Goal: Task Accomplishment & Management: Use online tool/utility

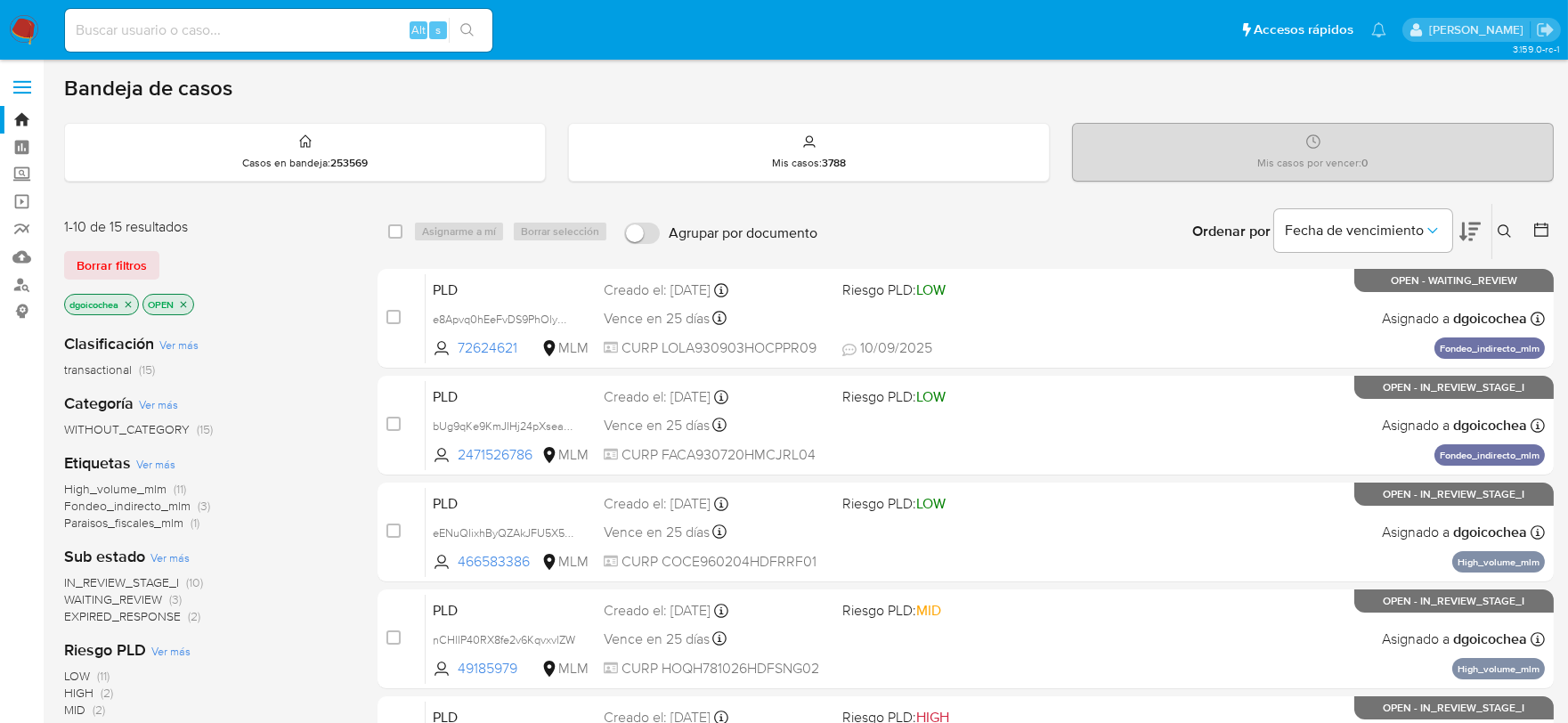
click at [154, 574] on span "IN_REVIEW_STAGE_I" at bounding box center [121, 582] width 115 height 17
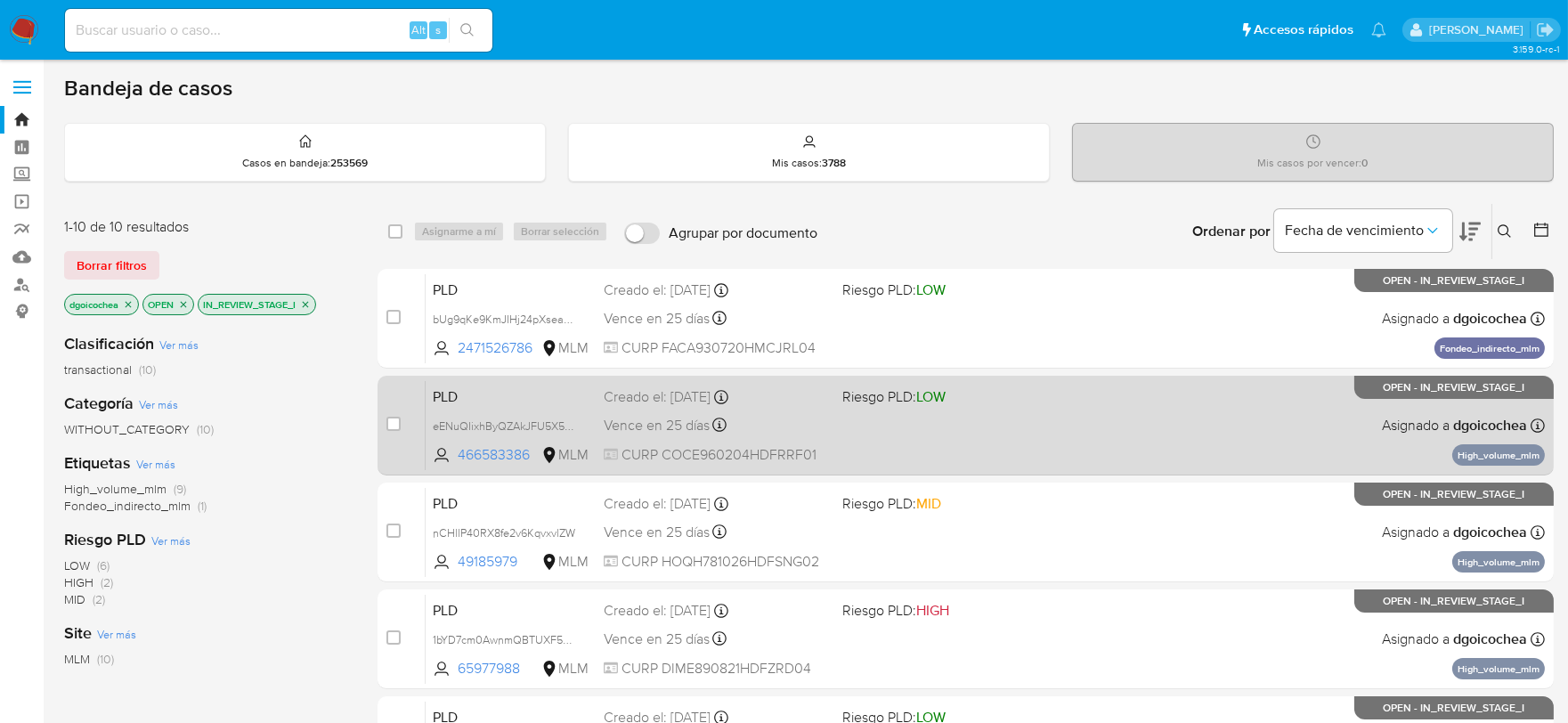
click at [447, 390] on span "PLD" at bounding box center [511, 396] width 156 height 23
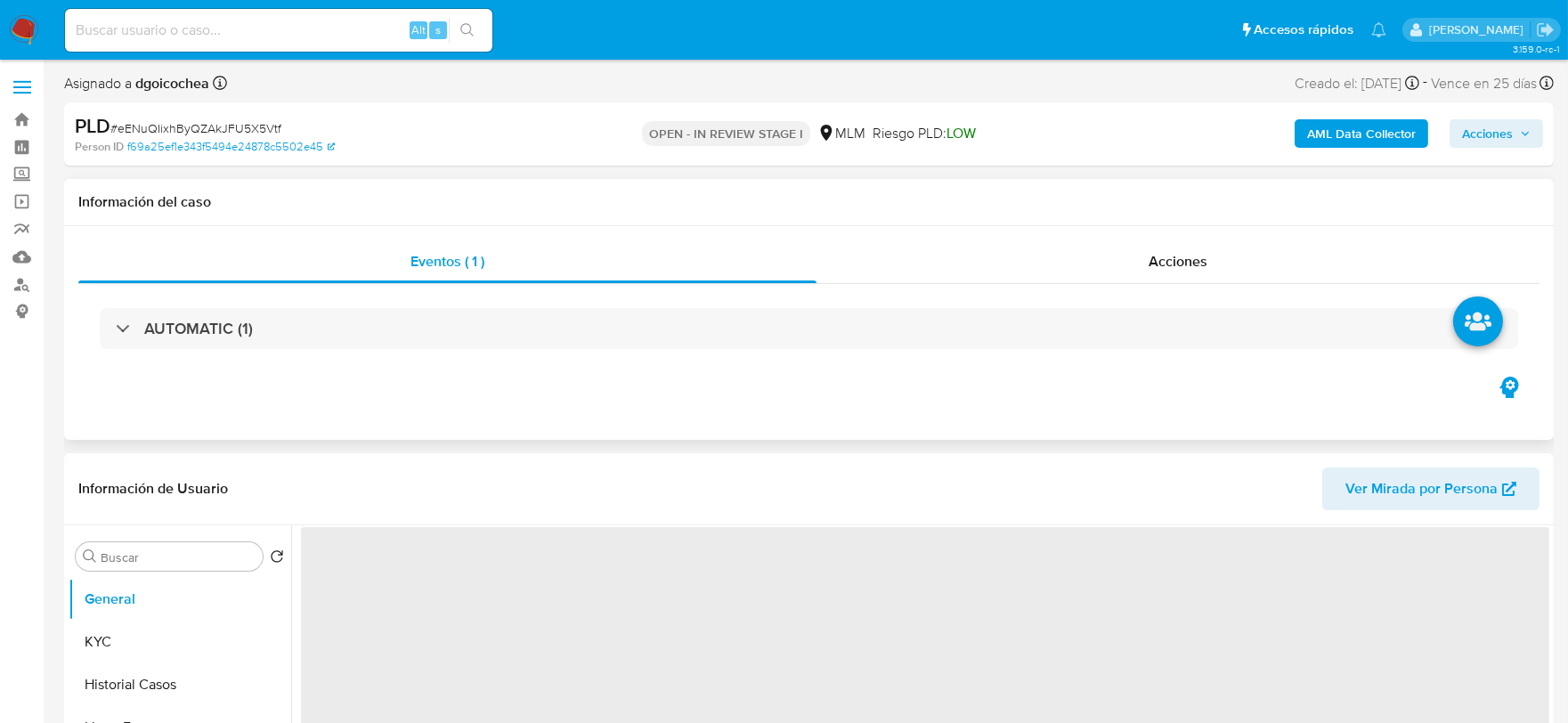
select select "10"
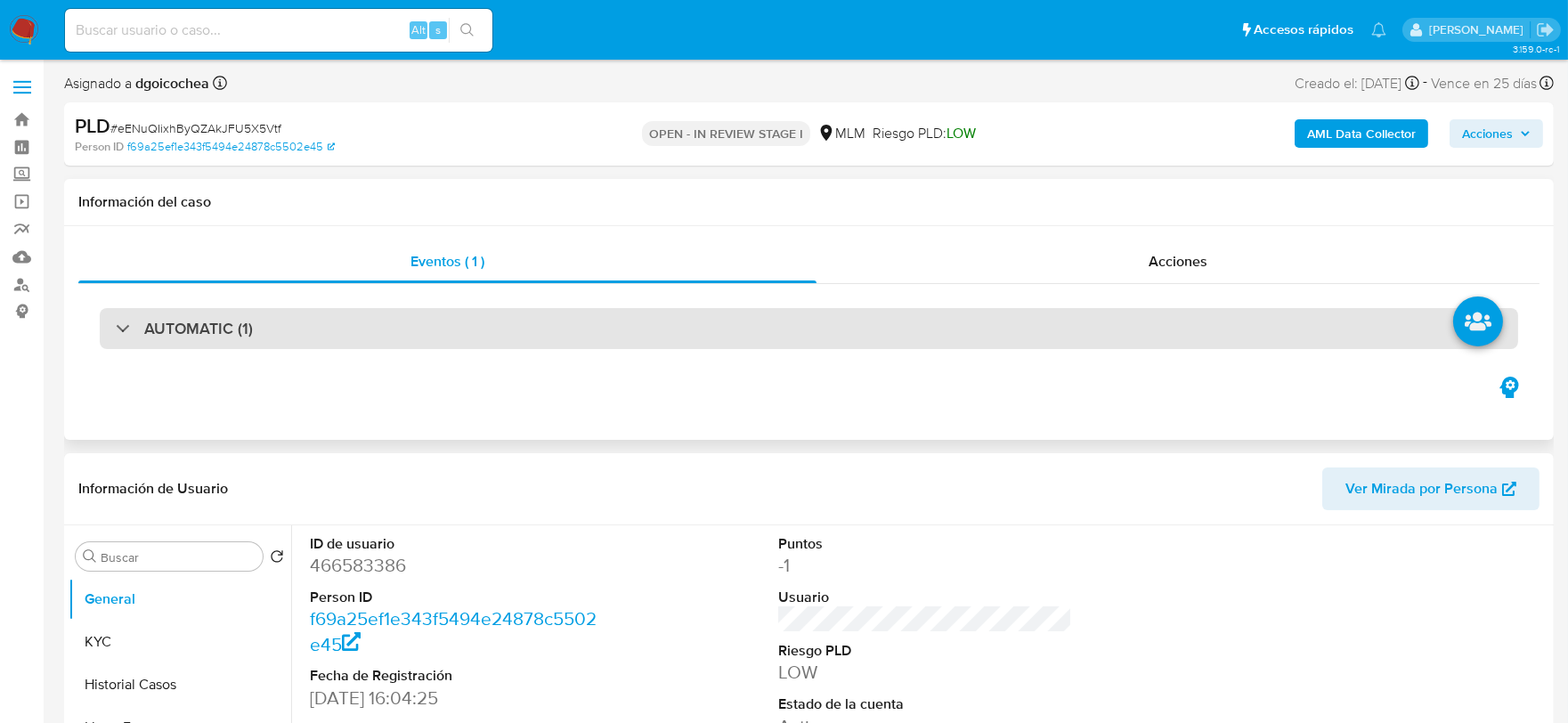
click at [226, 319] on h3 "AUTOMATIC (1)" at bounding box center [198, 328] width 109 height 19
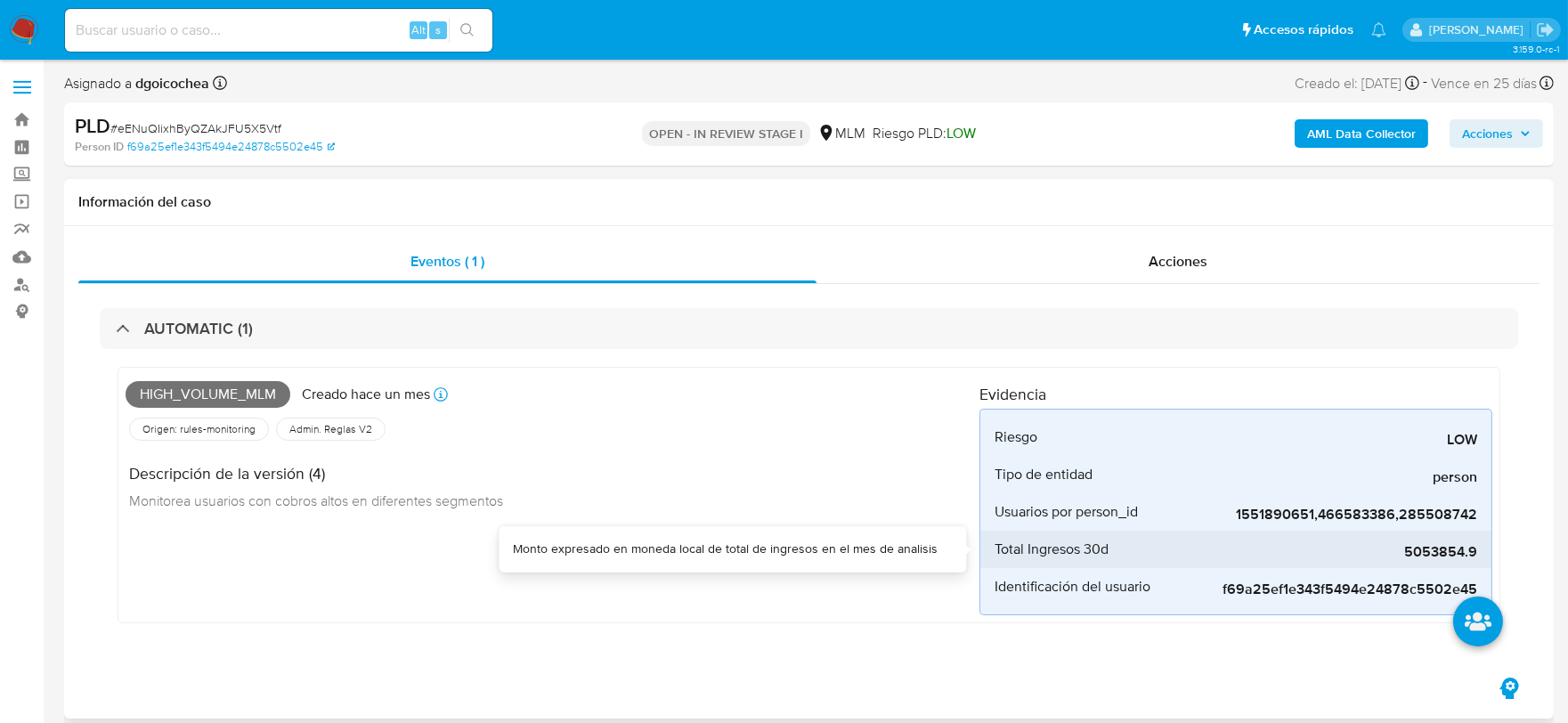
click at [1448, 554] on span "5053854.9" at bounding box center [1344, 552] width 267 height 17
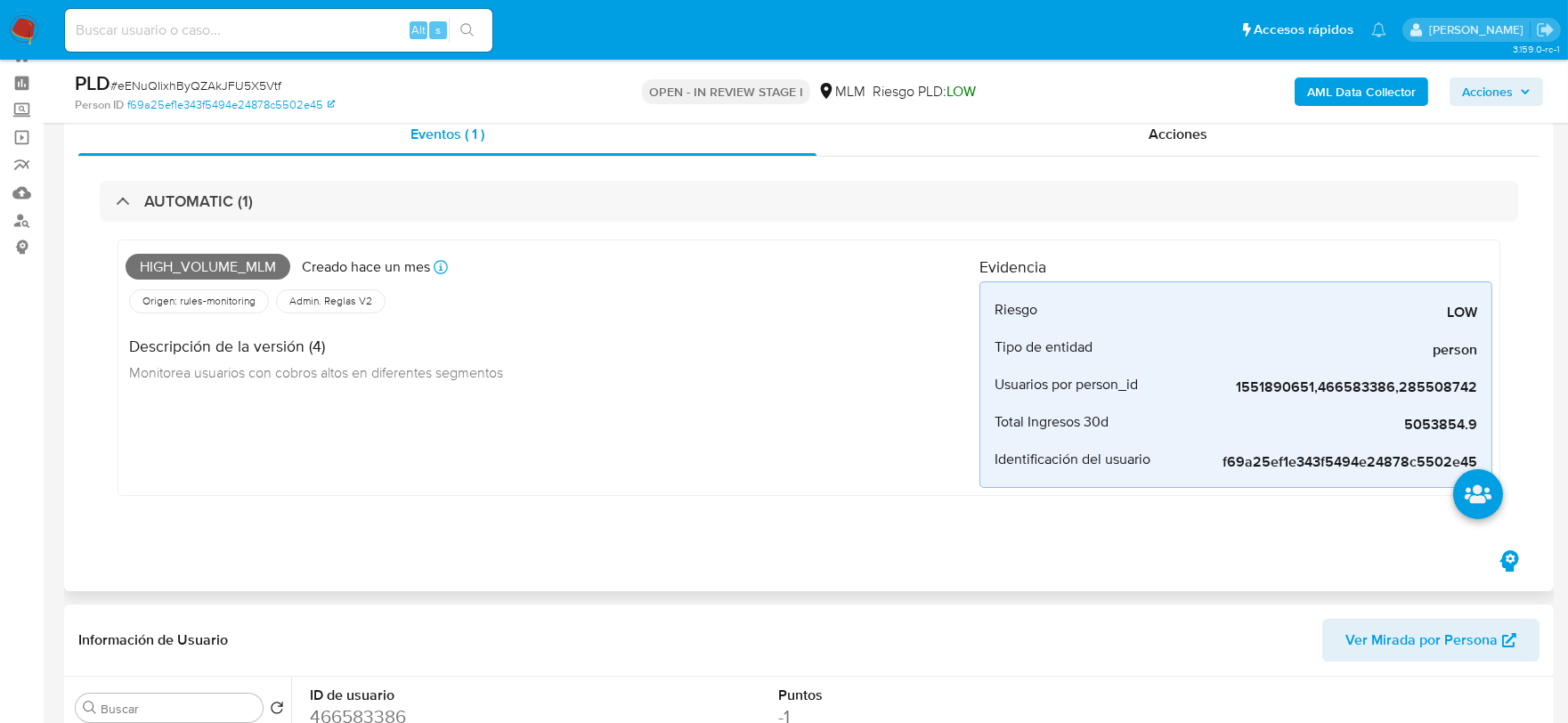
scroll to position [98, 0]
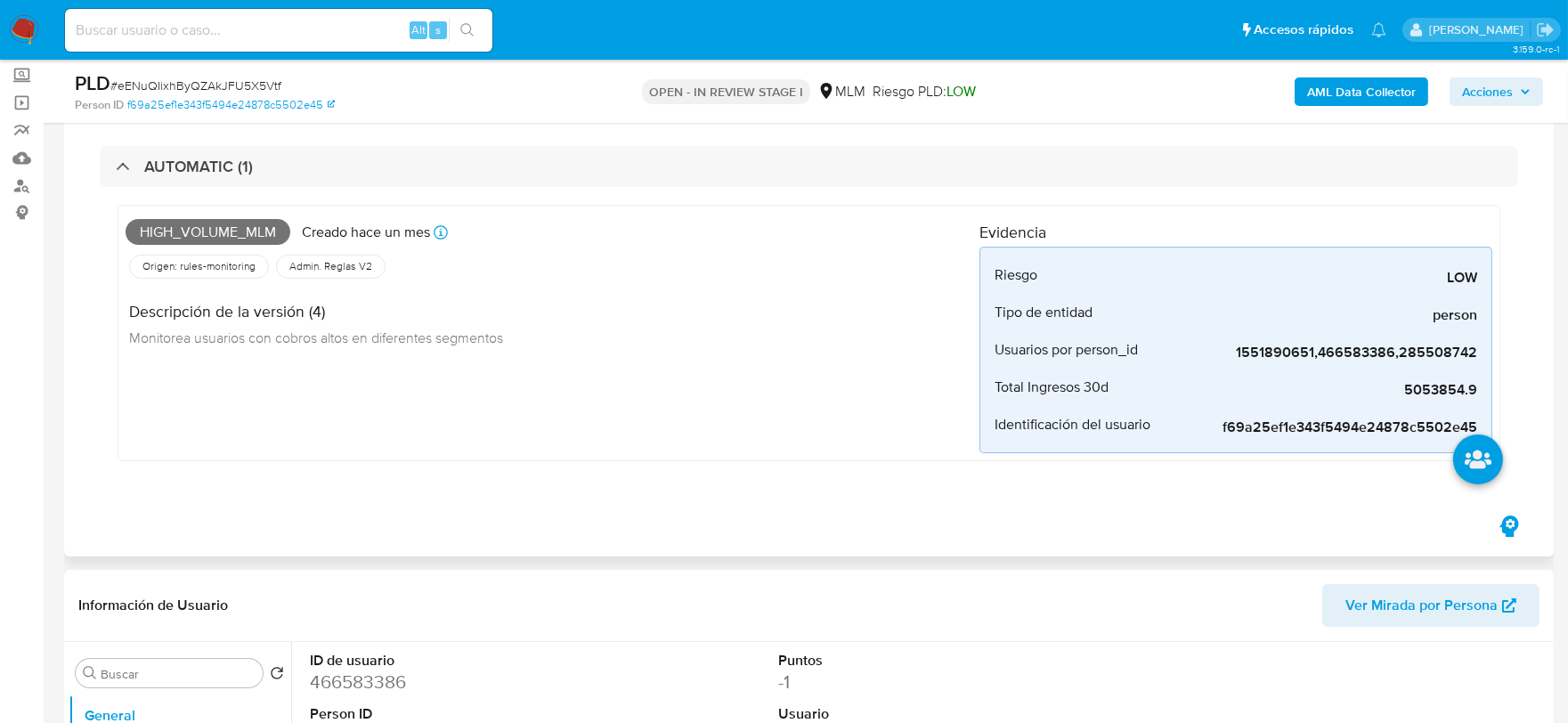
click at [684, 436] on div "High_volume_mlm Creado hace un mes Creado: 12/08/2025 03:12:49 Origen: rules-mo…" at bounding box center [552, 332] width 854 height 240
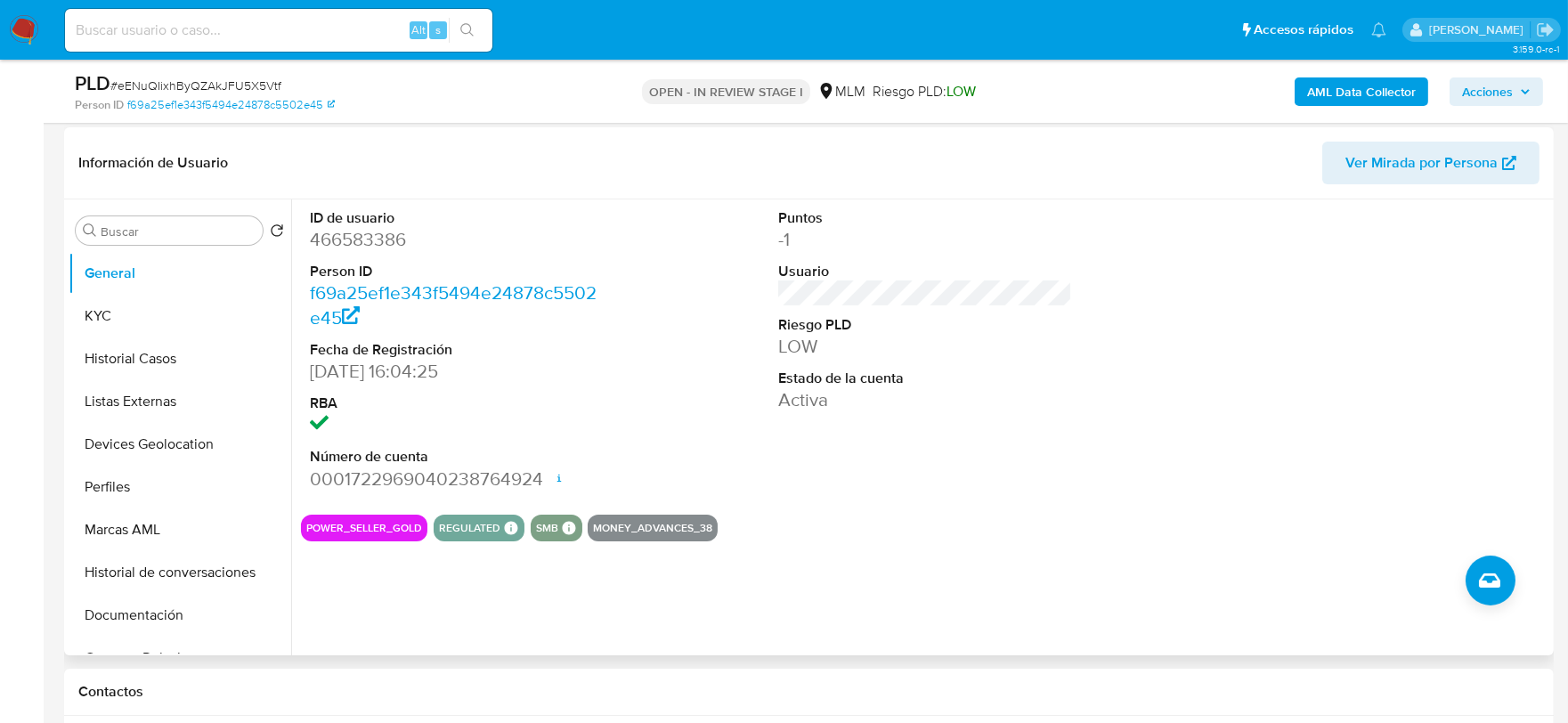
scroll to position [593, 0]
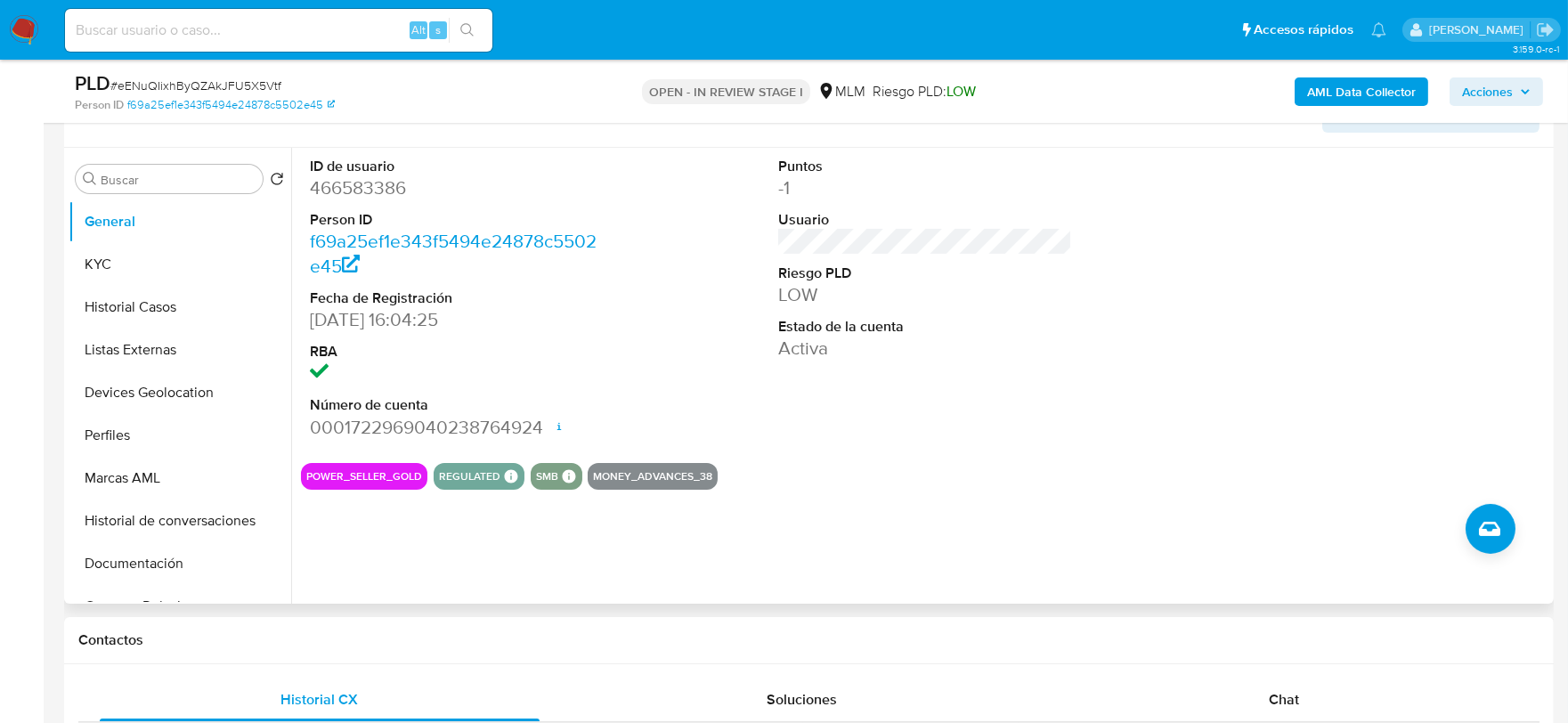
click at [991, 454] on section "ID de usuario 466583386 Person ID f69a25ef1e343f5494e24878c5502e45 Fecha de Reg…" at bounding box center [925, 319] width 1248 height 342
click at [109, 268] on button "KYC" at bounding box center [180, 264] width 223 height 42
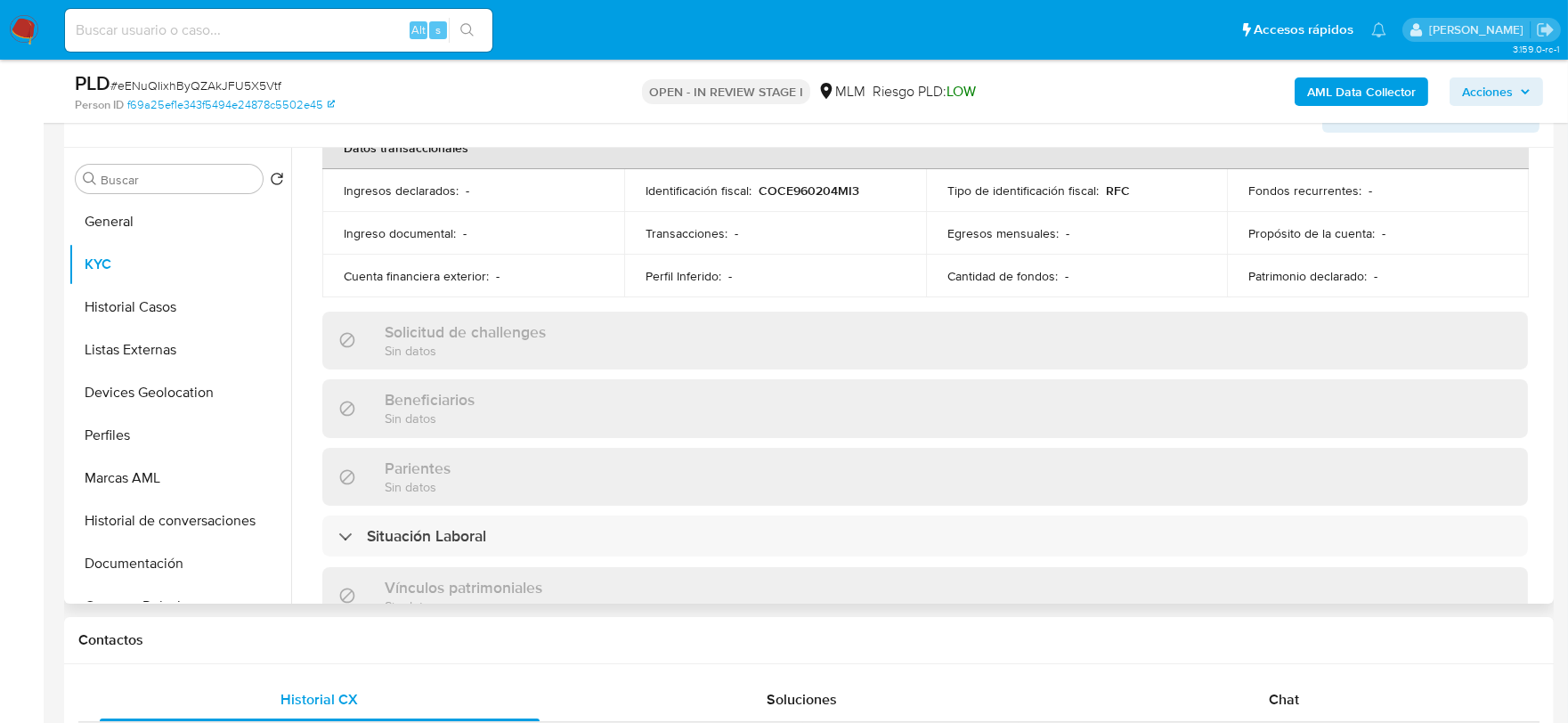
click at [313, 207] on div "Actualizado hace 10 días Creado: 22/05/2020 15:09:56 Actualizado: 06/09/2025 07…" at bounding box center [925, 372] width 1248 height 1547
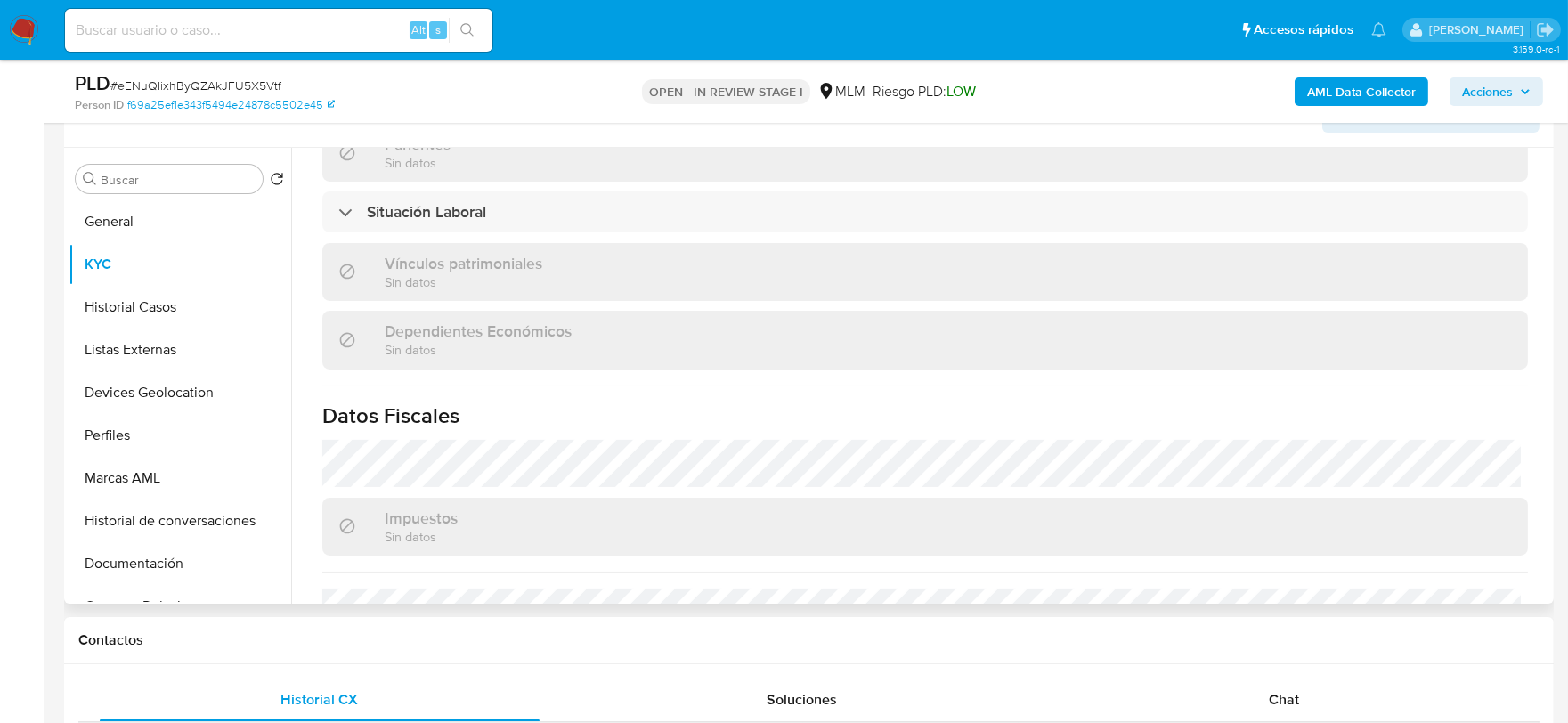
scroll to position [1119, 0]
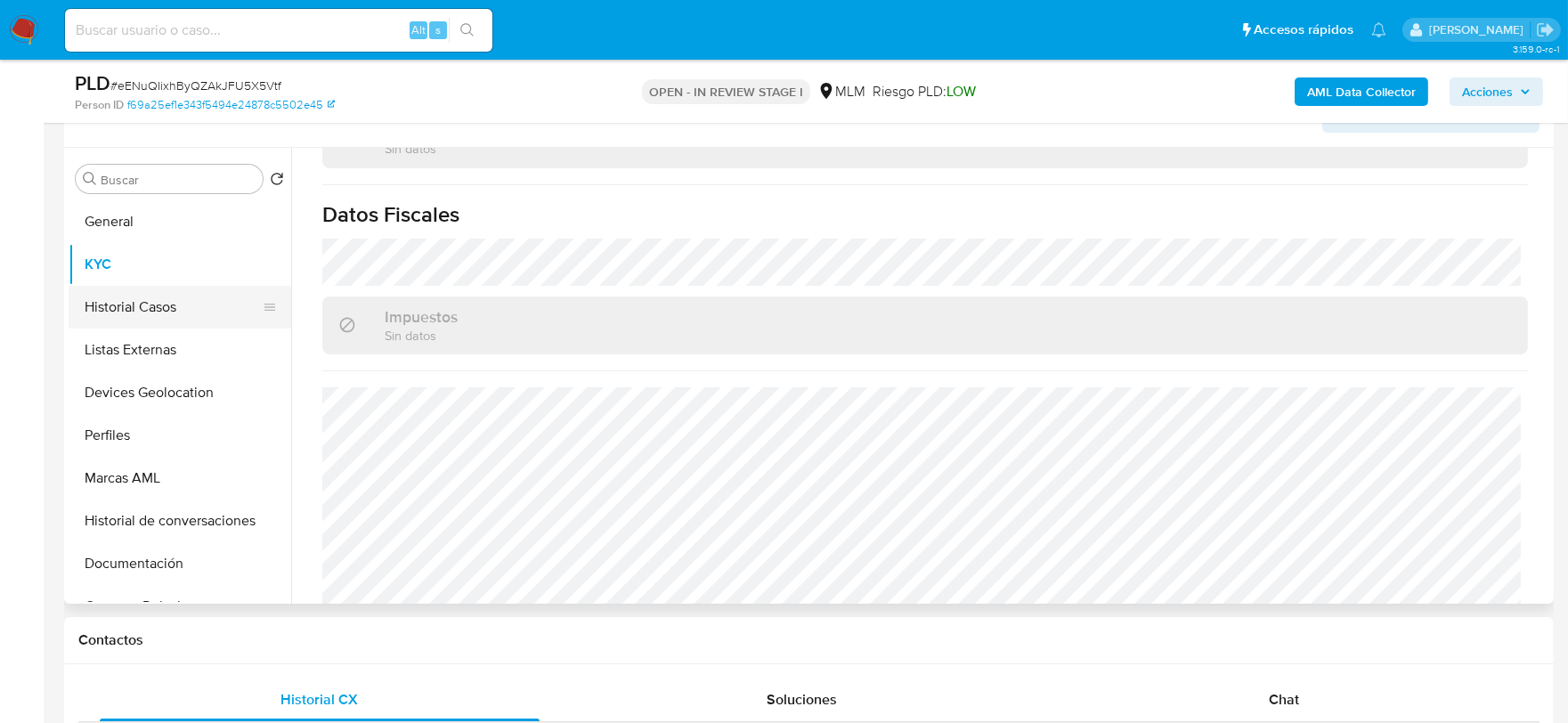
click at [132, 310] on button "Historial Casos" at bounding box center [173, 307] width 209 height 42
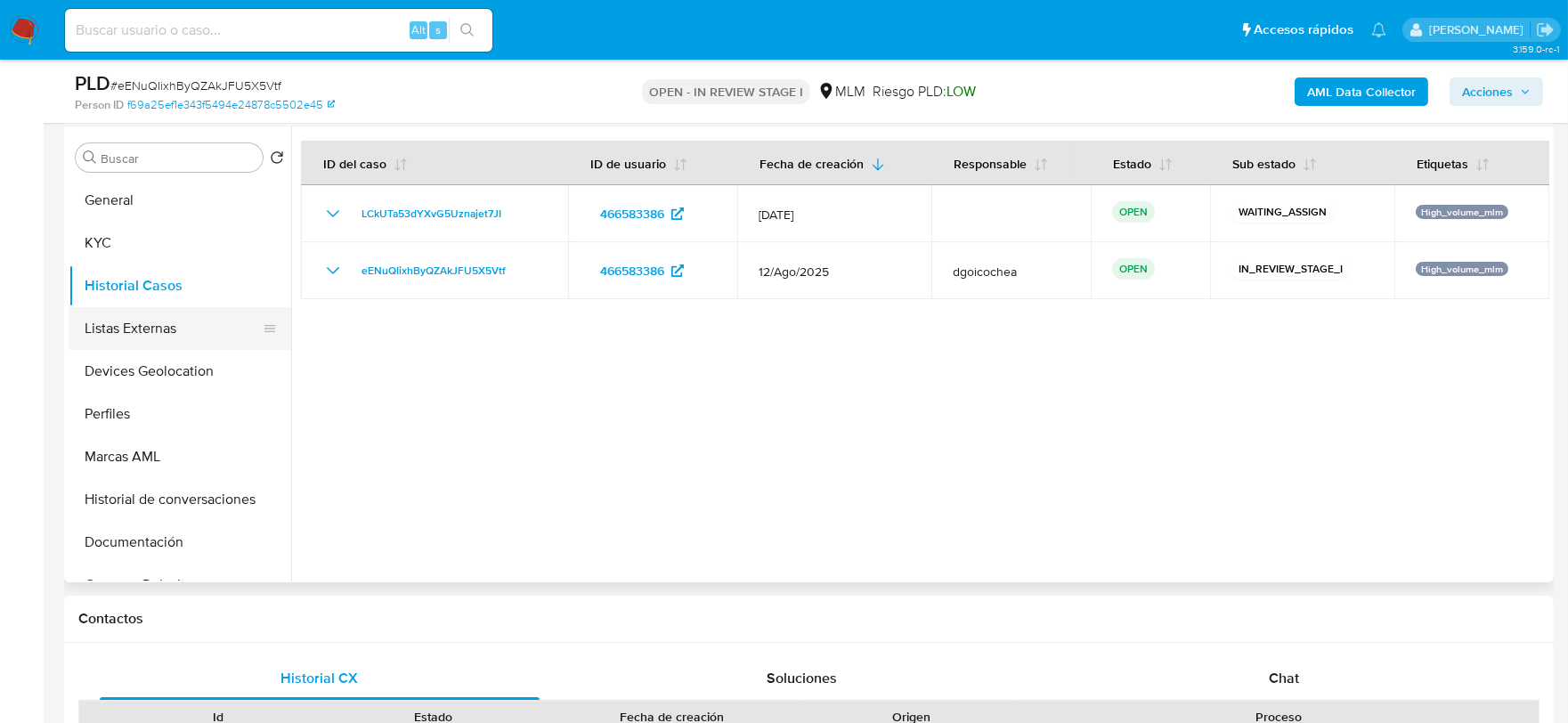
click at [150, 333] on button "Listas Externas" at bounding box center [173, 328] width 209 height 42
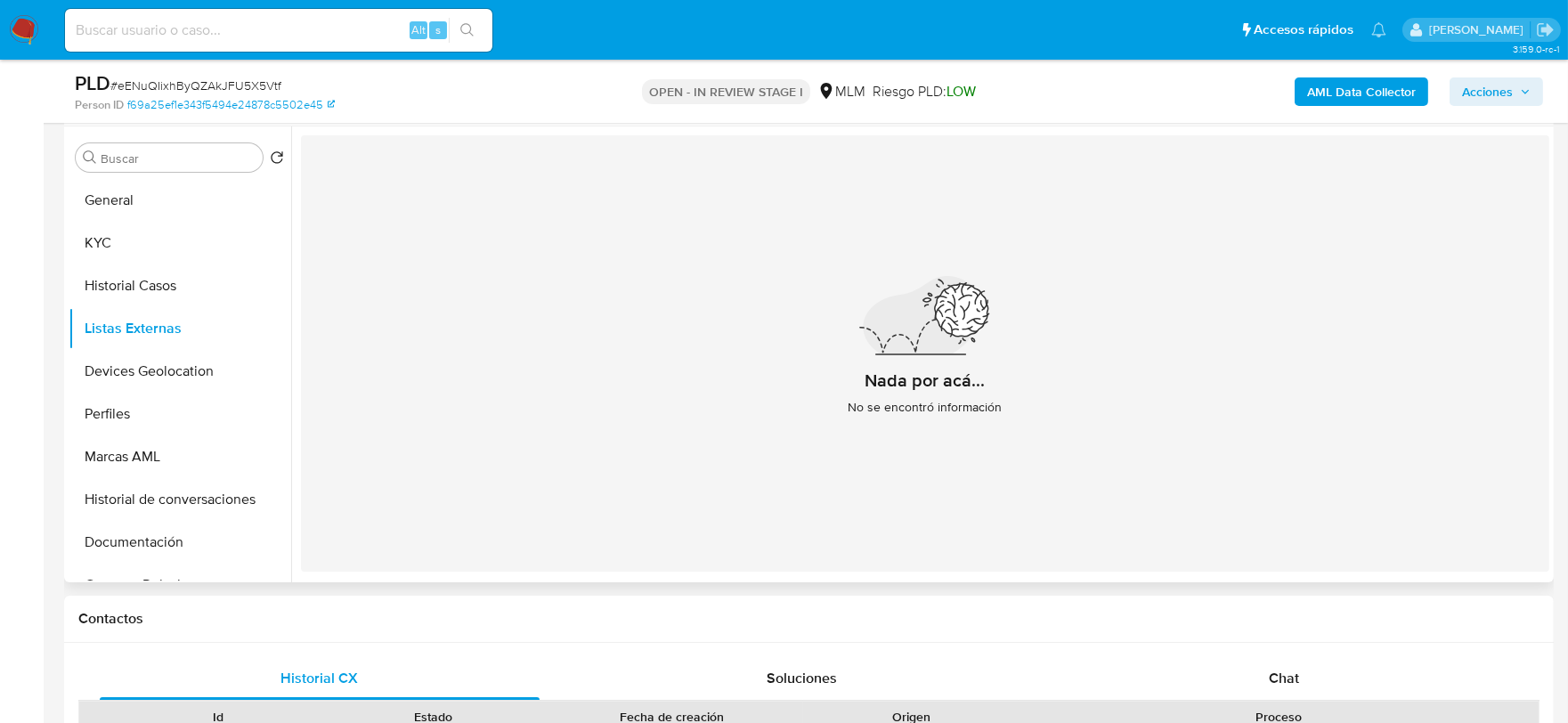
click at [580, 437] on div "Nada por acá... No se encontró información" at bounding box center [925, 353] width 1248 height 436
click at [173, 356] on button "Devices Geolocation" at bounding box center [173, 372] width 209 height 42
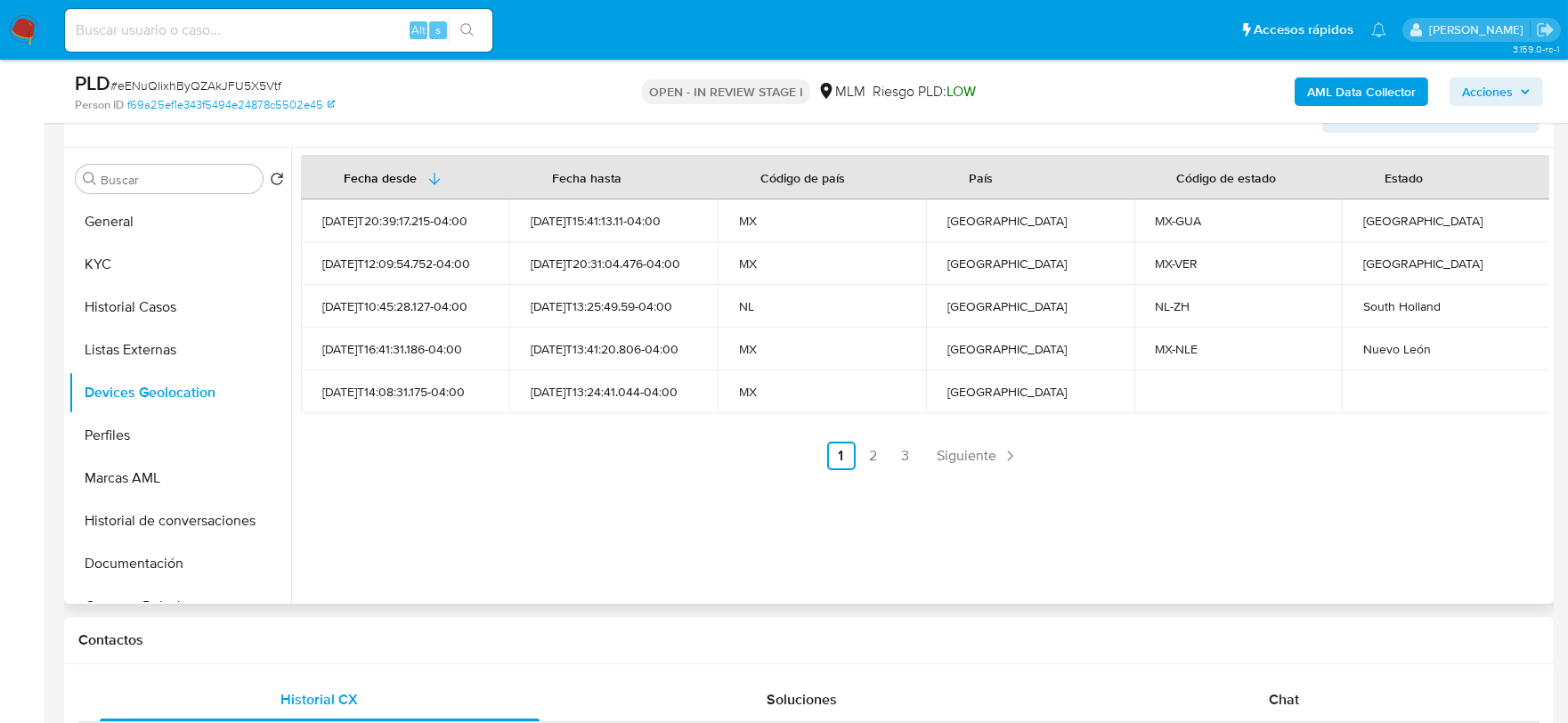
click at [571, 457] on ul "Anterior 1 2 3 Siguiente" at bounding box center [925, 457] width 1248 height 29
click at [956, 461] on span "Siguiente" at bounding box center [967, 456] width 60 height 14
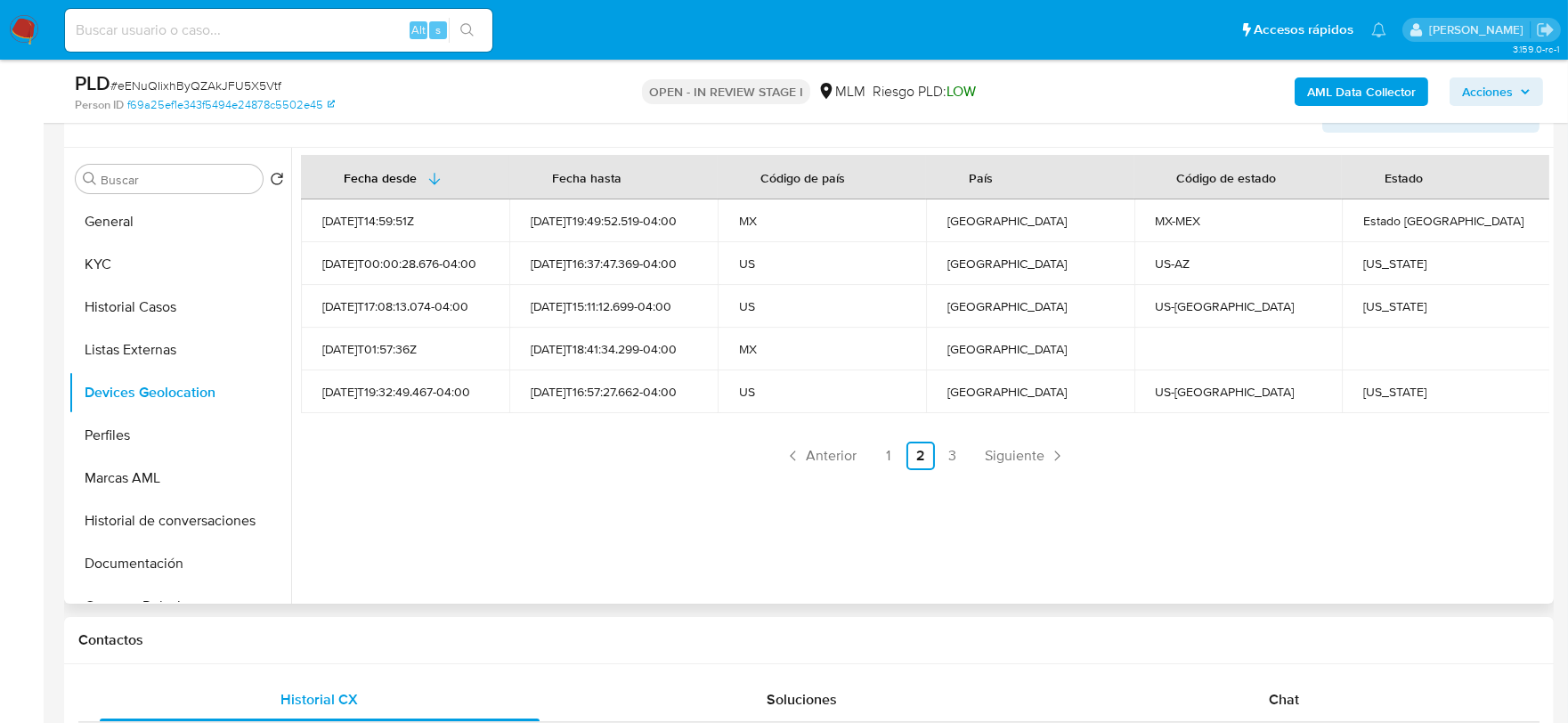
click at [526, 506] on div "Fecha desde Fecha hasta Código de país País Código de estado Estado 2023-05-21T…" at bounding box center [920, 375] width 1258 height 456
click at [1007, 451] on span "Siguiente" at bounding box center [1015, 456] width 60 height 14
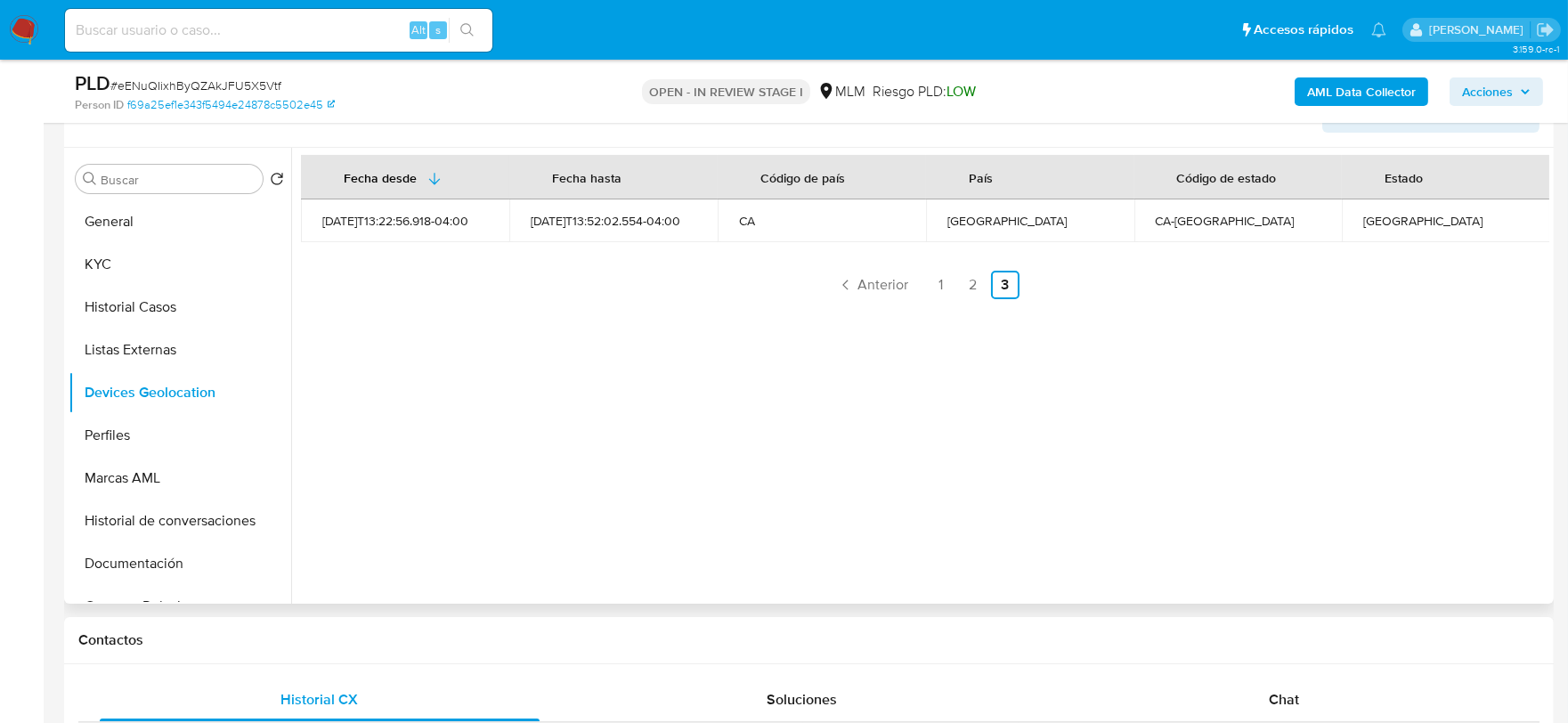
click at [637, 466] on div "Fecha desde Fecha hasta Código de país País Código de estado Estado 2025-04-28T…" at bounding box center [920, 375] width 1258 height 456
click at [147, 430] on button "Perfiles" at bounding box center [173, 435] width 209 height 42
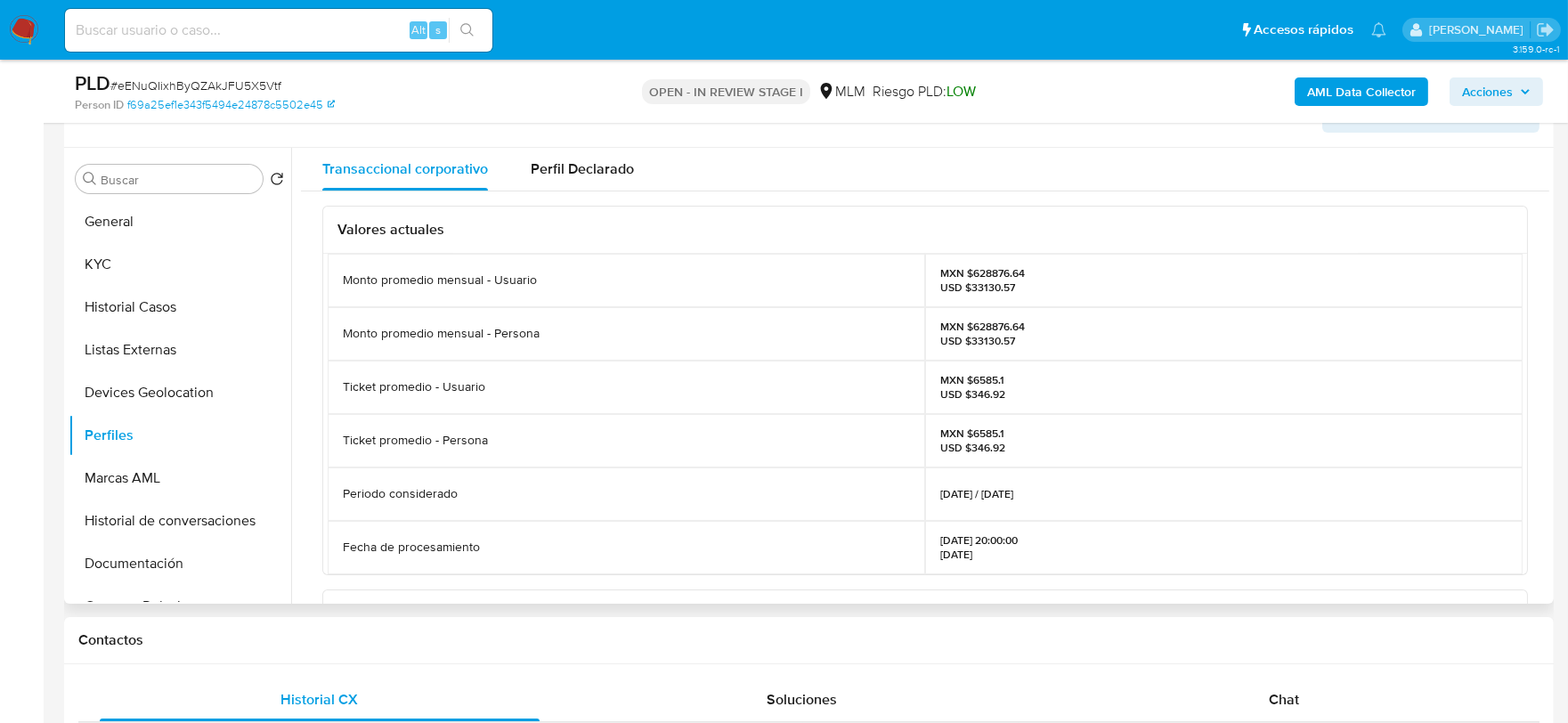
click at [308, 398] on div "Valores actuales Monto promedio mensual - Usuario MXN $628876.64 USD $33130.57 …" at bounding box center [925, 622] width 1248 height 862
click at [155, 486] on button "Marcas AML" at bounding box center [173, 478] width 209 height 42
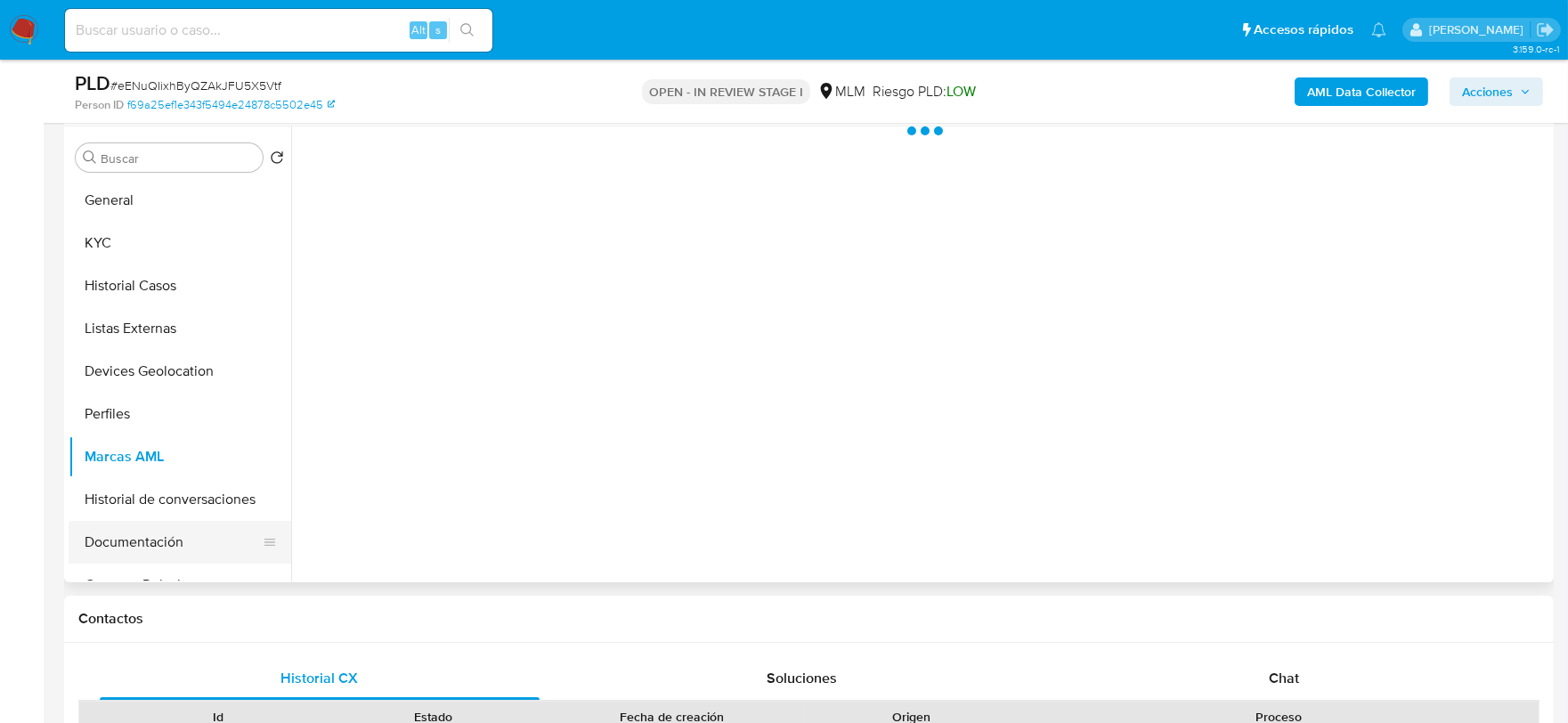
click at [178, 536] on button "Documentación" at bounding box center [173, 542] width 209 height 42
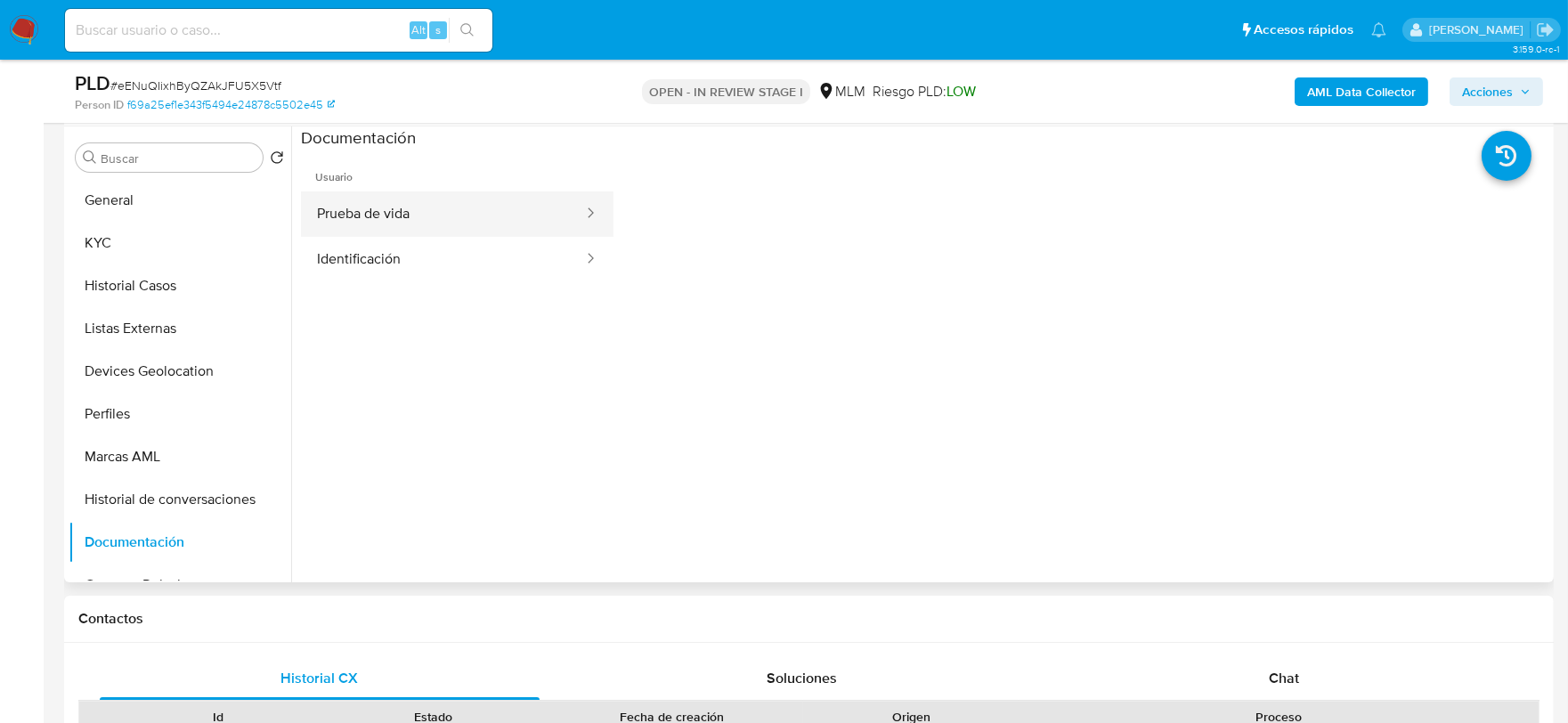
click at [450, 206] on button "Prueba de vida" at bounding box center [443, 213] width 284 height 45
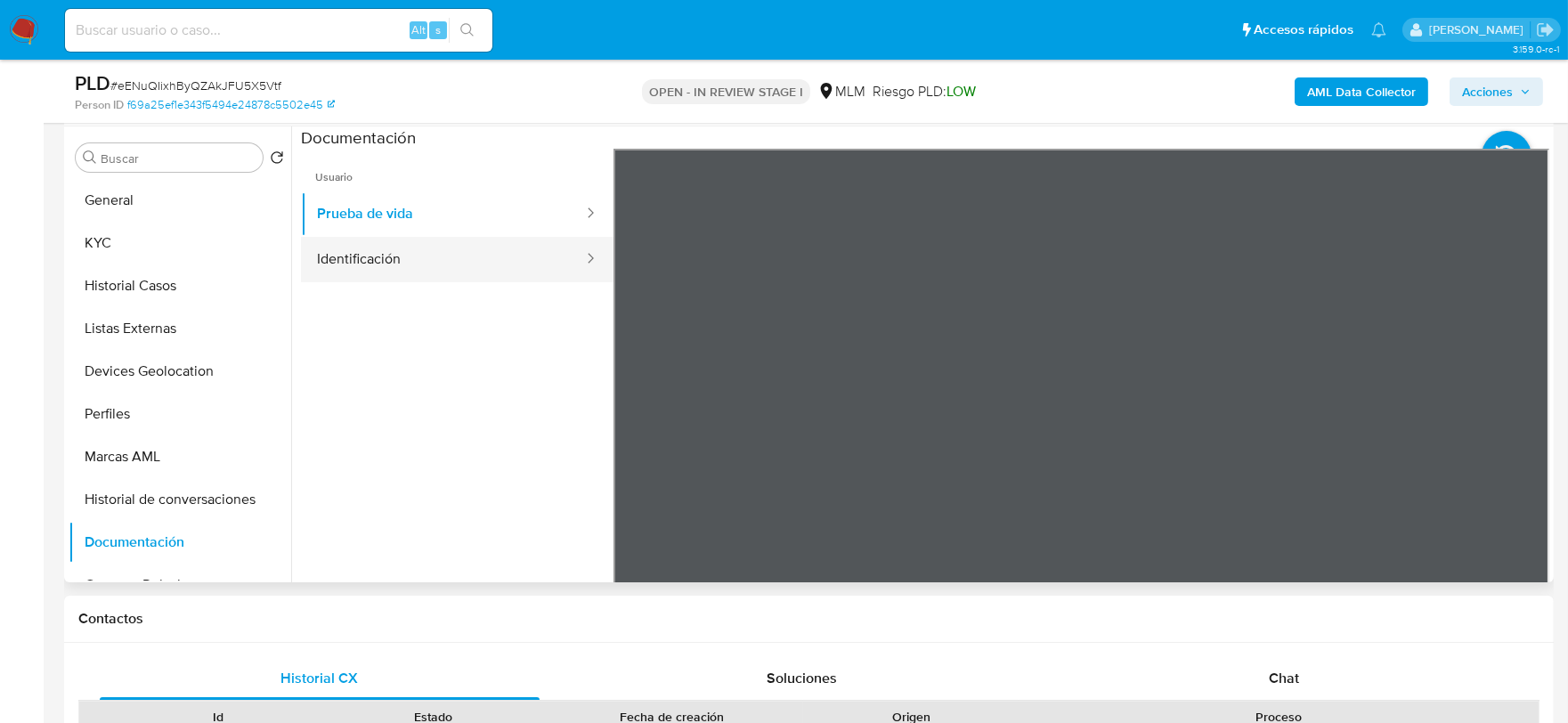
click at [340, 254] on button "Identificación" at bounding box center [443, 259] width 284 height 45
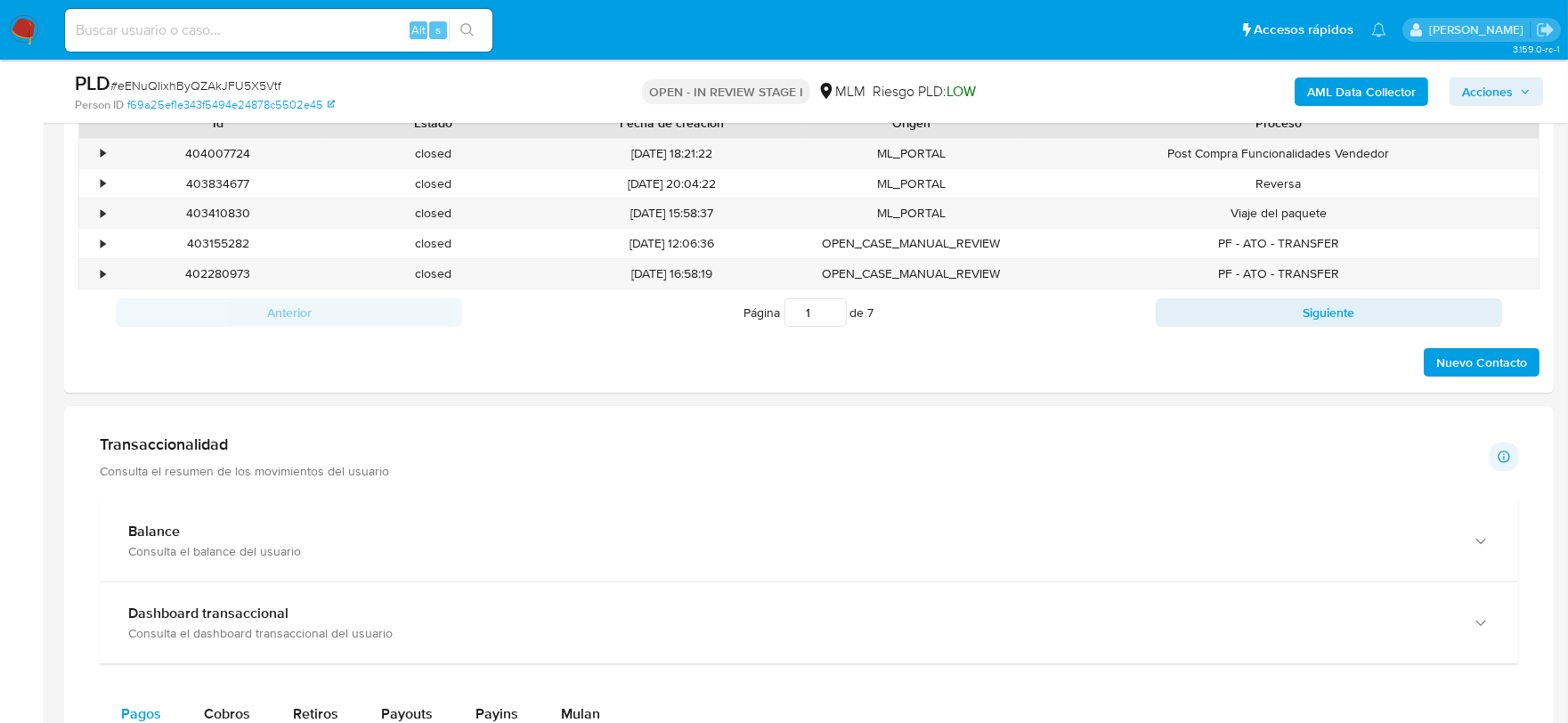
scroll to position [1286, 0]
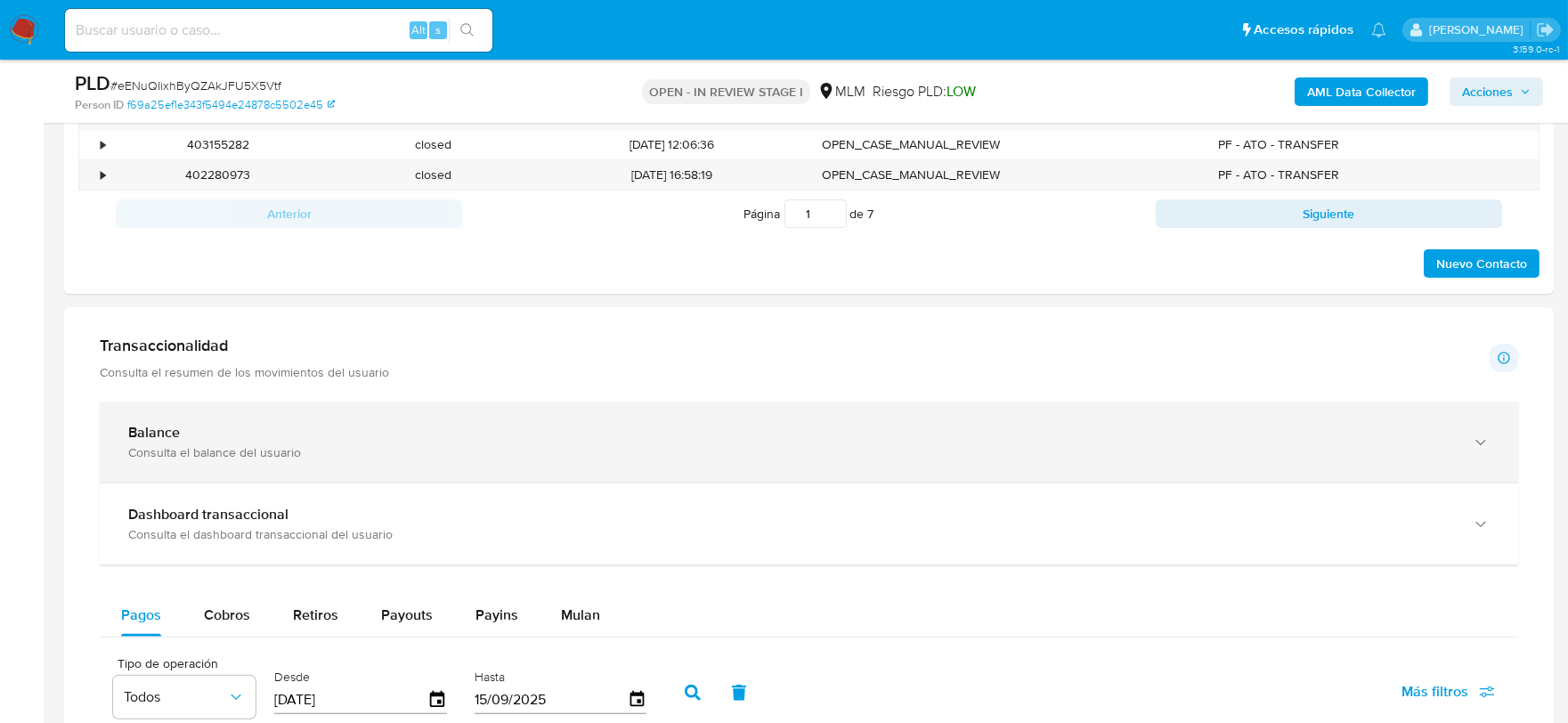
click at [1473, 438] on icon "button" at bounding box center [1481, 442] width 17 height 17
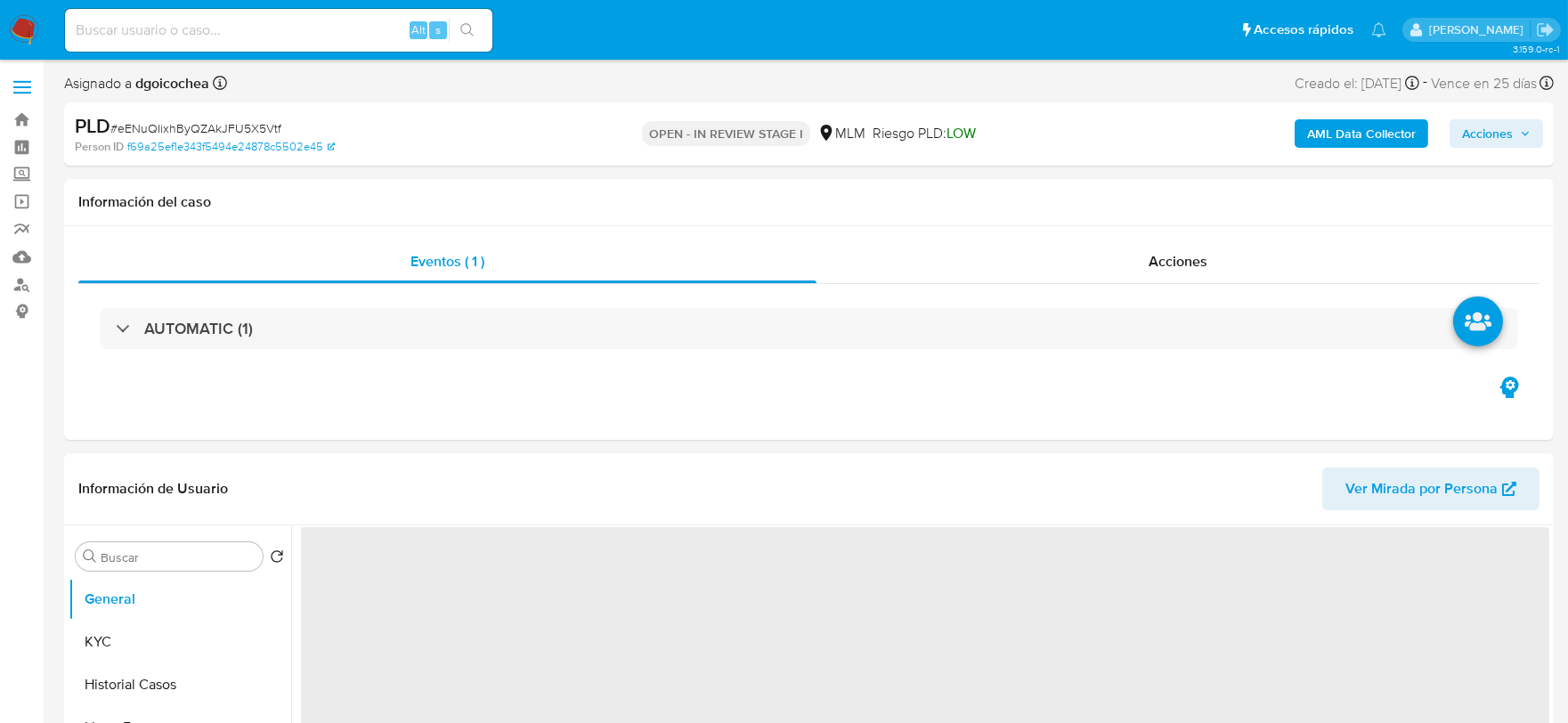
select select "10"
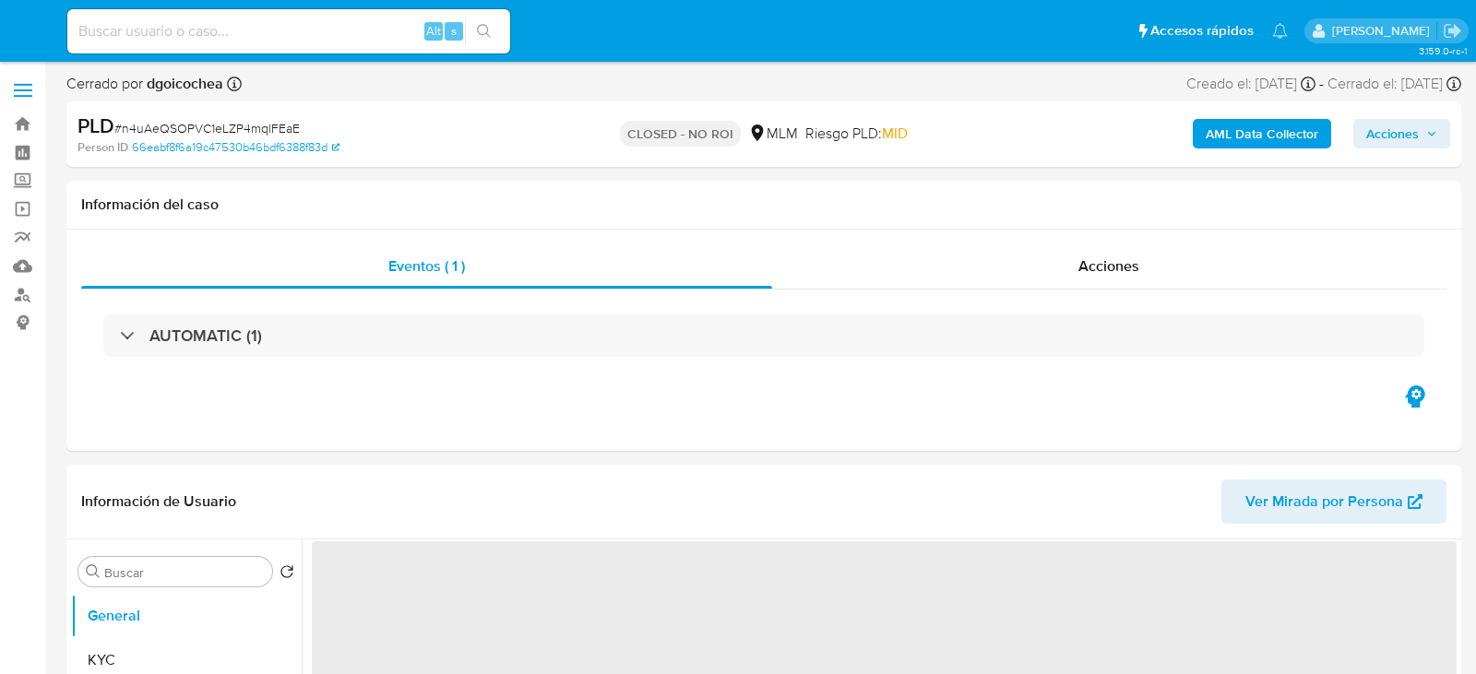
select select "10"
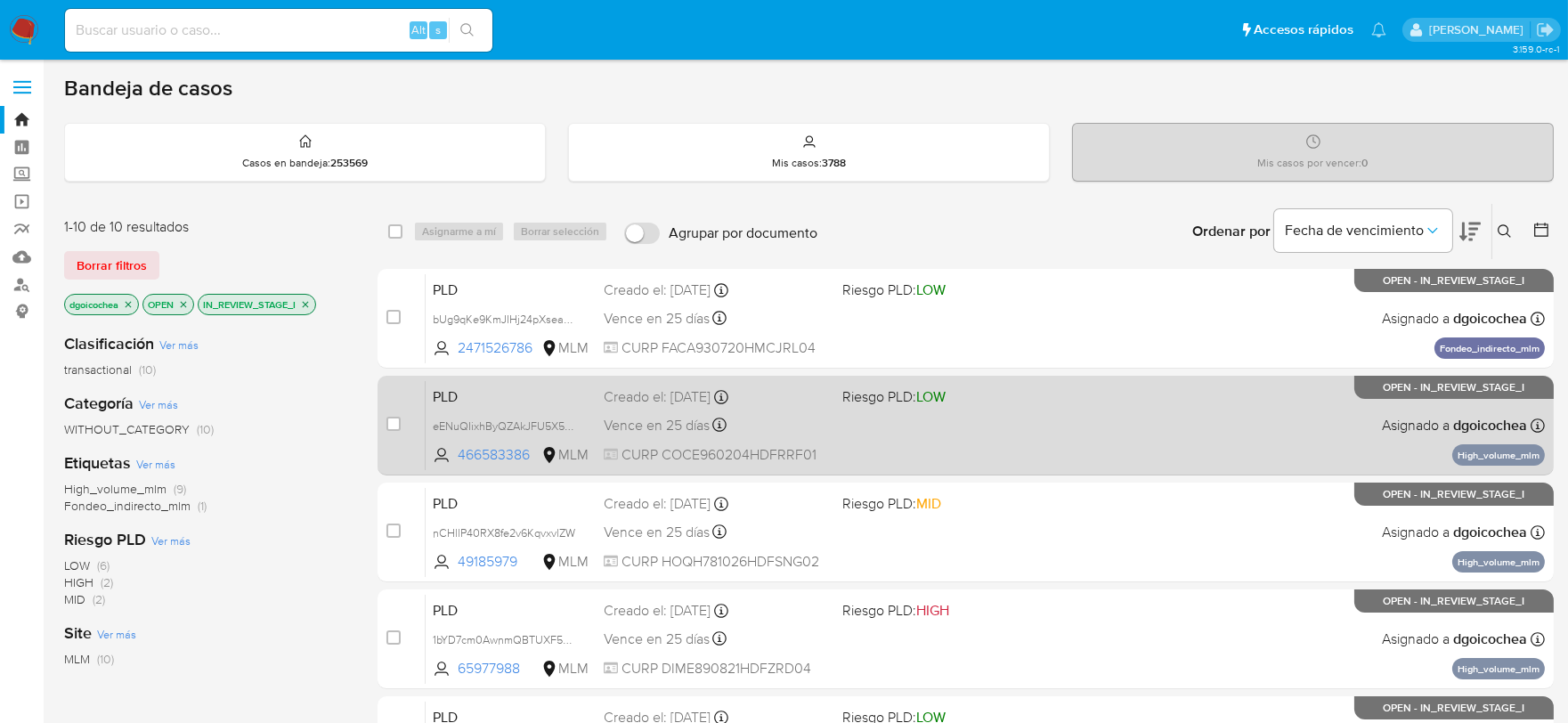
click at [452, 390] on span "PLD" at bounding box center [511, 396] width 156 height 23
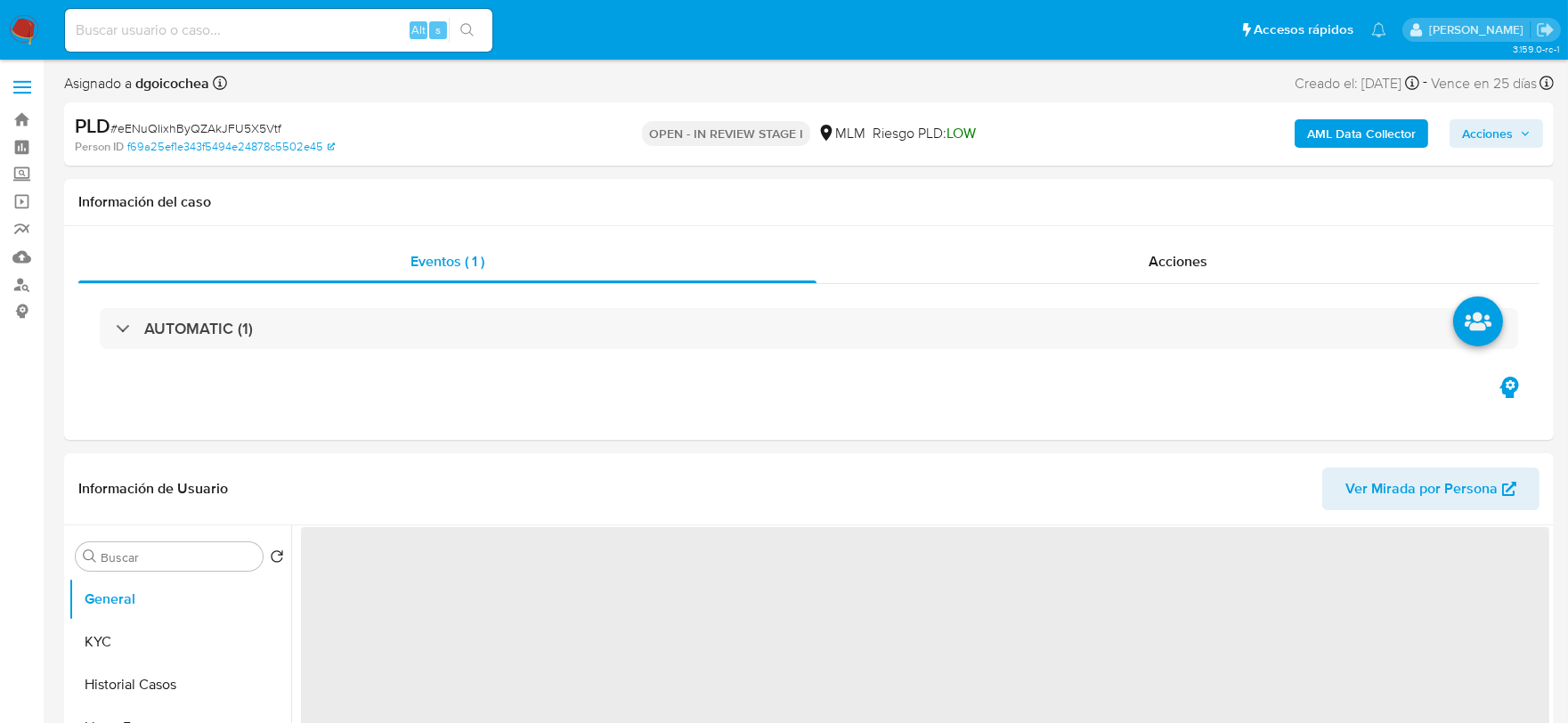
select select "10"
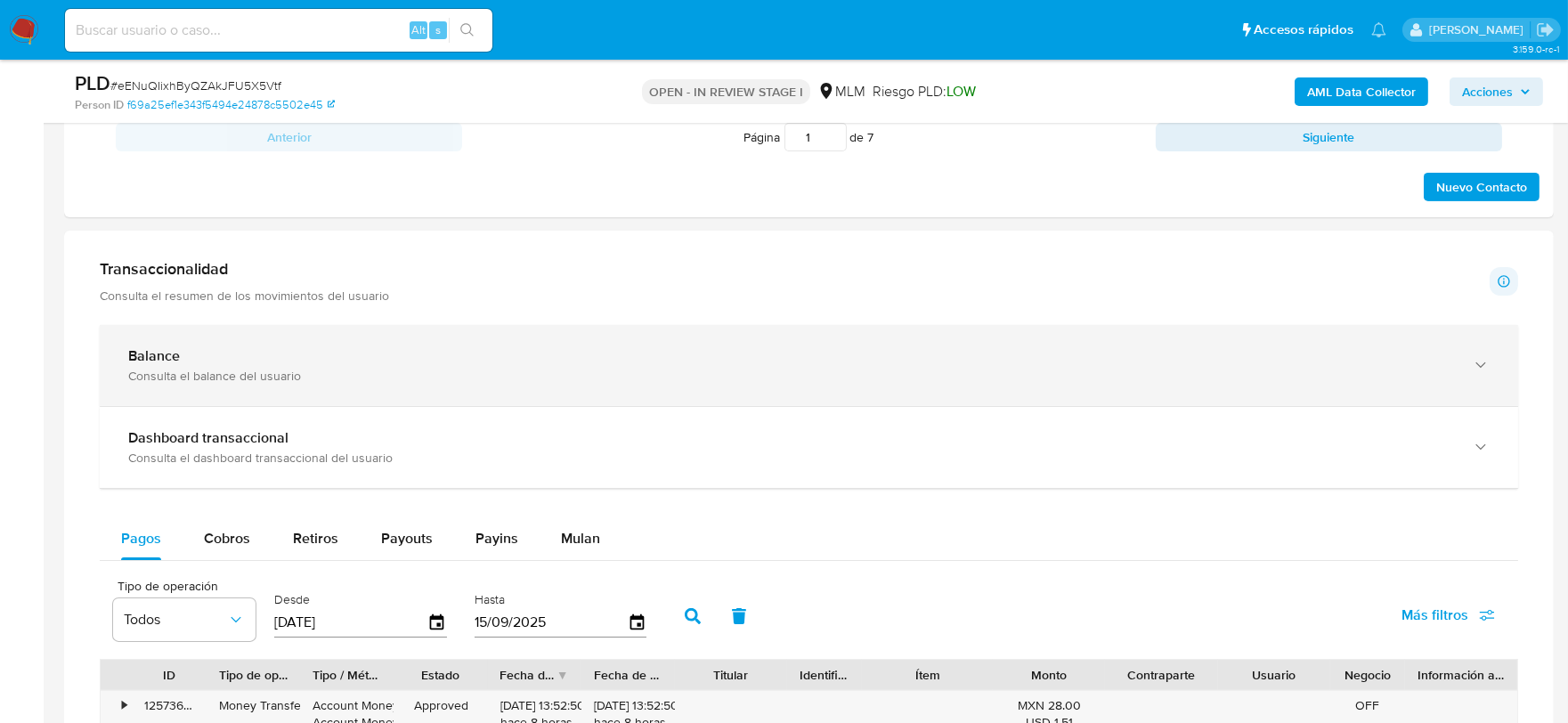
scroll to position [1286, 0]
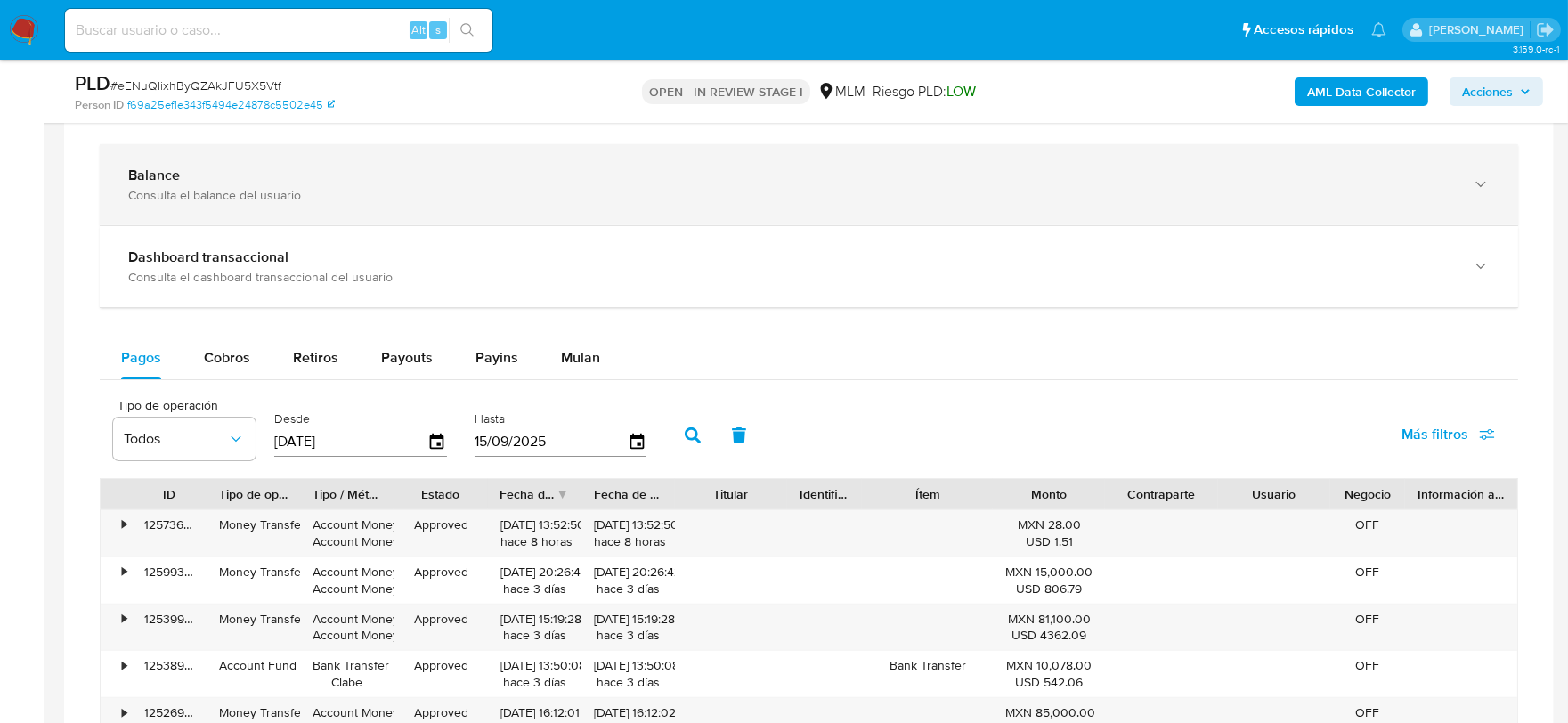
click at [226, 173] on div "Balance" at bounding box center [792, 176] width 1327 height 17
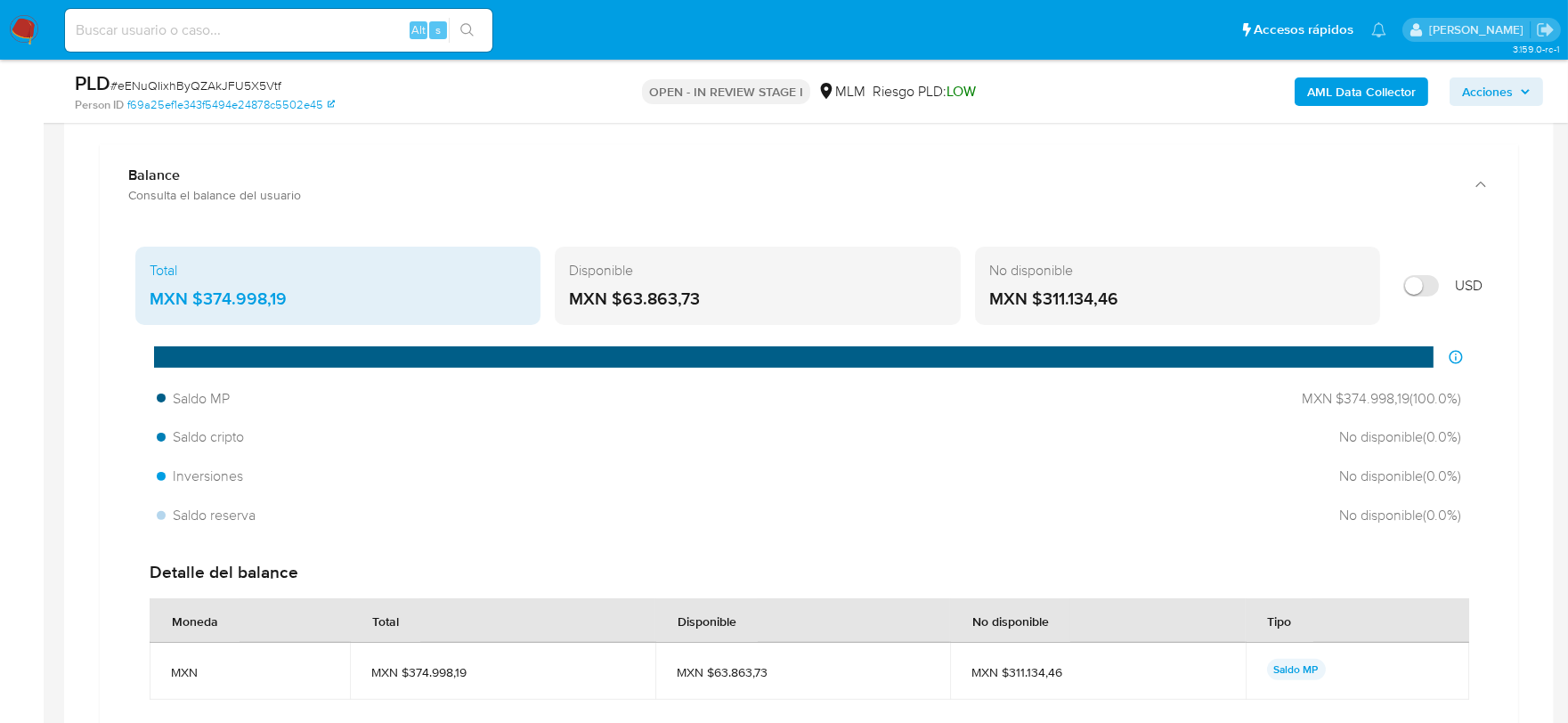
drag, startPoint x: 714, startPoint y: 303, endPoint x: 638, endPoint y: 322, distance: 78.3
click at [619, 304] on div "MXN $63.863,73" at bounding box center [757, 299] width 377 height 23
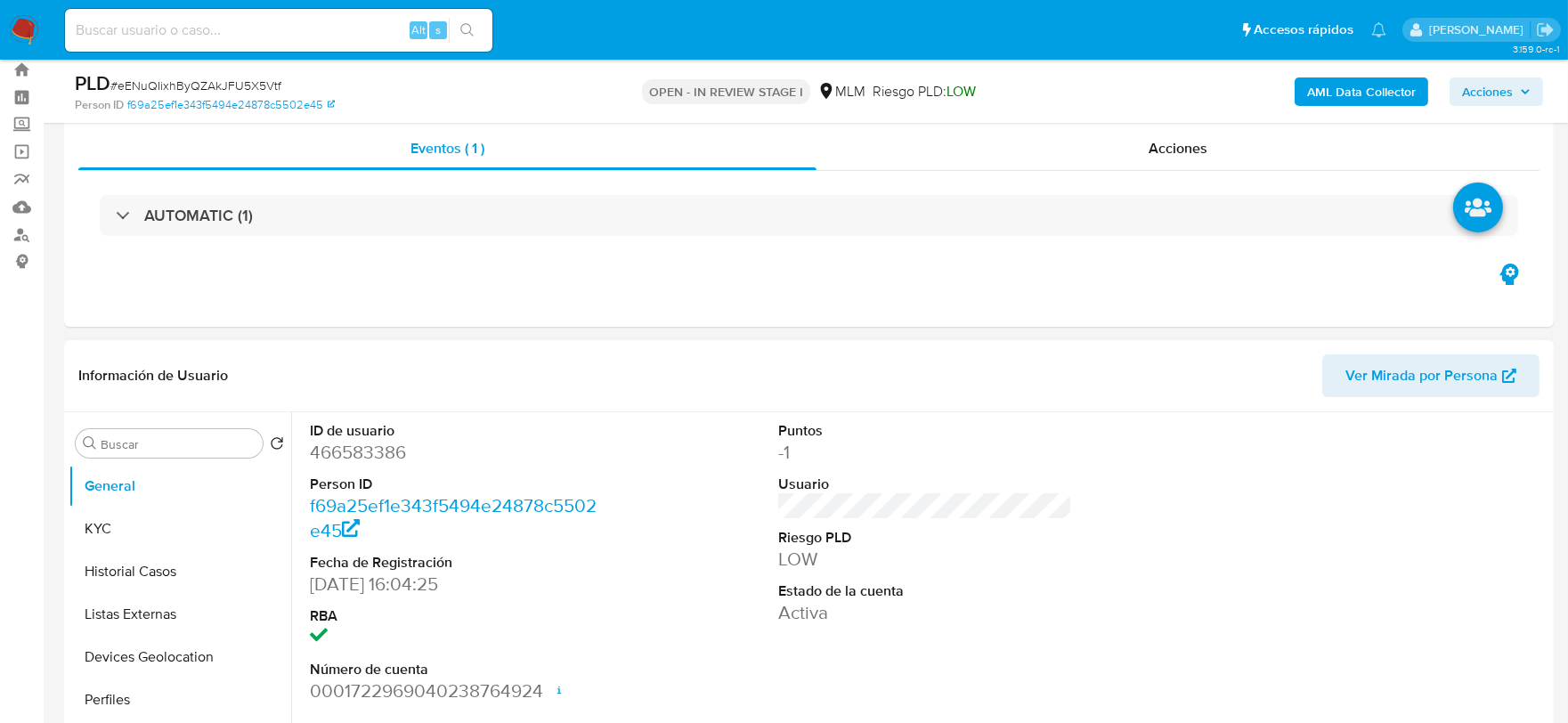
scroll to position [98, 0]
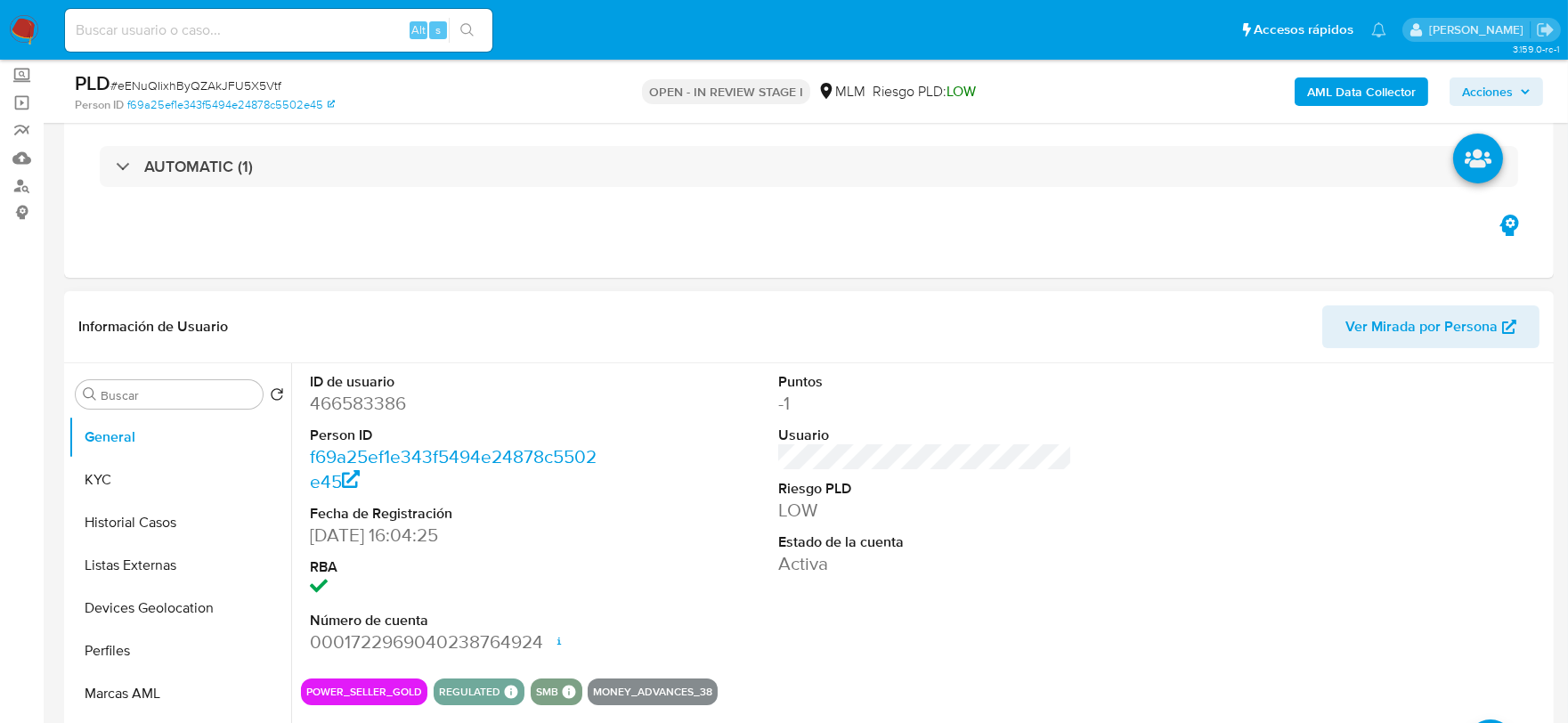
click at [635, 459] on div "ID de usuario 466583386 Person ID f69a25ef1e343f5494e24878c5502e45 Fecha de Reg…" at bounding box center [925, 514] width 1248 height 301
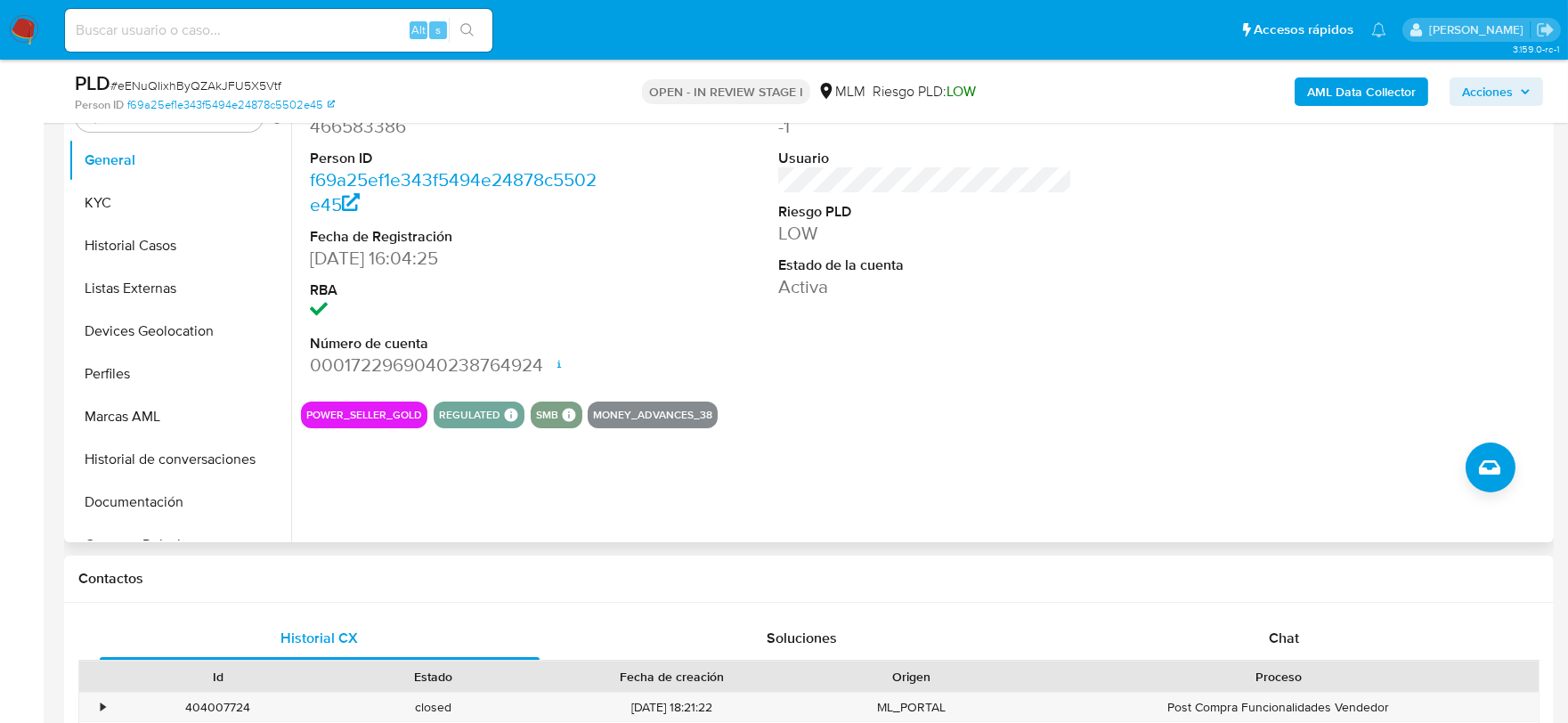
scroll to position [396, 0]
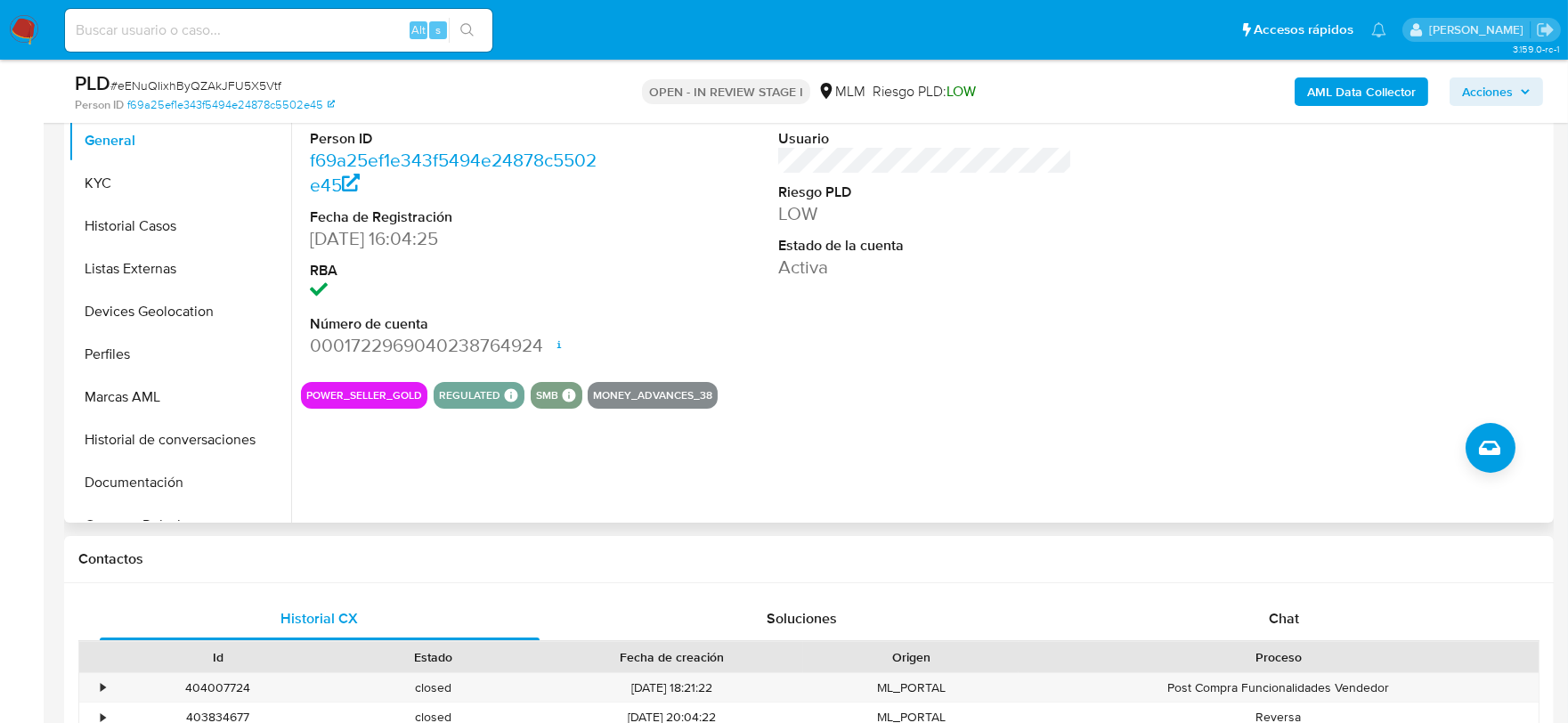
click at [858, 422] on div "ID de usuario 466583386 Person ID f69a25ef1e343f5494e24878c5502e45 Fecha de Reg…" at bounding box center [920, 294] width 1258 height 456
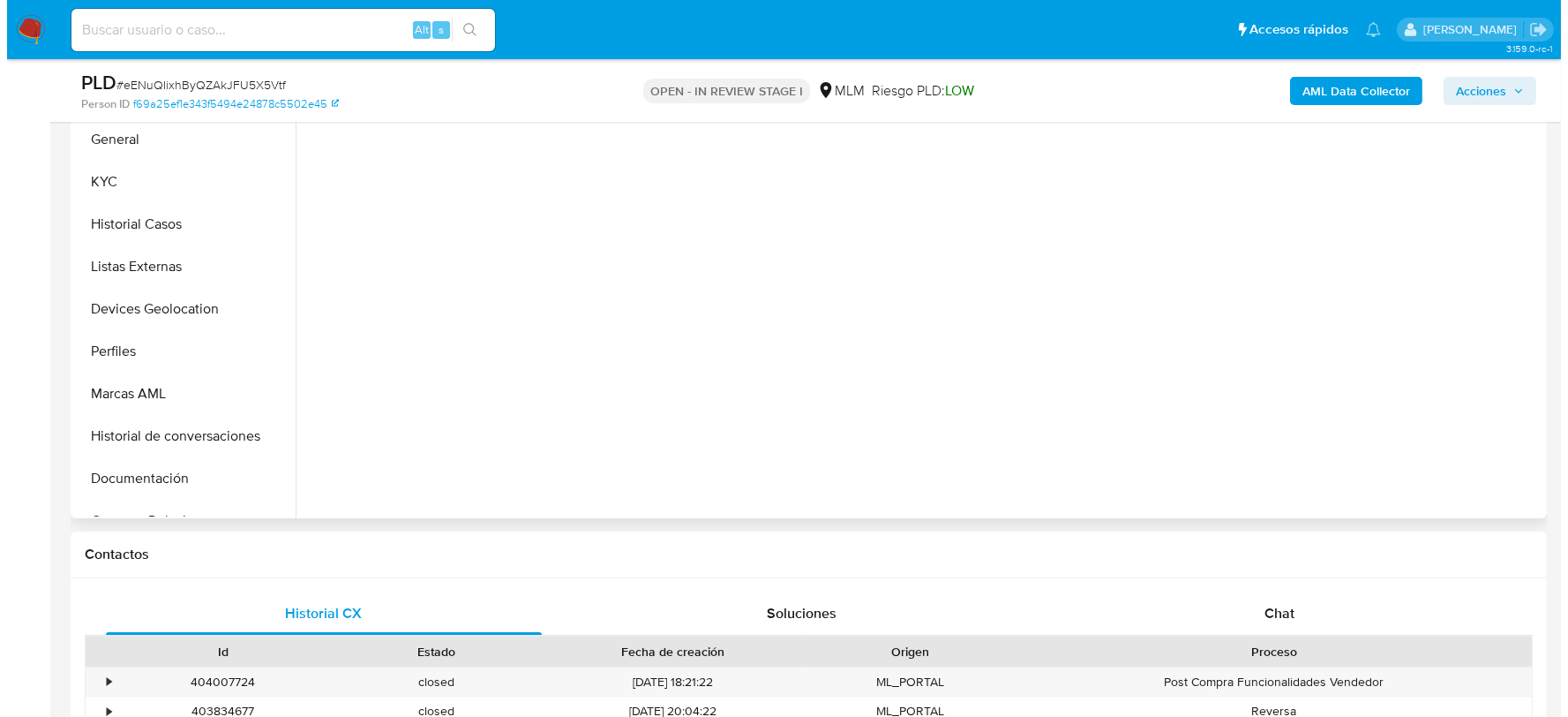
scroll to position [289, 0]
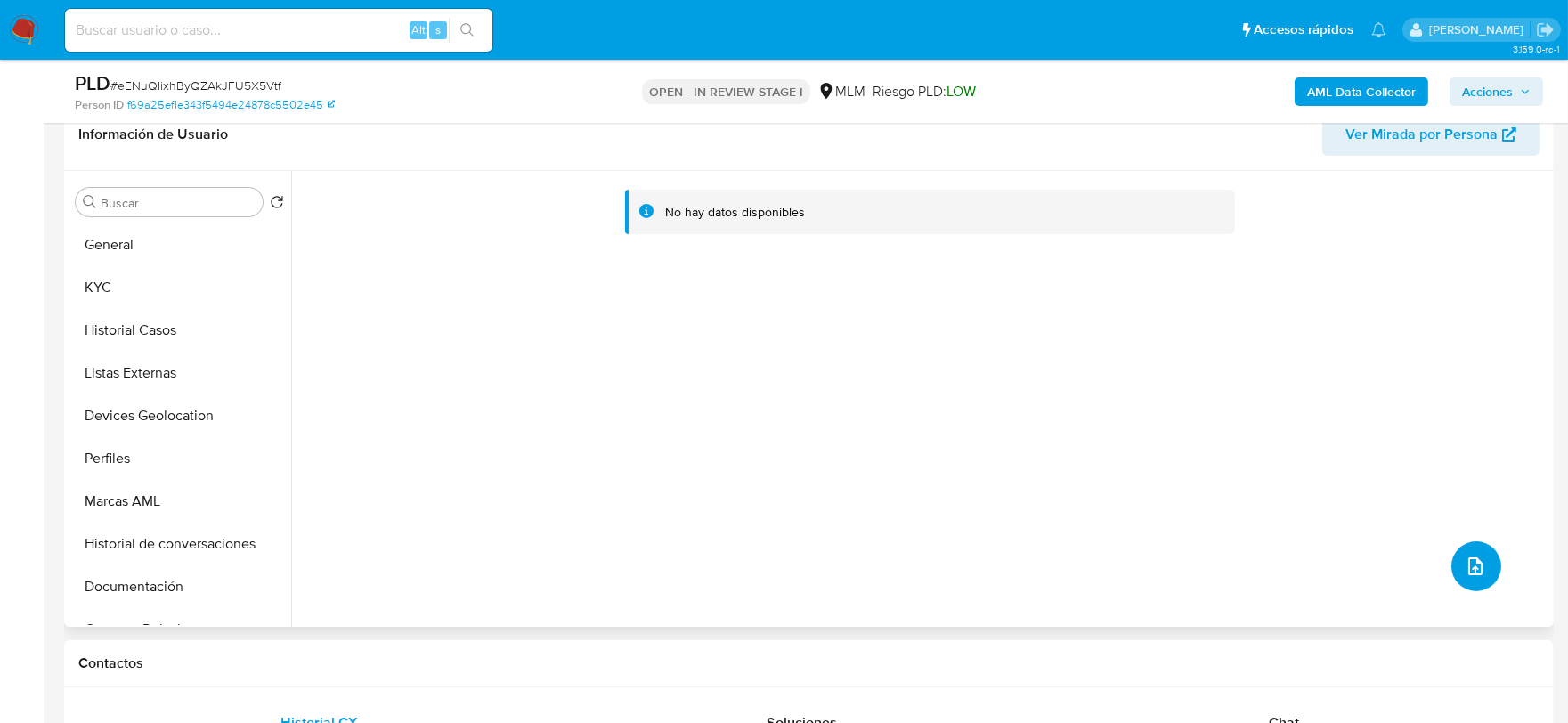
click at [1467, 542] on button "upload-file" at bounding box center [1477, 567] width 50 height 50
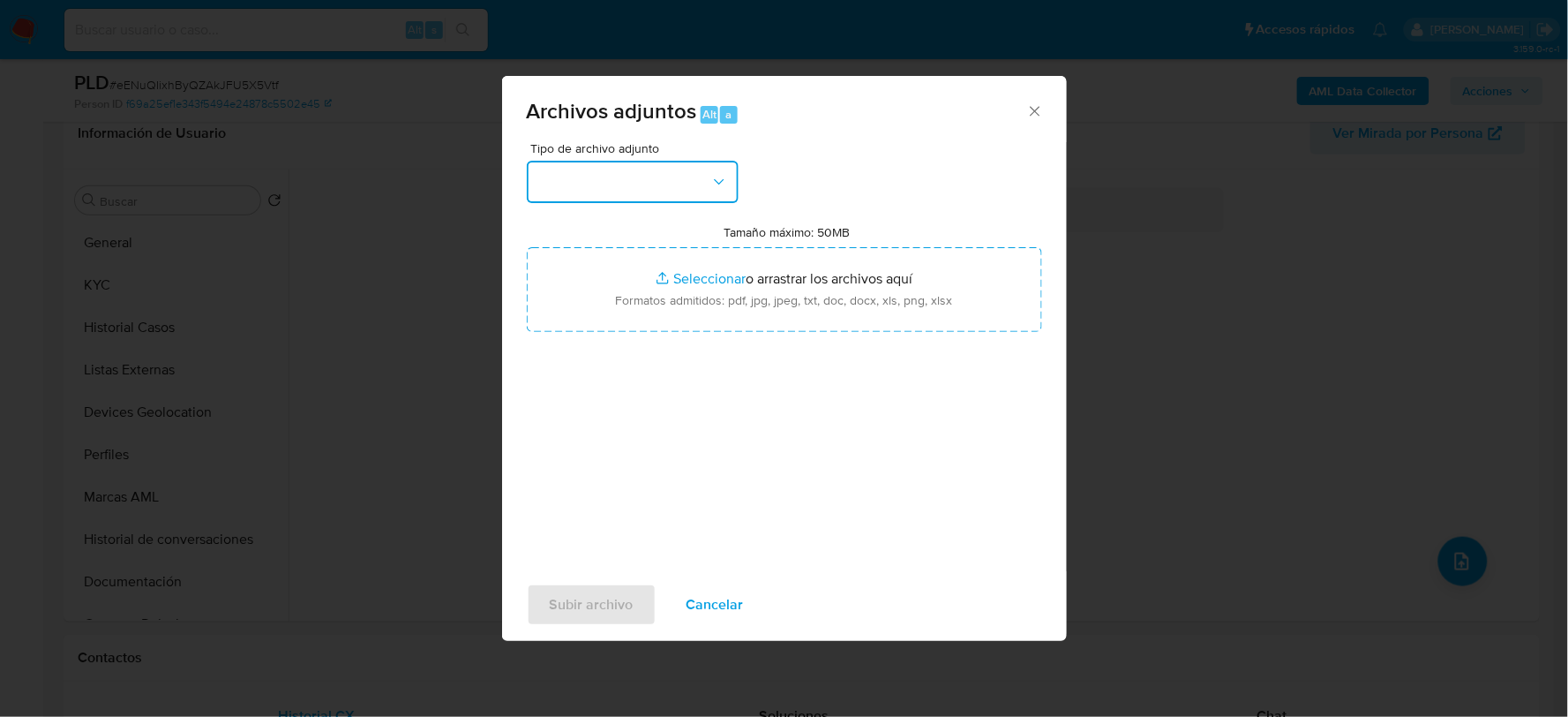
click at [600, 180] on button "button" at bounding box center [632, 182] width 211 height 42
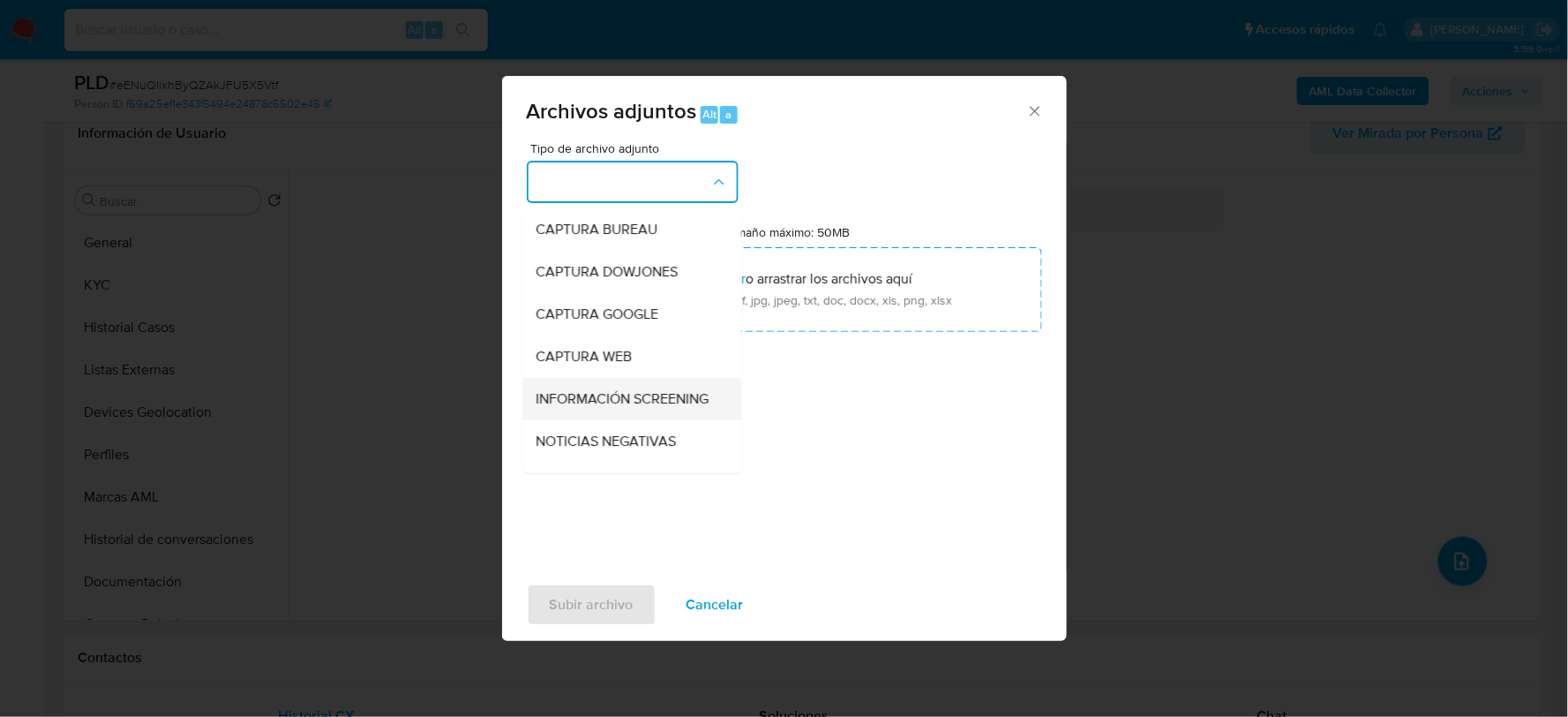
scroll to position [134, 0]
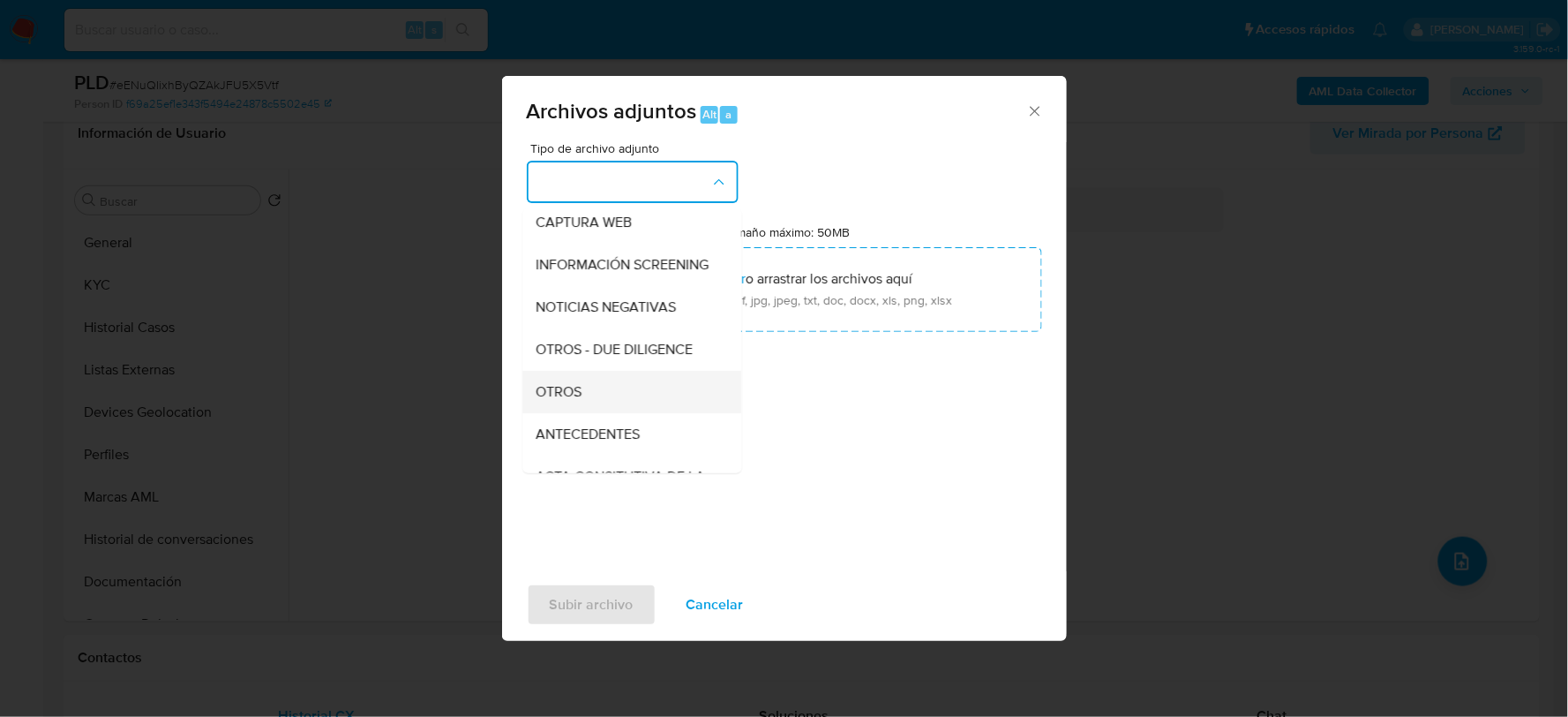
click at [572, 400] on span "OTROS" at bounding box center [560, 391] width 46 height 17
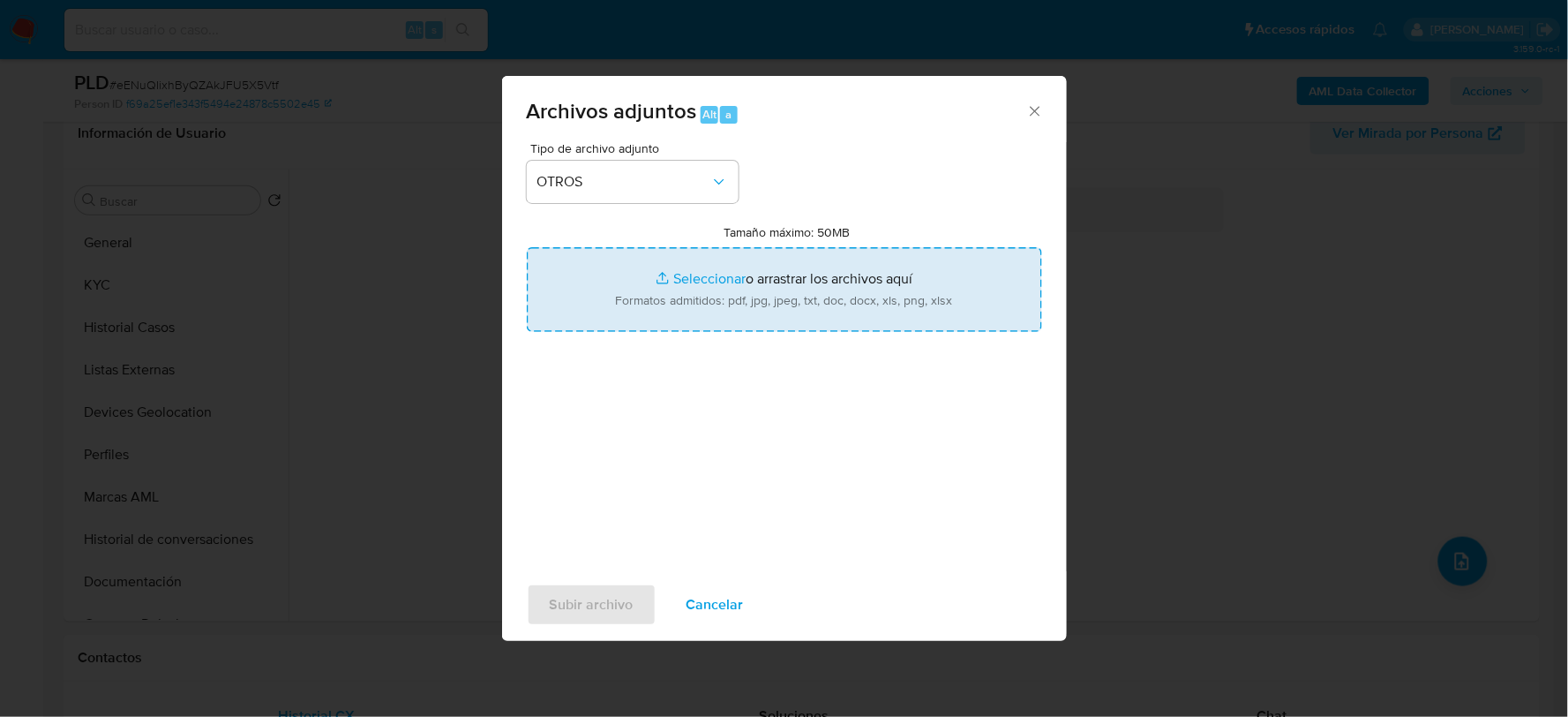
type input "C:\fakepath\466583386_JOSE CORONA_AGO2025.xlsx"
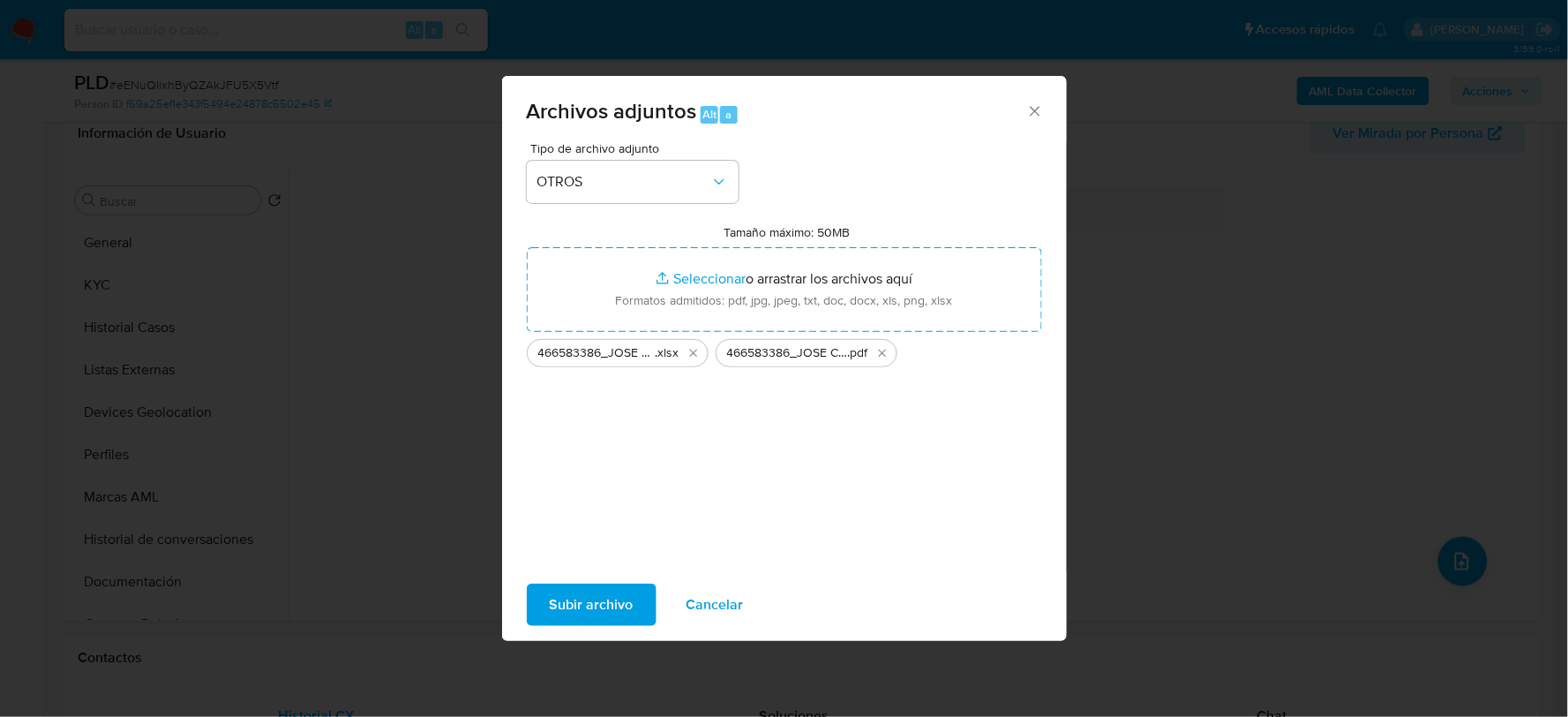
click at [710, 597] on span "Cancelar" at bounding box center [716, 605] width 57 height 39
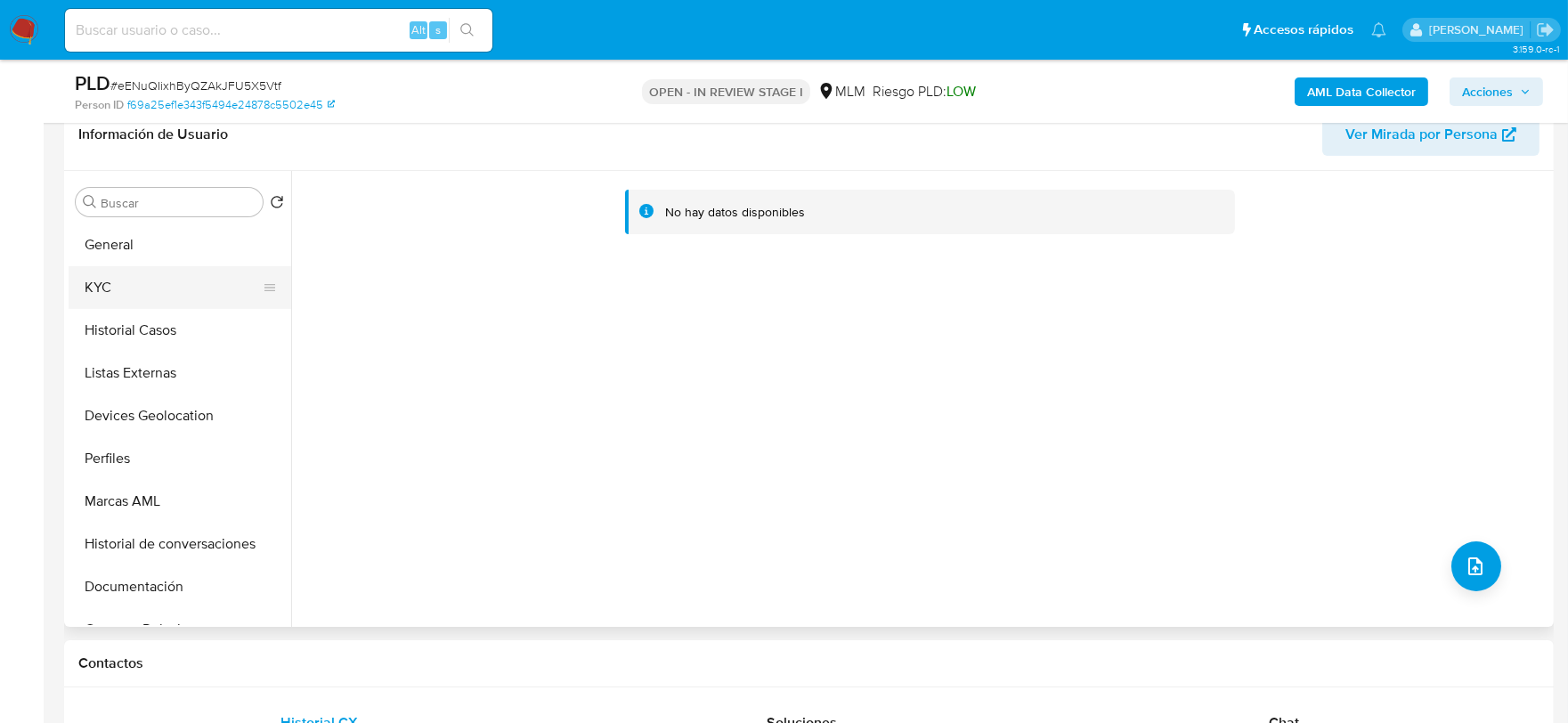
click at [119, 272] on button "KYC" at bounding box center [173, 288] width 209 height 42
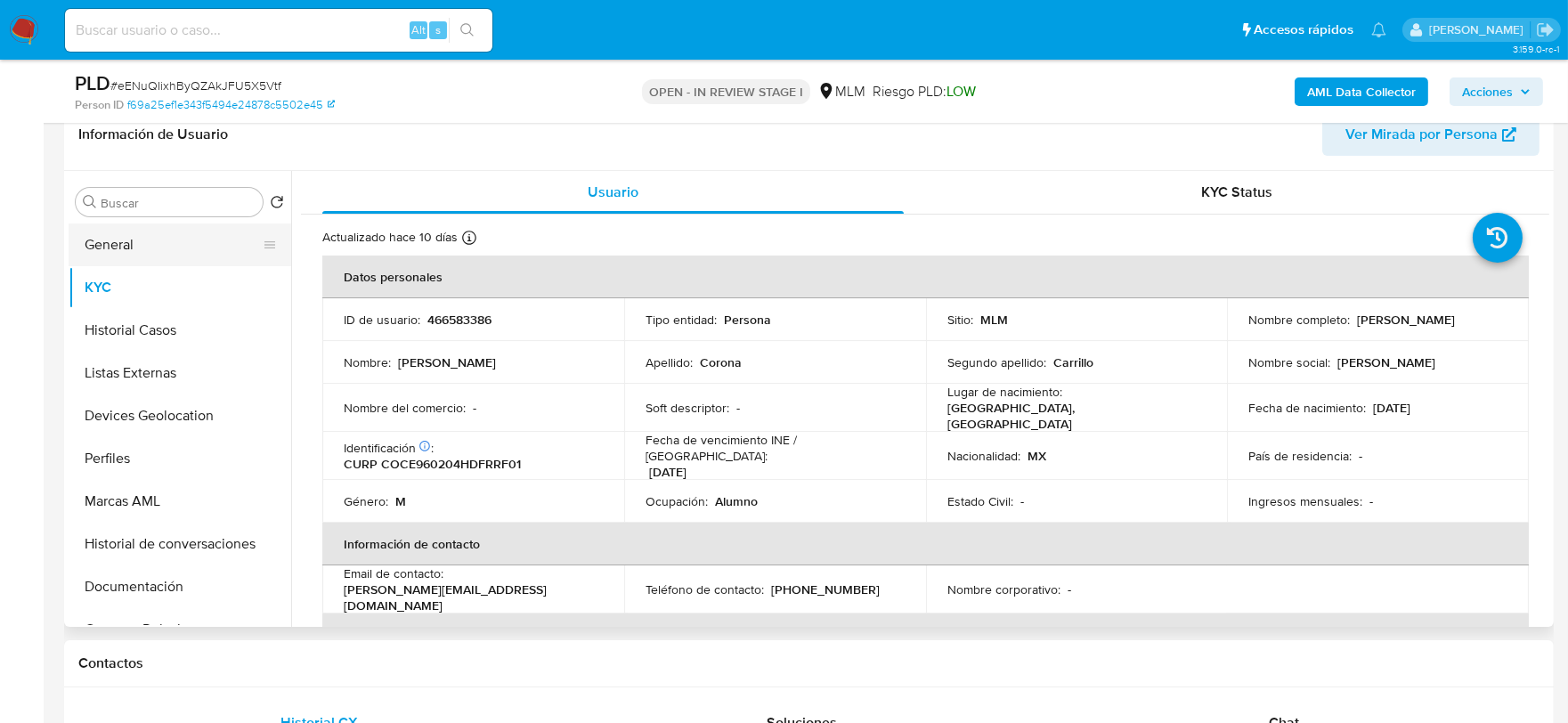
click at [132, 243] on button "General" at bounding box center [173, 245] width 209 height 42
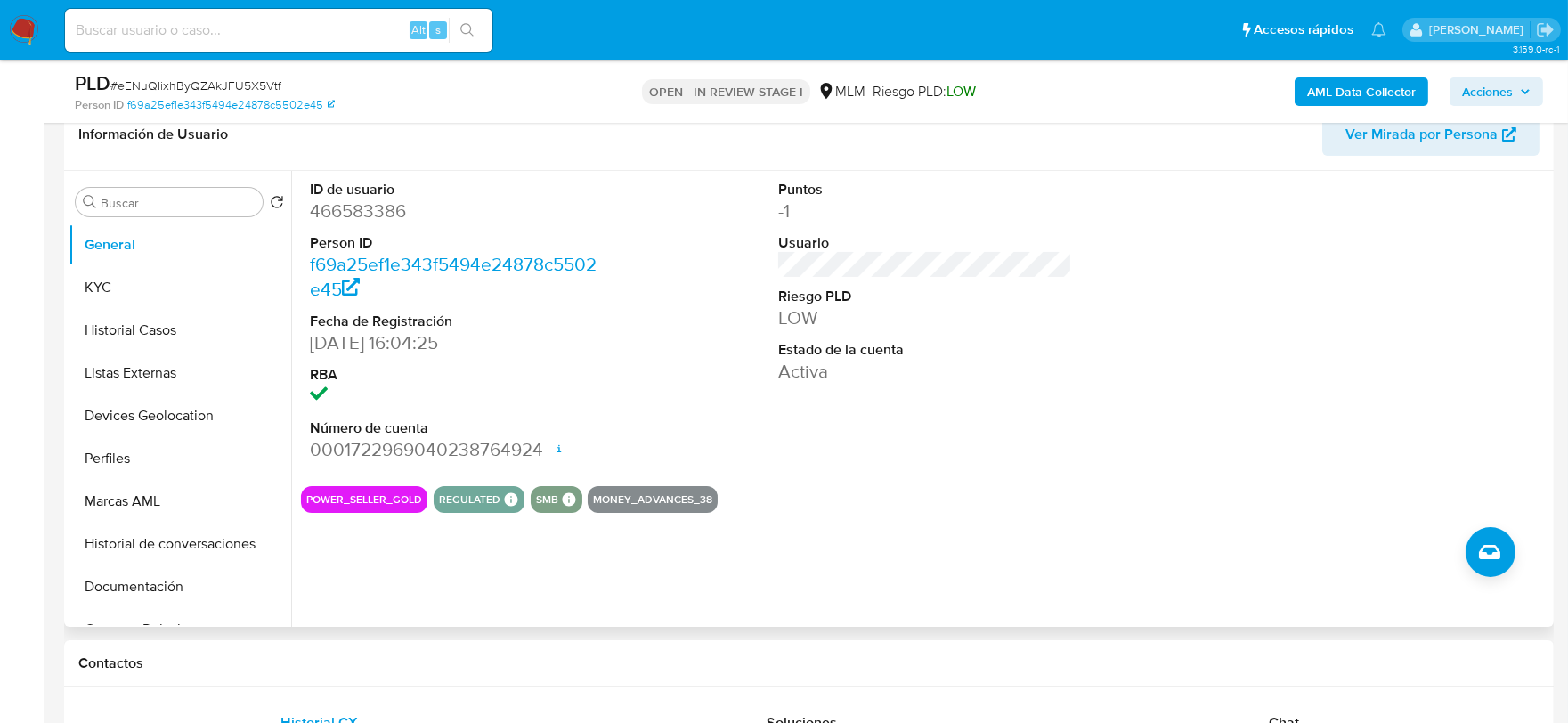
click at [978, 473] on section "ID de usuario 466583386 Person ID f69a25ef1e343f5494e24878c5502e45 Fecha de Reg…" at bounding box center [925, 342] width 1248 height 342
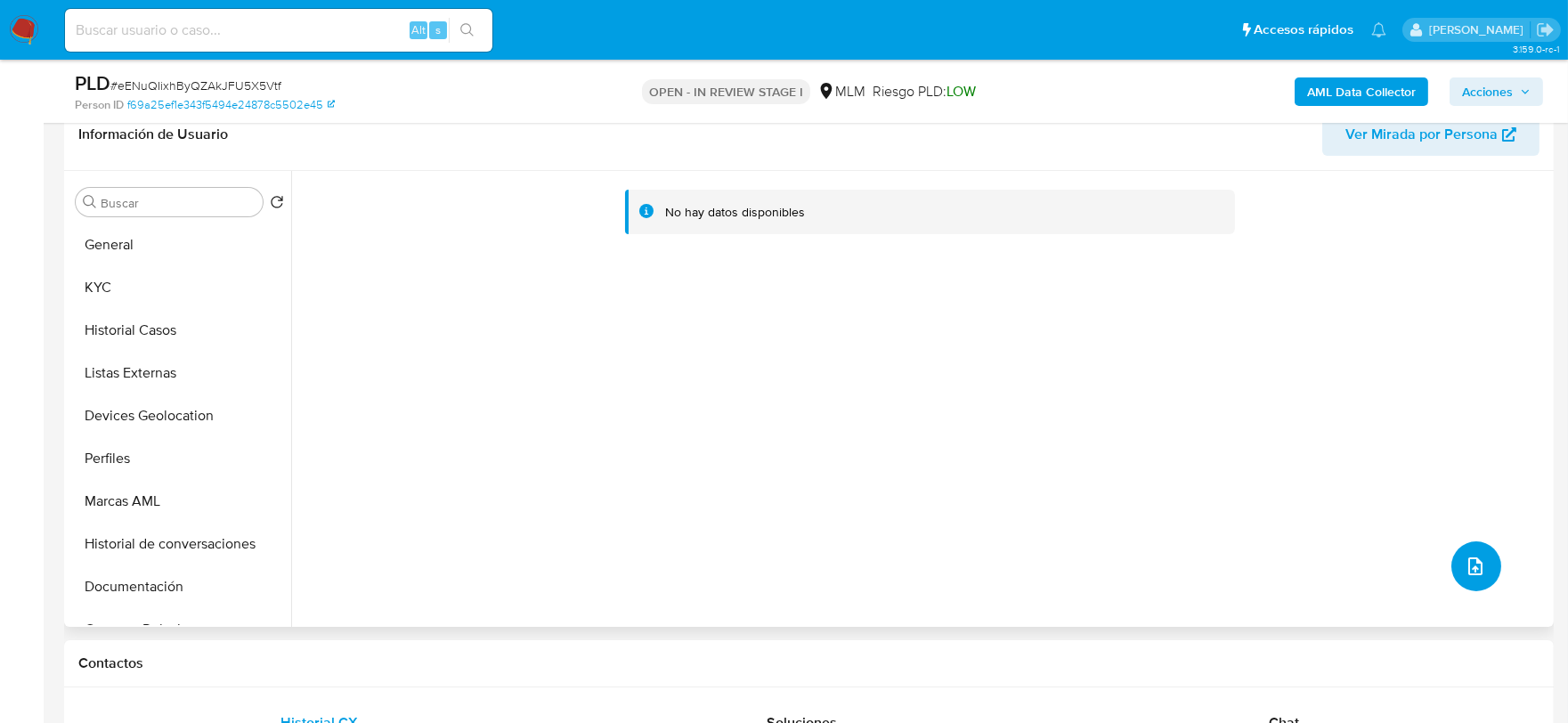
click at [1481, 557] on button "upload-file" at bounding box center [1477, 567] width 50 height 50
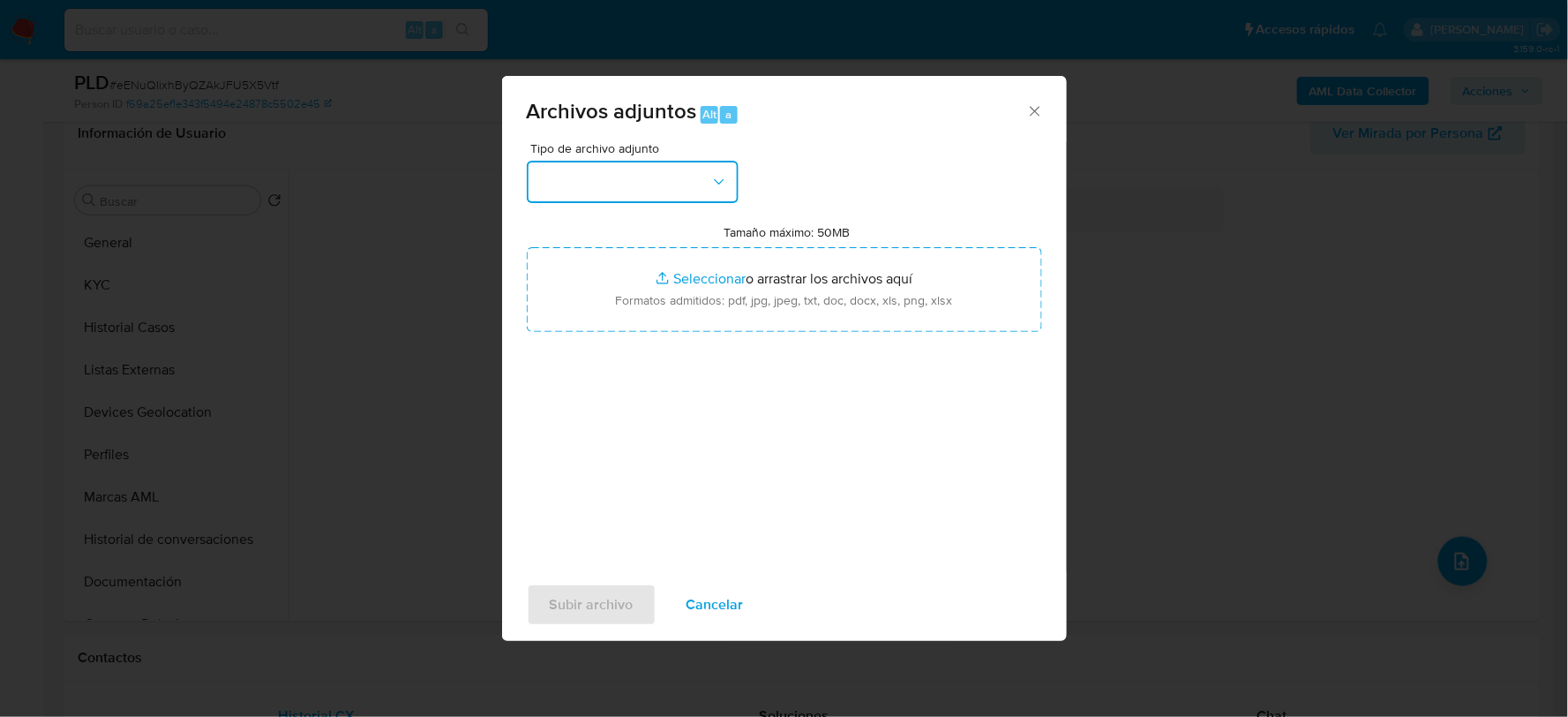
click at [575, 177] on button "button" at bounding box center [632, 182] width 211 height 42
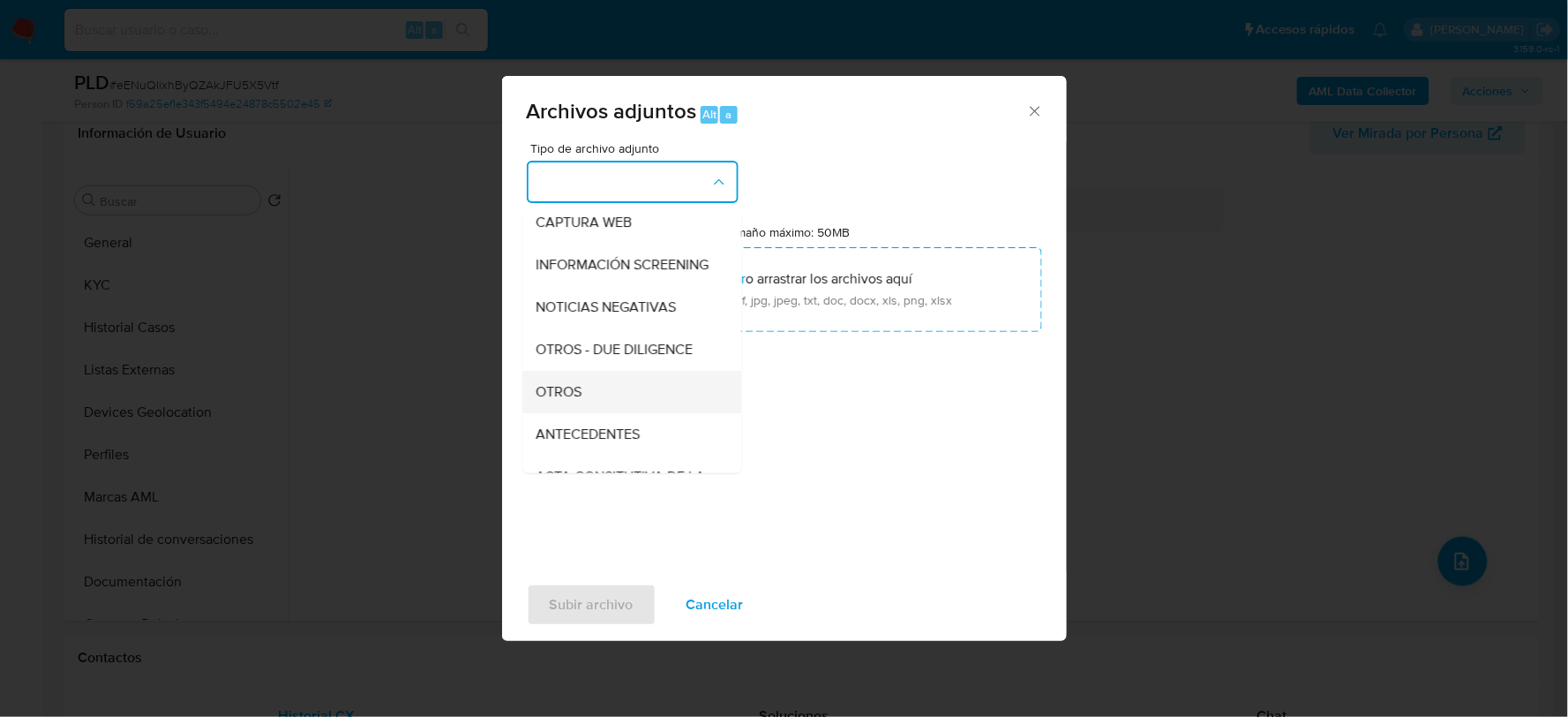
click at [568, 392] on div "OTROS" at bounding box center [627, 392] width 180 height 42
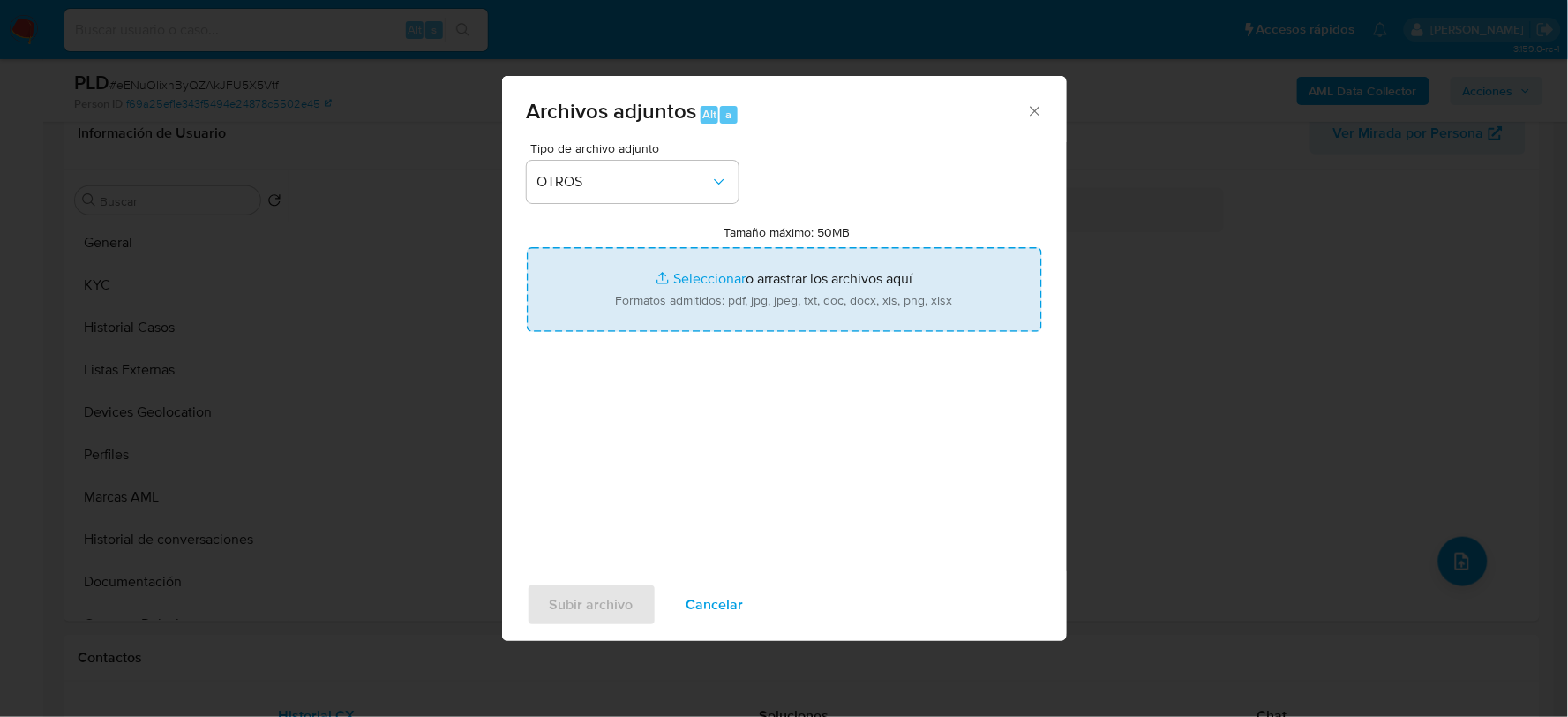
type input "C:\fakepath\466583386_JOSE CORONA_AGO2025.xlsx"
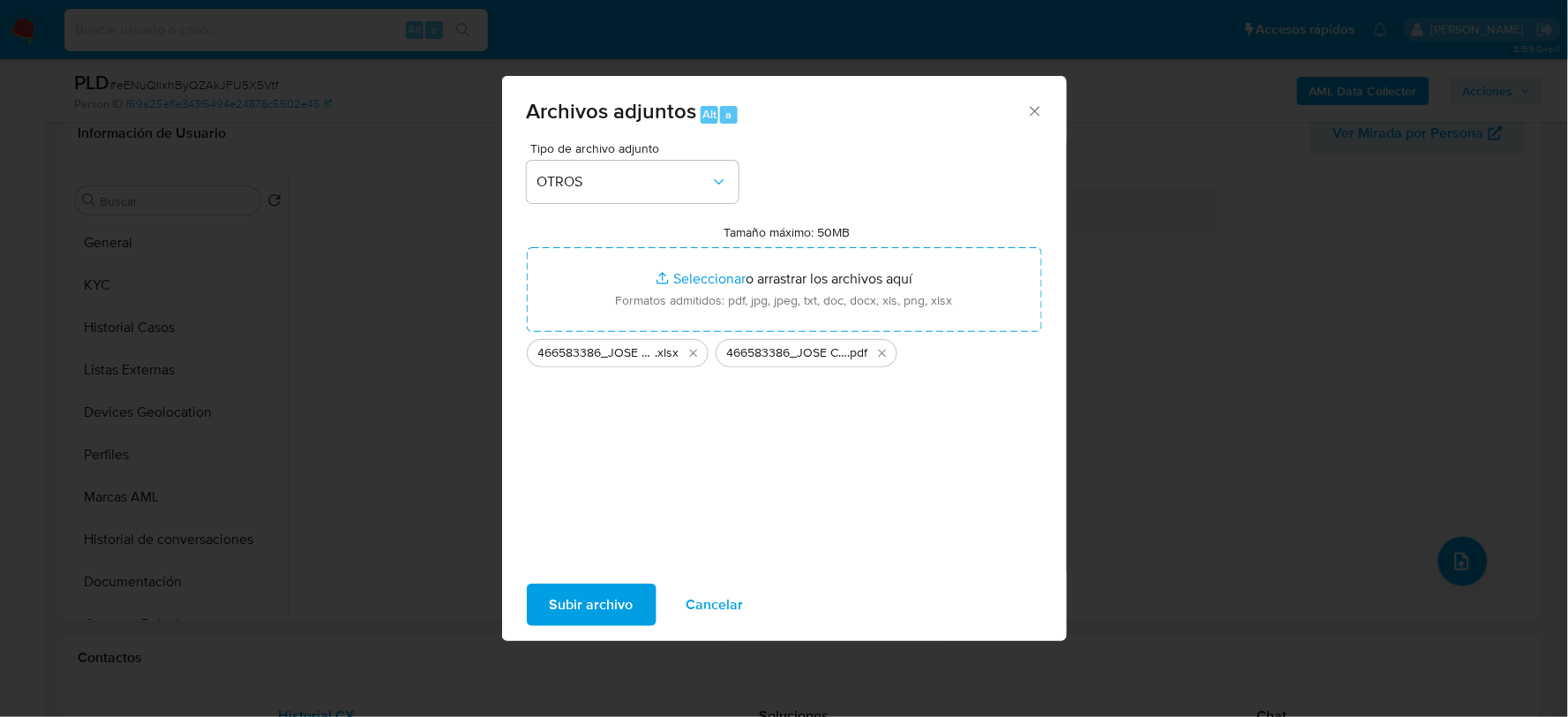
click at [578, 600] on span "Subir archivo" at bounding box center [592, 605] width 84 height 39
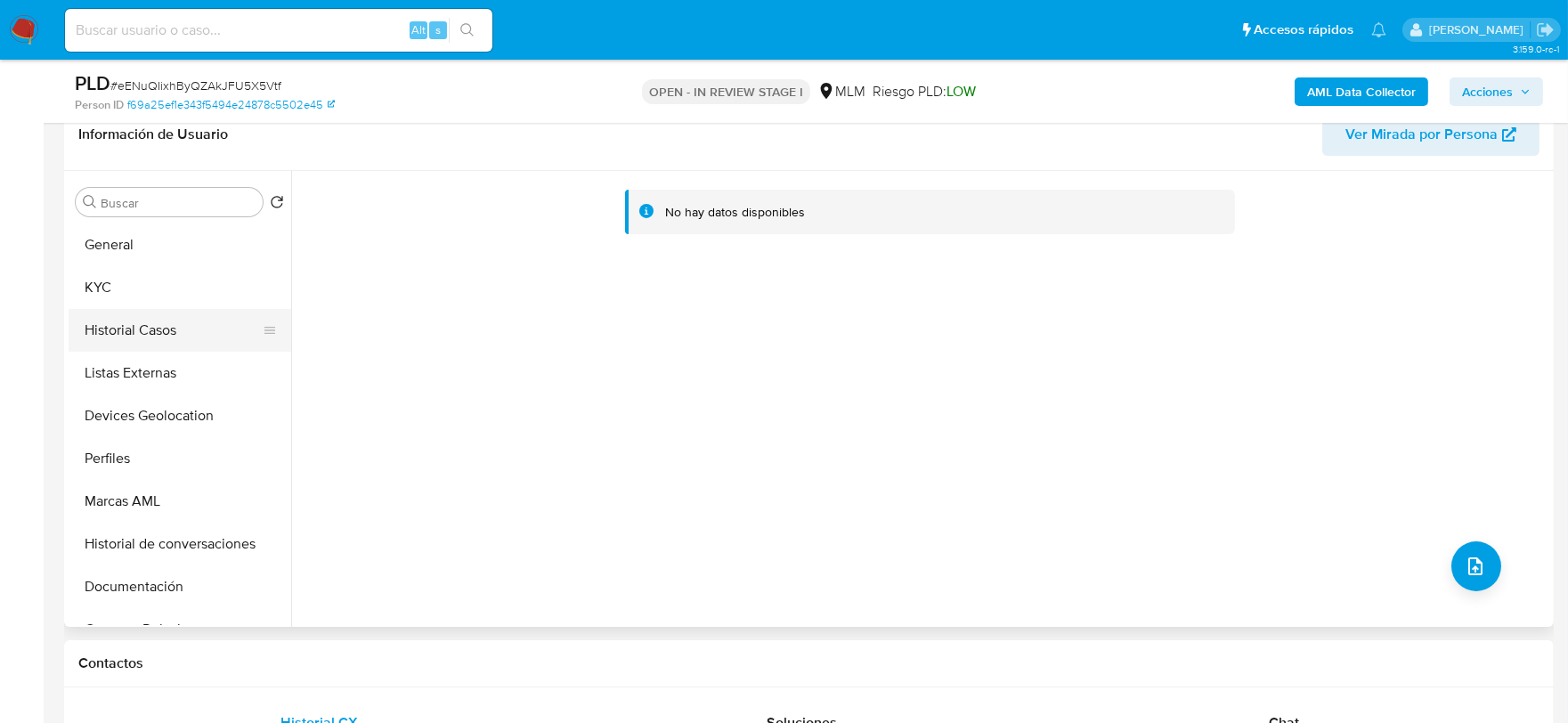
click at [177, 322] on button "Historial Casos" at bounding box center [173, 330] width 209 height 42
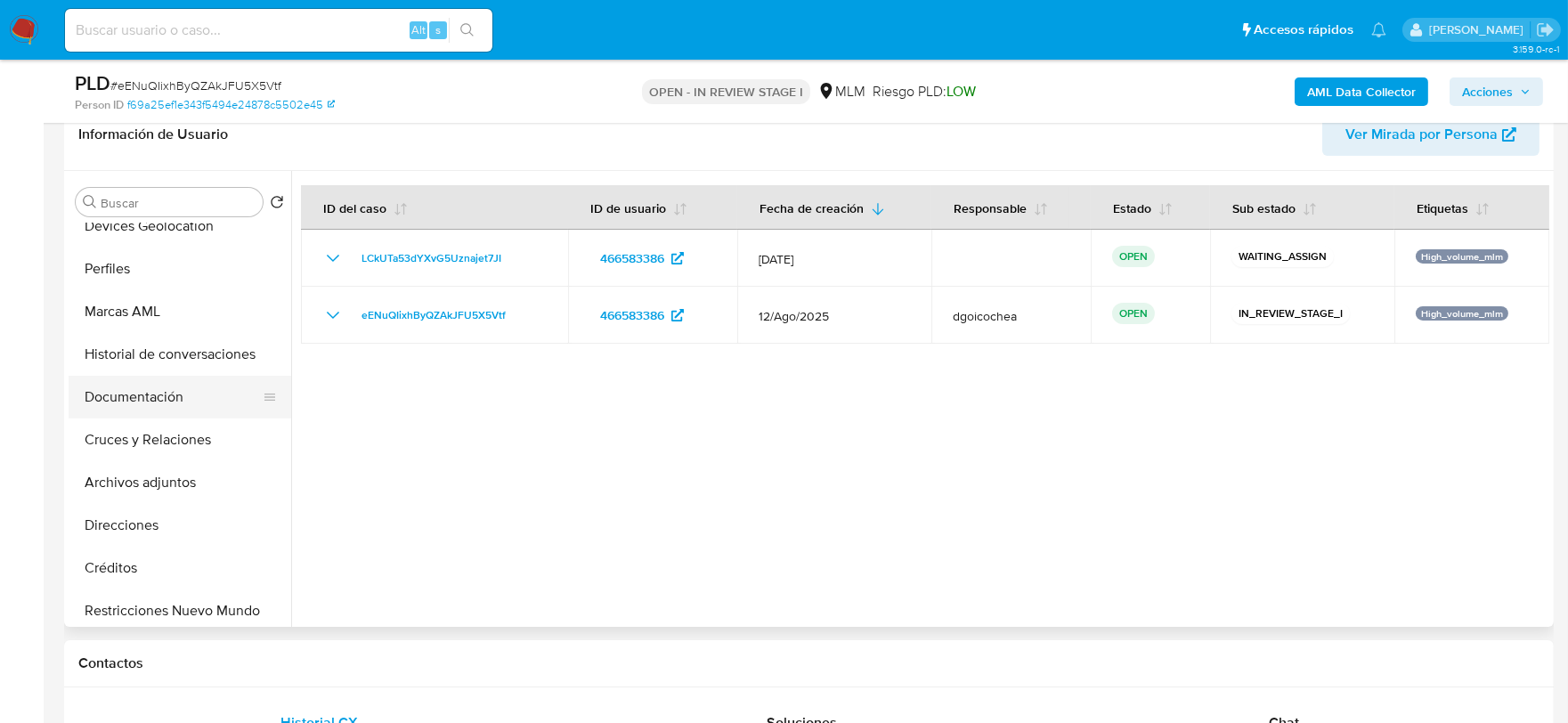
scroll to position [198, 0]
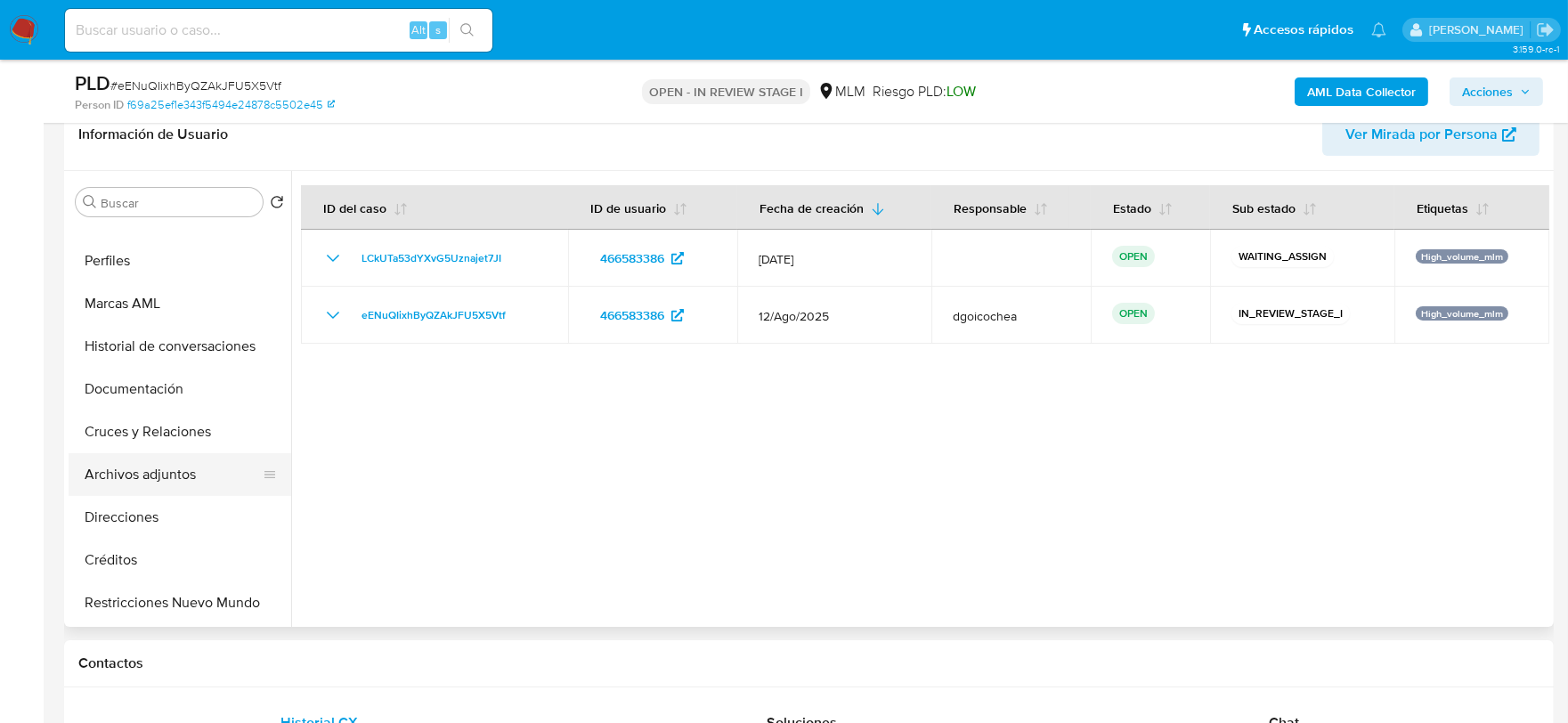
click at [181, 481] on button "Archivos adjuntos" at bounding box center [173, 475] width 209 height 42
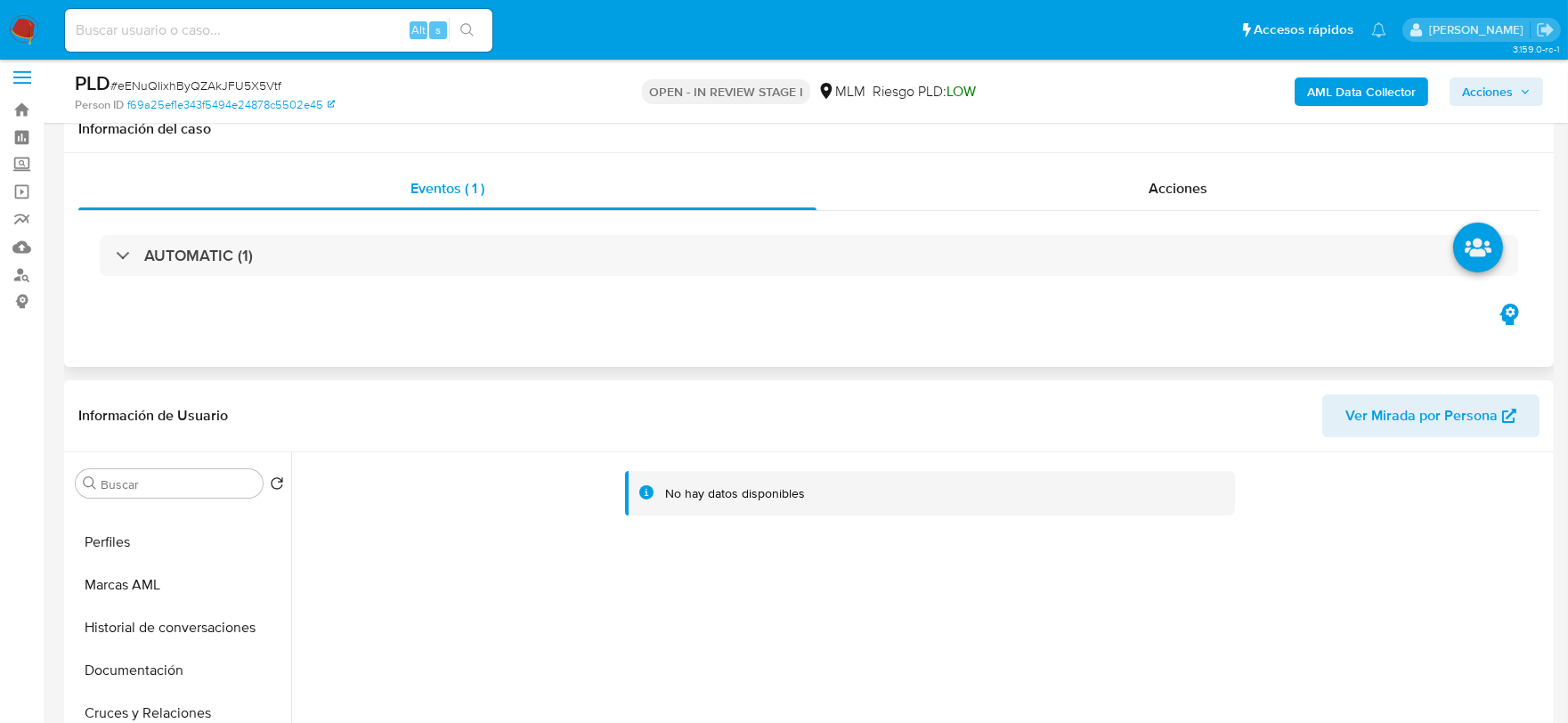
scroll to position [0, 0]
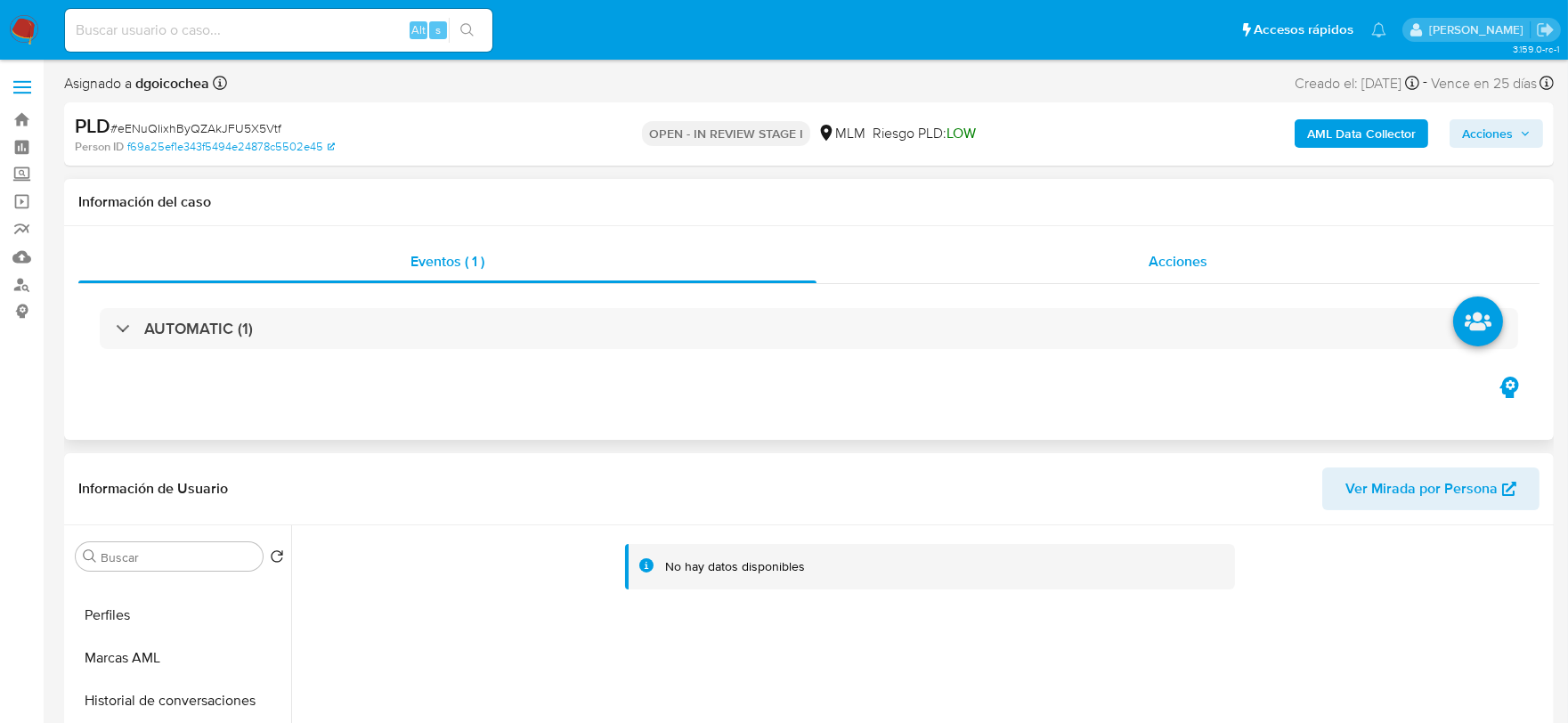
click at [1181, 261] on span "Acciones" at bounding box center [1178, 261] width 59 height 20
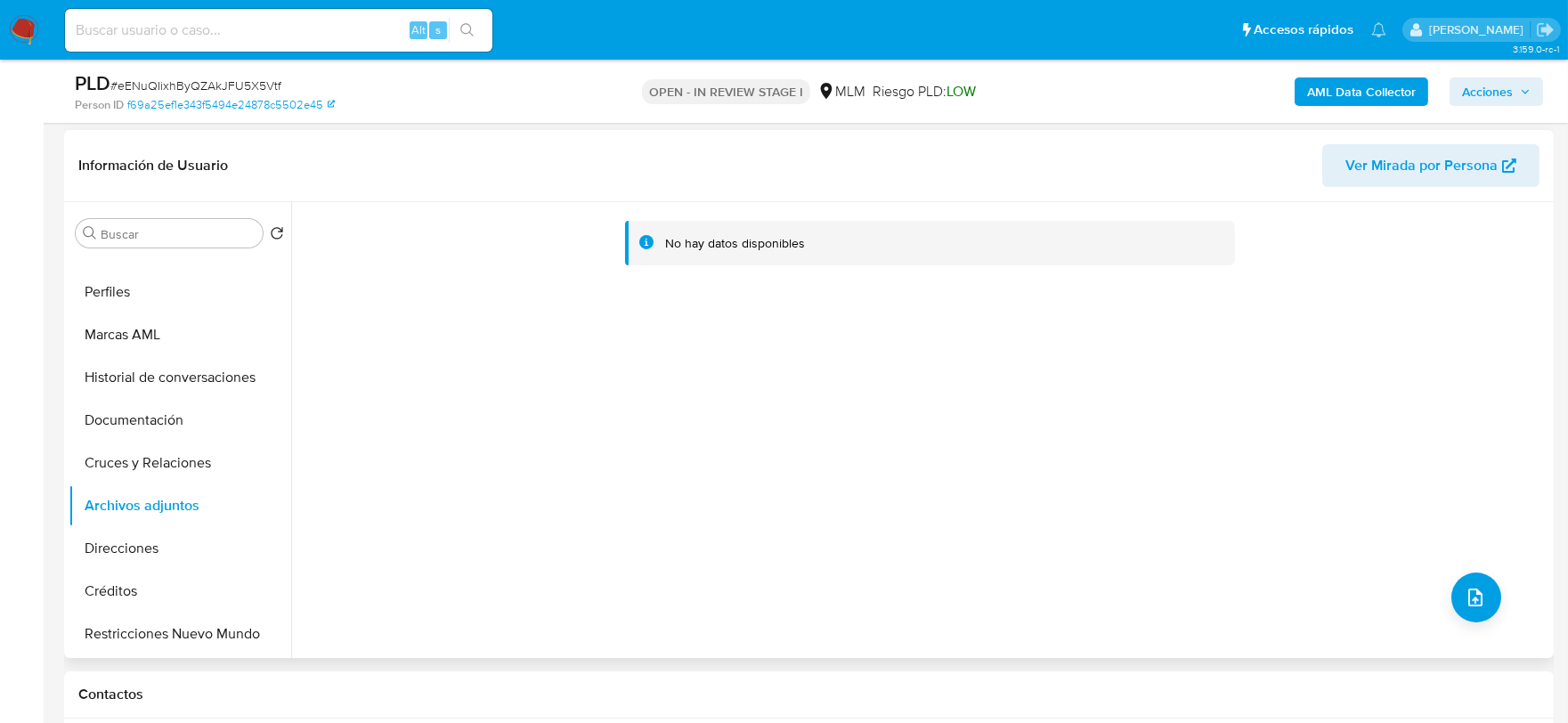
scroll to position [396, 0]
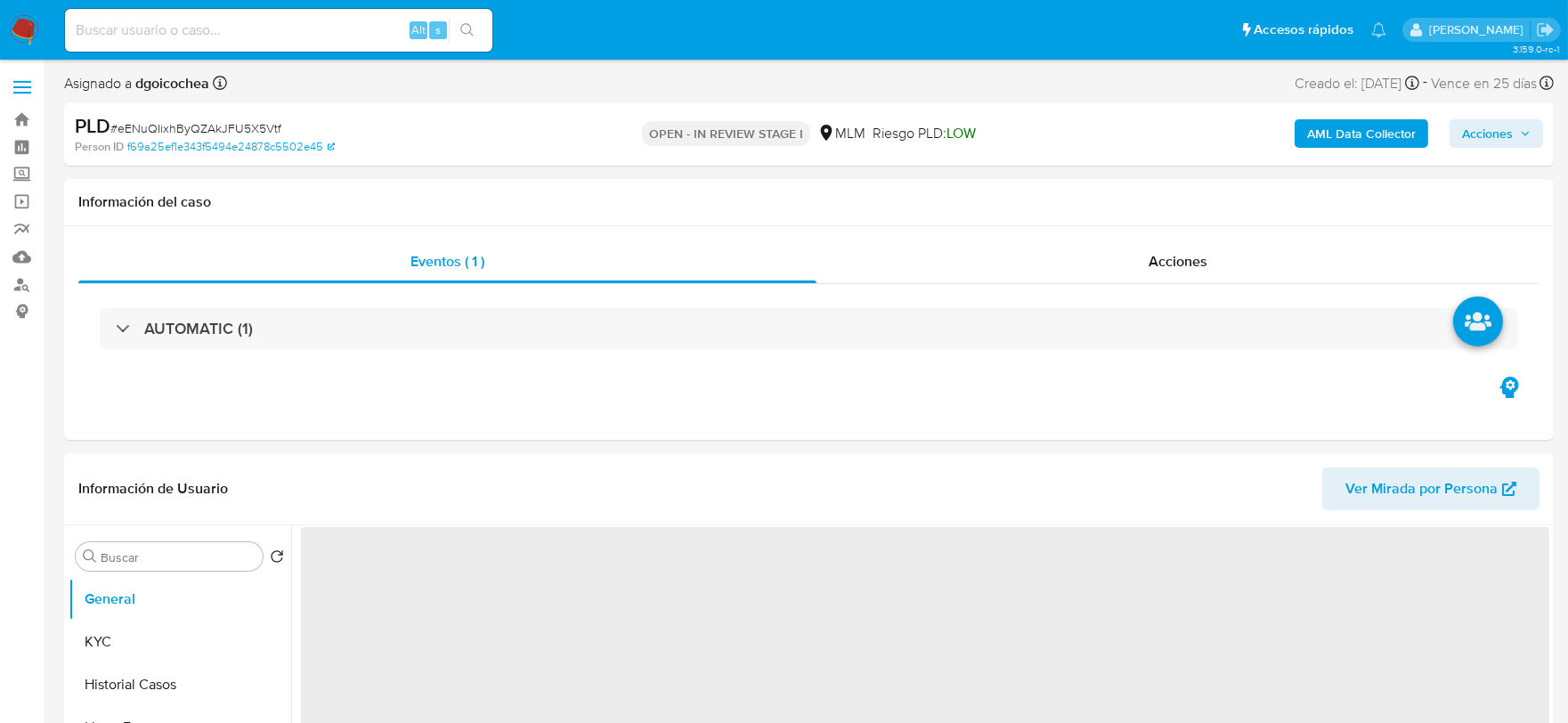
select select "10"
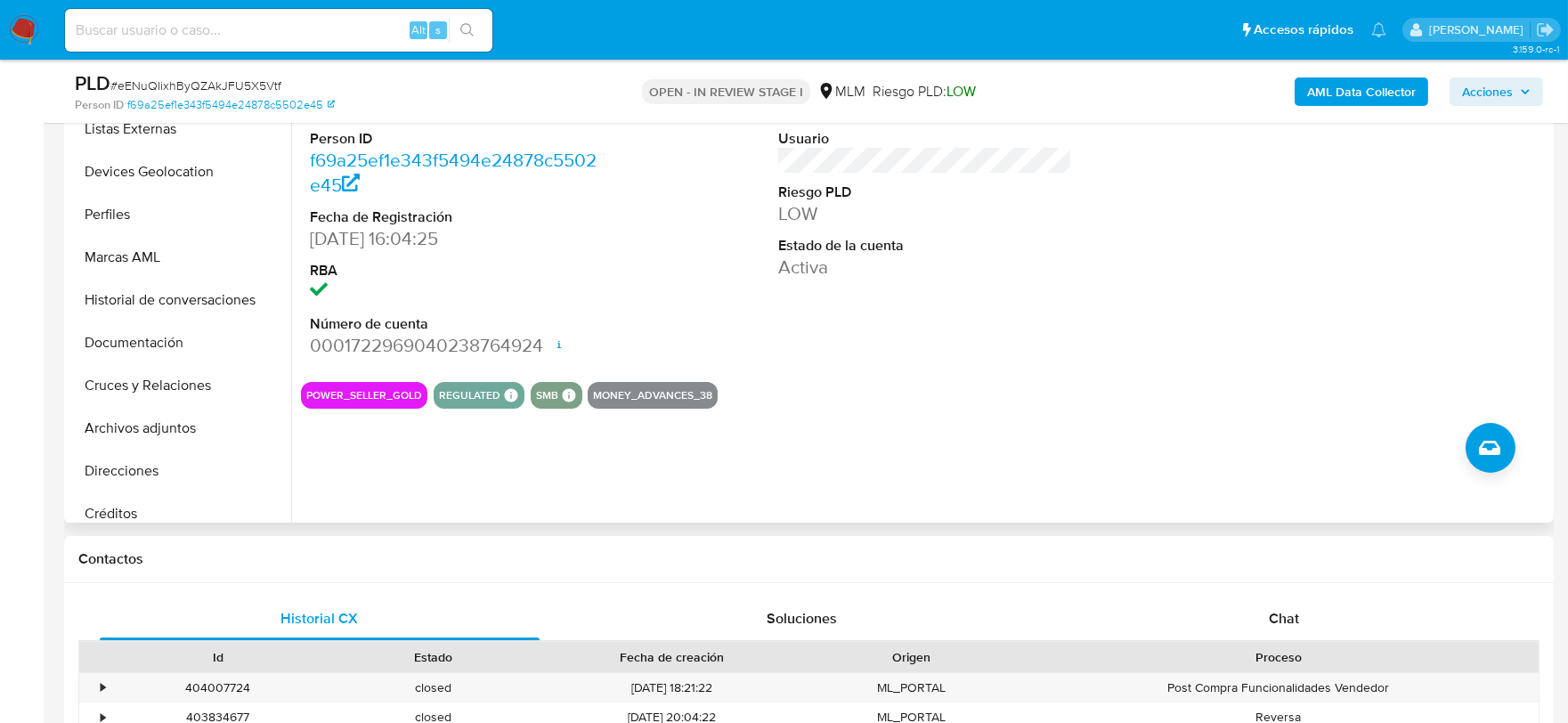
scroll to position [296, 0]
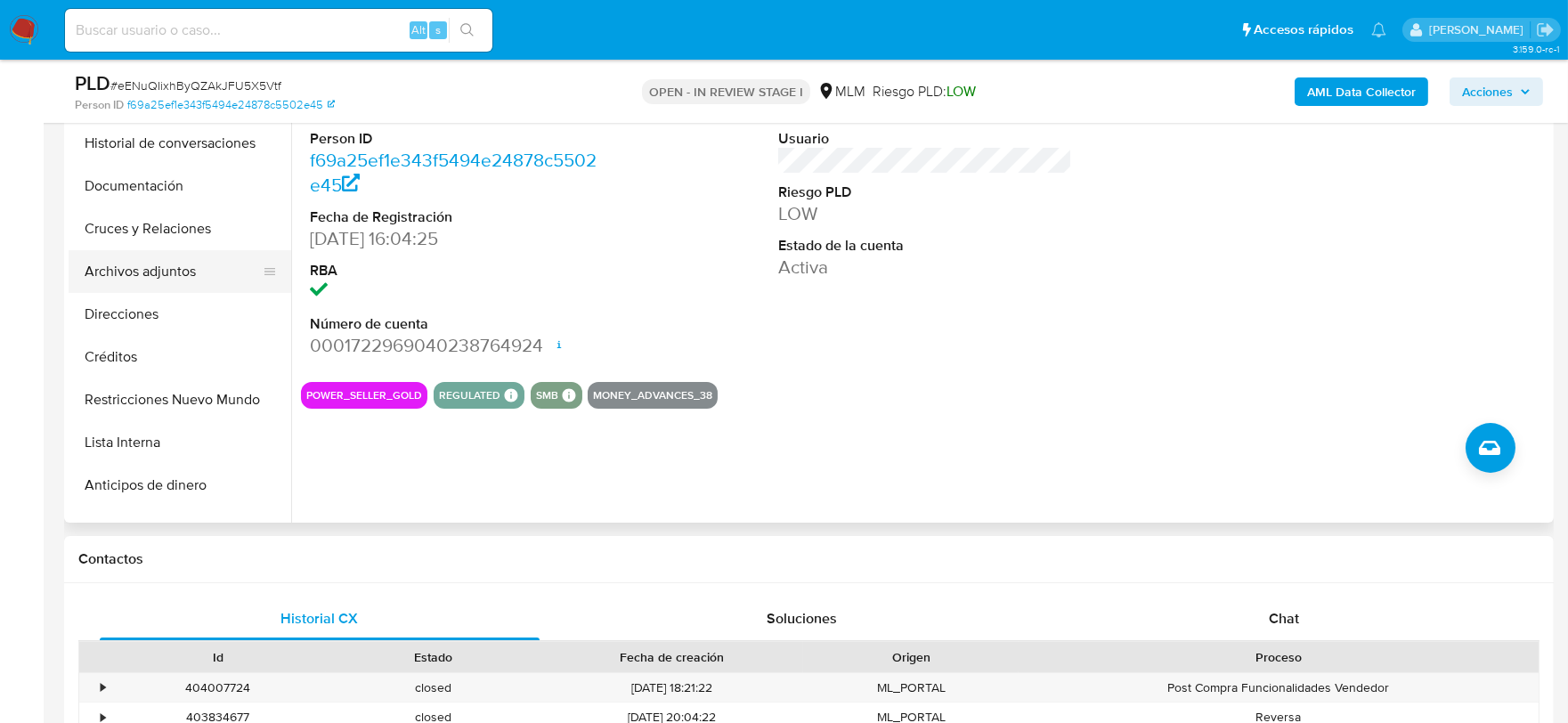
click at [189, 282] on button "Archivos adjuntos" at bounding box center [173, 271] width 209 height 42
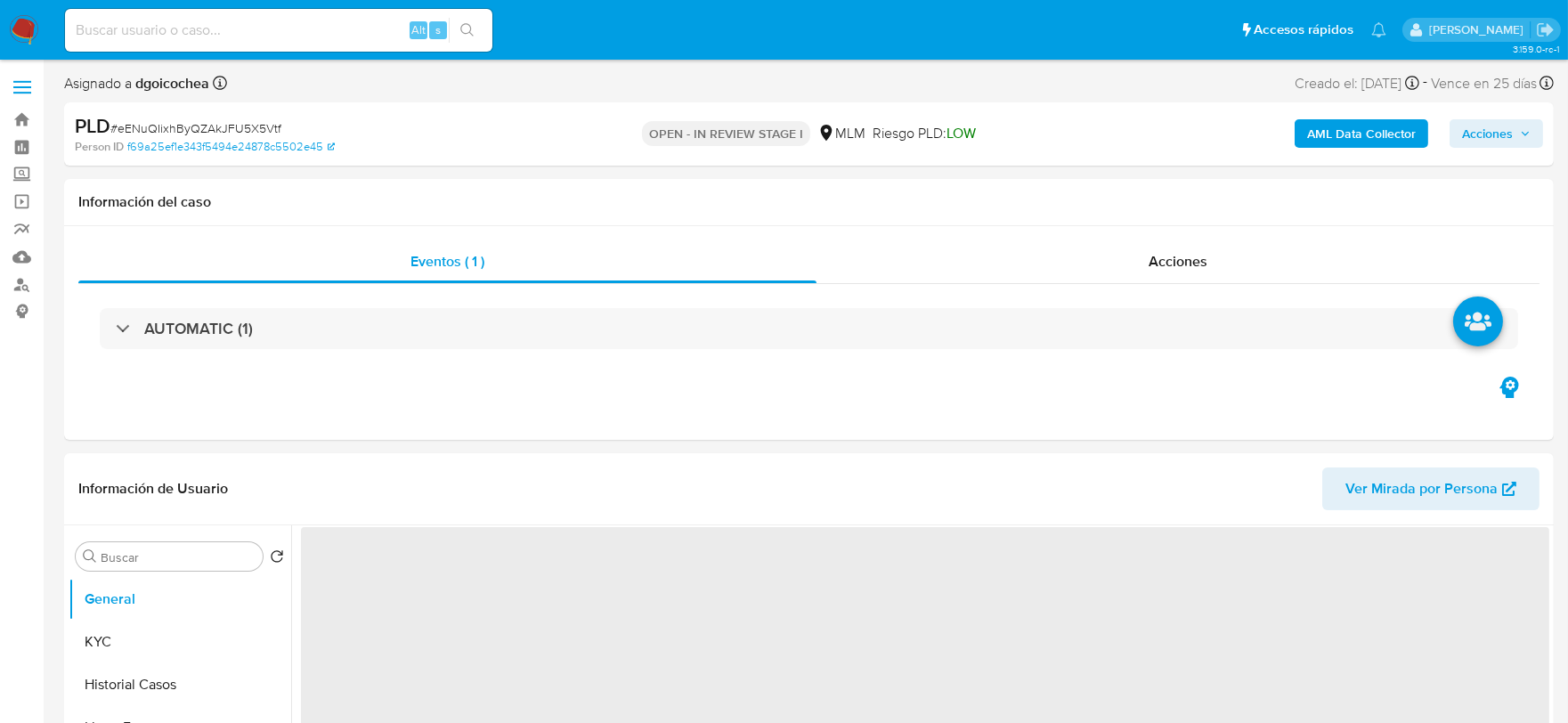
select select "10"
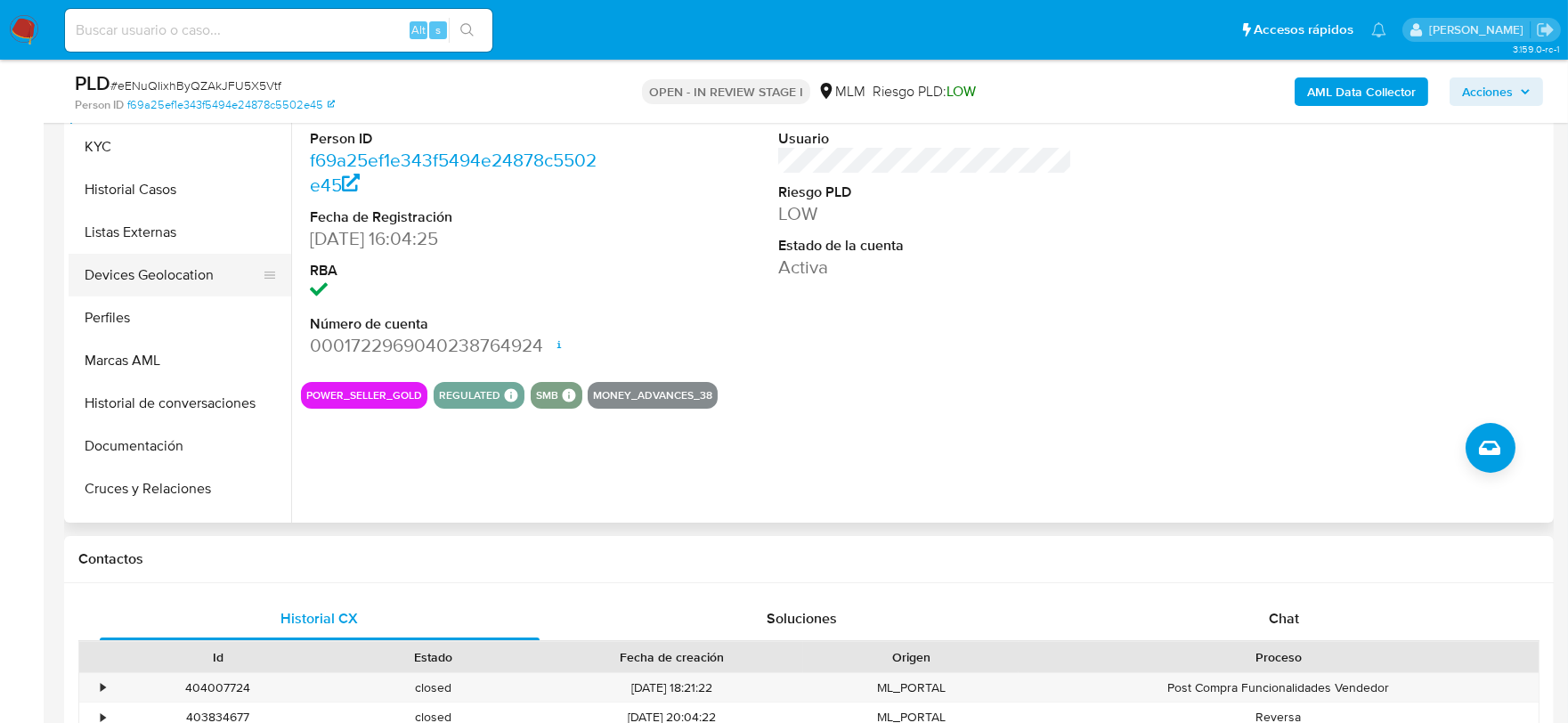
scroll to position [98, 0]
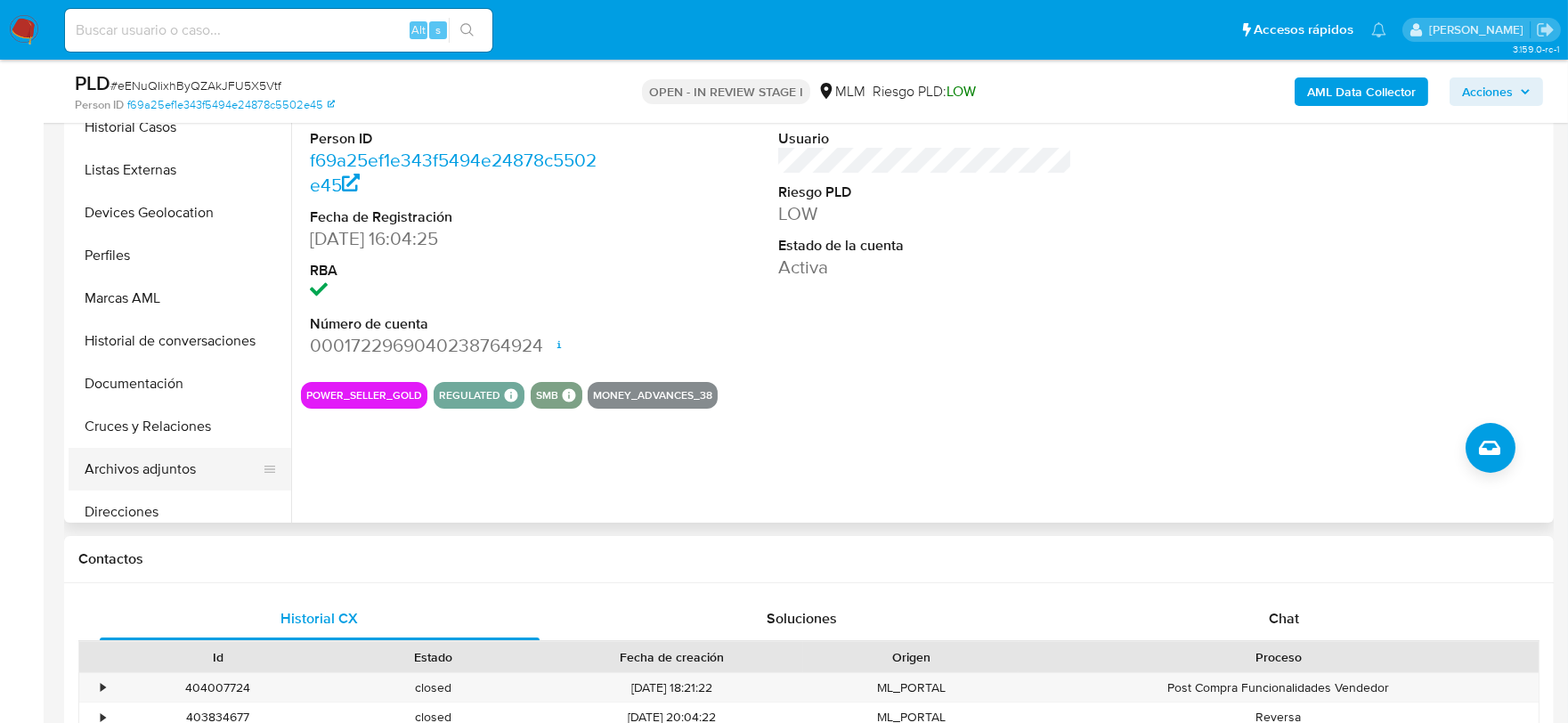
click at [189, 459] on button "Archivos adjuntos" at bounding box center [173, 469] width 209 height 42
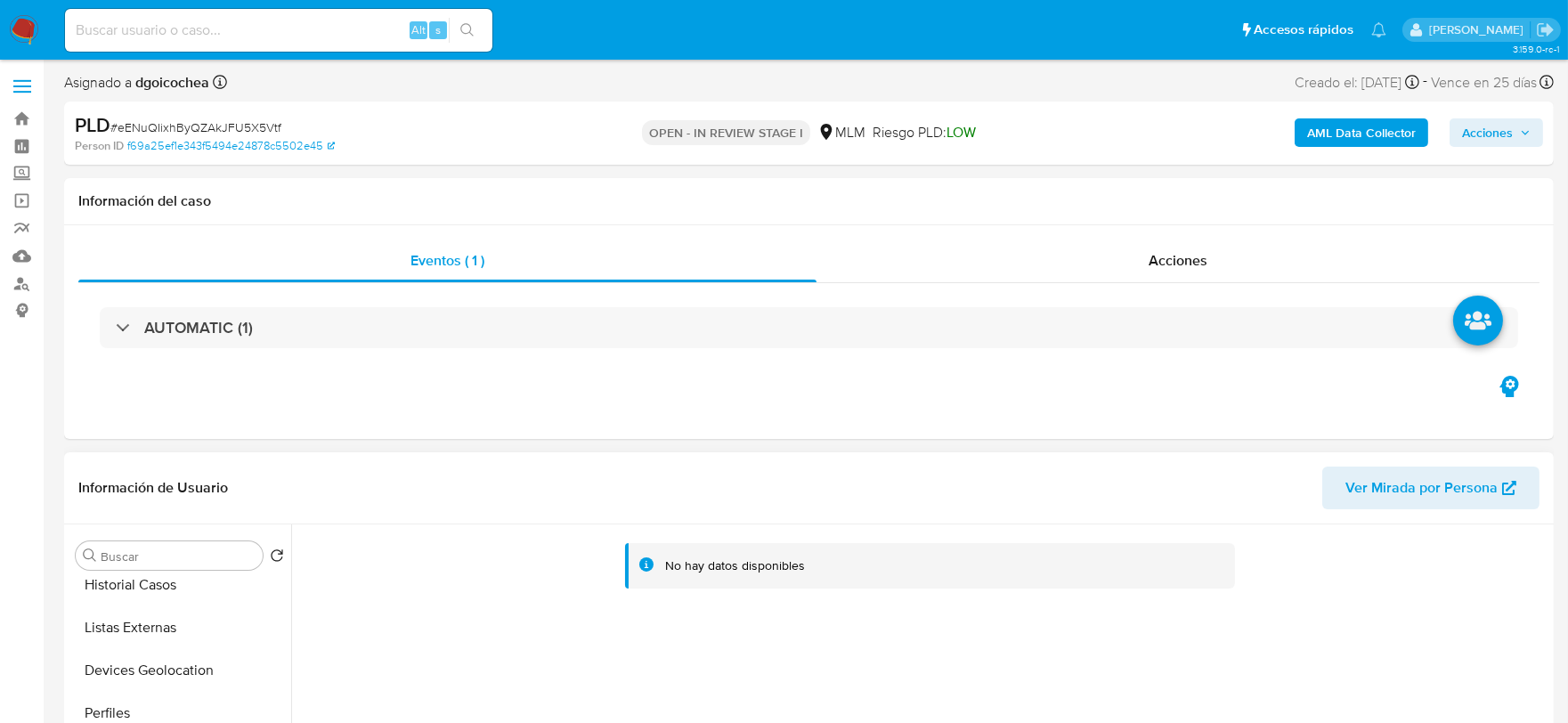
scroll to position [0, 0]
click at [1220, 249] on div "Acciones" at bounding box center [1178, 262] width 723 height 42
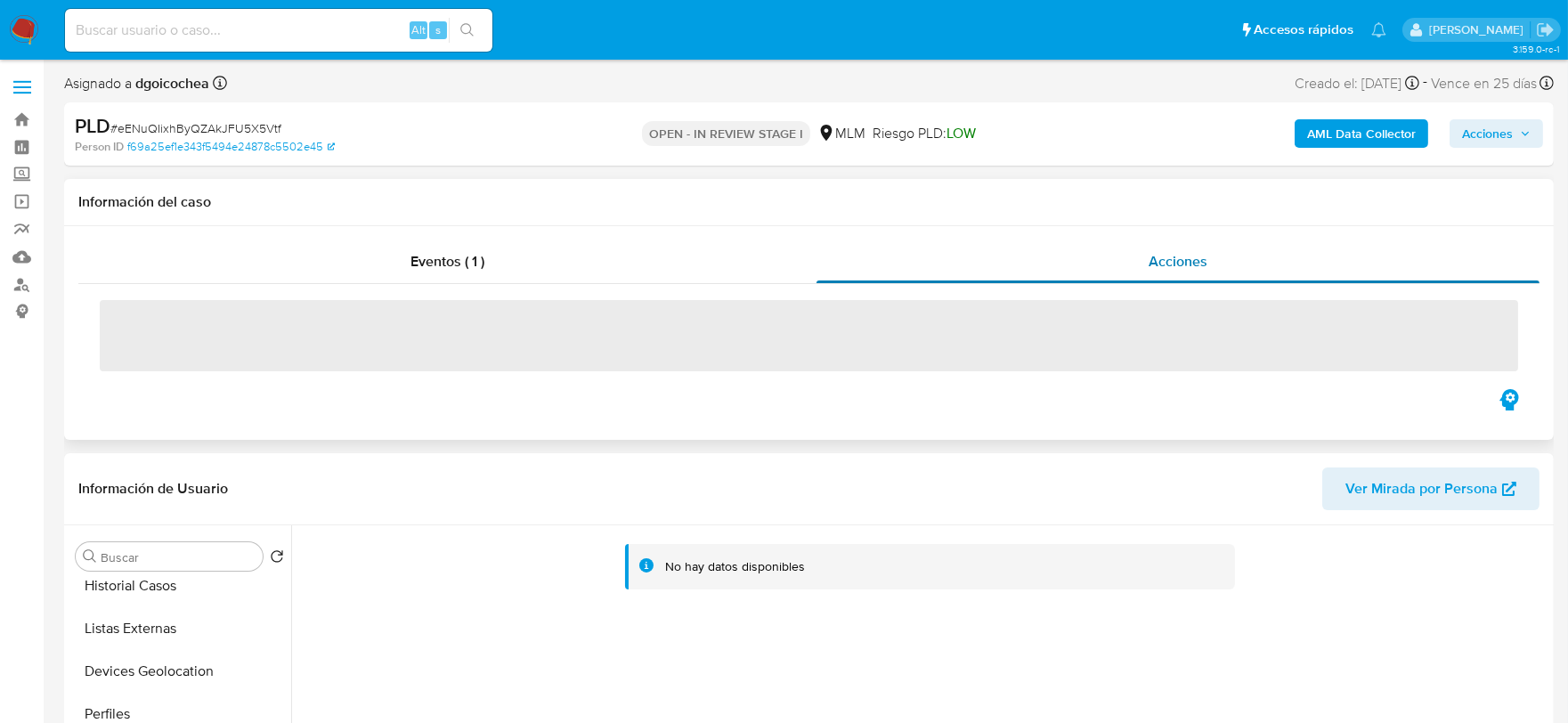
click at [1147, 268] on div "Acciones" at bounding box center [1178, 262] width 723 height 42
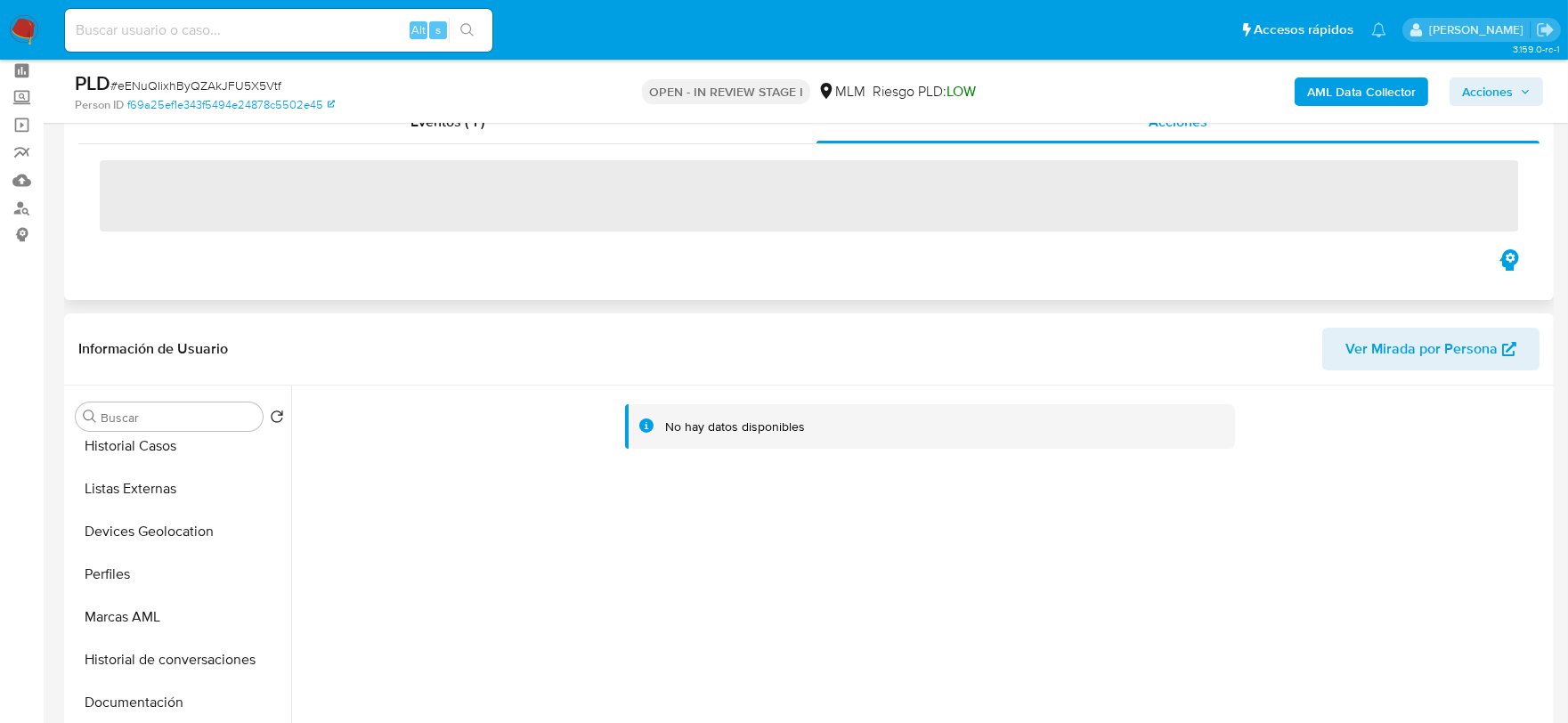
scroll to position [198, 0]
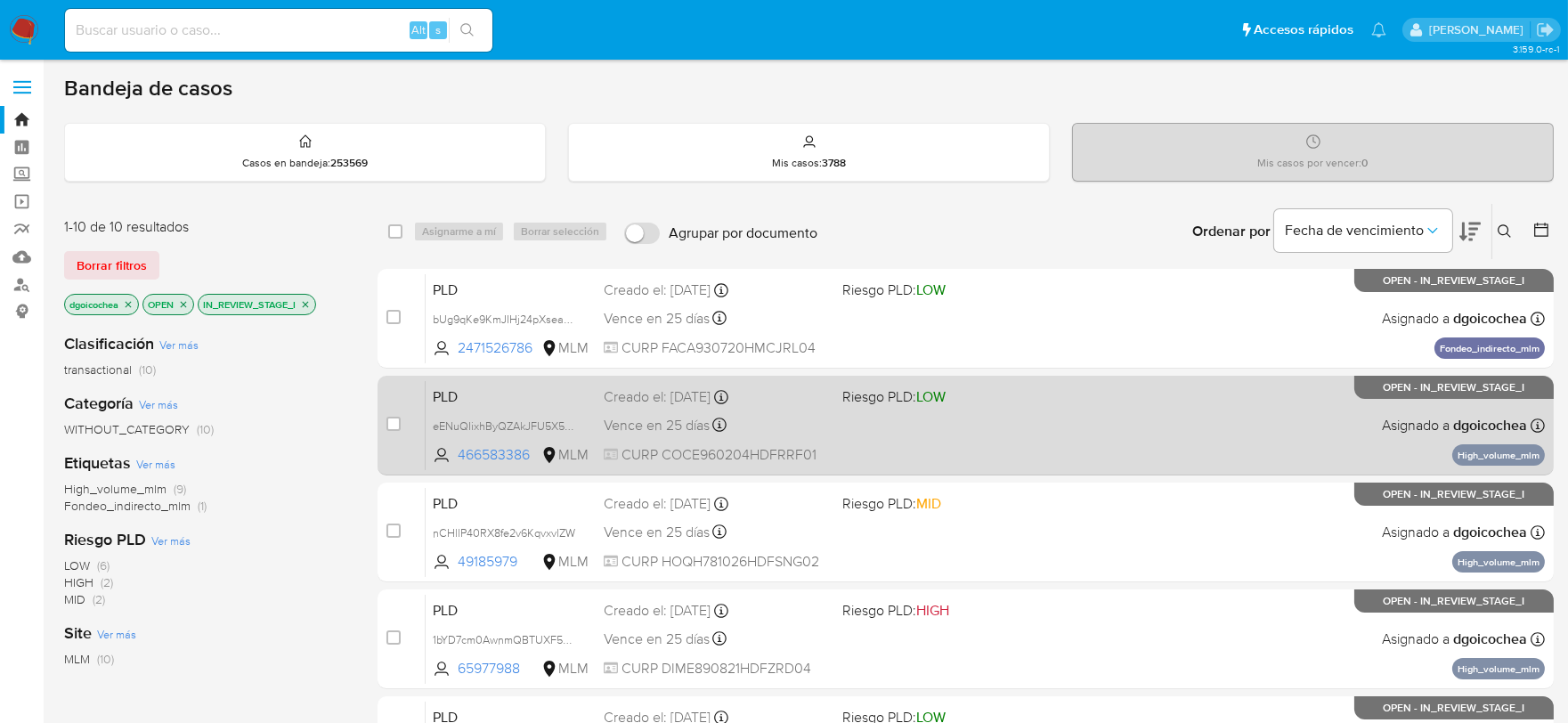
click at [447, 402] on span "PLD" at bounding box center [511, 396] width 156 height 23
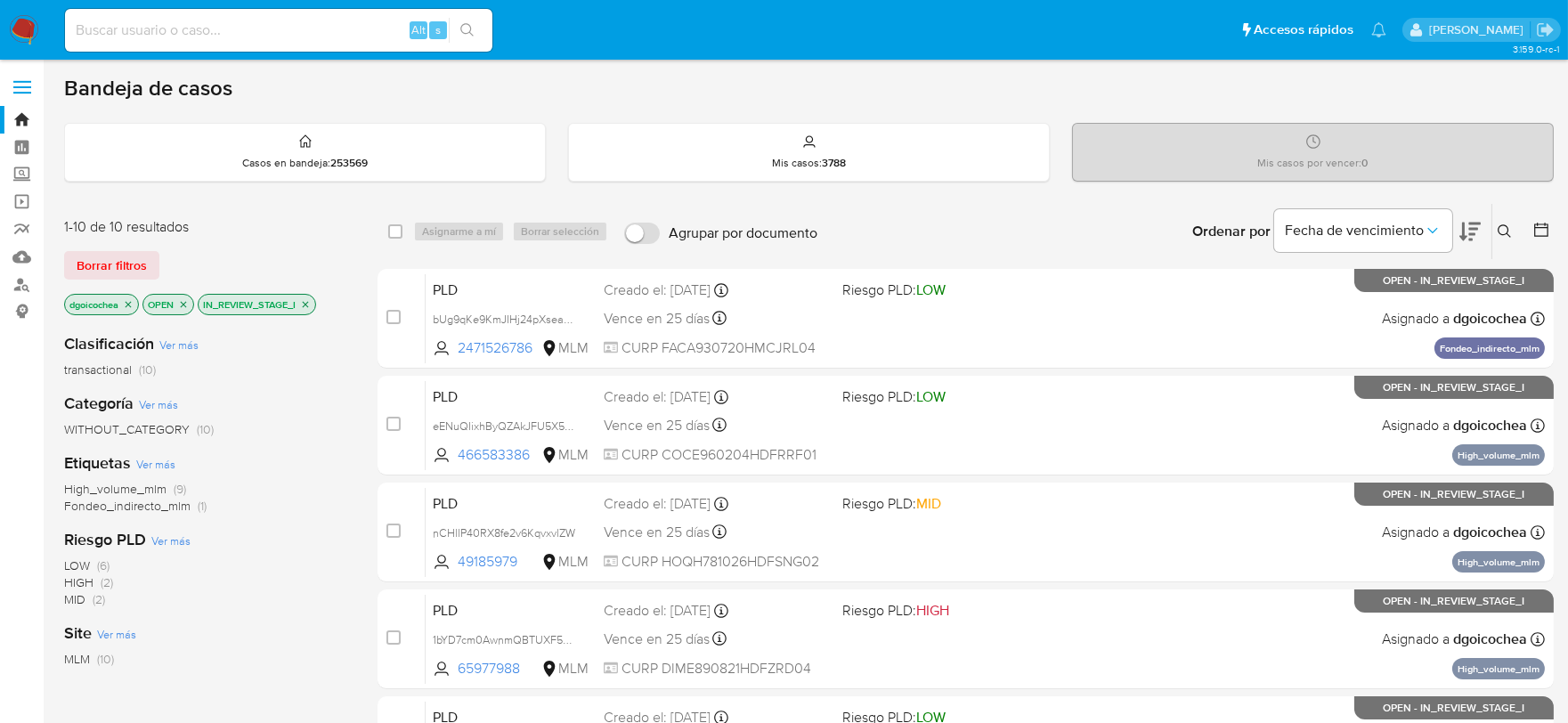
click at [28, 21] on img at bounding box center [23, 30] width 30 height 30
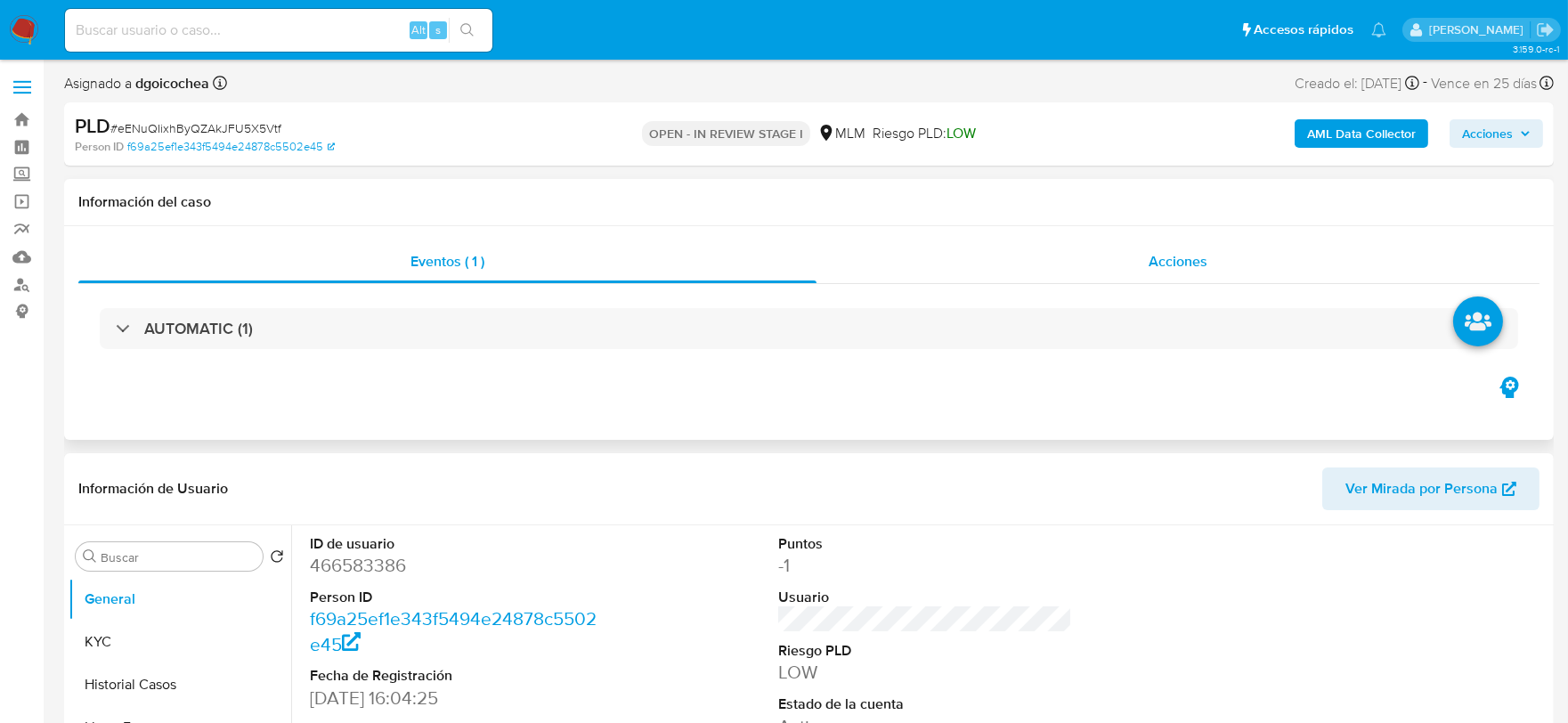
click at [1189, 264] on span "Acciones" at bounding box center [1178, 261] width 59 height 20
select select "10"
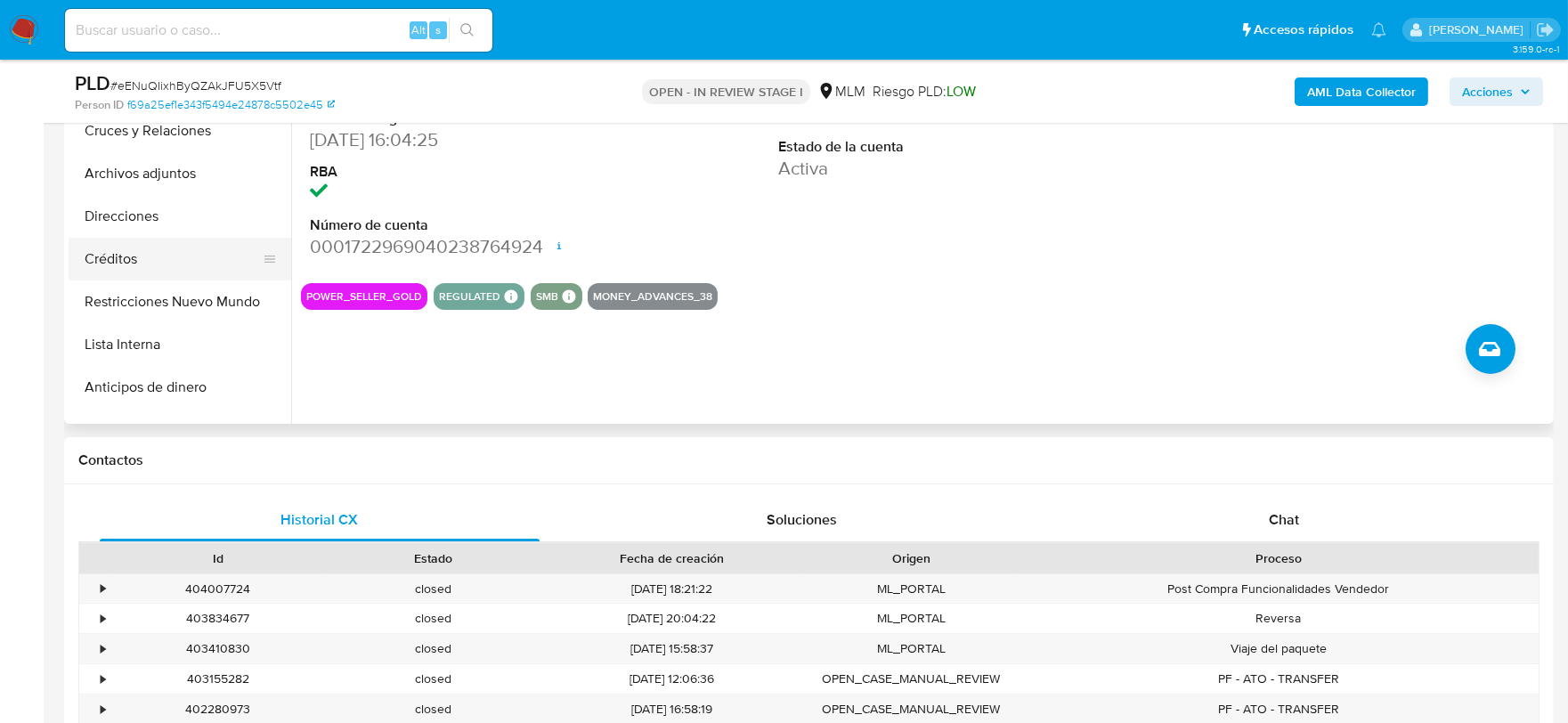
scroll to position [296, 0]
click at [169, 171] on button "Archivos adjuntos" at bounding box center [173, 173] width 209 height 42
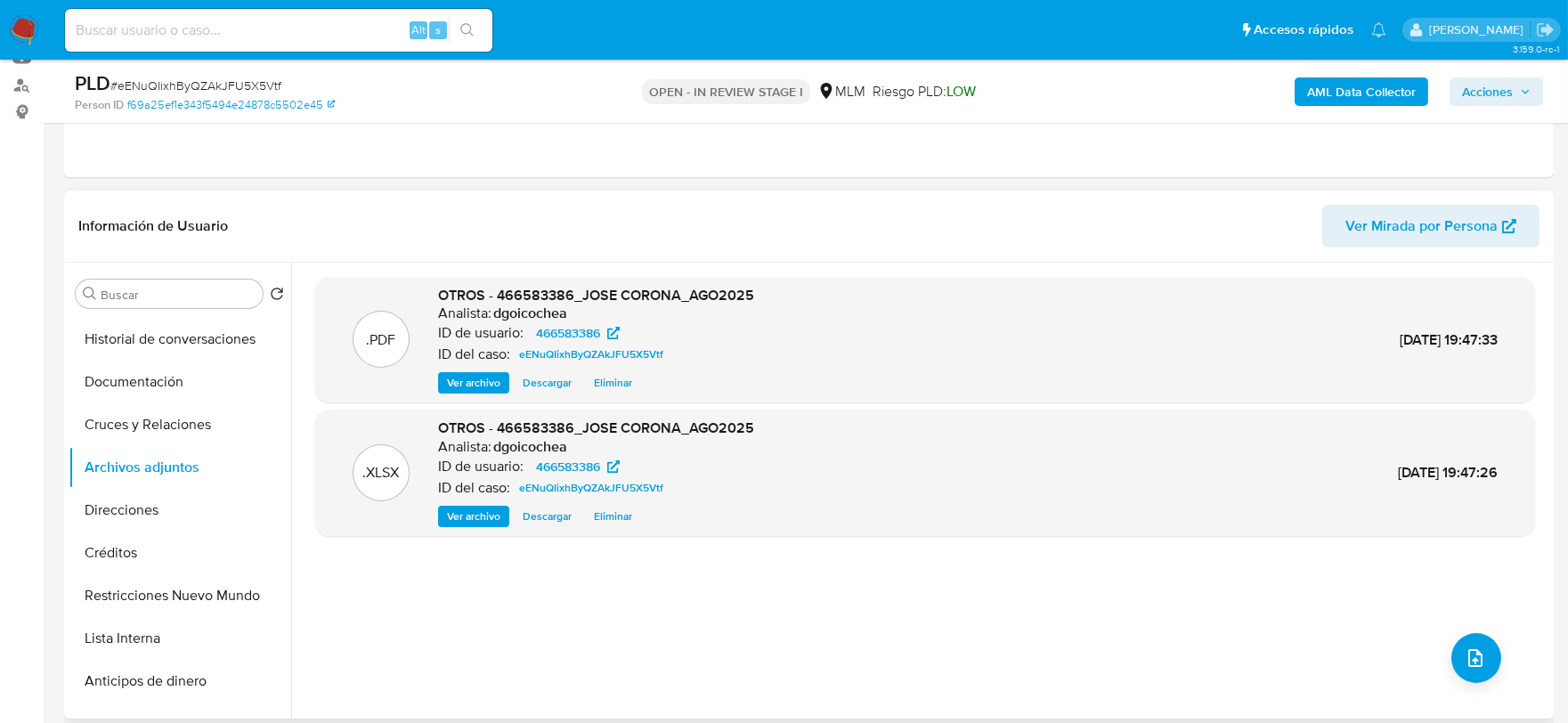
scroll to position [198, 0]
click at [1509, 94] on span "Acciones" at bounding box center [1488, 92] width 51 height 29
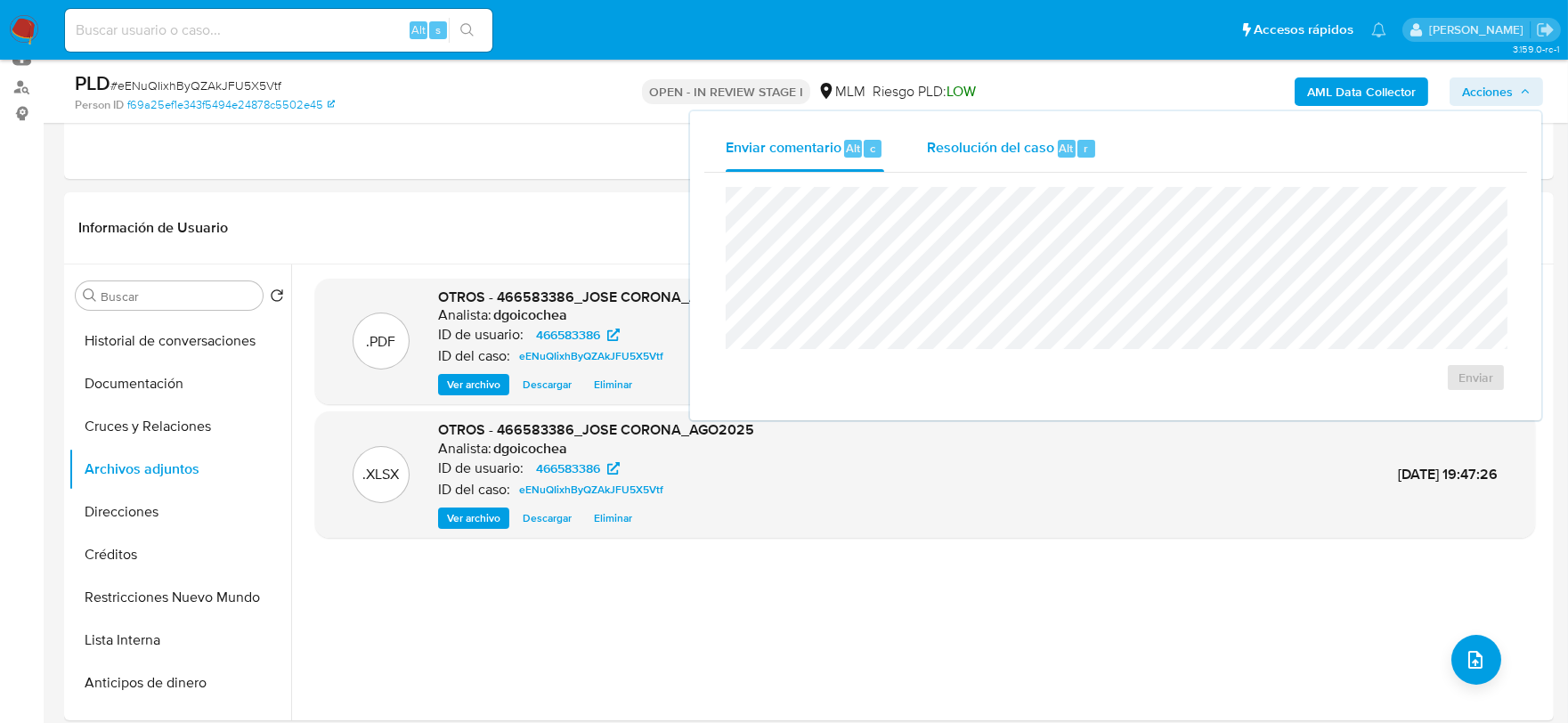
click at [999, 134] on div "Resolución del caso Alt r" at bounding box center [1012, 149] width 170 height 46
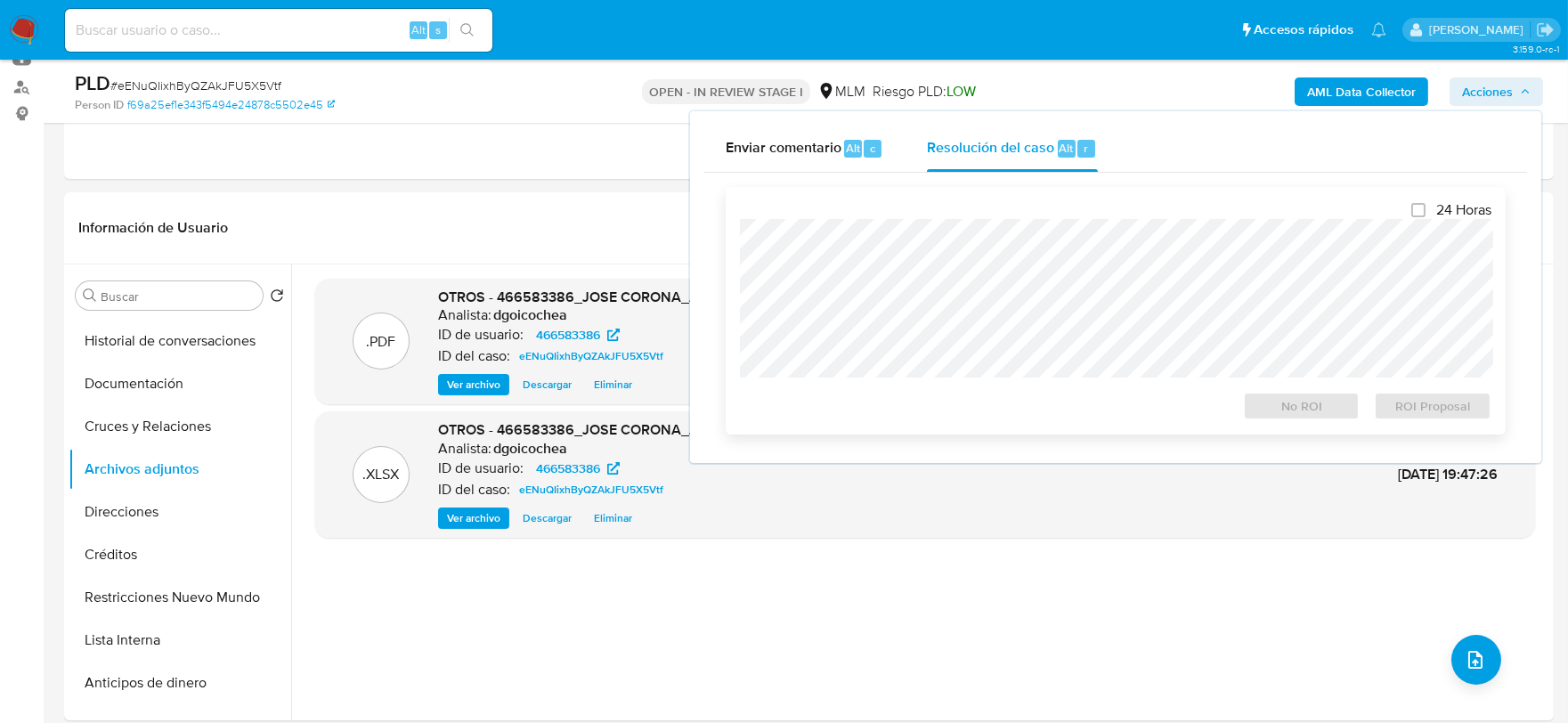
click at [965, 235] on div "24 Horas No ROI ROI Proposal" at bounding box center [1116, 310] width 752 height 219
click at [1318, 413] on span "No ROI" at bounding box center [1302, 406] width 93 height 25
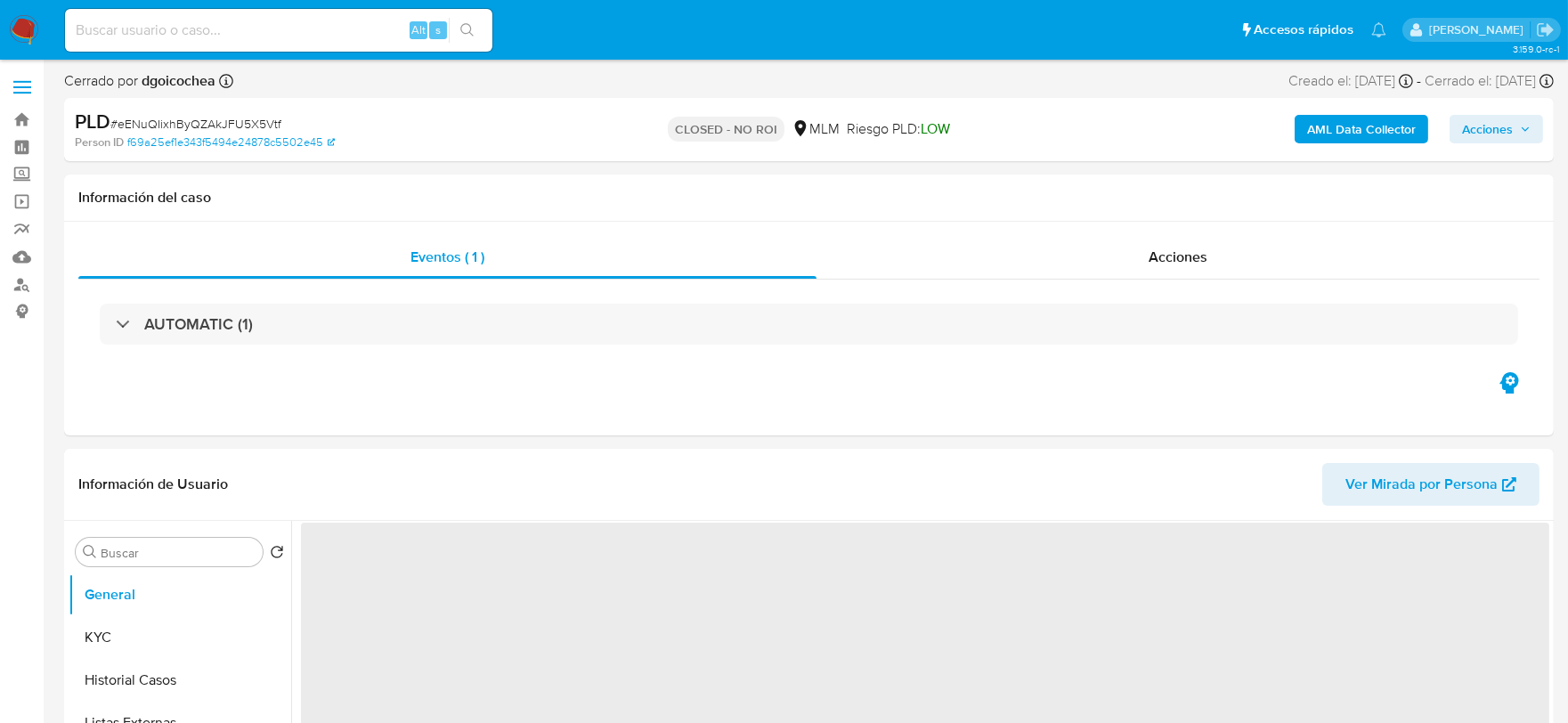
select select "10"
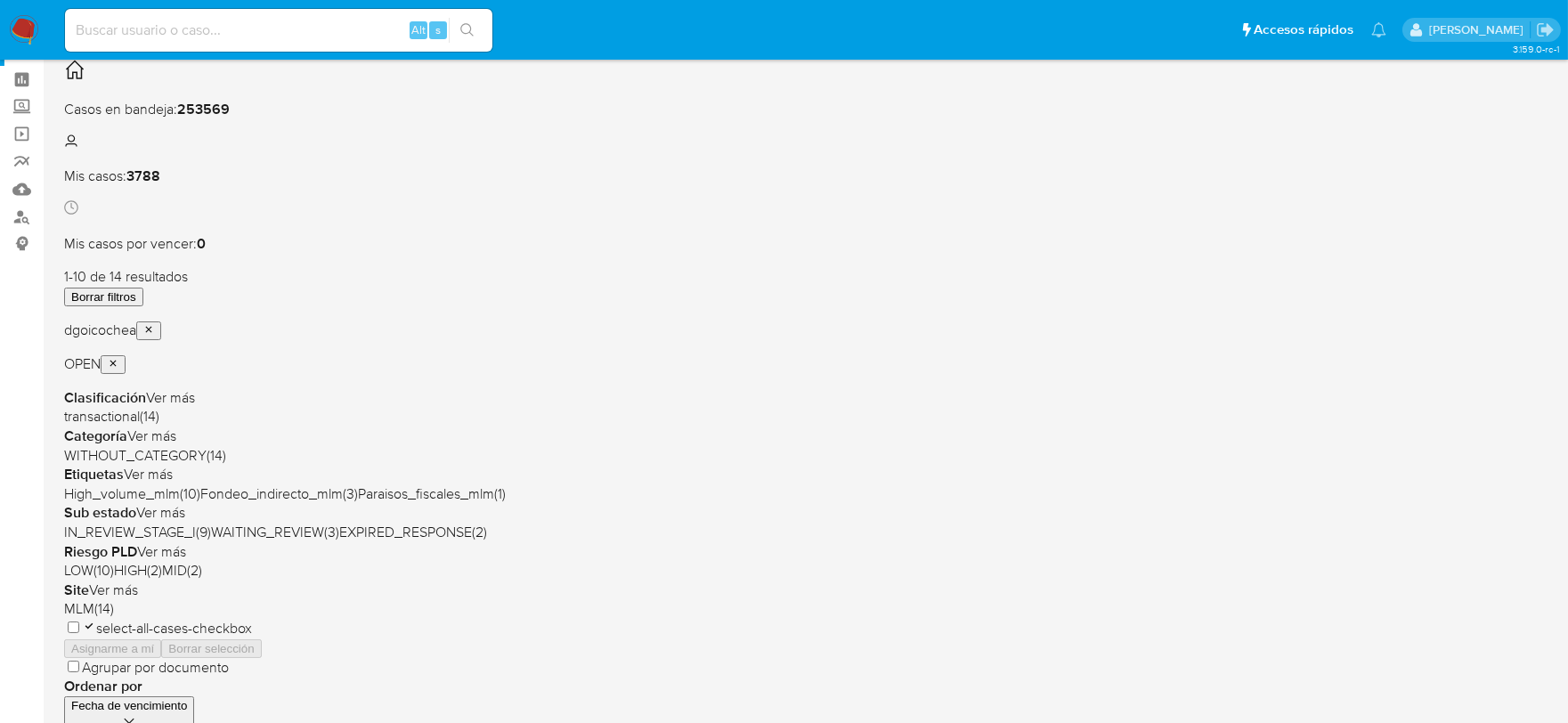
scroll to position [98, 0]
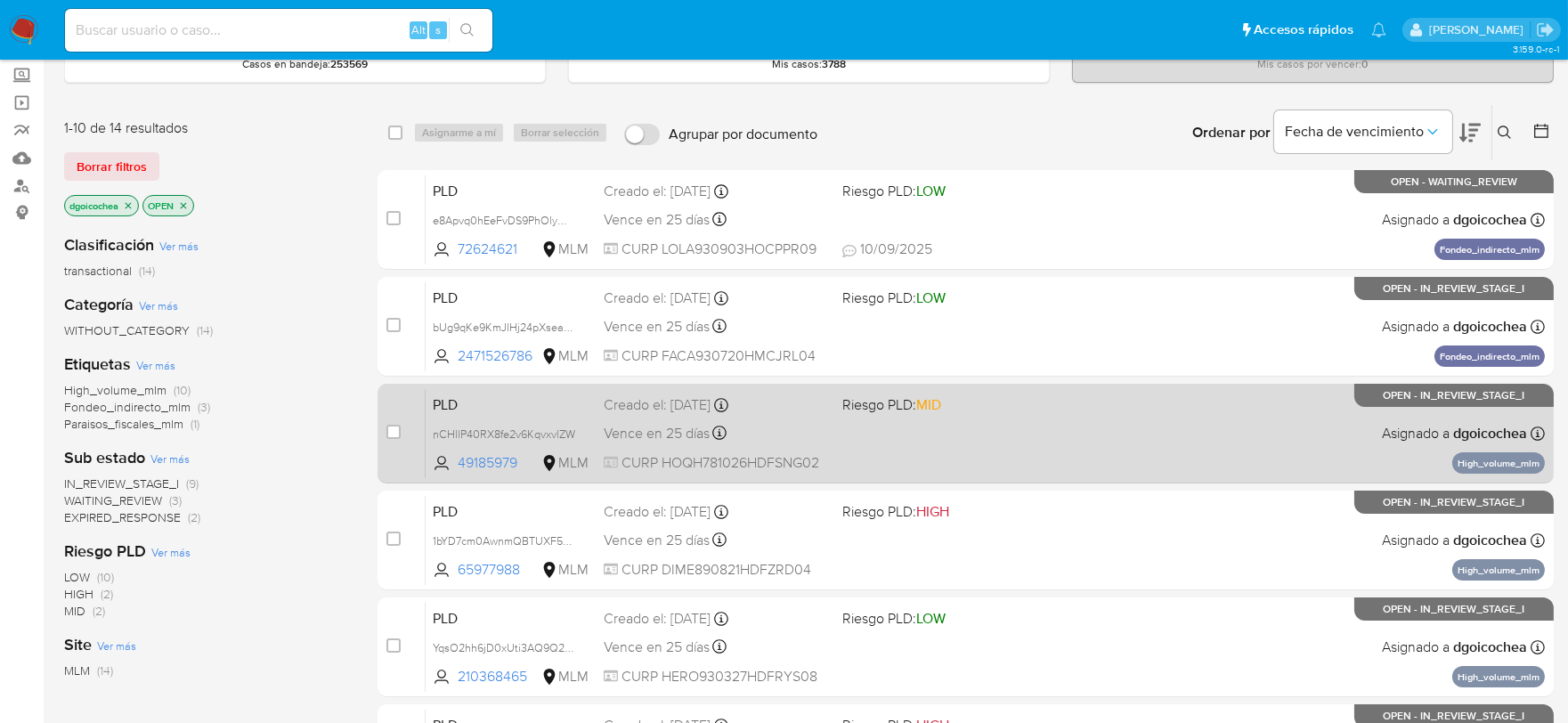
click at [440, 401] on span "PLD" at bounding box center [511, 403] width 156 height 23
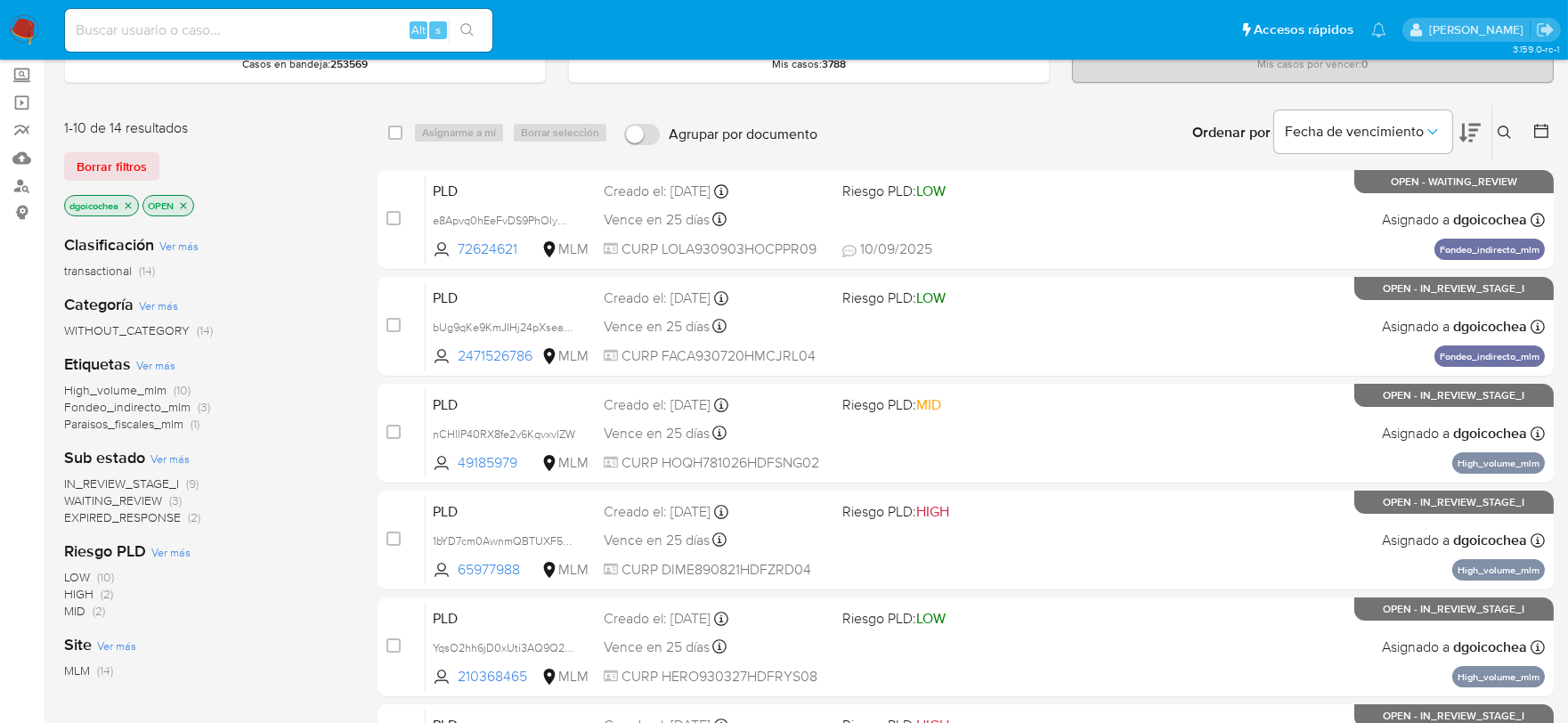
click at [1501, 134] on icon at bounding box center [1505, 132] width 14 height 14
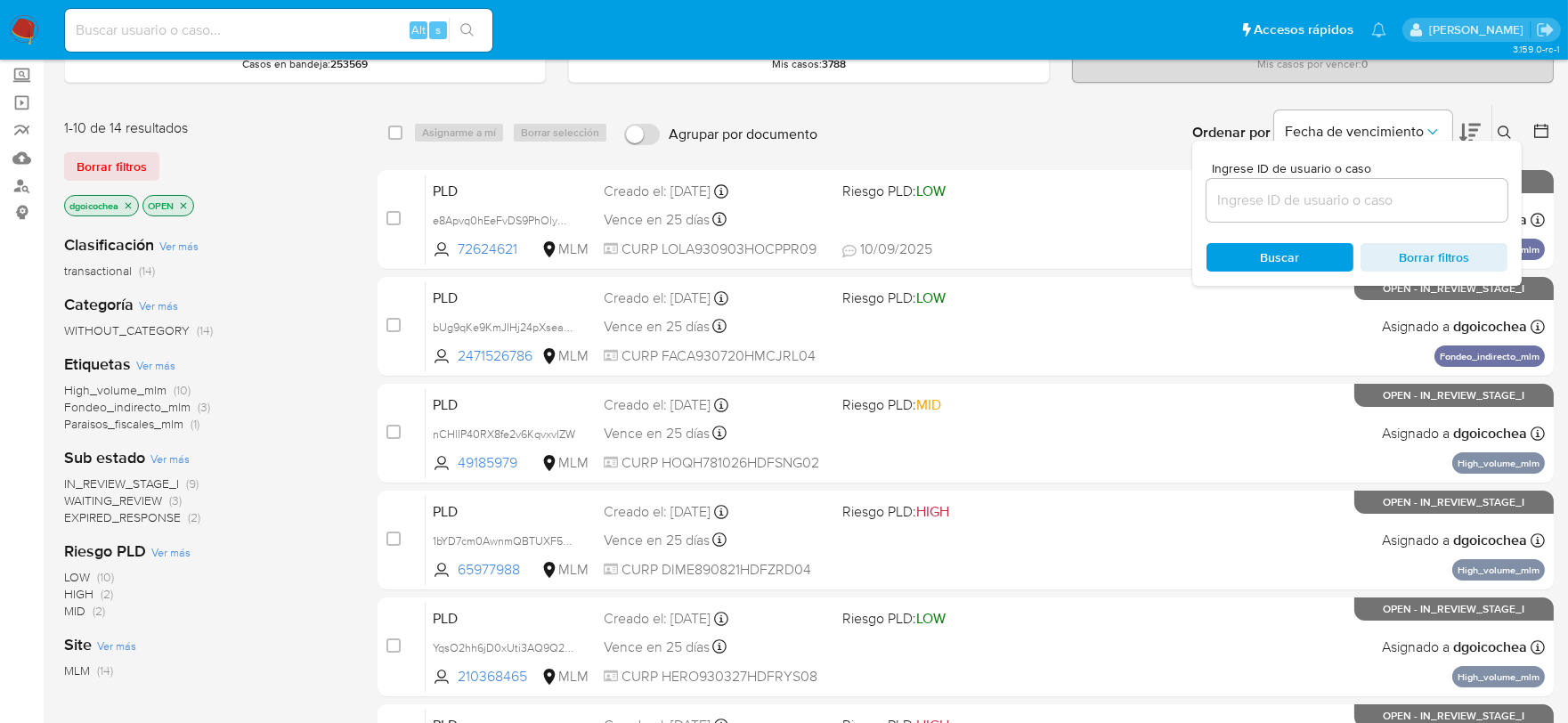
click at [1414, 212] on div at bounding box center [1358, 200] width 301 height 42
click at [1413, 205] on input at bounding box center [1358, 201] width 301 height 23
paste input "415148519"
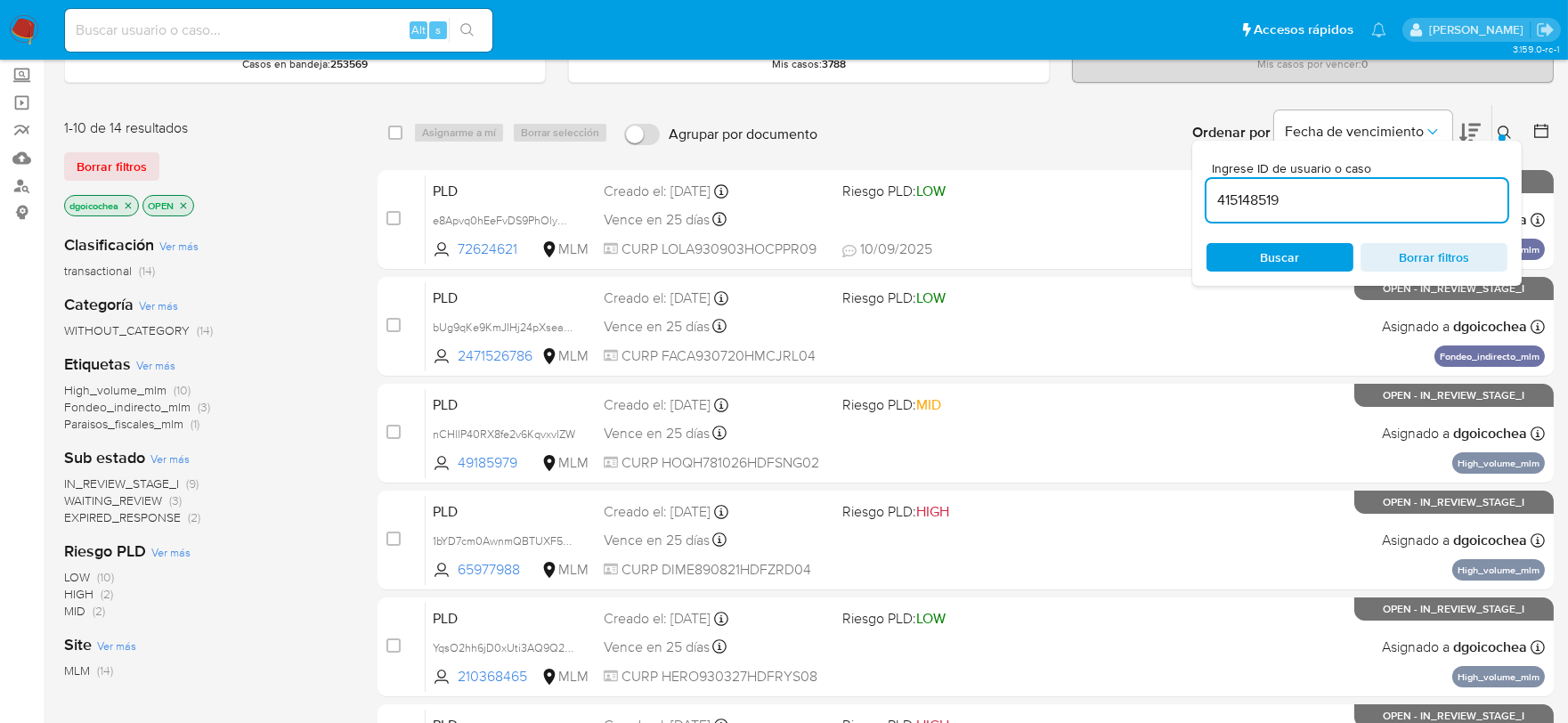
type input "415148519"
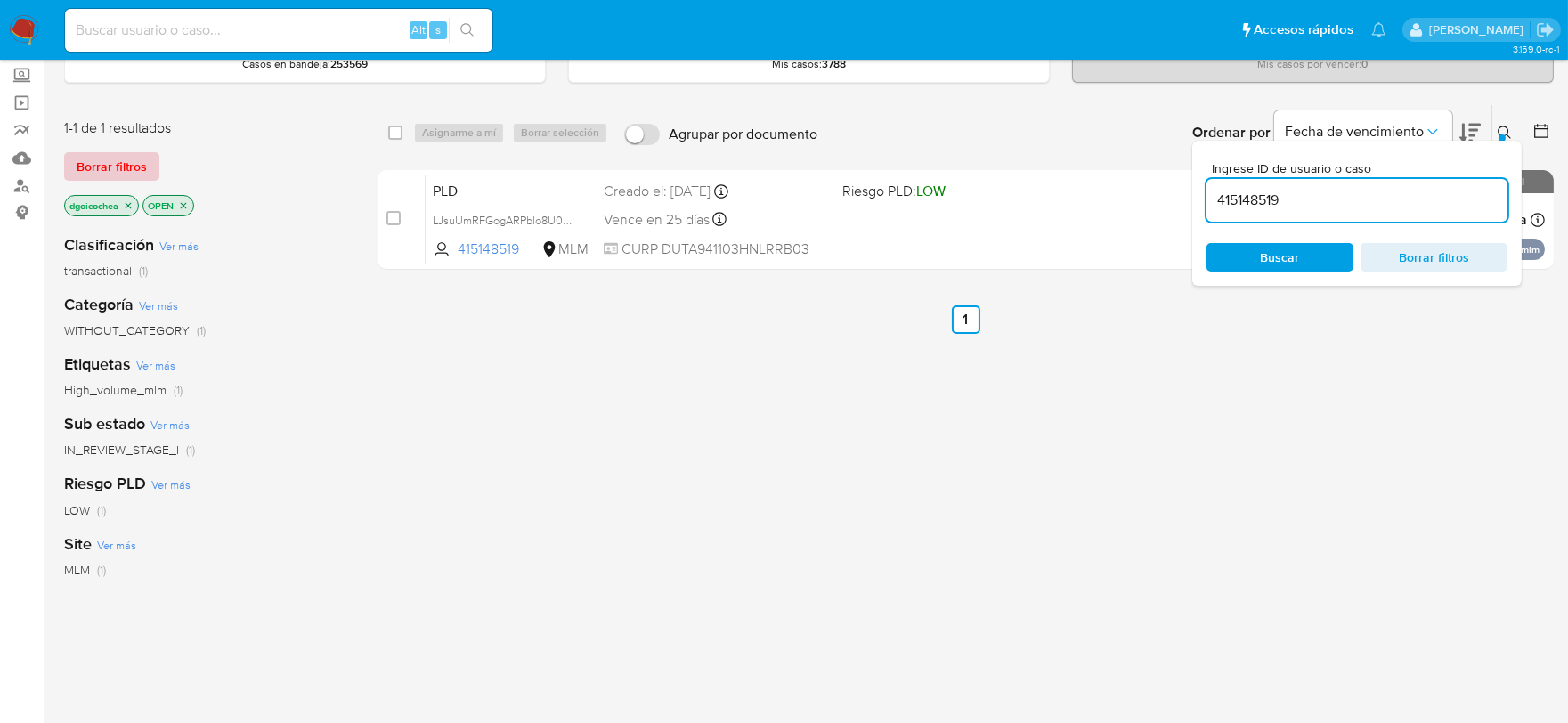
click at [129, 163] on span "Borrar filtros" at bounding box center [111, 167] width 70 height 25
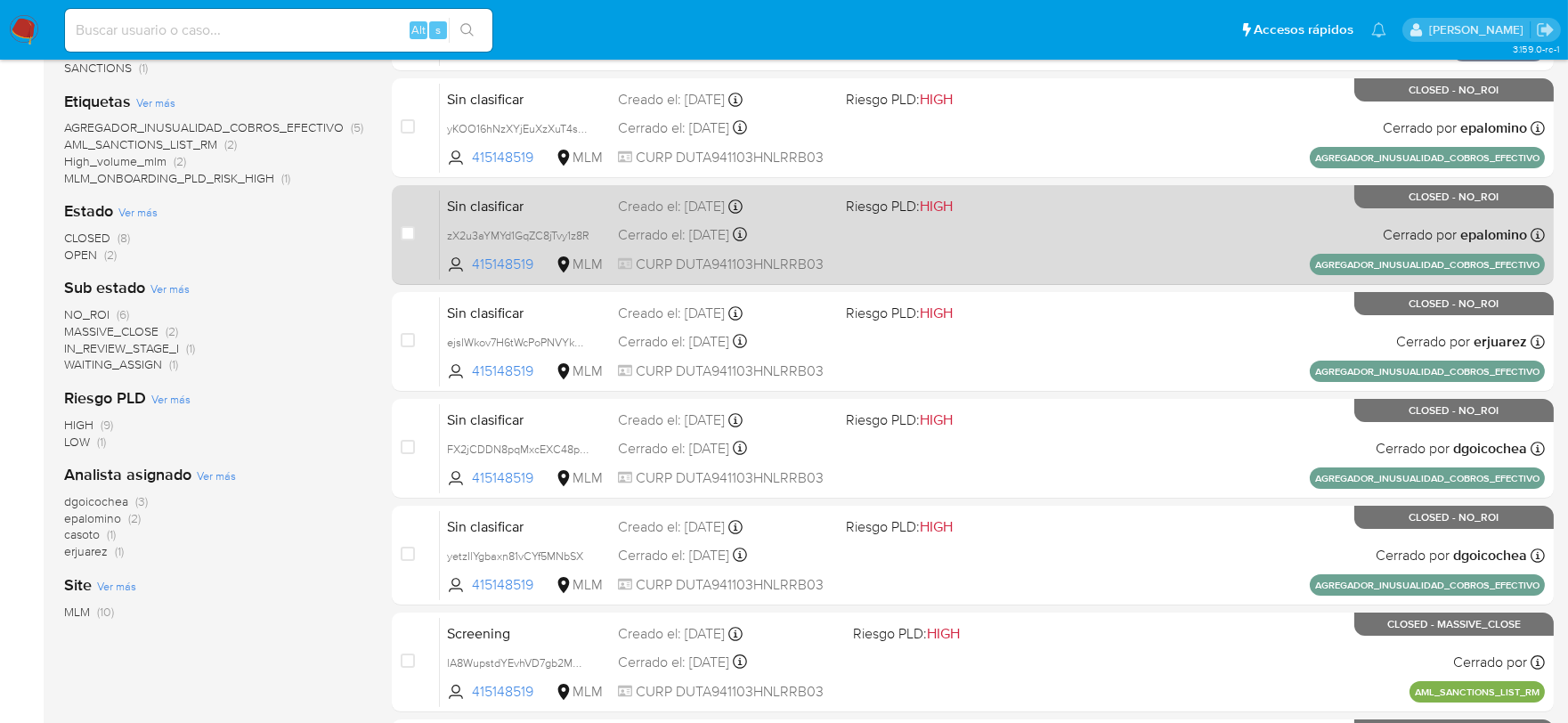
scroll to position [494, 0]
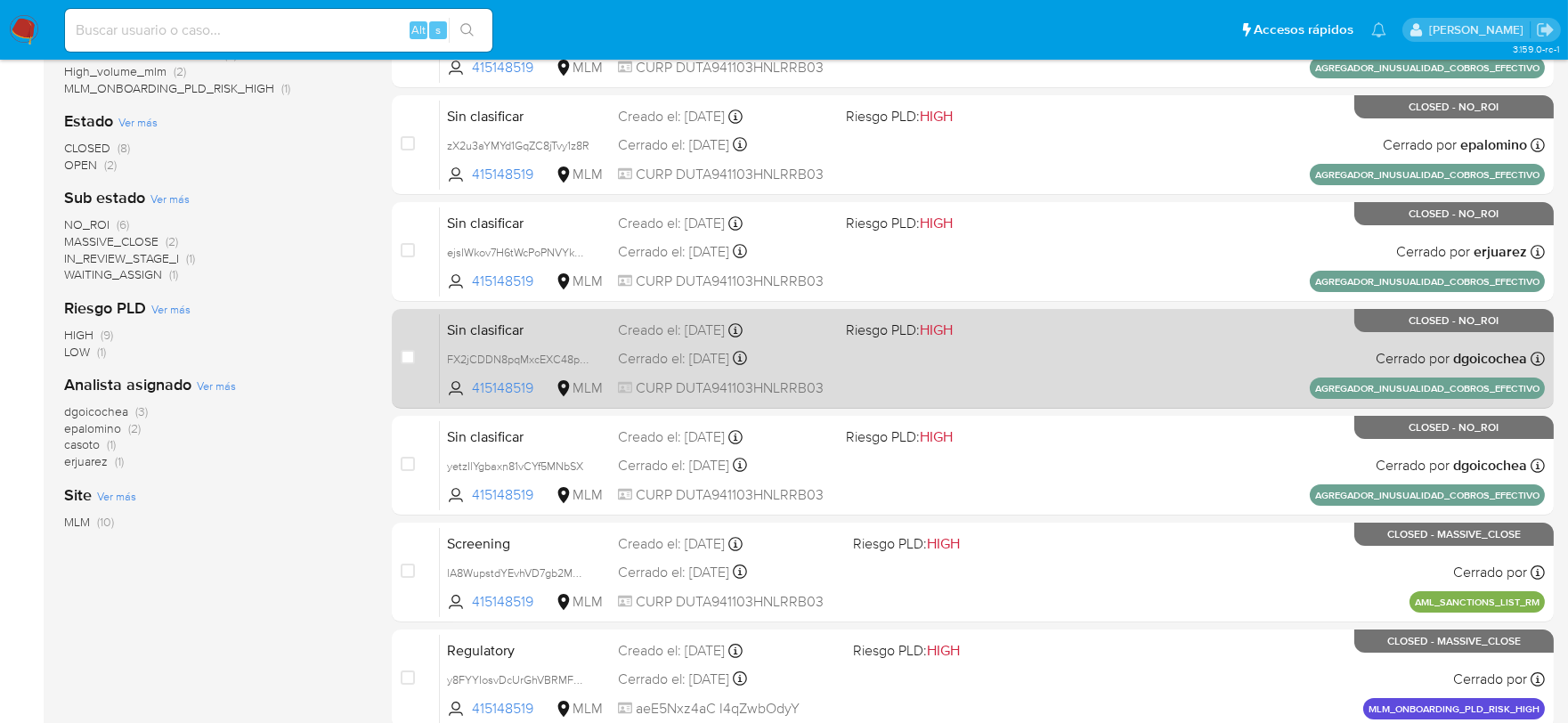
click at [490, 314] on div "Sin clasificar FX2jCDDN8pqMxcEXC48pLySi 415148519 MLM Riesgo PLD: HIGH Creado e…" at bounding box center [993, 358] width 1106 height 90
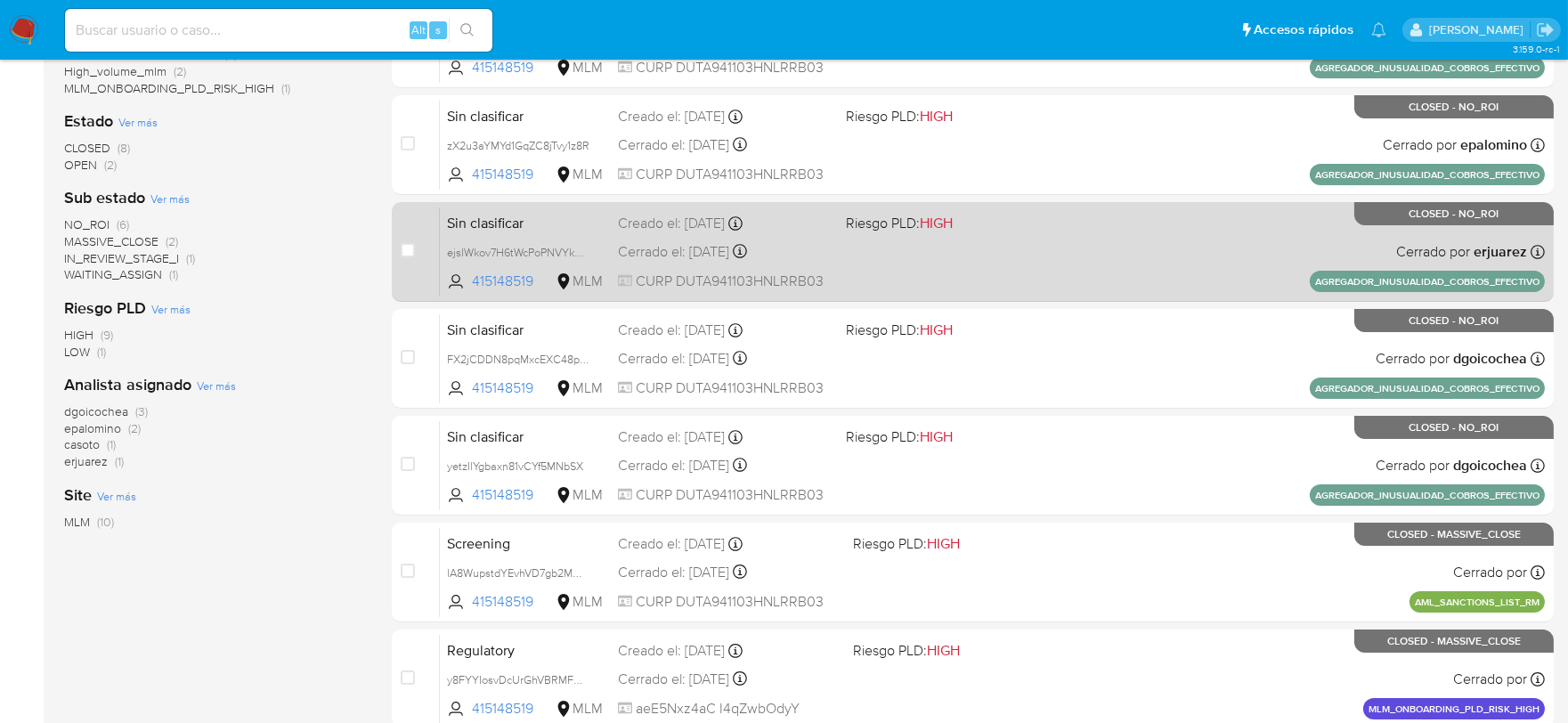
scroll to position [0, 0]
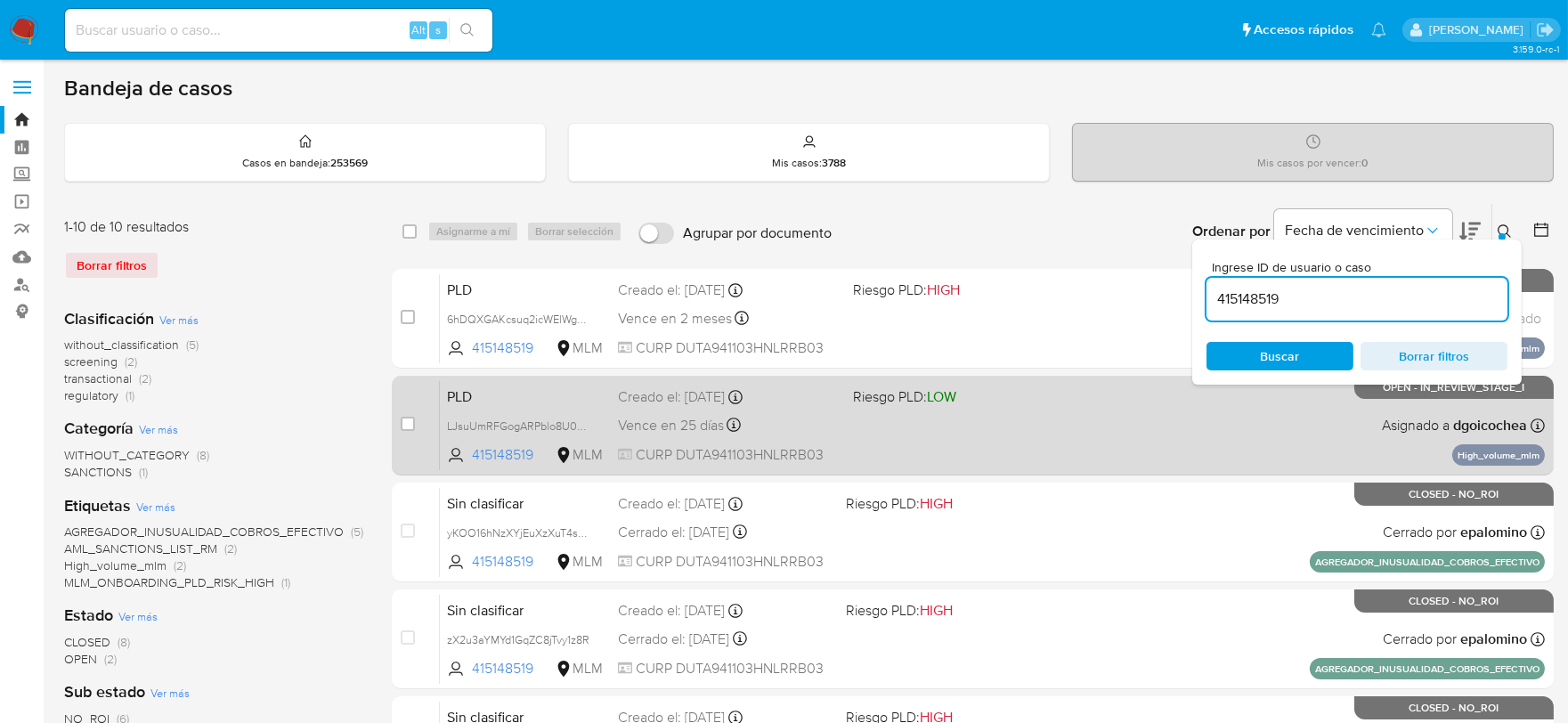
click at [460, 397] on span "PLD" at bounding box center [525, 396] width 156 height 23
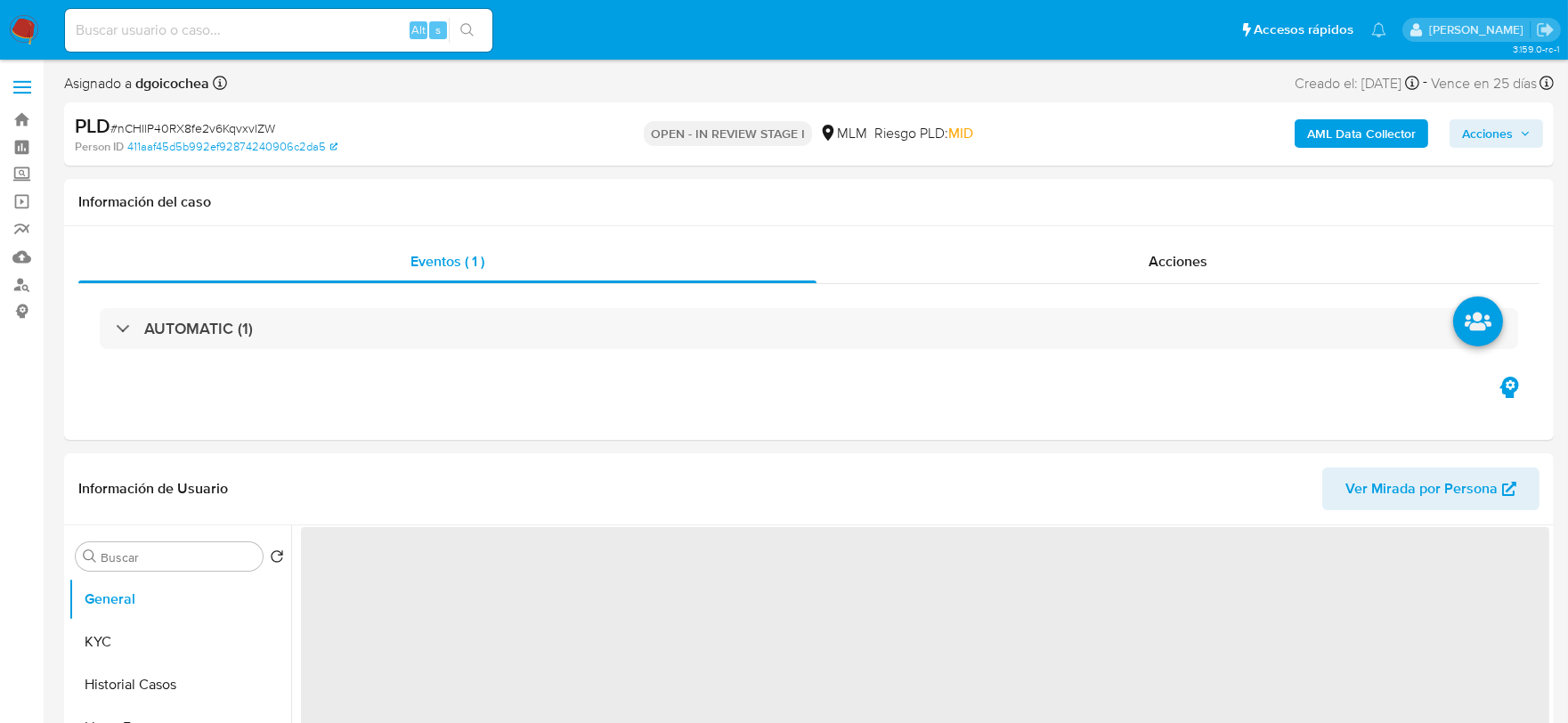
select select "10"
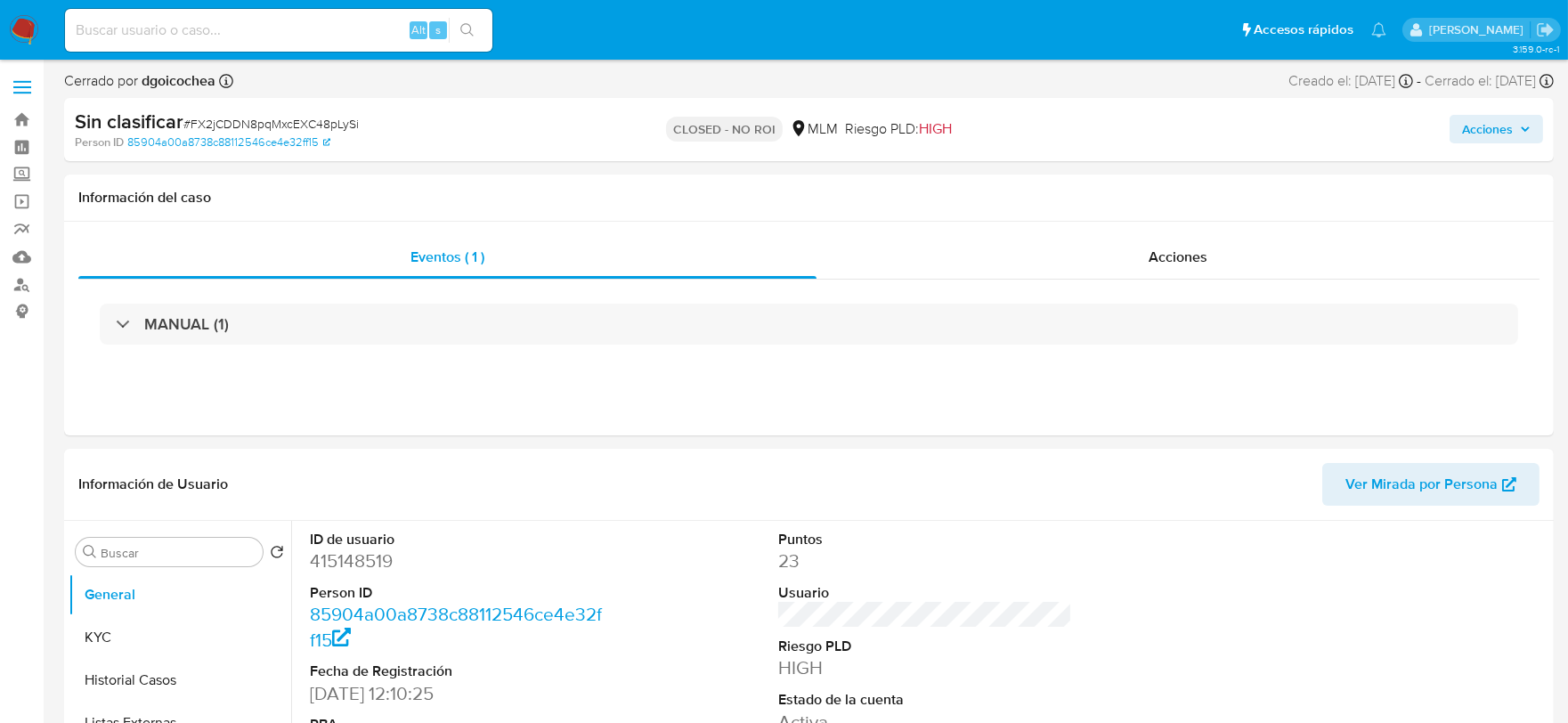
select select "10"
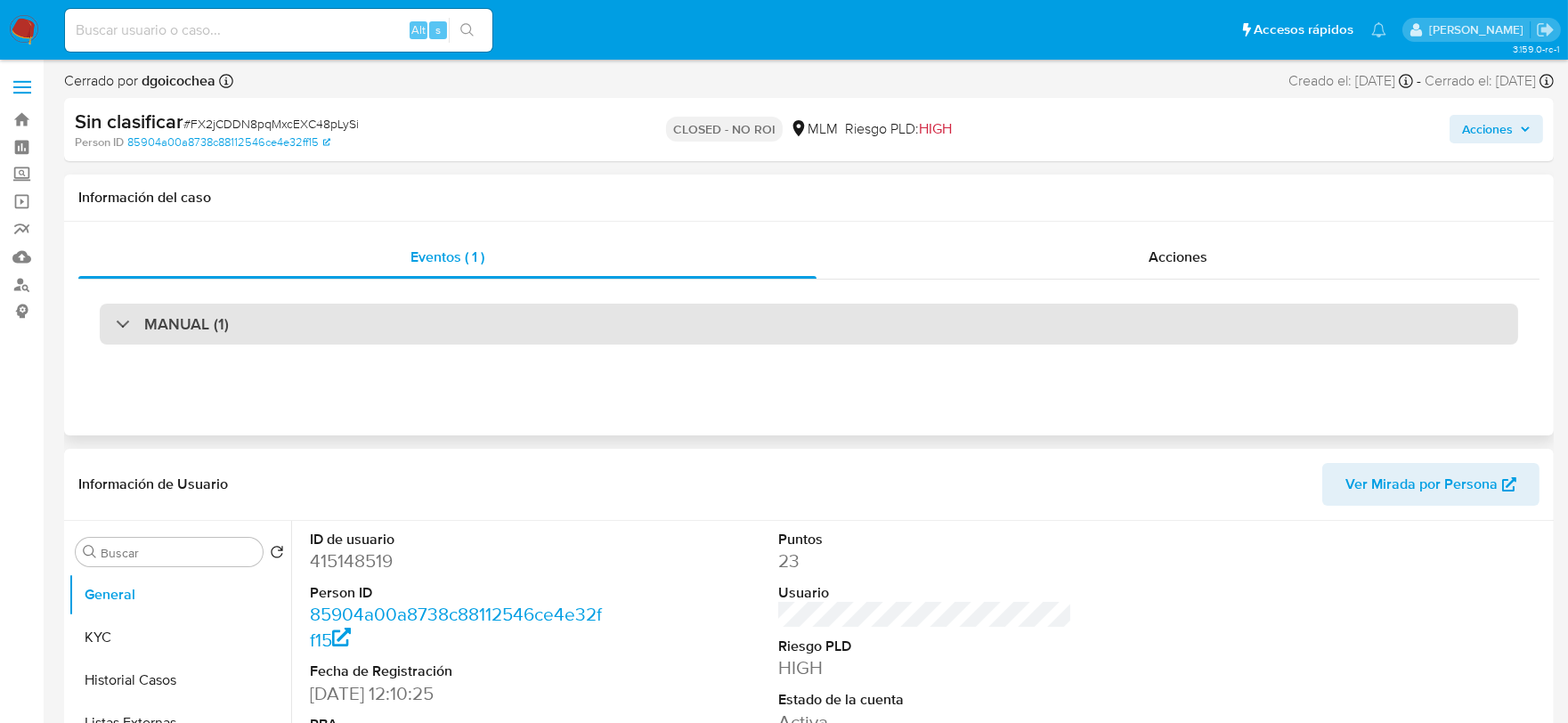
click at [187, 334] on h3 "MANUAL (1)" at bounding box center [186, 324] width 85 height 19
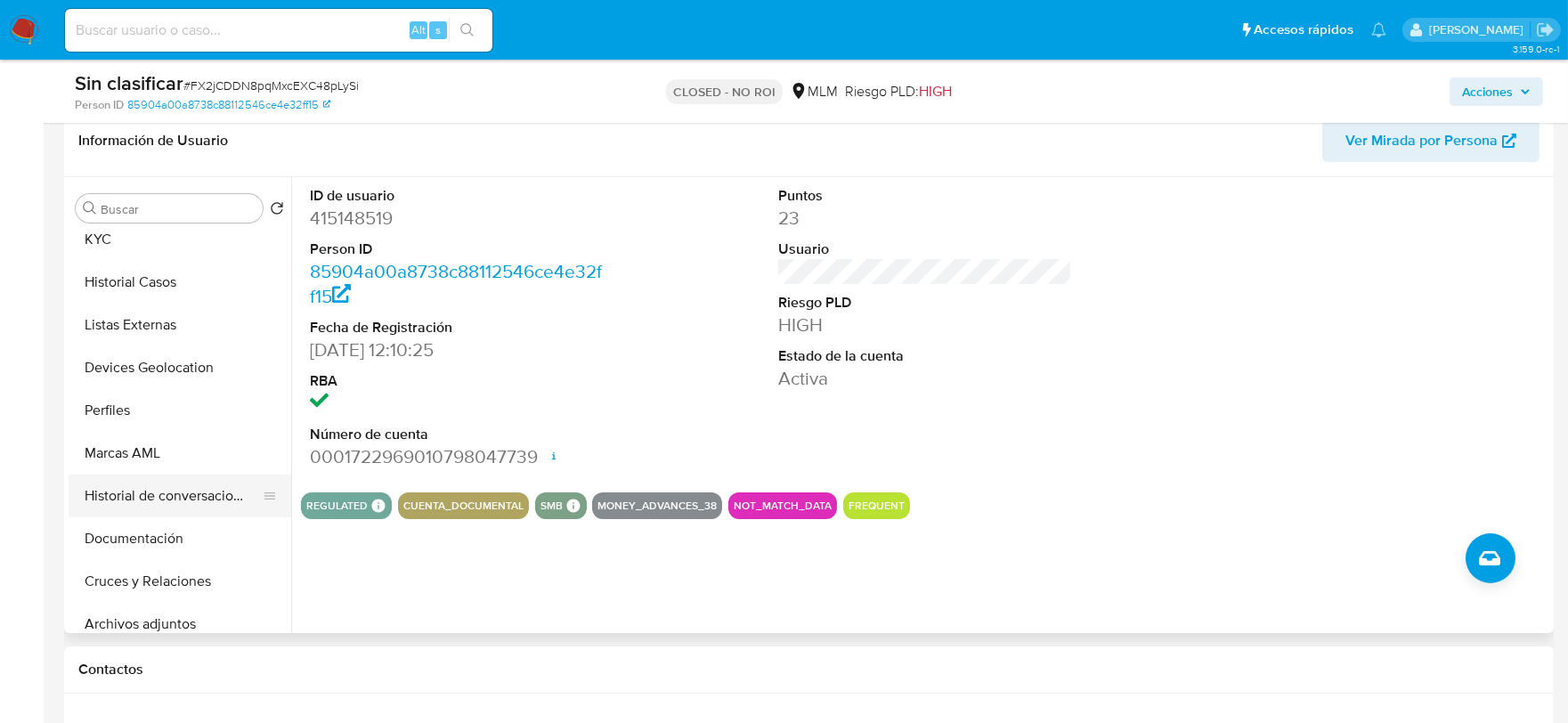
scroll to position [98, 0]
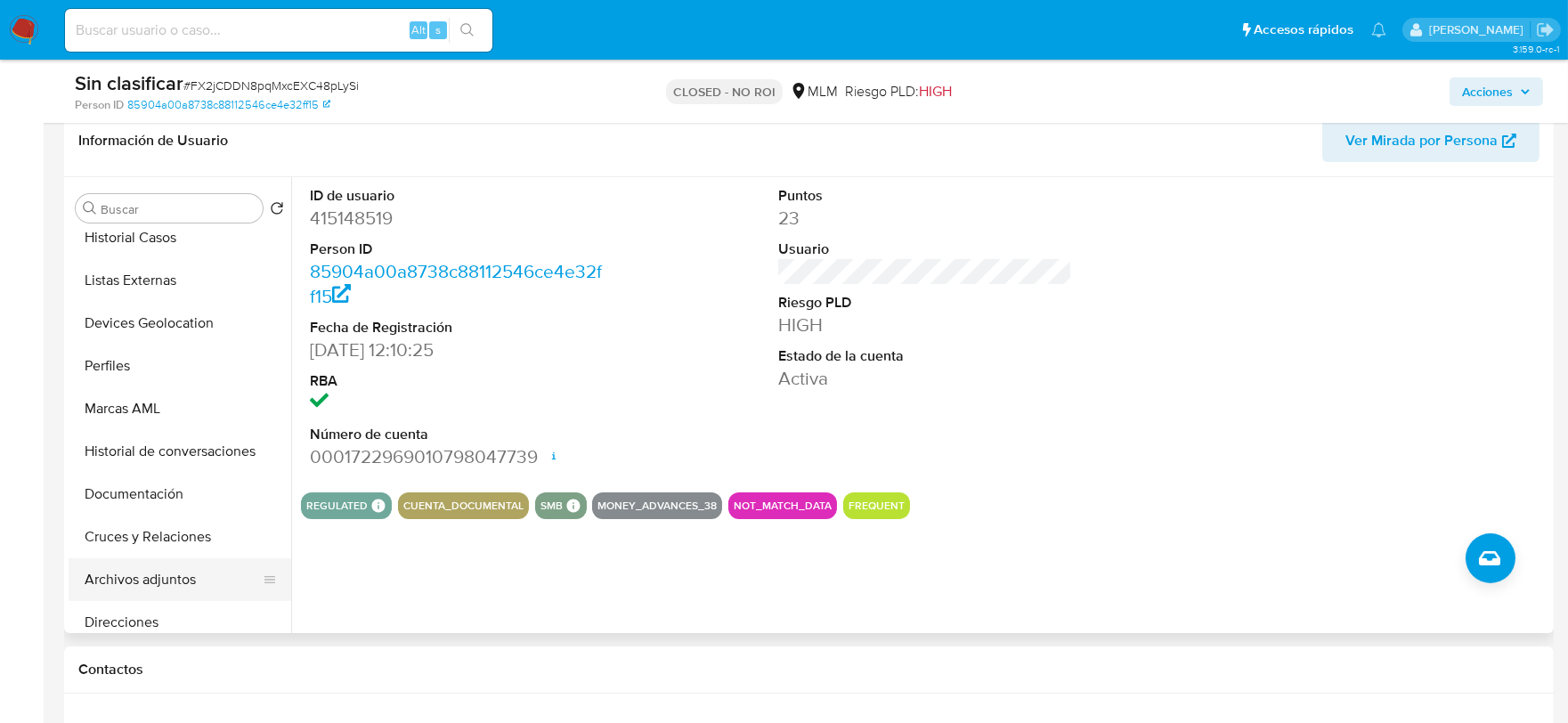
click at [169, 584] on button "Archivos adjuntos" at bounding box center [173, 579] width 209 height 42
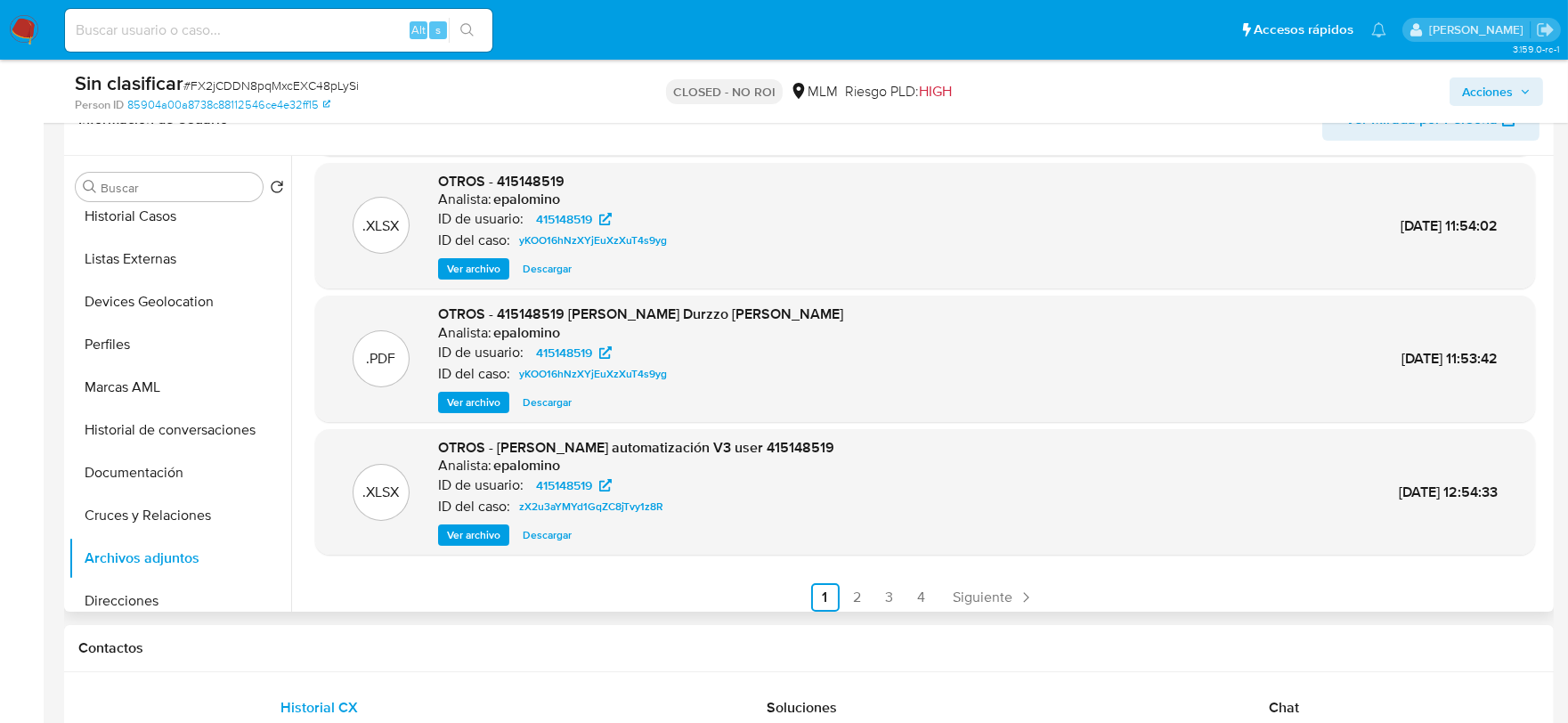
scroll to position [149, 0]
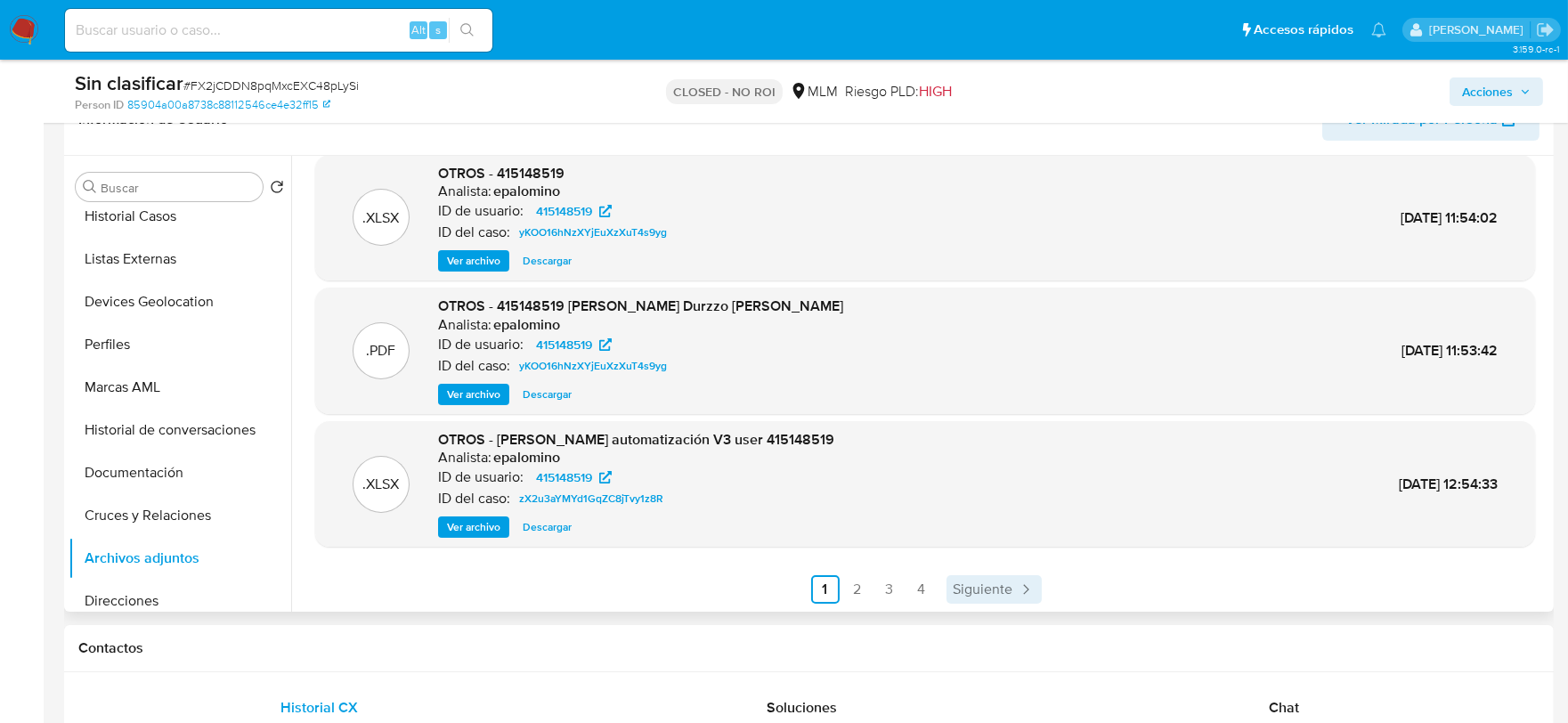
click at [998, 592] on span "Siguiente" at bounding box center [984, 589] width 60 height 14
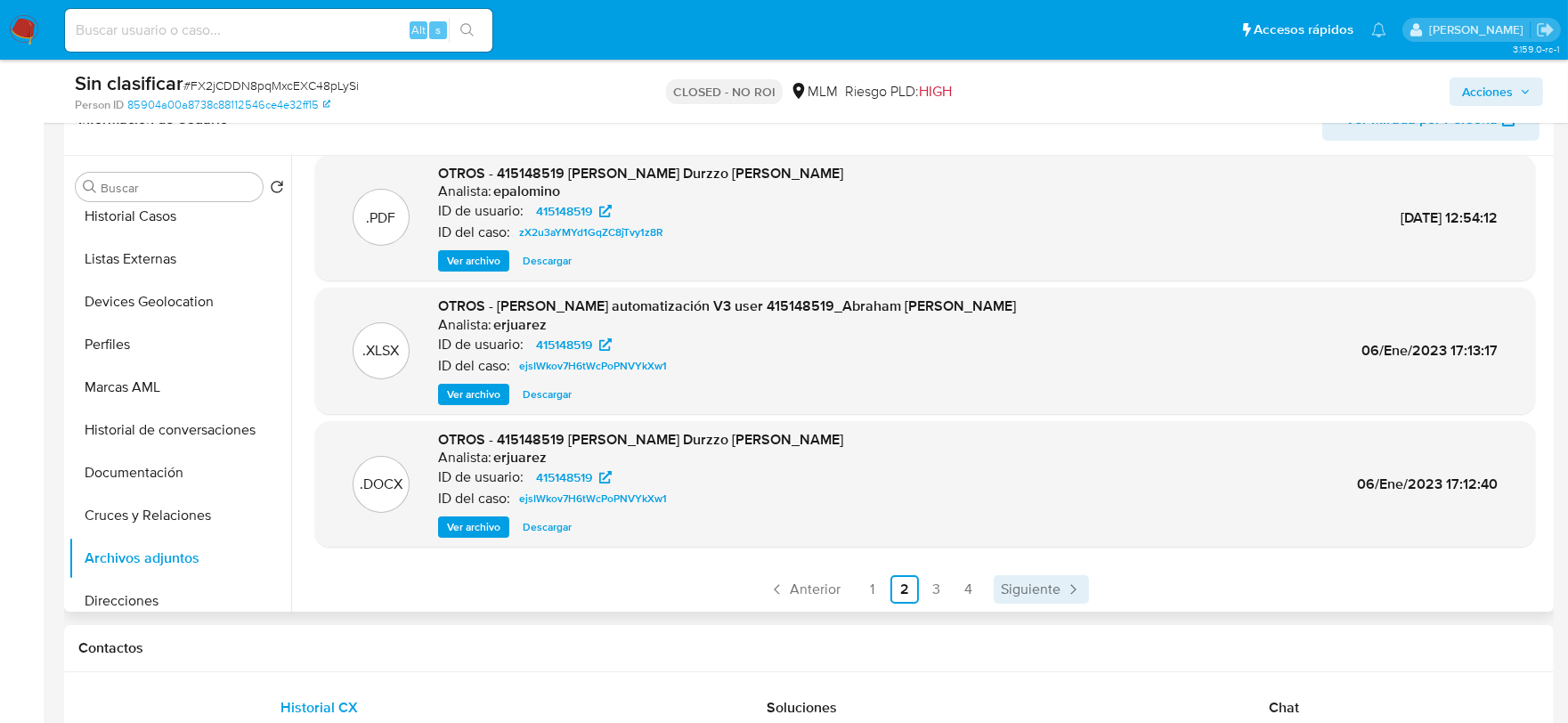
click at [1050, 590] on span "Siguiente" at bounding box center [1031, 589] width 60 height 14
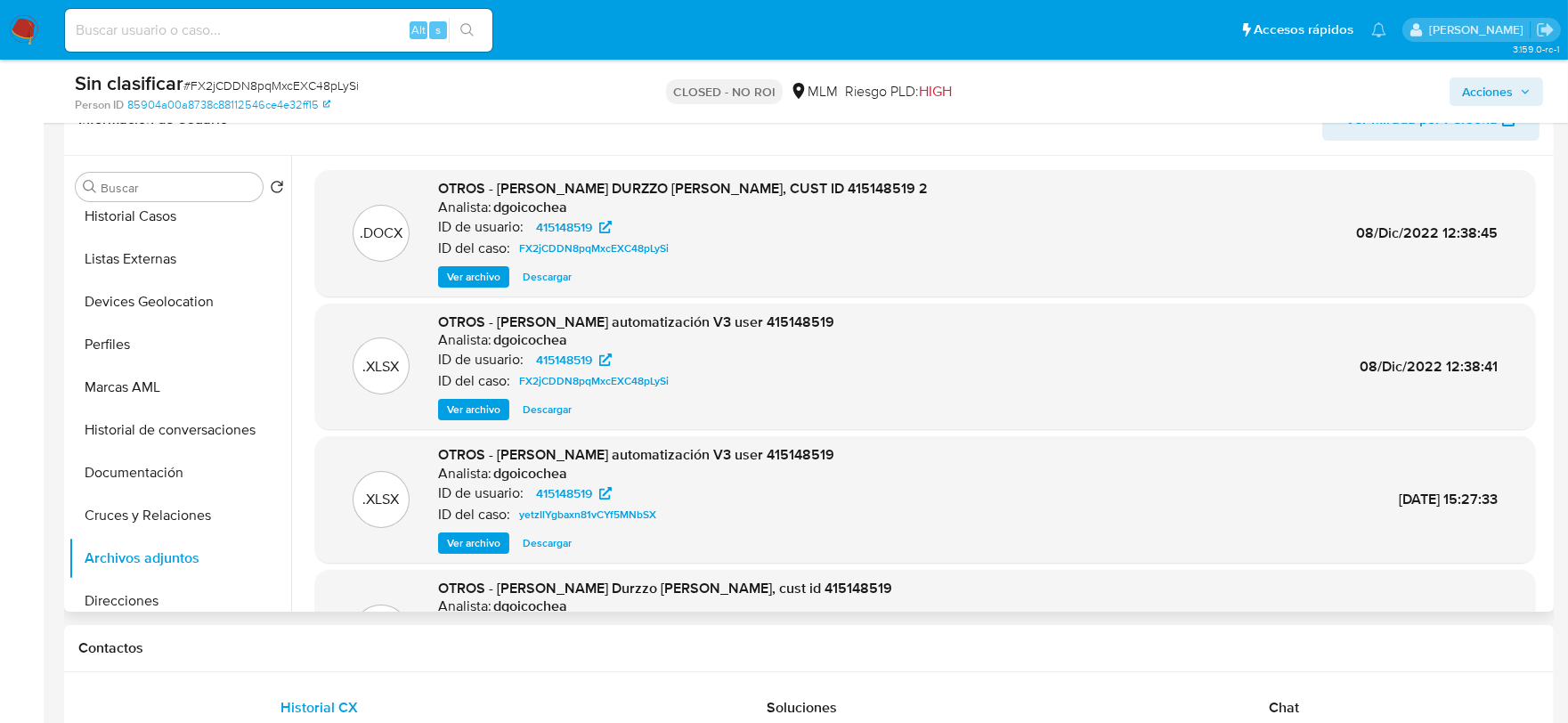
click at [469, 281] on span "Ver archivo" at bounding box center [473, 277] width 53 height 17
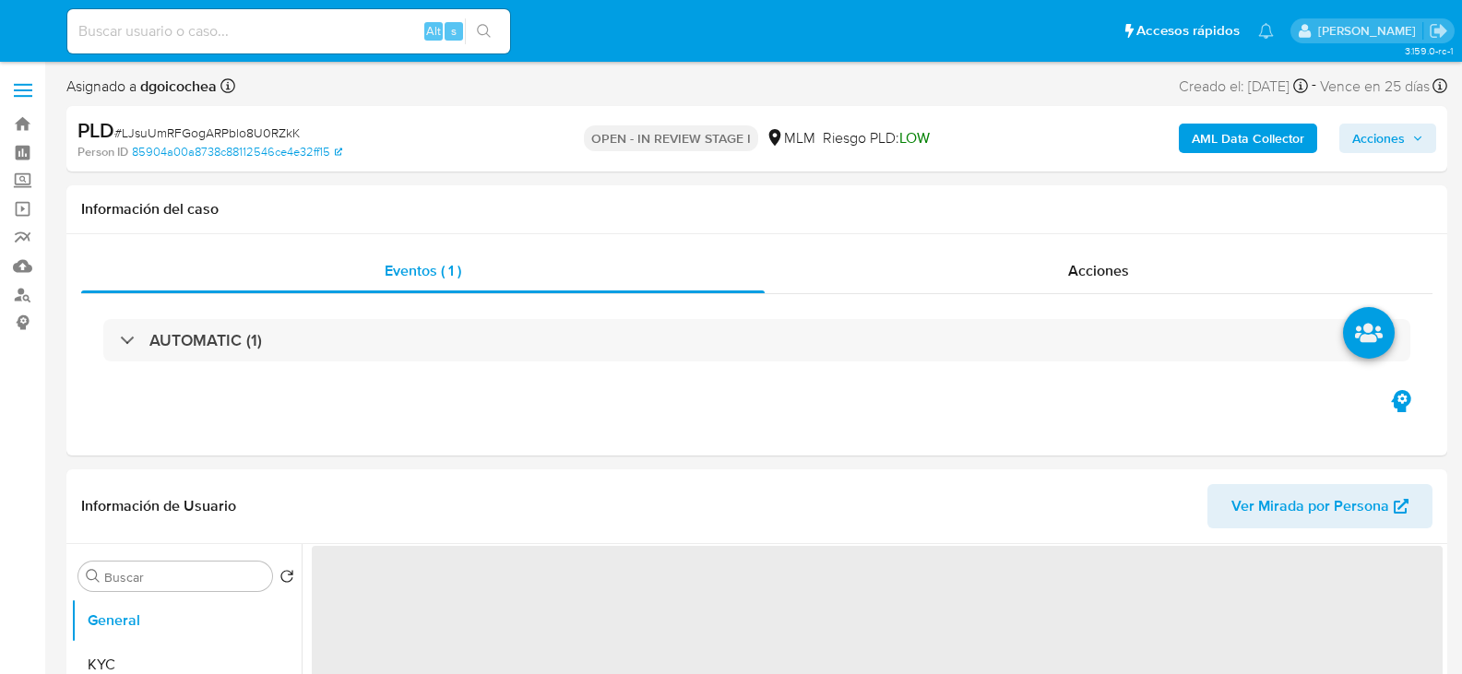
select select "10"
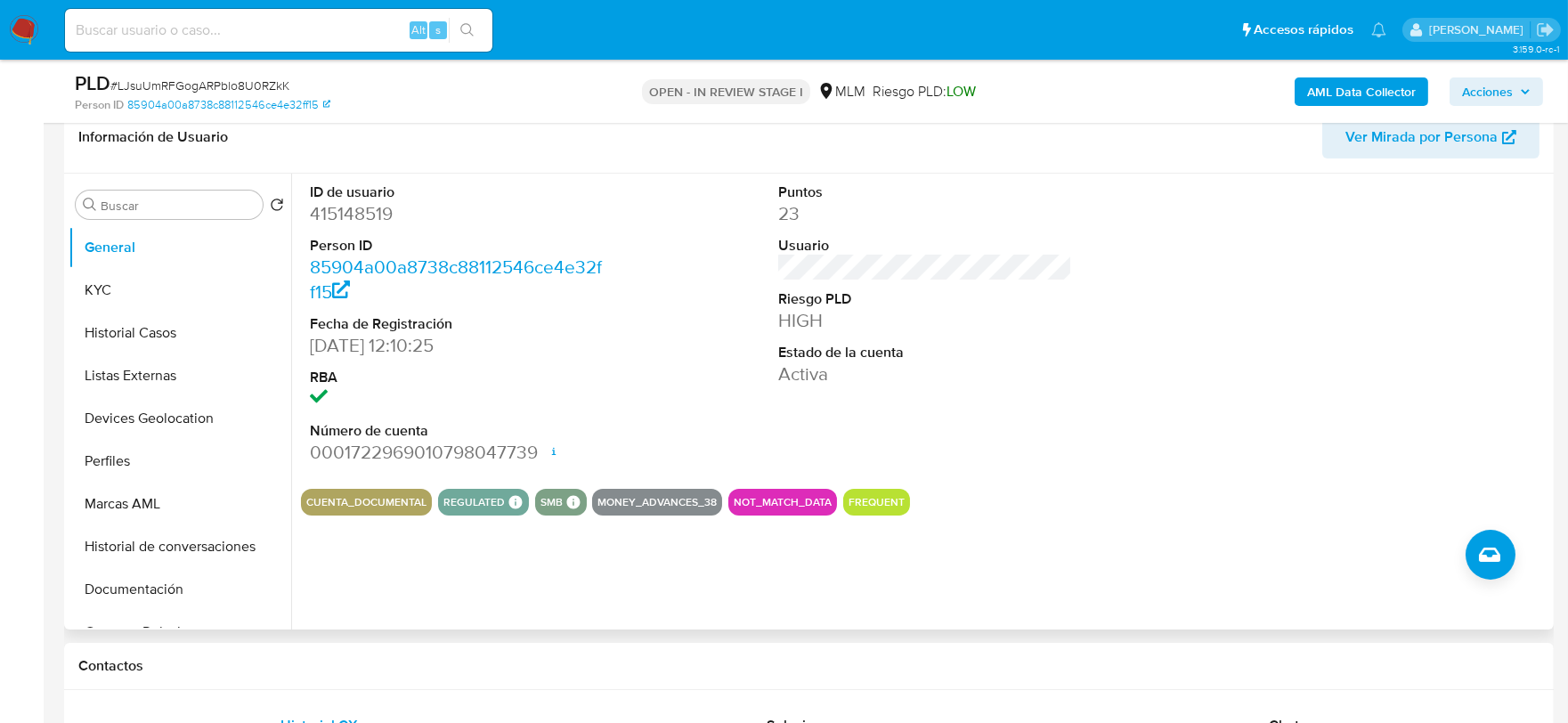
scroll to position [296, 0]
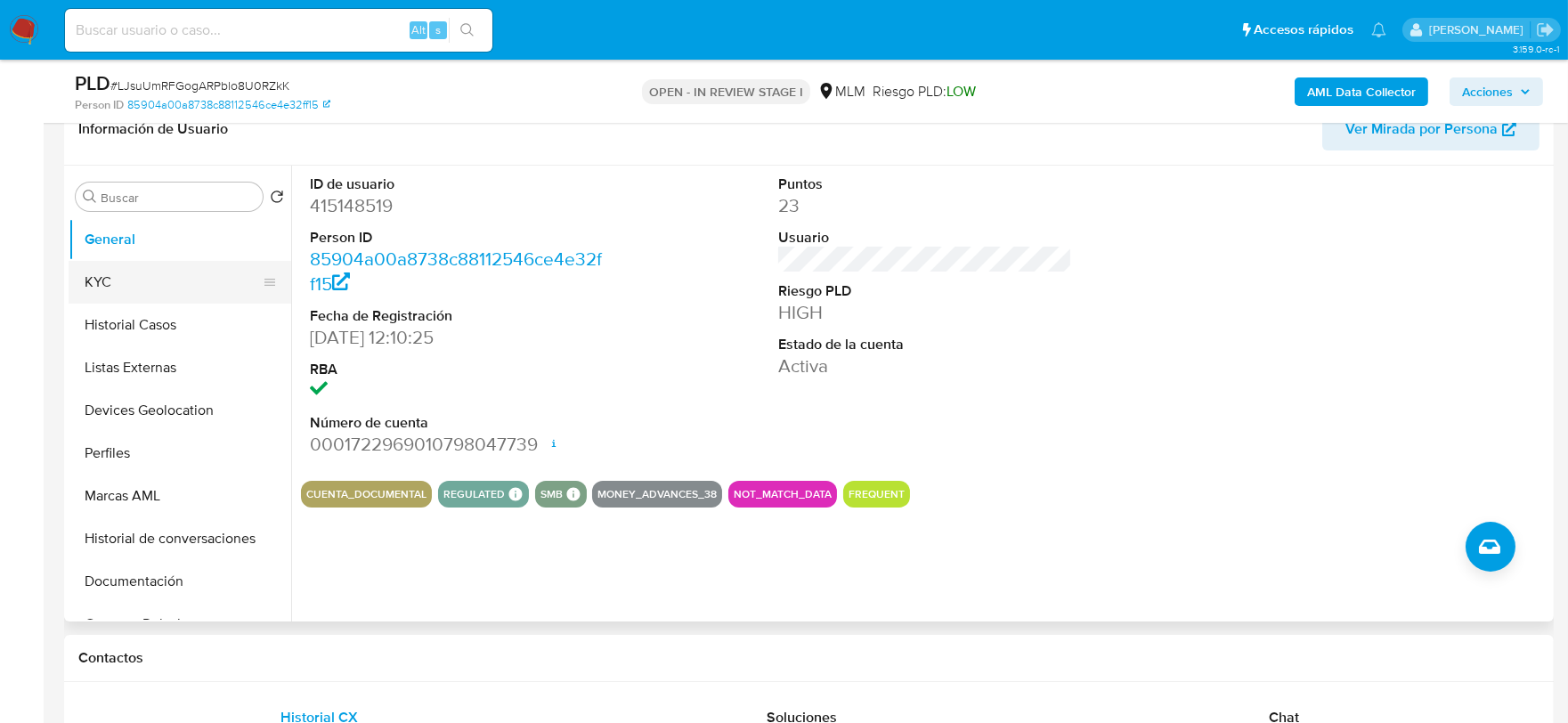
drag, startPoint x: 100, startPoint y: 278, endPoint x: 121, endPoint y: 283, distance: 21.6
click at [100, 278] on button "KYC" at bounding box center [173, 282] width 209 height 42
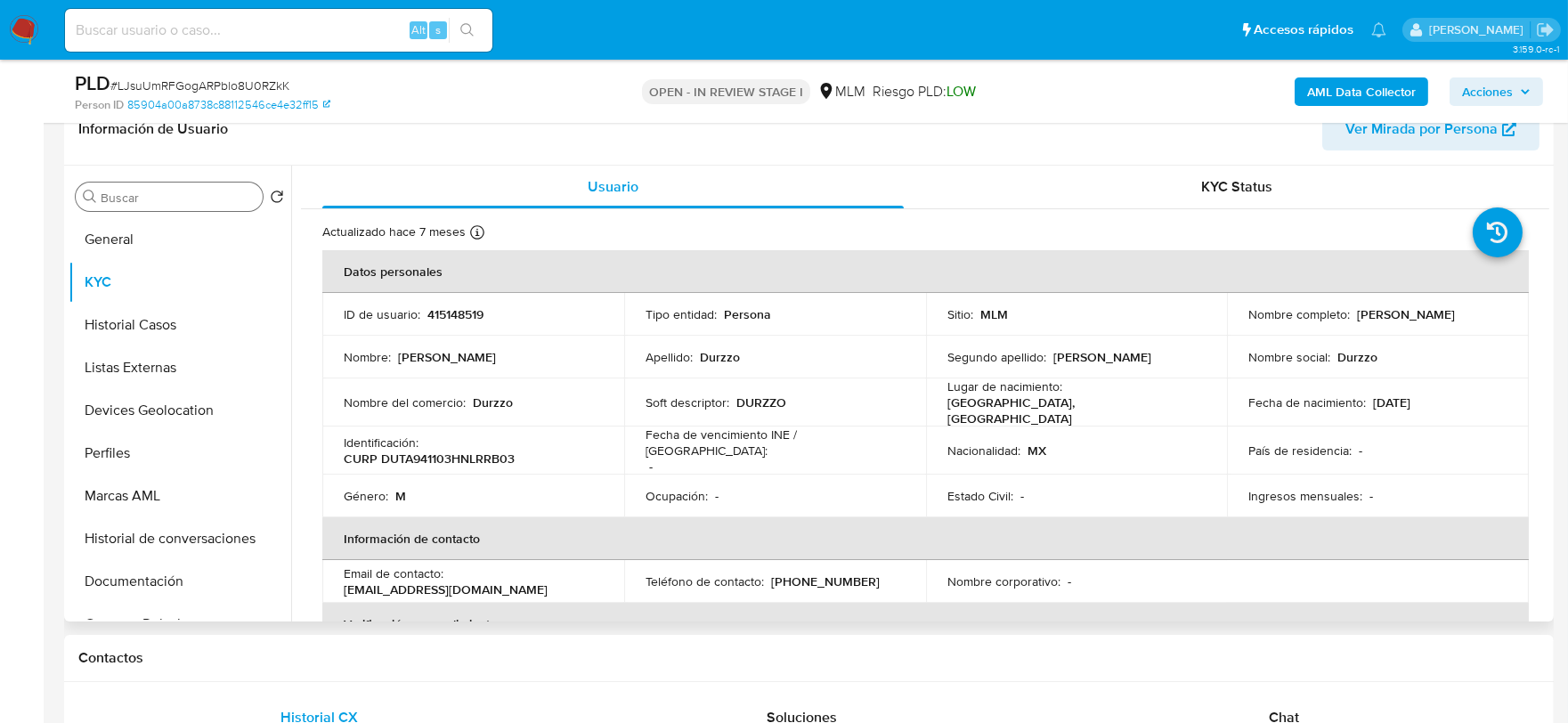
scroll to position [0, 0]
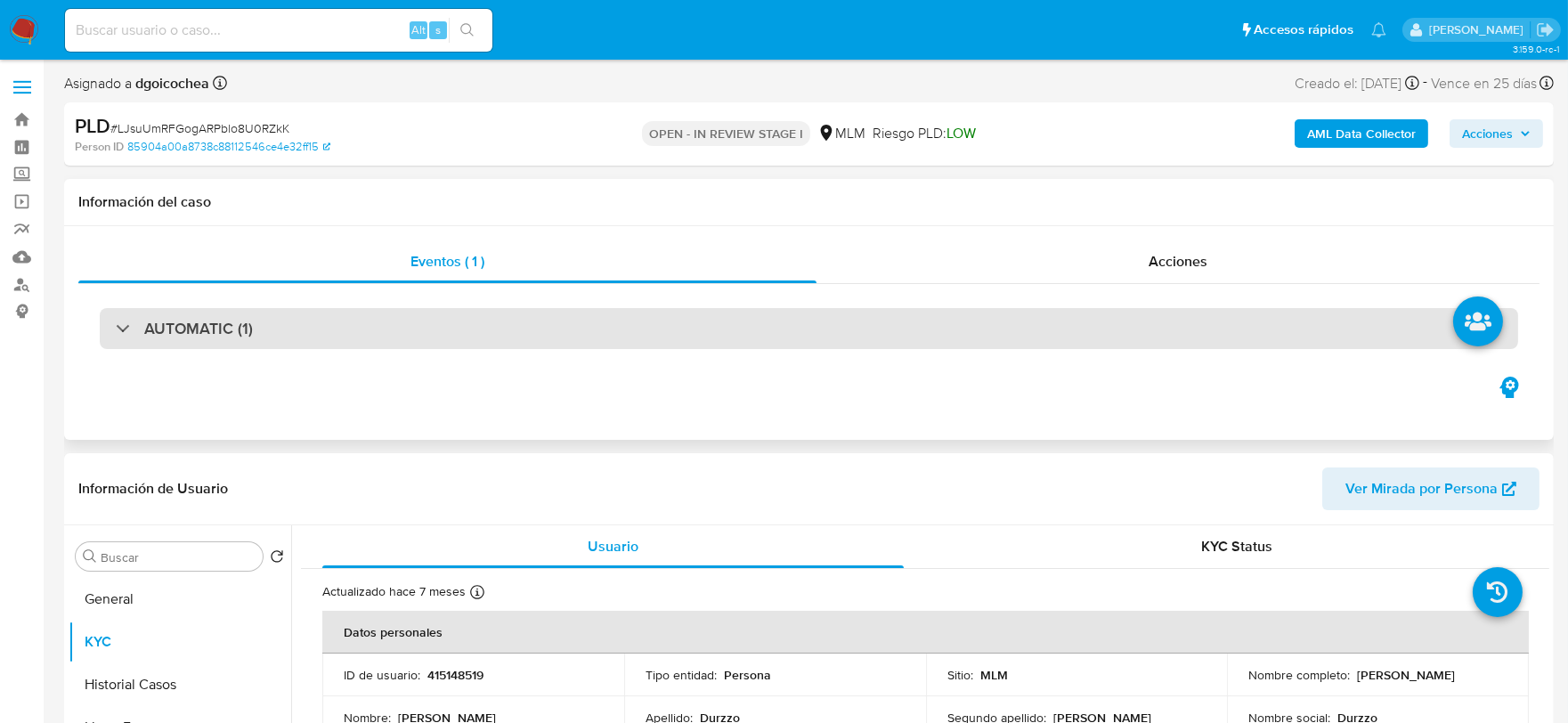
click at [138, 329] on div "AUTOMATIC (1)" at bounding box center [184, 328] width 137 height 19
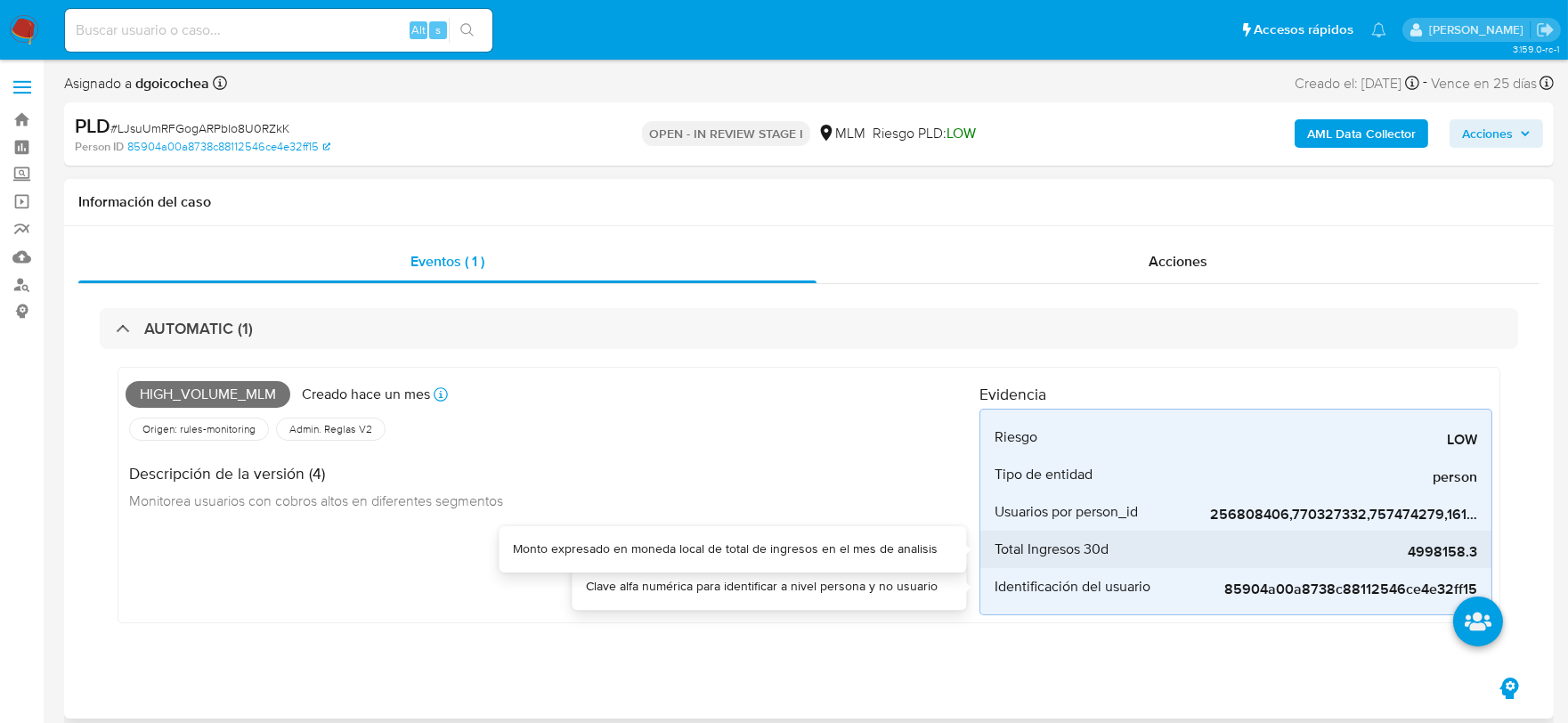
click at [1411, 561] on div "4998158.3" at bounding box center [1344, 549] width 267 height 38
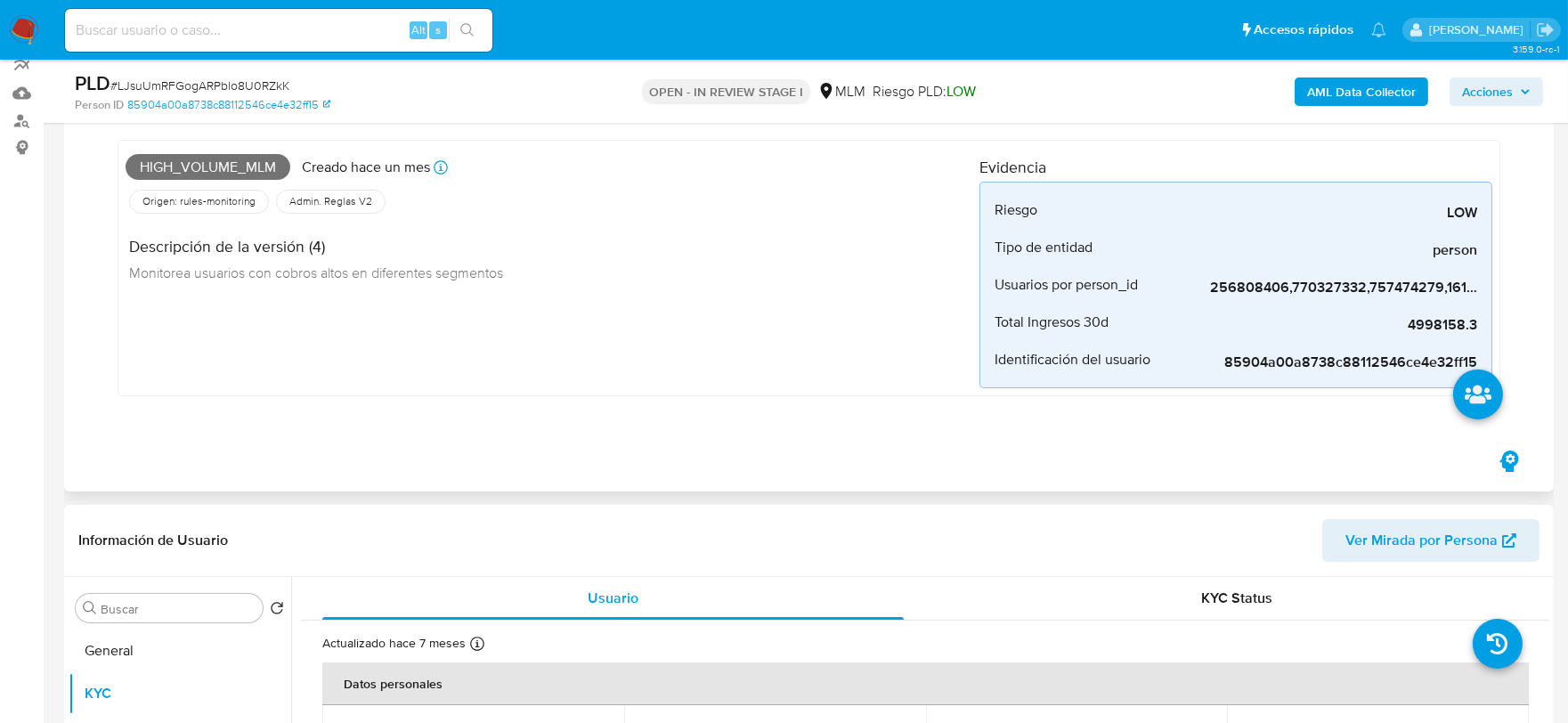
scroll to position [396, 0]
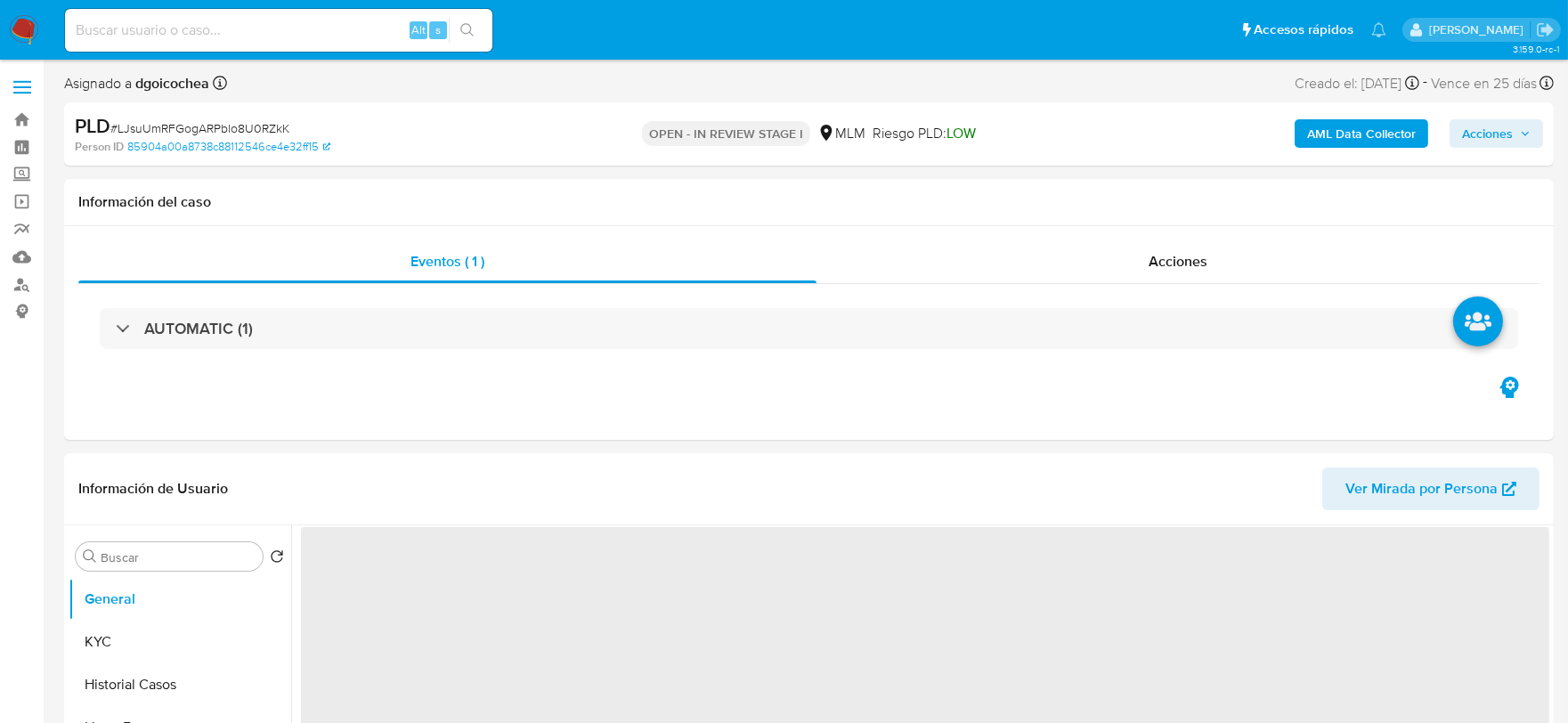
select select "10"
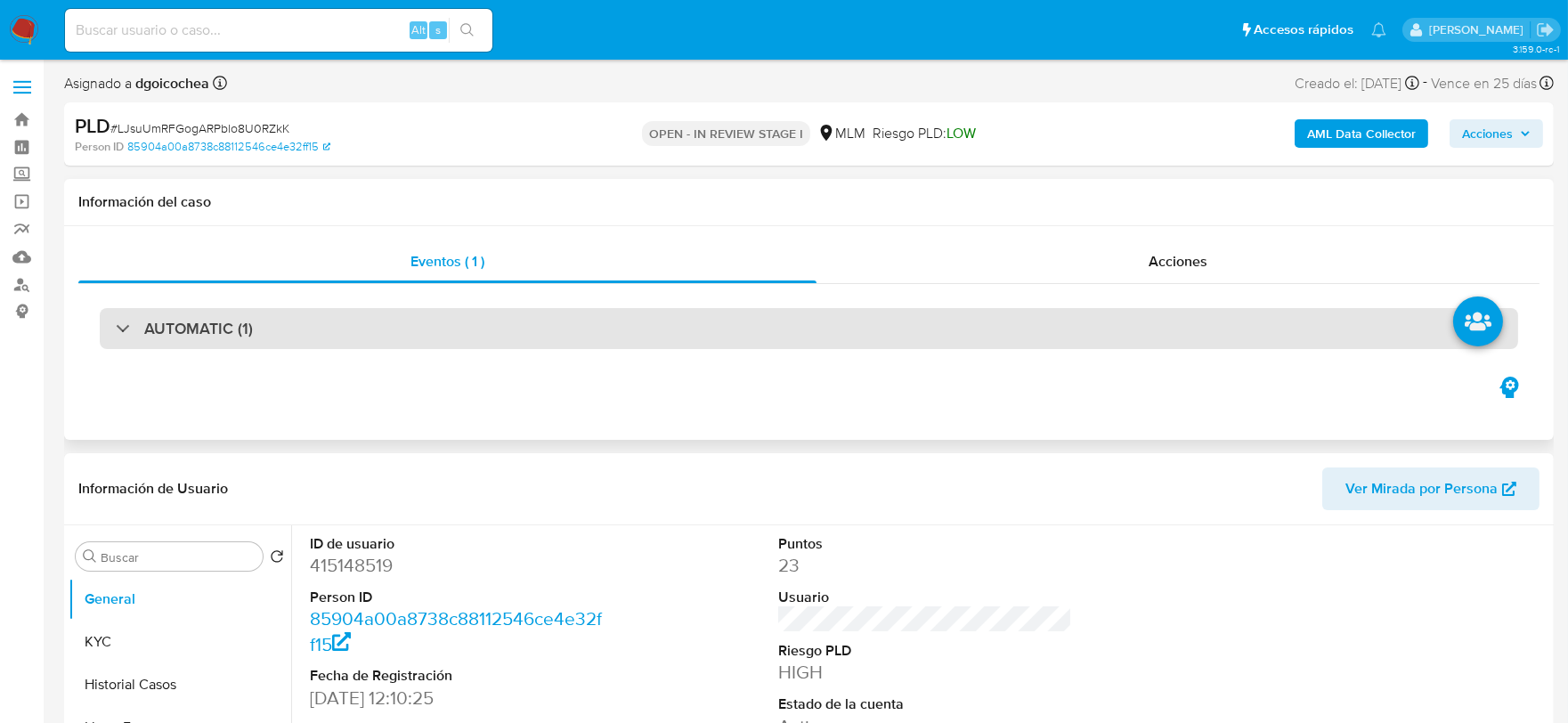
click at [224, 319] on h3 "AUTOMATIC (1)" at bounding box center [198, 328] width 109 height 19
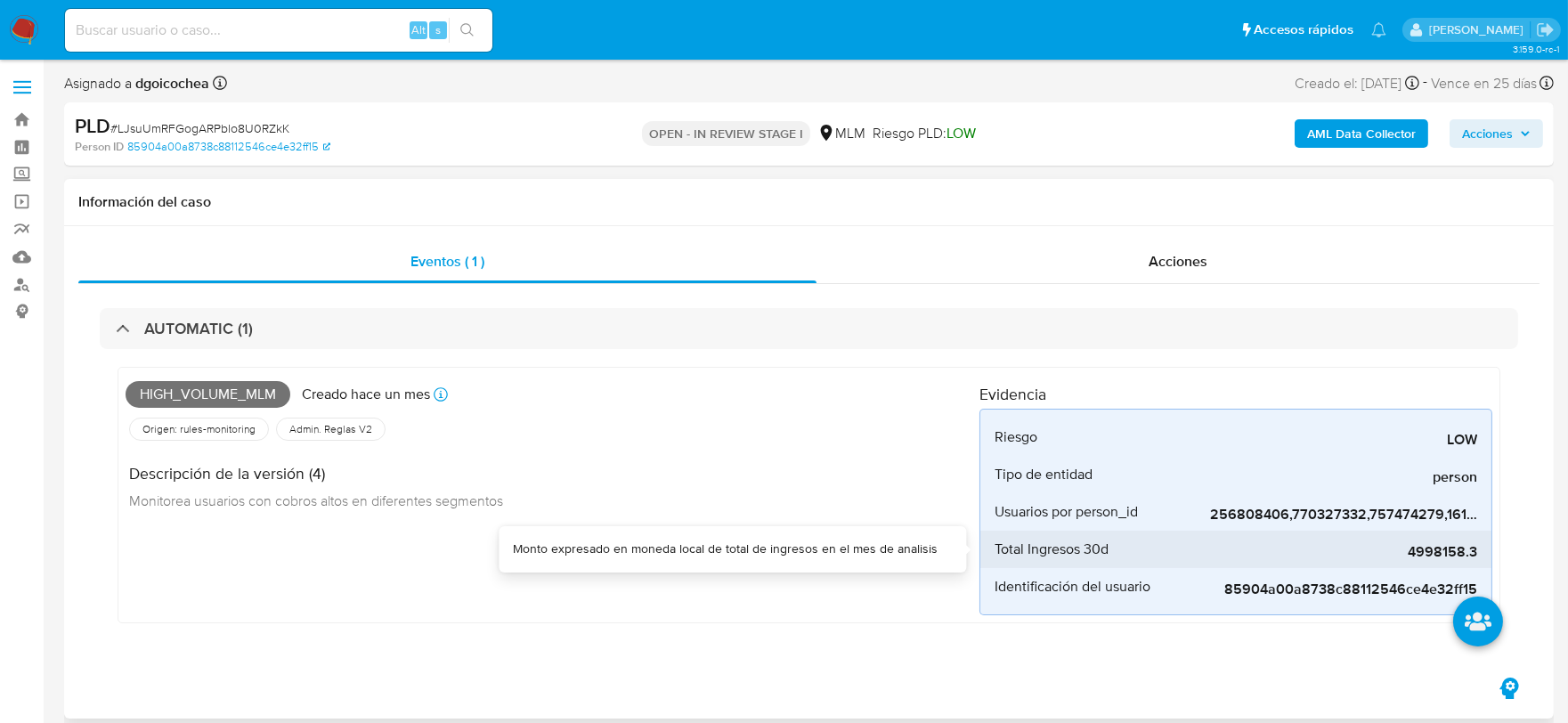
click at [1414, 539] on div "4998158.3" at bounding box center [1344, 549] width 267 height 38
click at [1414, 546] on span "4998158.3" at bounding box center [1344, 552] width 267 height 17
click at [775, 598] on div "High_volume_mlm Creado hace un mes Creado: 12/08/2025 03:08:30 Origen: rules-mo…" at bounding box center [552, 494] width 854 height 240
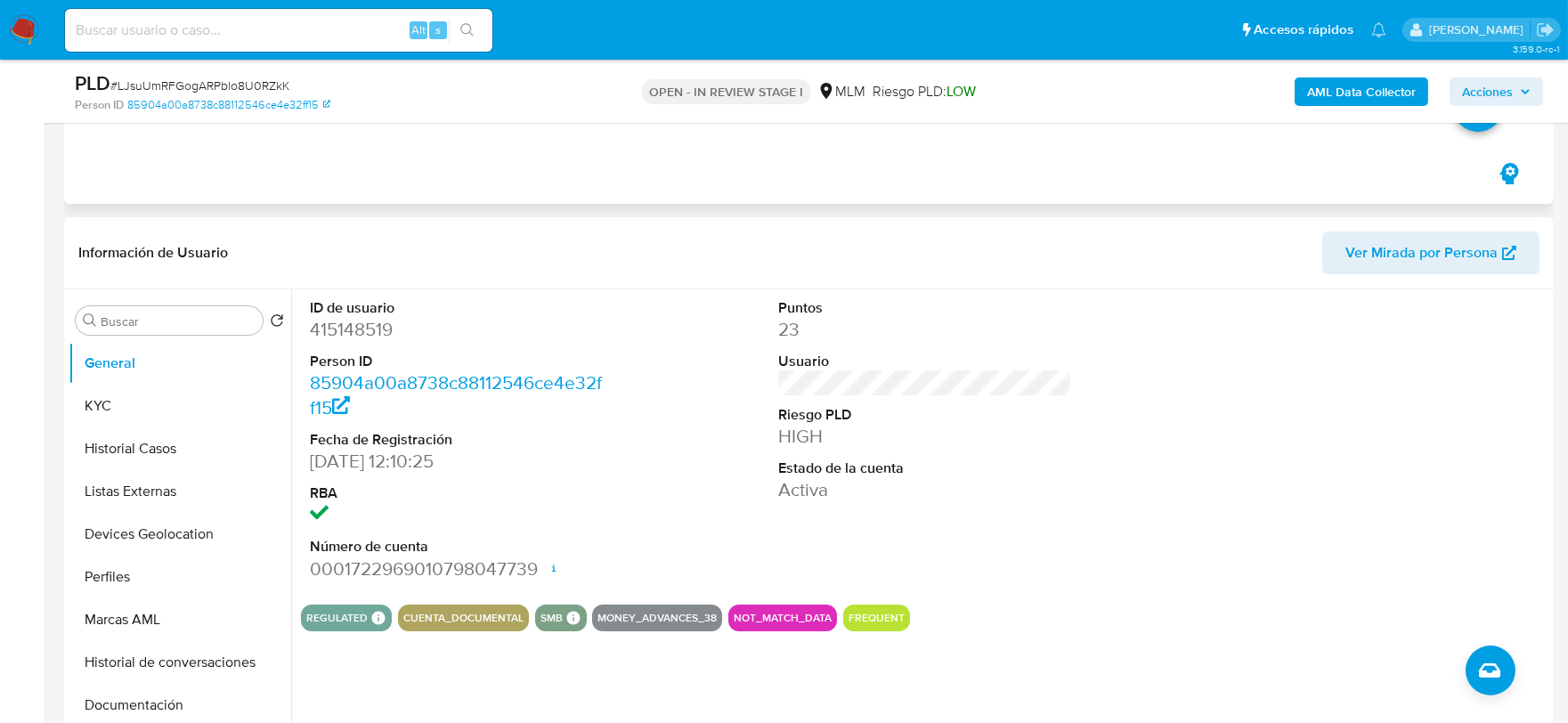
scroll to position [494, 0]
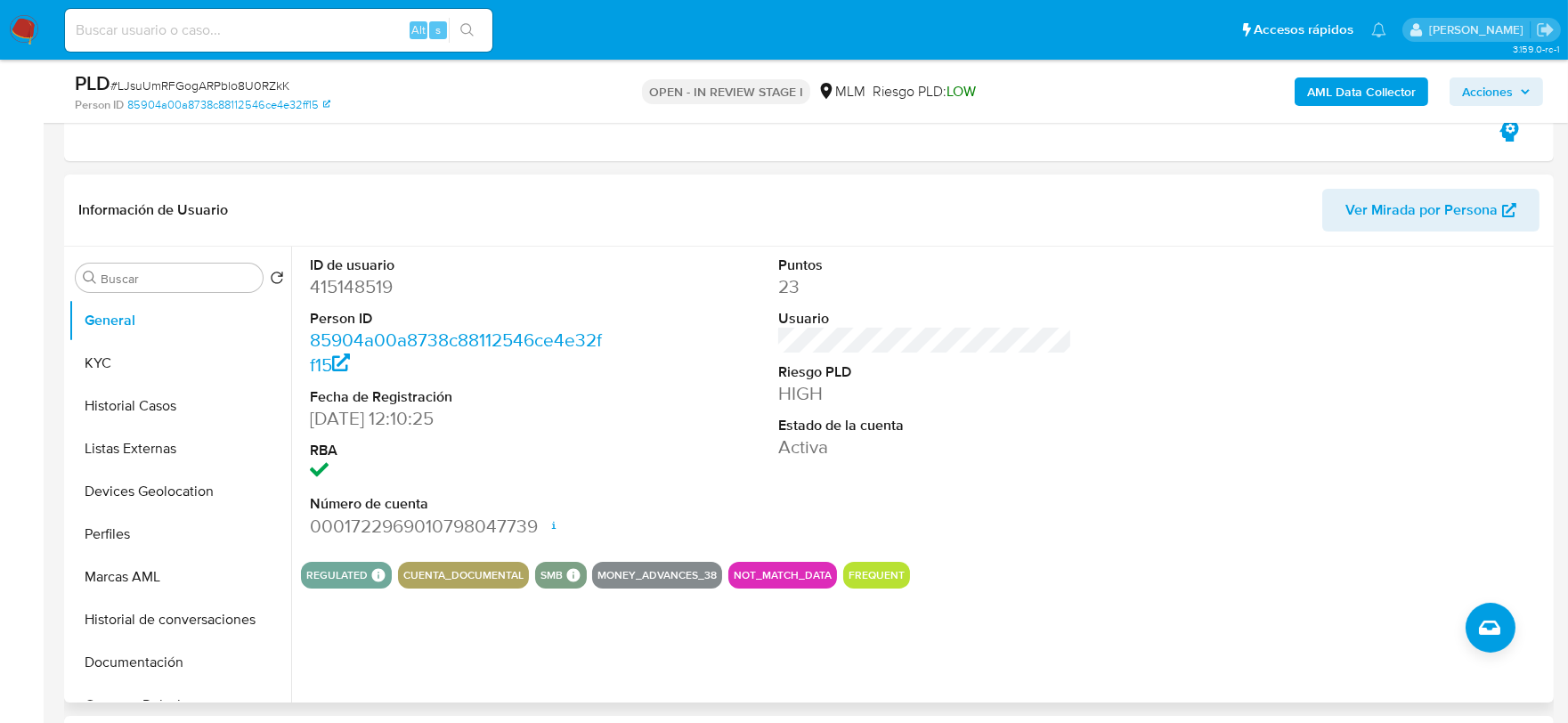
click at [1114, 414] on div "ID de usuario 415148519 Person ID 85904a00a8738c88112546ce4e32ff15 Fecha de Reg…" at bounding box center [925, 398] width 1248 height 301
click at [1072, 383] on div "Puntos 23 Usuario Riesgo PLD HIGH Estado de la cuenta Activa" at bounding box center [926, 398] width 313 height 301
click at [176, 357] on button "KYC" at bounding box center [173, 363] width 209 height 42
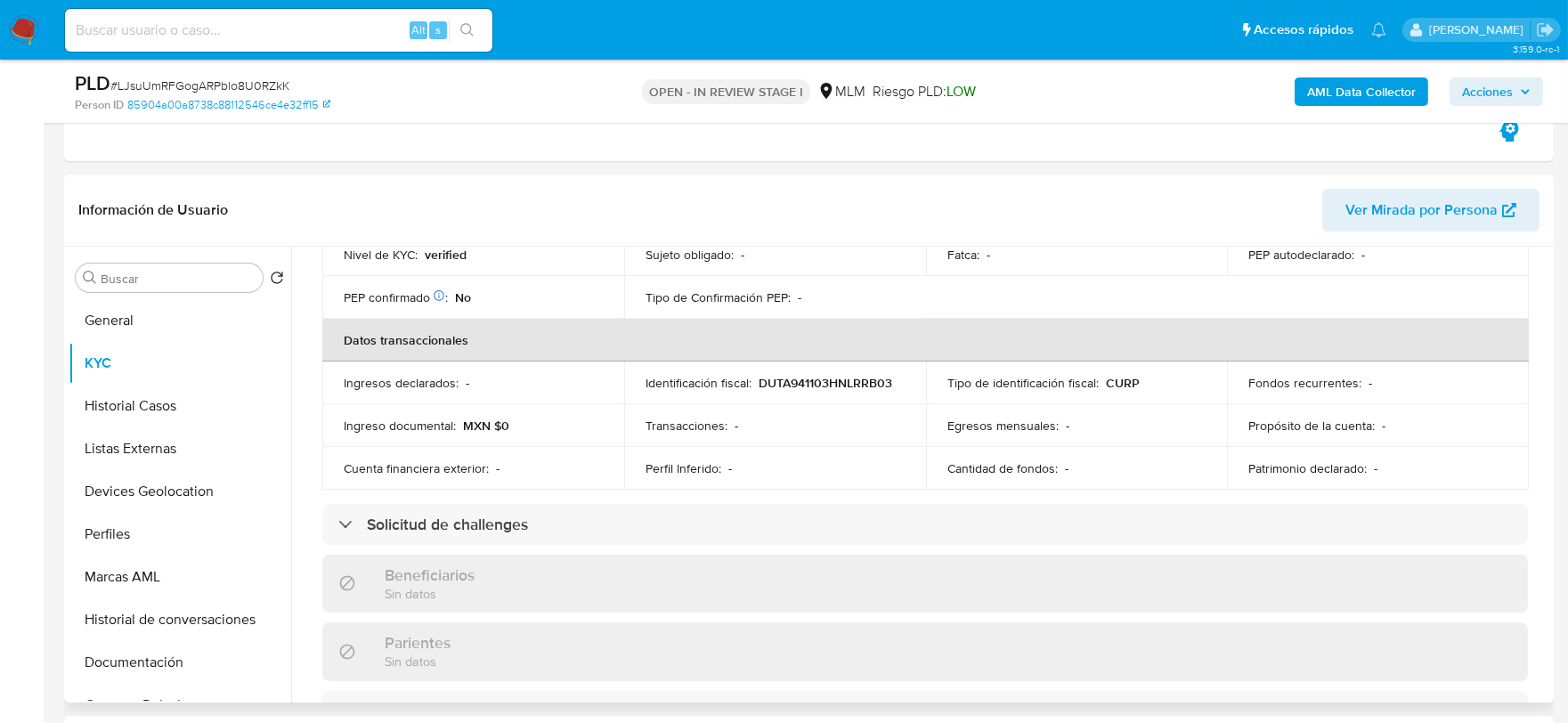
click at [308, 354] on div "Actualizado hace 7 meses Creado: 17/04/2020 14:06:11 Actualizado: 04/02/2025 17…" at bounding box center [925, 558] width 1248 height 1524
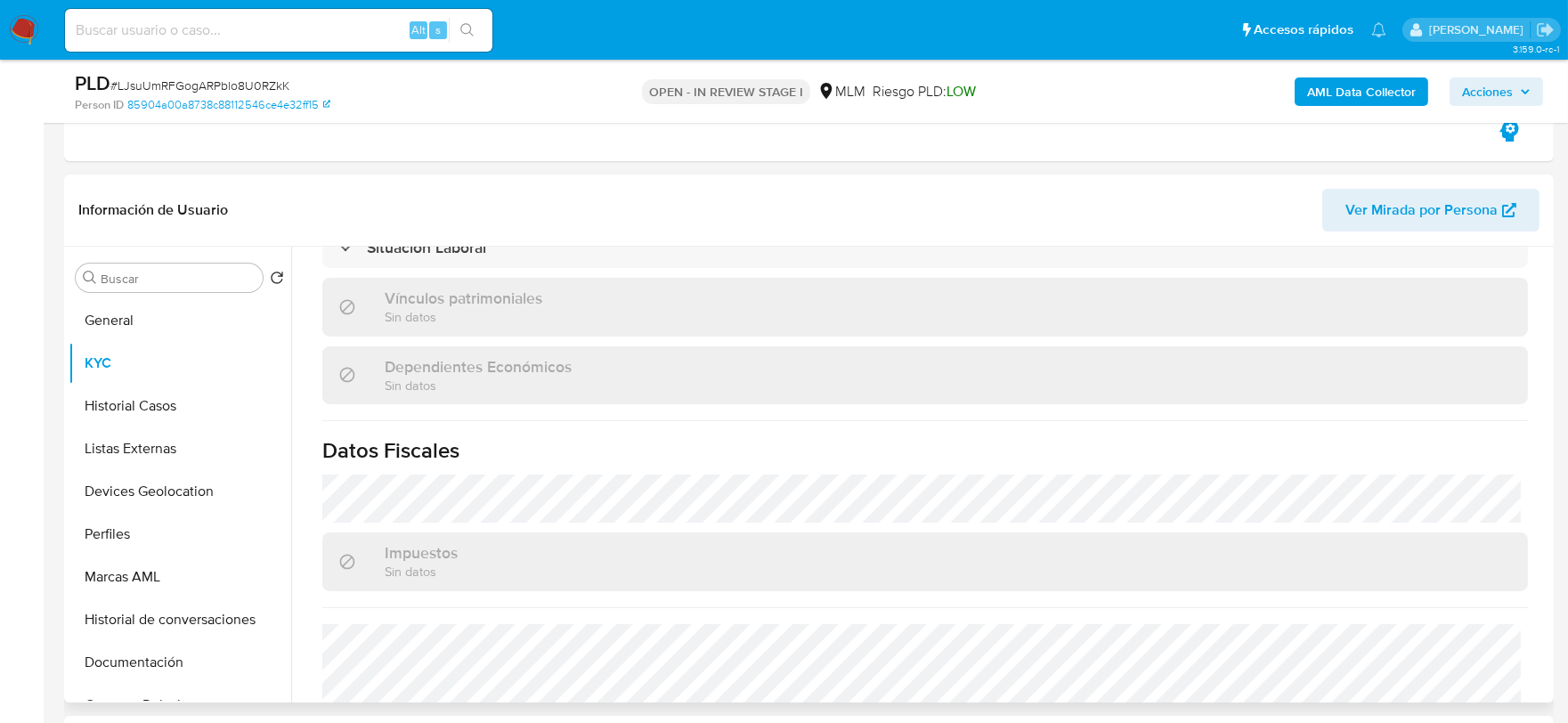
scroll to position [1101, 0]
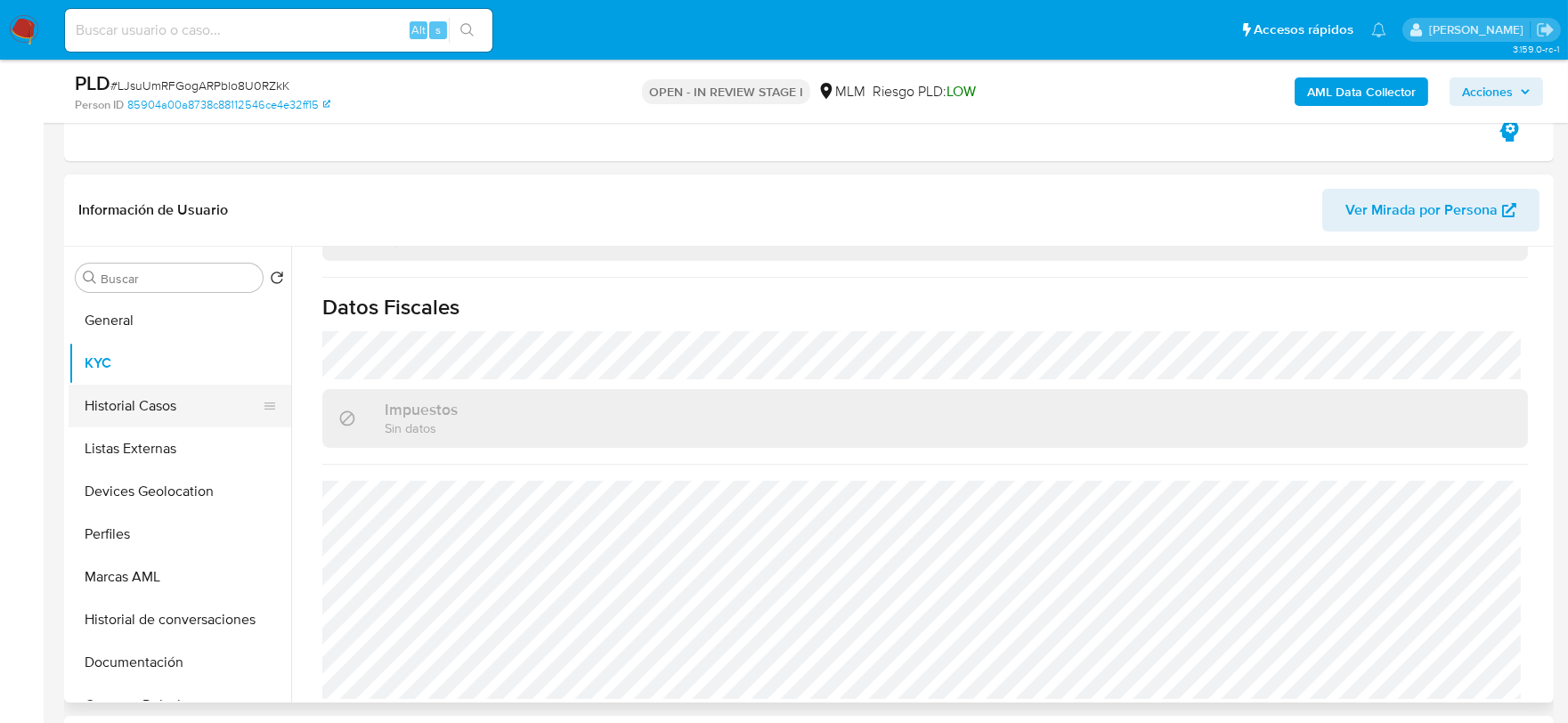
drag, startPoint x: 184, startPoint y: 404, endPoint x: 197, endPoint y: 395, distance: 15.8
click at [184, 404] on button "Historial Casos" at bounding box center [173, 406] width 209 height 42
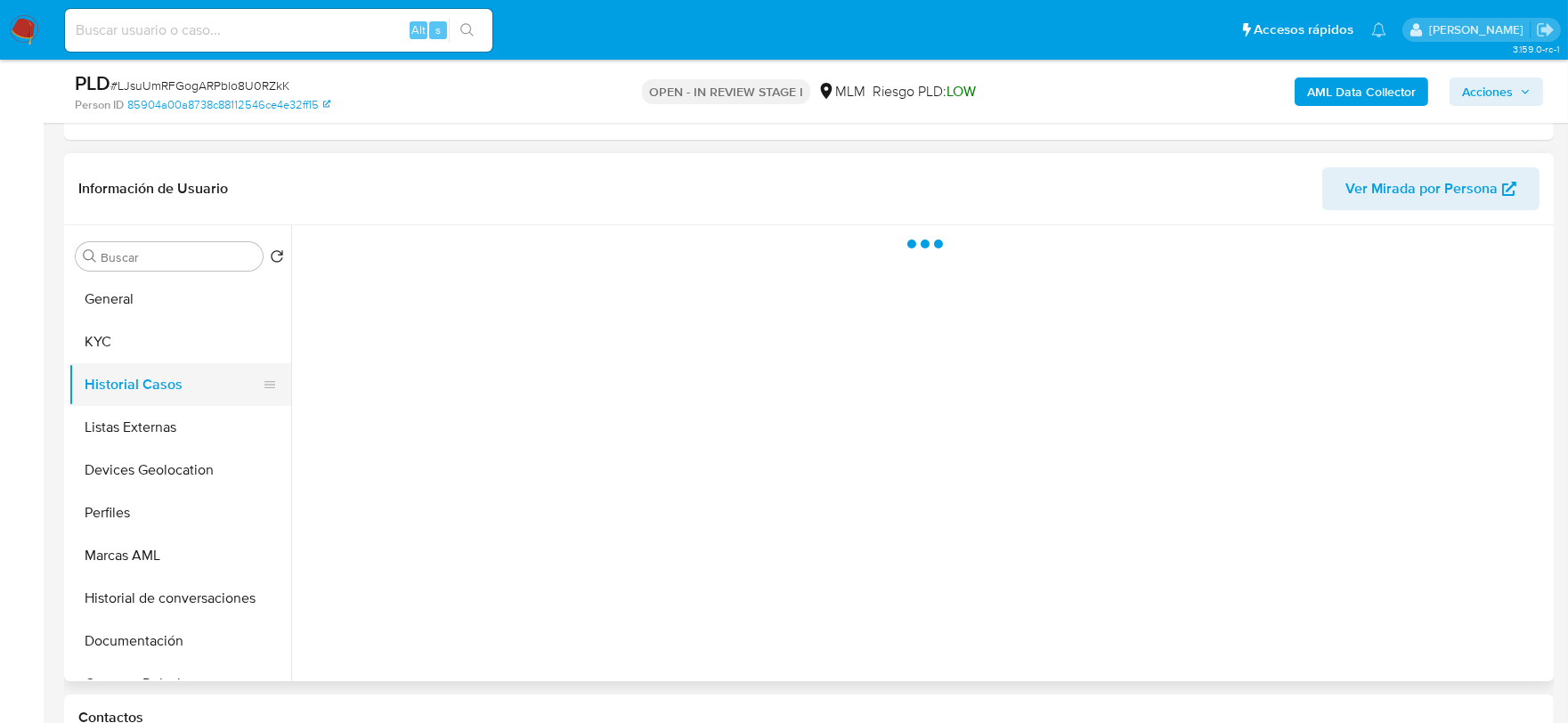
scroll to position [0, 0]
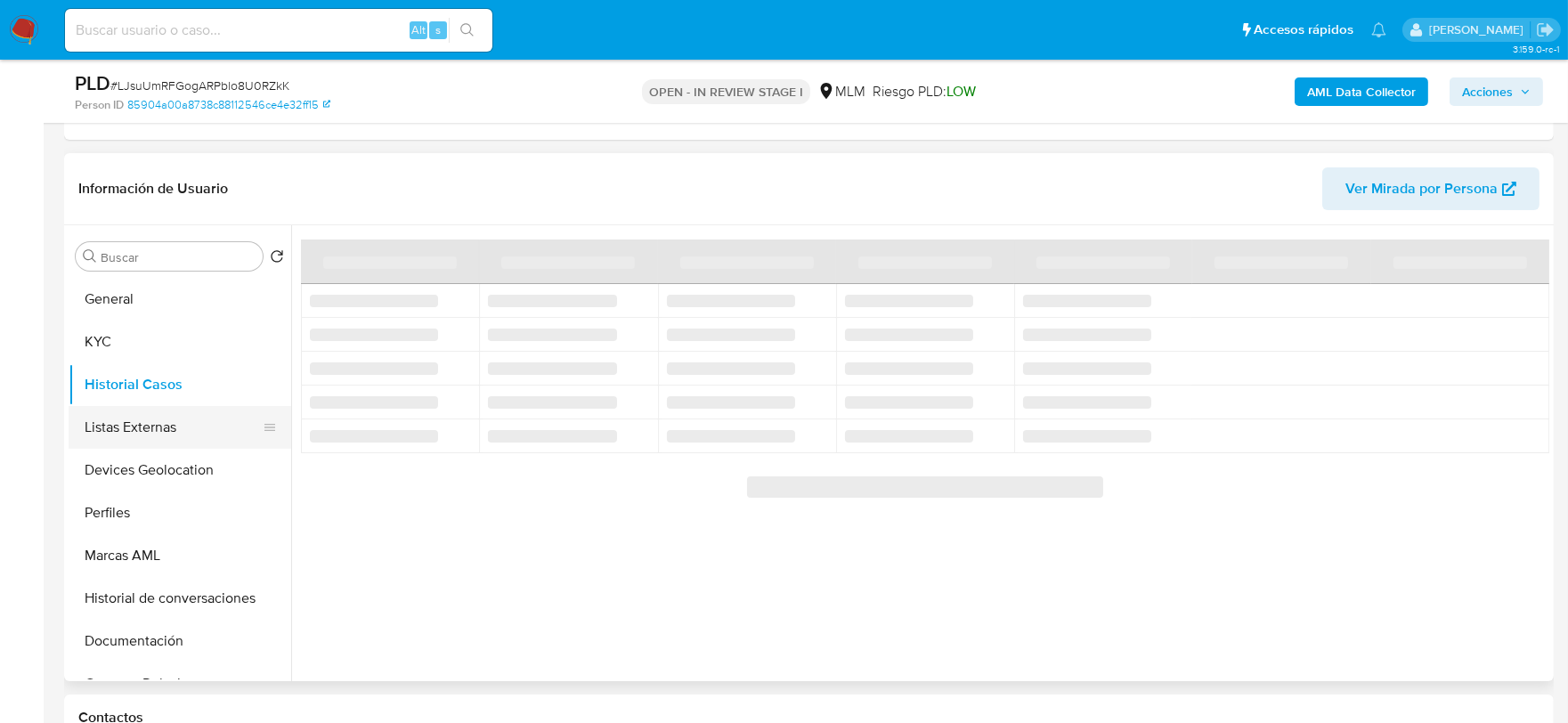
click at [167, 429] on button "Listas Externas" at bounding box center [173, 428] width 209 height 42
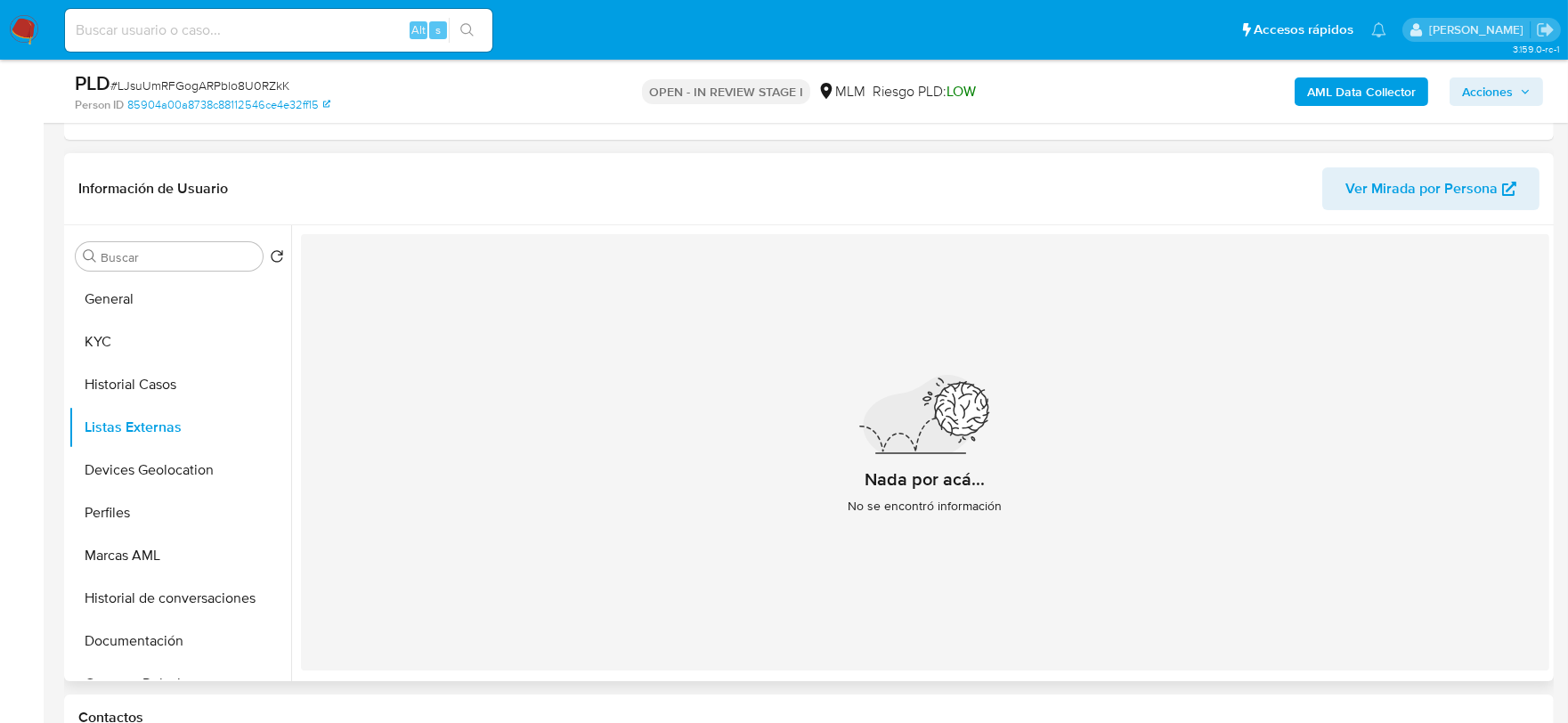
click at [758, 554] on div "Nada por acá... No se encontró información" at bounding box center [925, 453] width 1248 height 436
click at [197, 465] on button "Devices Geolocation" at bounding box center [173, 470] width 209 height 42
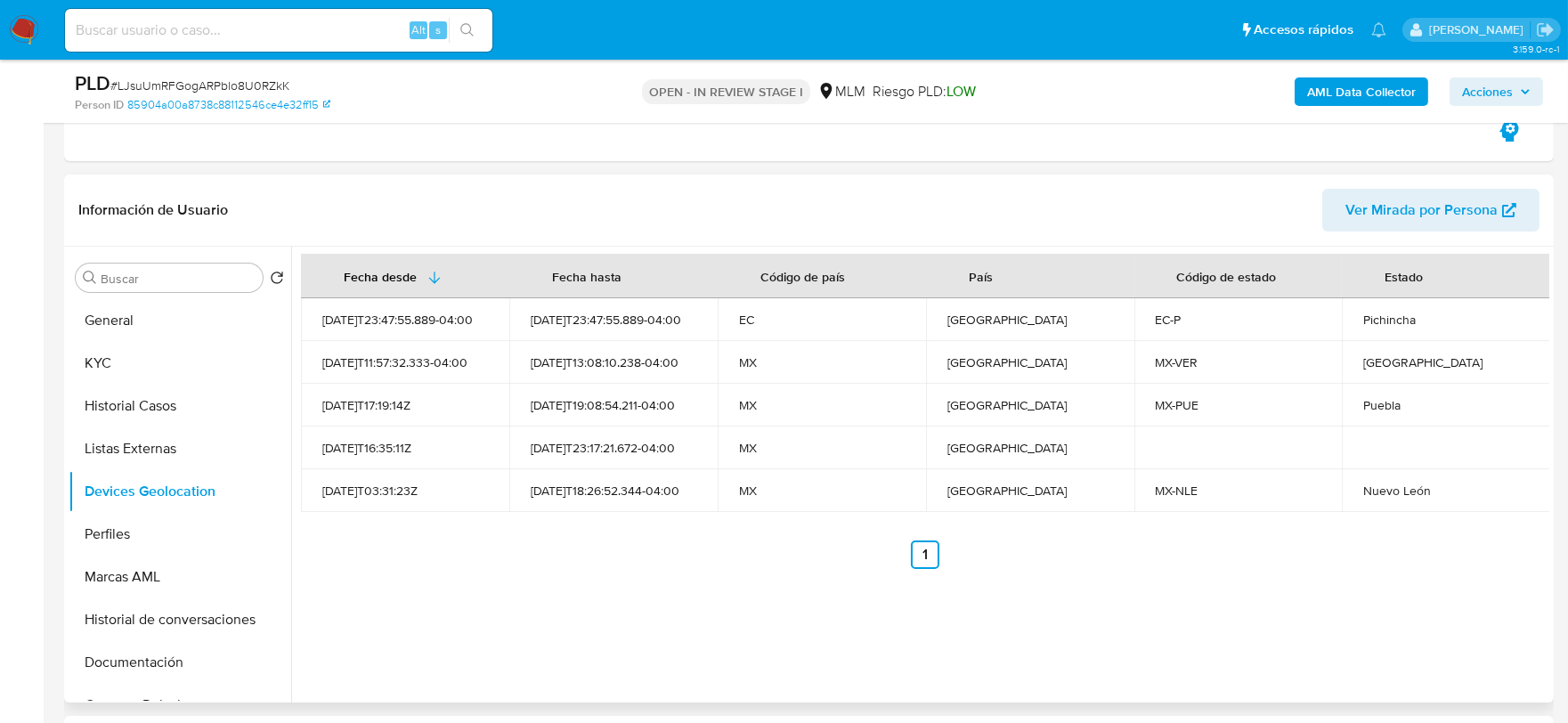
click at [439, 606] on div "Fecha desde Fecha hasta Código de país País Código de estado Estado 2025-08-28T…" at bounding box center [920, 475] width 1258 height 456
click at [99, 535] on button "Perfiles" at bounding box center [173, 534] width 209 height 42
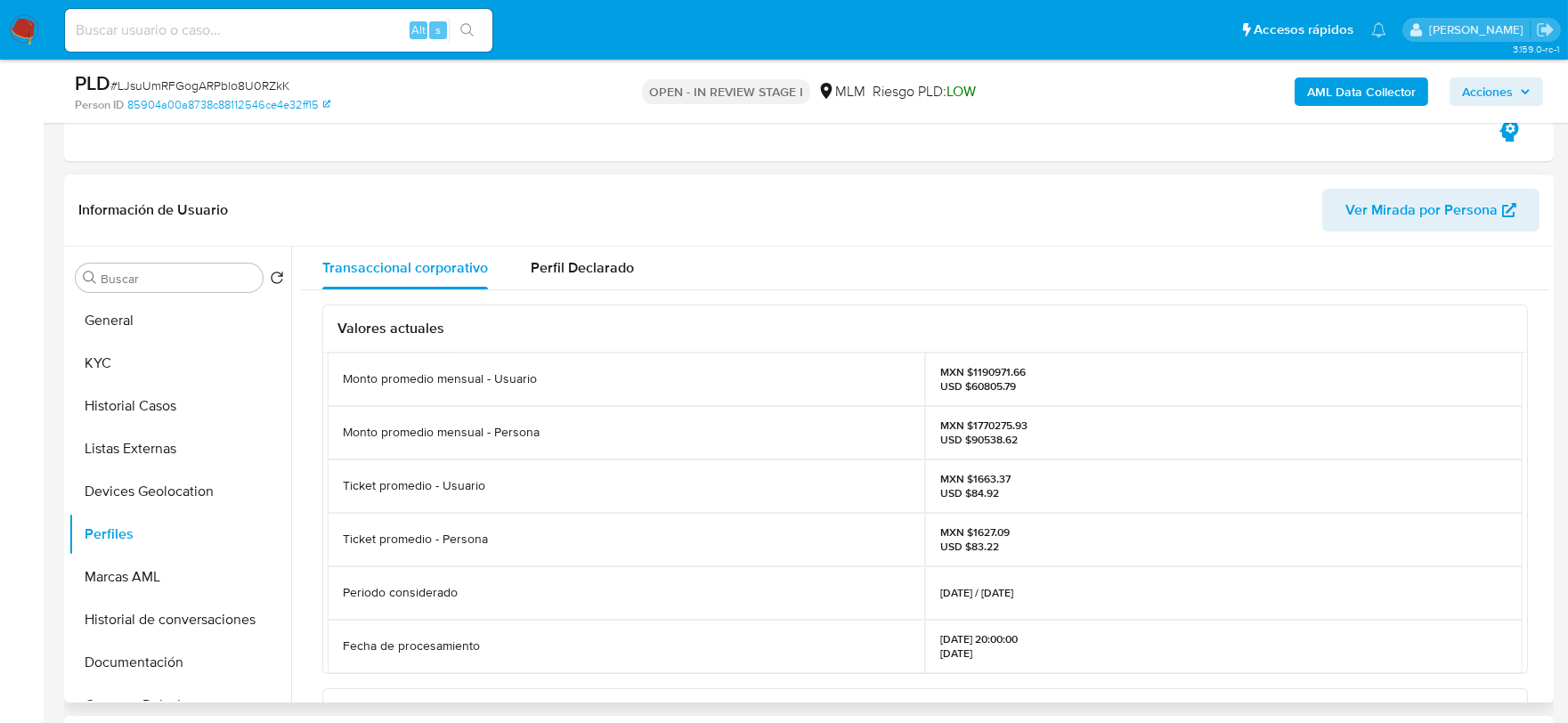
click at [315, 453] on div "Valores actuales Monto promedio mensual - Usuario MXN $1190971.66 USD $60805.79…" at bounding box center [925, 721] width 1248 height 862
click at [129, 645] on button "Documentación" at bounding box center [173, 662] width 209 height 42
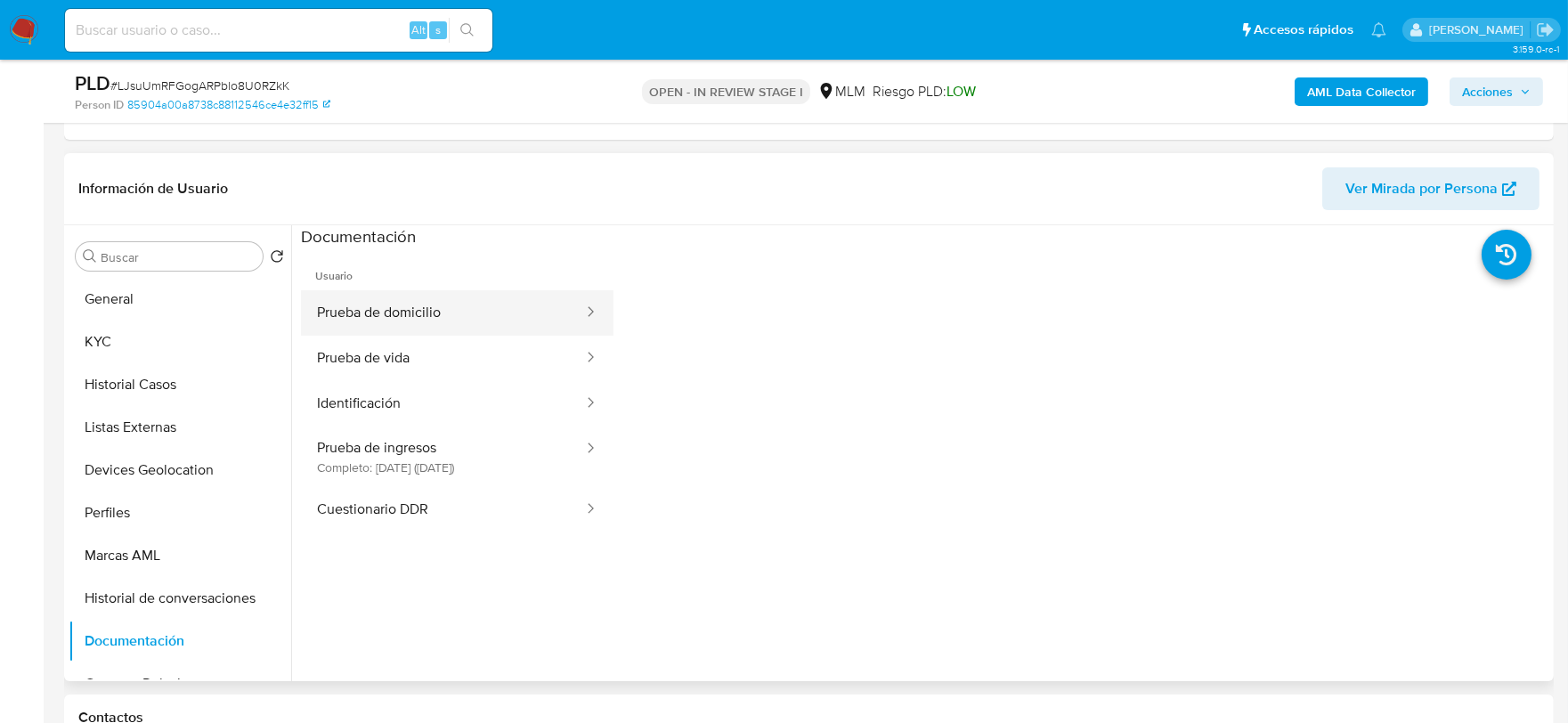
click at [484, 294] on button "Prueba de domicilio" at bounding box center [443, 313] width 284 height 45
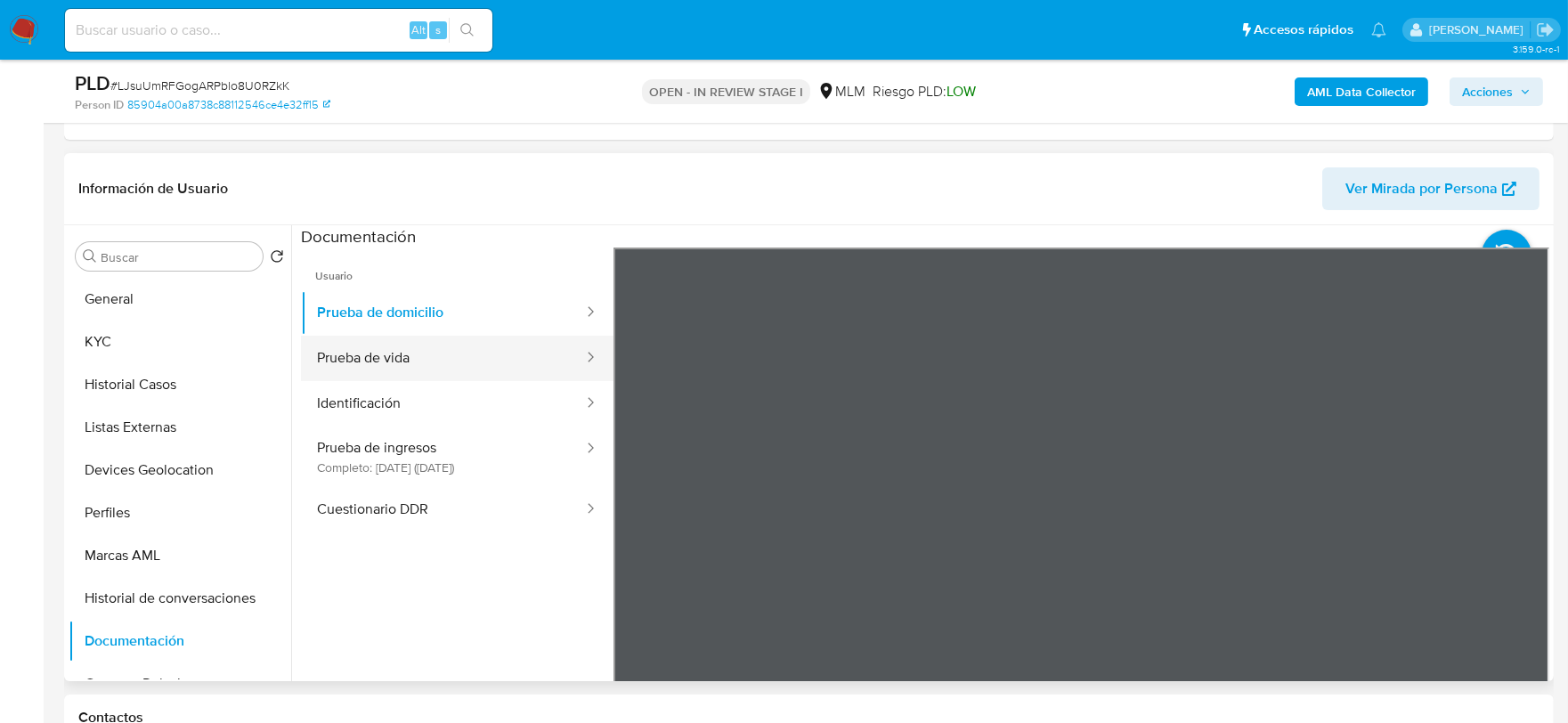
click at [477, 346] on button "Prueba de vida" at bounding box center [443, 358] width 284 height 45
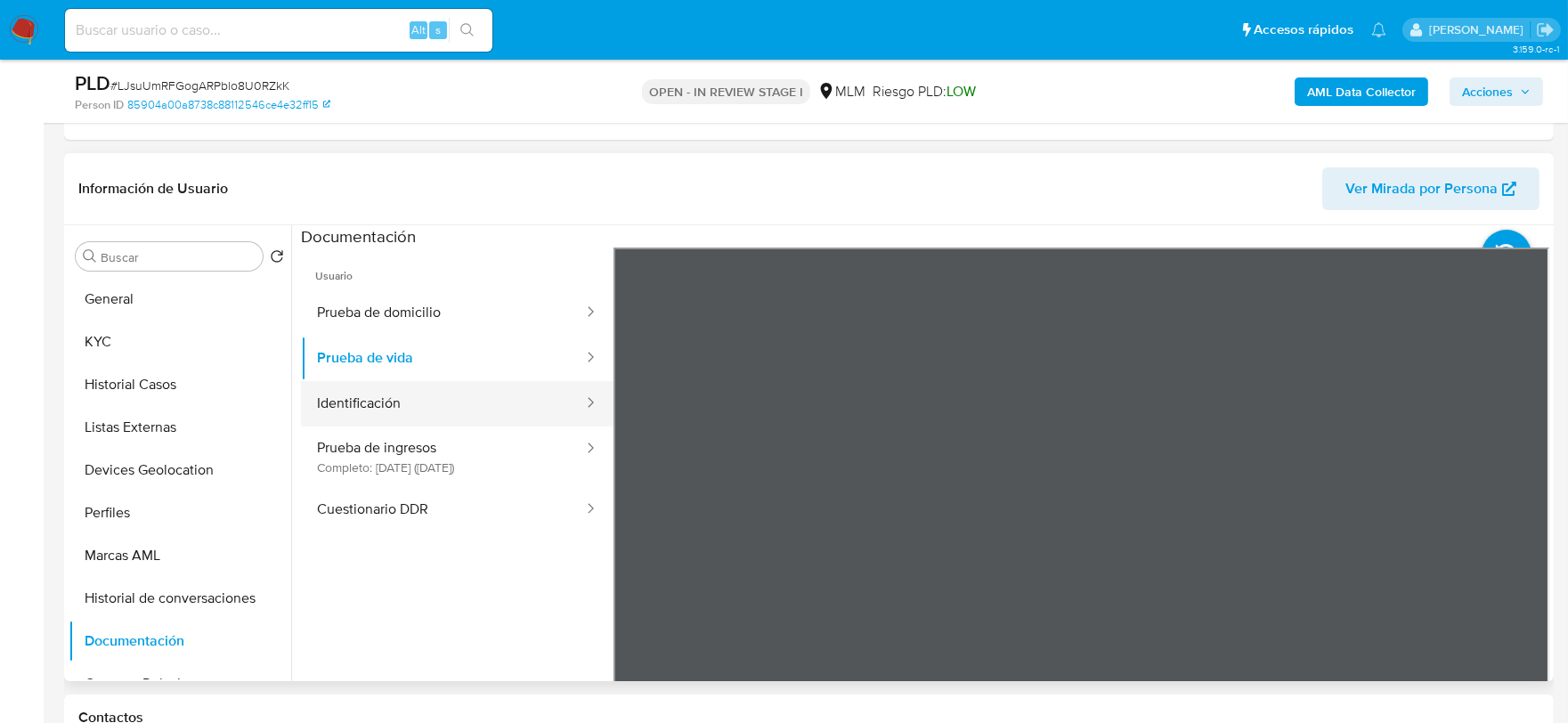
click at [362, 406] on button "Identificación" at bounding box center [443, 403] width 284 height 45
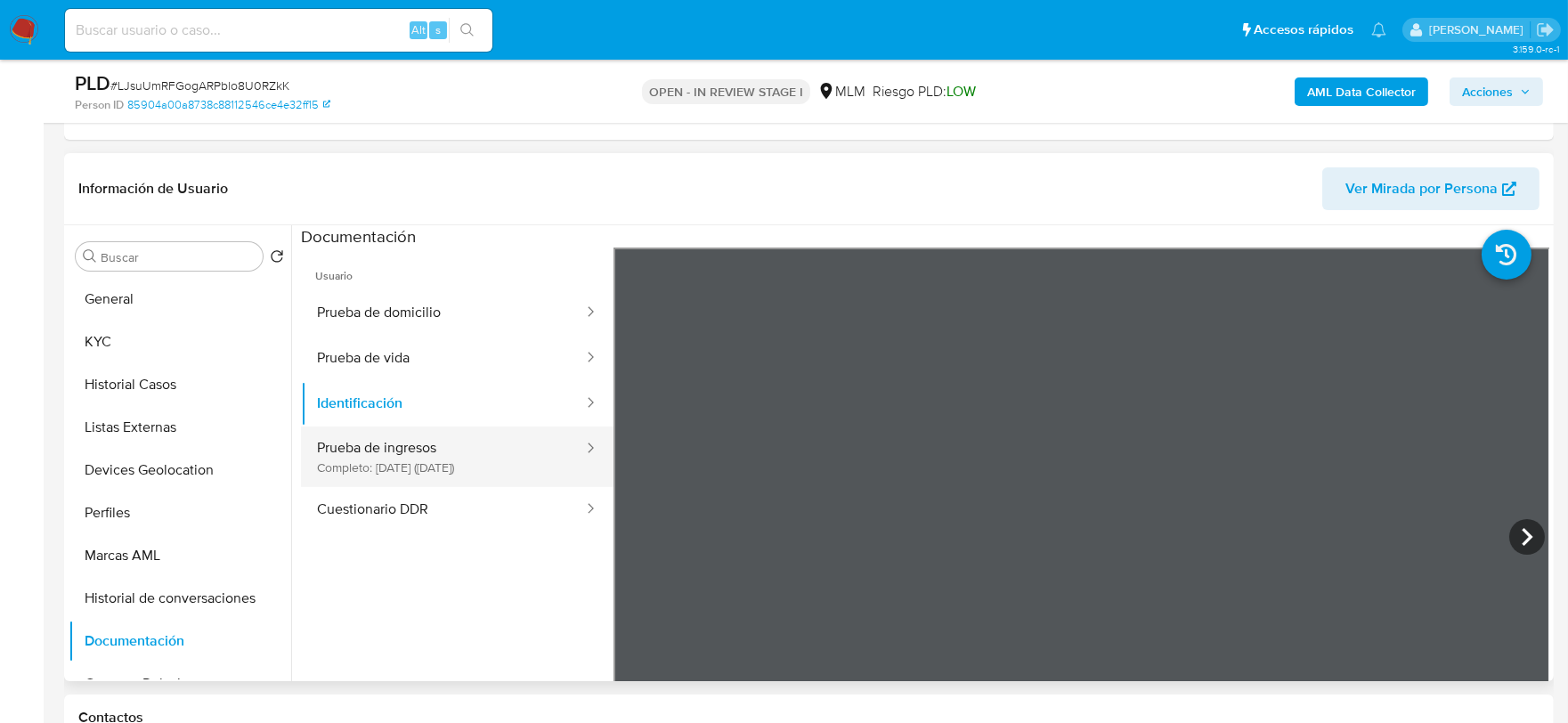
click at [474, 441] on button "Prueba de ingresos Completo: 30/06/2022 (hace 3 años)" at bounding box center [443, 457] width 284 height 61
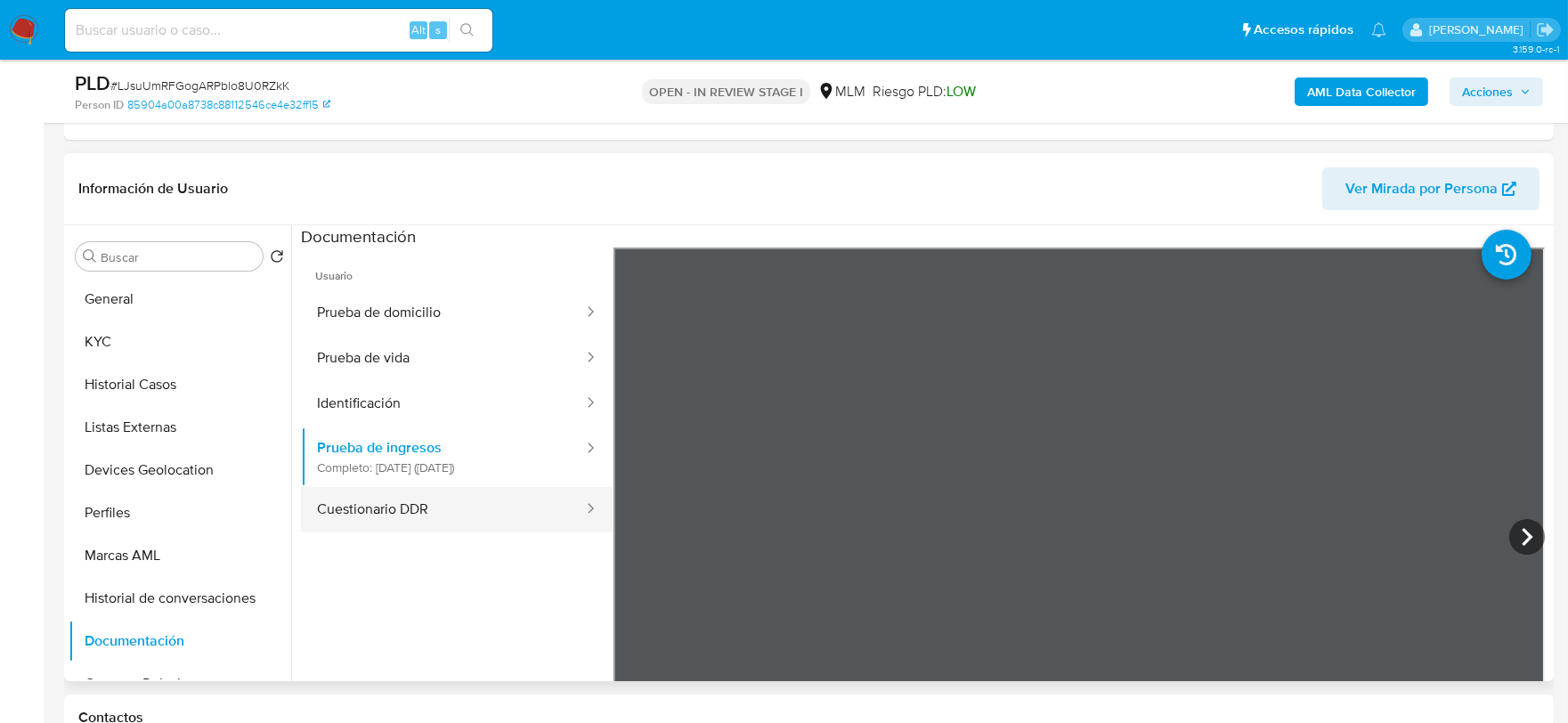
click at [361, 510] on button "Cuestionario DDR" at bounding box center [443, 510] width 284 height 45
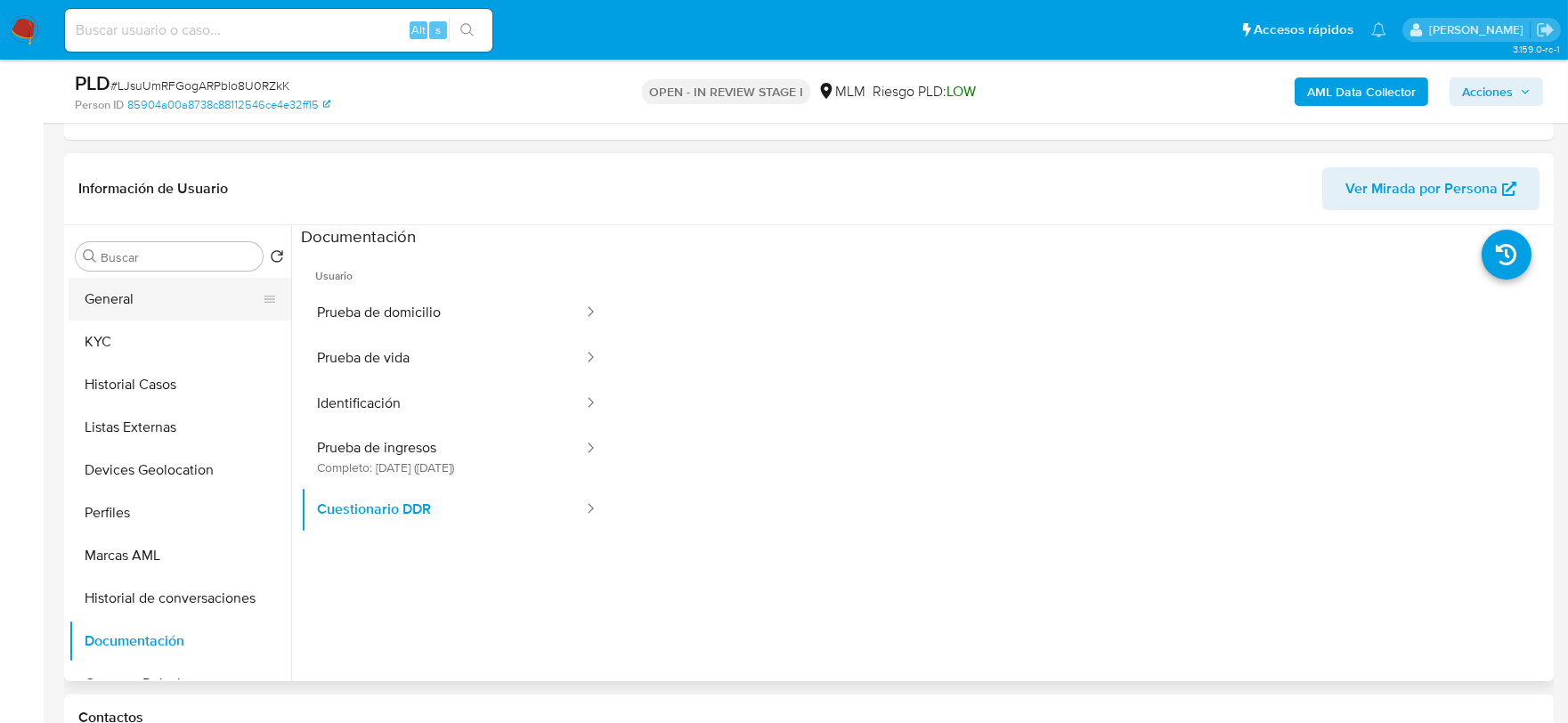
click at [182, 289] on button "General" at bounding box center [173, 299] width 209 height 42
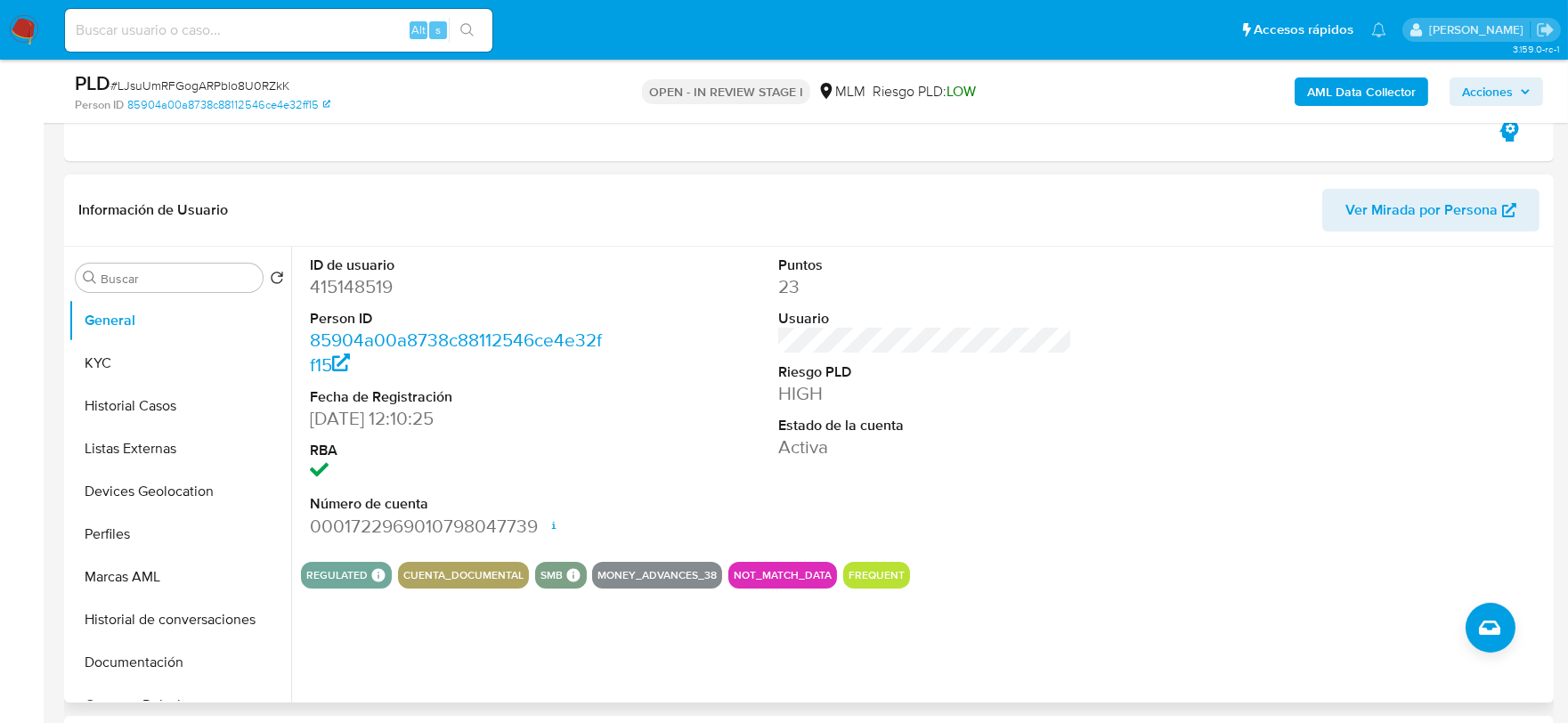
click at [323, 285] on dd "415148519" at bounding box center [457, 287] width 294 height 25
copy dd "415148519"
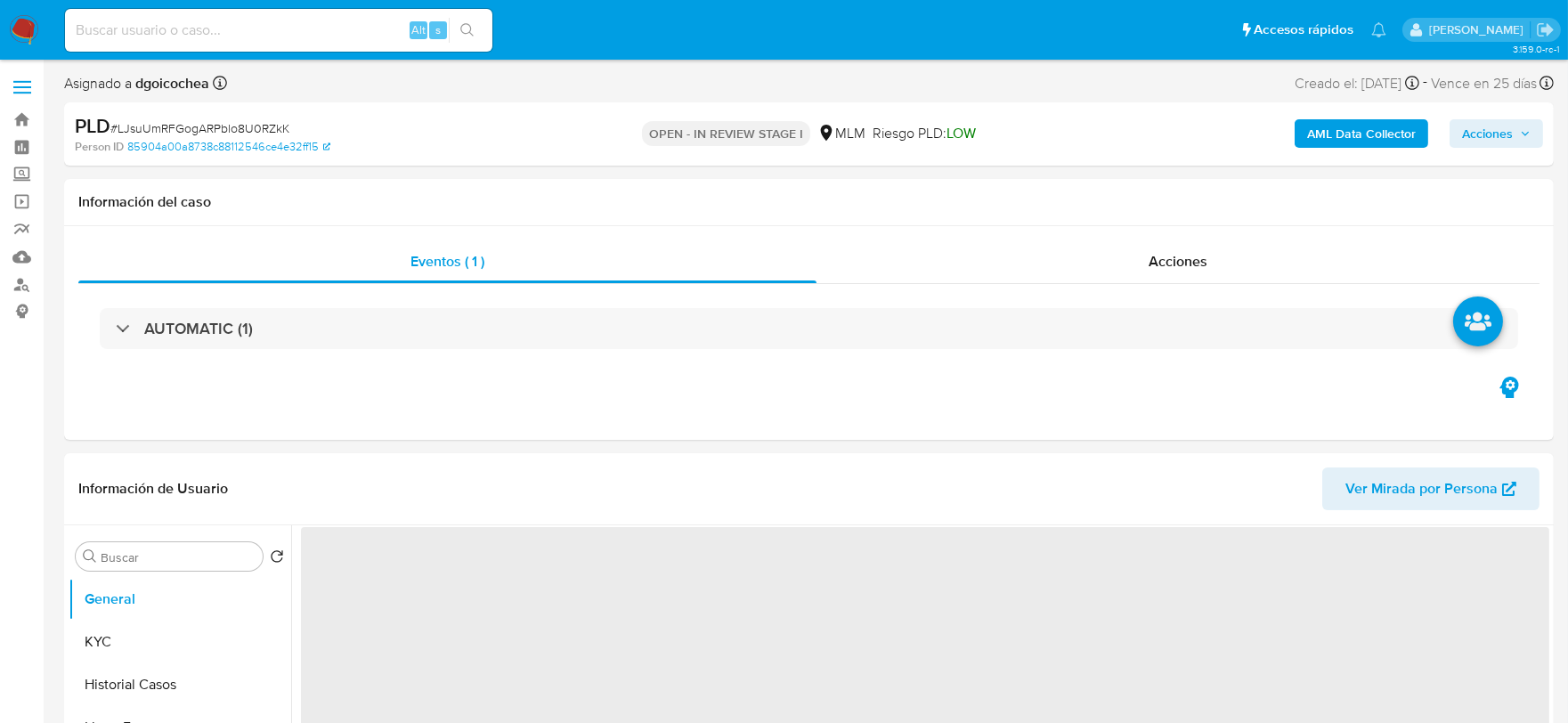
select select "10"
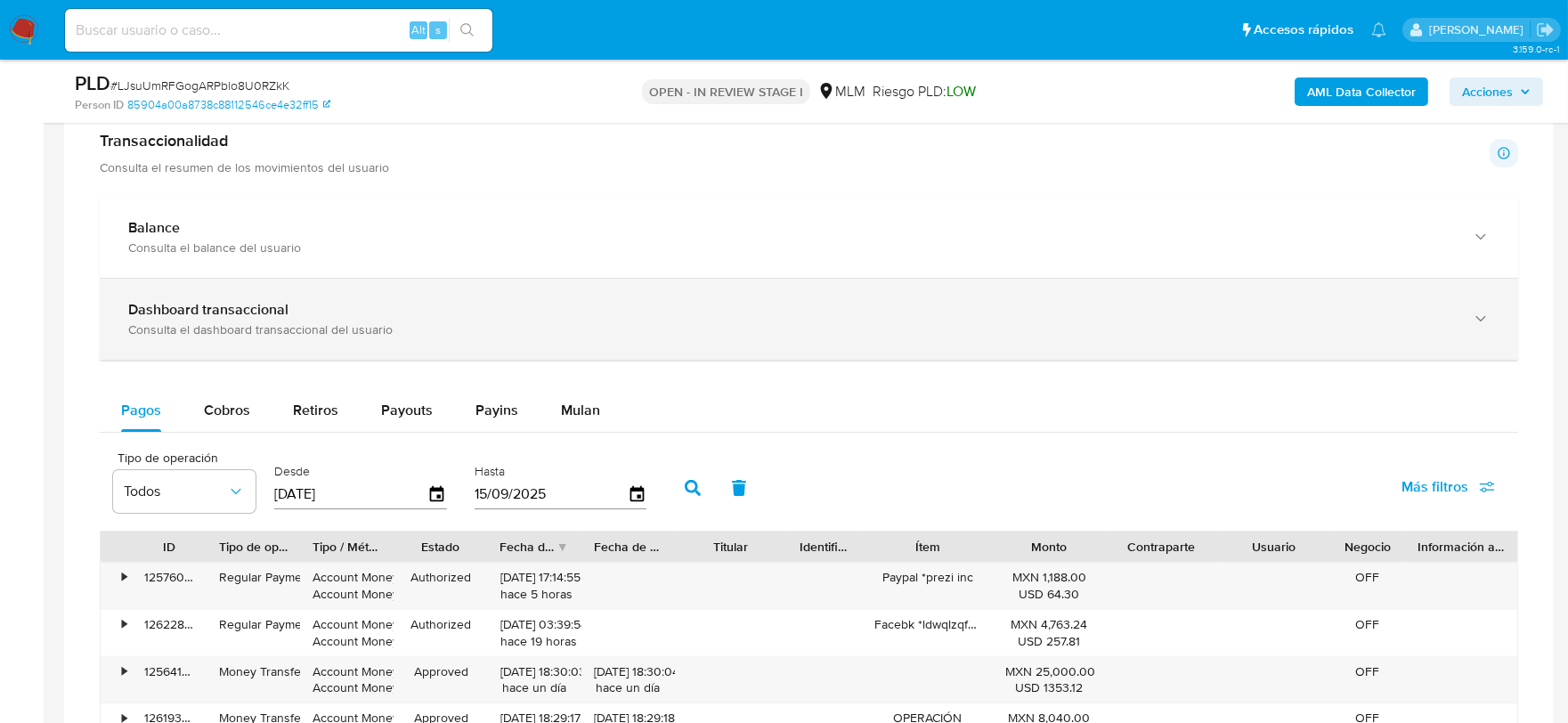
scroll to position [1088, 0]
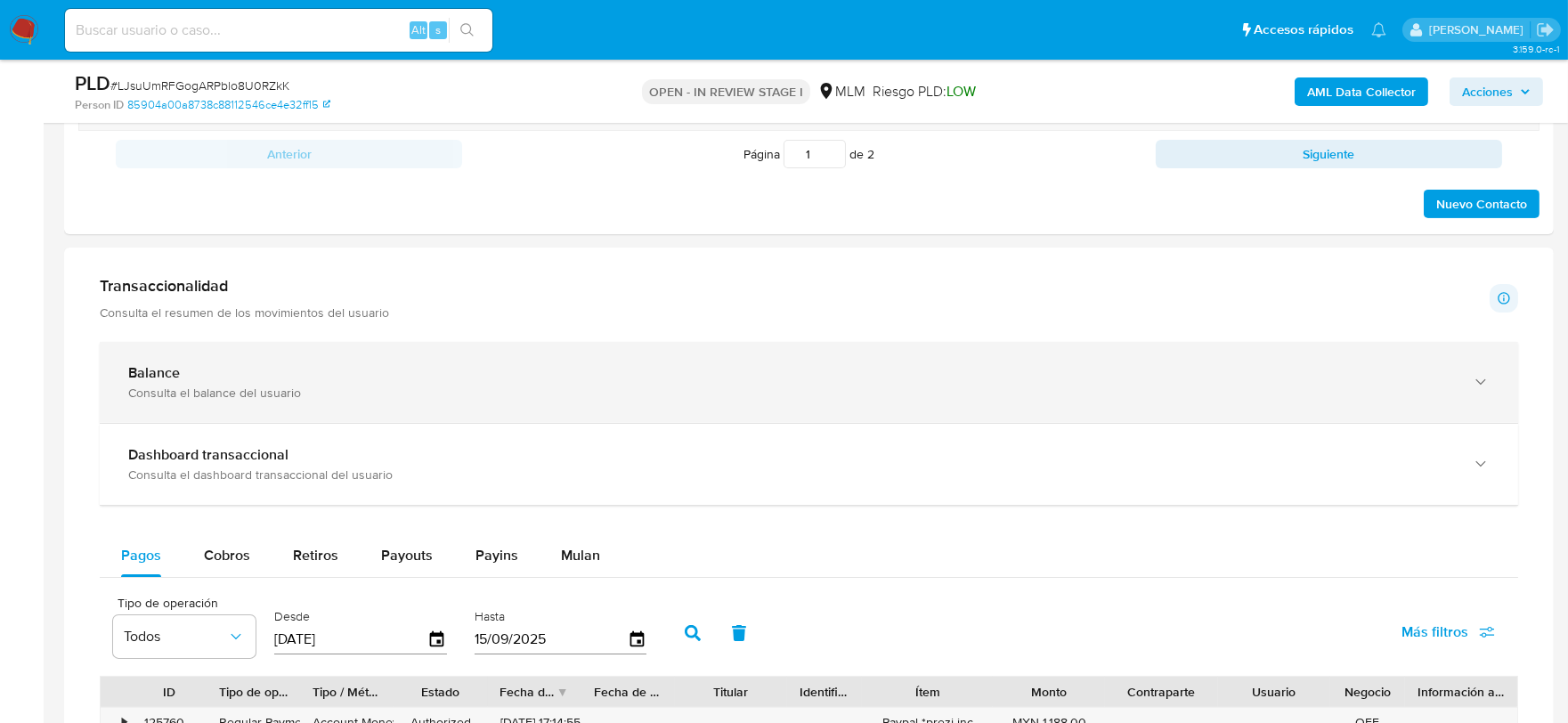
click at [251, 381] on div "Balance" at bounding box center [792, 373] width 1327 height 17
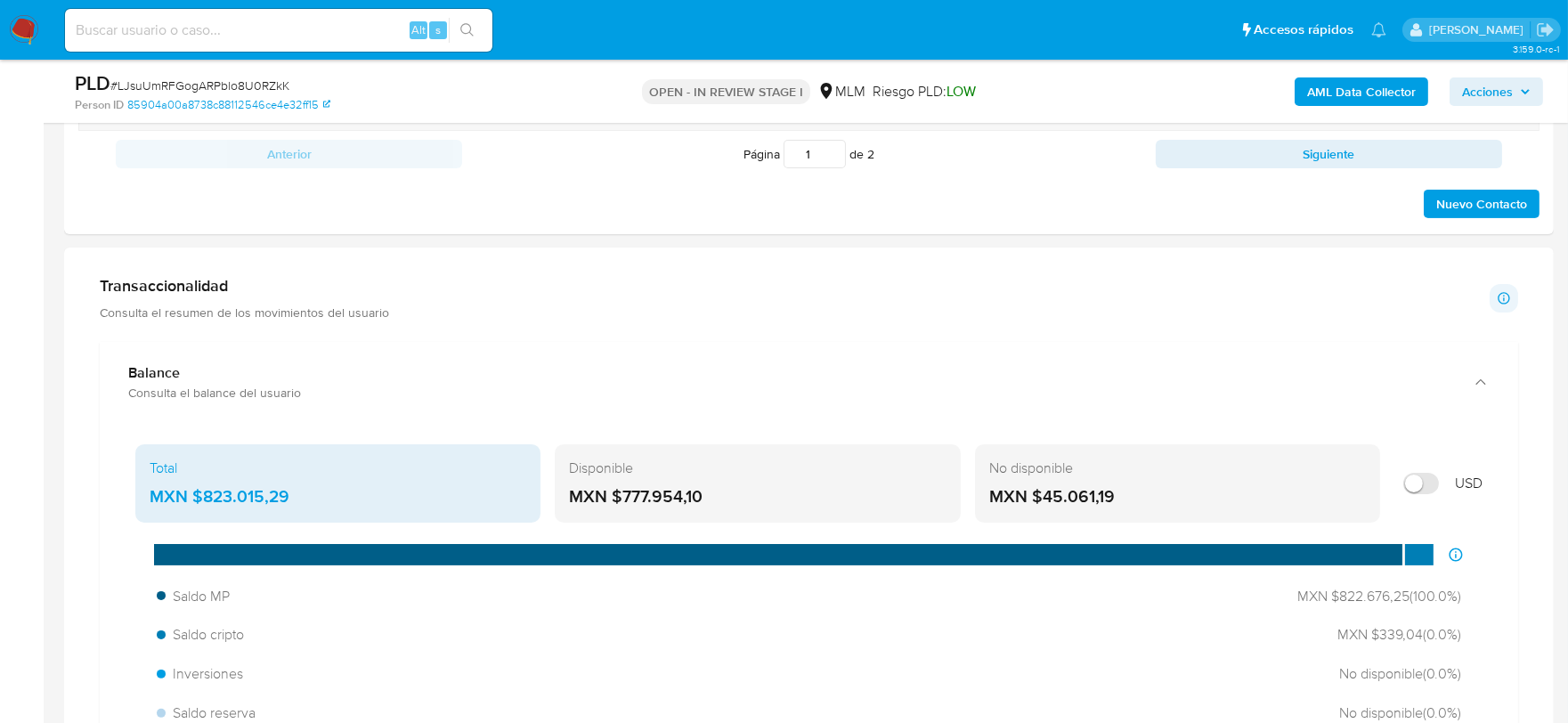
drag, startPoint x: 713, startPoint y: 499, endPoint x: 114, endPoint y: 521, distance: 599.4
click at [632, 505] on div "MXN $777.954,10" at bounding box center [757, 497] width 377 height 23
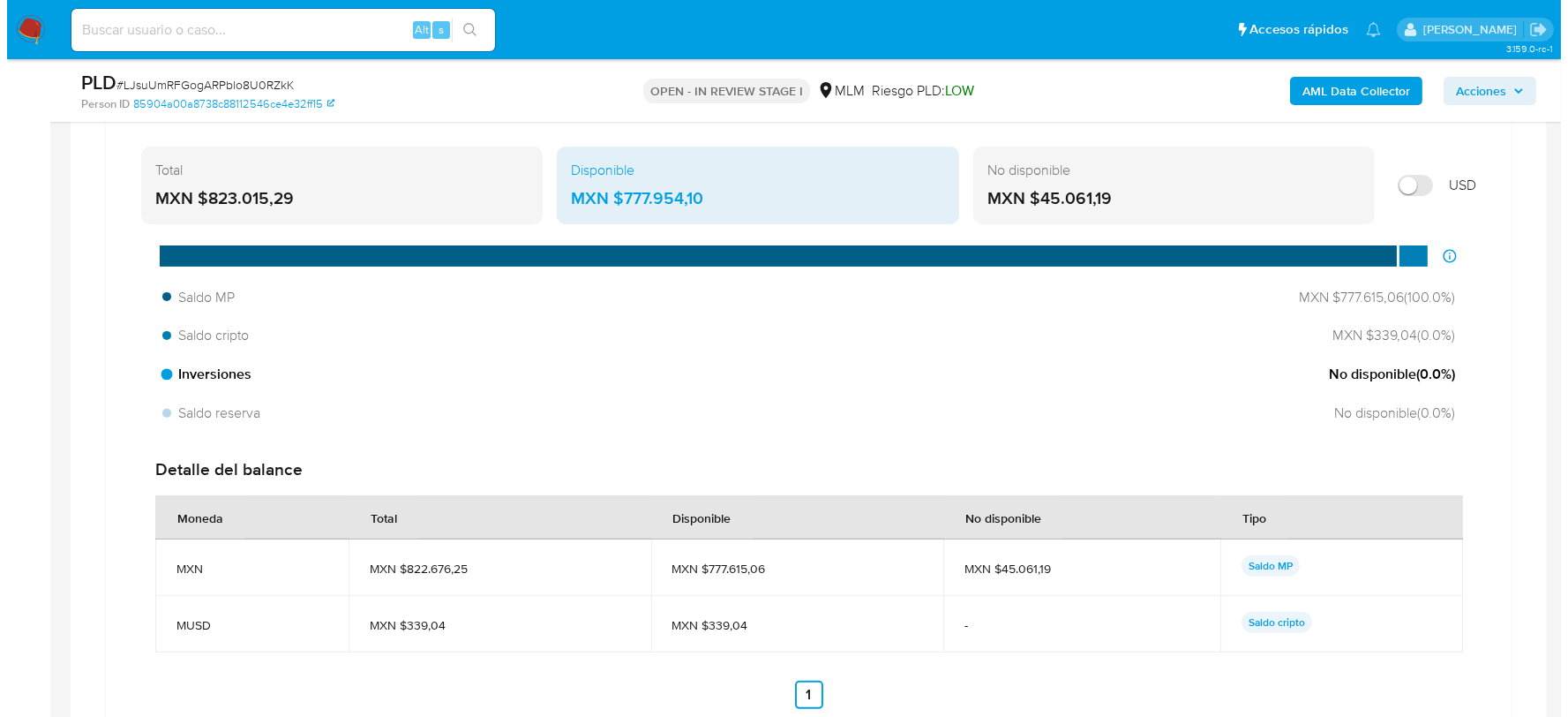
scroll to position [289, 0]
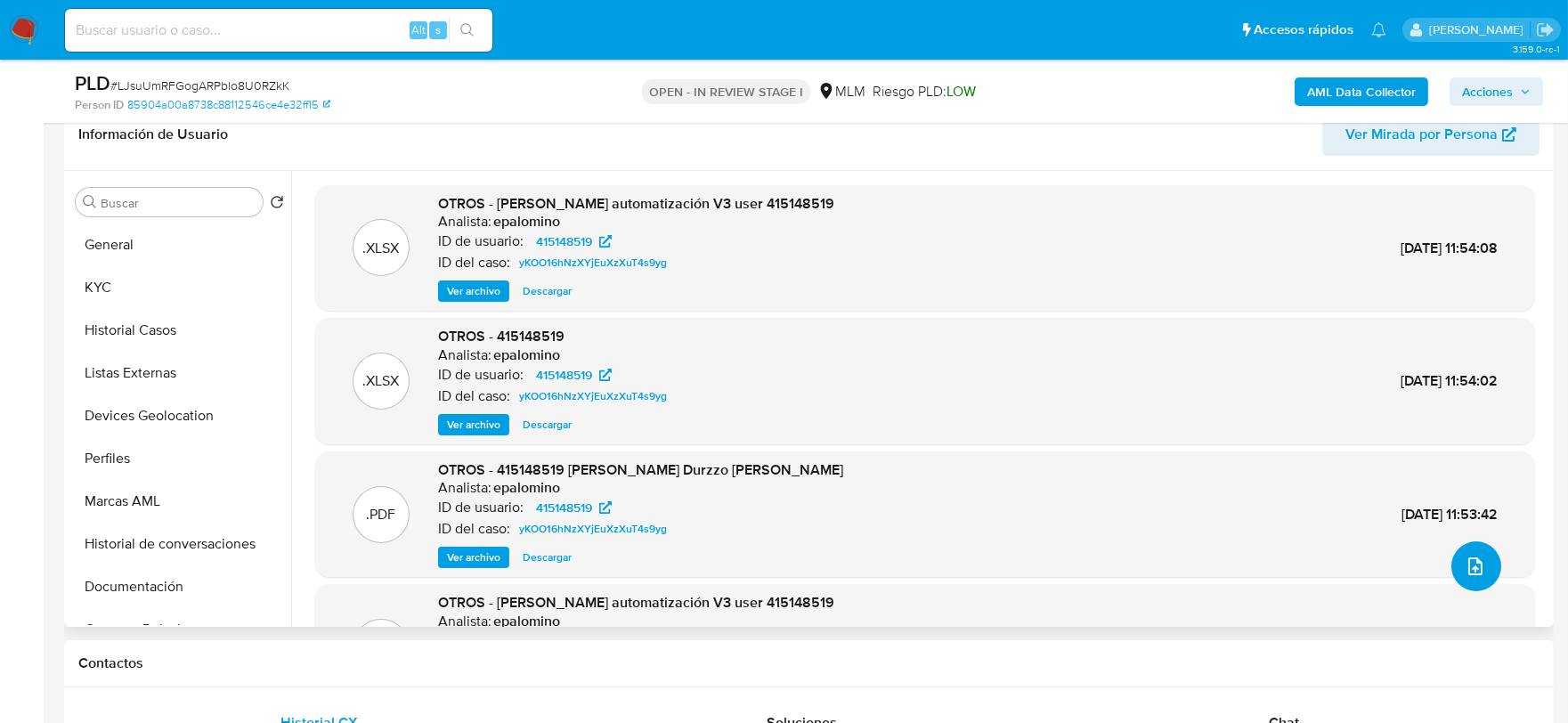
click at [1465, 568] on icon "upload-file" at bounding box center [1475, 567] width 21 height 21
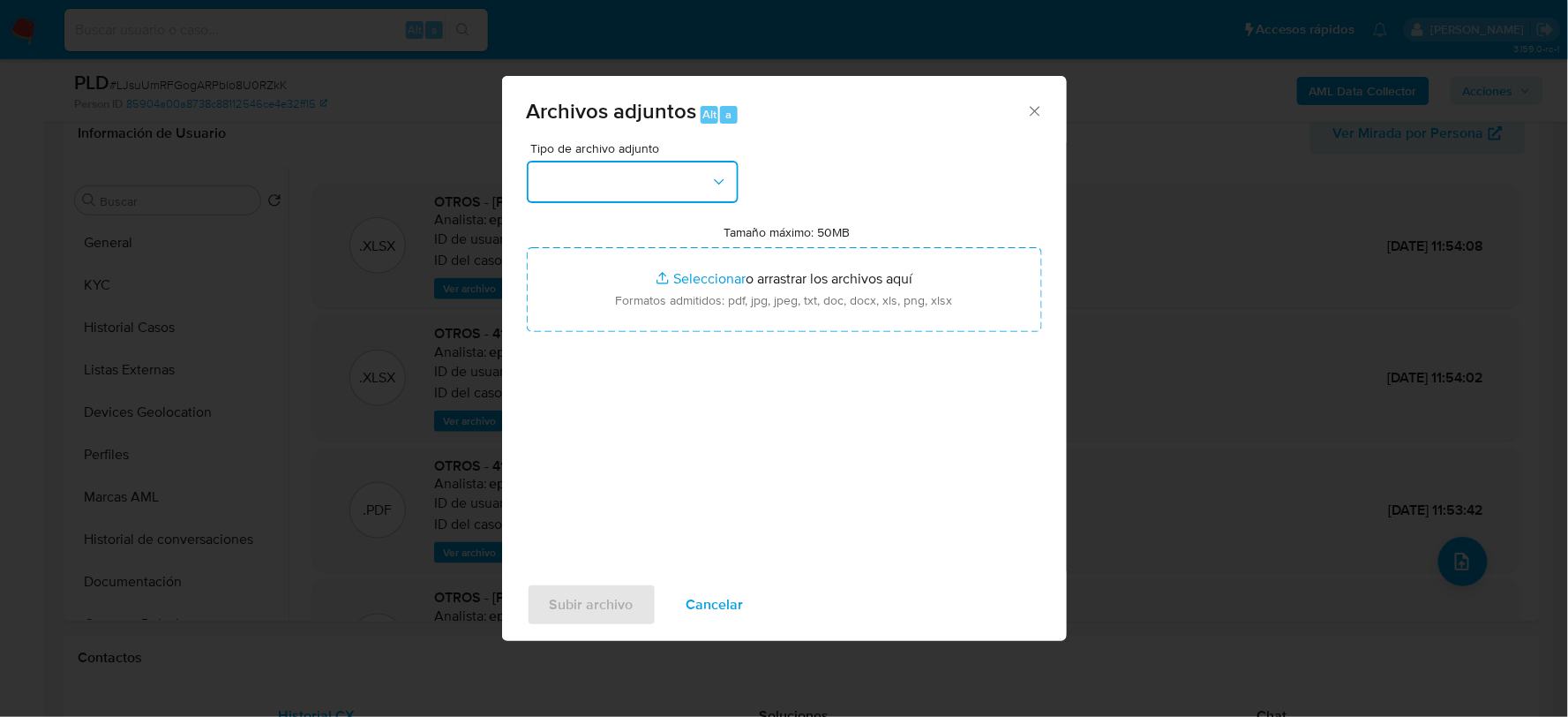
click at [691, 182] on button "button" at bounding box center [632, 182] width 211 height 42
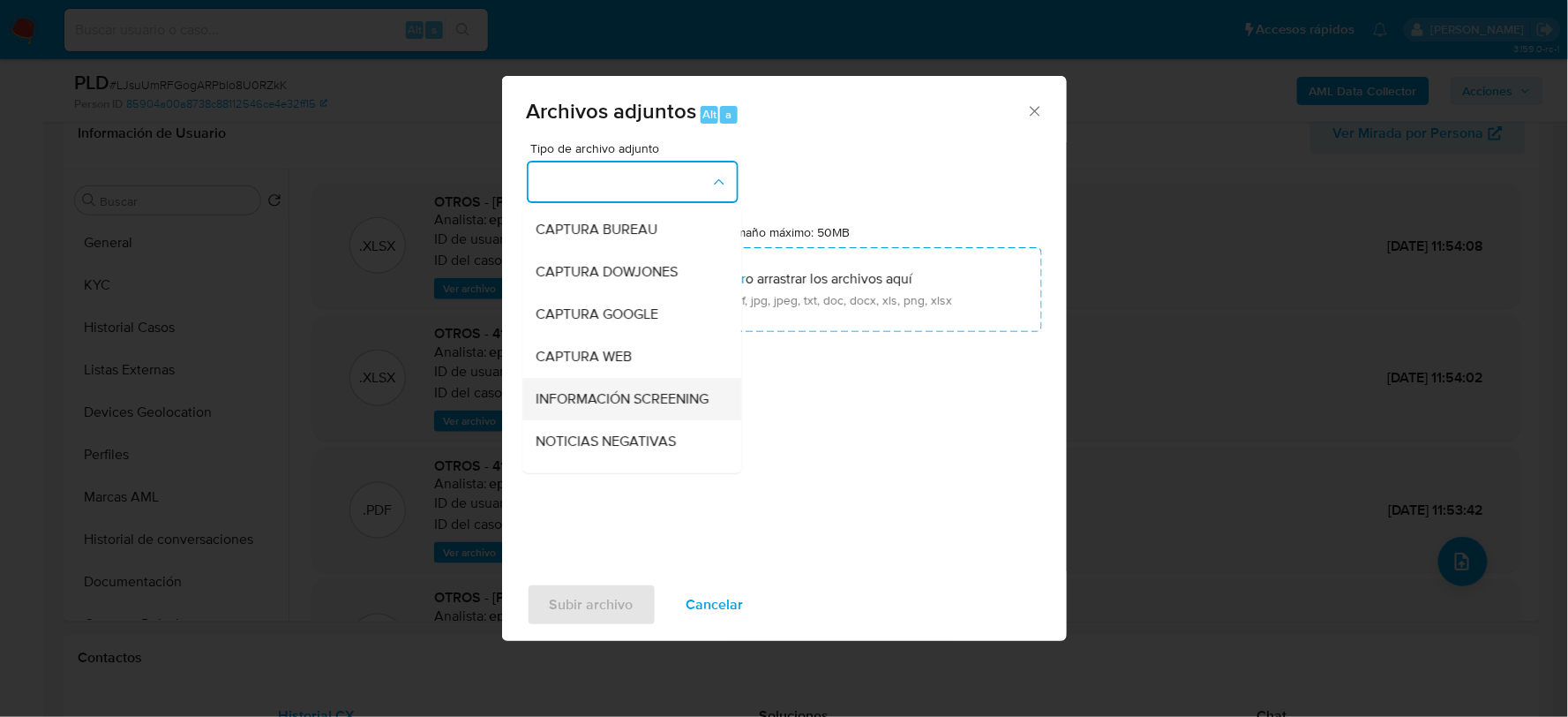
scroll to position [134, 0]
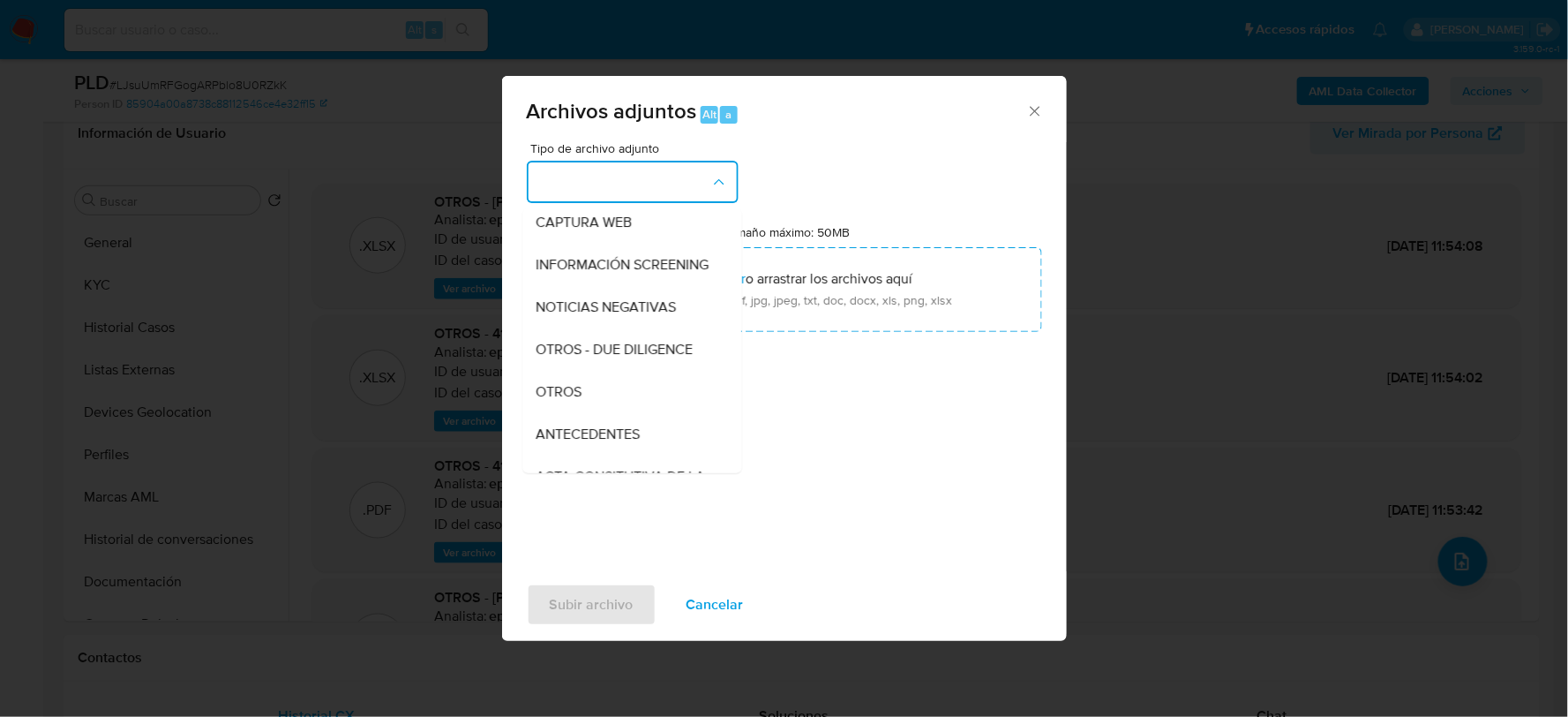
click at [583, 370] on div "OTROS - DUE DILIGENCE" at bounding box center [627, 348] width 180 height 42
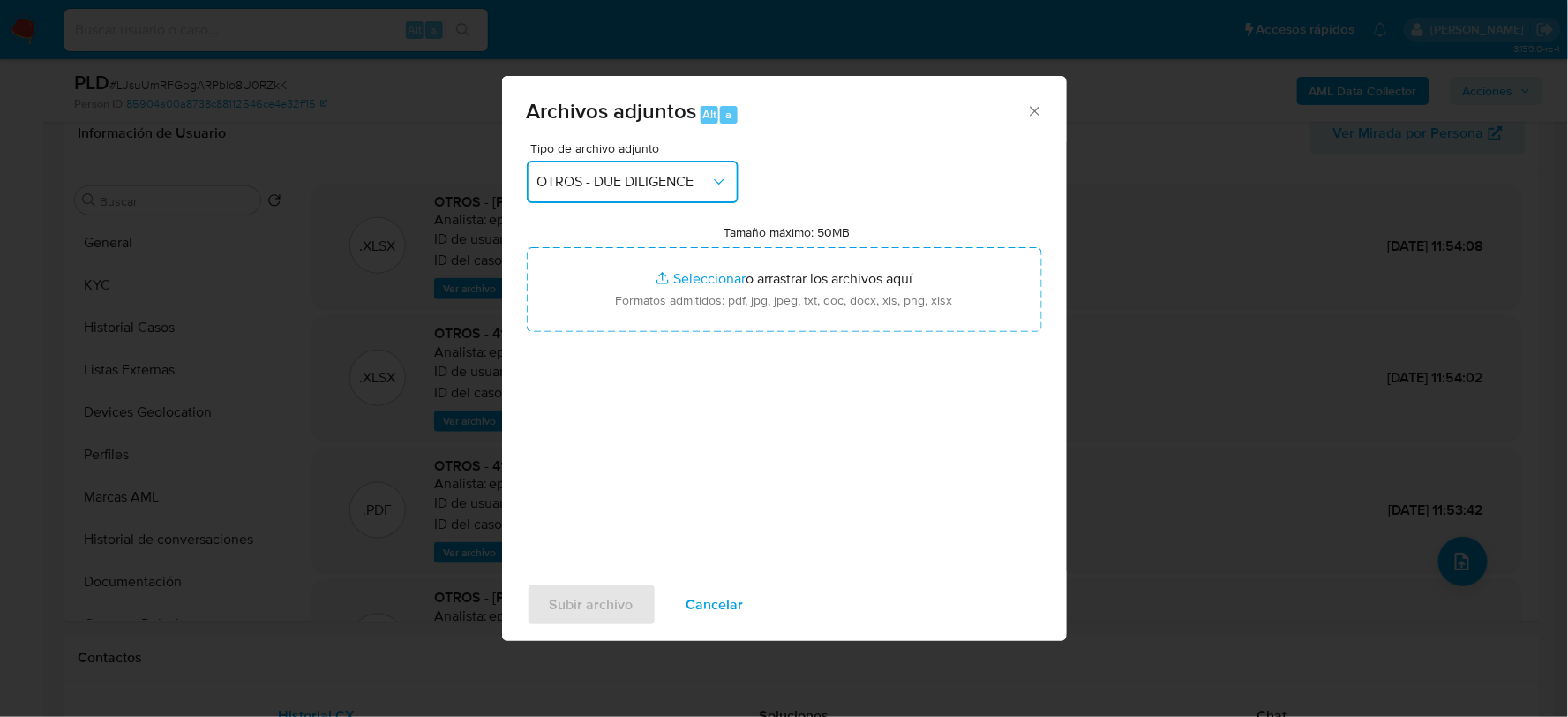
click at [660, 173] on span "OTROS - DUE DILIGENCE" at bounding box center [624, 182] width 173 height 17
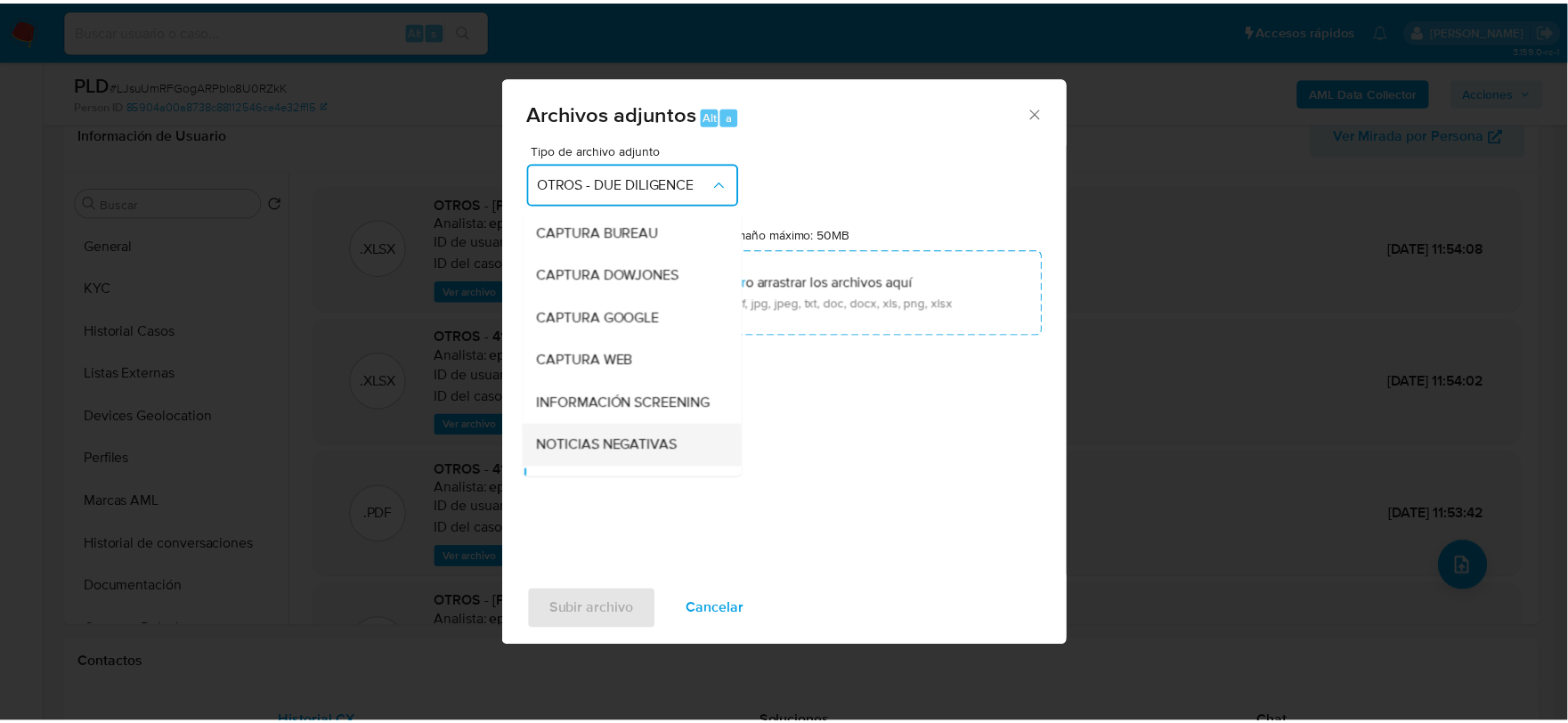
scroll to position [162, 0]
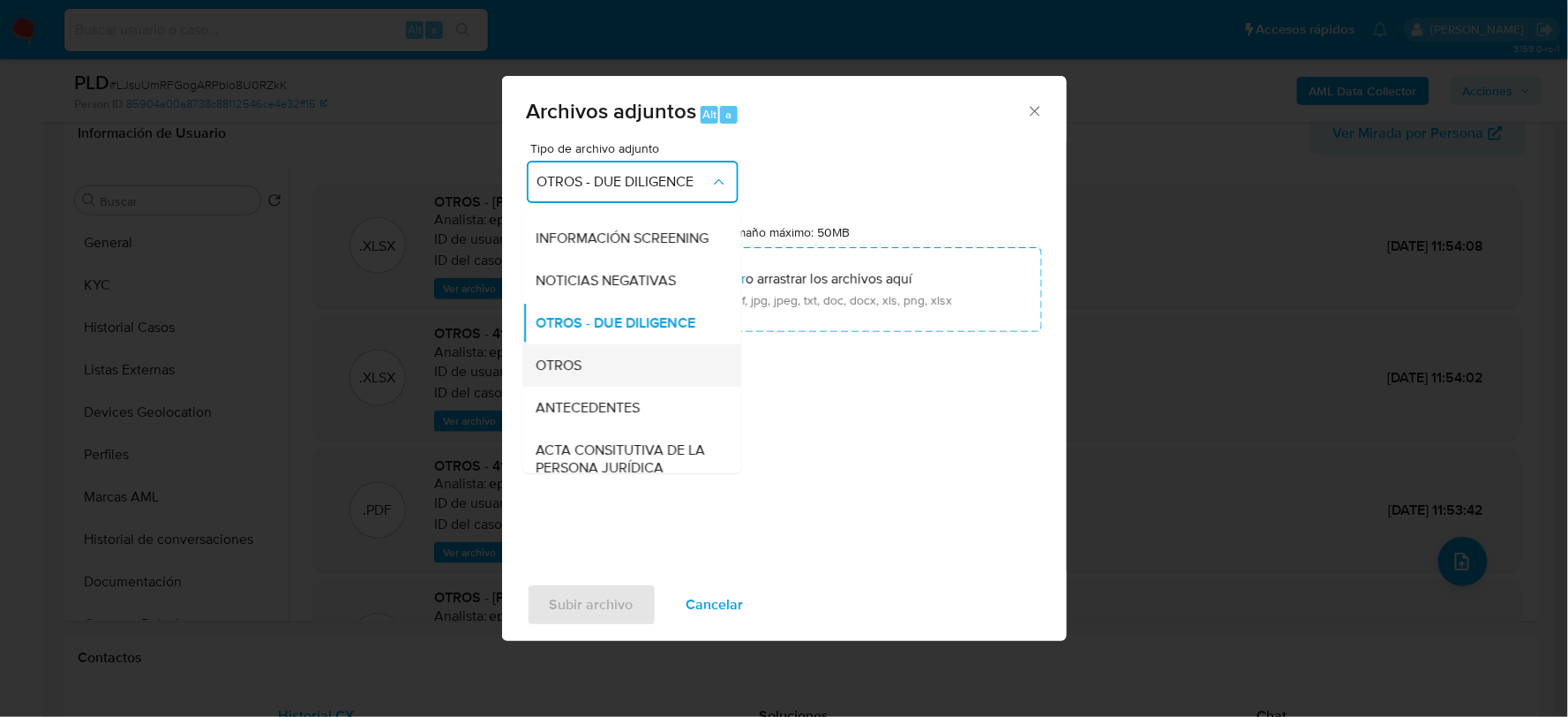
click at [566, 373] on span "OTROS" at bounding box center [560, 365] width 46 height 17
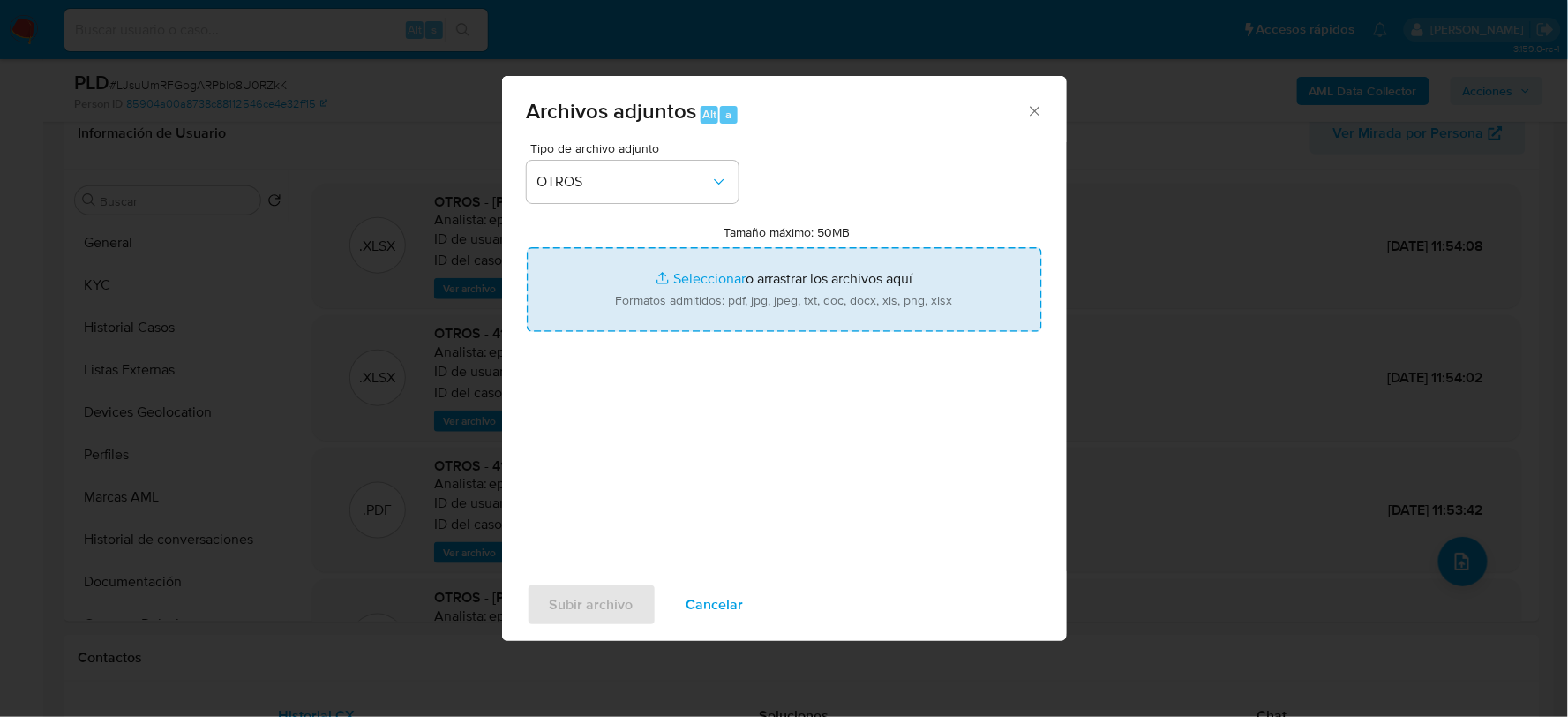
type input "C:\fakepath\415148519_ABRAHAM DURZZO_AGO2025.xlsx"
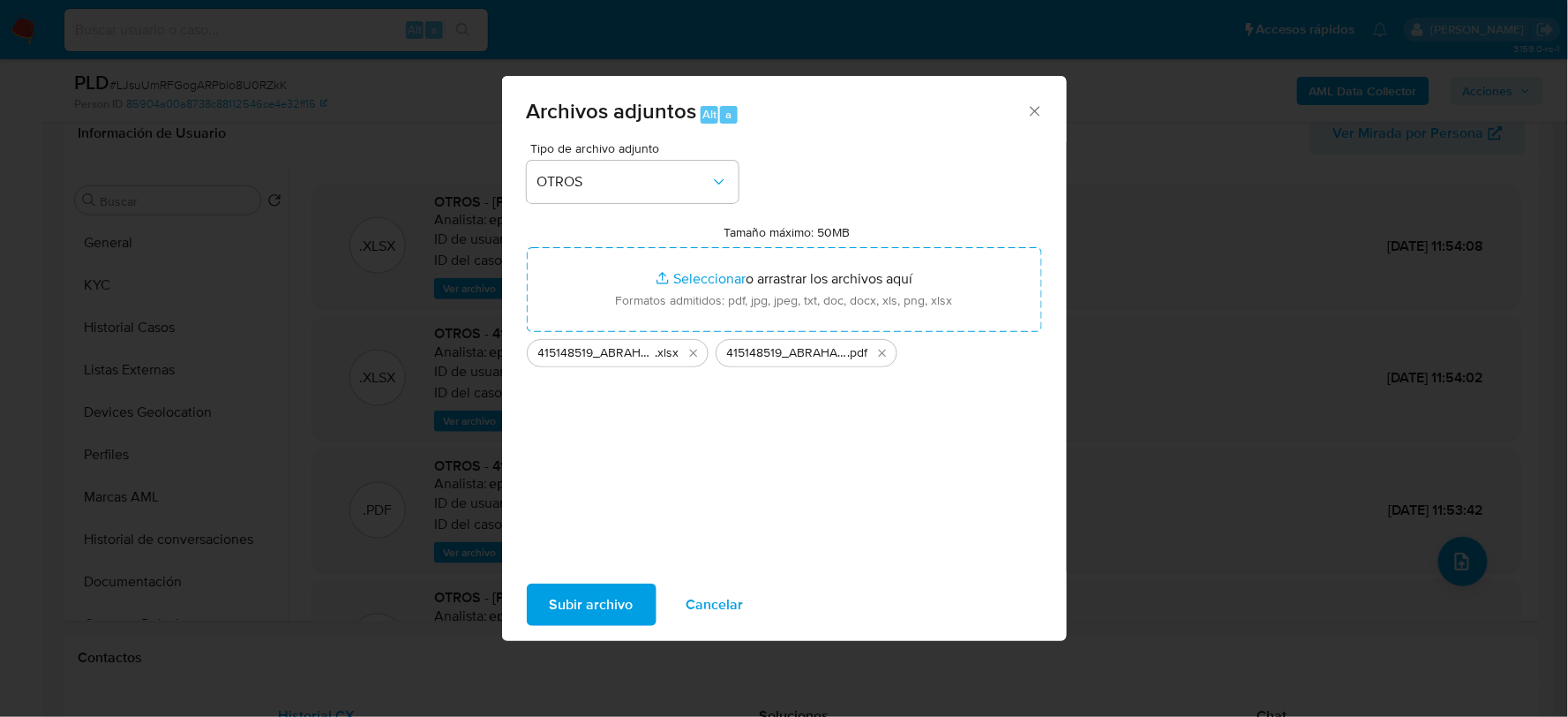
click at [601, 605] on span "Subir archivo" at bounding box center [592, 605] width 84 height 39
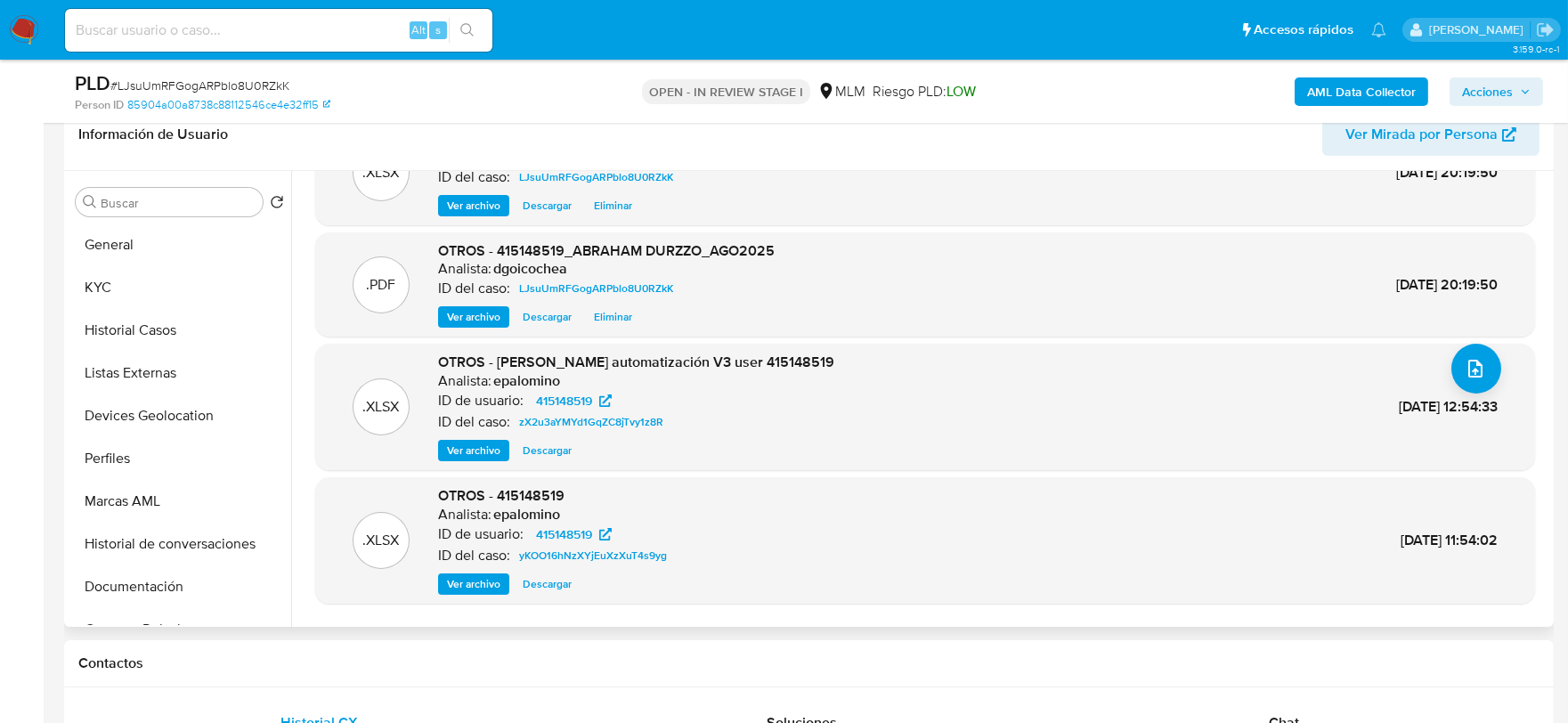
scroll to position [0, 0]
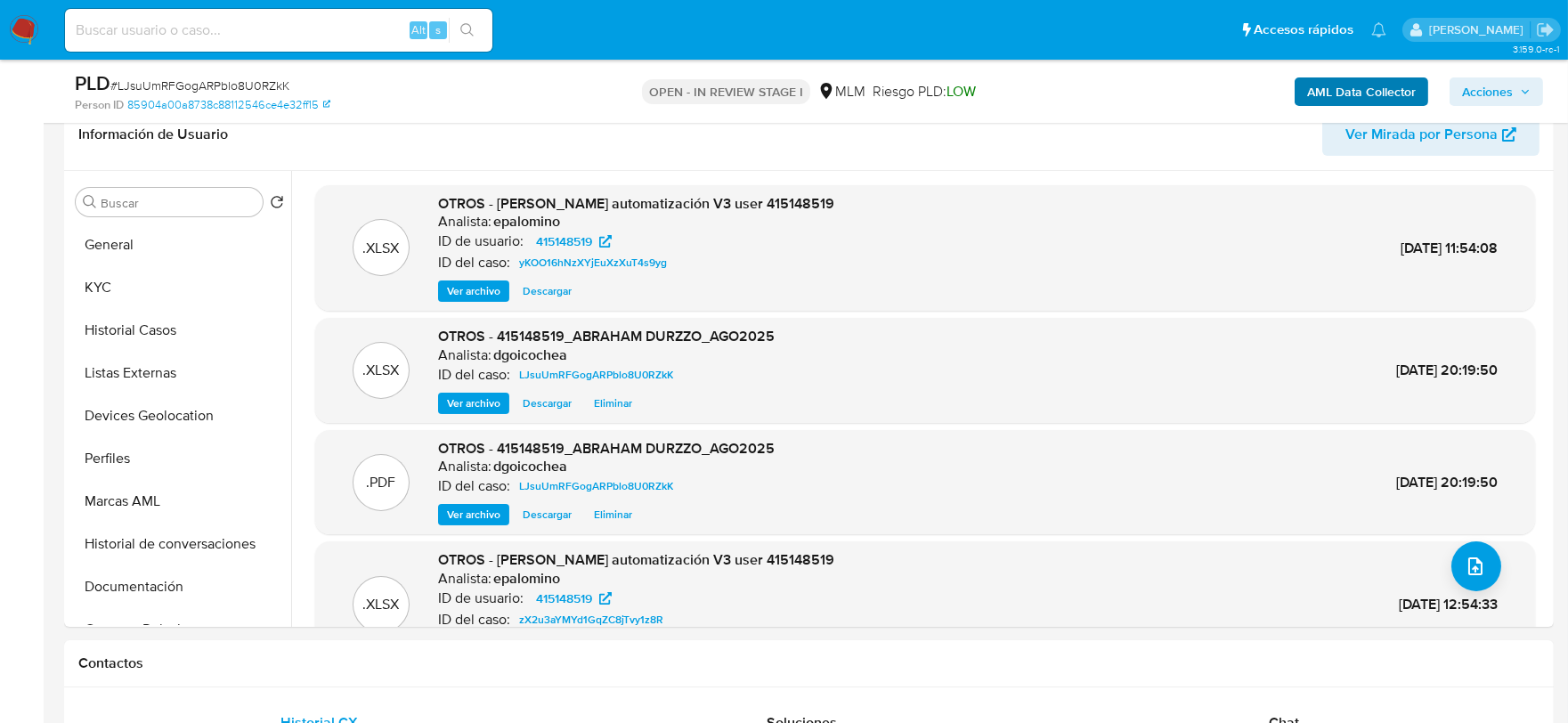
drag, startPoint x: 1488, startPoint y: 84, endPoint x: 1381, endPoint y: 101, distance: 108.3
click at [1488, 84] on span "Acciones" at bounding box center [1488, 92] width 51 height 29
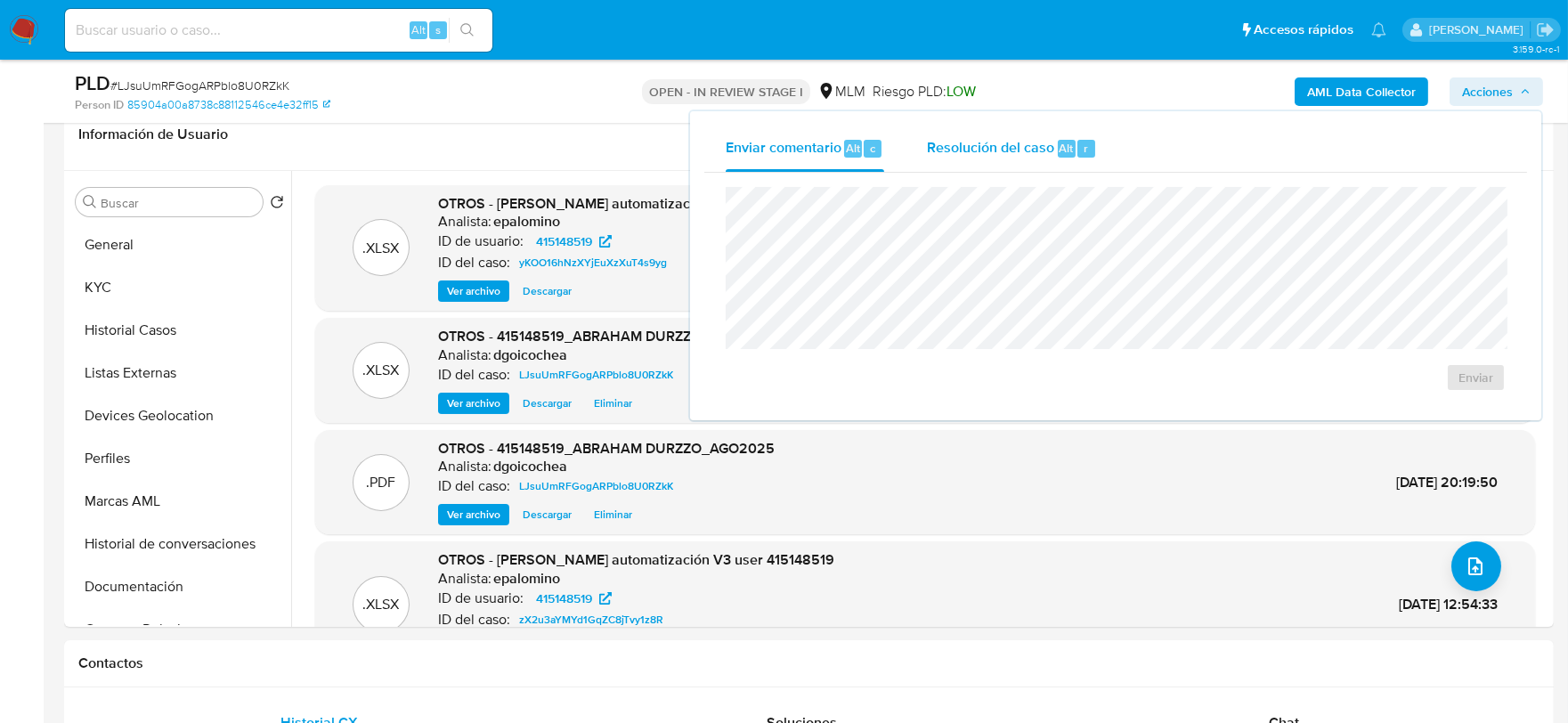
click at [1021, 152] on span "Resolución del caso" at bounding box center [991, 147] width 127 height 20
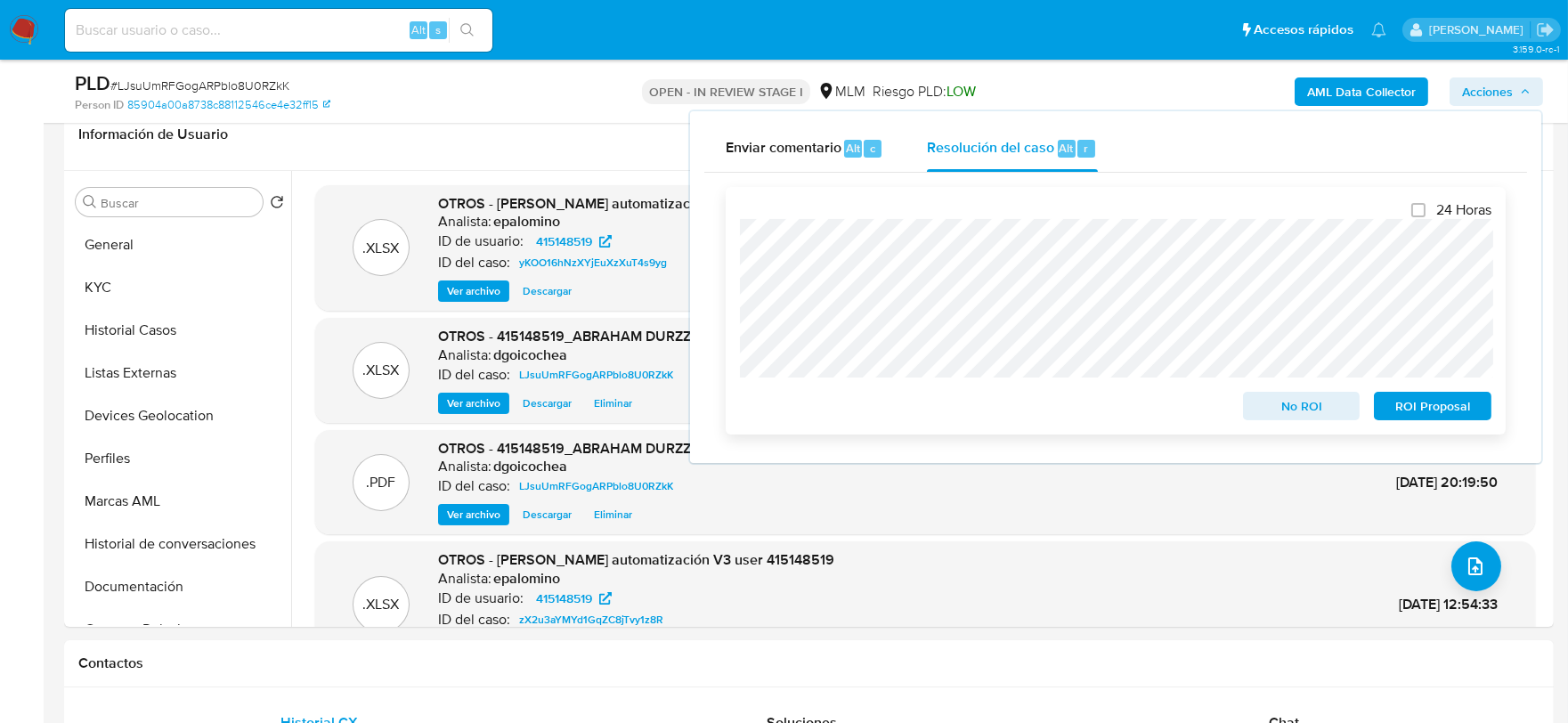
click at [1261, 410] on span "No ROI" at bounding box center [1302, 406] width 93 height 25
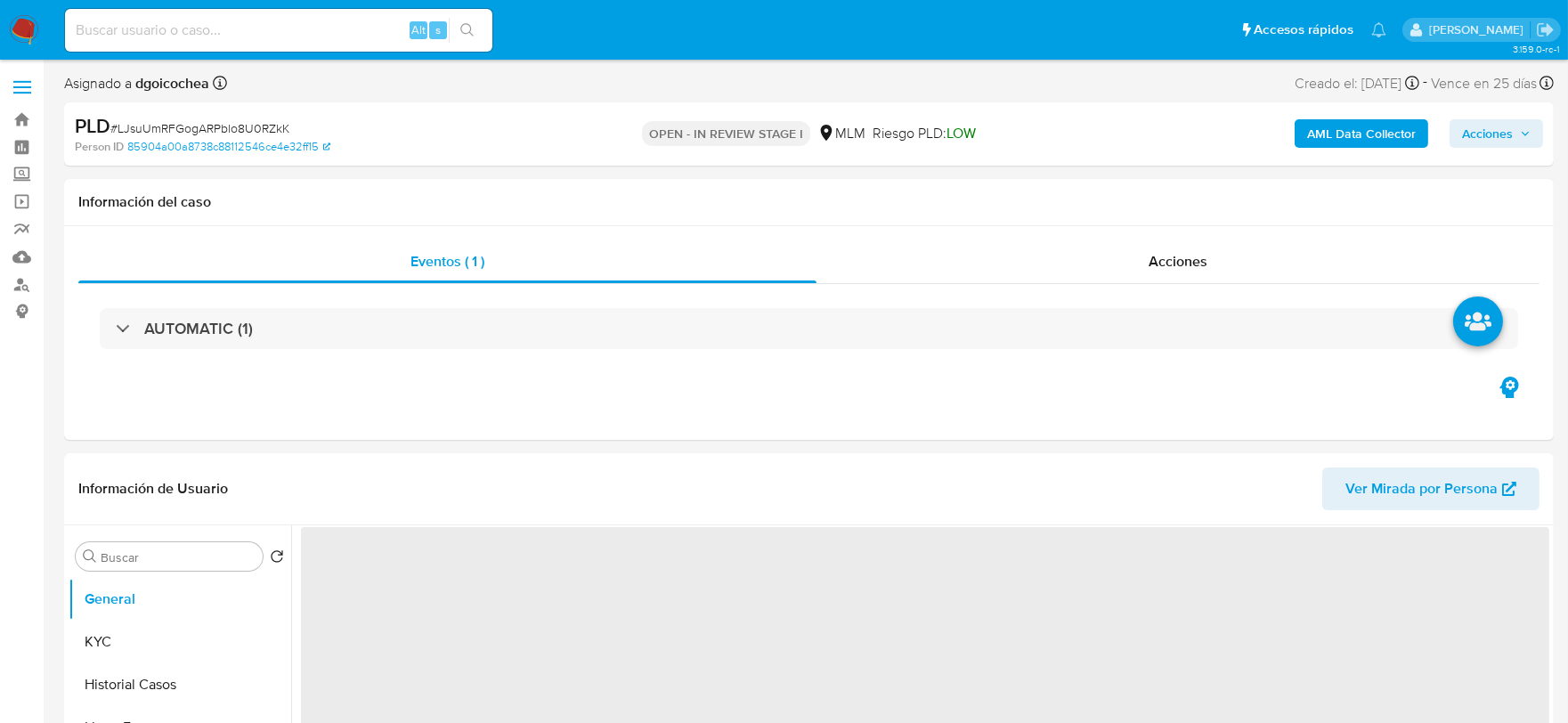
select select "10"
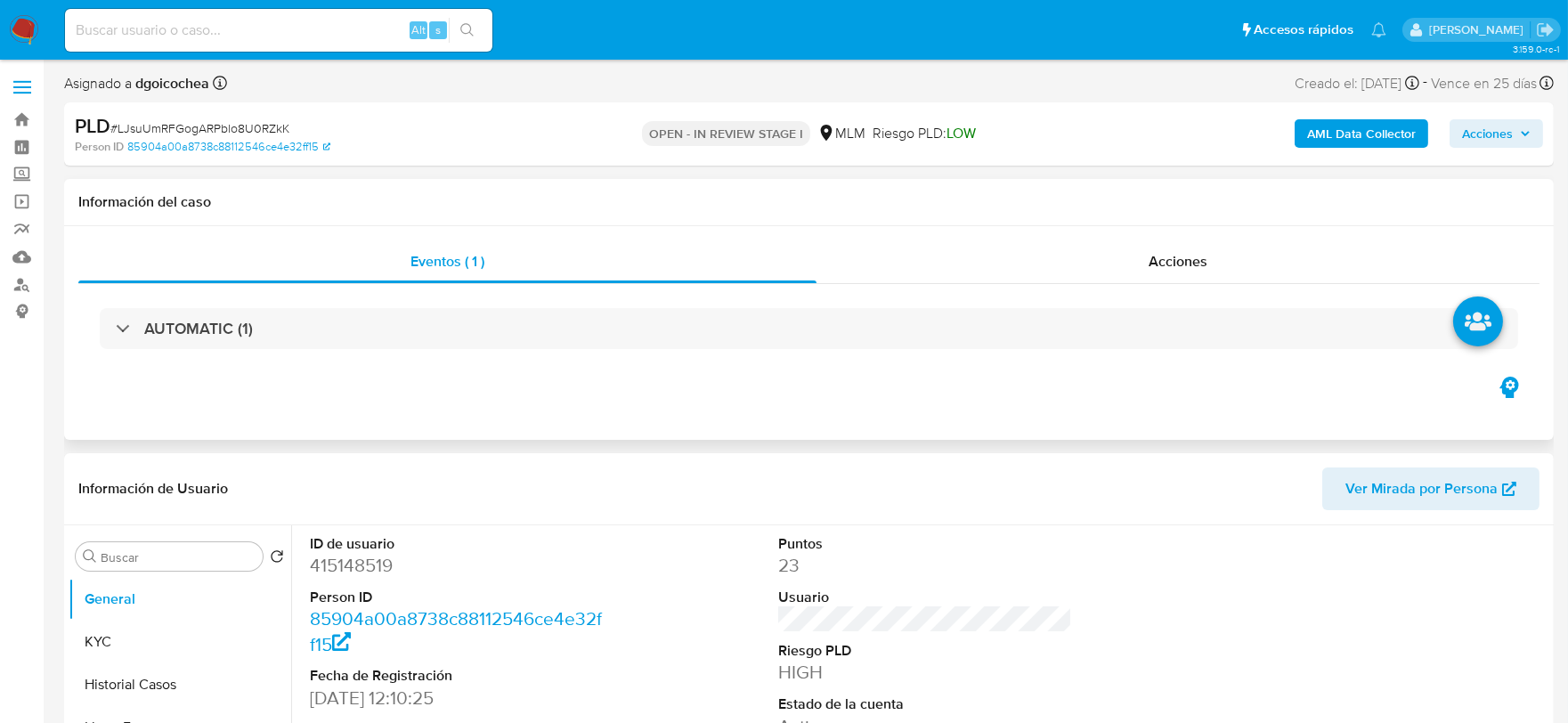
click at [592, 362] on div "AUTOMATIC (1)" at bounding box center [809, 328] width 1462 height 89
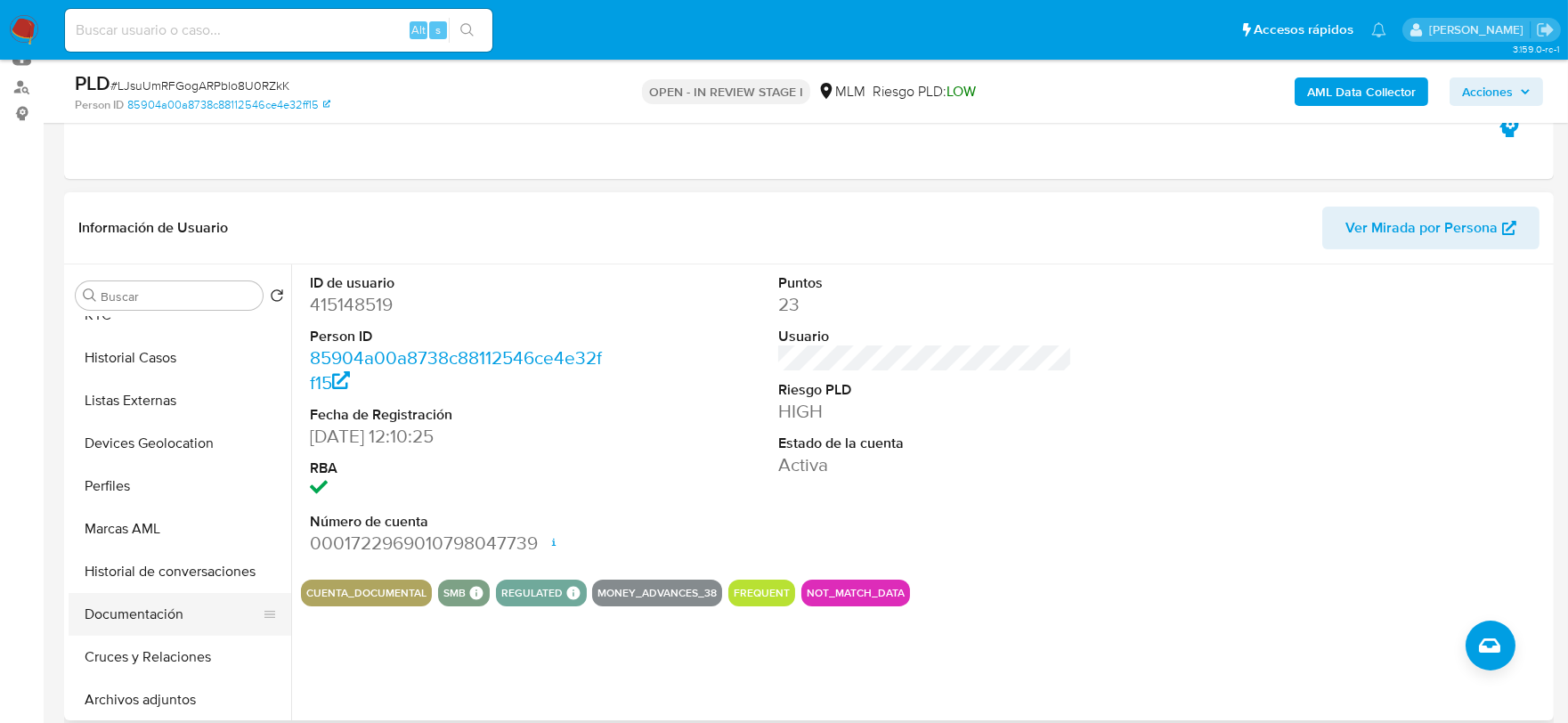
scroll to position [98, 0]
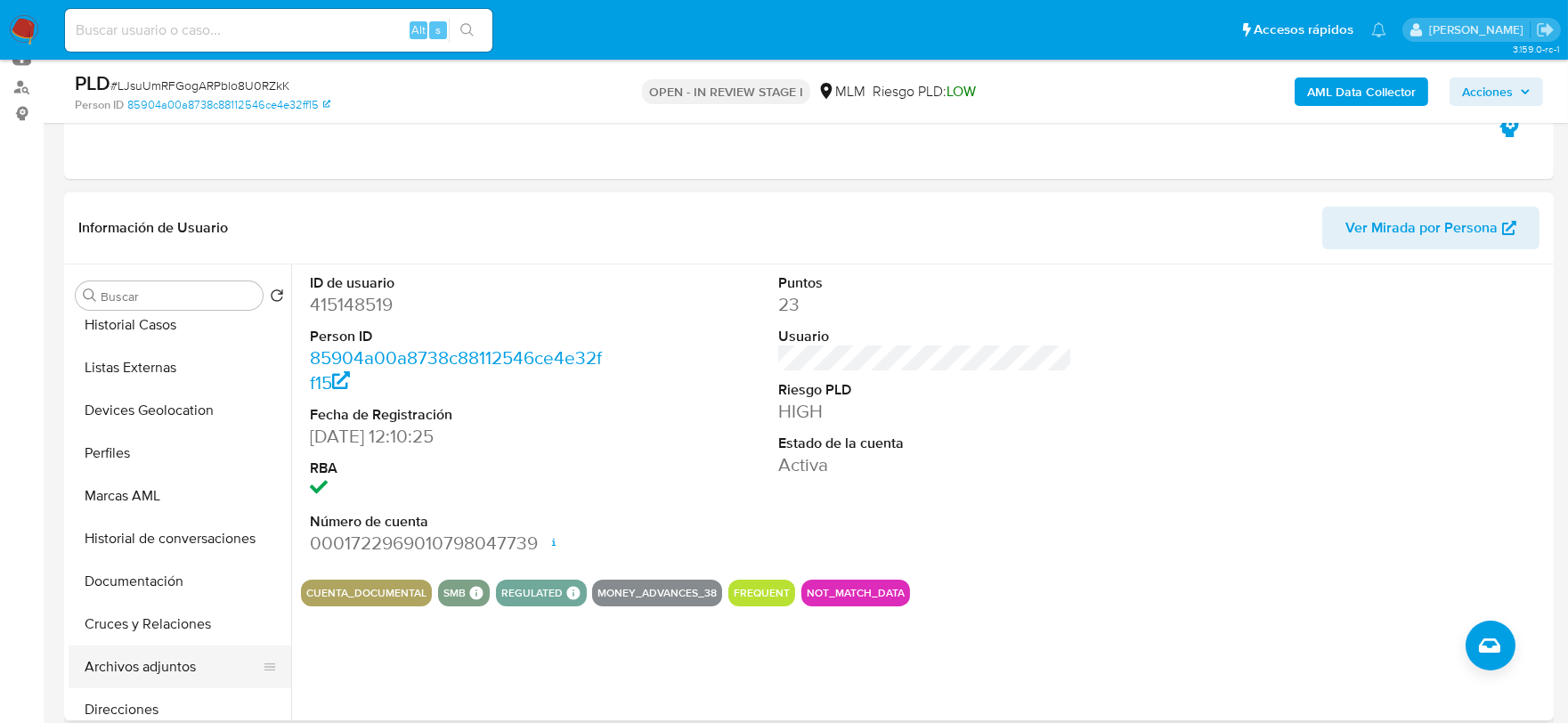
click at [182, 652] on button "Archivos adjuntos" at bounding box center [173, 667] width 209 height 42
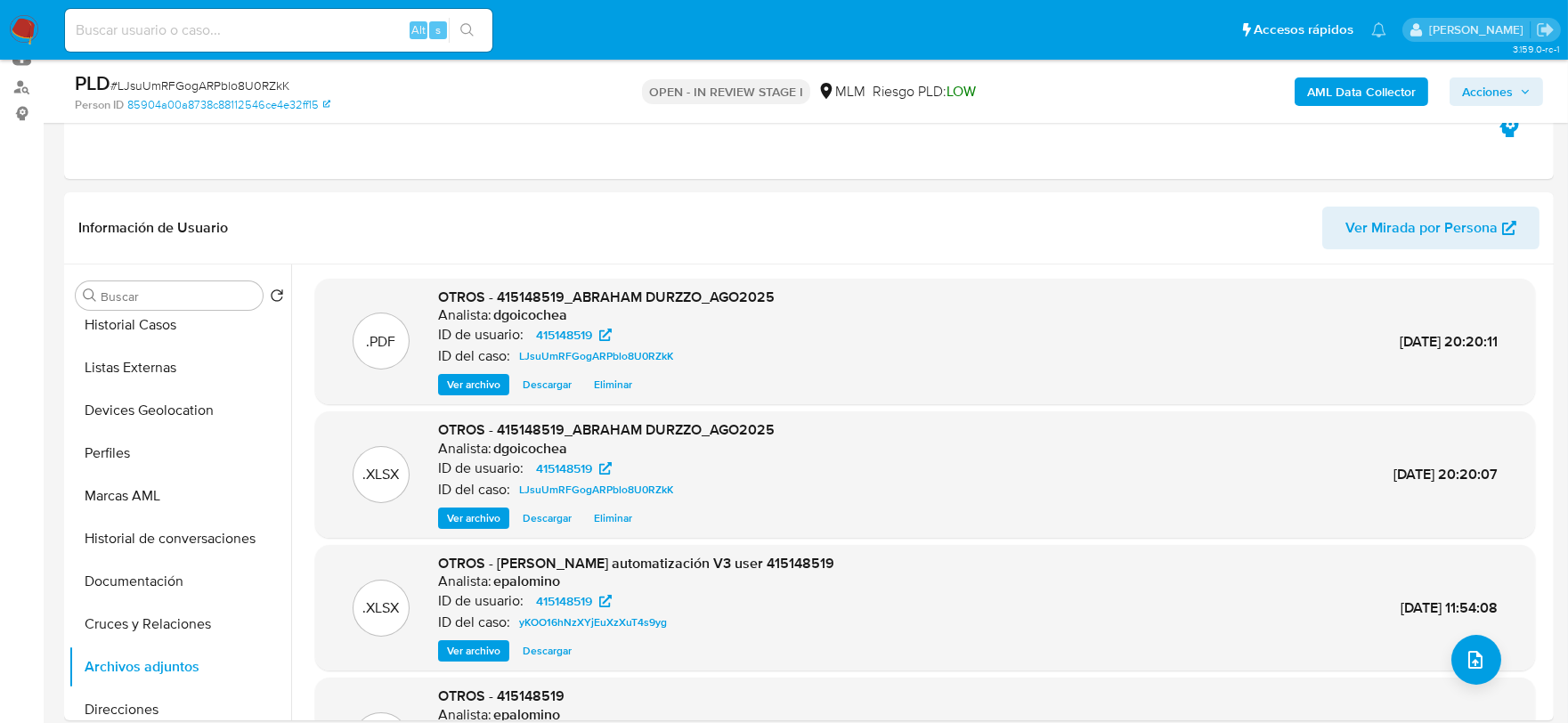
click at [1484, 93] on span "Acciones" at bounding box center [1488, 92] width 51 height 29
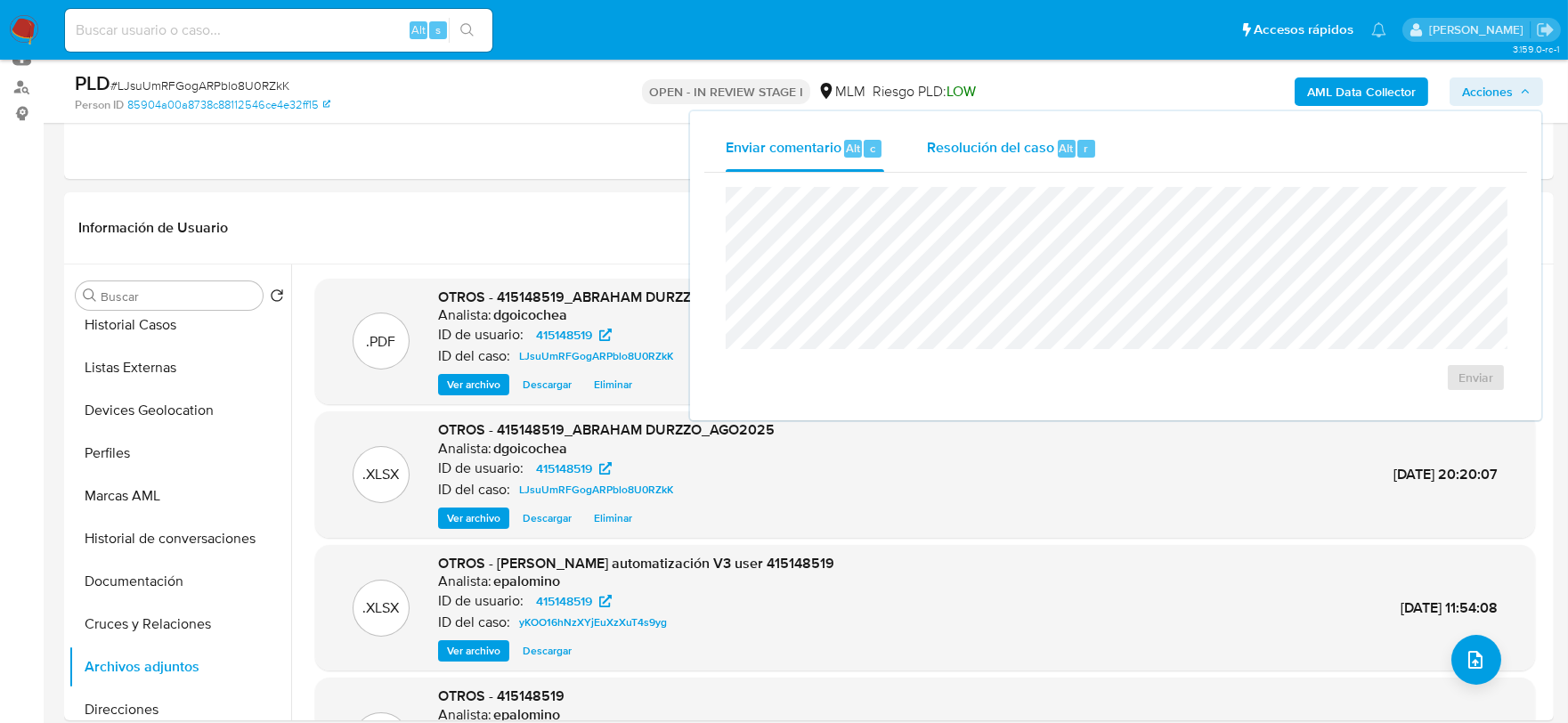
click at [1019, 148] on span "Resolución del caso" at bounding box center [991, 147] width 127 height 20
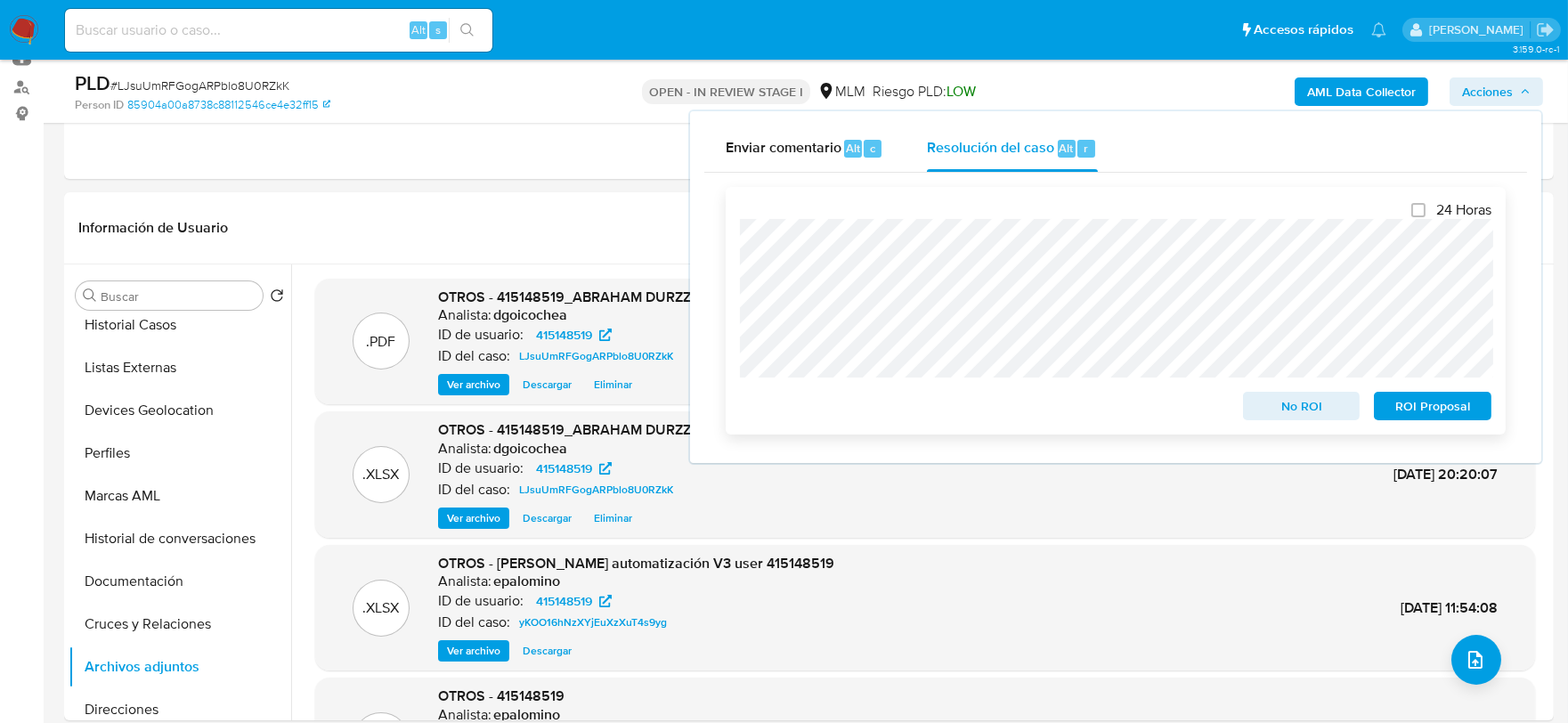
click at [1284, 404] on span "No ROI" at bounding box center [1302, 406] width 93 height 25
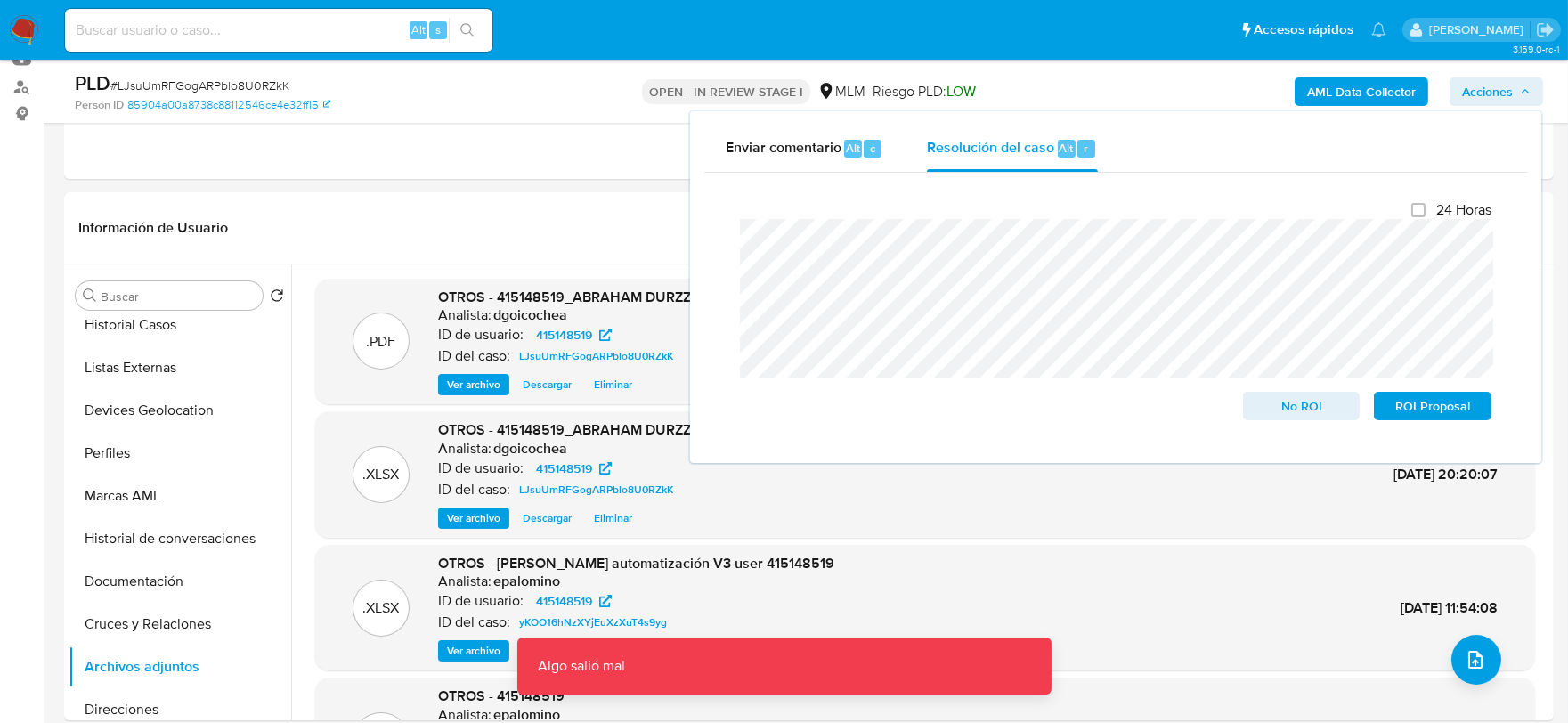
click at [14, 18] on img at bounding box center [23, 30] width 30 height 30
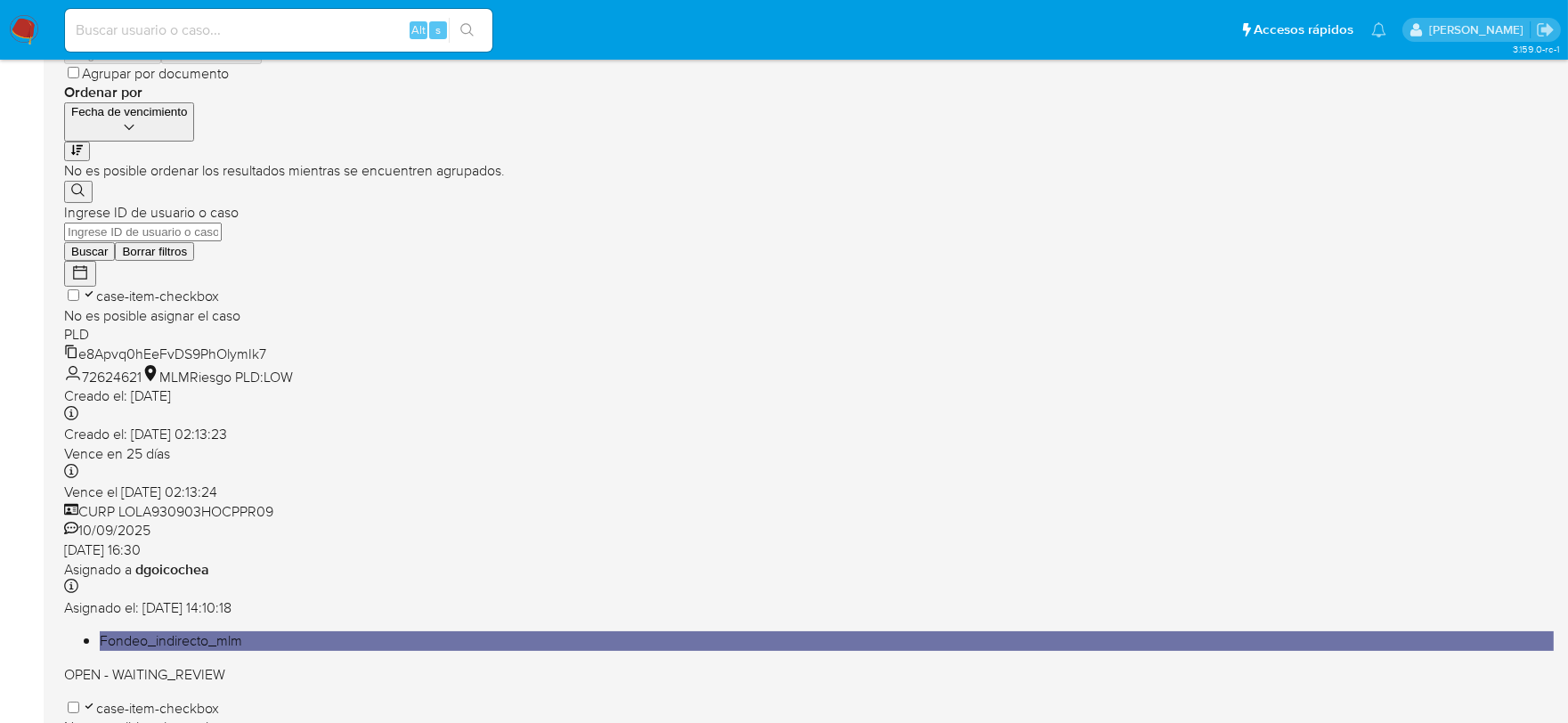
scroll to position [745, 0]
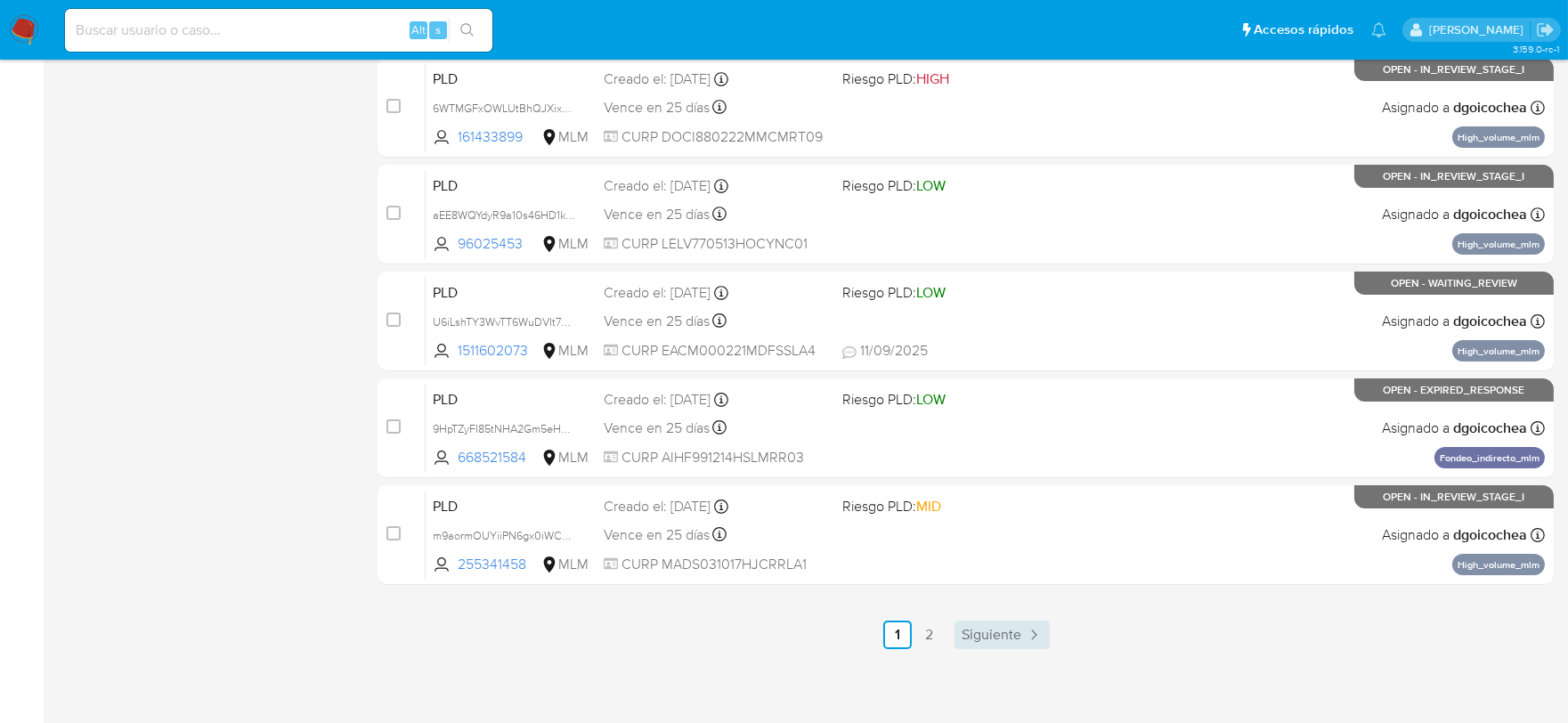
click at [1010, 637] on span "Siguiente" at bounding box center [992, 634] width 60 height 14
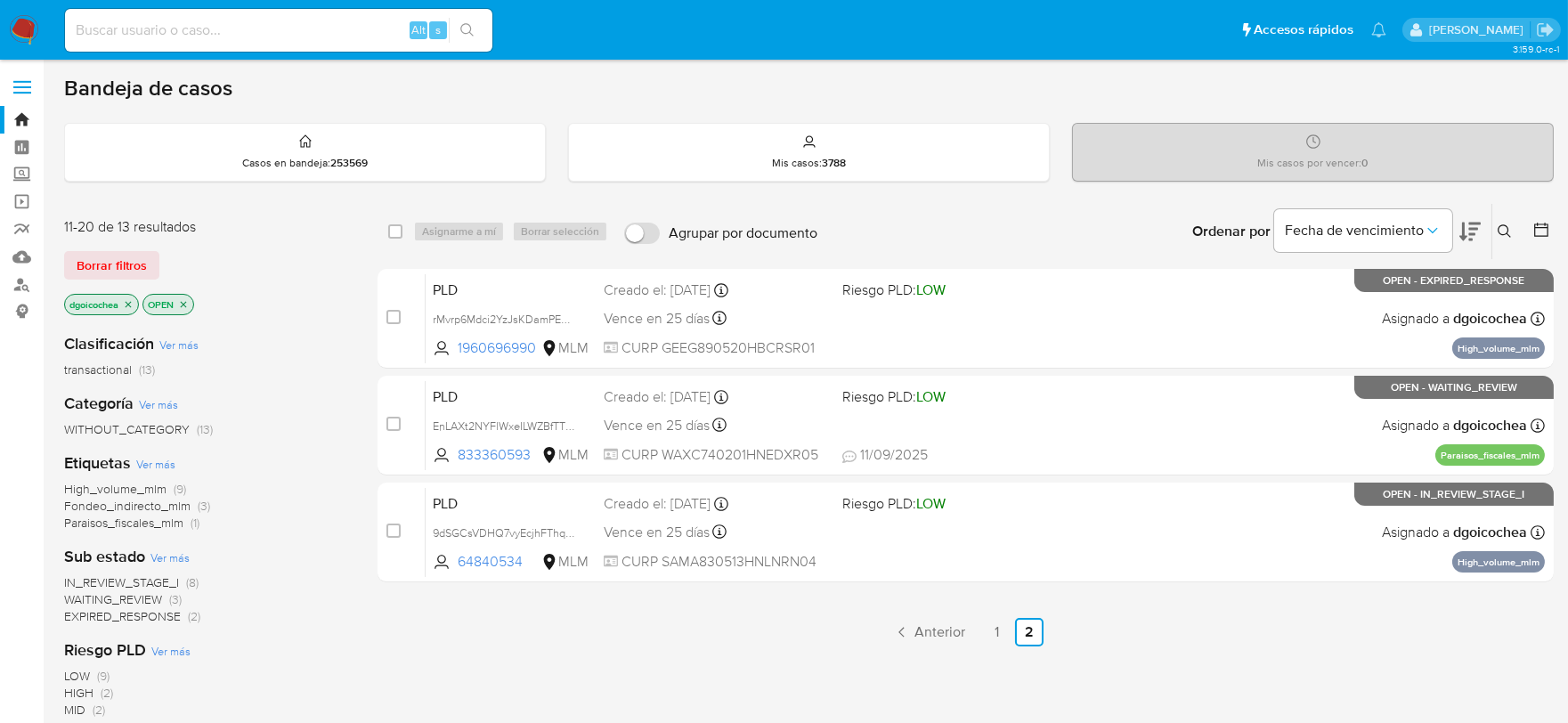
click at [32, 29] on img at bounding box center [23, 30] width 30 height 30
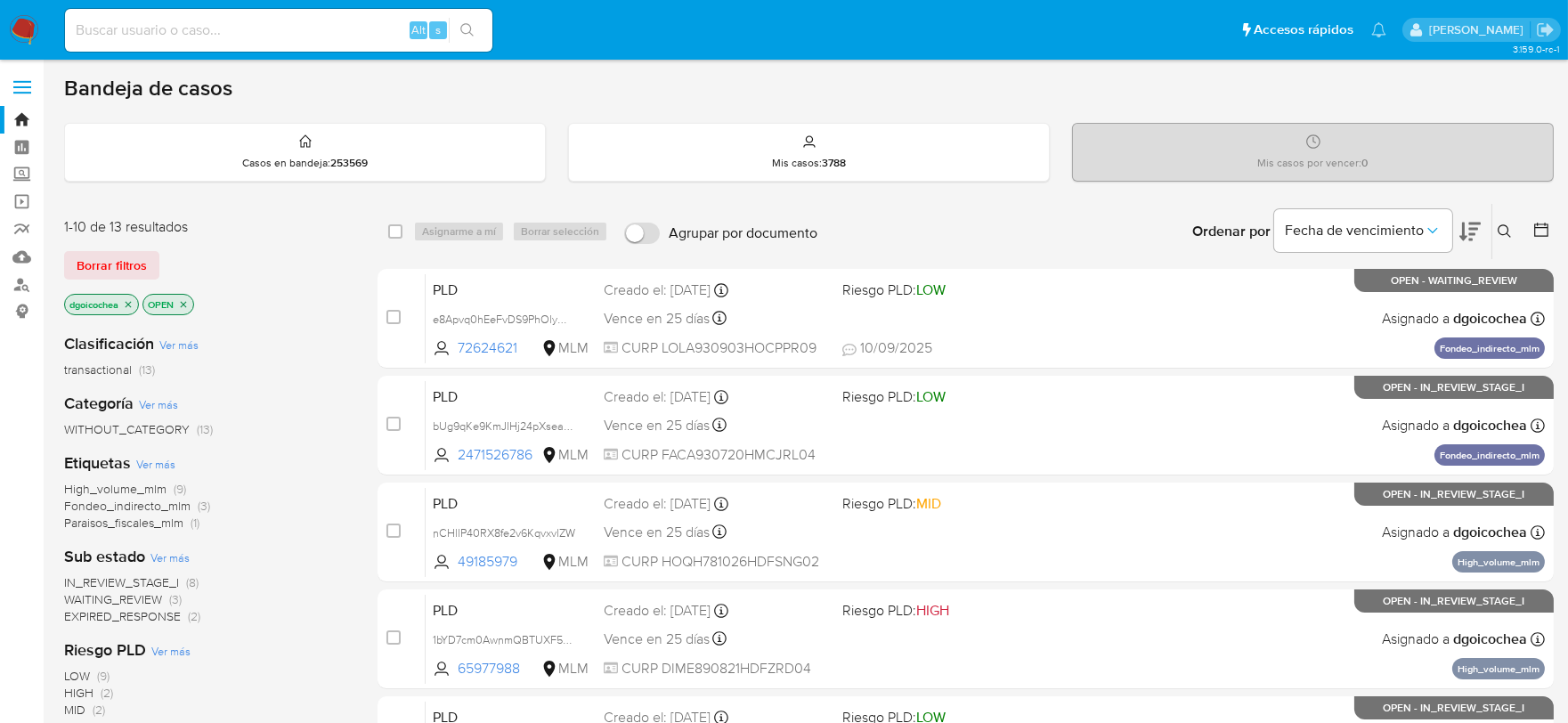
click at [166, 575] on span "IN_REVIEW_STAGE_I" at bounding box center [121, 582] width 115 height 17
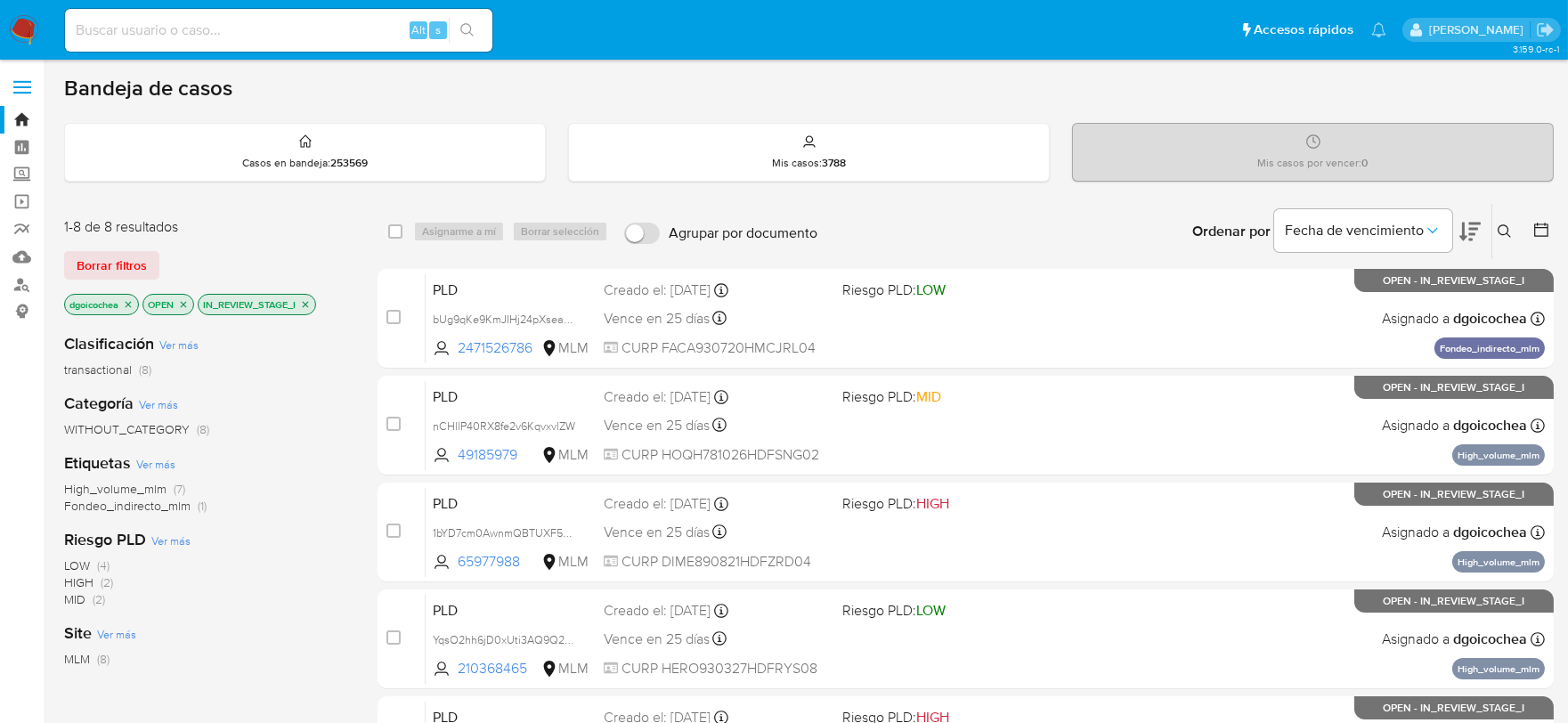
click at [1507, 230] on icon at bounding box center [1505, 231] width 14 height 14
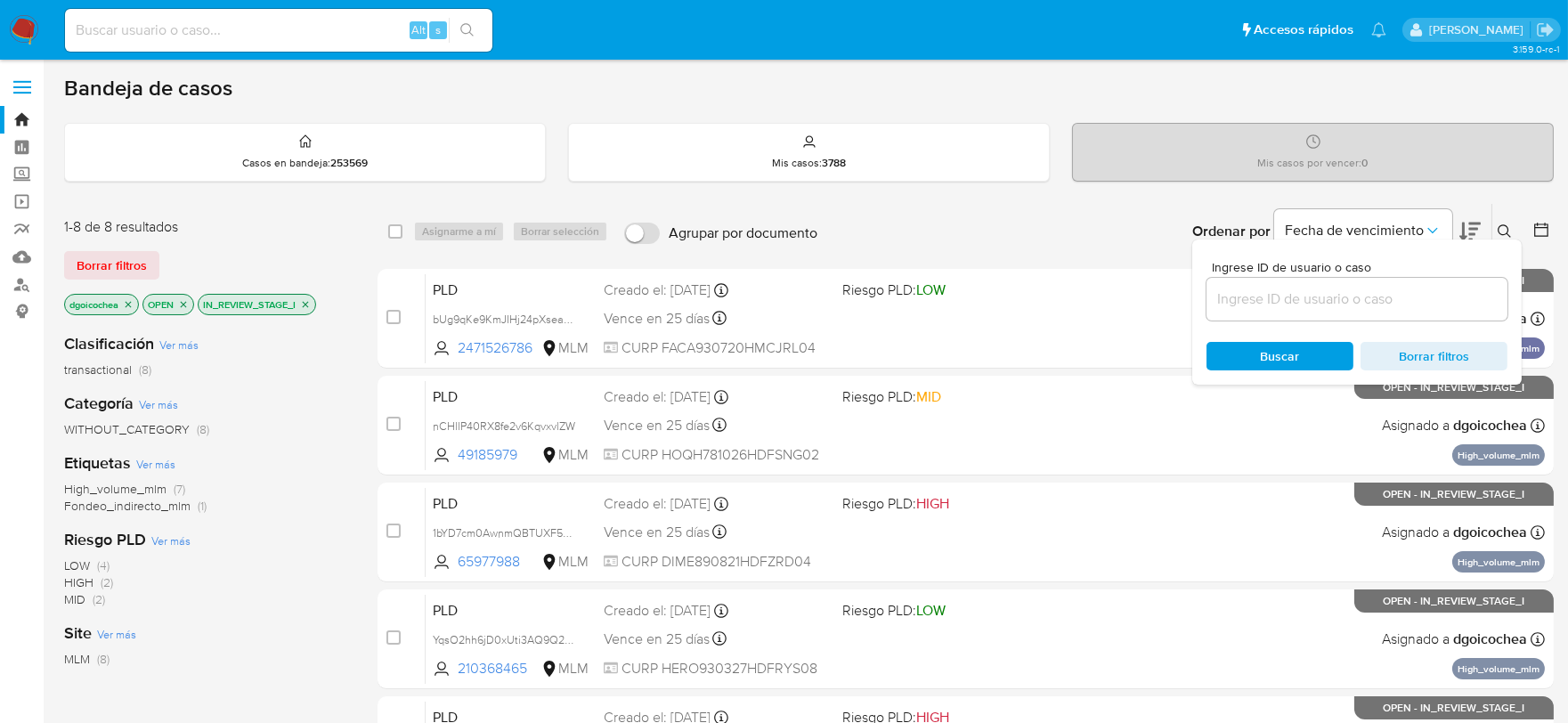
click at [1383, 296] on input at bounding box center [1358, 299] width 301 height 23
type input "255341458"
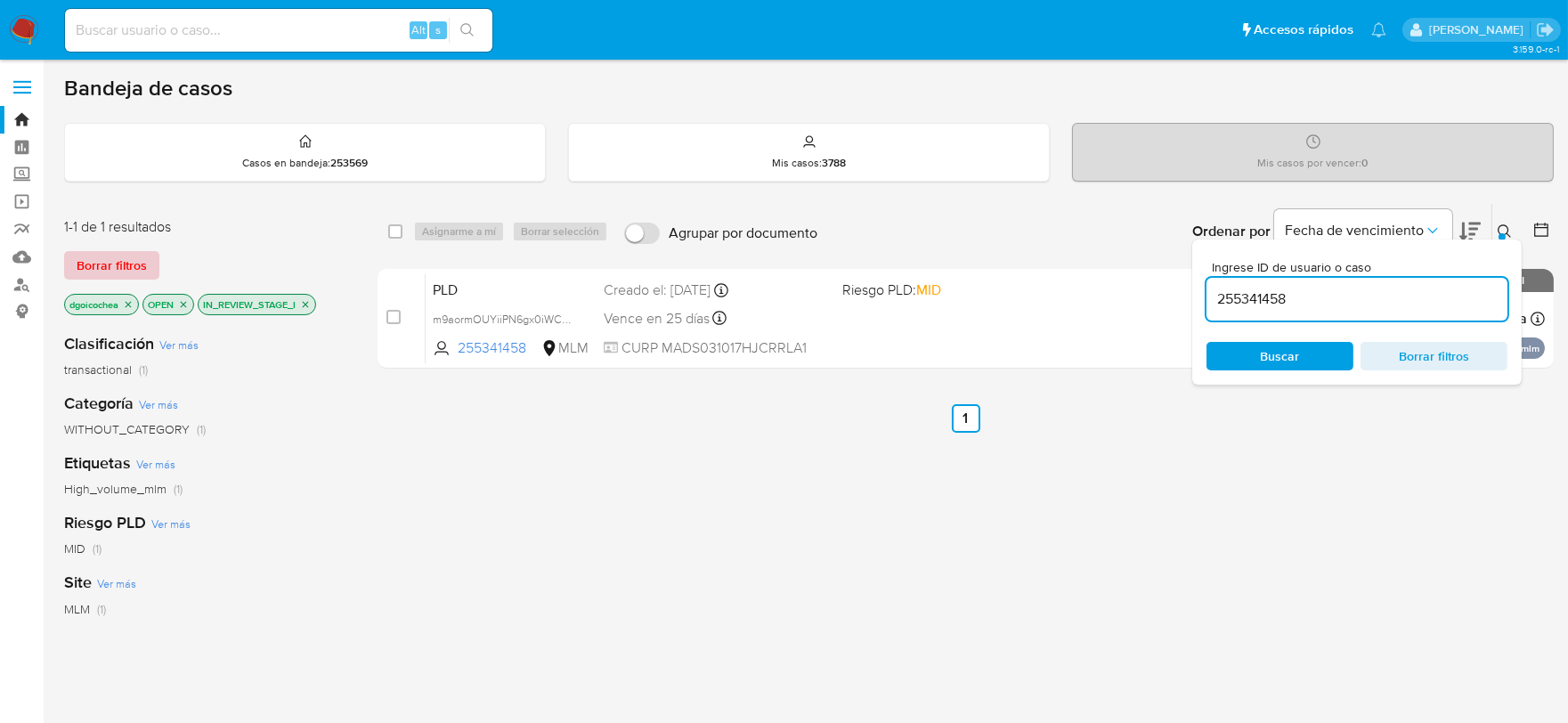
click at [131, 260] on span "Borrar filtros" at bounding box center [111, 265] width 70 height 25
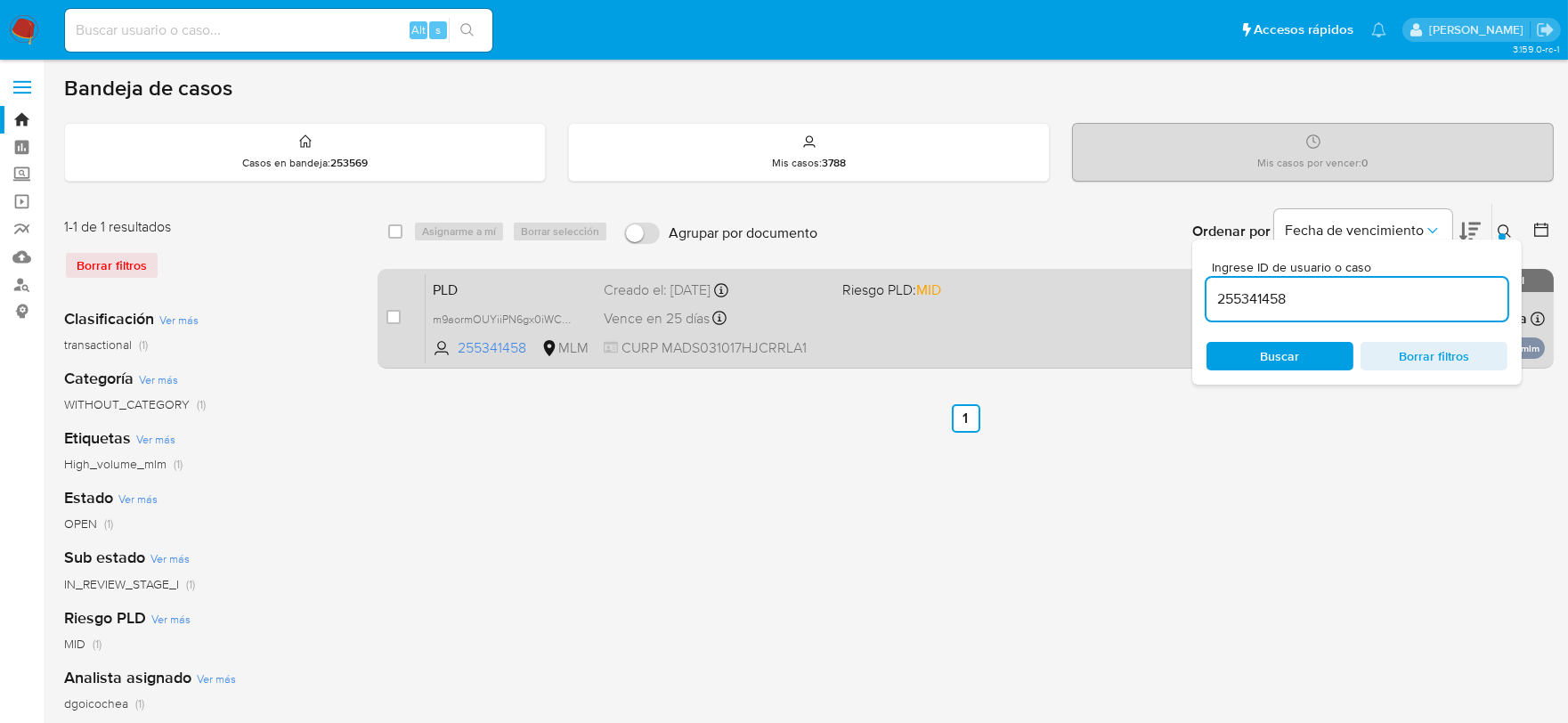
click at [455, 286] on span "PLD" at bounding box center [511, 289] width 156 height 23
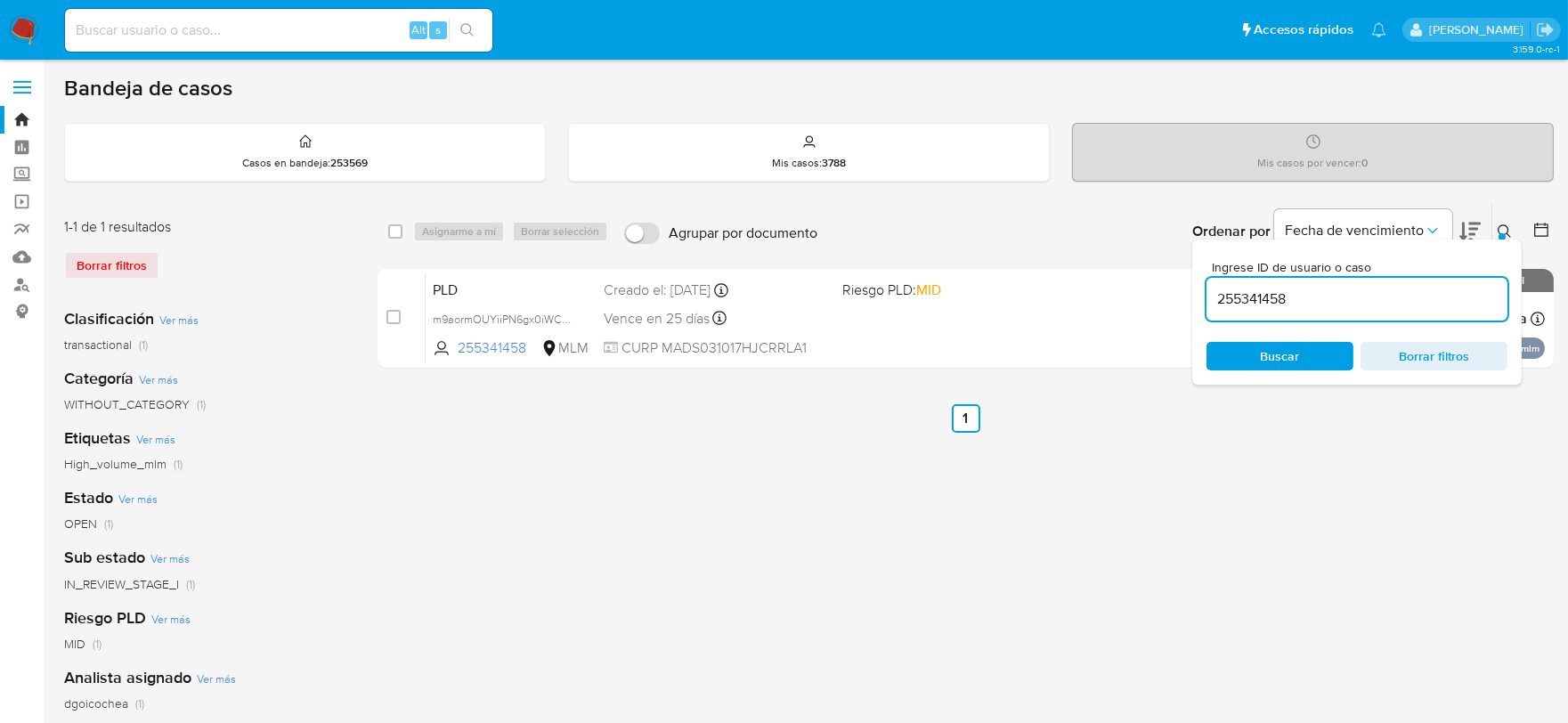
click at [1240, 298] on input "255341458" at bounding box center [1358, 299] width 301 height 23
paste input
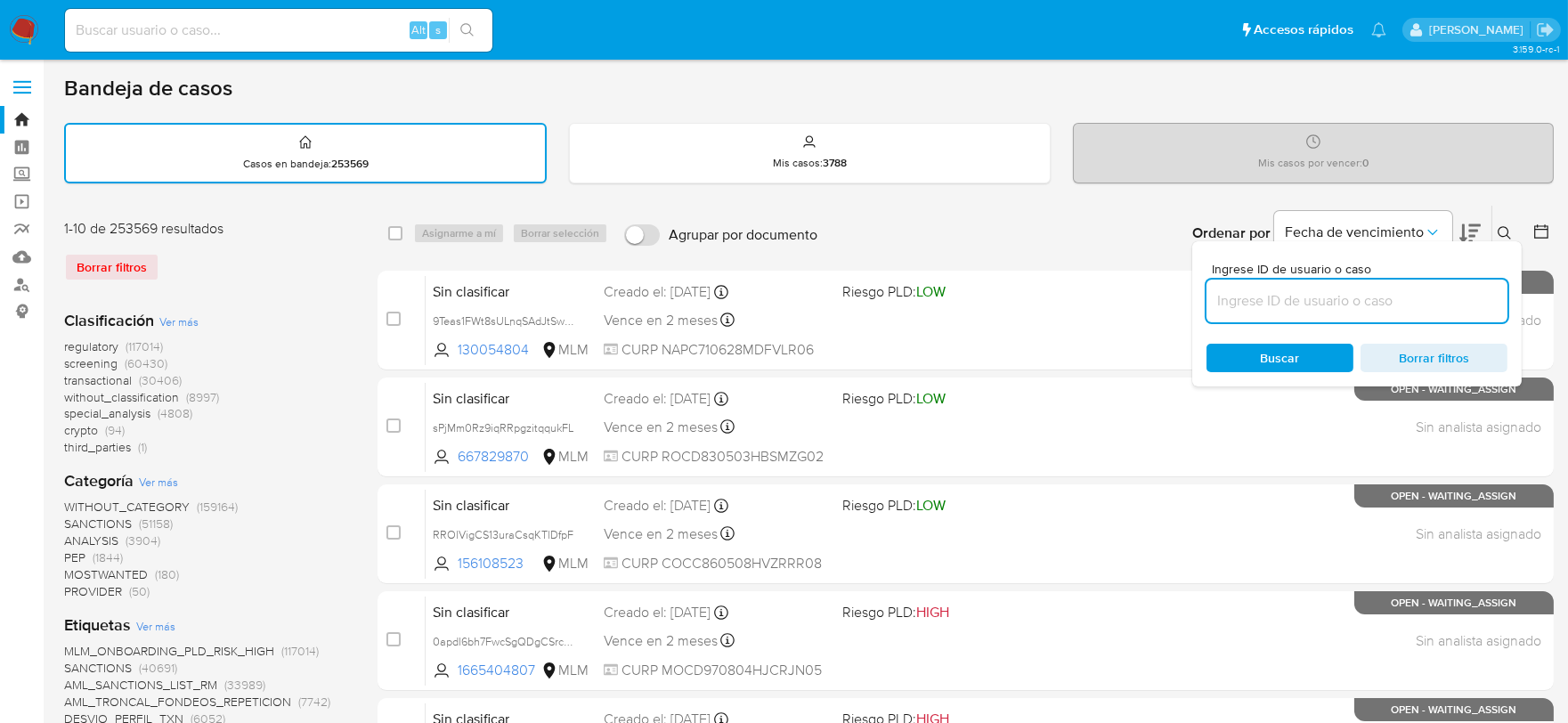
click at [1331, 290] on input at bounding box center [1358, 301] width 301 height 23
paste input "210368465"
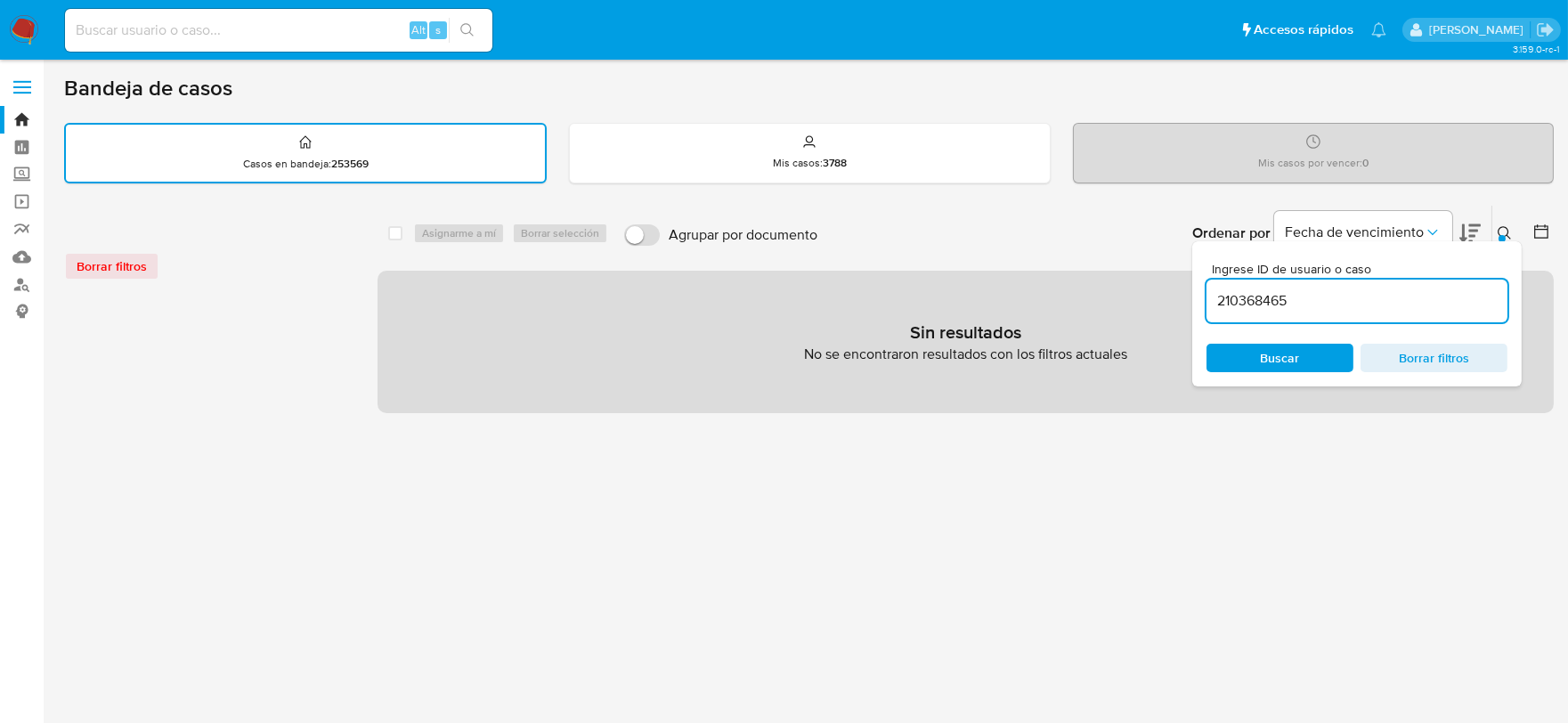
click at [1336, 292] on input "210368465" at bounding box center [1358, 301] width 301 height 23
type input "210368465"
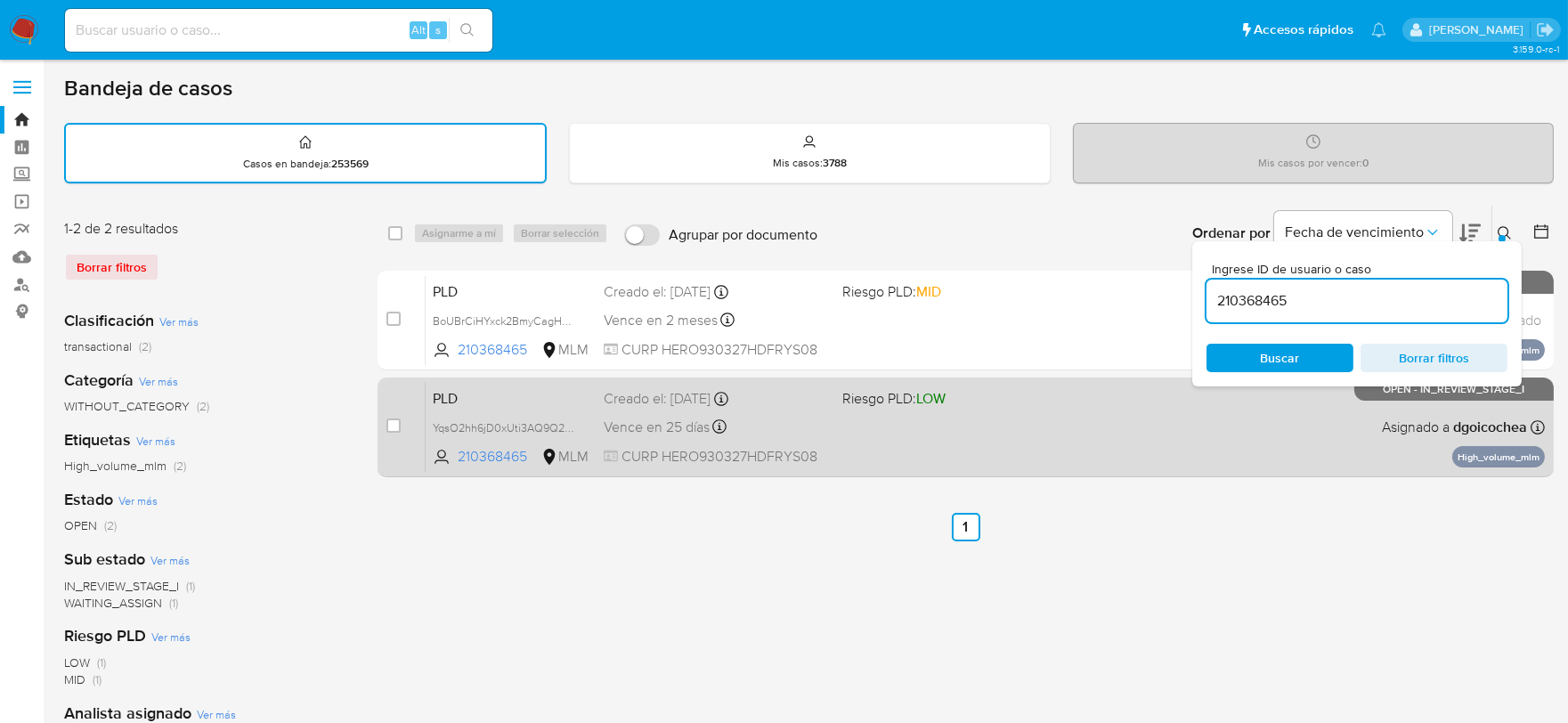
click at [451, 395] on span "PLD" at bounding box center [511, 397] width 156 height 23
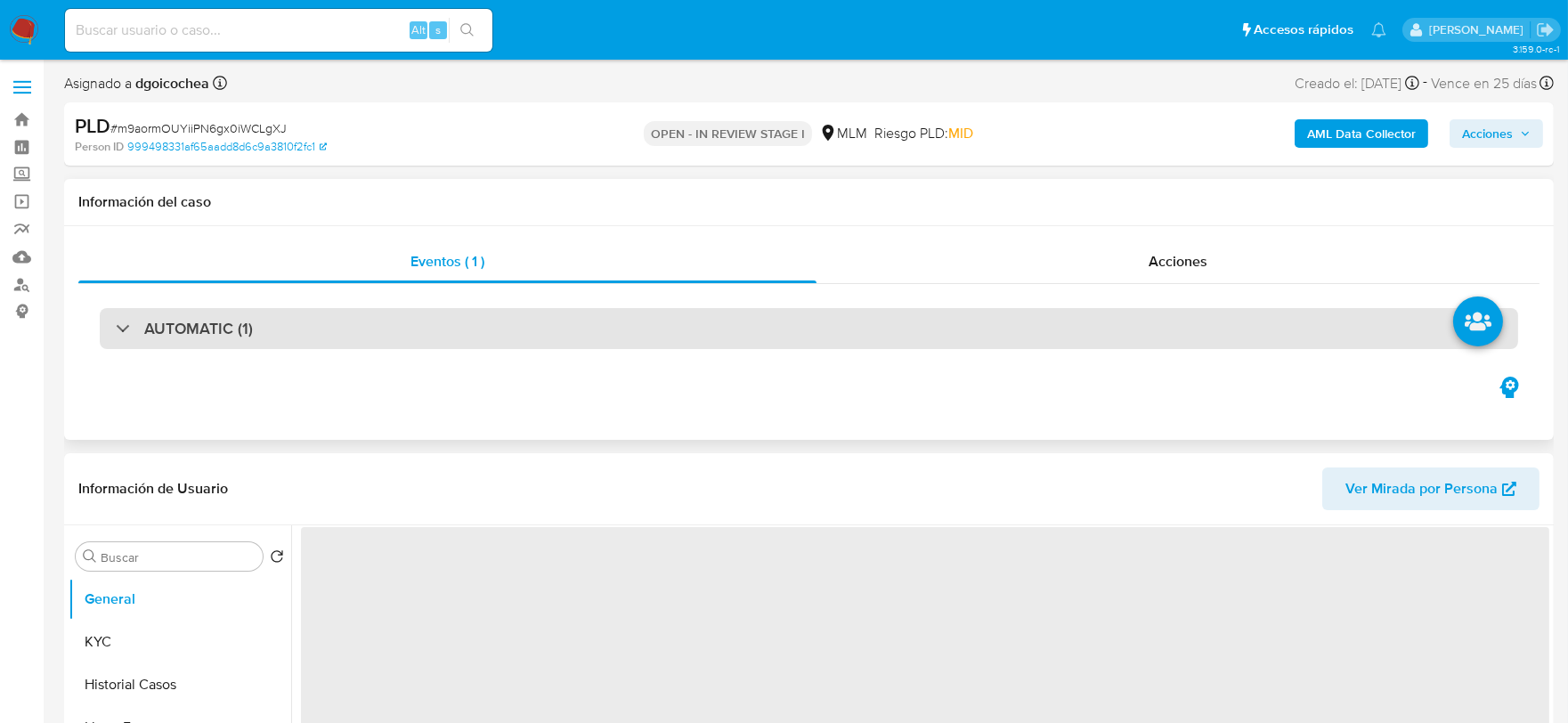
select select "10"
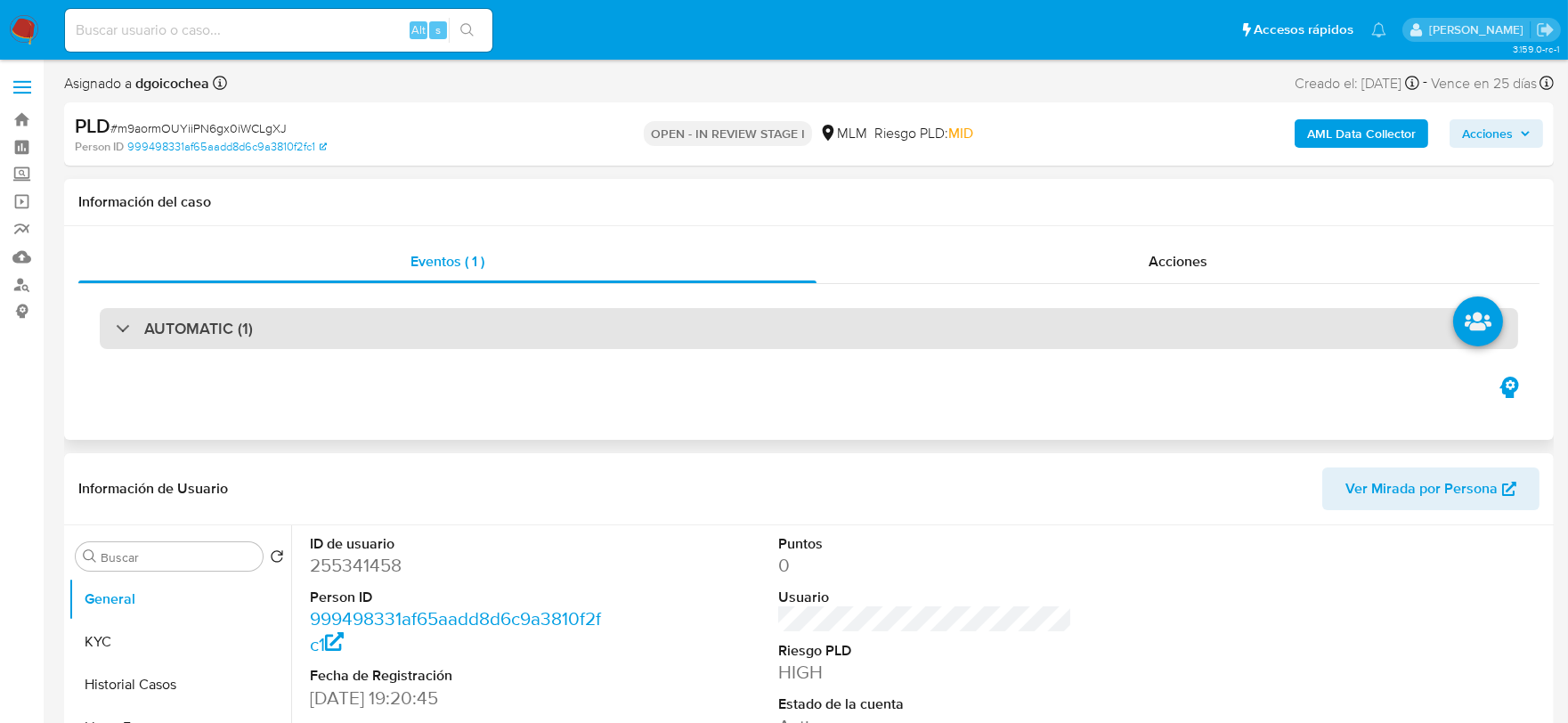
click at [225, 319] on h3 "AUTOMATIC (1)" at bounding box center [198, 328] width 109 height 19
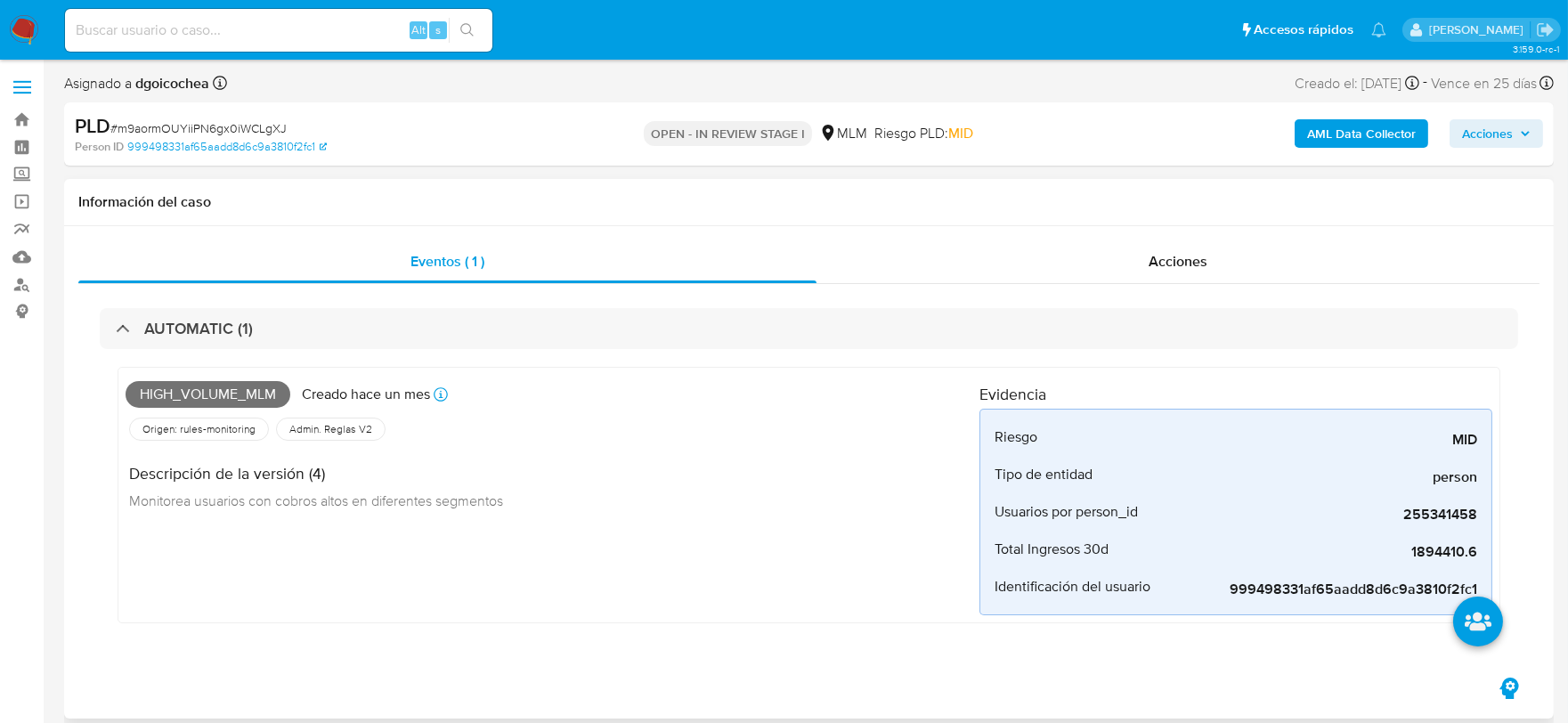
click at [660, 523] on div "Descripción de la versión (4) Monitorea usuarios con cobros altos en diferentes…" at bounding box center [552, 484] width 854 height 80
click at [1435, 548] on span "1894410.6" at bounding box center [1344, 552] width 267 height 17
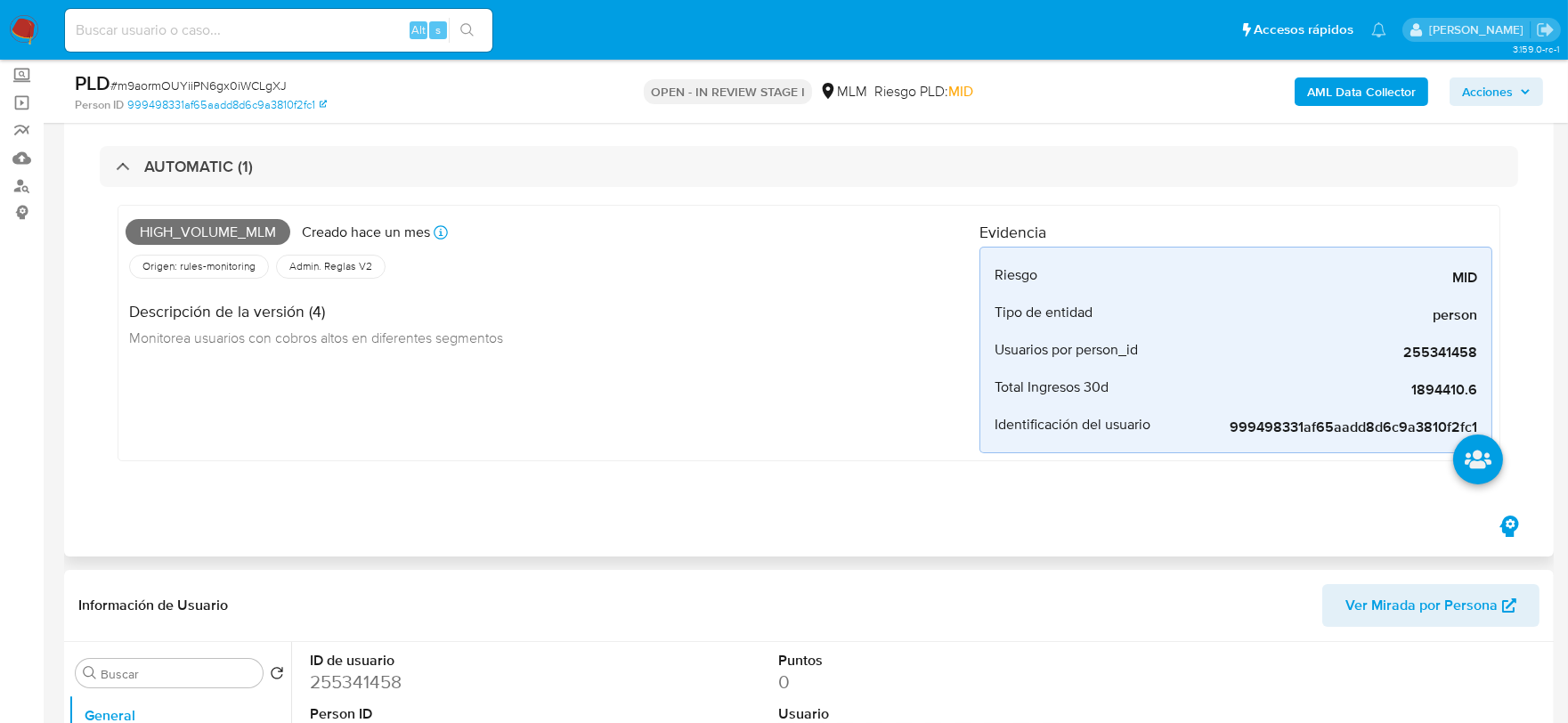
click at [698, 407] on div "High_volume_mlm Creado [DATE] Creado: [DATE] 03:06:30 Origen: rules-monitoring …" at bounding box center [552, 332] width 854 height 240
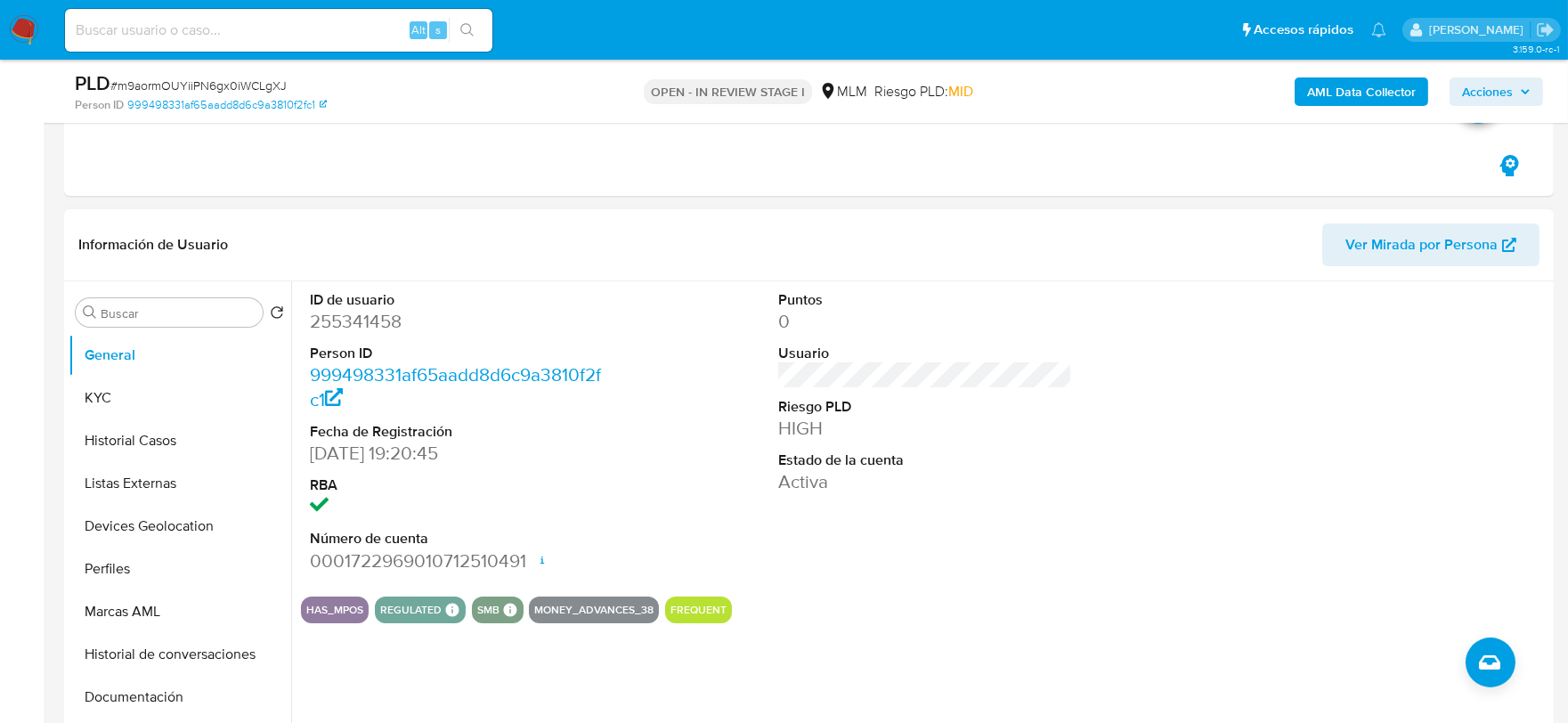
scroll to position [494, 0]
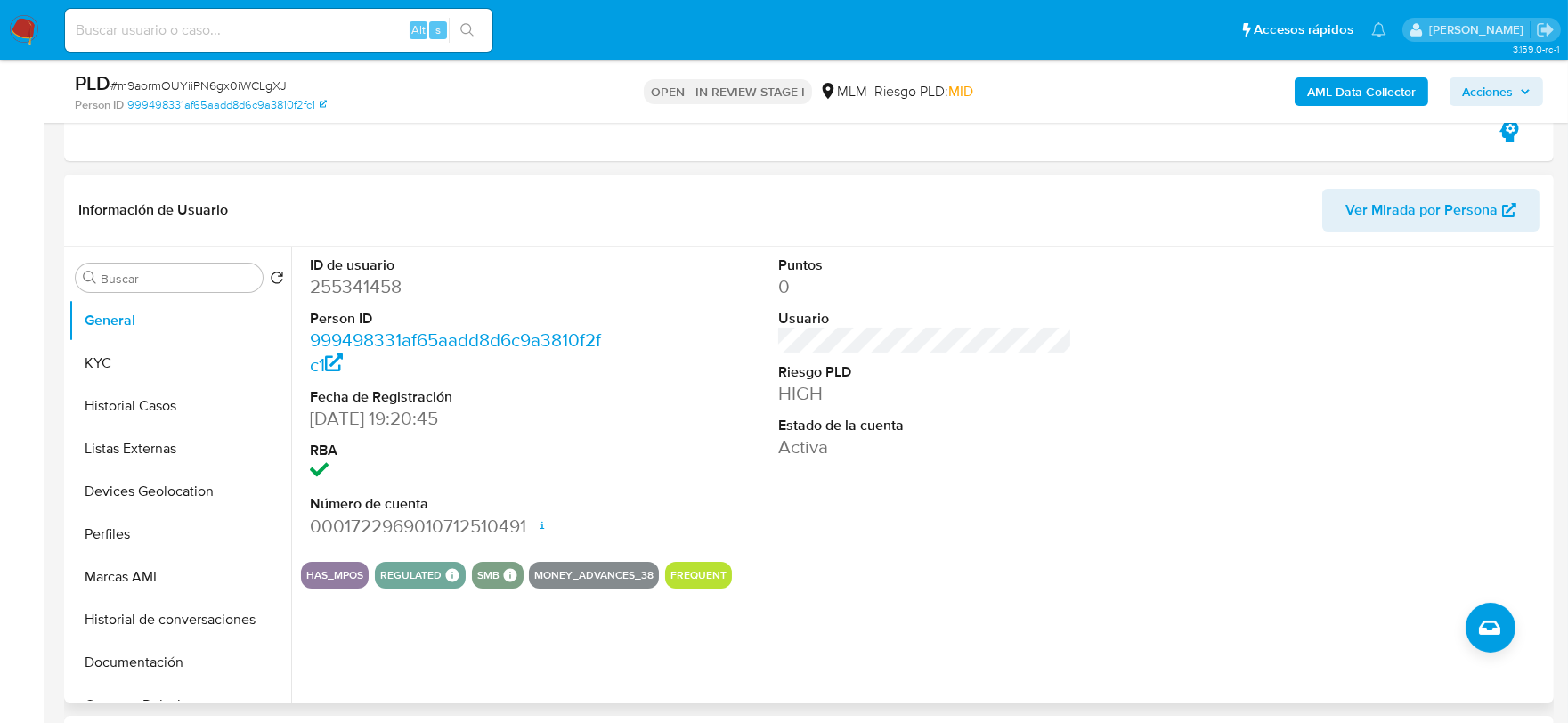
click at [910, 527] on div "Puntos 0 Usuario Riesgo PLD HIGH Estado de la cuenta Activa" at bounding box center [926, 398] width 313 height 301
click at [163, 369] on button "KYC" at bounding box center [173, 363] width 209 height 42
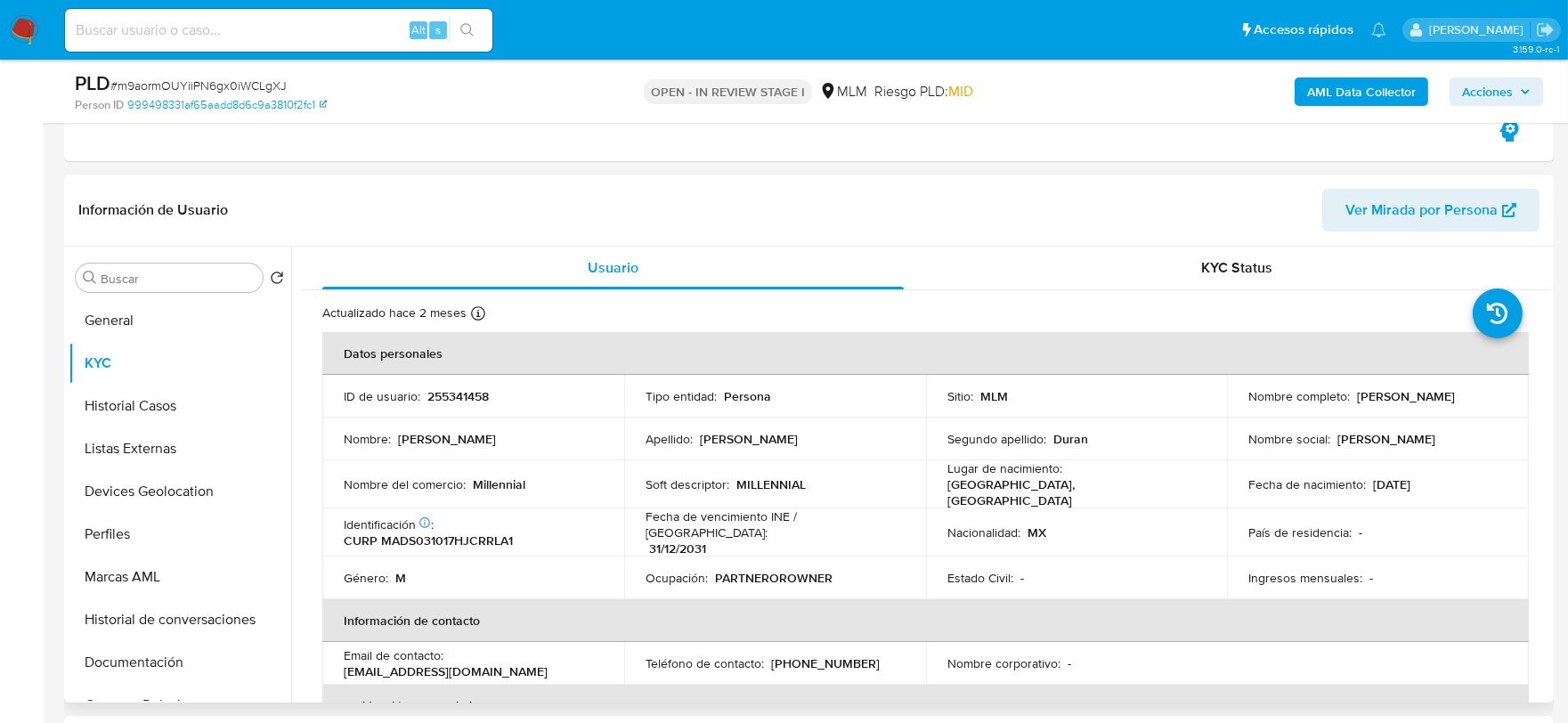
click at [294, 483] on div "Usuario KYC Status Actualizado [DATE] Creado: [DATE] 11:44:02 Actualizado: [DAT…" at bounding box center [920, 475] width 1258 height 456
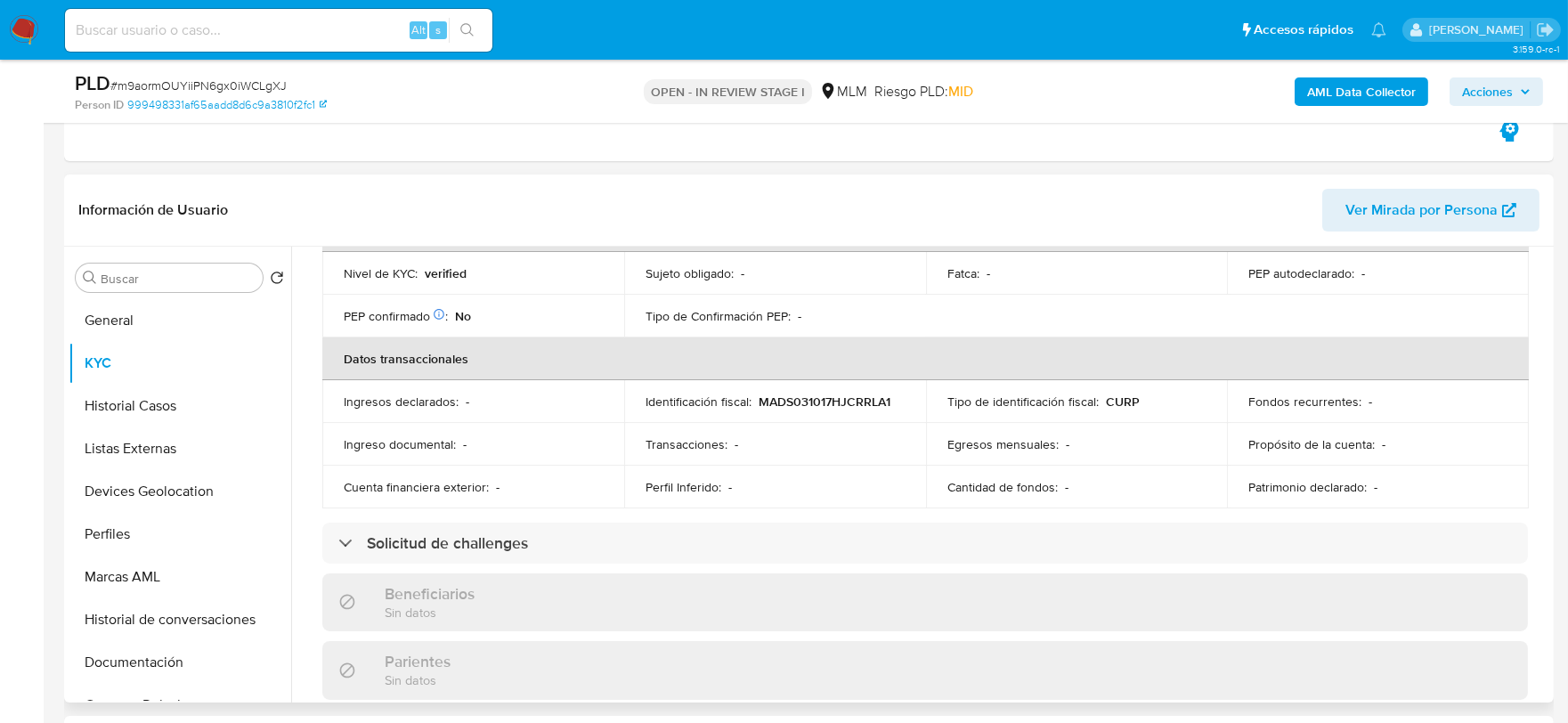
scroll to position [593, 0]
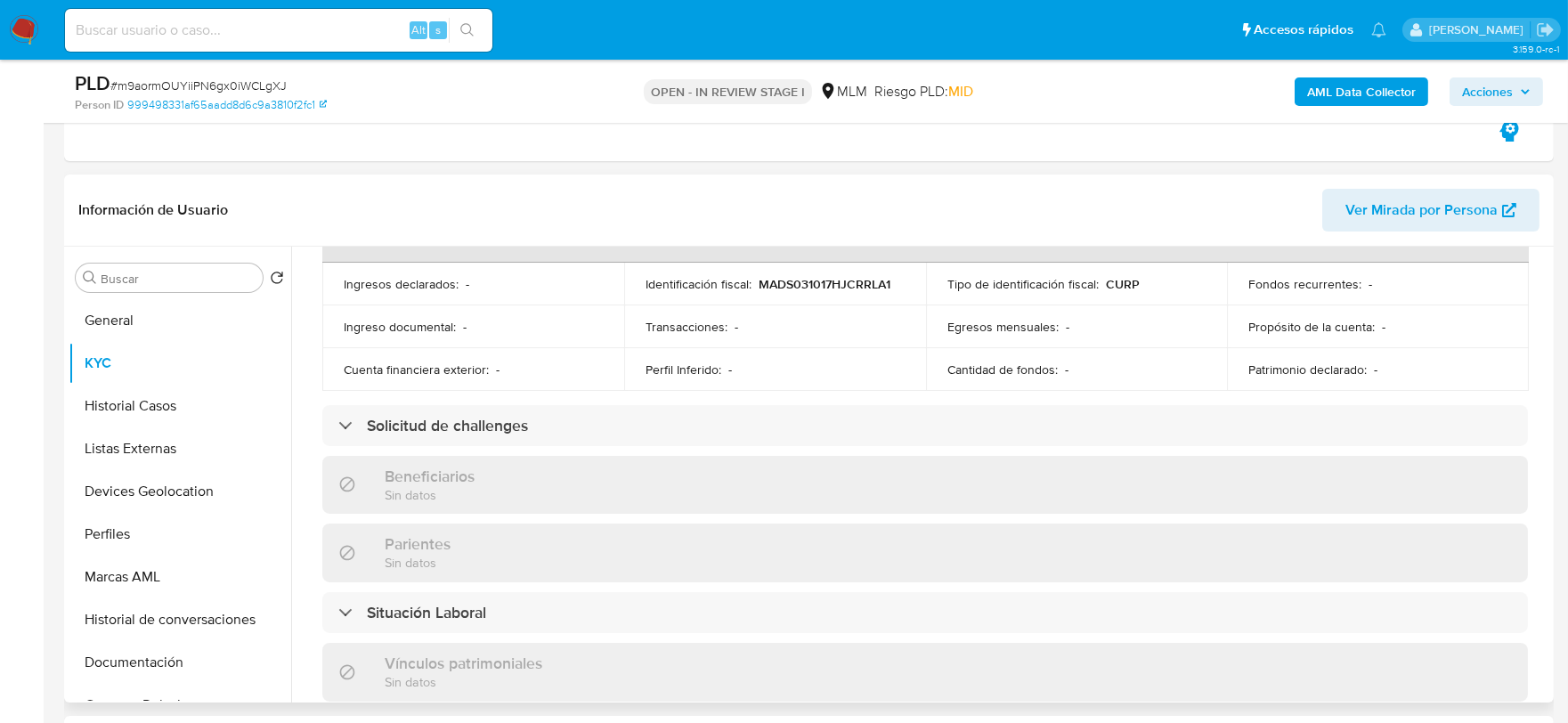
click at [306, 344] on div "Actualizado [DATE] Creado: [DATE] 11:44:02 Actualizado: [DATE] 10:51:17 Datos p…" at bounding box center [925, 459] width 1248 height 1524
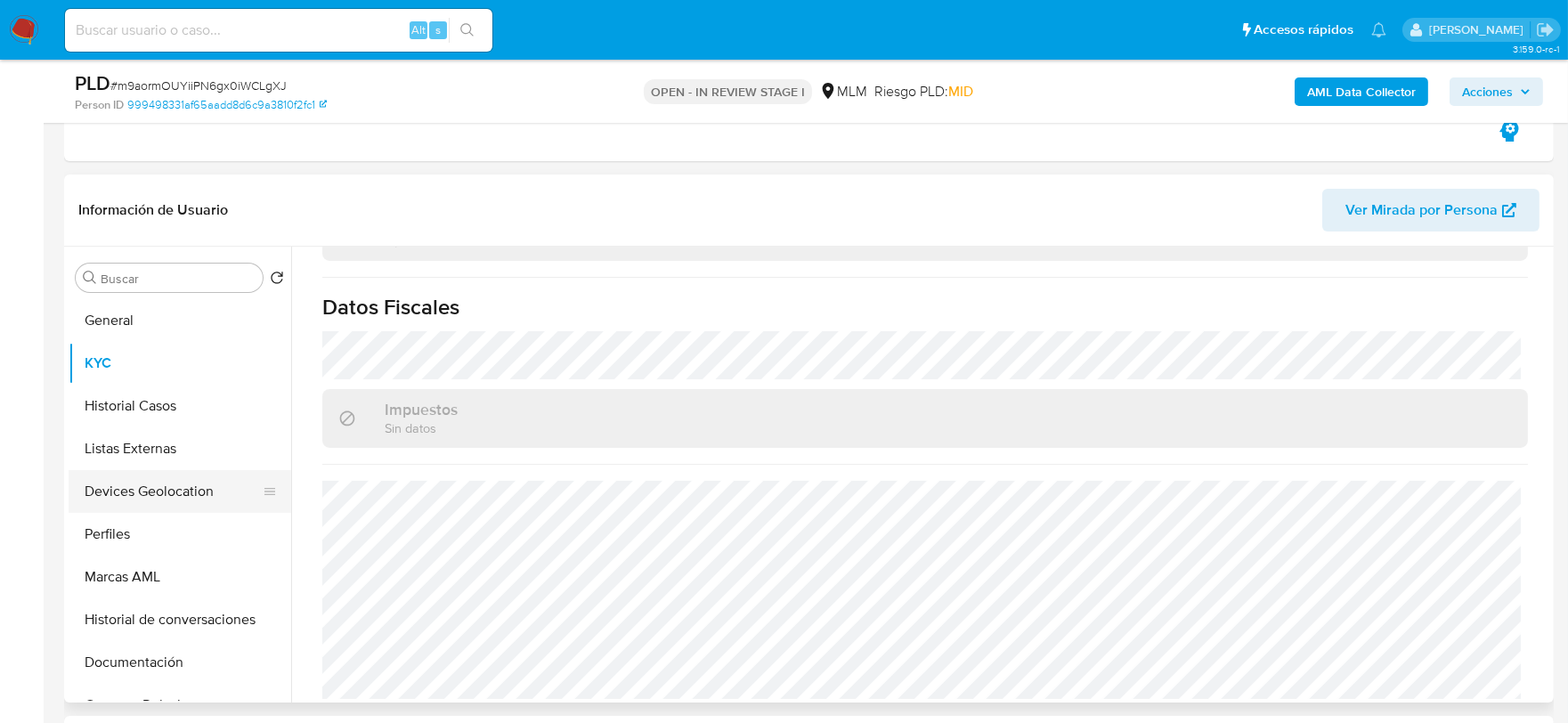
scroll to position [98, 0]
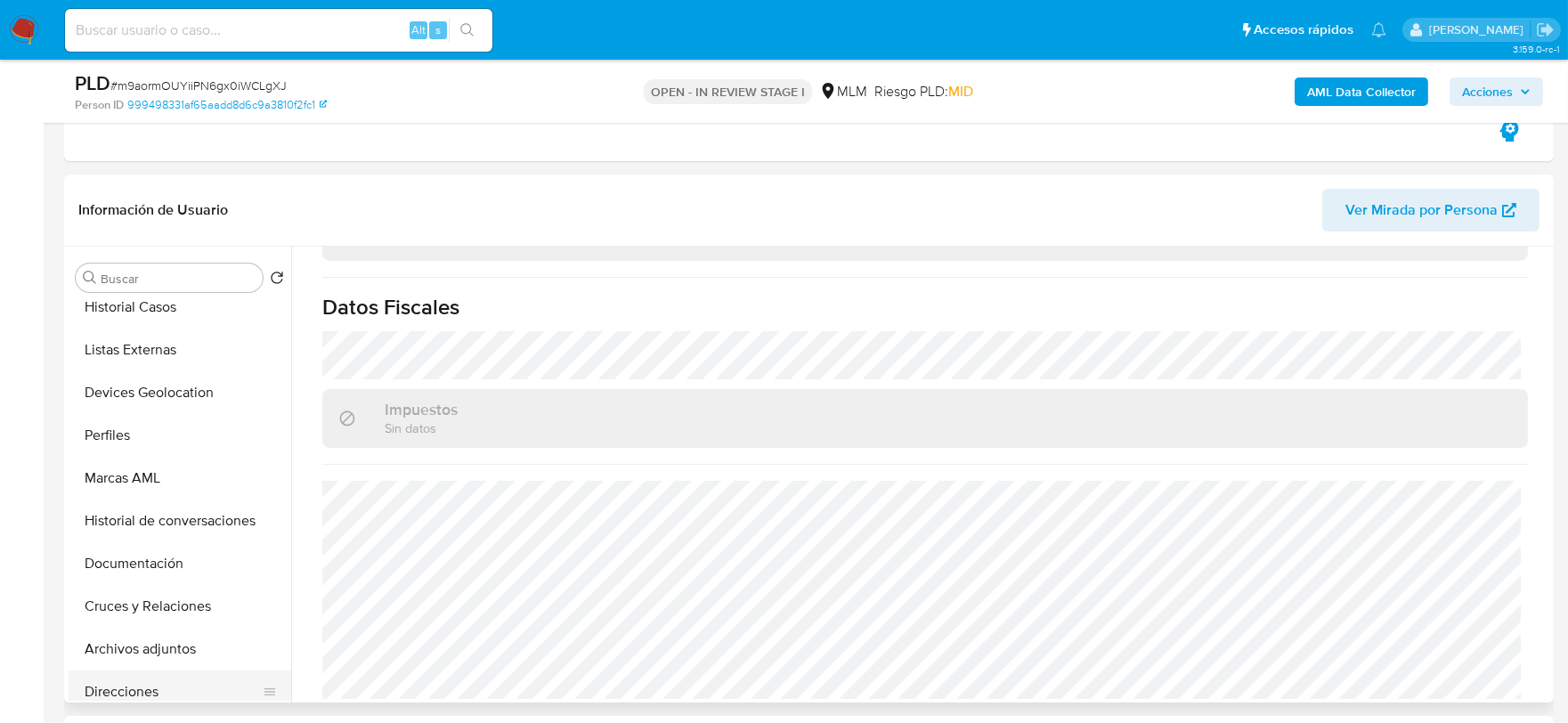
click at [146, 681] on button "Direcciones" at bounding box center [173, 692] width 209 height 42
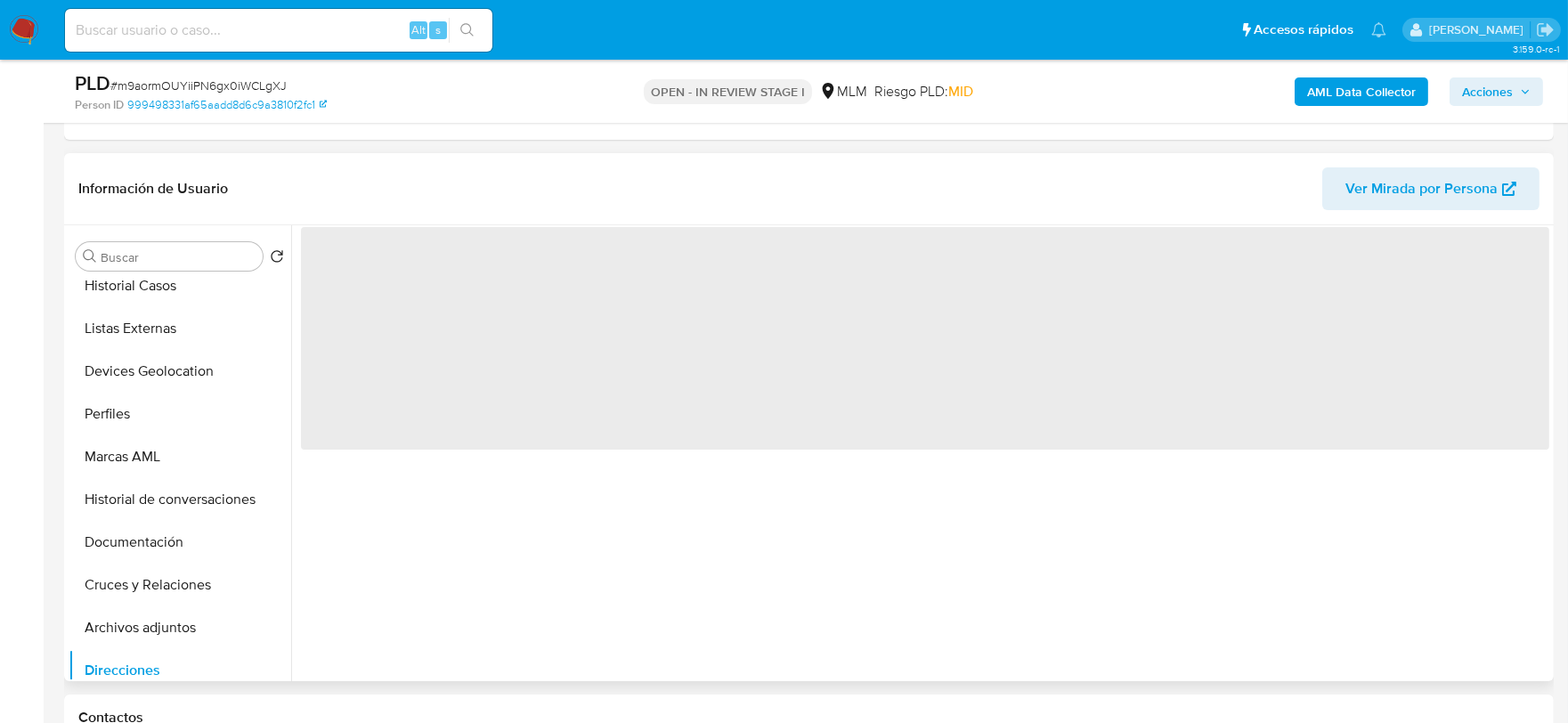
scroll to position [0, 0]
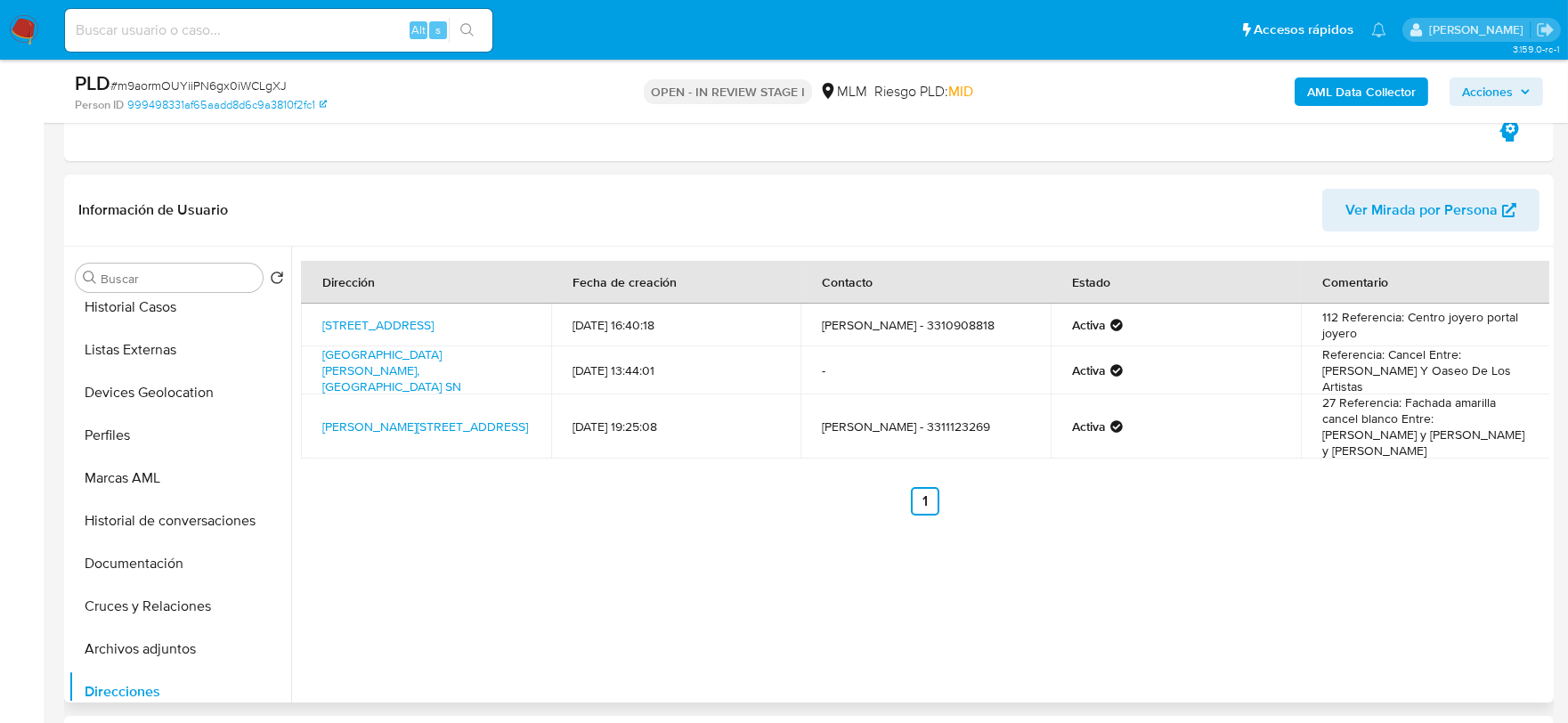
click at [696, 509] on div "Dirección Fecha de creación Contacto Estado Comentario Paseo Hospicio 112, Guad…" at bounding box center [920, 475] width 1258 height 456
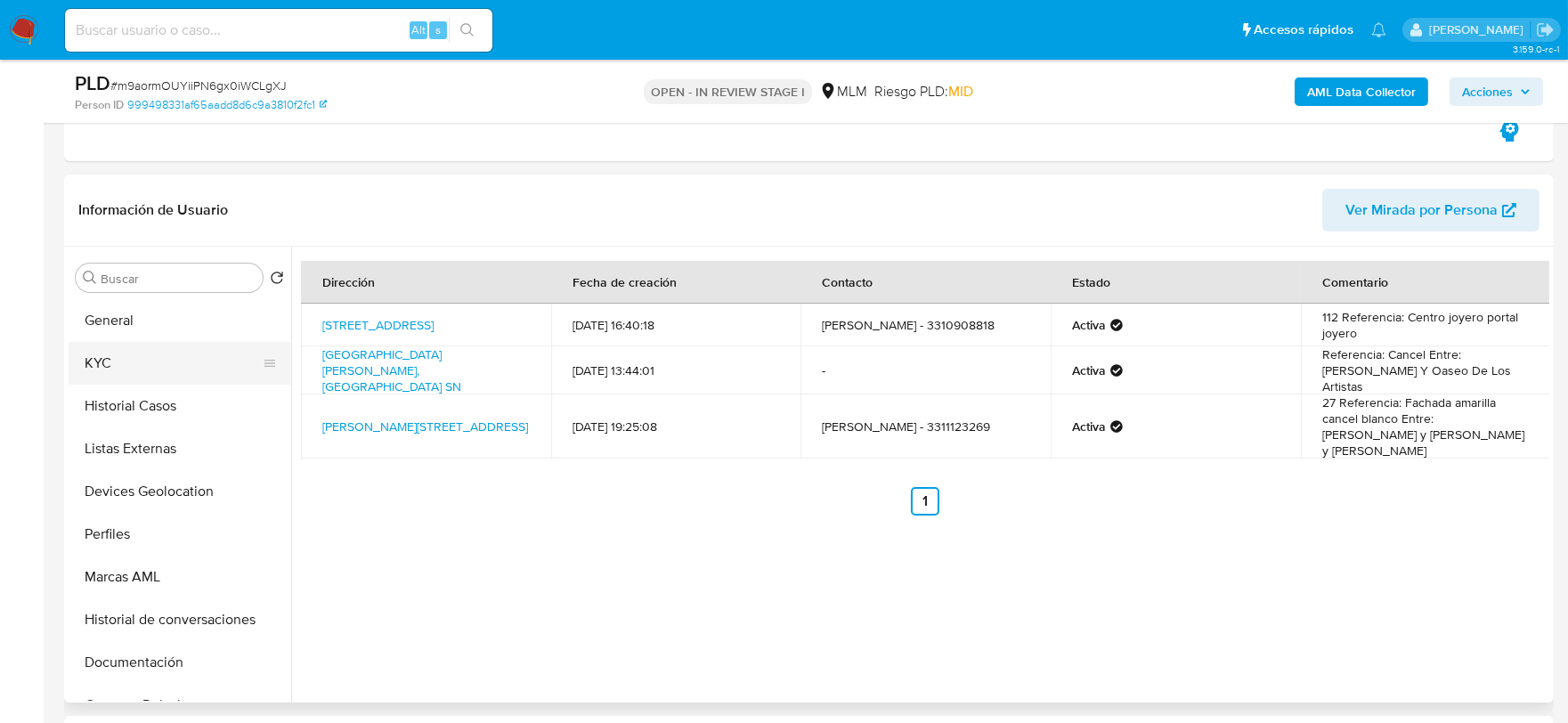
click at [149, 356] on button "KYC" at bounding box center [173, 363] width 209 height 42
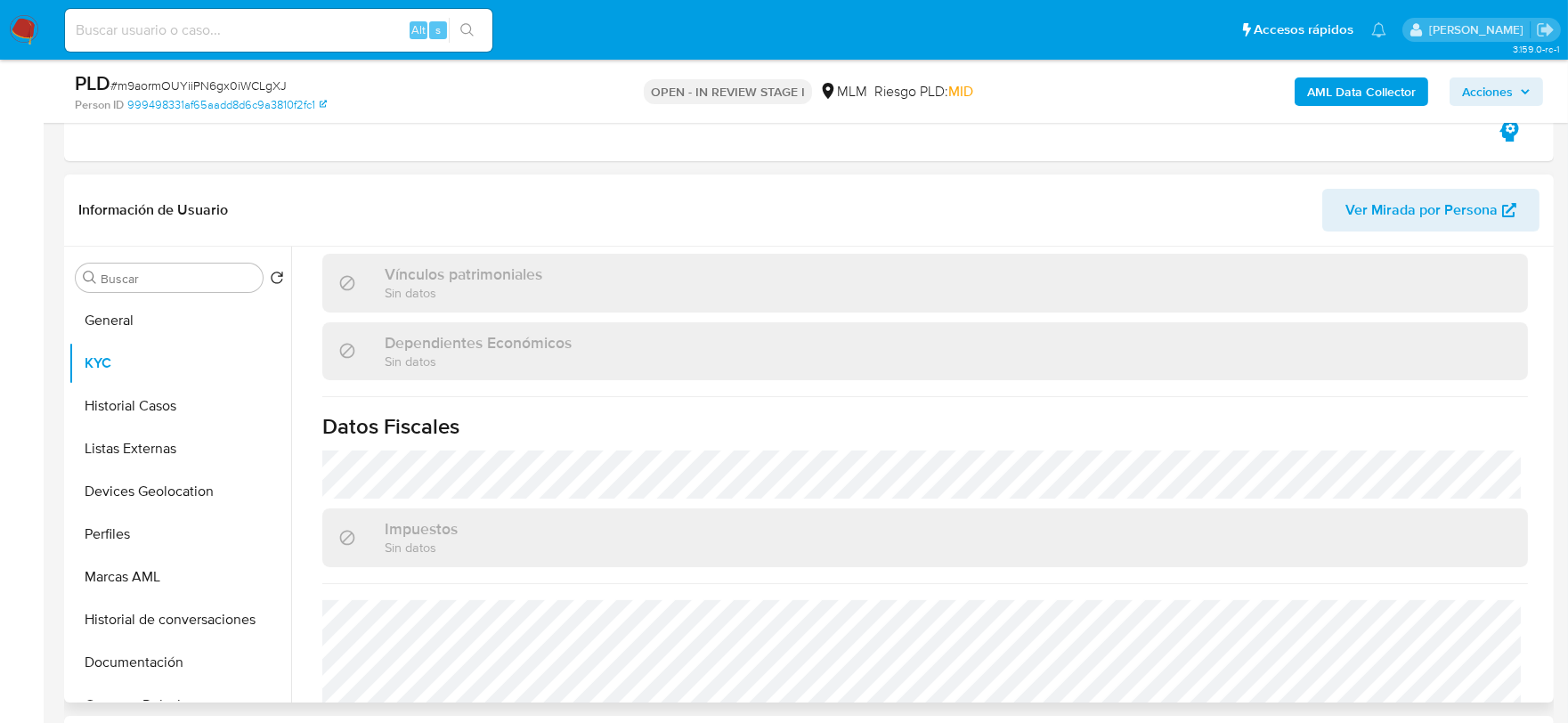
scroll to position [1088, 0]
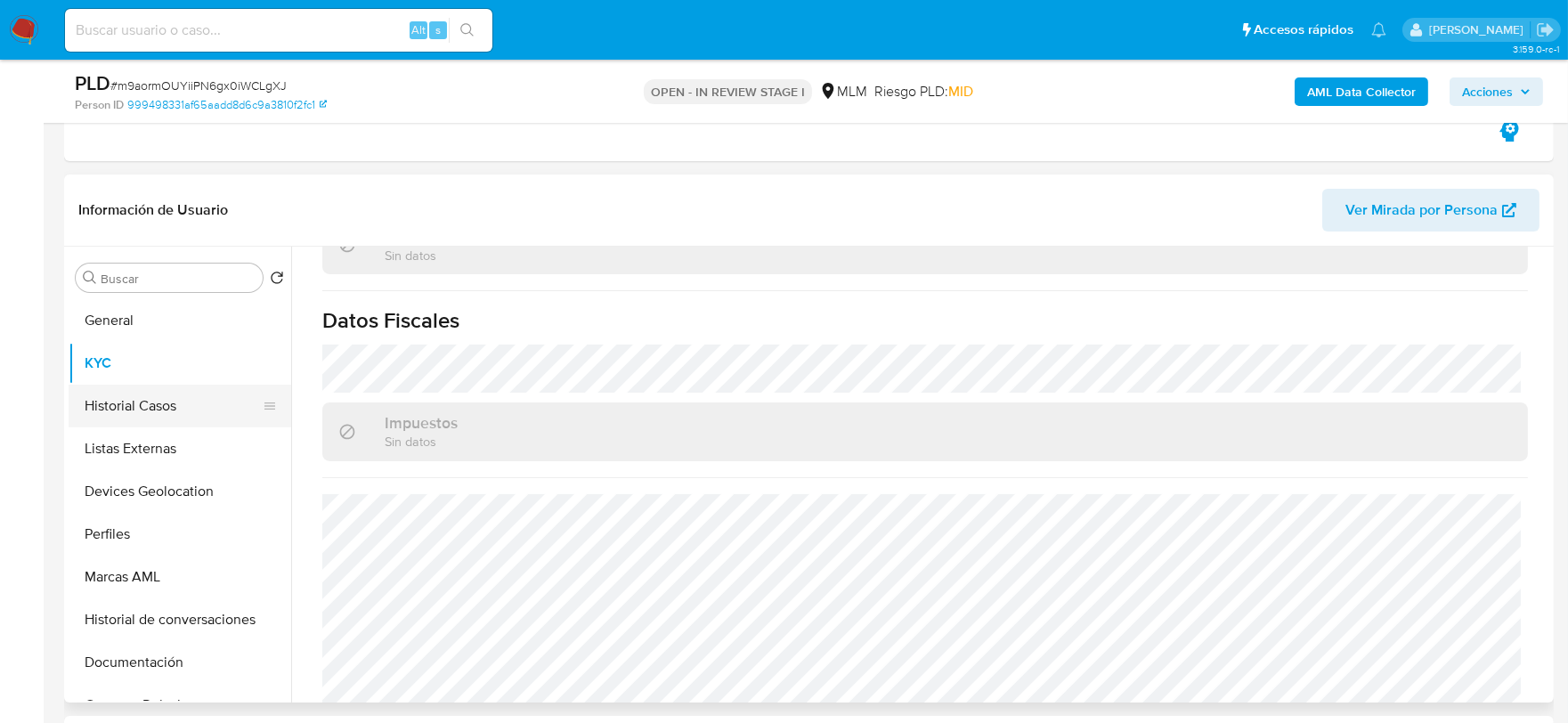
click at [172, 403] on button "Historial Casos" at bounding box center [173, 406] width 209 height 42
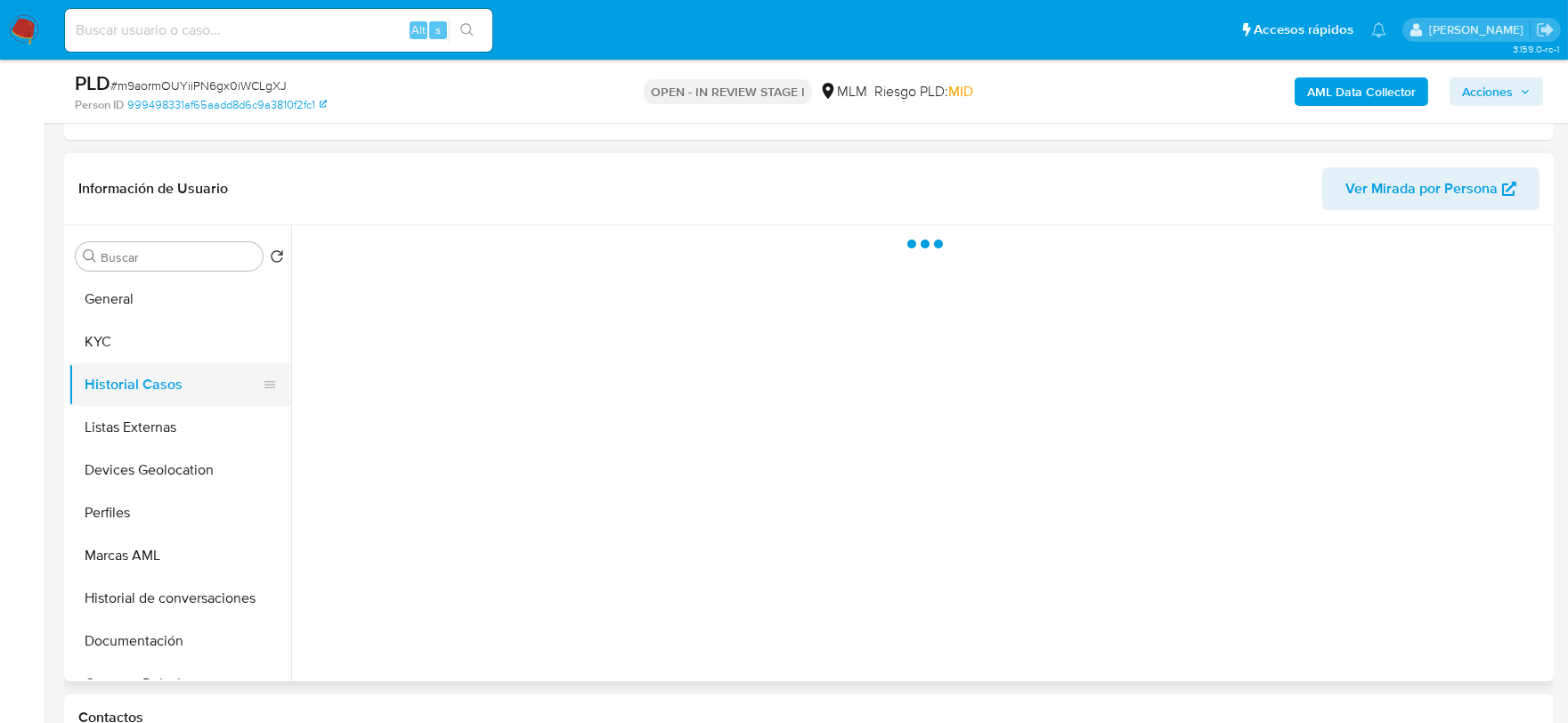
scroll to position [0, 0]
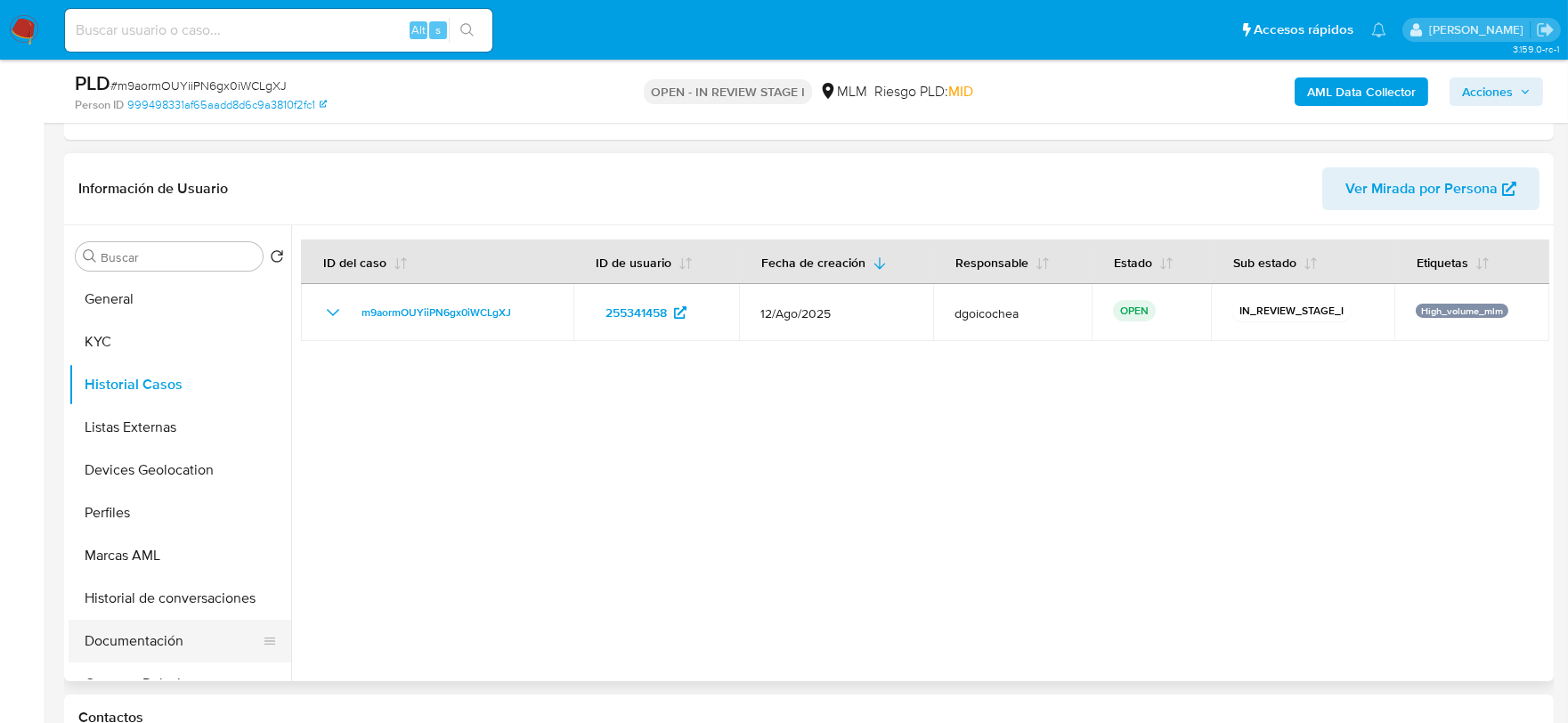
click at [176, 651] on button "Documentación" at bounding box center [173, 641] width 209 height 42
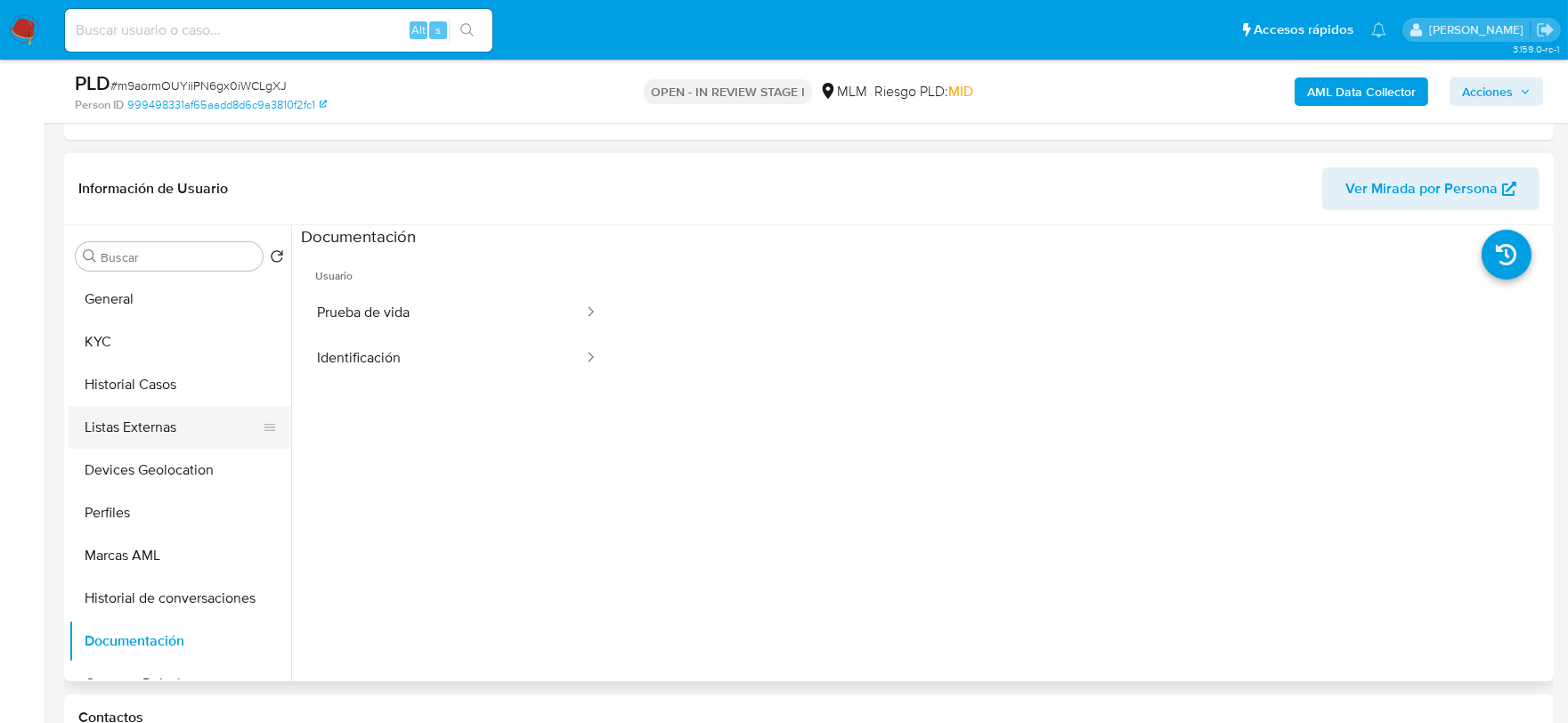
click at [157, 421] on button "Listas Externas" at bounding box center [173, 428] width 209 height 42
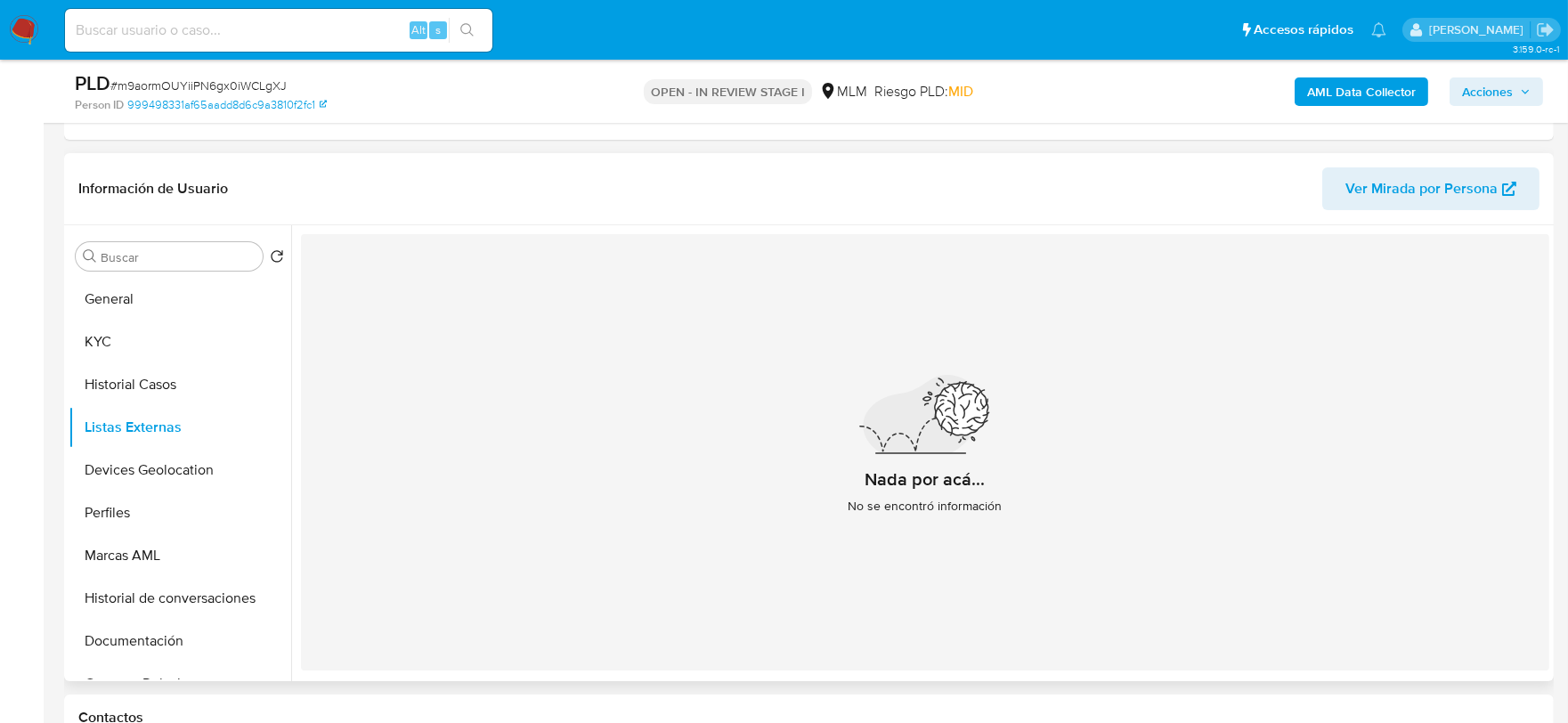
click at [603, 417] on div "Nada por acá... No se encontró información" at bounding box center [925, 453] width 1248 height 436
click at [161, 466] on button "Devices Geolocation" at bounding box center [173, 470] width 209 height 42
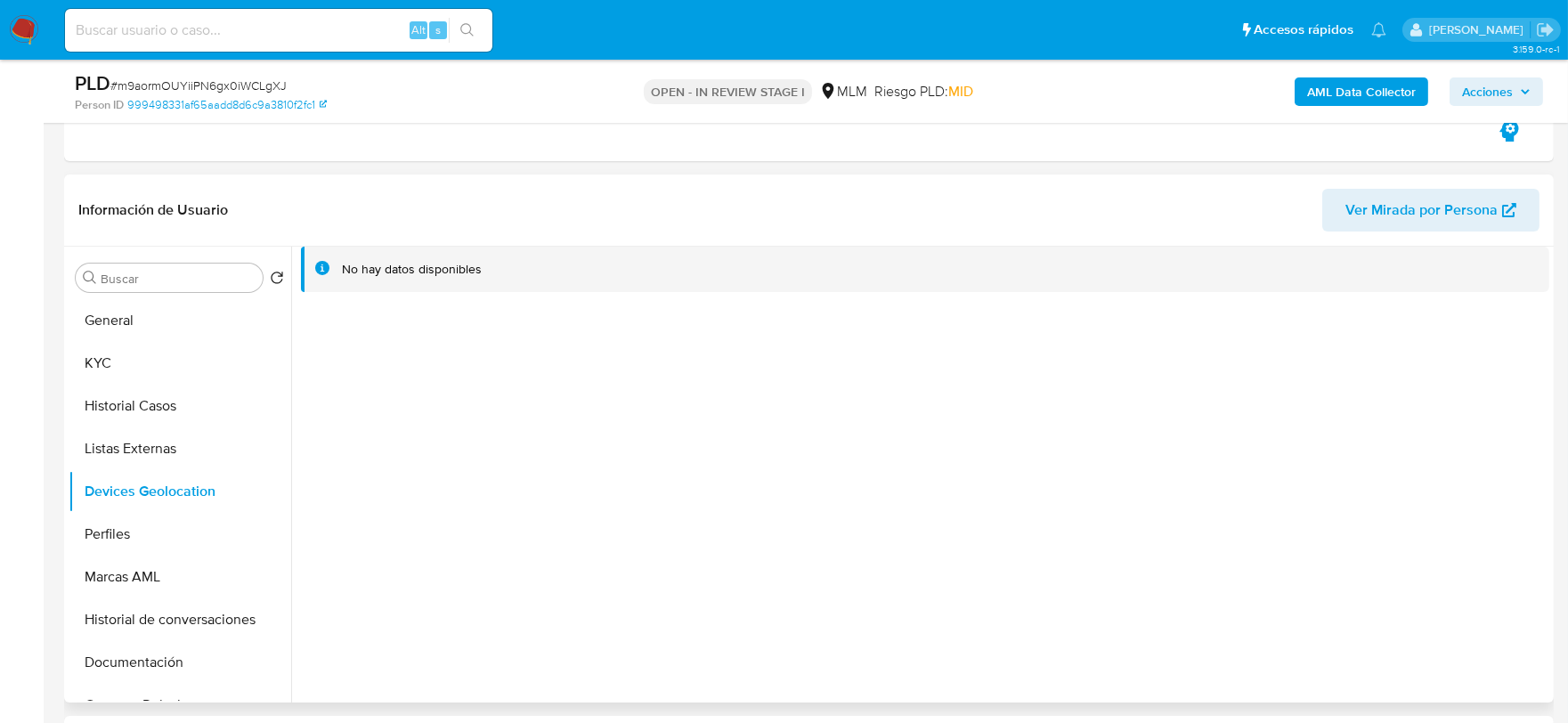
click at [546, 476] on div "No hay datos disponibles" at bounding box center [920, 475] width 1258 height 456
click at [156, 659] on button "Documentación" at bounding box center [173, 662] width 209 height 42
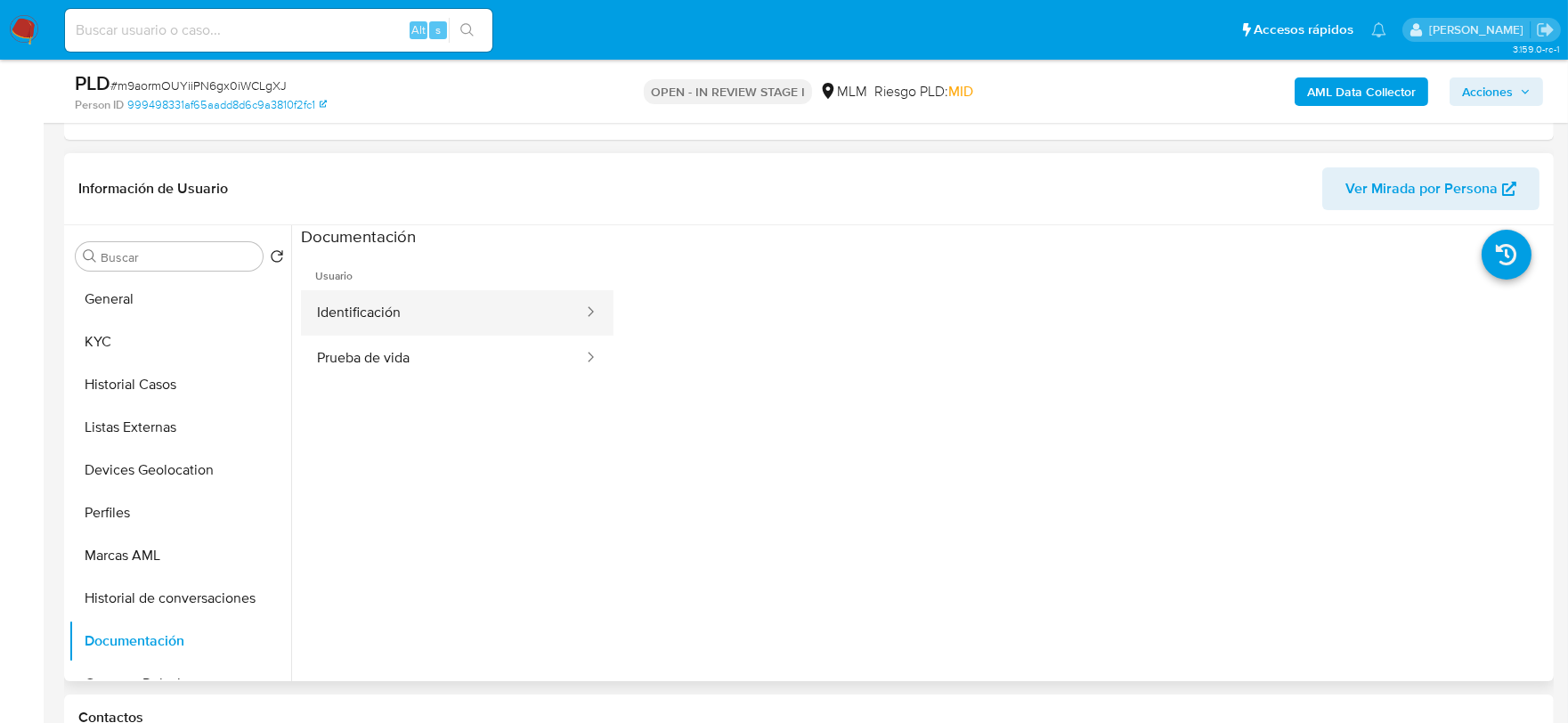
click at [407, 305] on button "Identificación" at bounding box center [443, 313] width 284 height 45
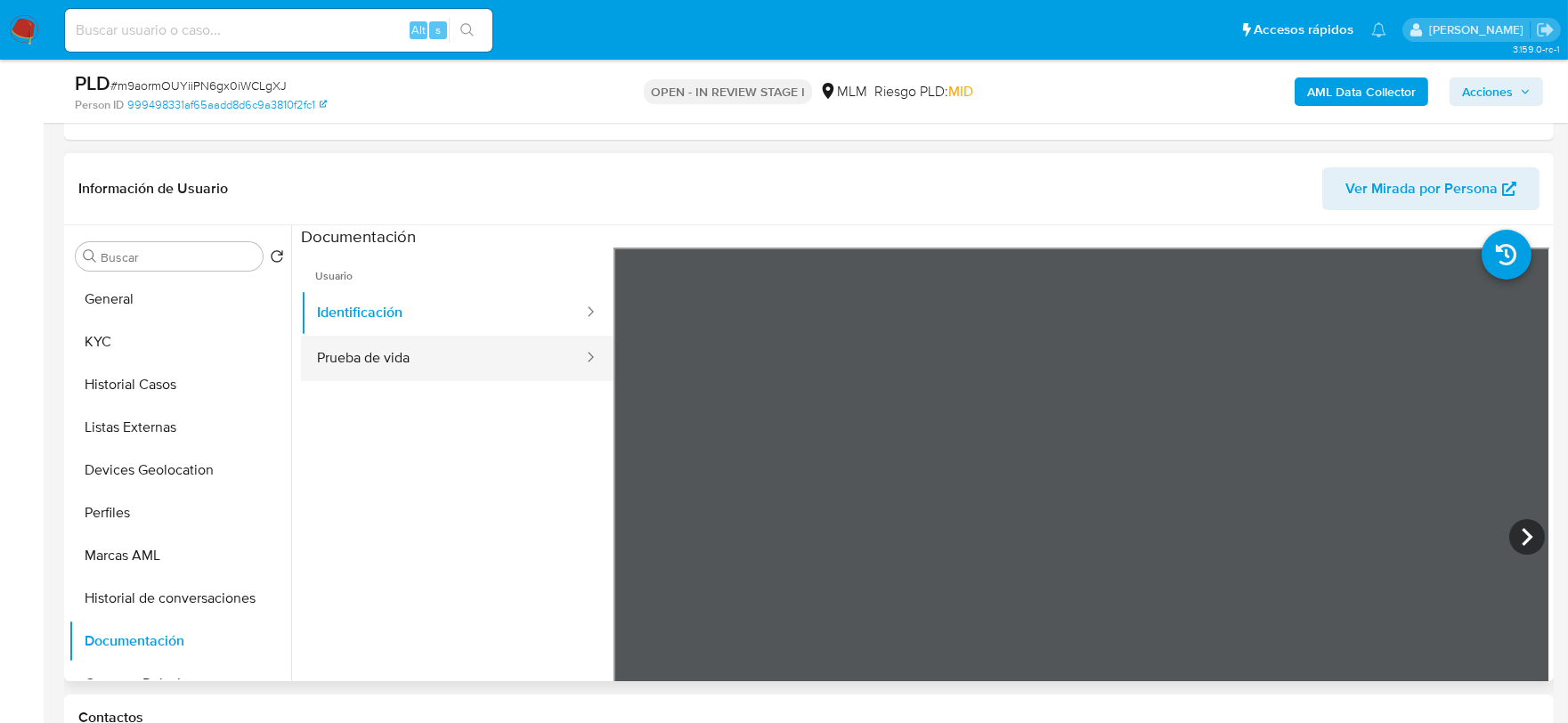
click at [457, 368] on button "Prueba de vida" at bounding box center [443, 358] width 284 height 45
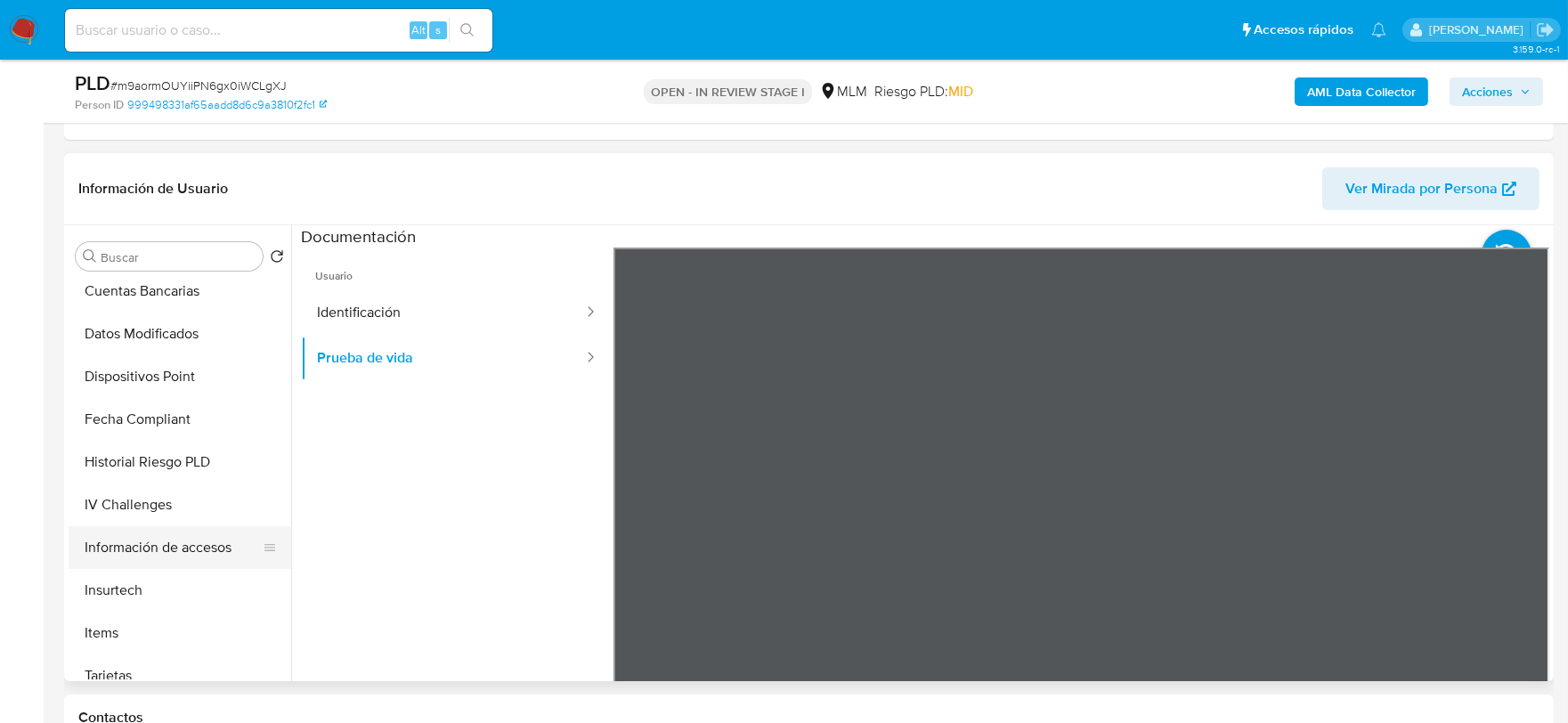
scroll to position [691, 0]
click at [216, 555] on button "Información de accesos" at bounding box center [173, 548] width 209 height 42
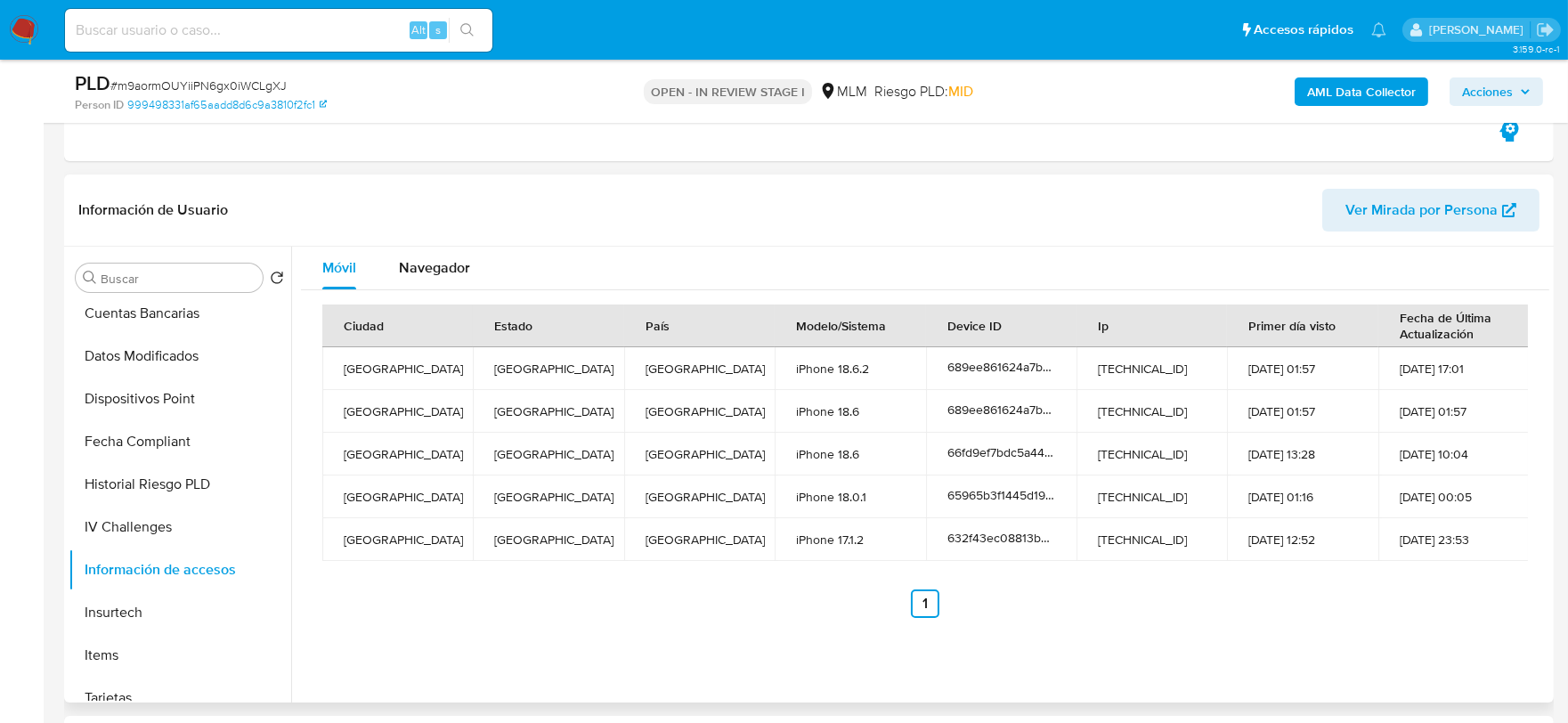
click at [511, 637] on div "Móvil Navegador Ciudad Estado País Modelo/Sistema Device ID Ip Primer día visto…" at bounding box center [920, 475] width 1258 height 456
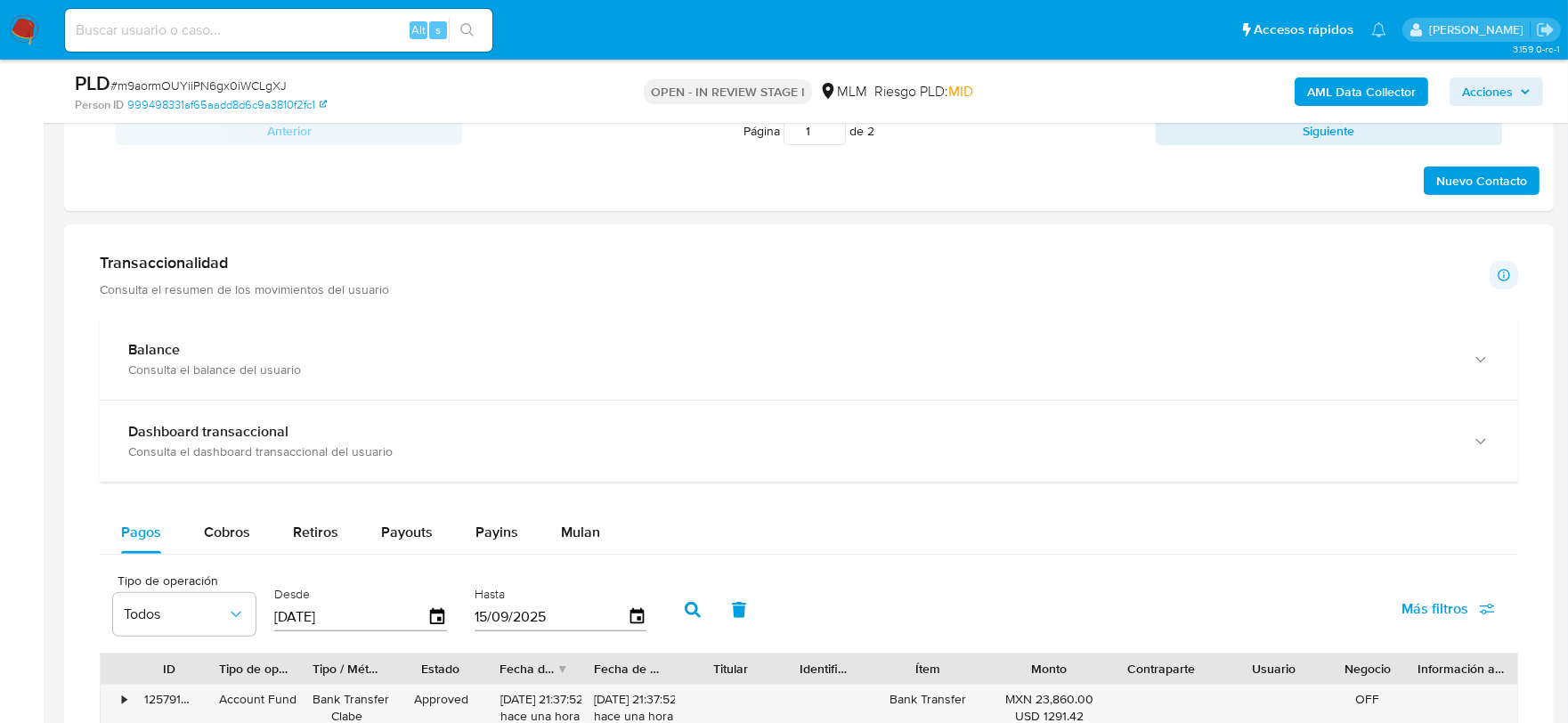
scroll to position [1384, 0]
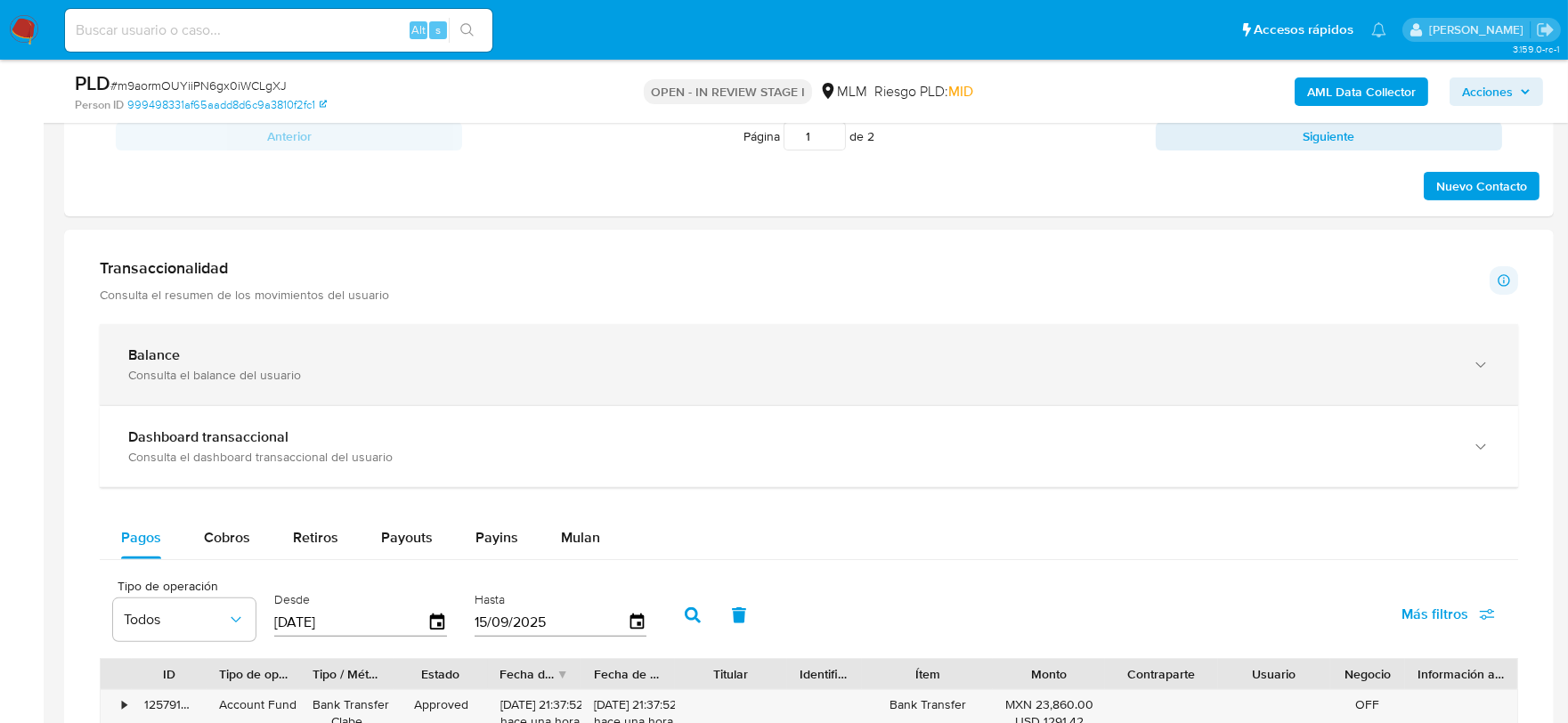
click at [1472, 354] on div "button" at bounding box center [1479, 365] width 21 height 37
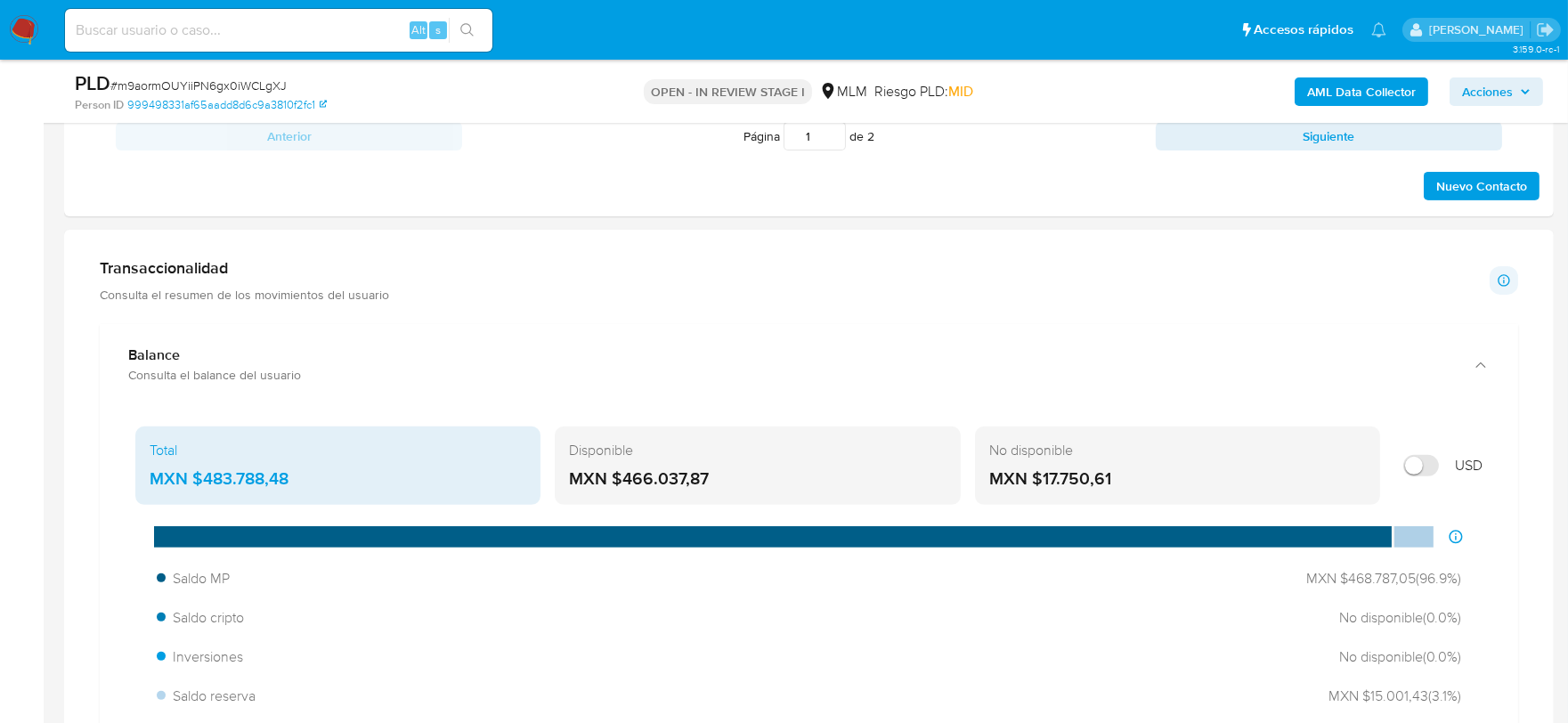
click at [732, 278] on div "Transaccionalidad Consulta el resumen de los movimientos del usuario Informació…" at bounding box center [808, 281] width 1418 height 44
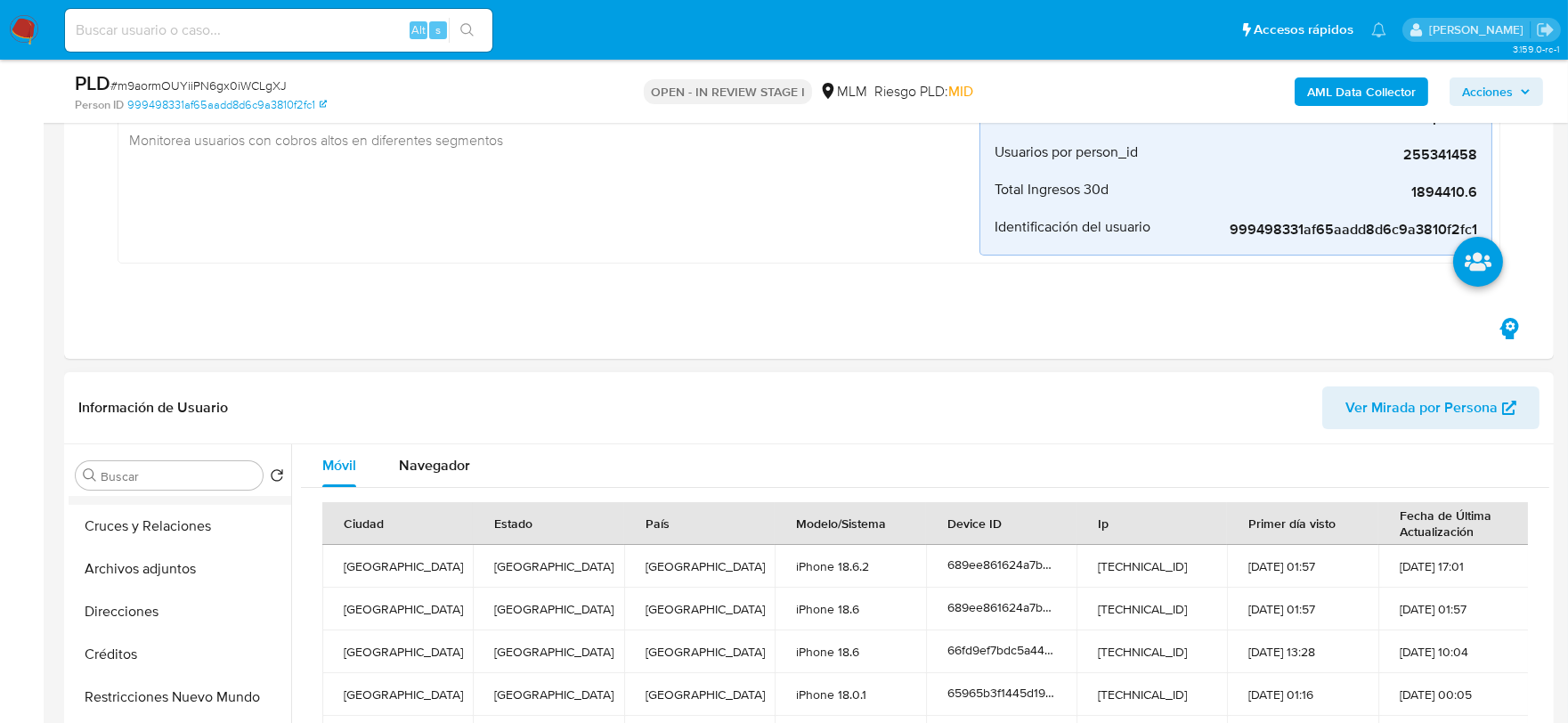
scroll to position [0, 0]
click at [116, 552] on button "KYC" at bounding box center [173, 561] width 209 height 42
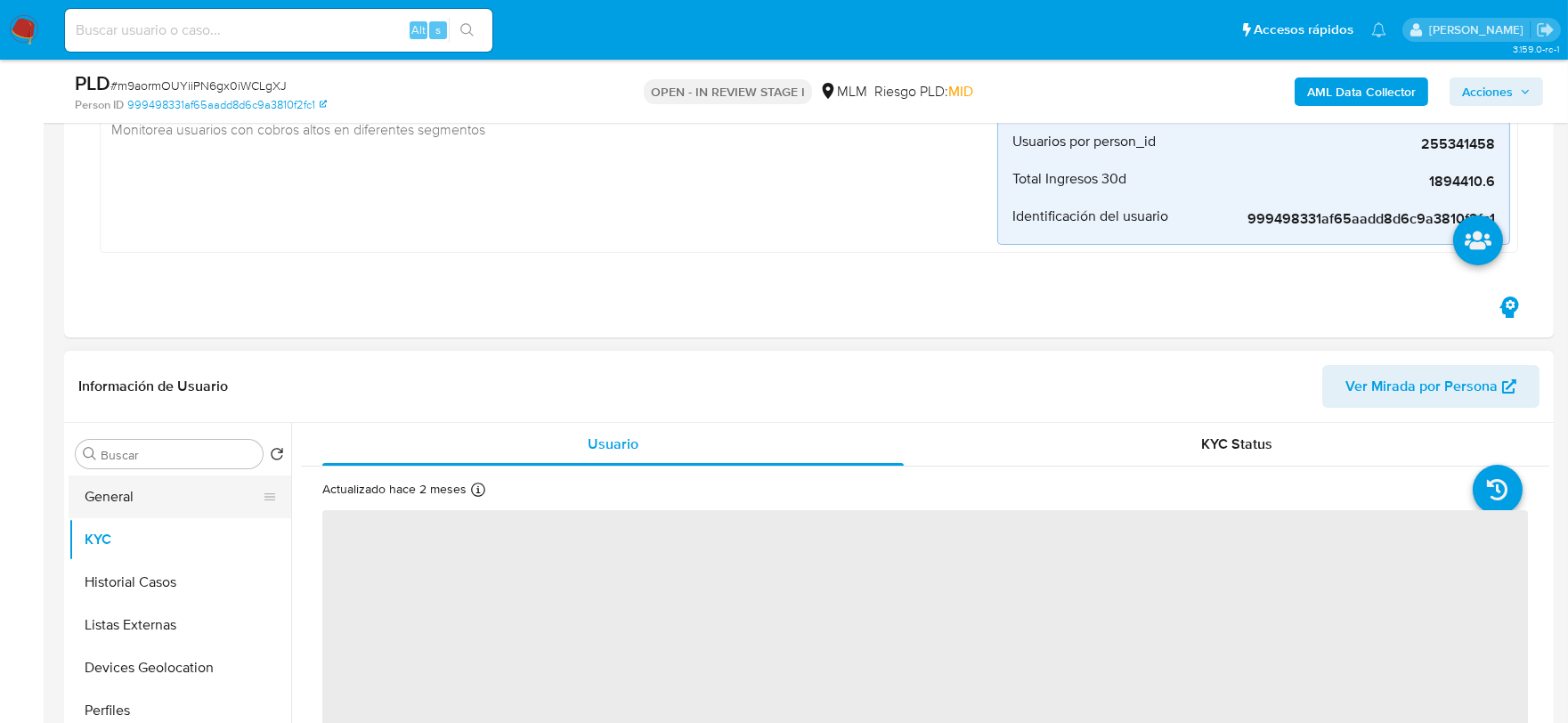
click at [143, 494] on button "General" at bounding box center [173, 497] width 209 height 42
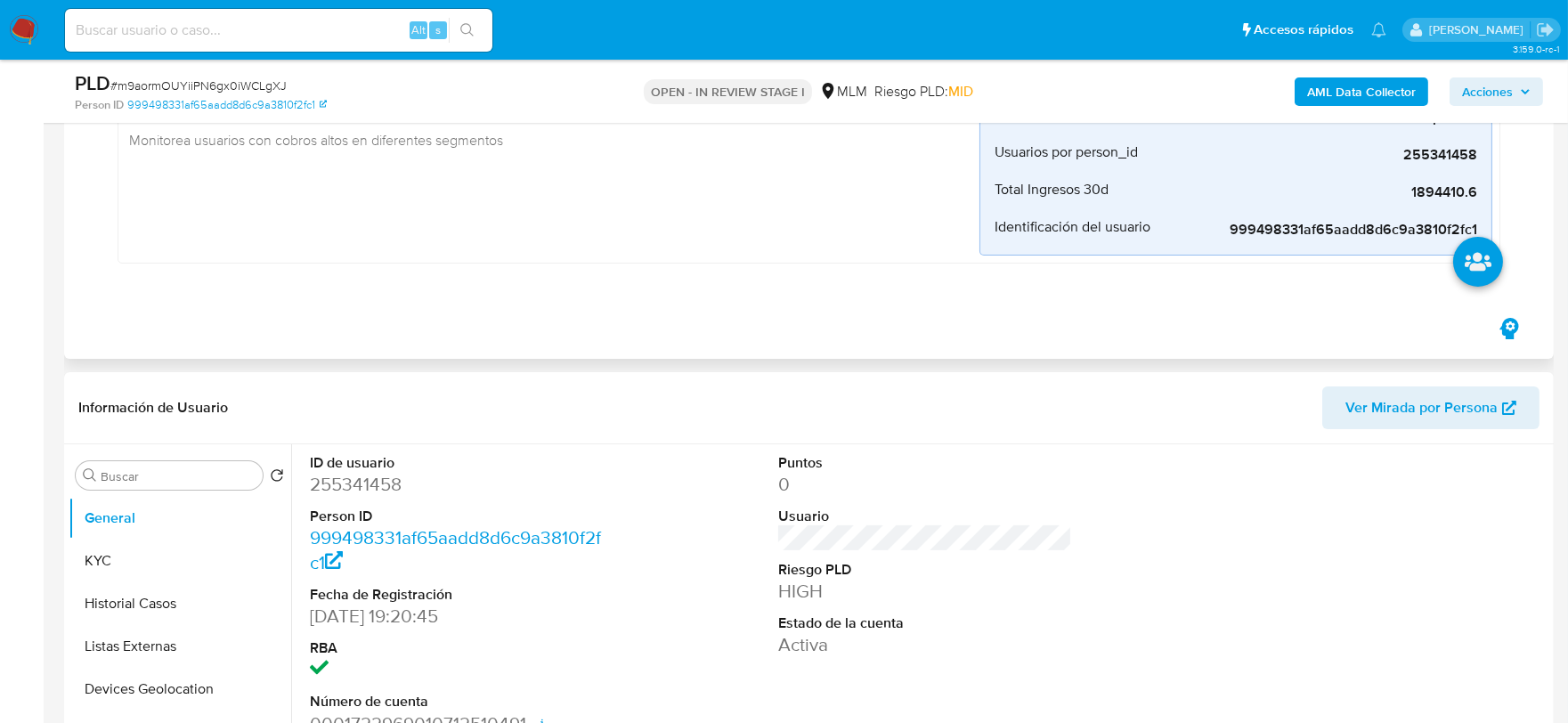
click at [726, 292] on div "AUTOMATIC (1) High_volume_mlm Creado hace un mes Creado: 12/08/2025 03:06:30 Or…" at bounding box center [809, 120] width 1462 height 390
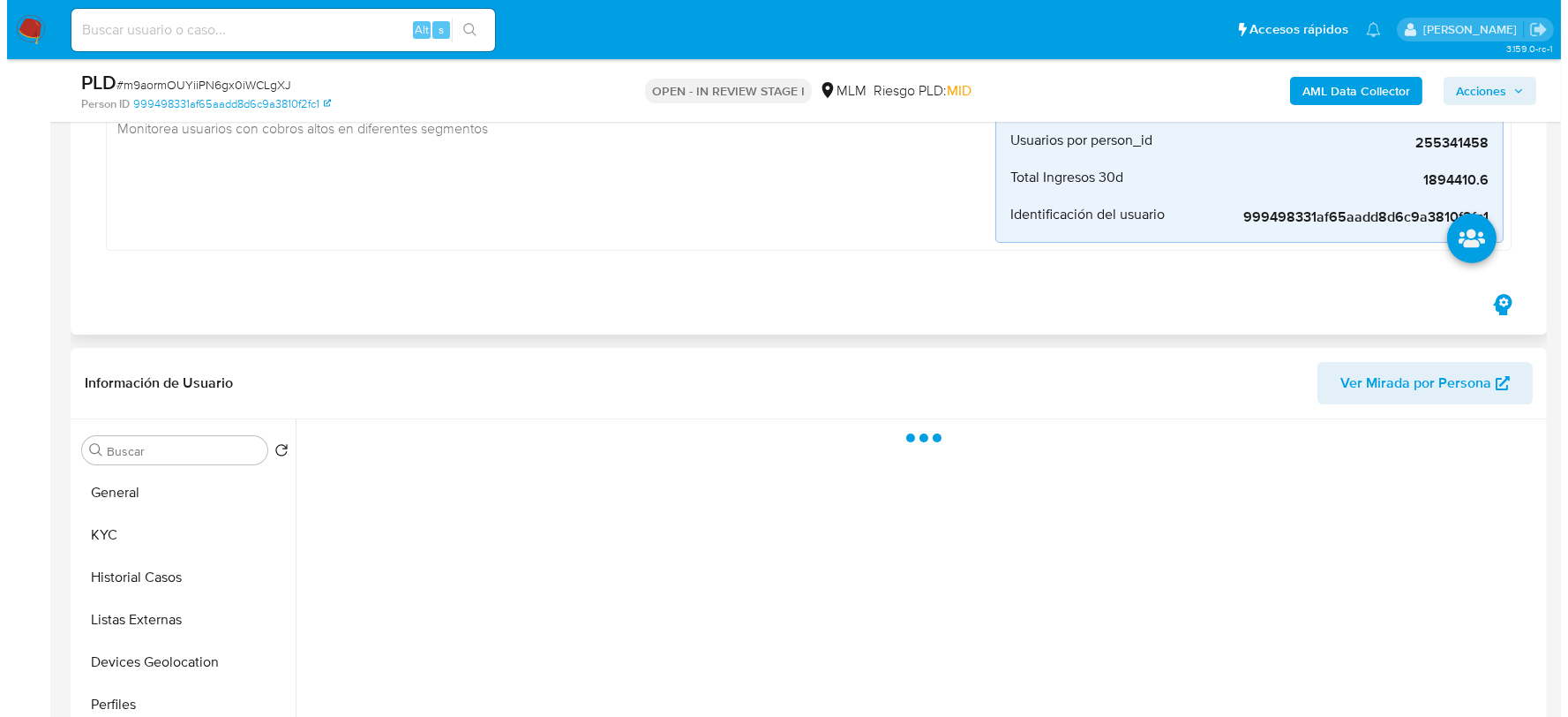
scroll to position [566, 0]
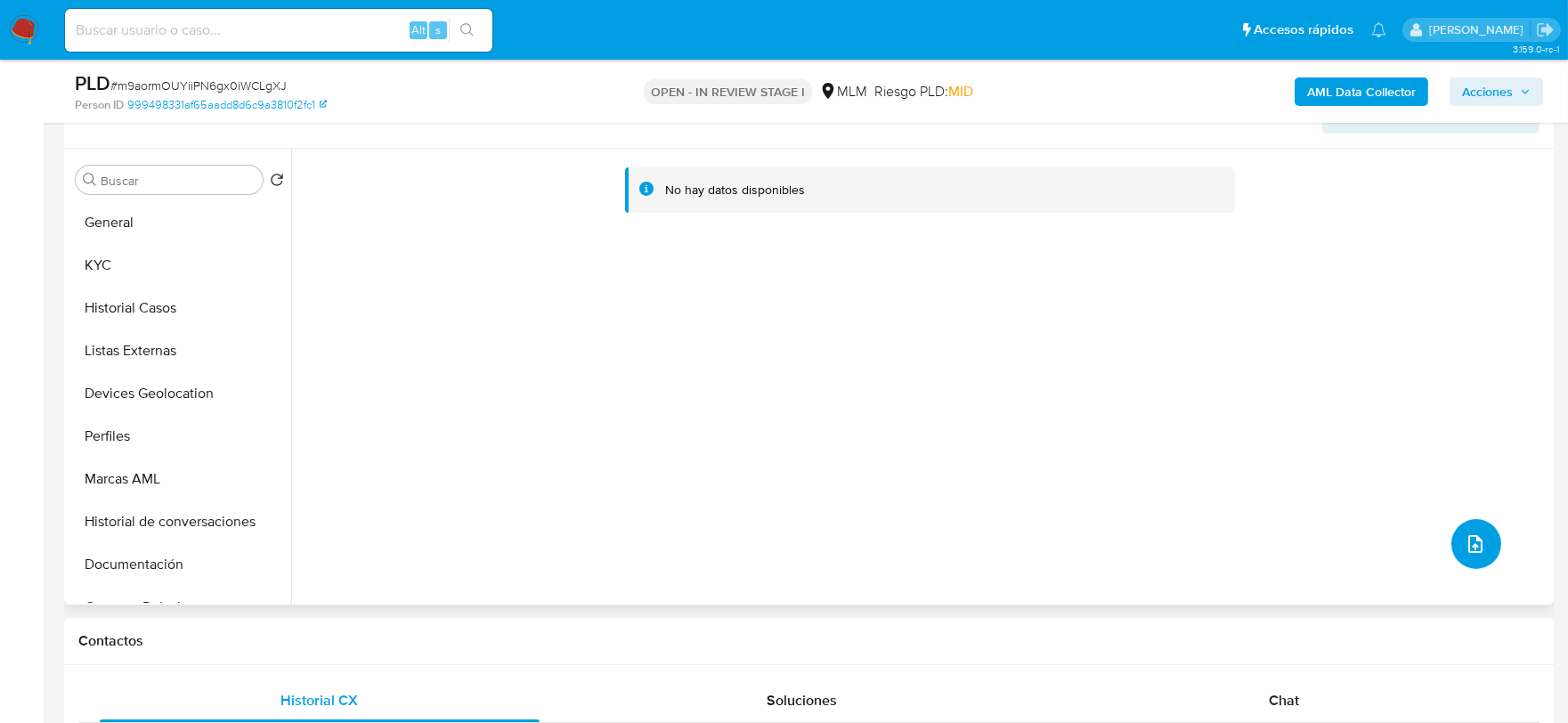
click at [1456, 538] on button "upload-file" at bounding box center [1477, 544] width 50 height 50
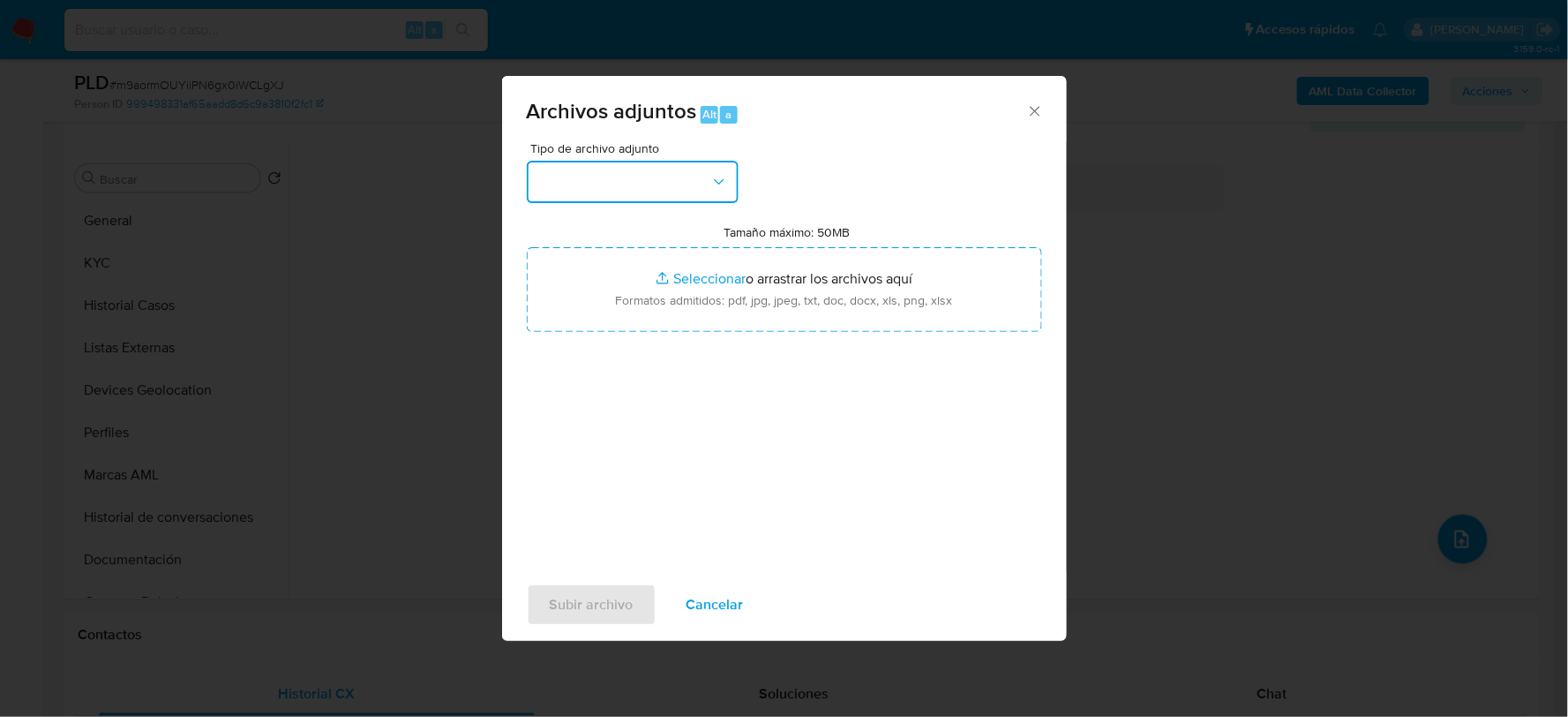
click at [587, 168] on button "button" at bounding box center [632, 182] width 211 height 42
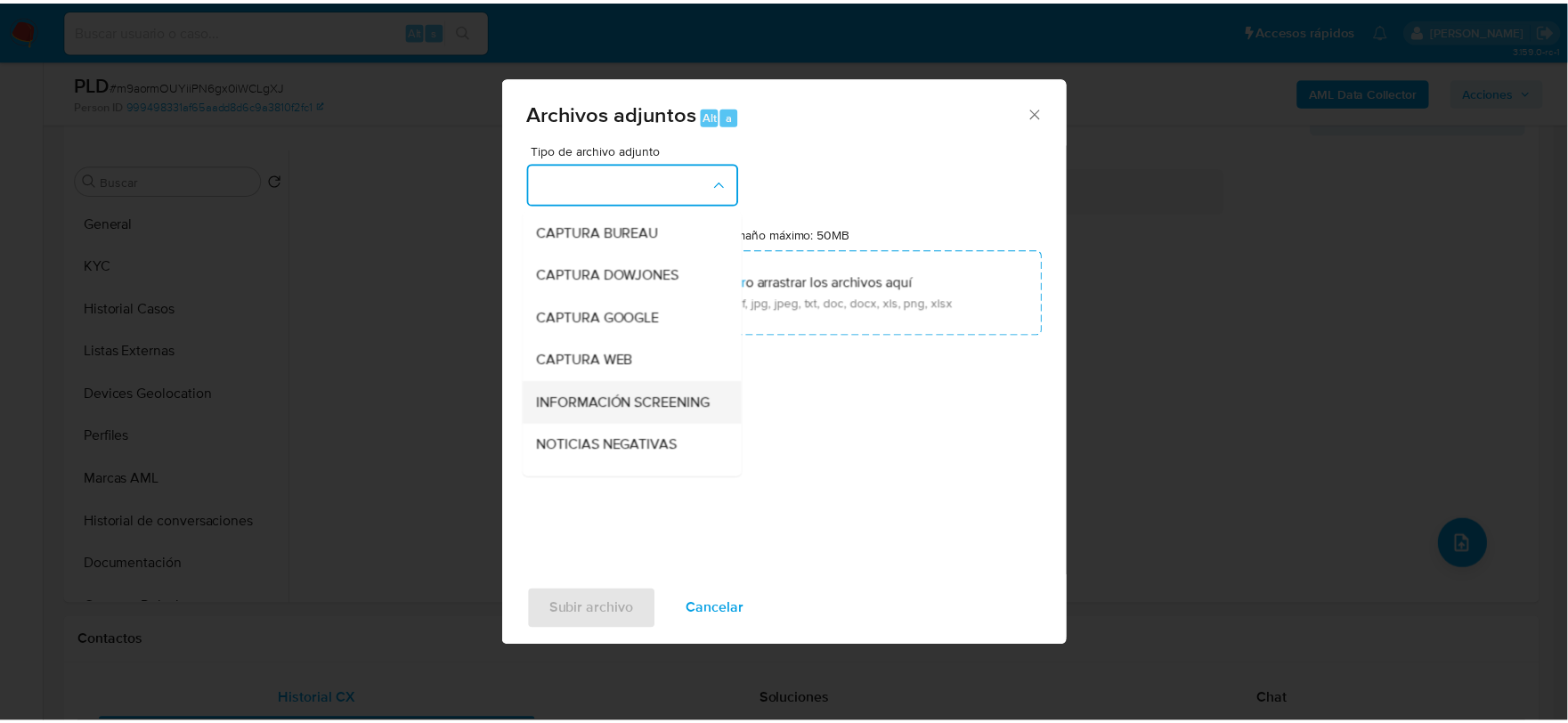
scroll to position [135, 0]
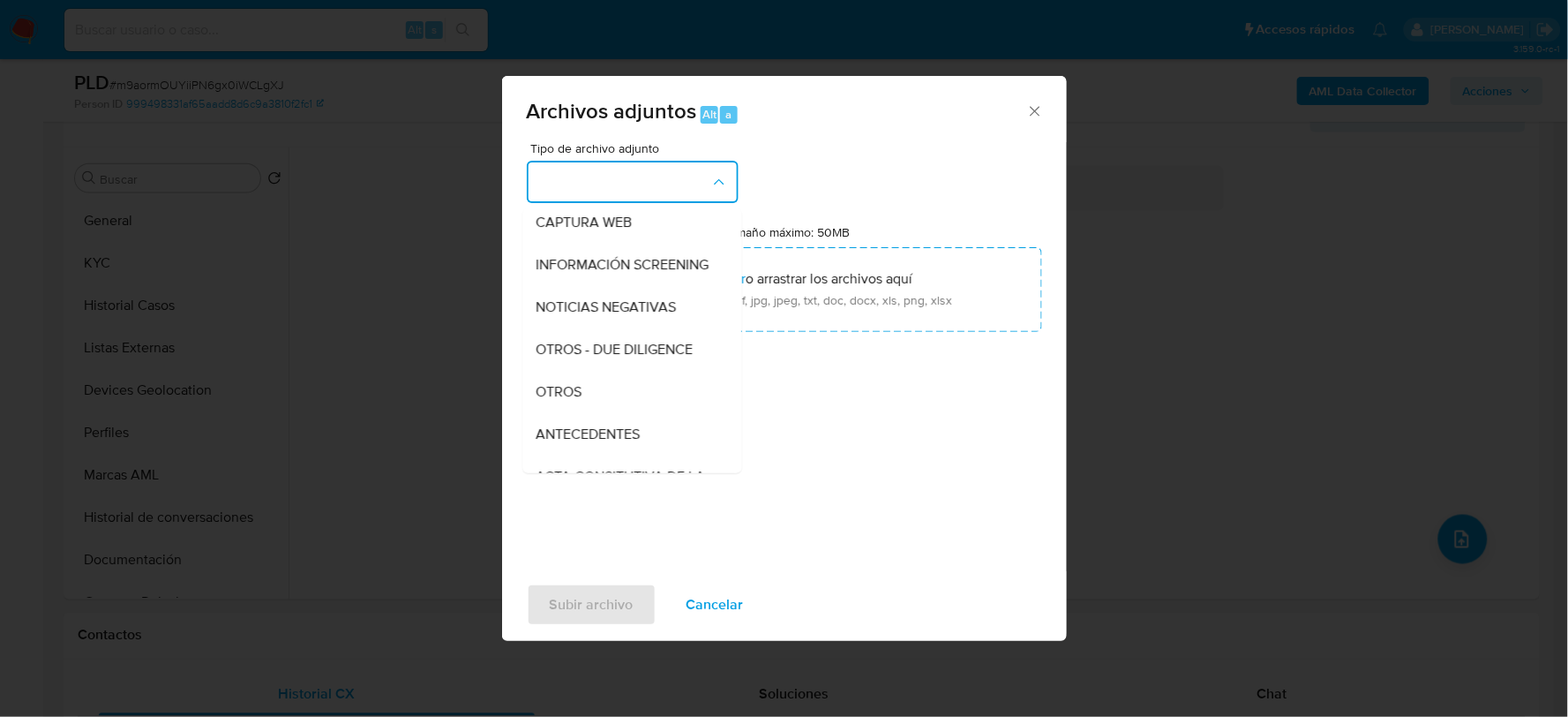
click at [552, 400] on span "OTROS" at bounding box center [560, 391] width 46 height 17
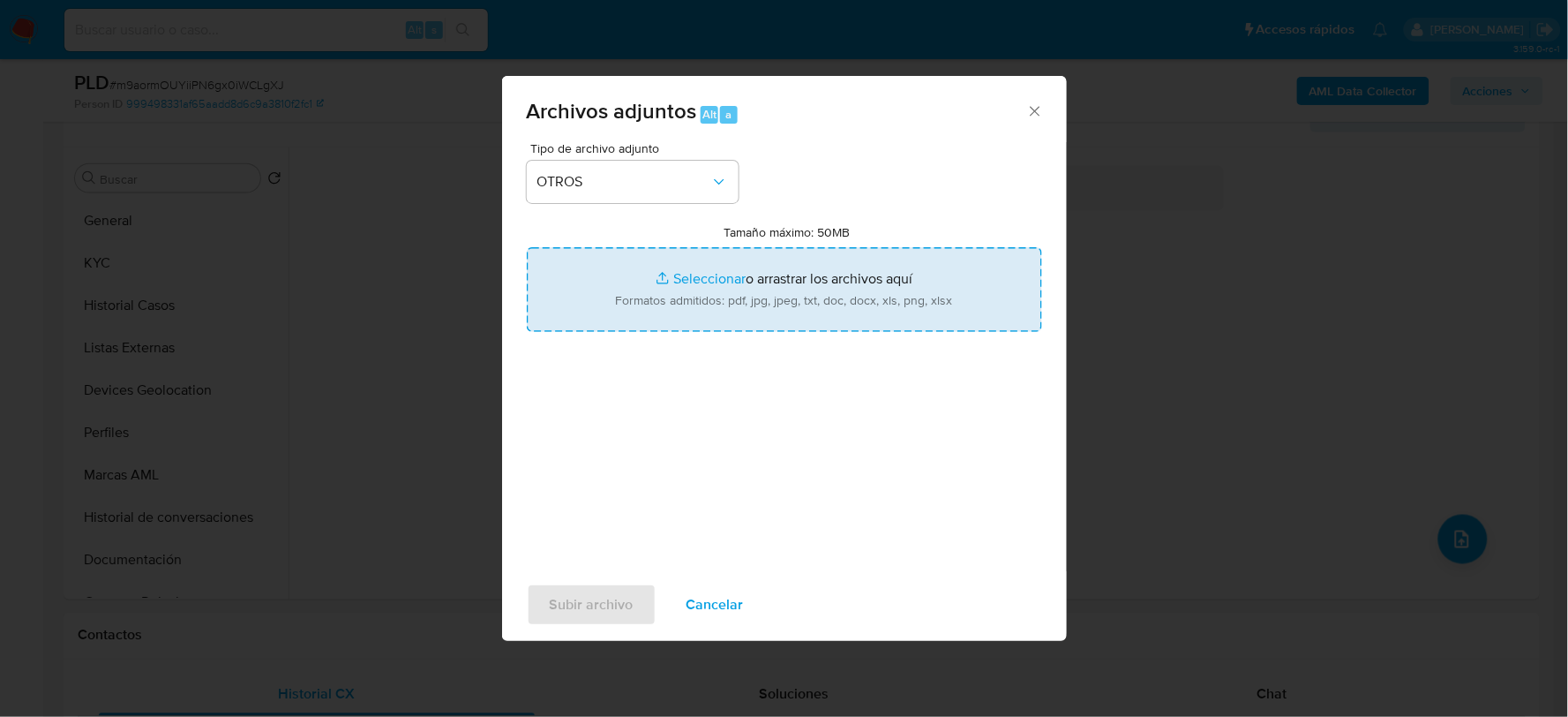
type input "C:\fakepath\255341458_SAUL MARTINEZ_AGO2025.pdf"
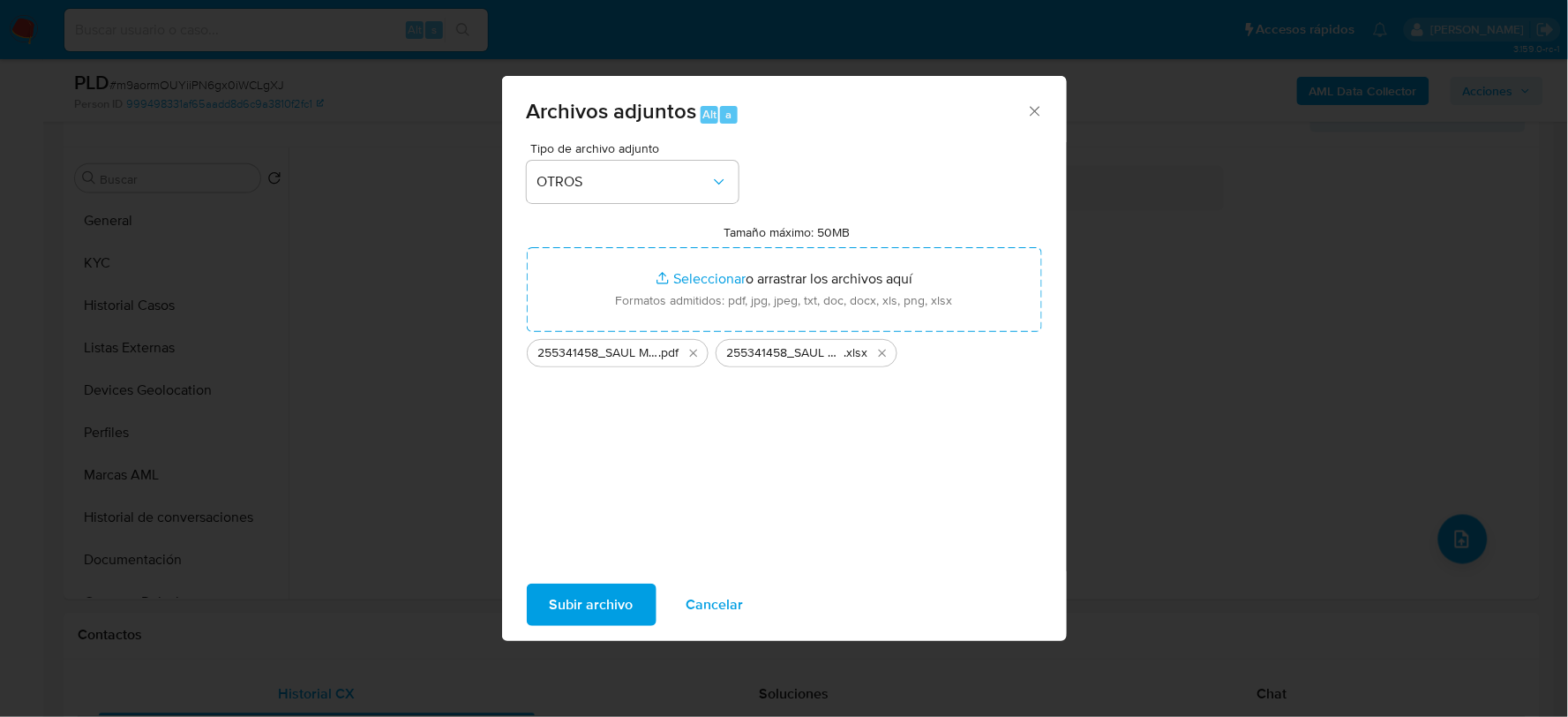
click at [552, 590] on span "Subir archivo" at bounding box center [592, 605] width 84 height 39
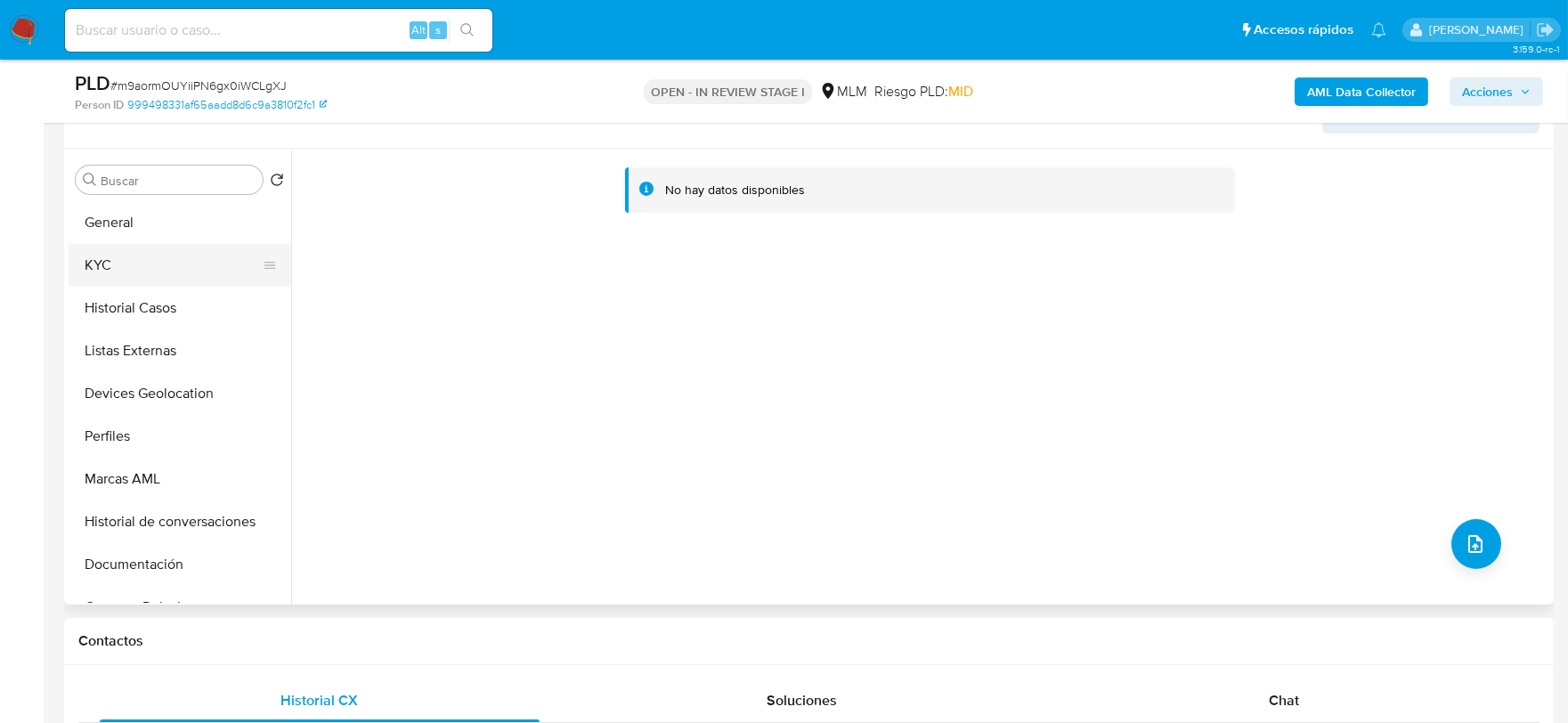
click at [145, 265] on button "KYC" at bounding box center [173, 265] width 209 height 42
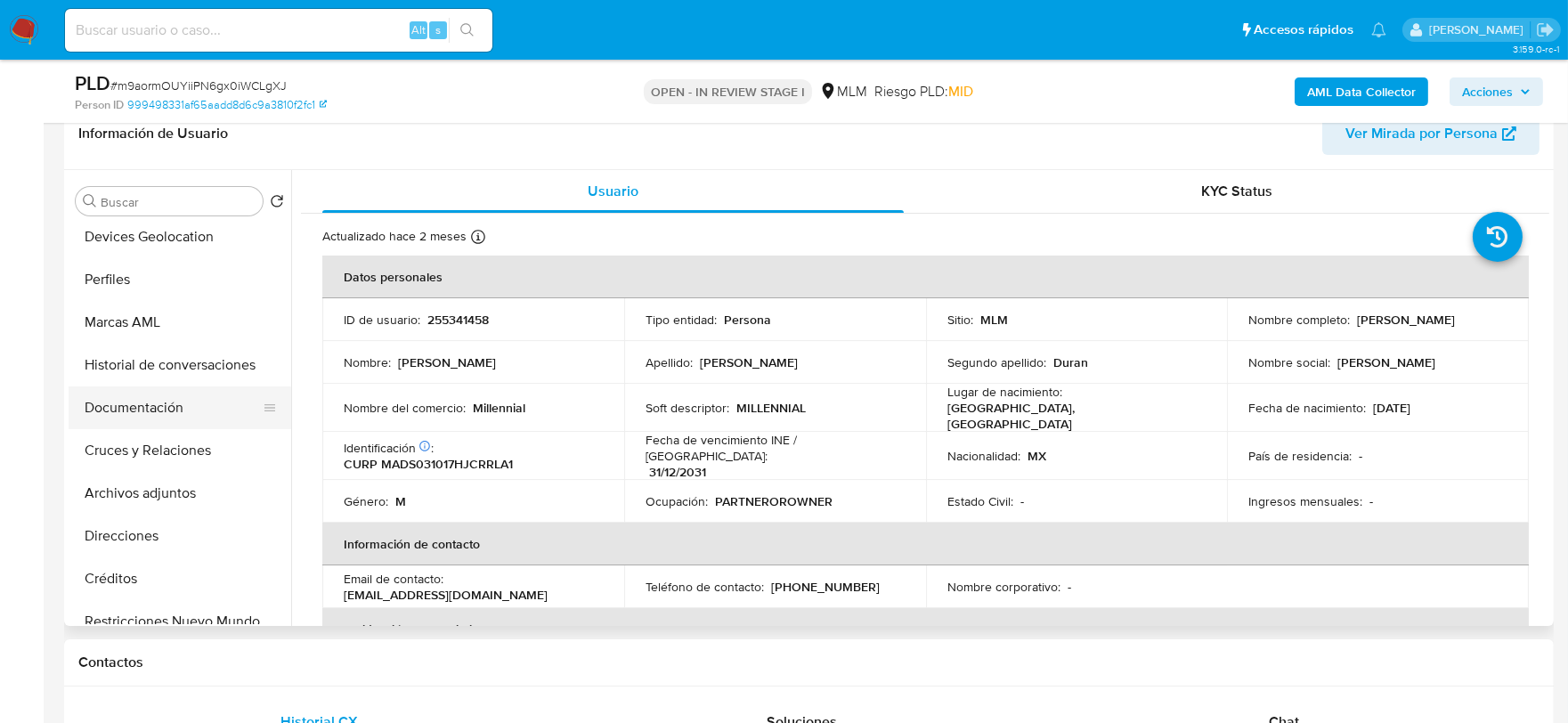
scroll to position [296, 0]
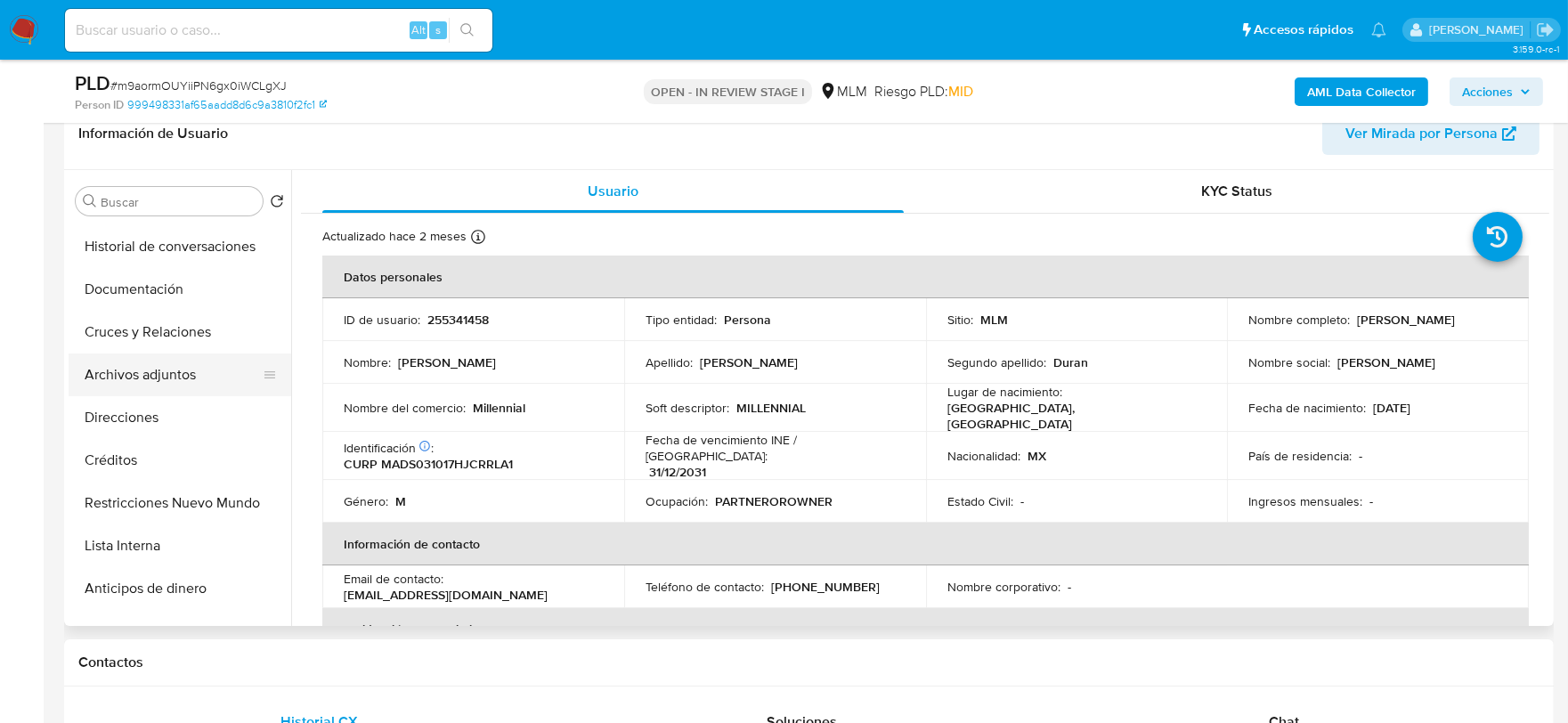
click at [185, 362] on button "Archivos adjuntos" at bounding box center [173, 375] width 209 height 42
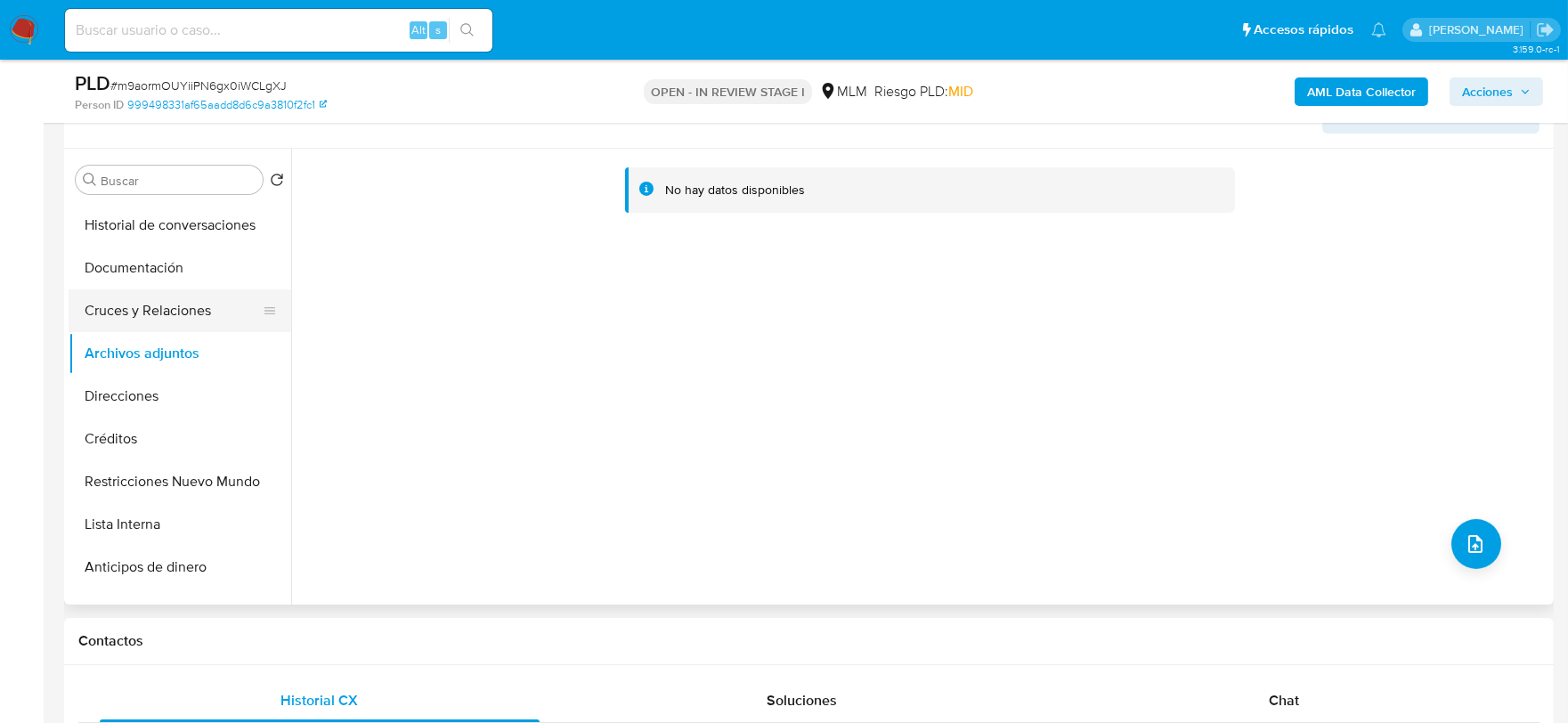
click at [172, 296] on button "Cruces y Relaciones" at bounding box center [173, 311] width 209 height 42
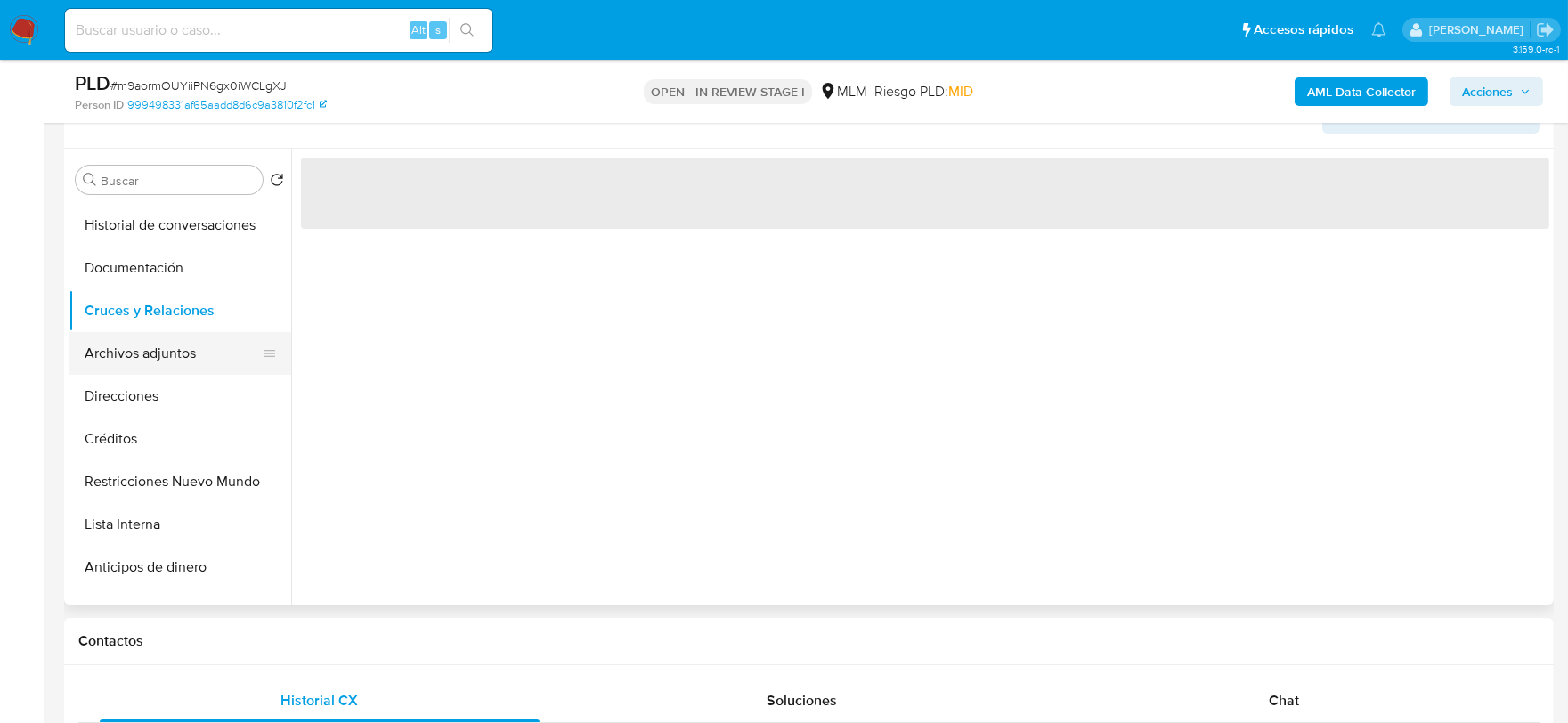
click at [167, 350] on button "Archivos adjuntos" at bounding box center [173, 353] width 209 height 42
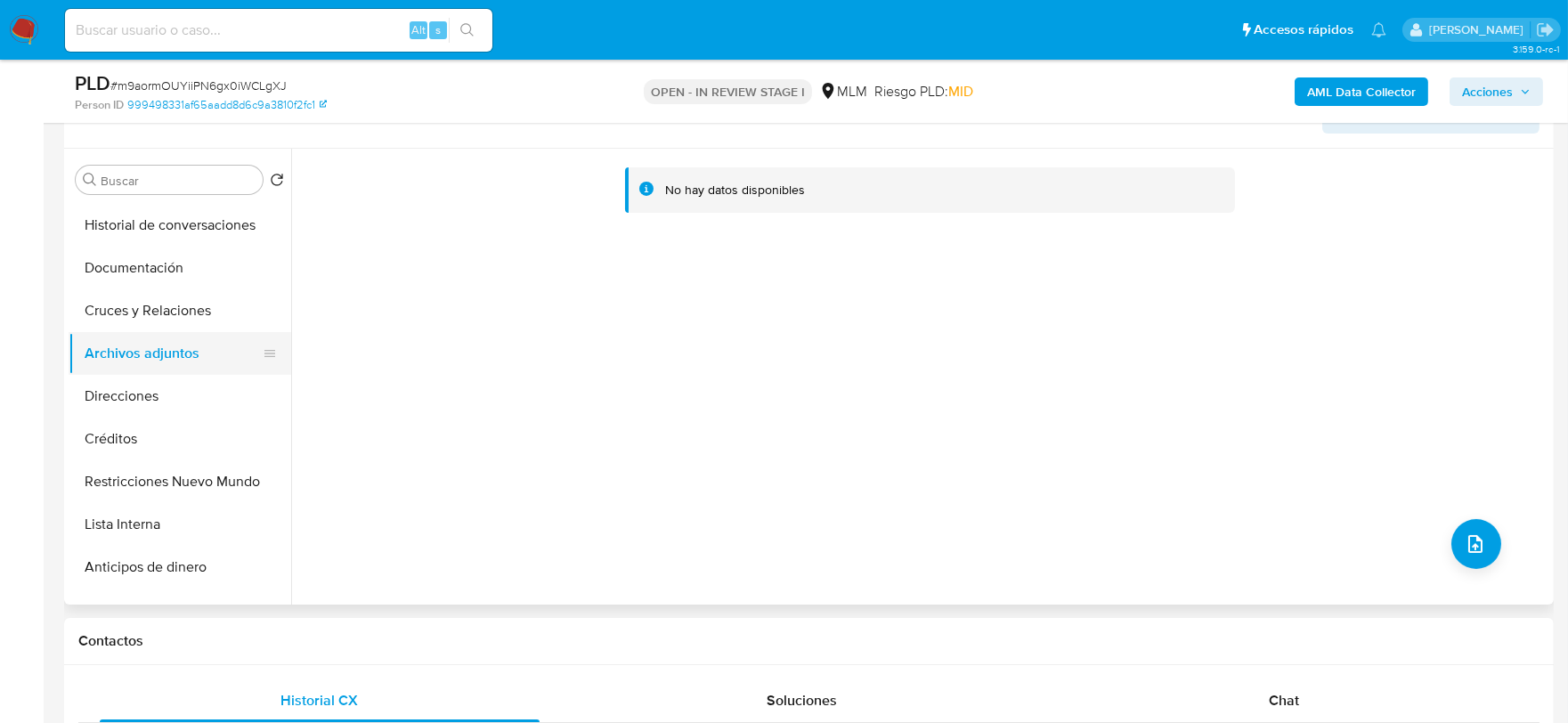
click at [167, 350] on button "Archivos adjuntos" at bounding box center [173, 353] width 209 height 42
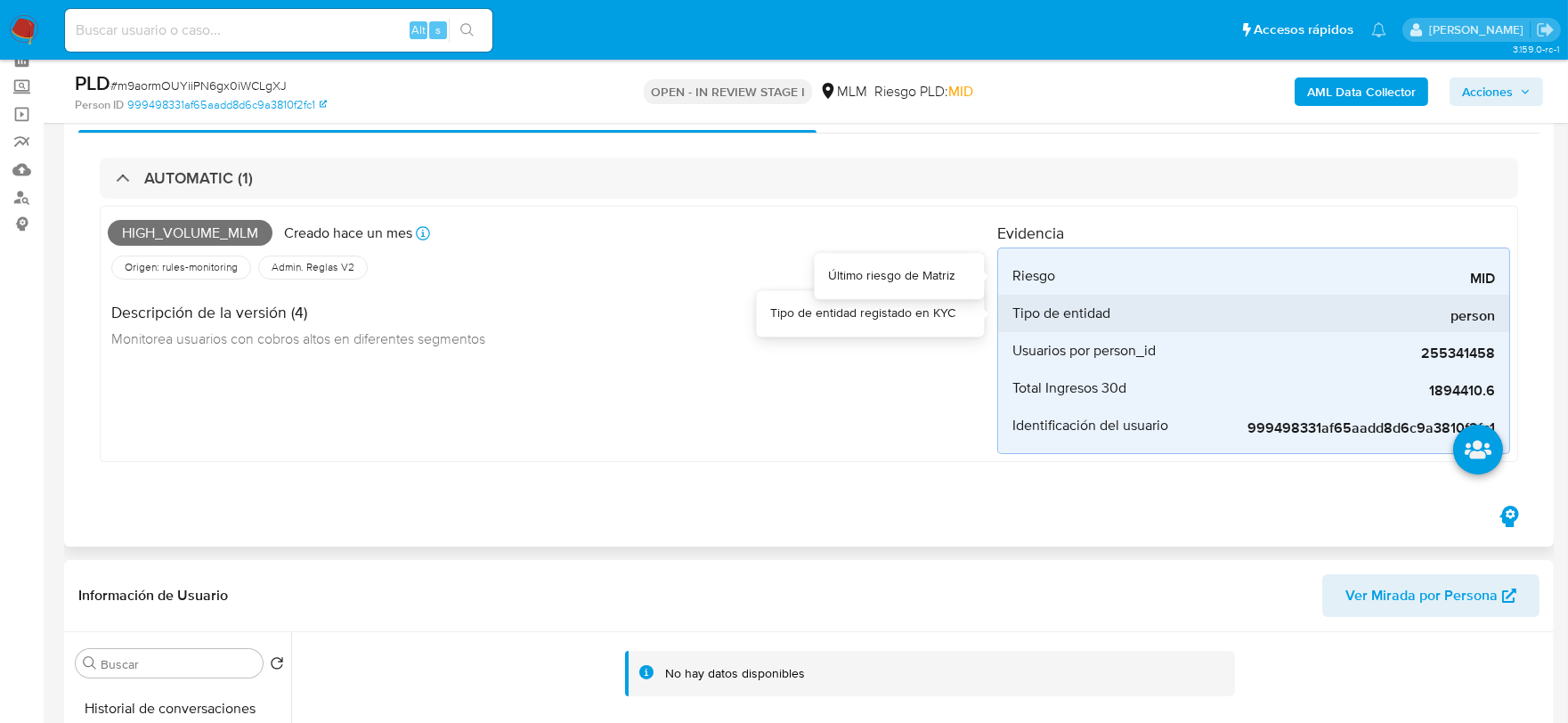
scroll to position [0, 0]
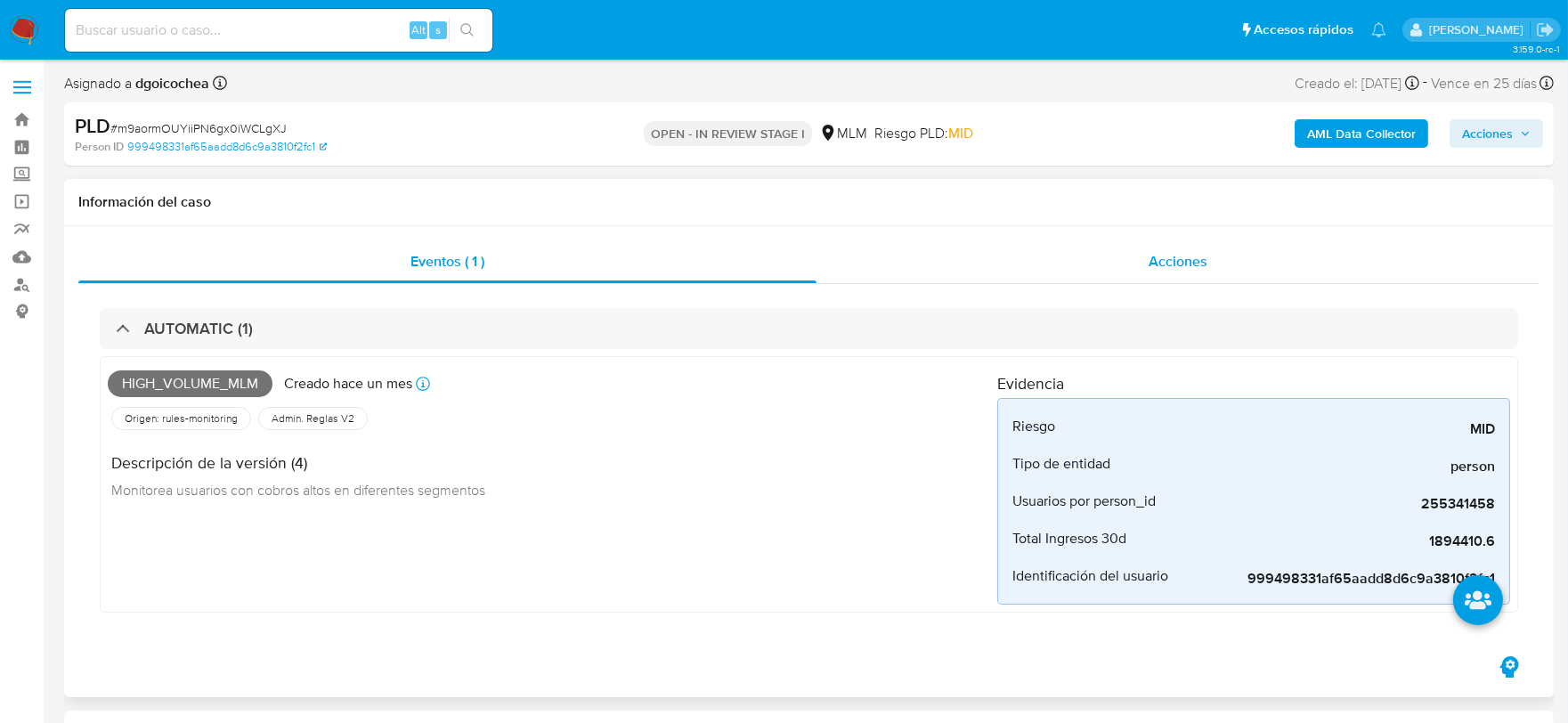
click at [1134, 243] on div "Acciones" at bounding box center [1178, 262] width 723 height 42
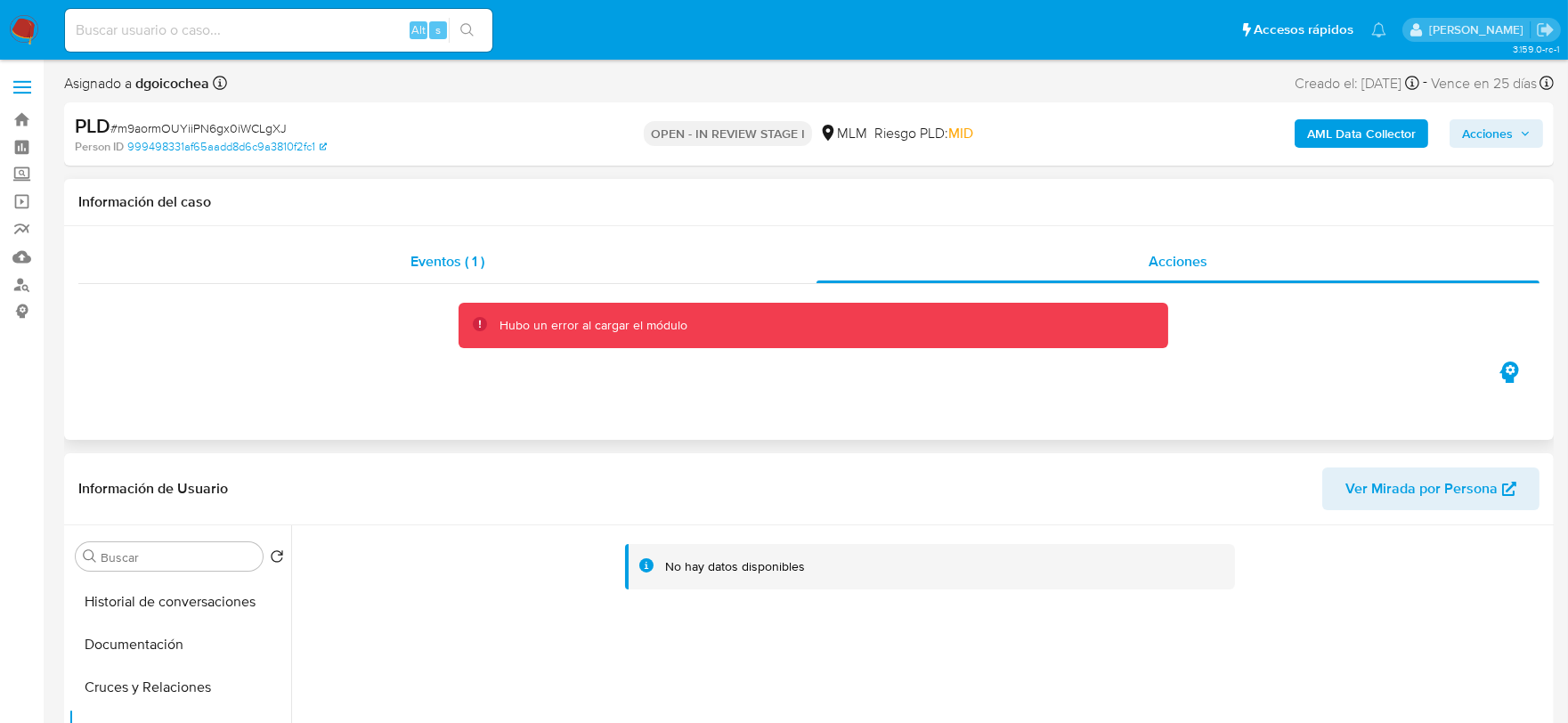
click at [414, 247] on div "Eventos ( 1 )" at bounding box center [447, 262] width 739 height 42
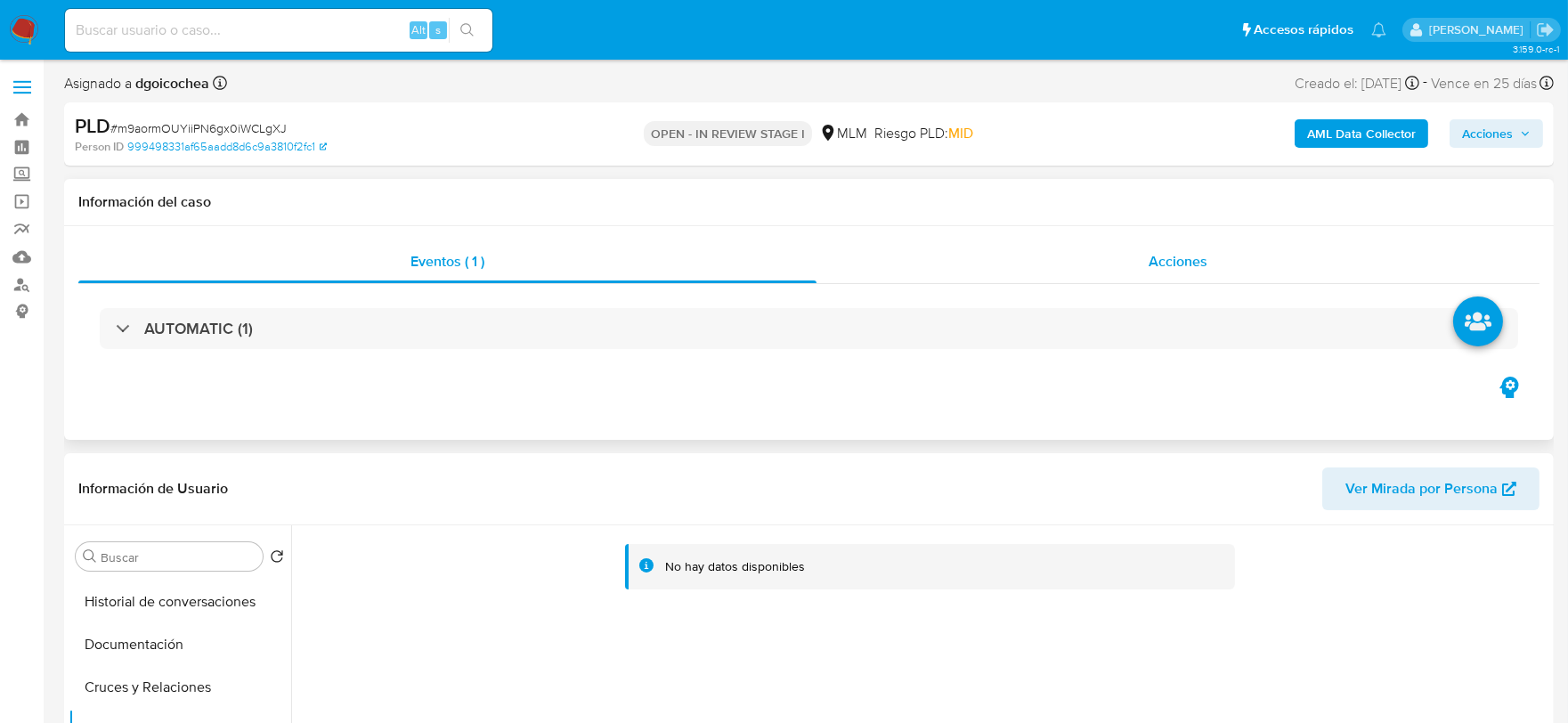
click at [1120, 265] on div "Acciones" at bounding box center [1178, 262] width 723 height 42
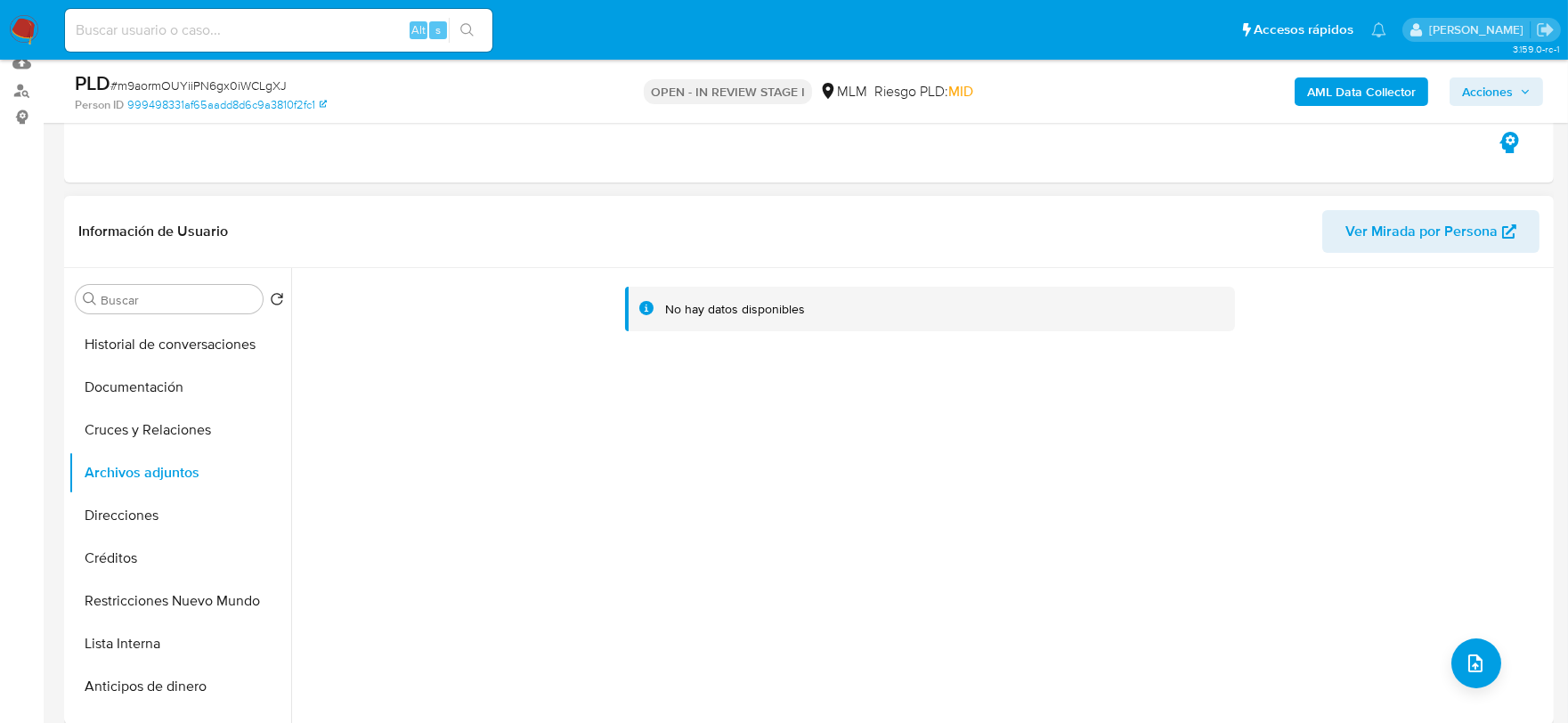
scroll to position [198, 0]
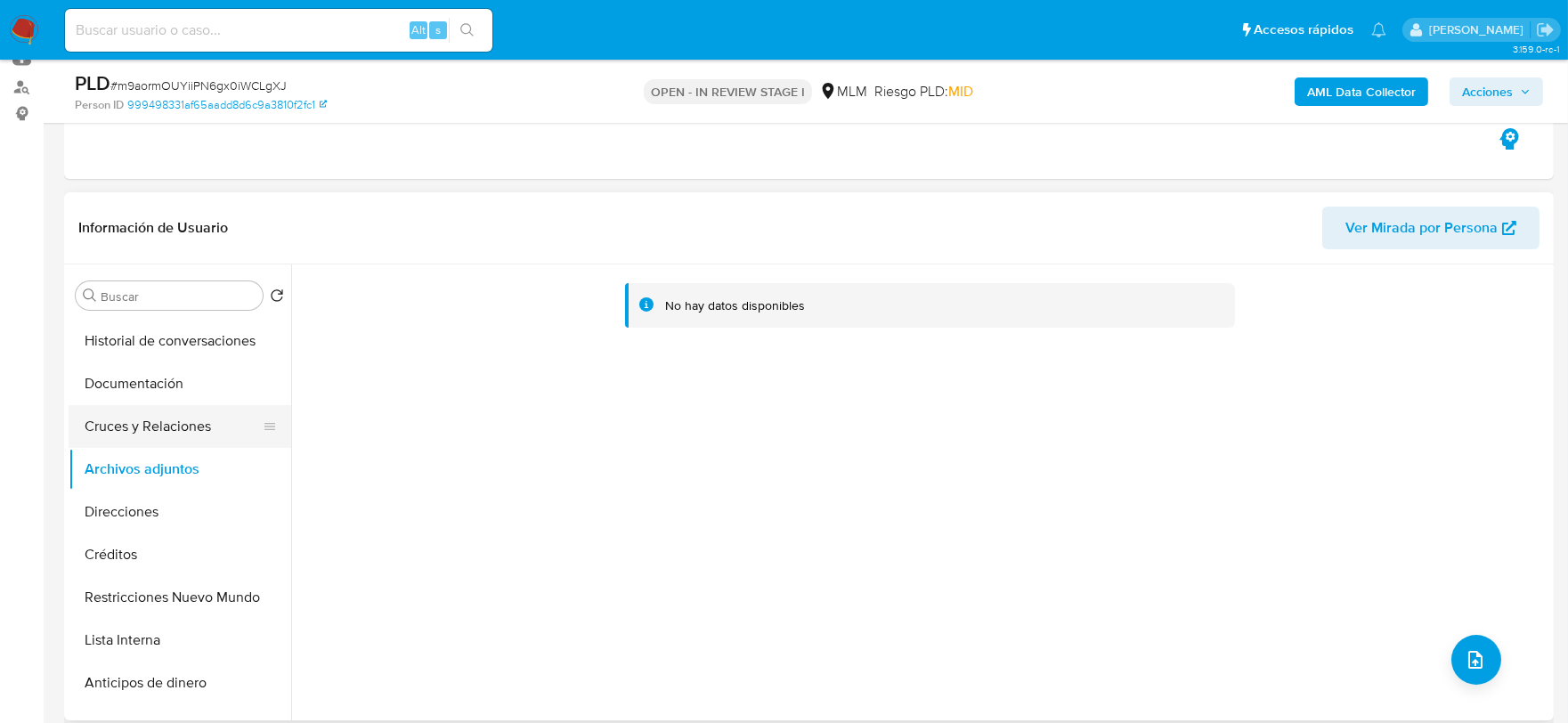
click at [98, 411] on button "Cruces y Relaciones" at bounding box center [173, 427] width 209 height 42
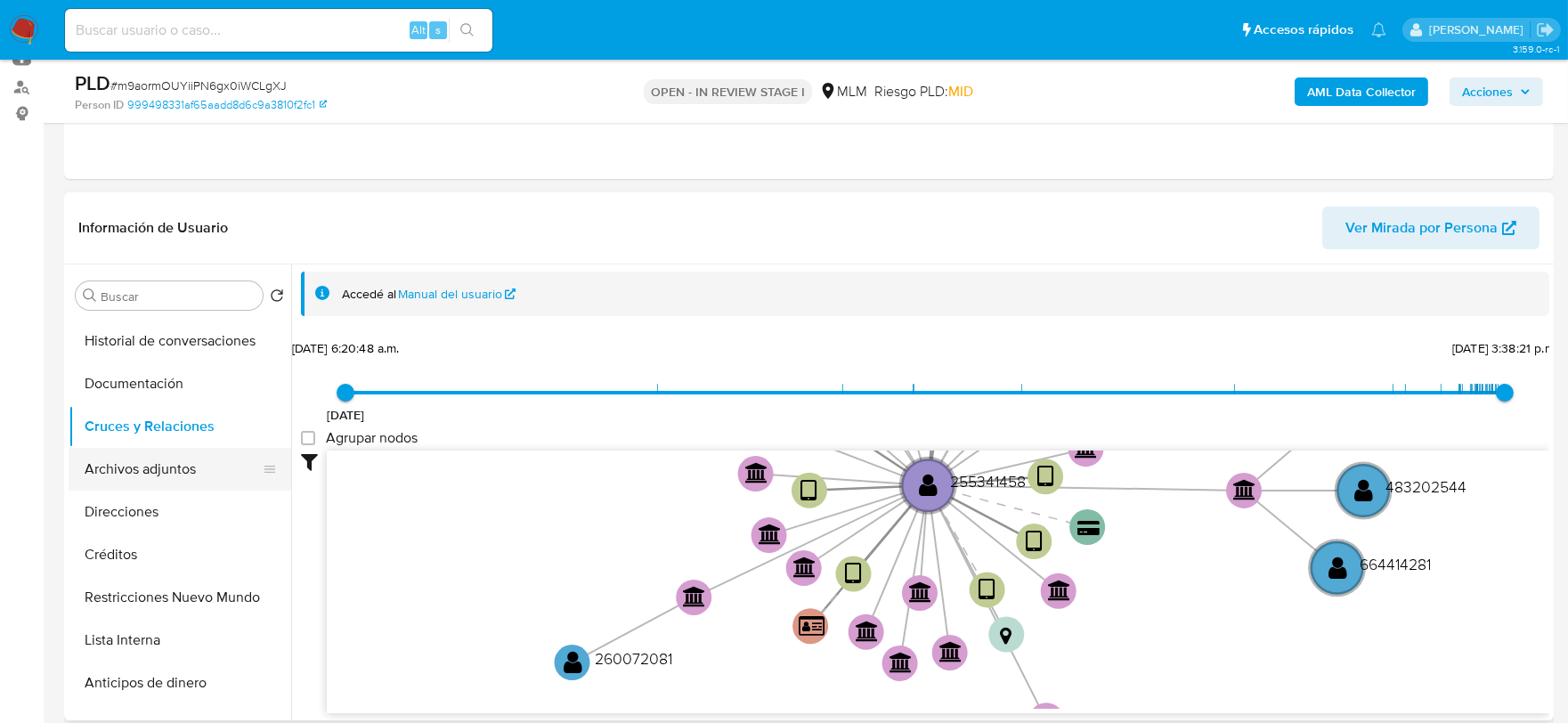
click at [143, 469] on button "Archivos adjuntos" at bounding box center [173, 469] width 209 height 42
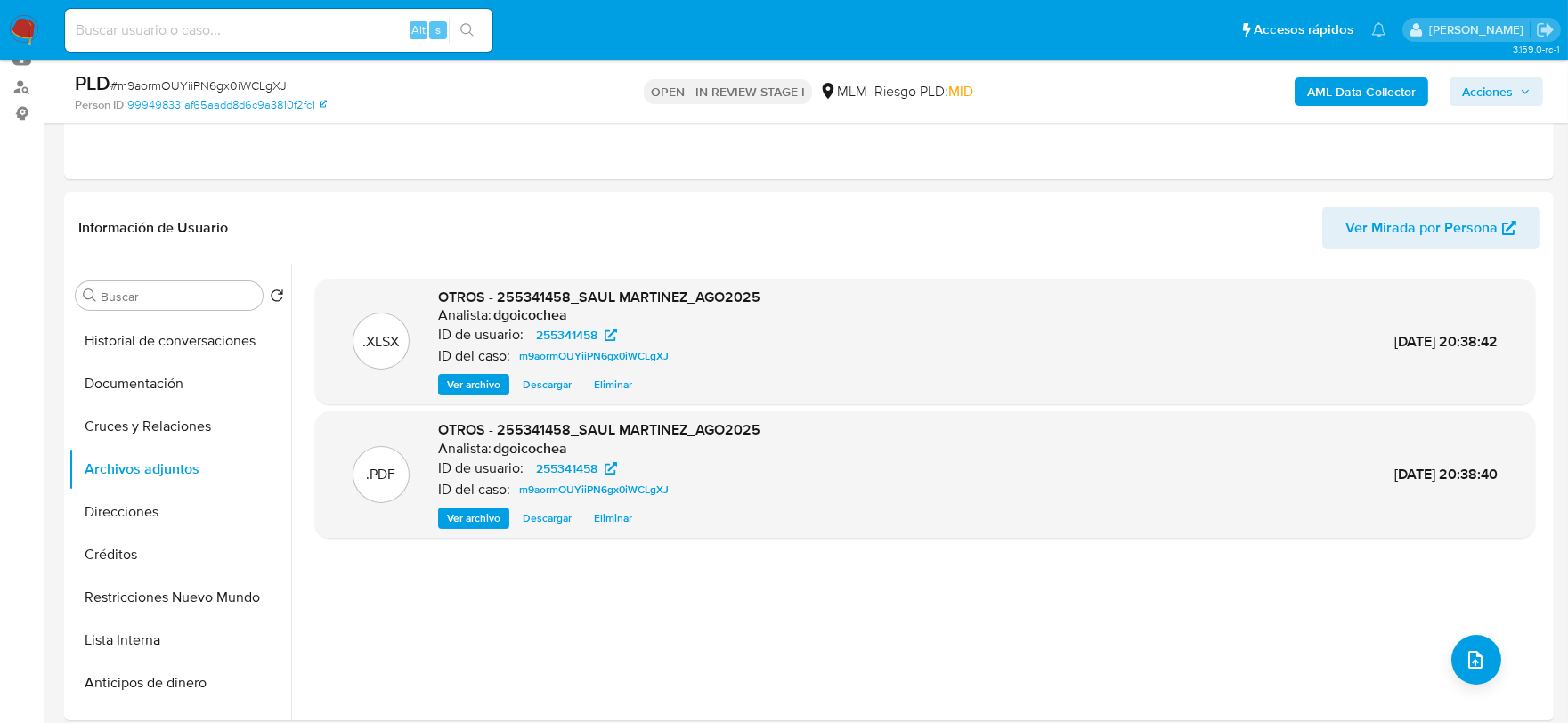
click at [1529, 93] on icon "button" at bounding box center [1526, 91] width 11 height 11
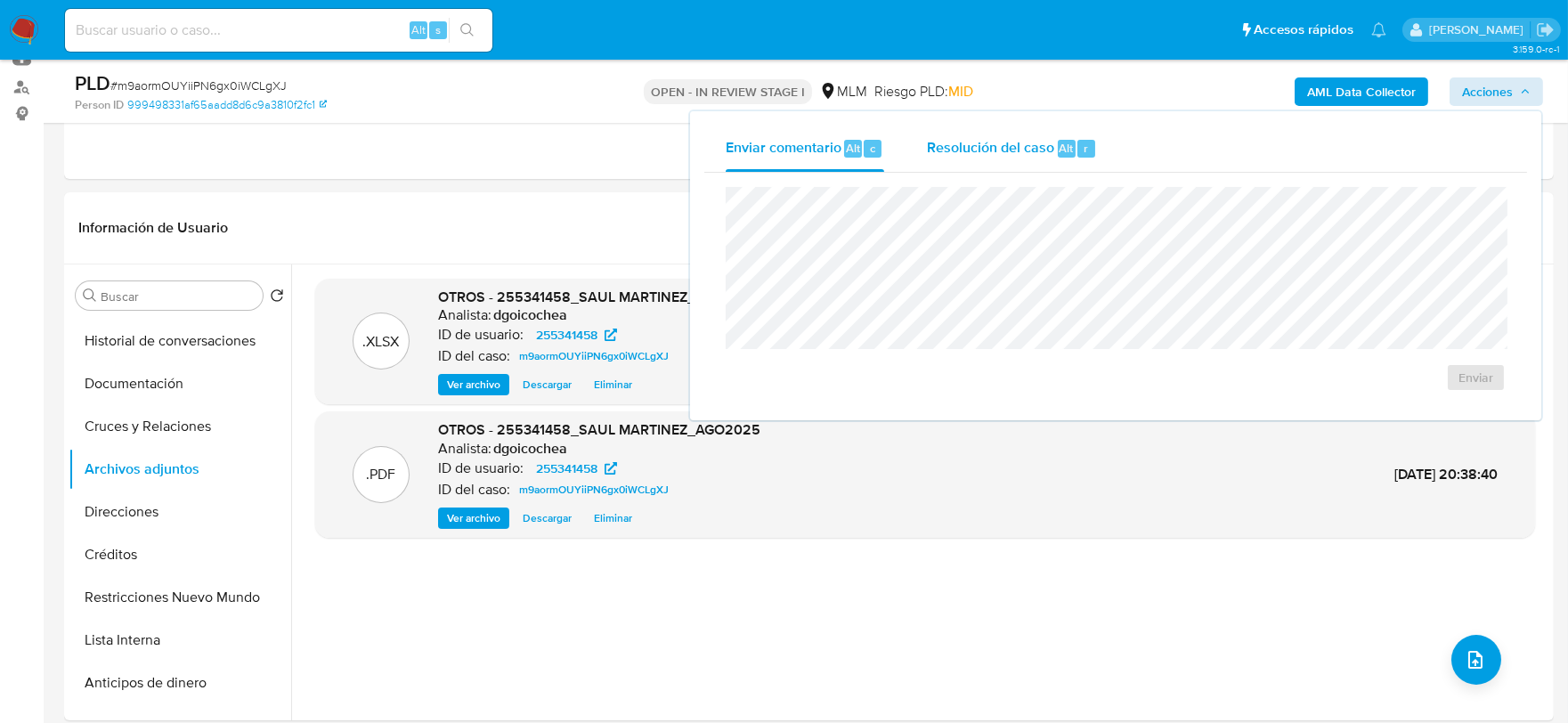
click at [930, 148] on span "Resolución del caso" at bounding box center [991, 147] width 127 height 20
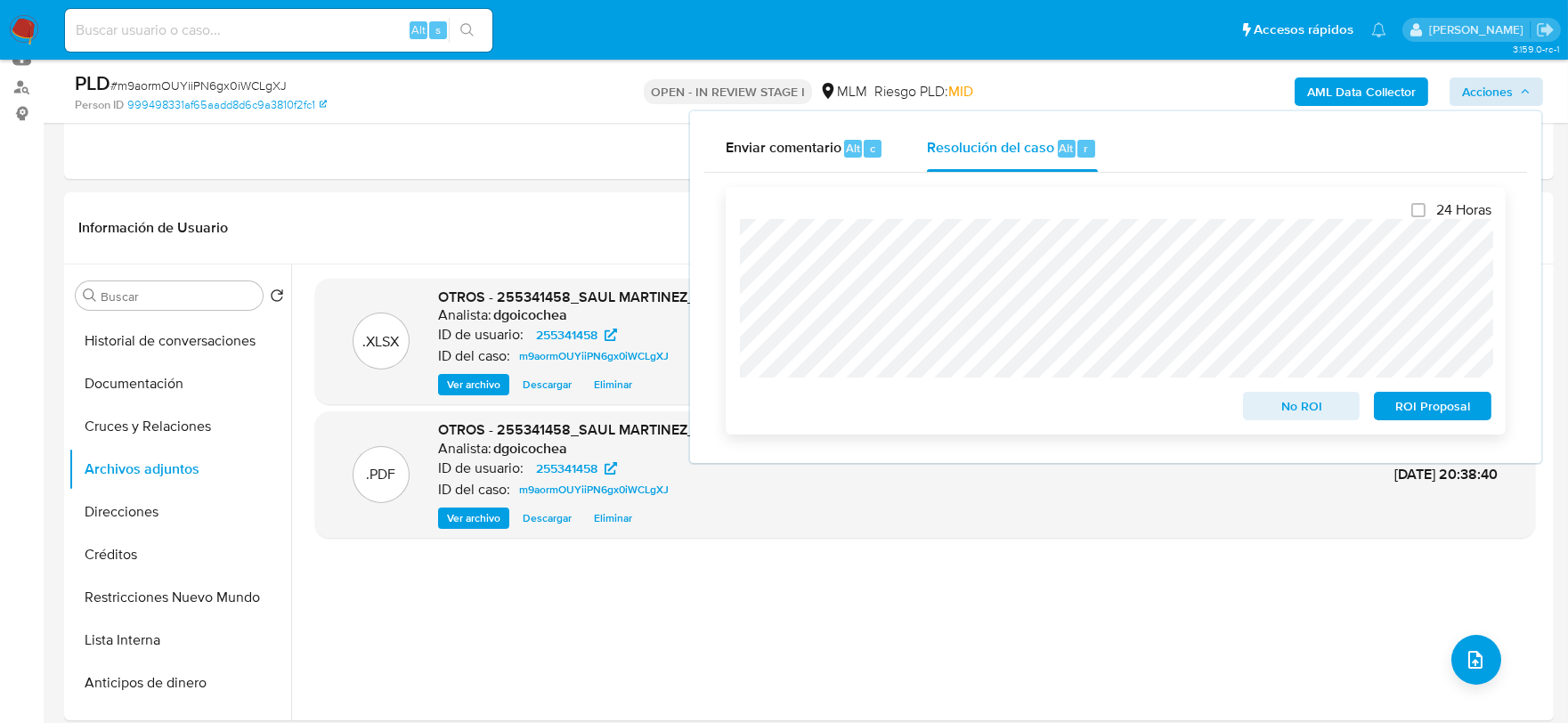
click at [1323, 404] on span "No ROI" at bounding box center [1302, 406] width 93 height 25
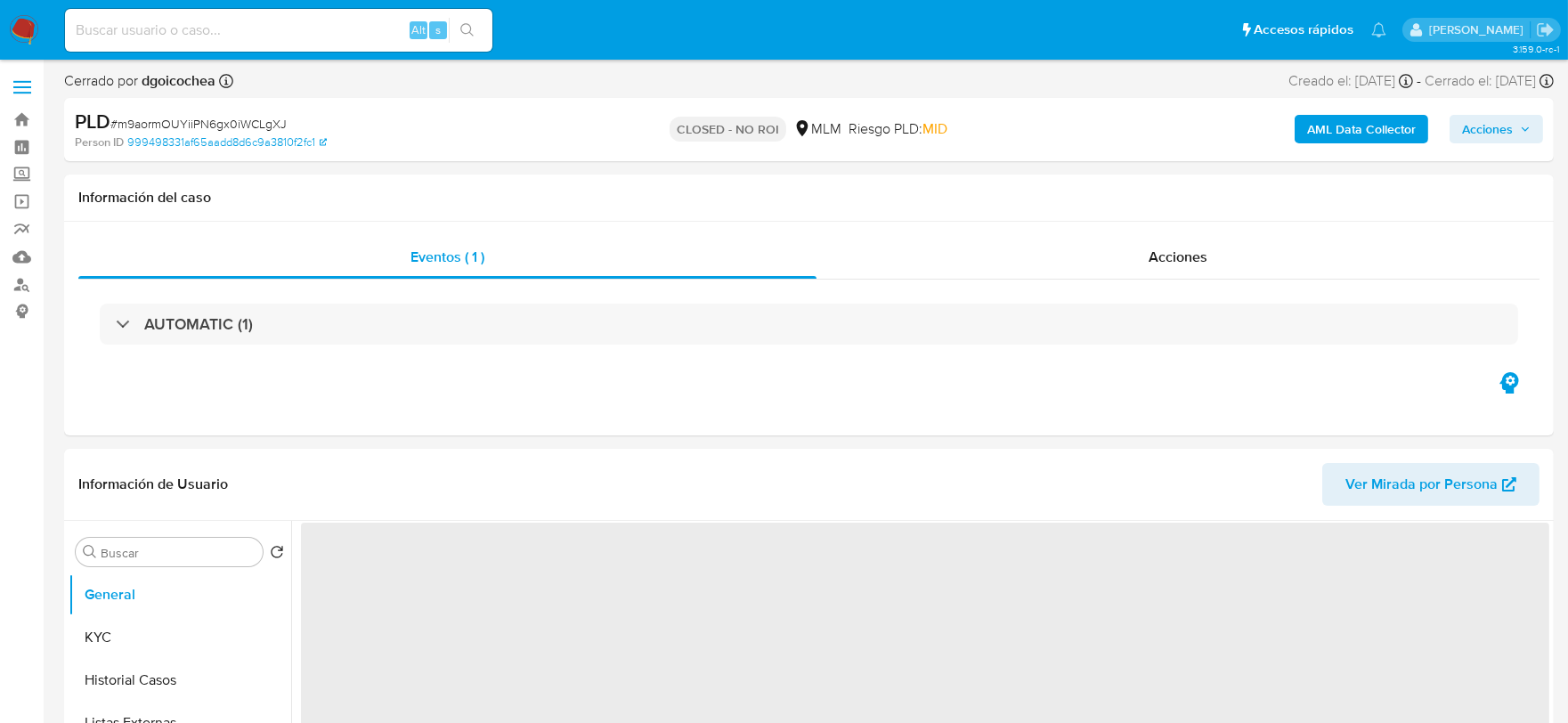
select select "10"
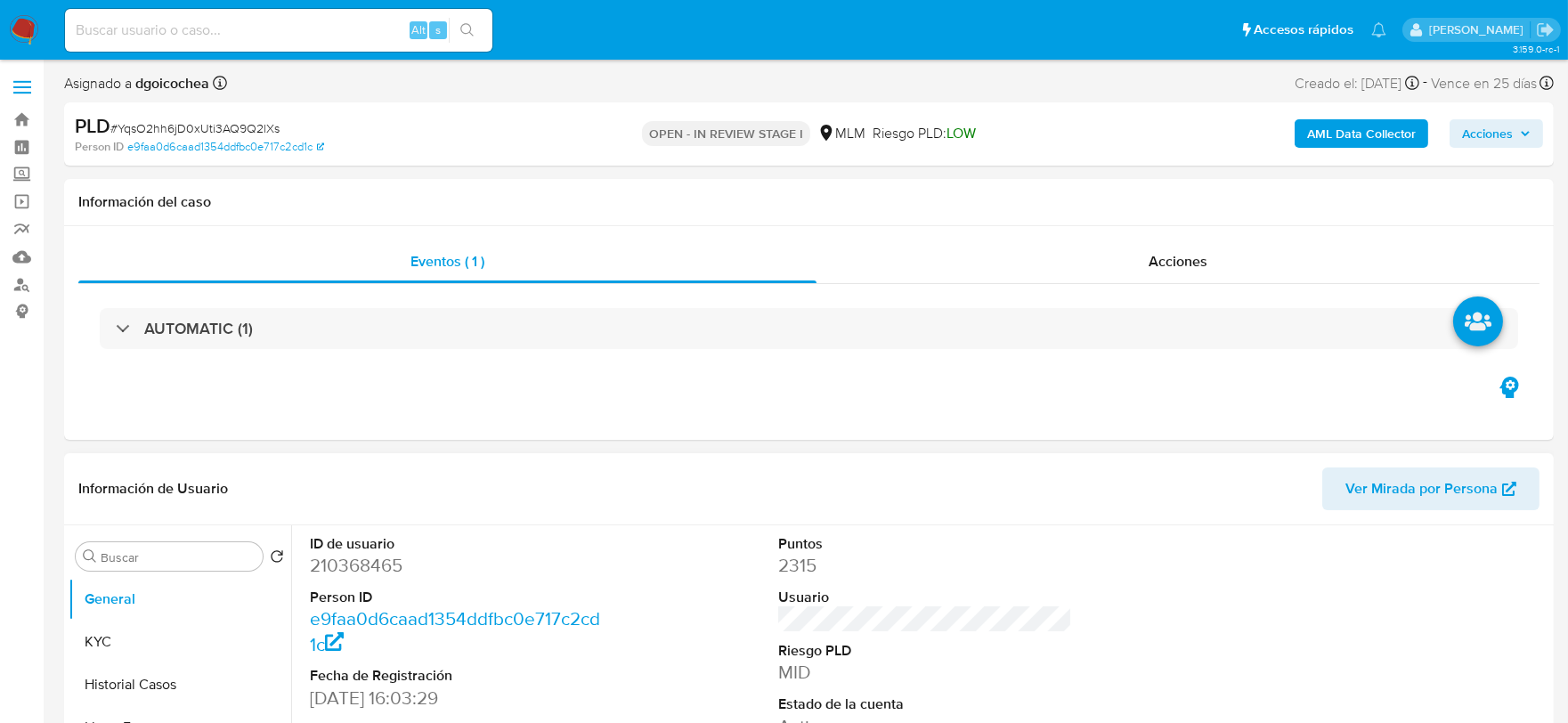
select select "10"
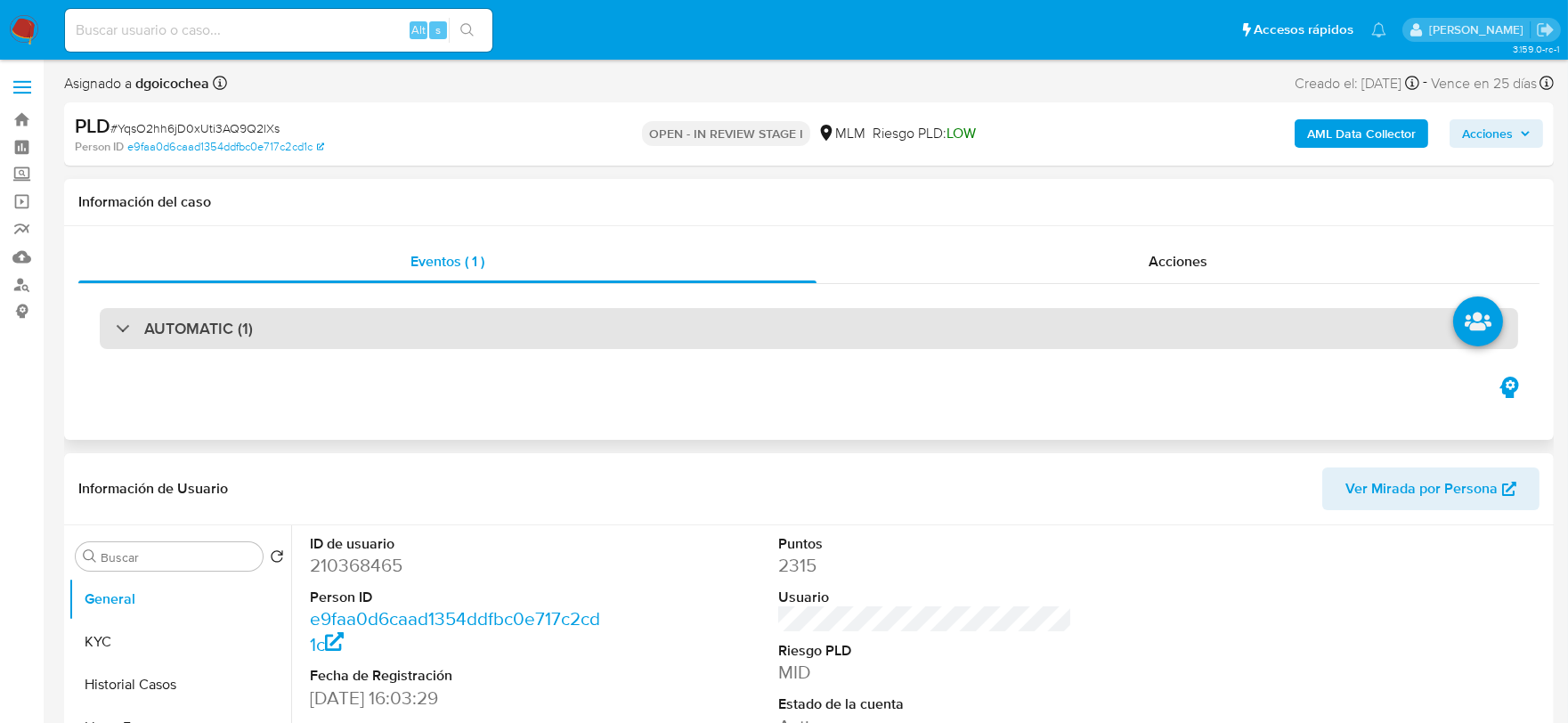
click at [218, 336] on h3 "AUTOMATIC (1)" at bounding box center [198, 328] width 109 height 19
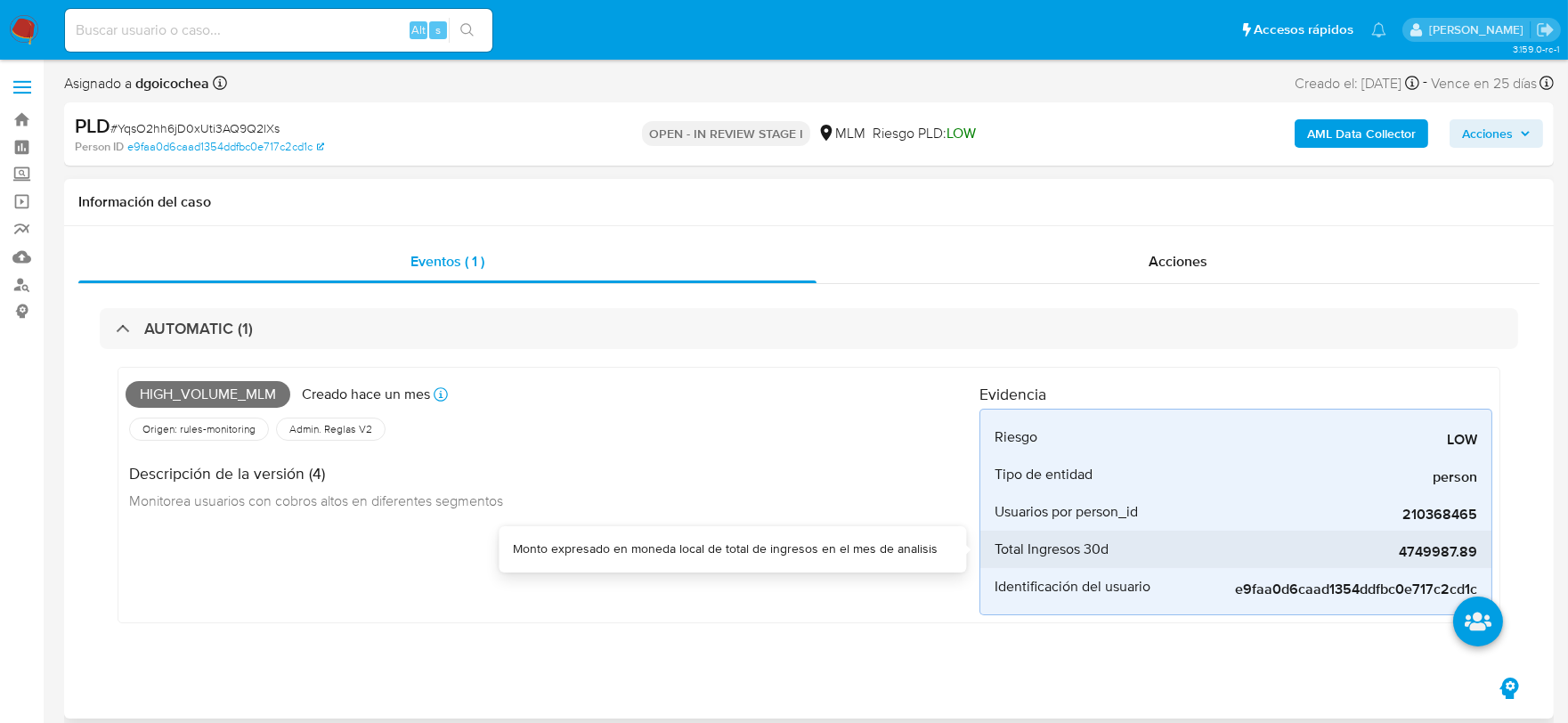
click at [1443, 545] on span "4749987.89" at bounding box center [1344, 552] width 267 height 17
click at [637, 568] on div "High_volume_mlm Creado hace un mes Creado: 12/08/2025 03:08:52 Origen: rules-mo…" at bounding box center [552, 494] width 854 height 240
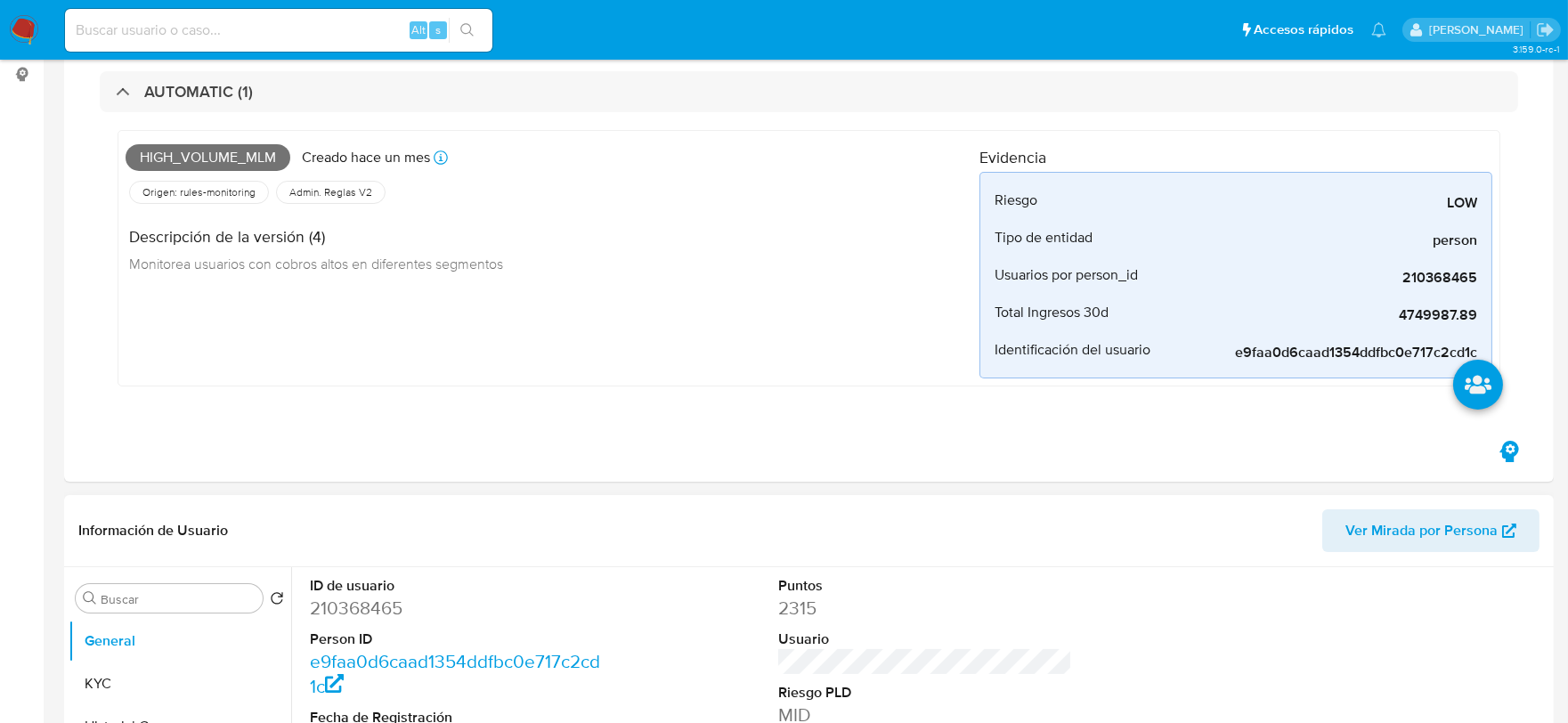
scroll to position [494, 0]
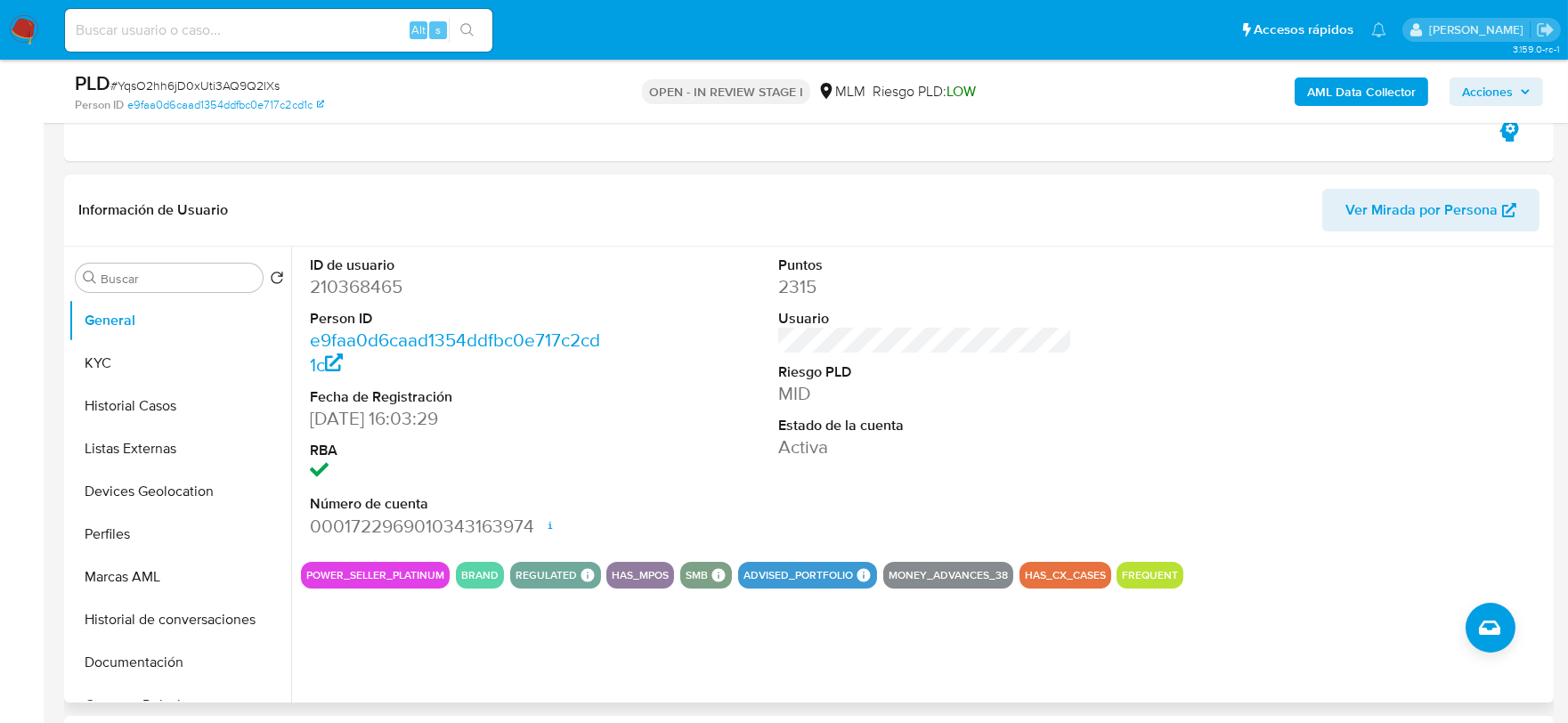
click at [653, 448] on div "ID de usuario 210368465 Person ID e9faa0d6caad1354ddfbc0e717c2cd1c Fecha de Reg…" at bounding box center [925, 398] width 1248 height 301
click at [145, 368] on button "KYC" at bounding box center [173, 363] width 209 height 42
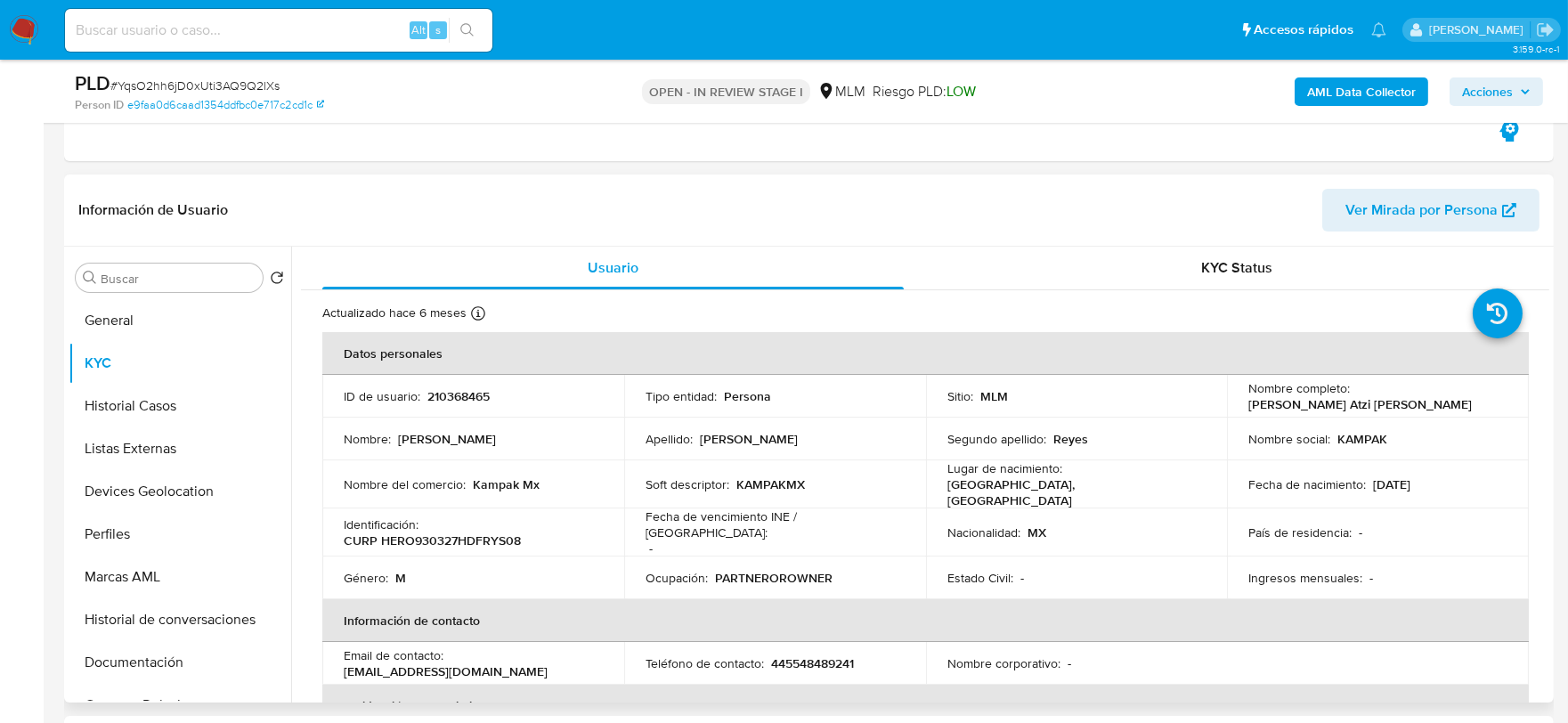
click at [580, 460] on td "Nombre del comercio : Kampak Mx" at bounding box center [473, 485] width 302 height 48
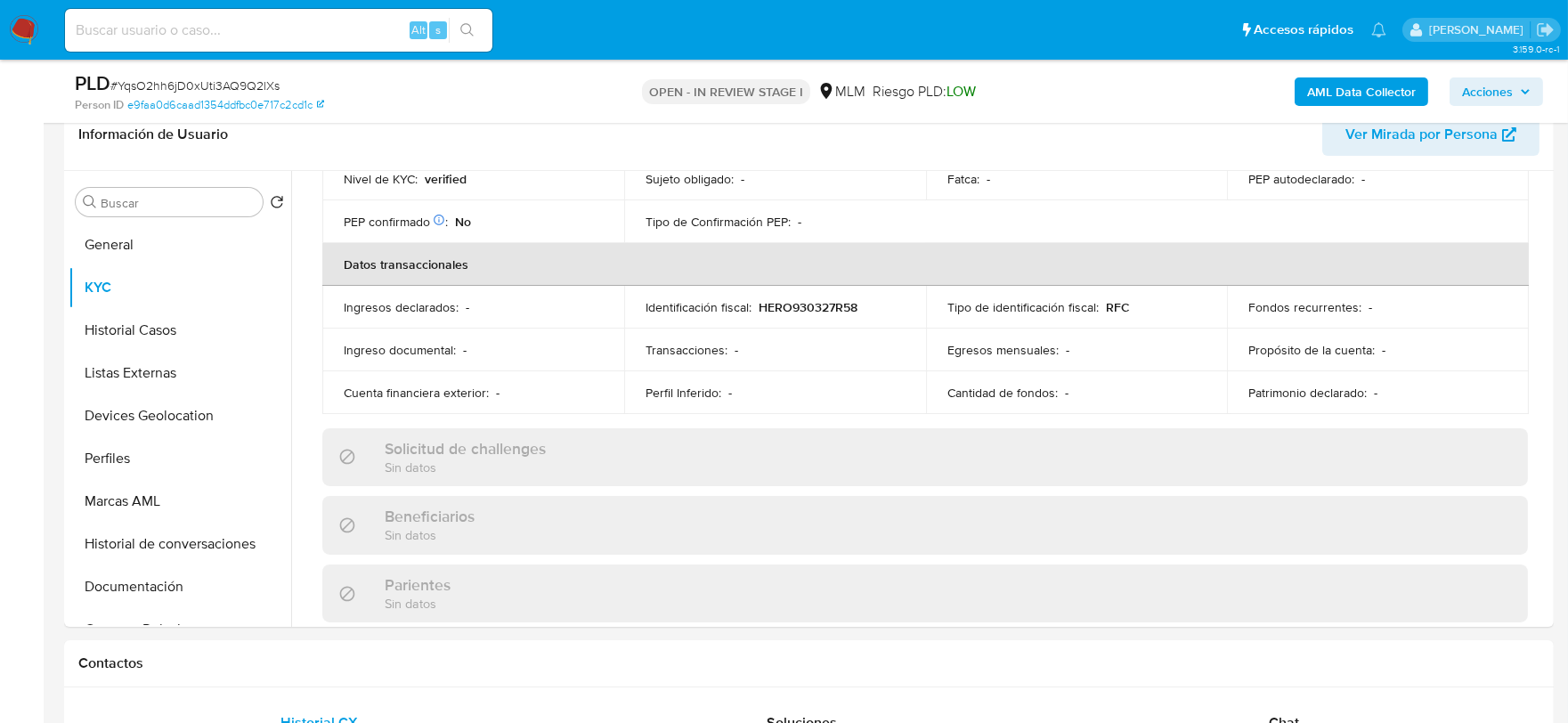
scroll to position [574, 0]
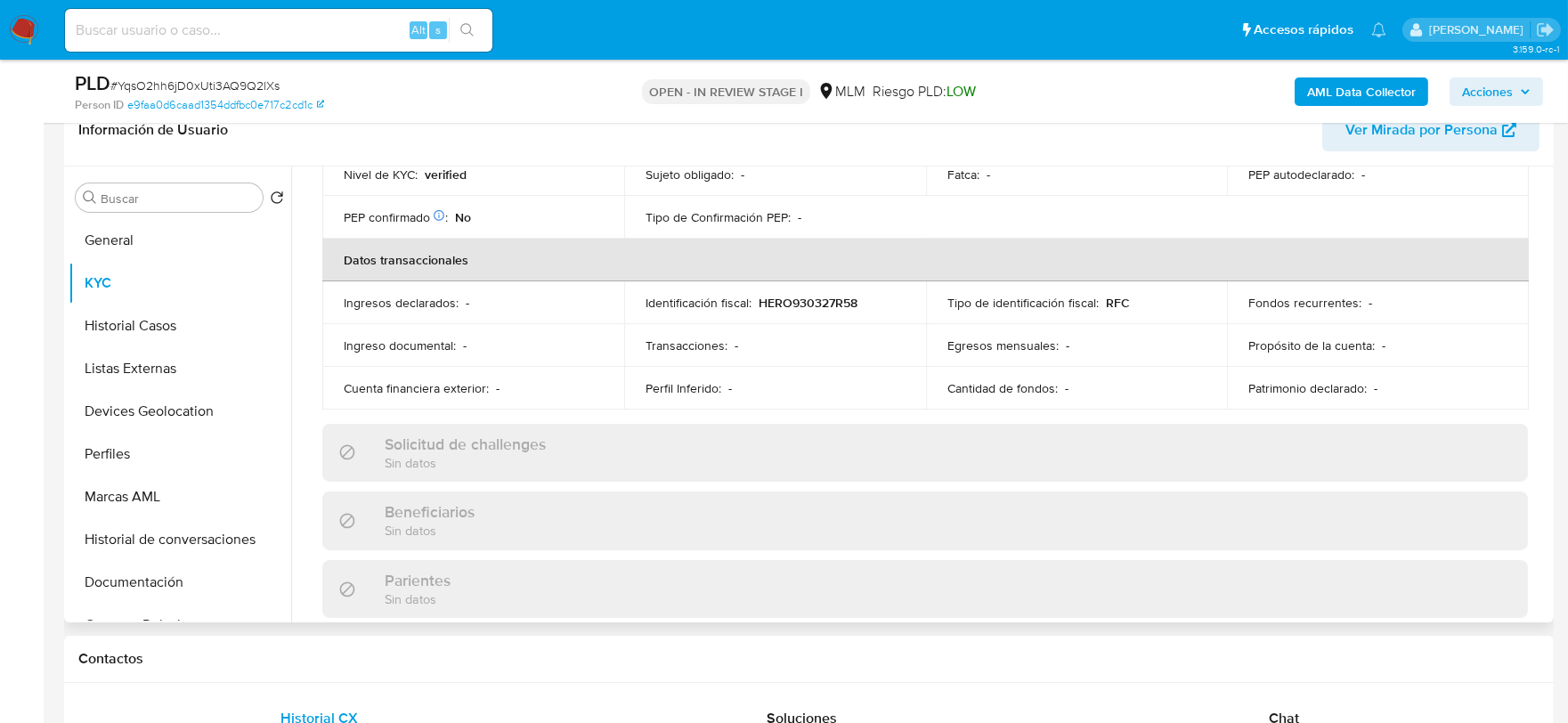
click at [314, 397] on div "Actualizado hace 6 meses Creado: 02/05/2020 13:07:44 Actualizado: 17/03/2025 10…" at bounding box center [925, 487] width 1248 height 1543
click at [277, 340] on button "Historial Casos" at bounding box center [173, 325] width 209 height 42
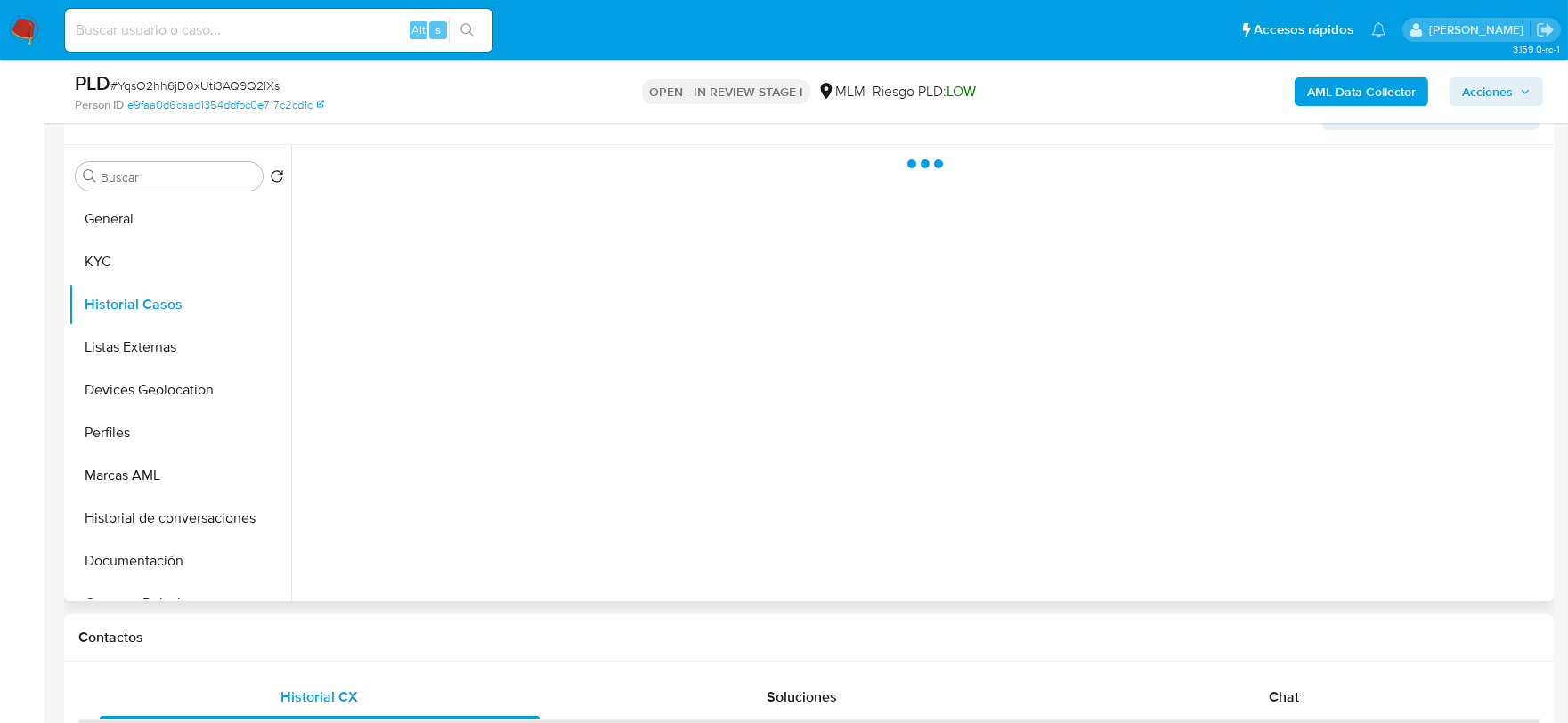
scroll to position [0, 0]
click at [132, 249] on button "KYC" at bounding box center [173, 262] width 209 height 42
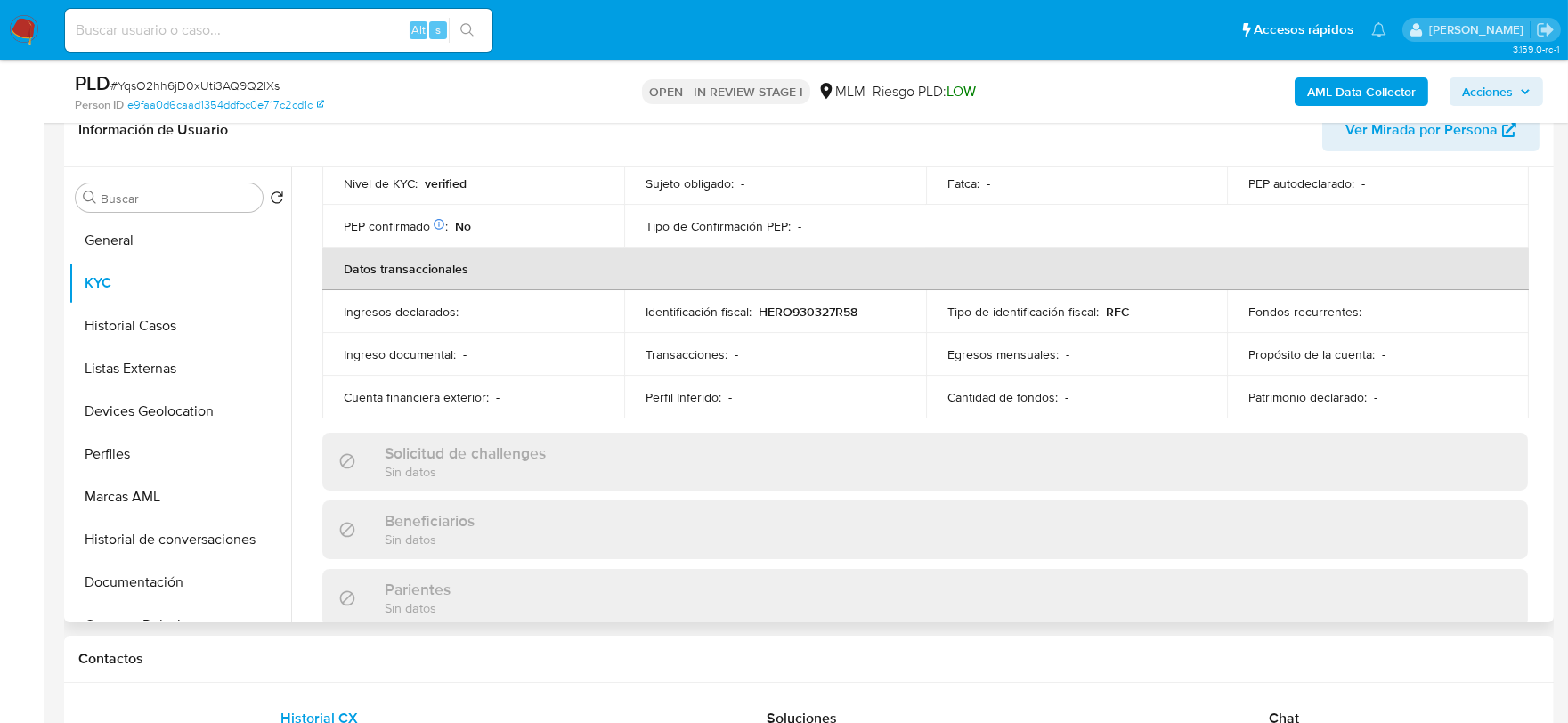
scroll to position [494, 0]
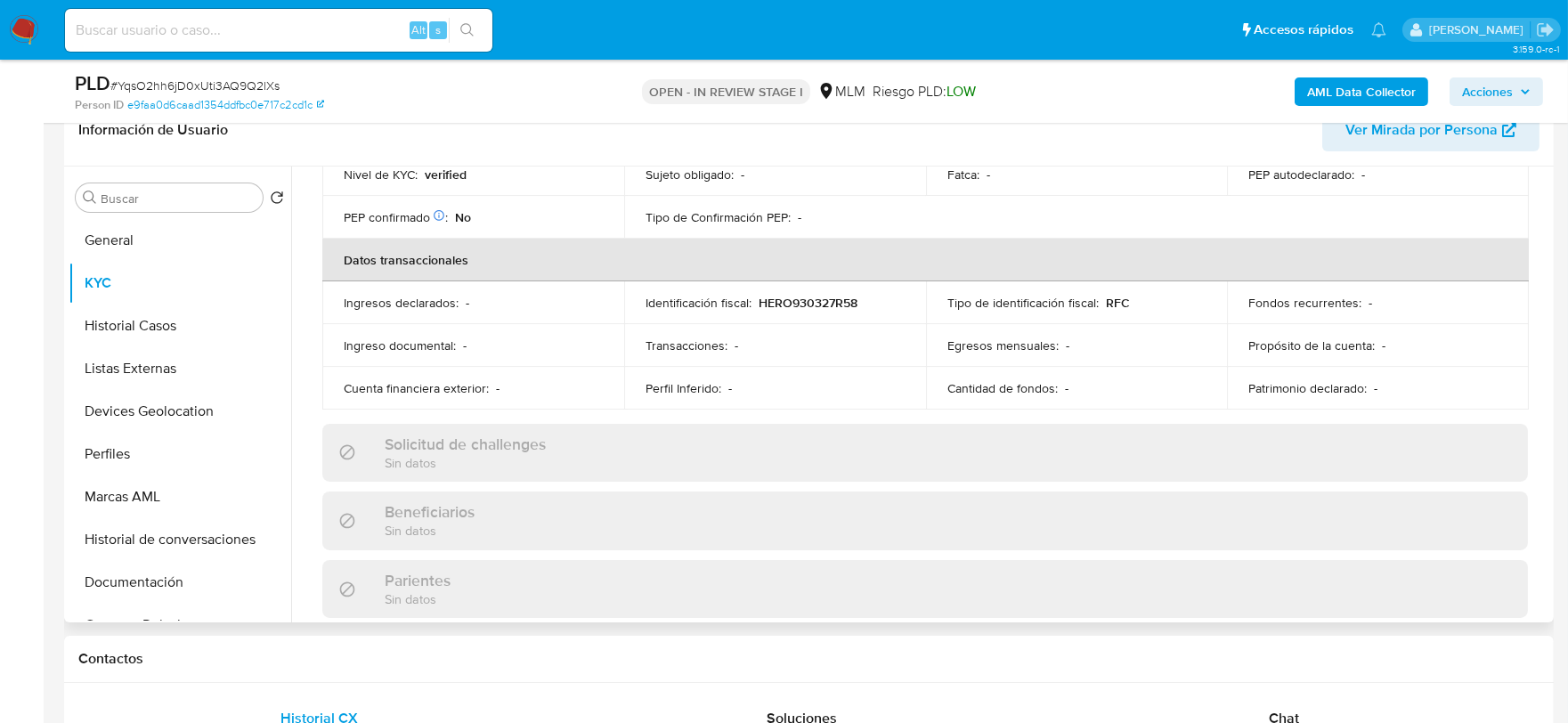
click at [303, 360] on div "Actualizado hace 6 meses Creado: 02/05/2020 13:07:44 Actualizado: 17/03/2025 10…" at bounding box center [925, 487] width 1248 height 1543
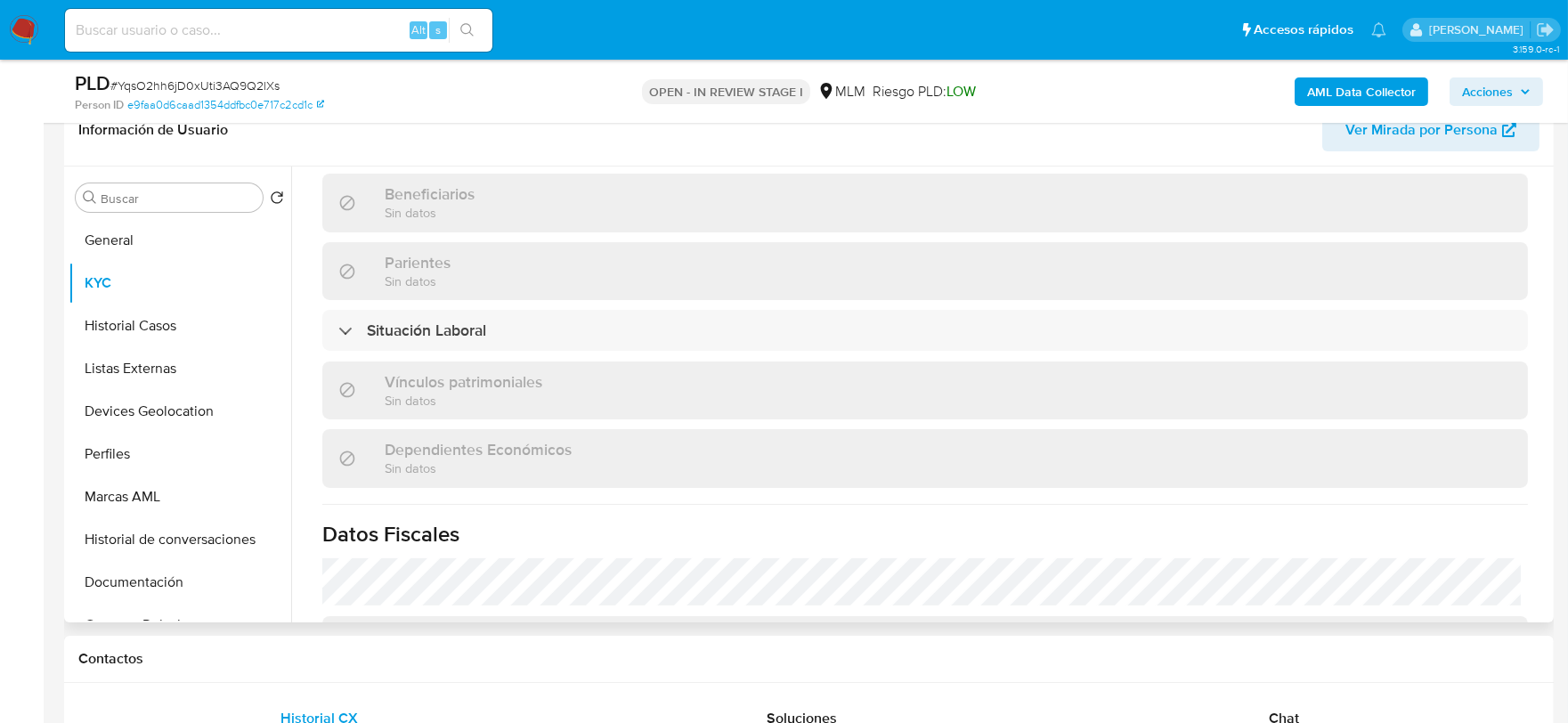
scroll to position [1119, 0]
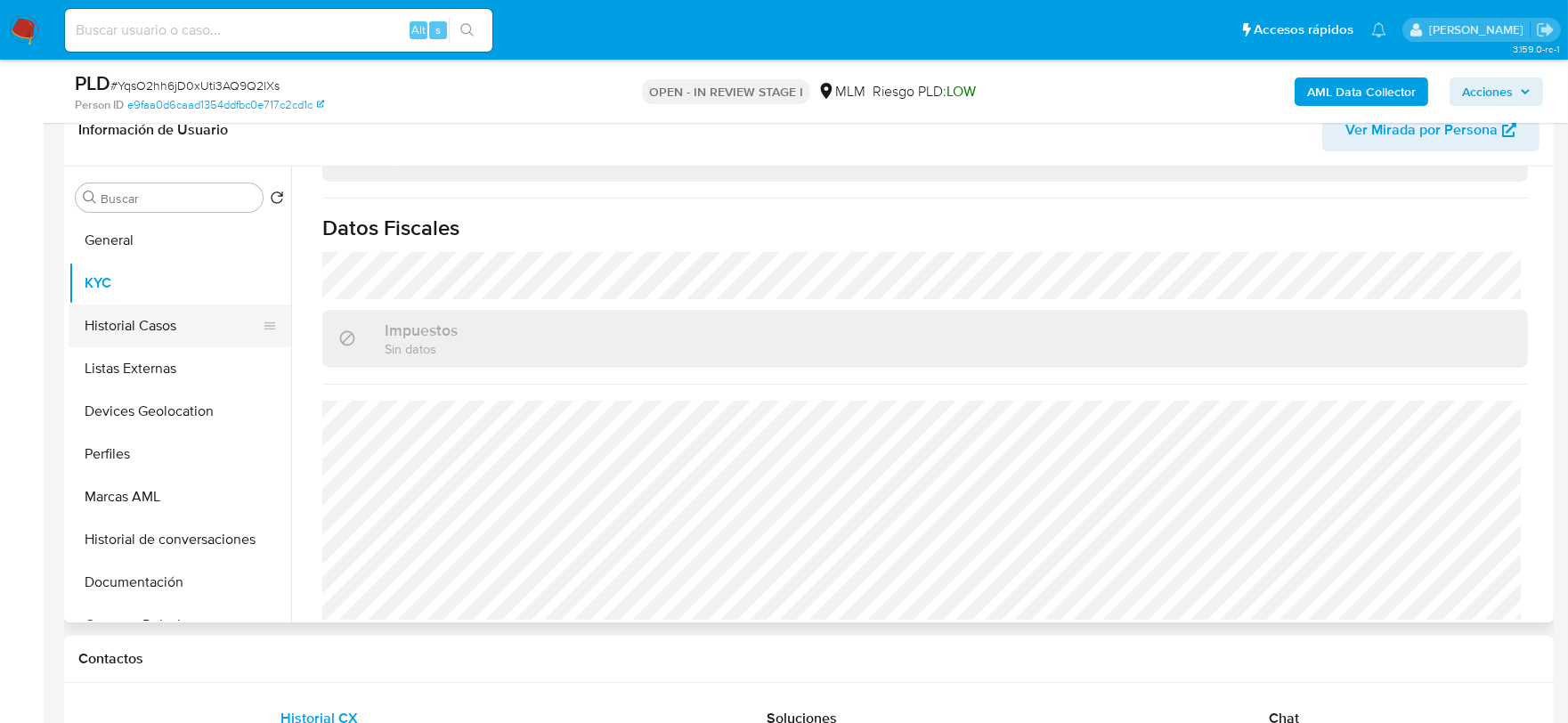
click at [170, 331] on button "Historial Casos" at bounding box center [173, 325] width 209 height 42
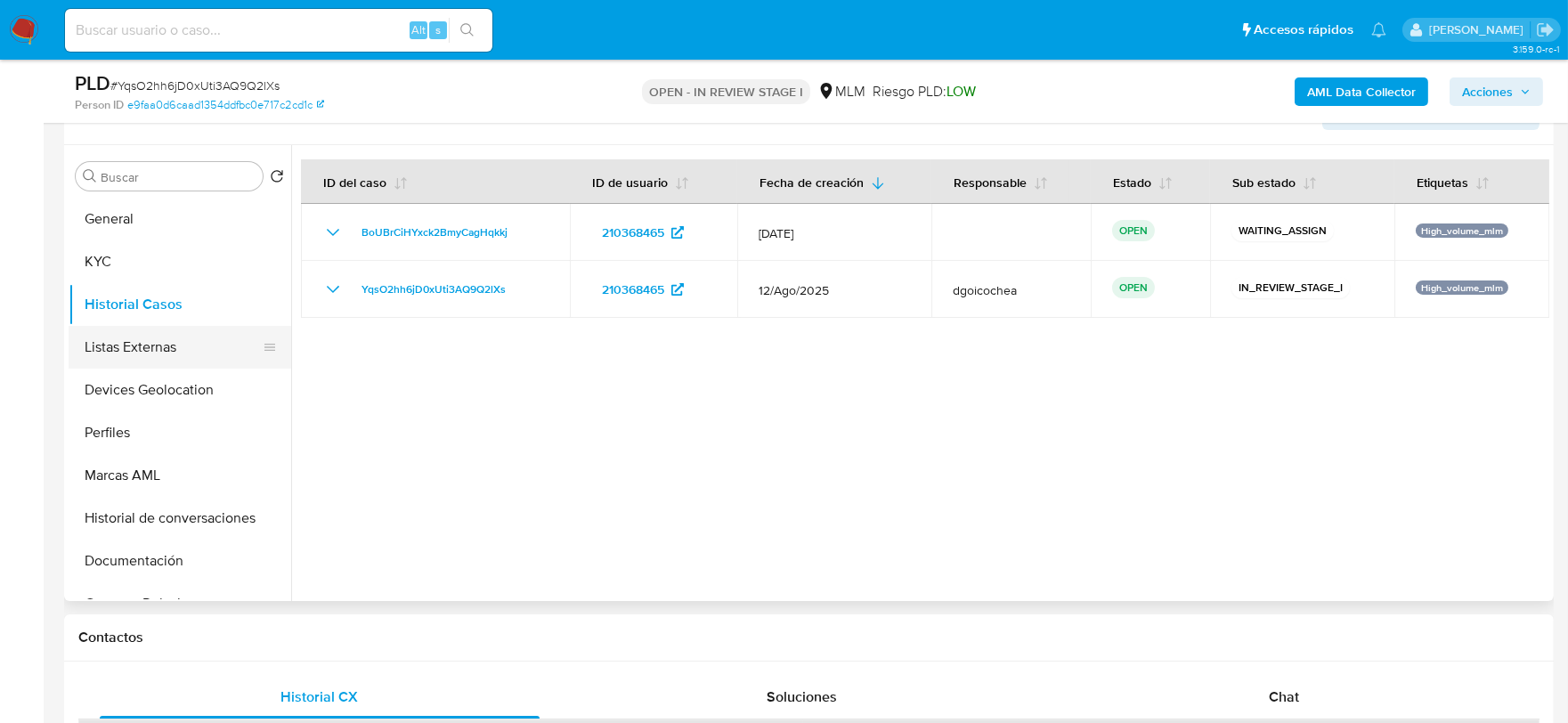
click at [201, 334] on button "Listas Externas" at bounding box center [173, 348] width 209 height 42
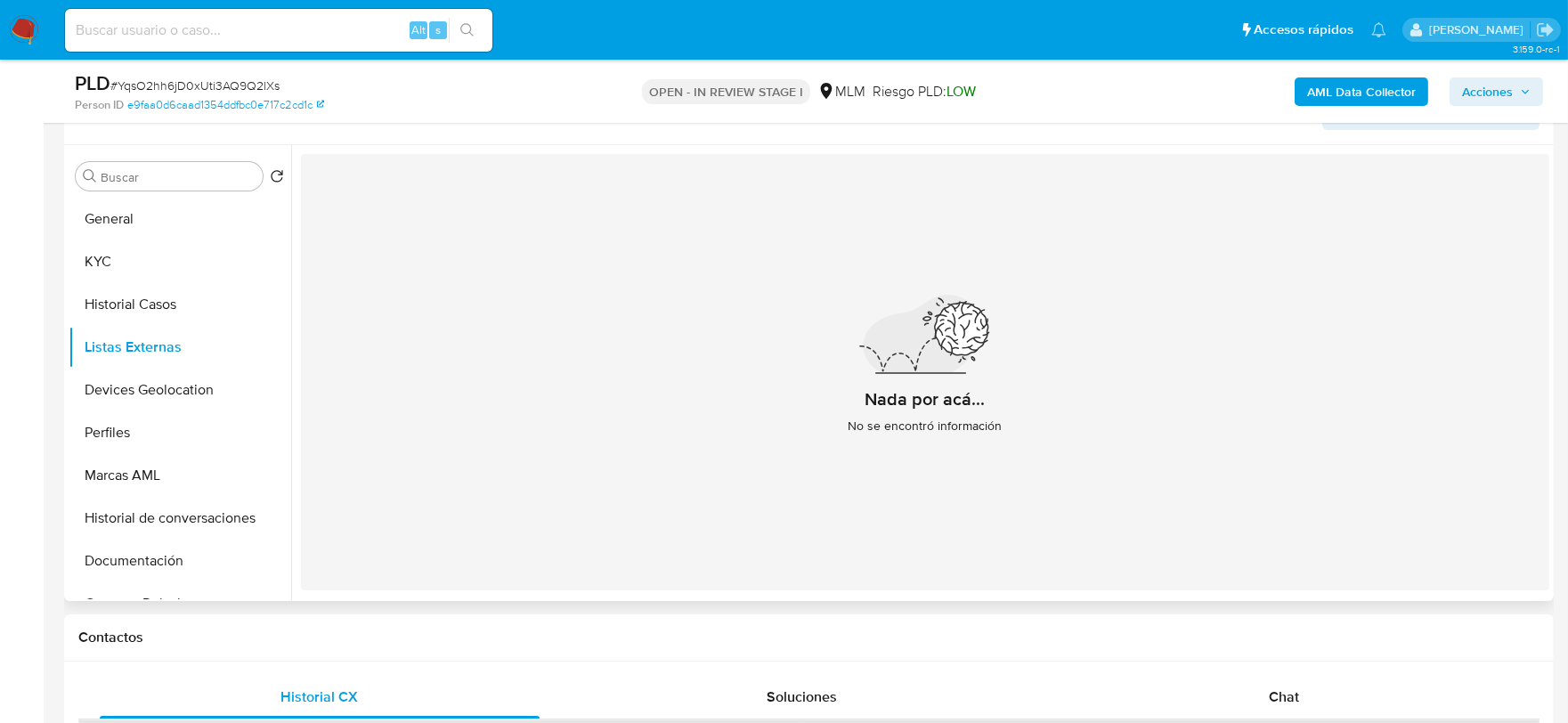
click at [592, 420] on div "Nada por acá... No se encontró información" at bounding box center [925, 373] width 1248 height 436
click at [201, 388] on button "Devices Geolocation" at bounding box center [173, 390] width 209 height 42
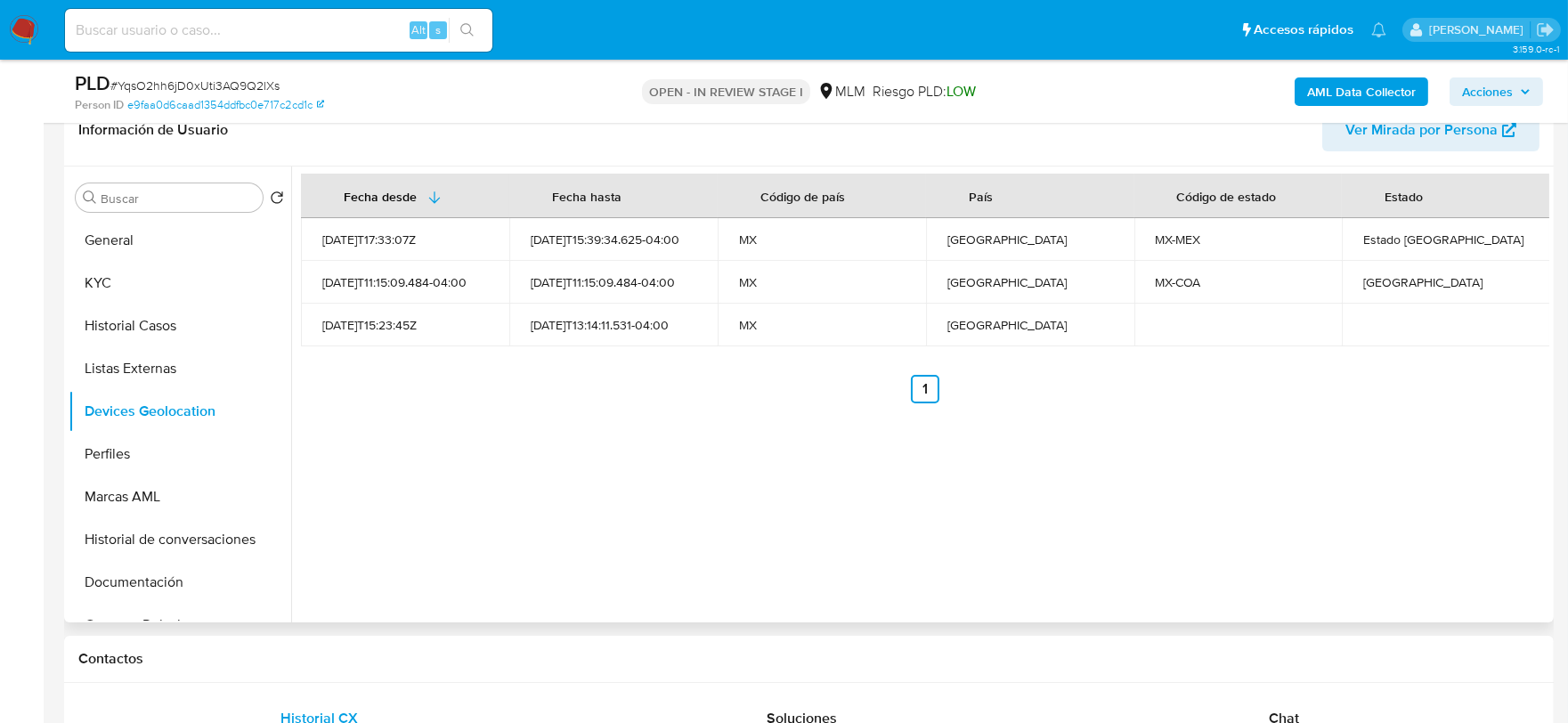
click at [577, 514] on div "Fecha desde Fecha hasta Código de país País Código de estado Estado 2021-09-24T…" at bounding box center [920, 395] width 1258 height 456
click at [574, 470] on div "Fecha desde Fecha hasta Código de país País Código de estado Estado 2021-09-24T…" at bounding box center [920, 395] width 1258 height 456
click at [639, 502] on div "Fecha desde Fecha hasta Código de país País Código de estado Estado 2021-09-24T…" at bounding box center [920, 395] width 1258 height 456
click at [133, 468] on button "Perfiles" at bounding box center [173, 454] width 209 height 42
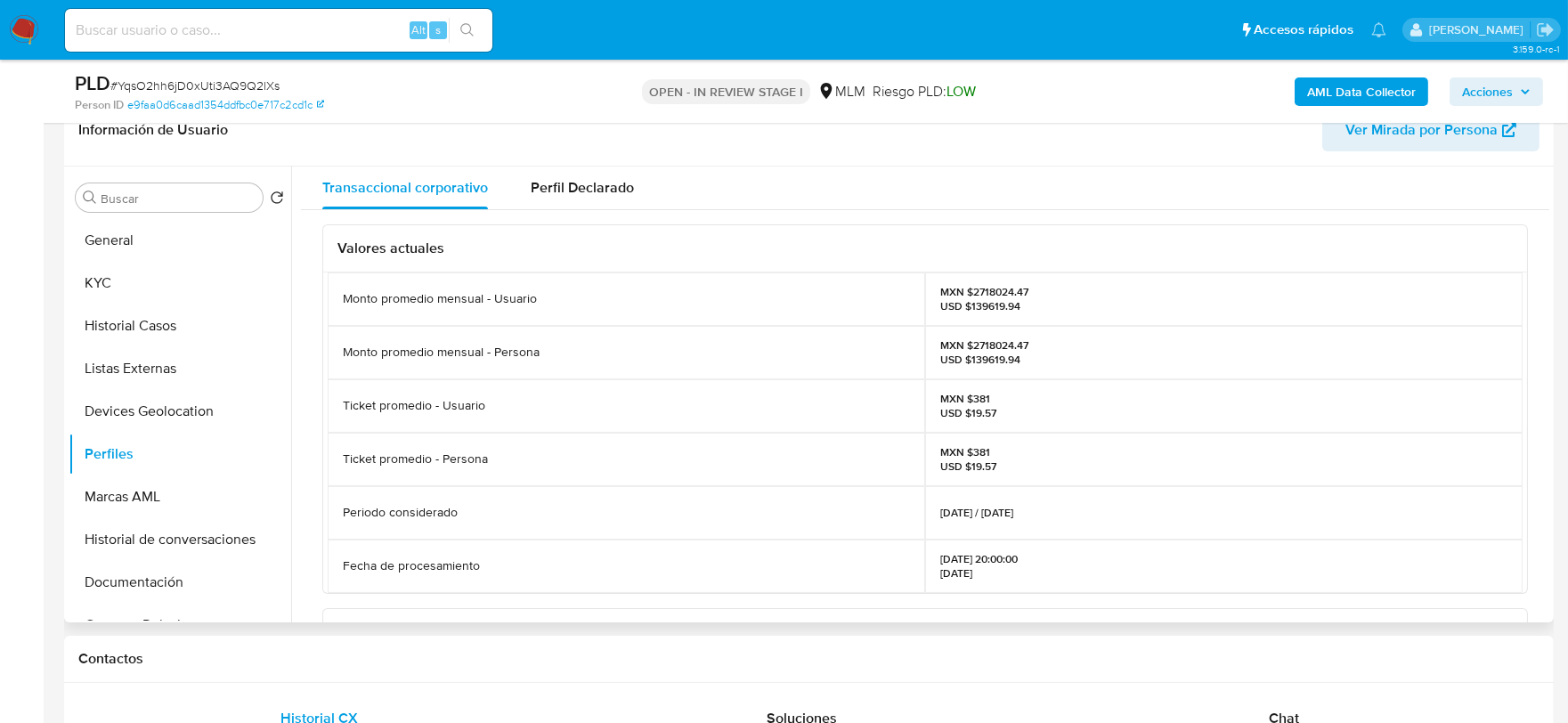
click at [316, 454] on div "Valores actuales Monto promedio mensual - Usuario MXN $2718024.47 USD $139619.9…" at bounding box center [925, 626] width 1248 height 830
click at [162, 592] on button "Documentación" at bounding box center [173, 582] width 209 height 42
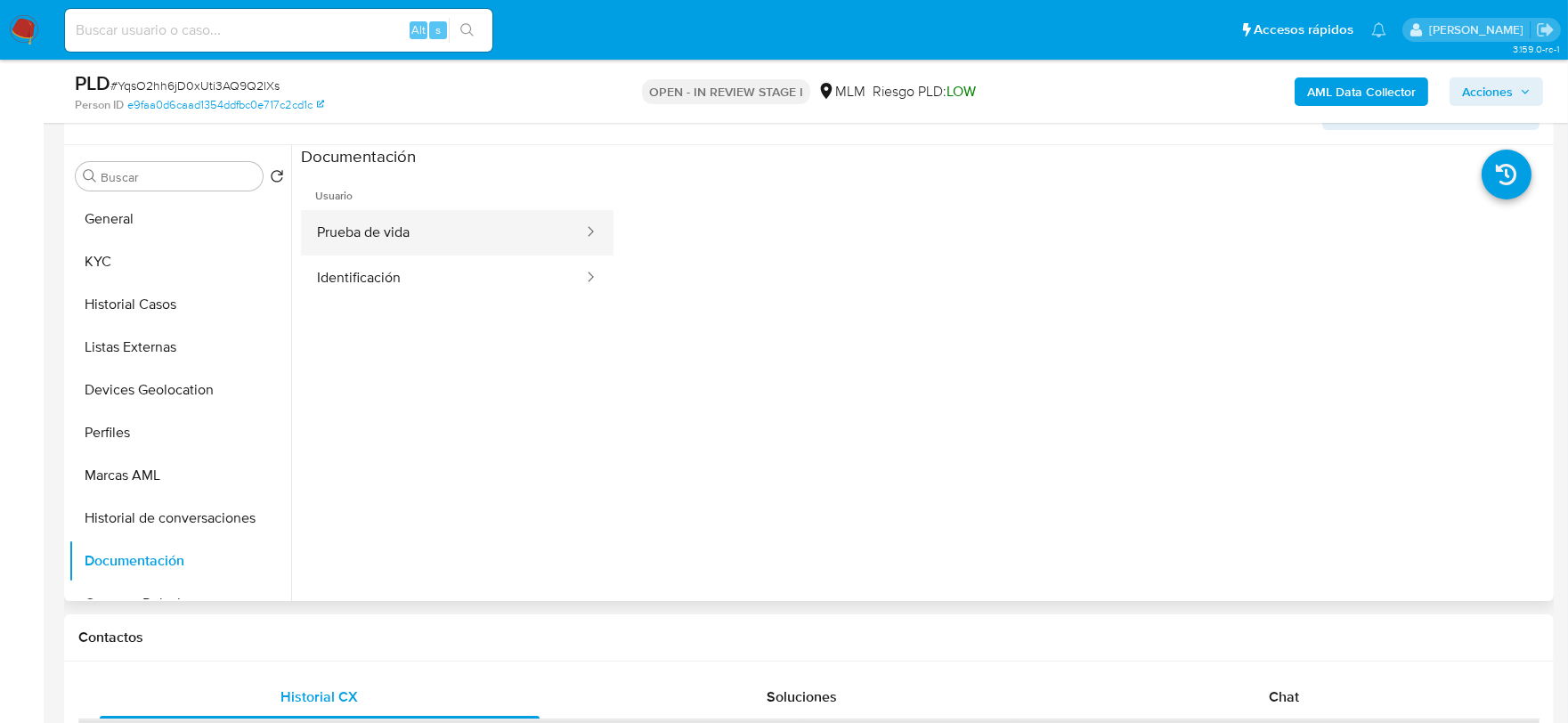
click at [449, 234] on button "Prueba de vida" at bounding box center [443, 233] width 284 height 45
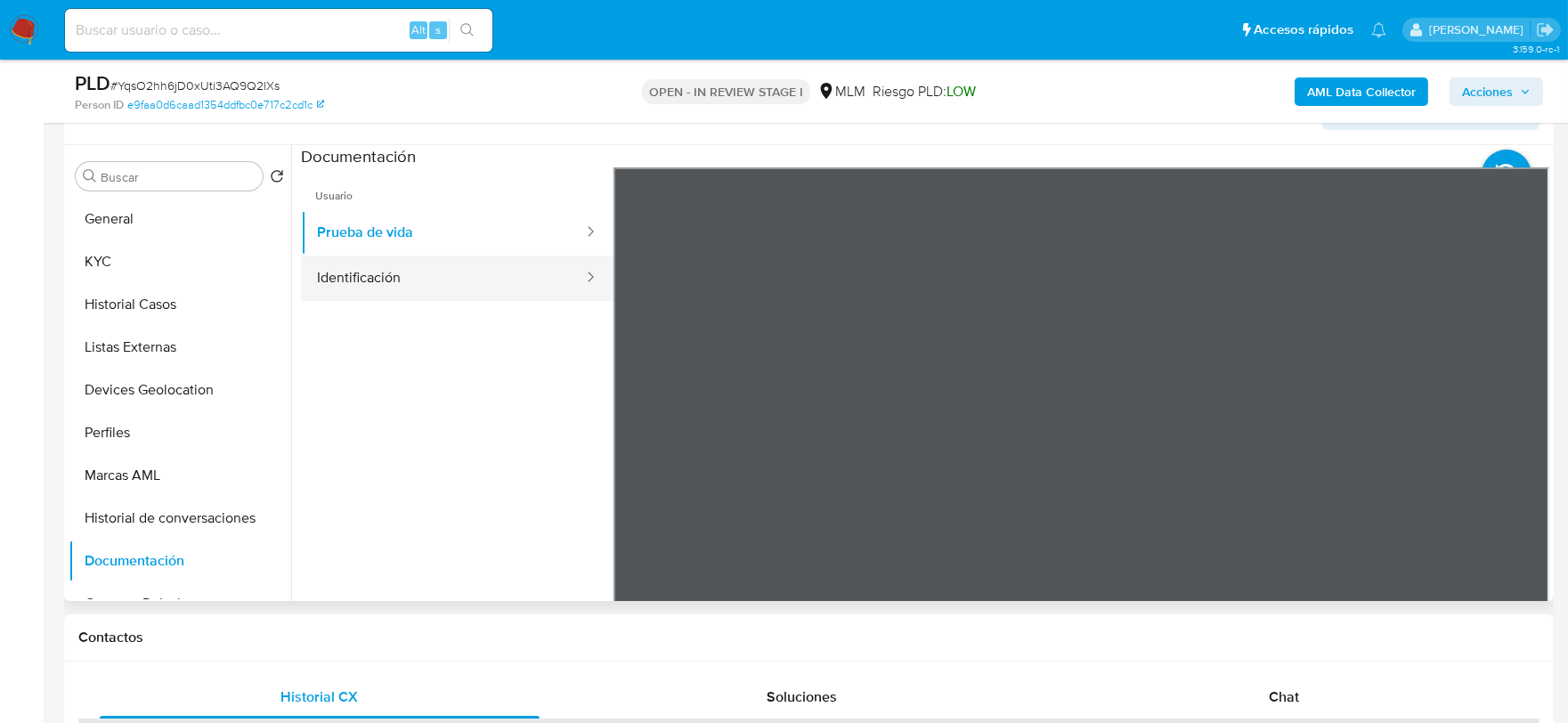
click at [473, 293] on button "Identificación" at bounding box center [443, 278] width 284 height 45
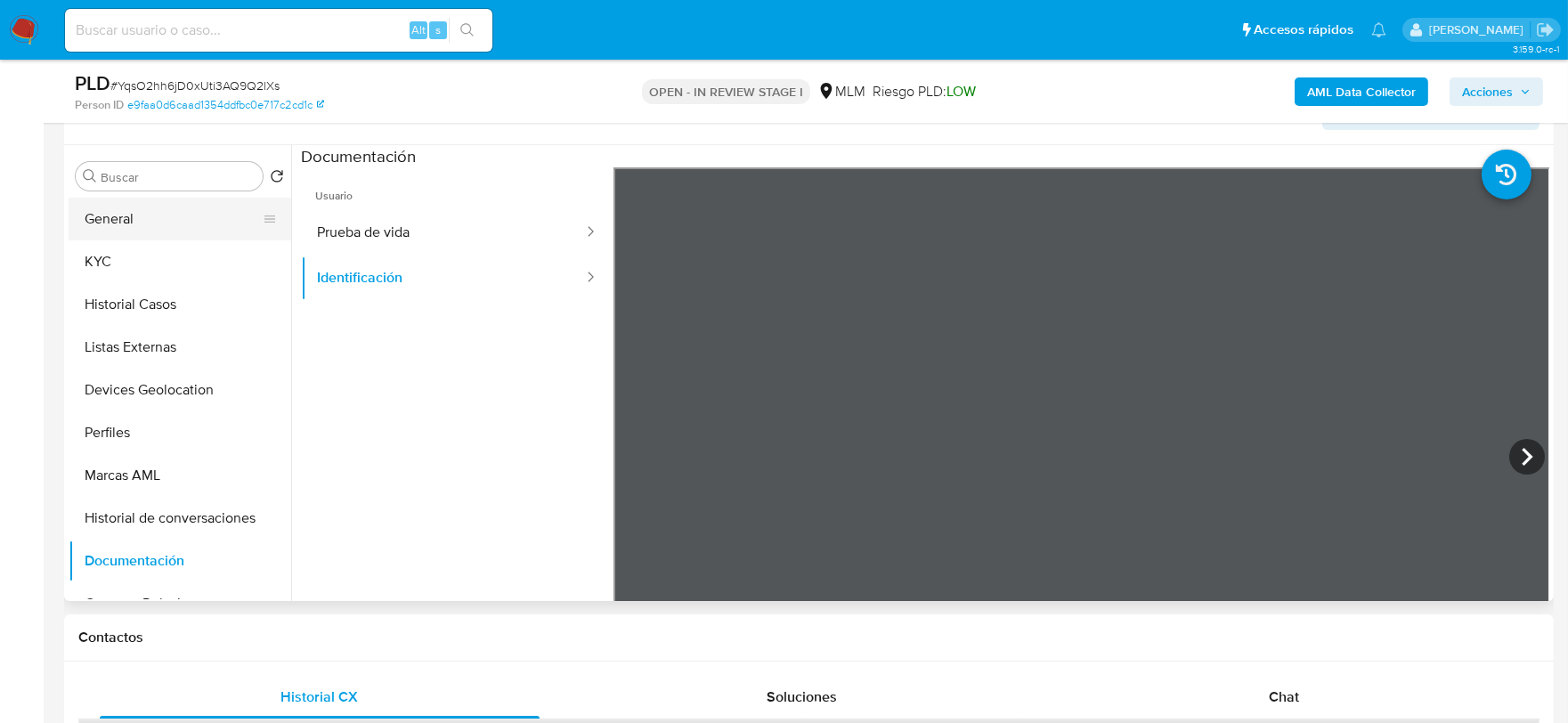
click at [163, 218] on button "General" at bounding box center [173, 219] width 209 height 42
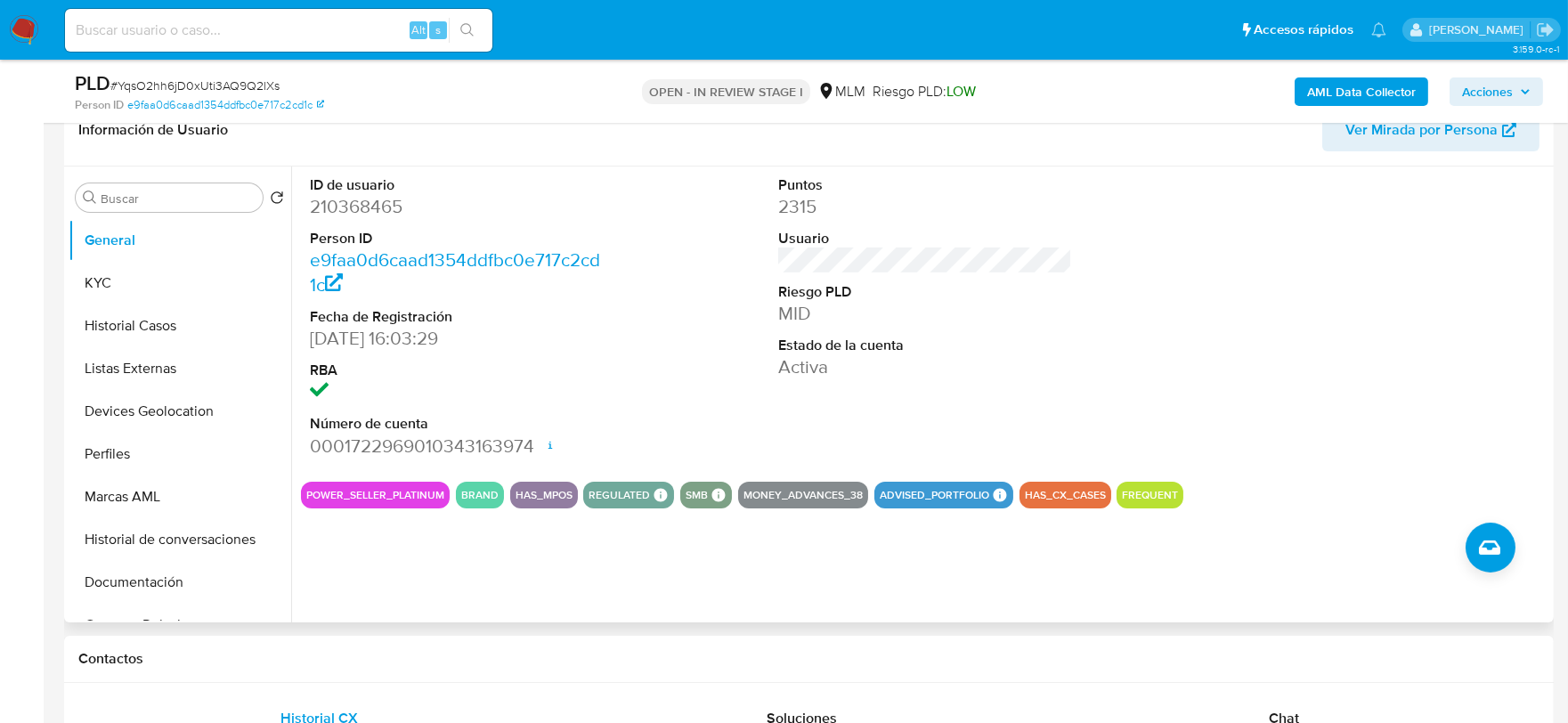
click at [367, 209] on dd "210368465" at bounding box center [457, 207] width 294 height 25
copy dd "210368465"
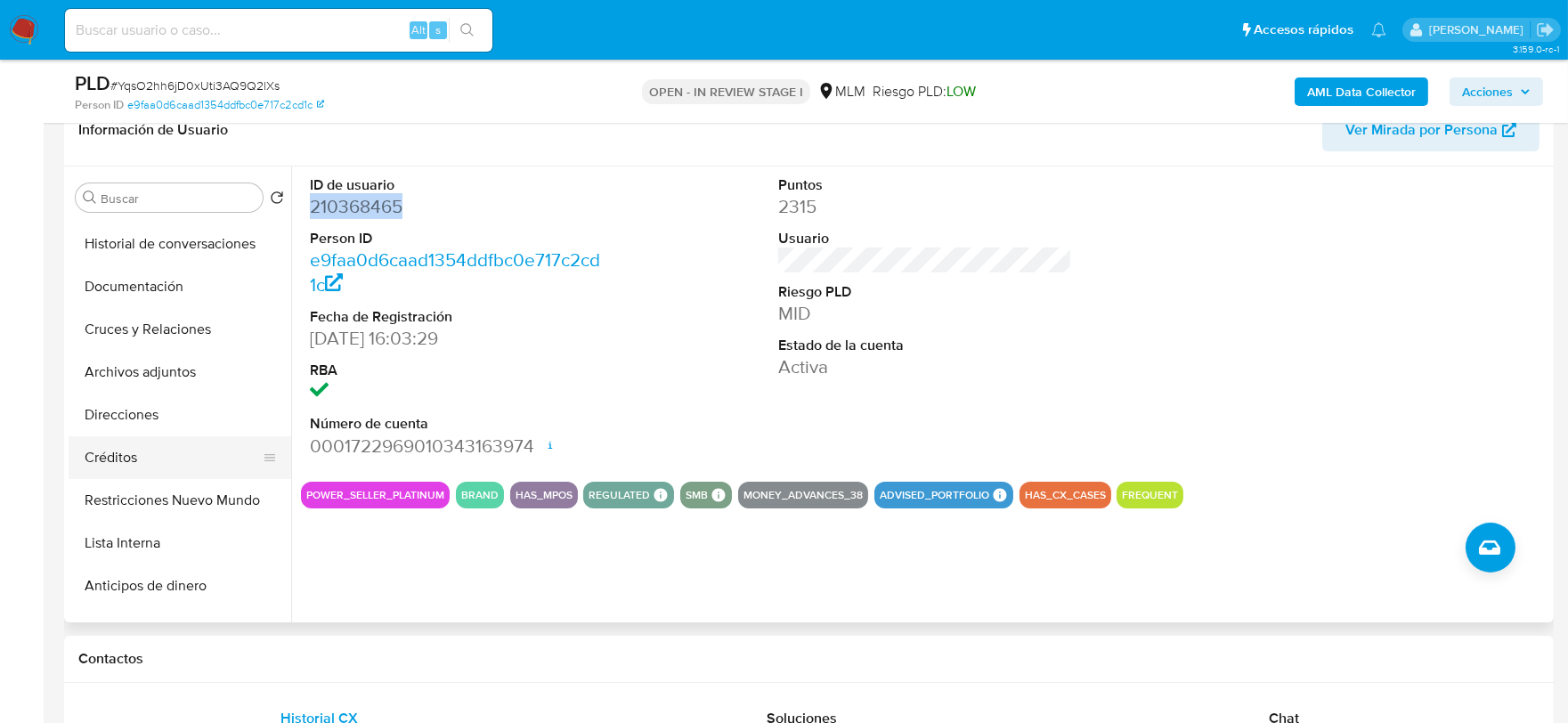
scroll to position [296, 0]
click at [211, 502] on button "Restricciones Nuevo Mundo" at bounding box center [173, 499] width 209 height 42
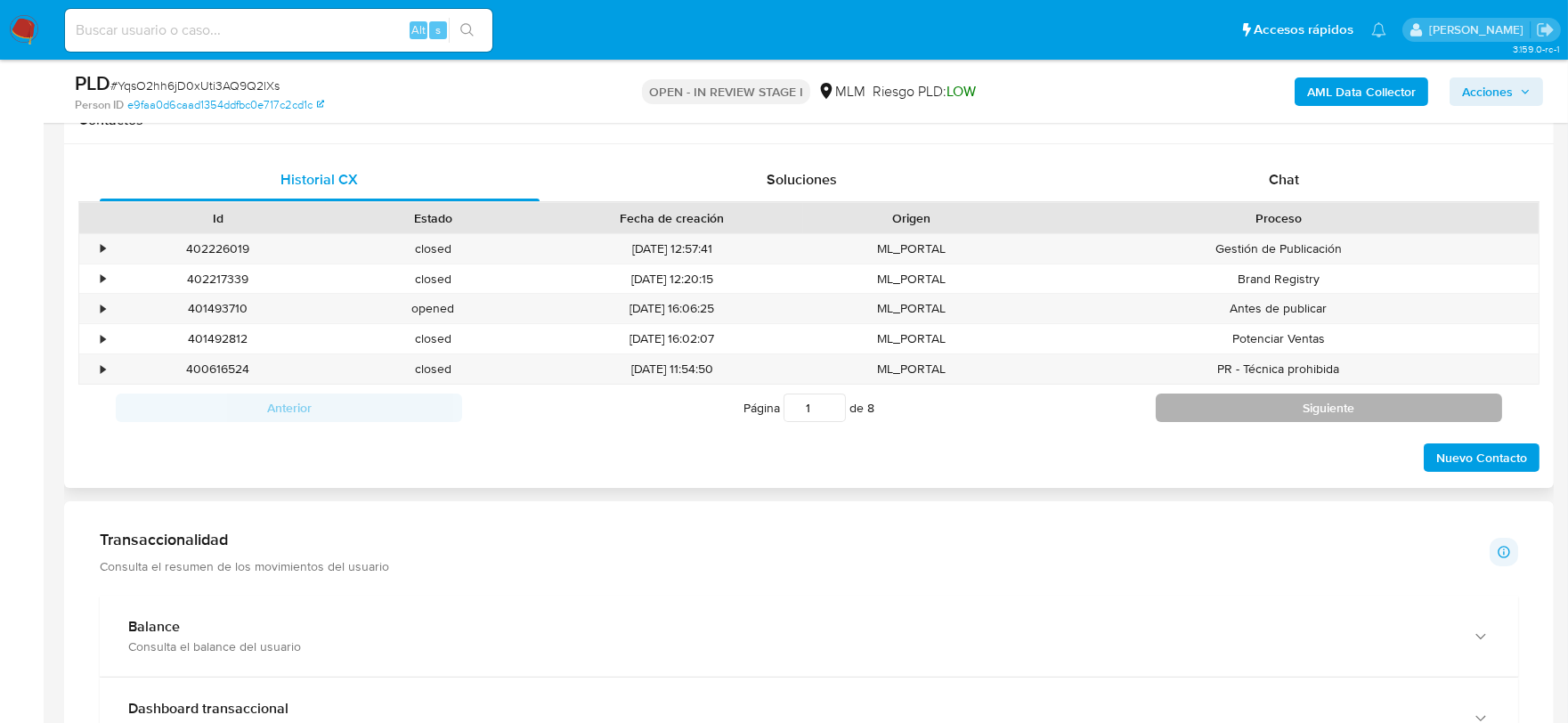
scroll to position [1267, 0]
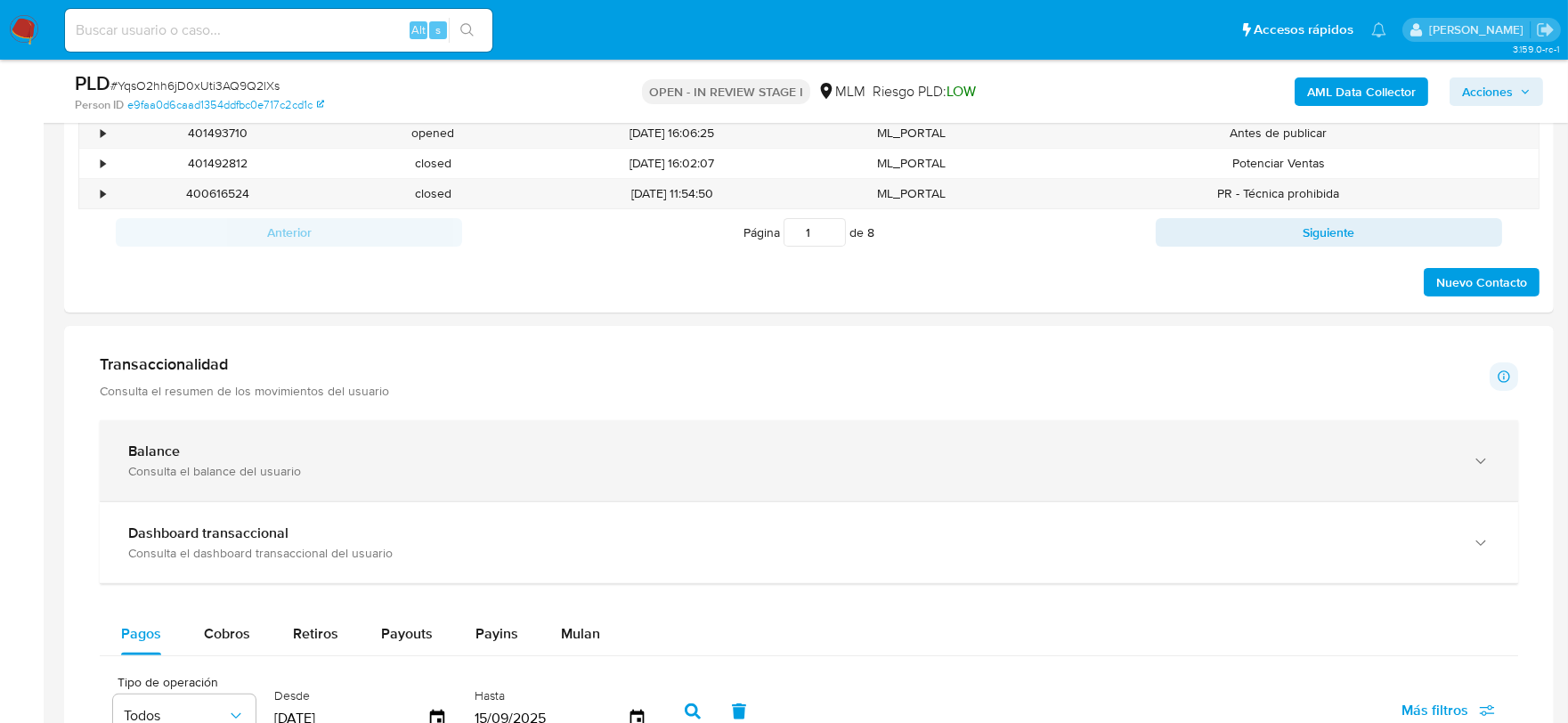
click at [262, 446] on div "Balance" at bounding box center [792, 451] width 1327 height 17
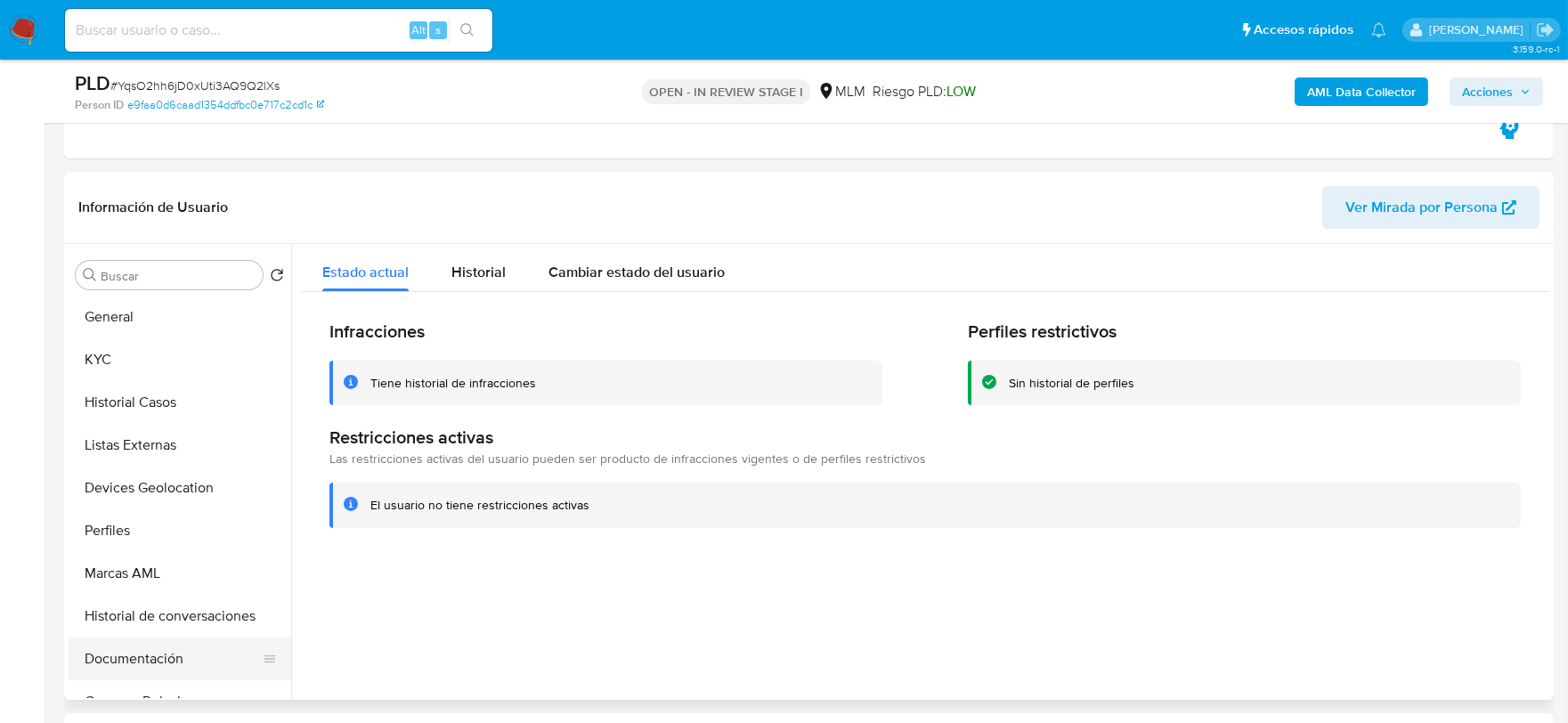
scroll to position [0, 0]
click at [118, 318] on button "General" at bounding box center [173, 318] width 209 height 42
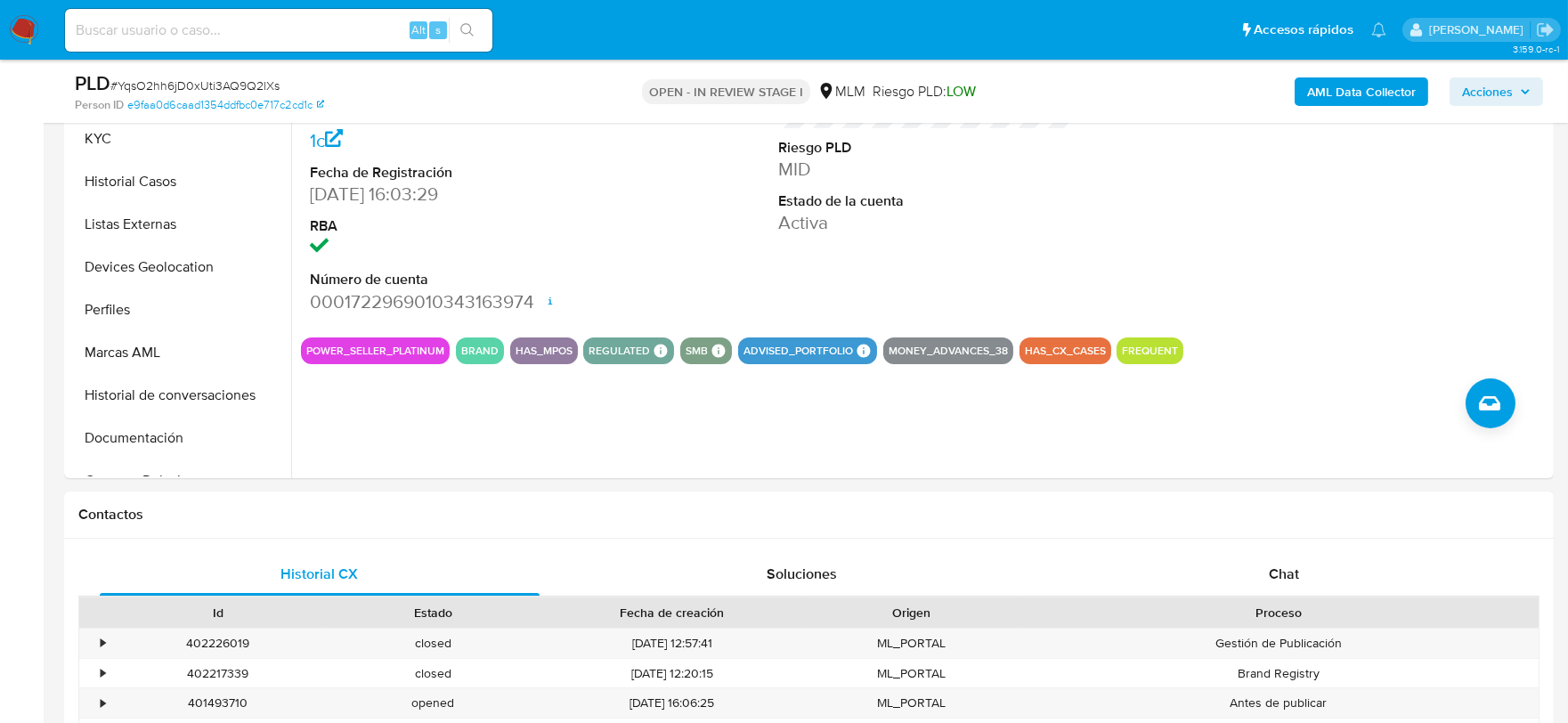
scroll to position [476, 0]
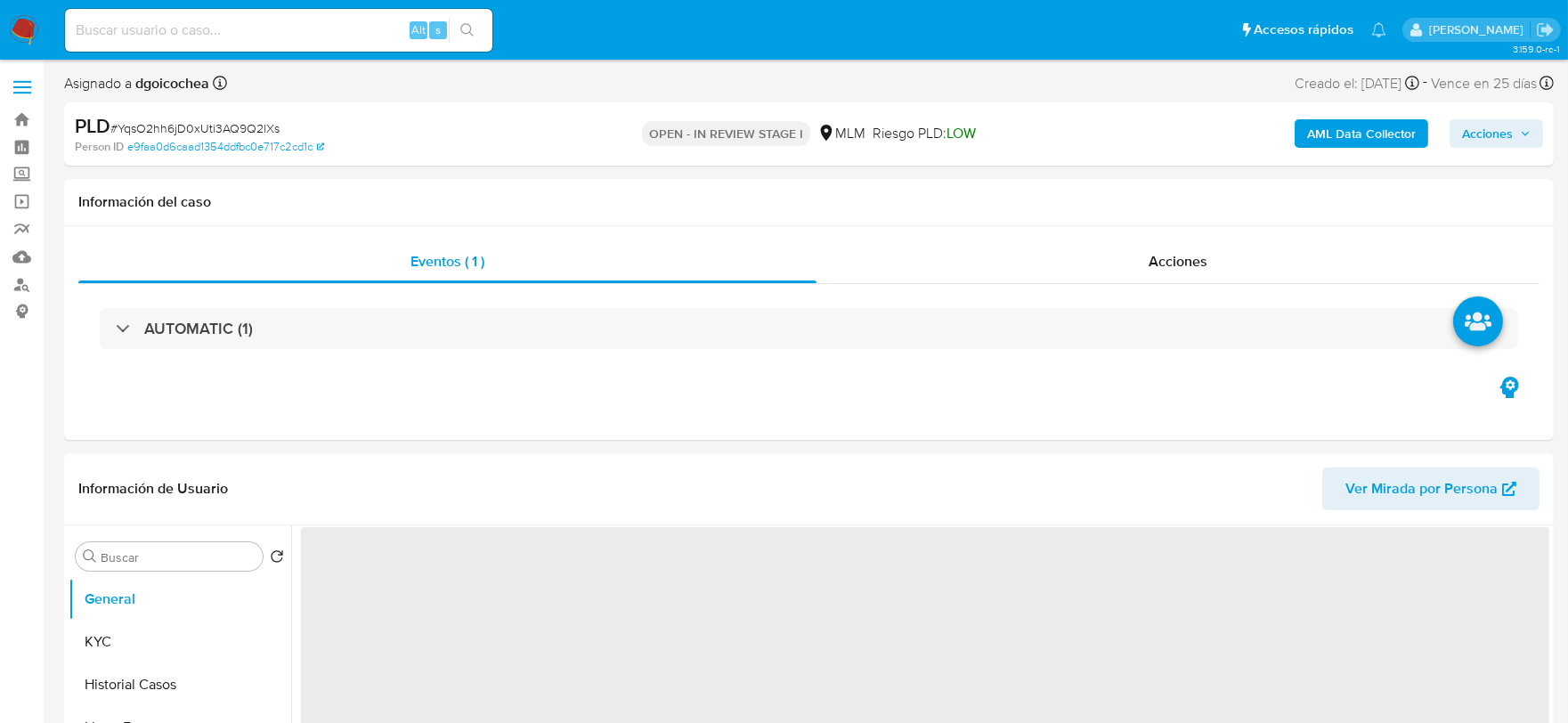
select select "10"
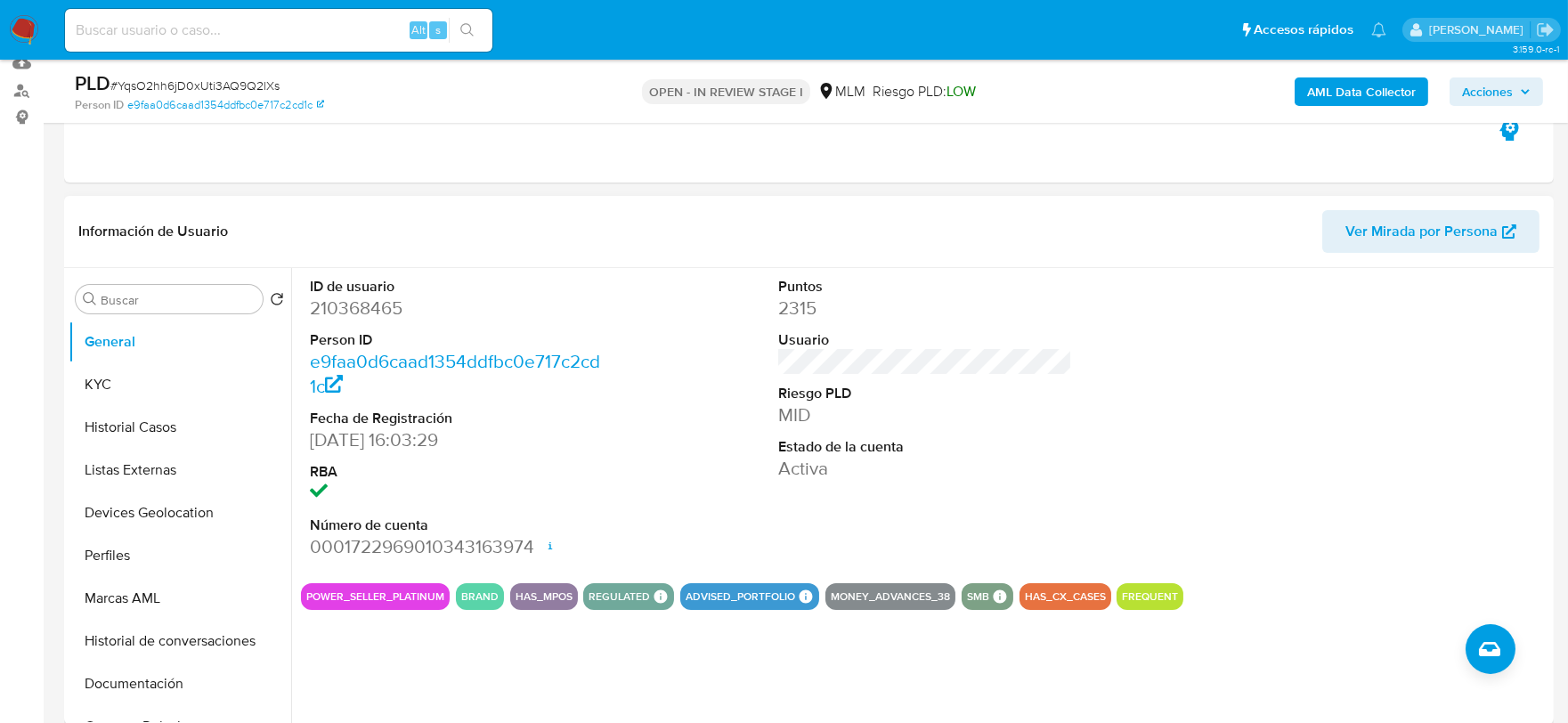
scroll to position [198, 0]
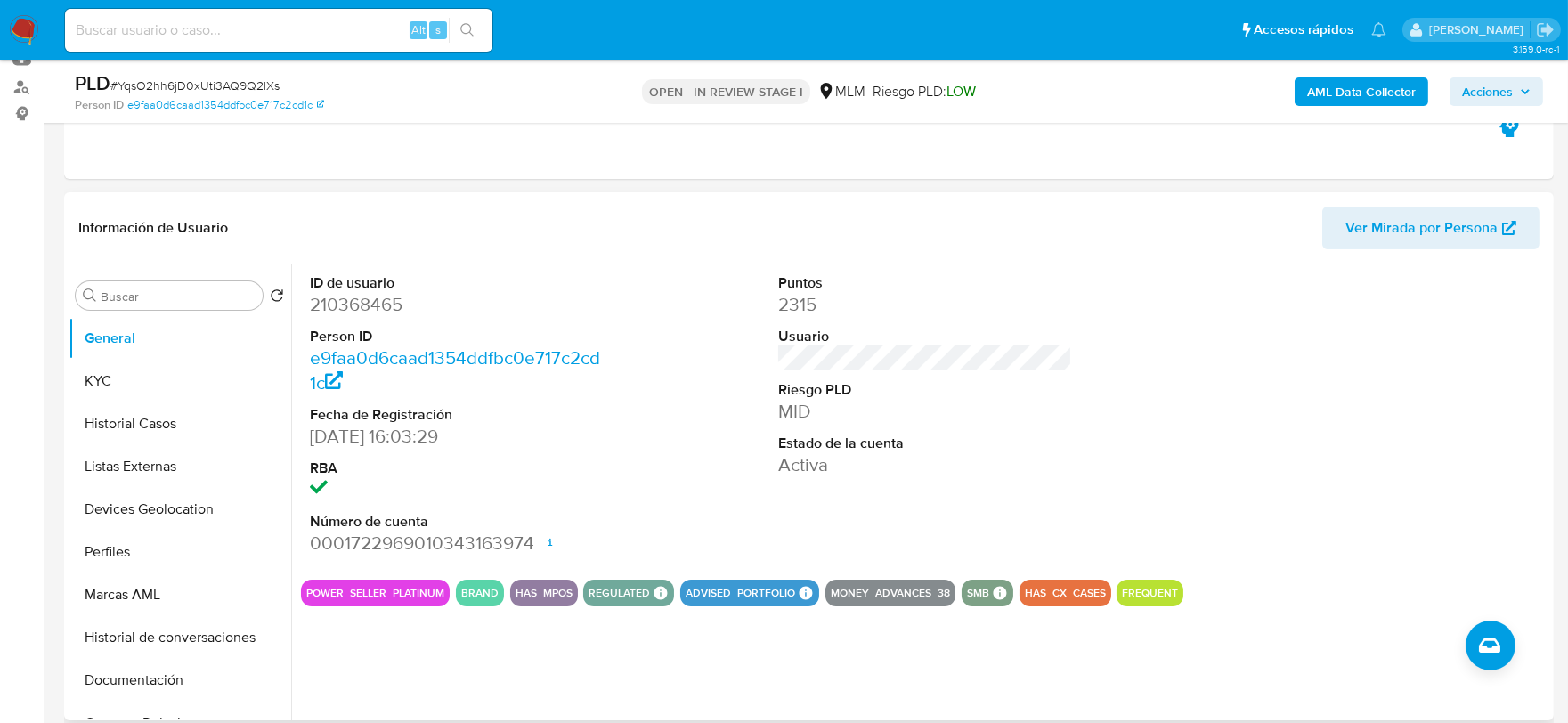
click at [675, 310] on div "ID de usuario 210368465 Person ID e9faa0d6caad1354ddfbc0e717c2cd1c Fecha de Reg…" at bounding box center [925, 415] width 1248 height 301
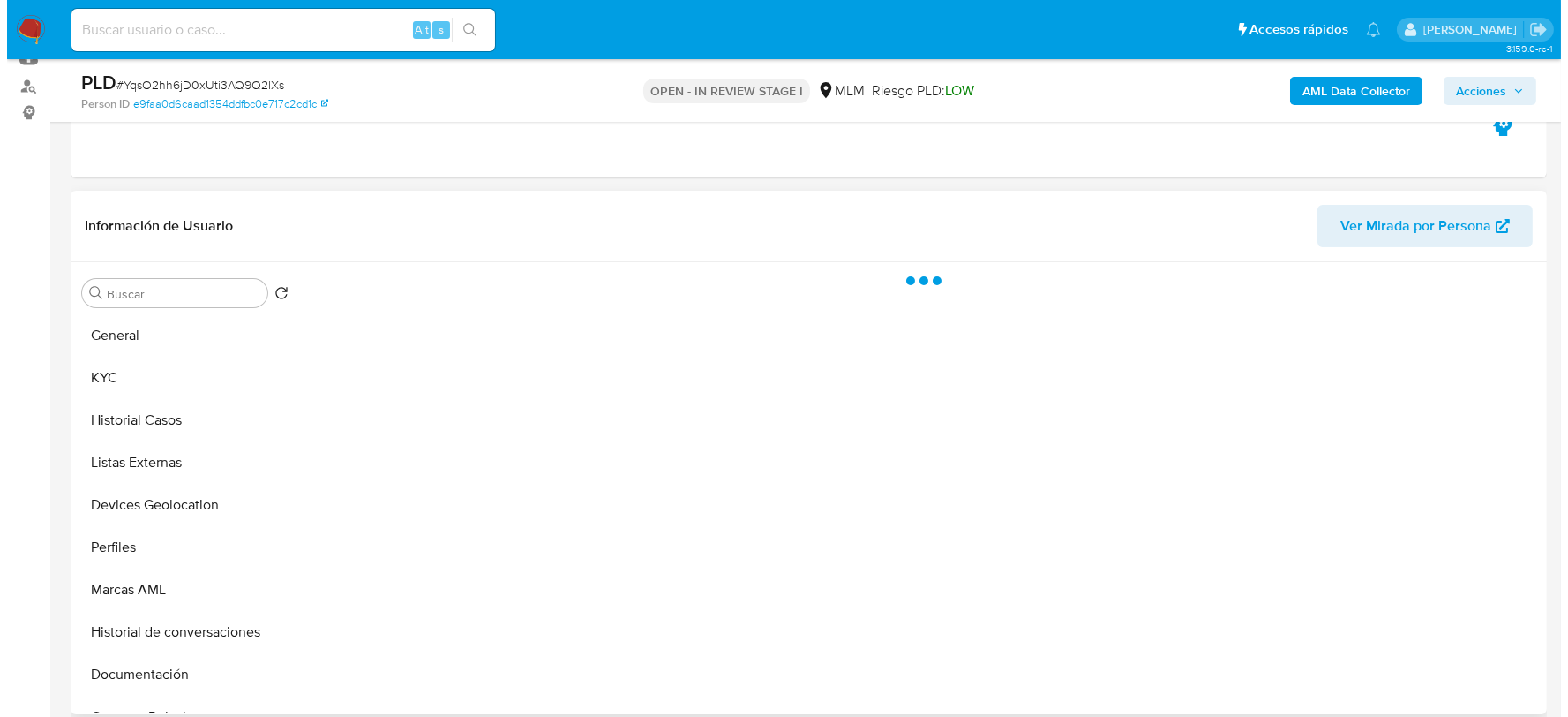
scroll to position [289, 0]
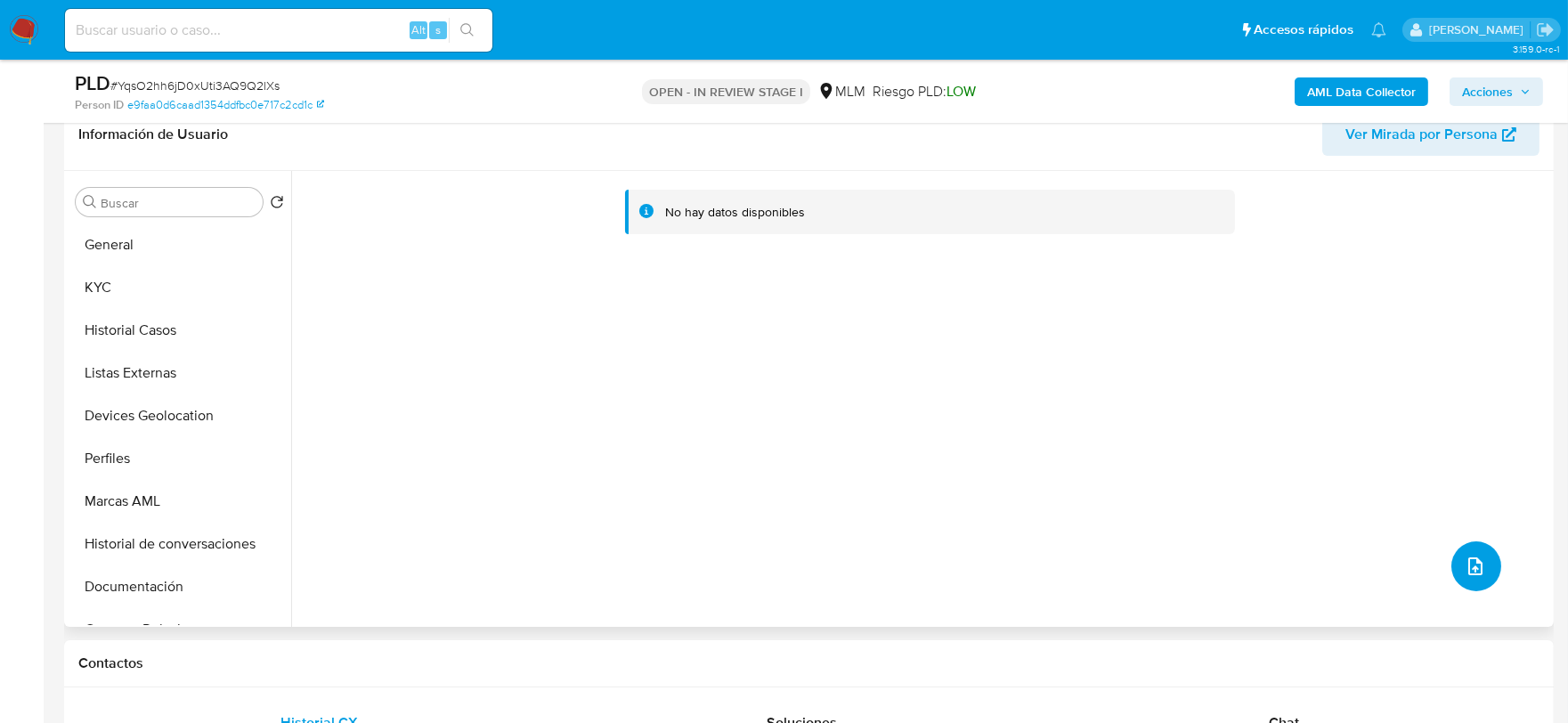
click at [1453, 564] on button "upload-file" at bounding box center [1477, 567] width 50 height 50
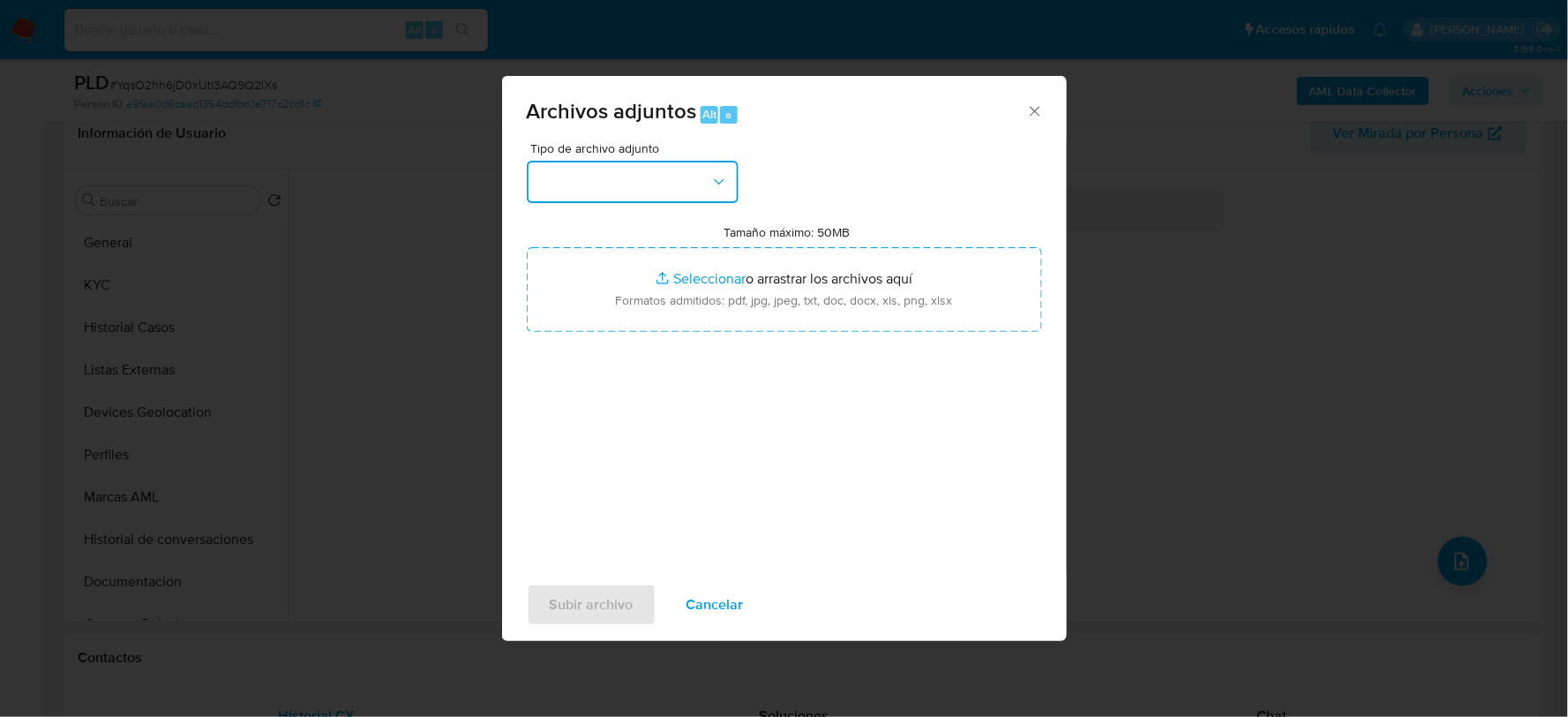
click at [654, 189] on button "button" at bounding box center [632, 182] width 211 height 42
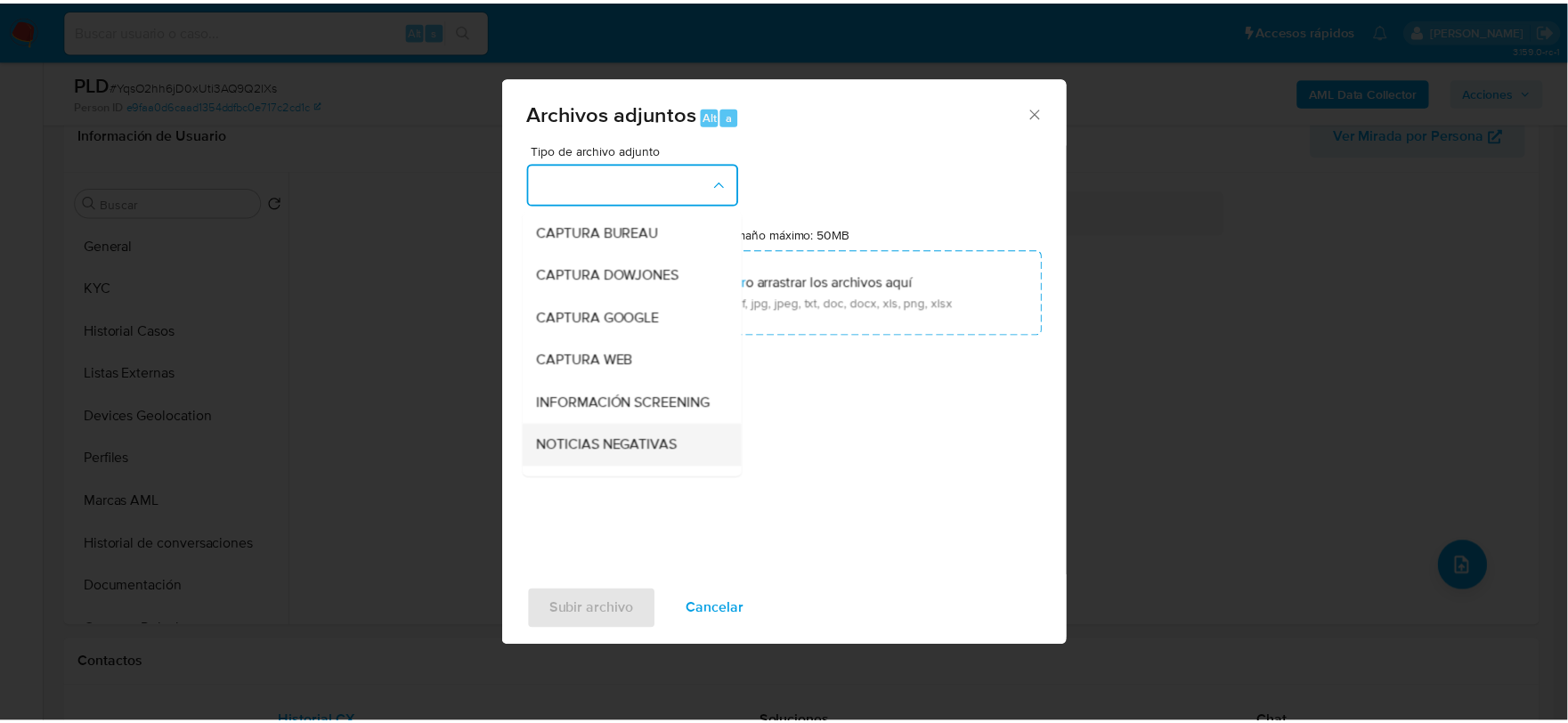
scroll to position [135, 0]
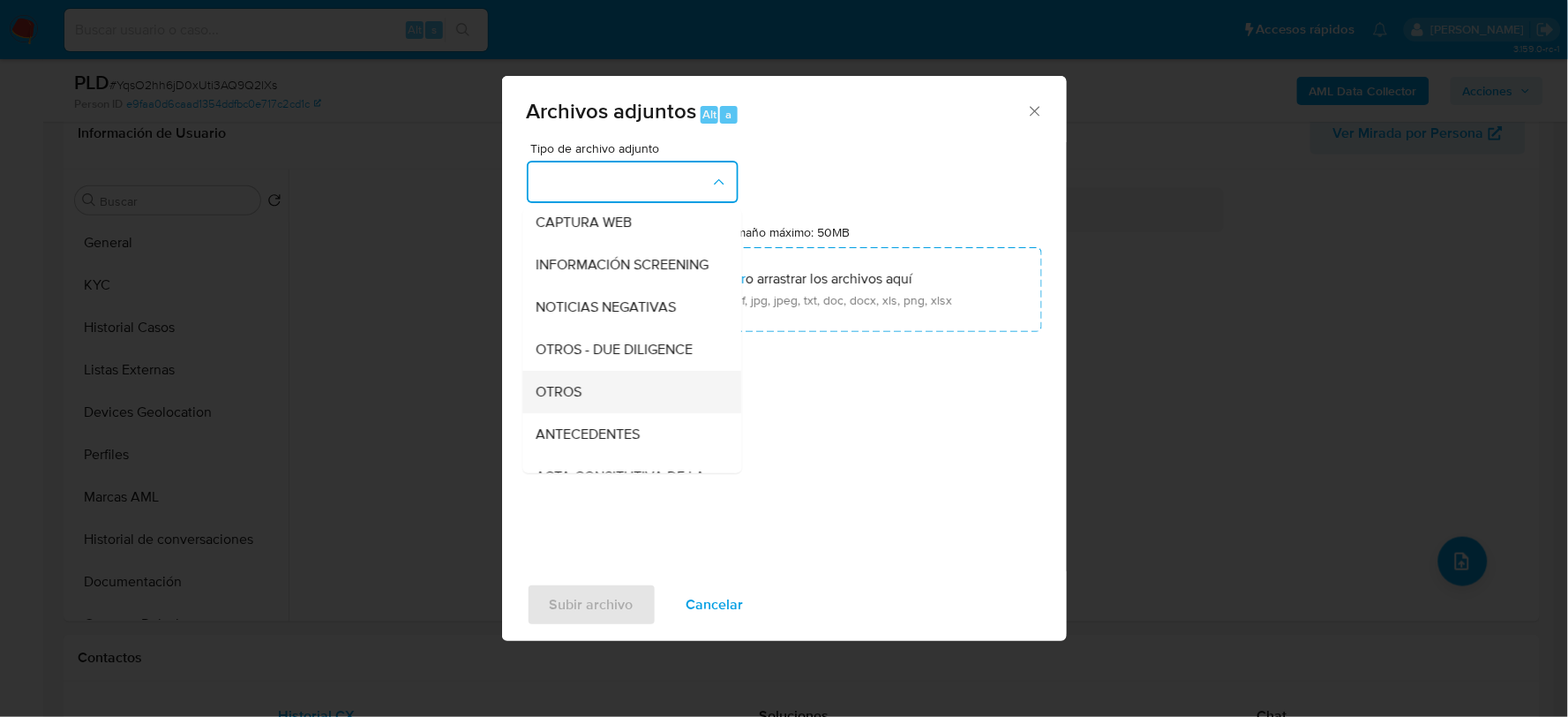
click at [561, 400] on span "OTROS" at bounding box center [560, 391] width 46 height 17
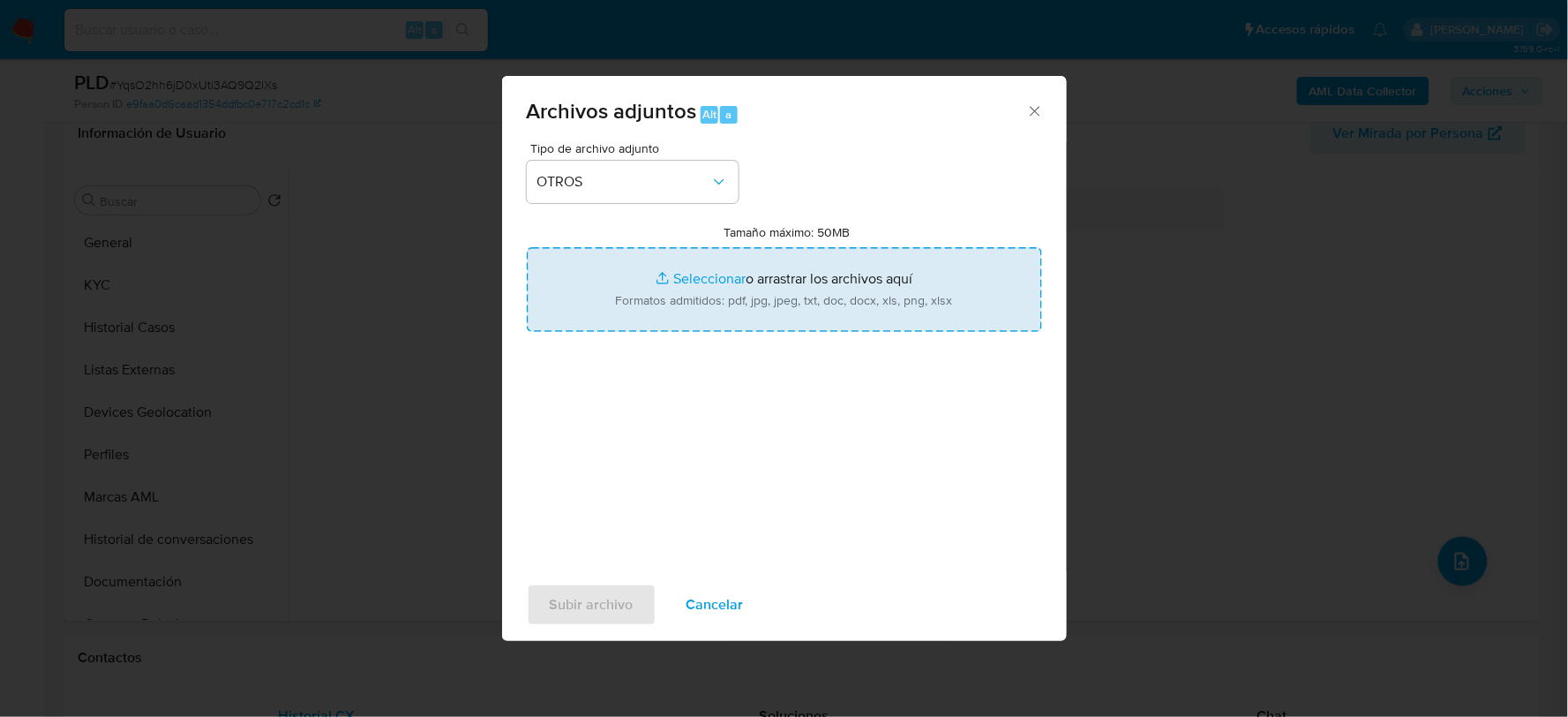
type input "C:\fakepath\210368465_OSCAR HERNANDEZ_AGO2025.xlsx"
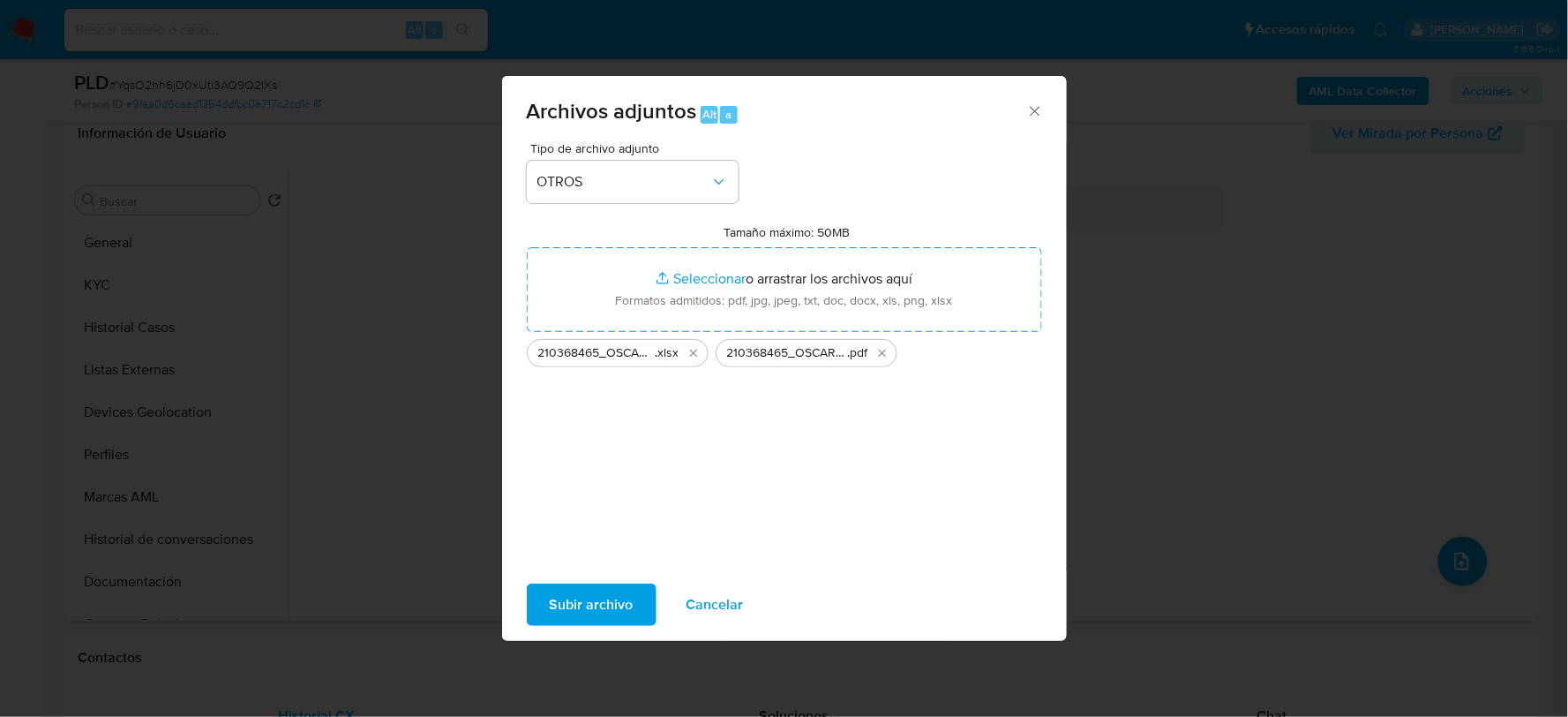
click at [603, 602] on span "Subir archivo" at bounding box center [592, 605] width 84 height 39
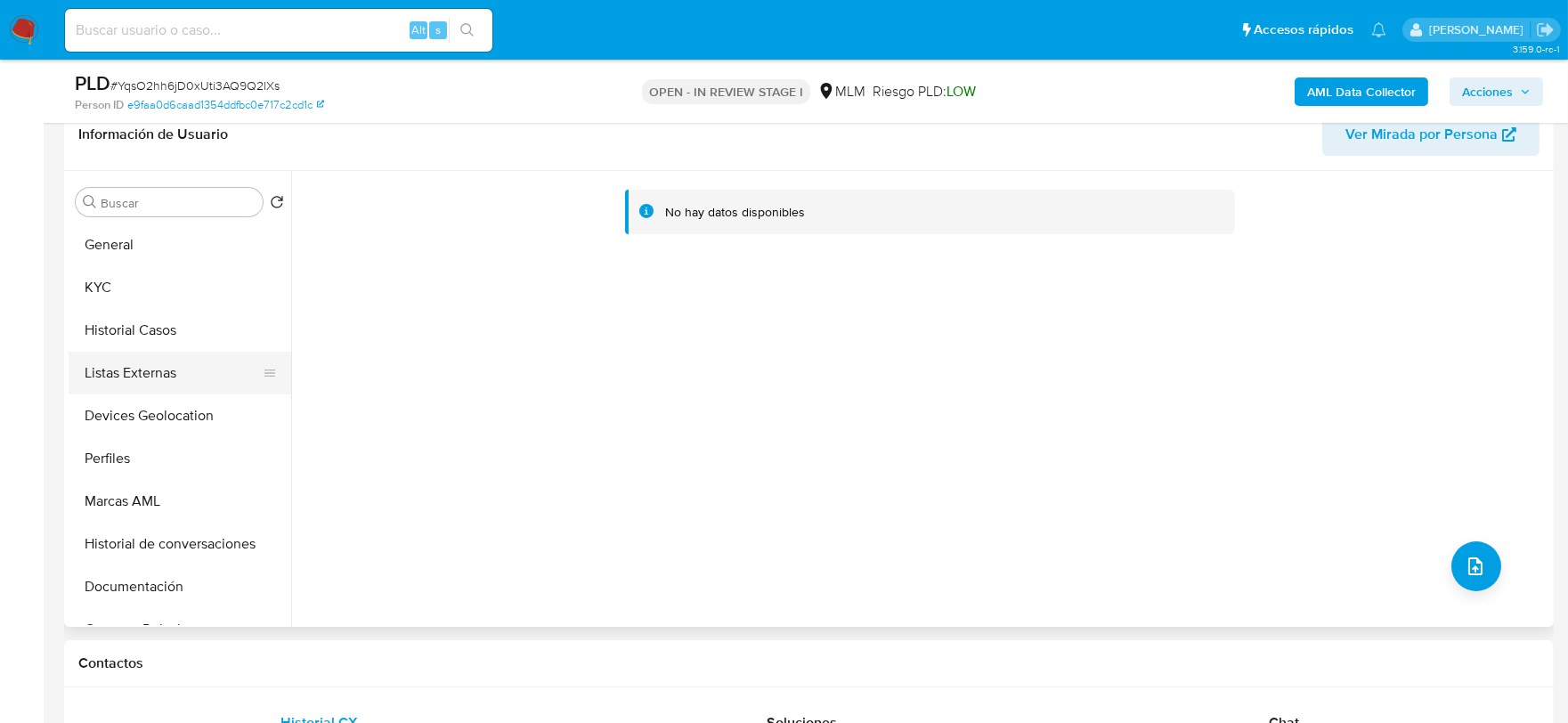
click at [150, 363] on button "Listas Externas" at bounding box center [173, 373] width 209 height 42
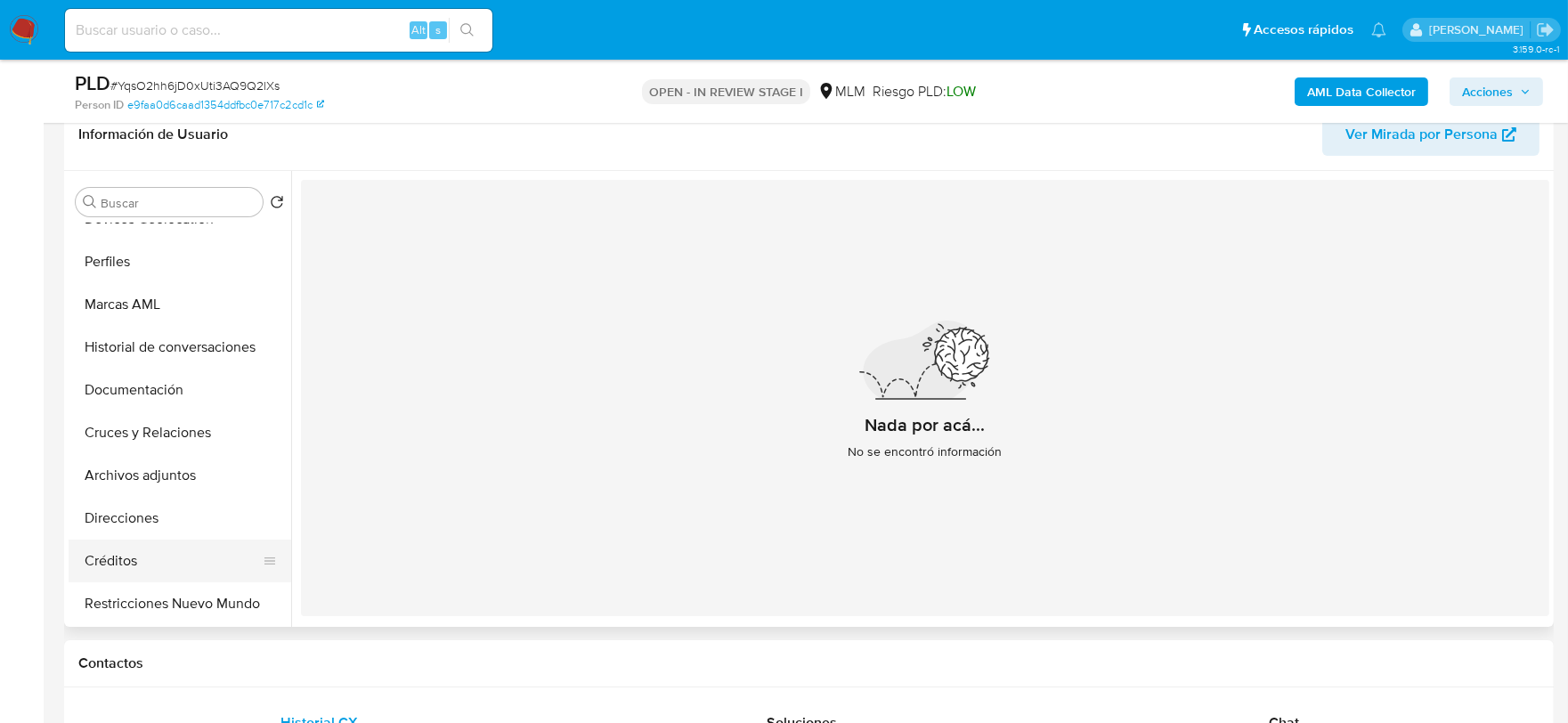
scroll to position [198, 0]
click at [174, 465] on button "Archivos adjuntos" at bounding box center [173, 475] width 209 height 42
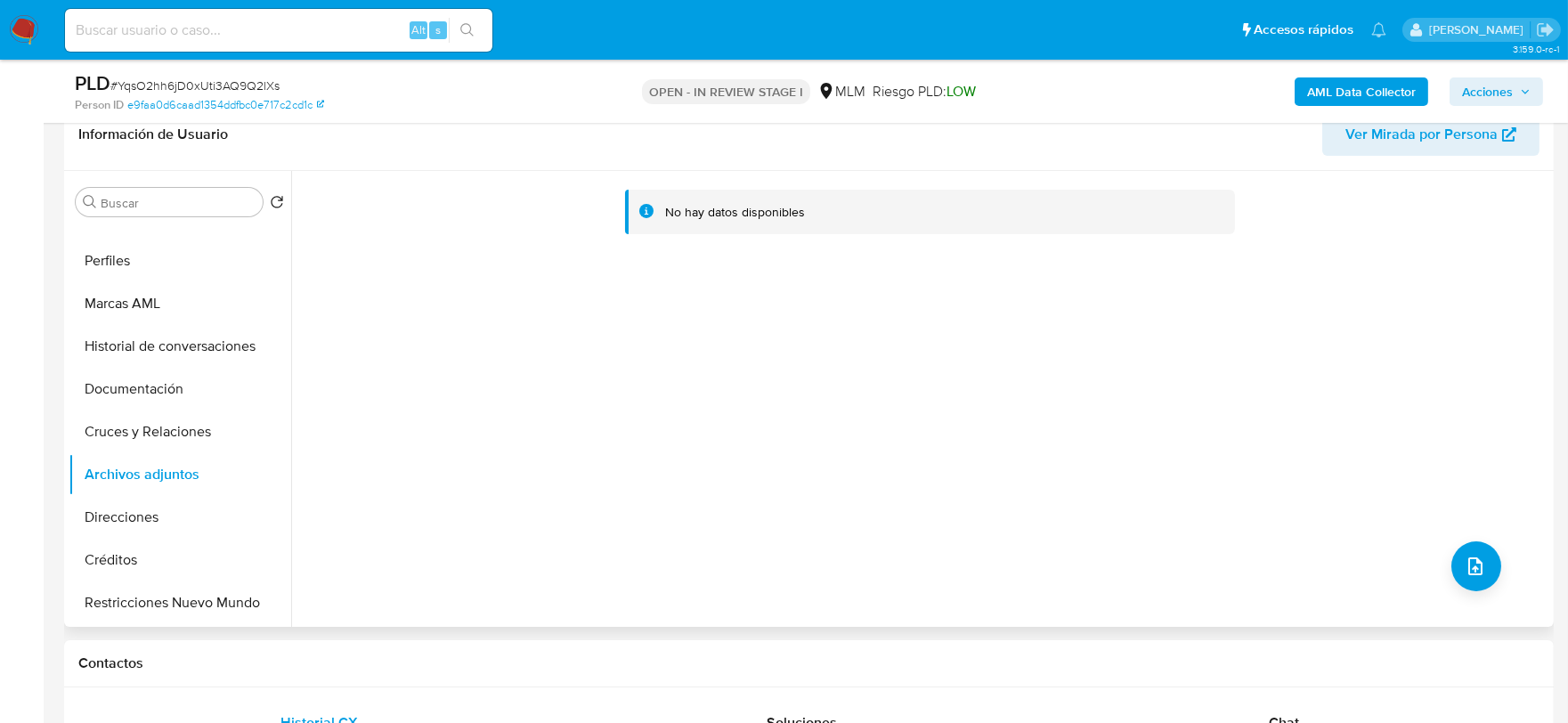
scroll to position [0, 0]
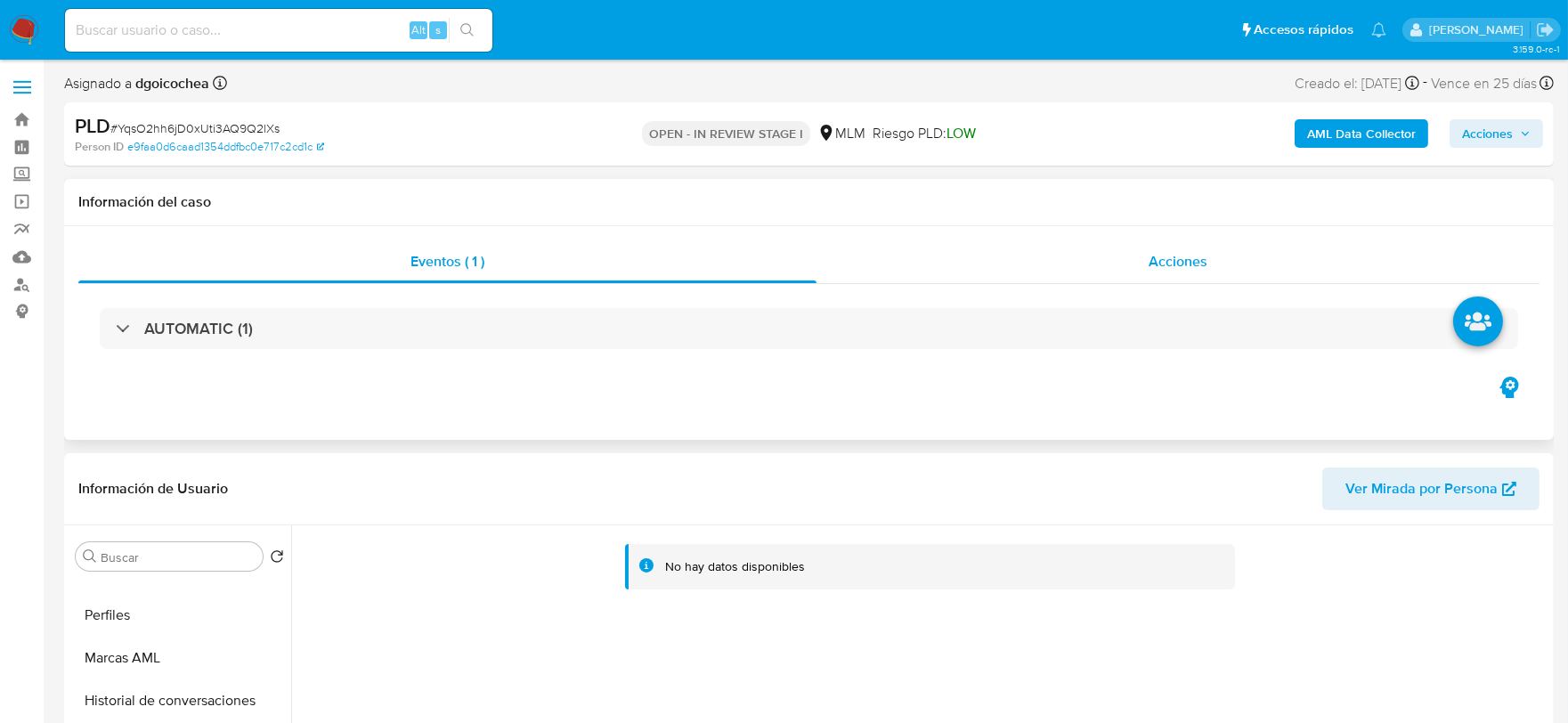
click at [1137, 259] on div "Acciones" at bounding box center [1178, 262] width 723 height 42
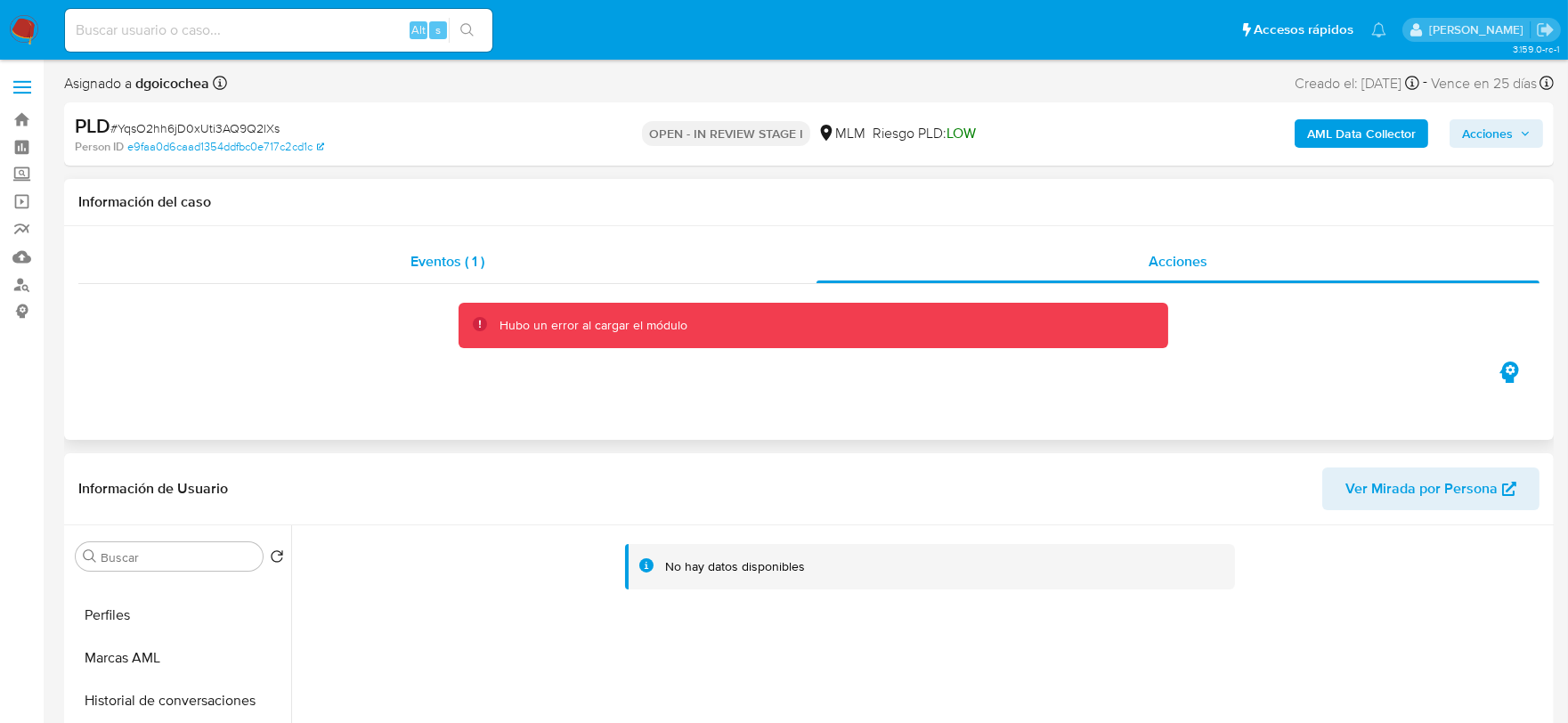
click at [500, 252] on div "Eventos ( 1 )" at bounding box center [447, 262] width 739 height 42
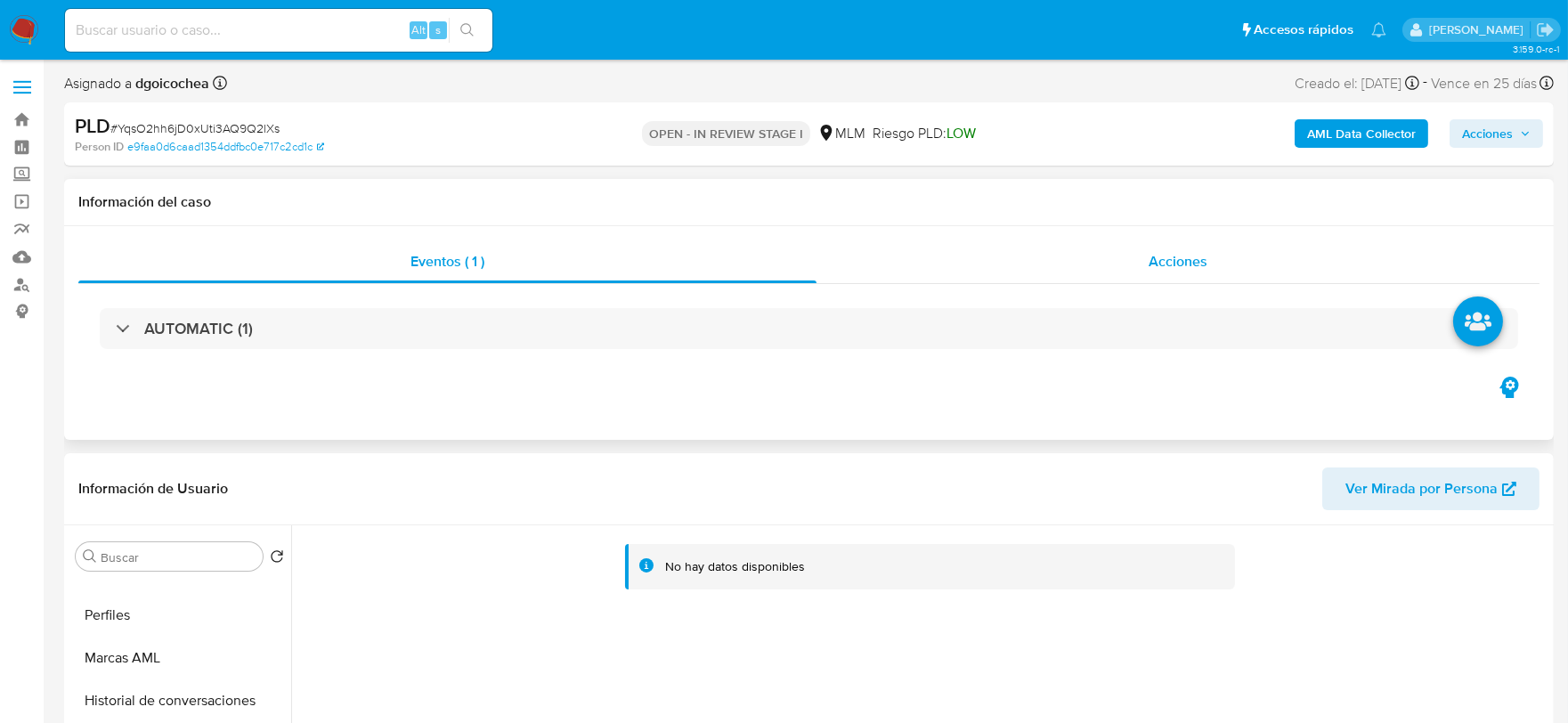
click at [1083, 259] on div "Acciones" at bounding box center [1178, 262] width 723 height 42
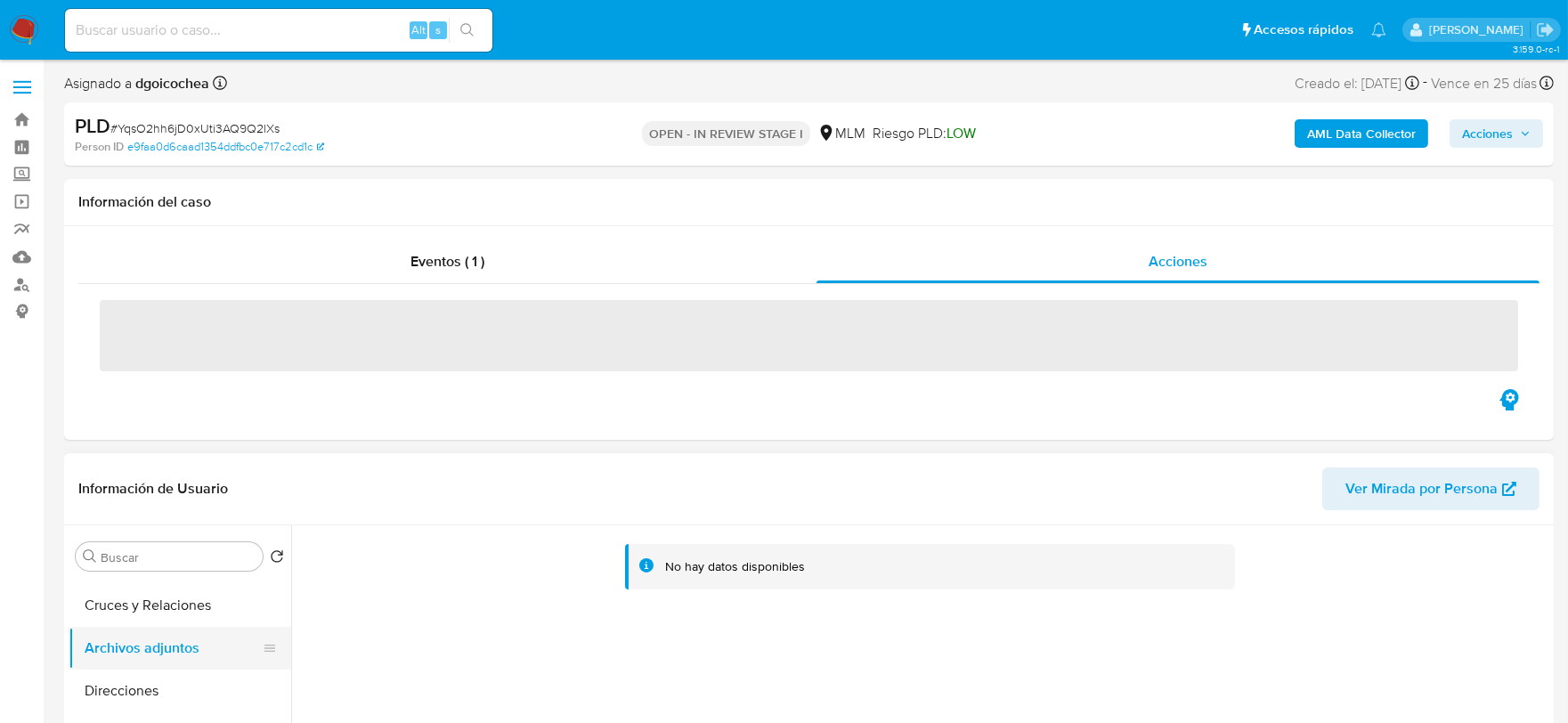
scroll to position [396, 0]
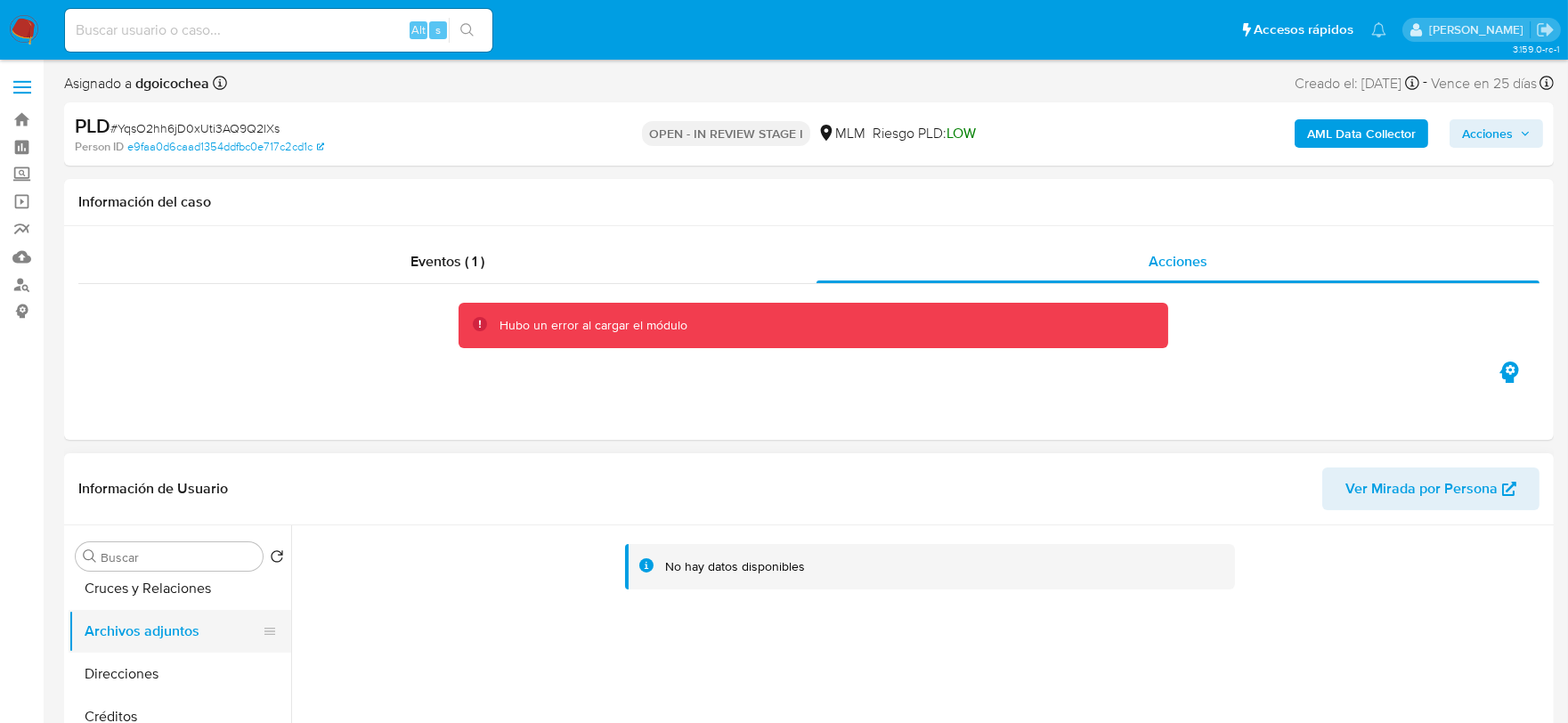
click at [205, 625] on button "Archivos adjuntos" at bounding box center [173, 631] width 209 height 42
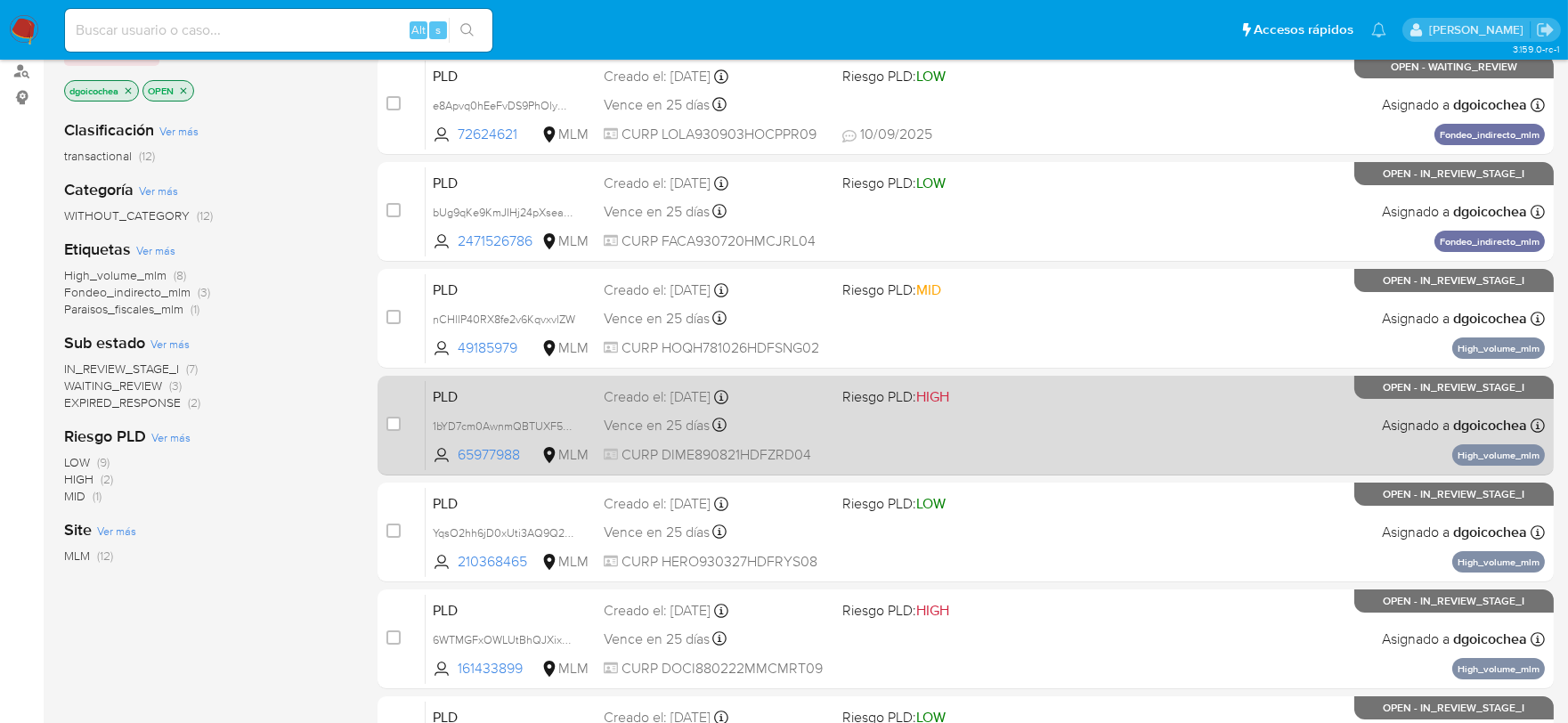
scroll to position [296, 0]
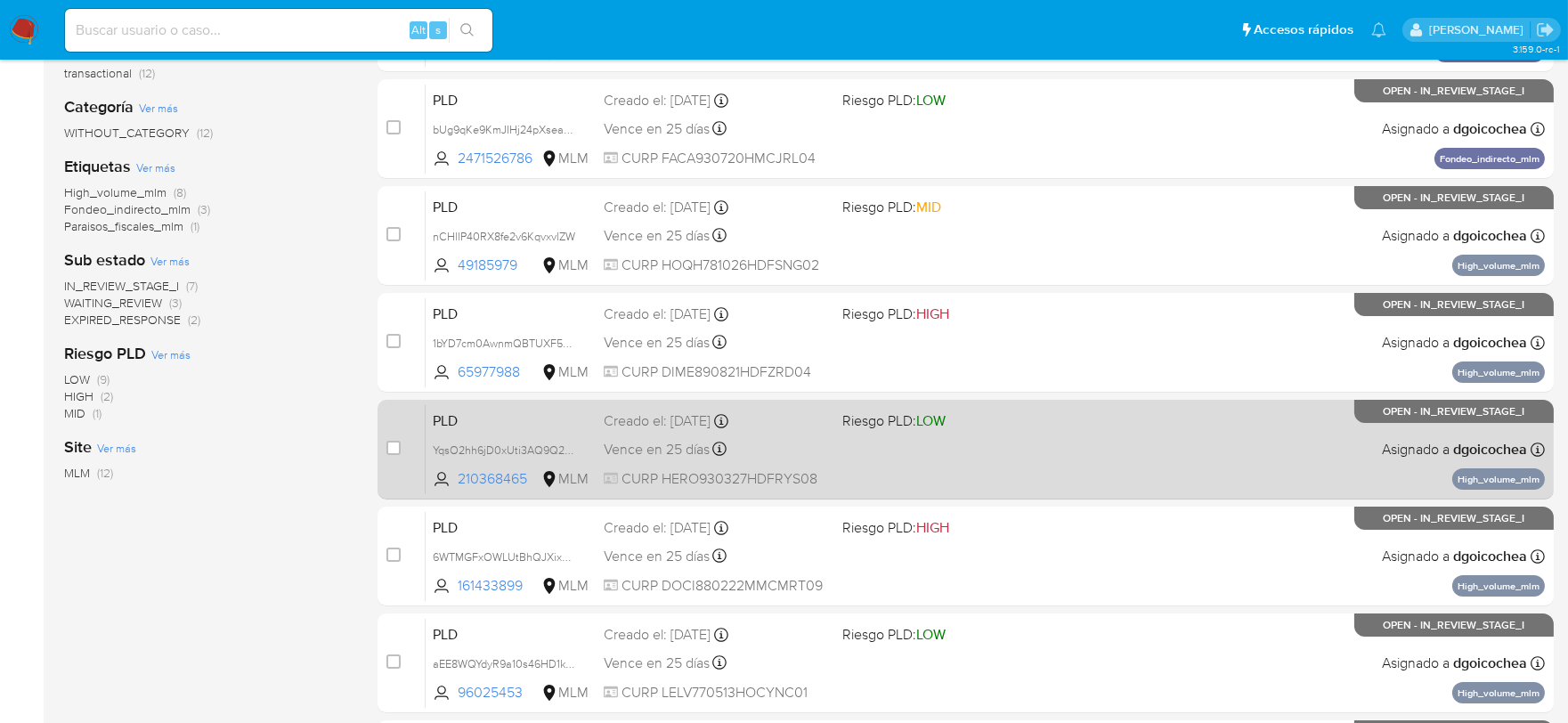
click at [442, 414] on span "PLD" at bounding box center [511, 419] width 156 height 23
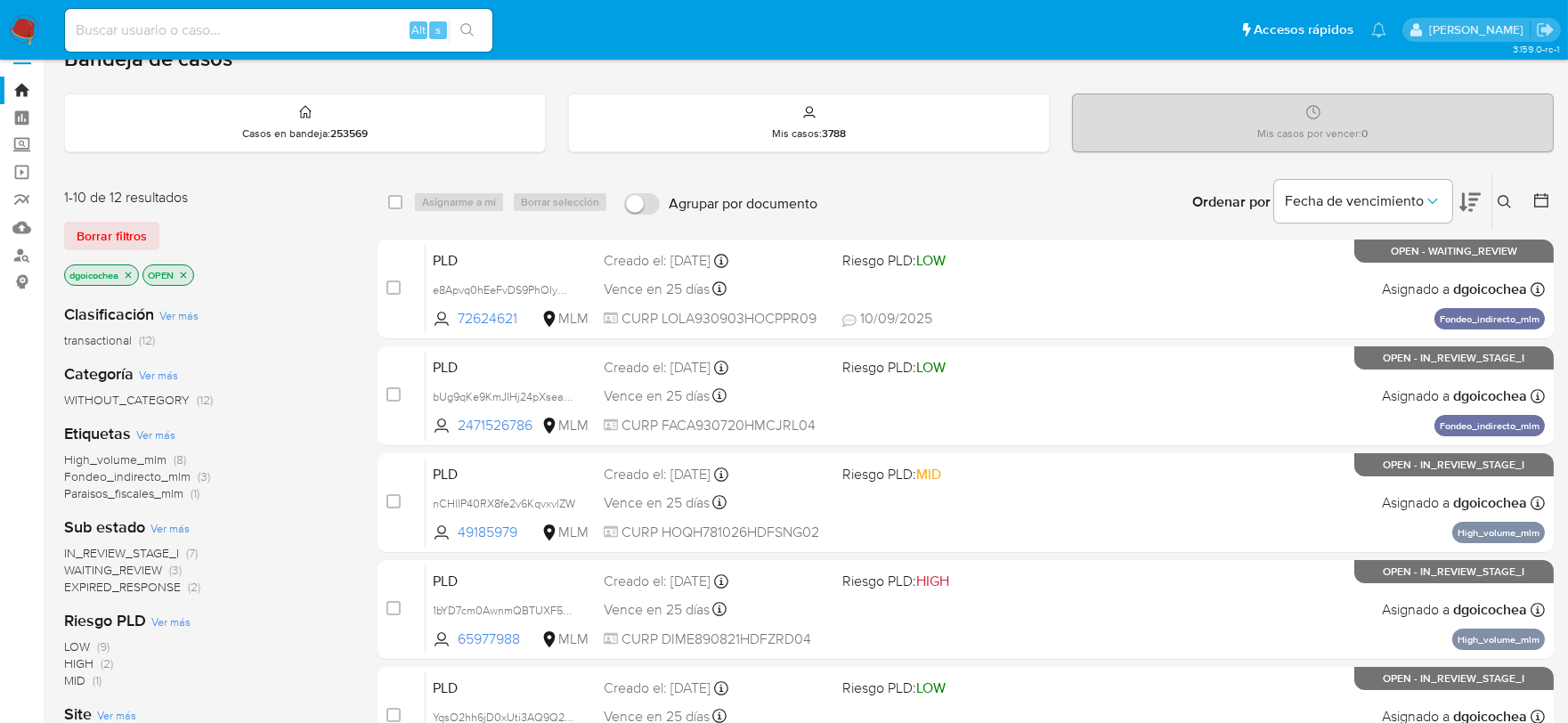
scroll to position [0, 0]
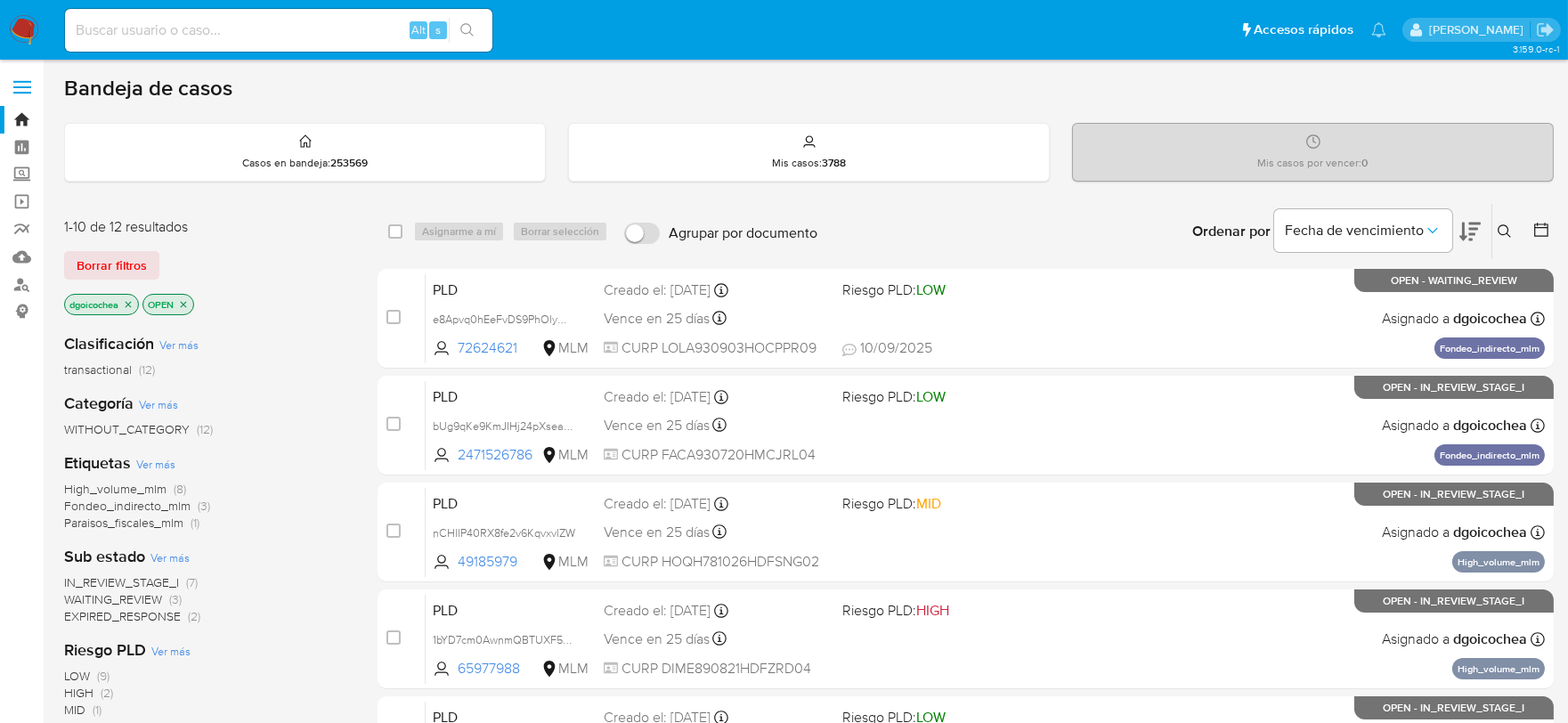
click at [1506, 229] on icon at bounding box center [1505, 231] width 14 height 14
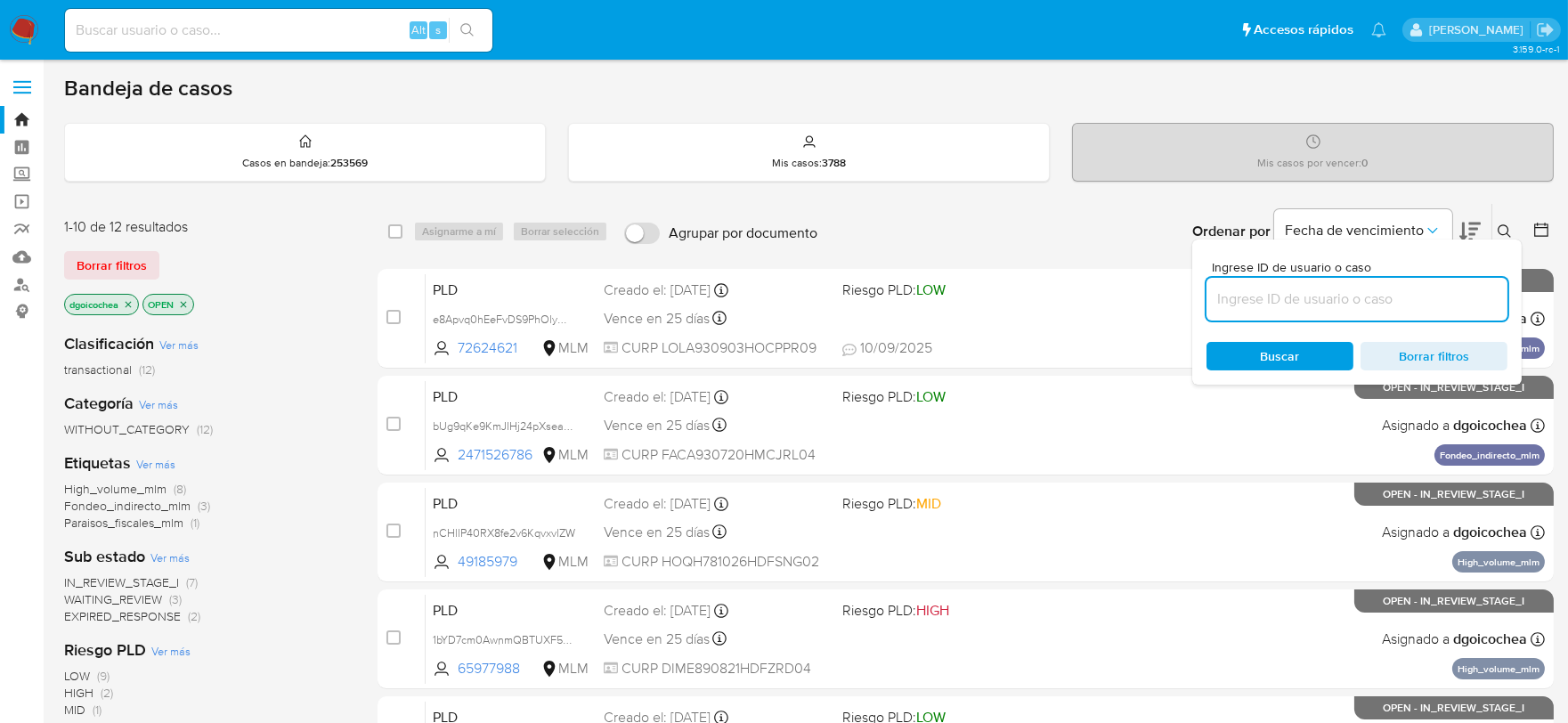
click at [1343, 294] on input at bounding box center [1358, 299] width 301 height 23
type input "161433899"
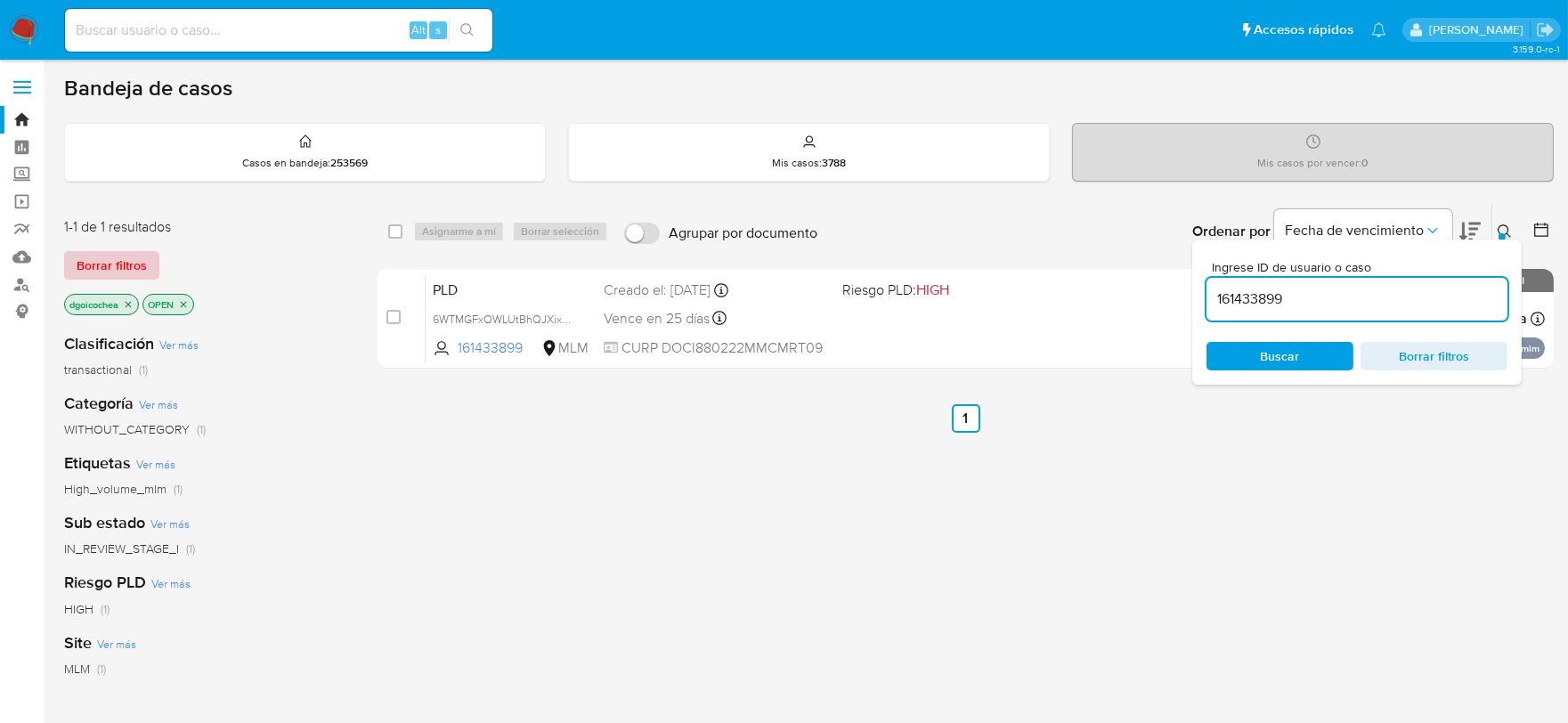
click at [140, 261] on span "Borrar filtros" at bounding box center [111, 265] width 70 height 25
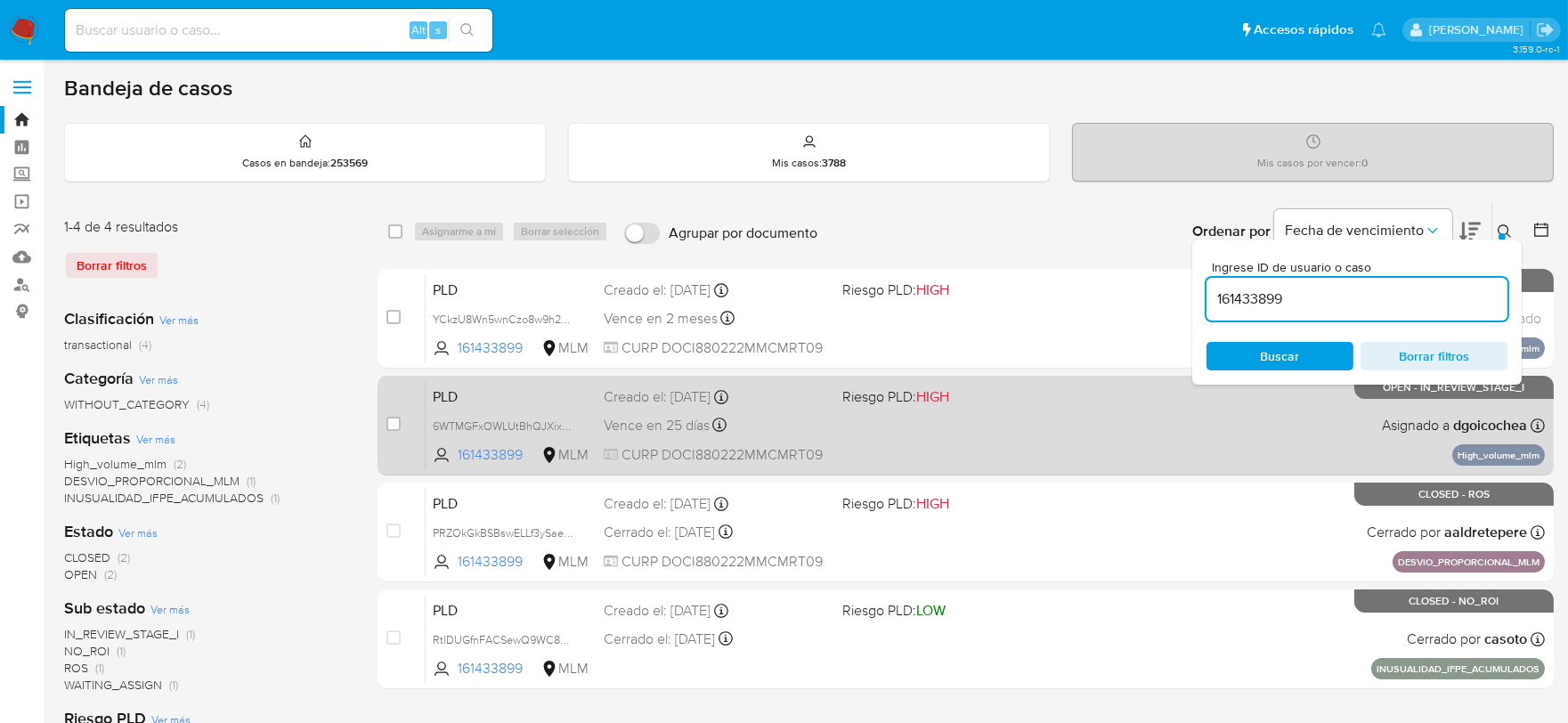
click at [449, 395] on span "PLD" at bounding box center [511, 396] width 156 height 23
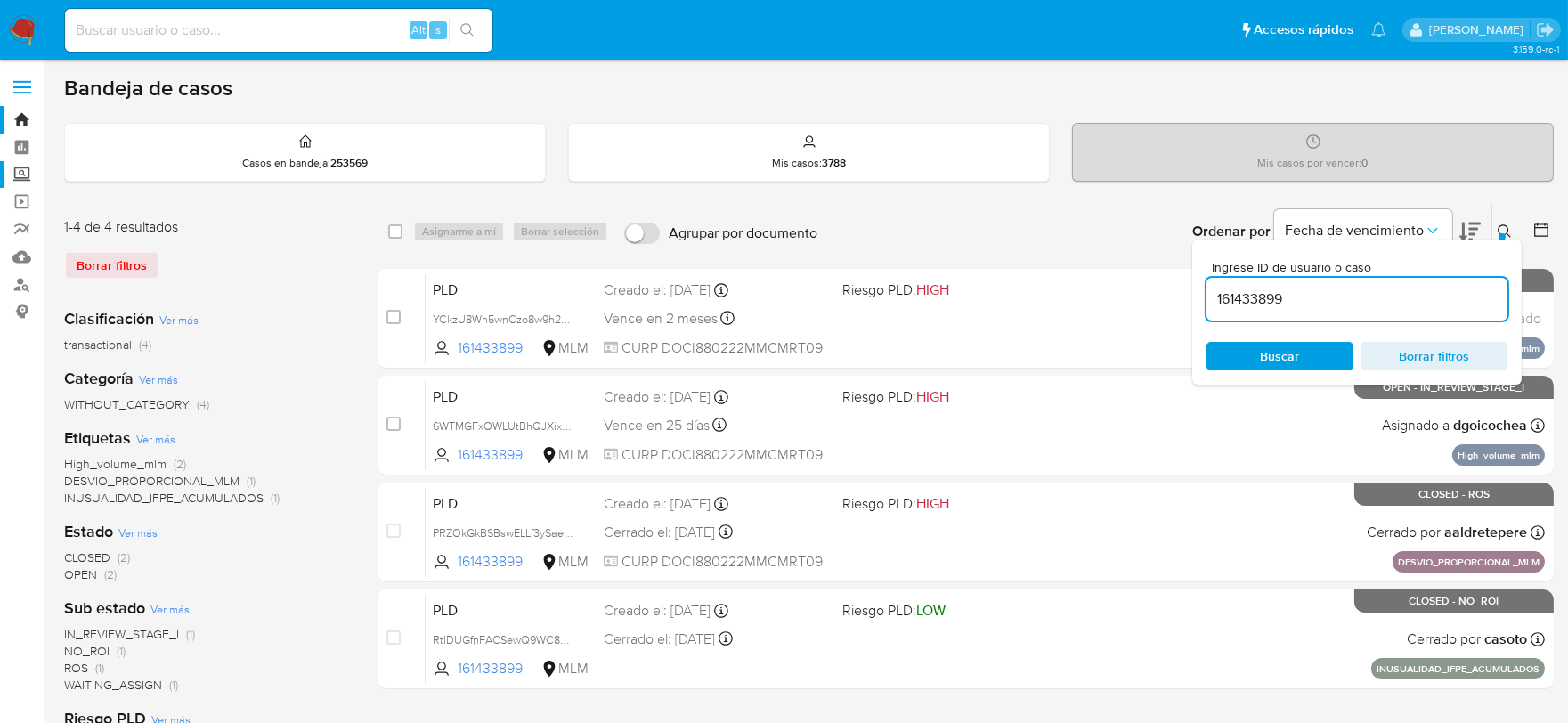
click at [21, 178] on label "Screening" at bounding box center [106, 175] width 212 height 28
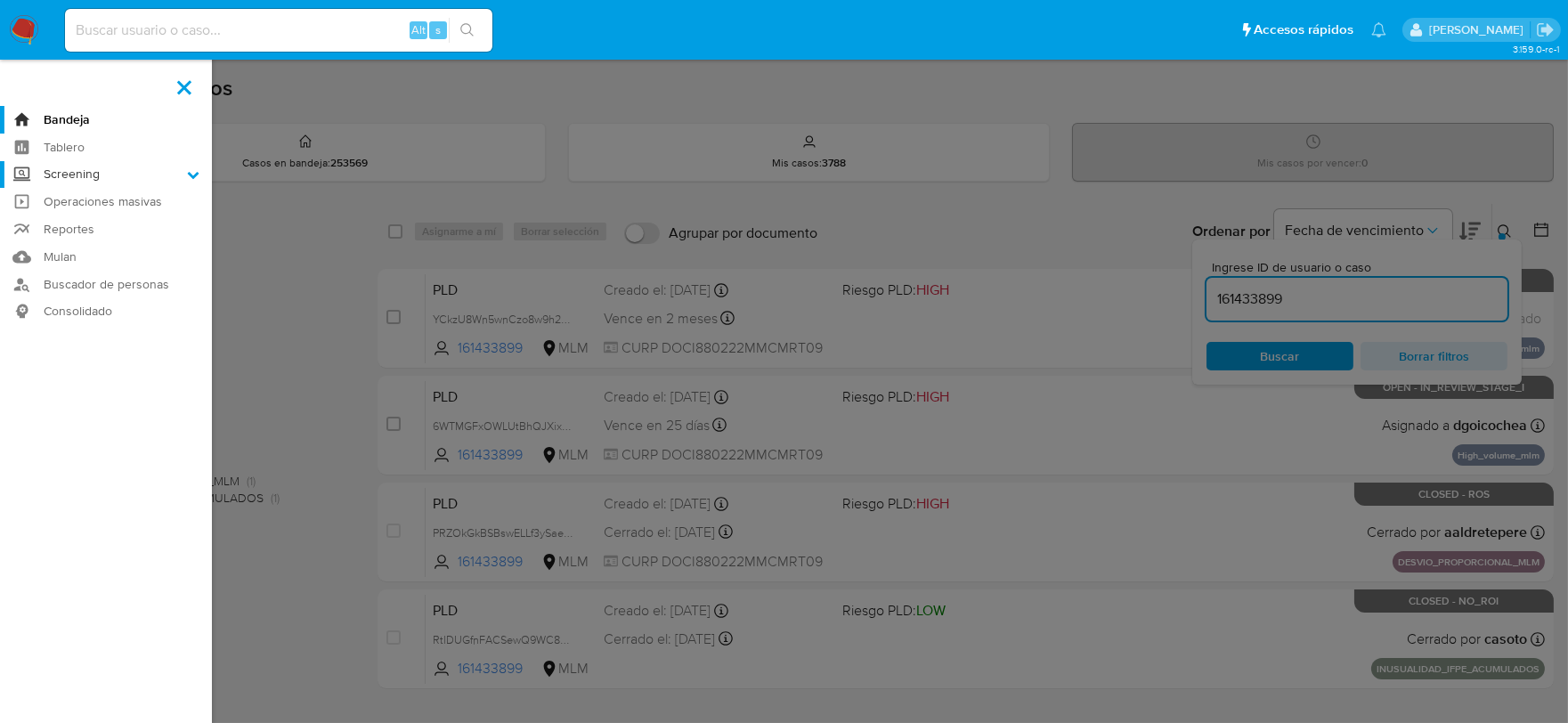
click at [0, 0] on input "Screening" at bounding box center [0, 0] width 0 height 0
click at [99, 245] on link "Herramientas" at bounding box center [106, 244] width 212 height 22
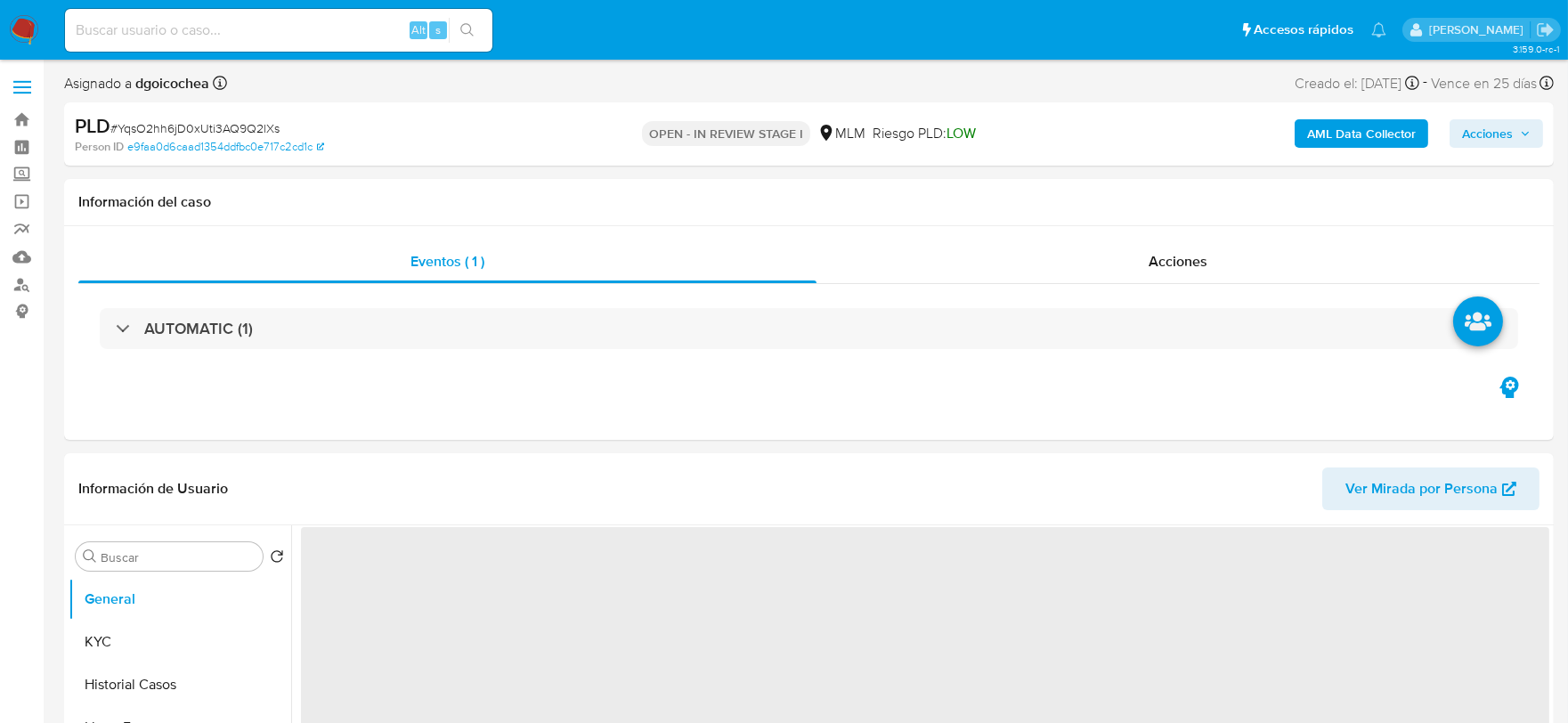
select select "10"
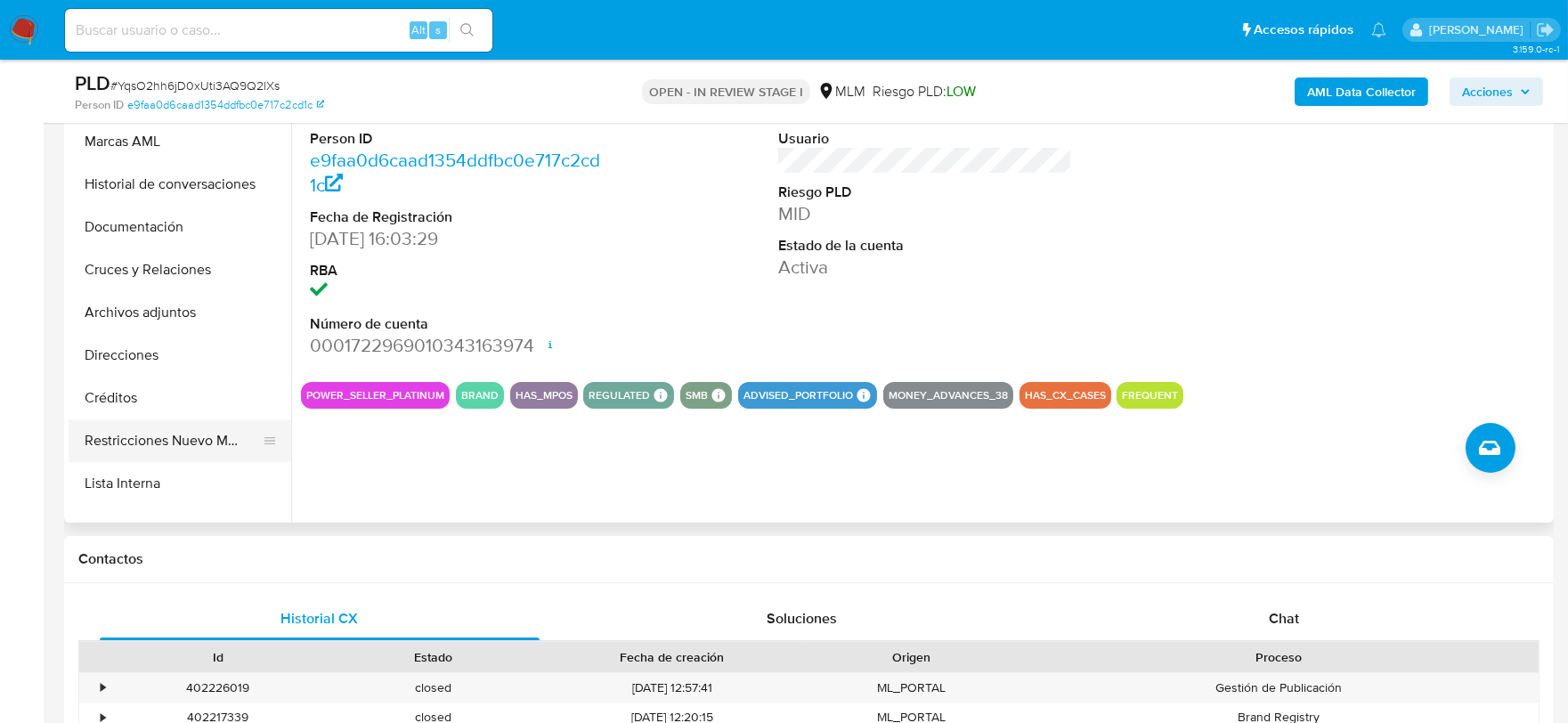
scroll to position [395, 0]
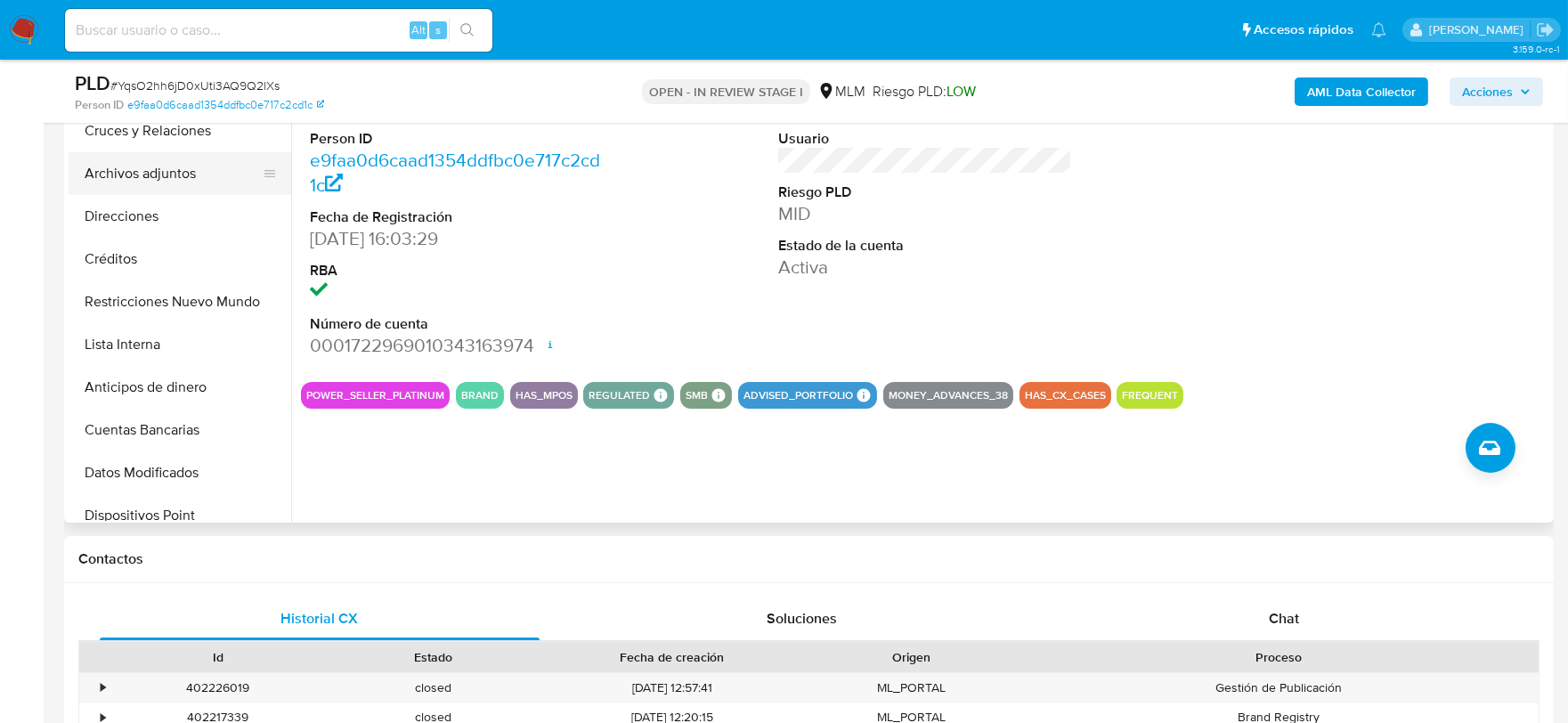
click at [209, 177] on button "Archivos adjuntos" at bounding box center [173, 174] width 209 height 42
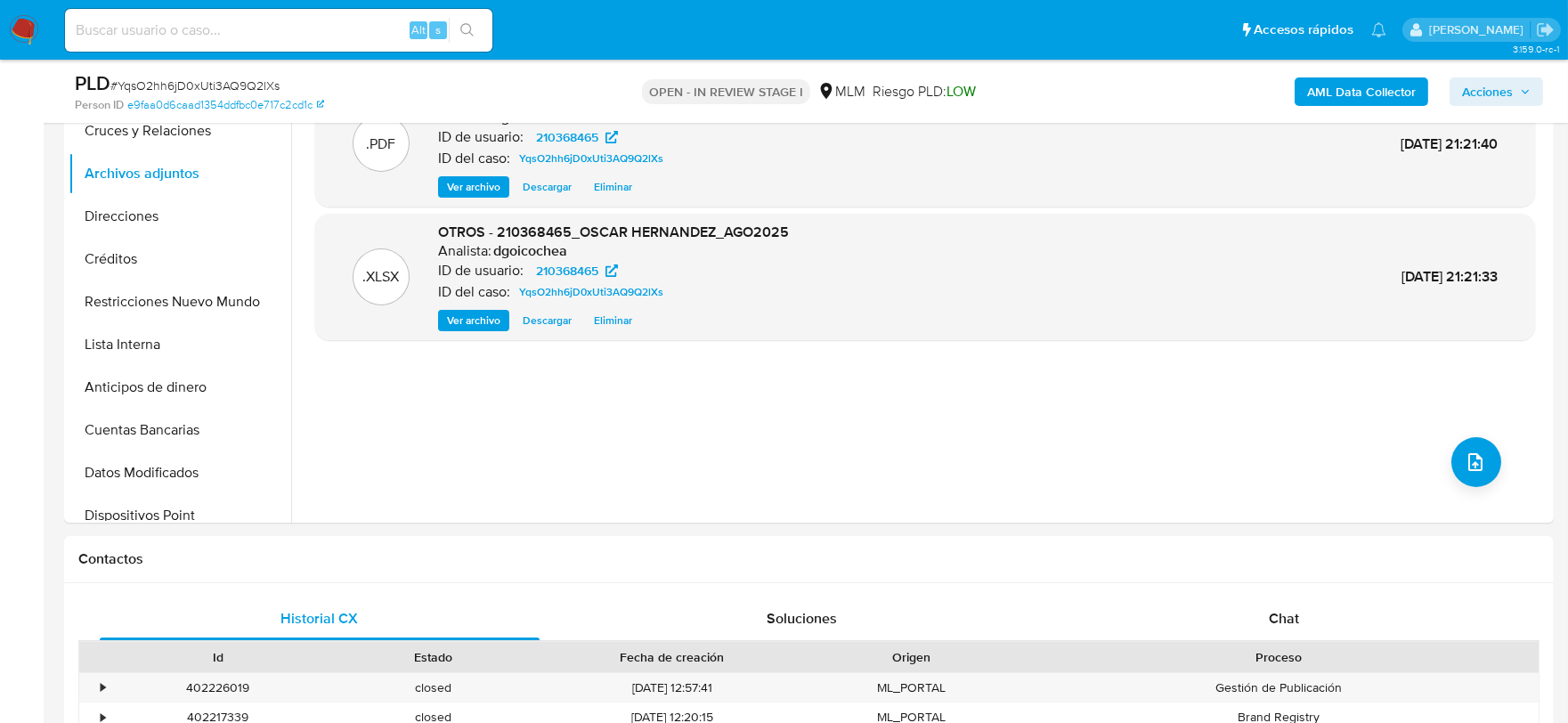
drag, startPoint x: 1494, startPoint y: 86, endPoint x: 1468, endPoint y: 93, distance: 26.9
click at [1493, 86] on span "Acciones" at bounding box center [1488, 92] width 51 height 29
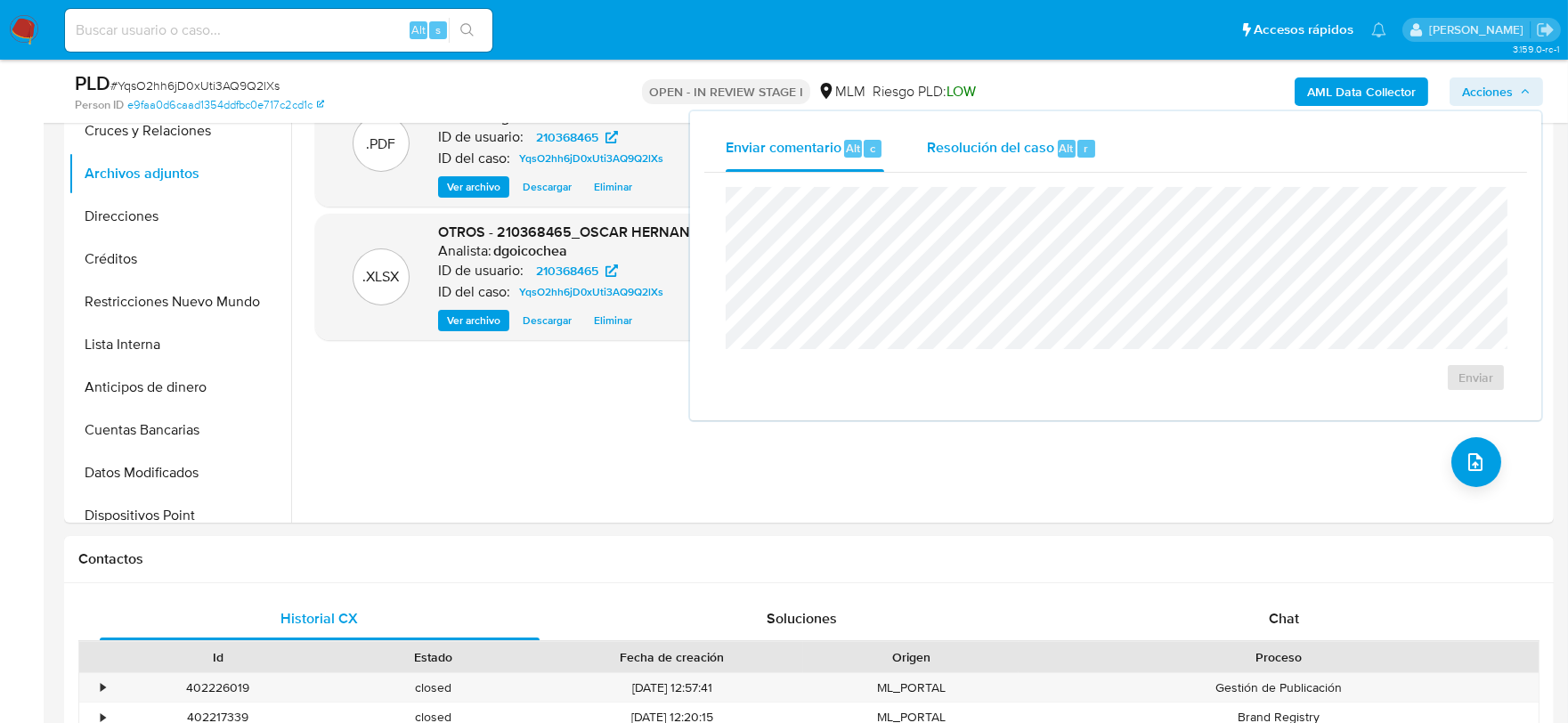
click at [982, 150] on span "Resolución del caso" at bounding box center [991, 147] width 127 height 20
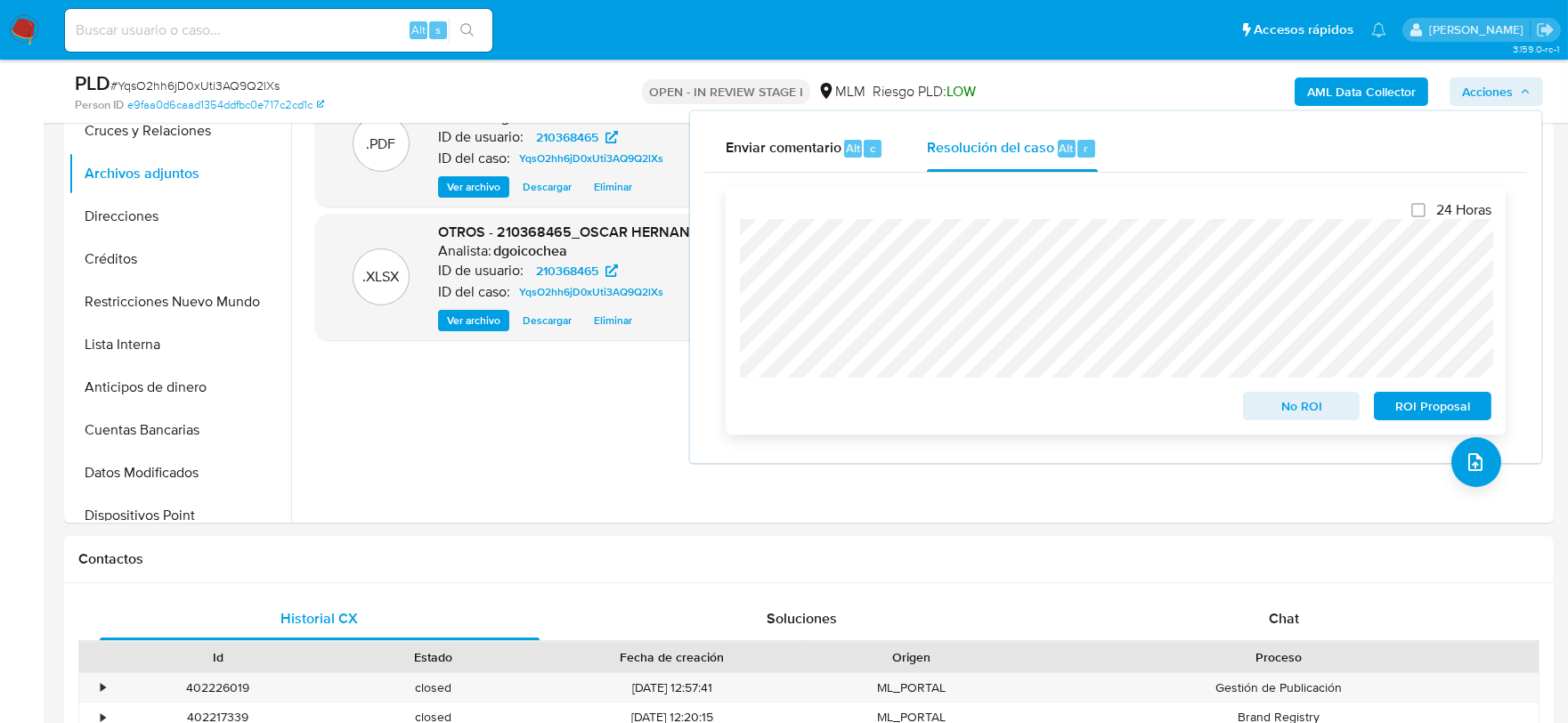
click at [1299, 401] on span "No ROI" at bounding box center [1302, 406] width 93 height 25
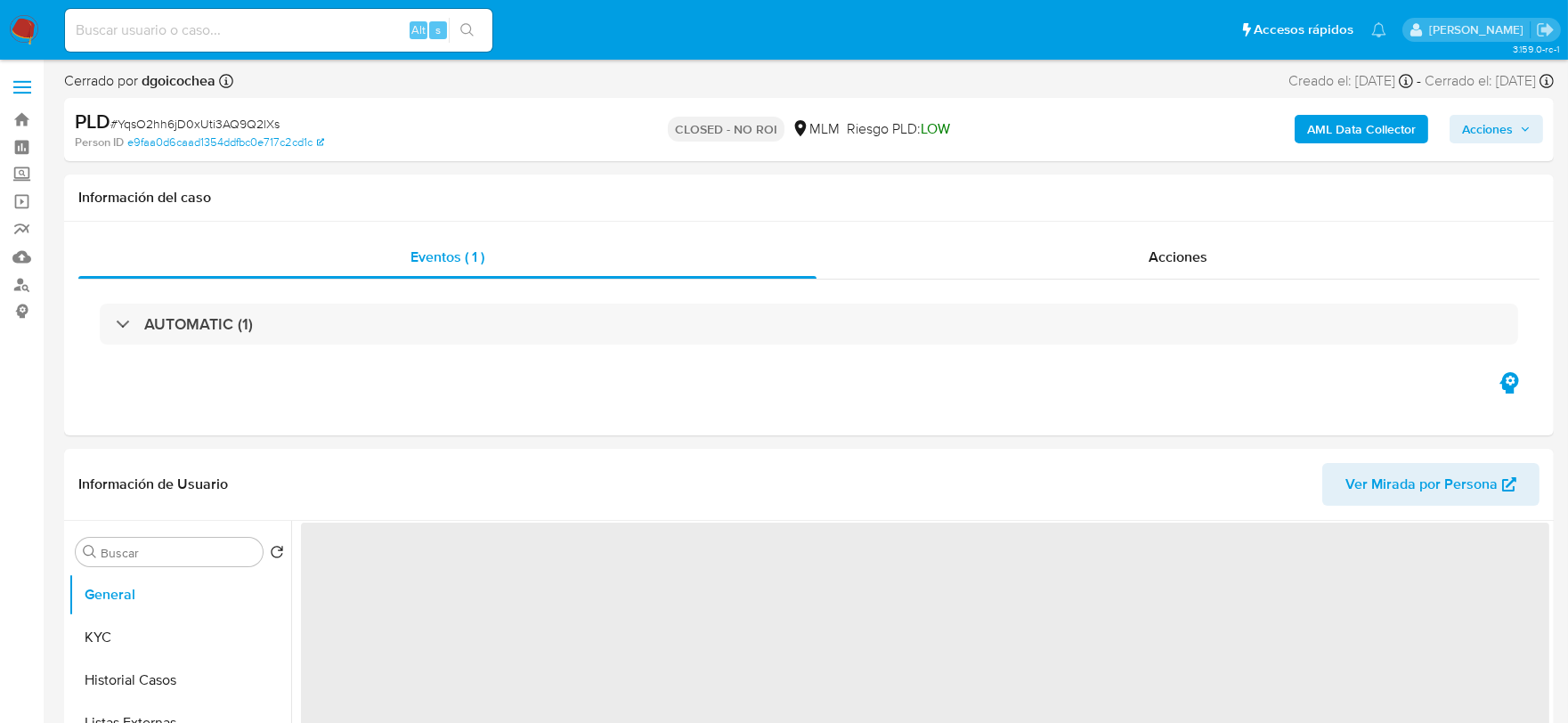
select select "10"
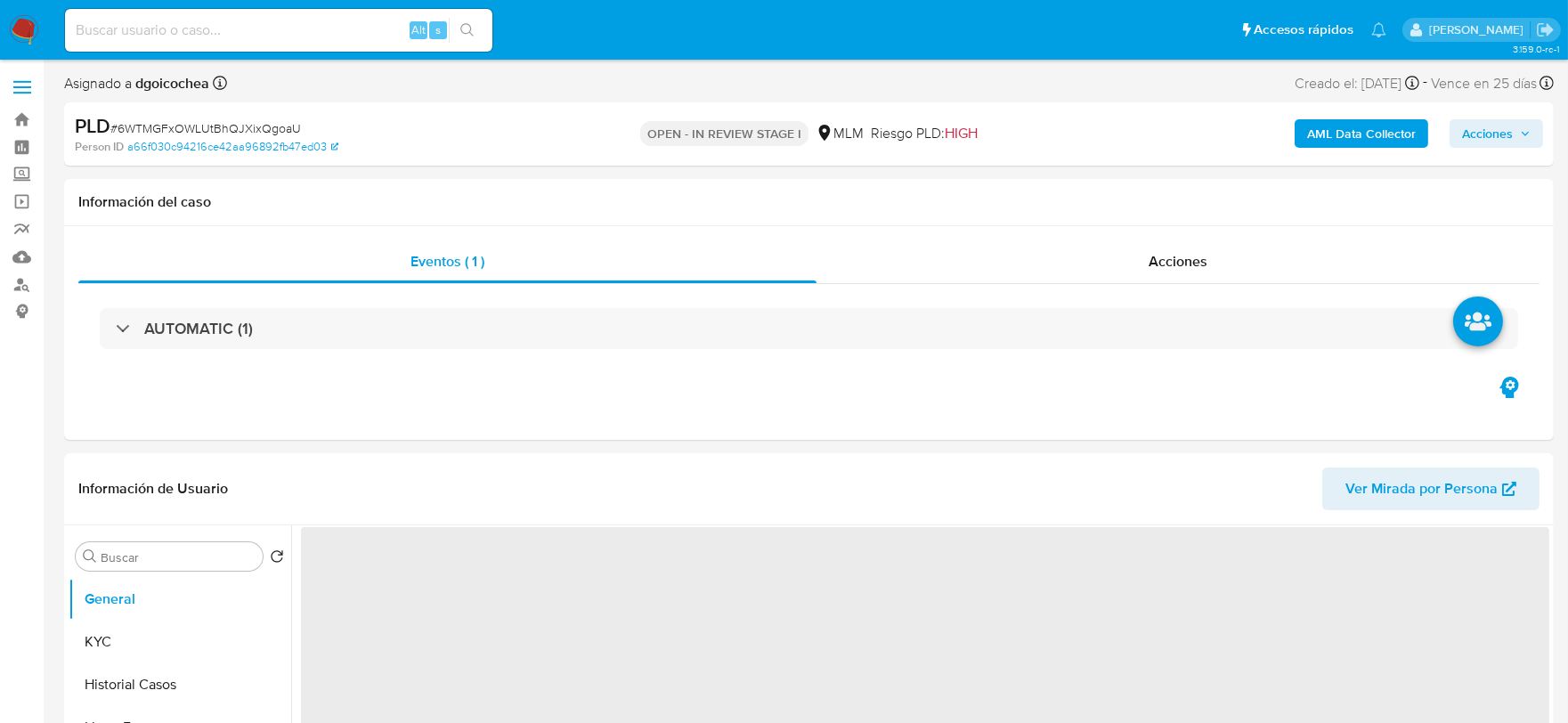
select select "10"
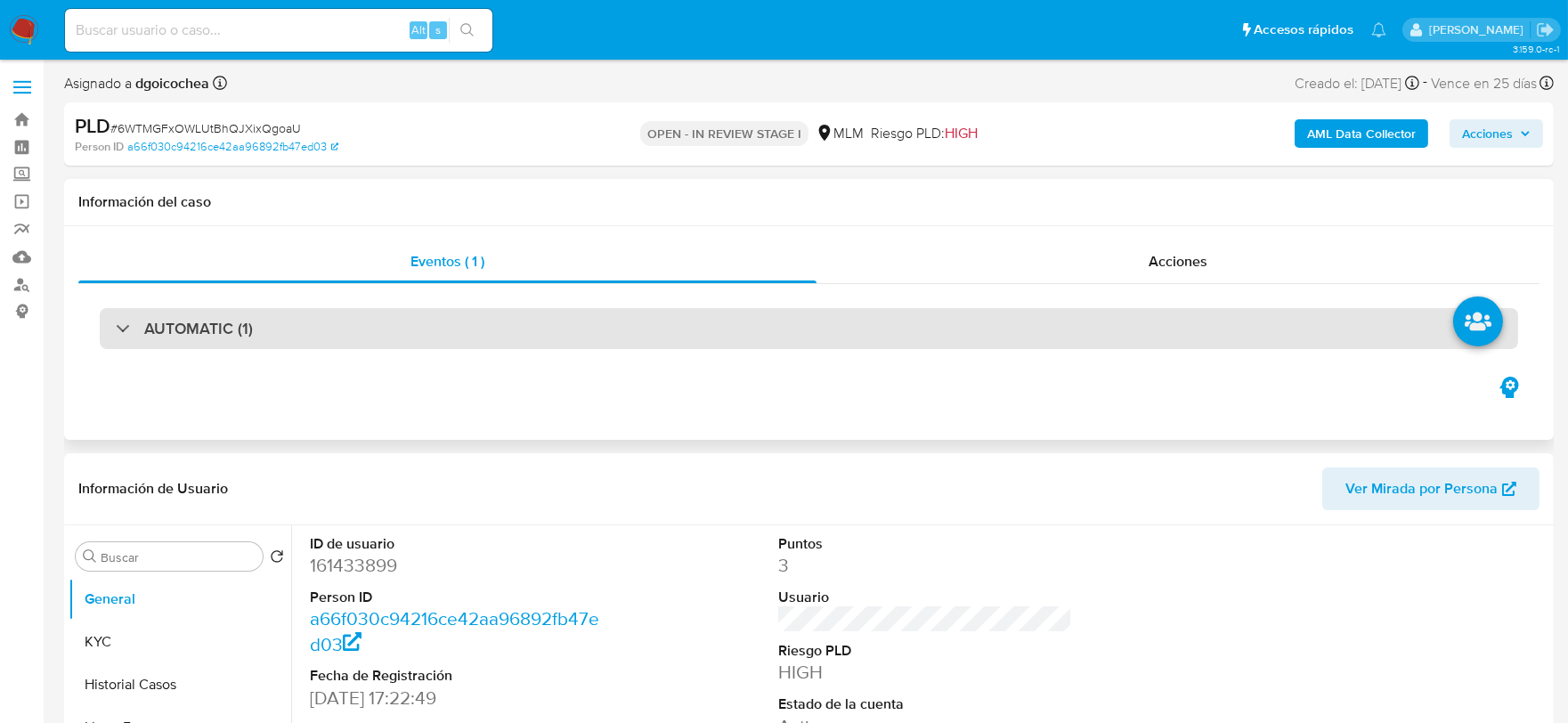
click at [226, 327] on h3 "AUTOMATIC (1)" at bounding box center [198, 328] width 109 height 19
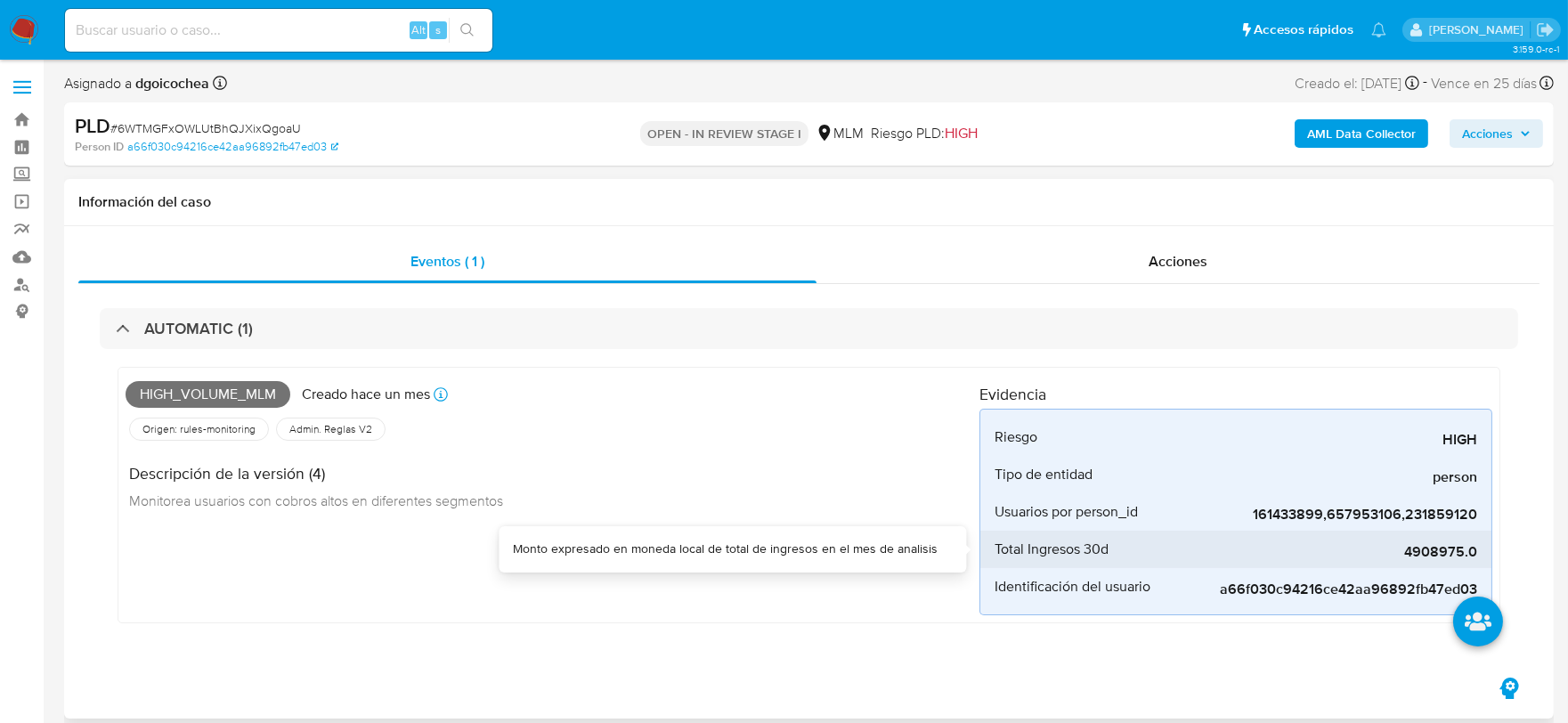
click at [1418, 547] on span "4908975.0" at bounding box center [1344, 552] width 267 height 17
click at [752, 482] on div "Descripción de la versión (4) Monitorea usuarios con cobros altos en diferentes…" at bounding box center [552, 484] width 854 height 80
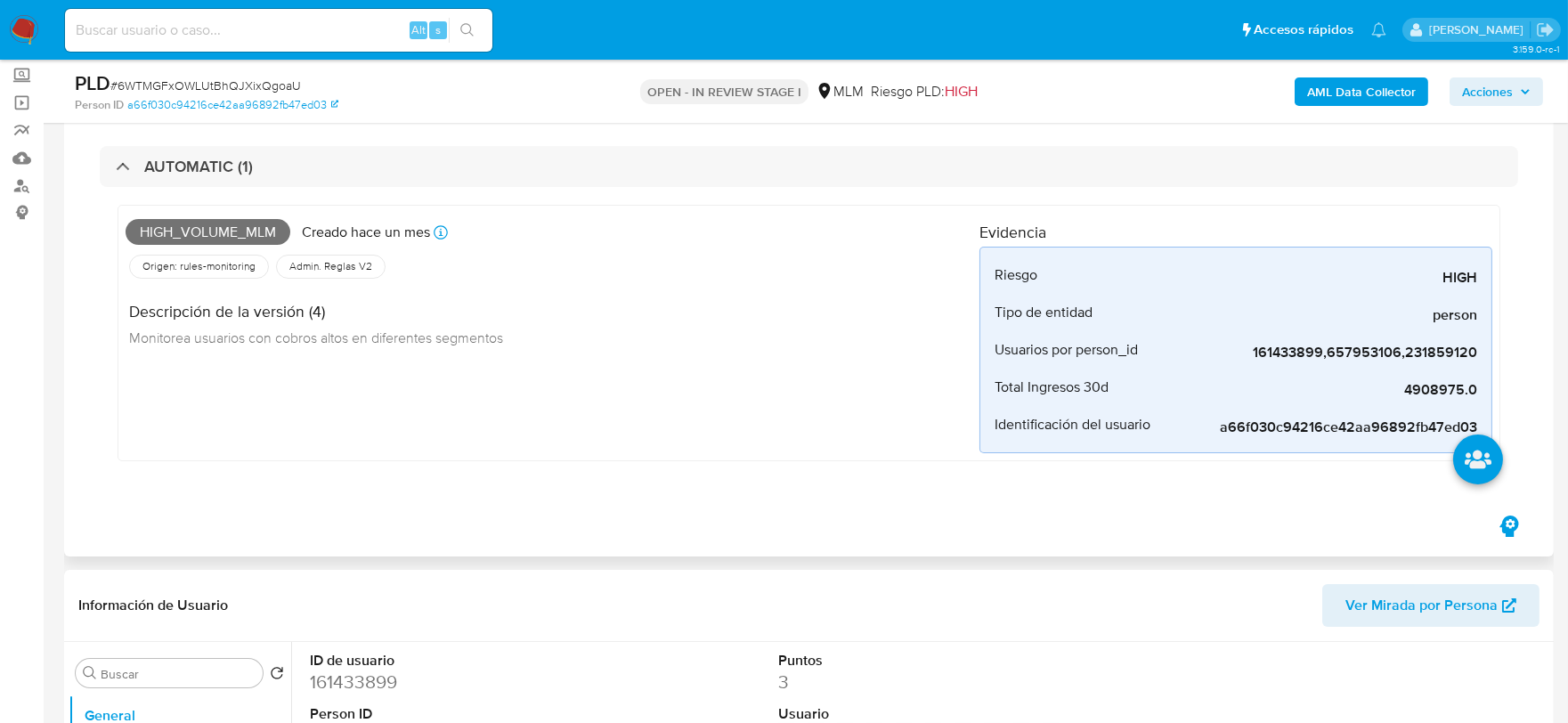
click at [748, 469] on div "High_volume_mlm Creado hace un mes Creado: 12/08/2025 03:08:49 Origen: rules-mo…" at bounding box center [808, 338] width 1418 height 301
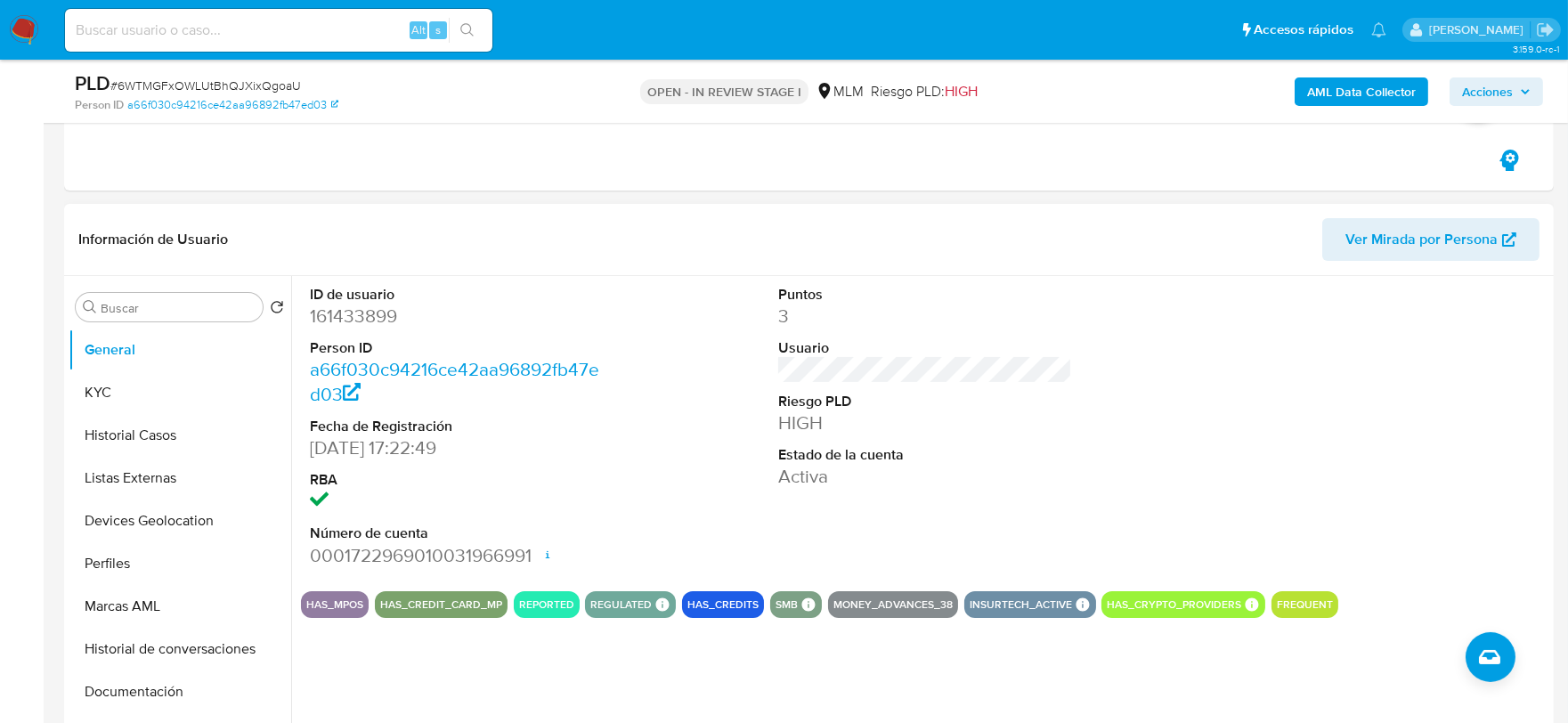
scroll to position [494, 0]
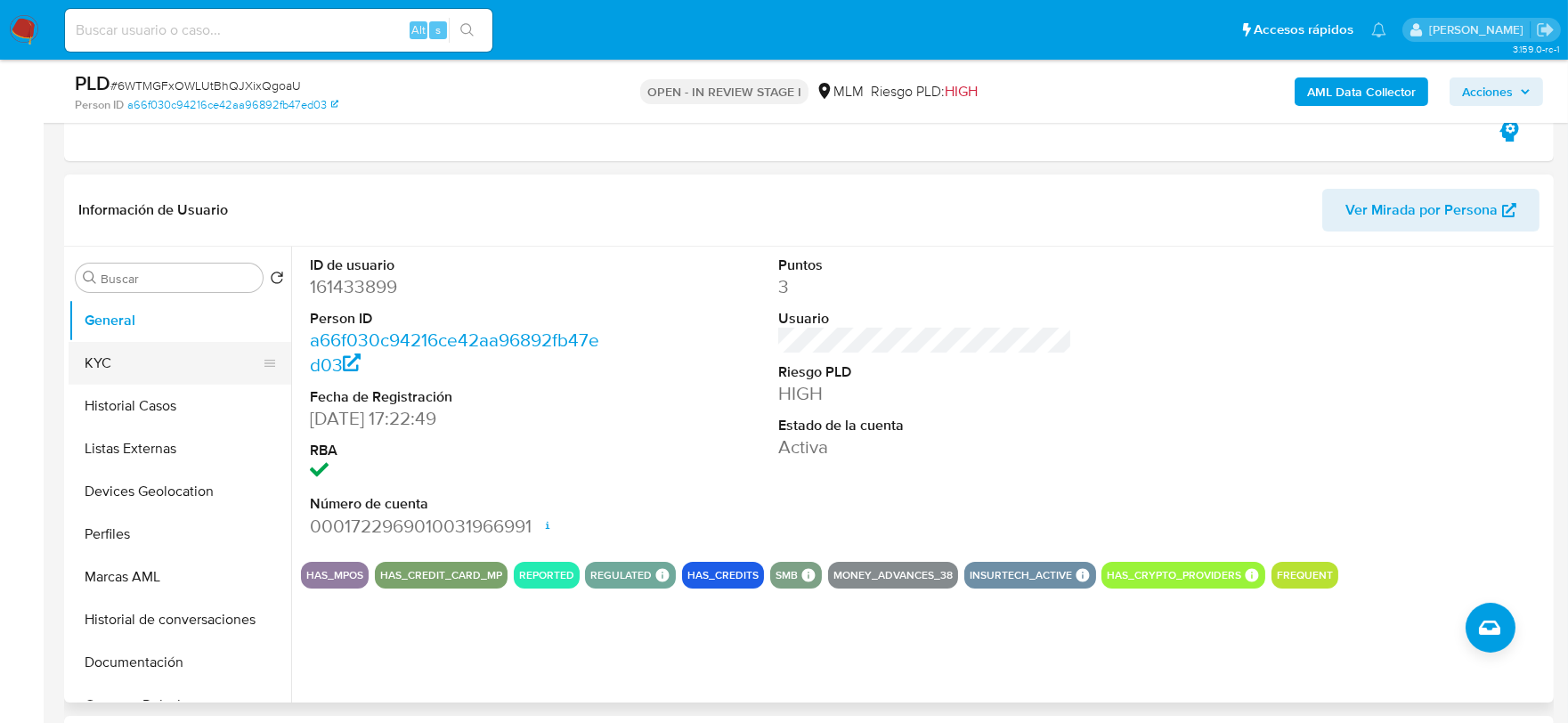
click at [160, 352] on button "KYC" at bounding box center [173, 363] width 209 height 42
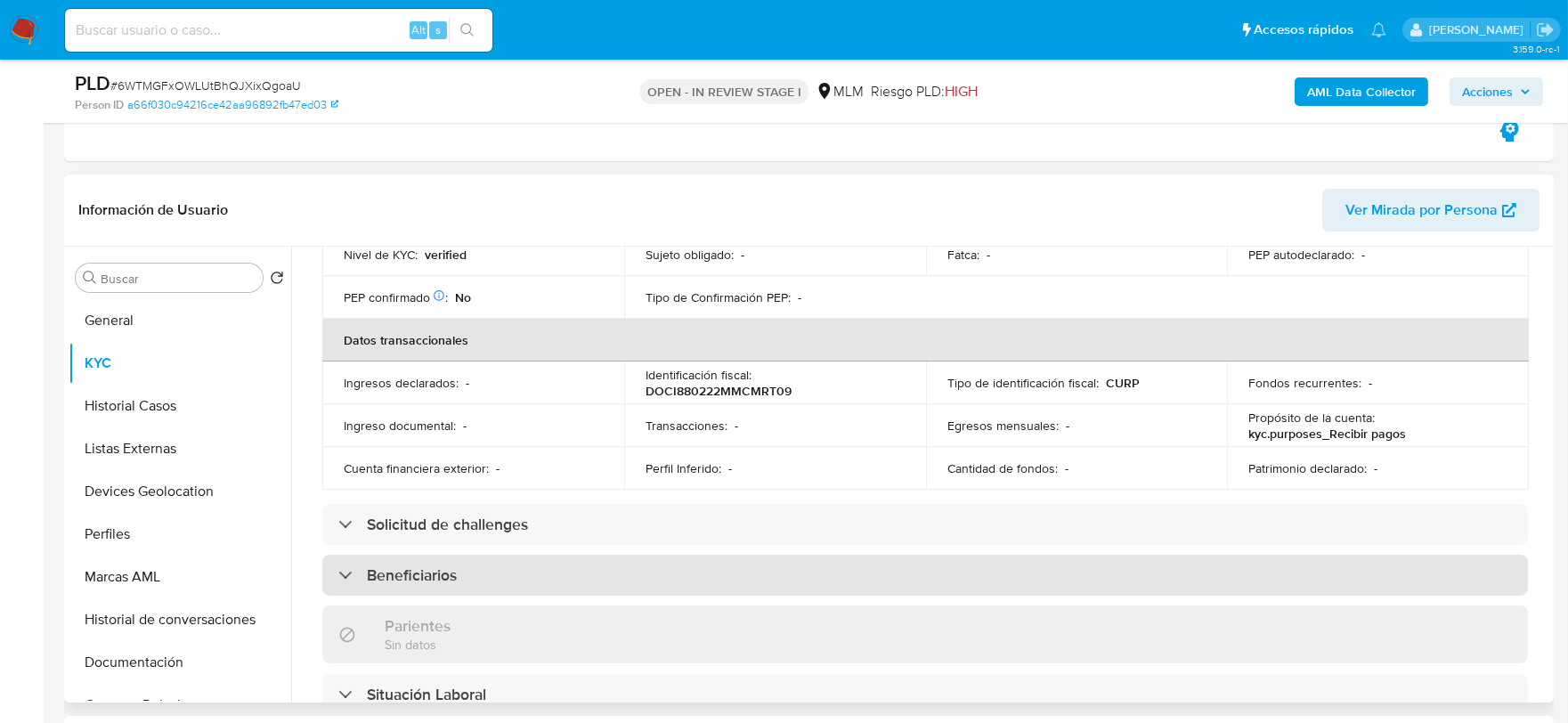
click at [467, 555] on div "Beneficiarios" at bounding box center [925, 575] width 1206 height 41
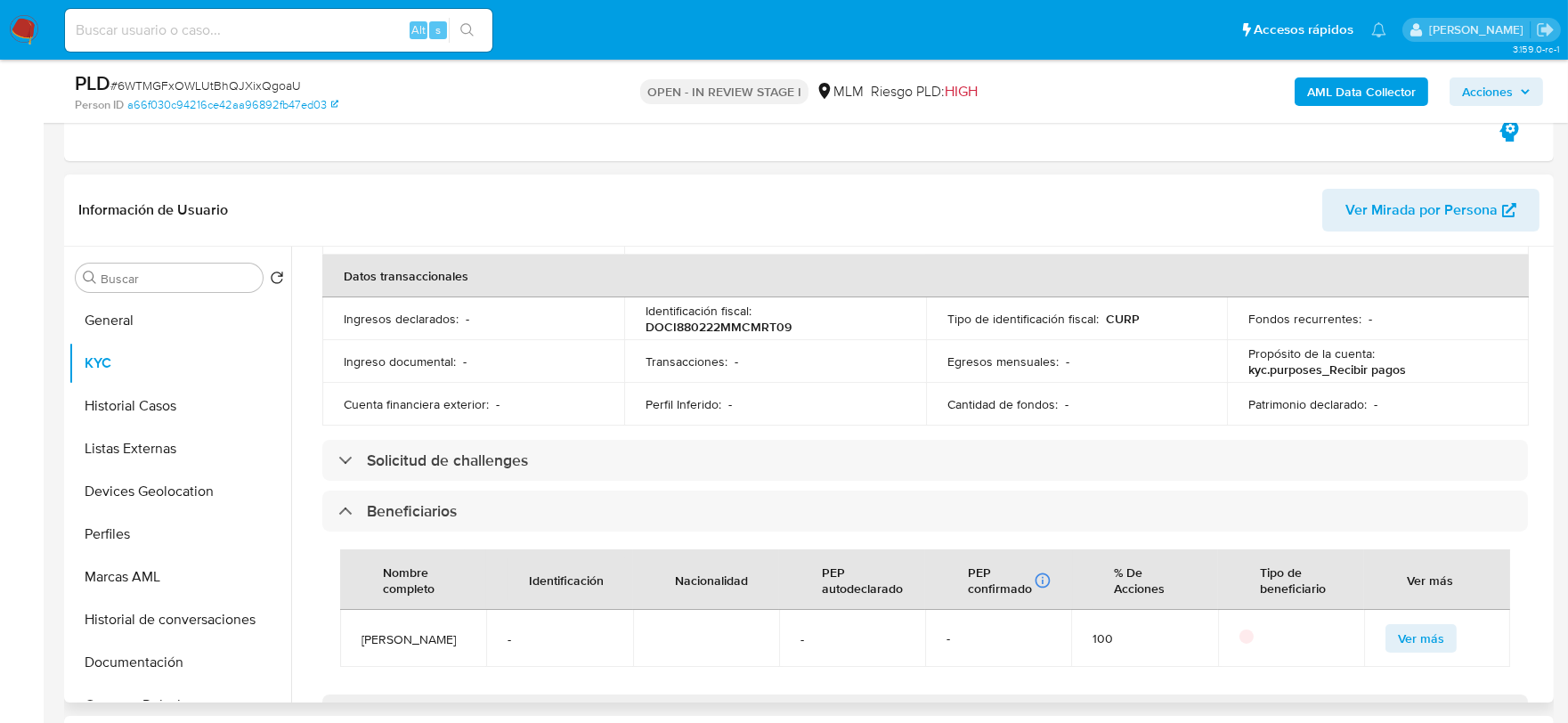
scroll to position [593, 0]
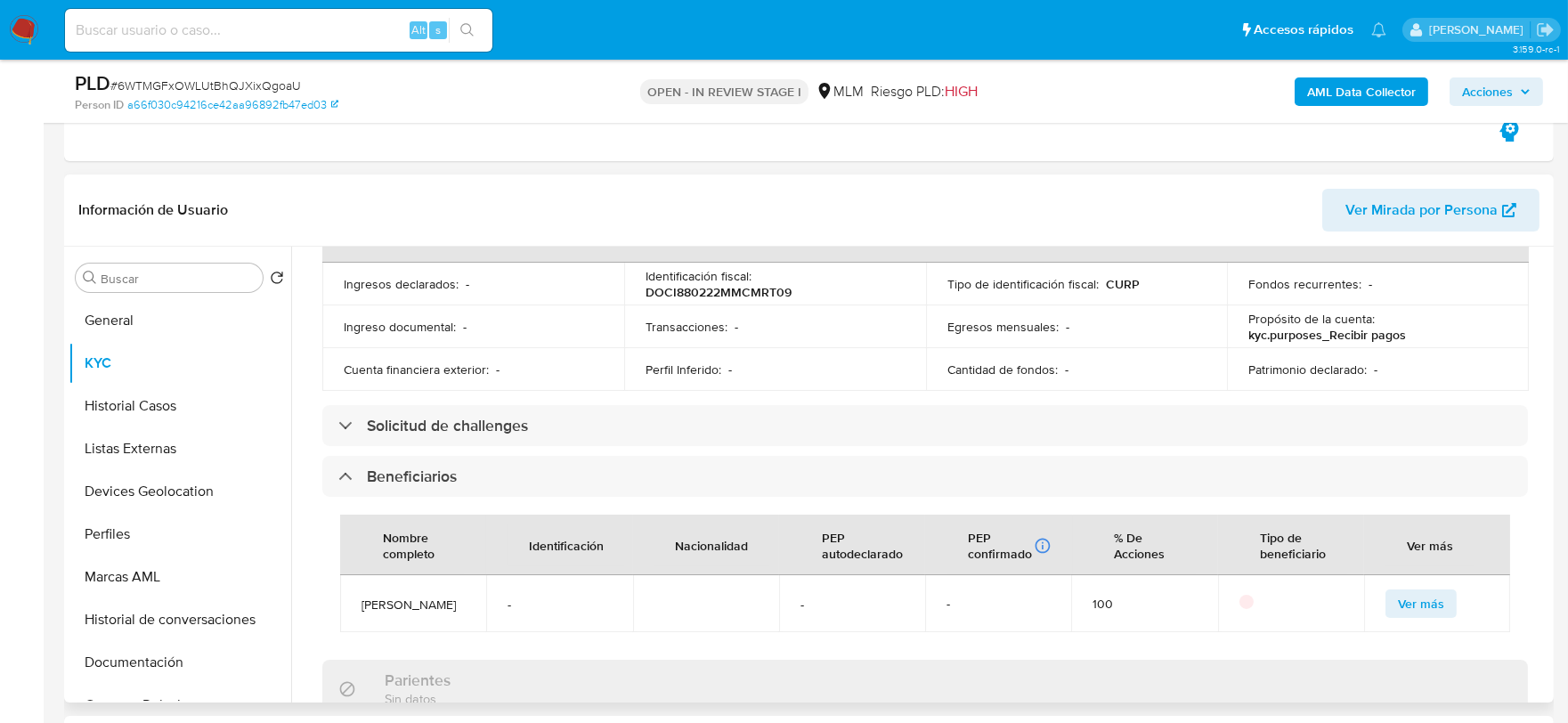
click at [299, 393] on div "Usuario KYC Status Actualizado hace un mes Creado: 08/05/2020 21:34:46 Actualiz…" at bounding box center [920, 475] width 1258 height 456
drag, startPoint x: 465, startPoint y: 611, endPoint x: 354, endPoint y: 594, distance: 112.3
click at [354, 594] on td "Juana josefina Dominguez cortes" at bounding box center [412, 603] width 146 height 57
copy span "Juana josefina Dominguez cortes"
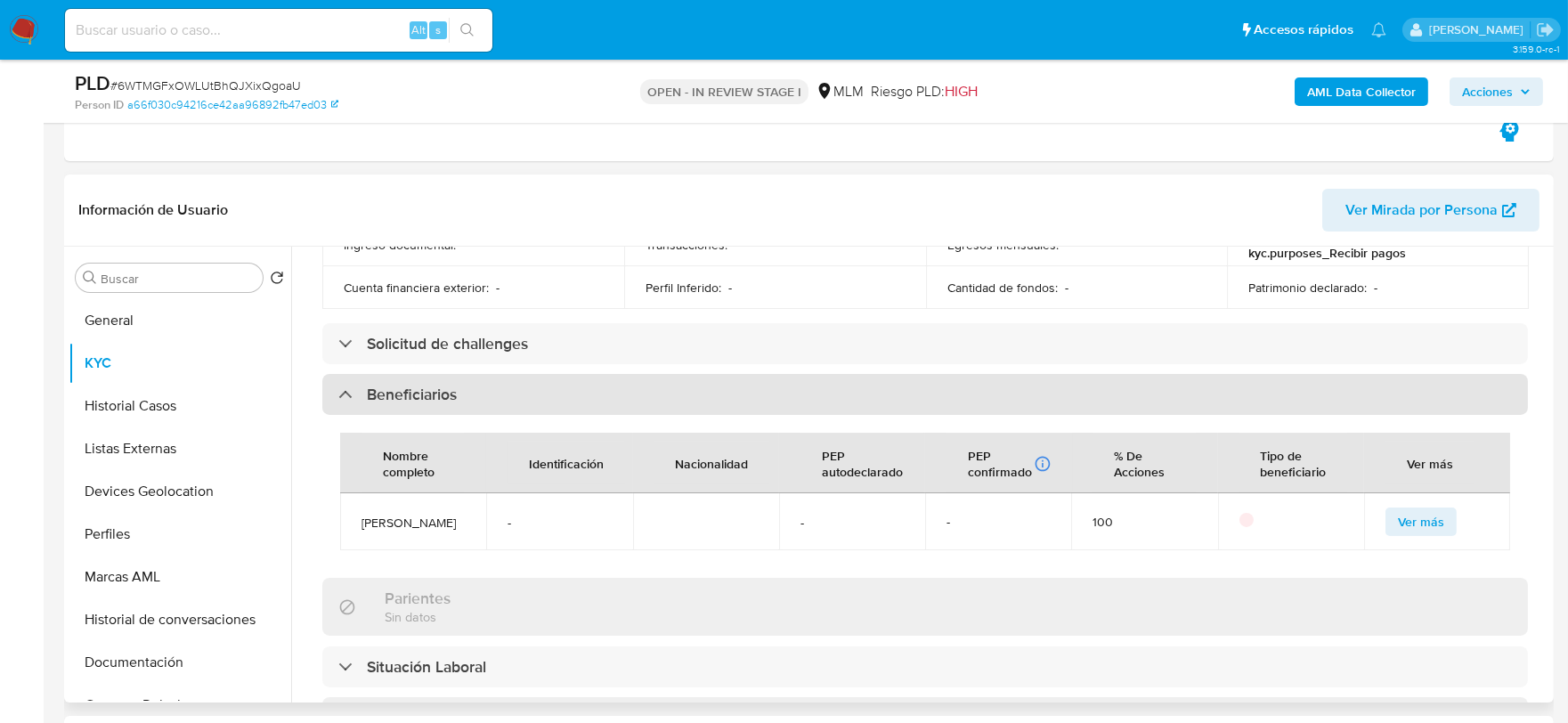
scroll to position [660, 0]
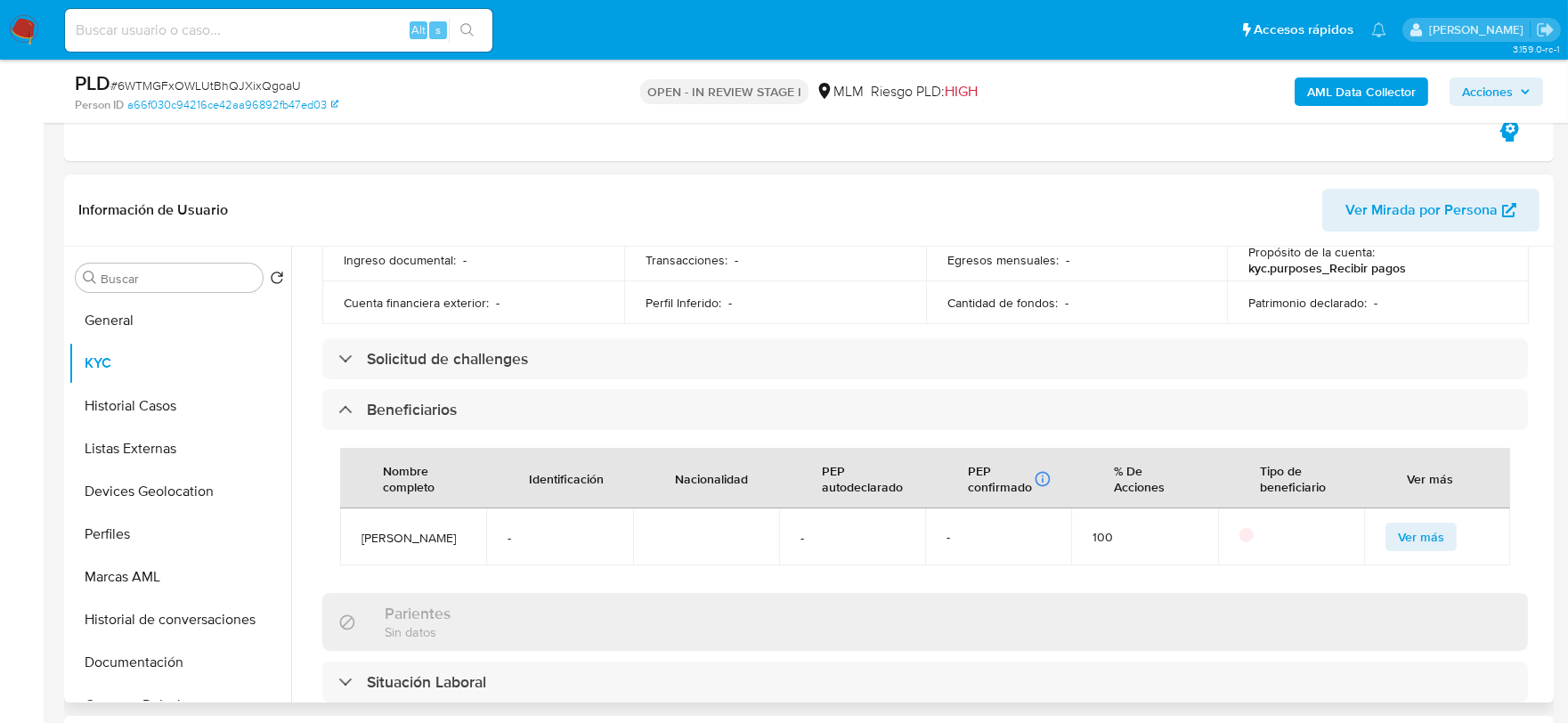
click at [301, 415] on div "Actualizado hace un mes Creado: 08/05/2020 21:34:46 Actualizado: 06/08/2025 23:…" at bounding box center [925, 460] width 1248 height 1660
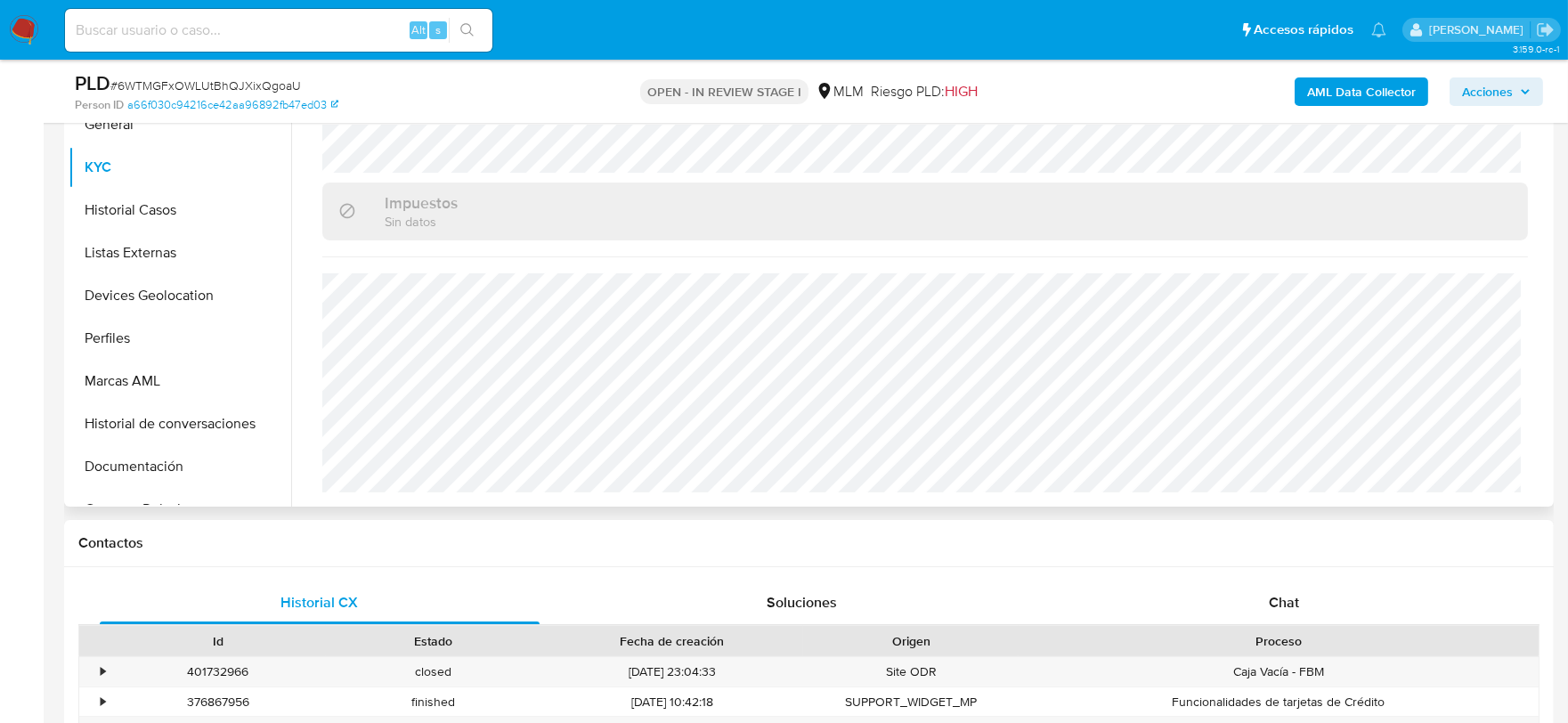
scroll to position [692, 0]
click at [158, 197] on button "Historial Casos" at bounding box center [173, 209] width 209 height 42
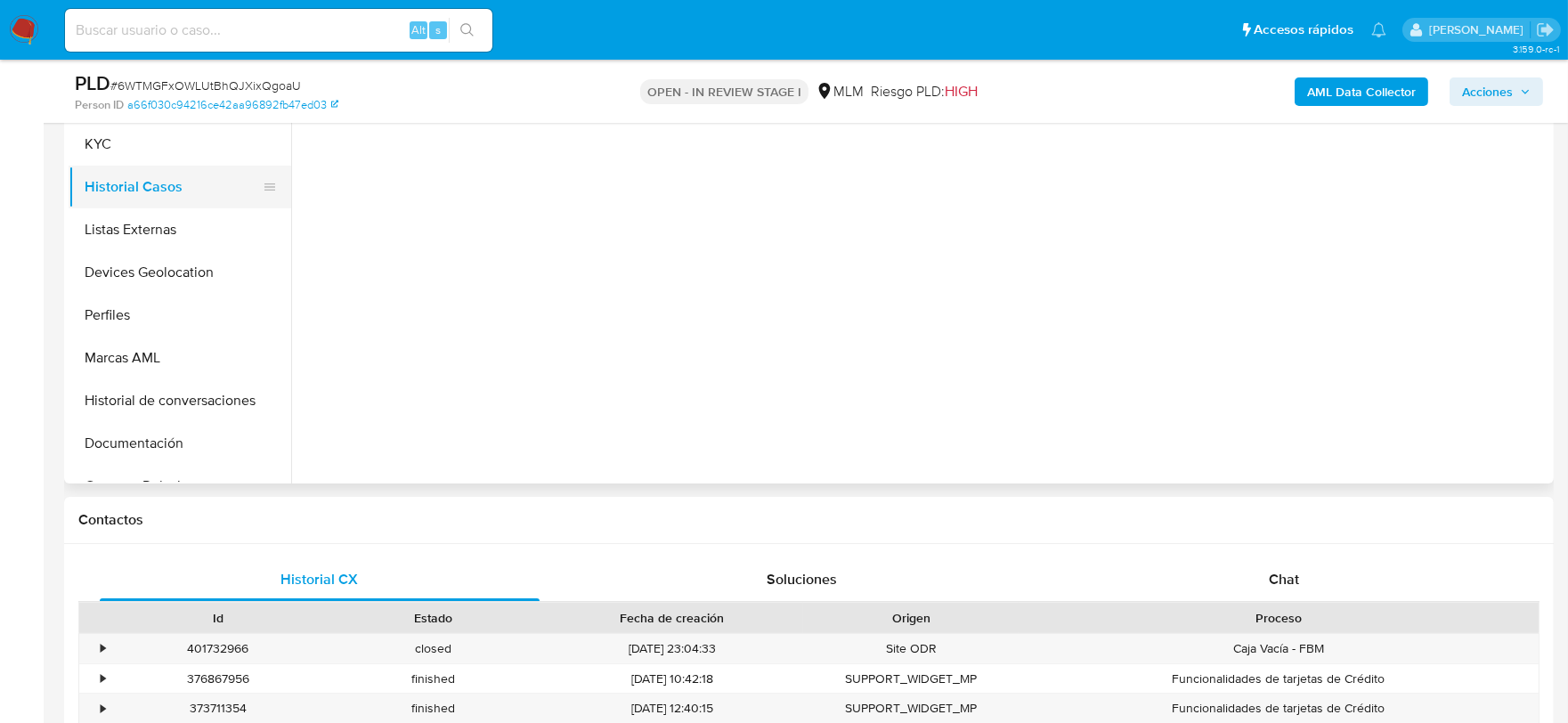
scroll to position [0, 0]
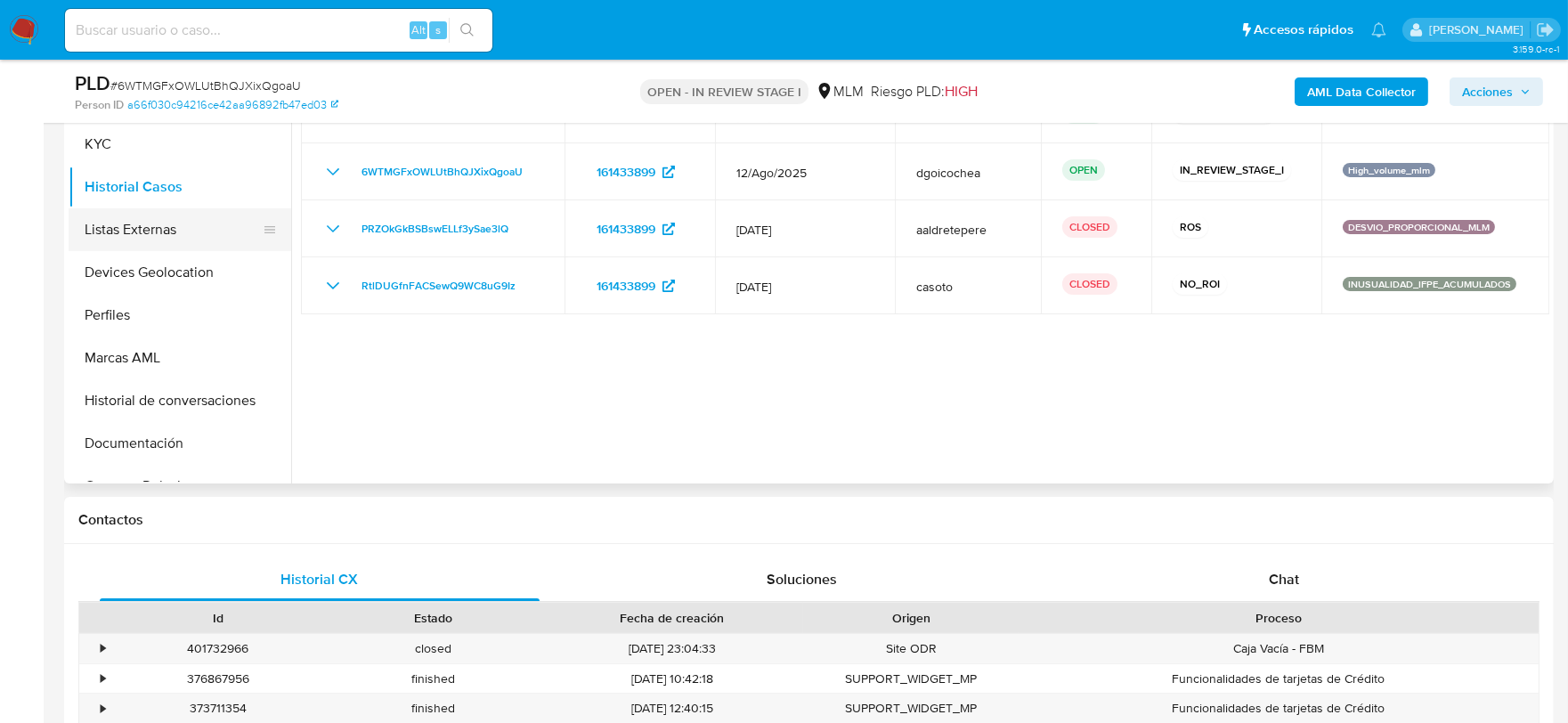
click at [133, 221] on button "Listas Externas" at bounding box center [173, 230] width 209 height 42
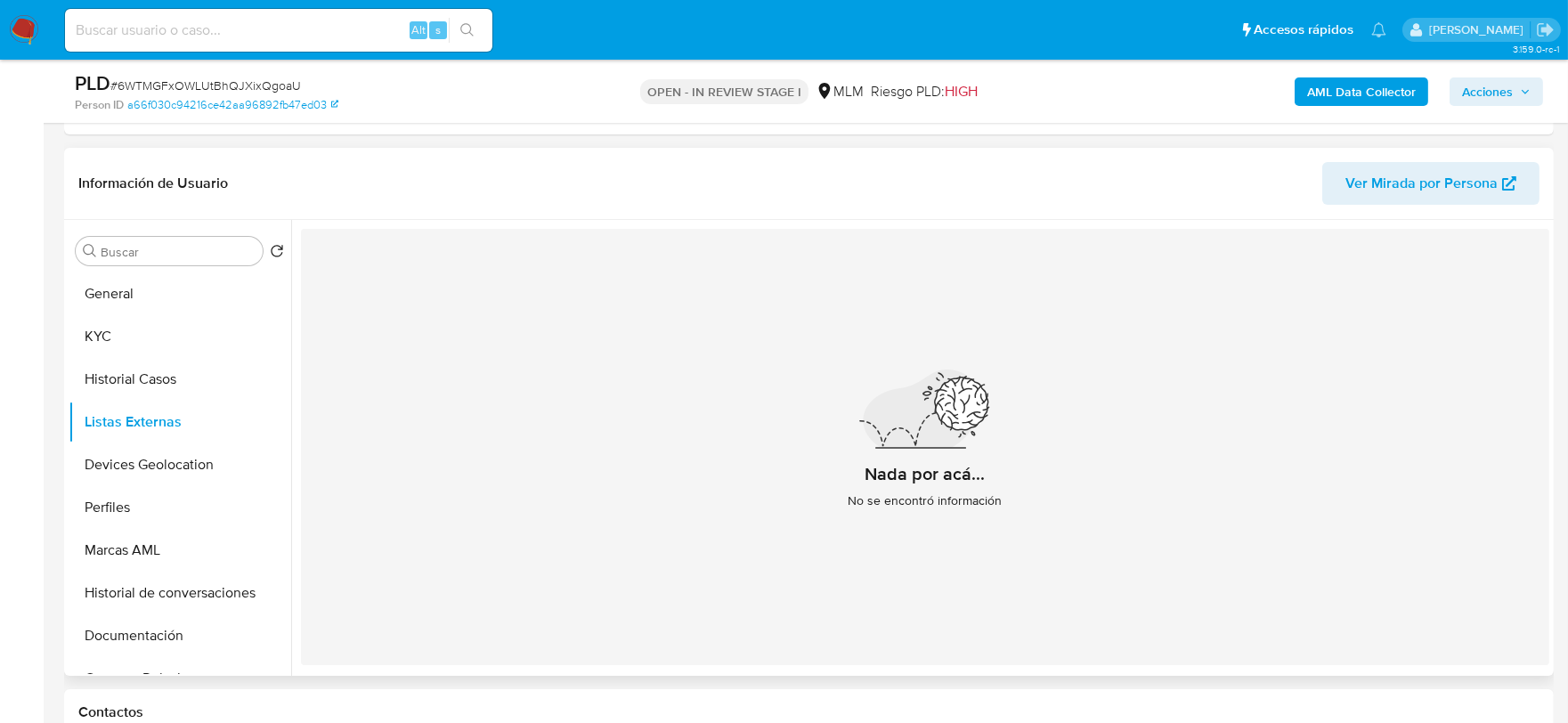
scroll to position [396, 0]
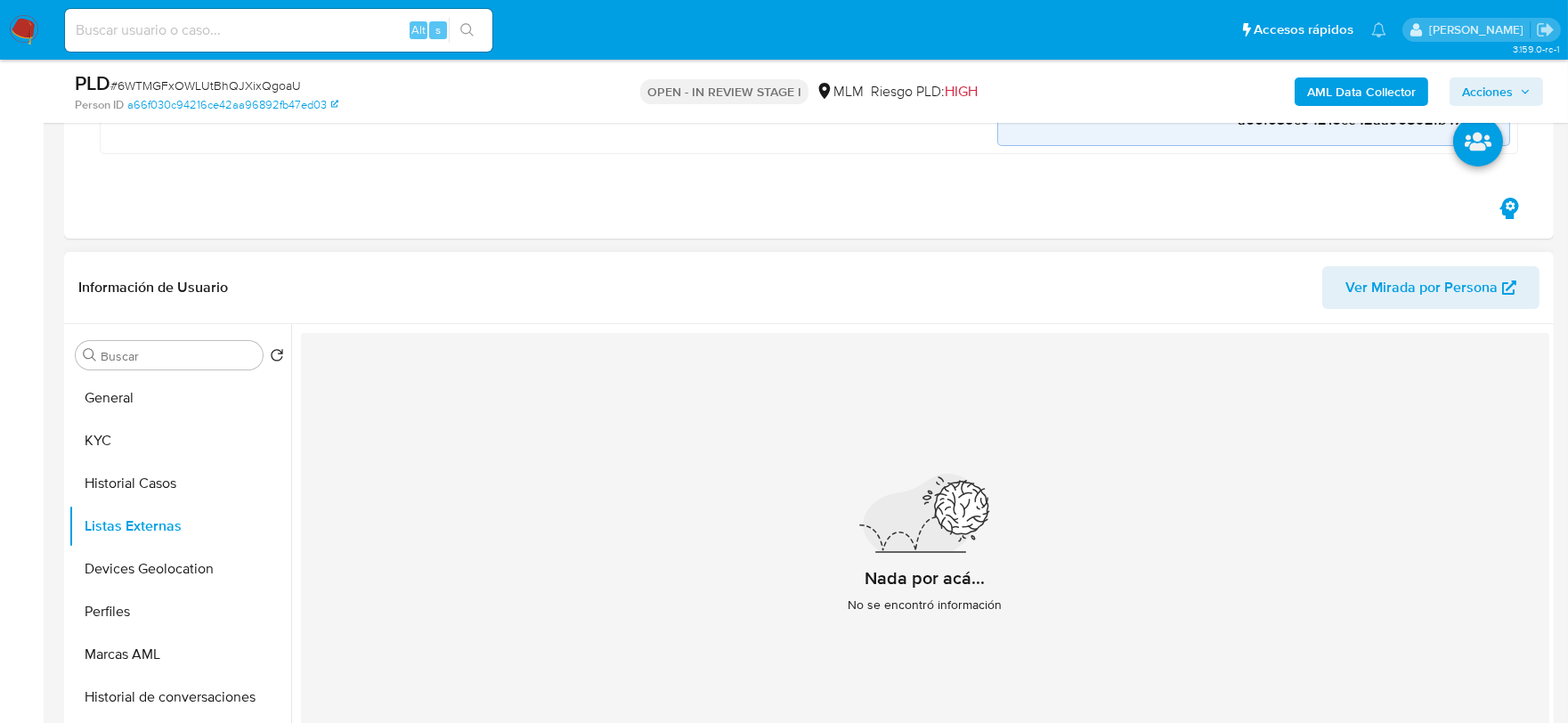
click at [619, 464] on div "Nada por acá... No se encontró información" at bounding box center [925, 551] width 1248 height 436
click at [171, 563] on button "Devices Geolocation" at bounding box center [173, 569] width 209 height 42
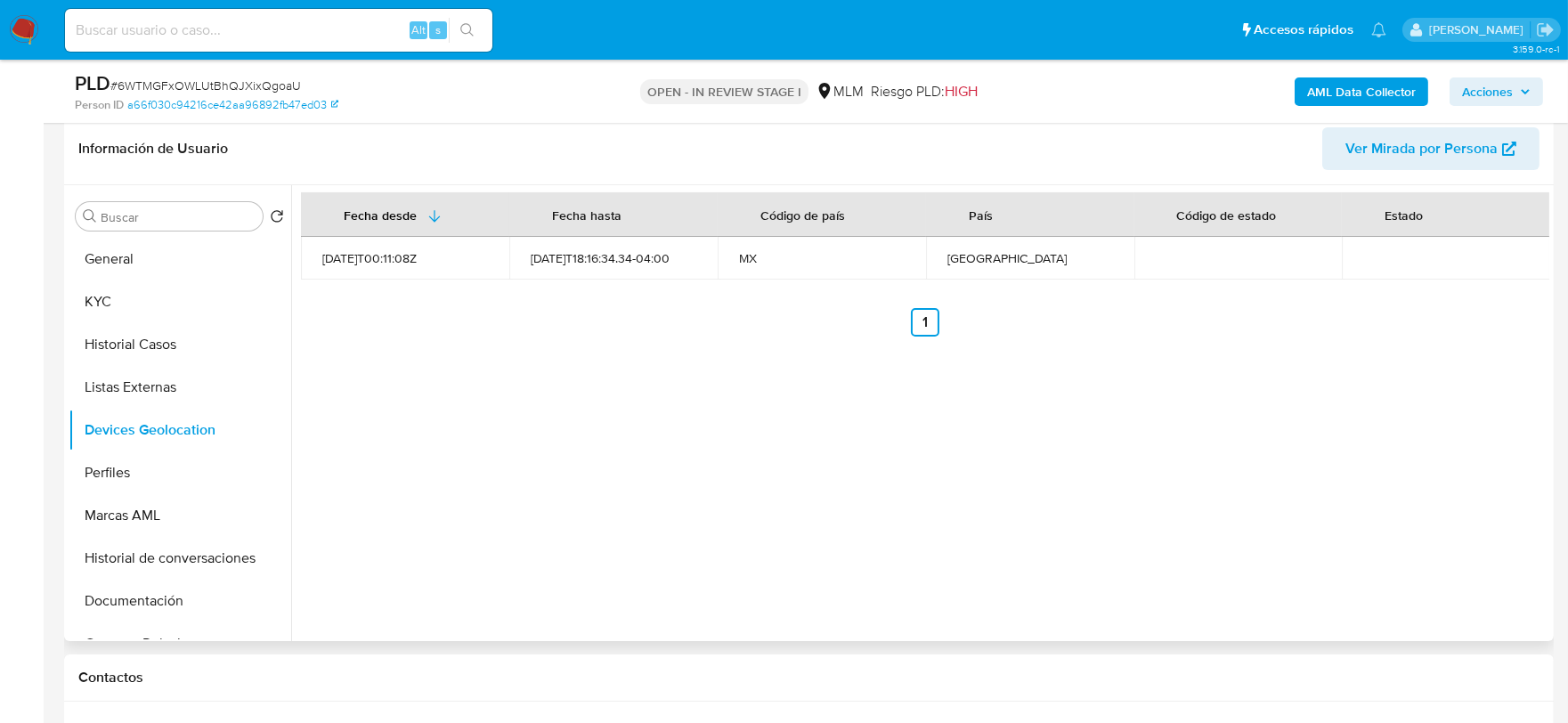
scroll to position [593, 0]
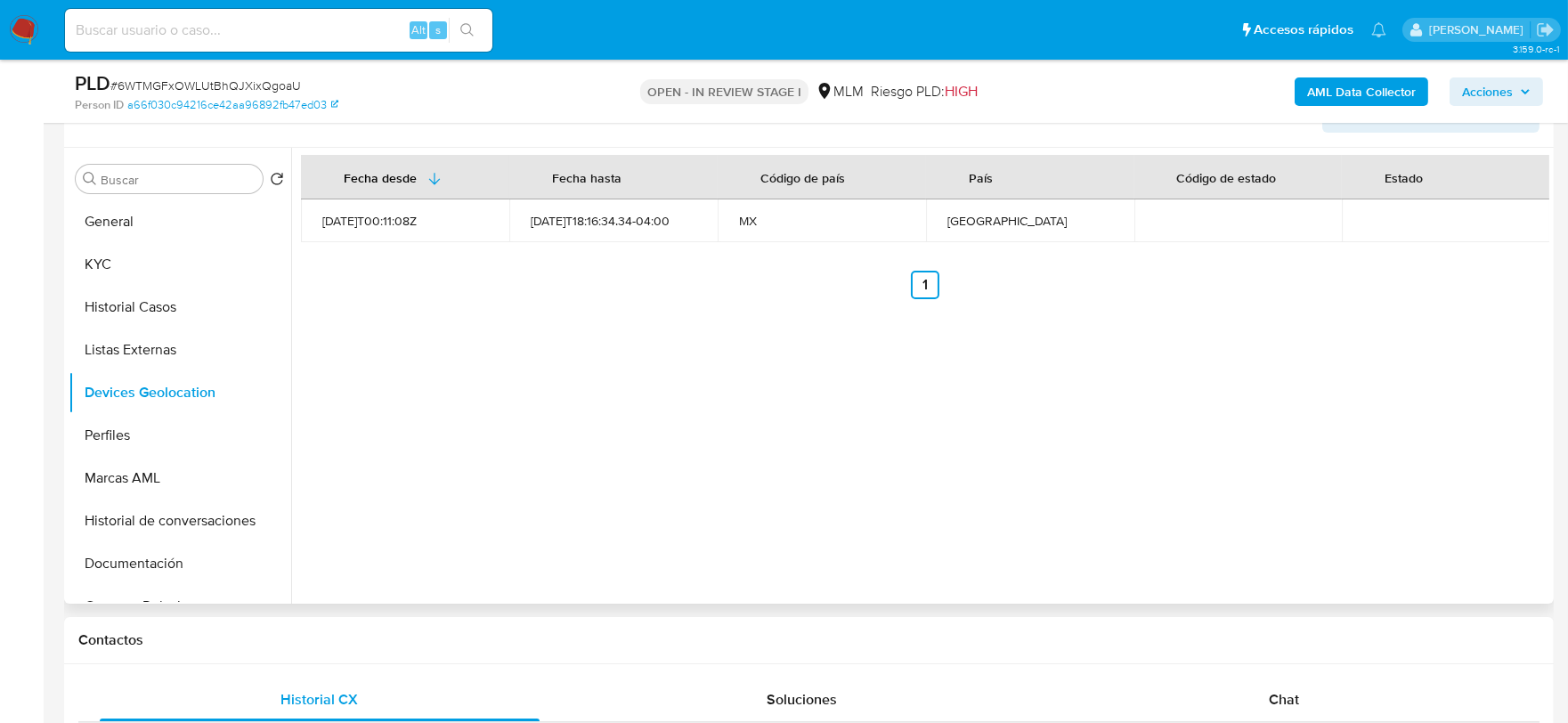
click at [602, 513] on div "Fecha desde Fecha hasta Código de país País Código de estado Estado 2021-08-01T…" at bounding box center [920, 375] width 1258 height 456
click at [189, 437] on button "Perfiles" at bounding box center [173, 435] width 209 height 42
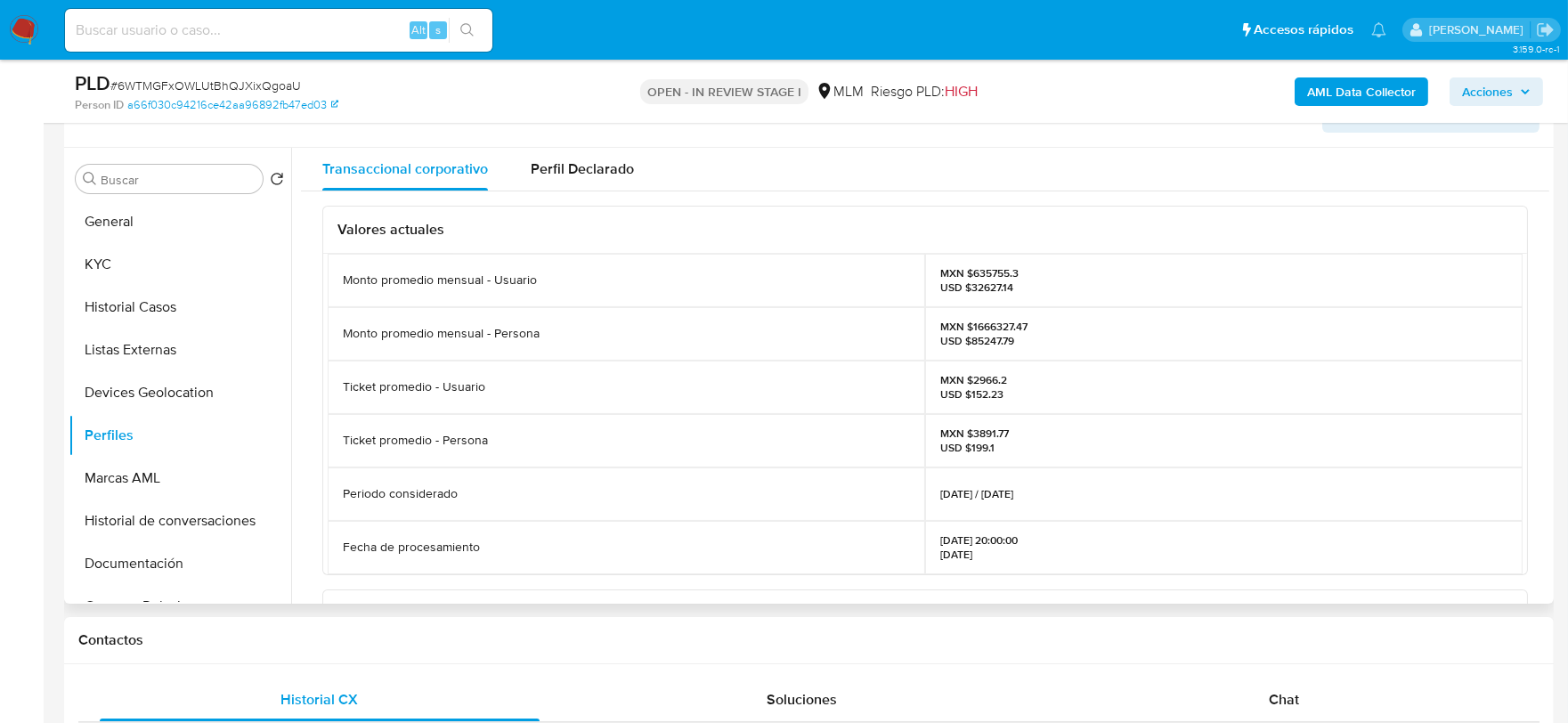
click at [548, 588] on div "Valores actuales Monto promedio mensual - Usuario MXN $635755.3 USD $32627.14 M…" at bounding box center [925, 606] width 1206 height 801
click at [180, 564] on button "Documentación" at bounding box center [180, 564] width 223 height 42
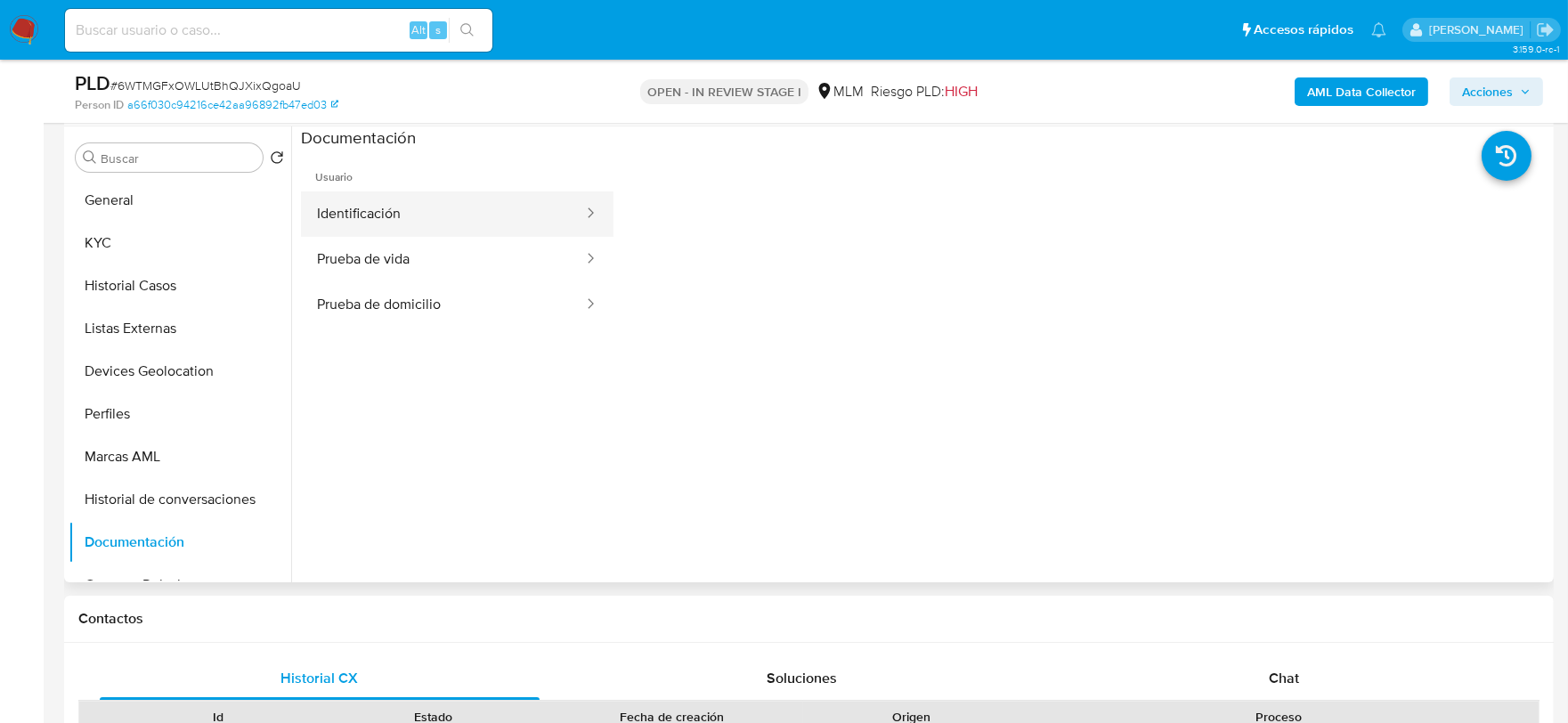
click at [385, 203] on button "Identificación" at bounding box center [443, 213] width 284 height 45
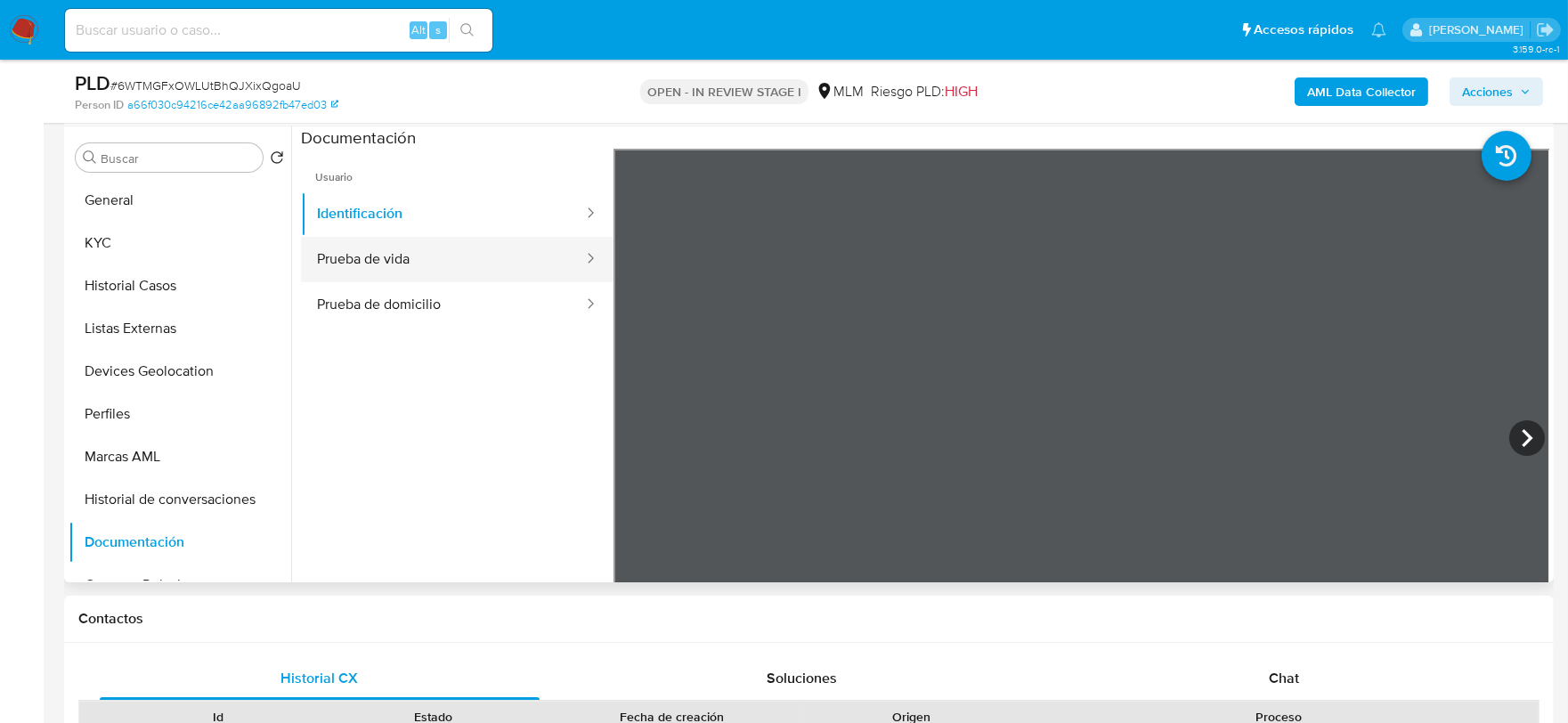
click at [438, 264] on button "Prueba de vida" at bounding box center [443, 259] width 284 height 45
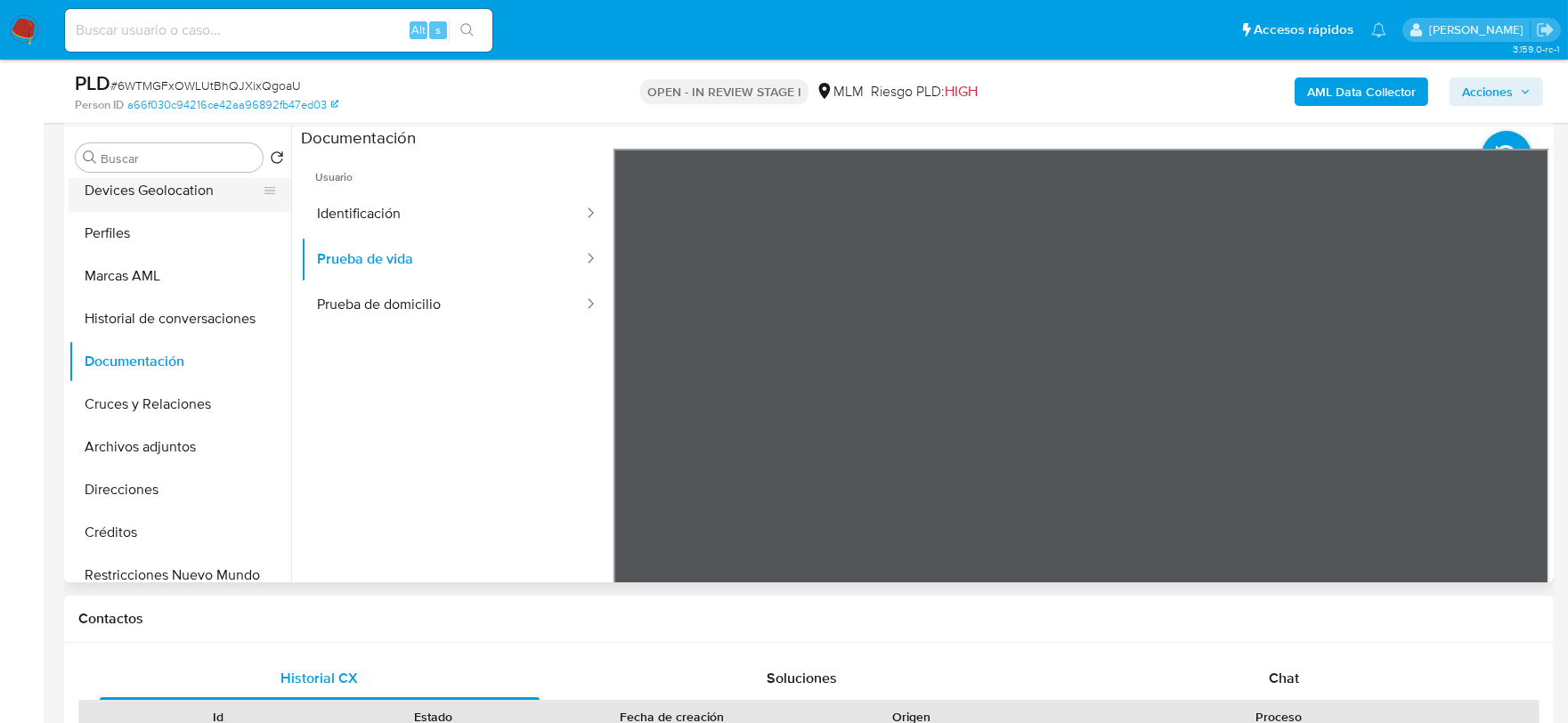
scroll to position [198, 0]
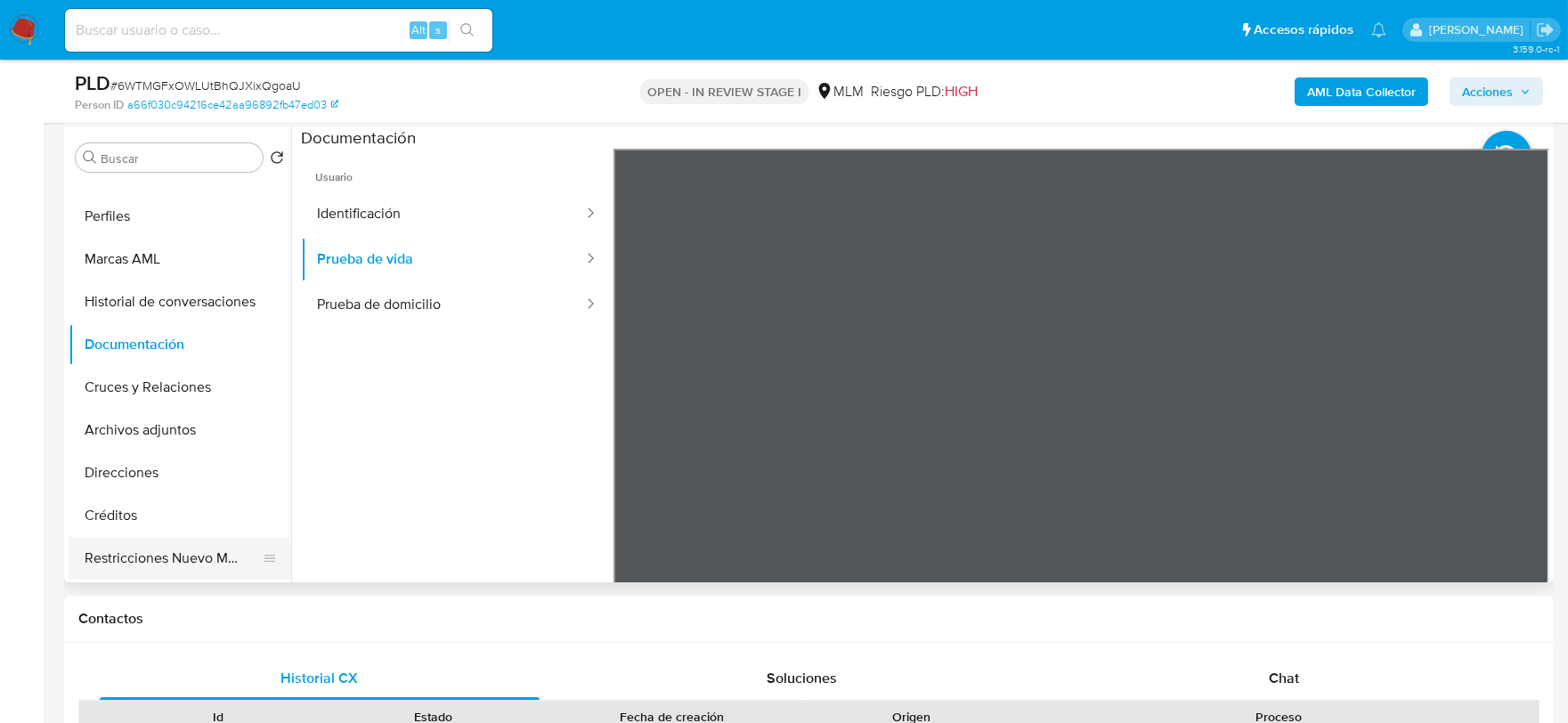
click at [187, 557] on button "Restricciones Nuevo Mundo" at bounding box center [173, 558] width 209 height 42
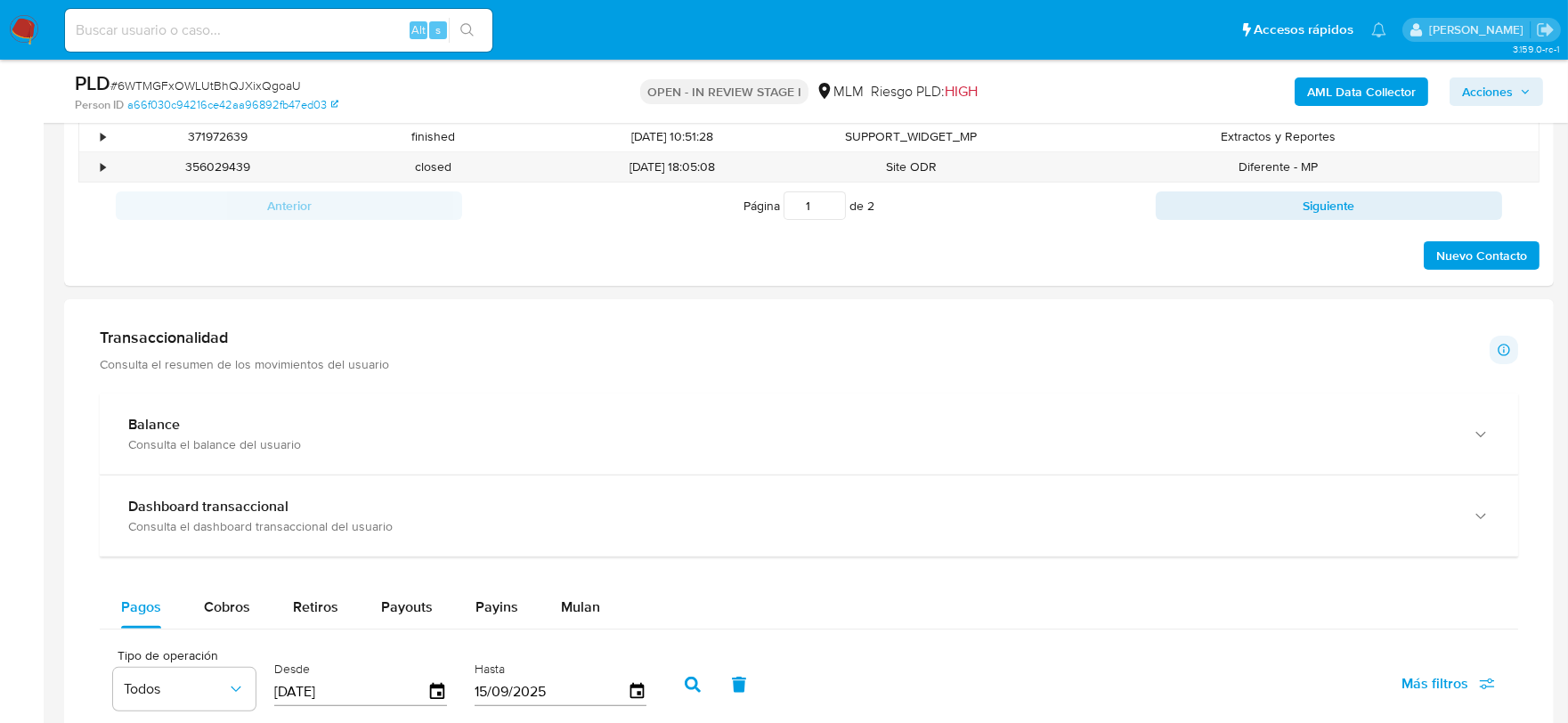
scroll to position [1298, 0]
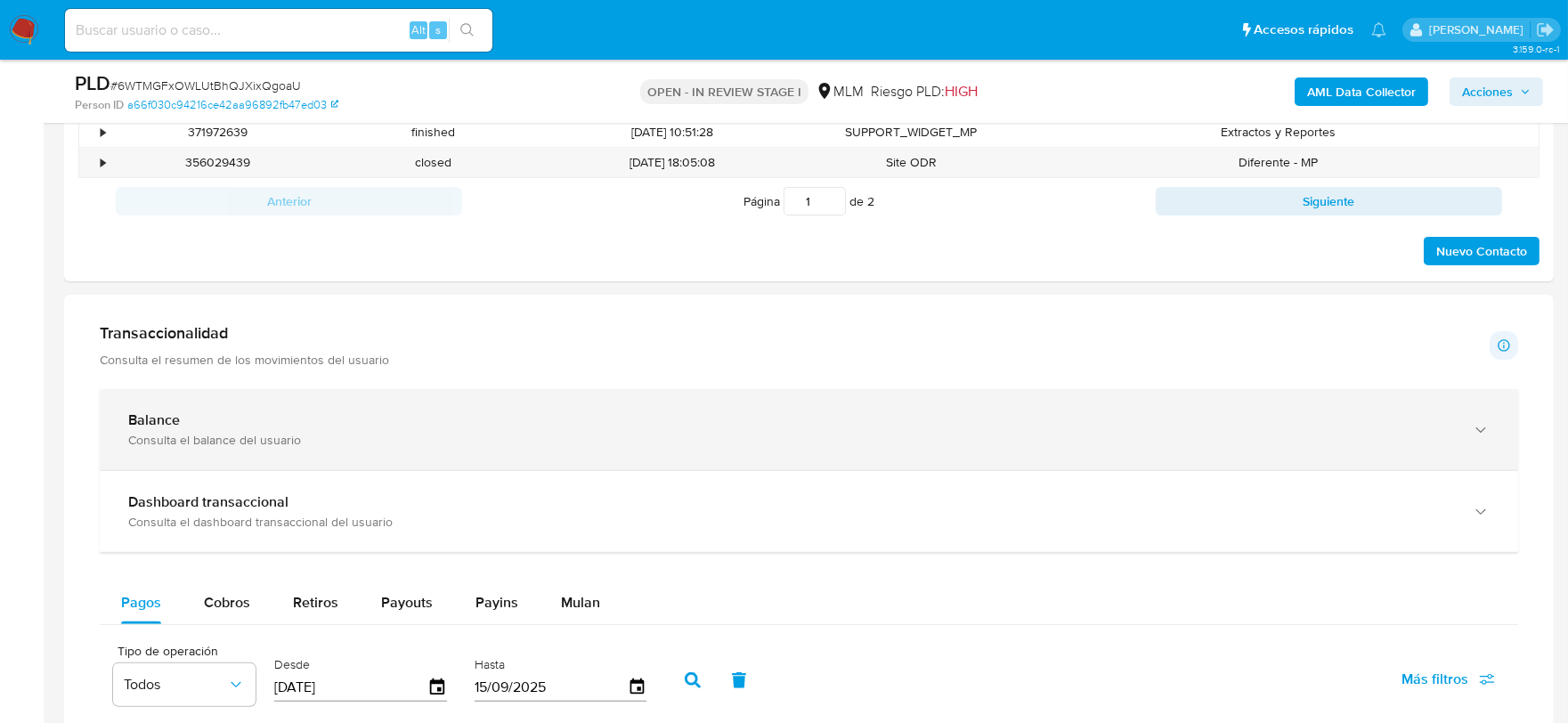
click at [1490, 451] on div "Balance Consulta el balance del usuario" at bounding box center [808, 430] width 1418 height 81
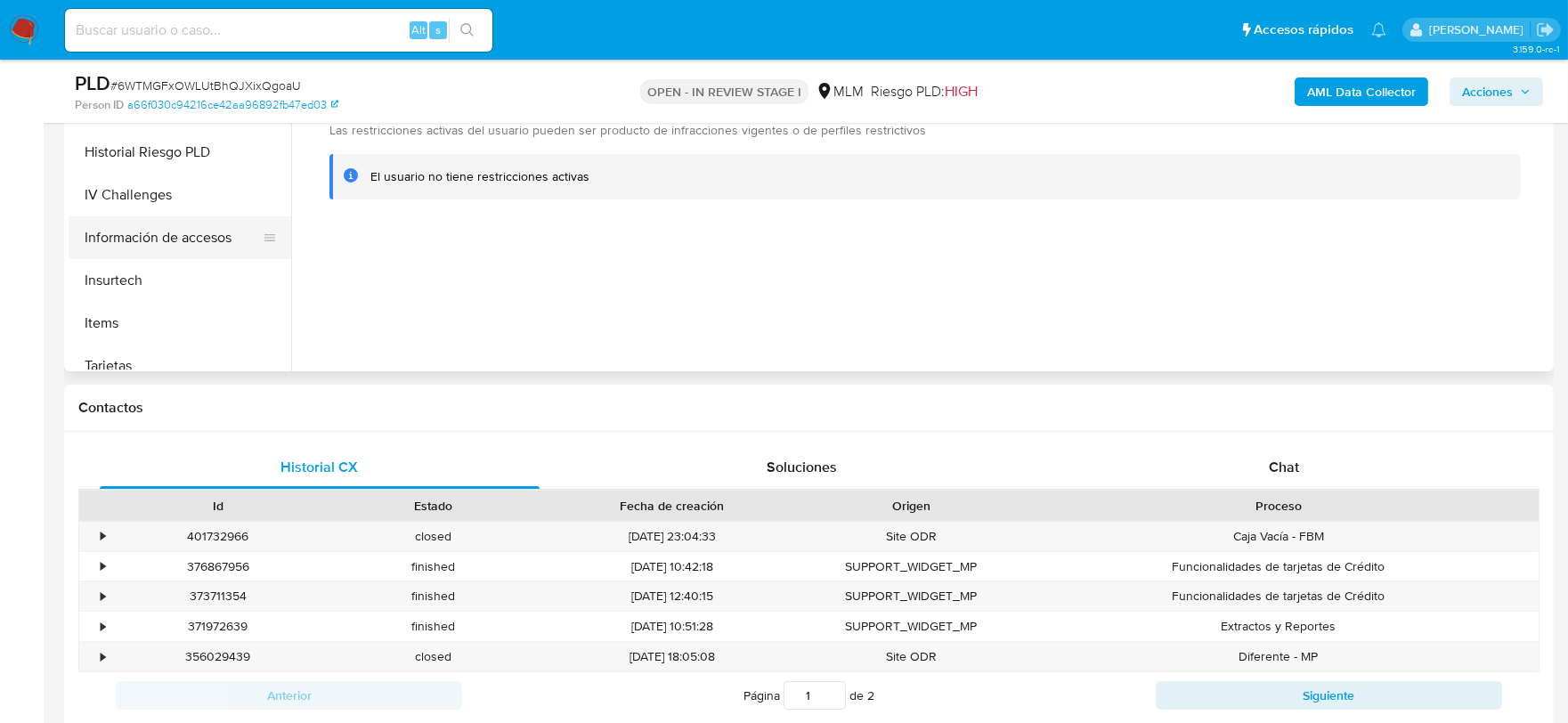
scroll to position [691, 0]
click at [197, 232] on button "Información de accesos" at bounding box center [173, 238] width 209 height 42
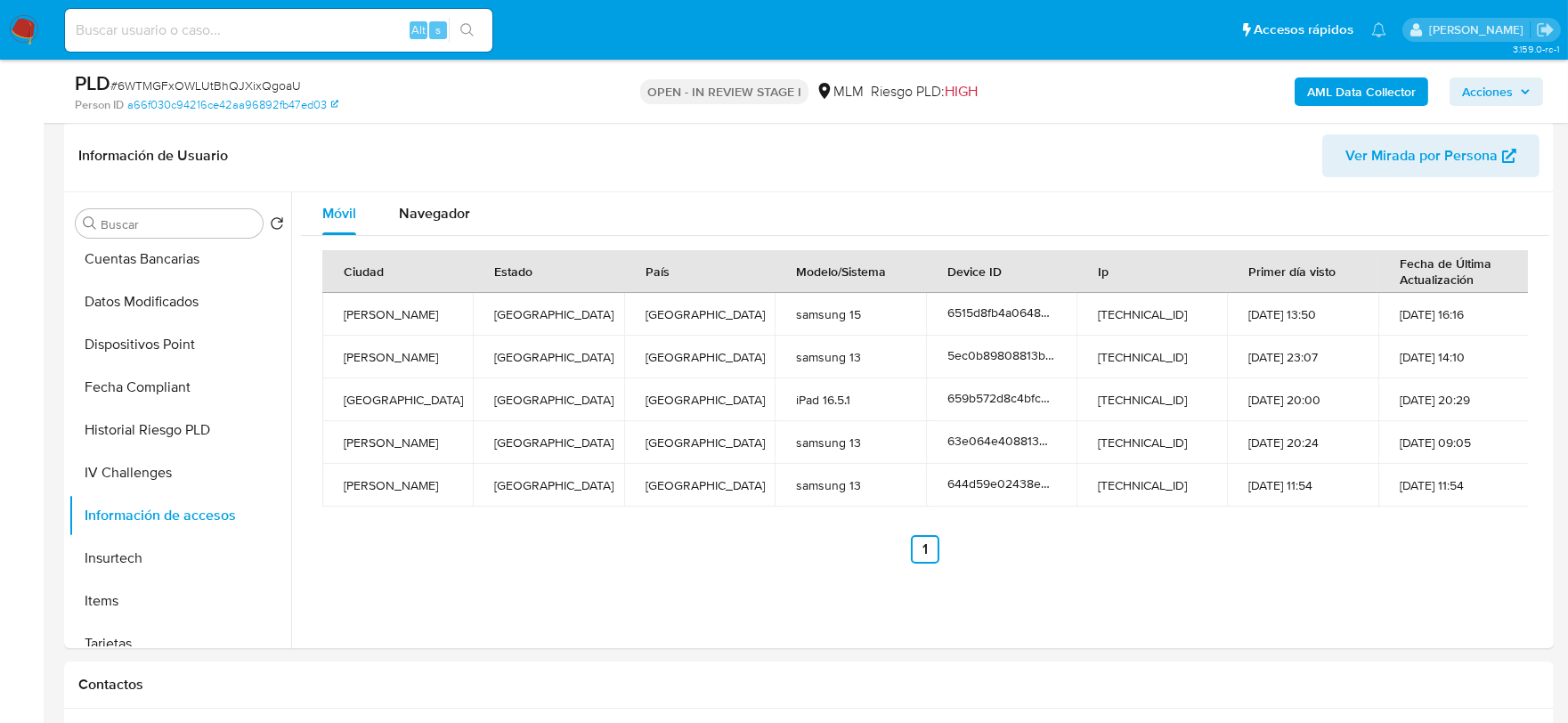
scroll to position [542, 0]
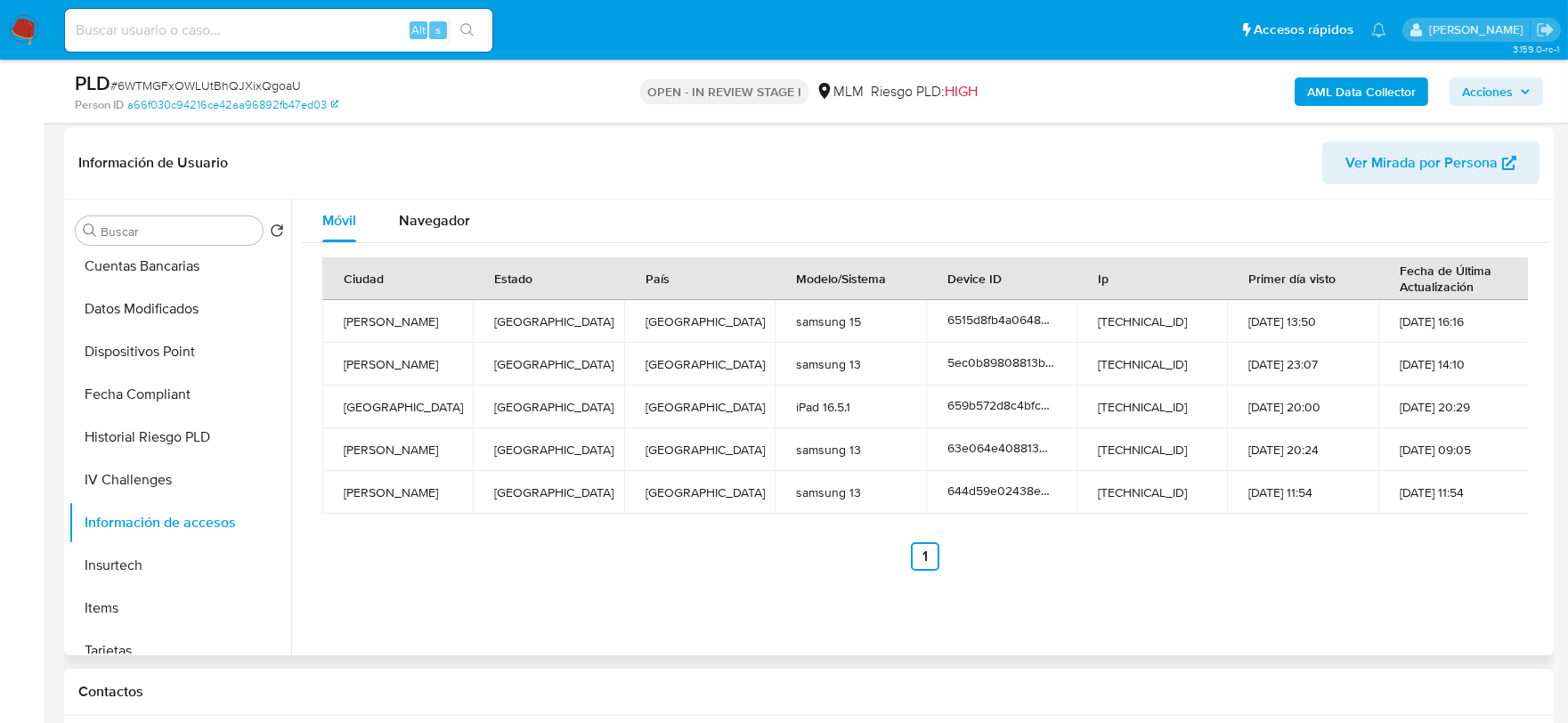
click at [620, 586] on div "Móvil Navegador Ciudad Estado País Modelo/Sistema Device ID Ip Primer día visto…" at bounding box center [920, 428] width 1258 height 456
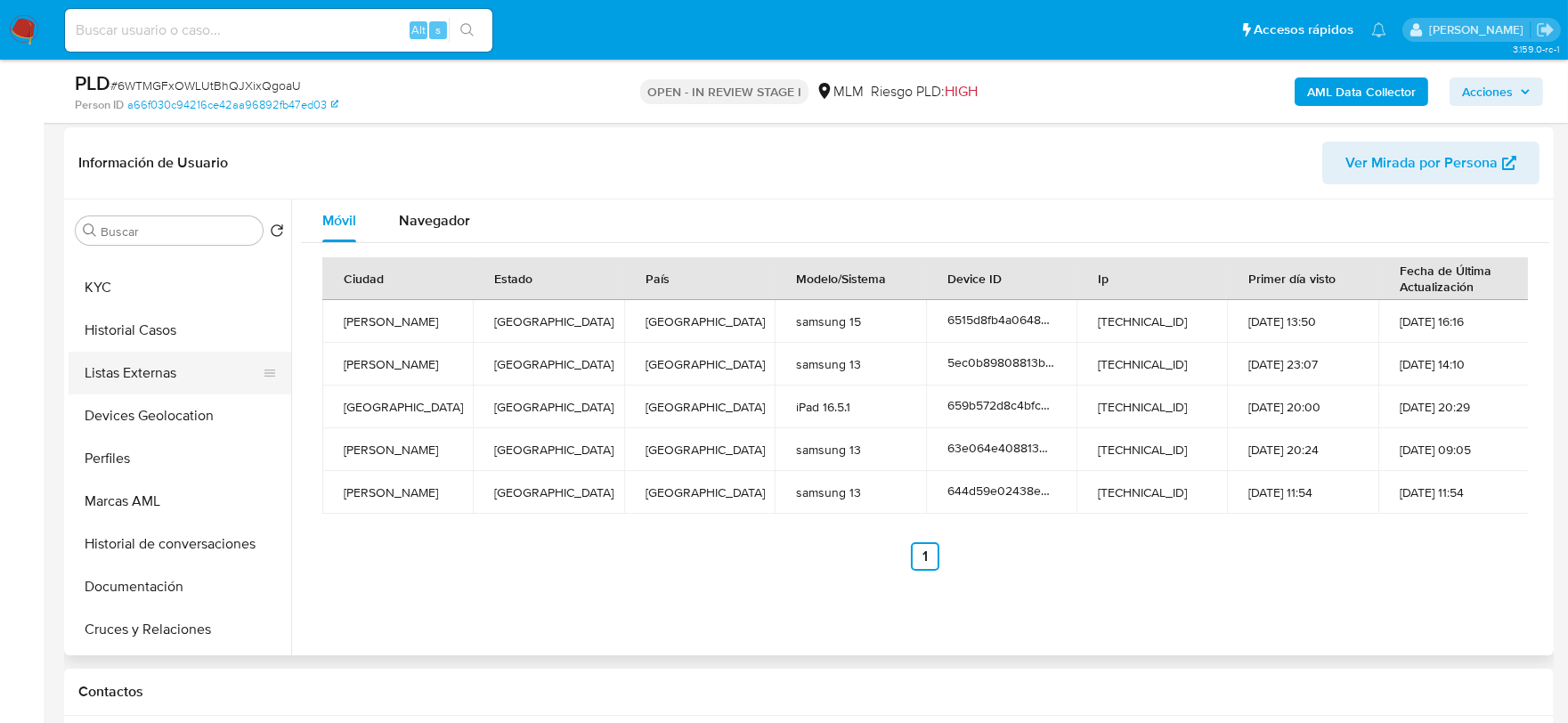
scroll to position [0, 0]
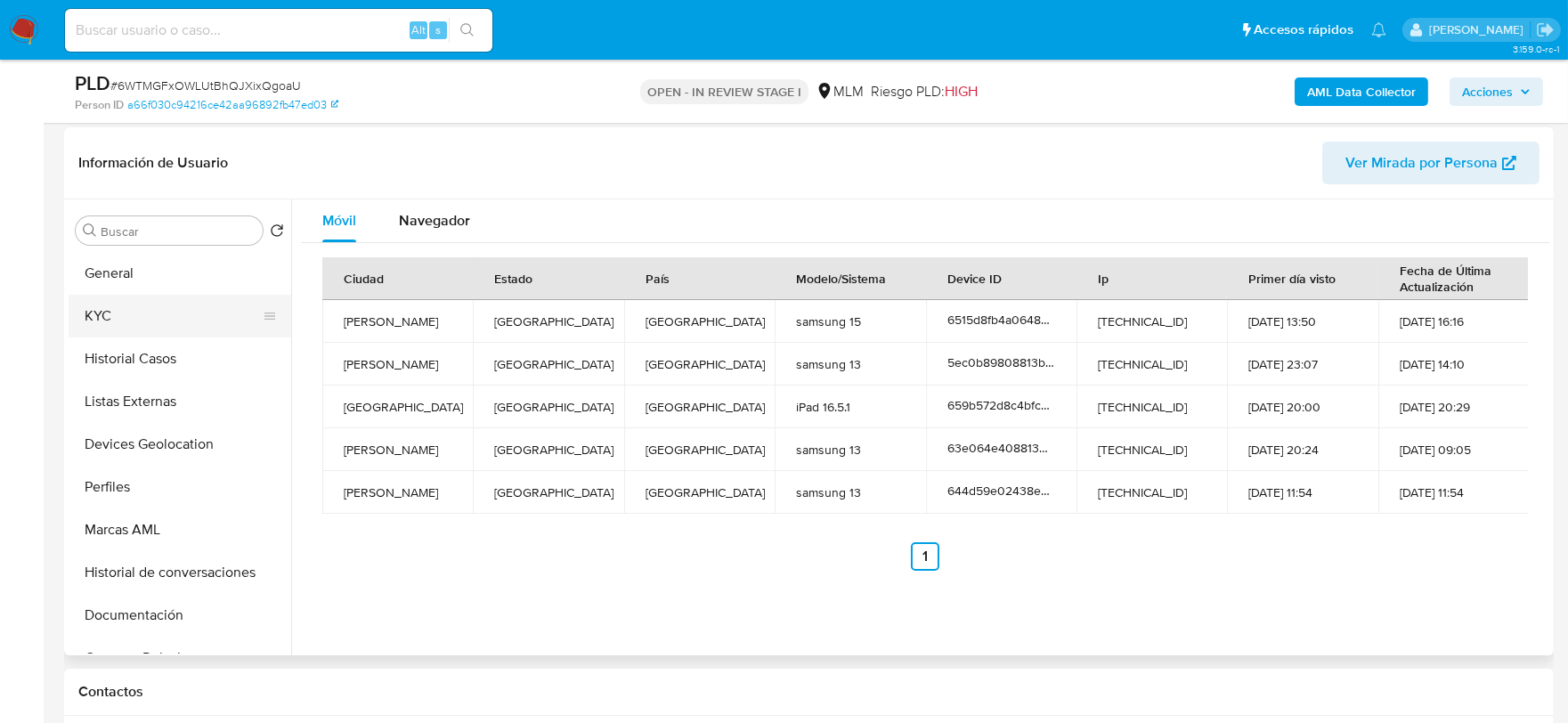
click at [141, 313] on button "KYC" at bounding box center [173, 316] width 209 height 42
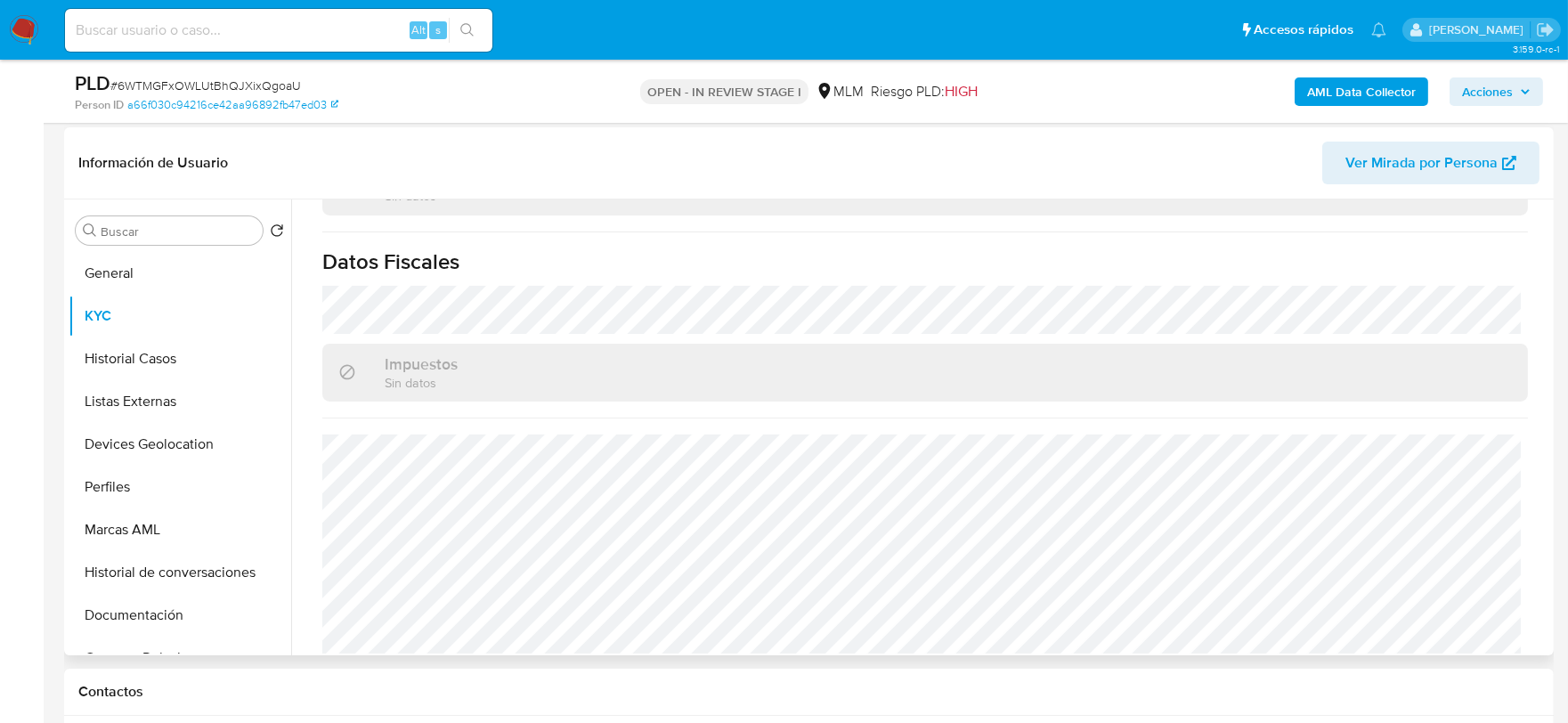
scroll to position [1084, 0]
click at [184, 564] on button "Historial de conversaciones" at bounding box center [173, 572] width 209 height 42
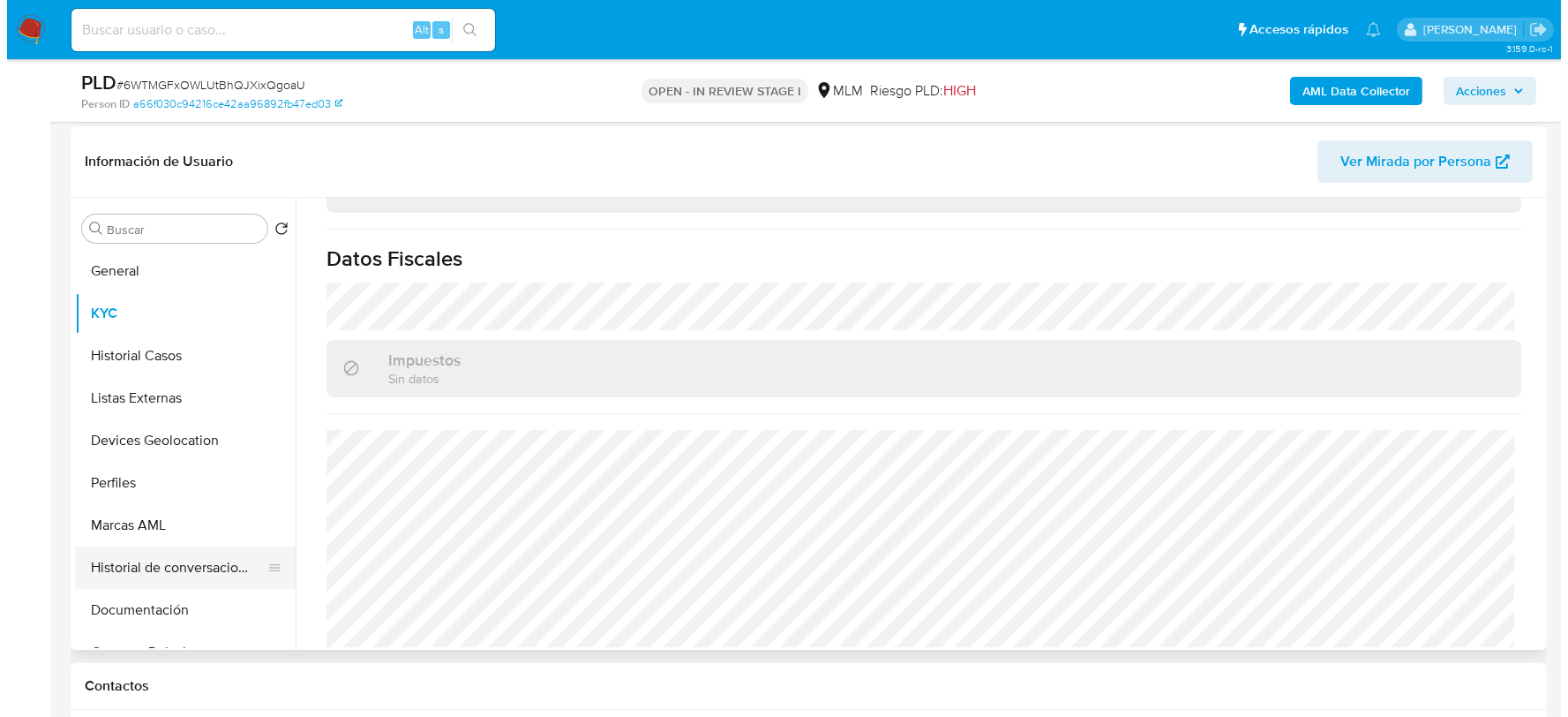
scroll to position [0, 0]
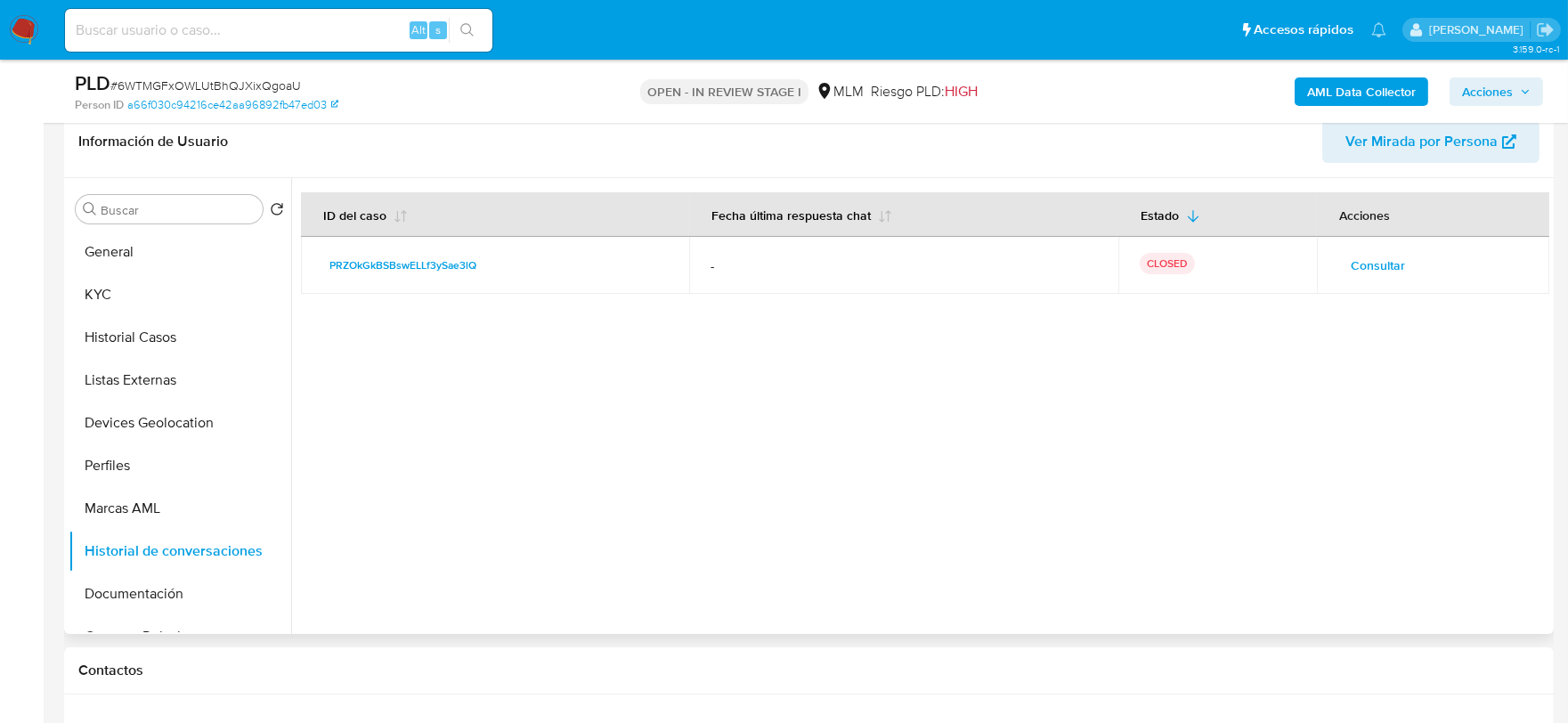
click at [1367, 263] on span "Consultar" at bounding box center [1378, 265] width 54 height 25
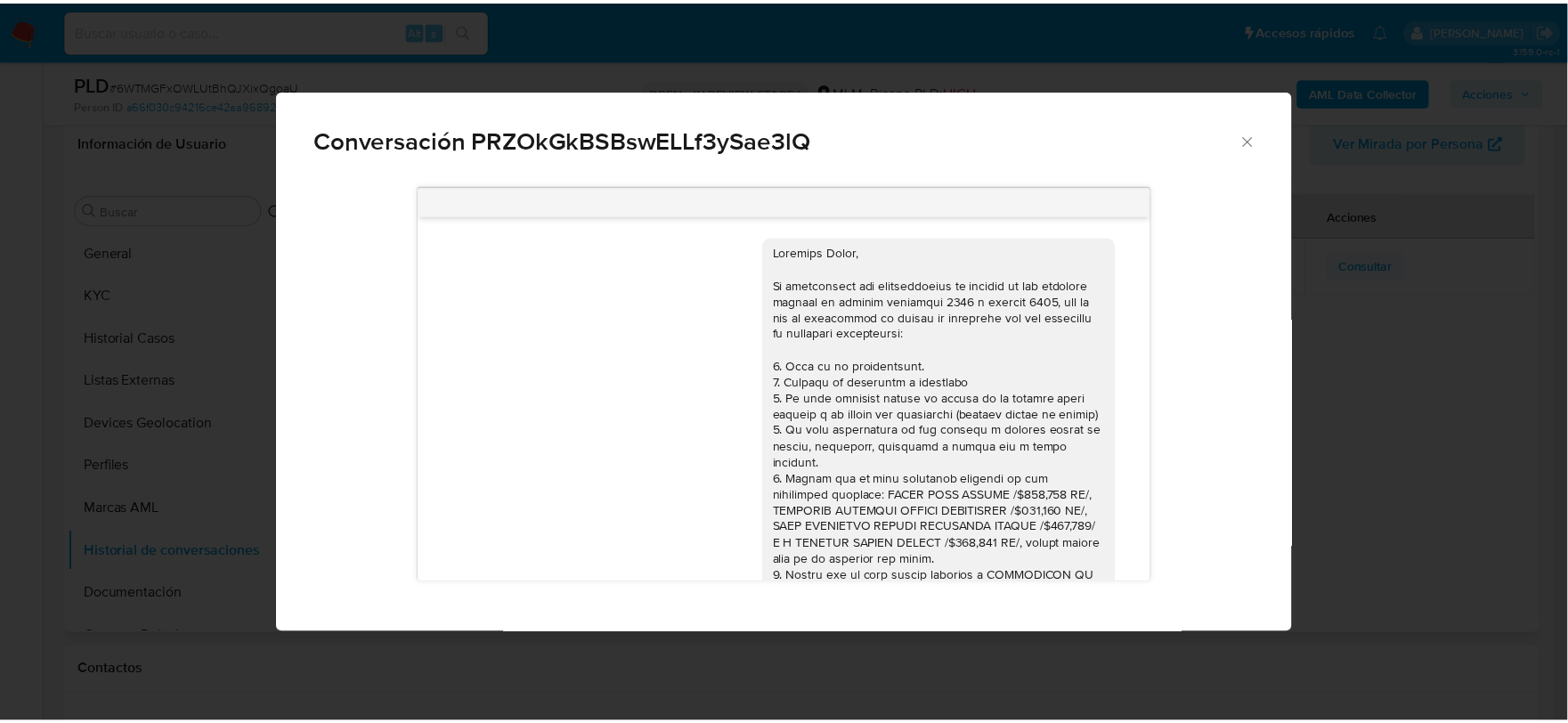
scroll to position [205, 0]
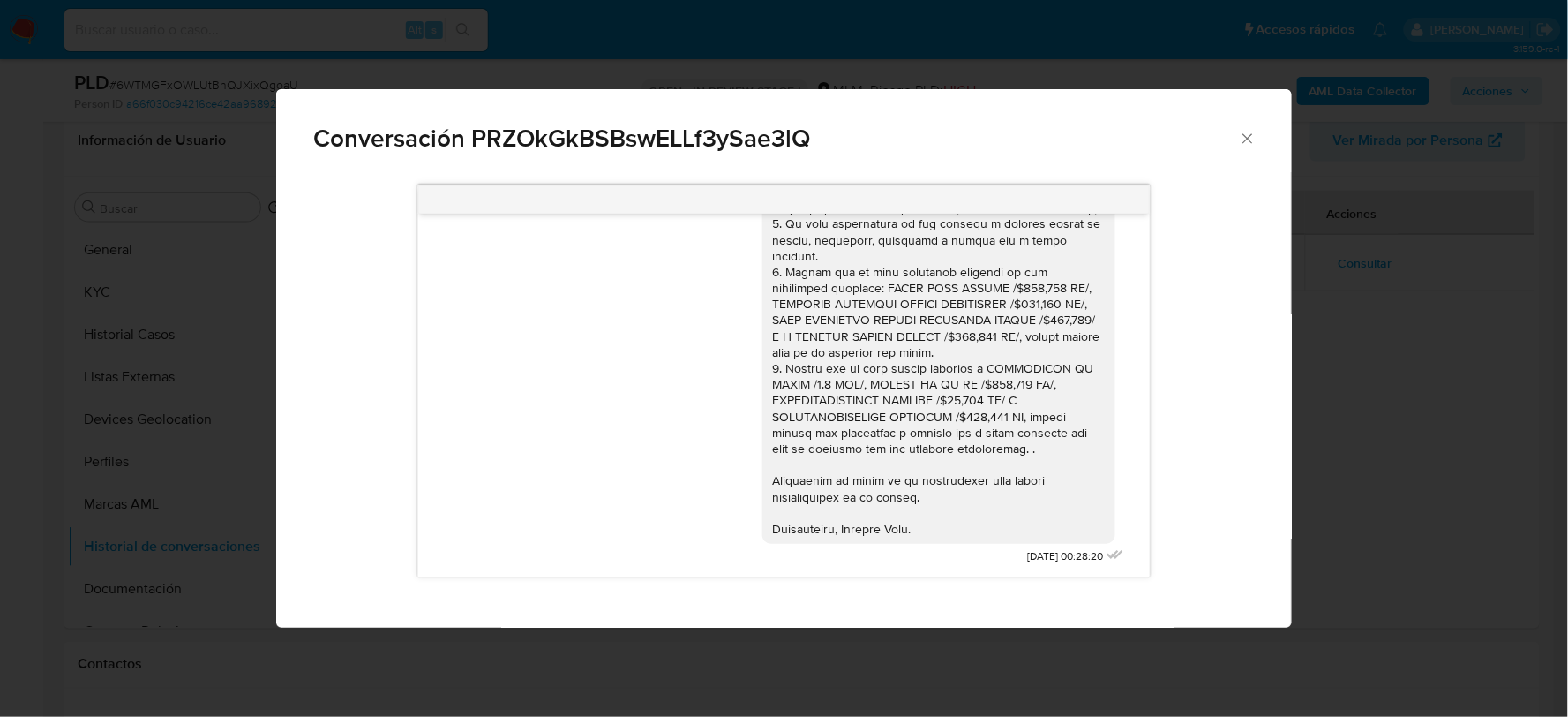
click at [1245, 132] on icon "Cerrar" at bounding box center [1248, 139] width 17 height 17
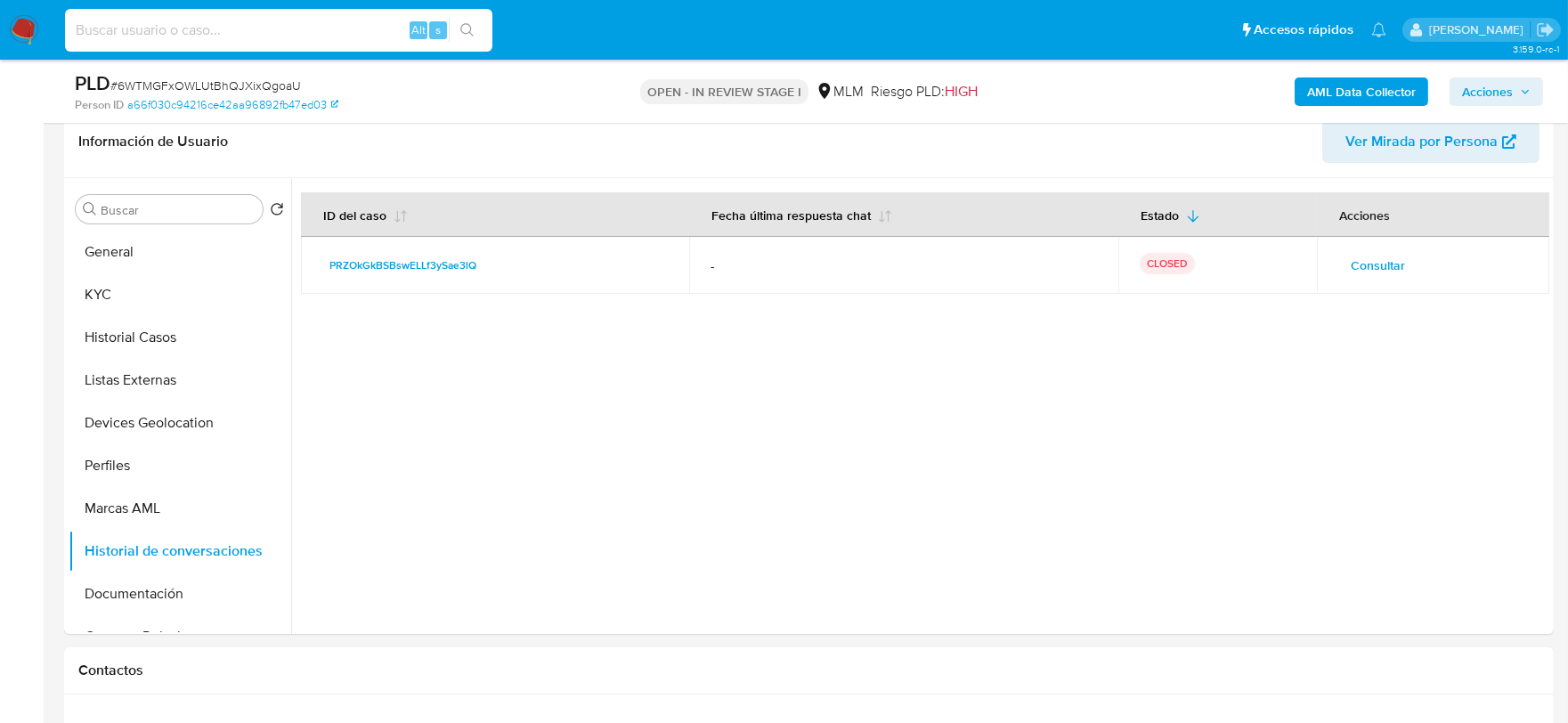
click at [350, 20] on input at bounding box center [278, 30] width 428 height 23
paste input "2040241902"
type input "2040241902"
click at [472, 25] on icon "search-icon" at bounding box center [467, 30] width 14 height 14
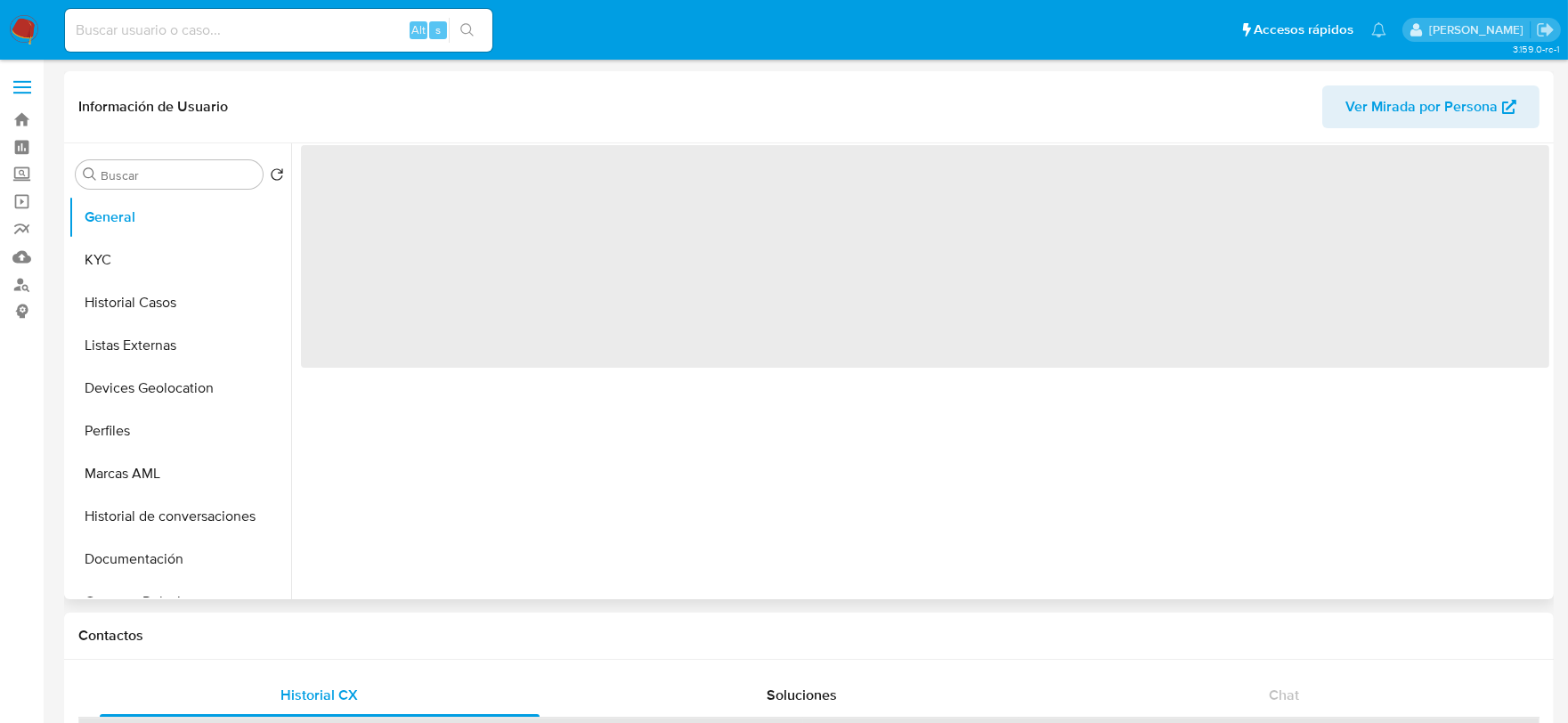
select select "10"
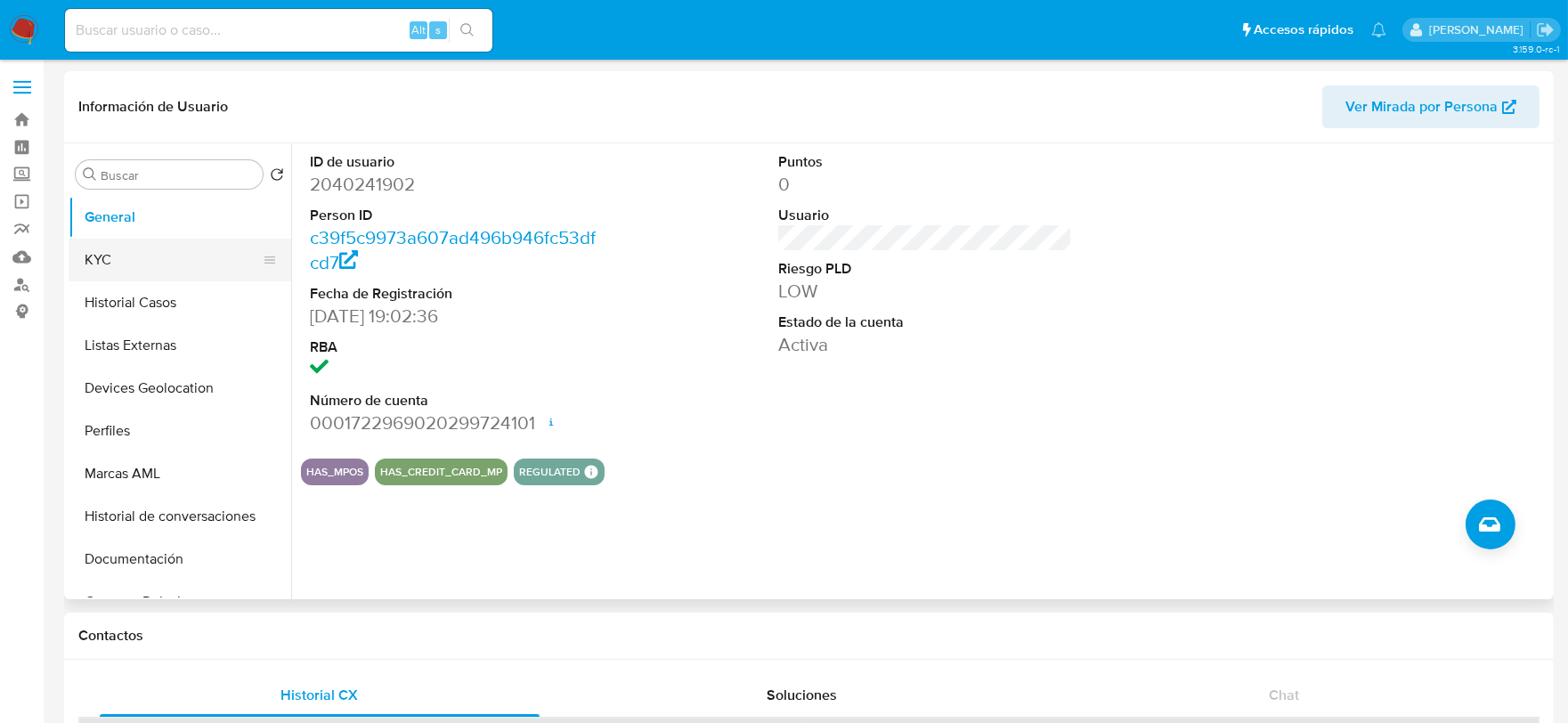
click at [122, 261] on button "KYC" at bounding box center [173, 260] width 209 height 42
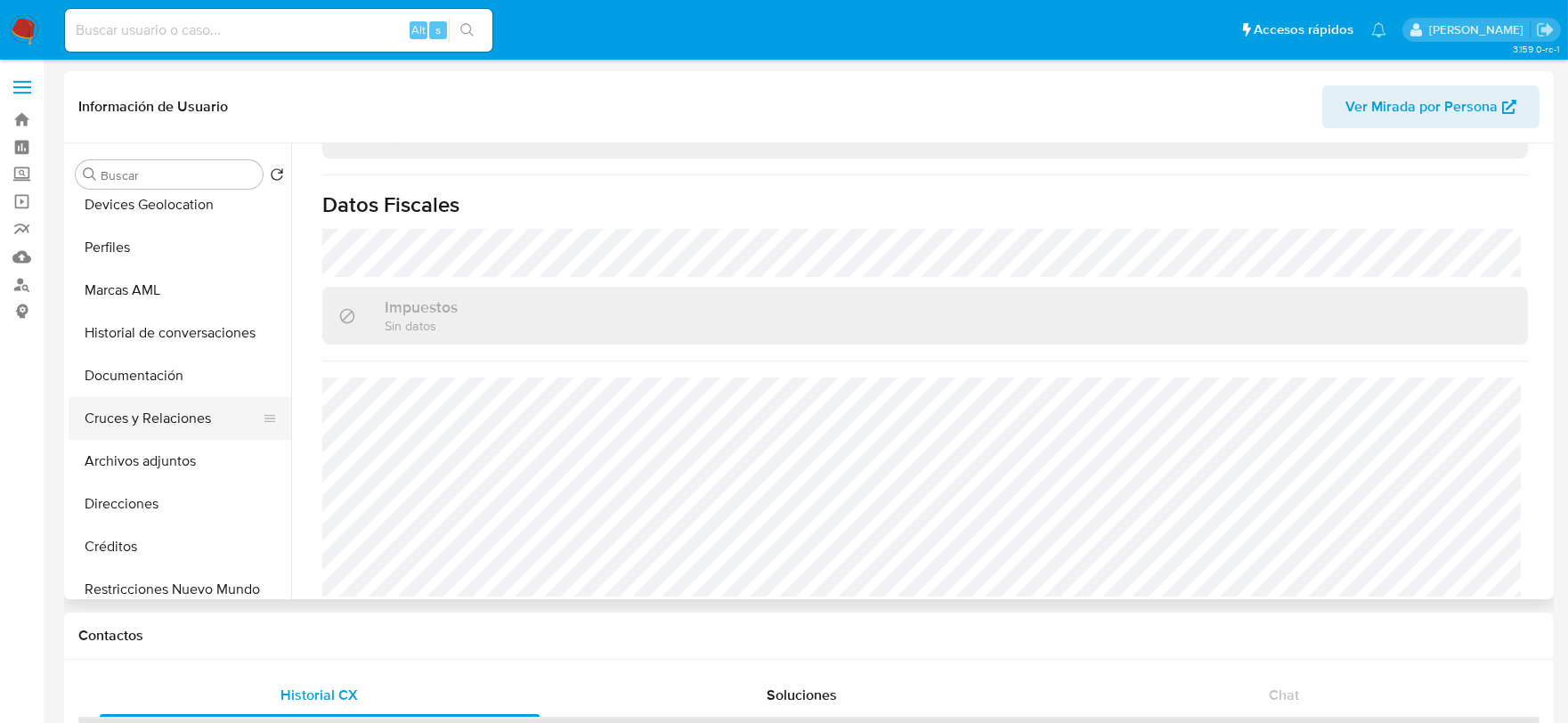
scroll to position [198, 0]
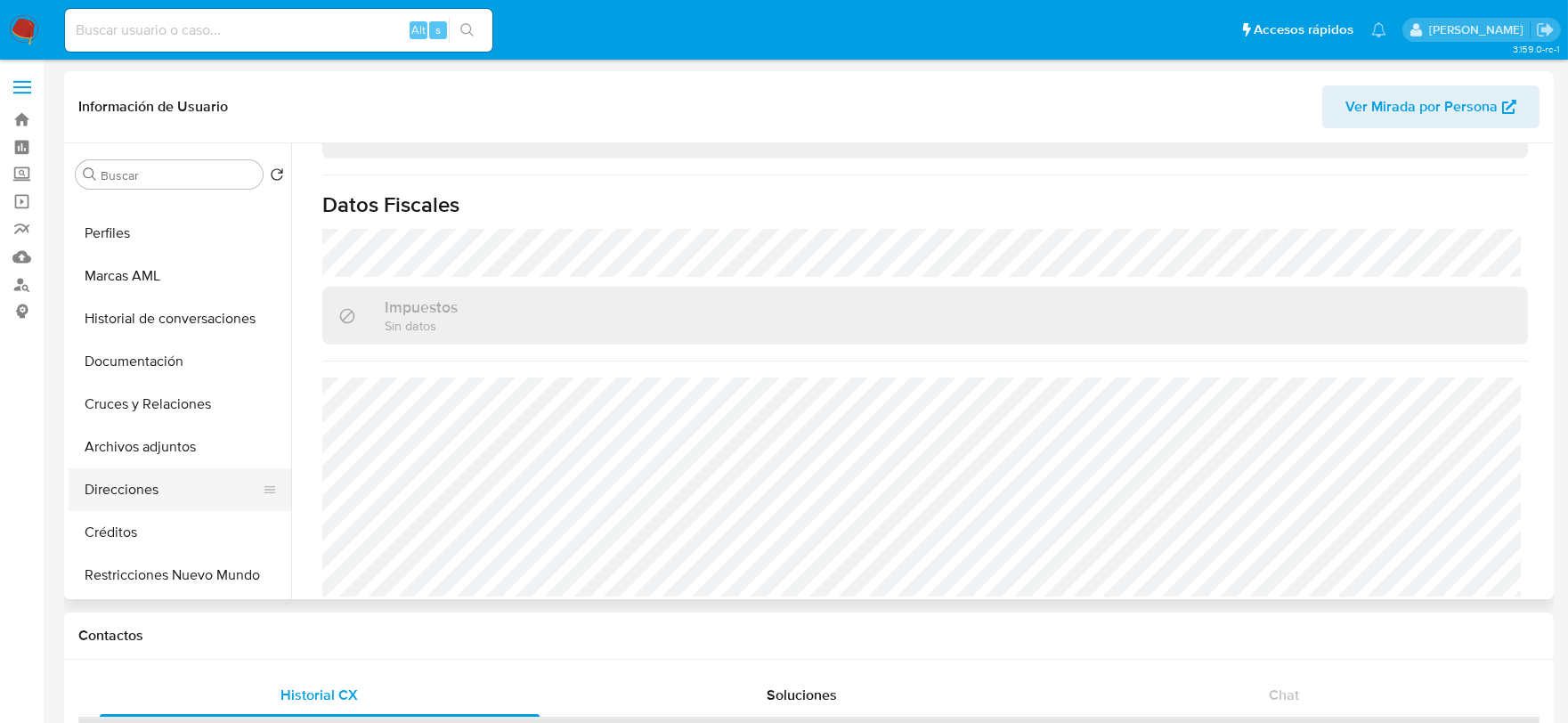
click at [139, 487] on button "Direcciones" at bounding box center [173, 489] width 209 height 42
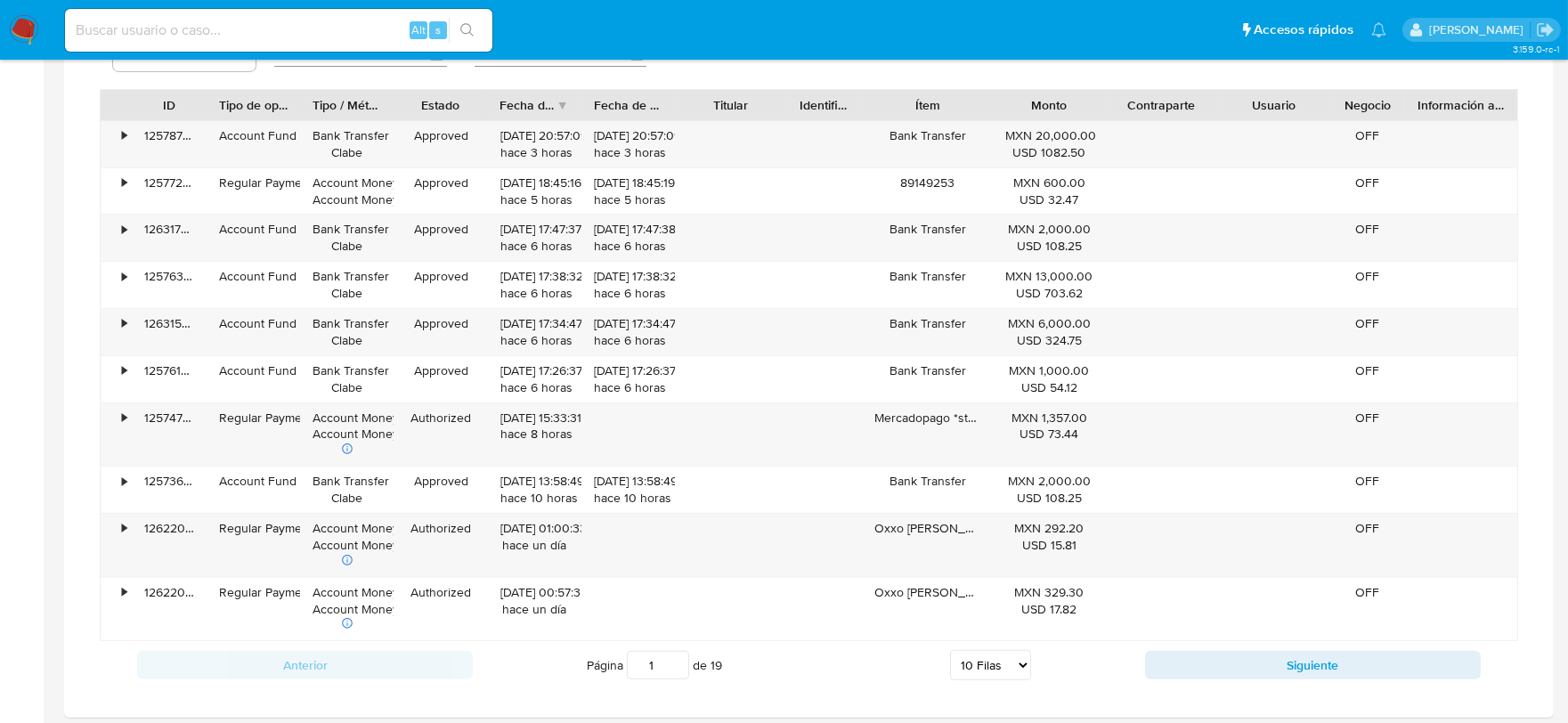
scroll to position [932, 0]
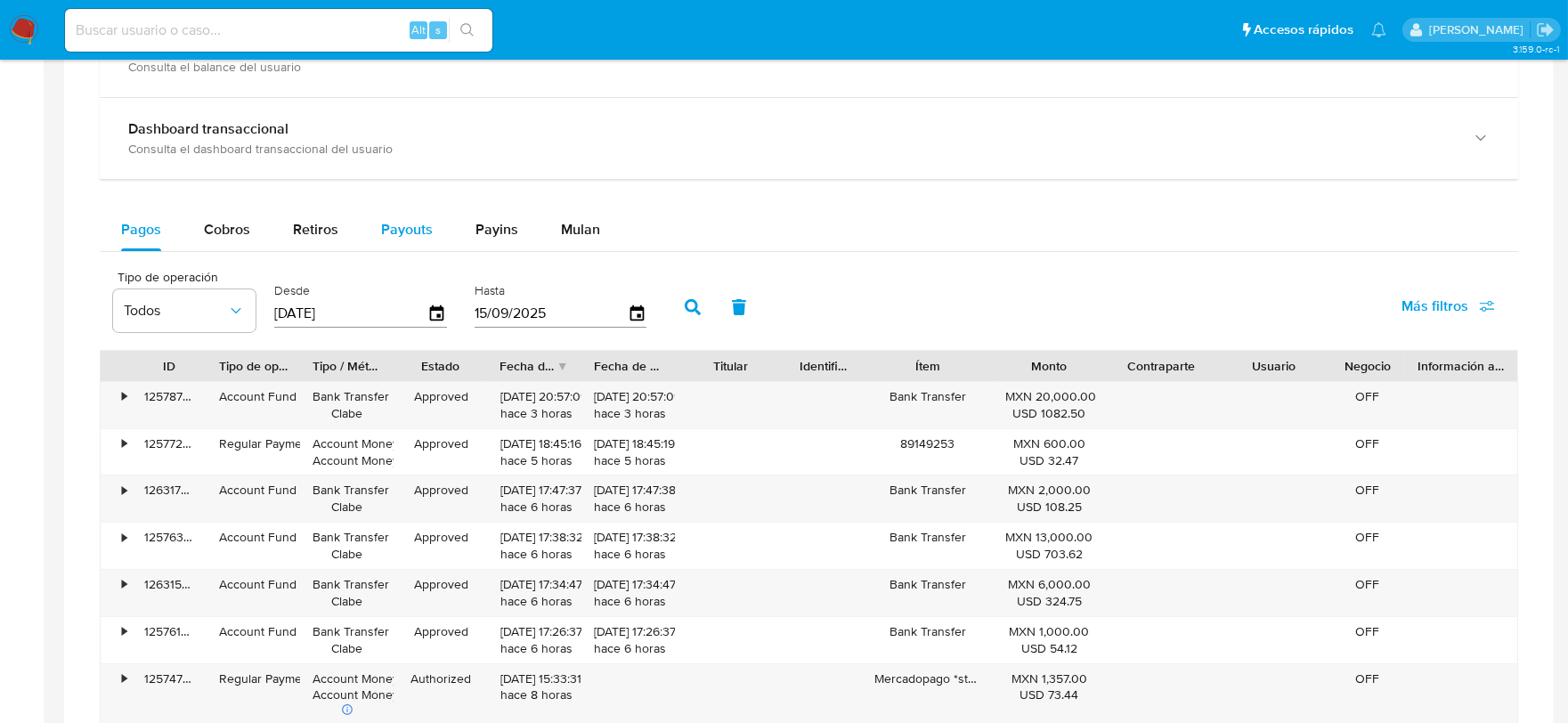
click at [426, 235] on span "Payouts" at bounding box center [407, 229] width 52 height 20
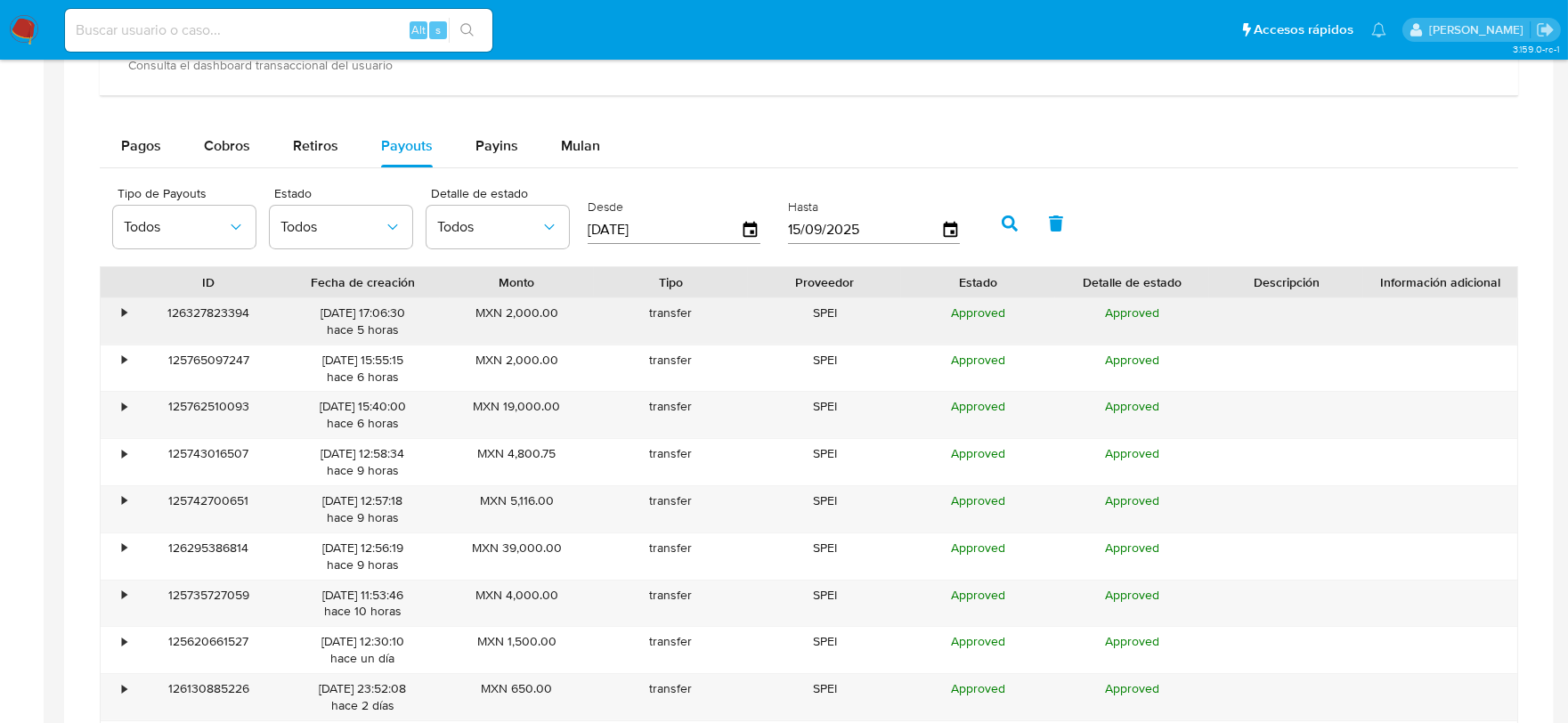
scroll to position [1230, 0]
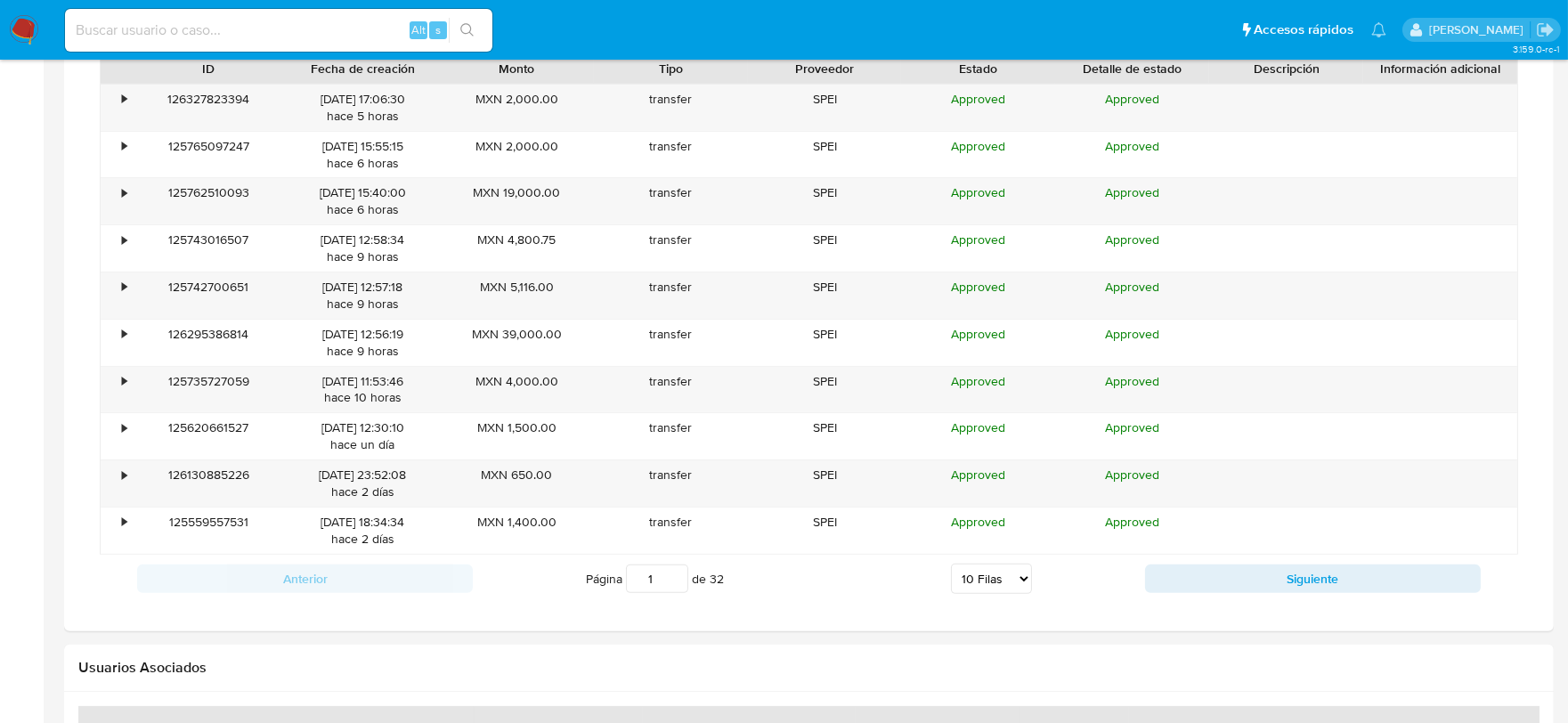
click at [984, 583] on select "5 Filas 10 Filas 20 Filas 25 Filas 50 Filas 100 Filas" at bounding box center [992, 578] width 81 height 30
select select "100"
click at [951, 567] on select "5 Filas 10 Filas 20 Filas 25 Filas 50 Filas 100 Filas" at bounding box center [992, 578] width 81 height 30
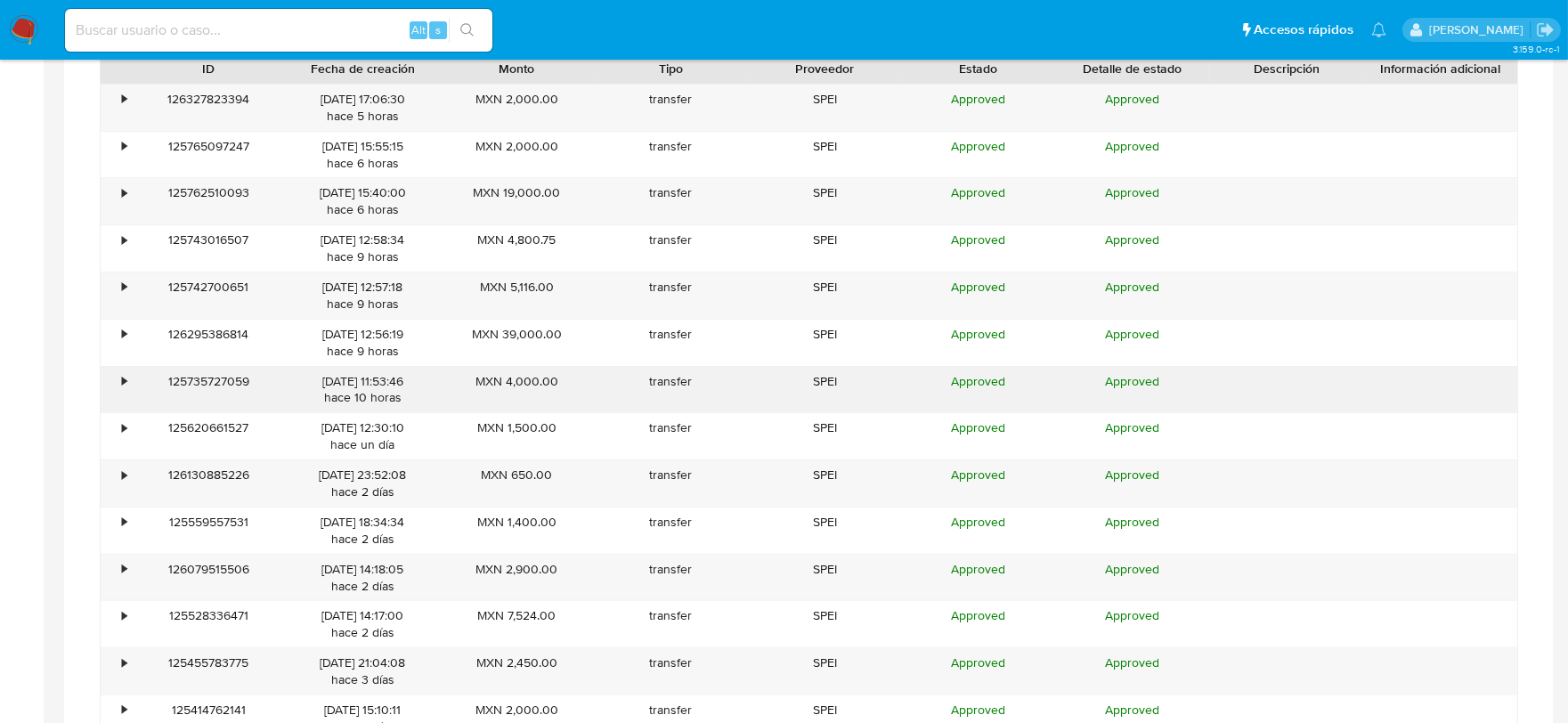
click at [122, 380] on div "•" at bounding box center [124, 382] width 5 height 17
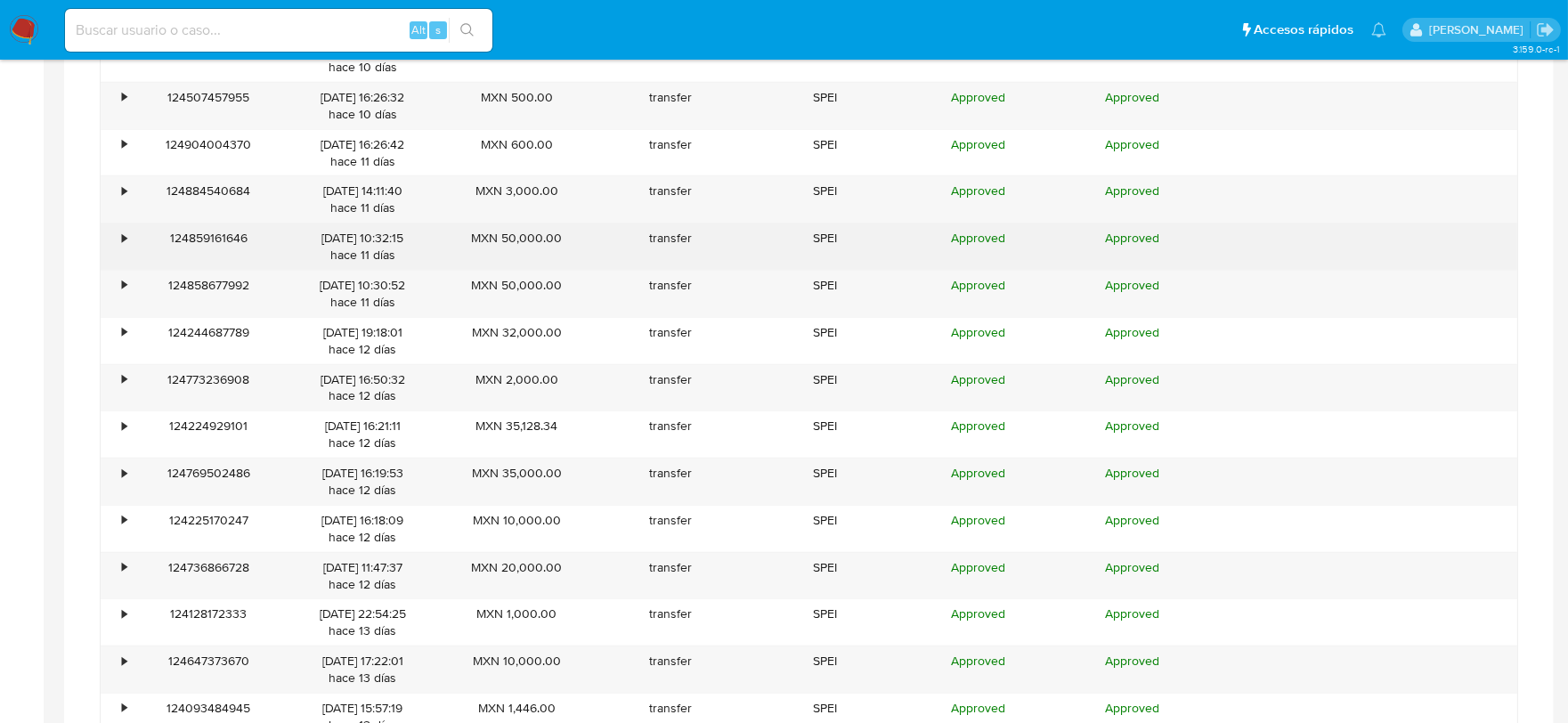
scroll to position [3603, 0]
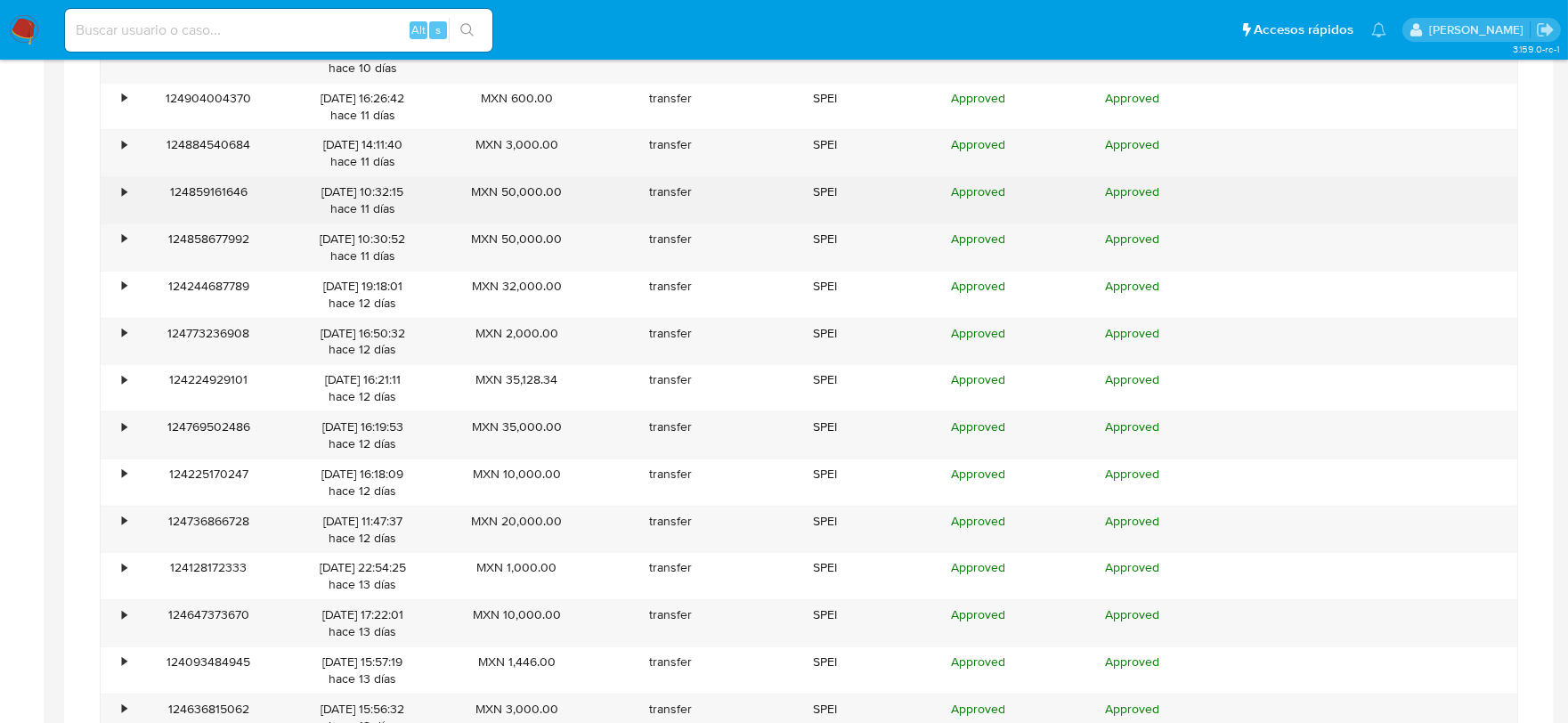
click at [126, 199] on div "•" at bounding box center [124, 192] width 5 height 17
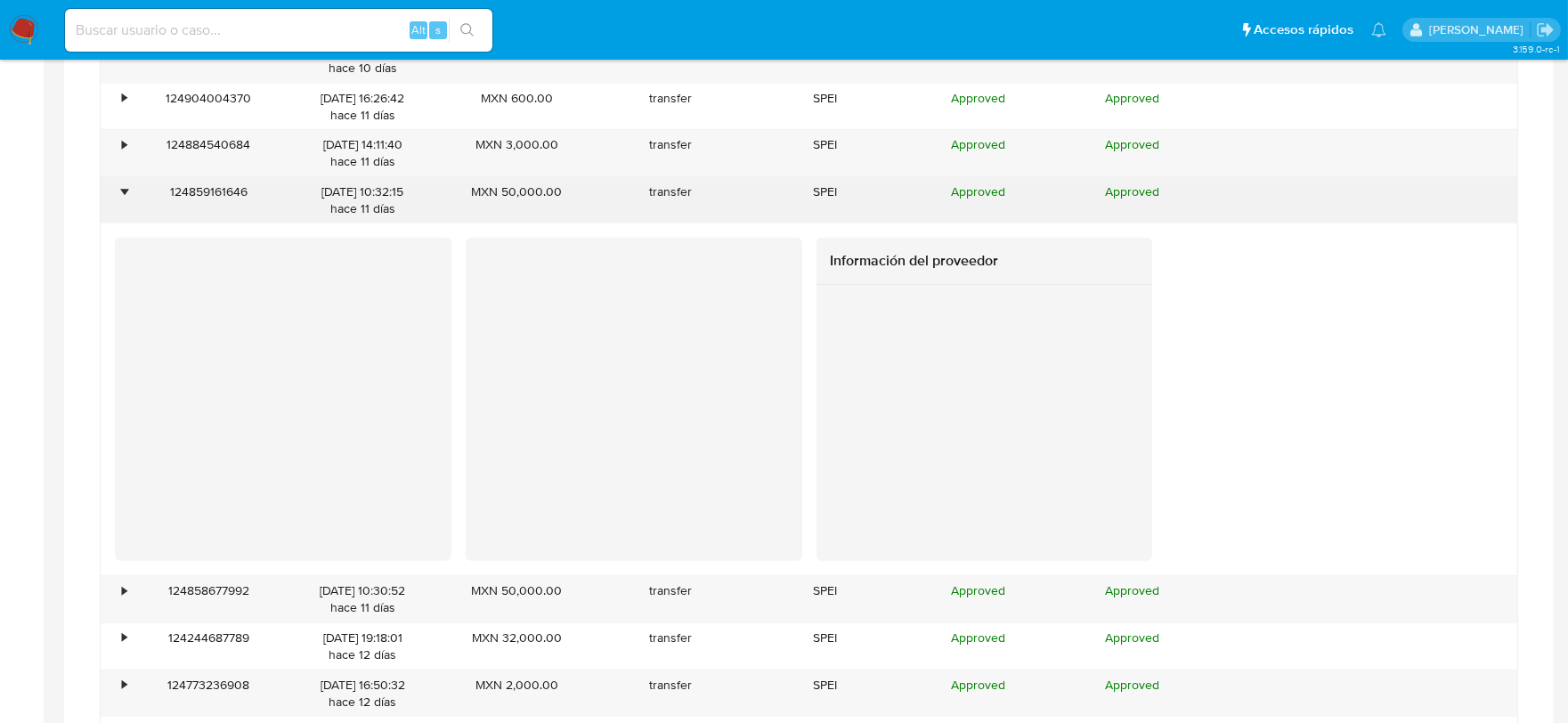
click at [126, 199] on div "•" at bounding box center [124, 192] width 5 height 17
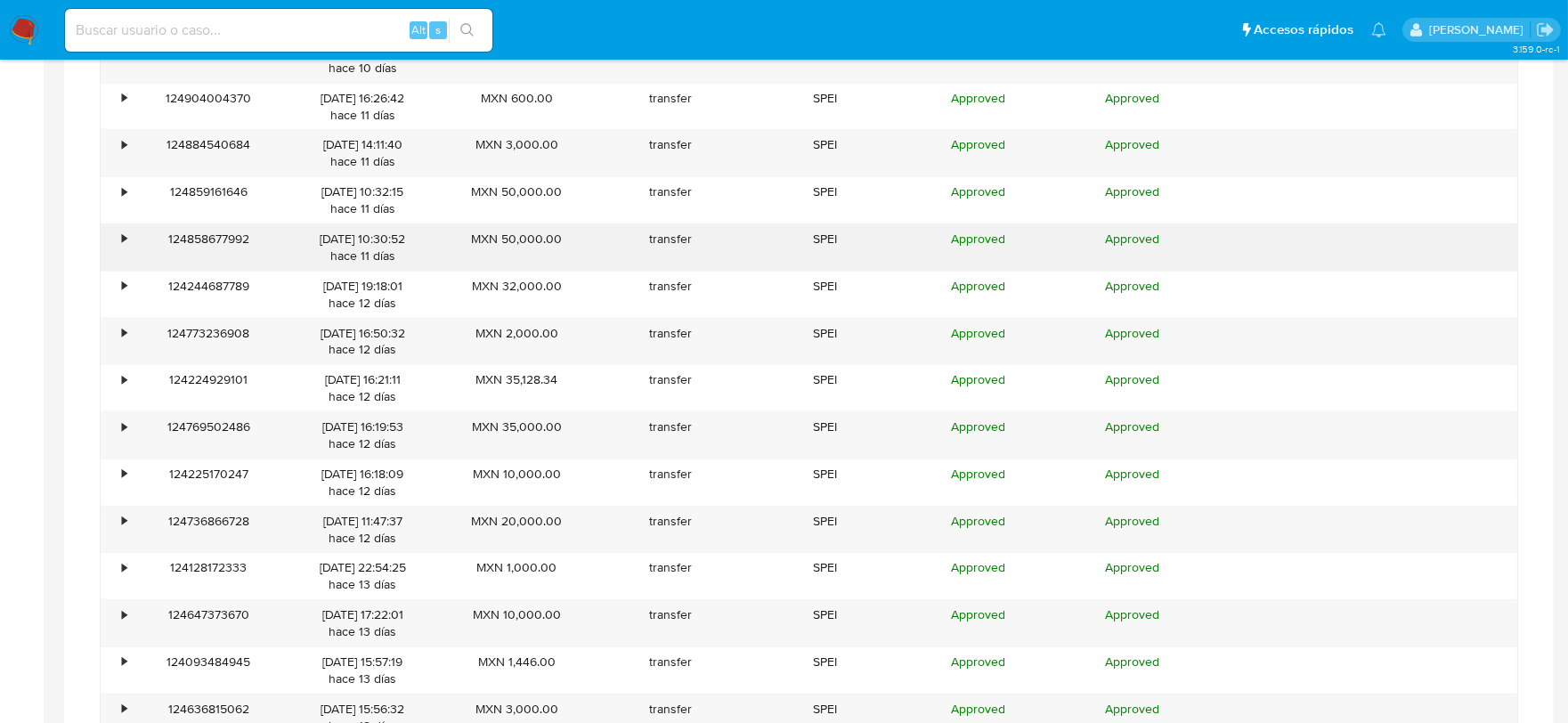
click at [118, 249] on div "•" at bounding box center [116, 247] width 31 height 46
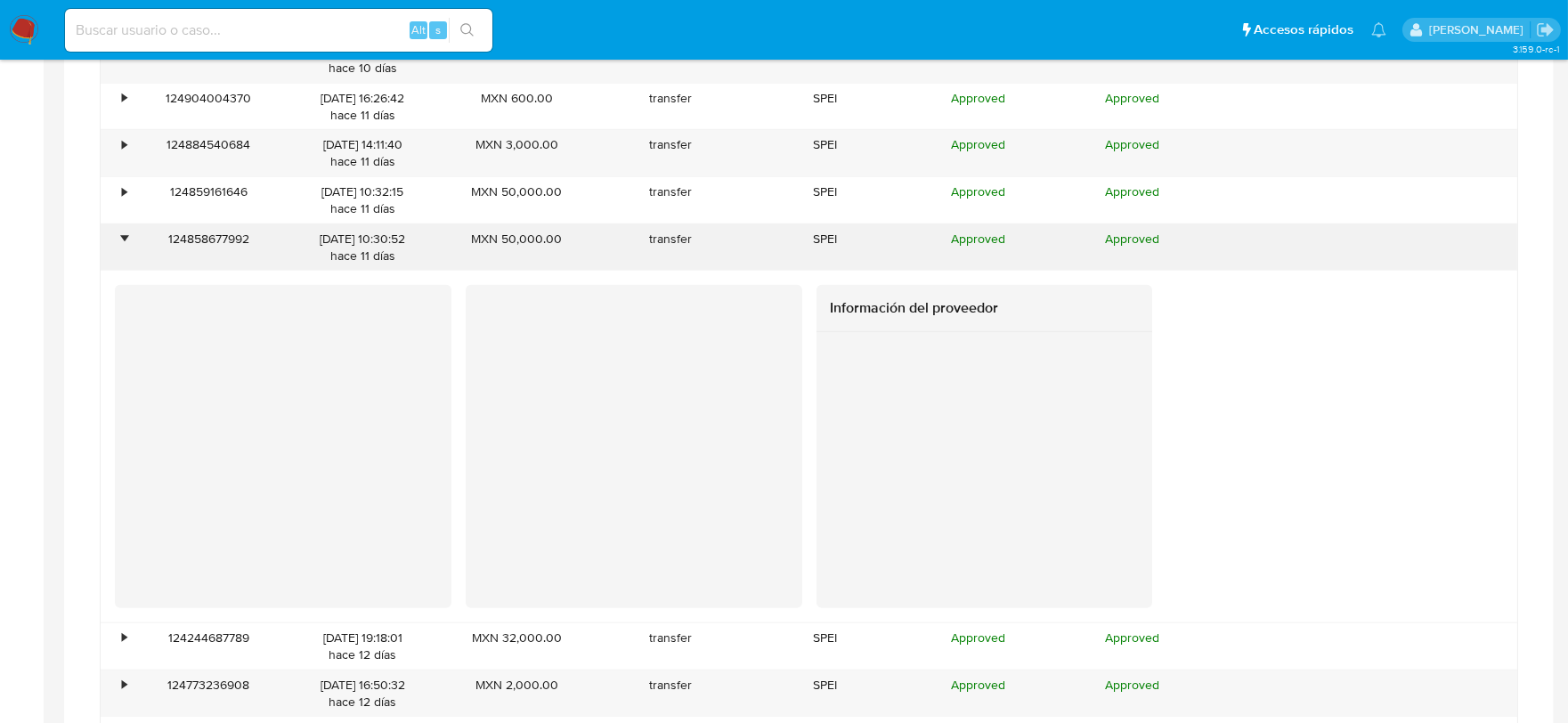
click at [118, 249] on div "•" at bounding box center [116, 247] width 31 height 46
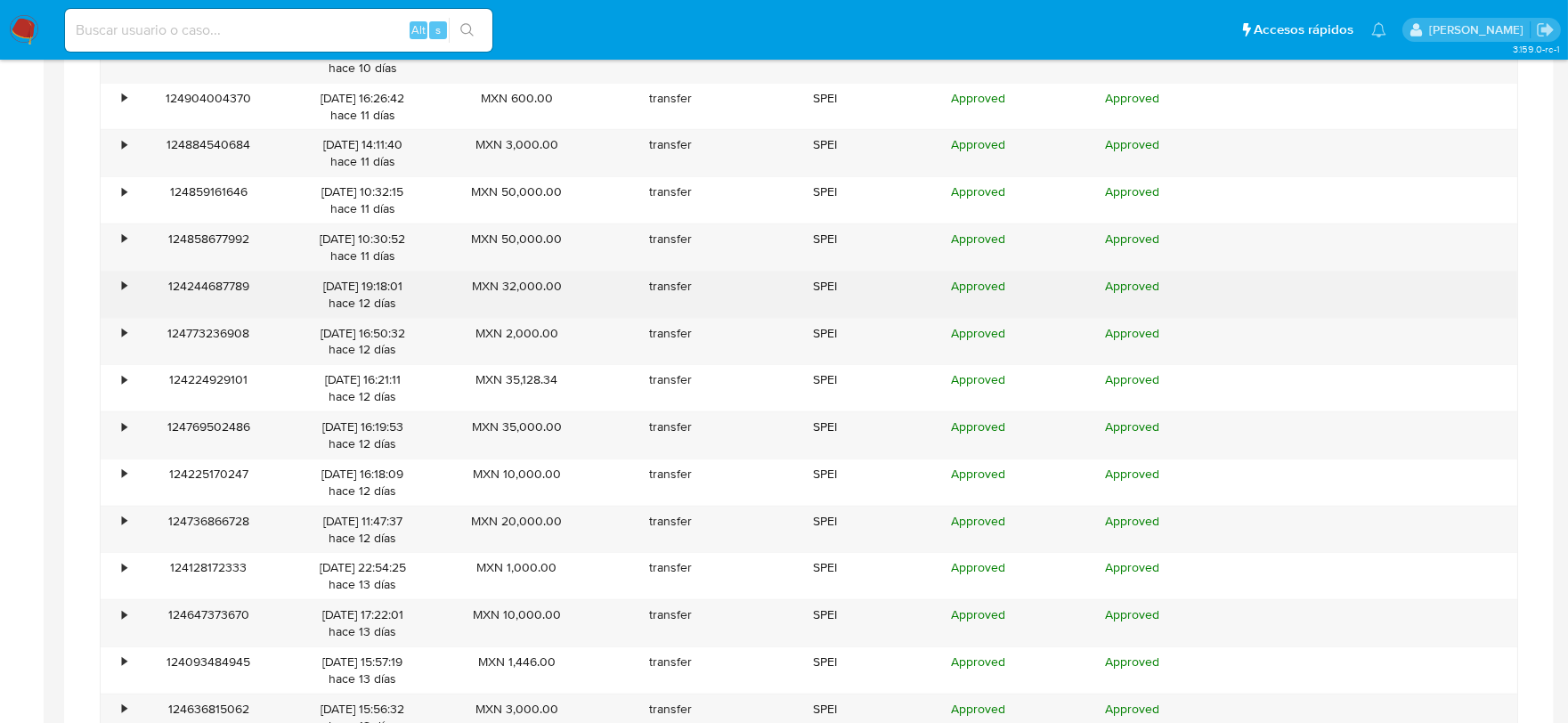
click at [126, 292] on div "•" at bounding box center [124, 287] width 5 height 17
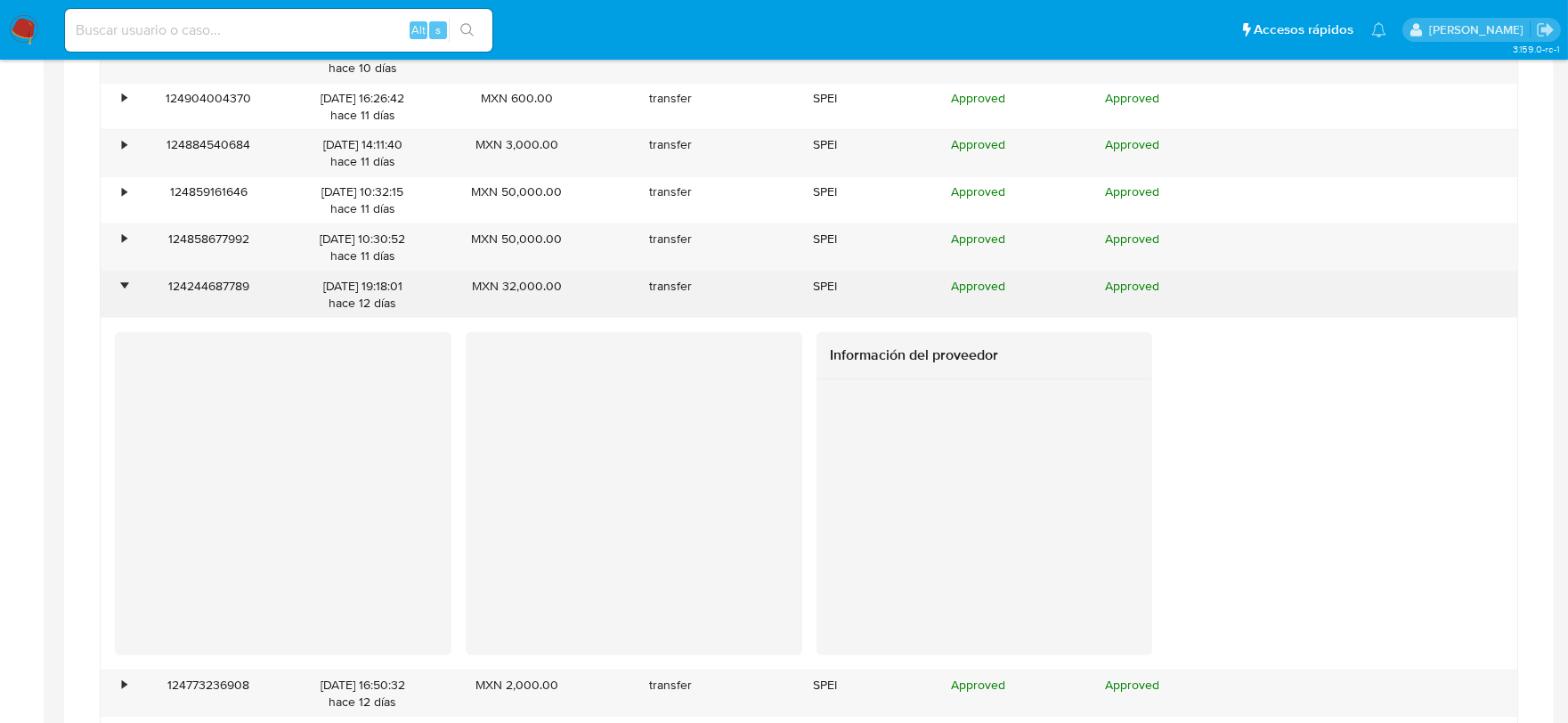
click at [126, 292] on div "•" at bounding box center [124, 287] width 5 height 17
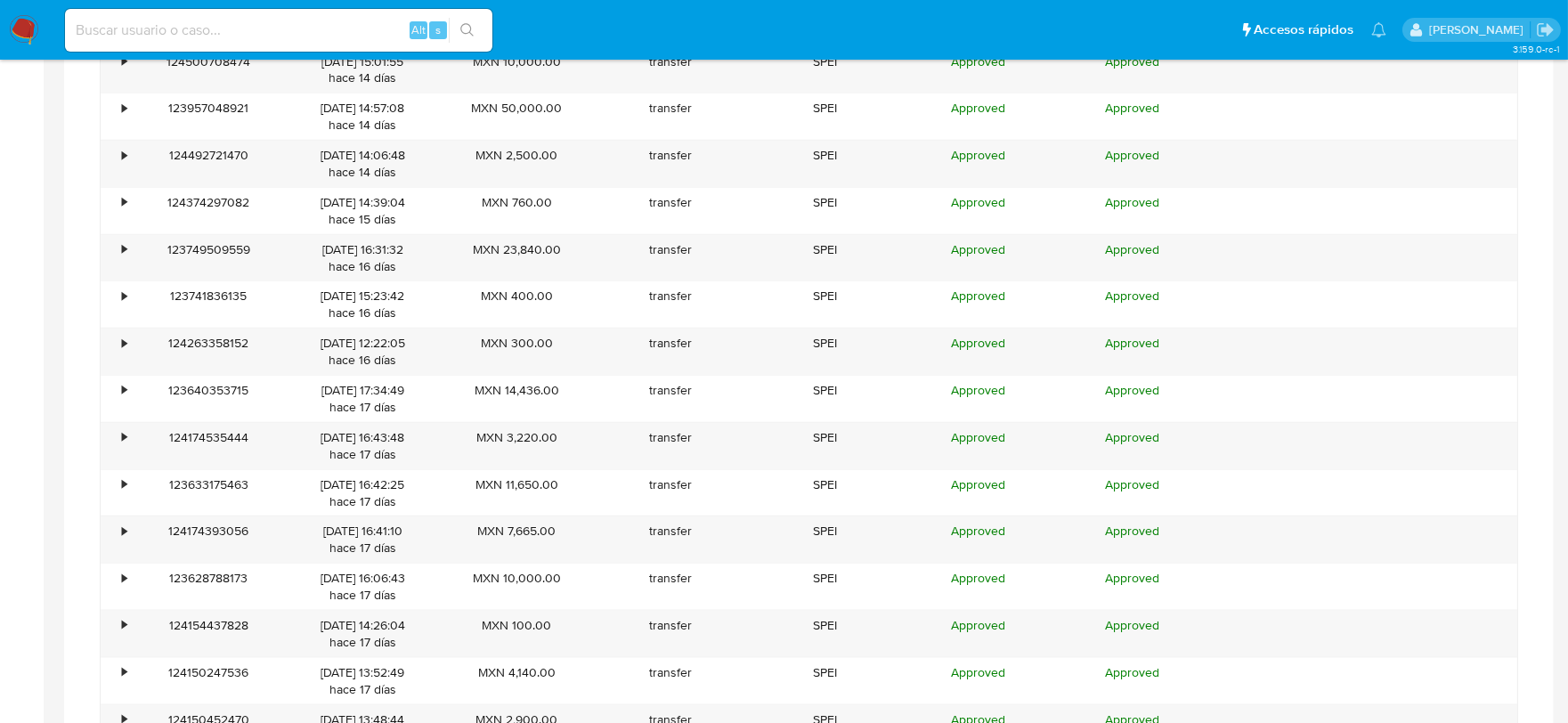
scroll to position [4792, 0]
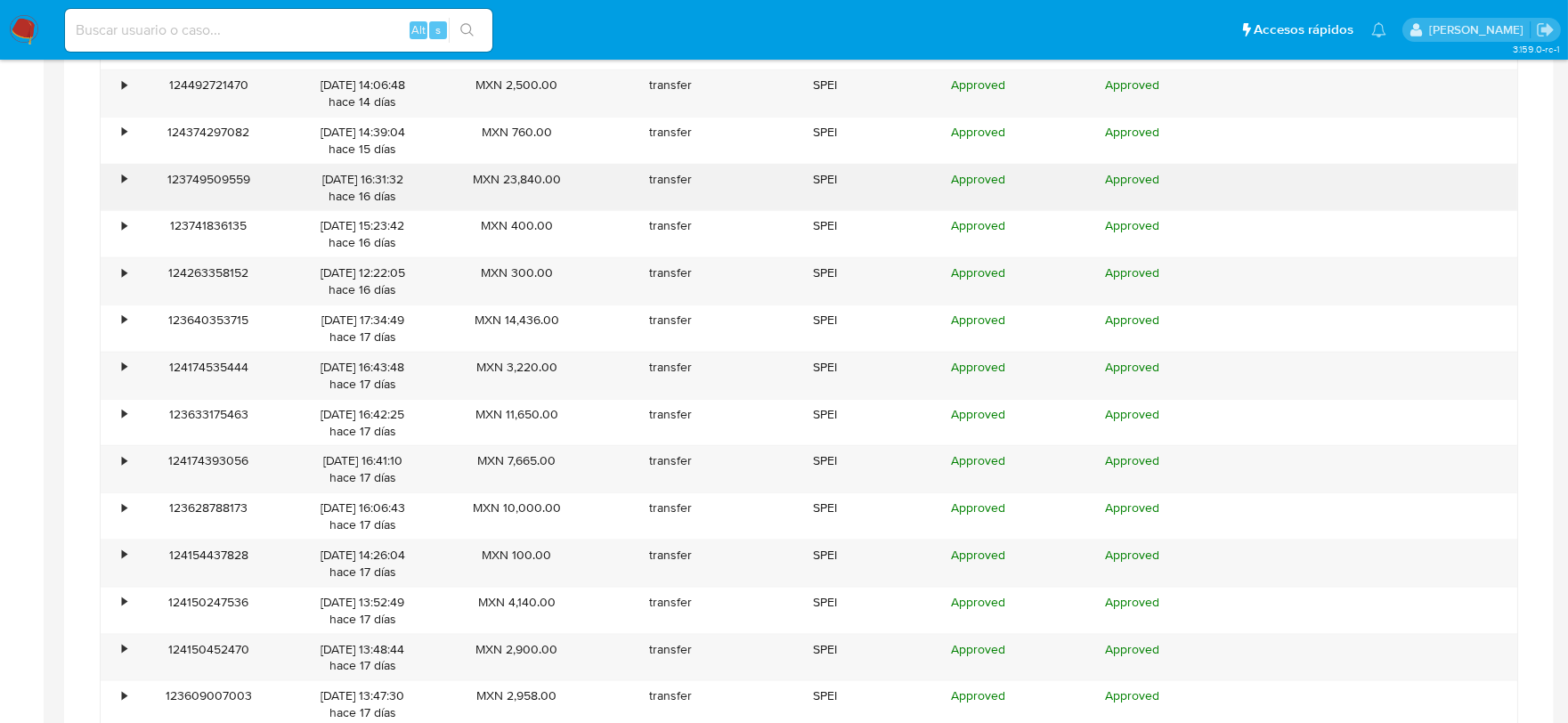
click at [125, 187] on div "•" at bounding box center [124, 180] width 5 height 17
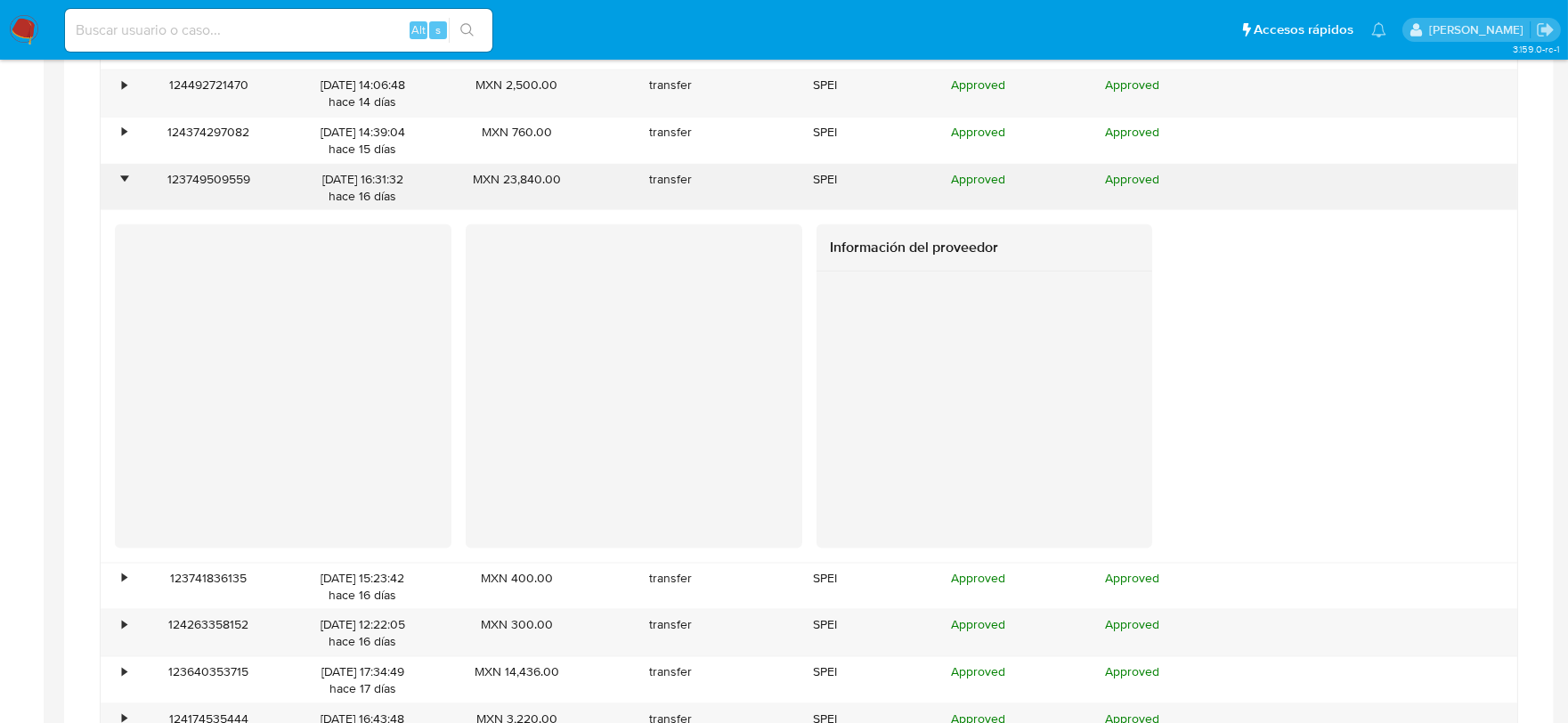
click at [125, 187] on div "•" at bounding box center [124, 180] width 5 height 17
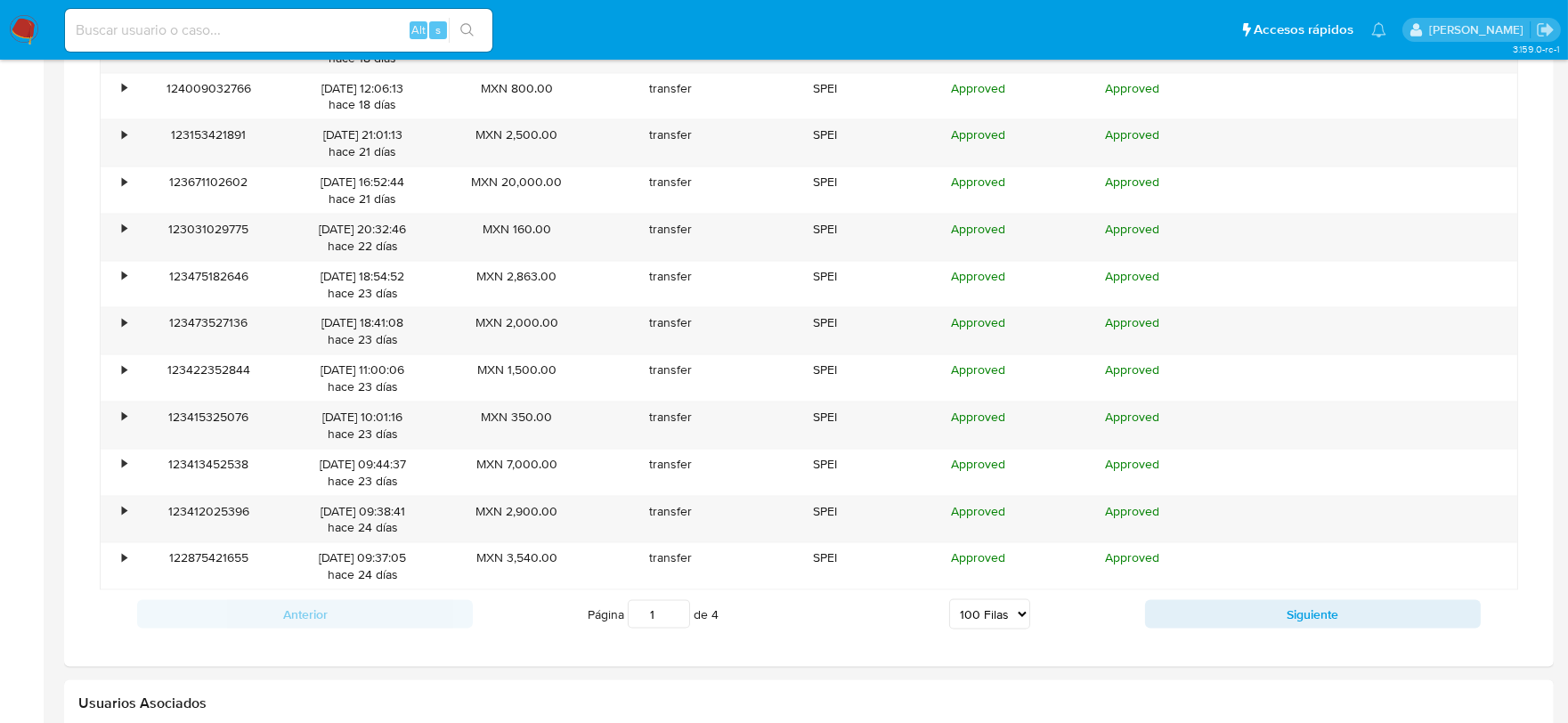
scroll to position [5781, 0]
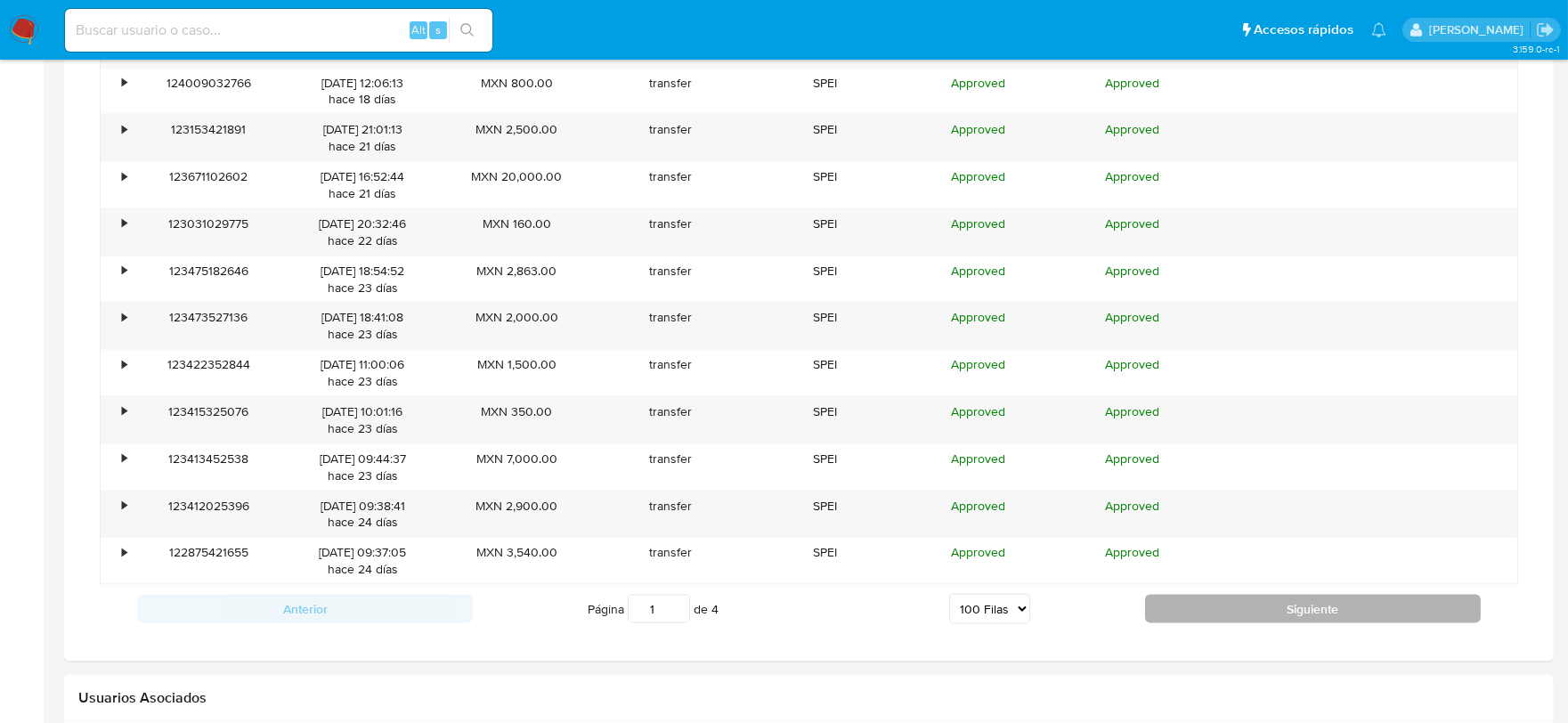
click at [1280, 624] on button "Siguiente" at bounding box center [1313, 609] width 336 height 29
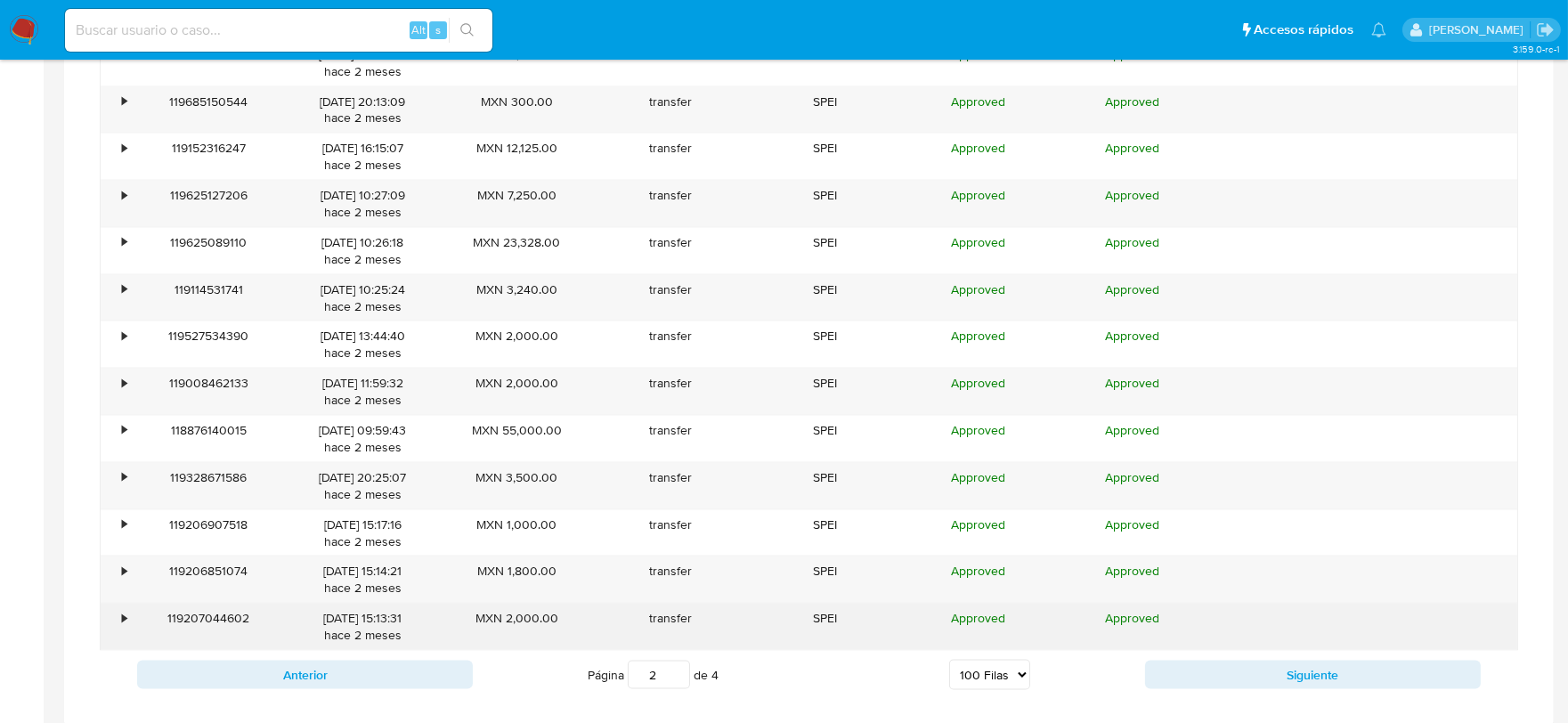
scroll to position [5219, 0]
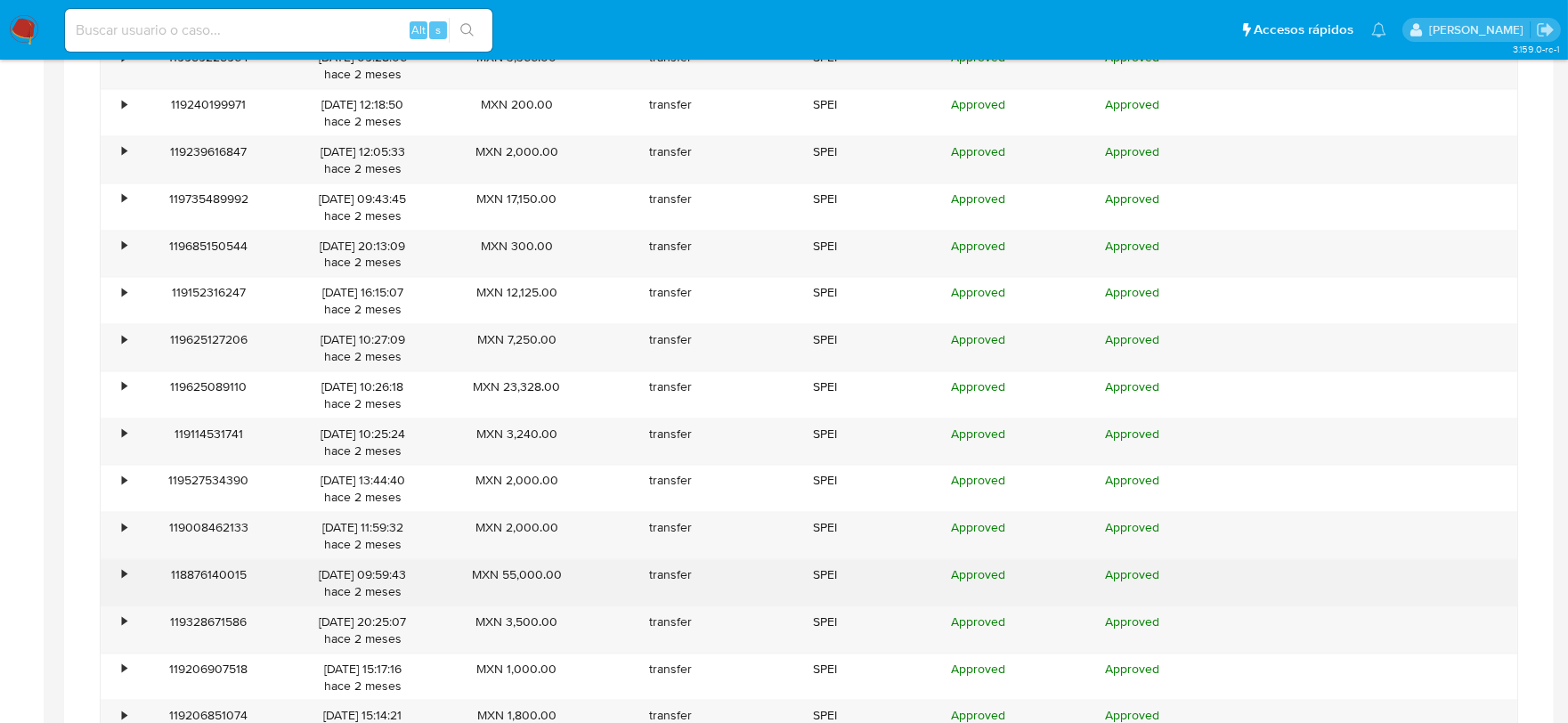
click at [122, 583] on div "•" at bounding box center [124, 575] width 5 height 17
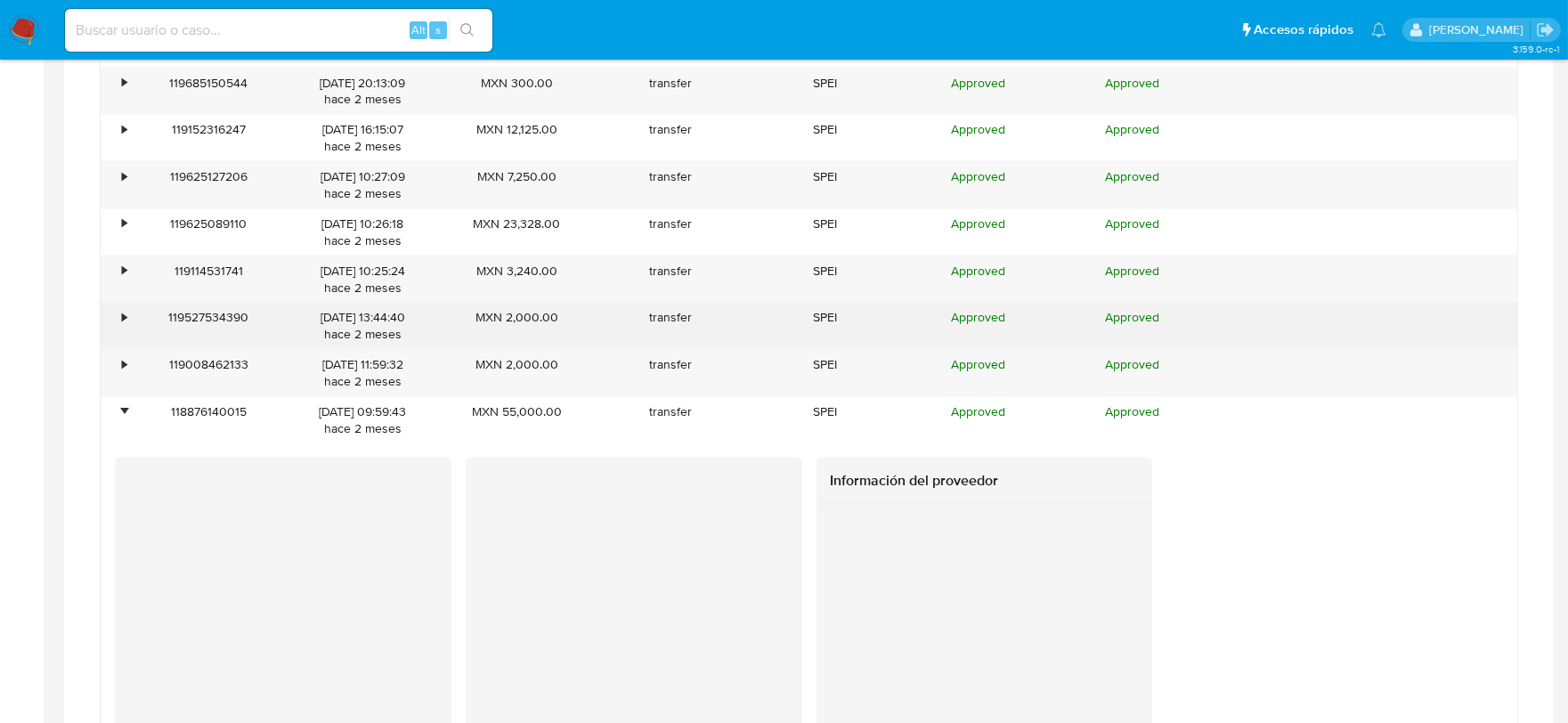
scroll to position [5416, 0]
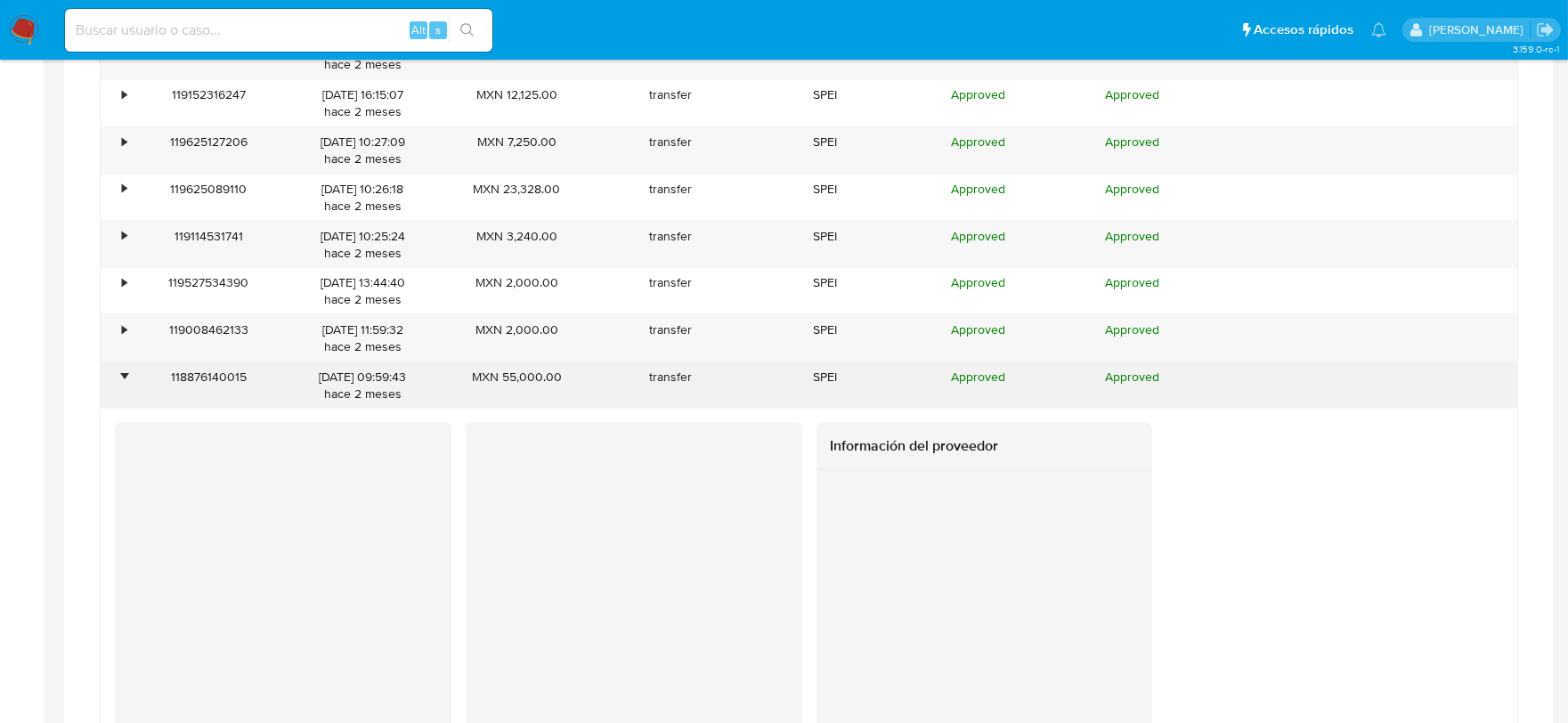
click at [116, 381] on div "•" at bounding box center [116, 385] width 31 height 46
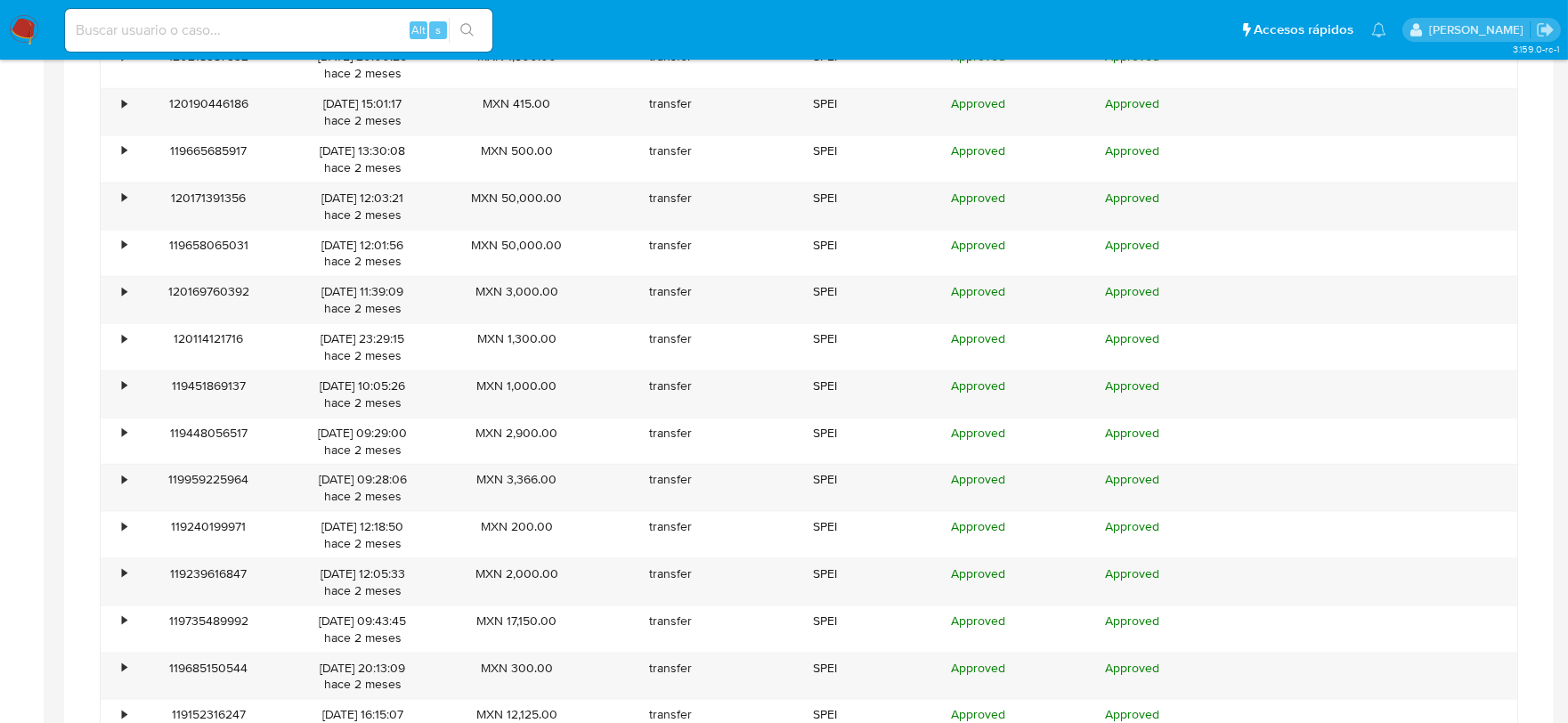
scroll to position [4724, 0]
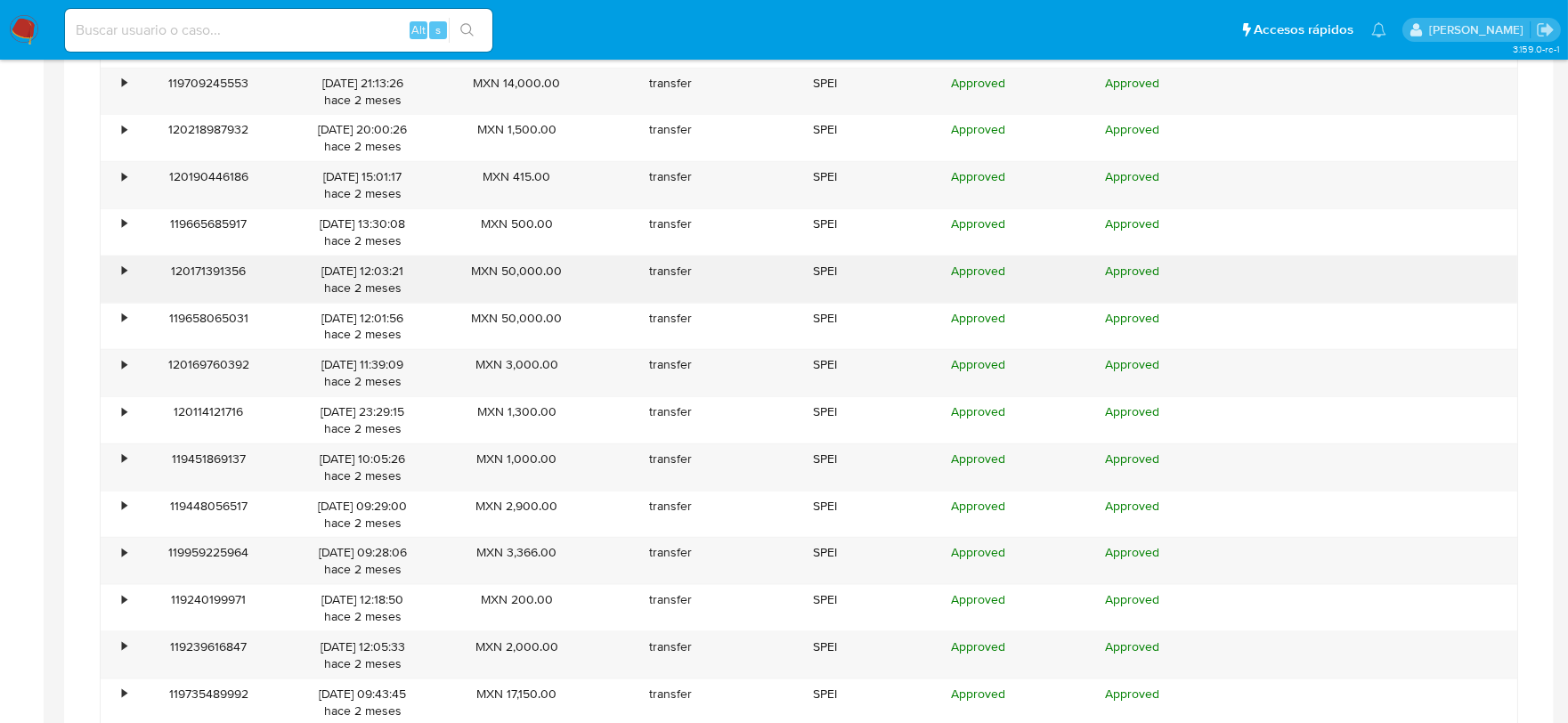
click at [122, 278] on div "•" at bounding box center [124, 271] width 5 height 17
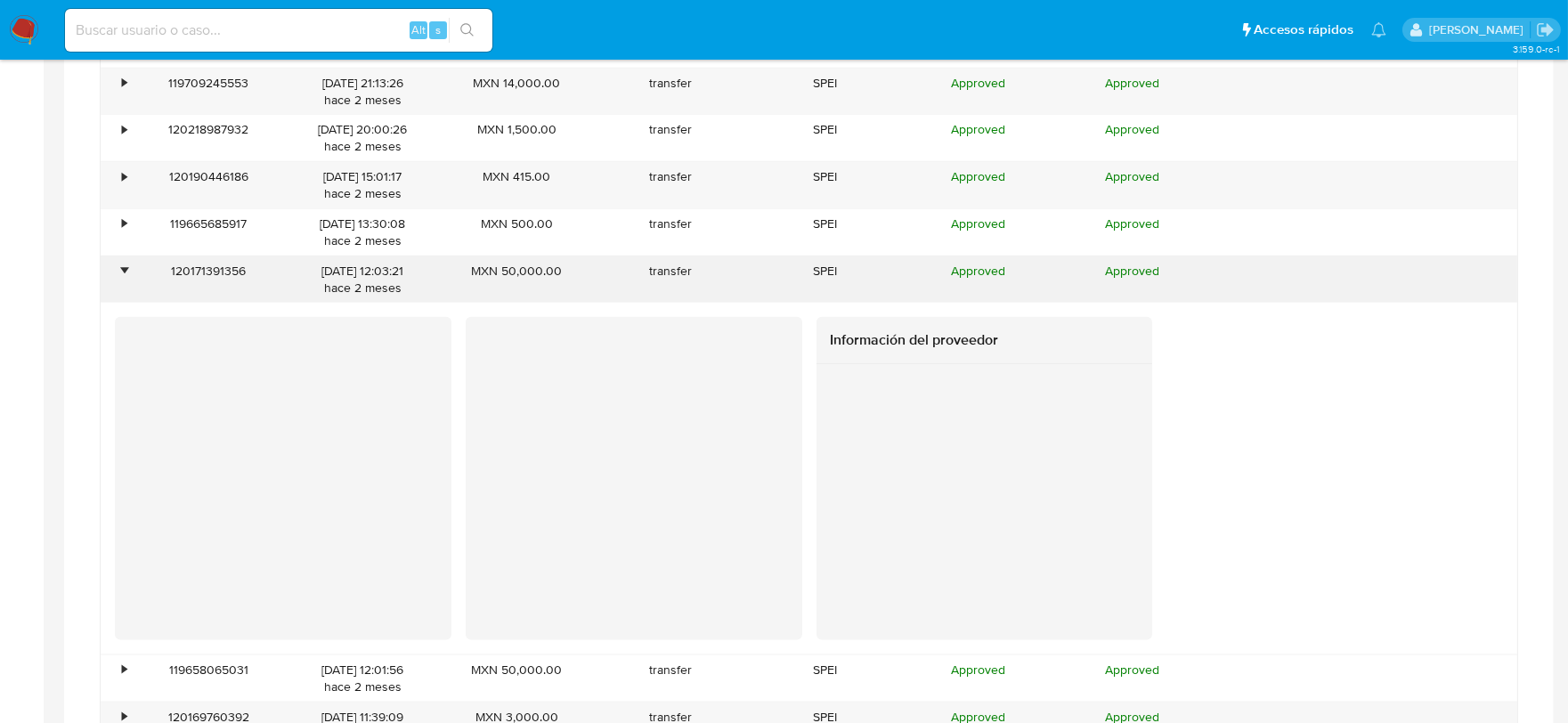
click at [122, 278] on div "•" at bounding box center [124, 271] width 5 height 17
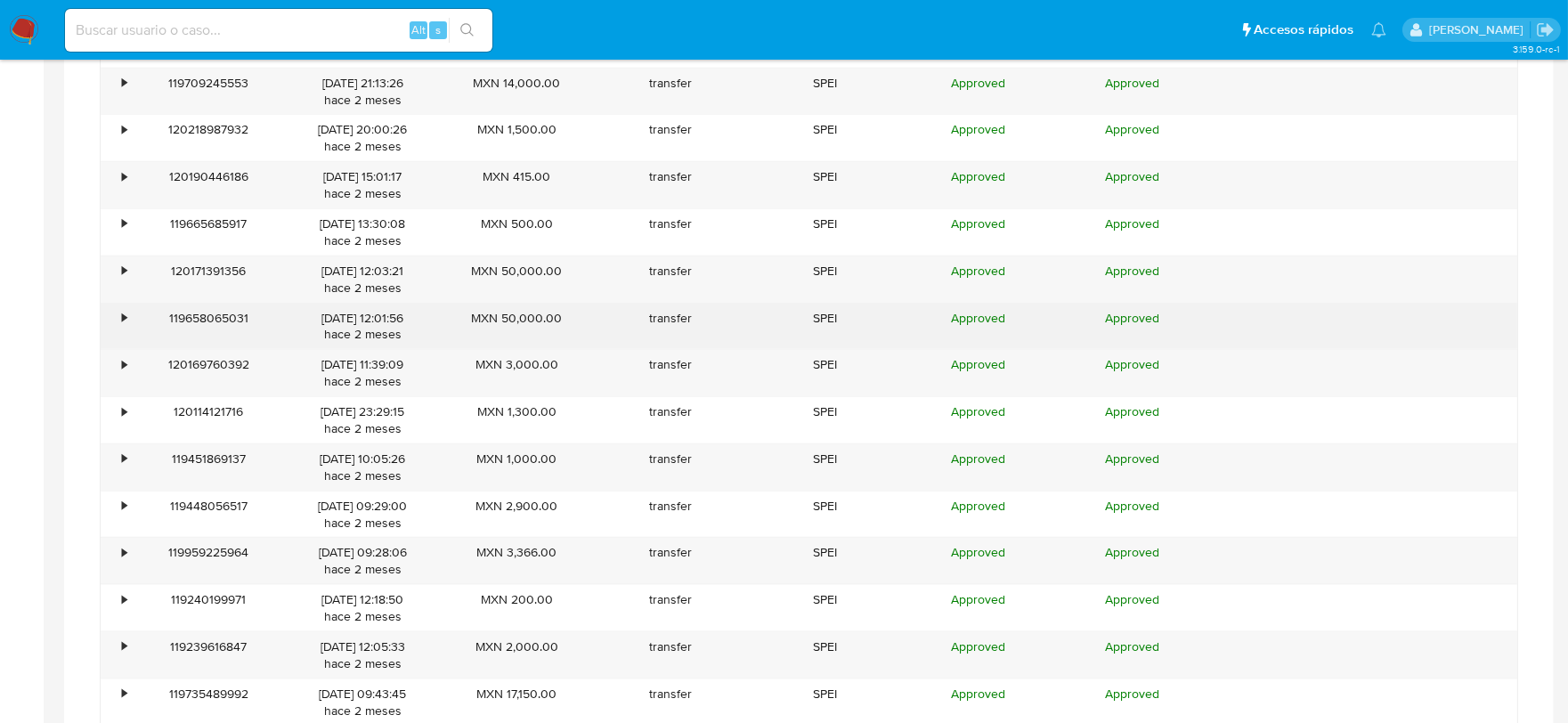
click at [121, 325] on div "•" at bounding box center [116, 327] width 31 height 46
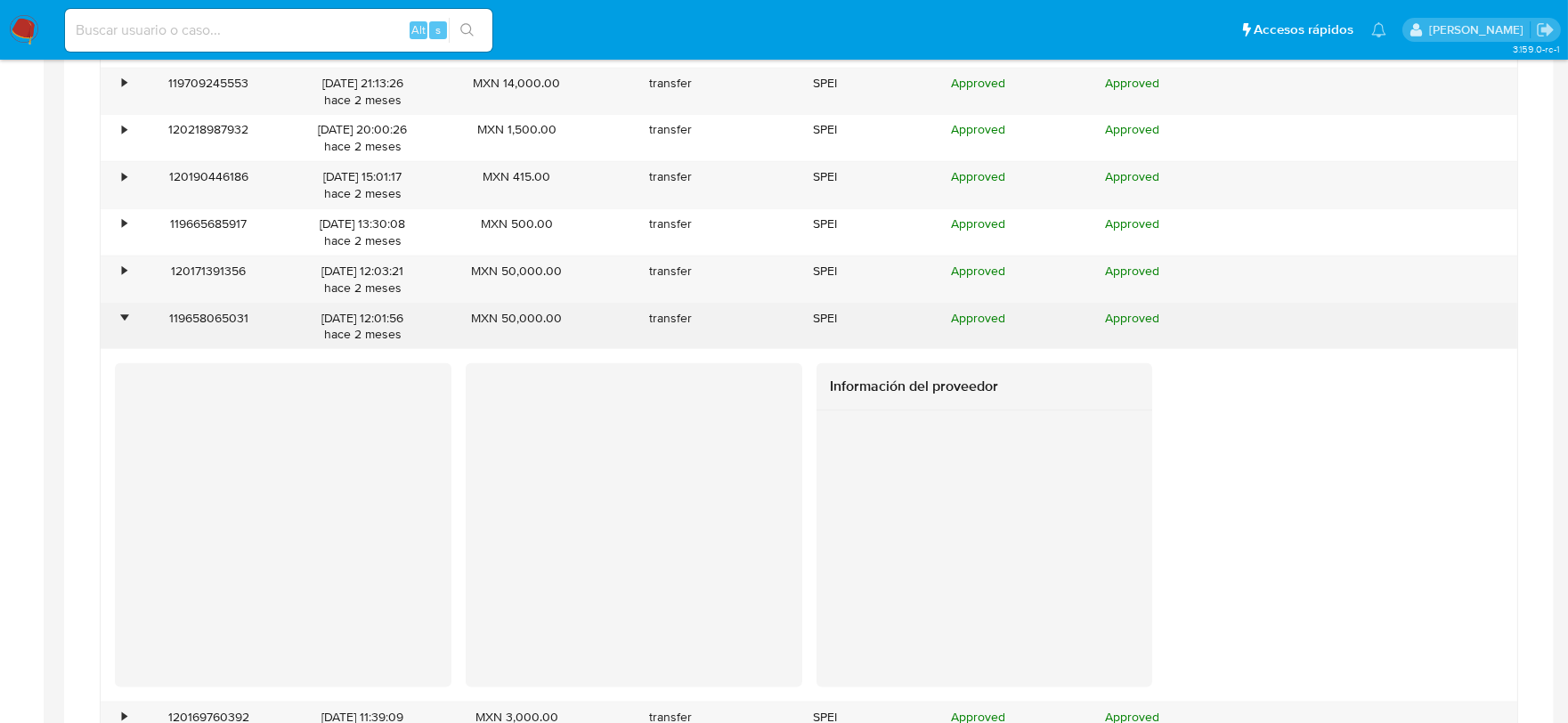
click at [122, 325] on div "•" at bounding box center [124, 319] width 5 height 17
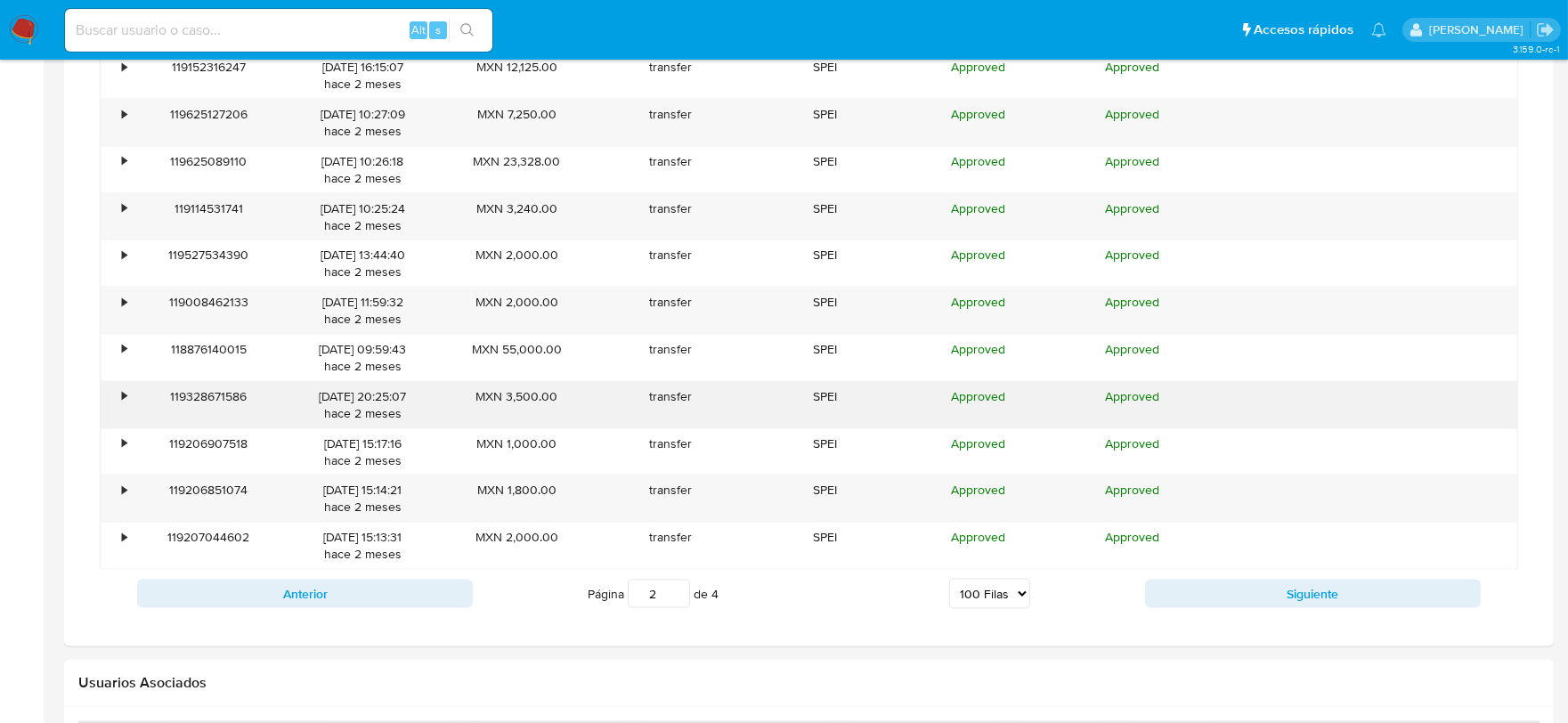
scroll to position [5714, 0]
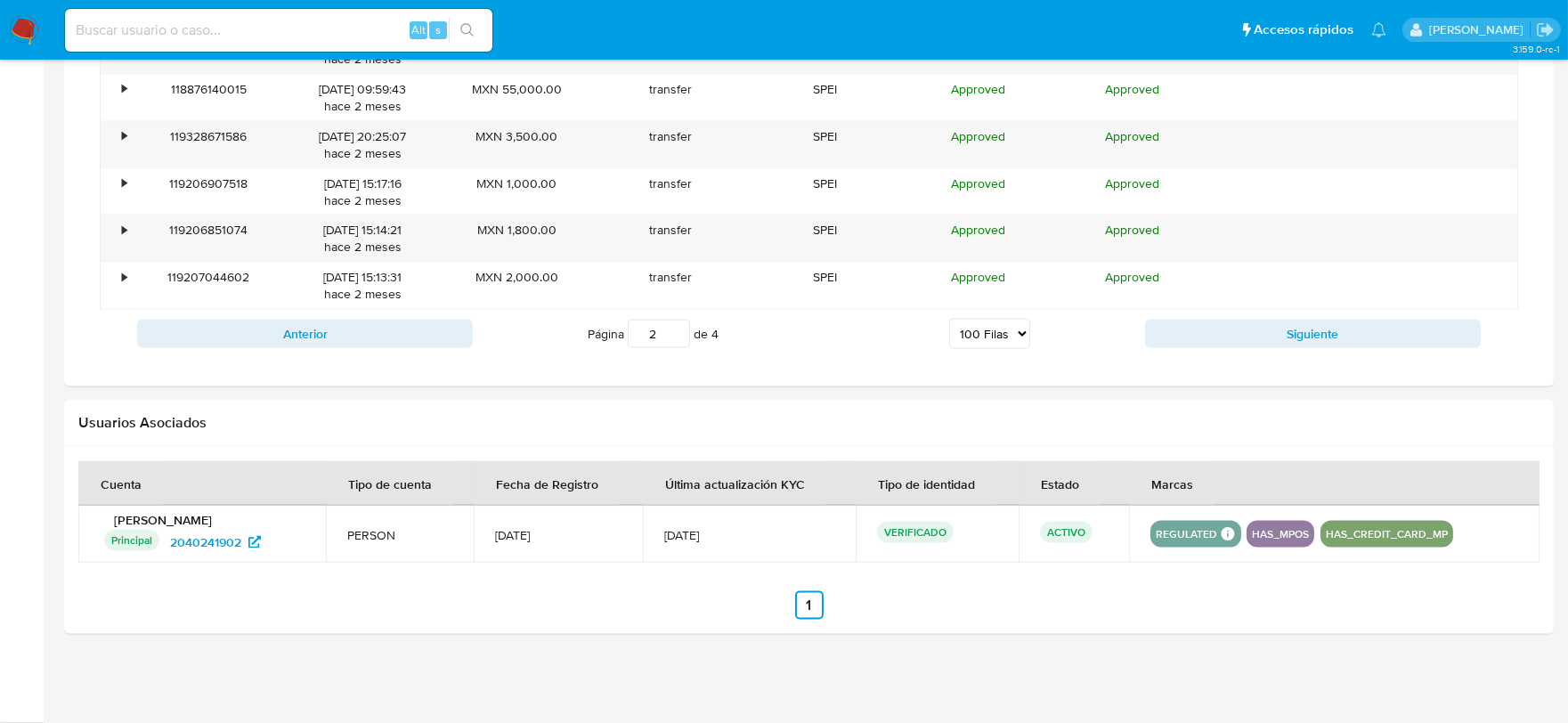
drag, startPoint x: 1198, startPoint y: 334, endPoint x: 1163, endPoint y: 348, distance: 37.7
click at [1197, 334] on button "Siguiente" at bounding box center [1313, 334] width 336 height 29
type input "3"
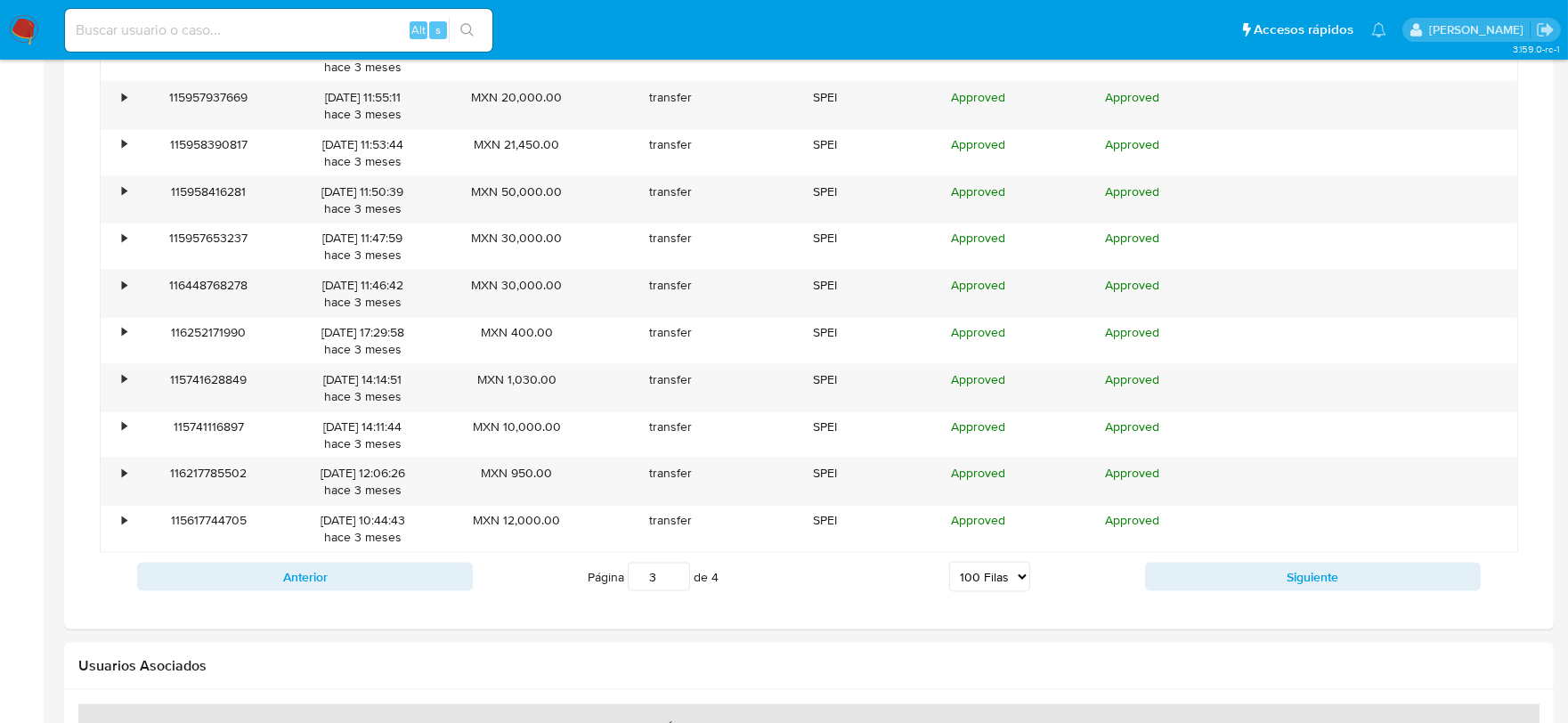
scroll to position [5416, 0]
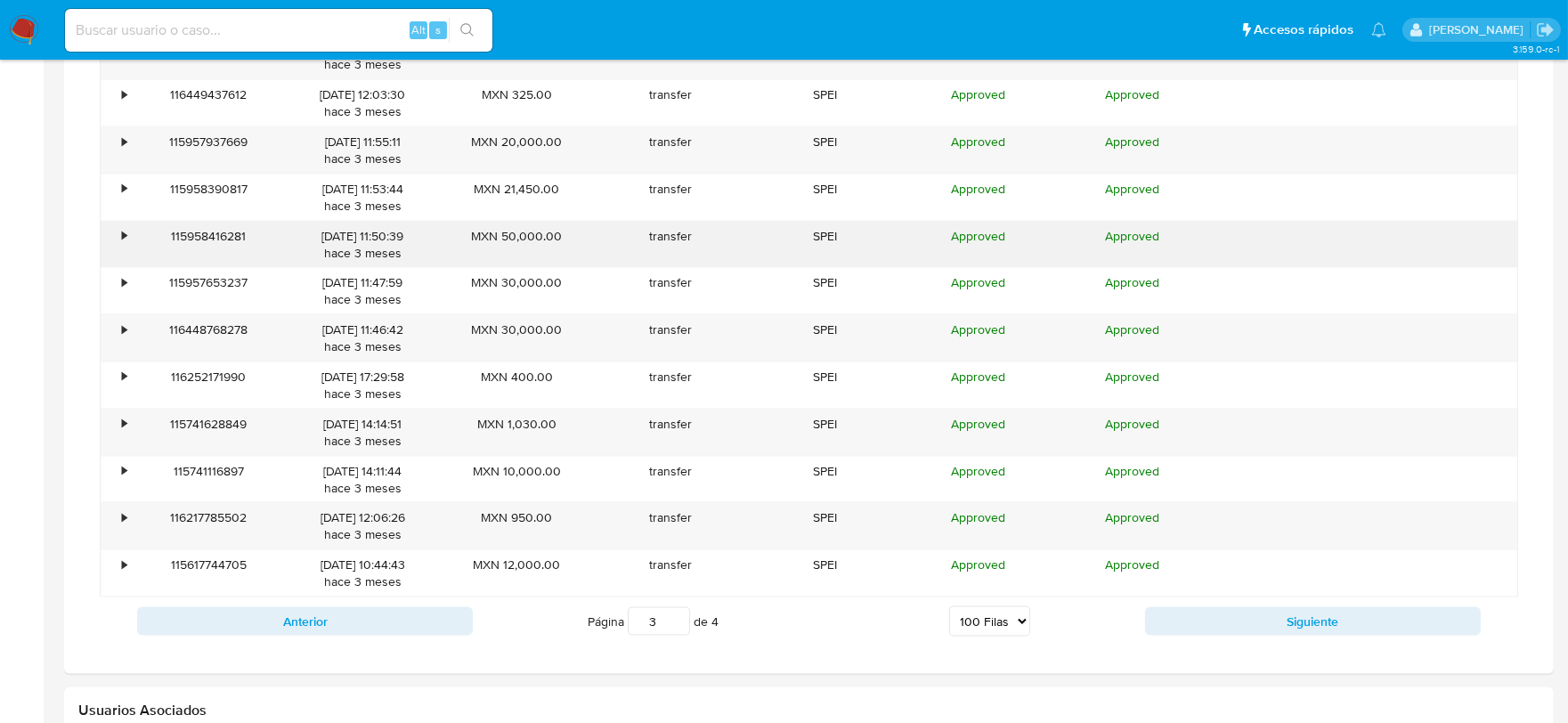
click at [127, 241] on div "•" at bounding box center [116, 245] width 31 height 46
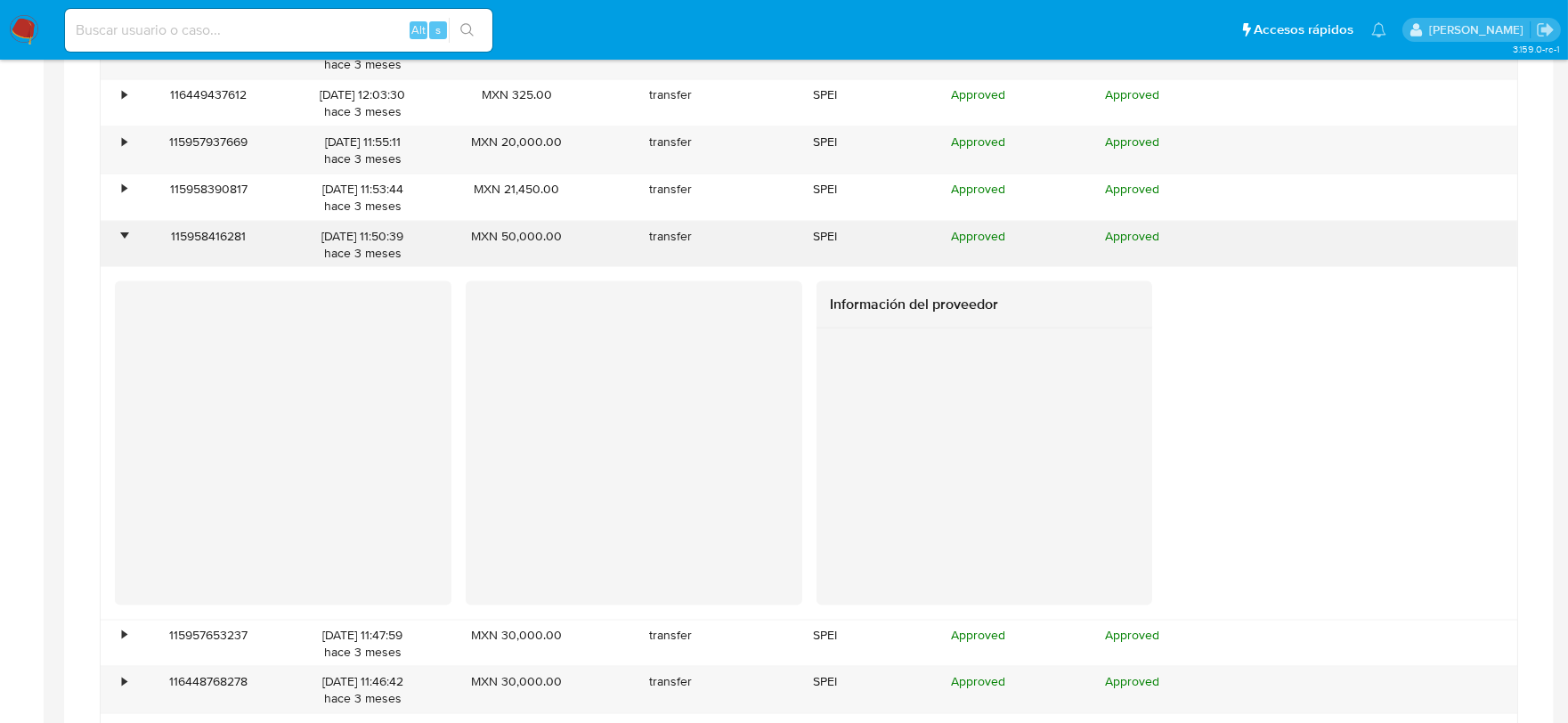
click at [127, 241] on div "•" at bounding box center [116, 245] width 31 height 46
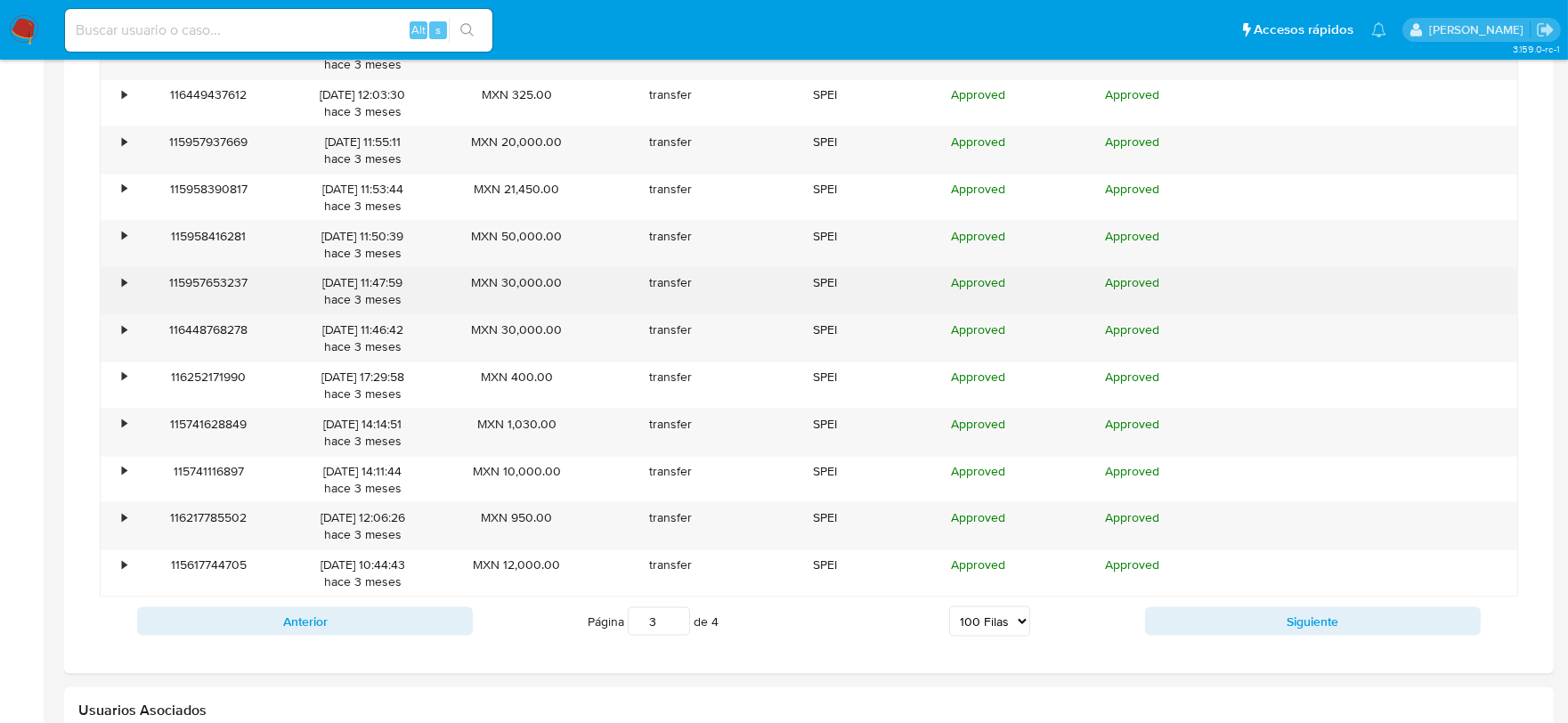
click at [127, 286] on div "•" at bounding box center [116, 292] width 31 height 46
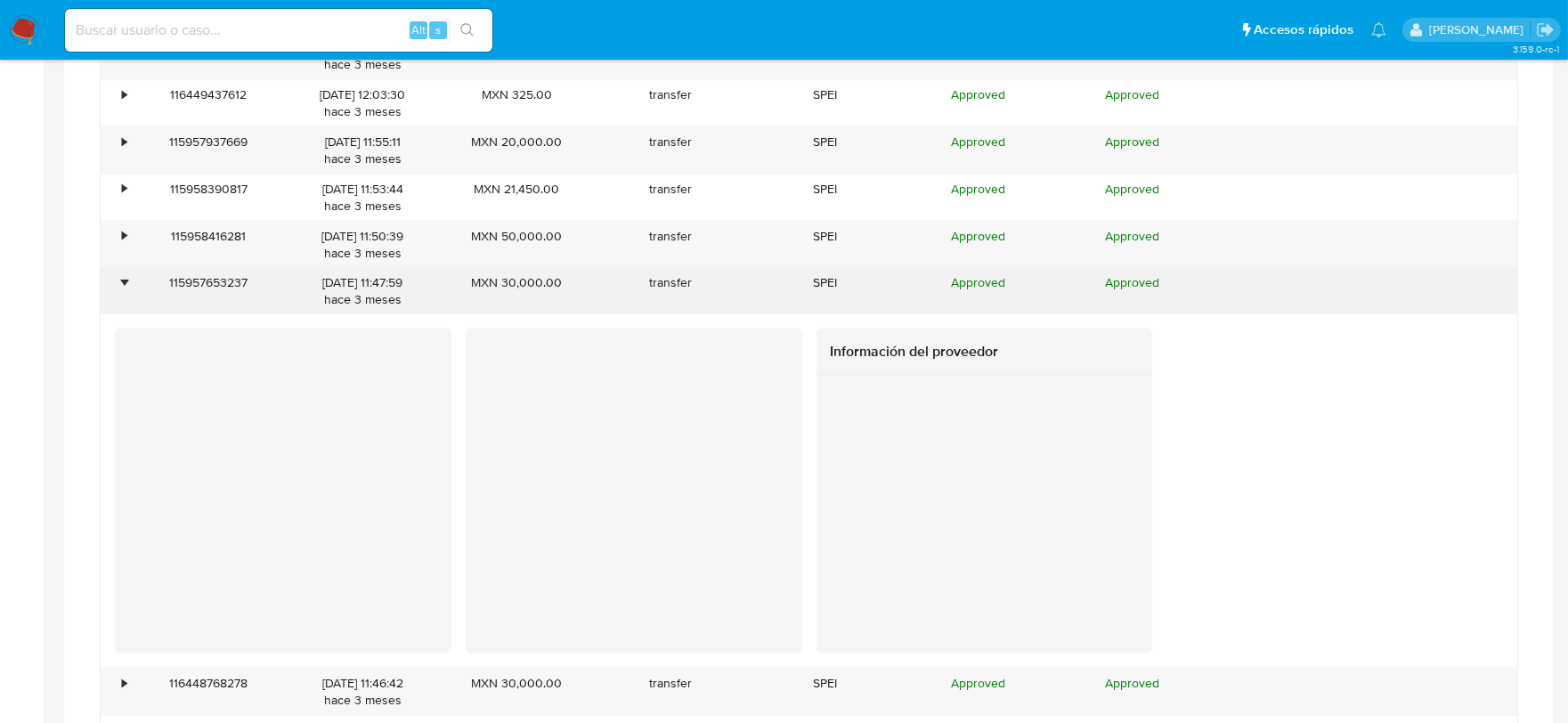
click at [127, 286] on div "•" at bounding box center [116, 292] width 31 height 46
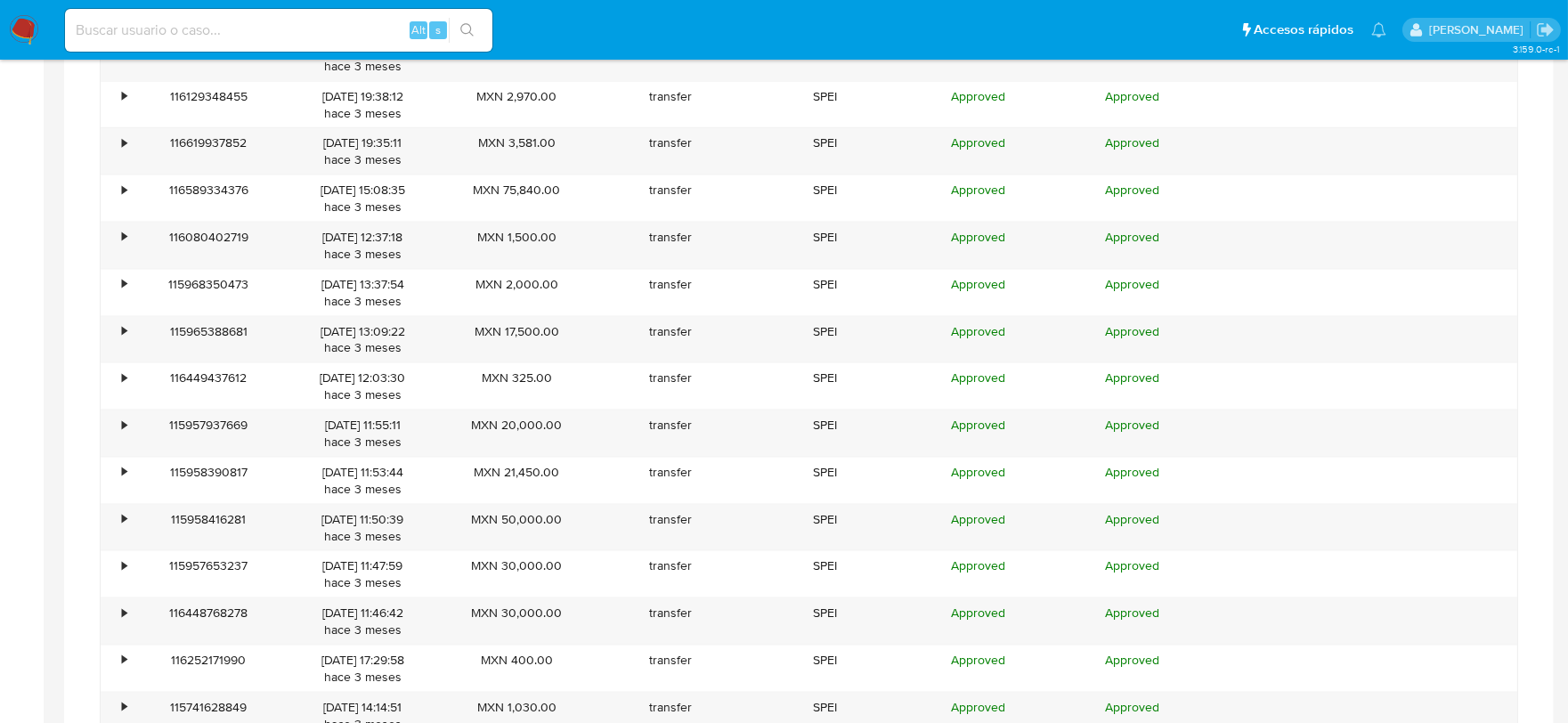
scroll to position [5020, 0]
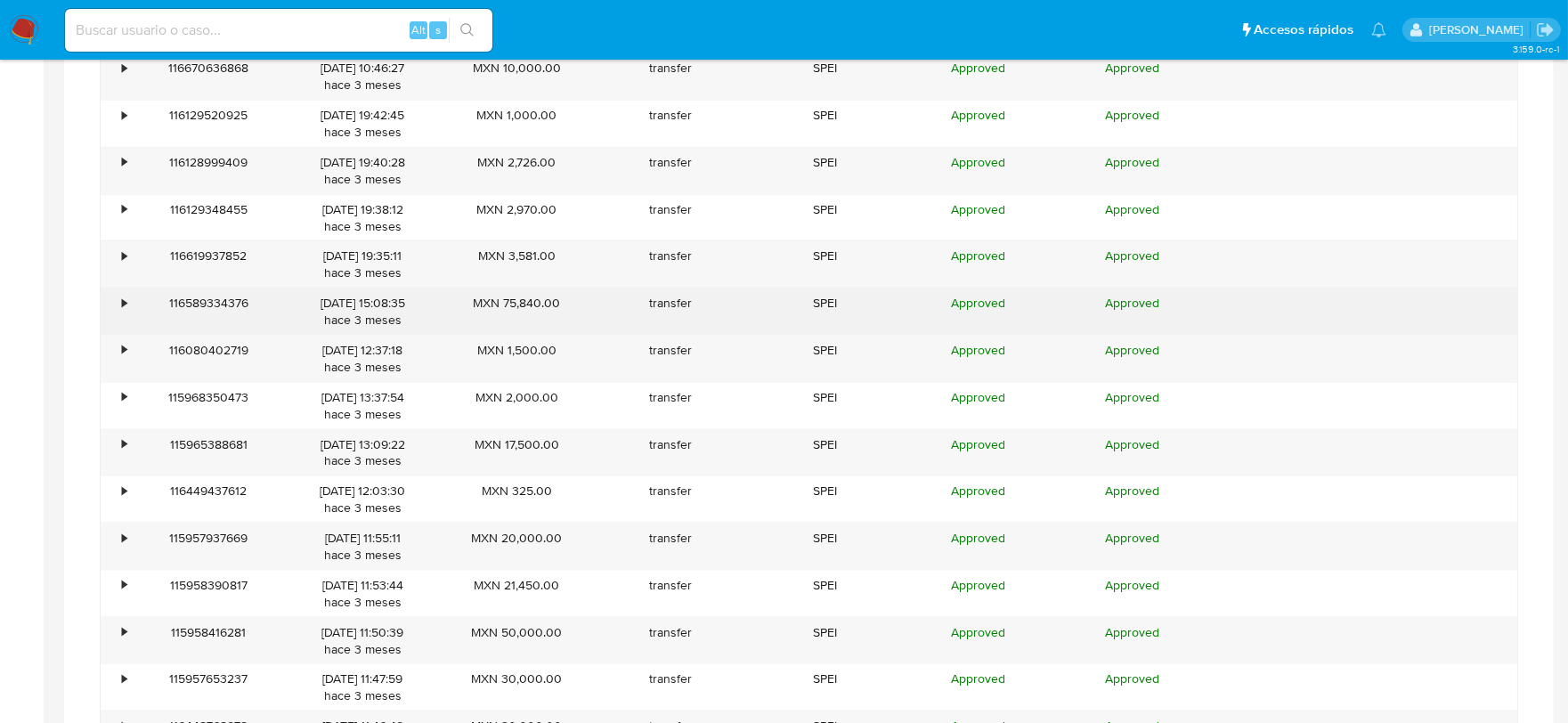
click at [126, 312] on div "•" at bounding box center [124, 303] width 5 height 17
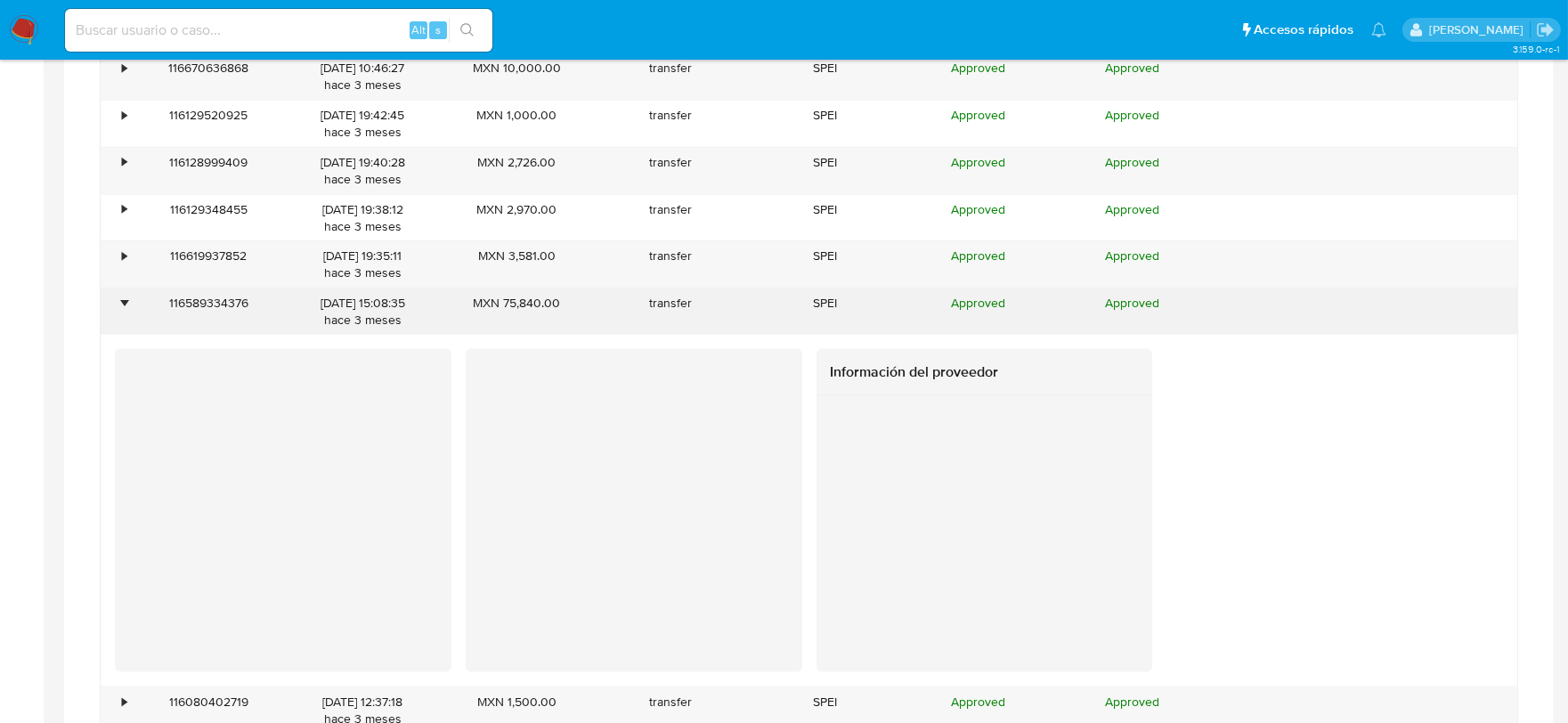
click at [126, 312] on div "•" at bounding box center [124, 303] width 5 height 17
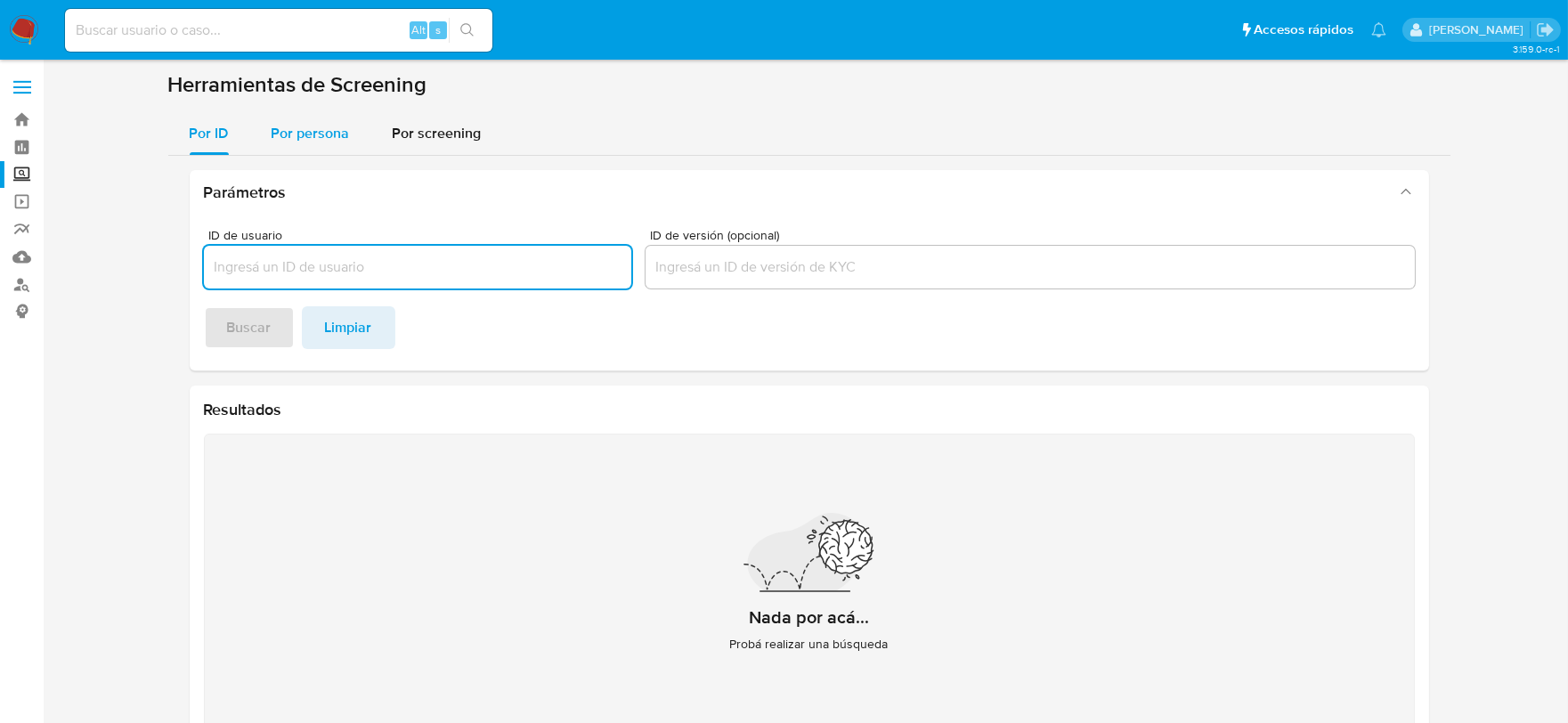
click at [329, 132] on span "Por persona" at bounding box center [310, 132] width 78 height 20
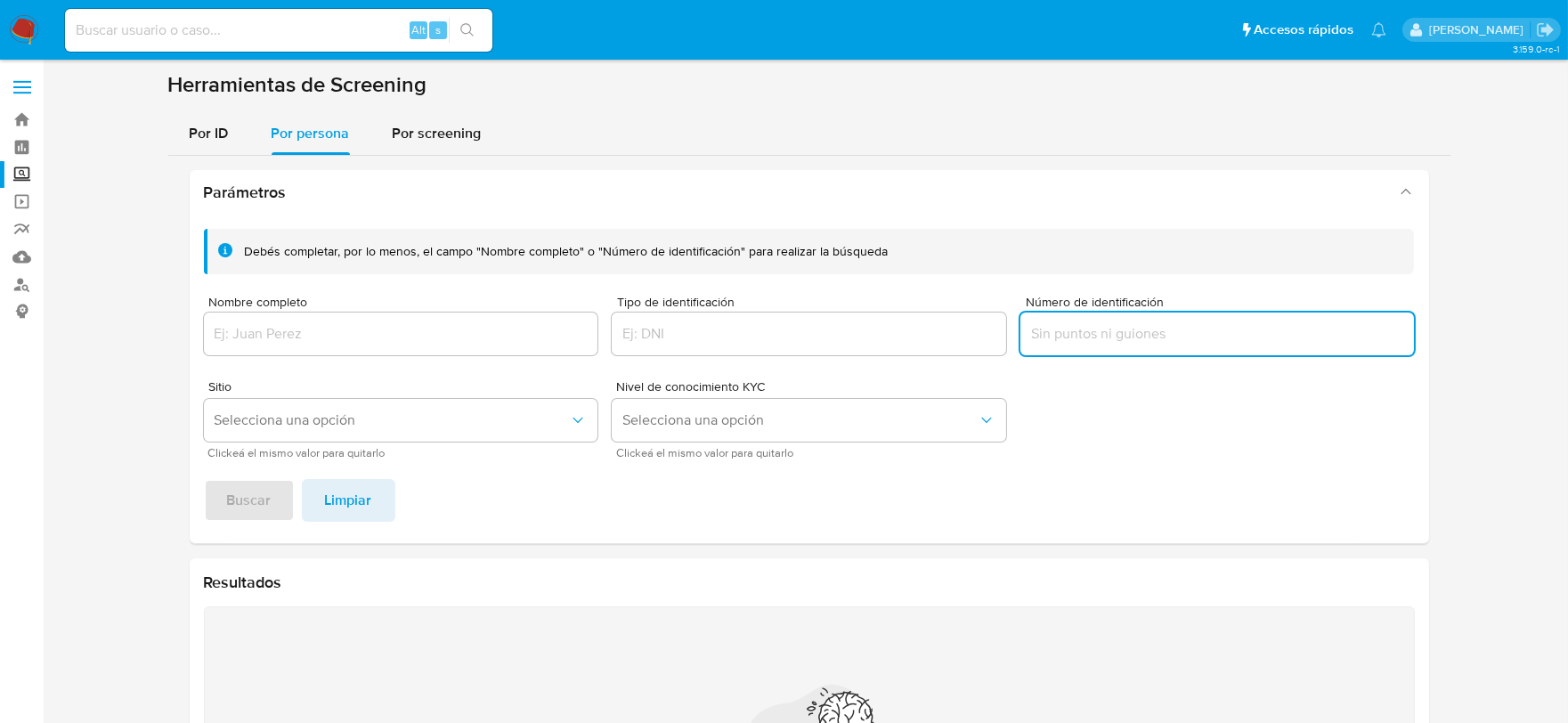
click at [1102, 332] on input "Número de identificación" at bounding box center [1218, 334] width 395 height 23
type input "MARN910707HZSRMR08"
click at [251, 502] on span "Buscar" at bounding box center [249, 500] width 44 height 40
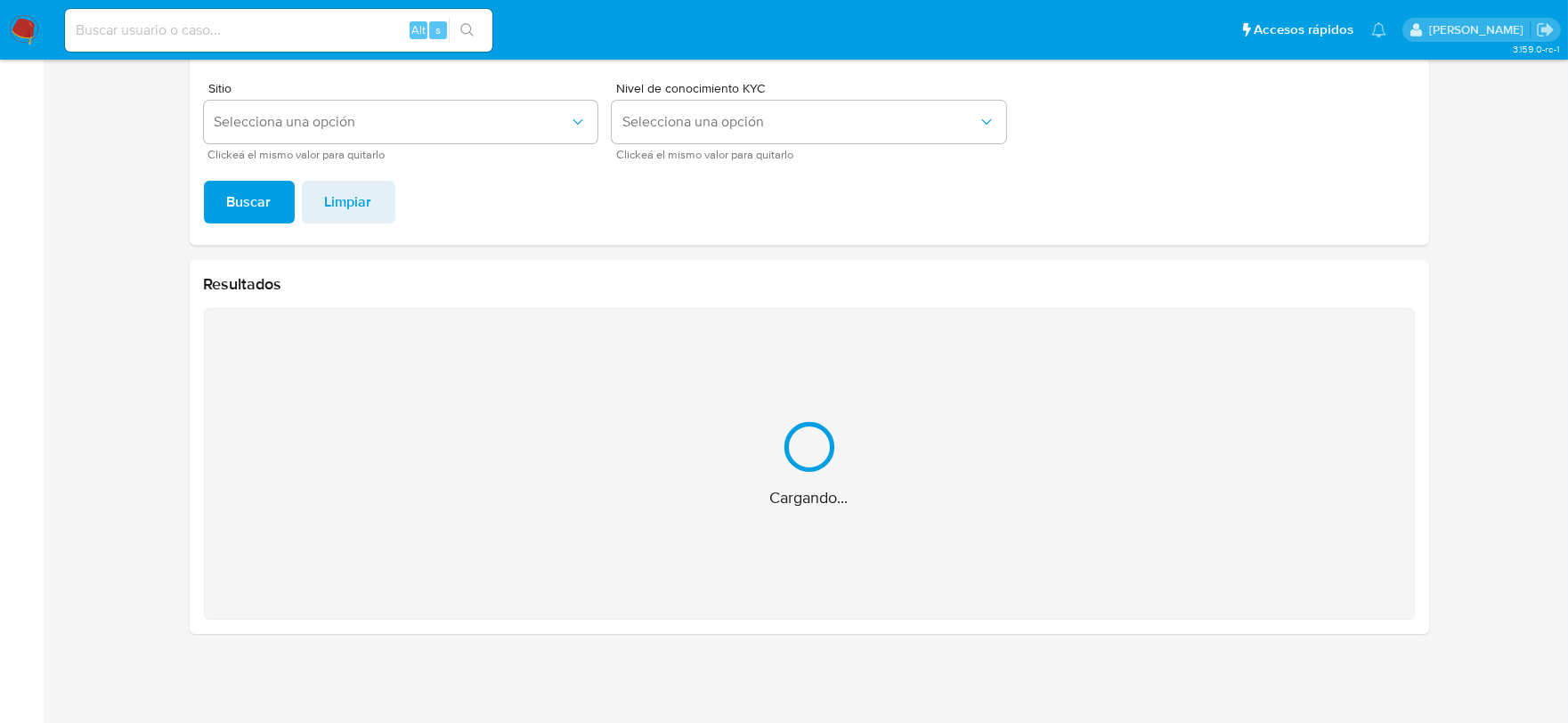
scroll to position [15, 0]
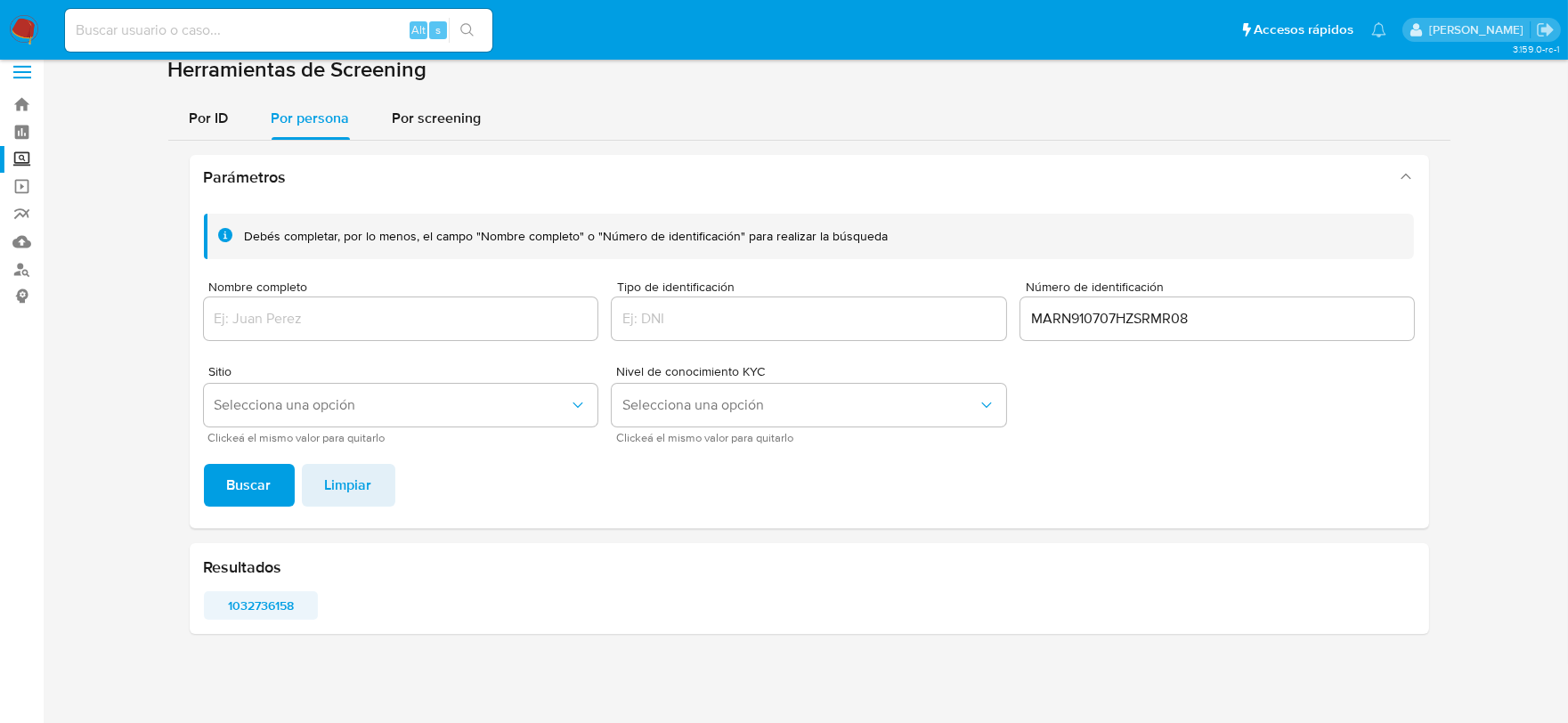
click at [267, 601] on span "1032736158" at bounding box center [261, 605] width 90 height 25
click at [1066, 312] on input "MARN910707HZSRMR08" at bounding box center [1218, 319] width 395 height 23
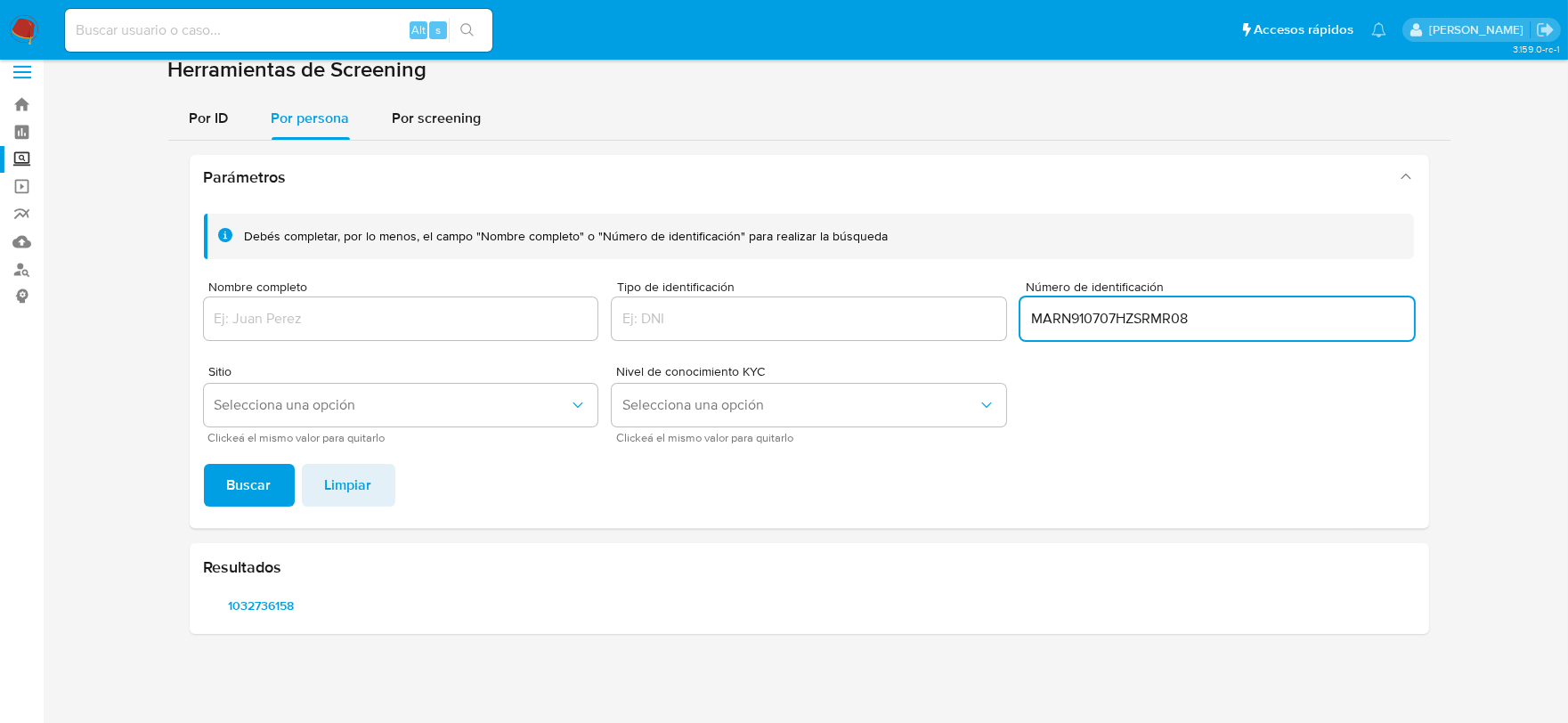
click at [1066, 312] on input "MARN910707HZSRMR08" at bounding box center [1218, 319] width 395 height 23
paste input "VABR880612DK9"
type input "VABR880612DK9"
click at [255, 484] on span "Buscar" at bounding box center [249, 485] width 44 height 40
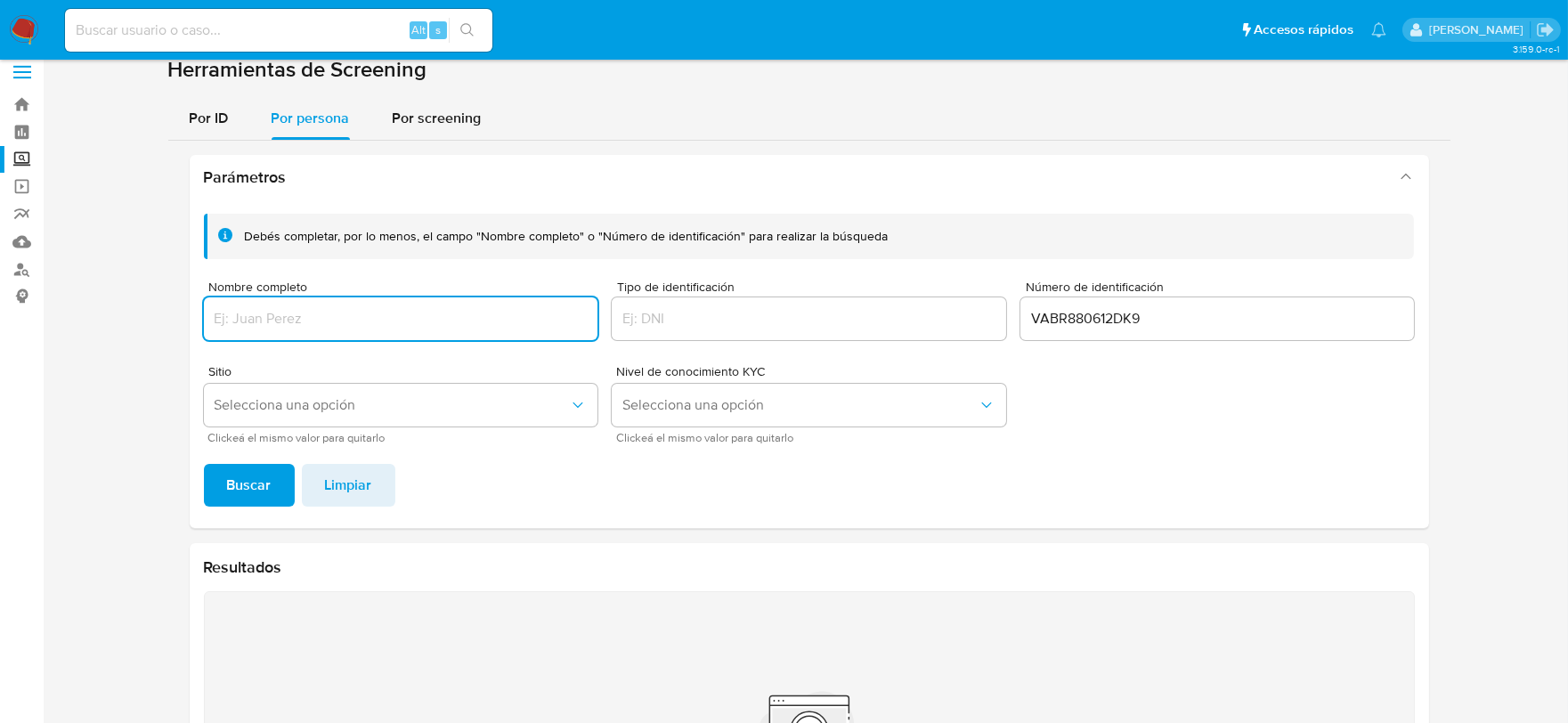
click at [337, 322] on input "Nombre completo" at bounding box center [401, 319] width 395 height 23
type input "ROSARIO VARONA BIGUERAS"
click at [263, 479] on span "Buscar" at bounding box center [249, 485] width 44 height 40
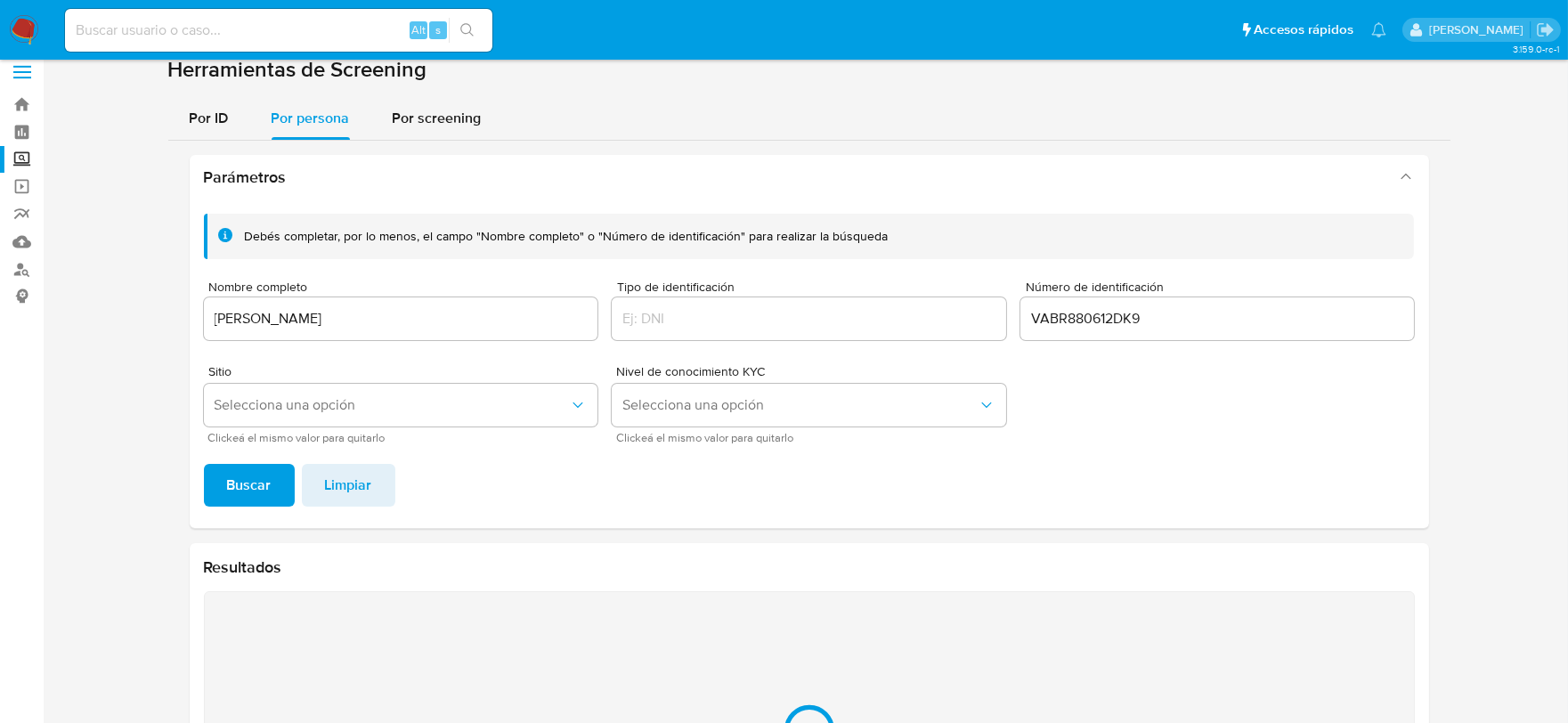
scroll to position [298, 0]
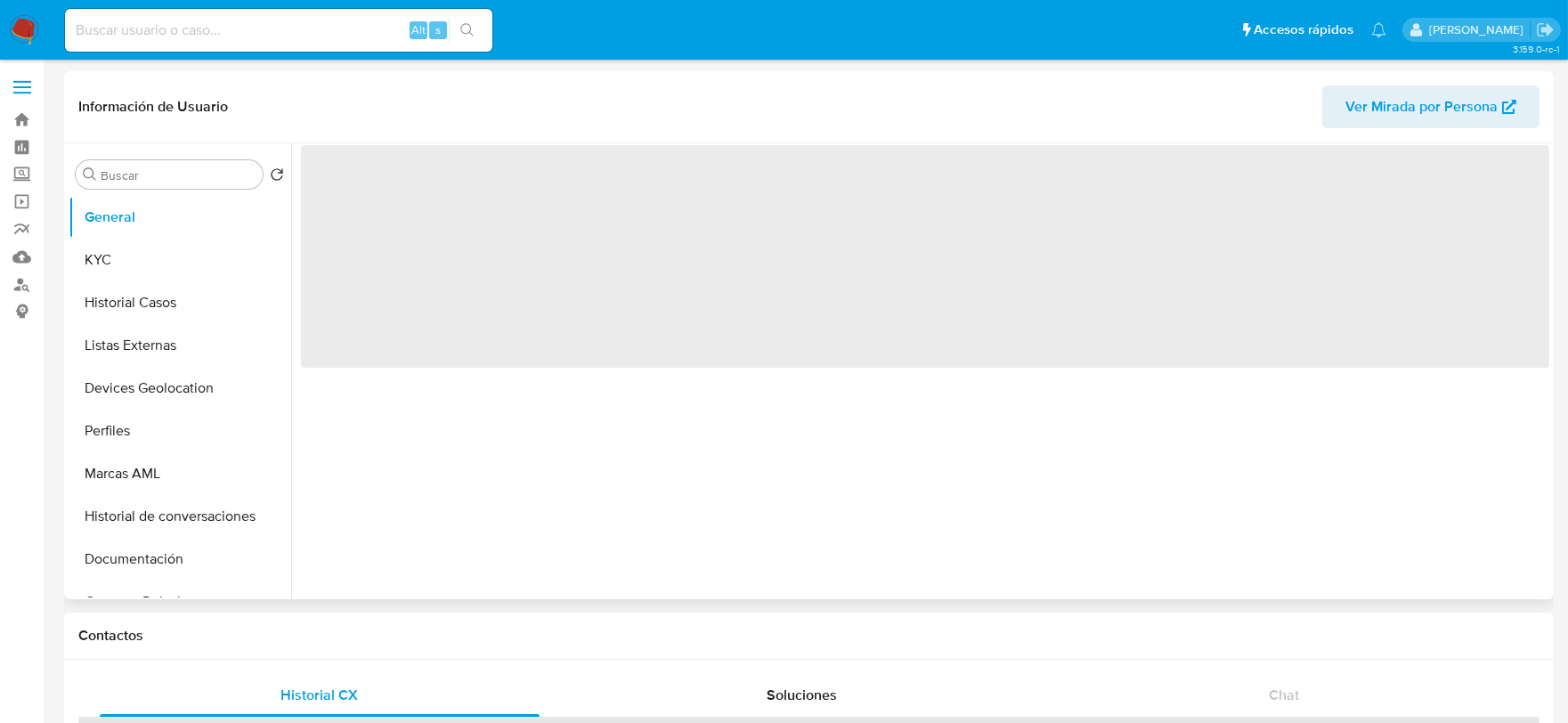
select select "10"
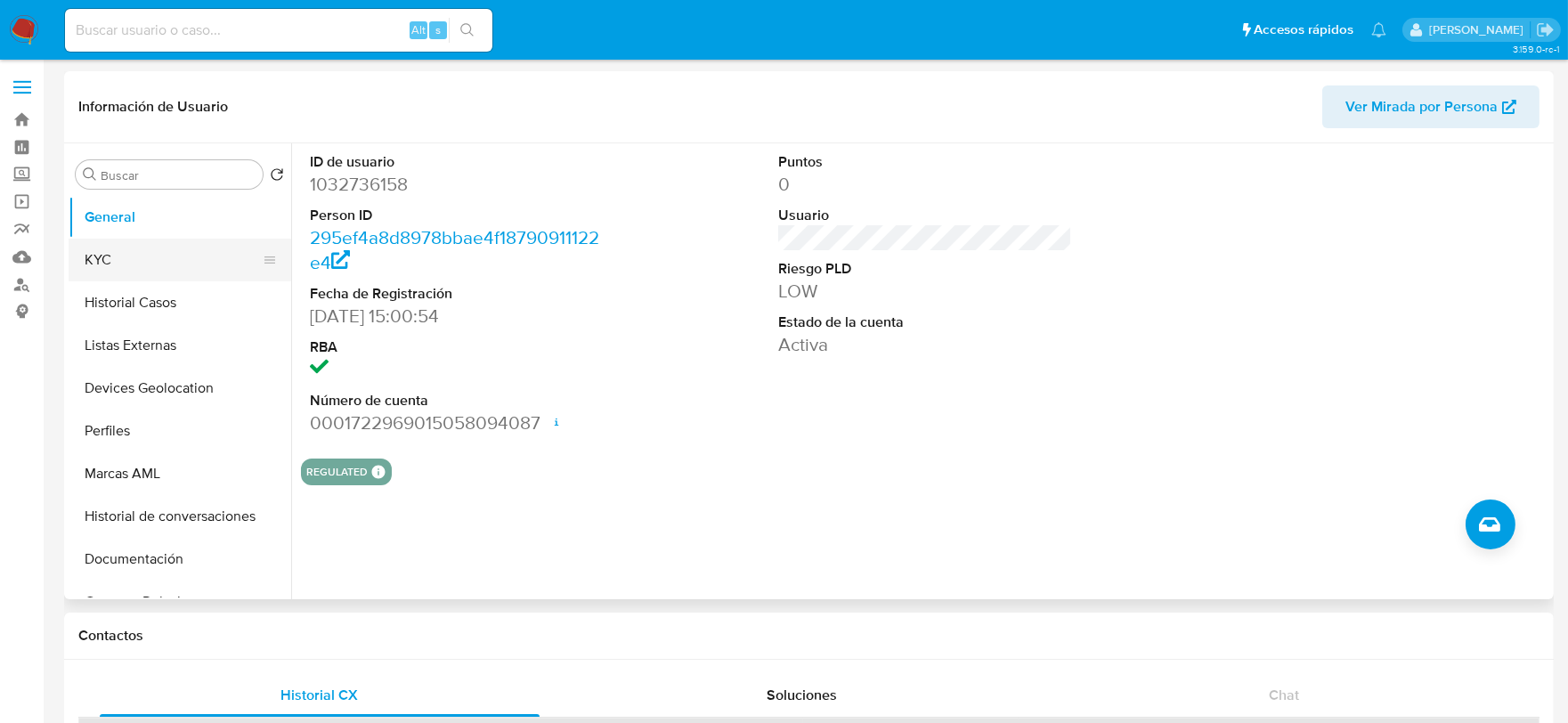
click at [135, 260] on button "KYC" at bounding box center [173, 260] width 209 height 42
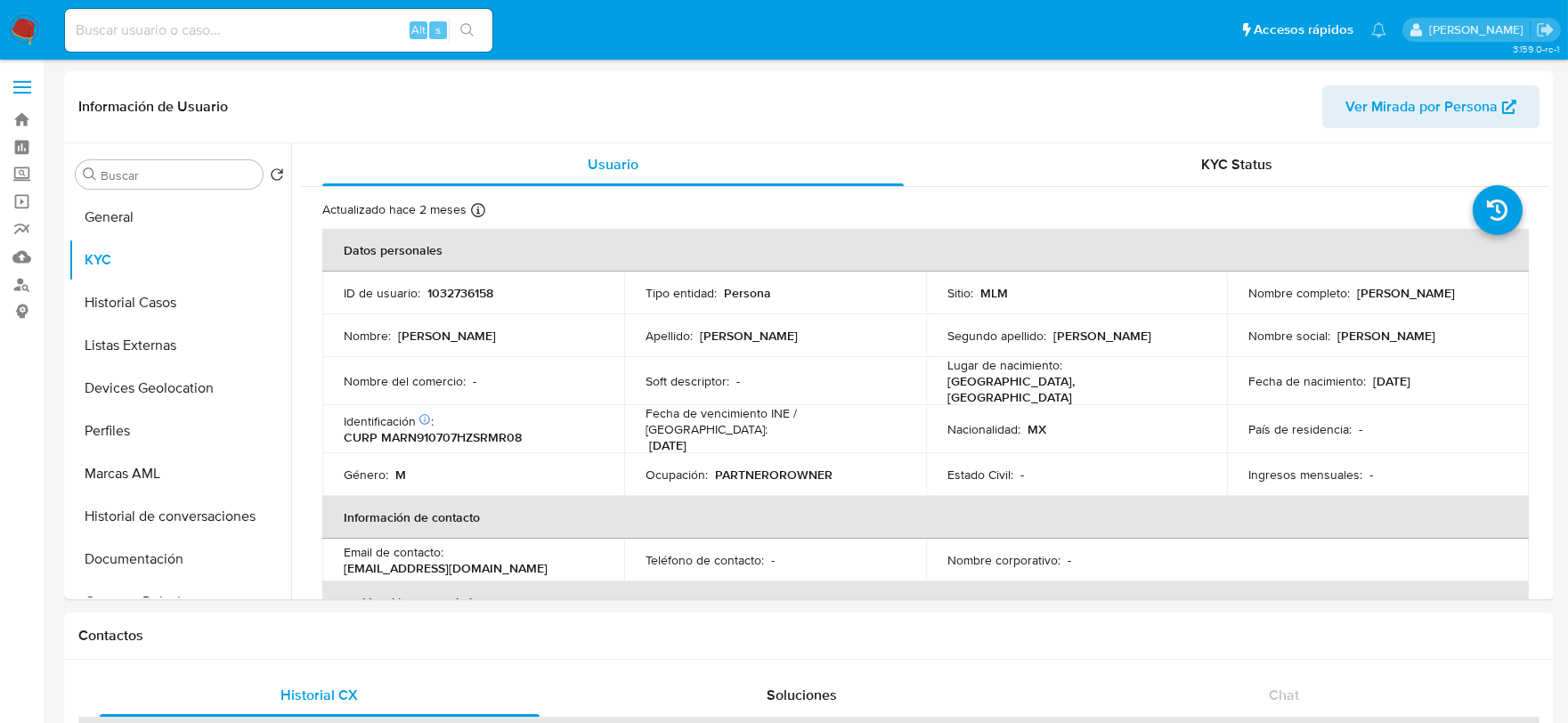
click at [439, 297] on p "1032736158" at bounding box center [461, 292] width 66 height 16
copy p "1032736158"
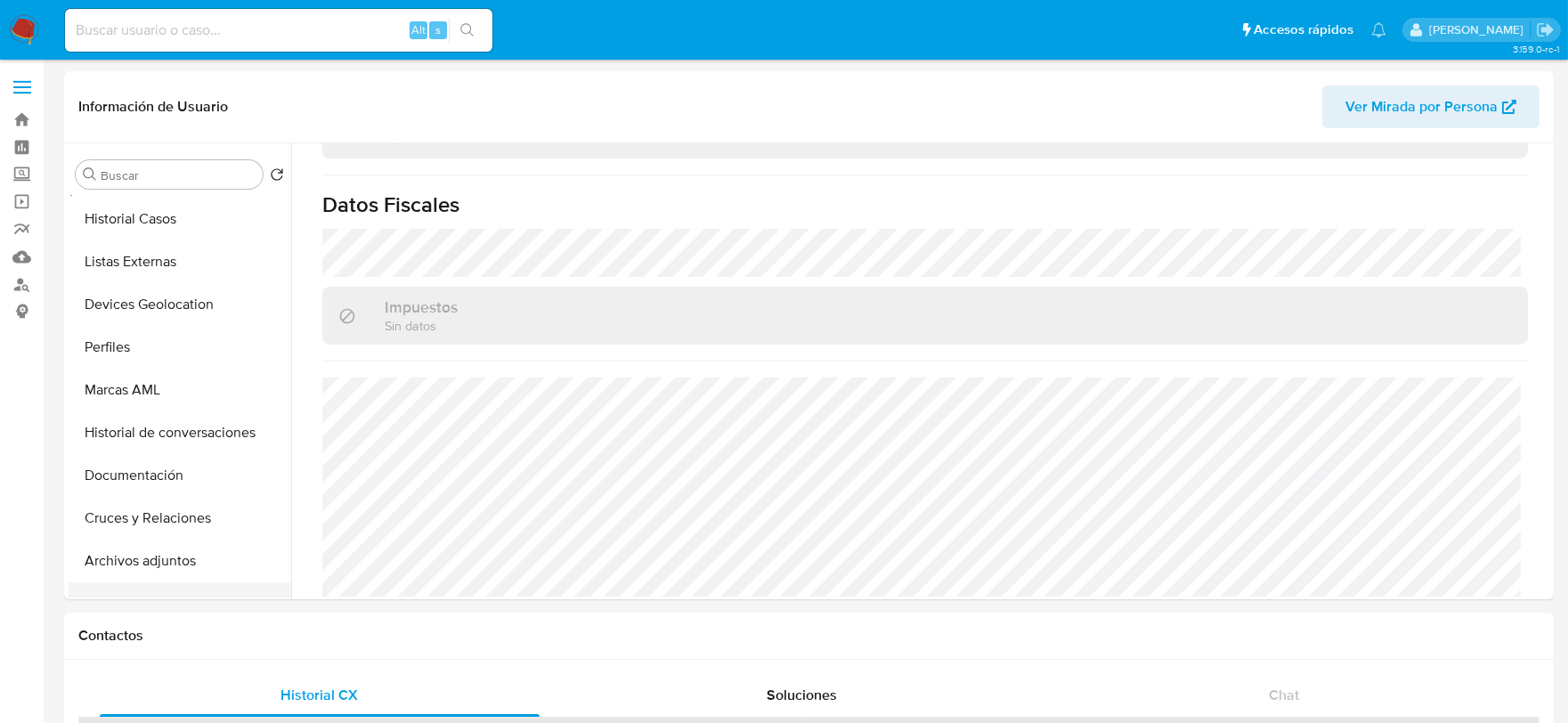
scroll to position [198, 0]
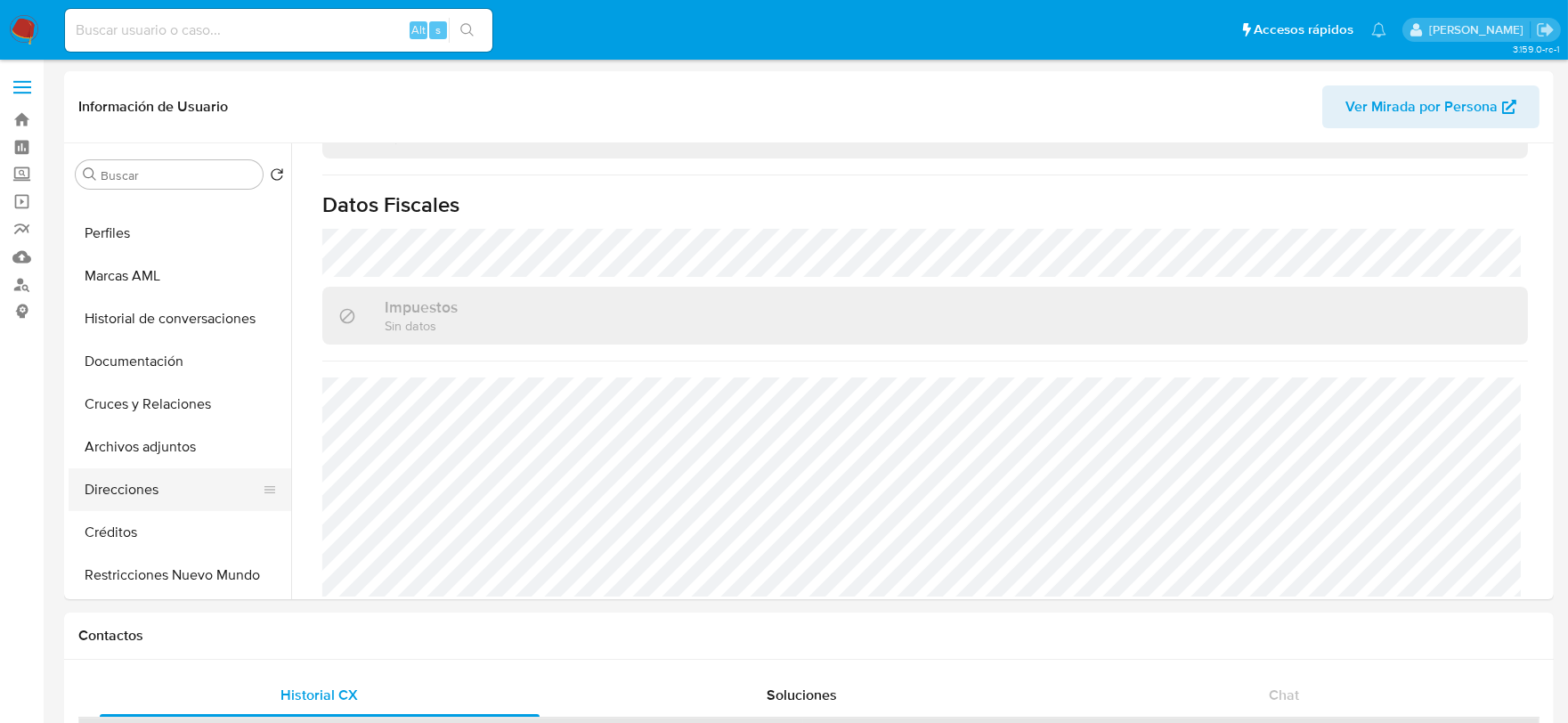
click at [146, 492] on button "Direcciones" at bounding box center [173, 489] width 209 height 42
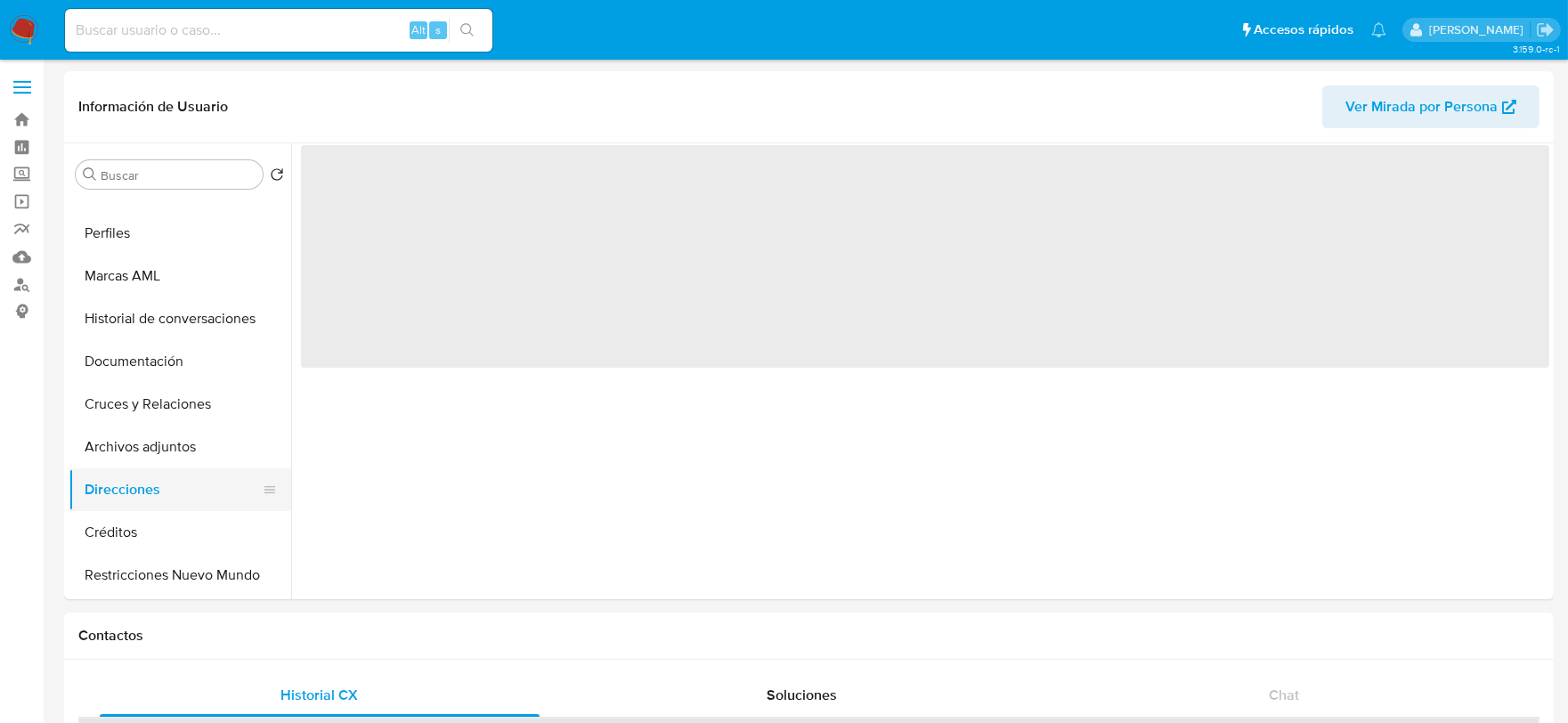
scroll to position [0, 0]
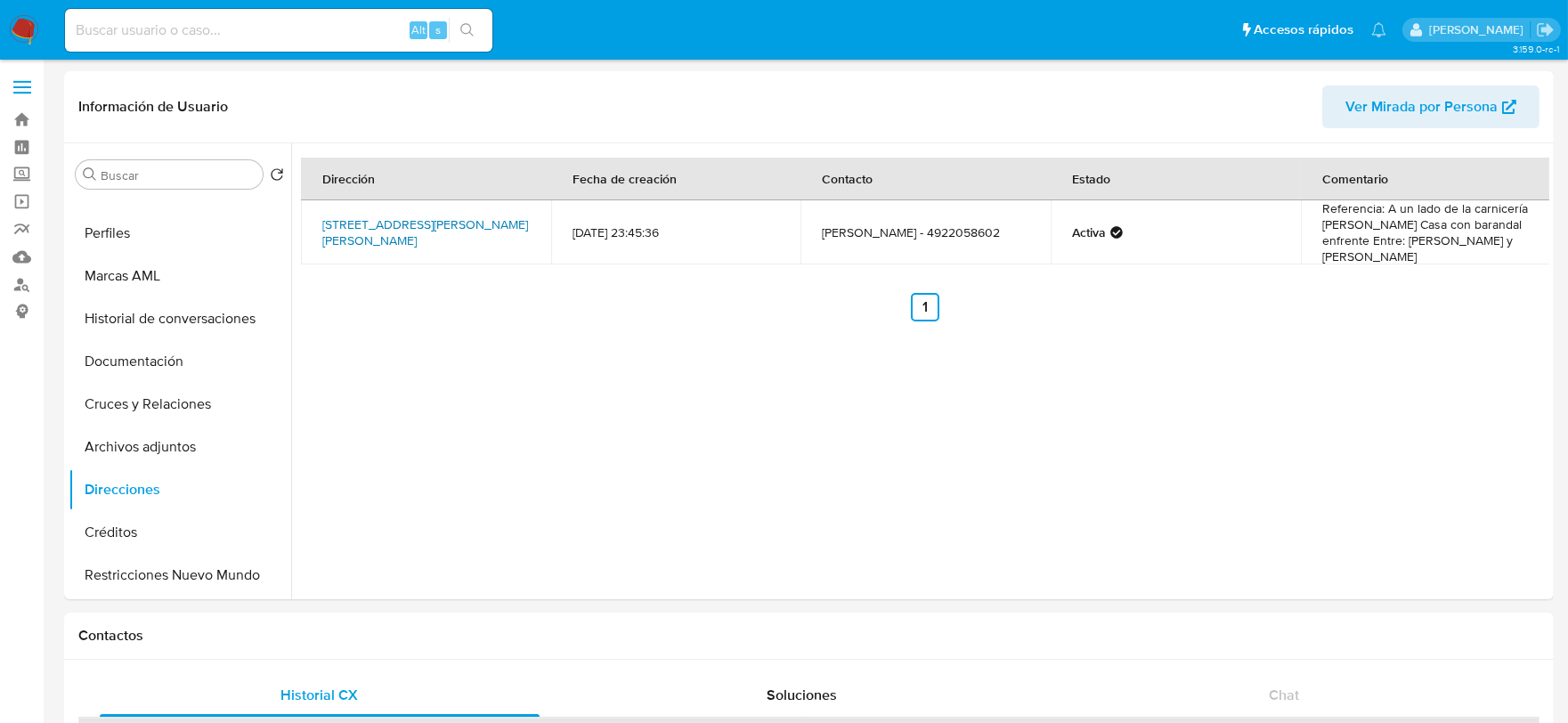
click at [441, 218] on link "Calle Adolfo López Mateos 16, General Panfilo Natera, Zacatecas, 98740, Mexico …" at bounding box center [425, 232] width 206 height 34
click at [24, 20] on img at bounding box center [23, 30] width 30 height 30
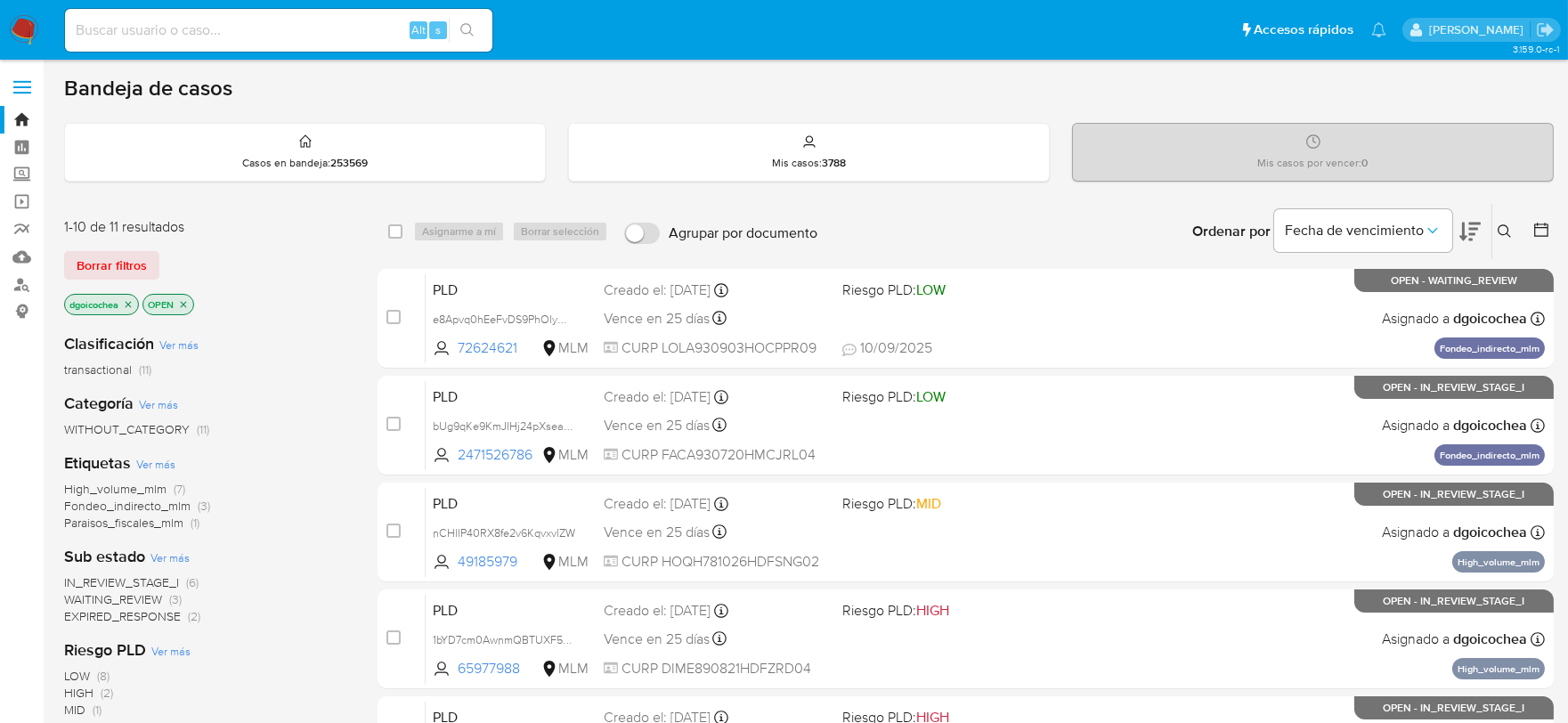
click at [155, 580] on span "IN_REVIEW_STAGE_I" at bounding box center [121, 582] width 115 height 17
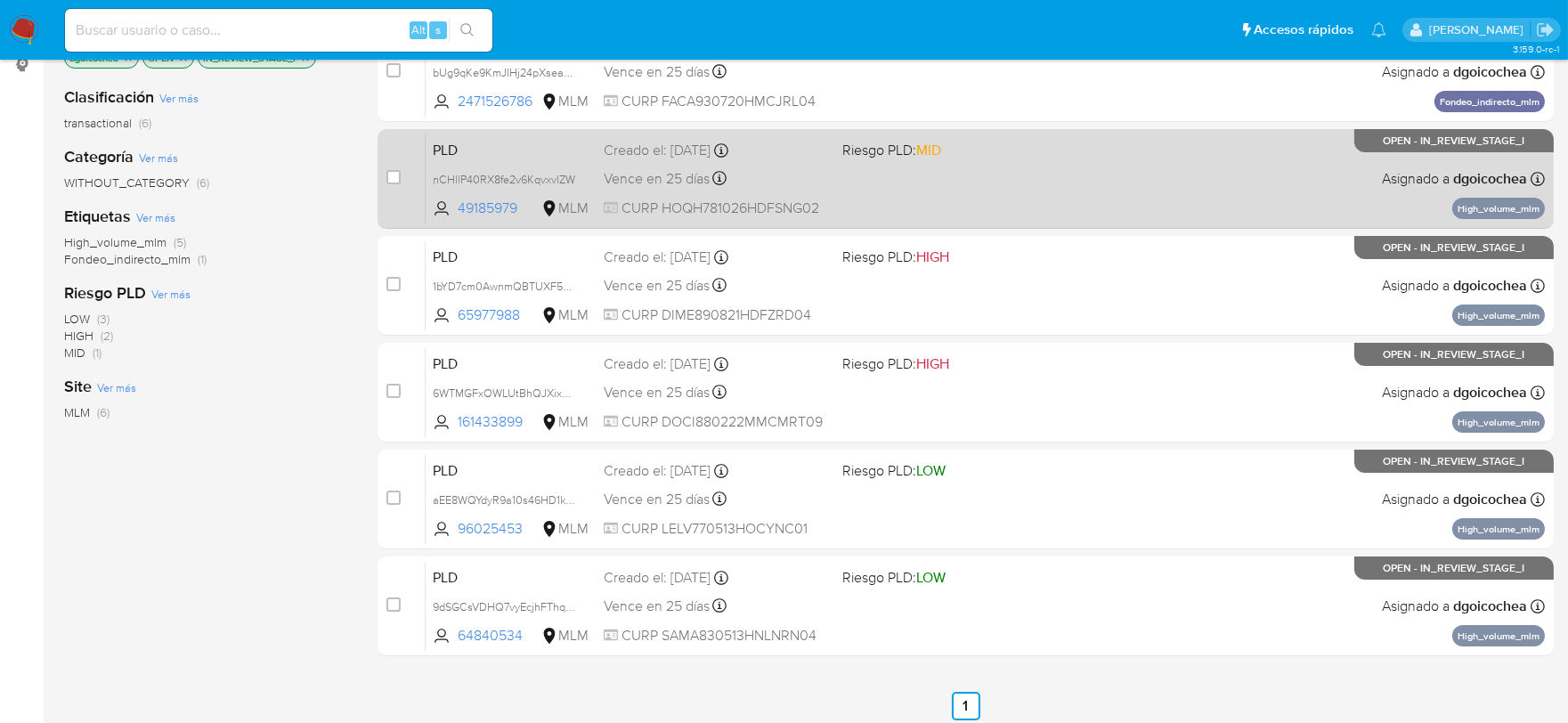
scroll to position [296, 0]
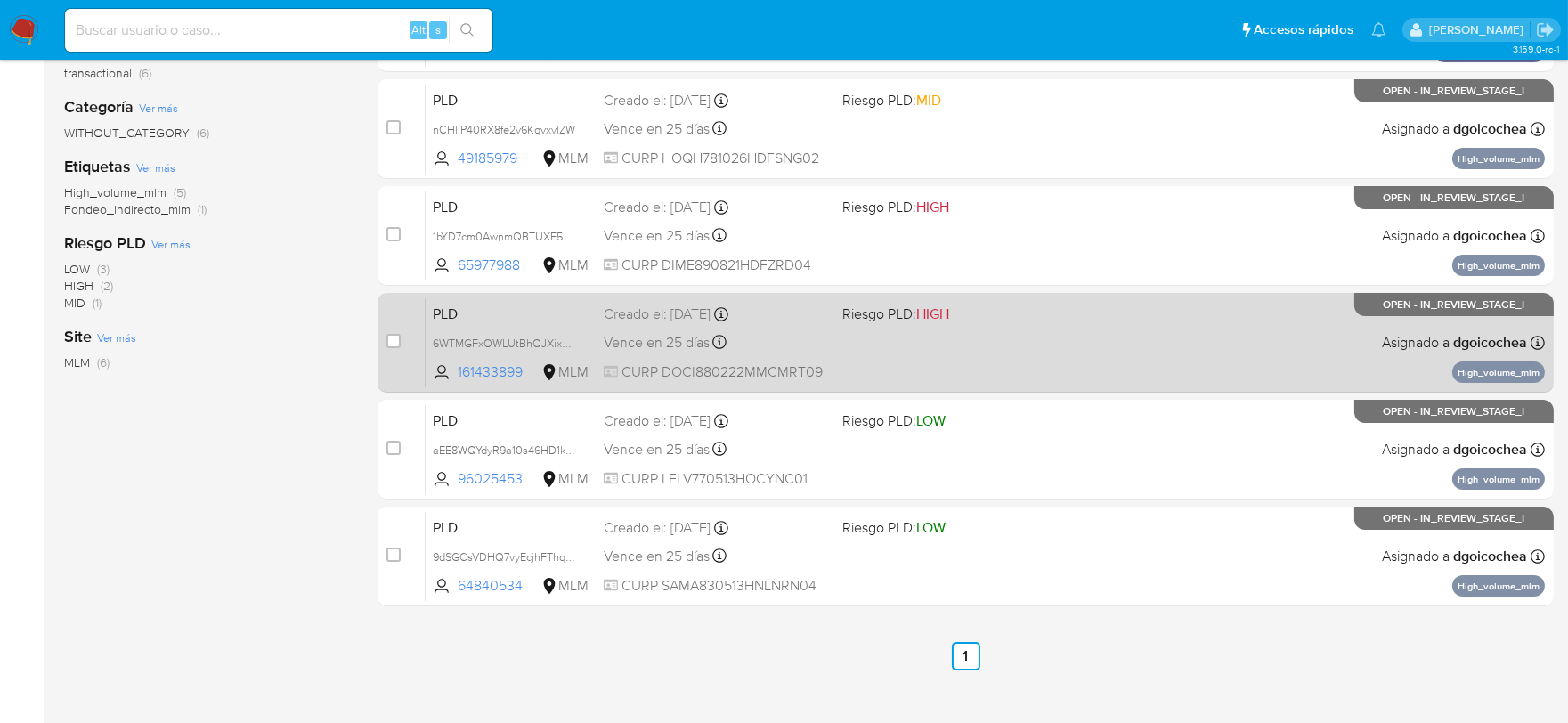
click at [442, 301] on span "PLD" at bounding box center [511, 313] width 156 height 23
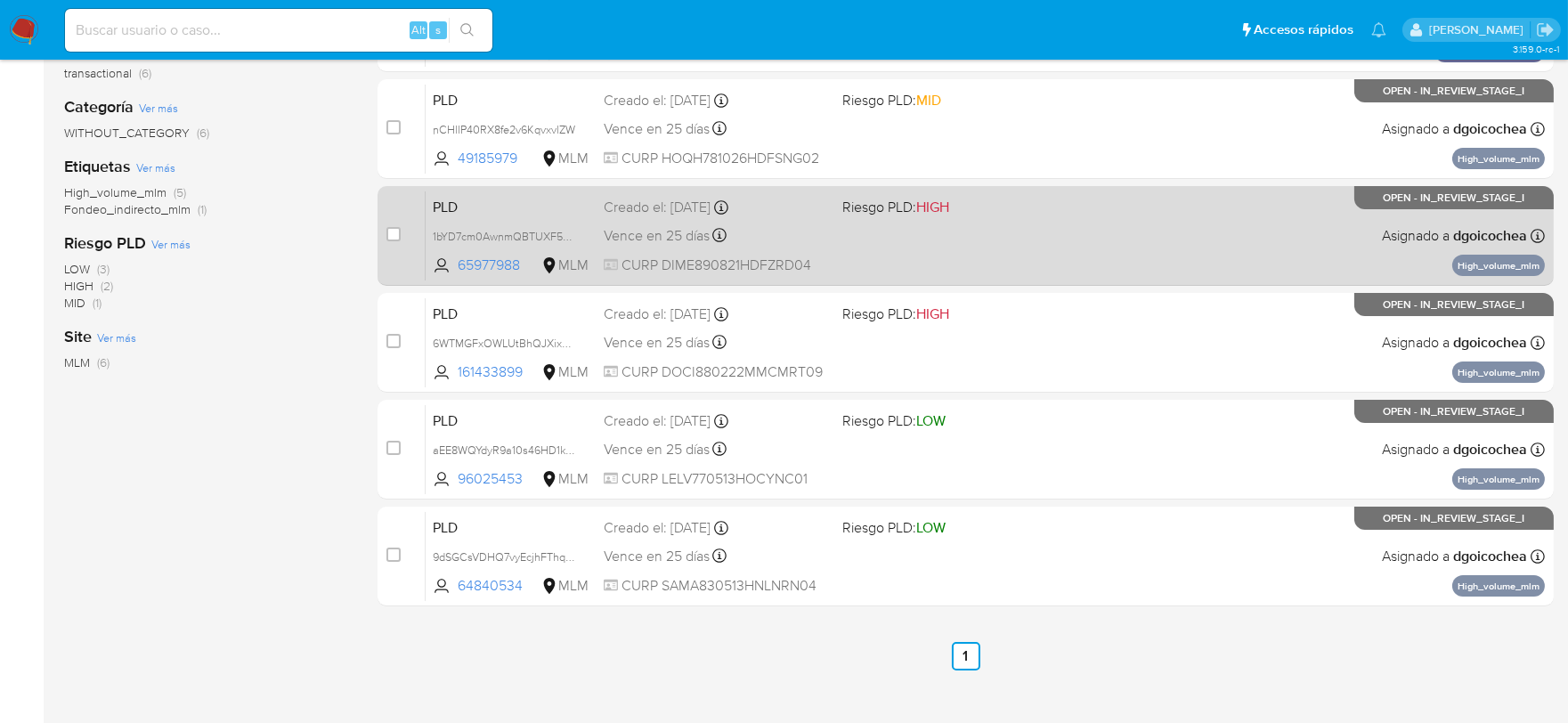
scroll to position [0, 0]
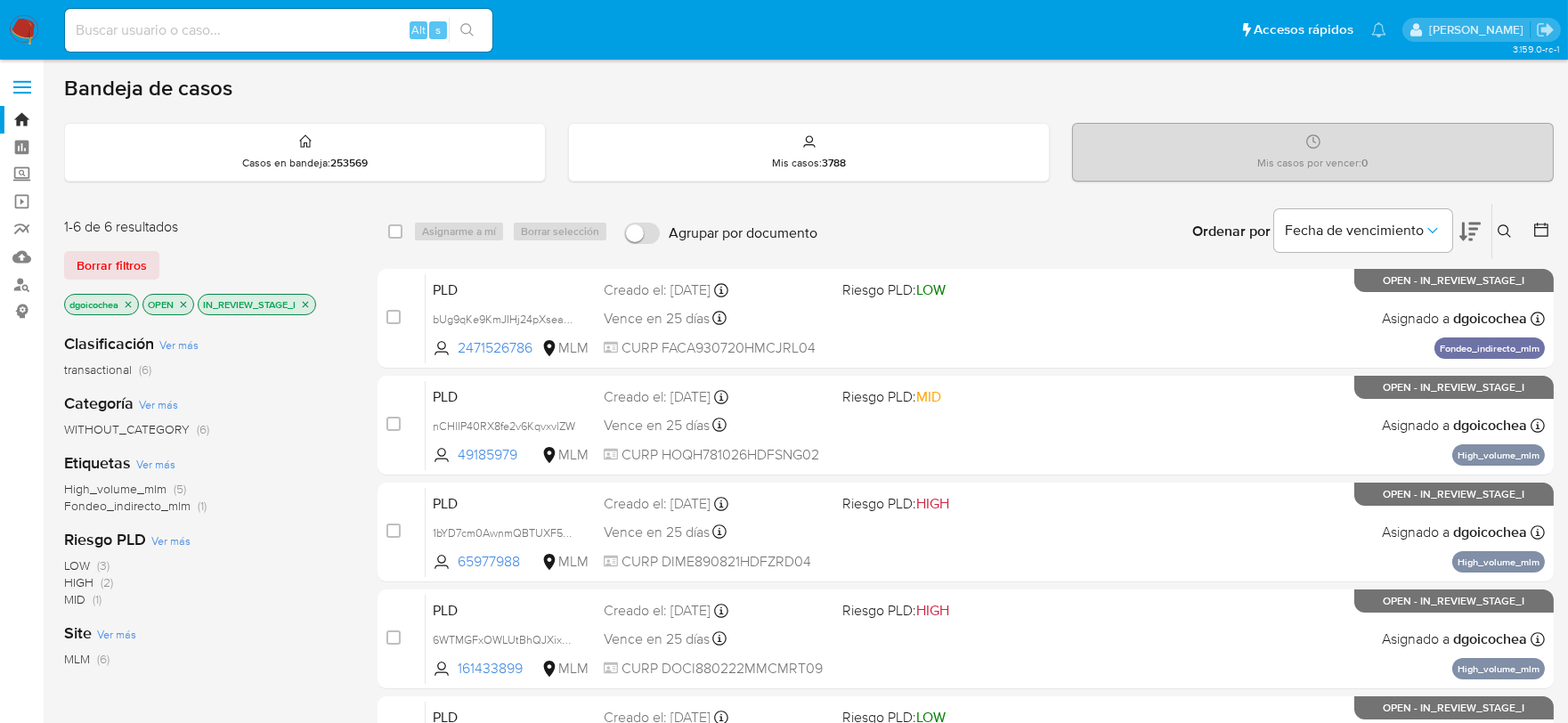
click at [1510, 224] on icon at bounding box center [1505, 231] width 14 height 14
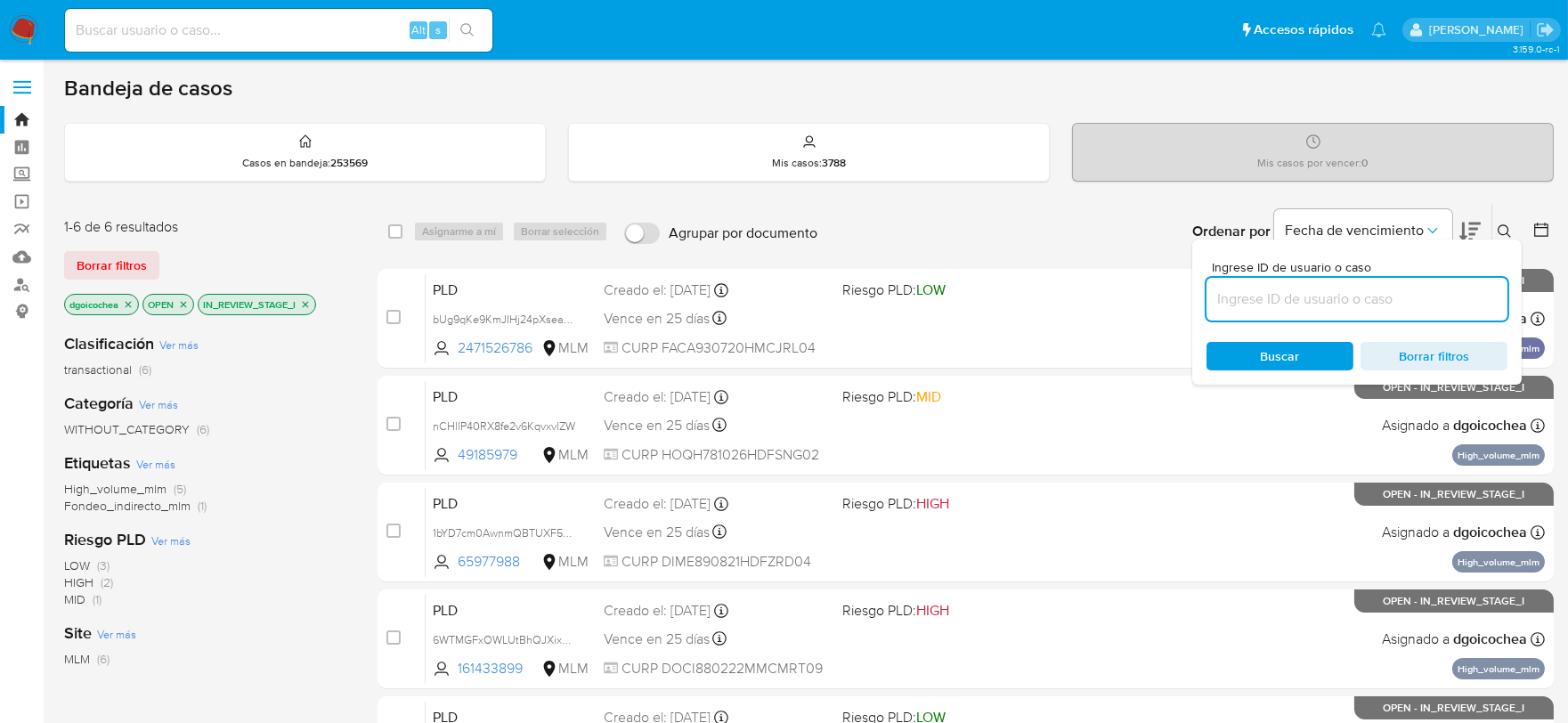
click at [1382, 290] on input at bounding box center [1358, 299] width 301 height 23
type input "96025453"
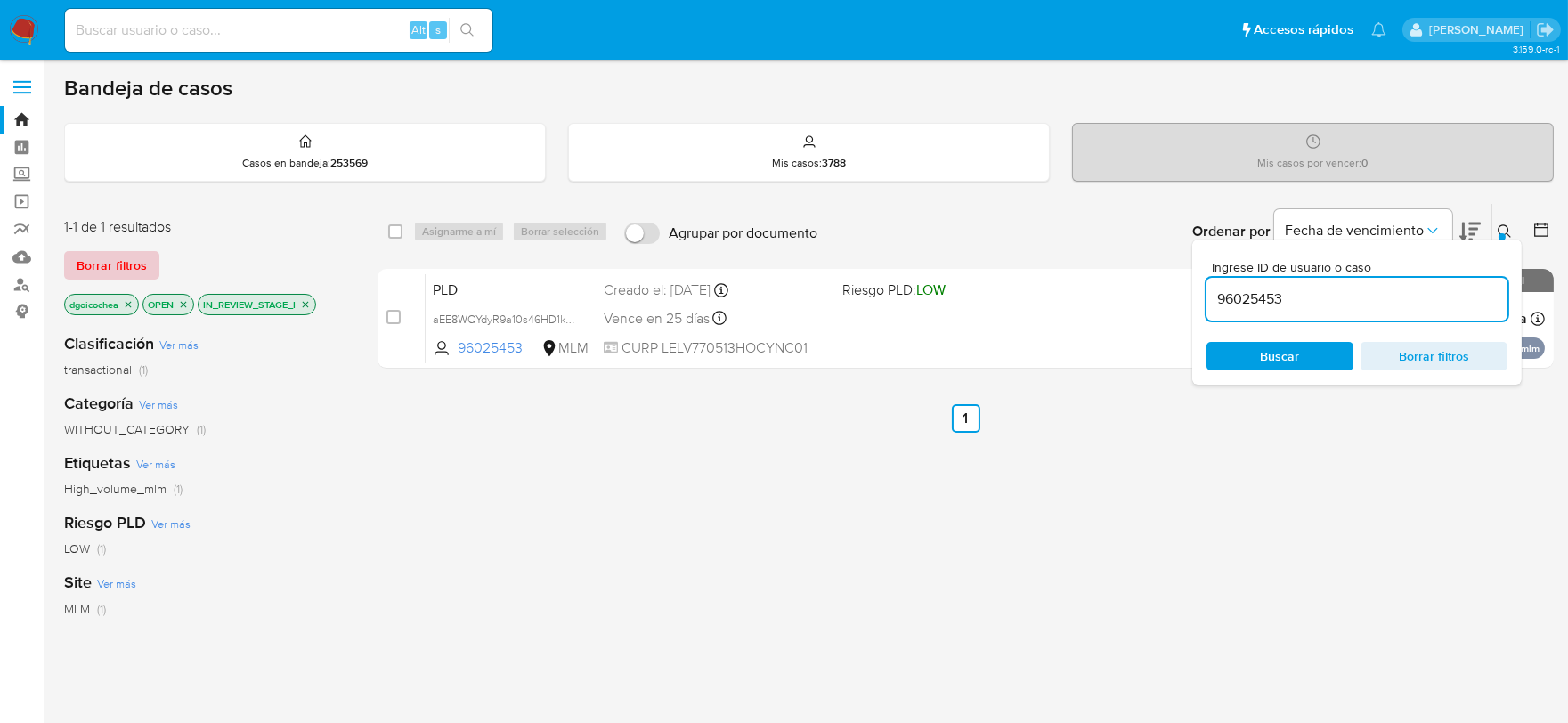
click at [131, 267] on span "Borrar filtros" at bounding box center [111, 265] width 70 height 25
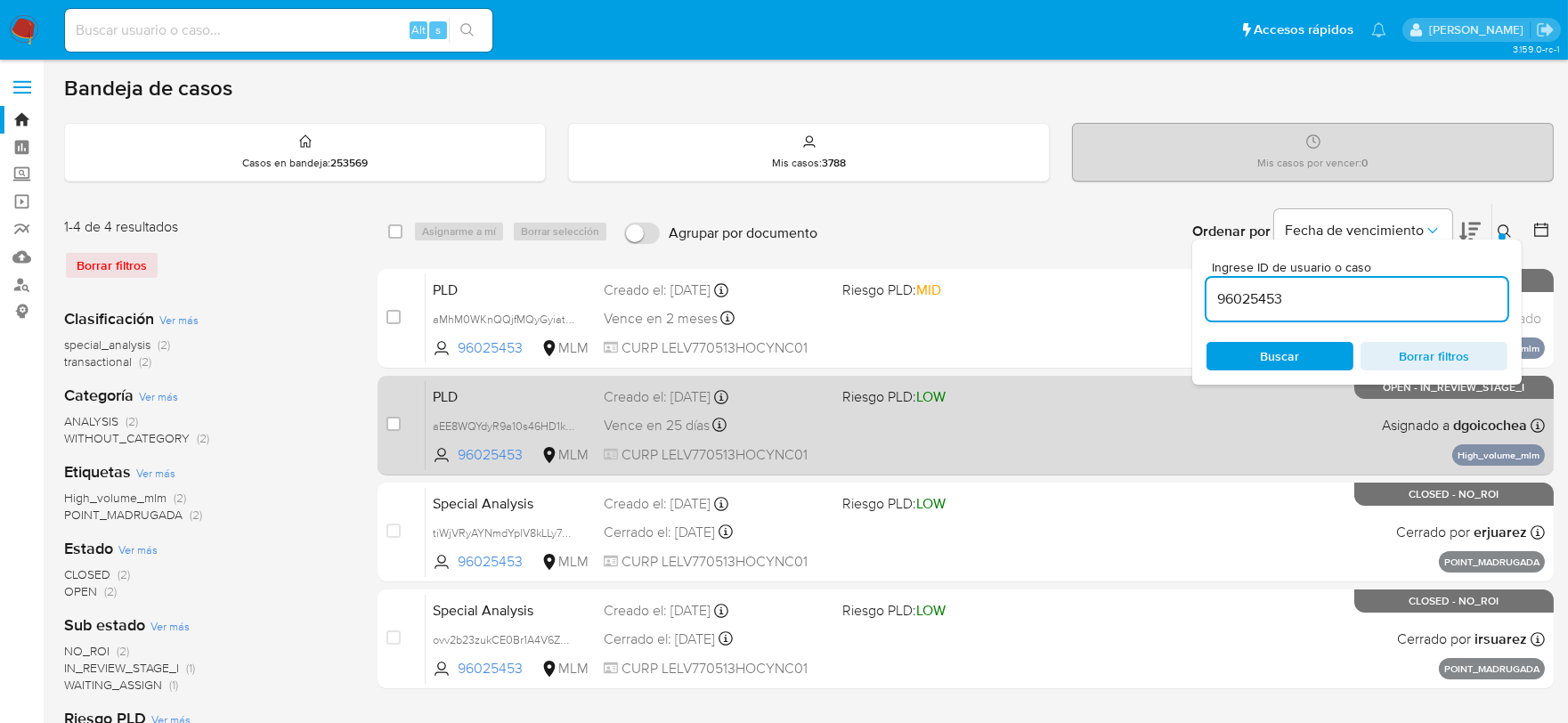
click at [452, 393] on span "PLD" at bounding box center [511, 396] width 156 height 23
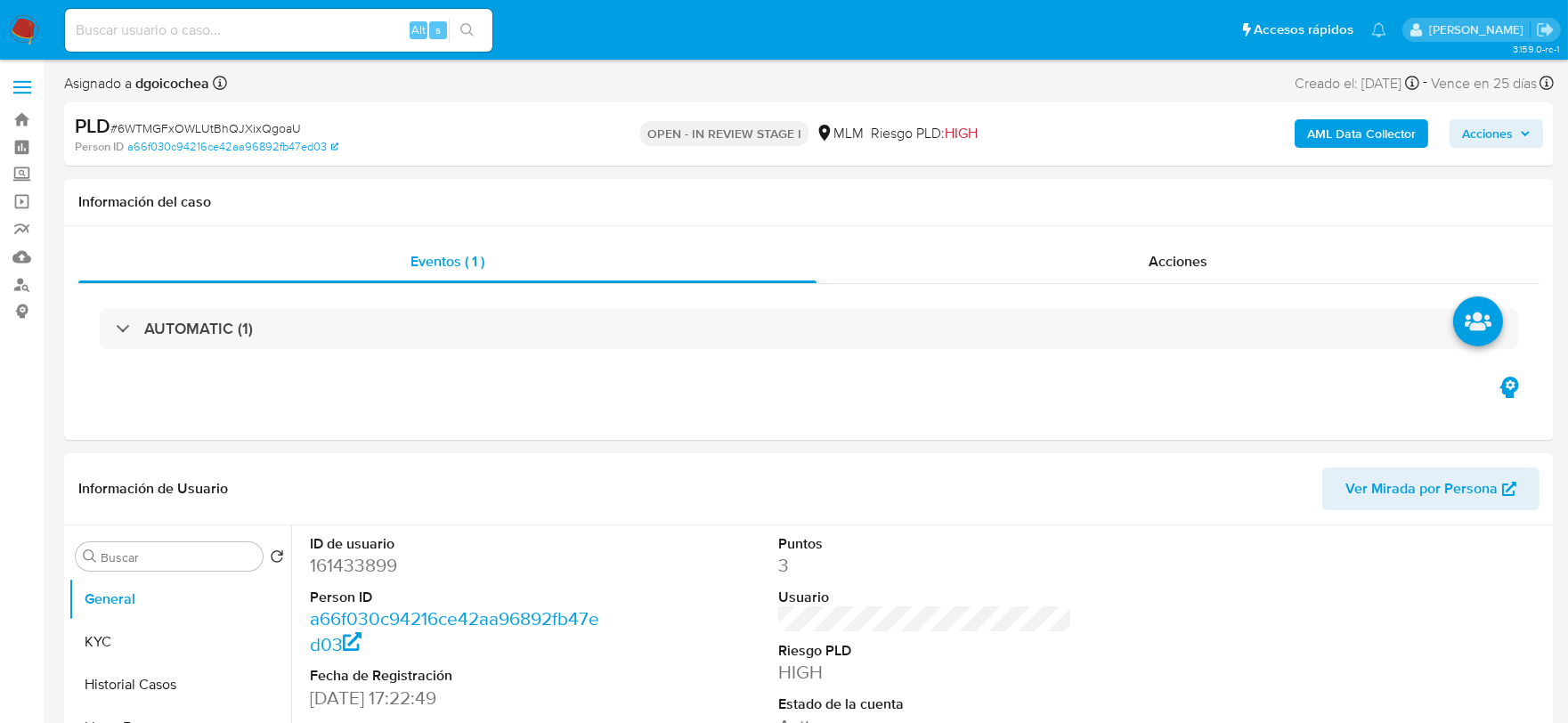
select select "10"
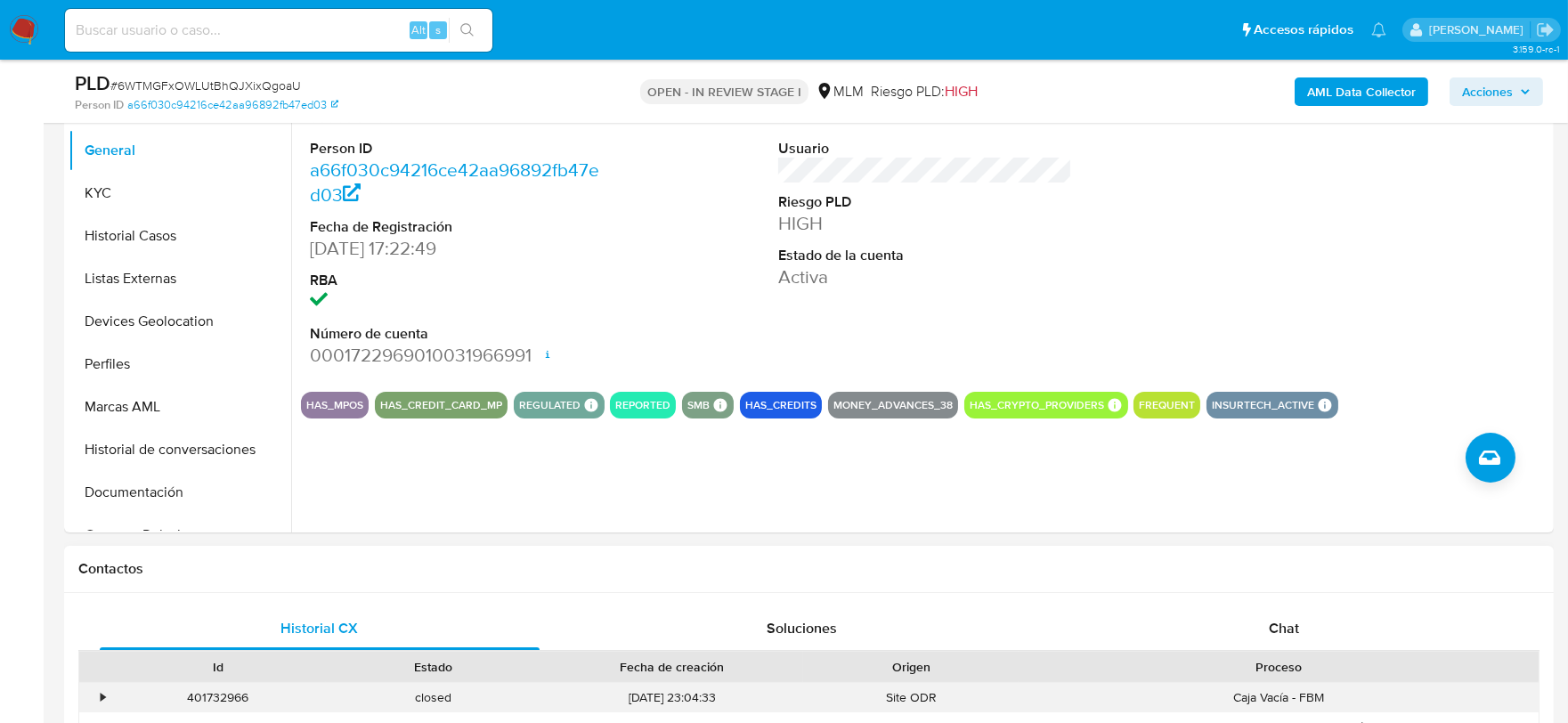
scroll to position [593, 0]
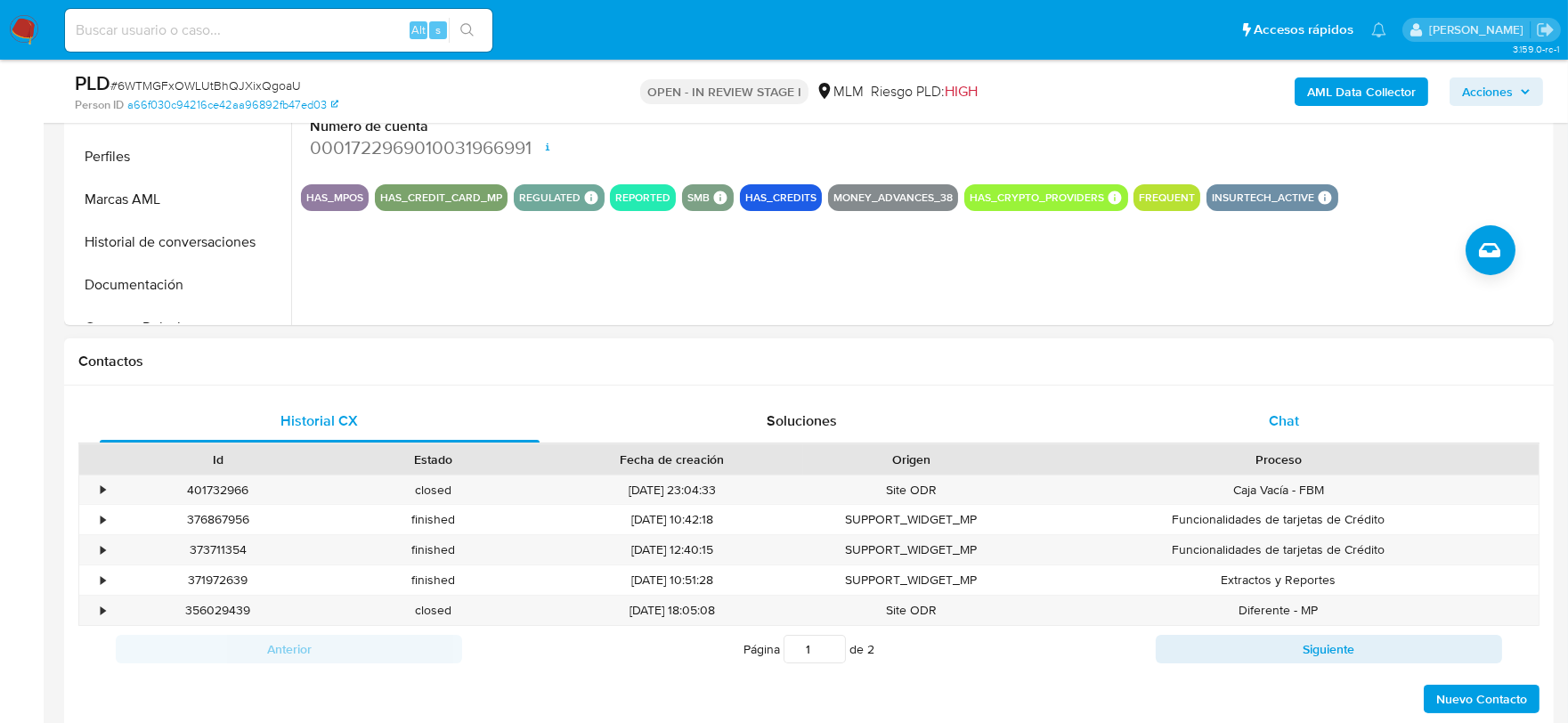
click at [1283, 423] on span "Chat" at bounding box center [1284, 420] width 30 height 20
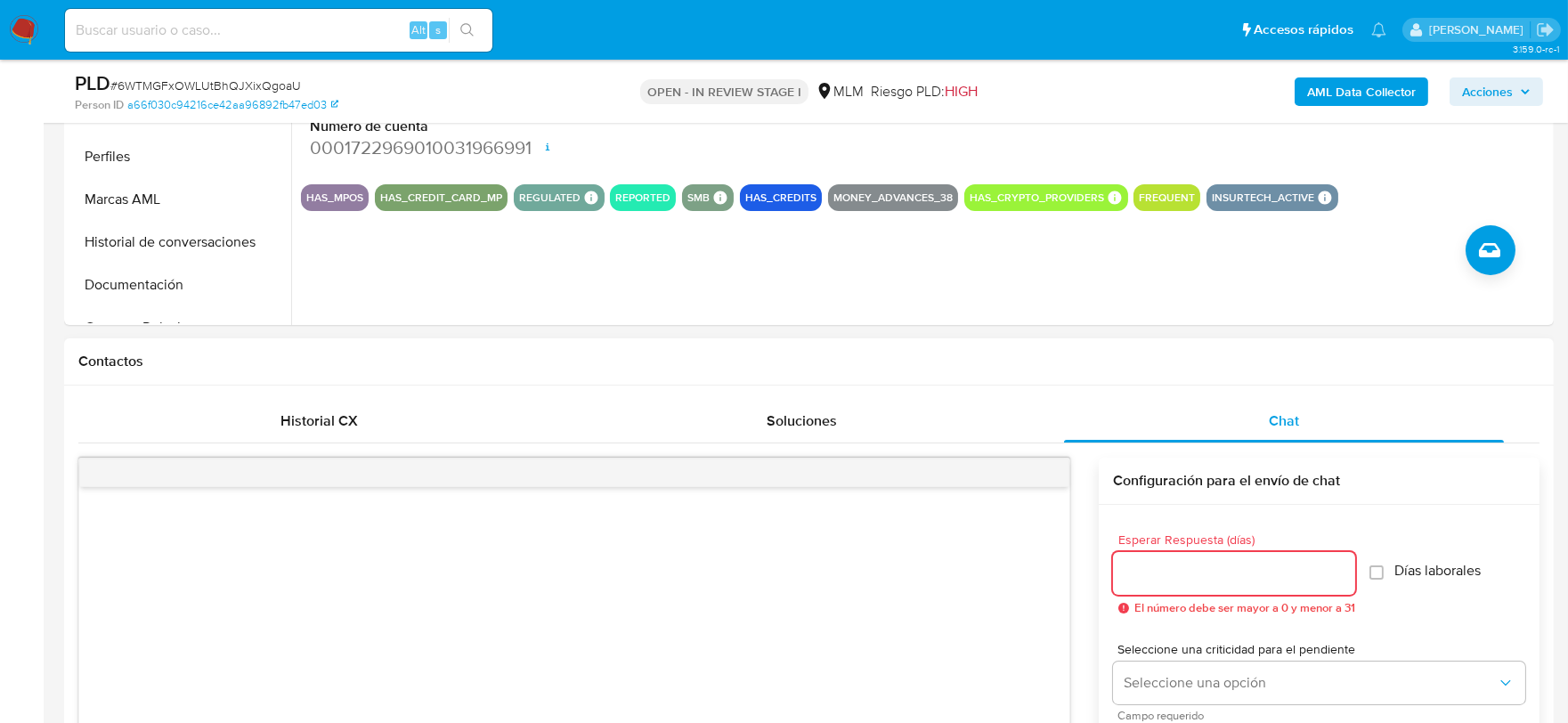
click at [1207, 570] on input "Esperar Respuesta (días)" at bounding box center [1234, 573] width 242 height 23
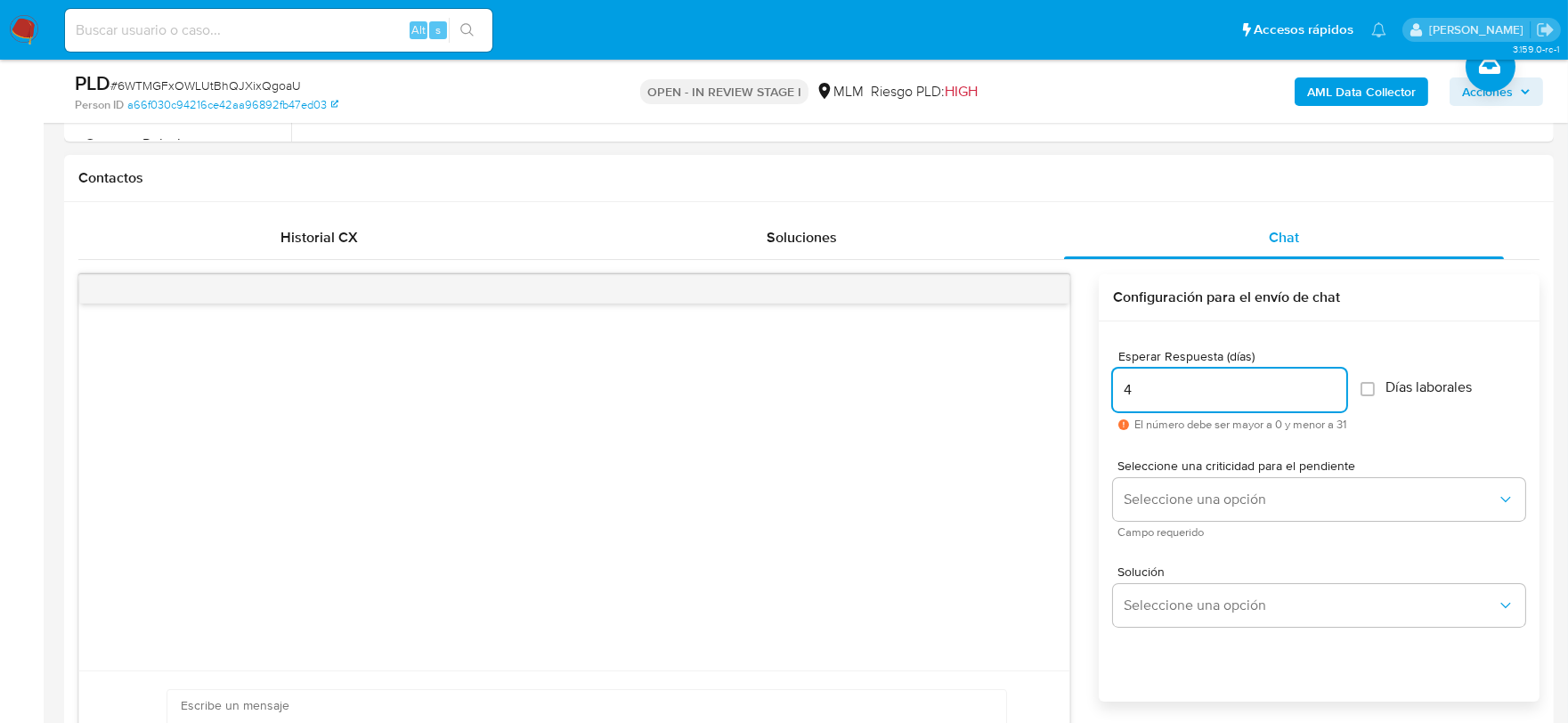
scroll to position [791, 0]
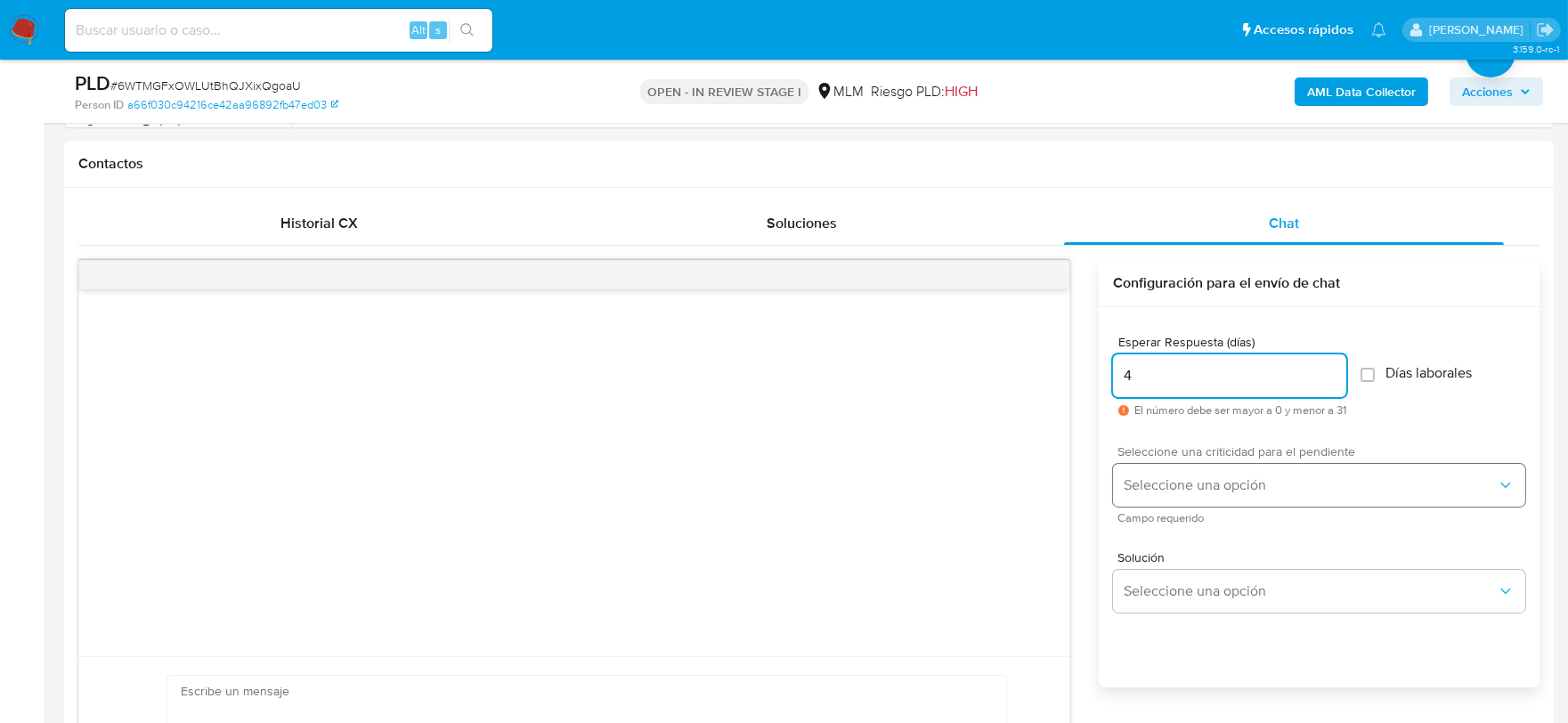
type input "4"
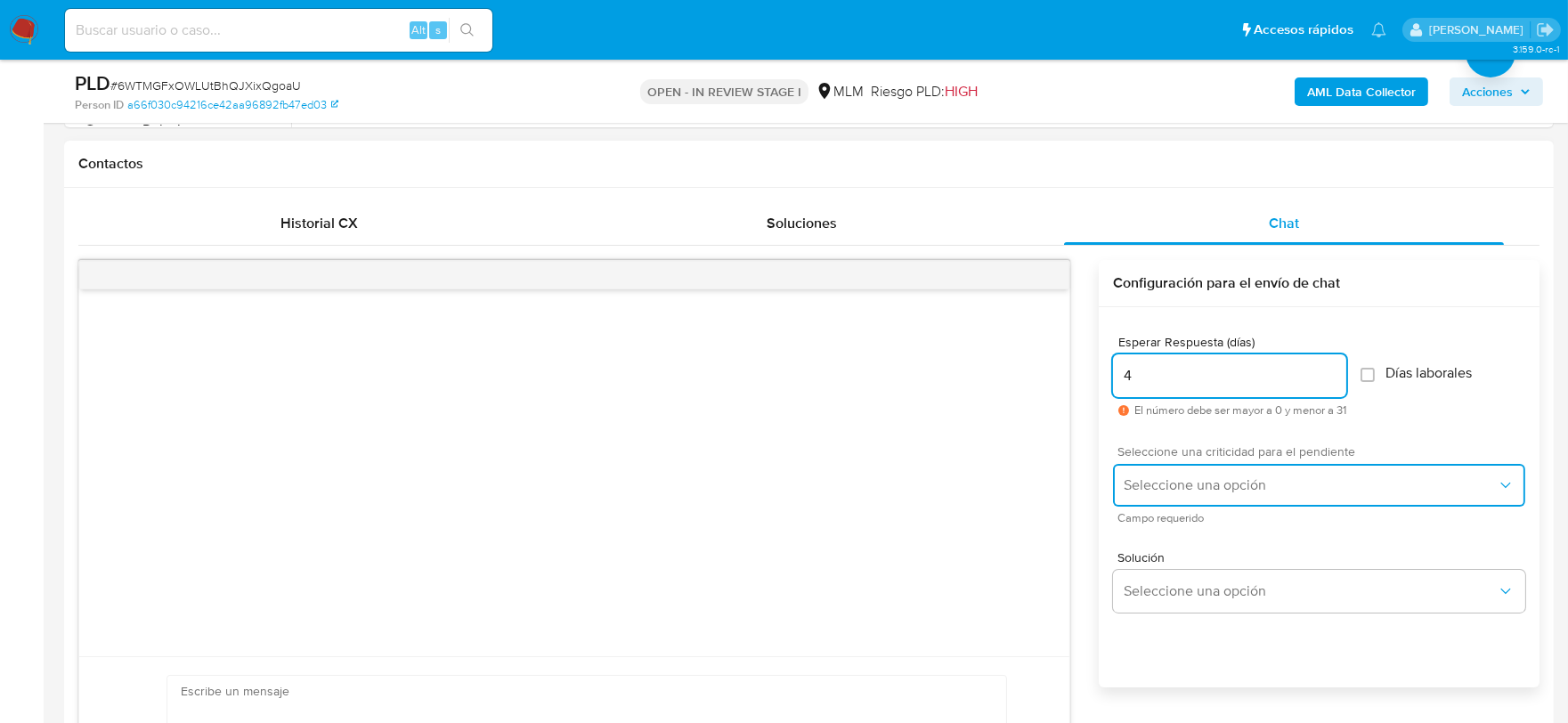
click at [1235, 466] on button "Seleccione una opción" at bounding box center [1319, 486] width 412 height 42
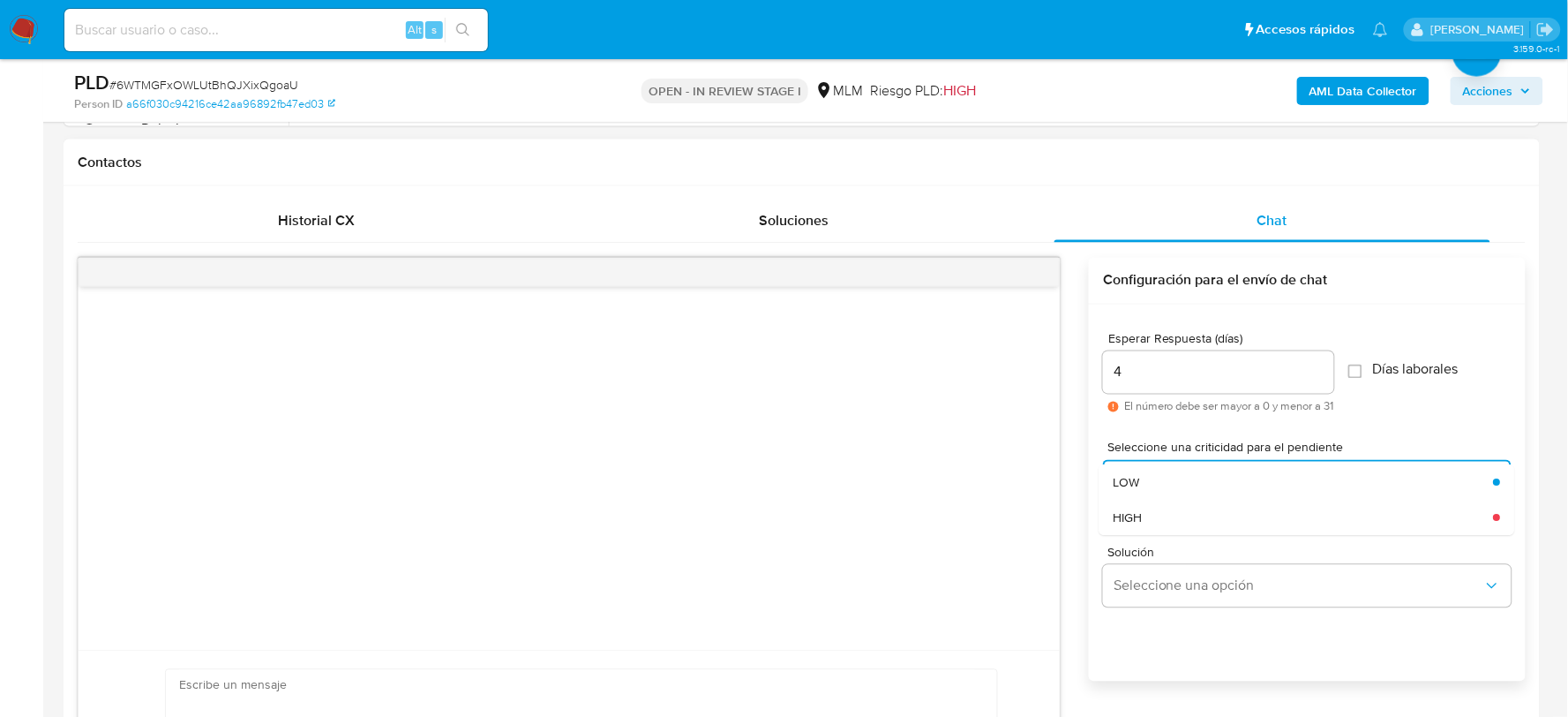
drag, startPoint x: 1168, startPoint y: 508, endPoint x: 1152, endPoint y: 401, distance: 108.2
click at [1172, 508] on div "HIGH" at bounding box center [1304, 517] width 381 height 35
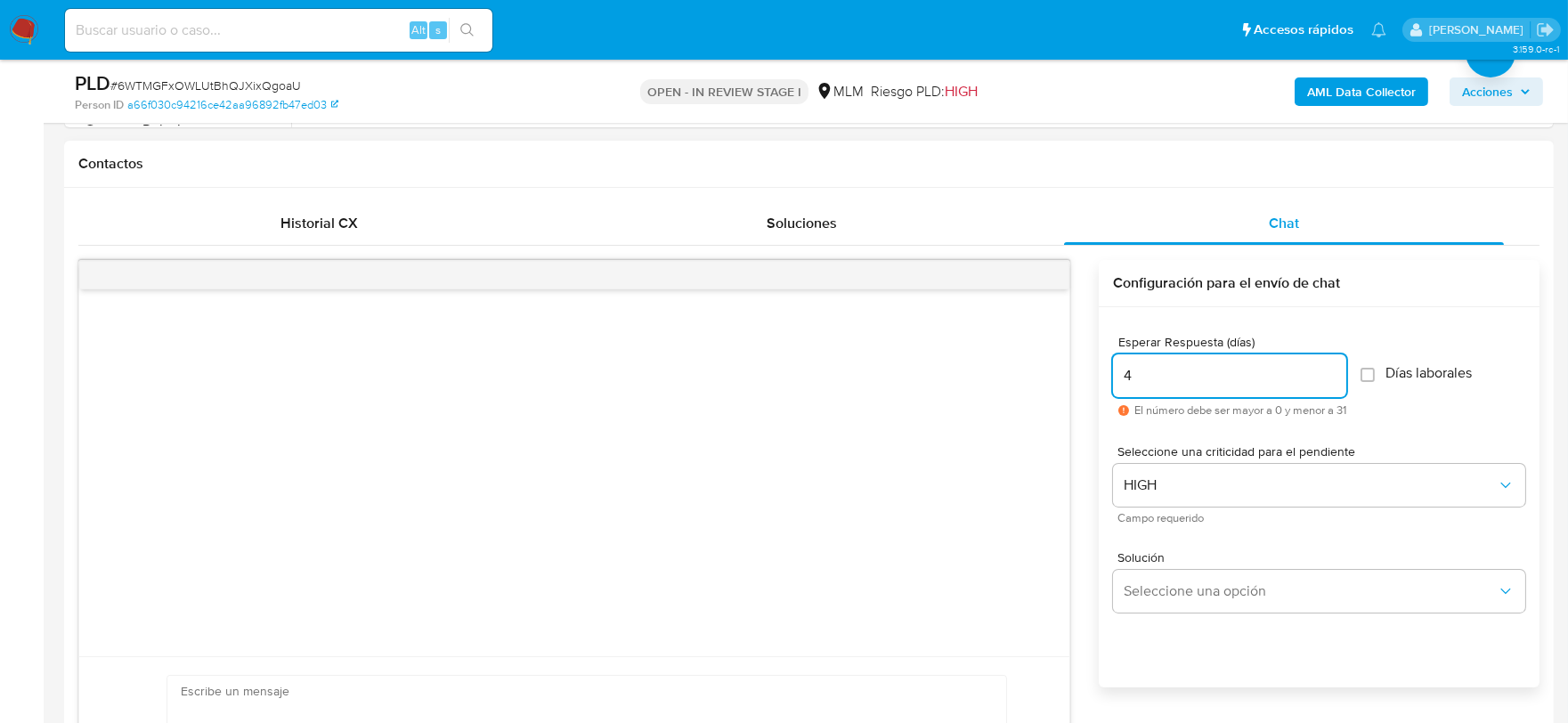
click at [1151, 373] on input "4" at bounding box center [1230, 375] width 234 height 23
type input "4"
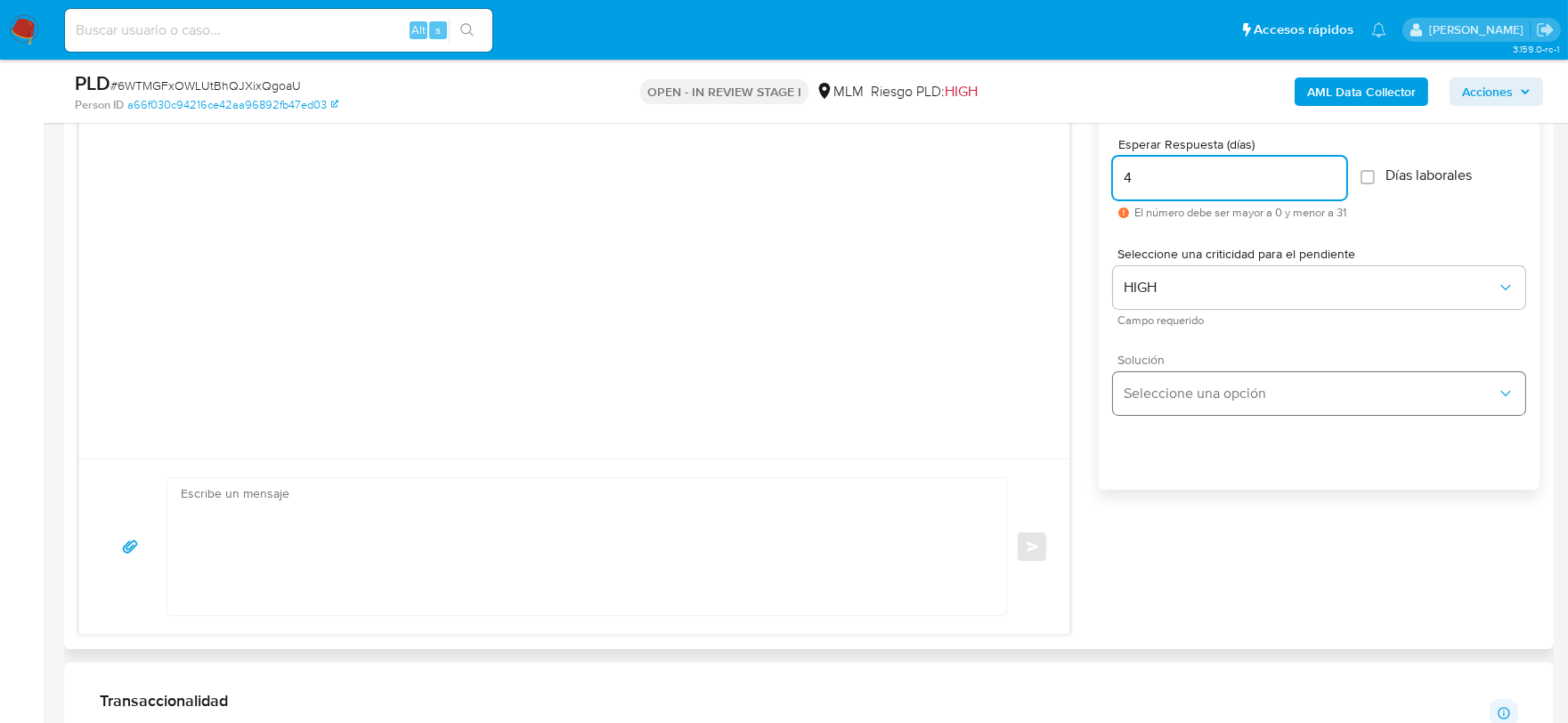
scroll to position [989, 0]
click at [1145, 394] on span "Seleccione una opción" at bounding box center [1310, 393] width 374 height 17
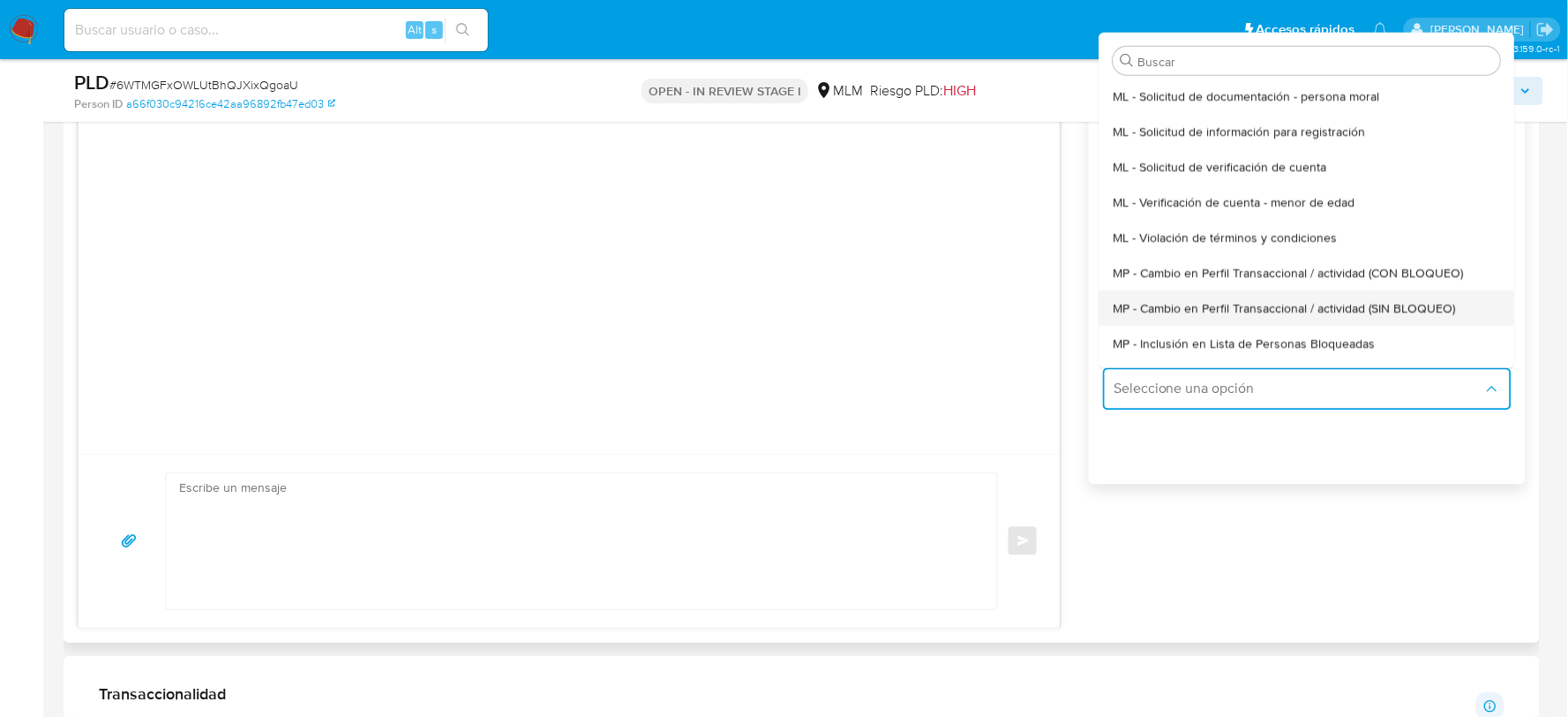
click at [1205, 302] on span "MP - Cambio en Perfil Transaccional / actividad (SIN BLOQUEO)" at bounding box center [1285, 308] width 342 height 16
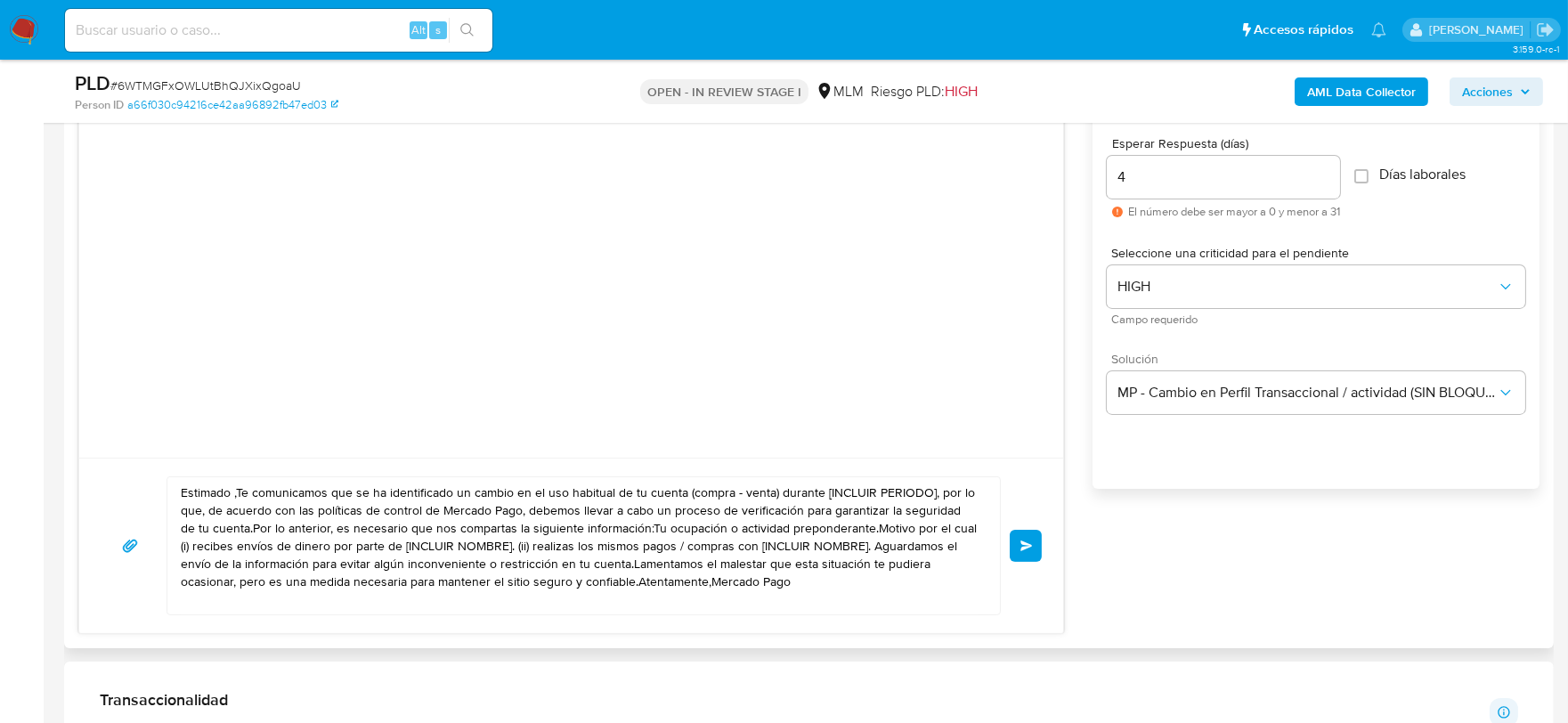
click at [530, 535] on textarea "Estimado ,Te comunicamos que se ha identificado un cambio en el uso habitual de…" at bounding box center [579, 545] width 798 height 137
click at [529, 535] on textarea "Estimado ,Te comunicamos que se ha identificado un cambio en el uso habitual de…" at bounding box center [579, 545] width 798 height 137
paste textarea "l Ipsum, Do sitamet con adi elitseddo ei tempori ut Laboree Dolo, magnaal enima…"
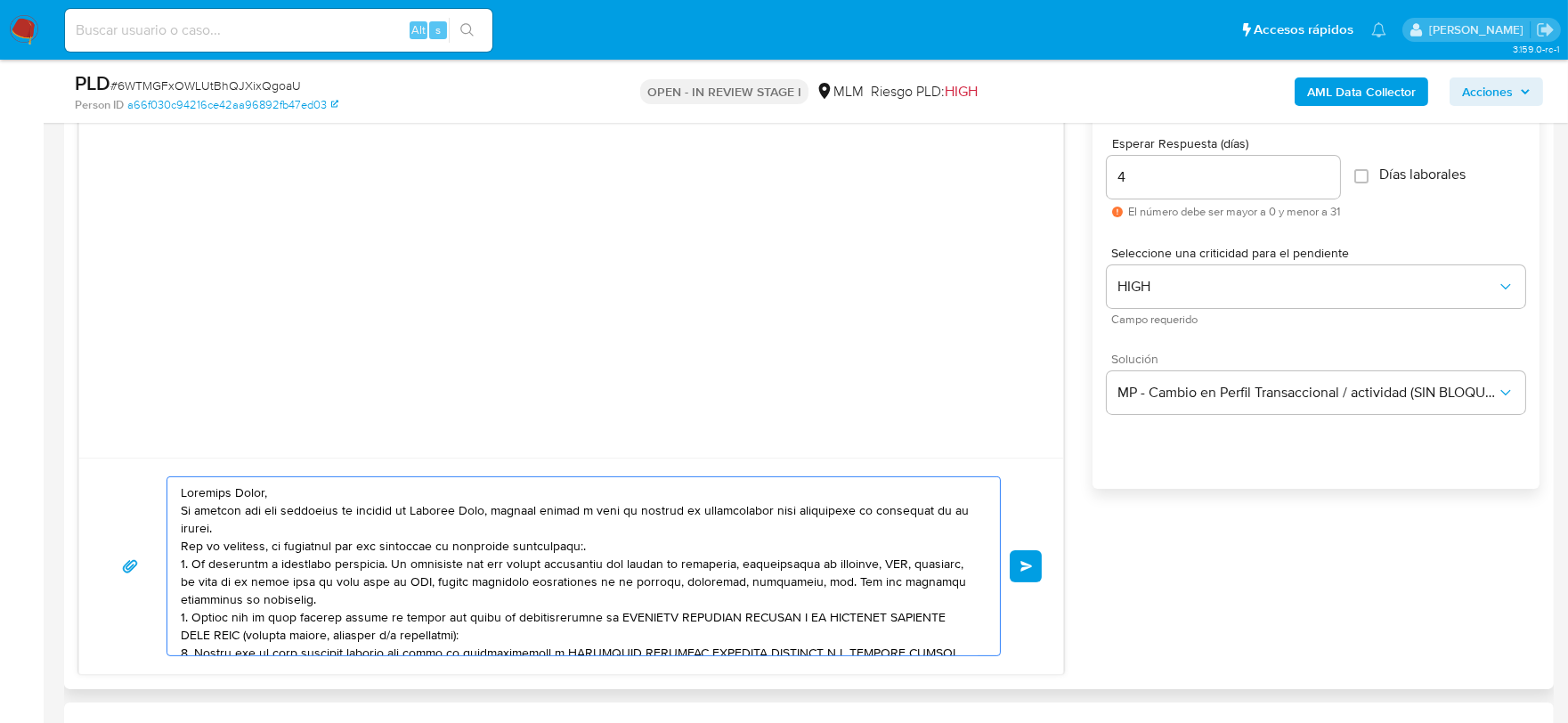
scroll to position [149, 0]
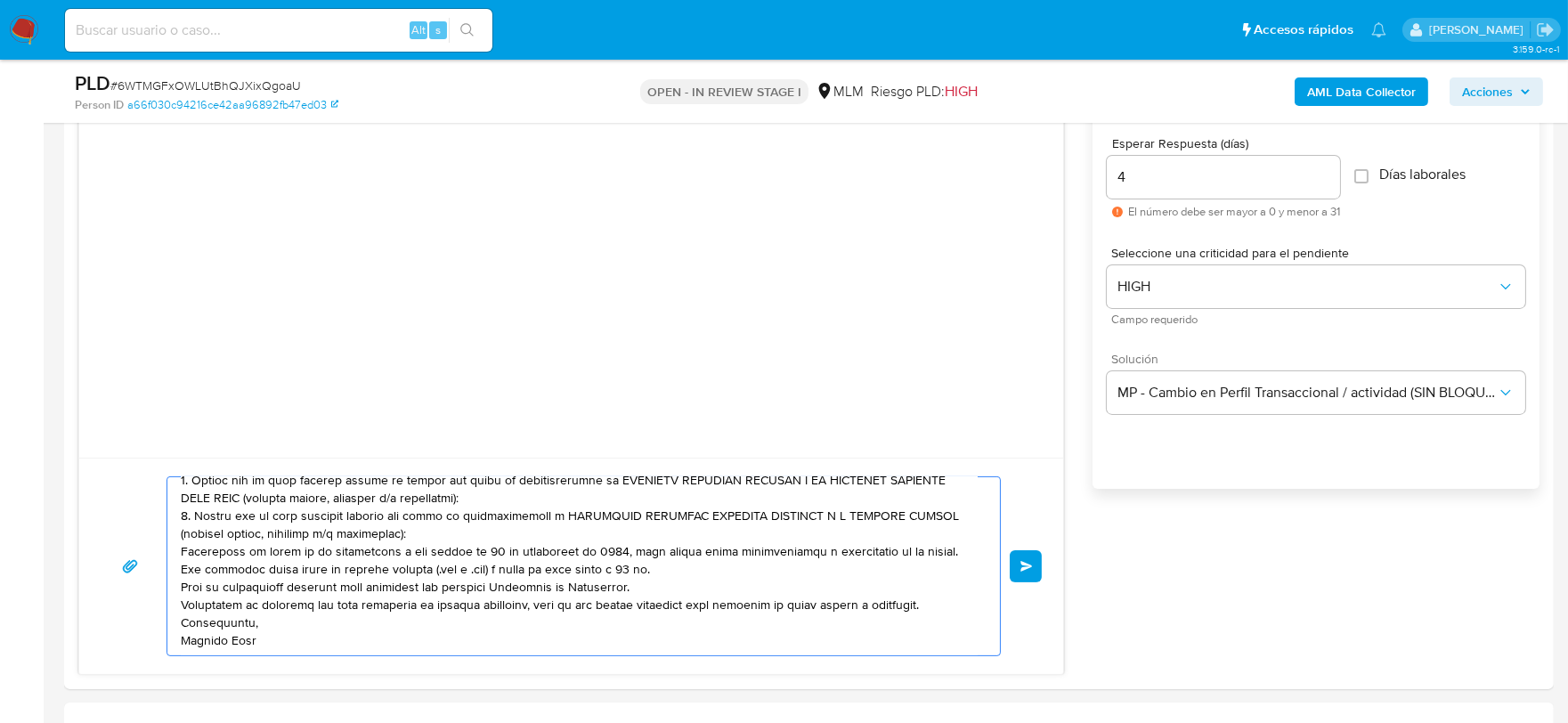
type textarea "Loremips Dolor, Si ametcon adi eli seddoeius te incidid ut Laboree Dolo, magnaa…"
click at [1172, 196] on div "4" at bounding box center [1224, 177] width 234 height 42
click at [1155, 185] on input "4" at bounding box center [1224, 178] width 234 height 23
type input "5"
click at [1028, 563] on span "Enviar" at bounding box center [1026, 566] width 13 height 11
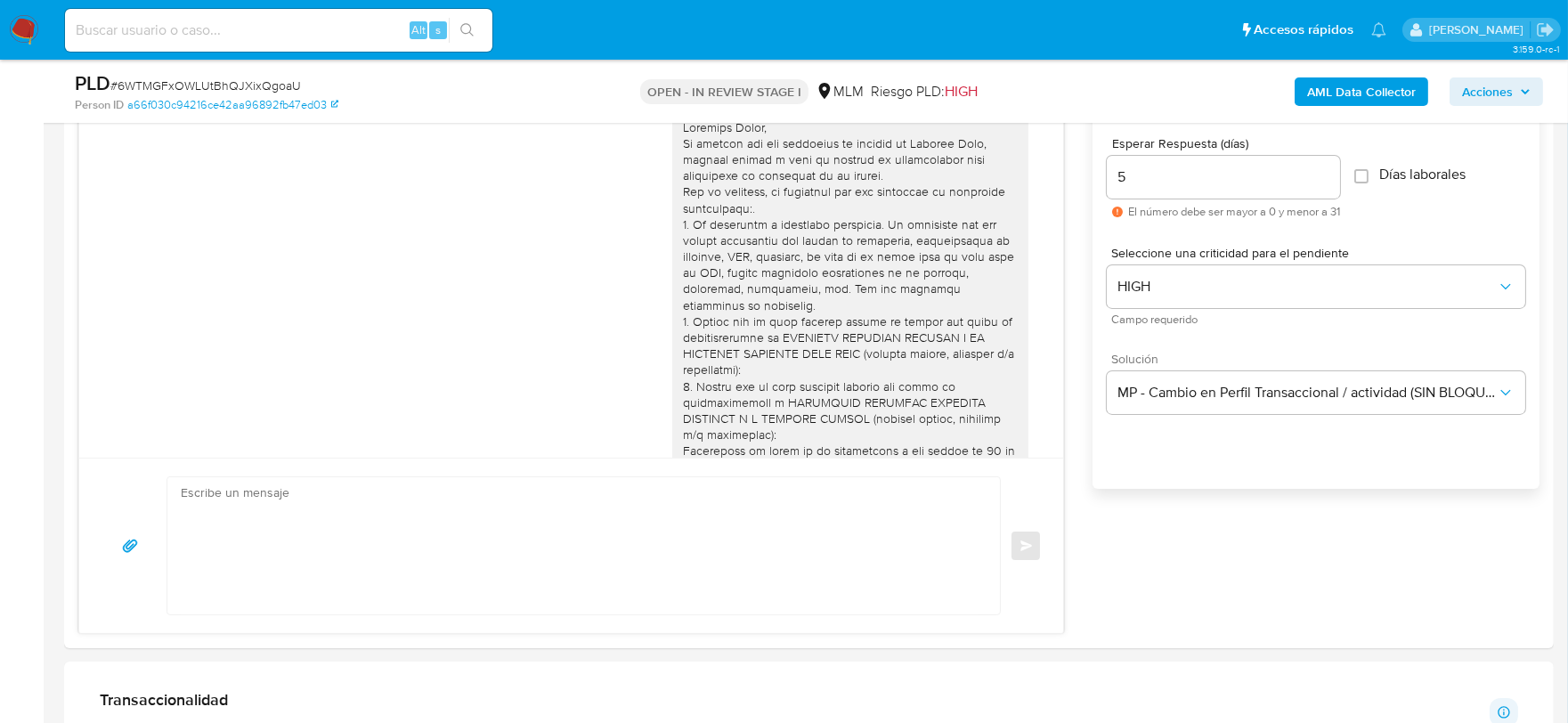
scroll to position [203, 0]
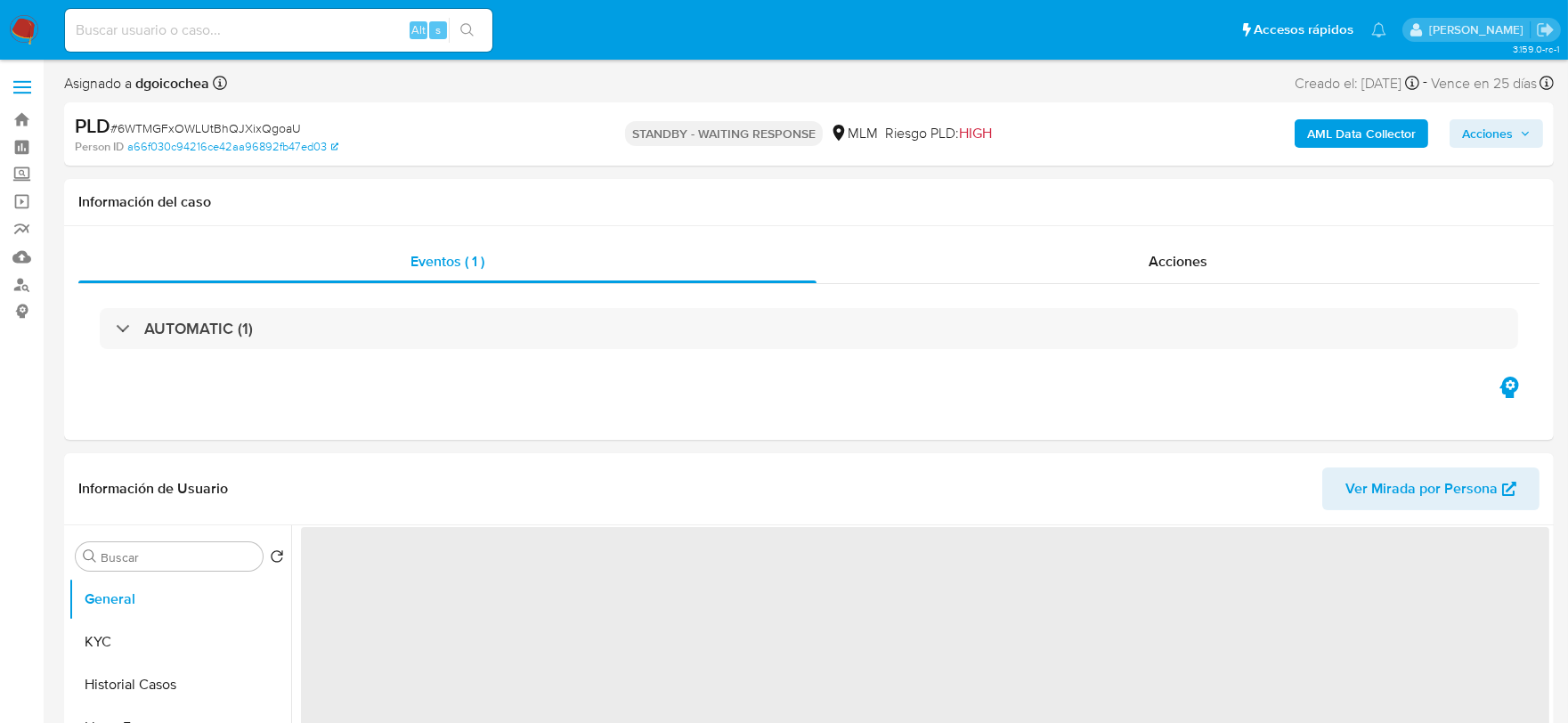
select select "10"
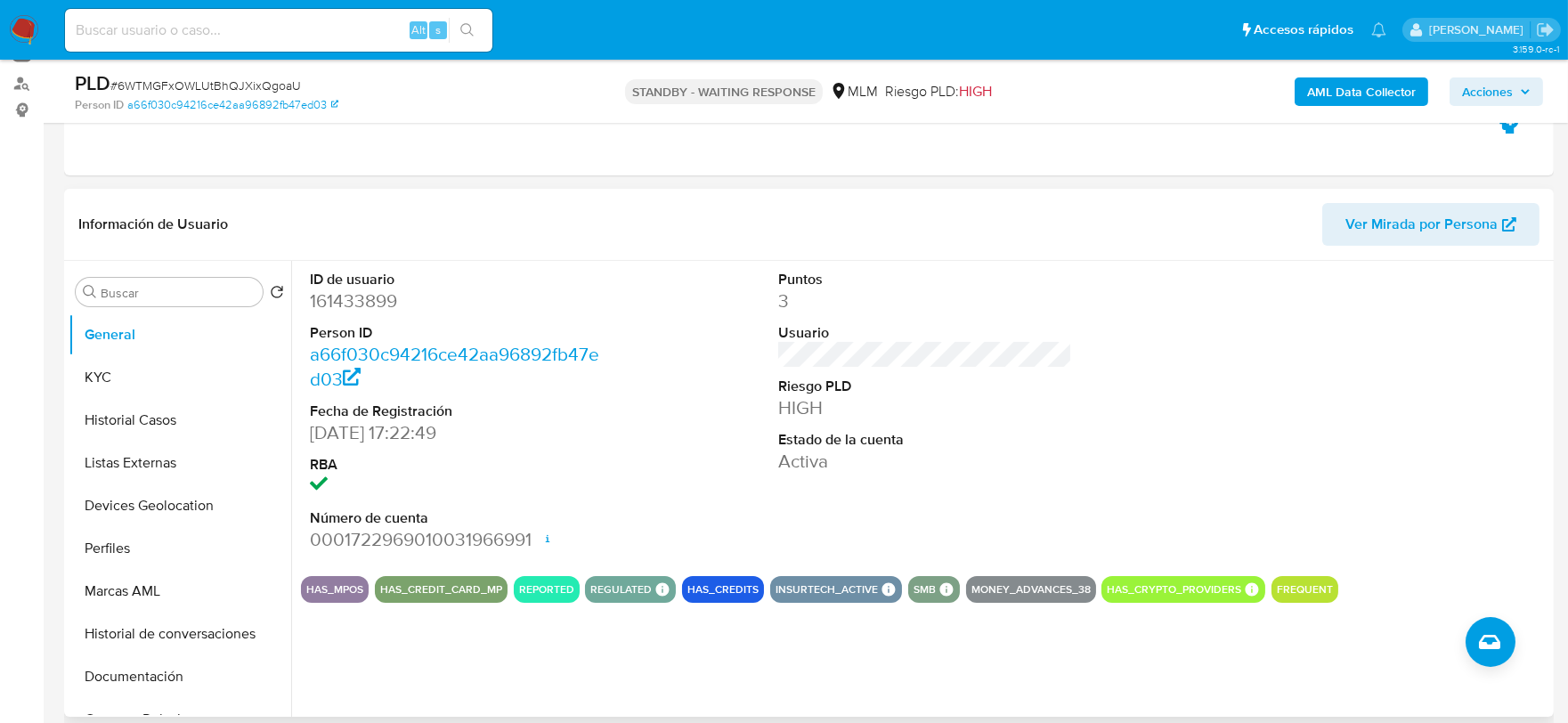
scroll to position [296, 0]
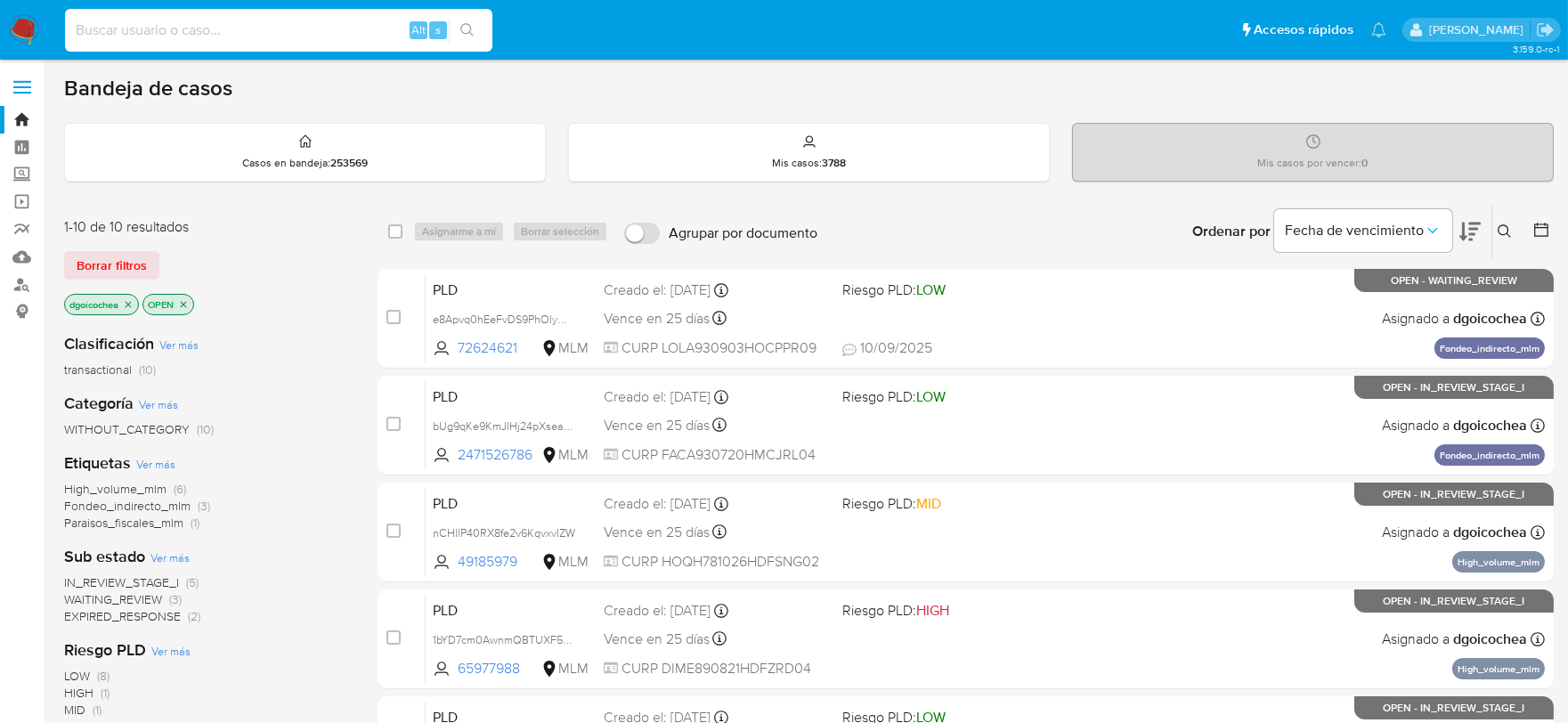
click at [200, 27] on input at bounding box center [278, 30] width 428 height 23
paste input "1642300330"
type input "1642300330"
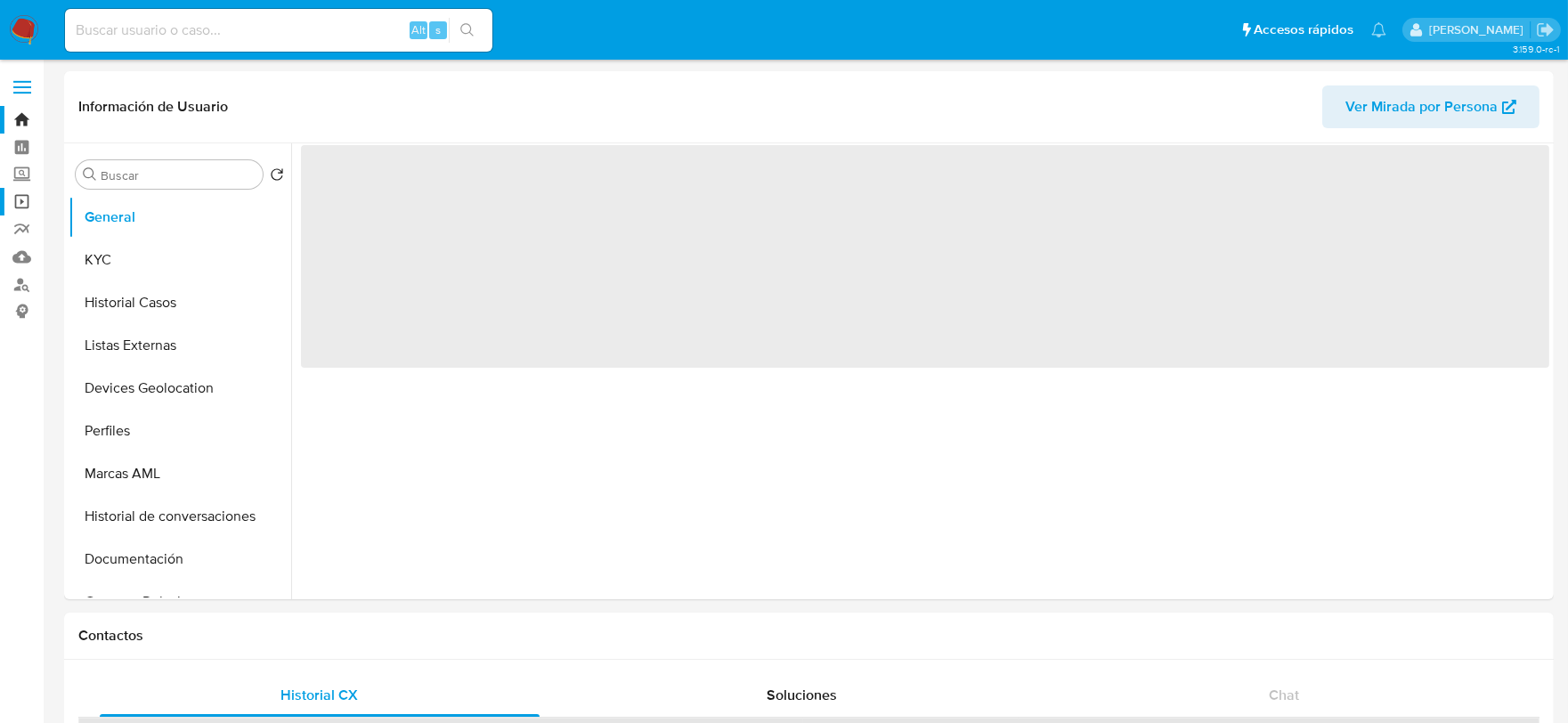
select select "10"
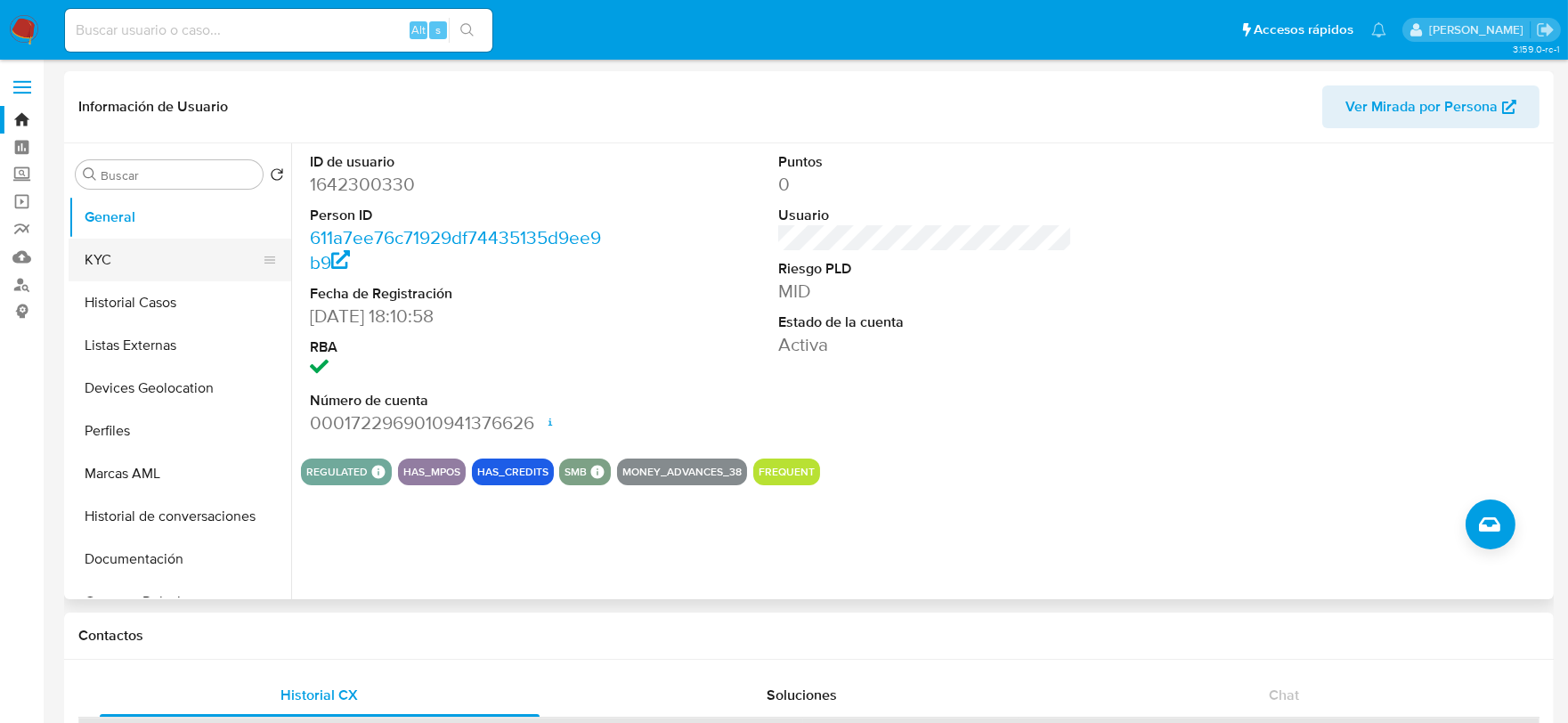
click at [166, 246] on button "KYC" at bounding box center [173, 260] width 209 height 42
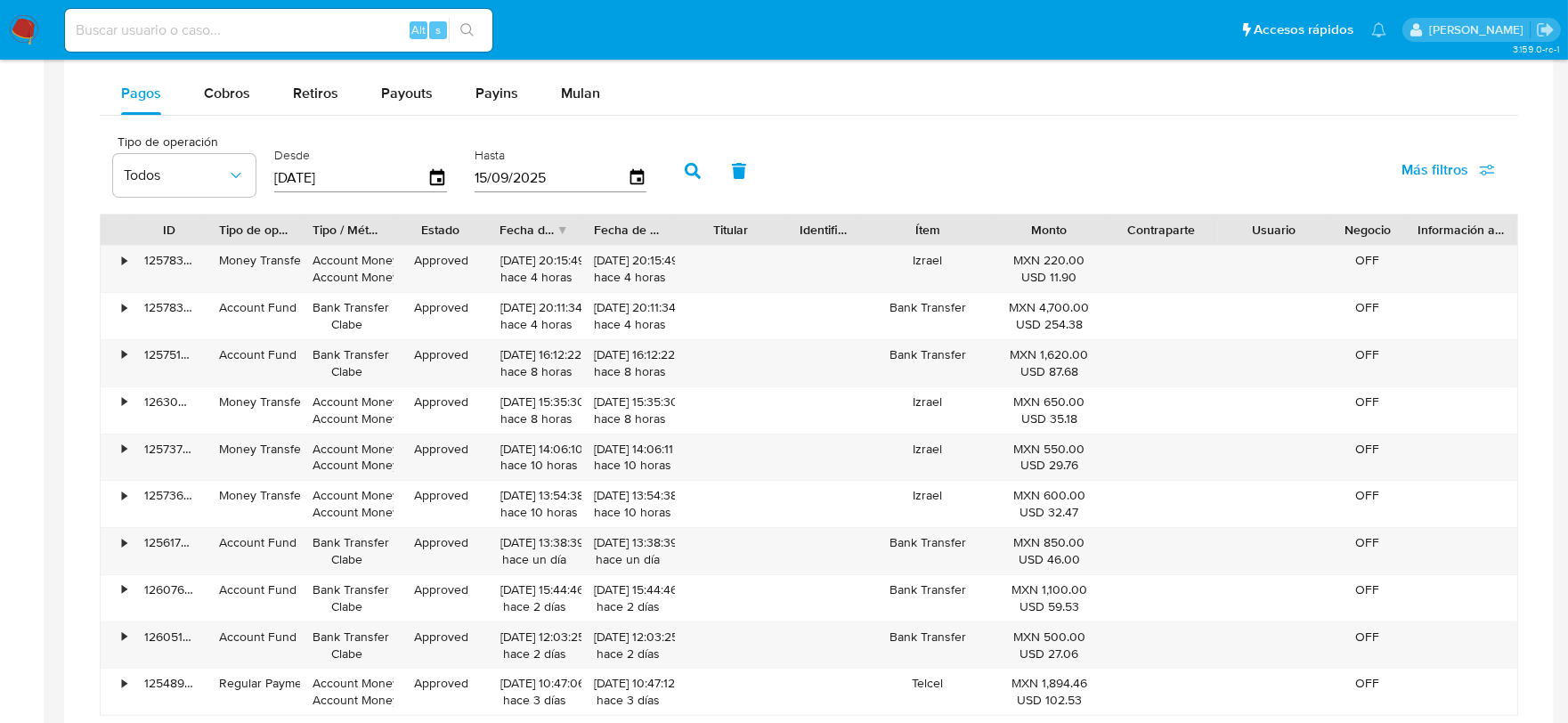
scroll to position [1187, 0]
click at [224, 95] on span "Cobros" at bounding box center [227, 95] width 46 height 20
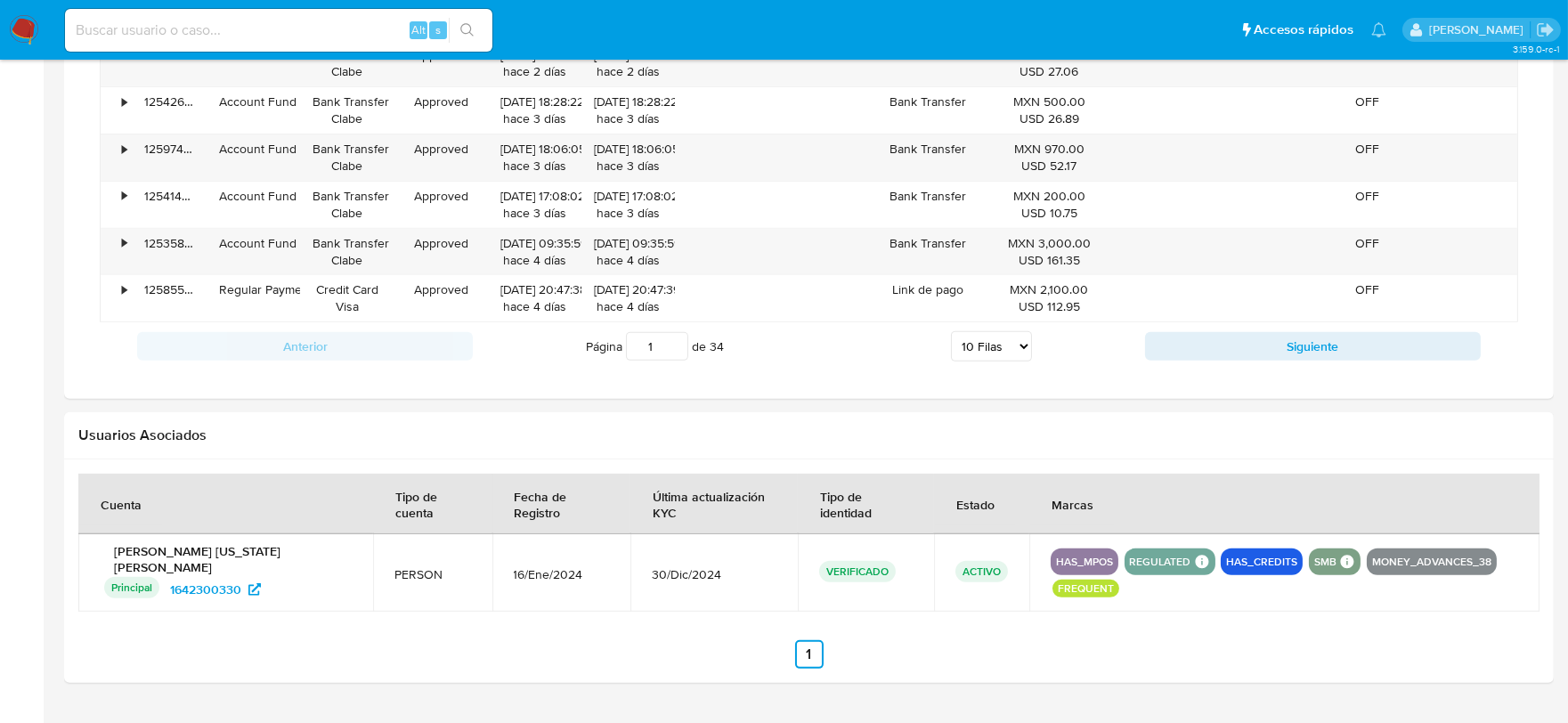
scroll to position [1484, 0]
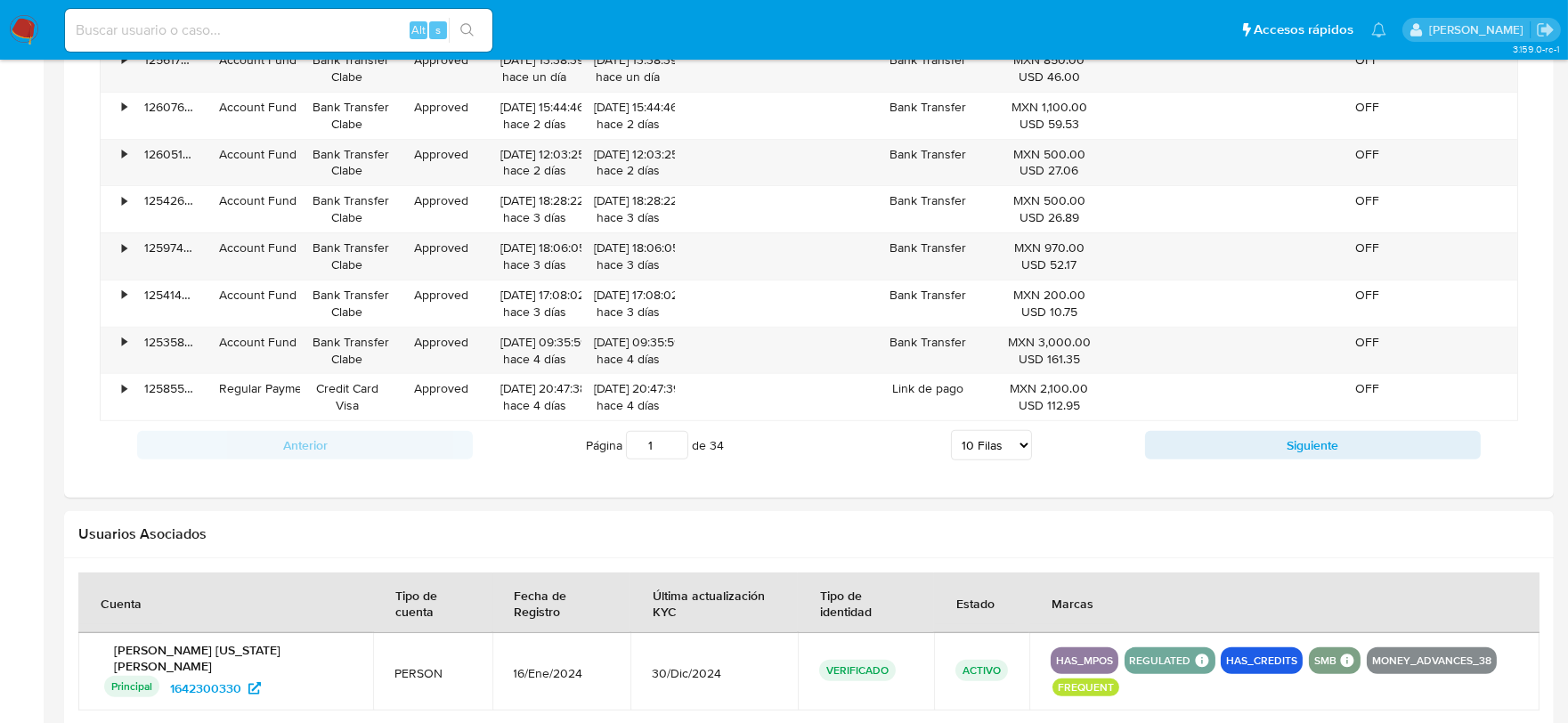
click at [1017, 446] on select "5 Filas 10 Filas 20 Filas 25 Filas 50 Filas 100 Filas" at bounding box center [992, 445] width 81 height 30
select select "100"
click at [951, 433] on select "5 Filas 10 Filas 20 Filas 25 Filas 50 Filas 100 Filas" at bounding box center [992, 445] width 81 height 30
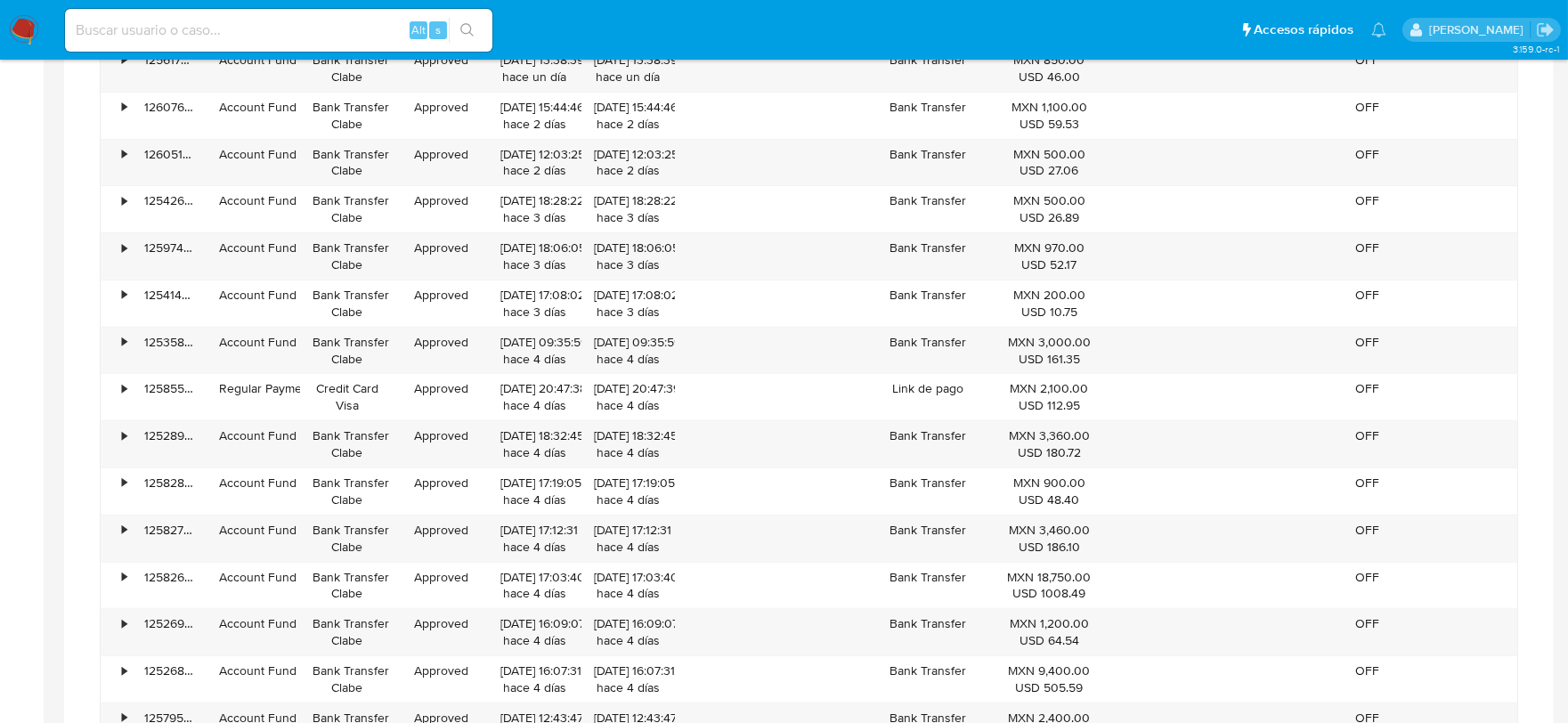
click at [290, 19] on input at bounding box center [278, 30] width 428 height 23
paste input "2040241902"
type input "2040241902"
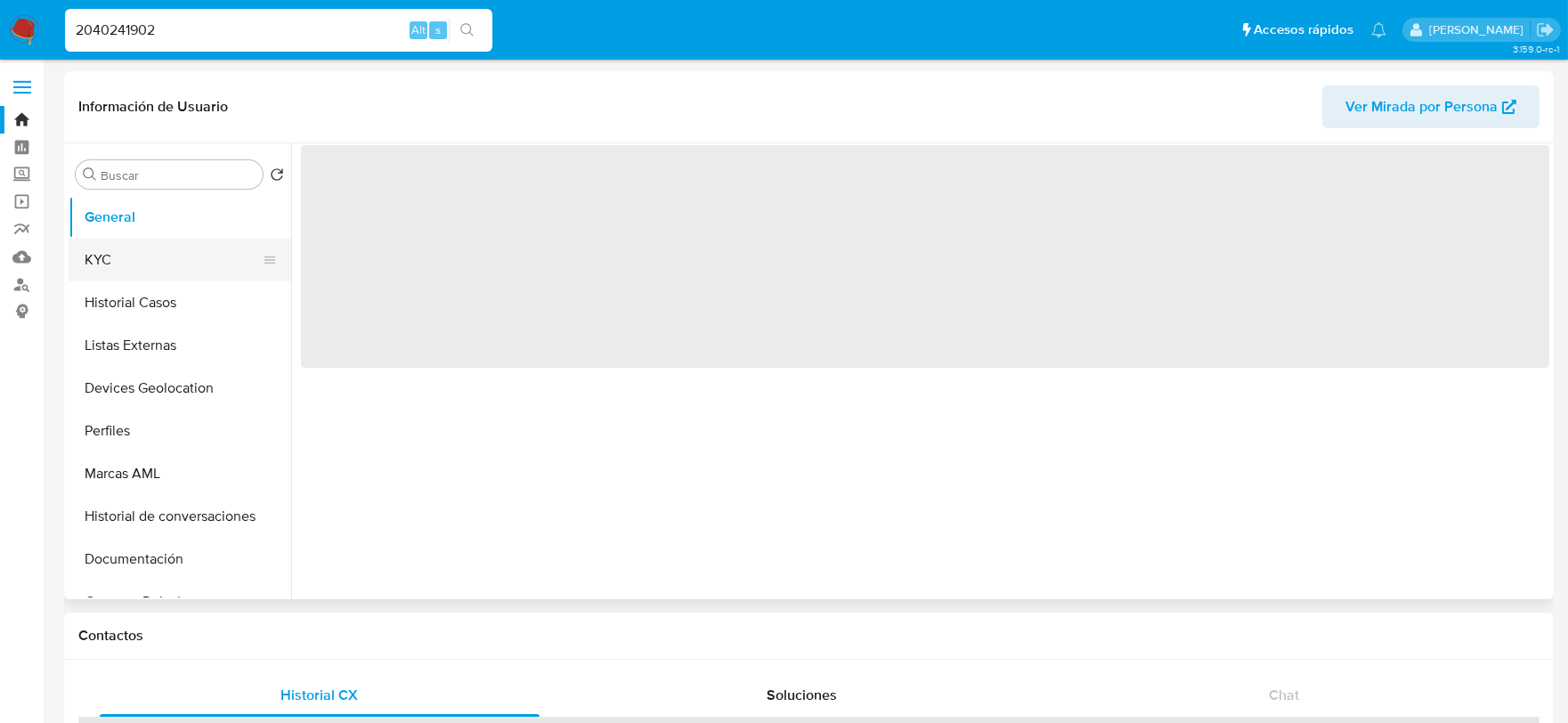
click at [160, 255] on button "KYC" at bounding box center [173, 260] width 209 height 42
select select "10"
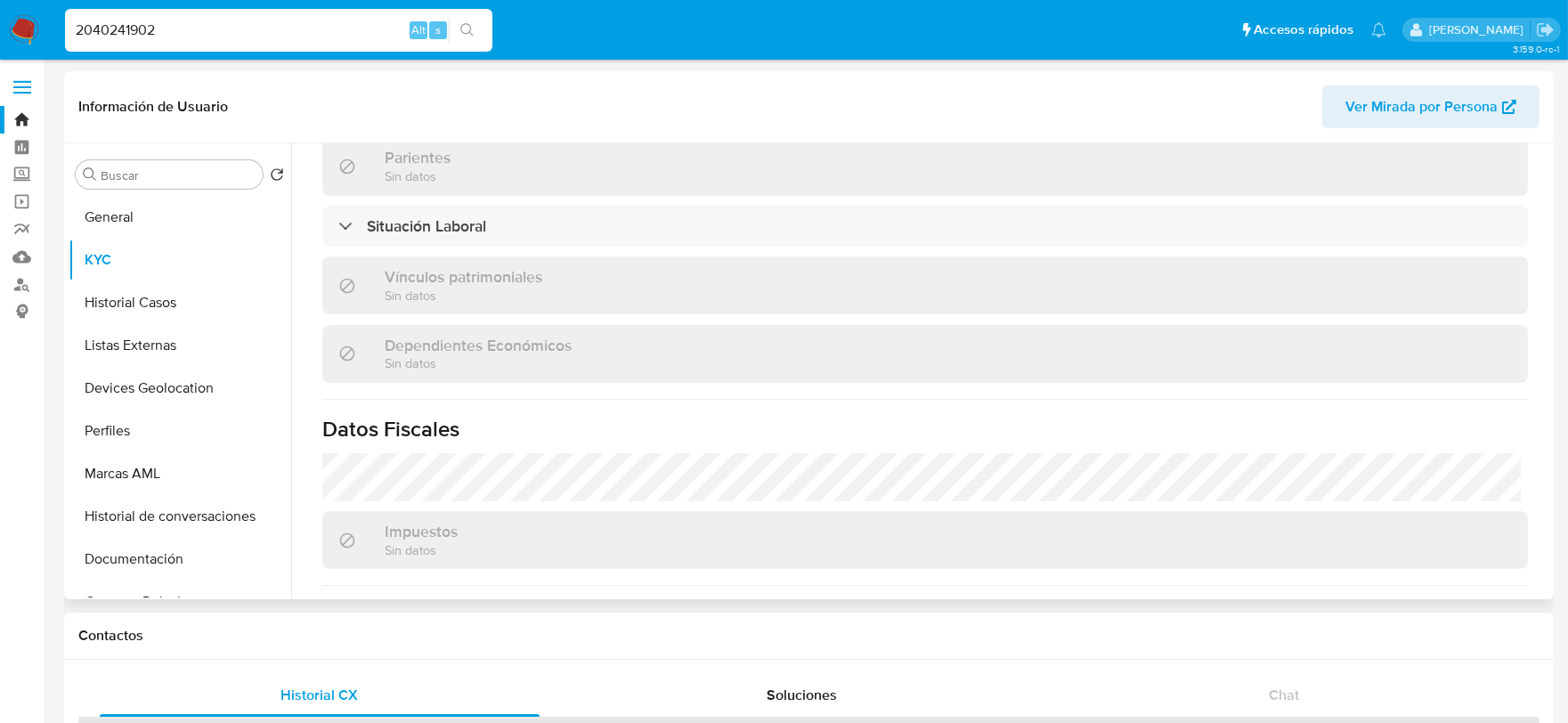
scroll to position [1119, 0]
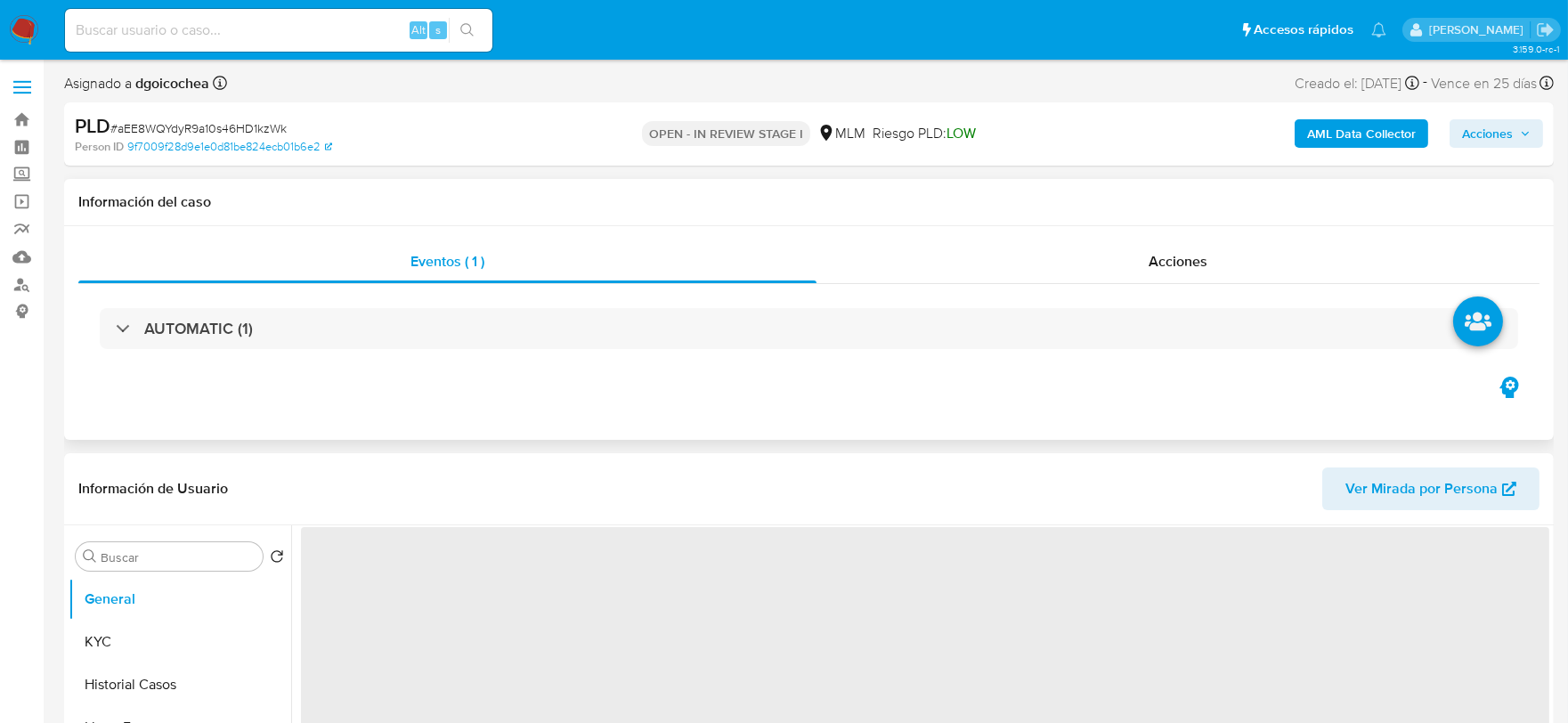
drag, startPoint x: 244, startPoint y: 320, endPoint x: 812, endPoint y: 287, distance: 569.0
click at [247, 319] on h3 "AUTOMATIC (1)" at bounding box center [198, 328] width 109 height 19
select select "10"
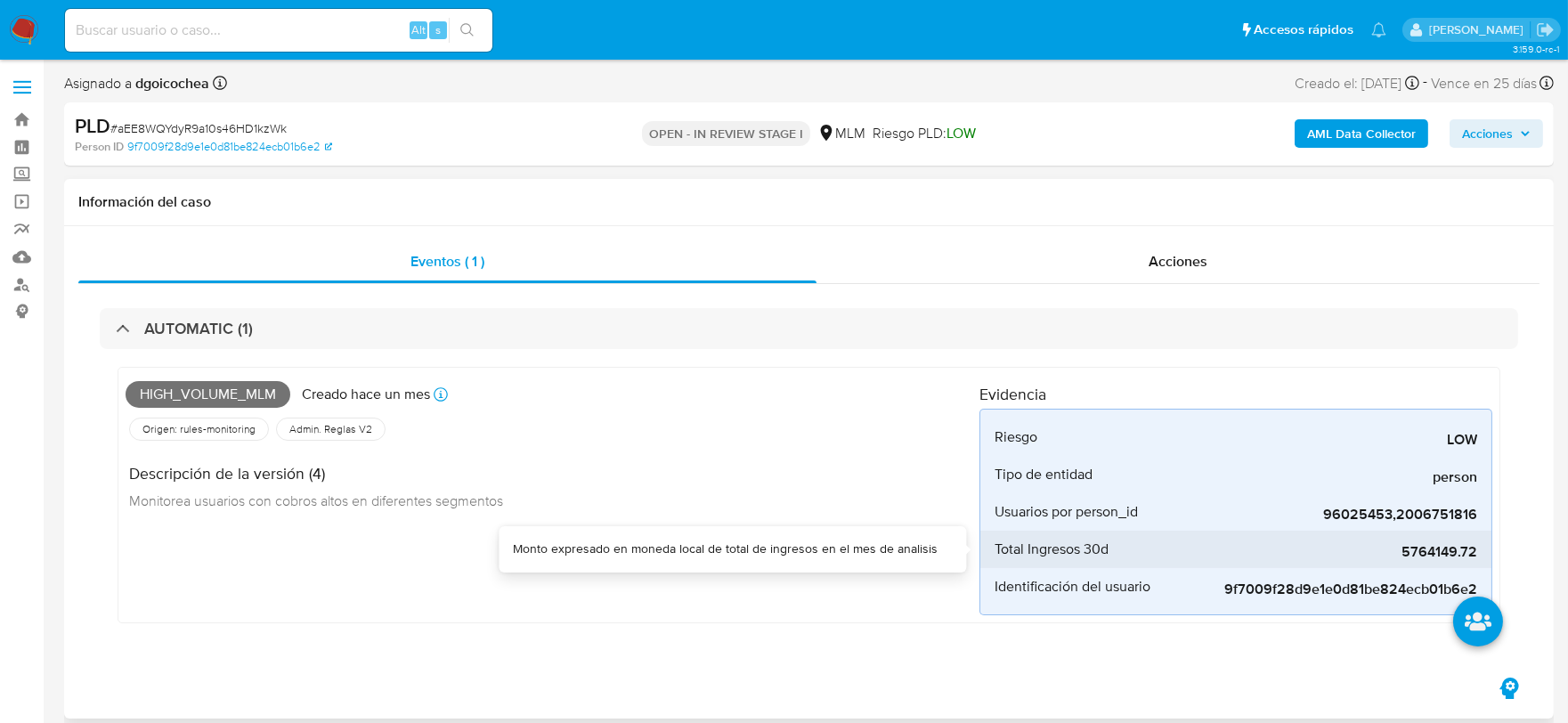
click at [1422, 557] on span "5764149.72" at bounding box center [1344, 552] width 267 height 17
click at [1425, 556] on span "5764149.72" at bounding box center [1344, 552] width 267 height 17
click at [1422, 555] on span "5764149.72" at bounding box center [1344, 552] width 267 height 17
click at [1422, 554] on span "5764149.72" at bounding box center [1344, 552] width 267 height 17
click at [776, 589] on div "High_volume_mlm Creado [DATE] Creado: [DATE] 03:08:47 Origen: rules-monitoring …" at bounding box center [552, 494] width 854 height 240
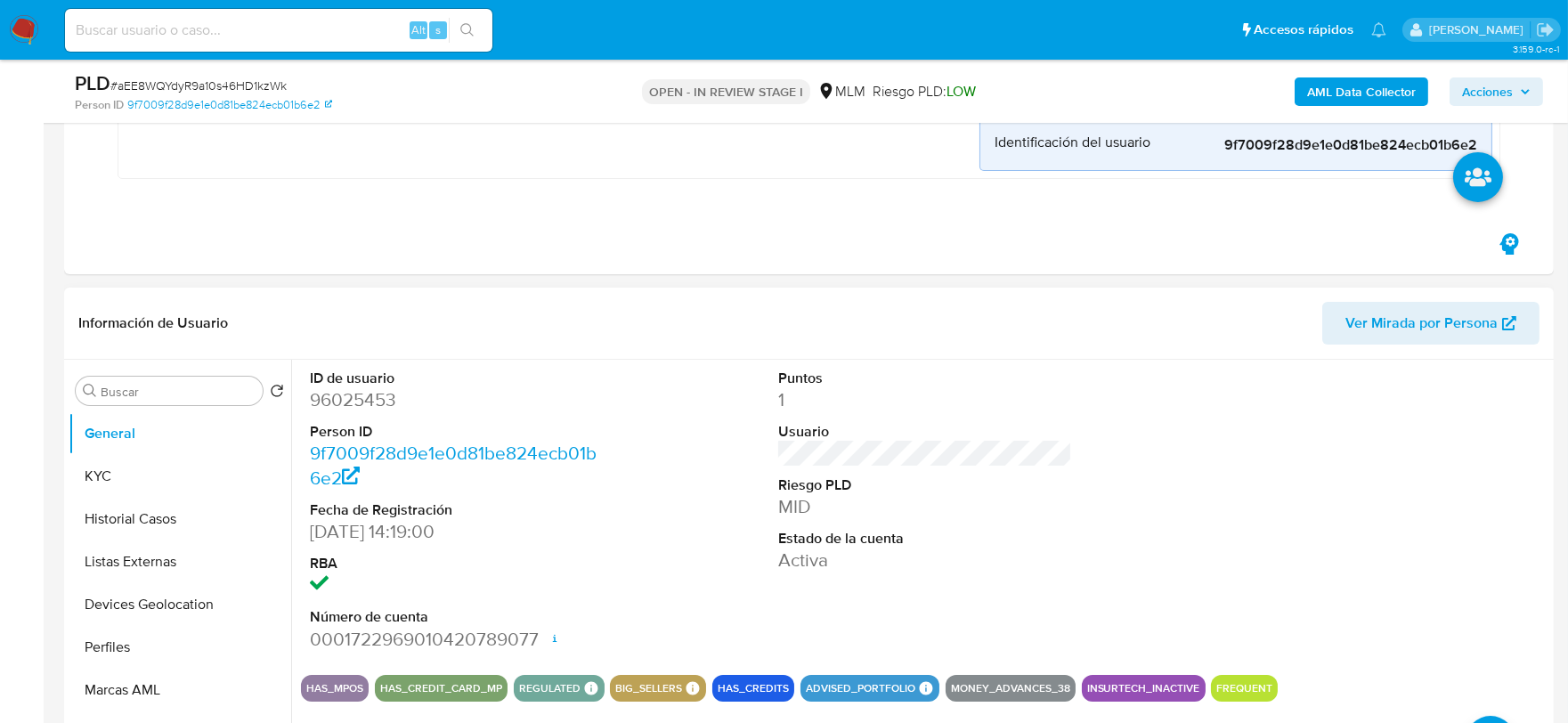
scroll to position [396, 0]
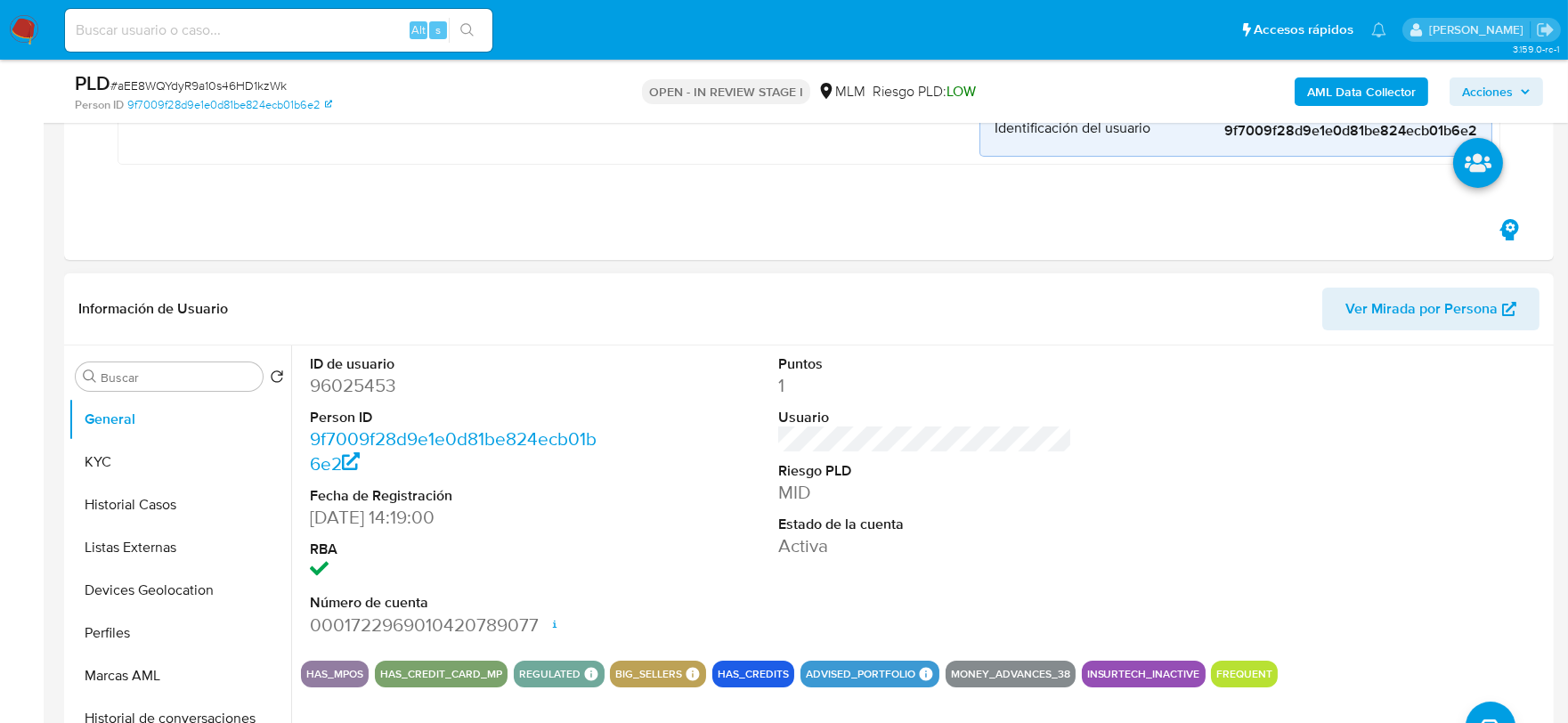
click at [1101, 484] on div "ID de usuario 96025453 Person ID 9f7009f28d9e1e0d81be824ecb01b6e2 Fecha de Regi…" at bounding box center [925, 496] width 1248 height 301
click at [109, 457] on button "KYC" at bounding box center [173, 462] width 209 height 42
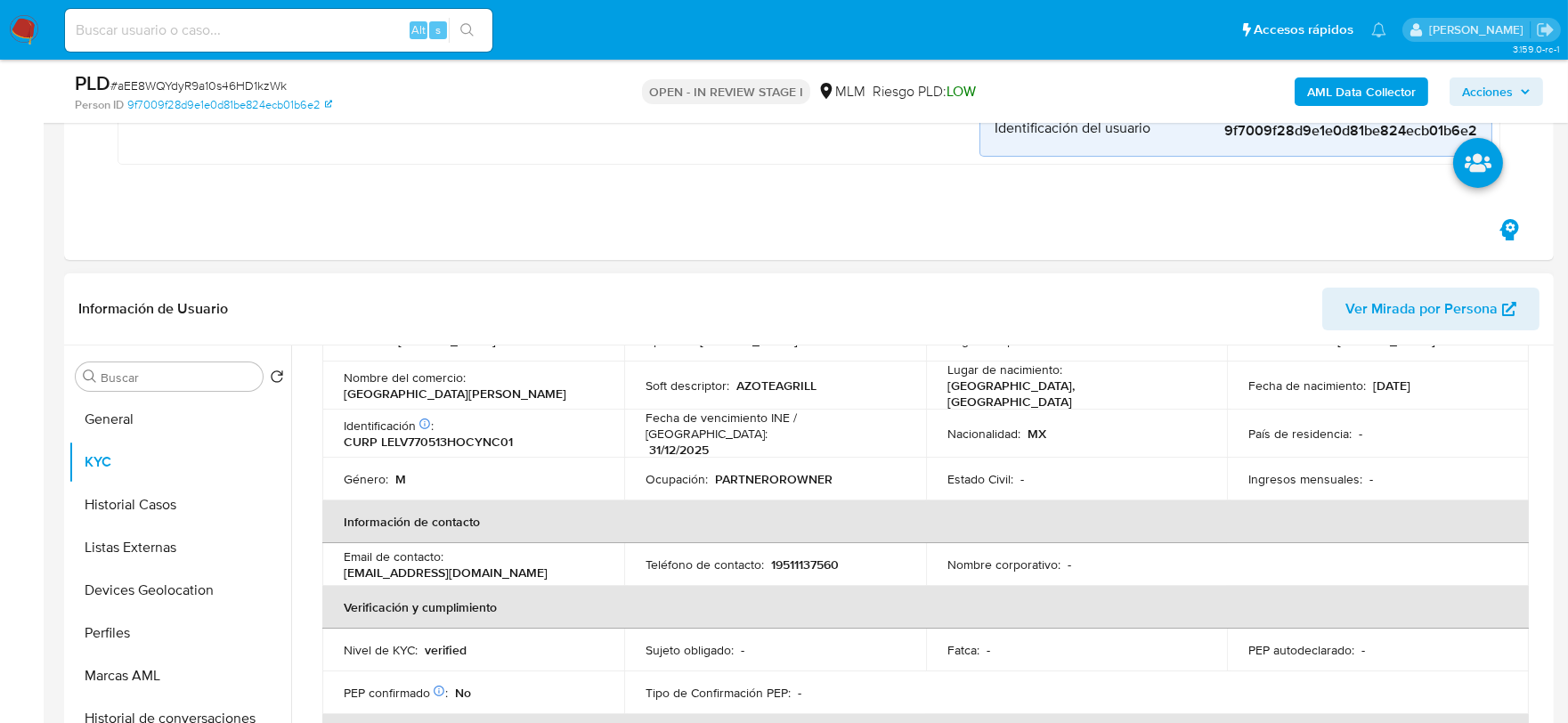
scroll to position [98, 0]
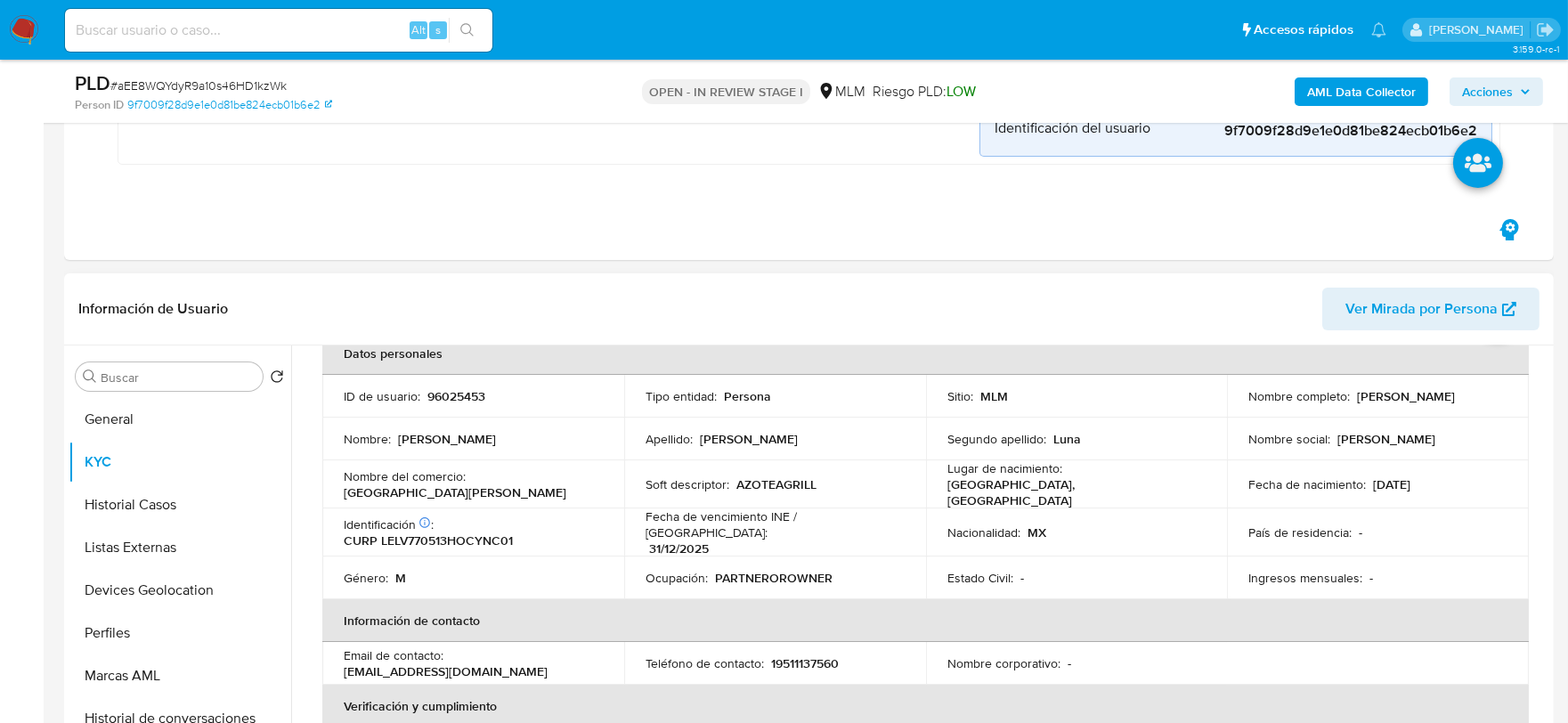
click at [294, 489] on div "Usuario KYC Status Actualizado hace 12 horas Creado: [DATE] 21:47:53 Actualizad…" at bounding box center [920, 573] width 1258 height 456
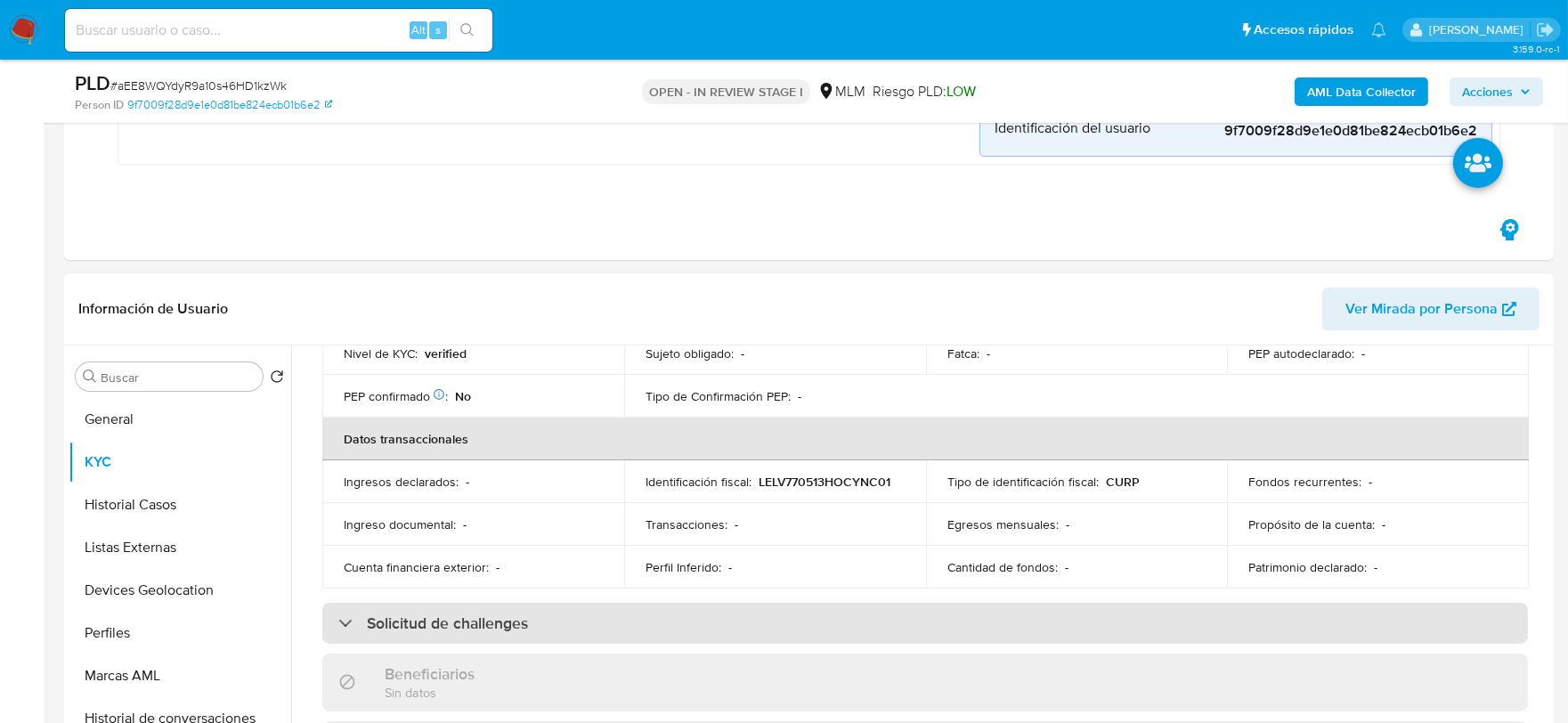
scroll to position [593, 0]
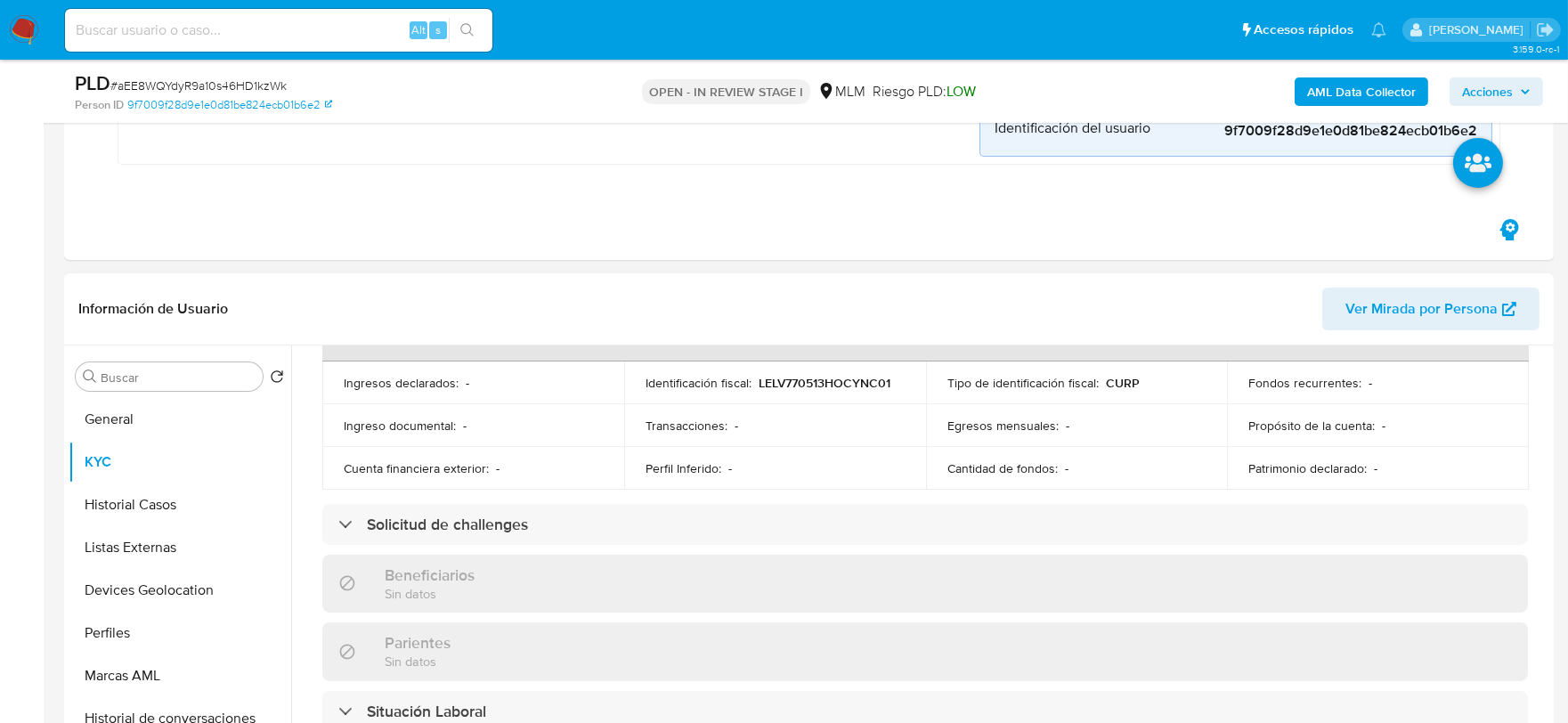
click at [310, 434] on div "Actualizado hace 12 horas Creado: [DATE] 21:47:53 Actualizado: [DATE] 11:25:58 …" at bounding box center [925, 558] width 1248 height 1524
click at [307, 417] on div "Actualizado hace 12 horas Creado: [DATE] 21:47:53 Actualizado: [DATE] 11:25:58 …" at bounding box center [925, 558] width 1248 height 1524
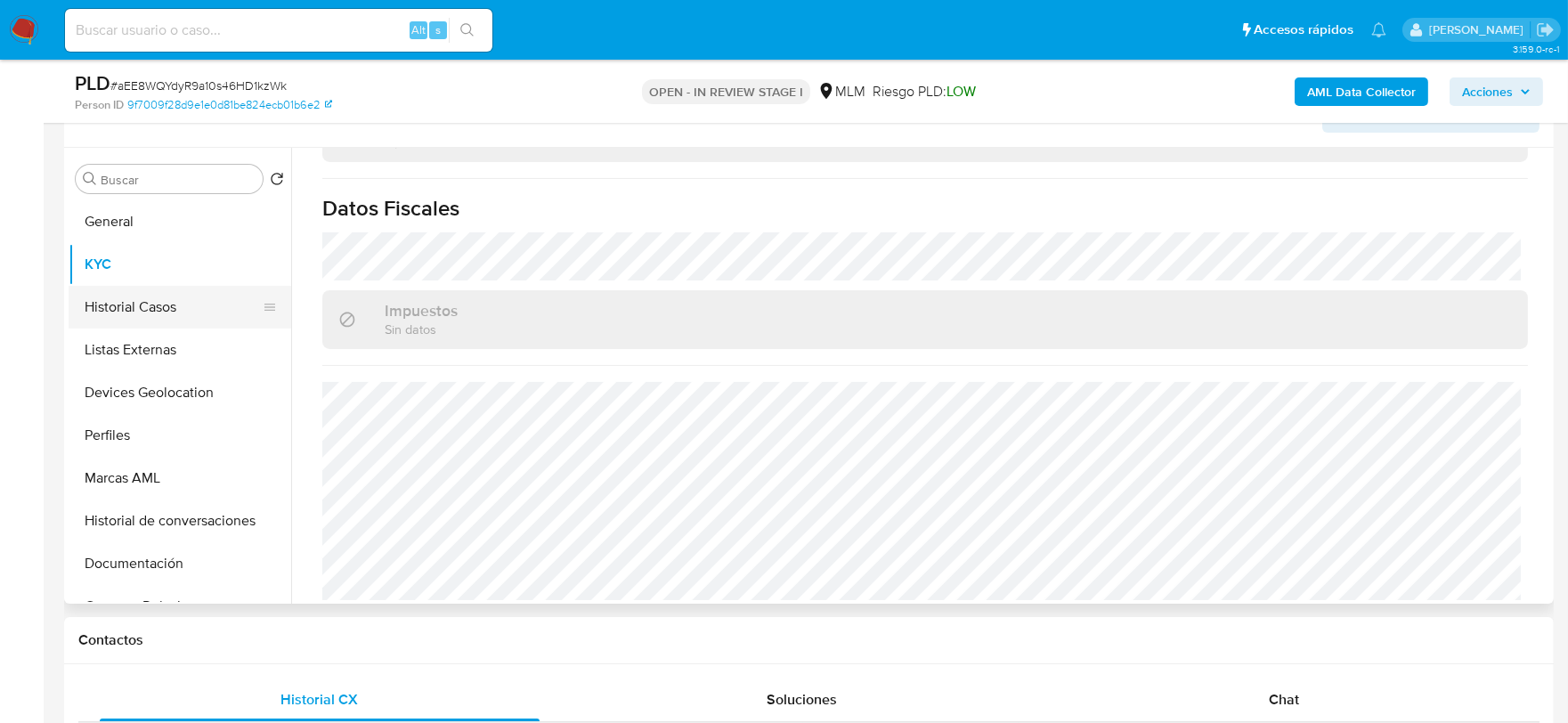
click at [156, 305] on button "Historial Casos" at bounding box center [173, 307] width 209 height 42
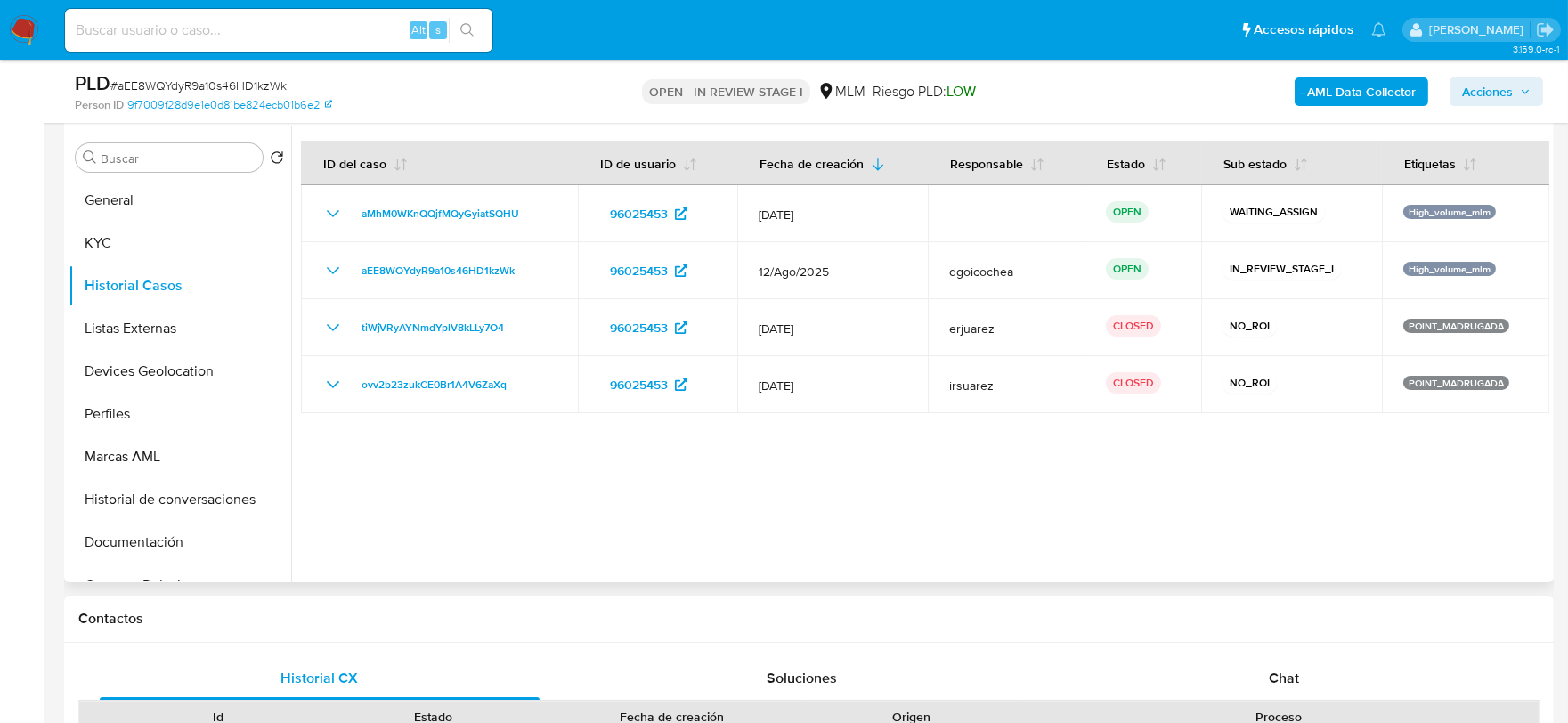
click at [518, 479] on div at bounding box center [920, 354] width 1258 height 456
click at [143, 327] on button "Listas Externas" at bounding box center [173, 328] width 209 height 42
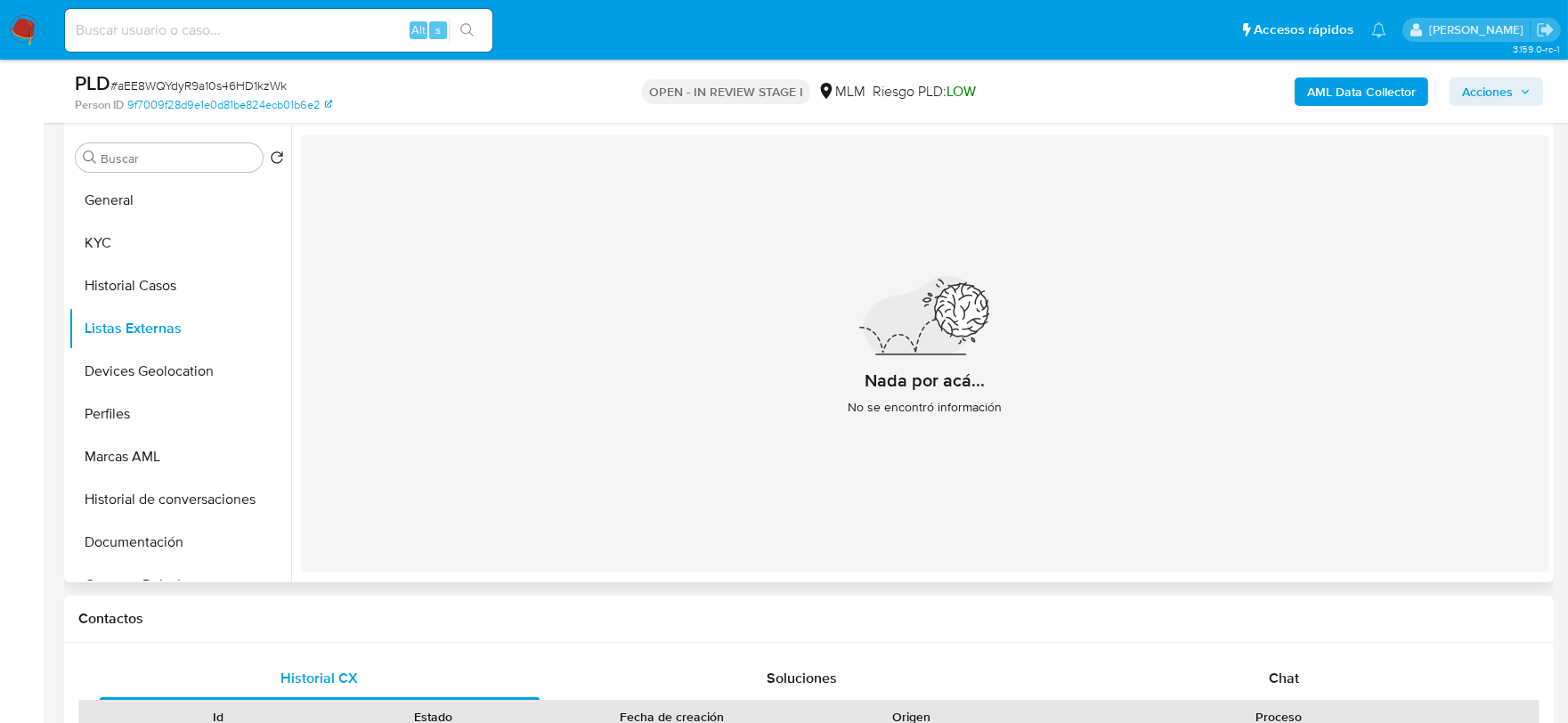
click at [708, 439] on div "Nada por acá... No se encontró información" at bounding box center [925, 353] width 1248 height 436
click at [179, 369] on button "Devices Geolocation" at bounding box center [173, 372] width 209 height 42
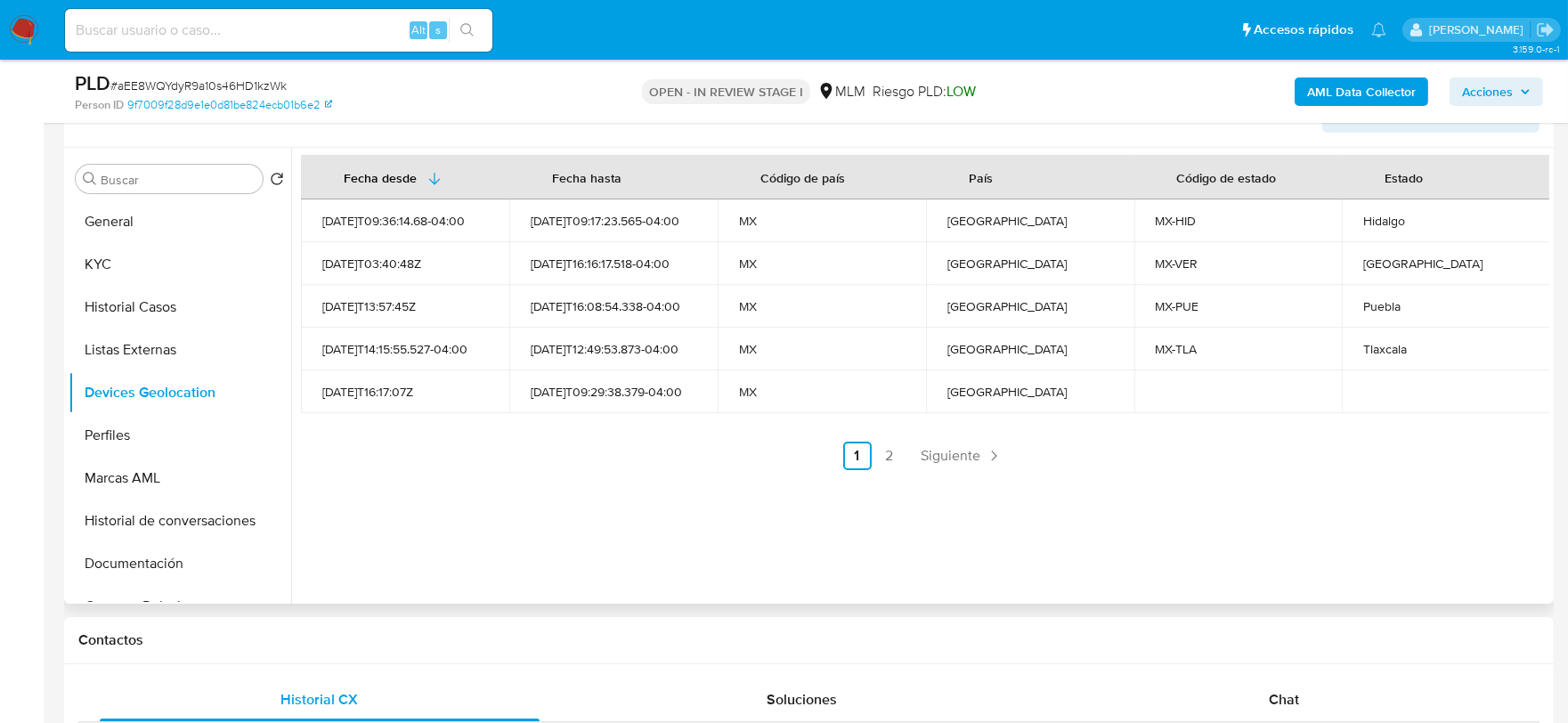
click at [651, 511] on div "Fecha desde [GEOGRAPHIC_DATA] hasta Código de país País Código de estado Estado…" at bounding box center [920, 375] width 1258 height 456
click at [938, 461] on span "Siguiente" at bounding box center [952, 456] width 60 height 14
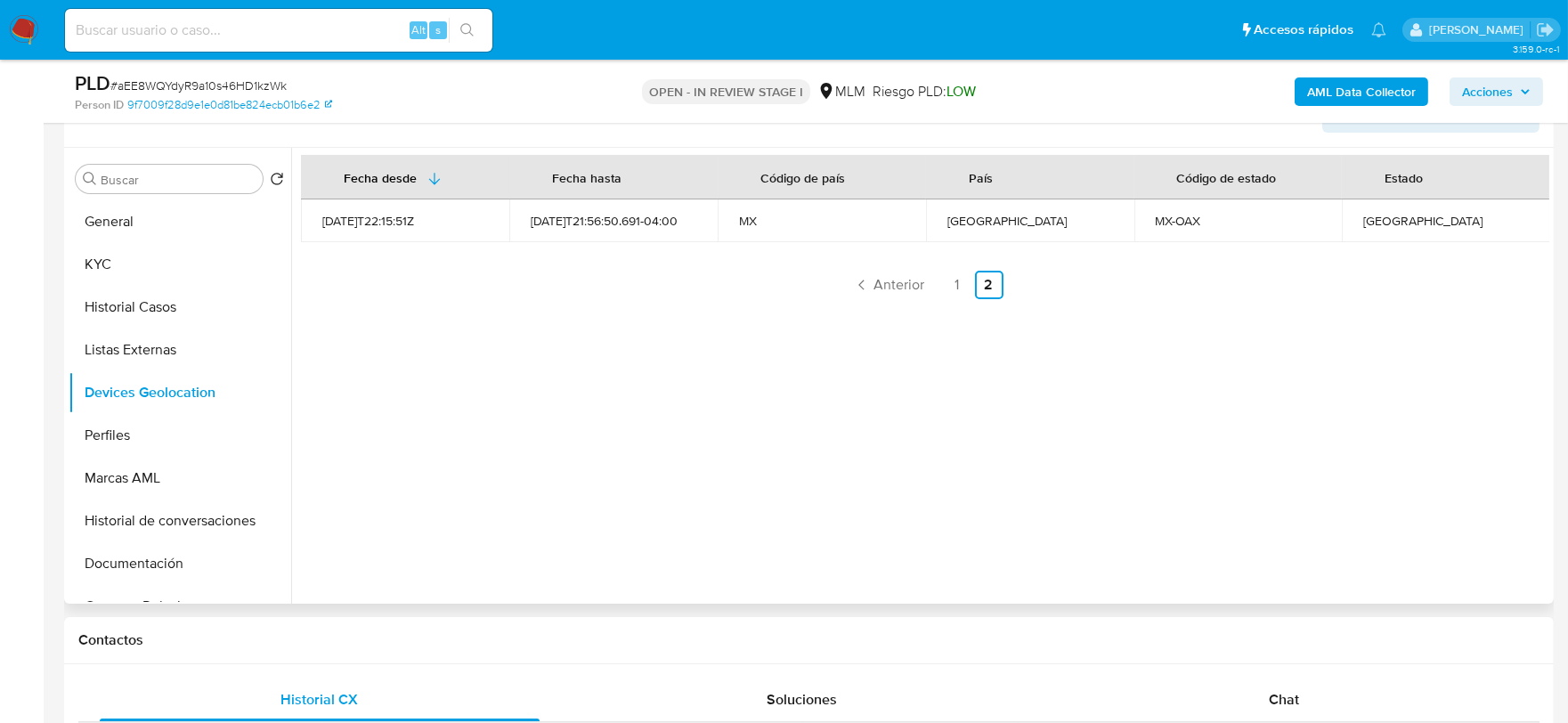
click at [683, 420] on div "Fecha desde [GEOGRAPHIC_DATA] hasta Código de país País Código de estado Estado…" at bounding box center [920, 375] width 1258 height 456
click at [74, 441] on button "Perfiles" at bounding box center [180, 435] width 223 height 42
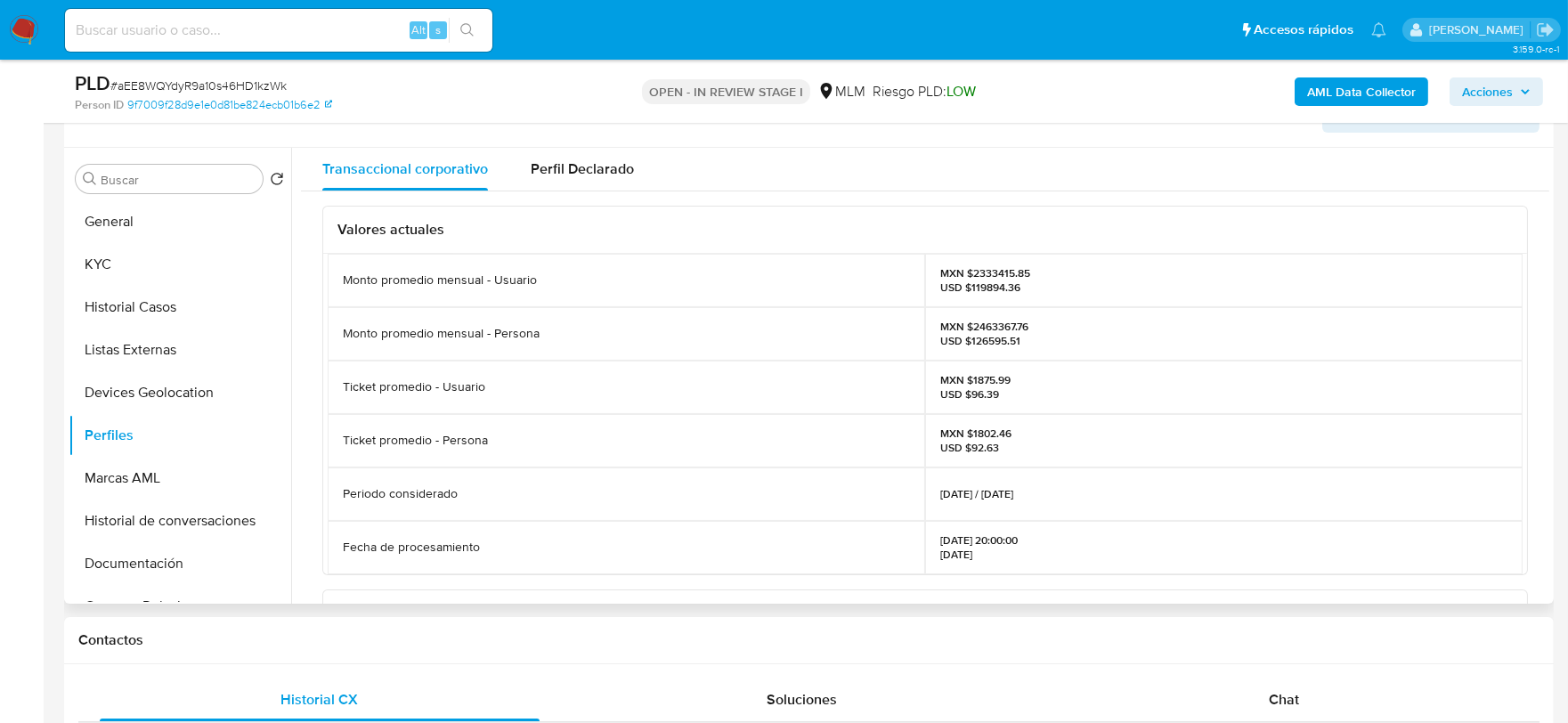
click at [316, 384] on div "Valores actuales Monto promedio mensual - Usuario MXN $2333415.85 USD $119894.3…" at bounding box center [925, 606] width 1248 height 830
click at [197, 563] on button "Documentación" at bounding box center [173, 564] width 209 height 42
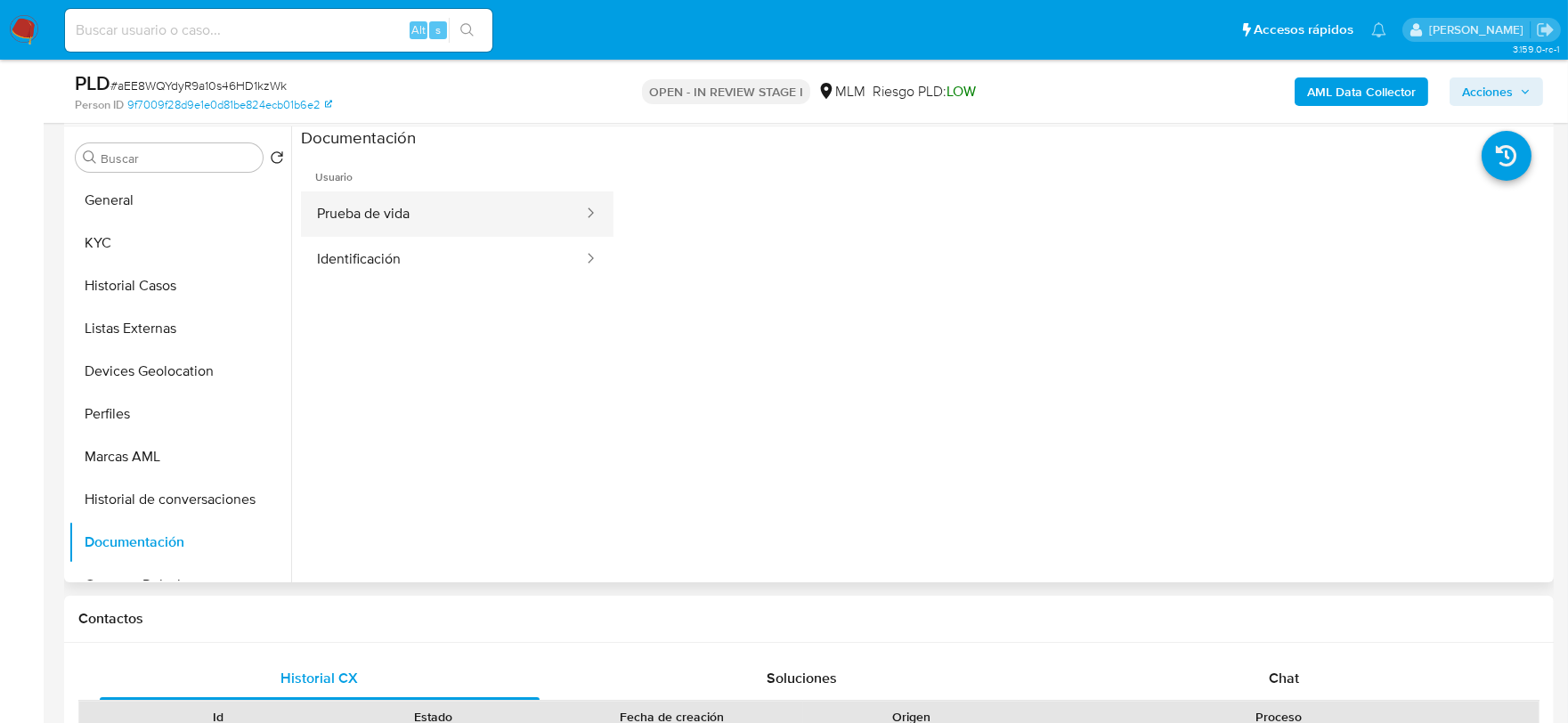
click at [397, 203] on button "Prueba de vida" at bounding box center [443, 213] width 284 height 45
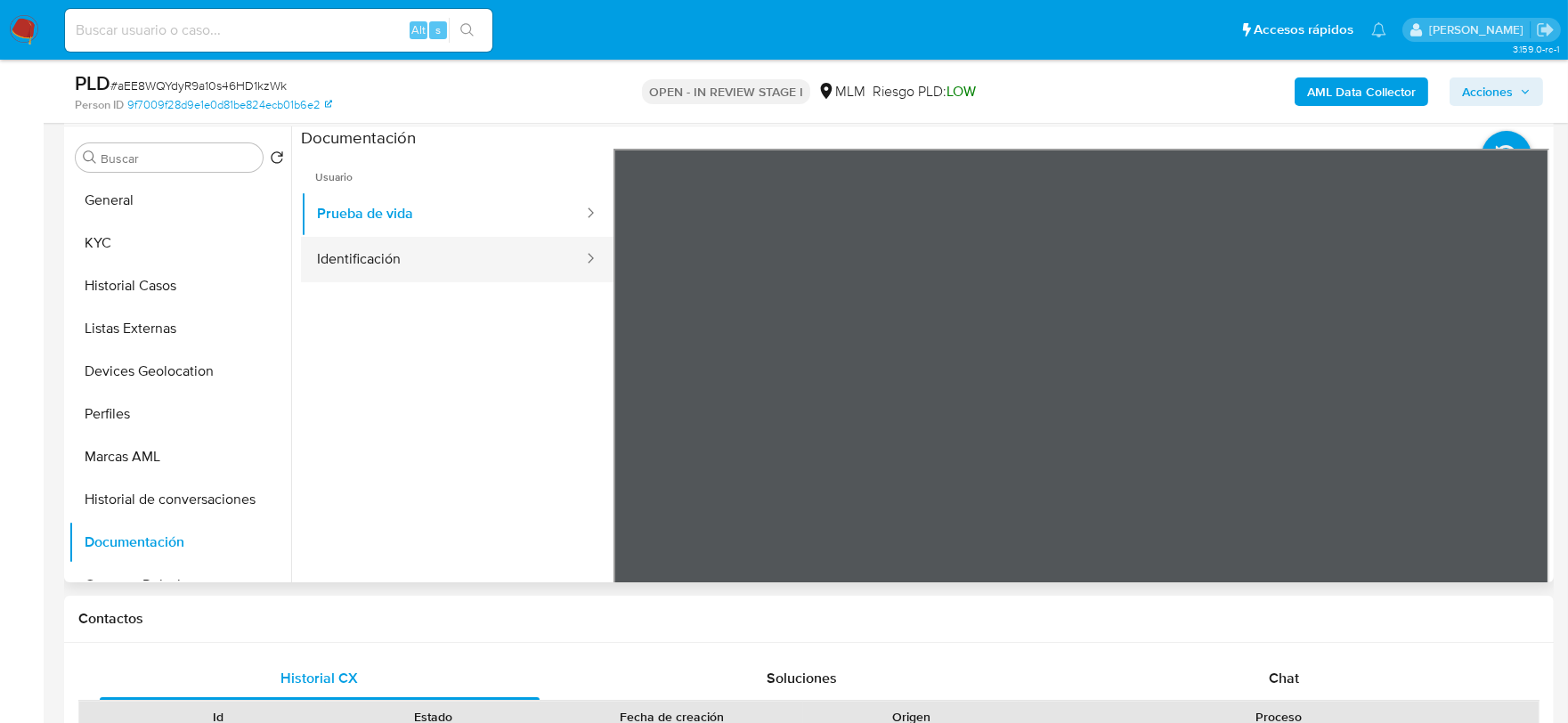
click at [361, 238] on button "Identificación" at bounding box center [443, 259] width 284 height 45
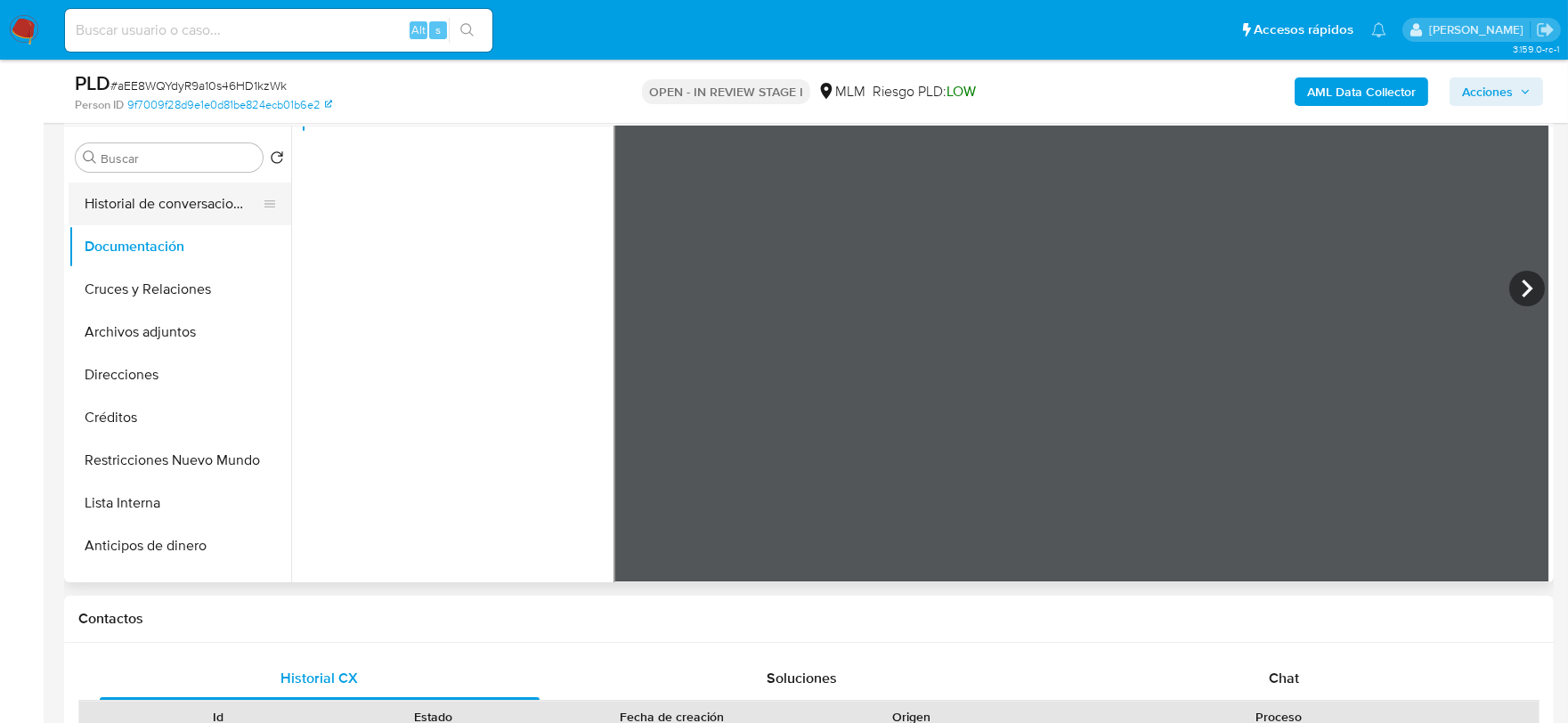
scroll to position [296, 0]
click at [160, 456] on button "Restricciones Nuevo Mundo" at bounding box center [173, 459] width 209 height 42
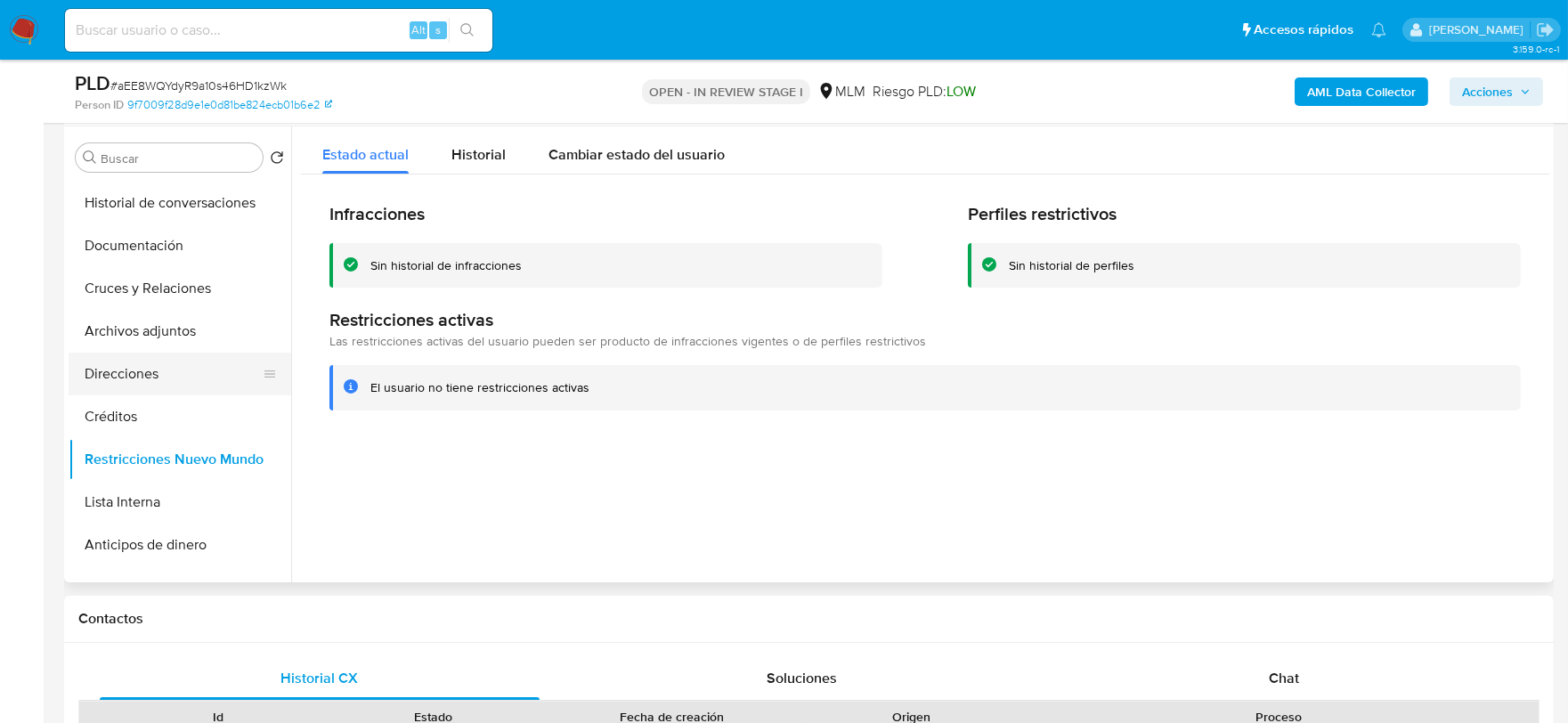
click at [136, 372] on button "Direcciones" at bounding box center [173, 374] width 209 height 42
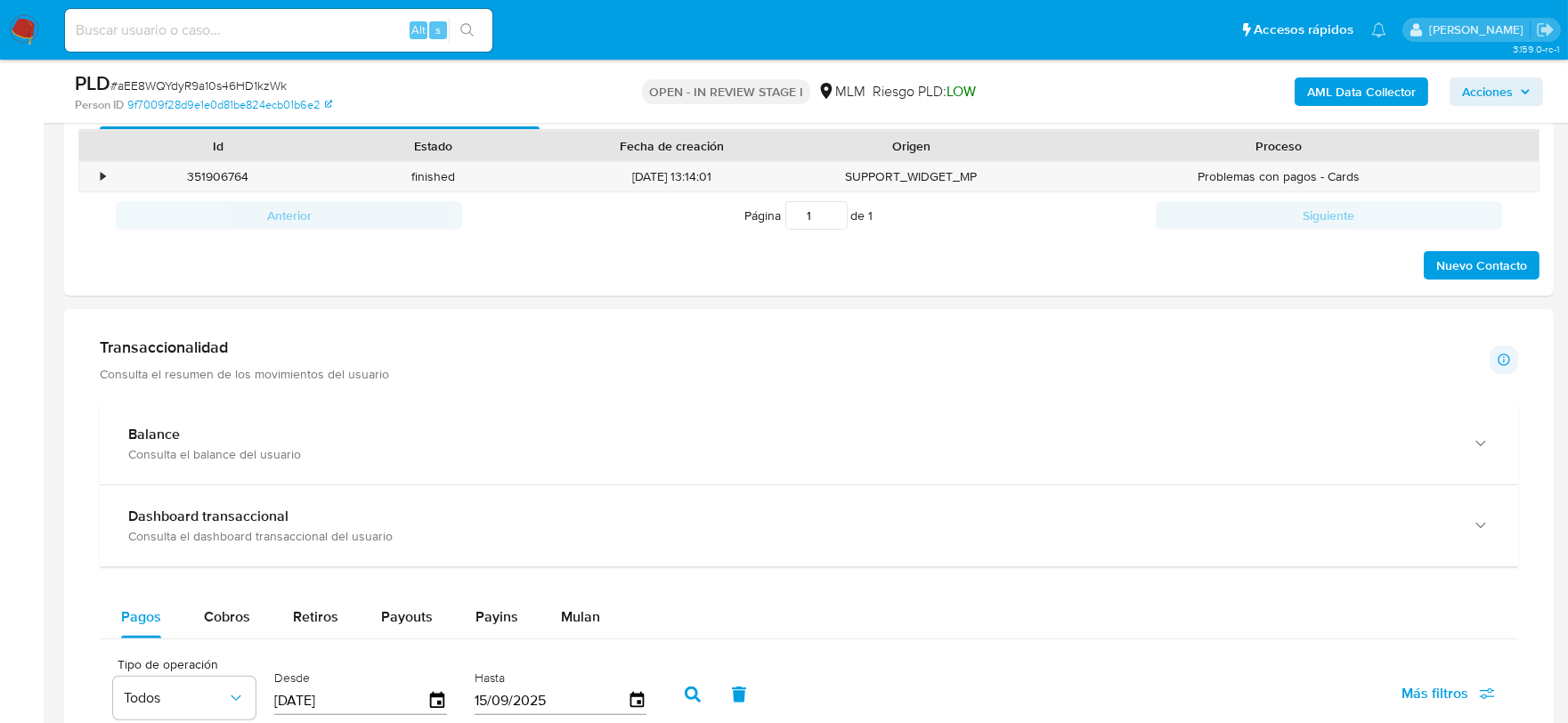
scroll to position [1187, 0]
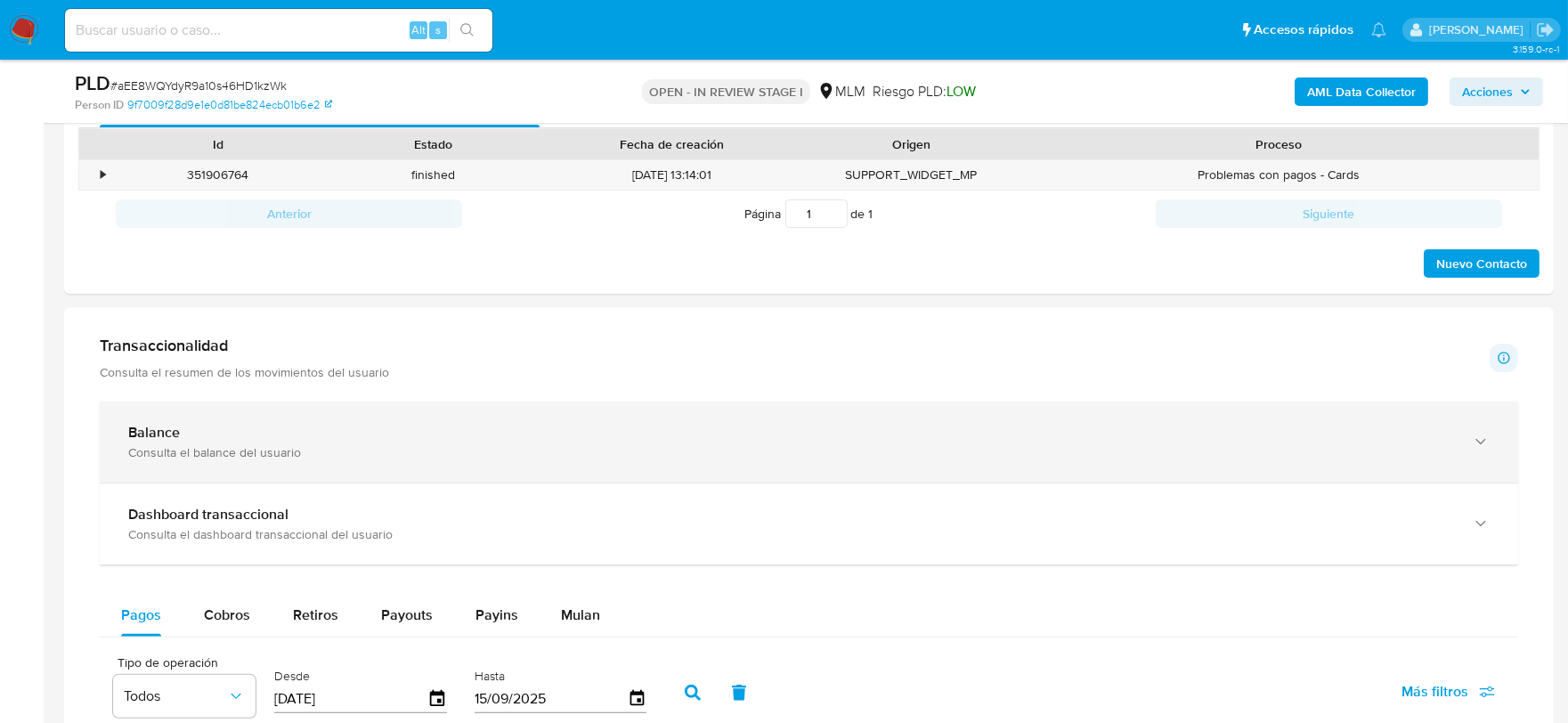
click at [1476, 453] on div "button" at bounding box center [1479, 442] width 21 height 37
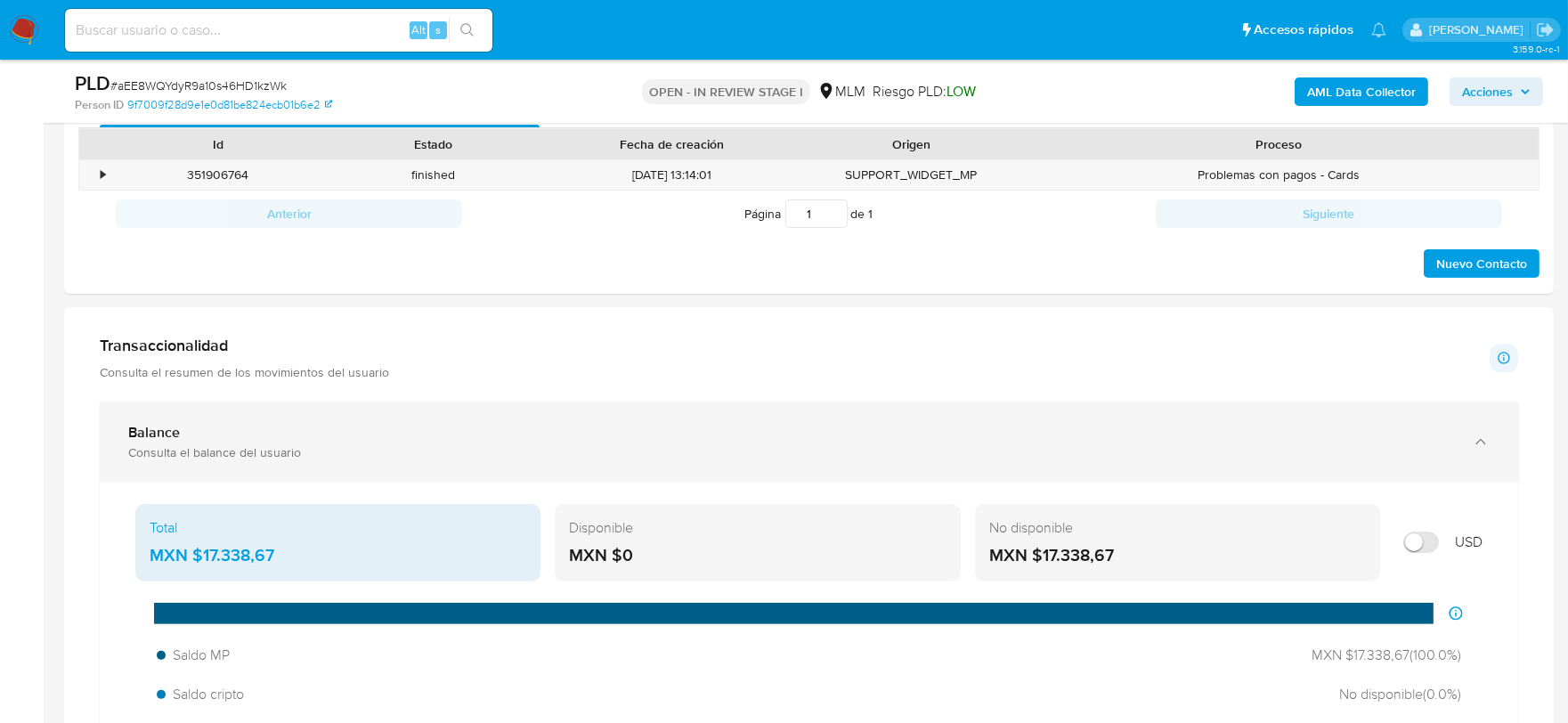
click at [108, 470] on div "Balance Consulta el balance del usuario" at bounding box center [808, 442] width 1418 height 81
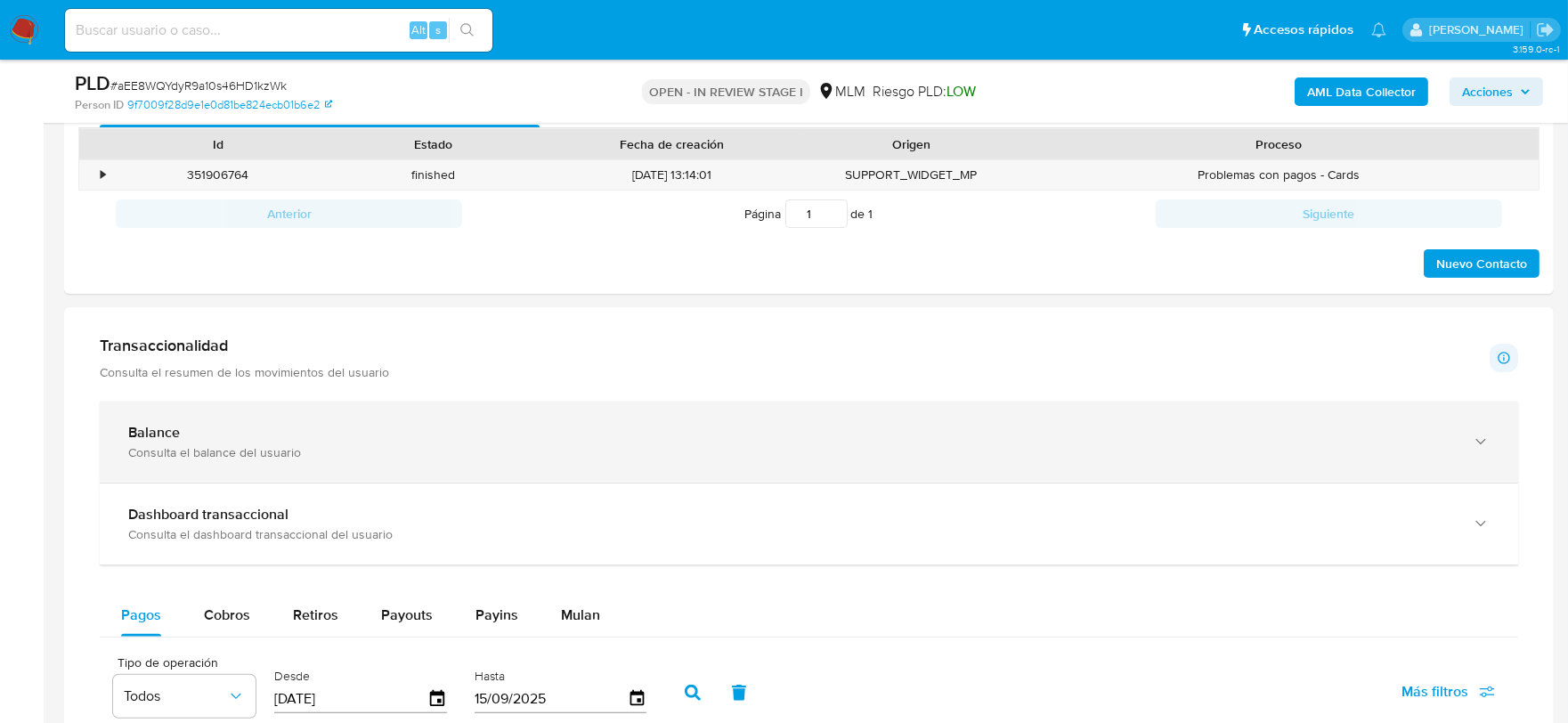
click at [108, 470] on div "Balance Consulta el balance del usuario" at bounding box center [808, 442] width 1418 height 81
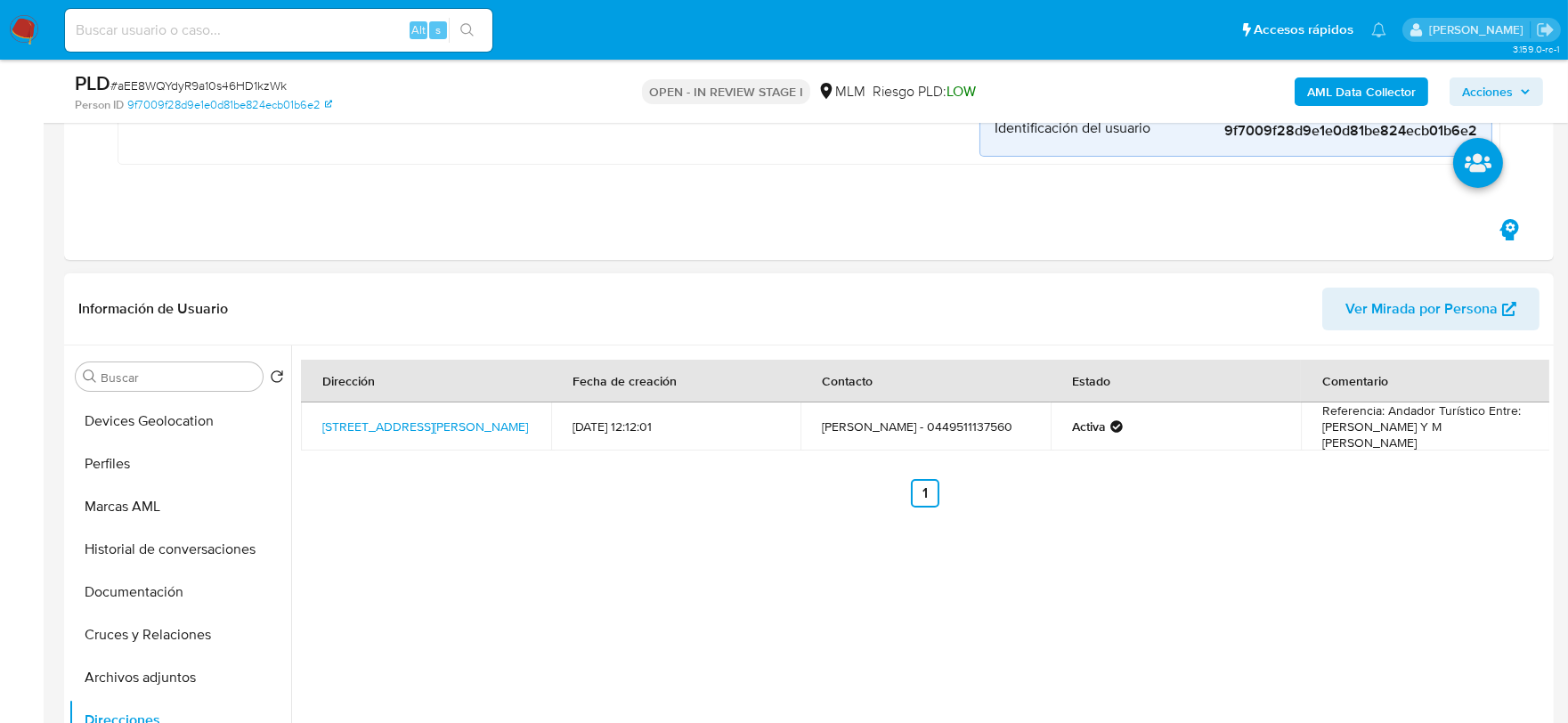
scroll to position [0, 0]
click at [150, 465] on button "KYC" at bounding box center [173, 462] width 209 height 42
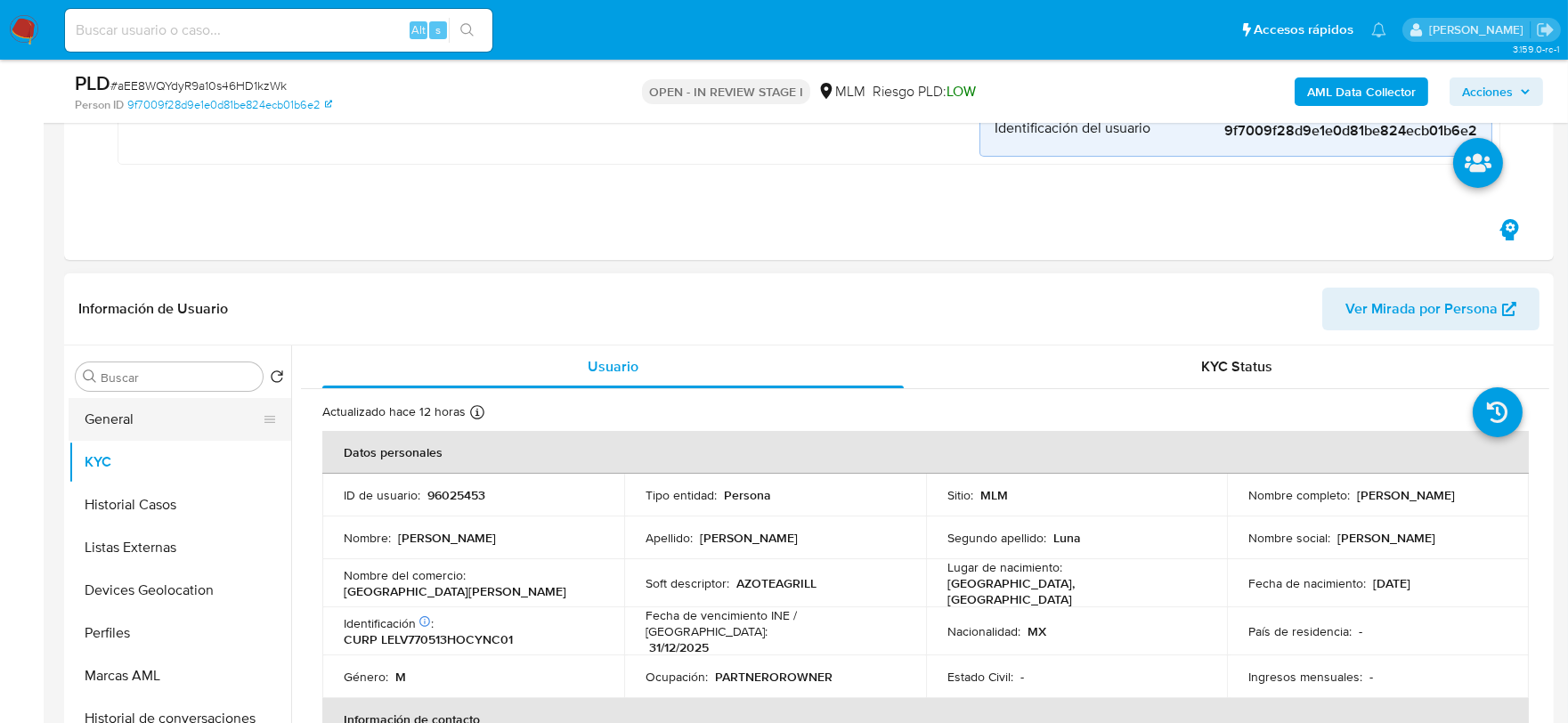
click at [148, 416] on button "General" at bounding box center [173, 419] width 209 height 42
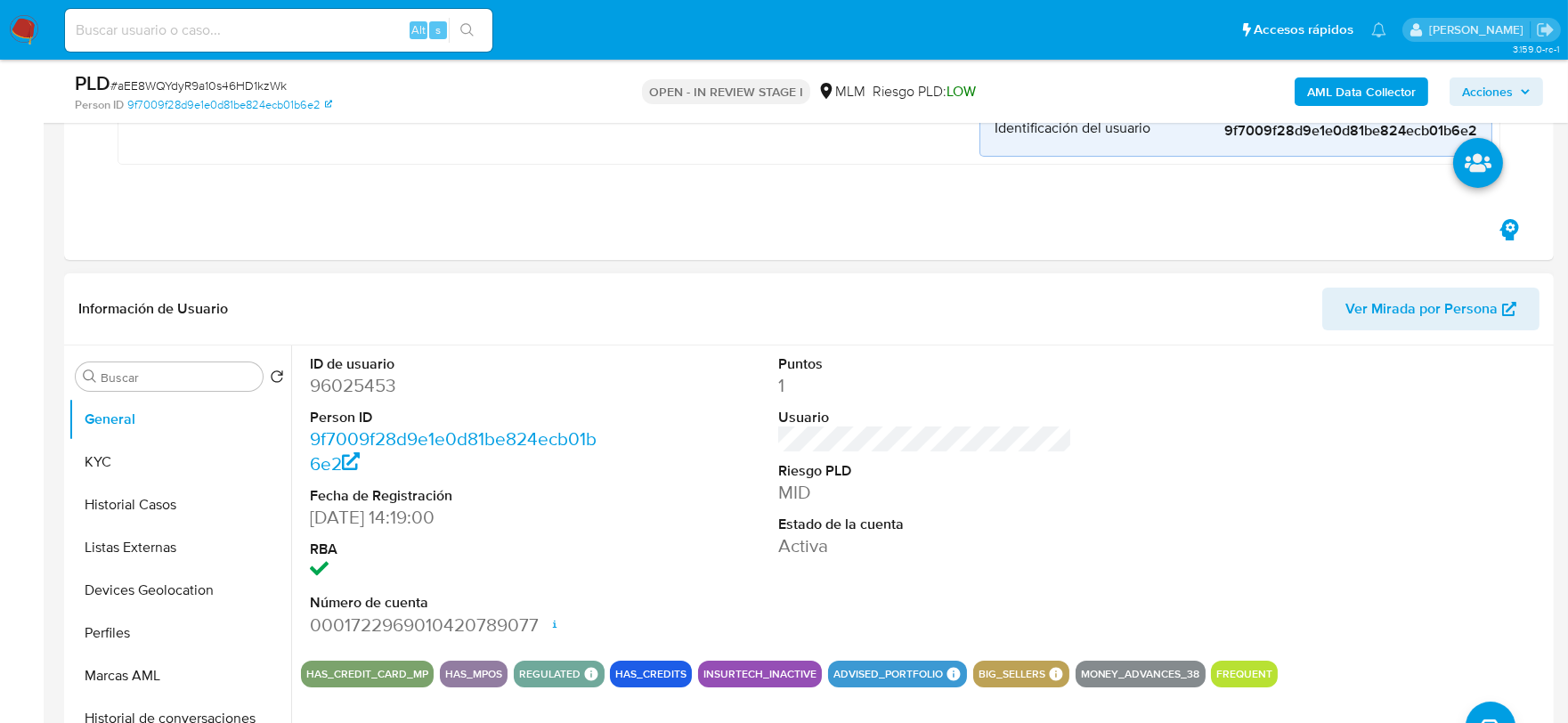
click at [727, 472] on div "ID de usuario 96025453 Person ID 9f7009f28d9e1e0d81be824ecb01b6e2 Fecha de Regi…" at bounding box center [925, 496] width 1248 height 301
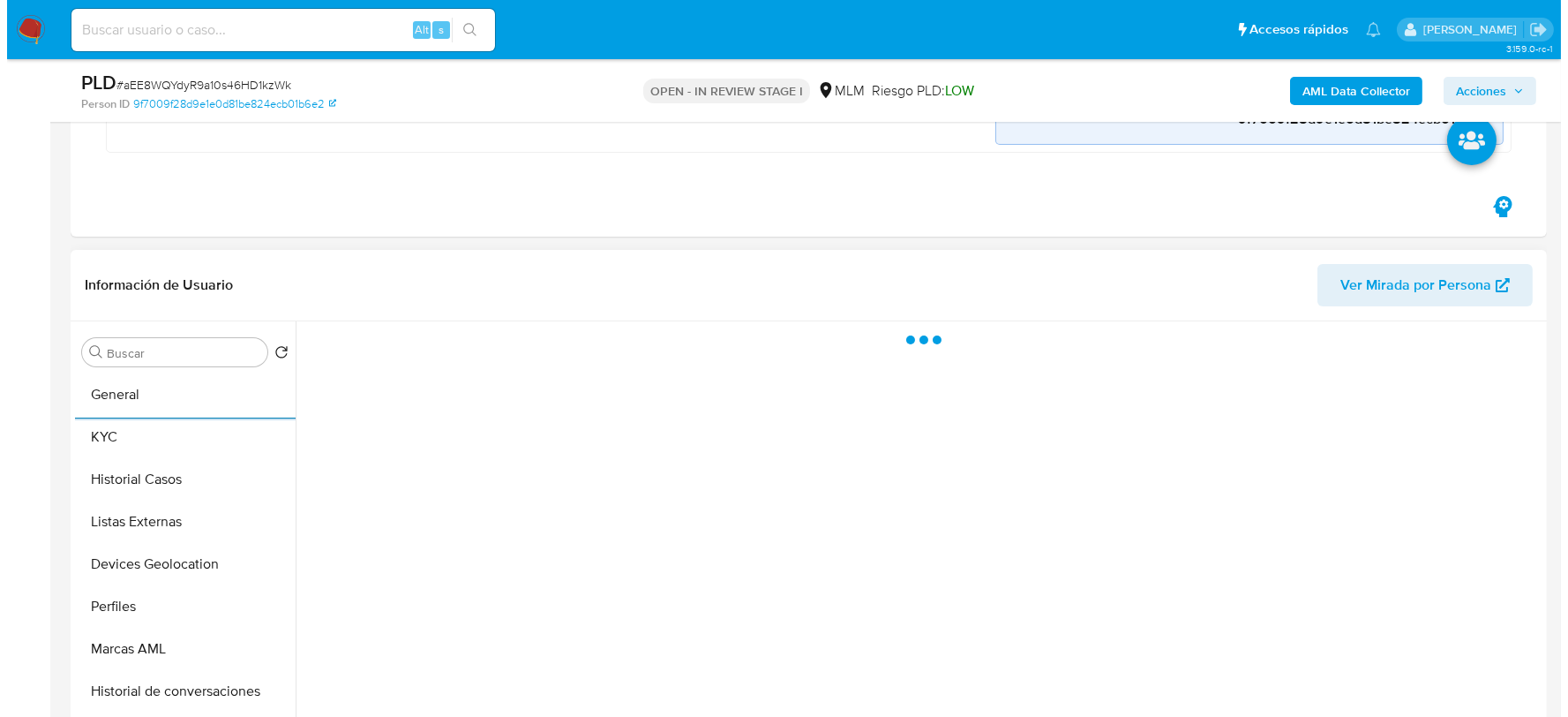
scroll to position [566, 0]
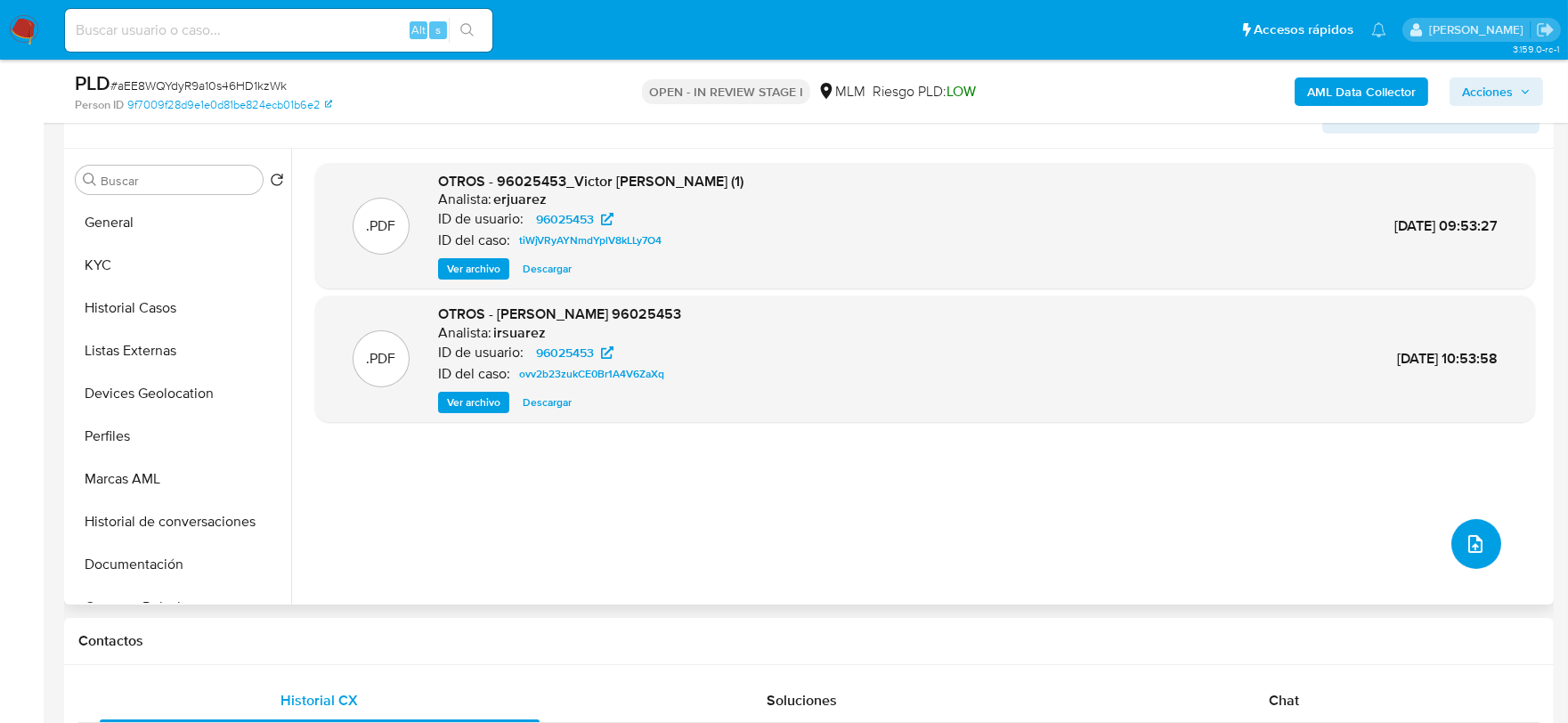
click at [1456, 527] on button "upload-file" at bounding box center [1477, 544] width 50 height 50
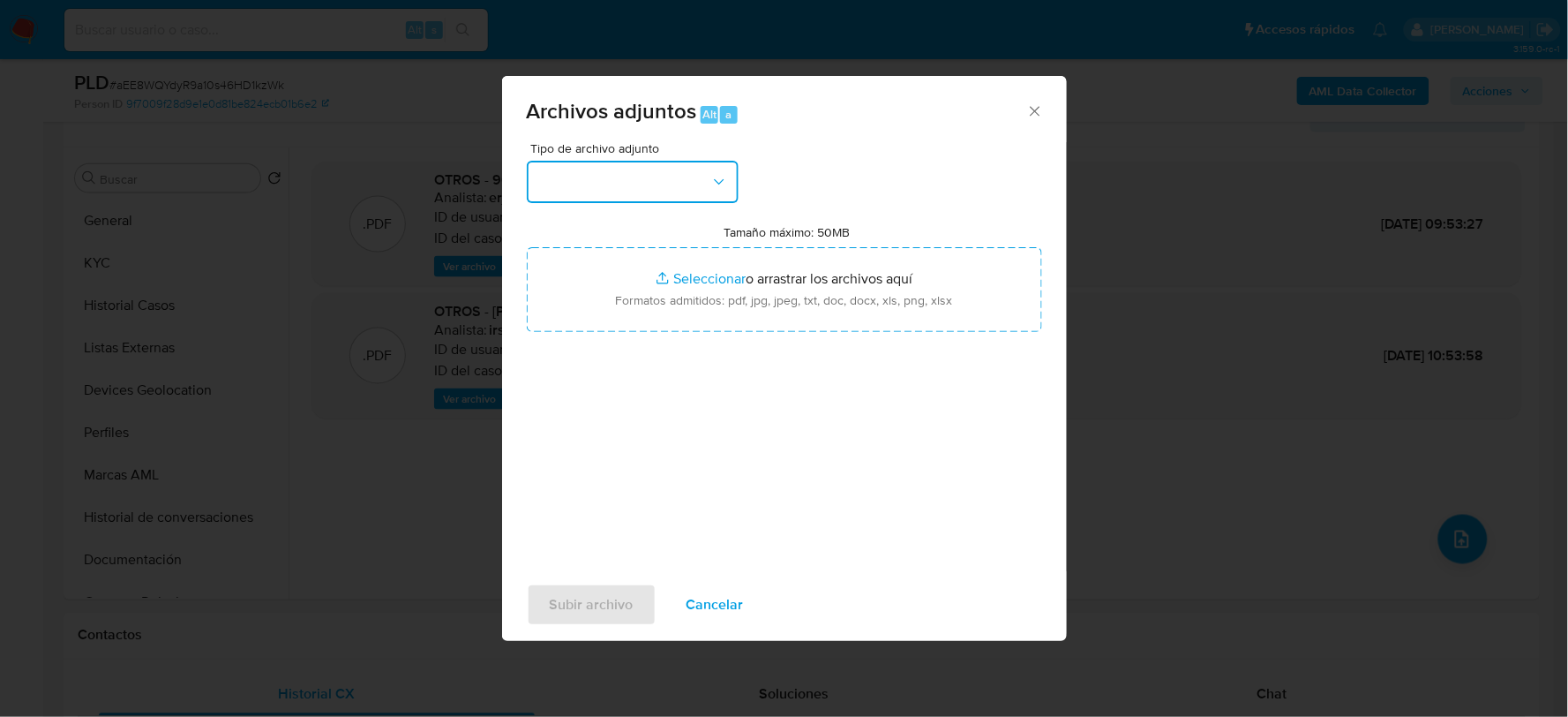
click at [669, 176] on button "button" at bounding box center [632, 182] width 211 height 42
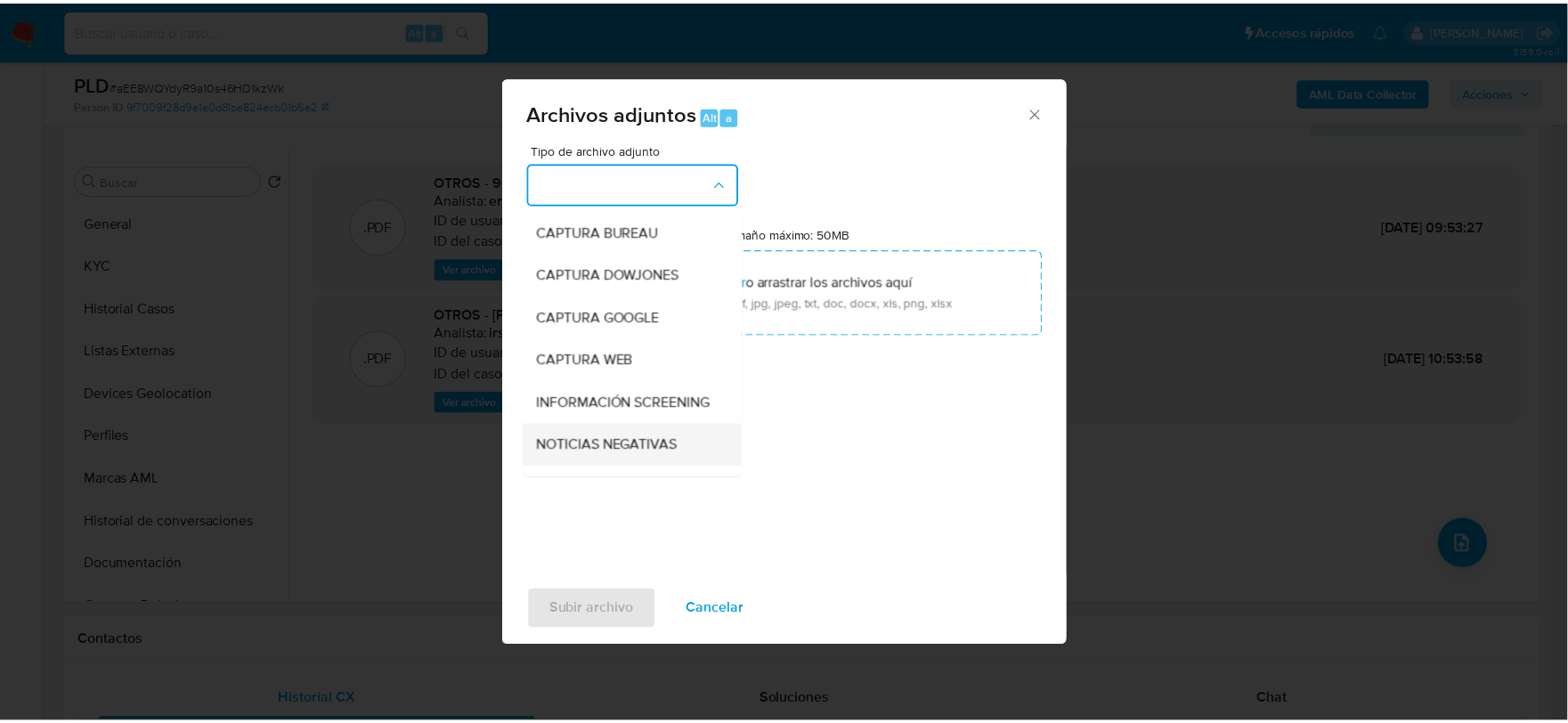
scroll to position [135, 0]
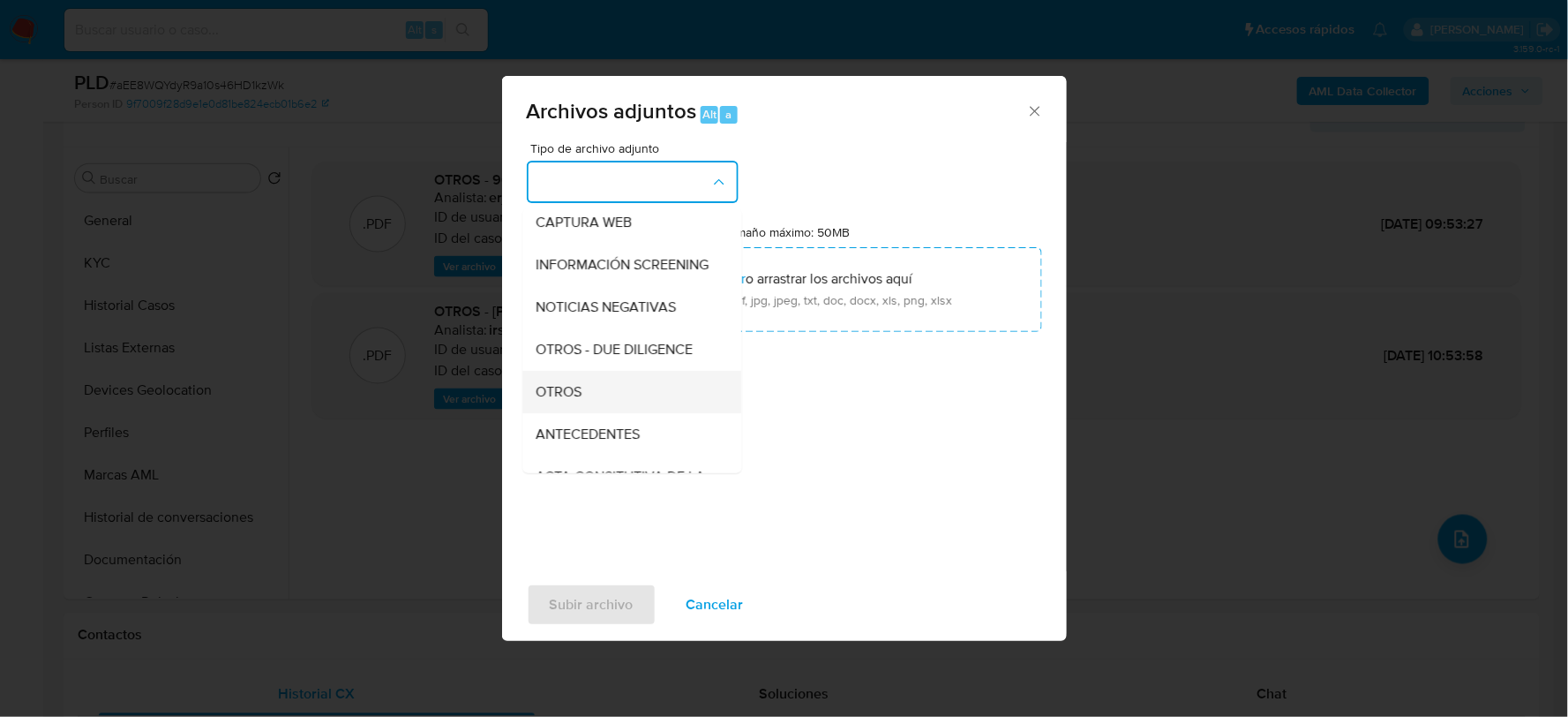
click at [571, 400] on span "OTROS" at bounding box center [560, 391] width 46 height 17
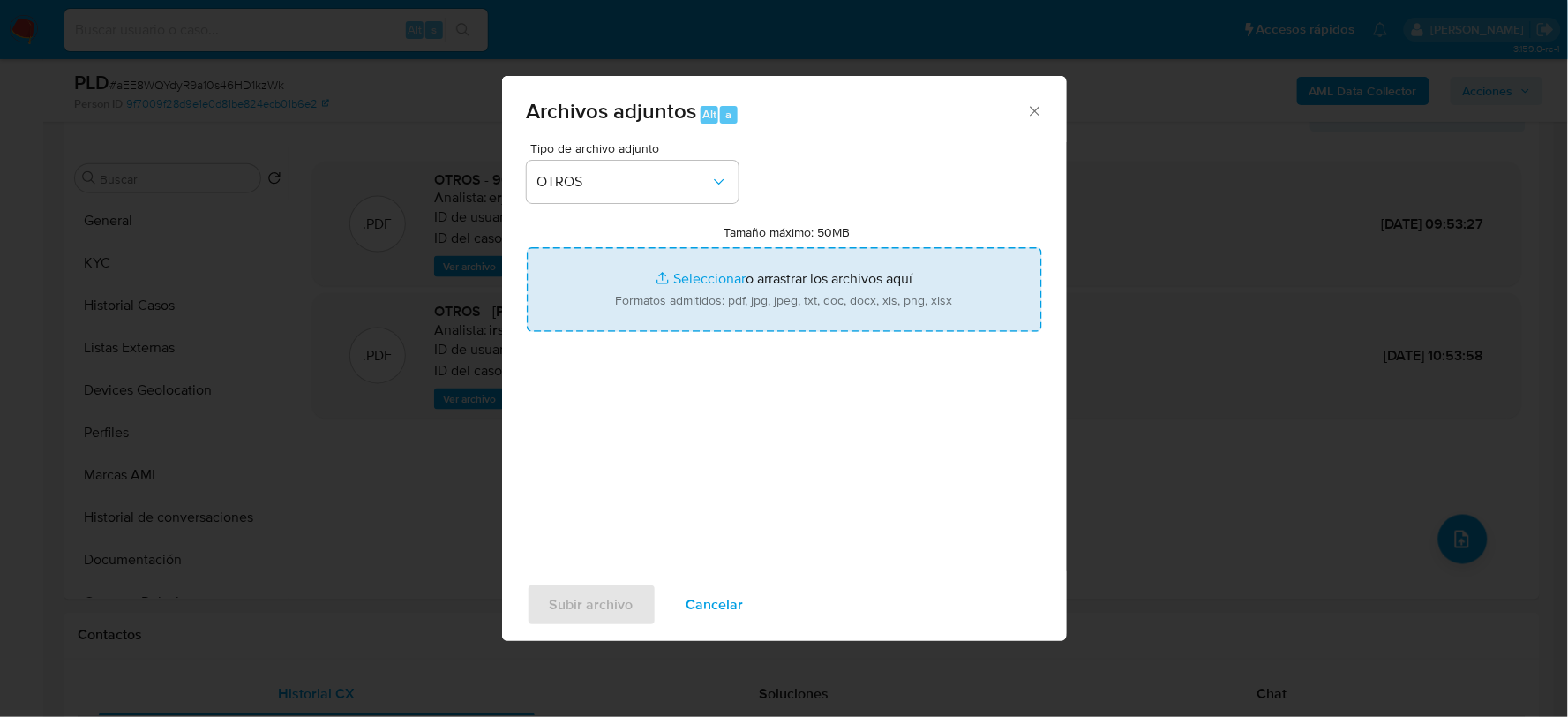
type input "C:\fakepath\96025453_VICTOR LEYVA_AGO2025.pdf"
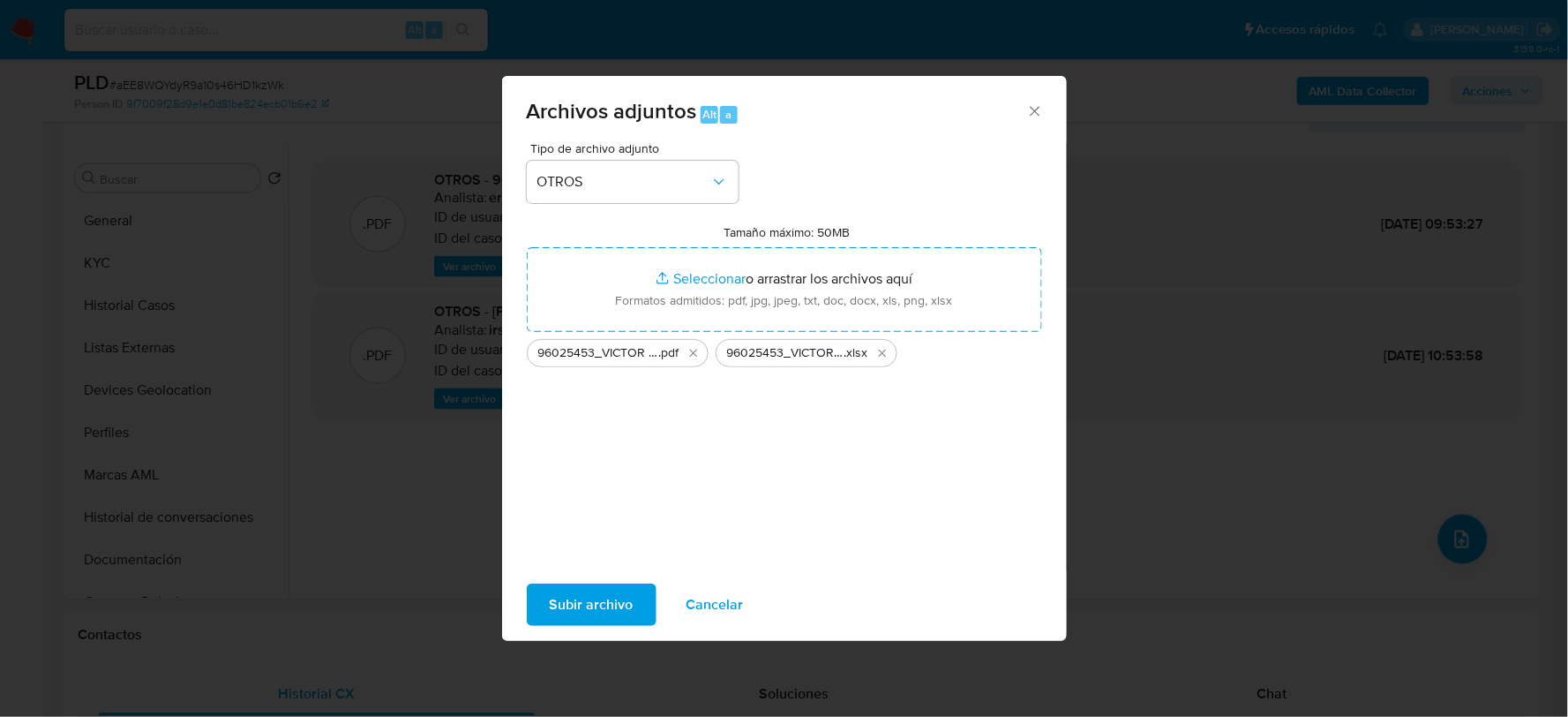
click at [586, 602] on span "Subir archivo" at bounding box center [592, 605] width 84 height 39
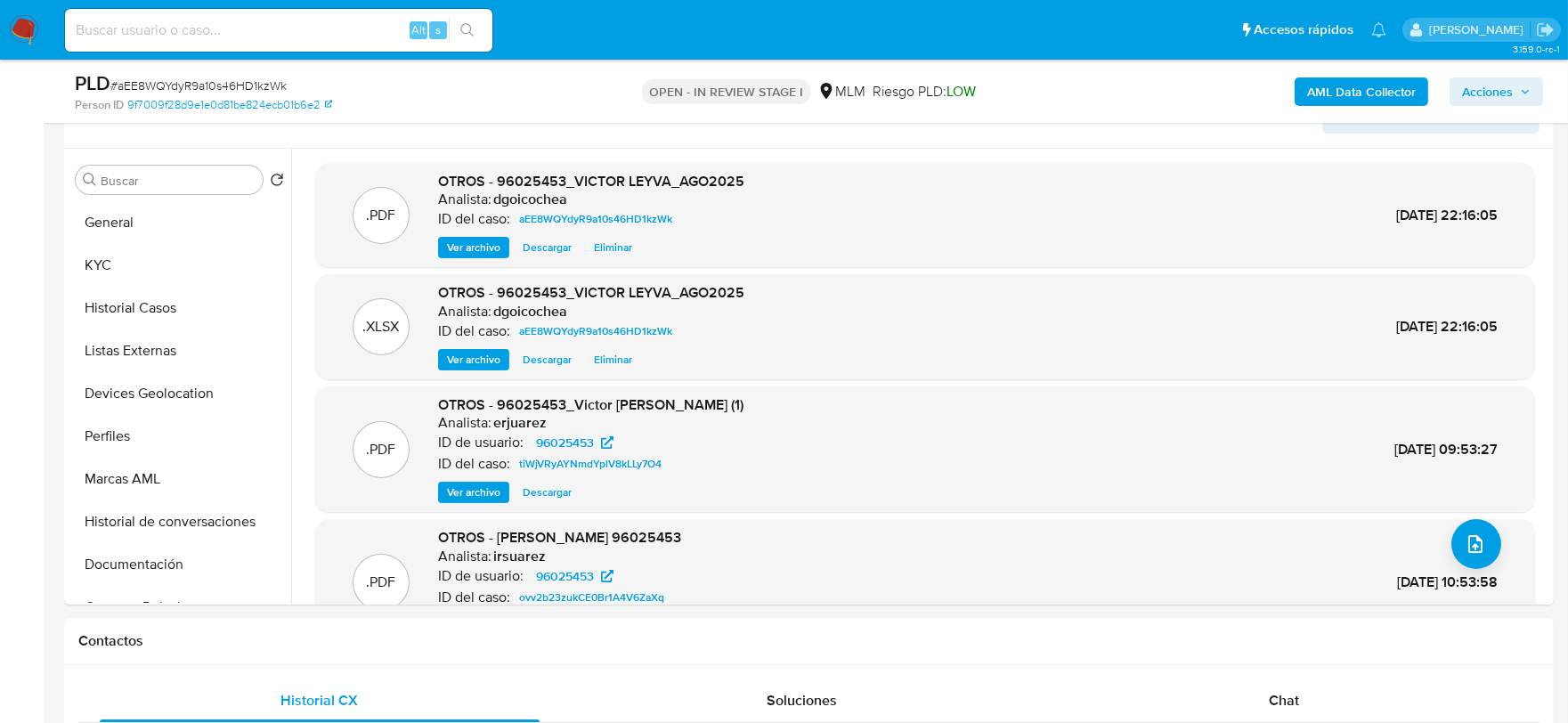
drag, startPoint x: 1488, startPoint y: 84, endPoint x: 1471, endPoint y: 86, distance: 17.1
click at [1488, 84] on span "Acciones" at bounding box center [1488, 92] width 51 height 29
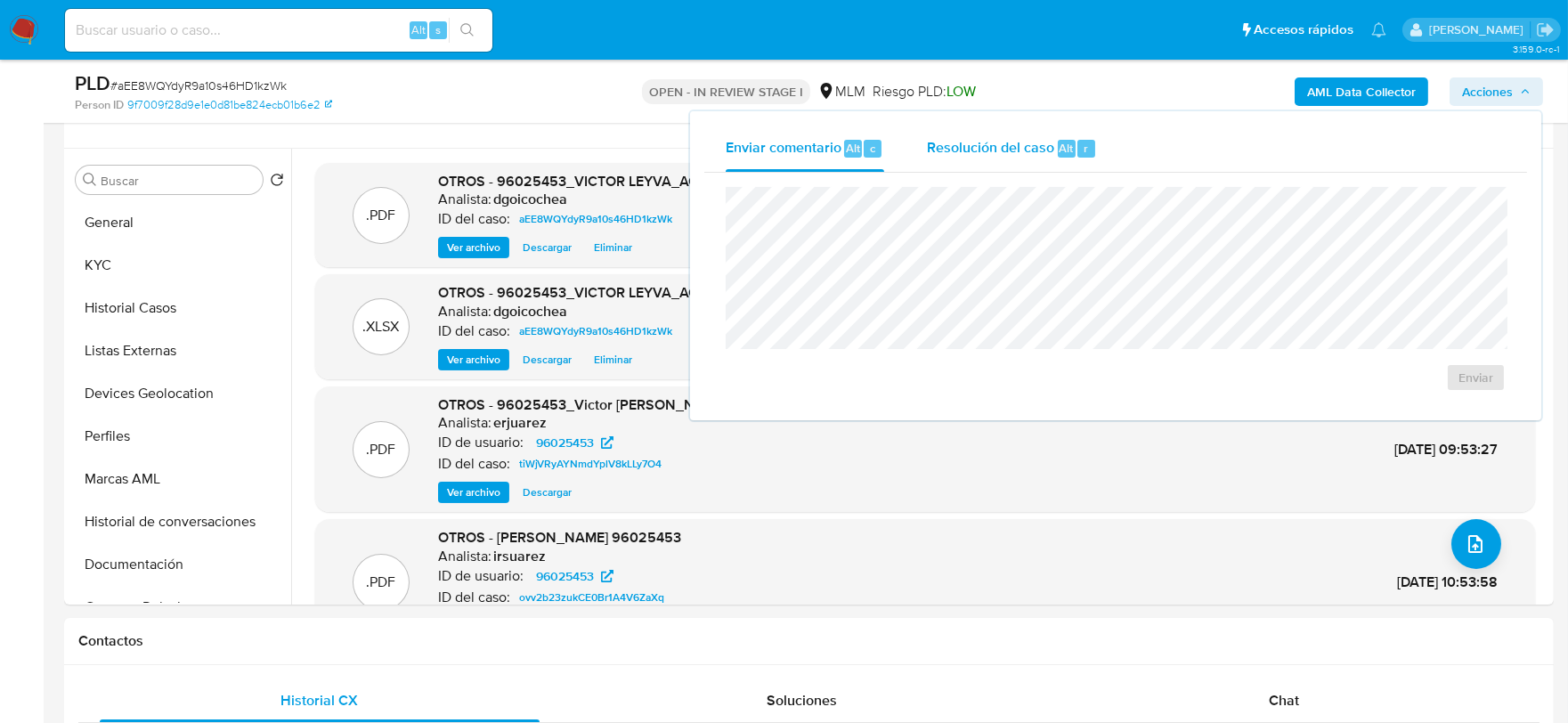
click at [975, 145] on span "Resolución del caso" at bounding box center [991, 147] width 127 height 20
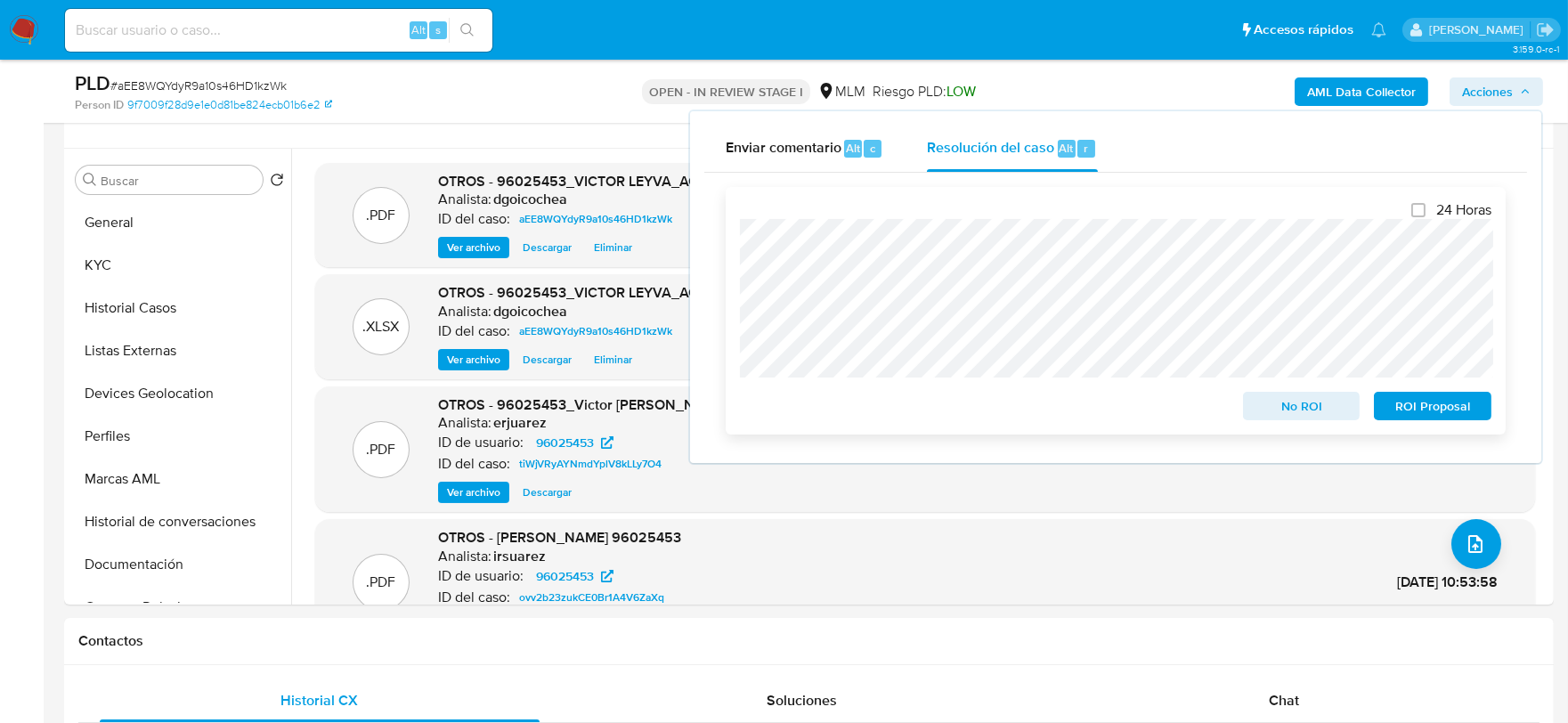
click at [1301, 409] on span "No ROI" at bounding box center [1302, 406] width 93 height 25
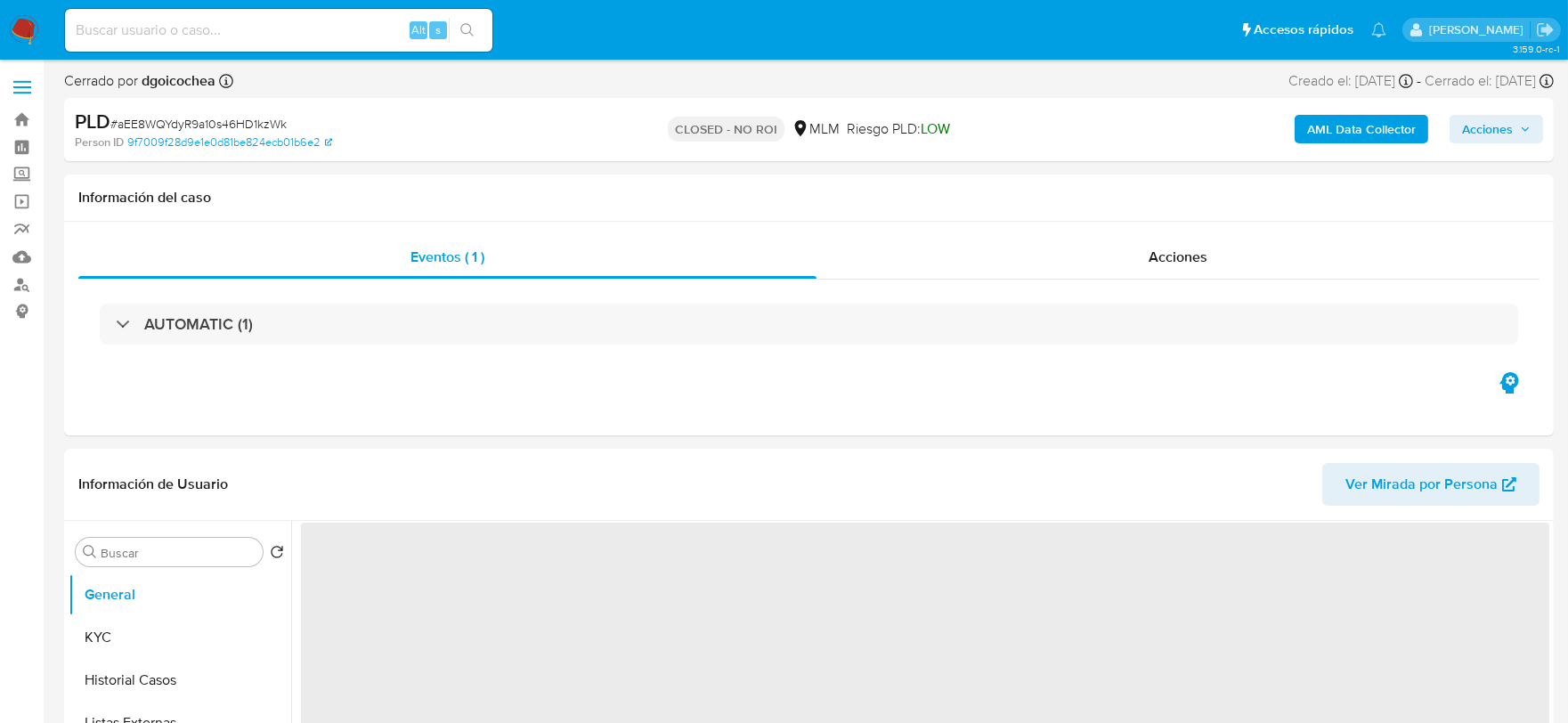
select select "10"
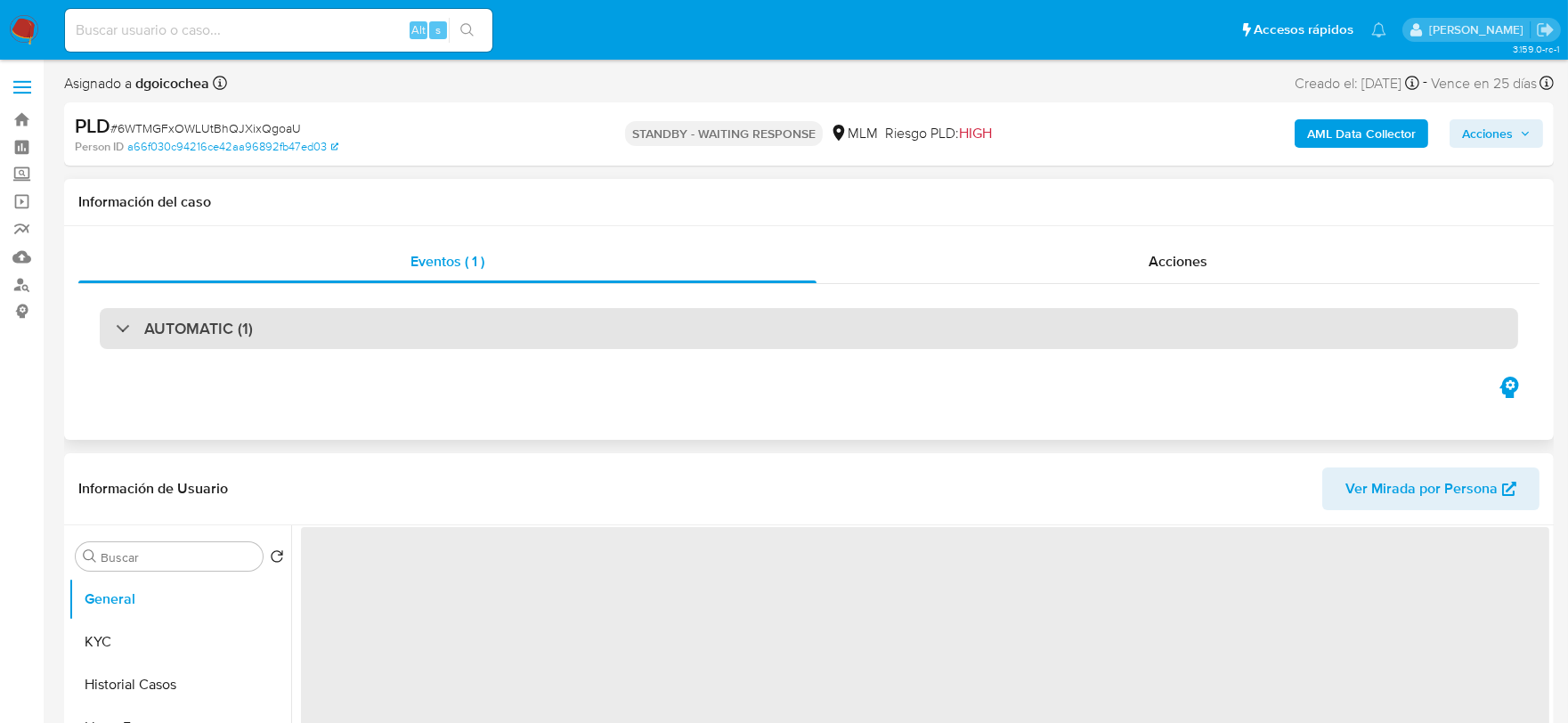
select select "10"
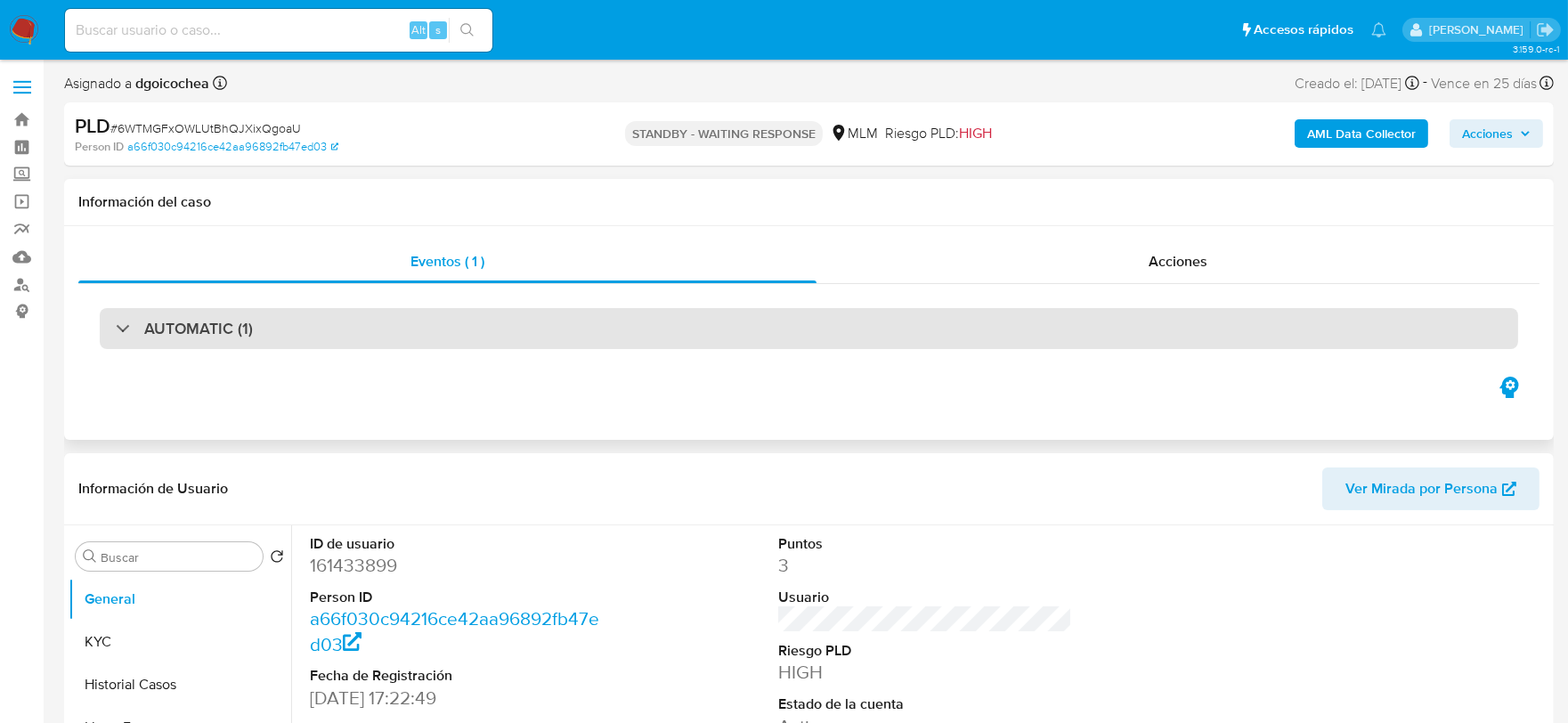
click at [233, 320] on h3 "AUTOMATIC (1)" at bounding box center [198, 328] width 109 height 19
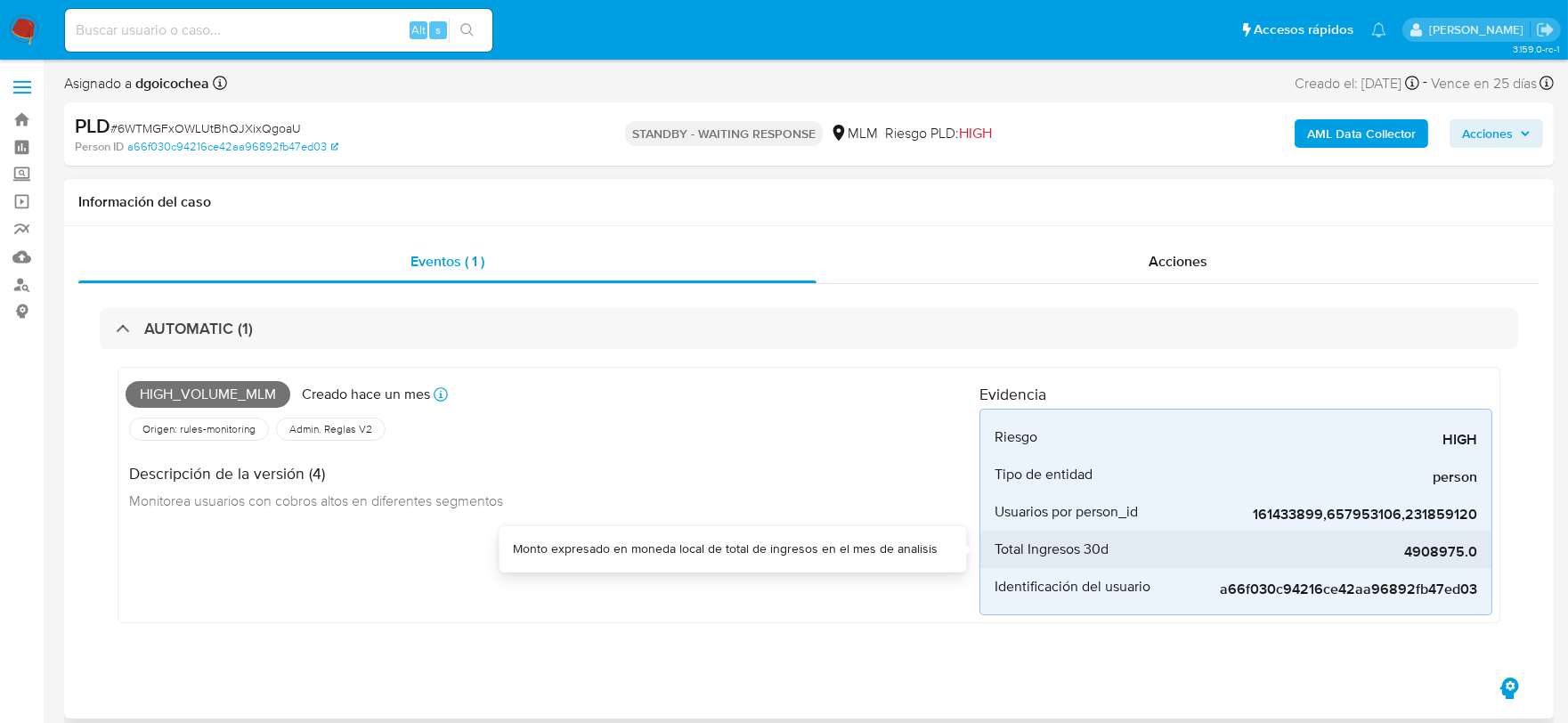
click at [1448, 541] on div "4908975.0" at bounding box center [1344, 549] width 267 height 38
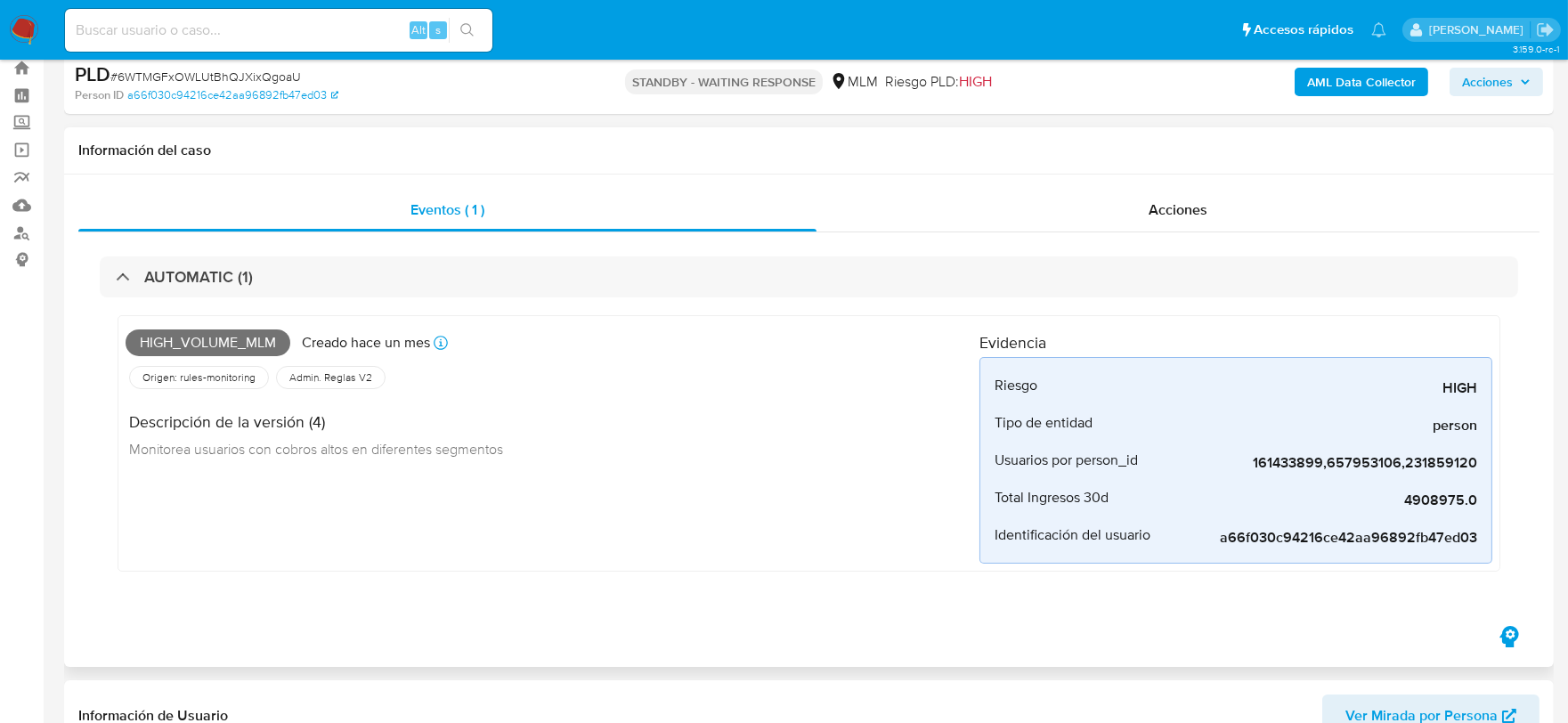
scroll to position [98, 0]
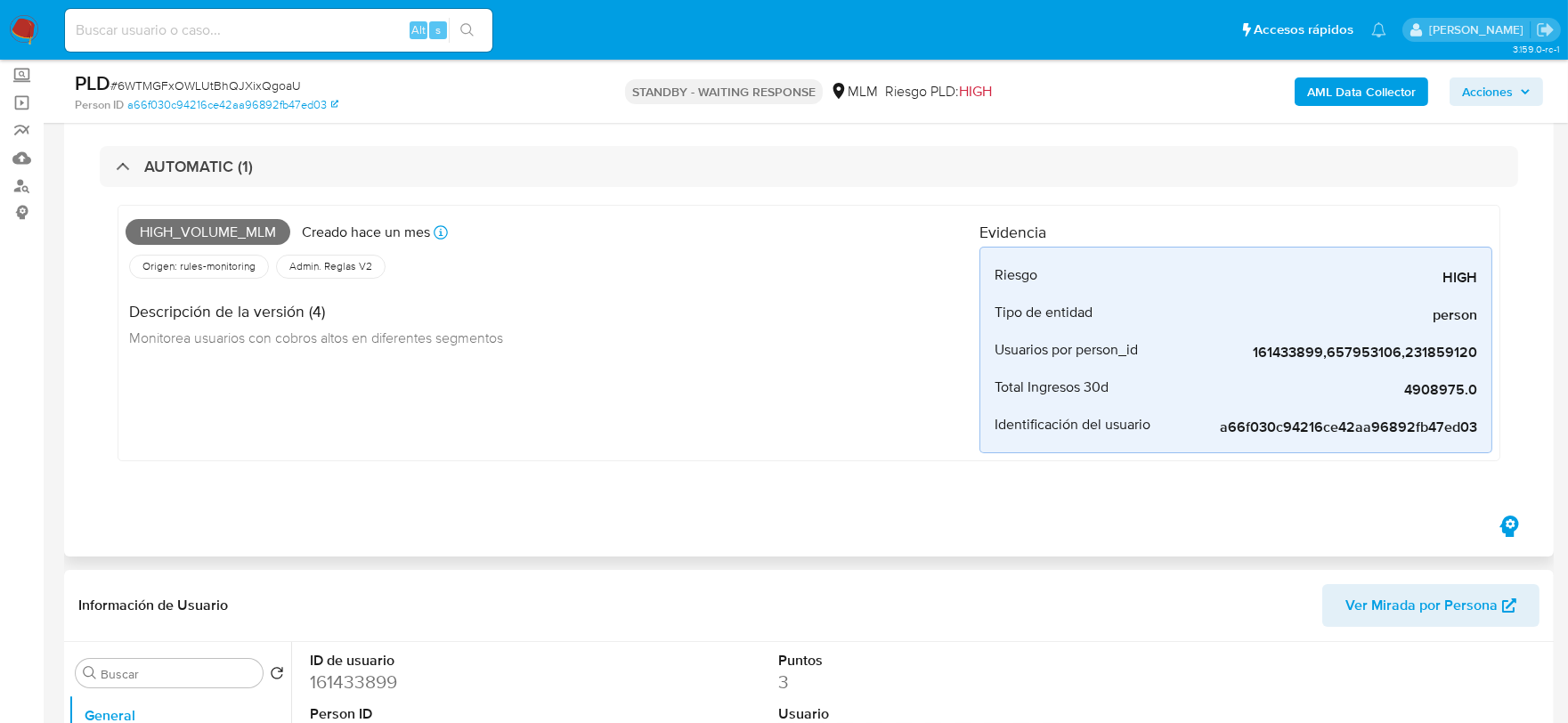
click at [773, 455] on div "High_volume_mlm Creado [DATE] Creado: [DATE] 03:08:49 Origen: rules-monitoring …" at bounding box center [809, 333] width 1384 height 257
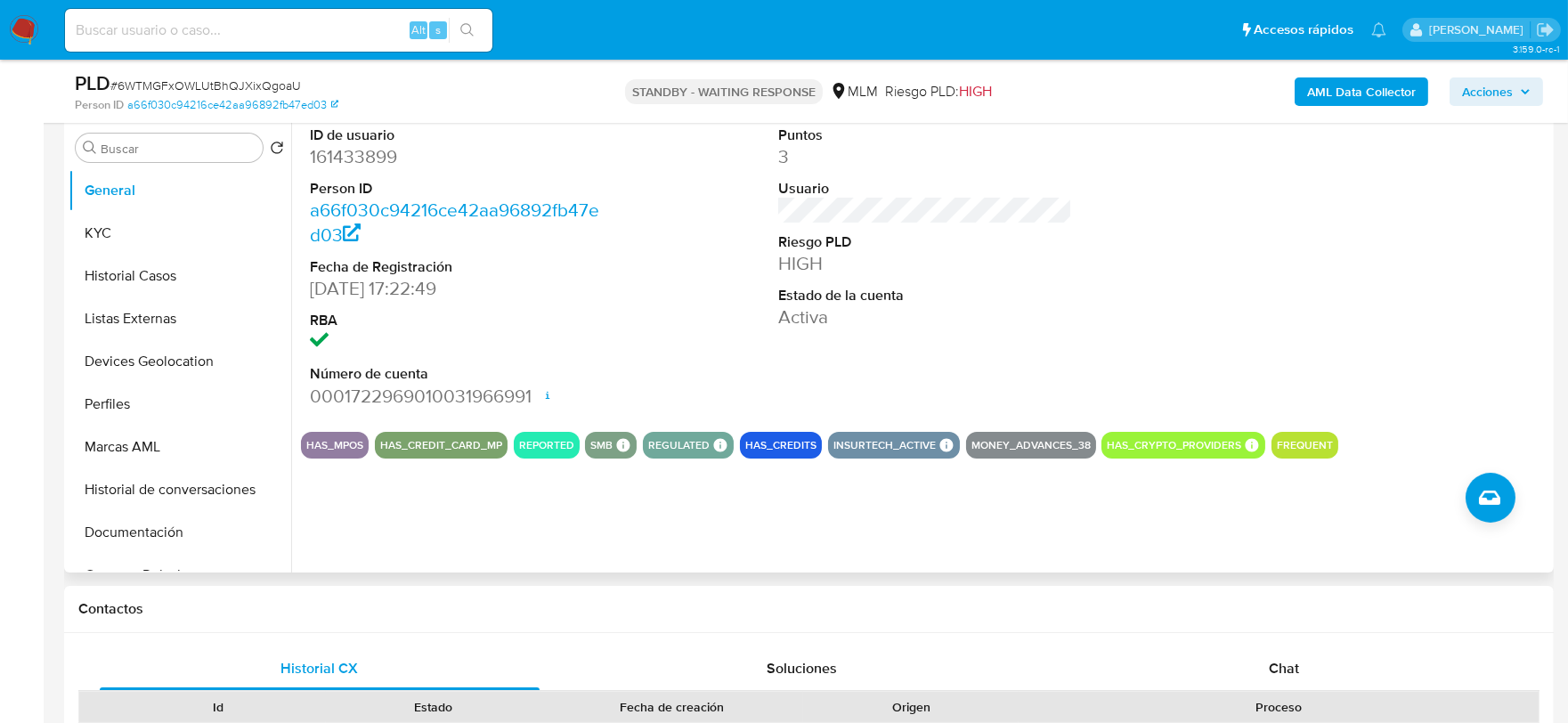
scroll to position [593, 0]
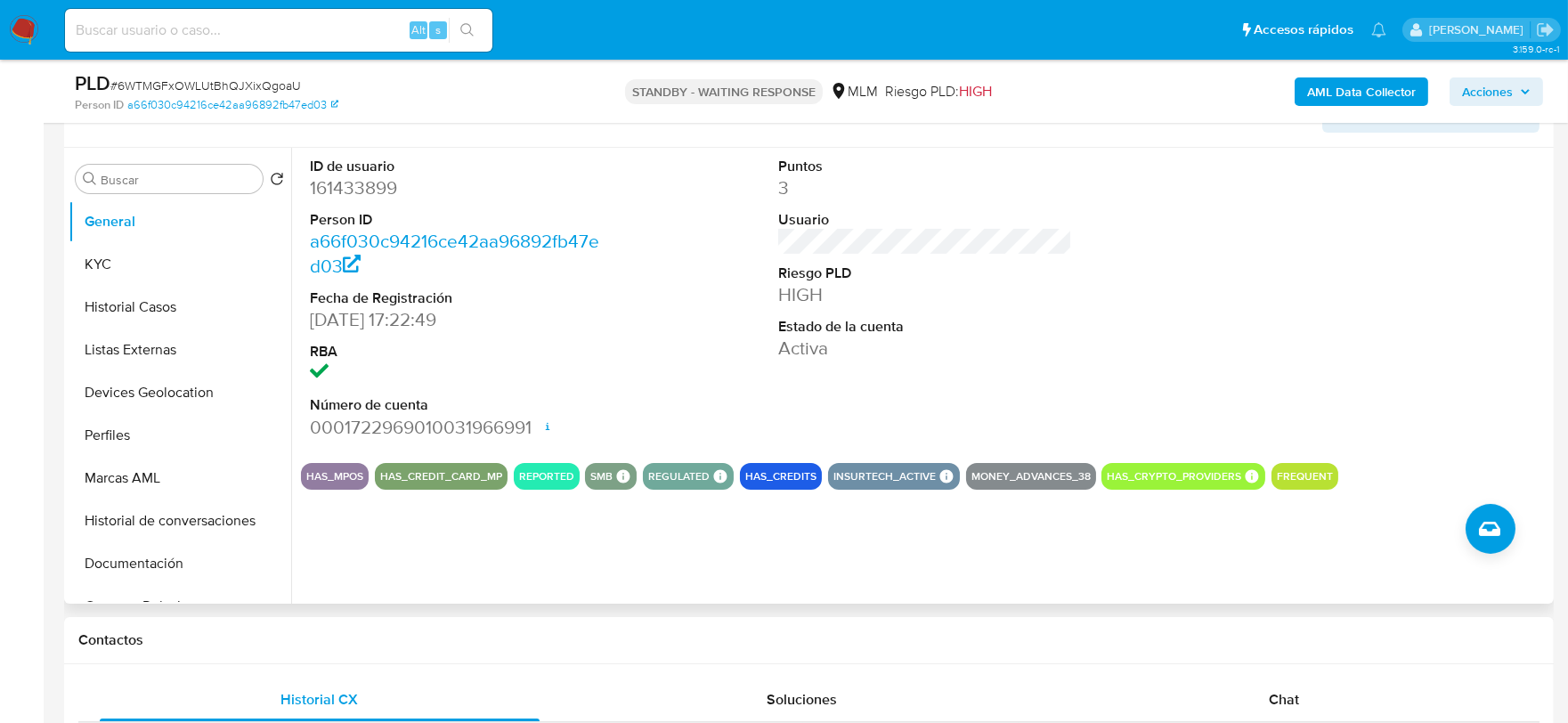
click at [1010, 296] on dd "HIGH" at bounding box center [925, 294] width 294 height 25
click at [143, 267] on button "KYC" at bounding box center [173, 264] width 209 height 42
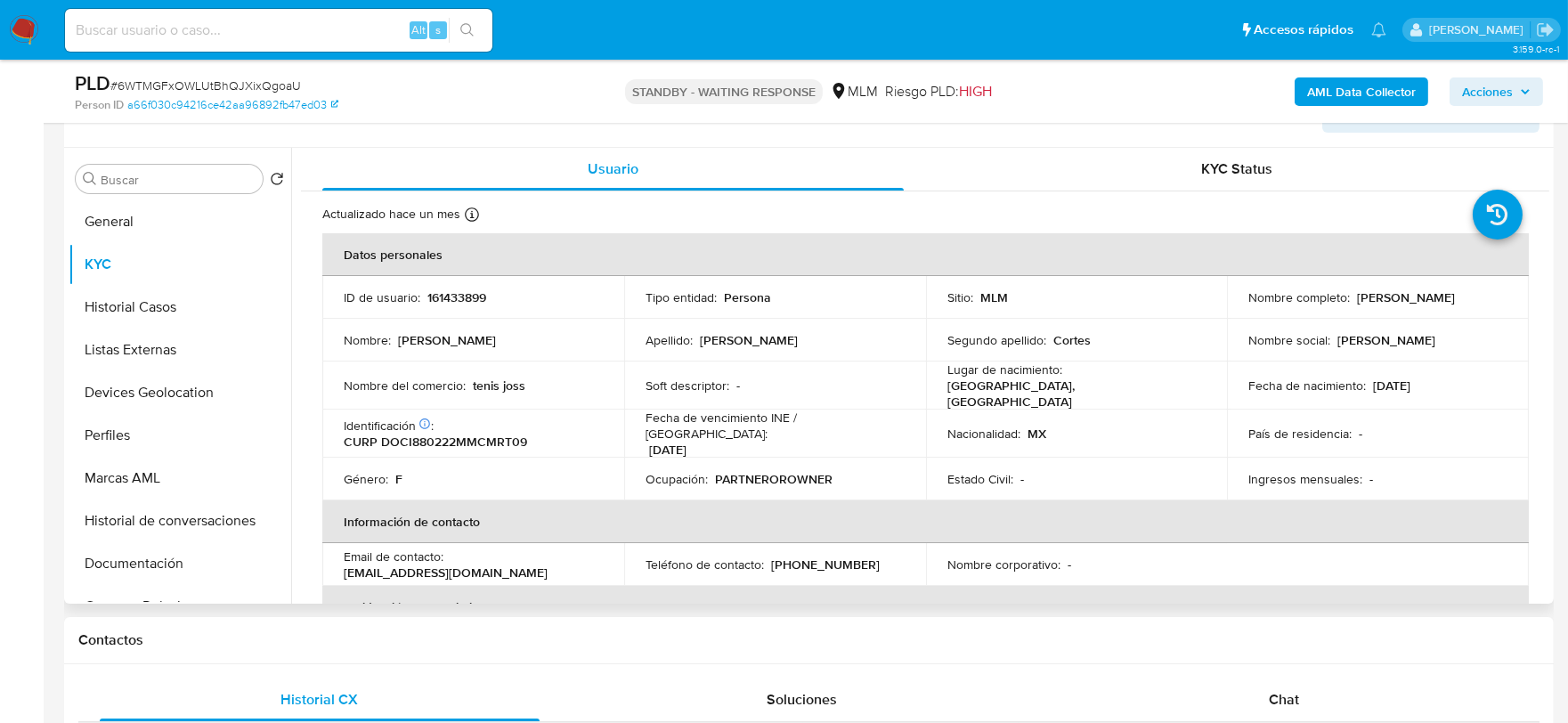
click at [327, 389] on td "Nombre del comercio : tenis joss" at bounding box center [473, 386] width 302 height 48
click at [38, 32] on img at bounding box center [23, 30] width 30 height 30
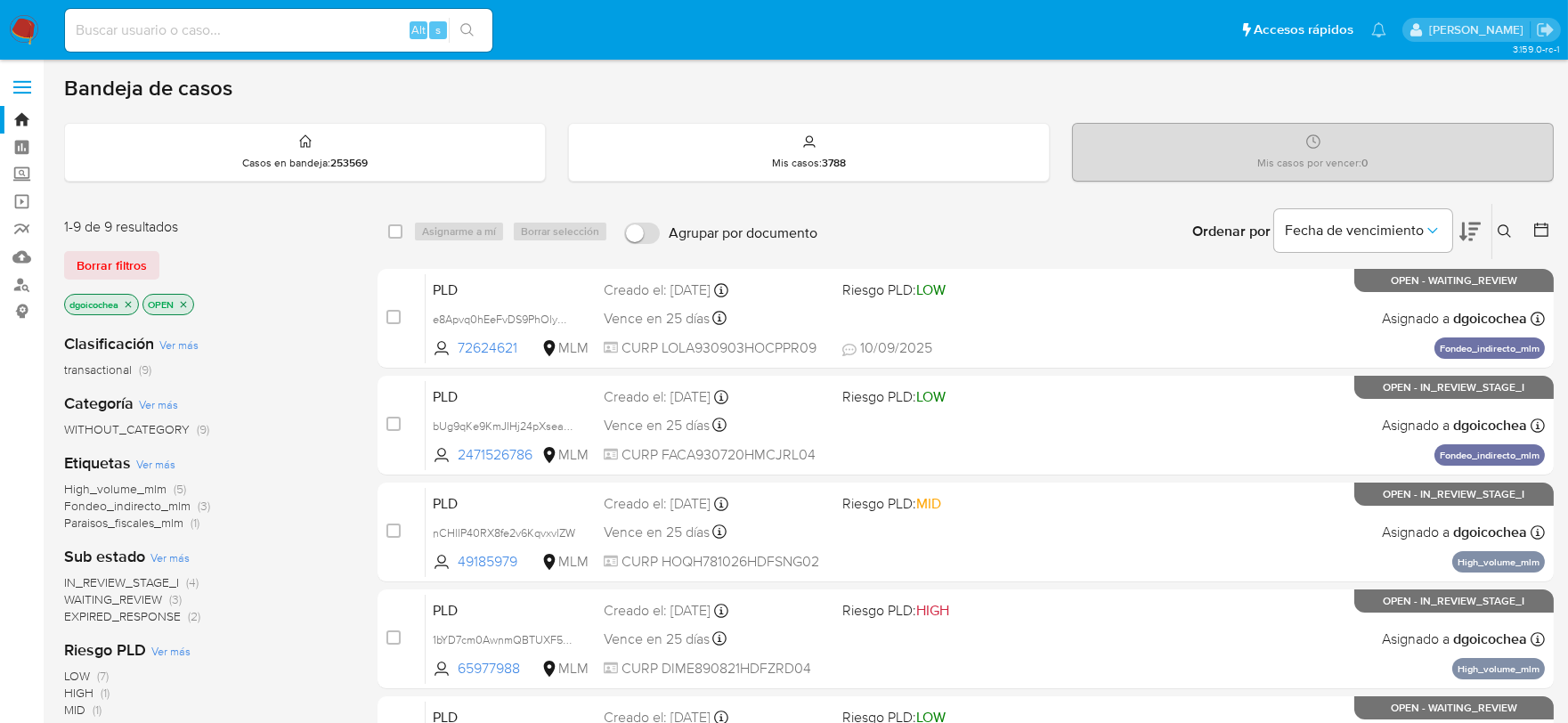
click at [144, 581] on span "IN_REVIEW_STAGE_I" at bounding box center [121, 582] width 115 height 17
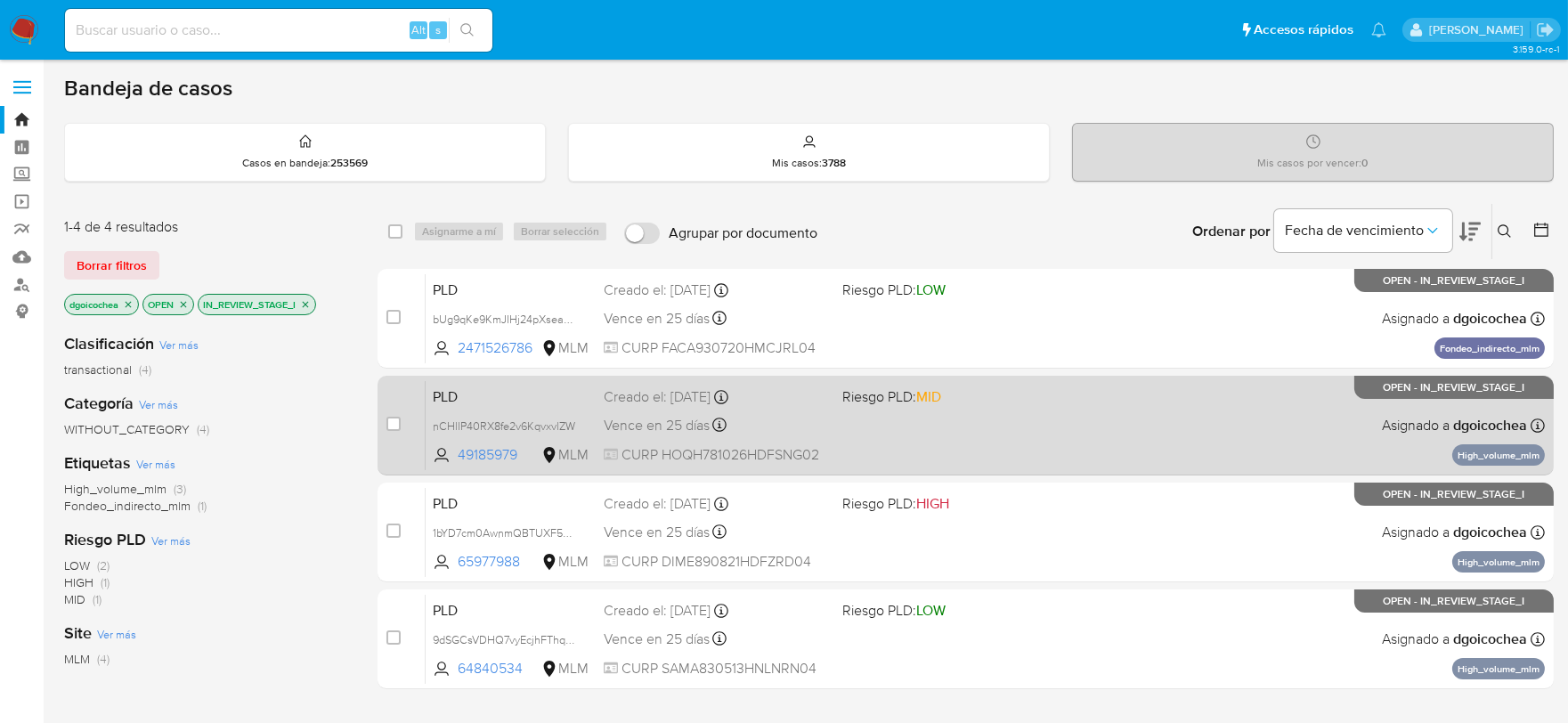
scroll to position [98, 0]
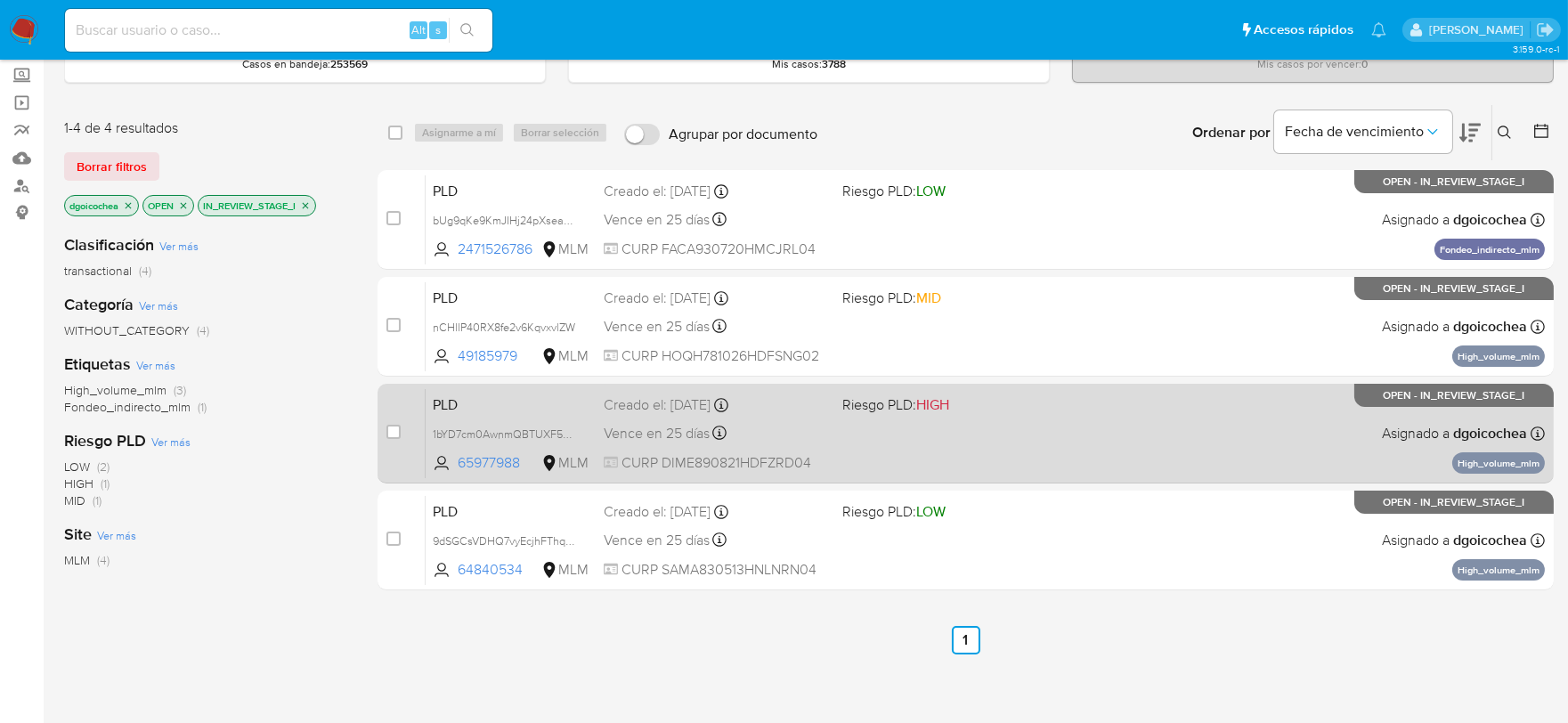
click at [447, 401] on span "PLD" at bounding box center [511, 403] width 156 height 23
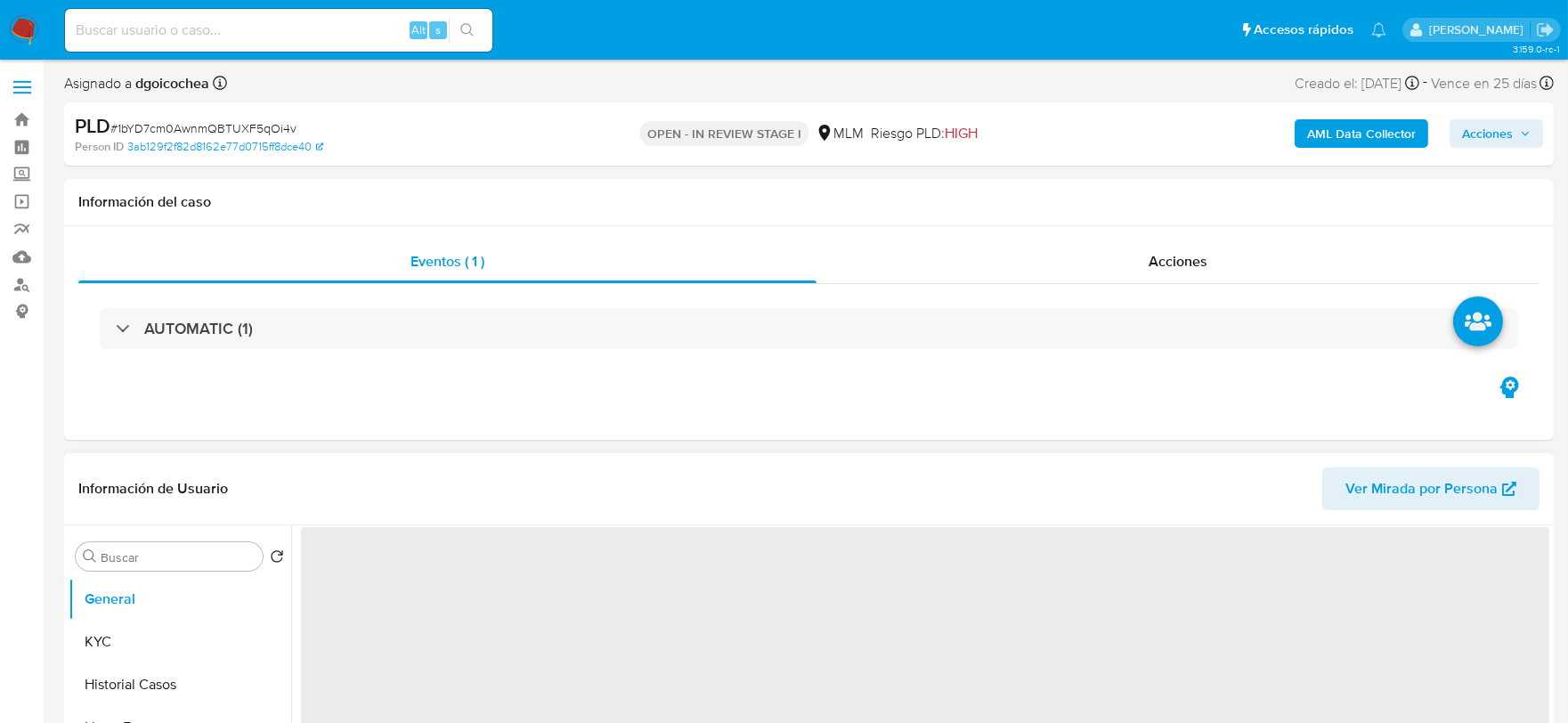
select select "10"
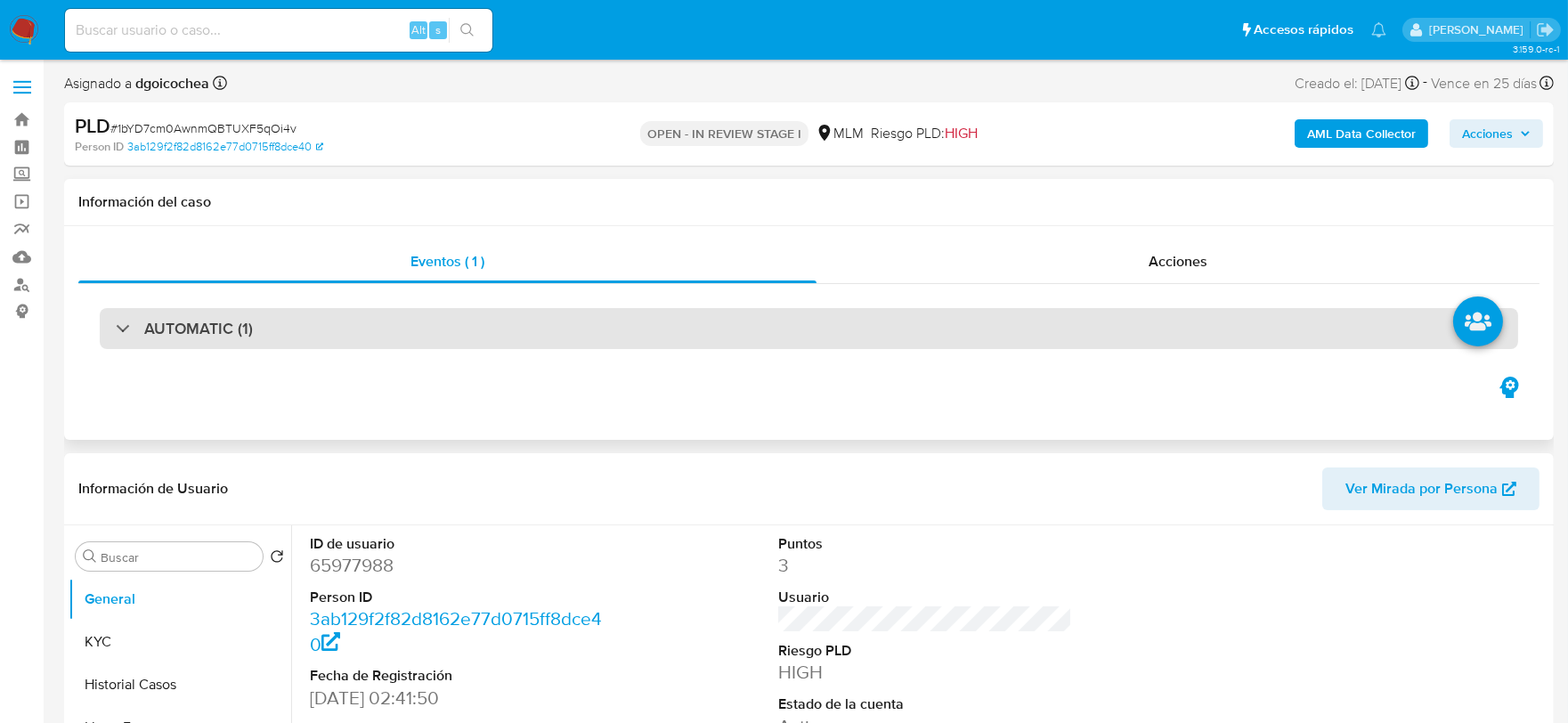
click at [225, 323] on h3 "AUTOMATIC (1)" at bounding box center [198, 328] width 109 height 19
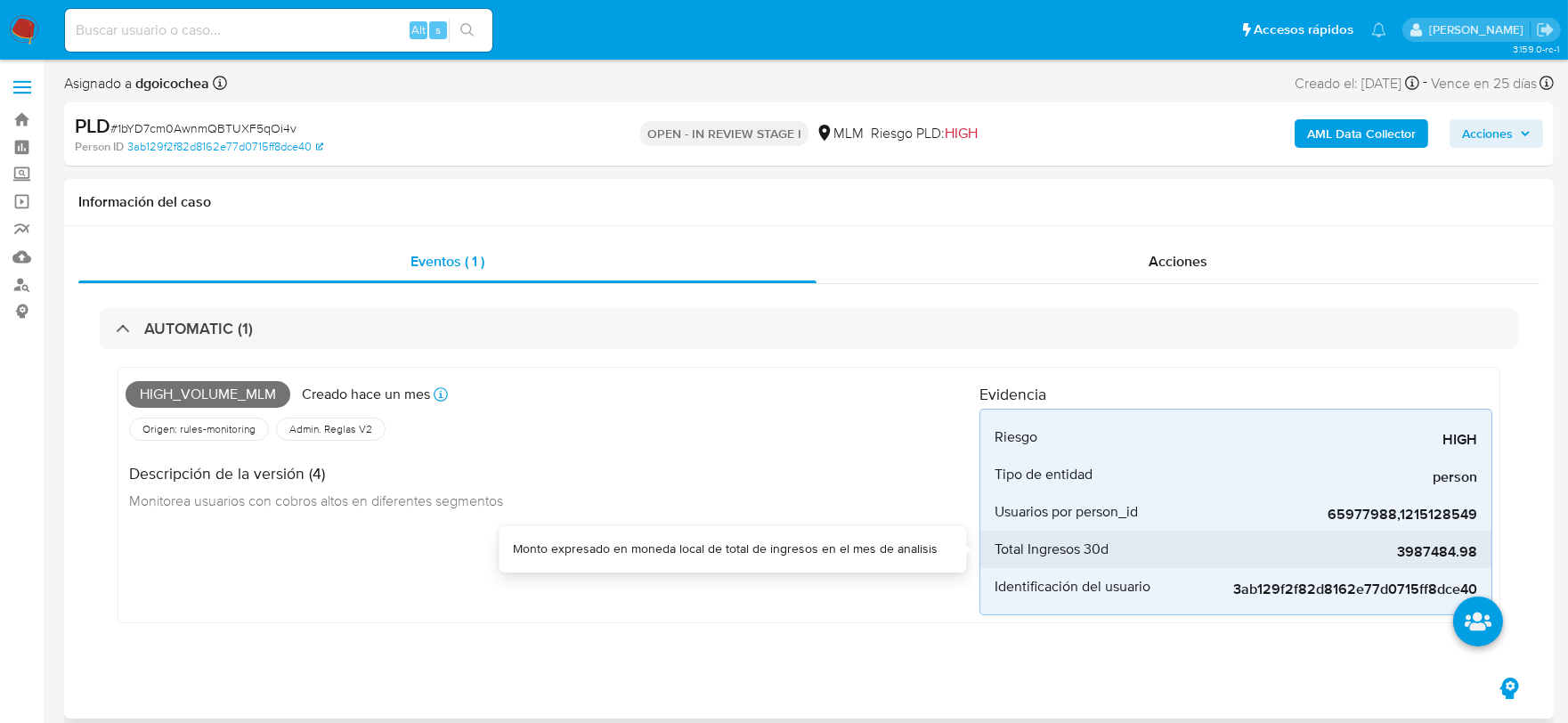
click at [1456, 556] on span "3987484.98" at bounding box center [1344, 552] width 267 height 17
click at [654, 513] on div "Descripción de la versión (4) Monitorea usuarios con cobros altos en diferentes…" at bounding box center [552, 484] width 854 height 80
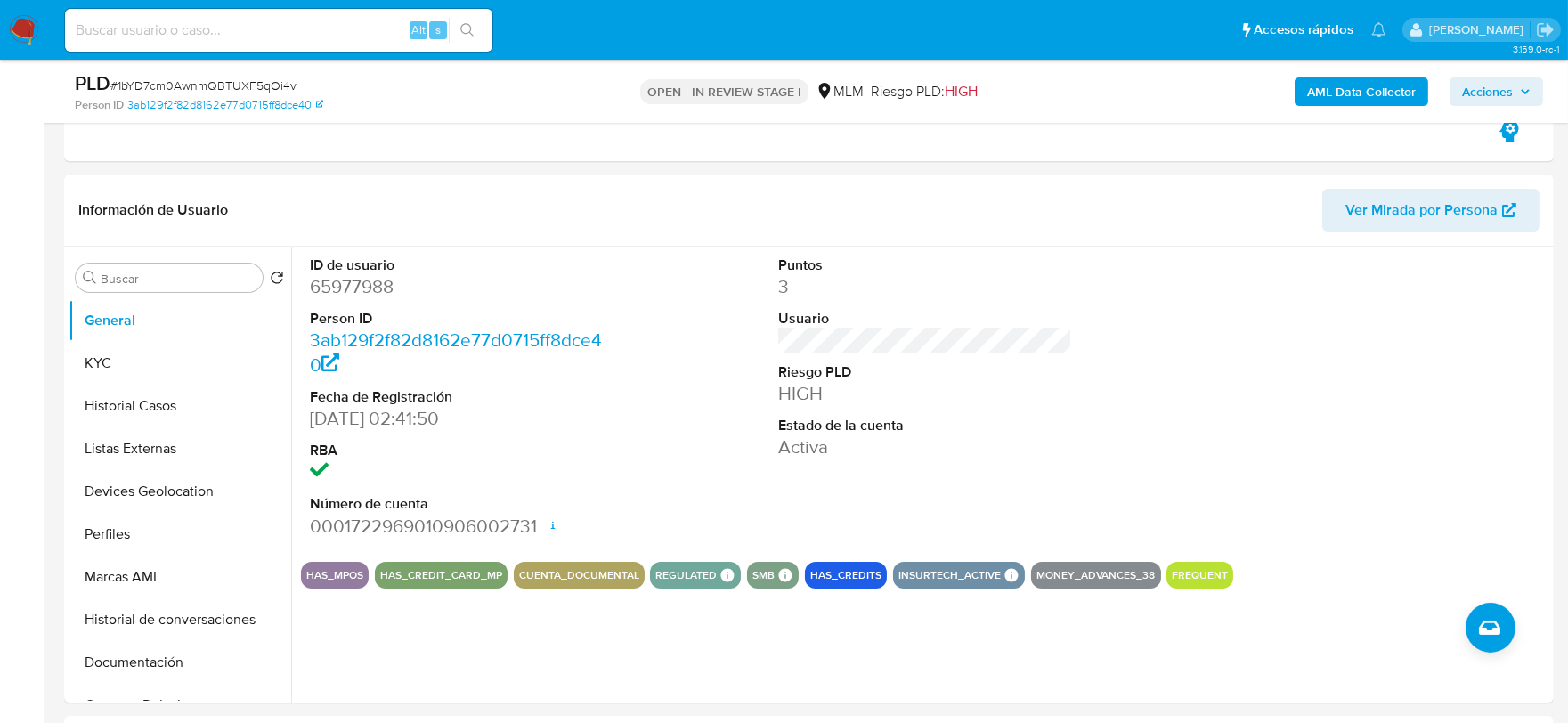
click at [607, 425] on div "ID de usuario 65977988 Person ID 3ab129f2f82d8162e77d0715ff8dce40 Fecha de Regi…" at bounding box center [458, 398] width 313 height 301
click at [141, 359] on button "KYC" at bounding box center [173, 363] width 209 height 42
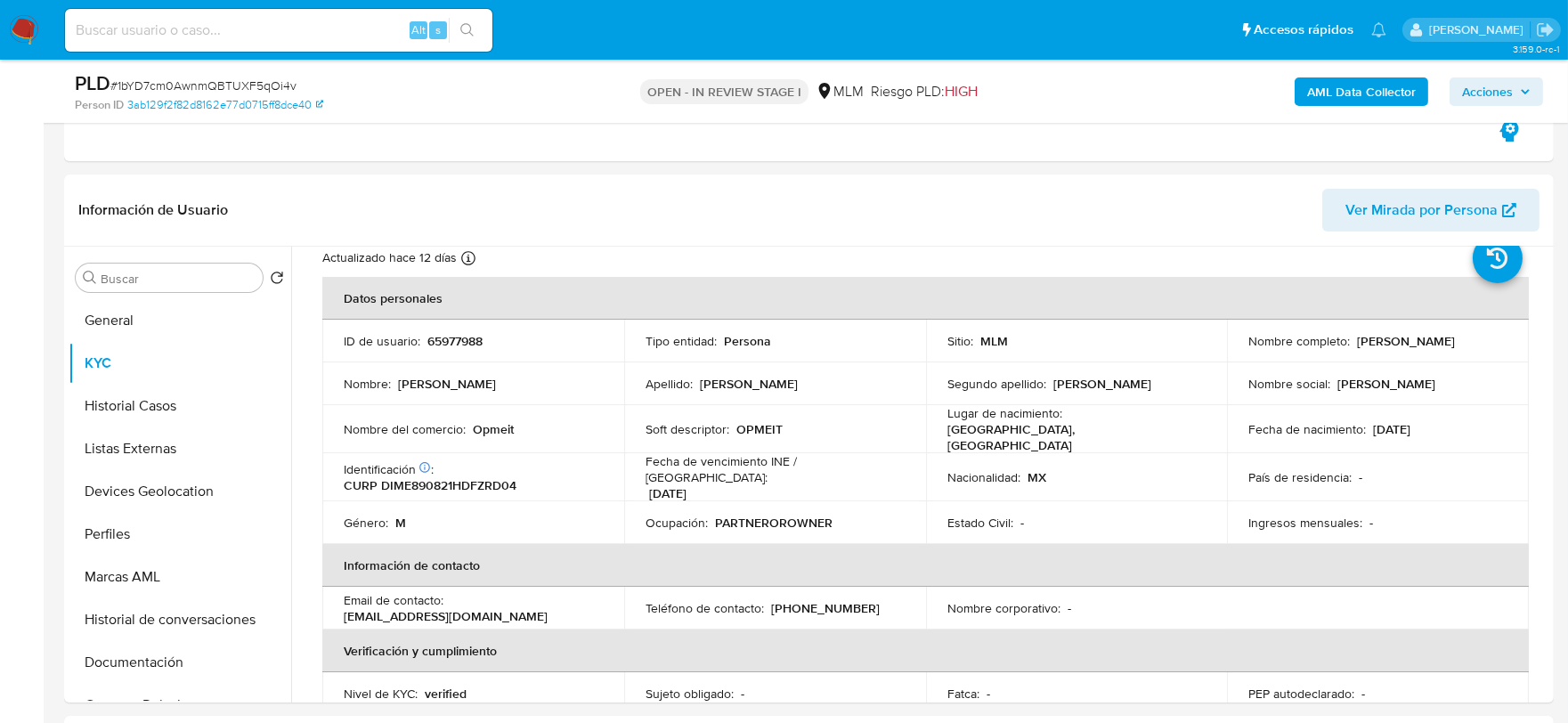
scroll to position [98, 0]
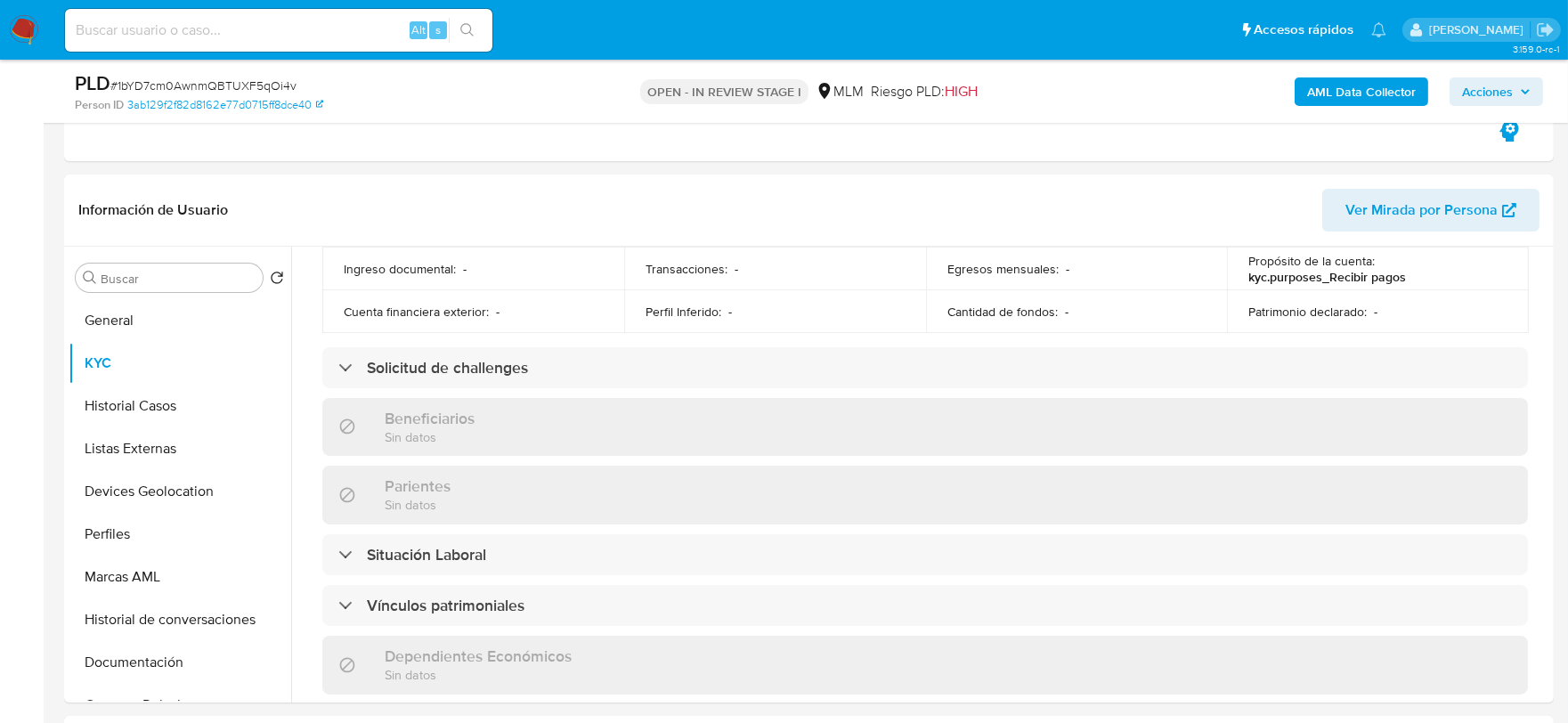
scroll to position [692, 0]
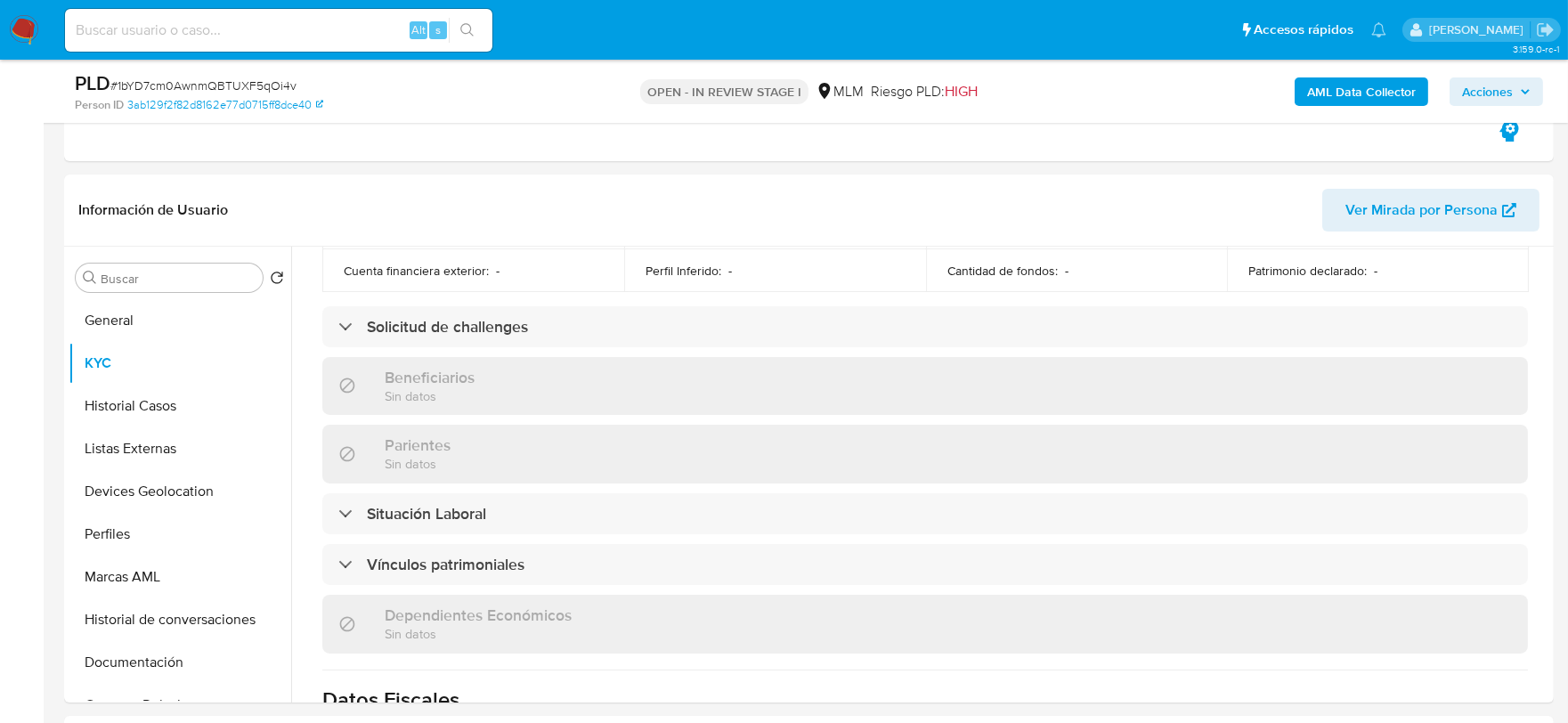
click at [303, 301] on div "Actualizado [DATE] Creado: [DATE] 02:43:49 Actualizado: [DATE] 14:23:32 Datos p…" at bounding box center [925, 352] width 1248 height 1508
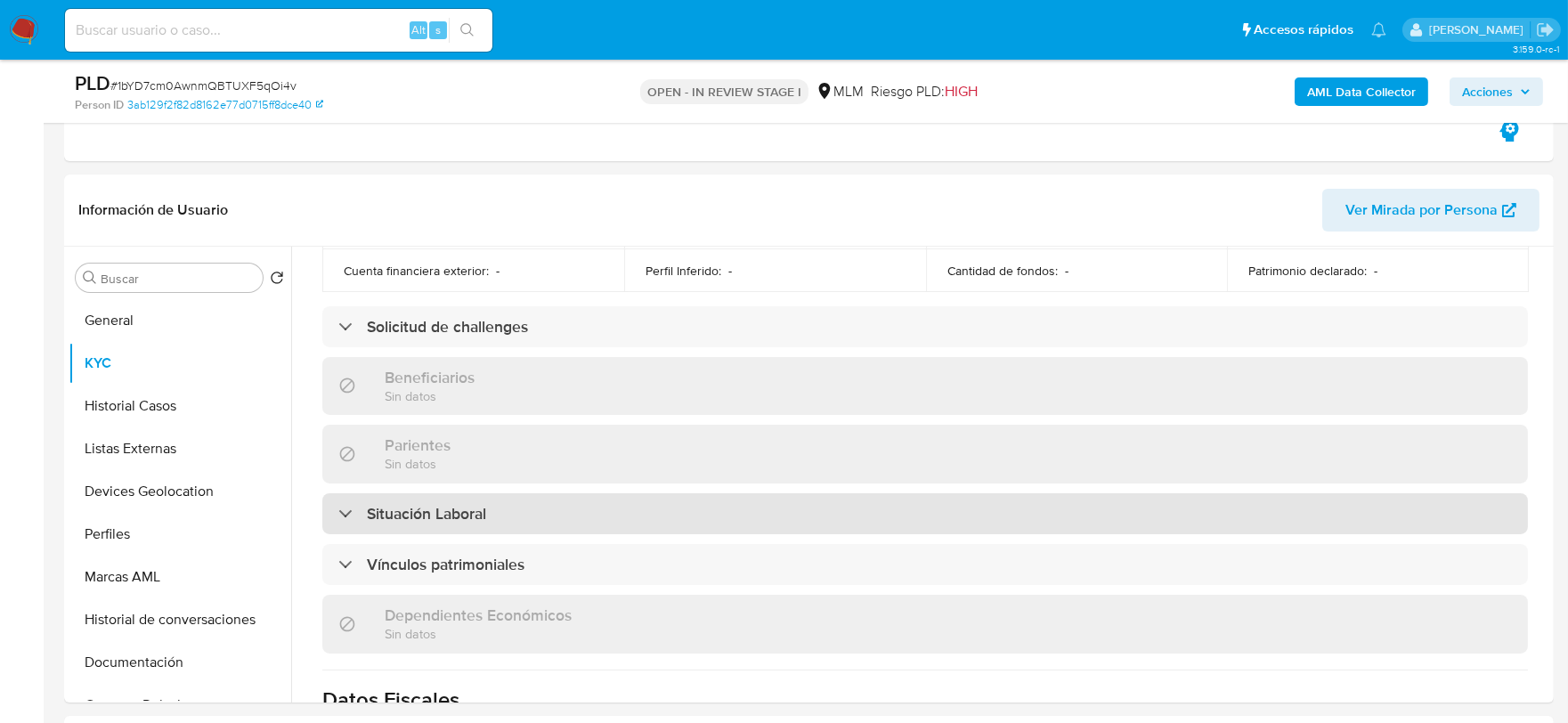
click at [459, 504] on h3 "Situación Laboral" at bounding box center [427, 514] width 120 height 19
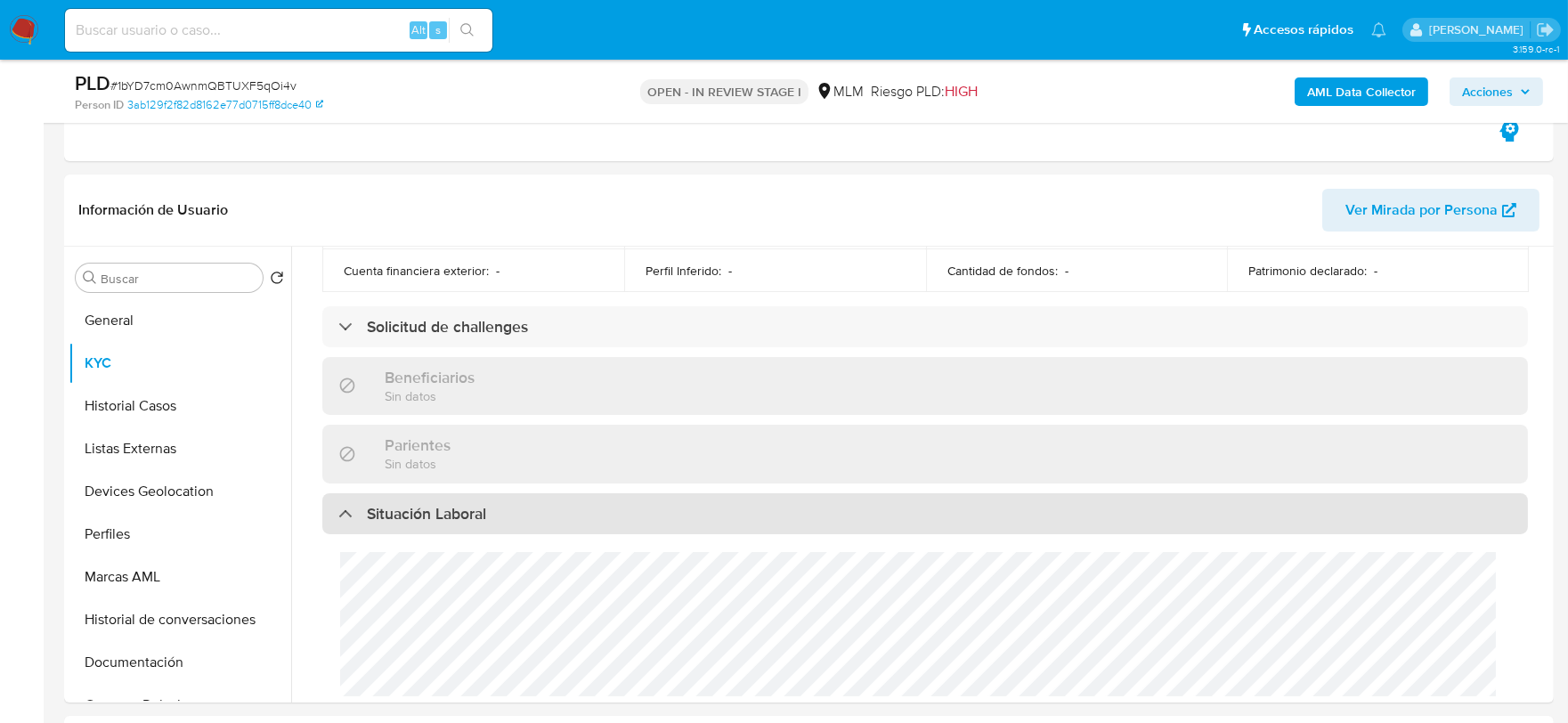
click at [459, 504] on h3 "Situación Laboral" at bounding box center [427, 514] width 120 height 19
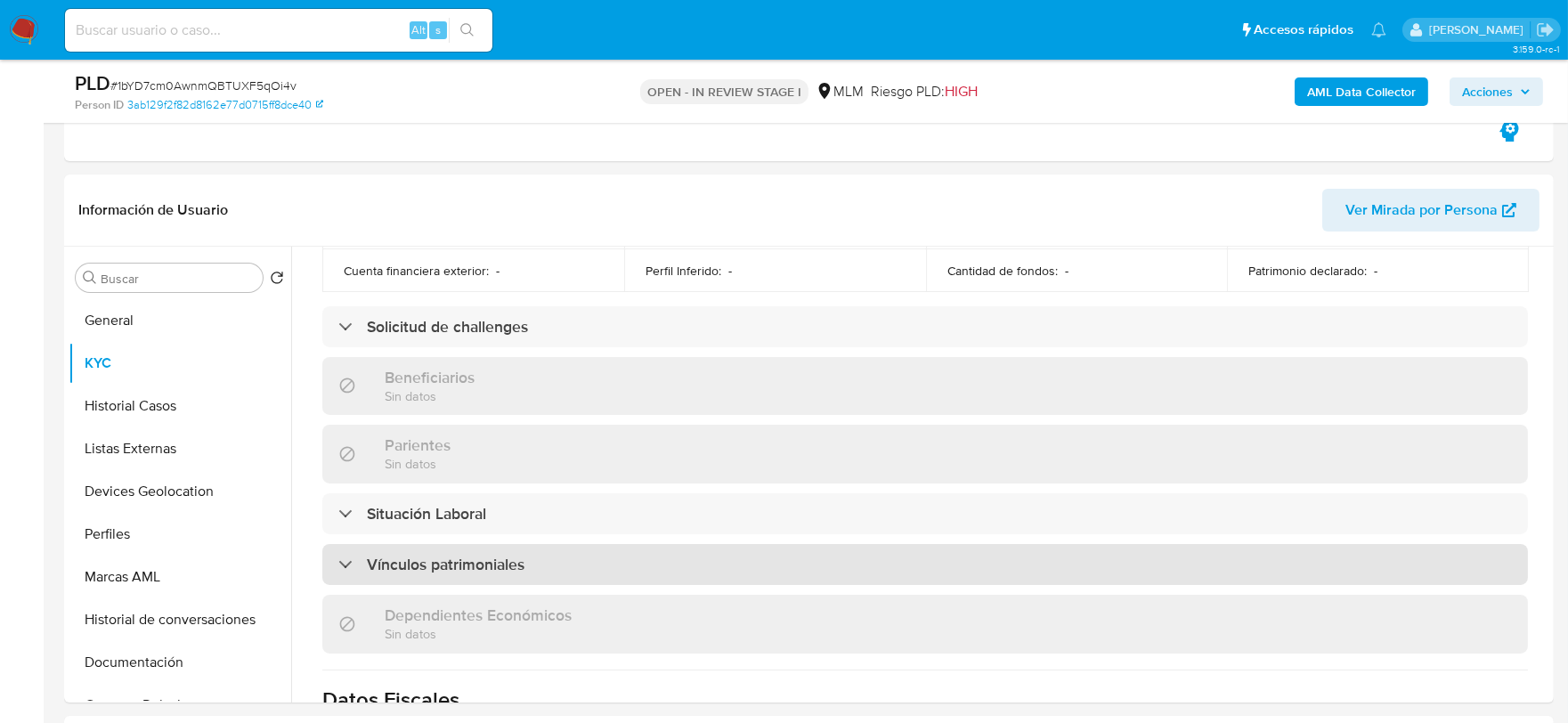
click at [450, 559] on h3 "Vínculos patrimoniales" at bounding box center [445, 565] width 157 height 19
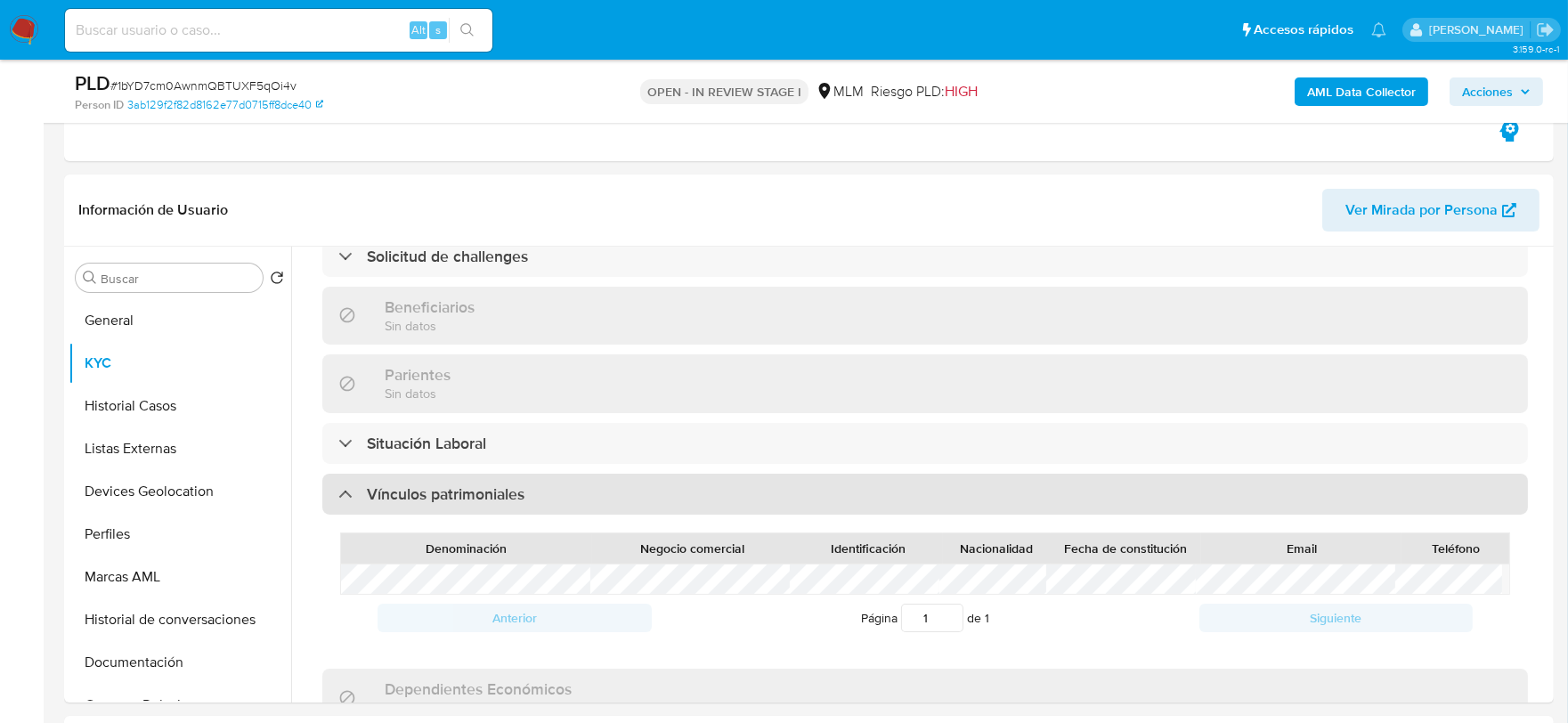
scroll to position [791, 0]
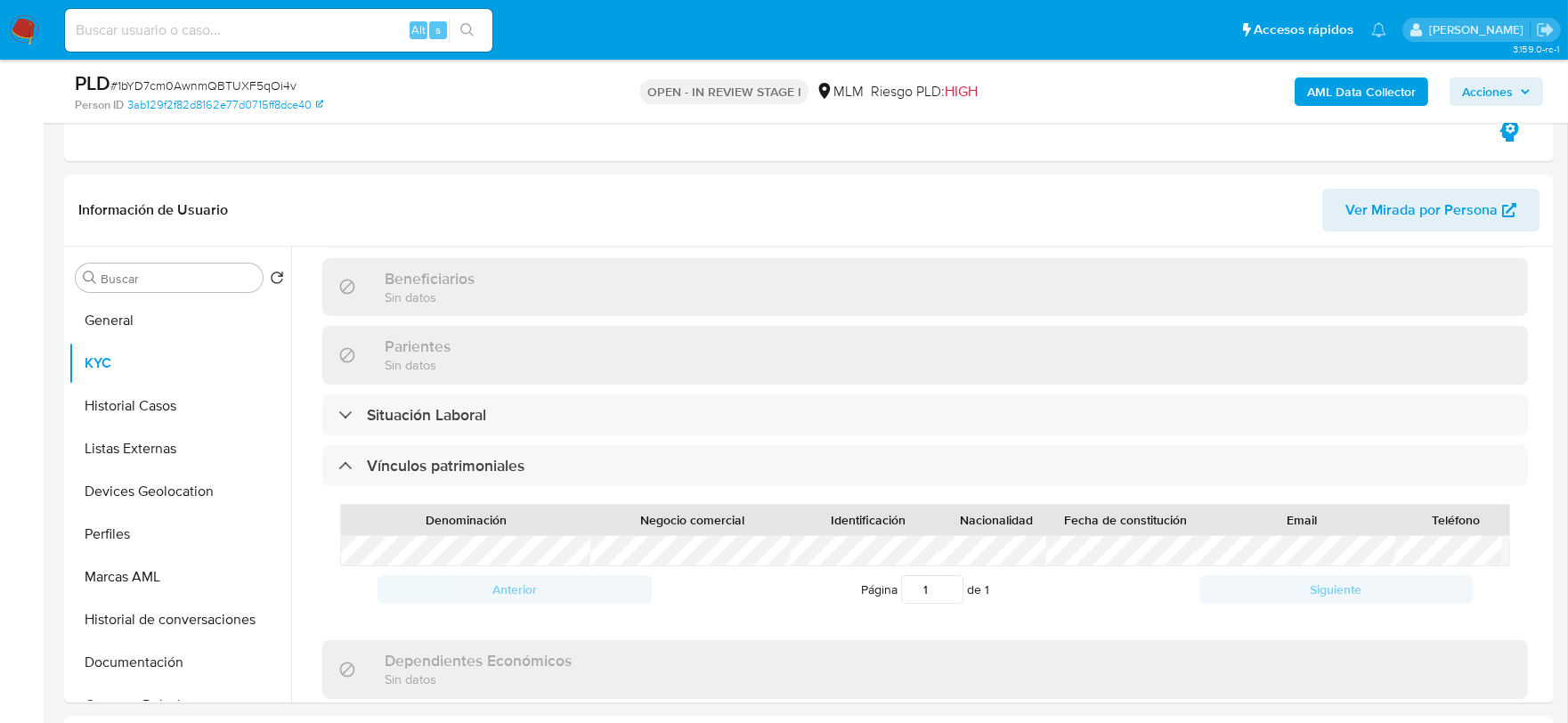
click at [315, 509] on div "Actualizado [DATE] Creado: [DATE] 02:43:49 Actualizado: [DATE] 14:23:32 Datos p…" at bounding box center [925, 325] width 1248 height 1652
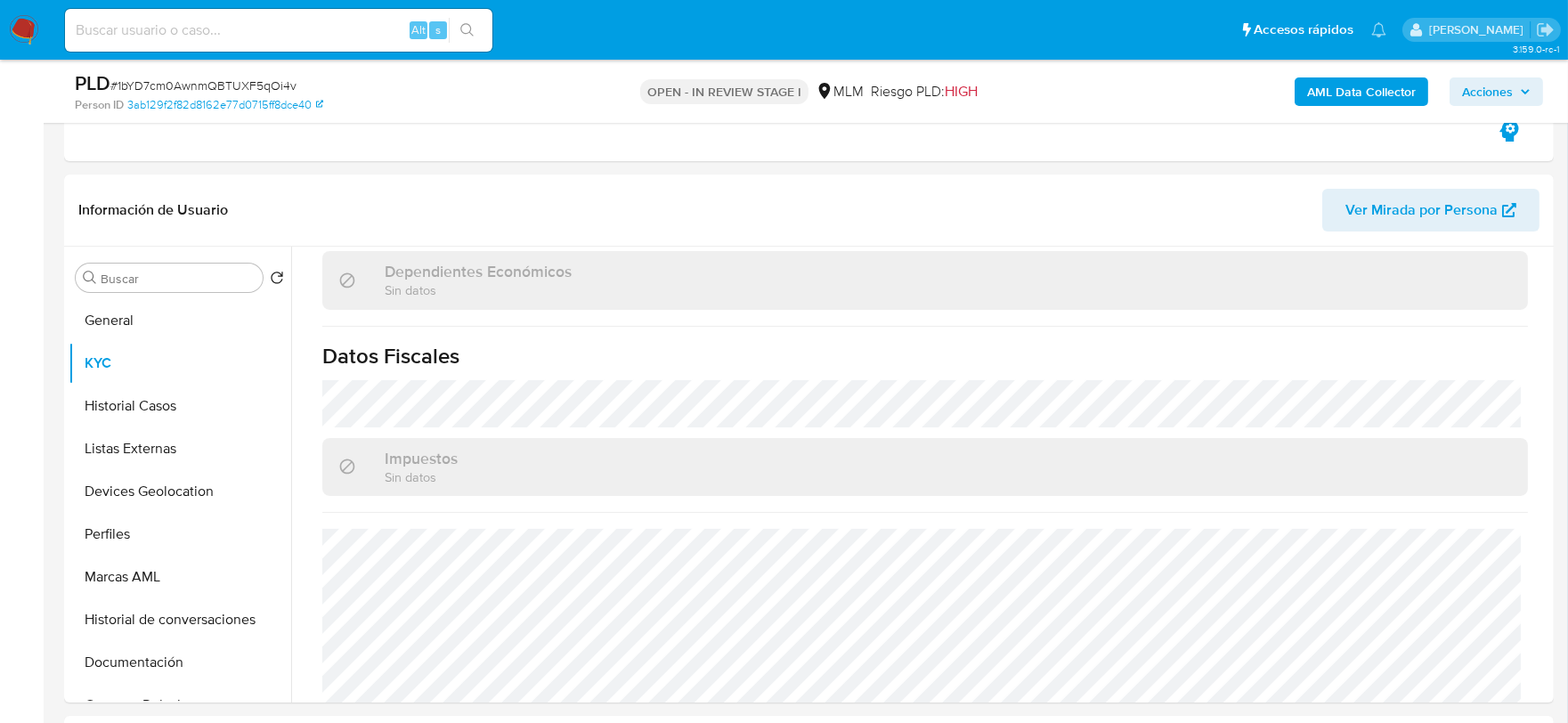
scroll to position [1230, 0]
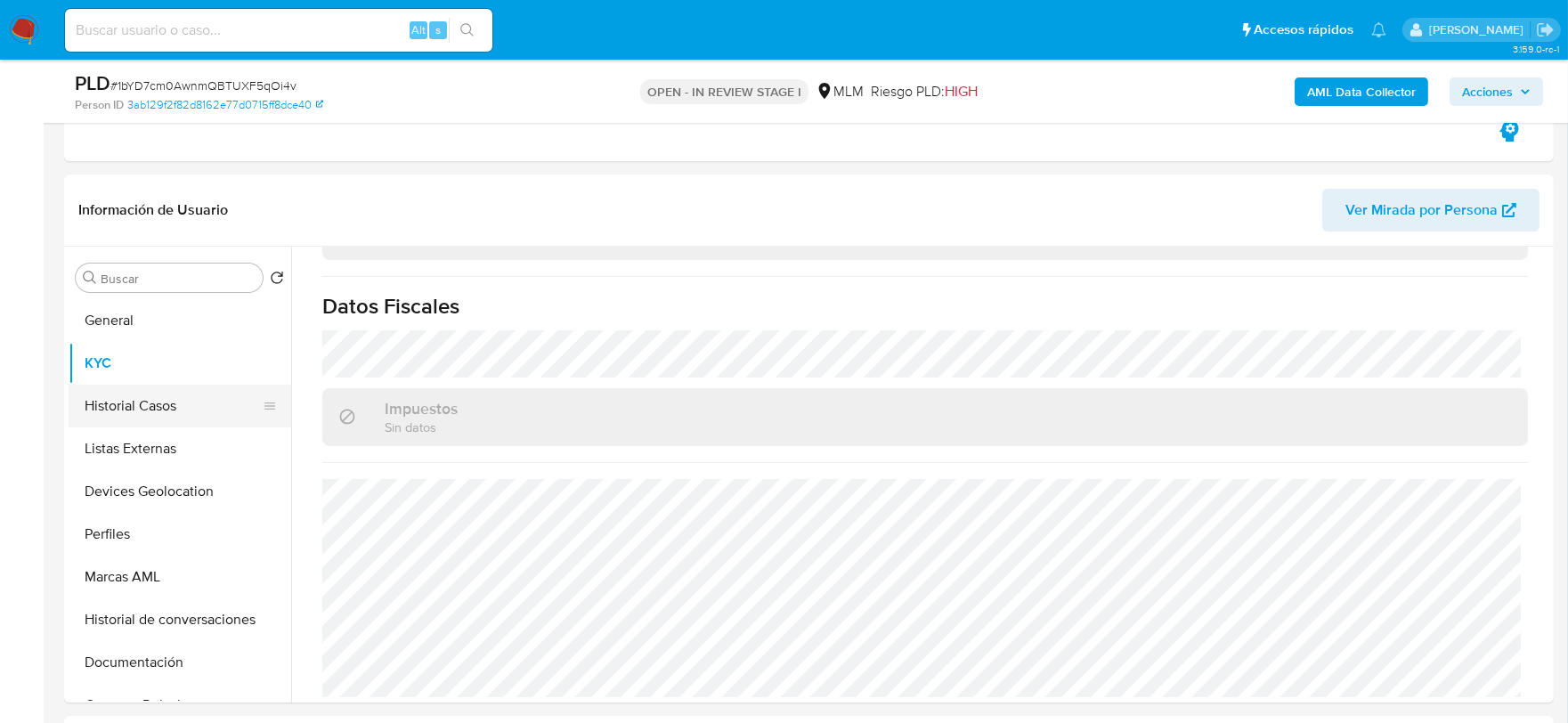
click at [184, 396] on button "Historial Casos" at bounding box center [173, 406] width 209 height 42
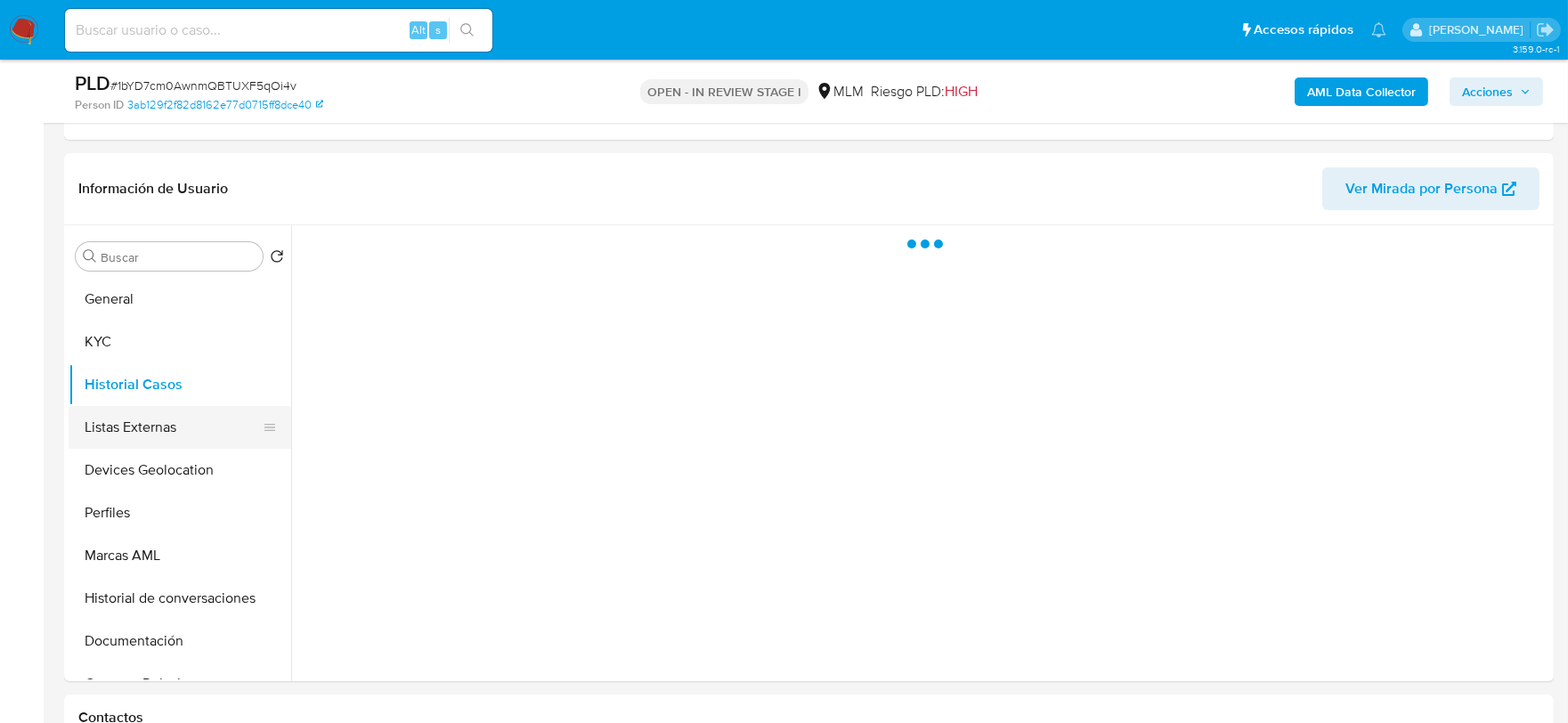
scroll to position [0, 0]
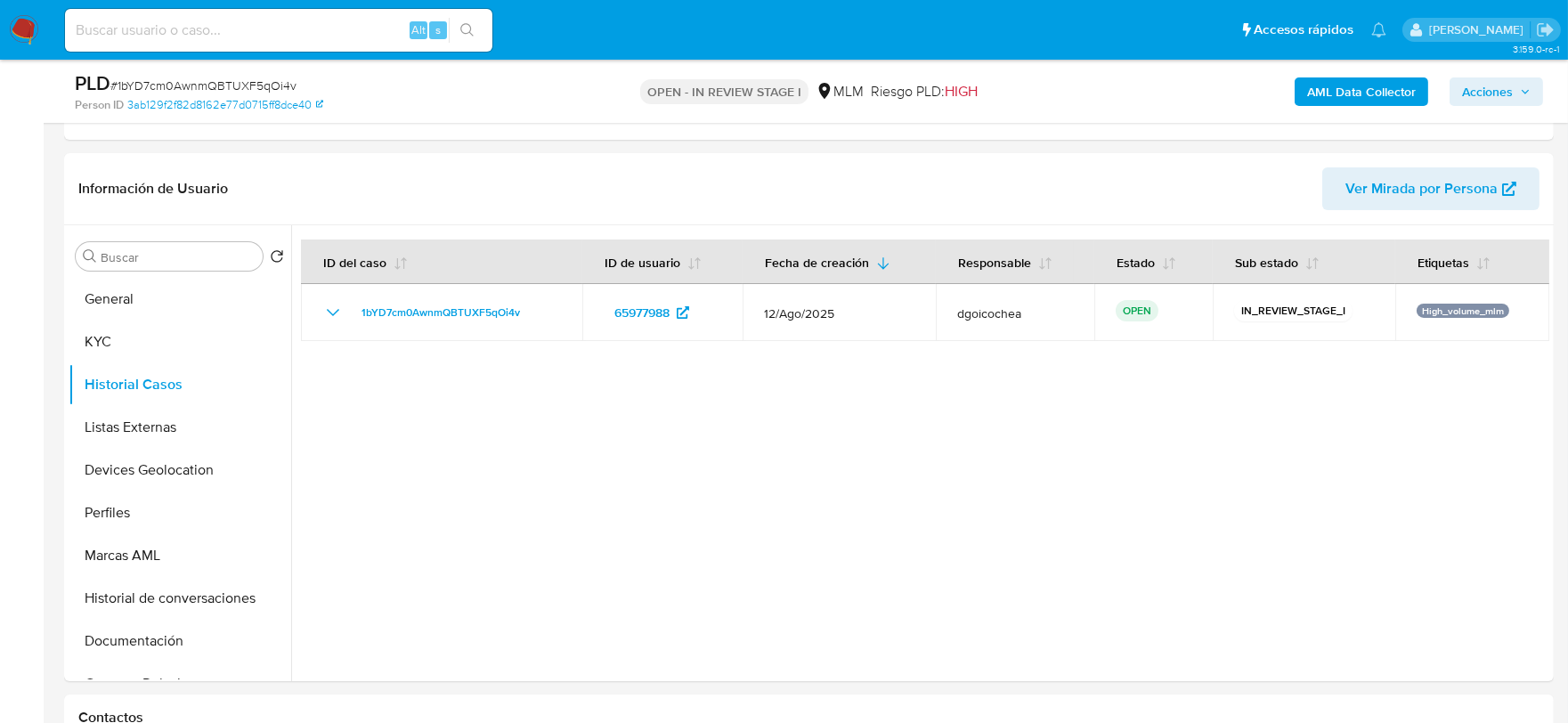
click at [495, 559] on div at bounding box center [920, 453] width 1258 height 456
click at [155, 419] on button "Listas Externas" at bounding box center [173, 428] width 209 height 42
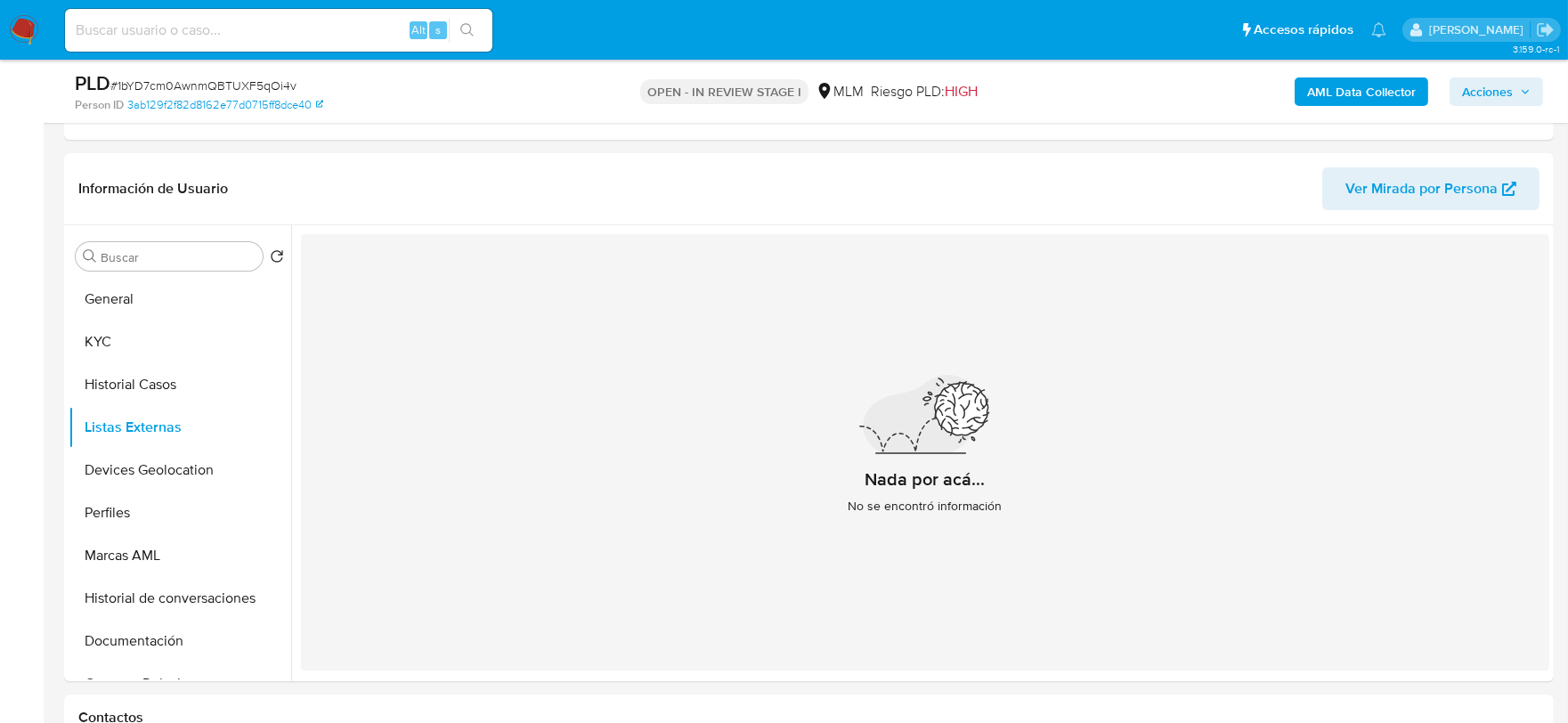
click at [553, 351] on div "Nada por acá... No se encontró información" at bounding box center [925, 453] width 1248 height 436
drag, startPoint x: 128, startPoint y: 460, endPoint x: 132, endPoint y: 475, distance: 15.5
click at [128, 460] on button "Devices Geolocation" at bounding box center [173, 470] width 209 height 42
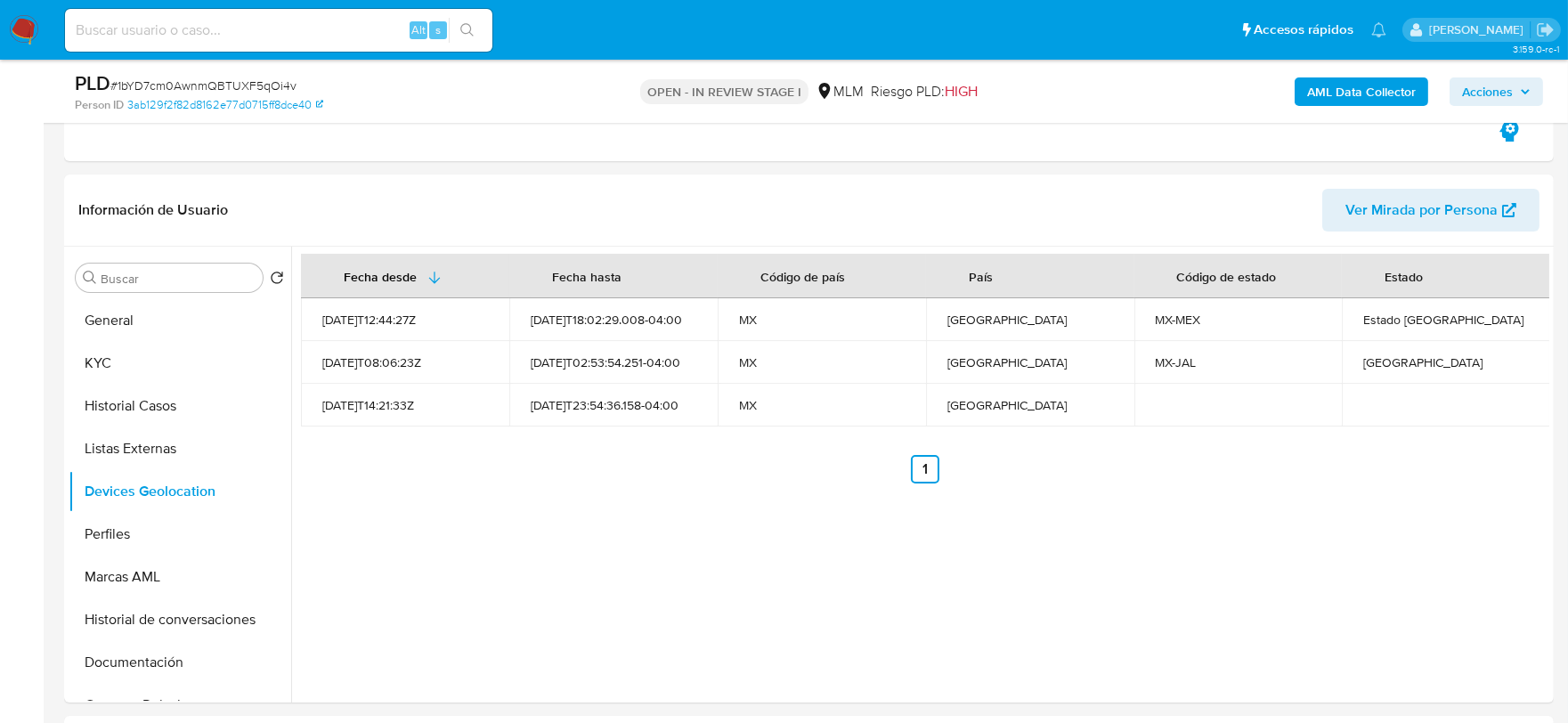
click at [627, 506] on div "Fecha desde [GEOGRAPHIC_DATA] hasta Código de país País Código de estado Estado…" at bounding box center [920, 475] width 1258 height 456
click at [149, 516] on button "Perfiles" at bounding box center [173, 534] width 209 height 42
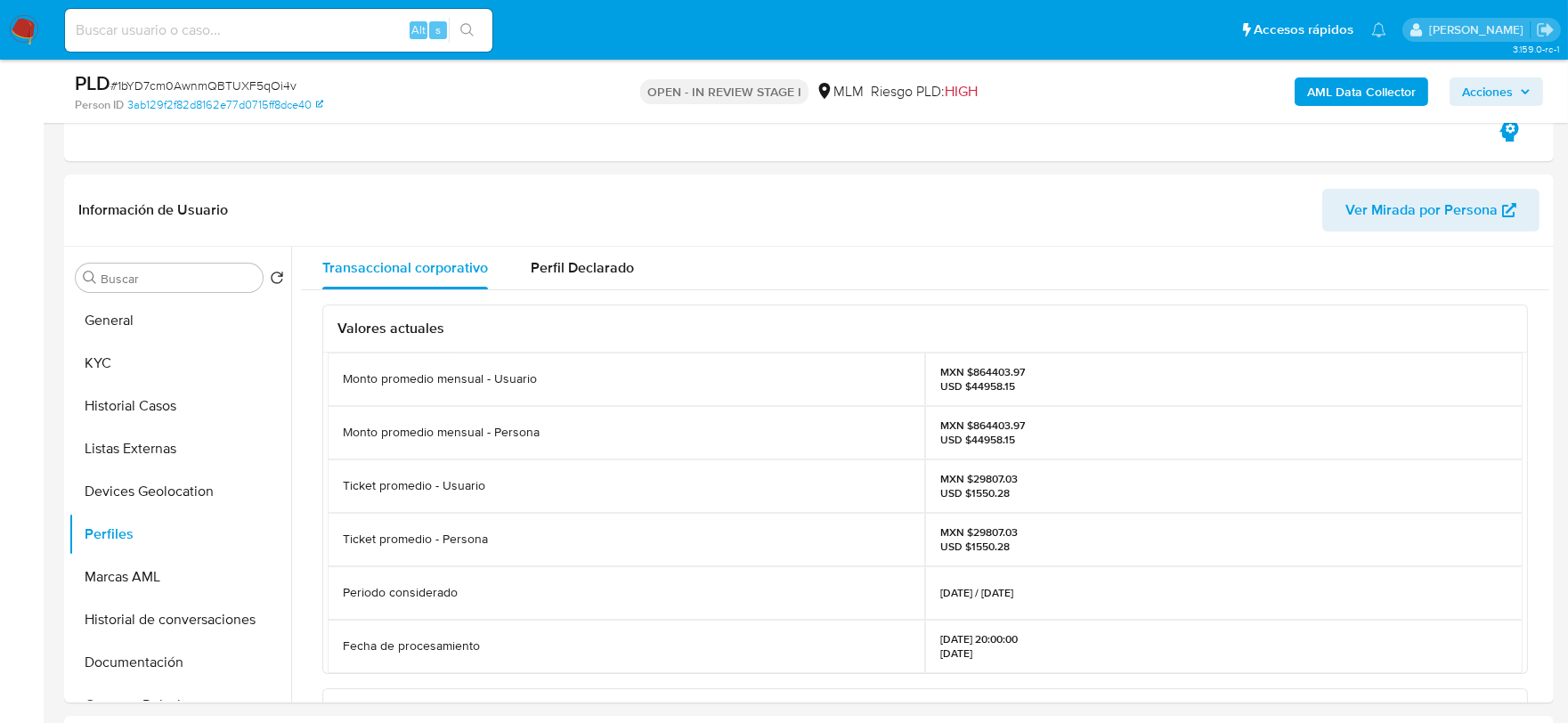
click at [319, 422] on div "Valores actuales Monto promedio mensual - Usuario MXN $864403.97 USD $44958.15 …" at bounding box center [925, 706] width 1248 height 830
click at [187, 641] on button "Documentación" at bounding box center [173, 662] width 209 height 42
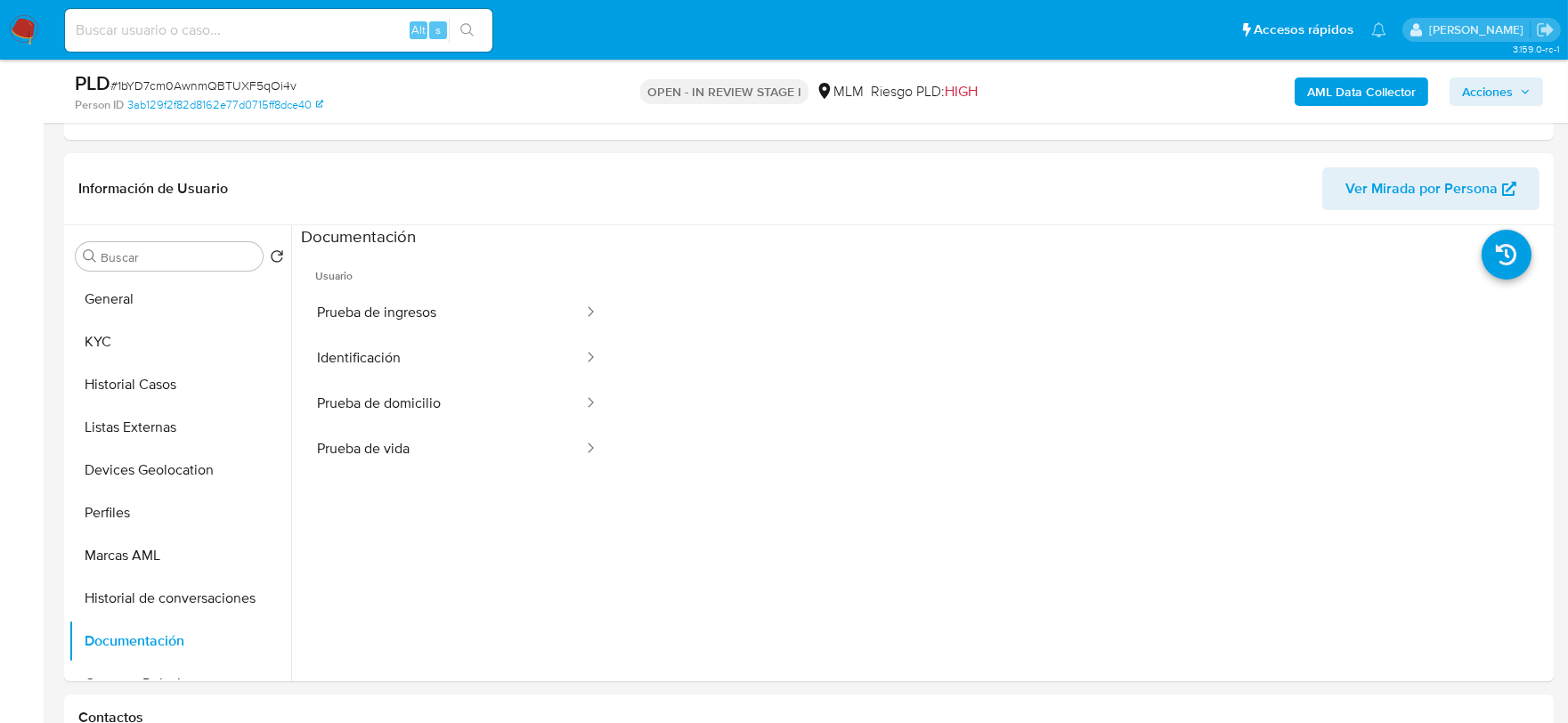
click at [413, 286] on span "Usuario" at bounding box center [458, 268] width 313 height 42
click at [410, 301] on button "Prueba de ingresos" at bounding box center [443, 313] width 284 height 45
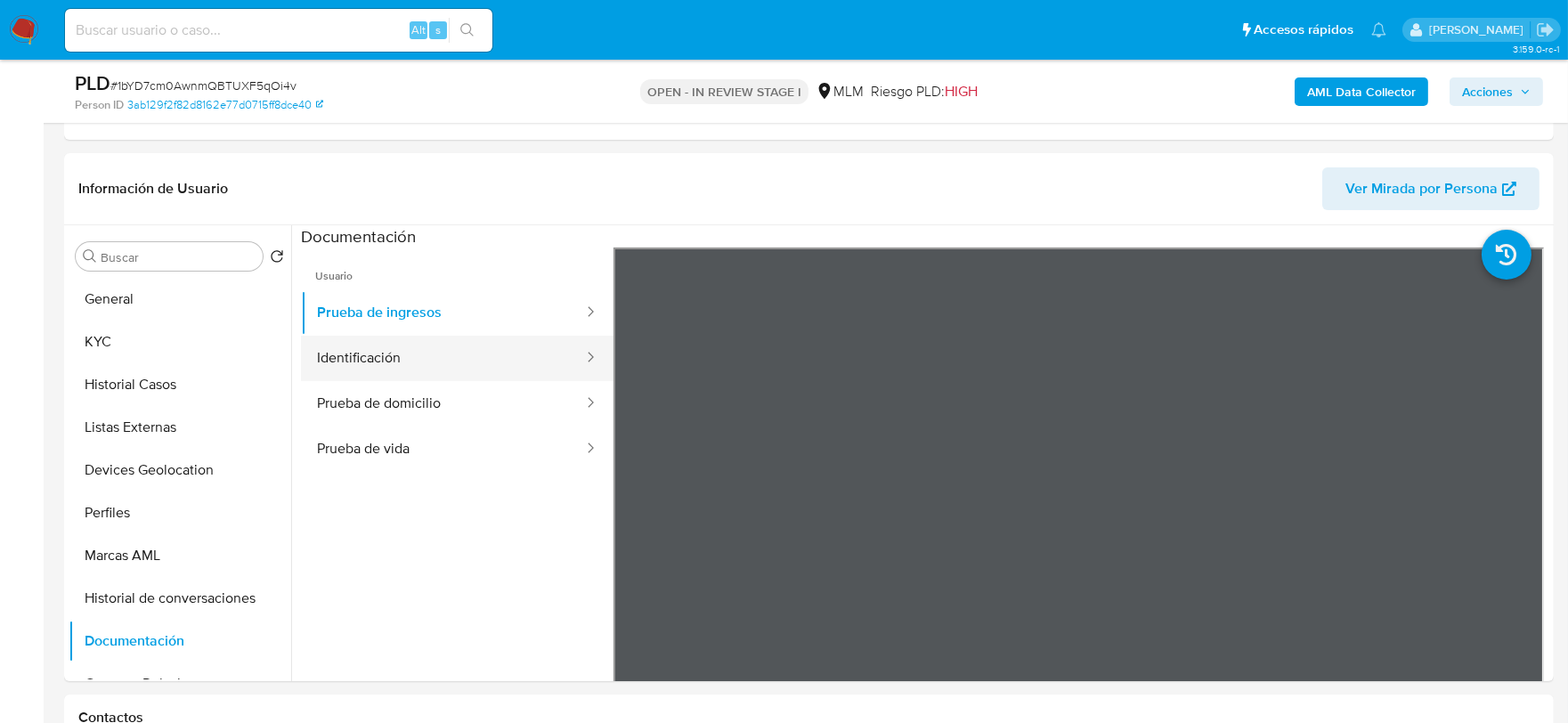
click at [375, 362] on button "Identificación" at bounding box center [443, 358] width 284 height 45
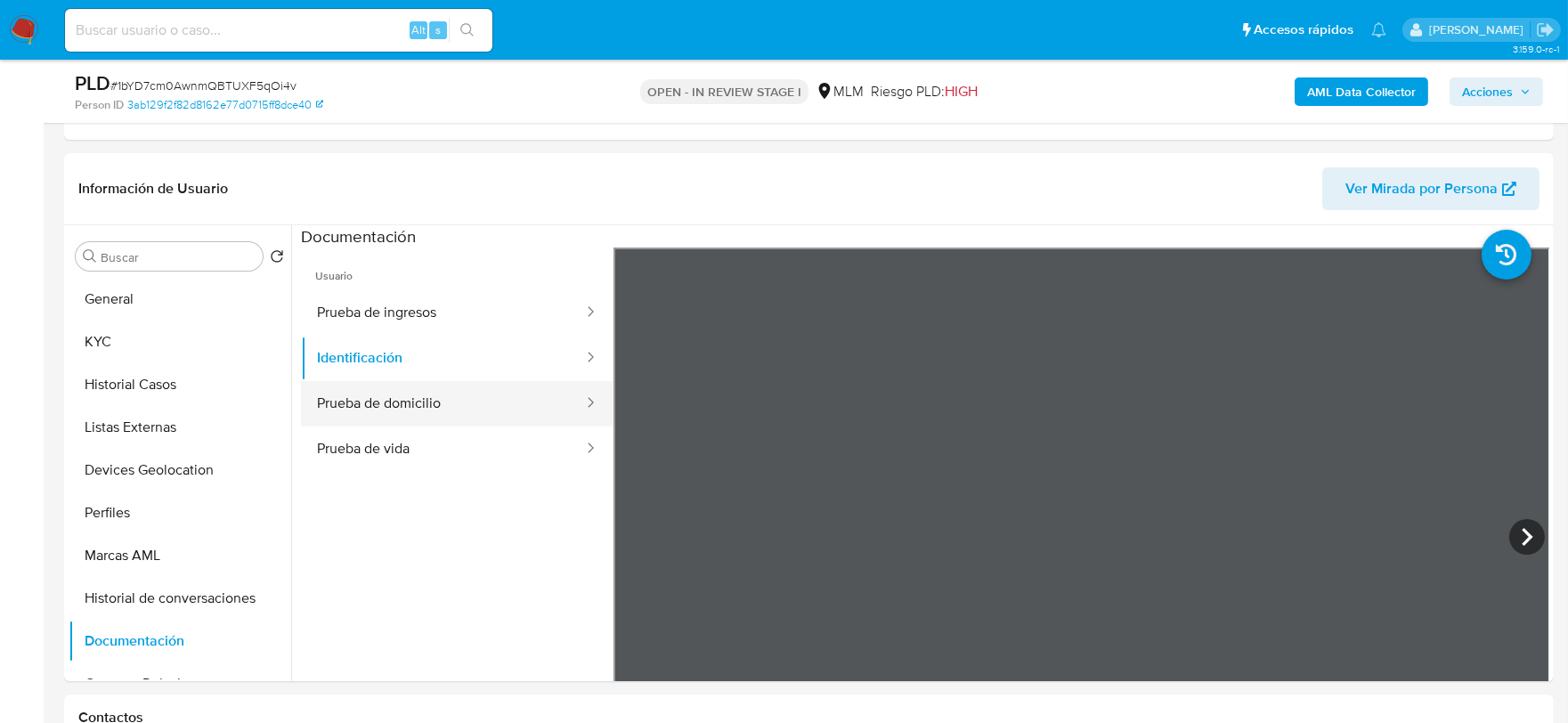
click at [409, 395] on button "Prueba de domicilio" at bounding box center [443, 403] width 284 height 45
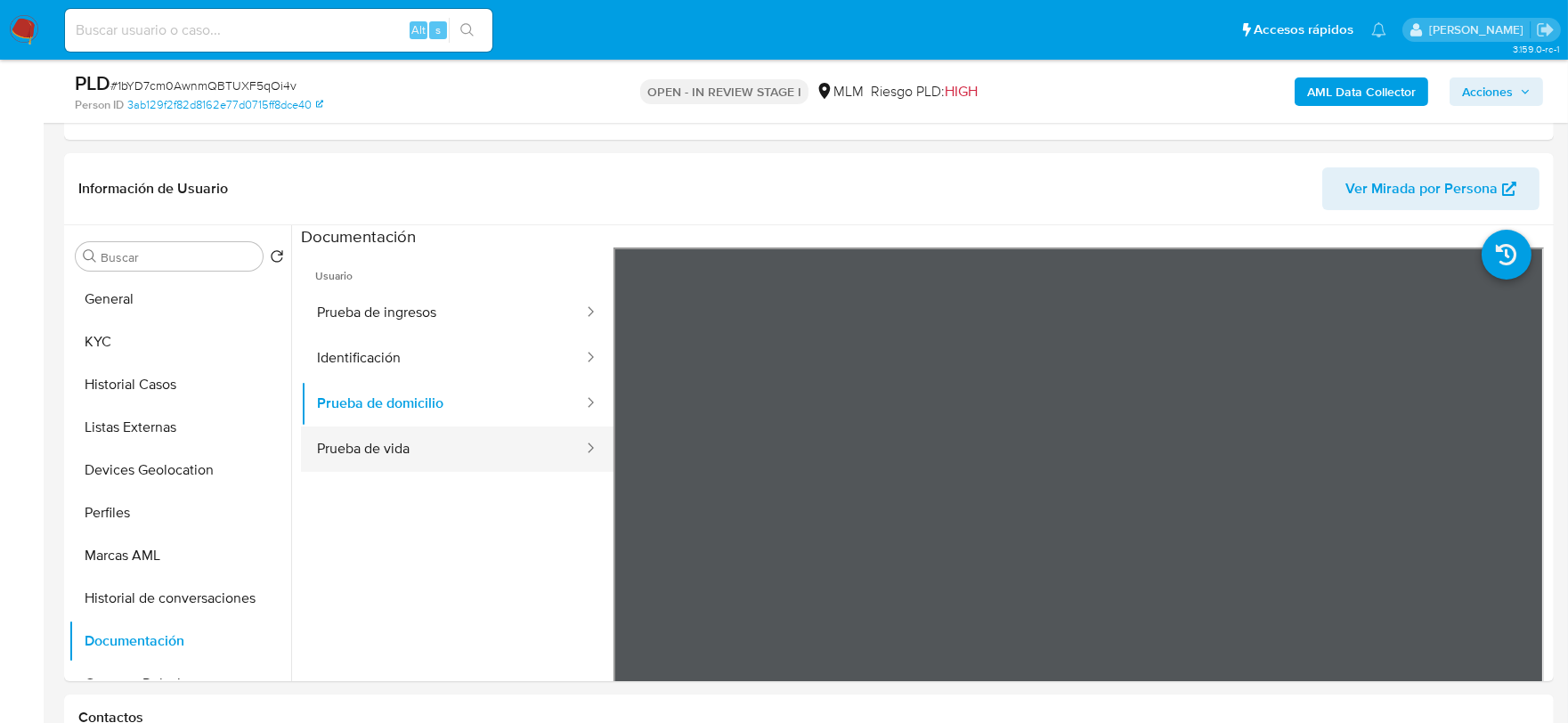
click at [378, 442] on button "Prueba de vida" at bounding box center [443, 449] width 284 height 45
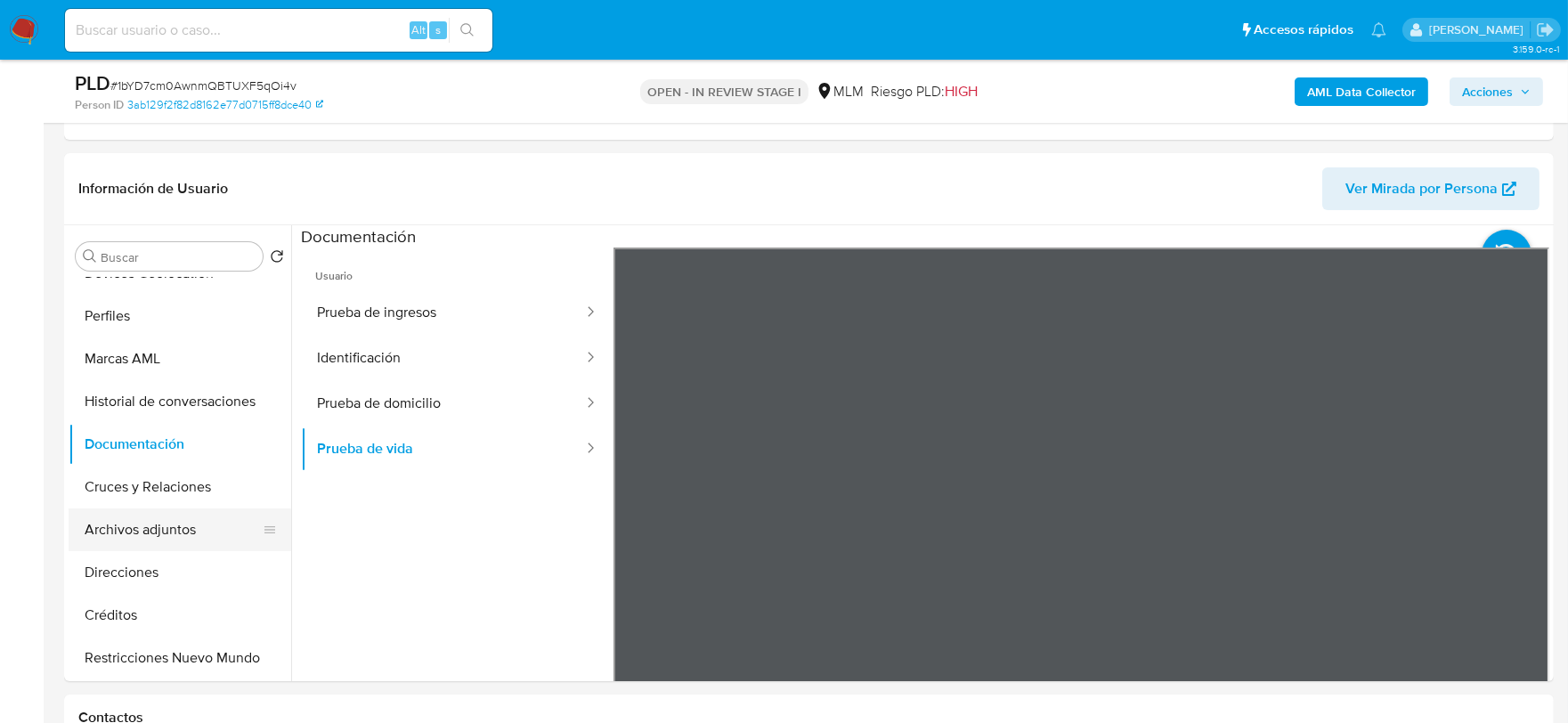
scroll to position [198, 0]
click at [189, 643] on button "Restricciones Nuevo Mundo" at bounding box center [173, 657] width 209 height 42
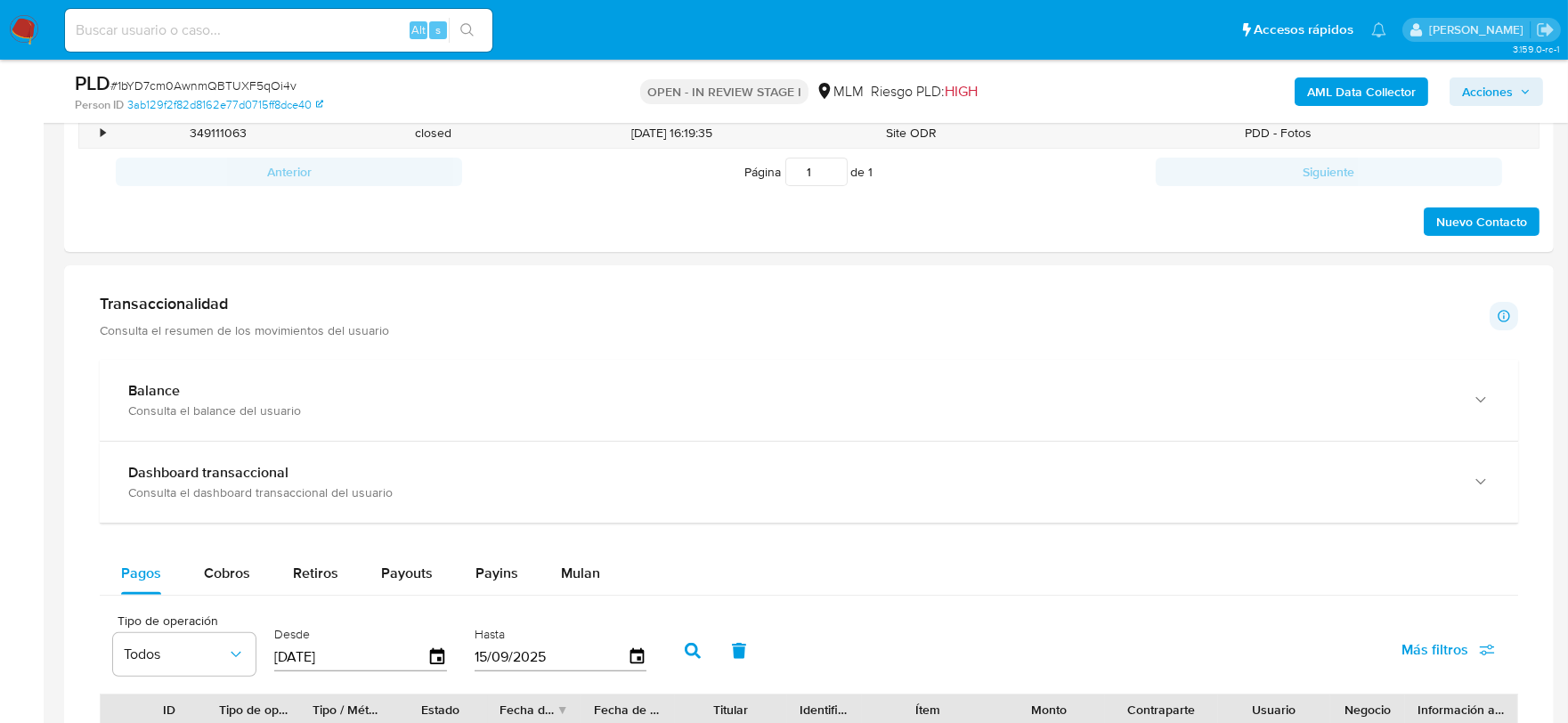
scroll to position [1187, 0]
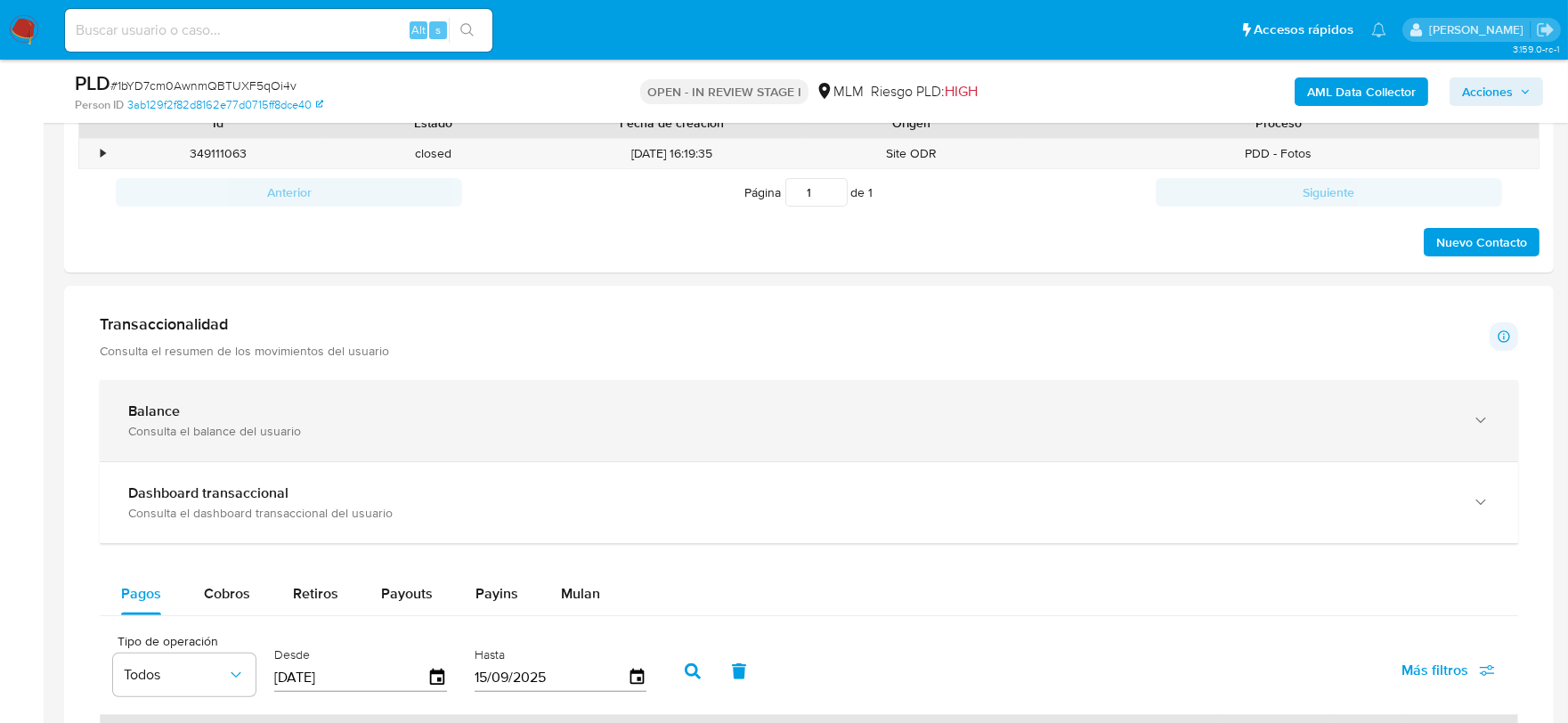
click at [492, 445] on div "Balance Consulta el balance del usuario" at bounding box center [808, 421] width 1418 height 81
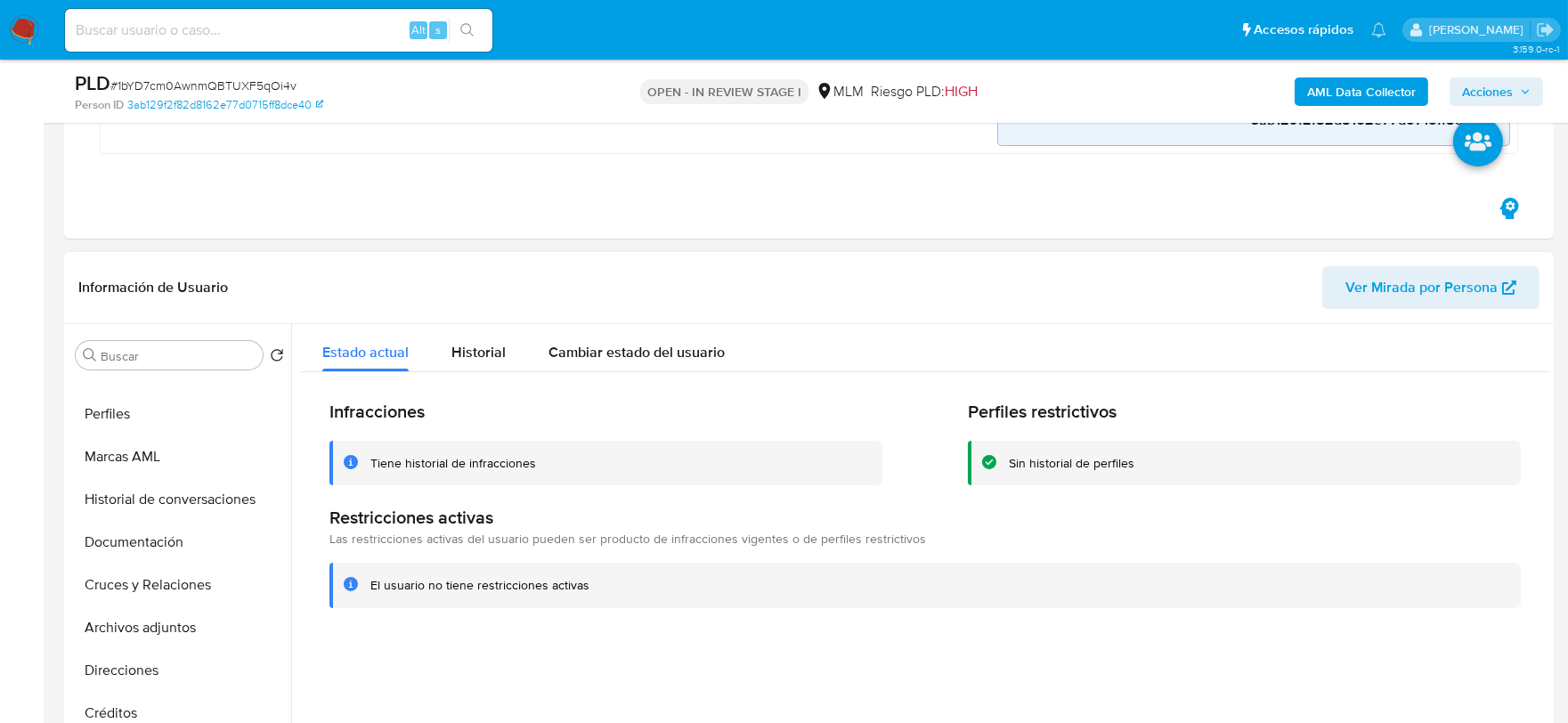
scroll to position [0, 0]
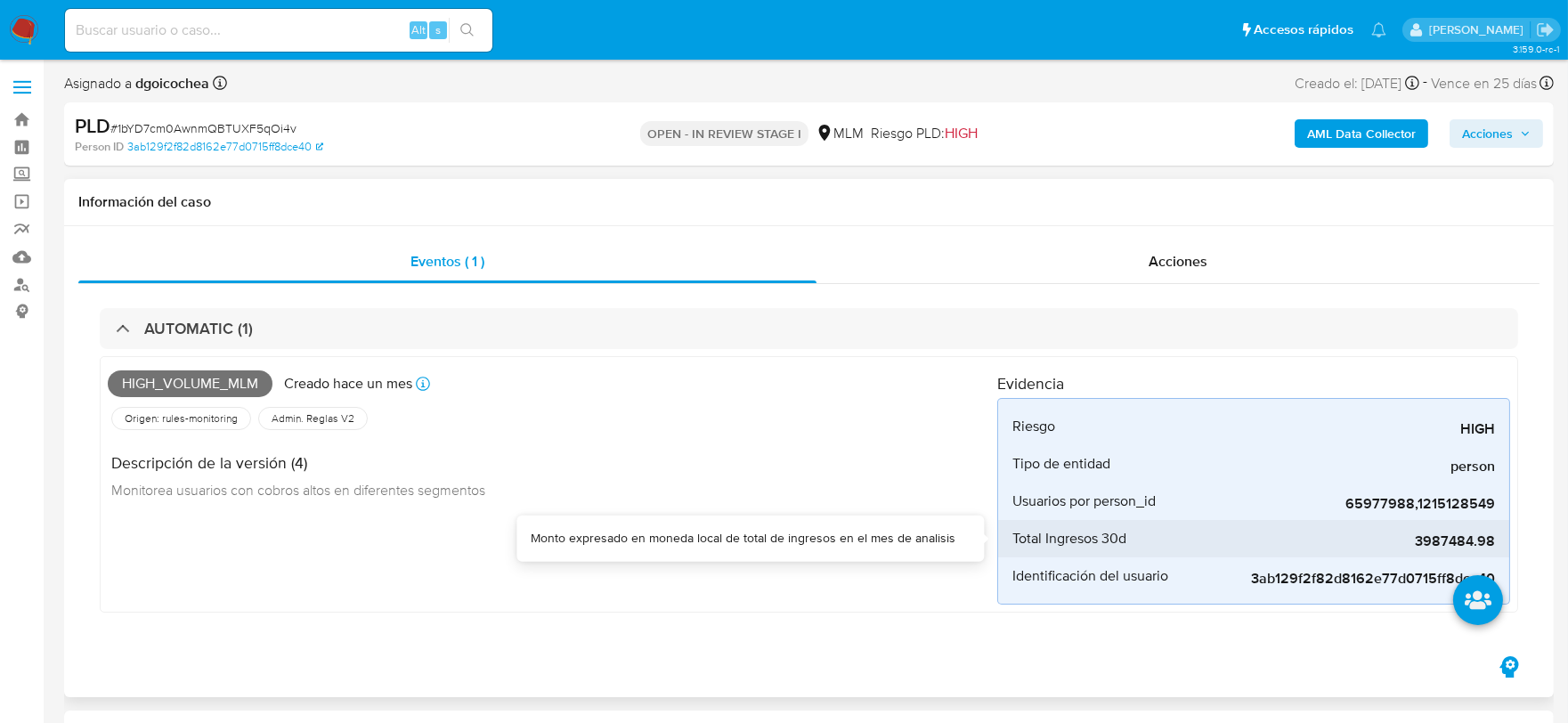
click at [1458, 540] on span "3987484.98" at bounding box center [1361, 542] width 267 height 17
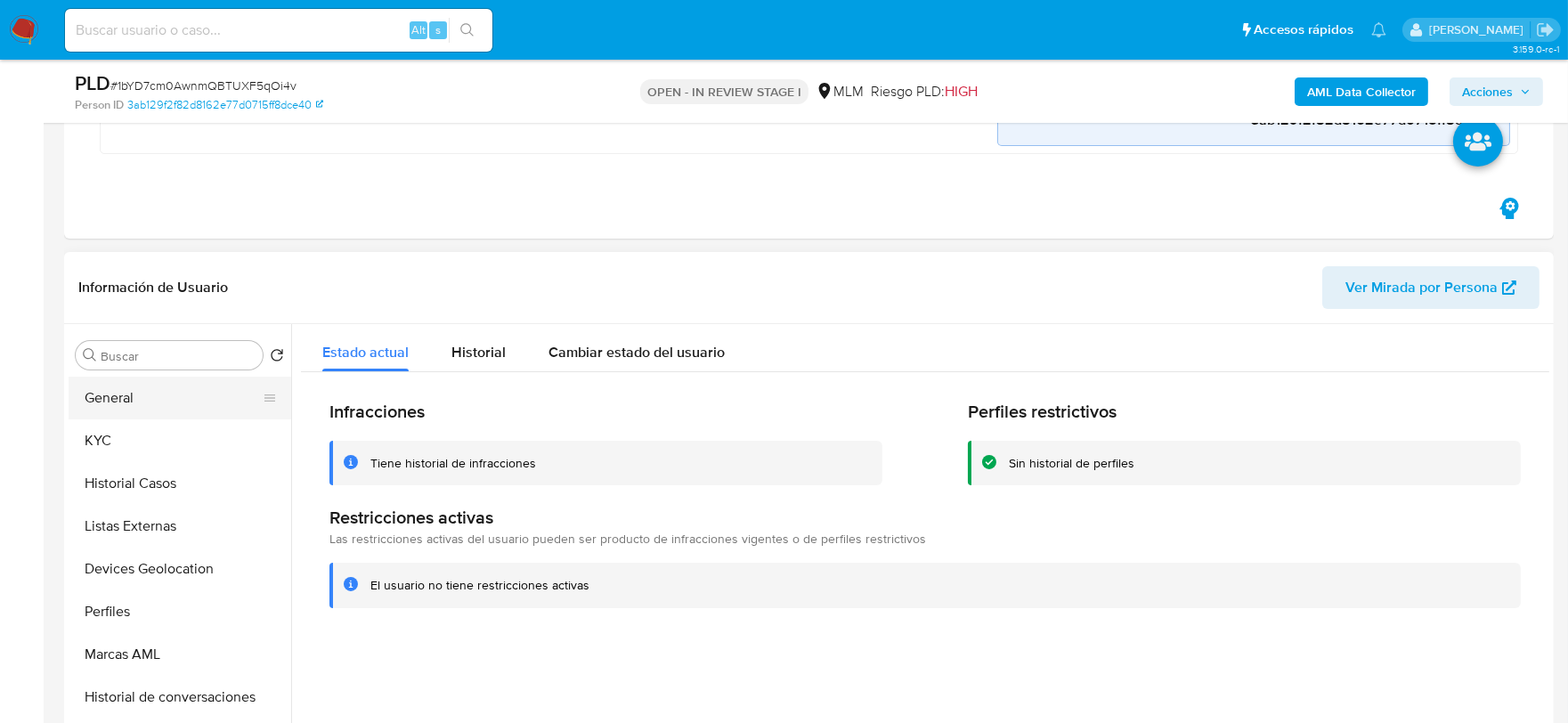
click at [154, 412] on button "General" at bounding box center [173, 398] width 209 height 42
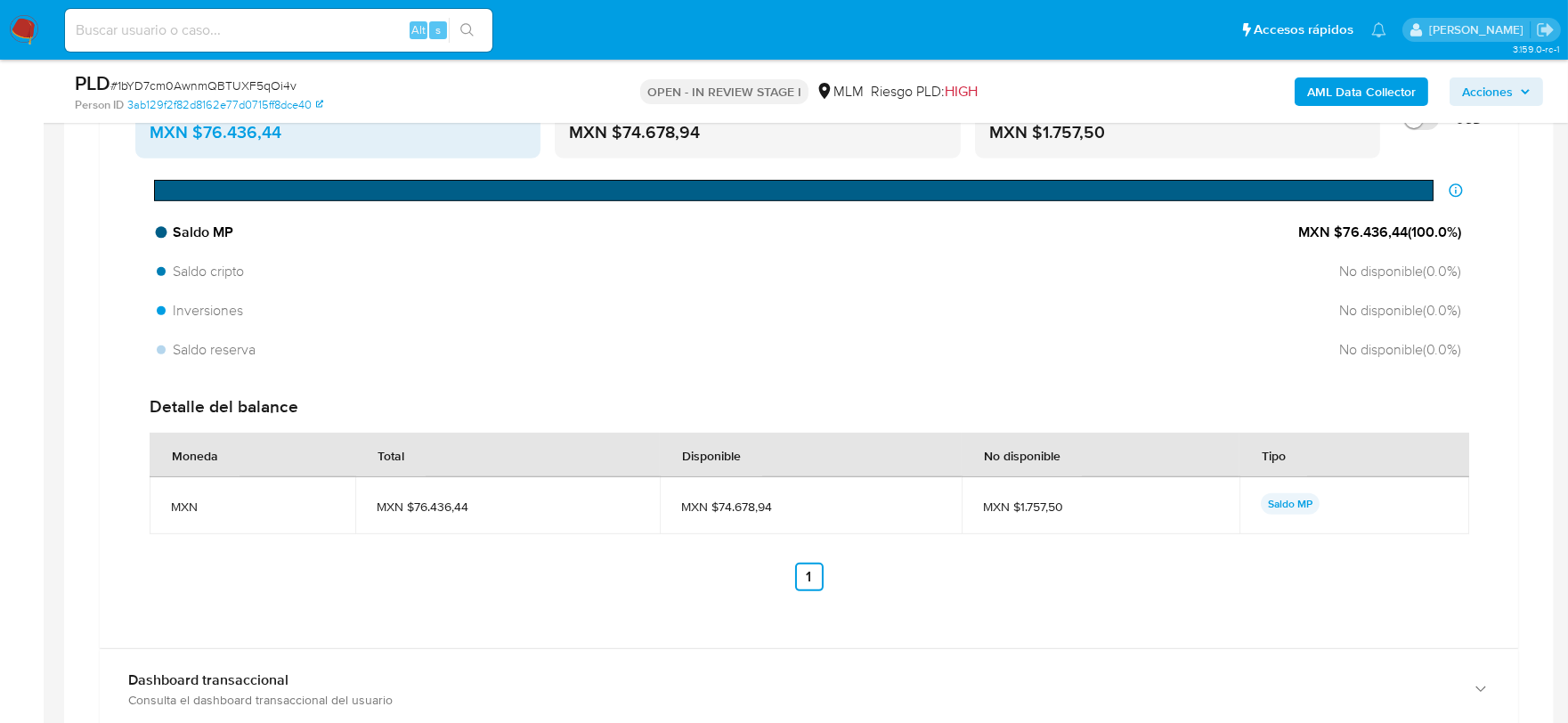
scroll to position [1384, 0]
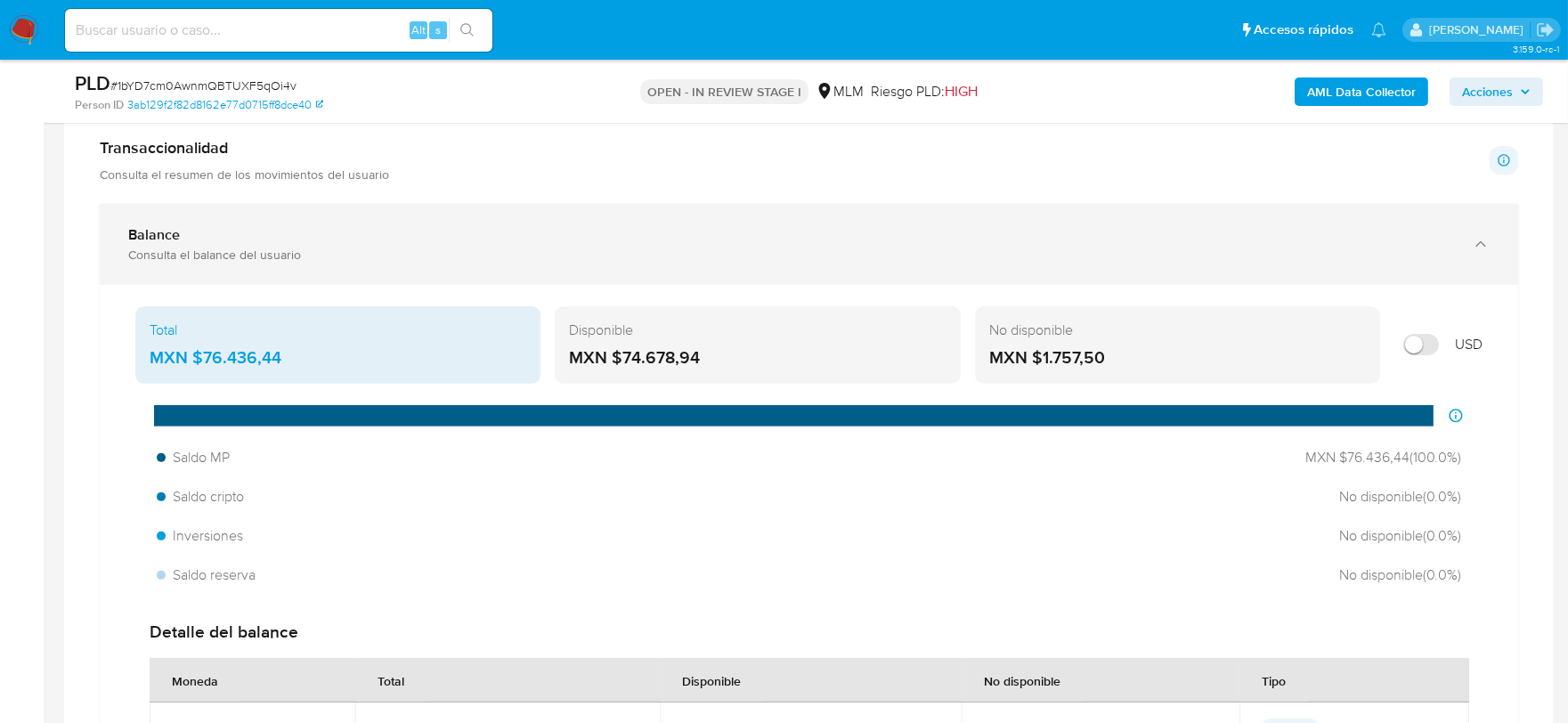
click at [629, 235] on div "Balance" at bounding box center [792, 235] width 1327 height 17
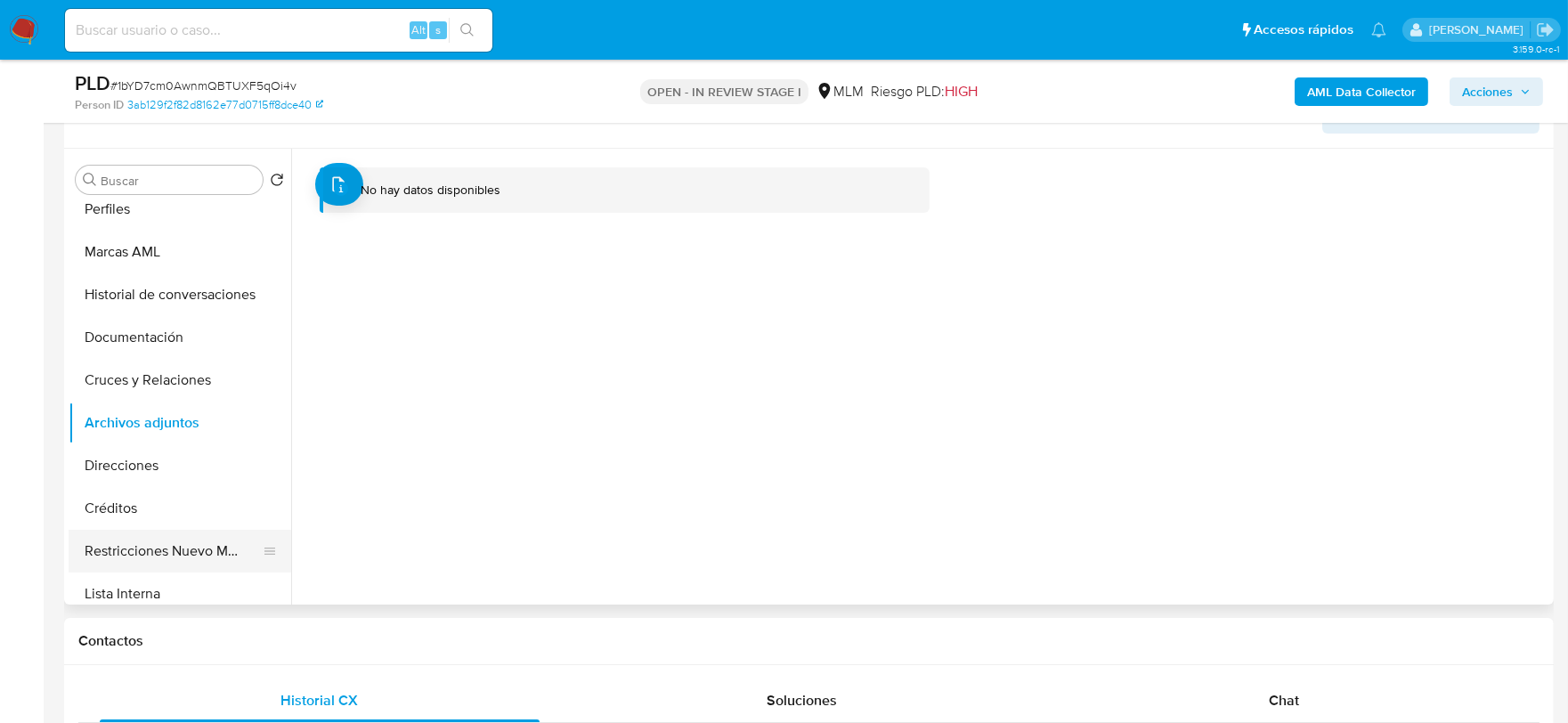
scroll to position [295, 0]
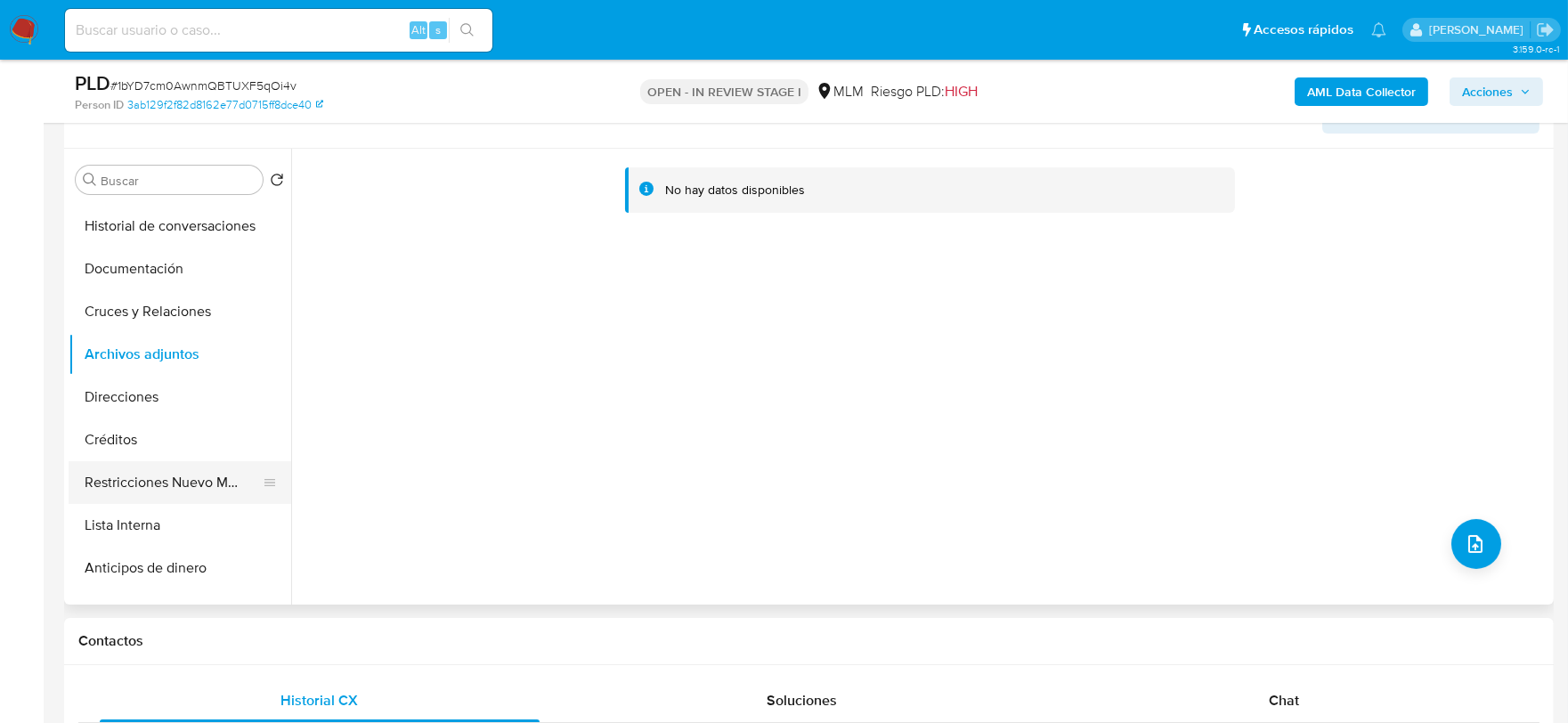
click at [209, 484] on button "Restricciones Nuevo Mundo" at bounding box center [173, 483] width 209 height 42
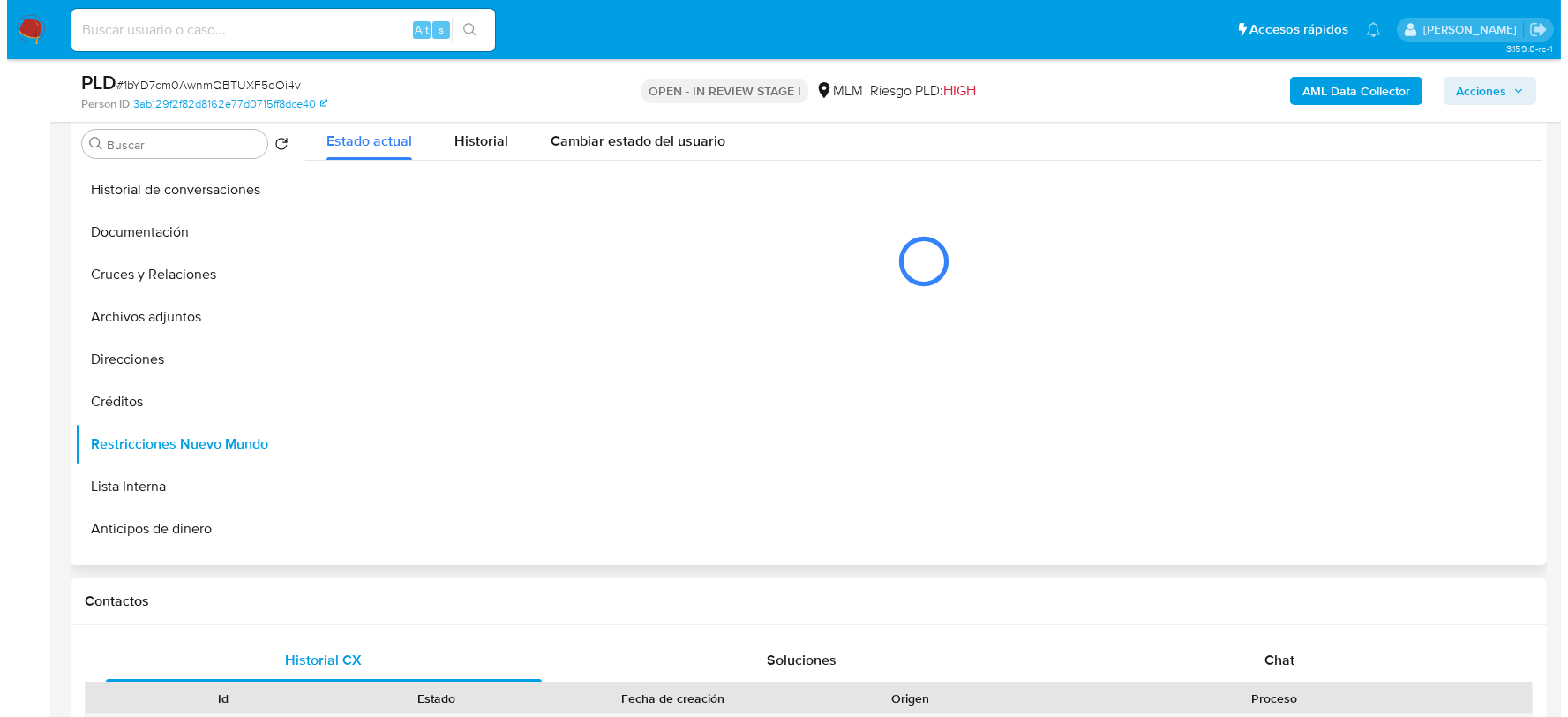
scroll to position [566, 0]
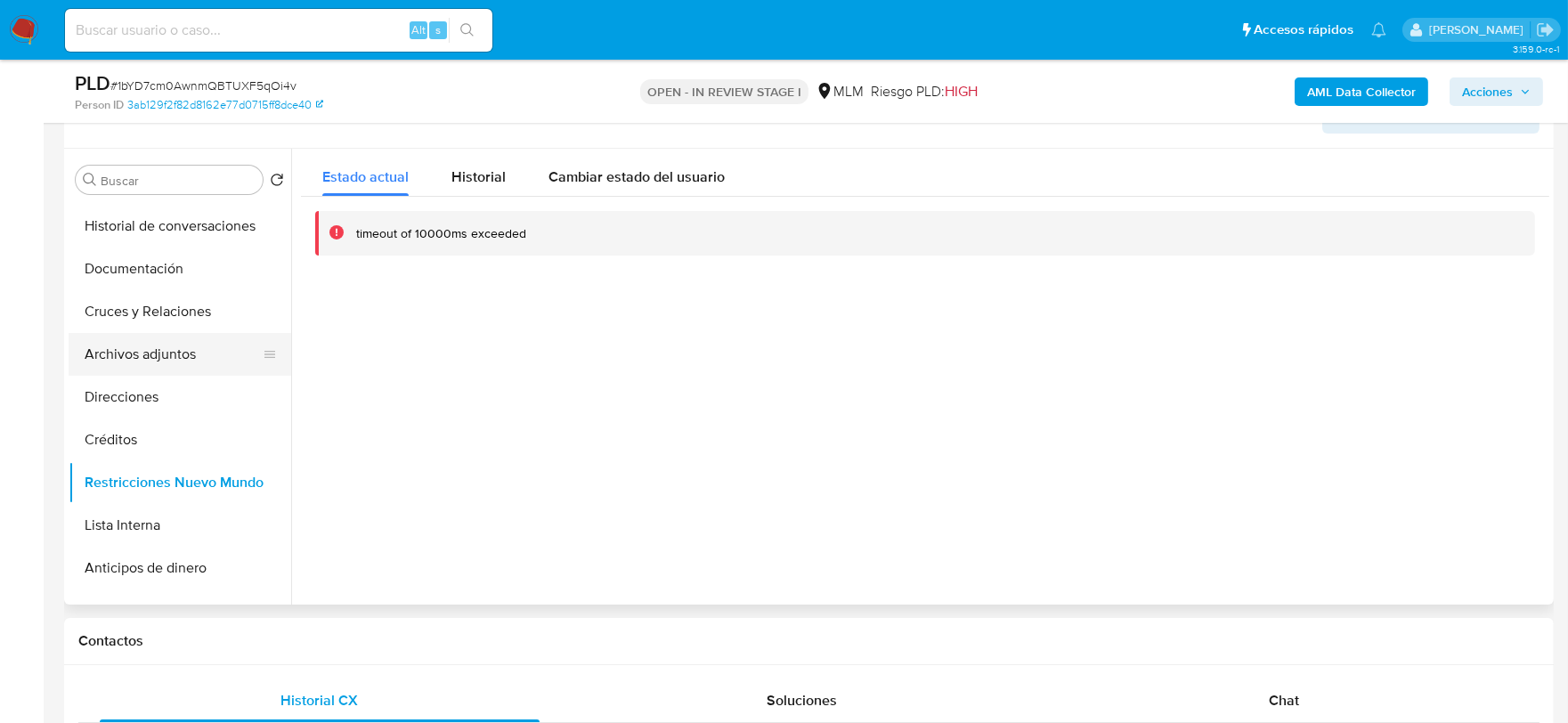
click at [194, 351] on button "Archivos adjuntos" at bounding box center [173, 354] width 209 height 42
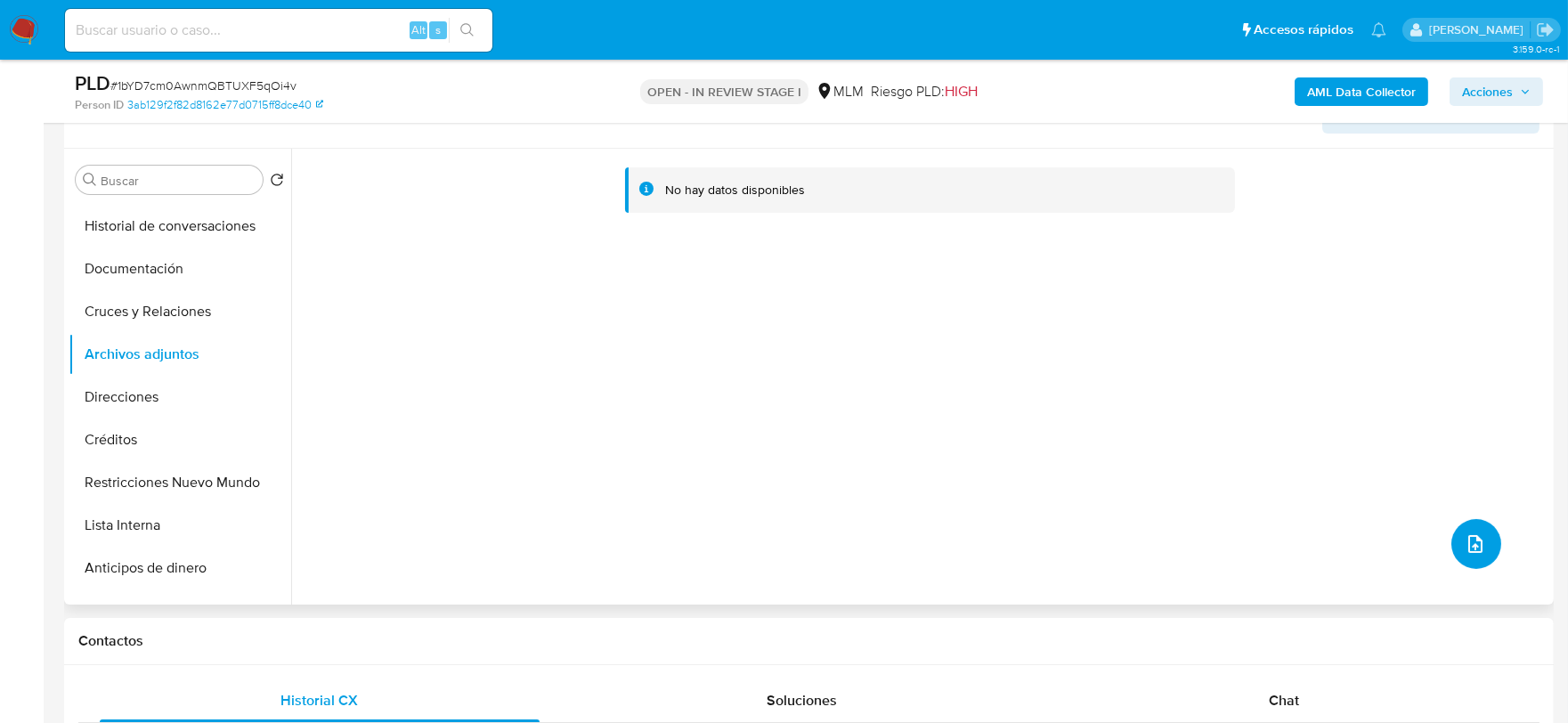
click at [1473, 539] on icon "upload-file" at bounding box center [1475, 544] width 21 height 21
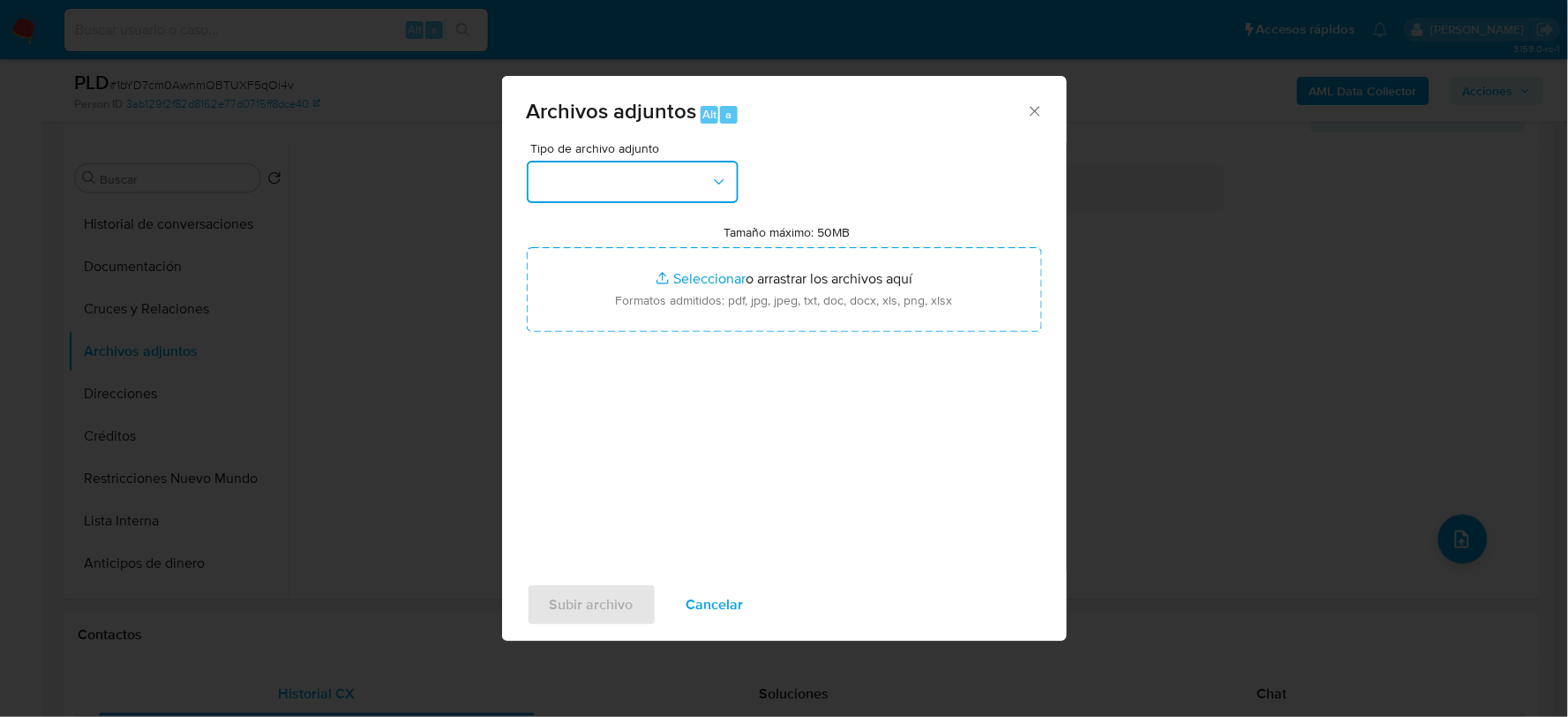
click at [663, 179] on button "button" at bounding box center [632, 182] width 211 height 42
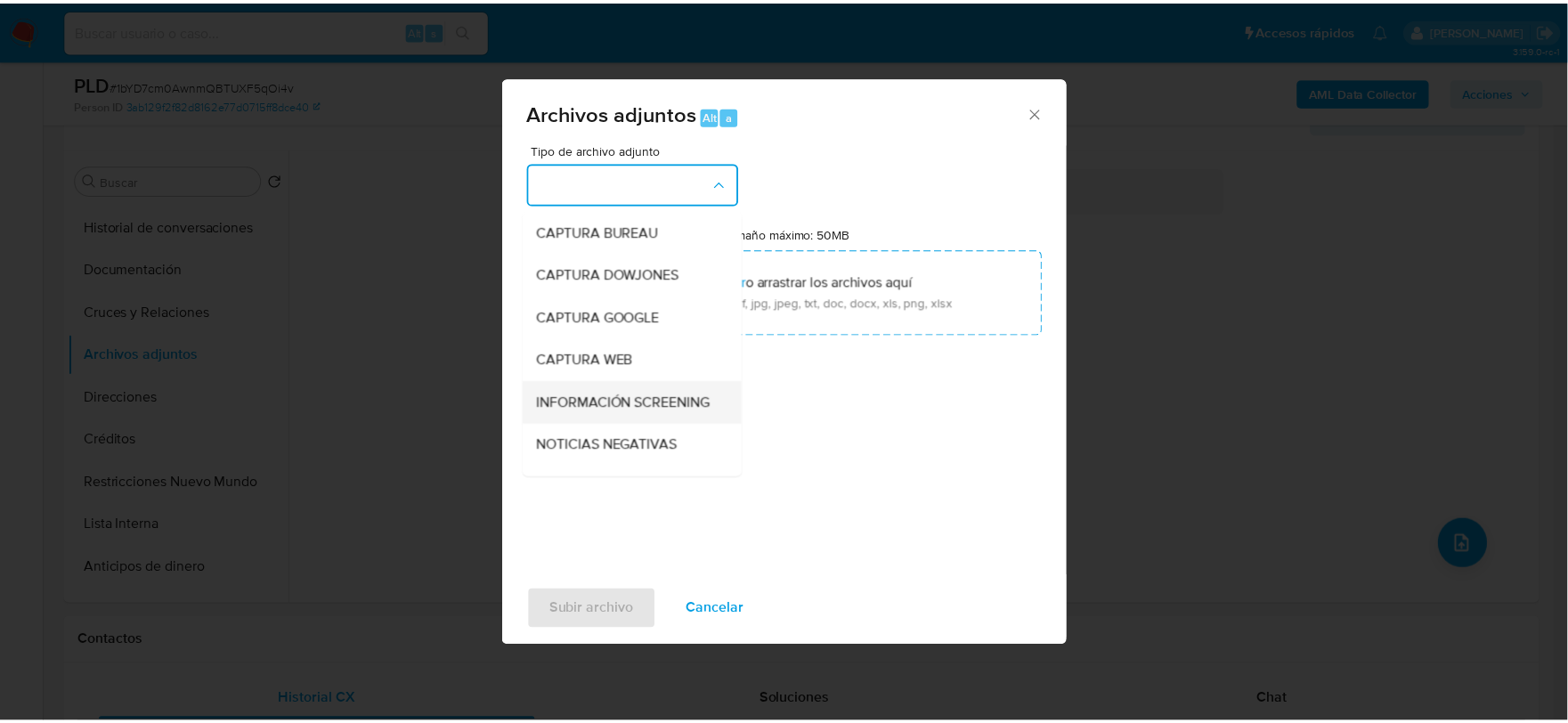
scroll to position [135, 0]
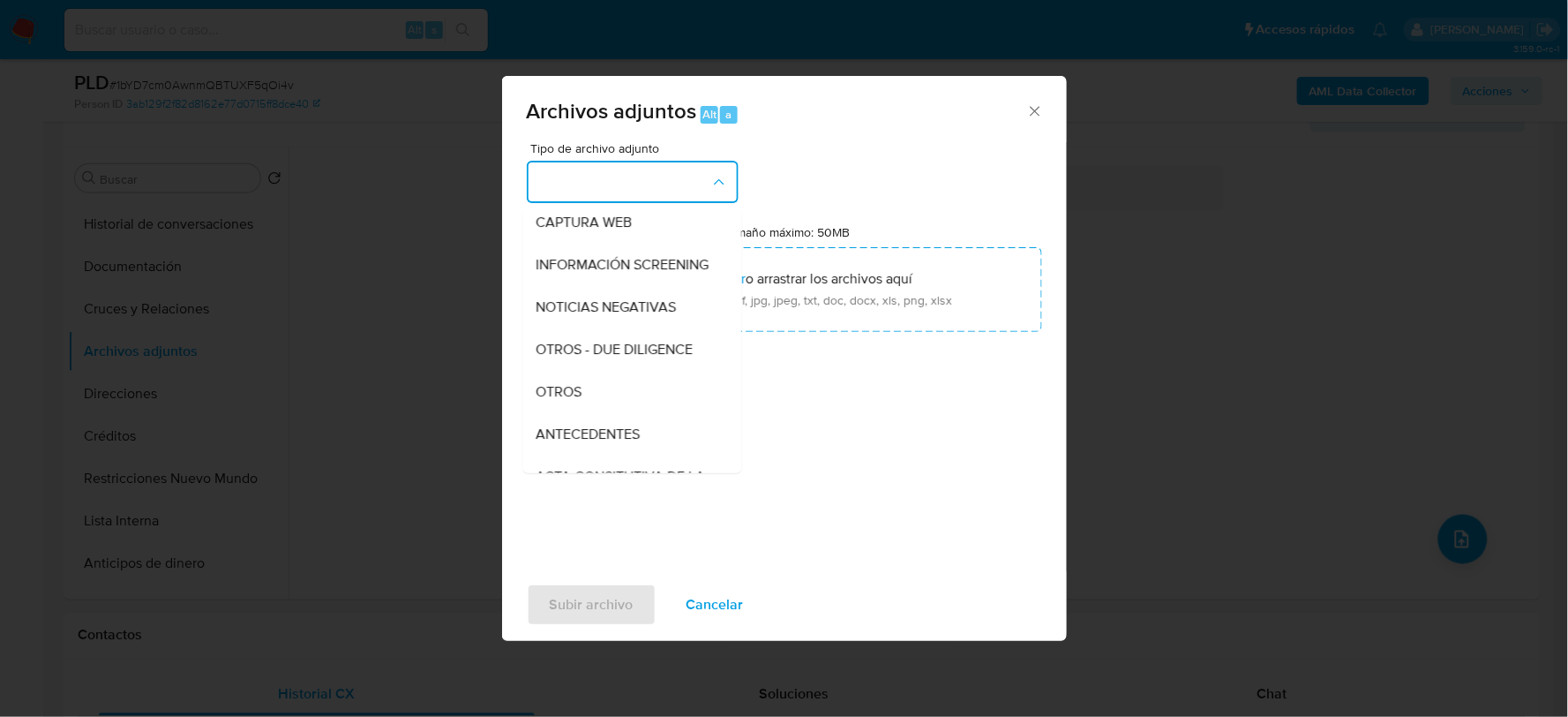
drag, startPoint x: 565, startPoint y: 392, endPoint x: 563, endPoint y: 404, distance: 12.2
click at [564, 393] on div "OTROS" at bounding box center [627, 392] width 180 height 42
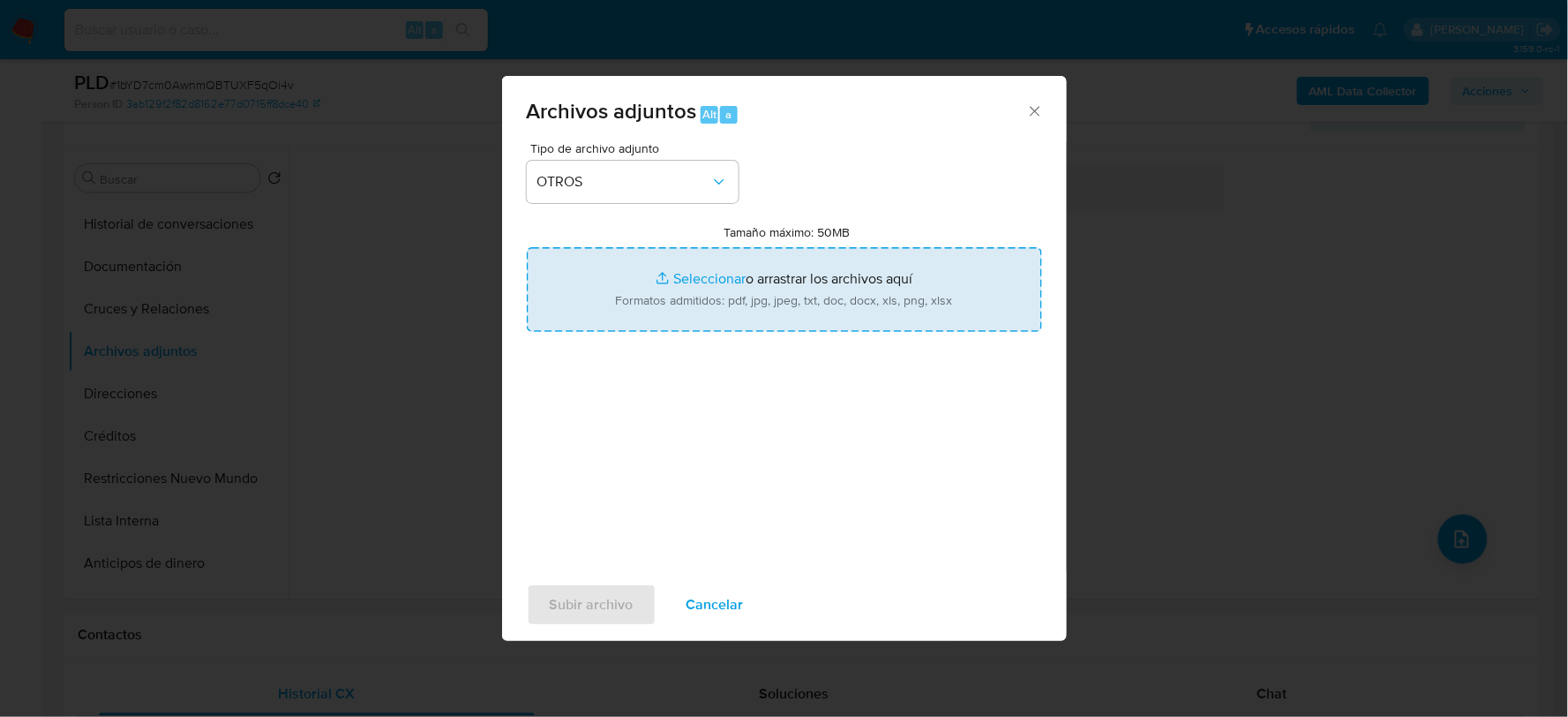
type input "C:\fakepath\65977988_EDUARDO DIAZ_AGO2025.xlsx"
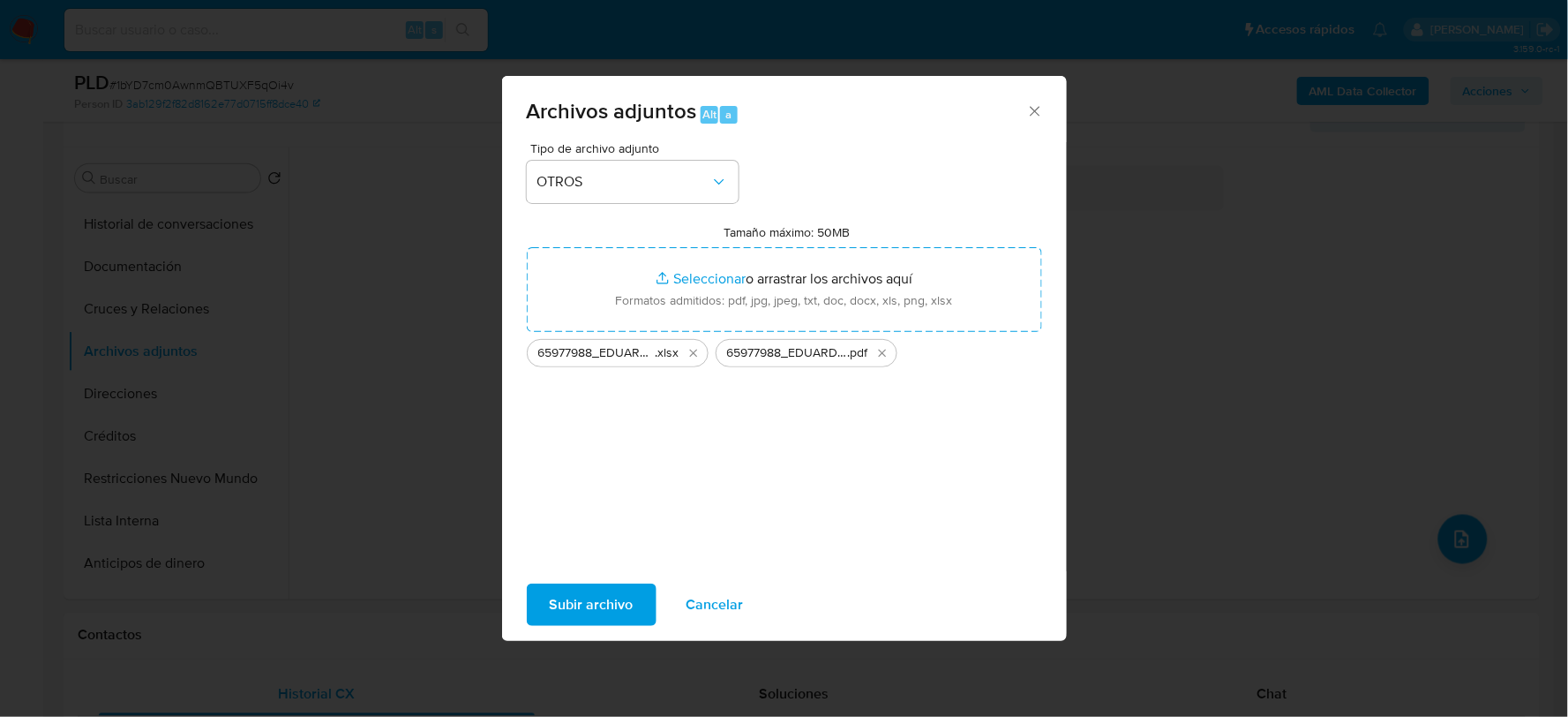
click at [596, 605] on span "Subir archivo" at bounding box center [592, 605] width 84 height 39
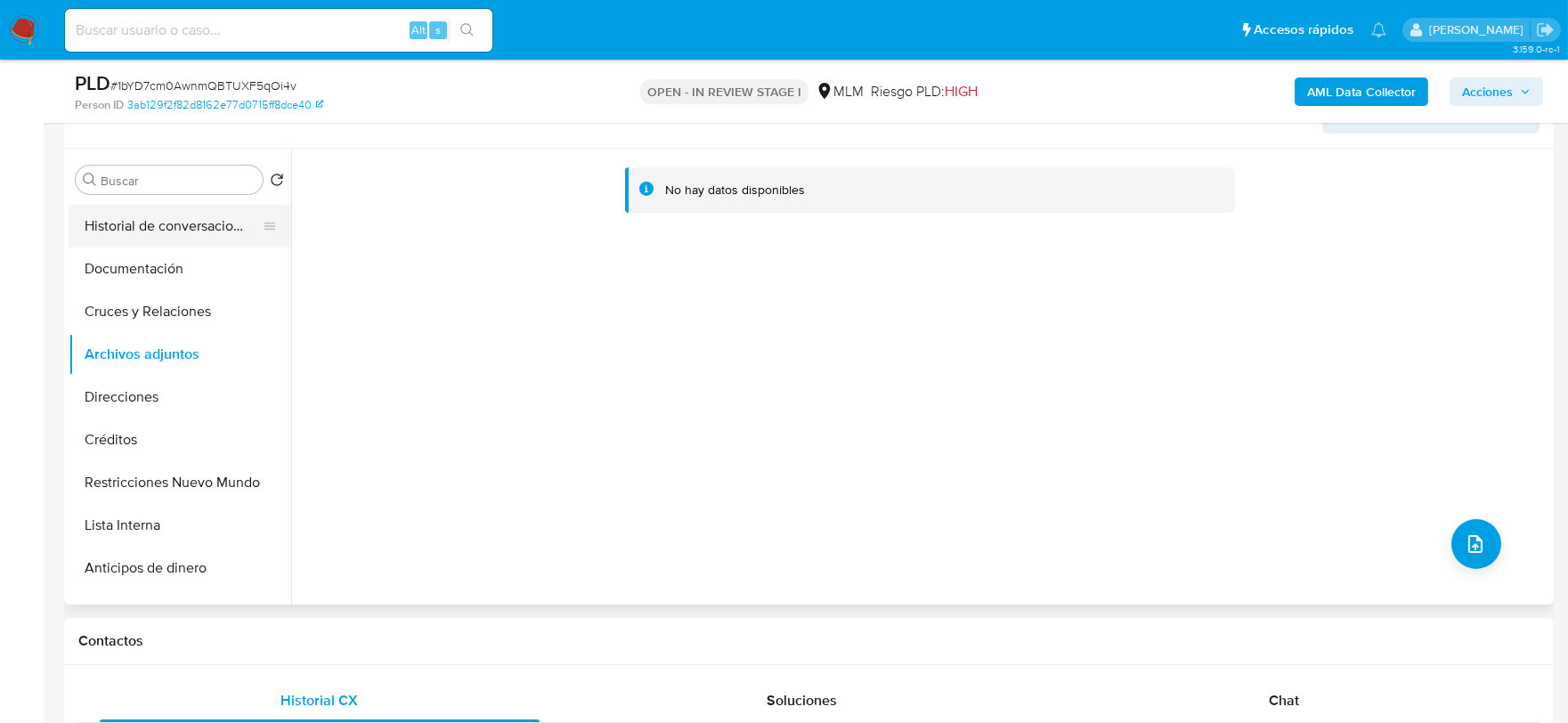
click at [184, 235] on button "Historial de conversaciones" at bounding box center [173, 226] width 209 height 42
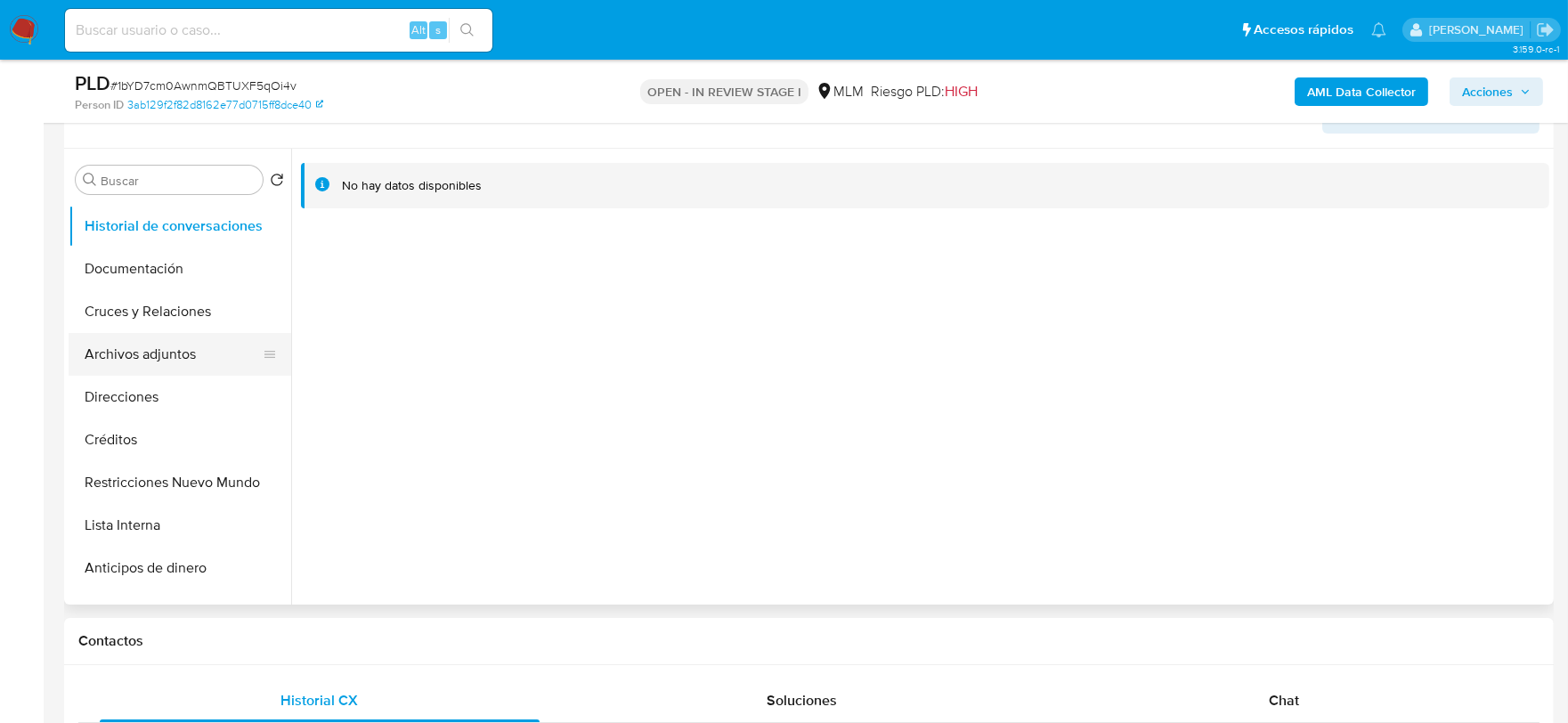
click at [193, 343] on button "Archivos adjuntos" at bounding box center [173, 354] width 209 height 42
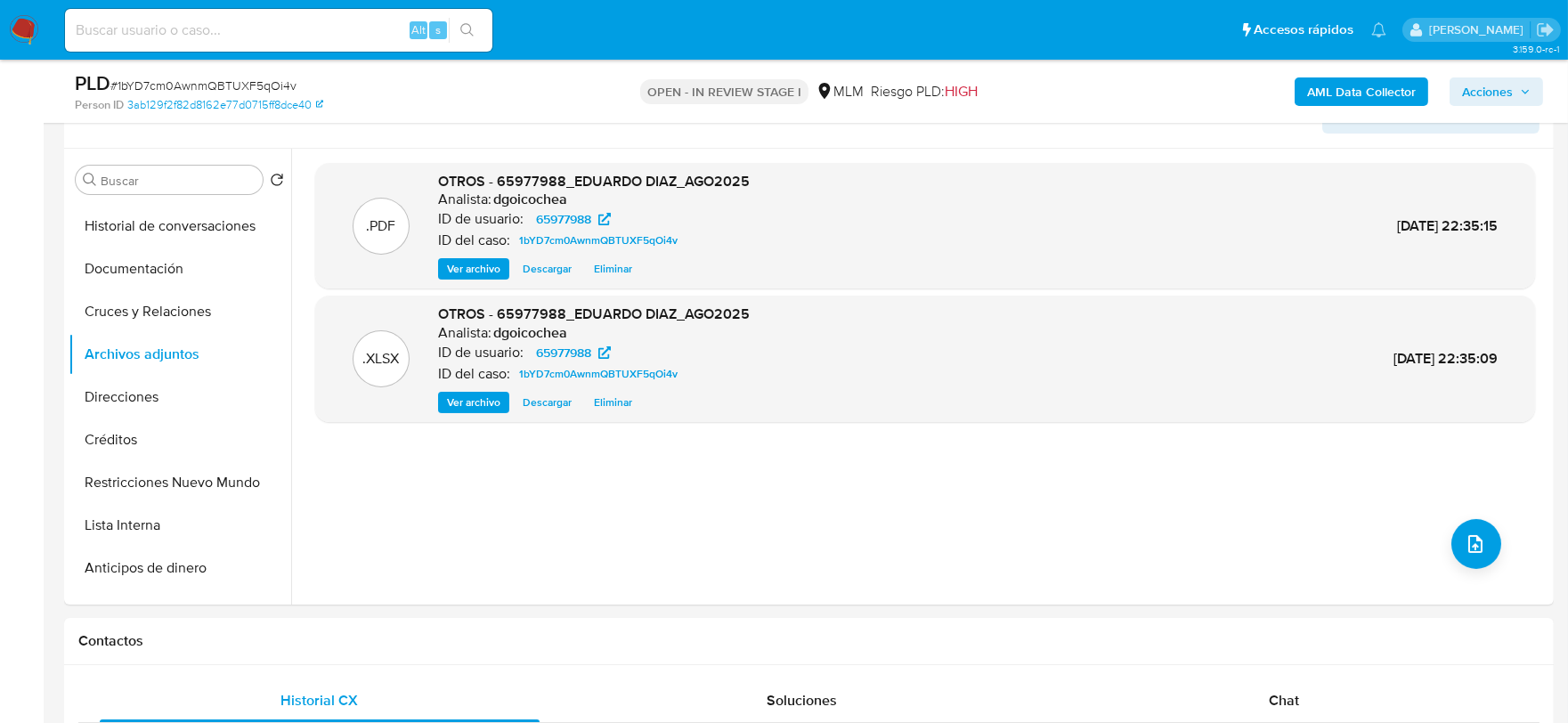
click at [1466, 77] on span "Acciones" at bounding box center [1488, 92] width 51 height 29
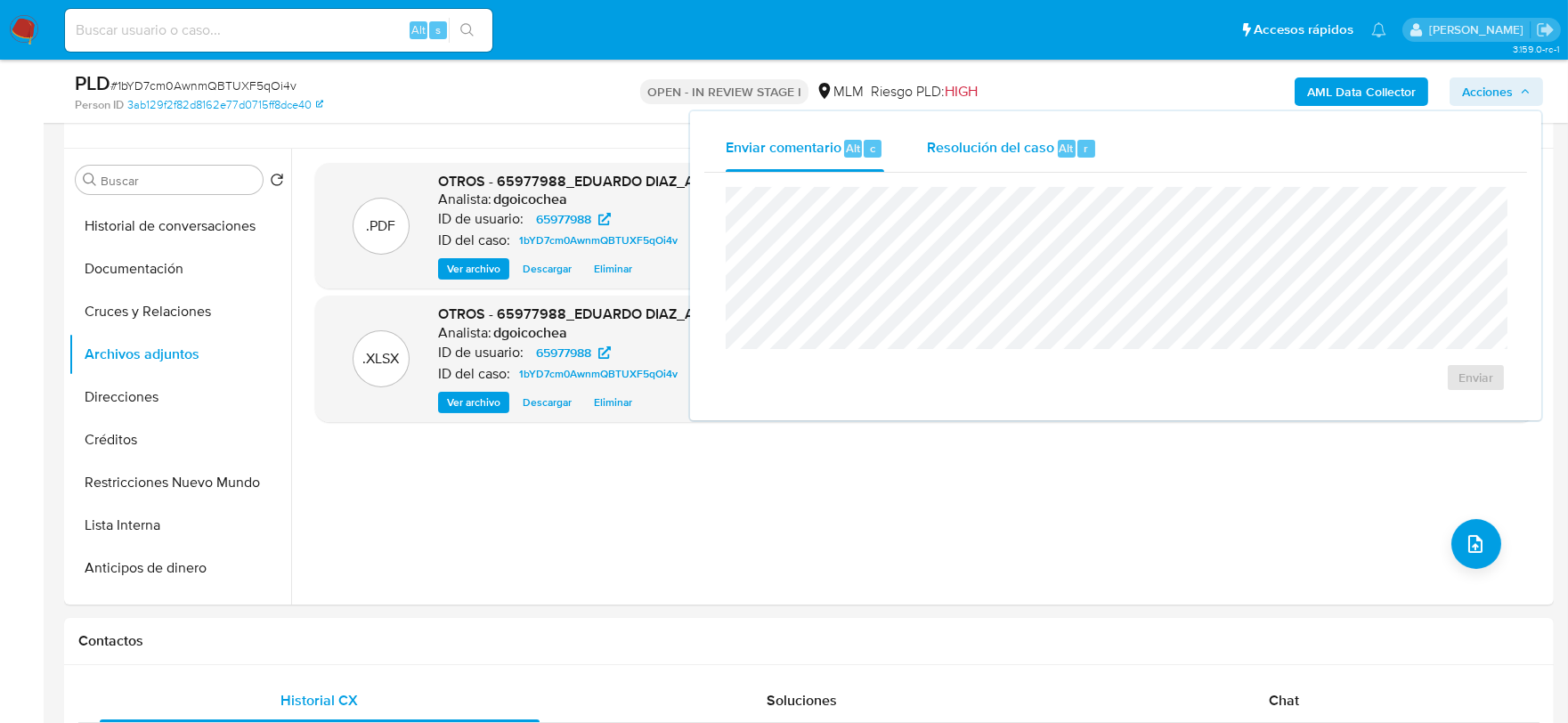
click at [1011, 143] on span "Resolución del caso" at bounding box center [991, 147] width 127 height 20
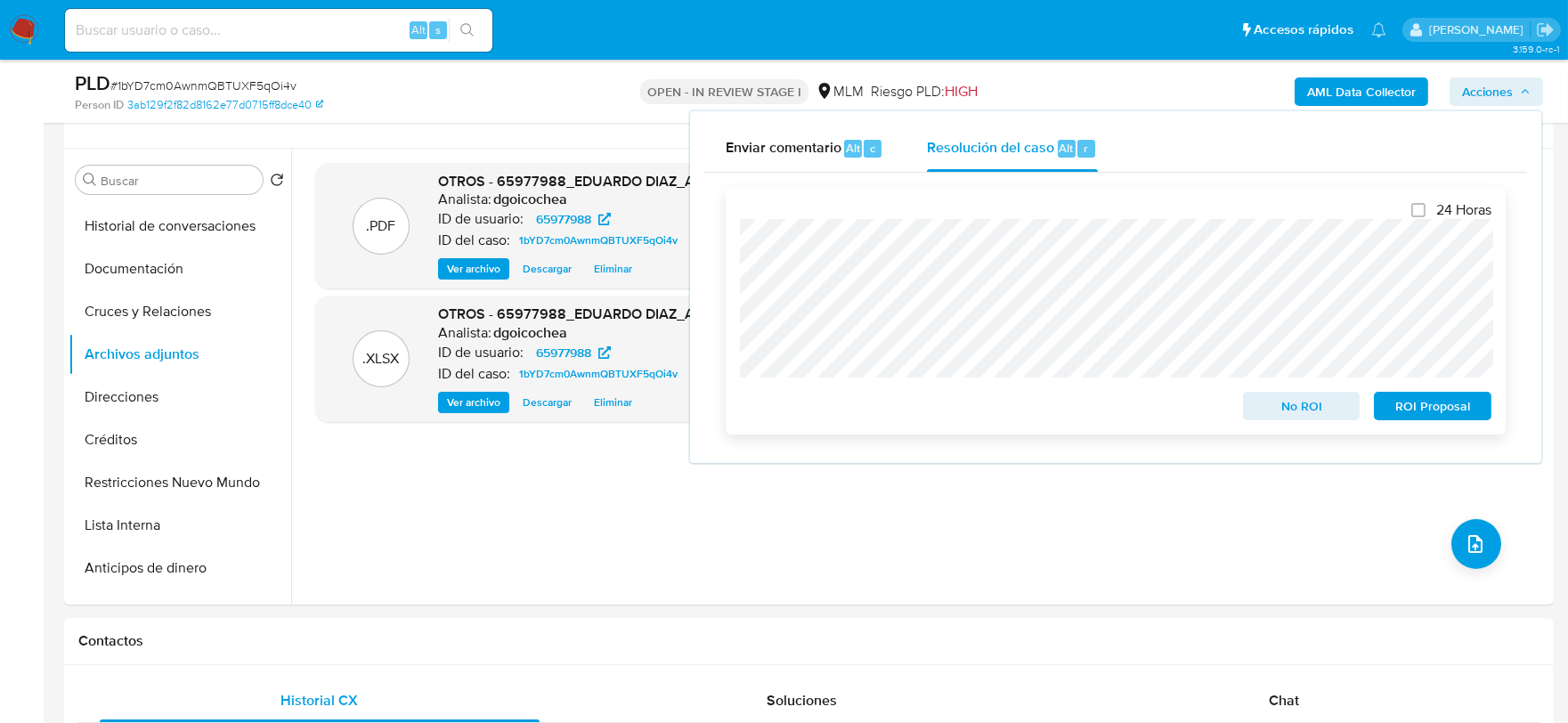
click at [1289, 404] on span "No ROI" at bounding box center [1302, 406] width 93 height 25
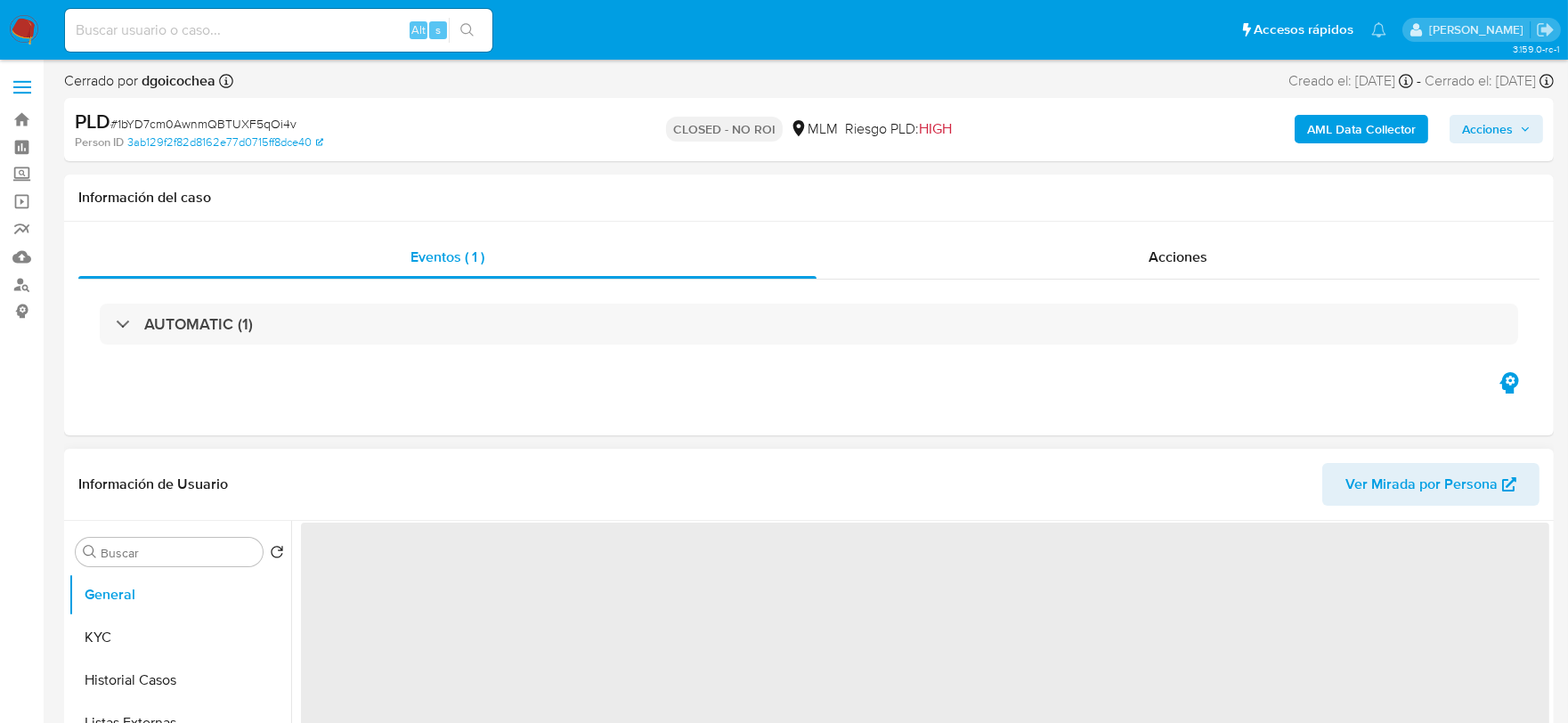
select select "10"
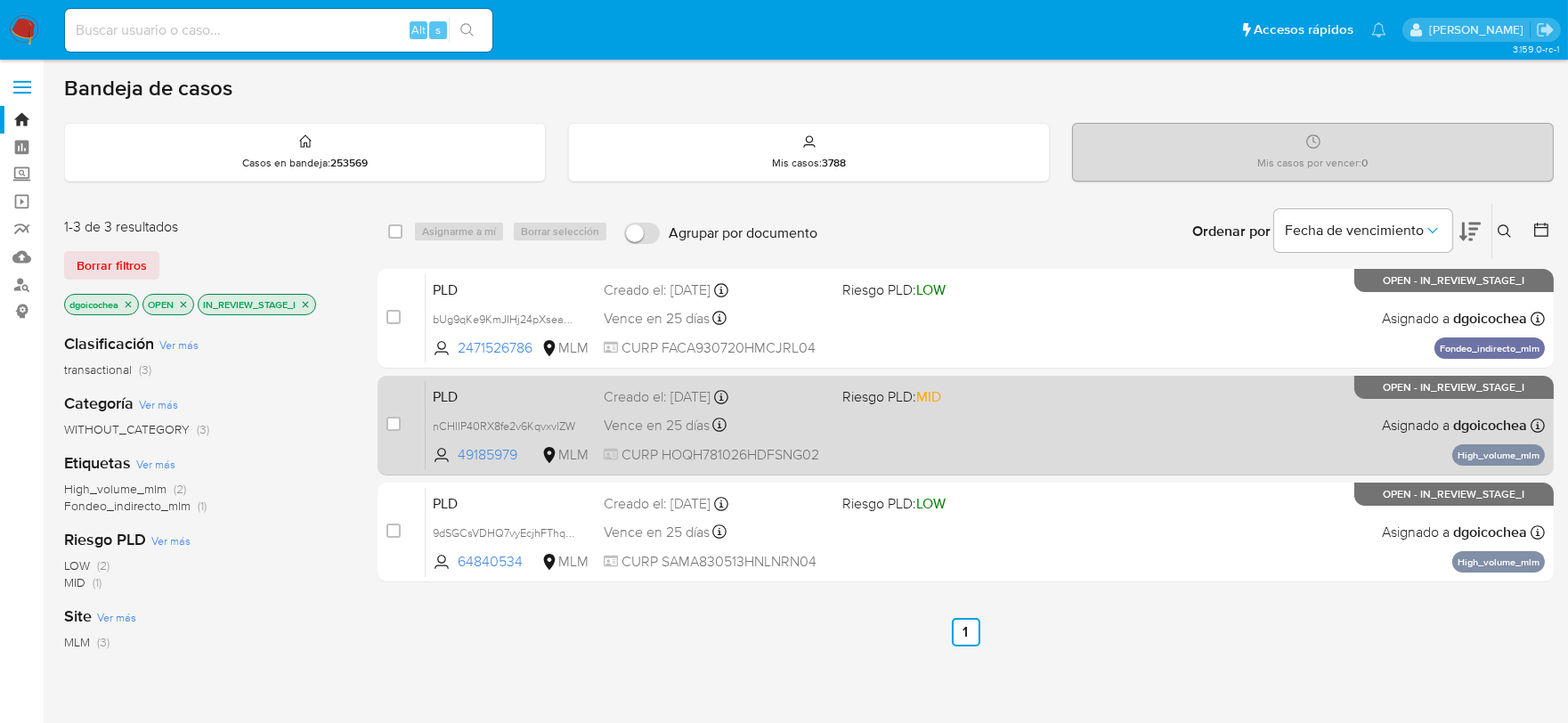
click at [457, 395] on span "PLD" at bounding box center [511, 396] width 156 height 23
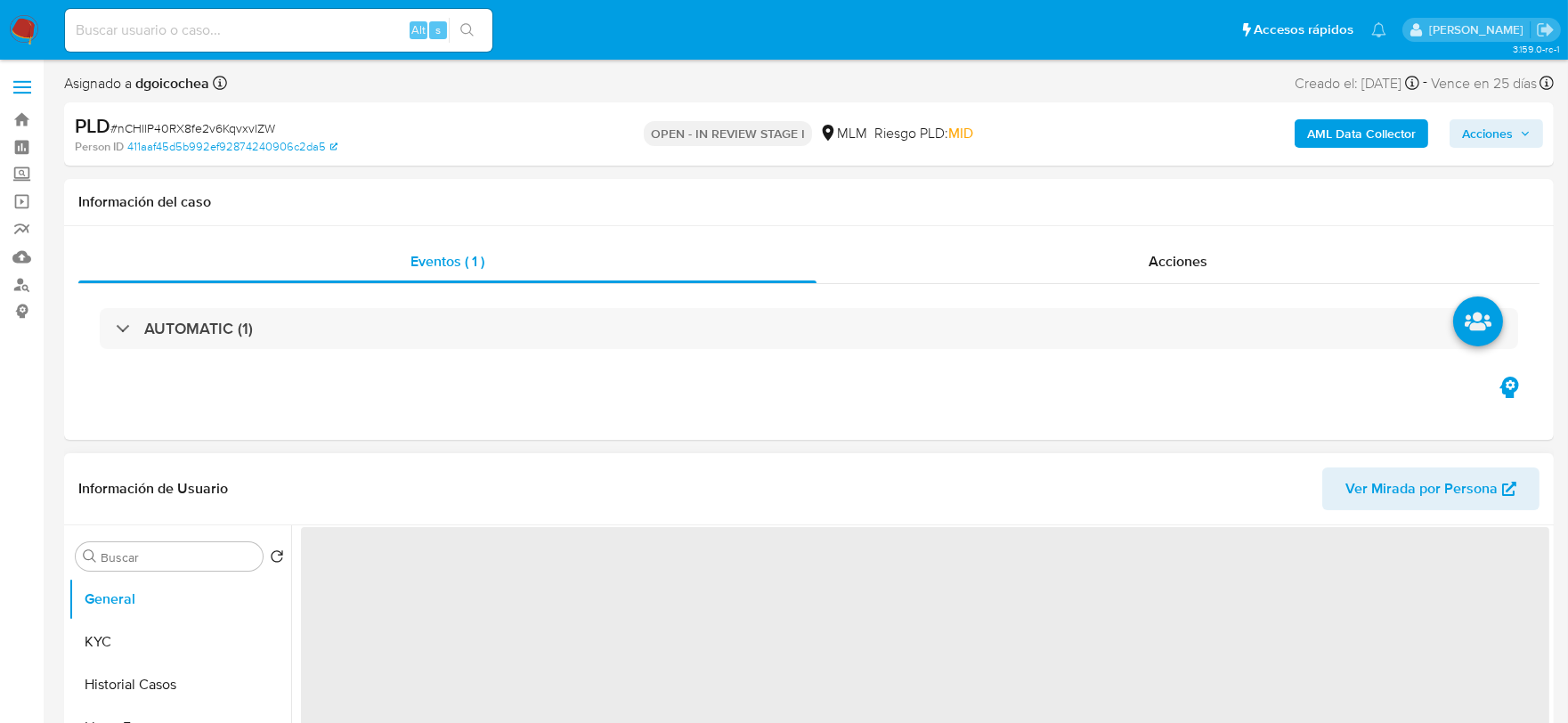
select select "10"
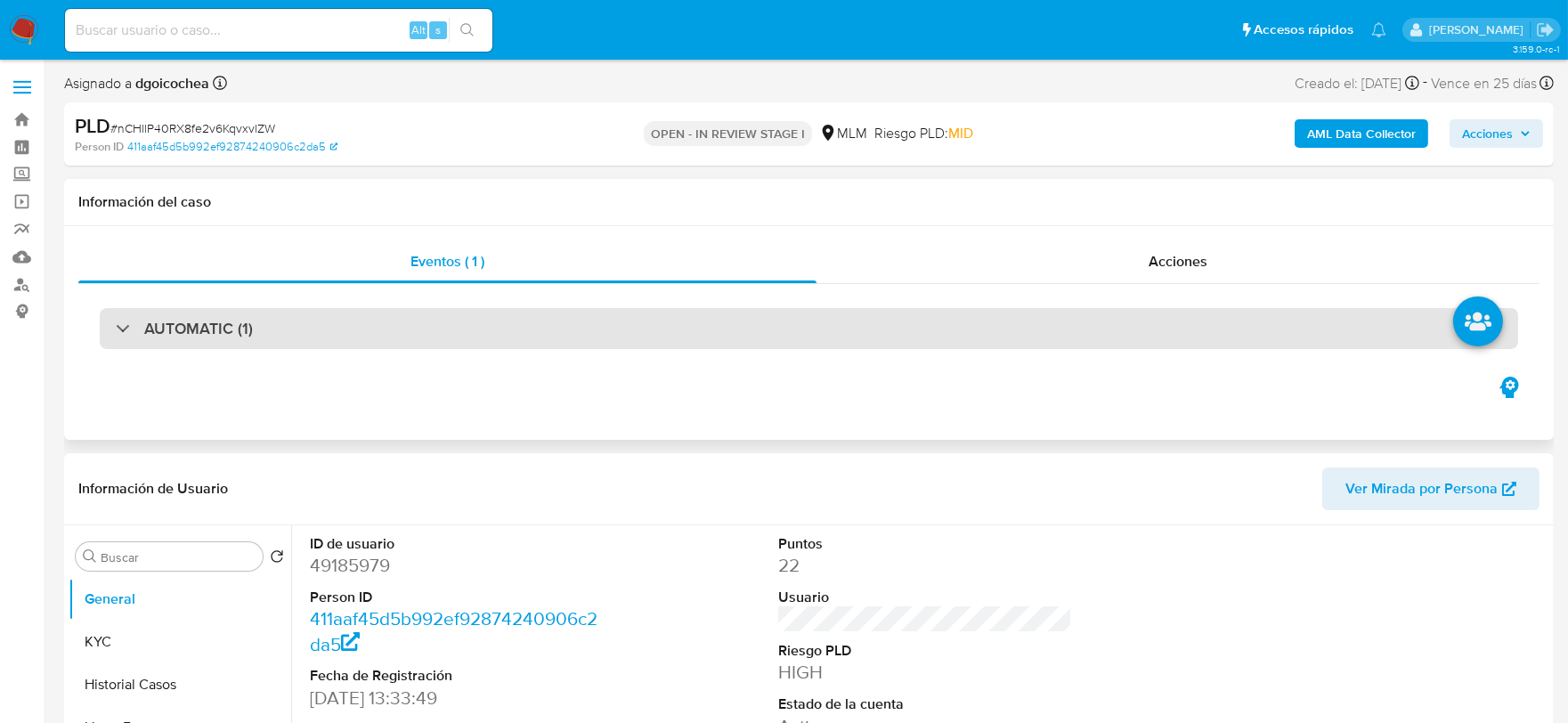
click at [1017, 321] on div "AUTOMATIC (1)" at bounding box center [808, 328] width 1418 height 41
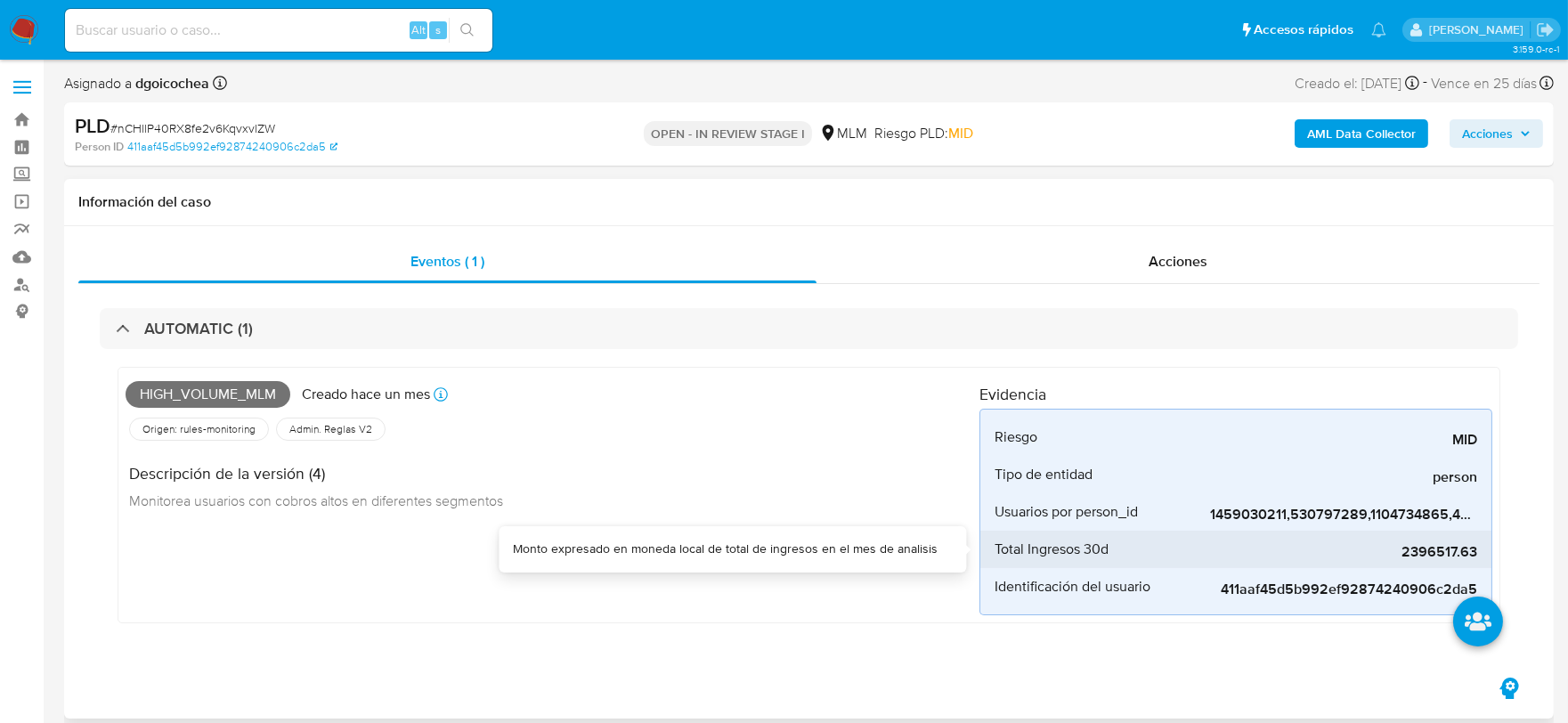
click at [1425, 545] on span "2396517.63" at bounding box center [1344, 552] width 267 height 17
click at [847, 499] on div "Descripción de la versión (4) Monitorea usuarios con cobros altos en diferentes…" at bounding box center [552, 484] width 854 height 80
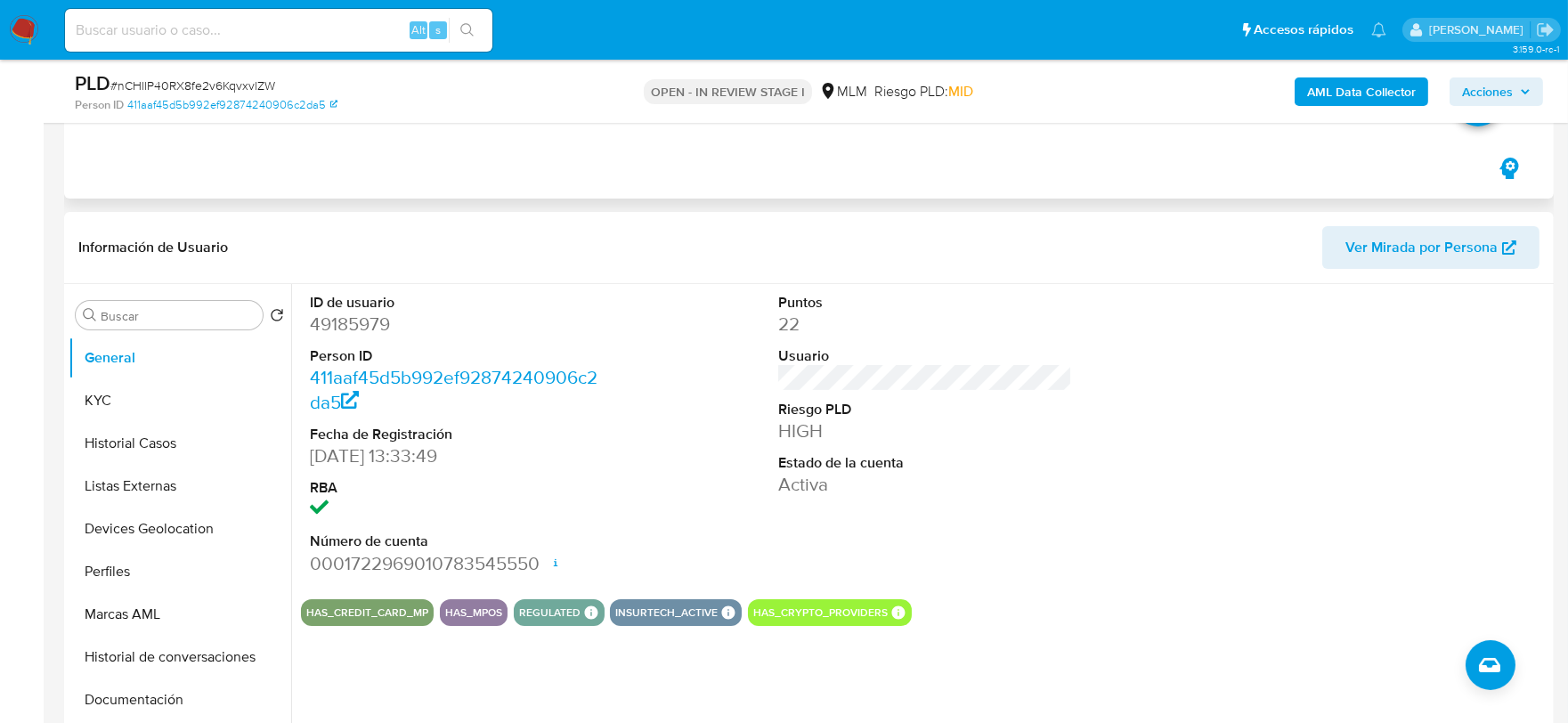
scroll to position [494, 0]
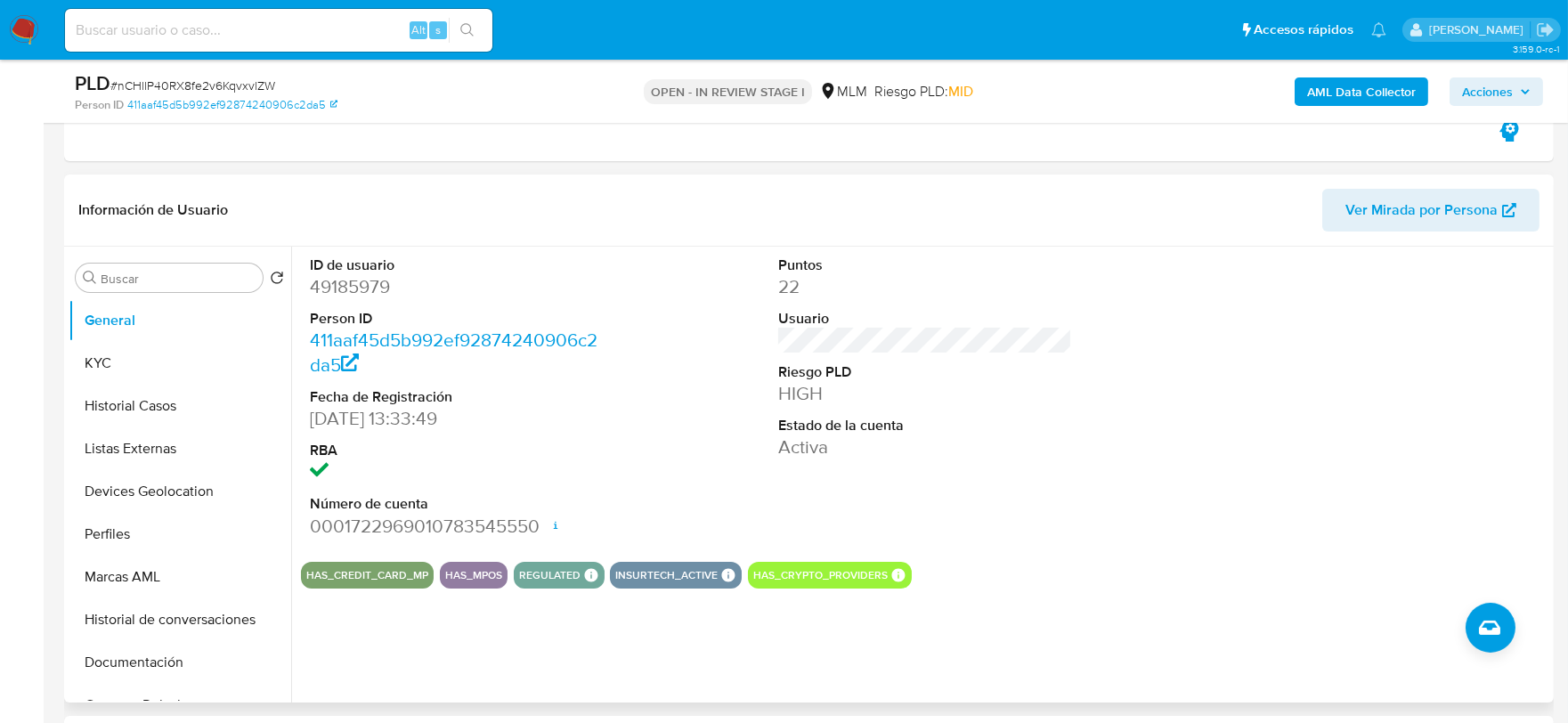
click at [1109, 383] on div "ID de usuario 49185979 Person ID 411aaf45d5b992ef92874240906c2da5 Fecha de Regi…" at bounding box center [925, 398] width 1248 height 301
click at [150, 375] on button "KYC" at bounding box center [180, 363] width 223 height 42
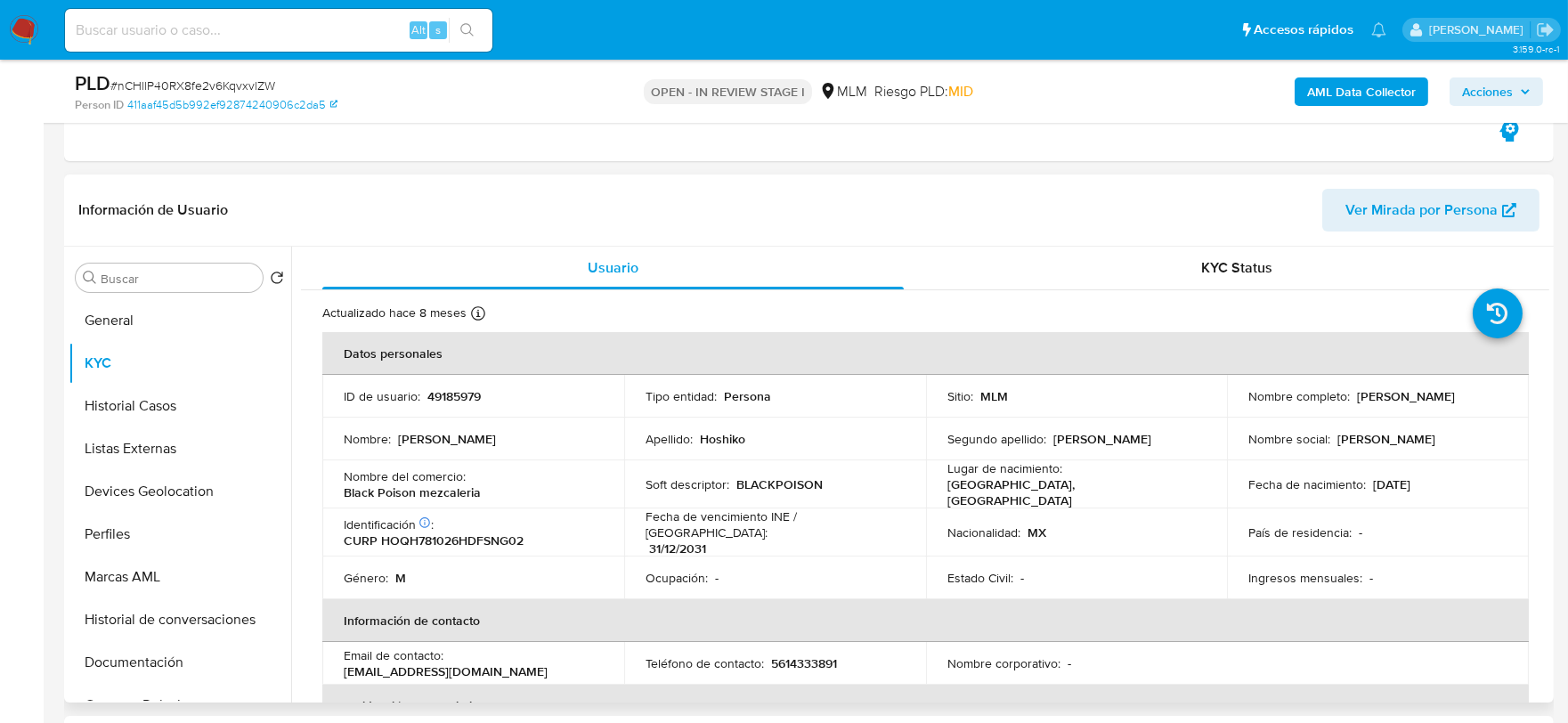
click at [716, 509] on td "Fecha de vencimiento INE / Pasaporte : 31/12/2031" at bounding box center [775, 533] width 302 height 48
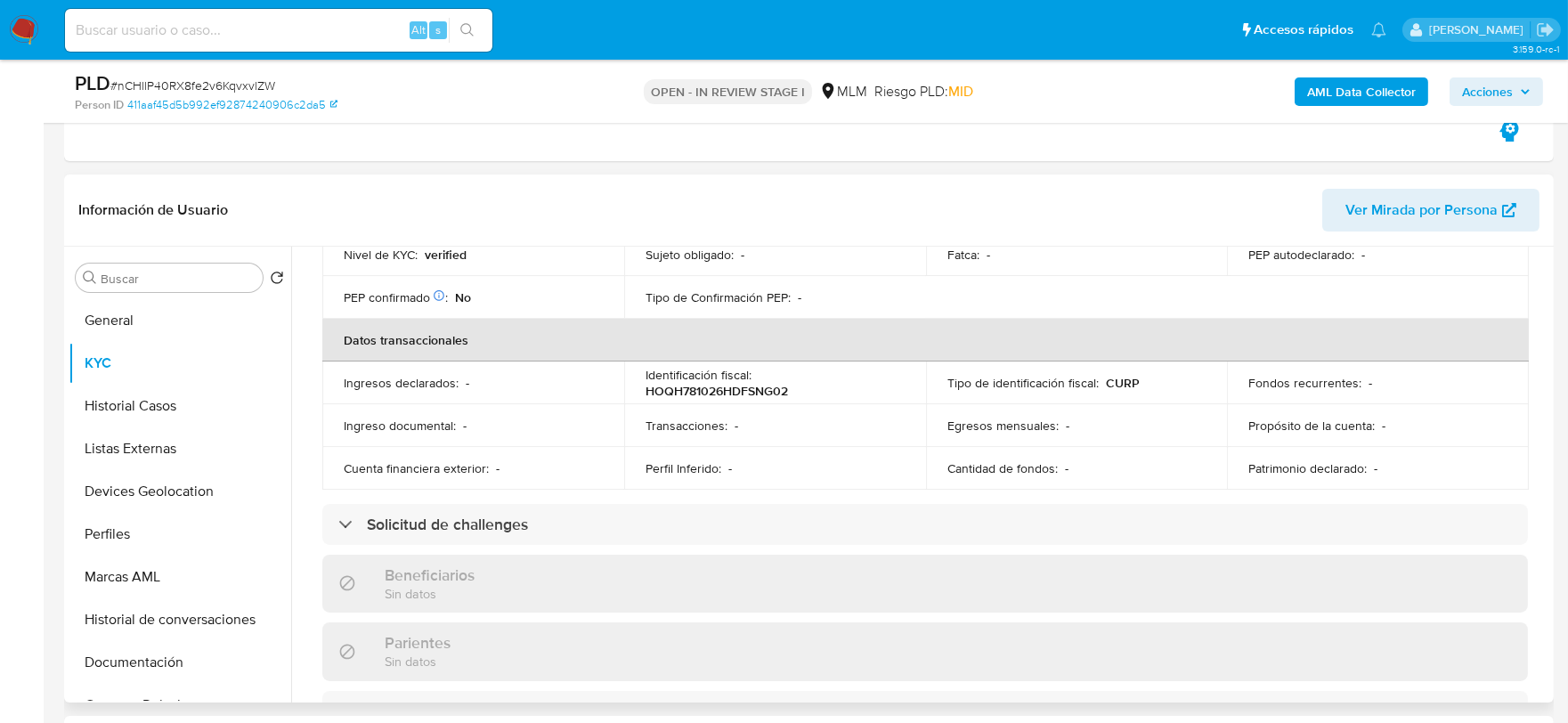
click at [312, 350] on div "Actualizado hace 8 meses Creado: 15/10/2021 21:15:20 Actualizado: 16/01/2025 15…" at bounding box center [925, 558] width 1248 height 1524
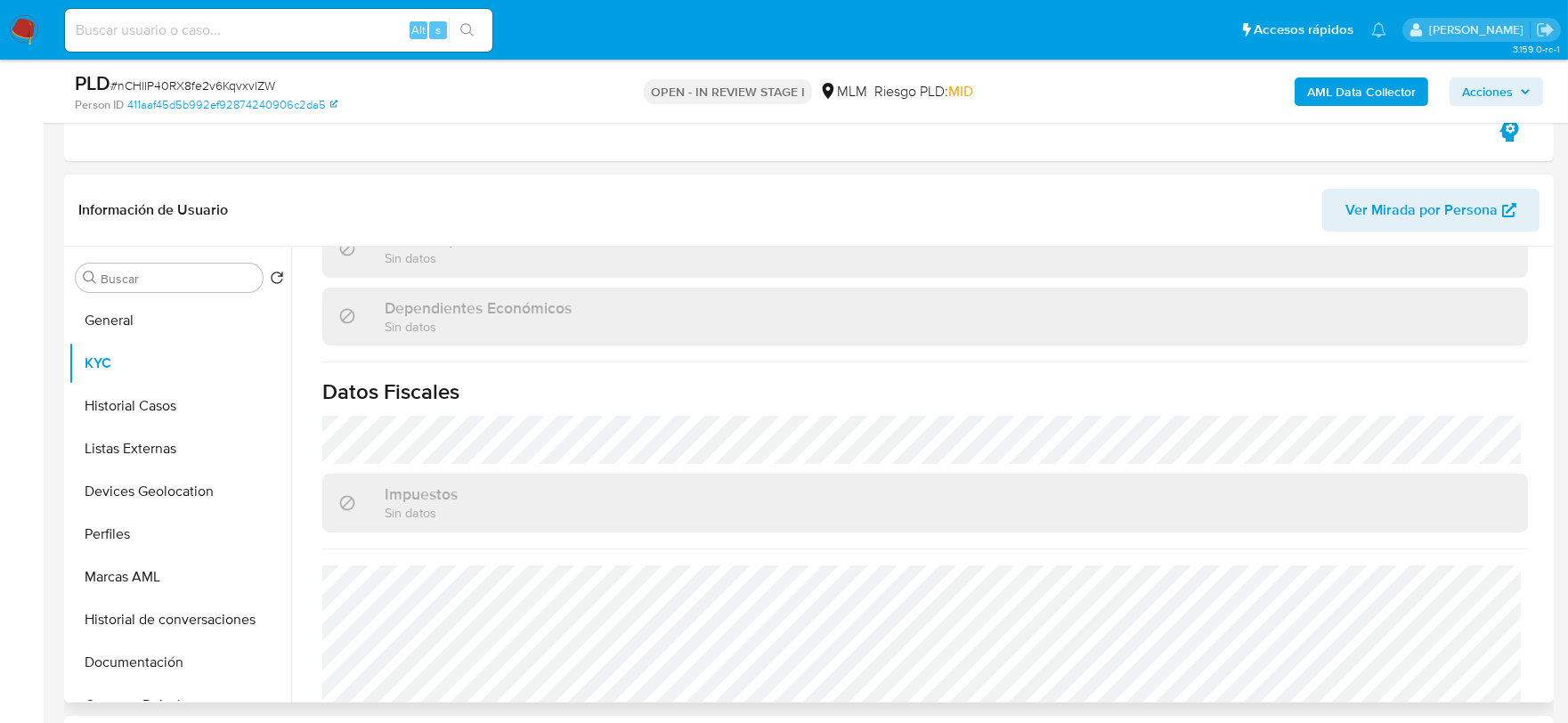
scroll to position [1088, 0]
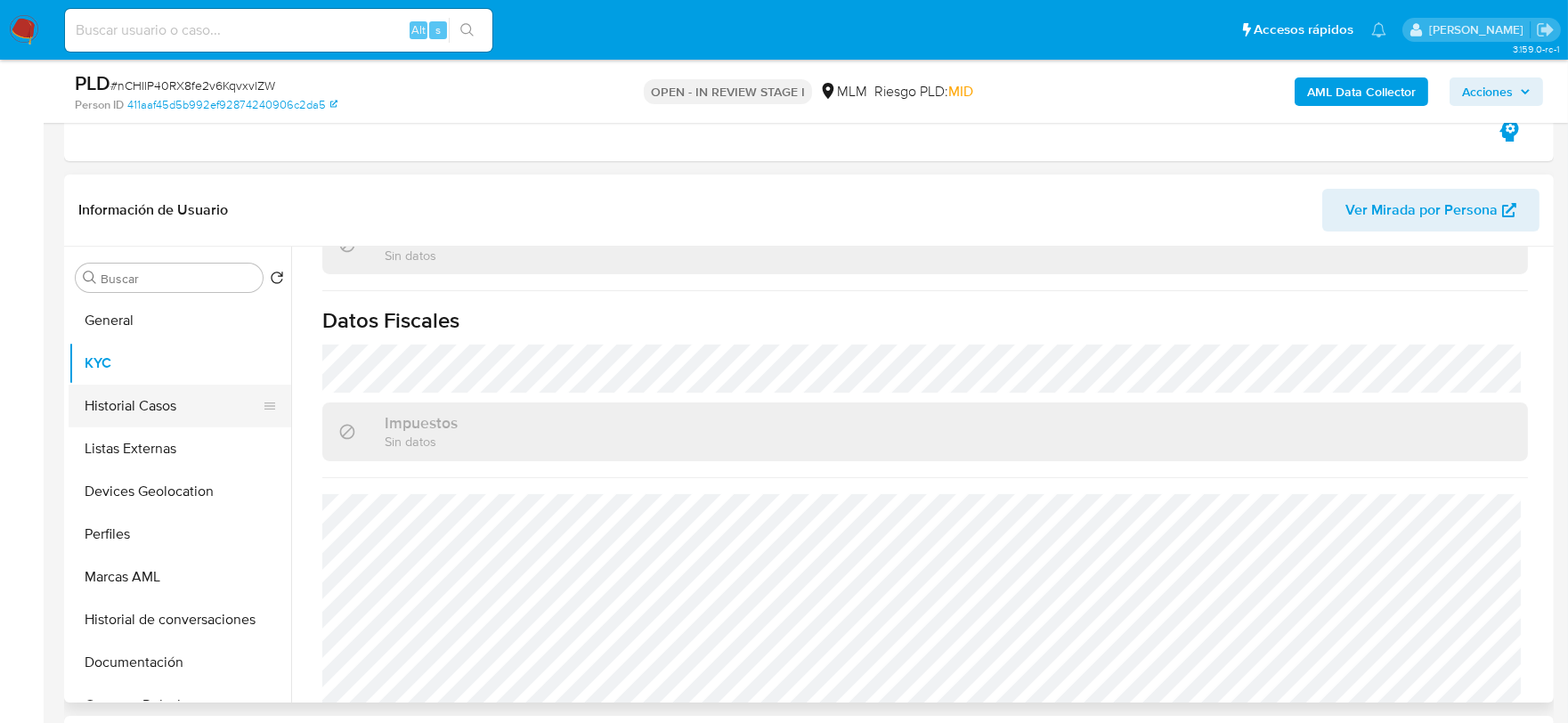
click at [176, 402] on button "Historial Casos" at bounding box center [173, 406] width 209 height 42
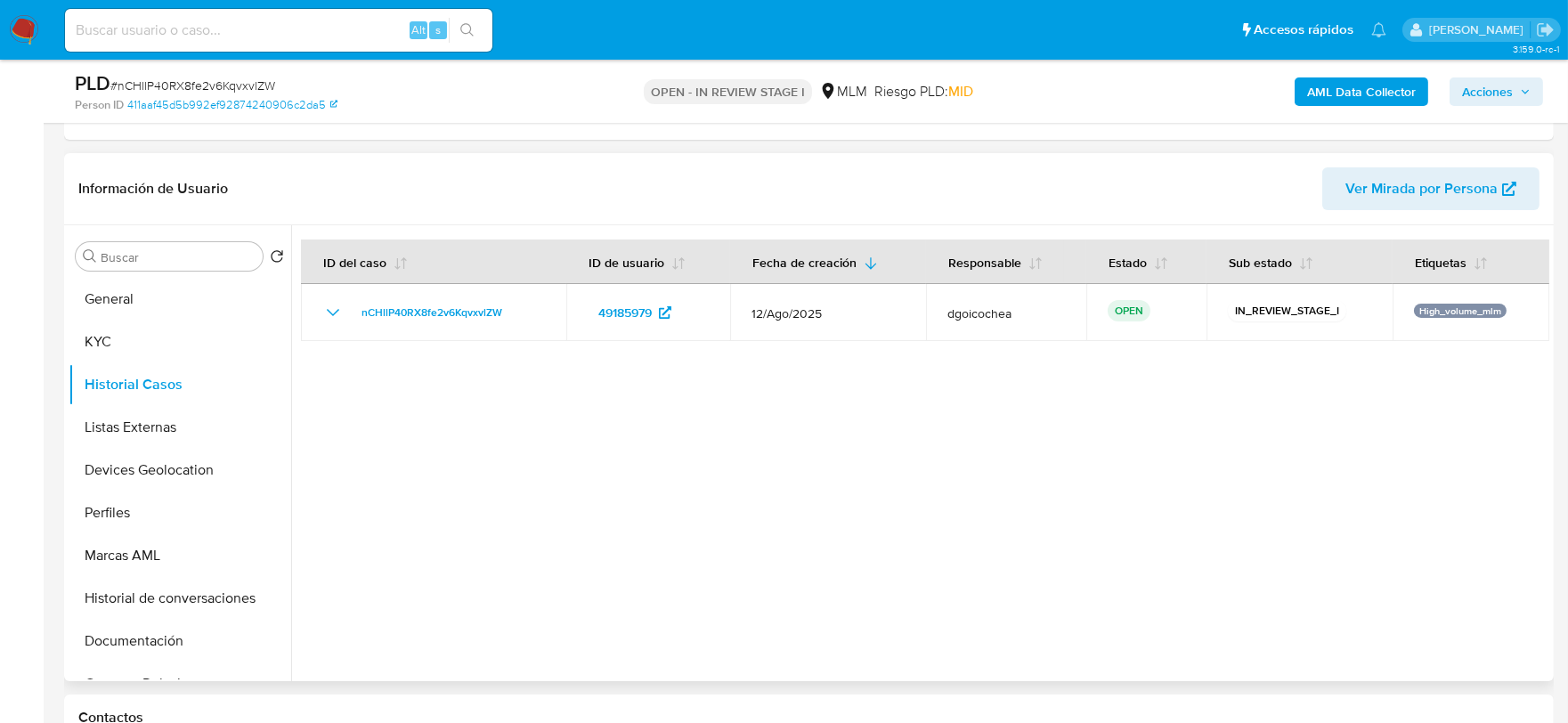
click at [593, 526] on div at bounding box center [920, 453] width 1258 height 456
click at [139, 429] on button "Listas Externas" at bounding box center [173, 428] width 209 height 42
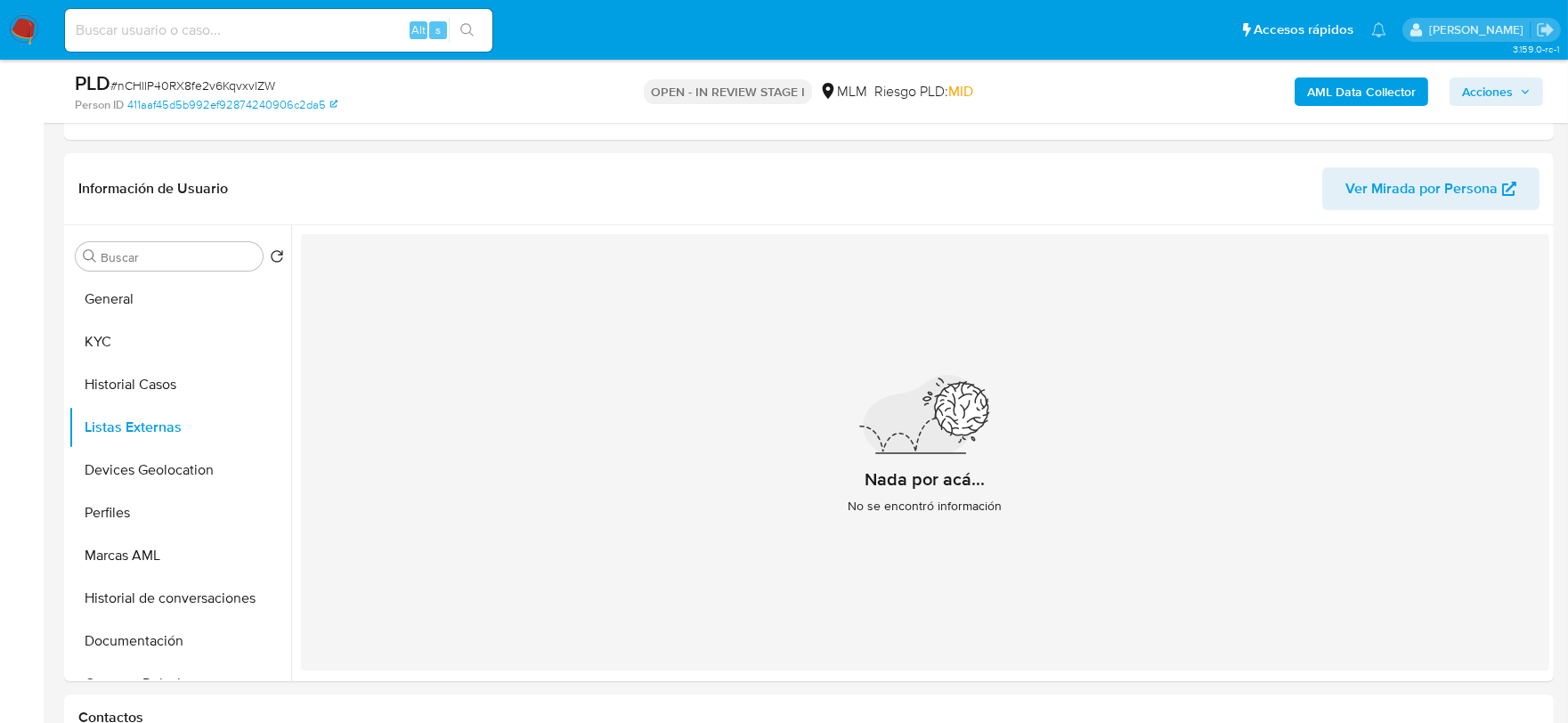
click at [540, 481] on div "Nada por acá... No se encontró información" at bounding box center [925, 453] width 1248 height 436
click at [158, 468] on button "Devices Geolocation" at bounding box center [173, 470] width 209 height 42
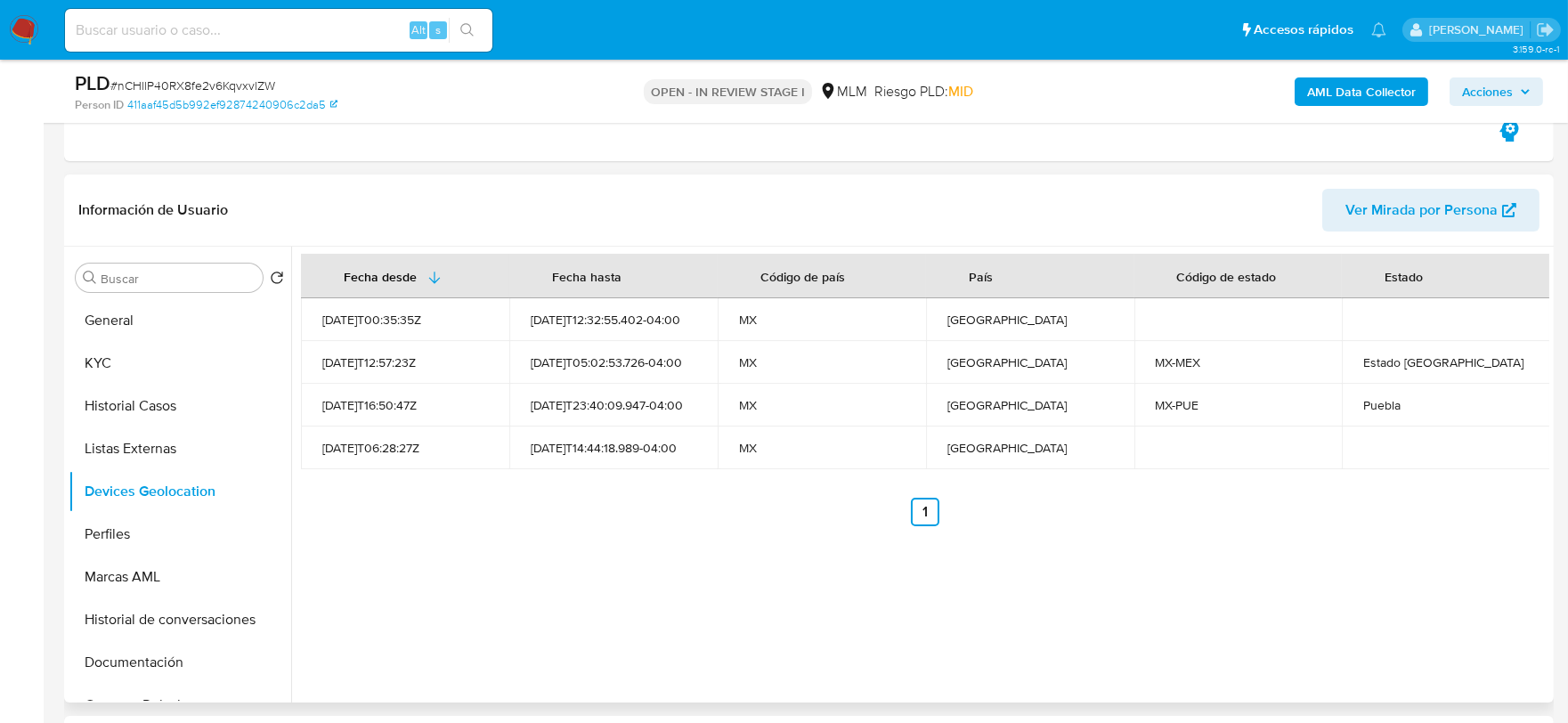
click at [583, 518] on ul "Anterior 1 Siguiente" at bounding box center [925, 513] width 1248 height 29
click at [108, 531] on button "Perfiles" at bounding box center [173, 534] width 209 height 42
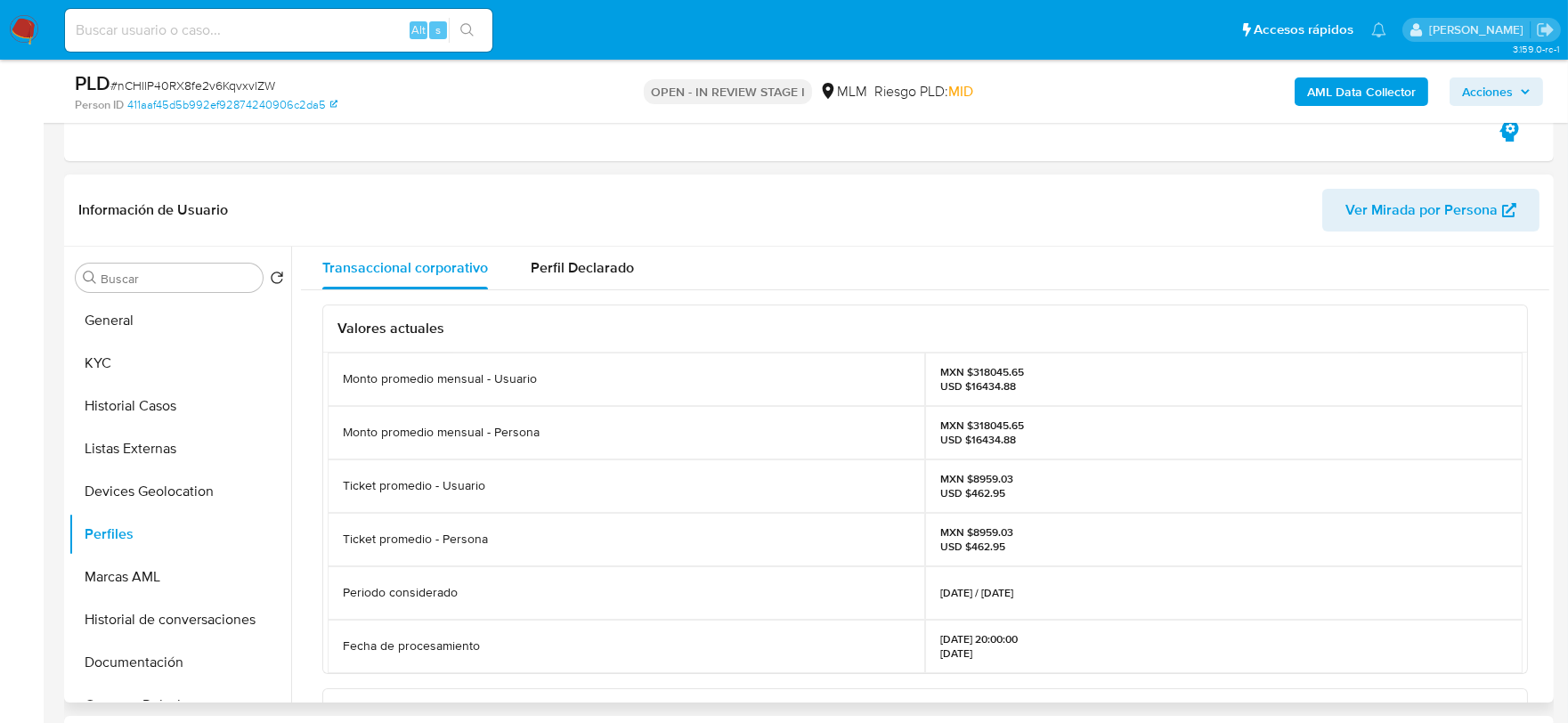
click at [776, 335] on h3 "Valores actuales" at bounding box center [926, 328] width 1176 height 17
drag, startPoint x: 170, startPoint y: 654, endPoint x: 243, endPoint y: 555, distance: 123.0
click at [170, 654] on button "Documentación" at bounding box center [180, 662] width 223 height 42
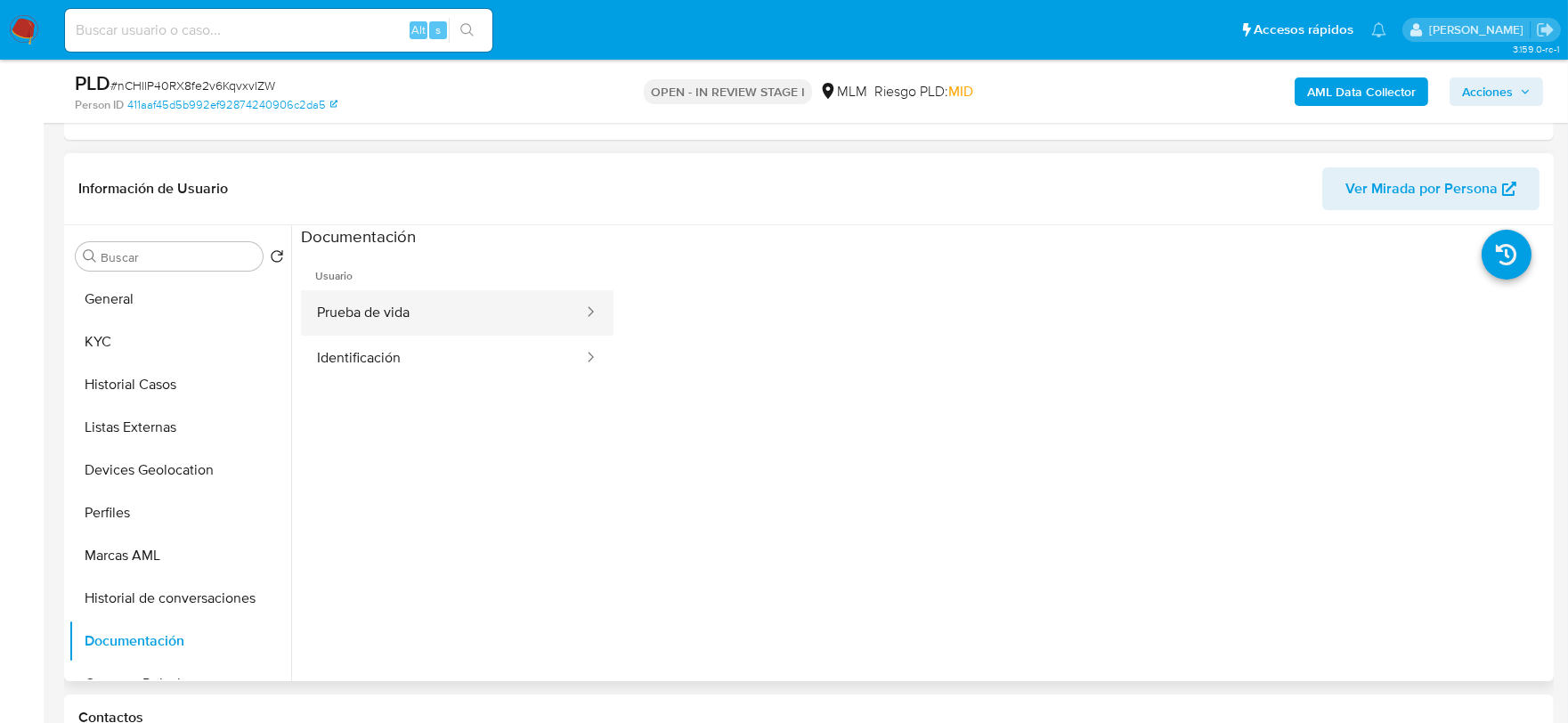
click at [446, 299] on button "Prueba de vida" at bounding box center [443, 313] width 284 height 45
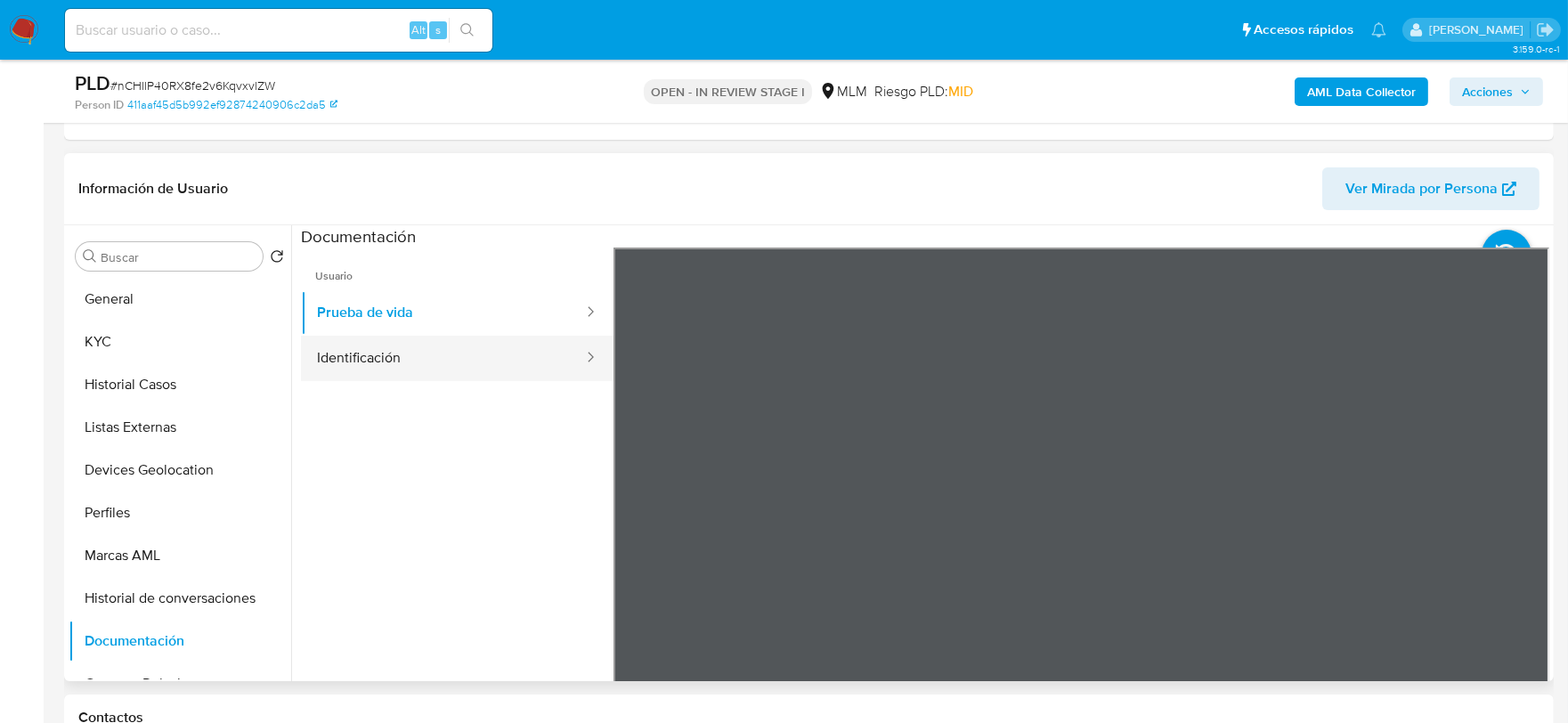
click at [457, 351] on button "Identificación" at bounding box center [443, 358] width 284 height 45
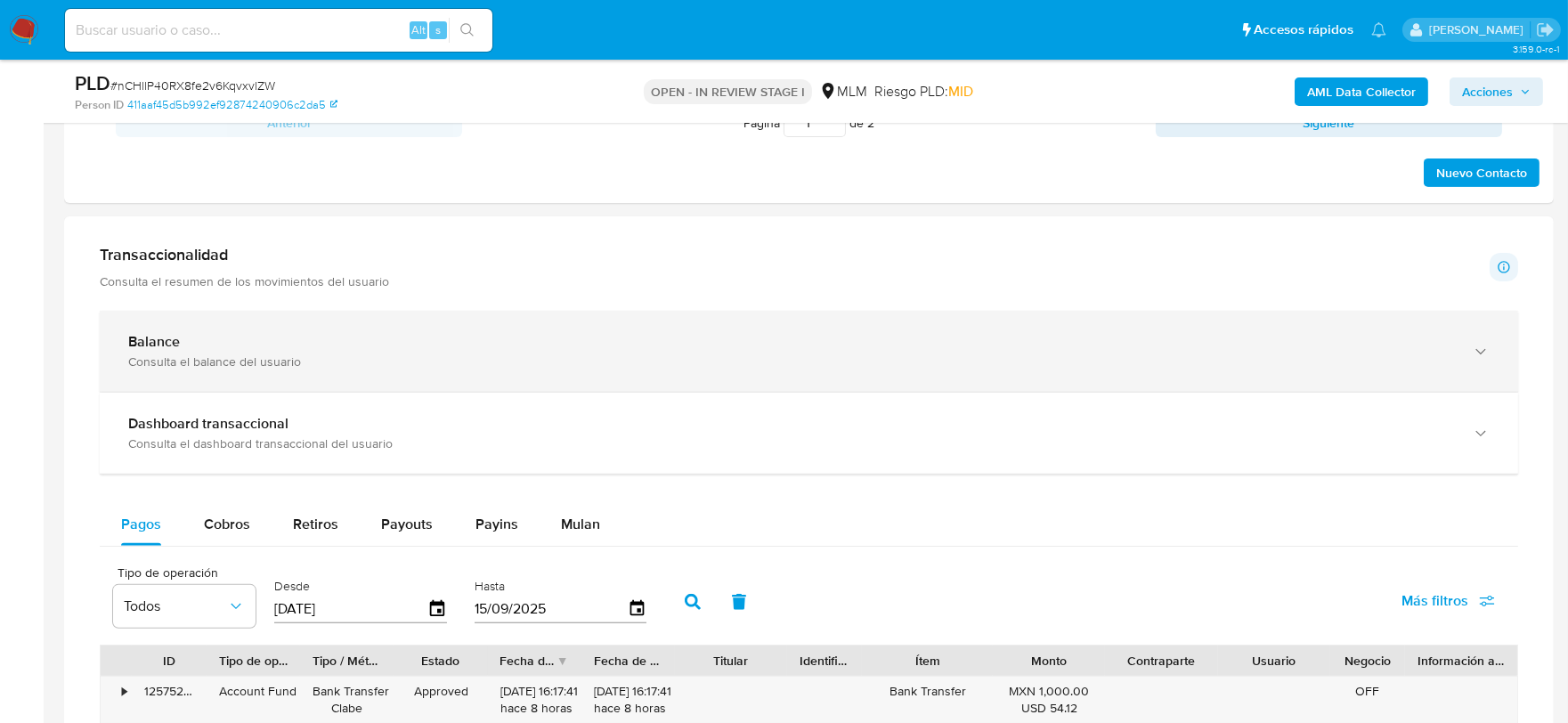
scroll to position [1382, 0]
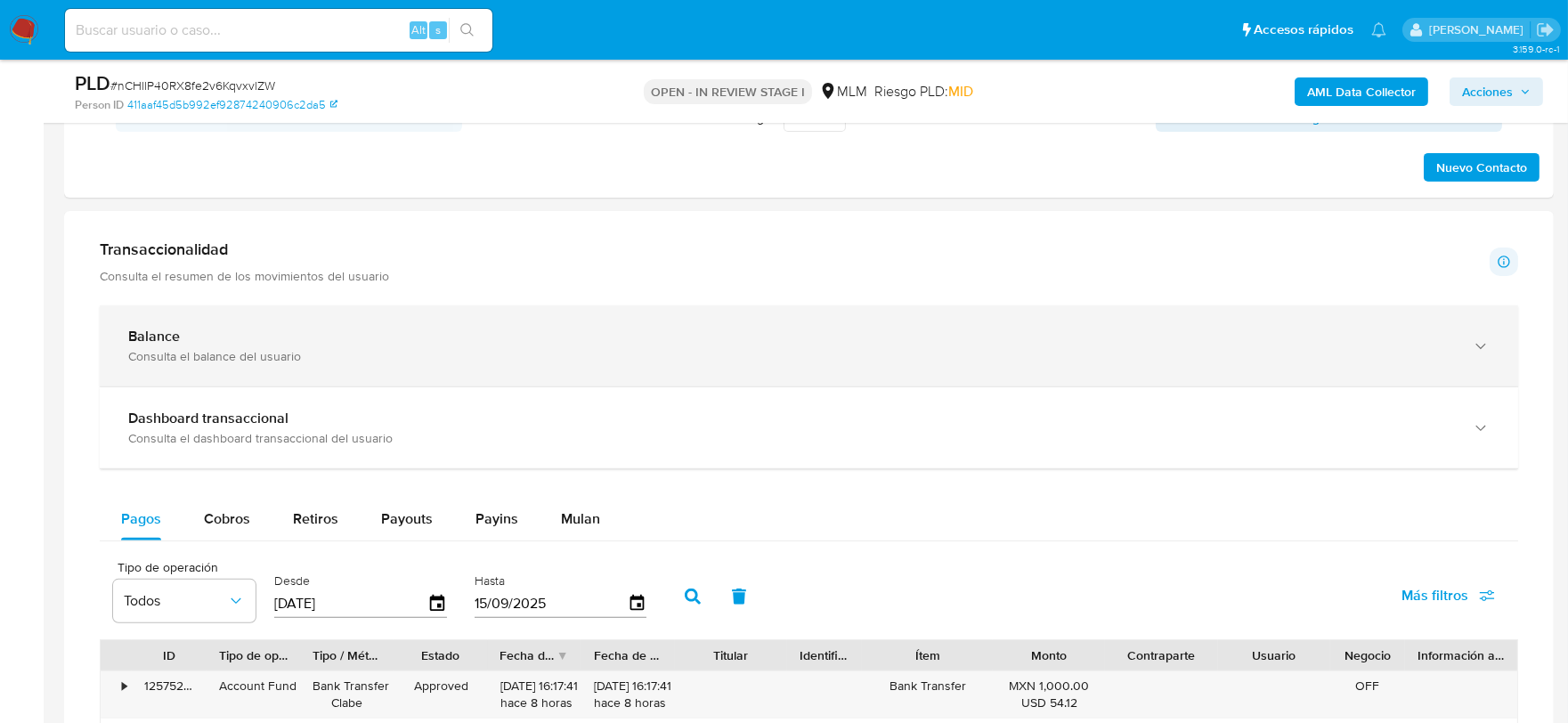
click at [1226, 378] on div "Balance Consulta el balance del usuario" at bounding box center [808, 346] width 1418 height 81
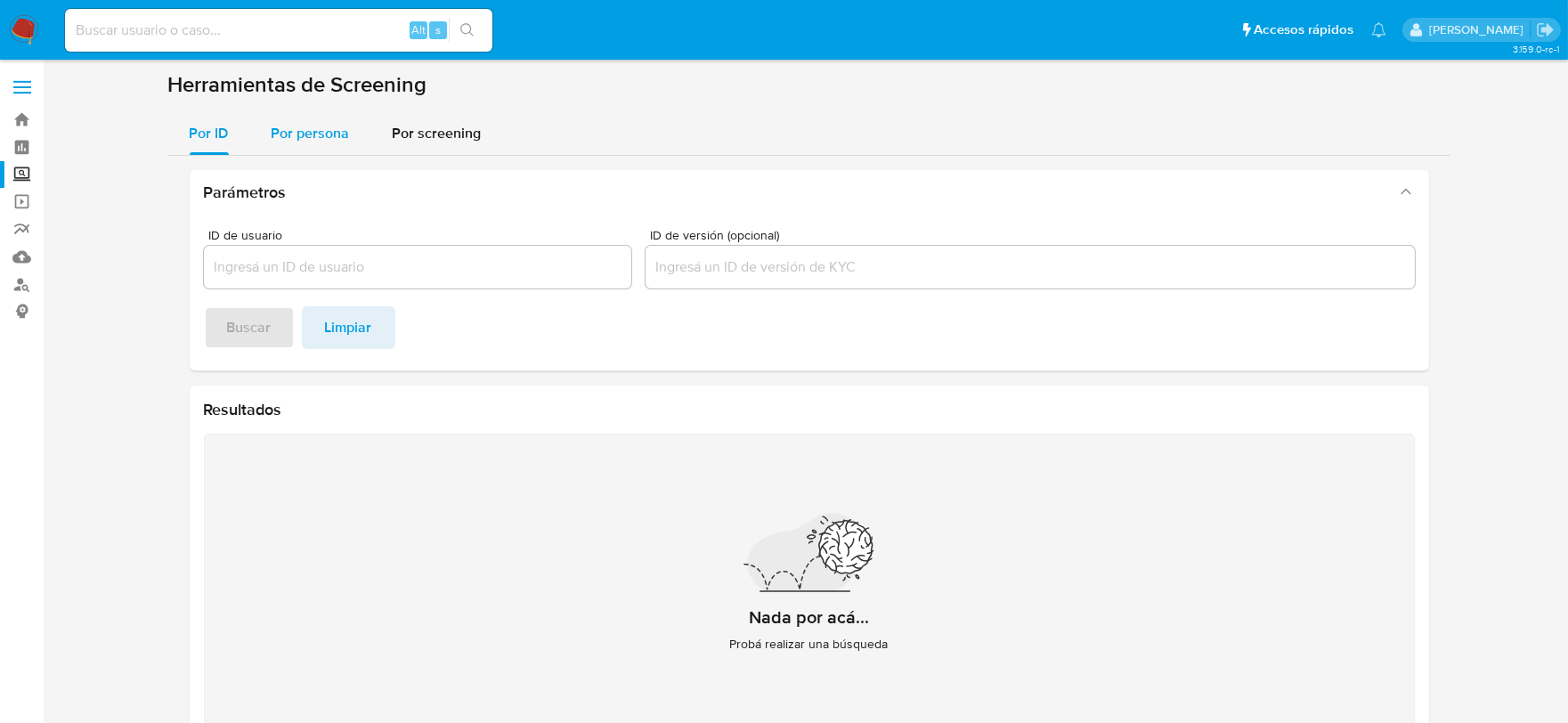
click at [336, 123] on span "Por persona" at bounding box center [310, 132] width 78 height 20
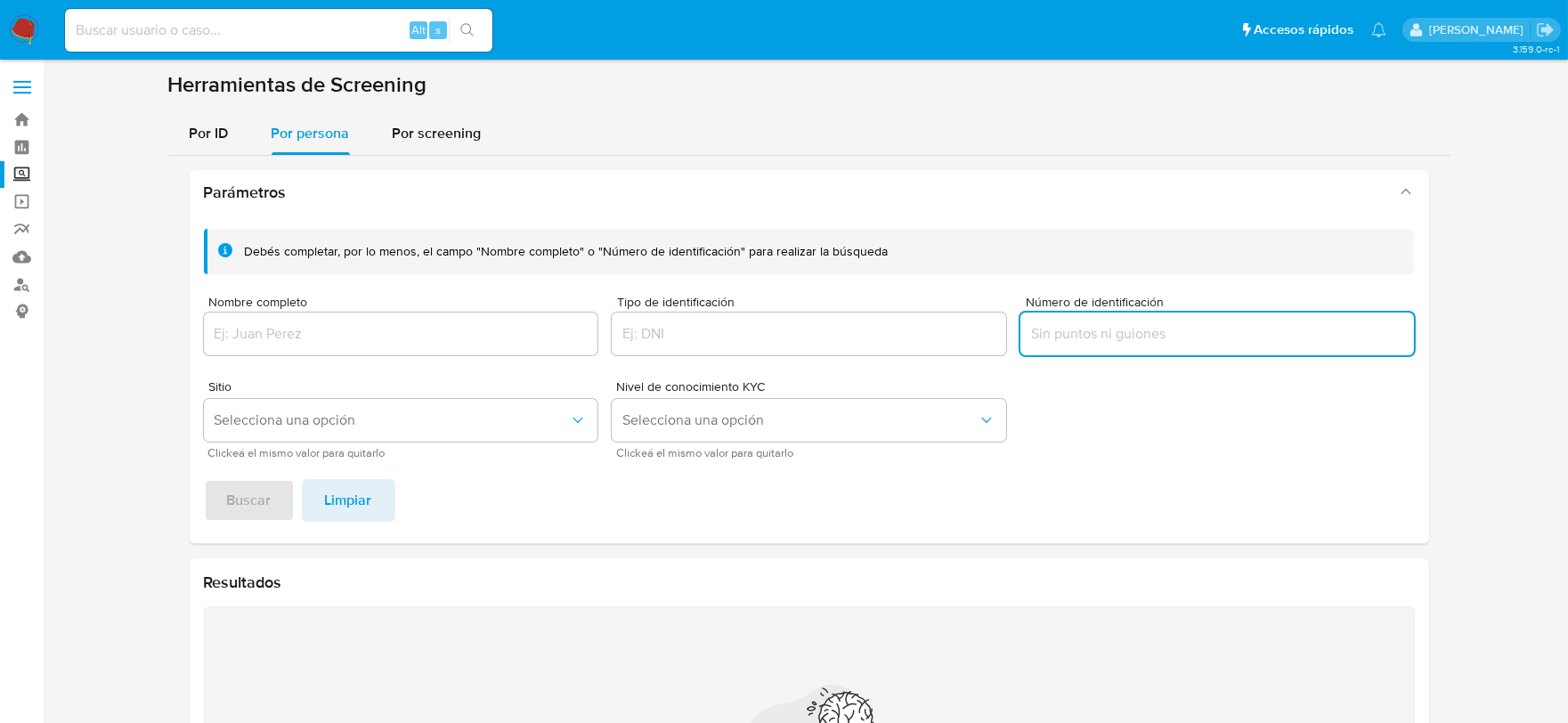
click at [1076, 325] on input "Número de identificación" at bounding box center [1218, 334] width 395 height 23
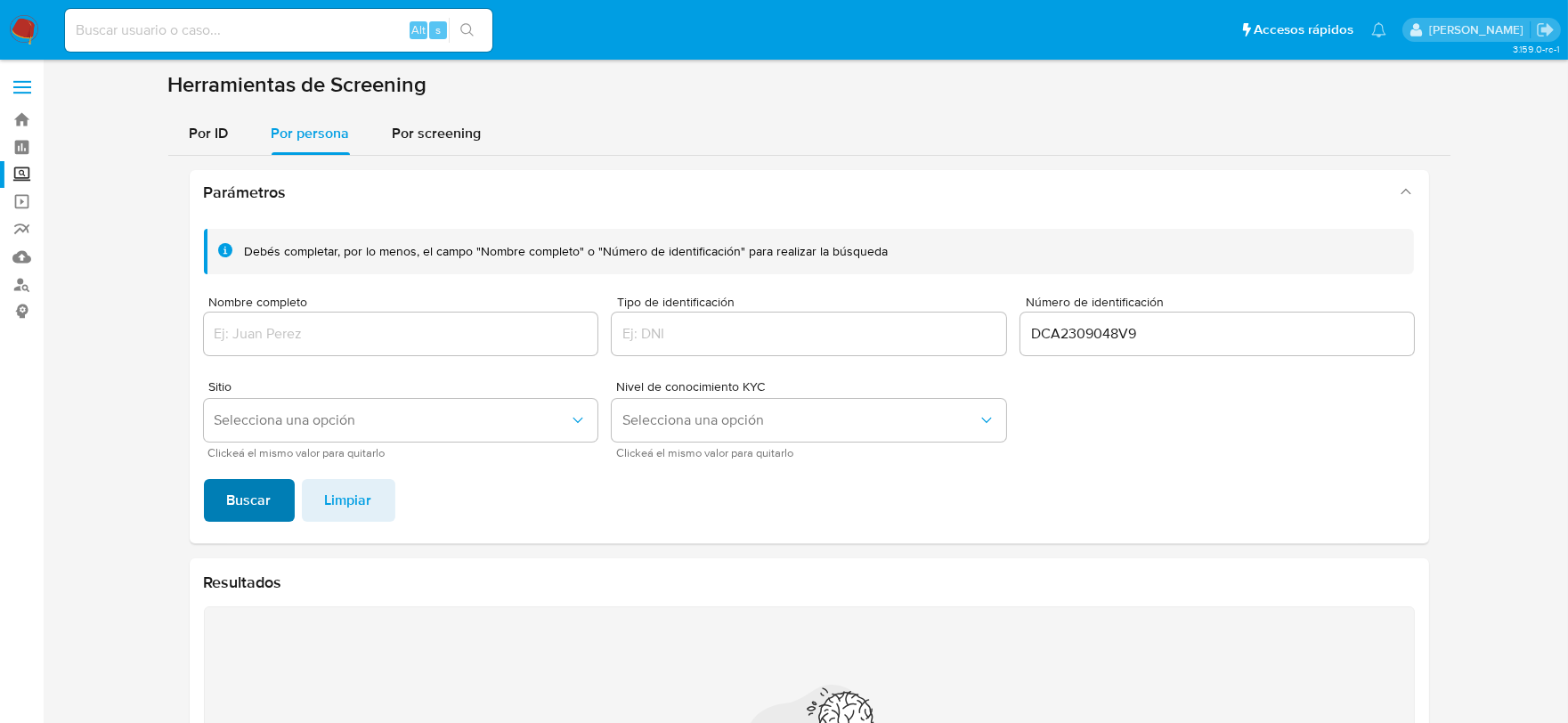
click at [264, 491] on span "Buscar" at bounding box center [249, 500] width 44 height 40
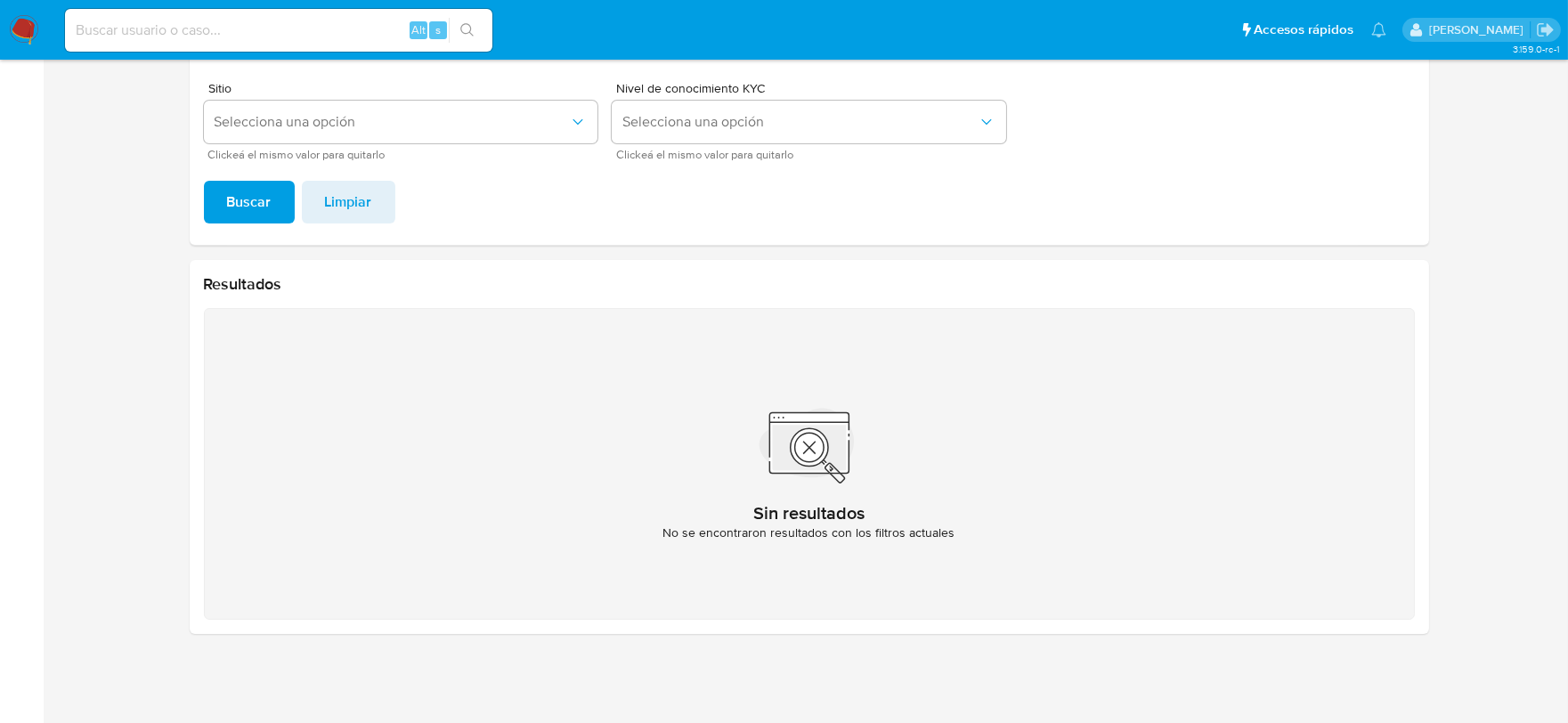
scroll to position [2, 0]
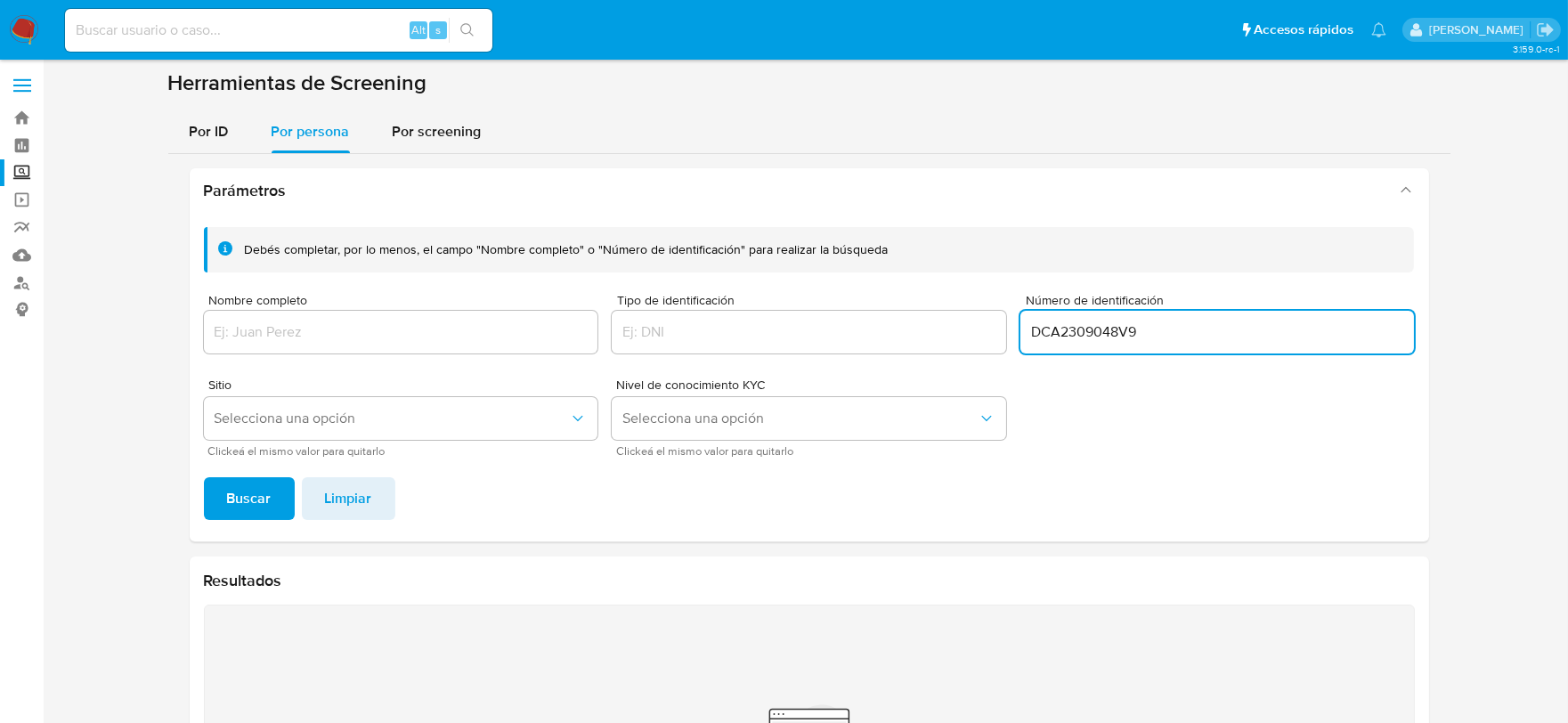
click at [1067, 327] on input "DCA2309048V9" at bounding box center [1218, 332] width 395 height 23
type input "UPM200220LK5"
click at [233, 500] on span "Buscar" at bounding box center [249, 498] width 44 height 40
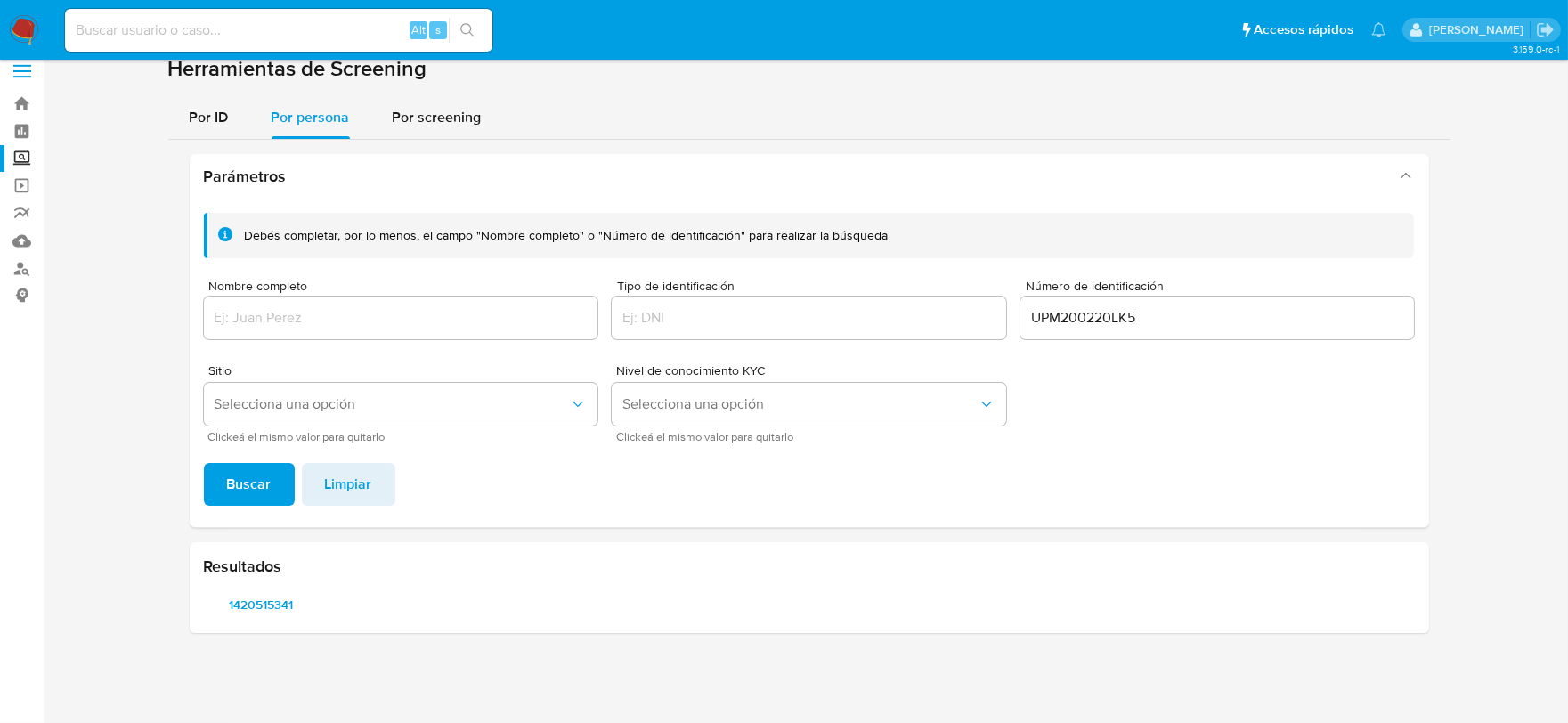
scroll to position [15, 0]
click at [276, 597] on span "1420515341" at bounding box center [261, 605] width 90 height 25
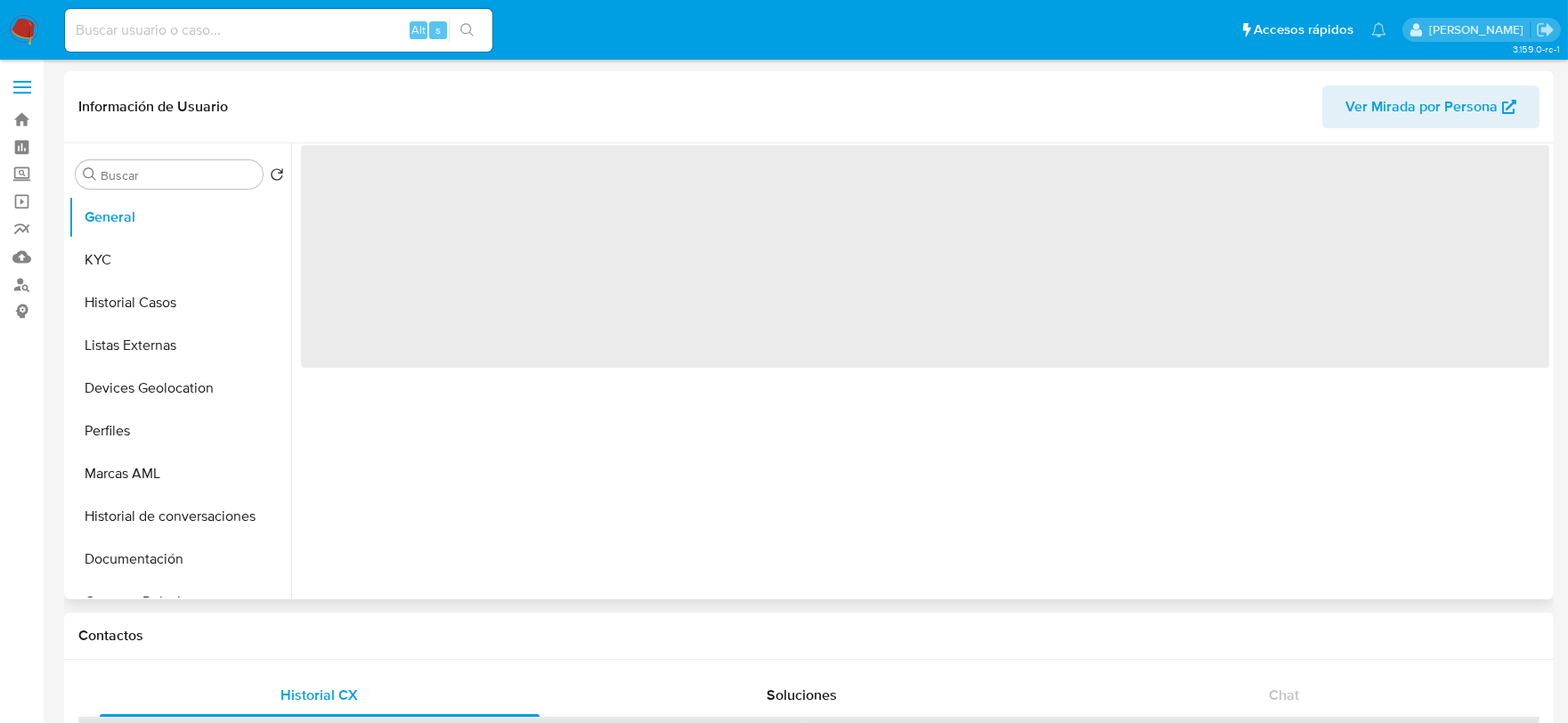
select select "10"
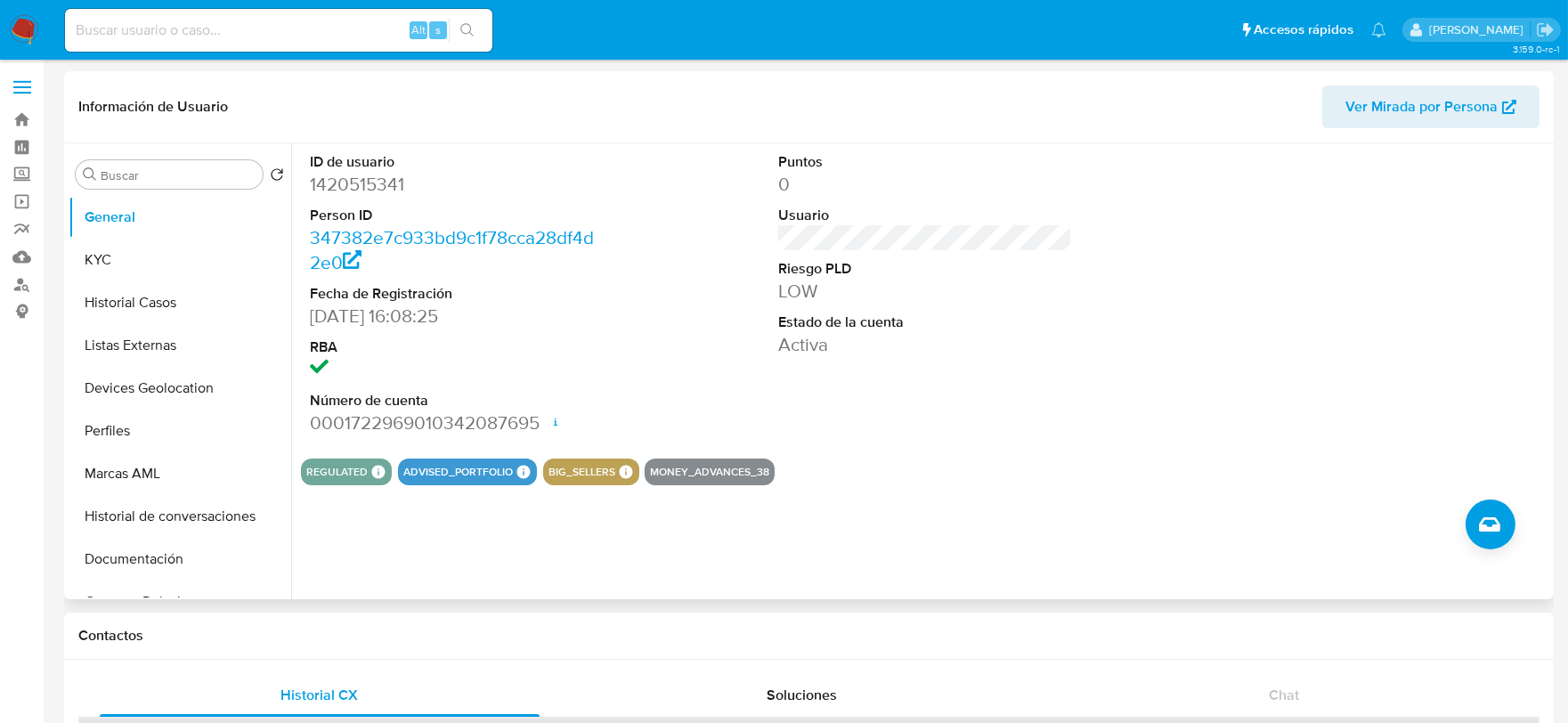
click at [332, 183] on dd "1420515341" at bounding box center [457, 184] width 294 height 25
copy dd "1420515341"
click at [154, 243] on button "KYC" at bounding box center [173, 260] width 209 height 42
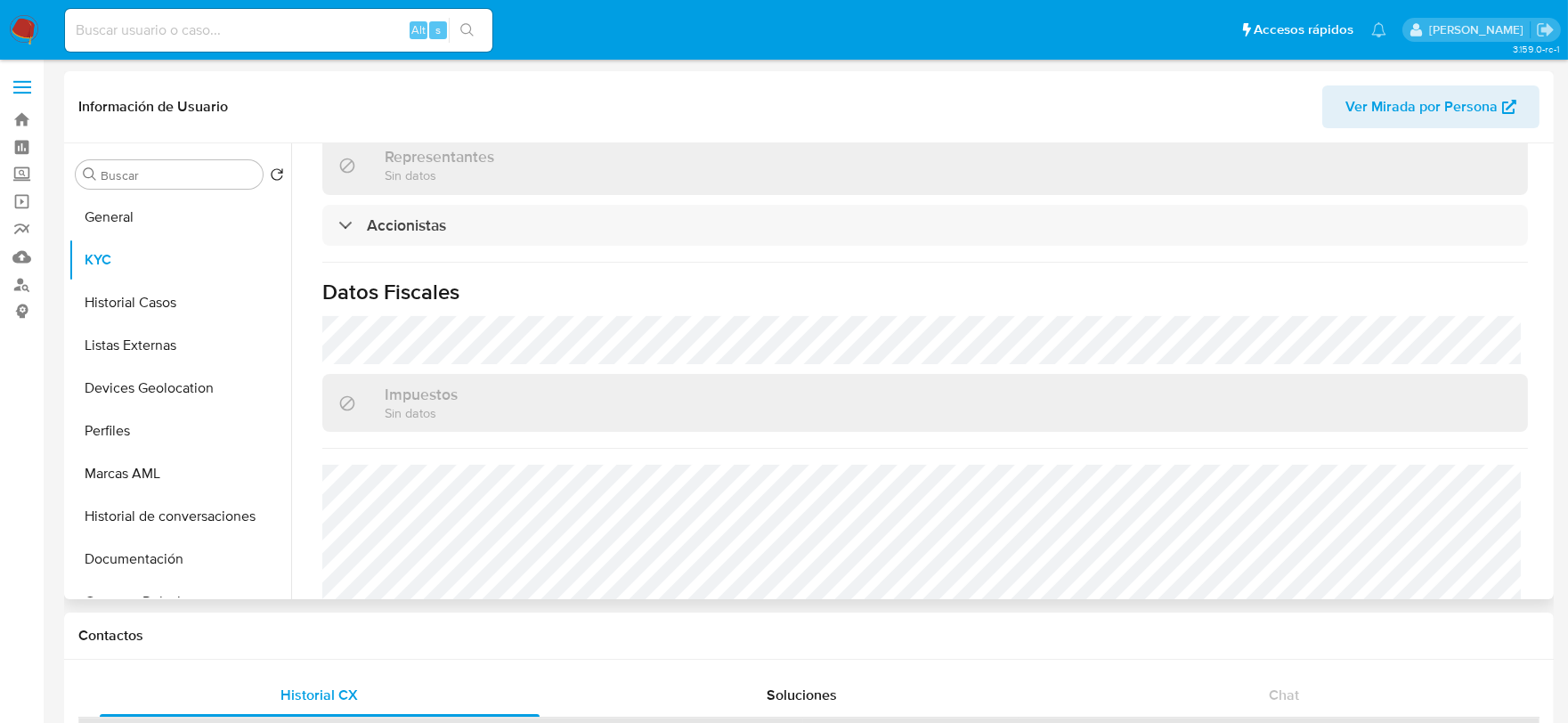
scroll to position [1286, 0]
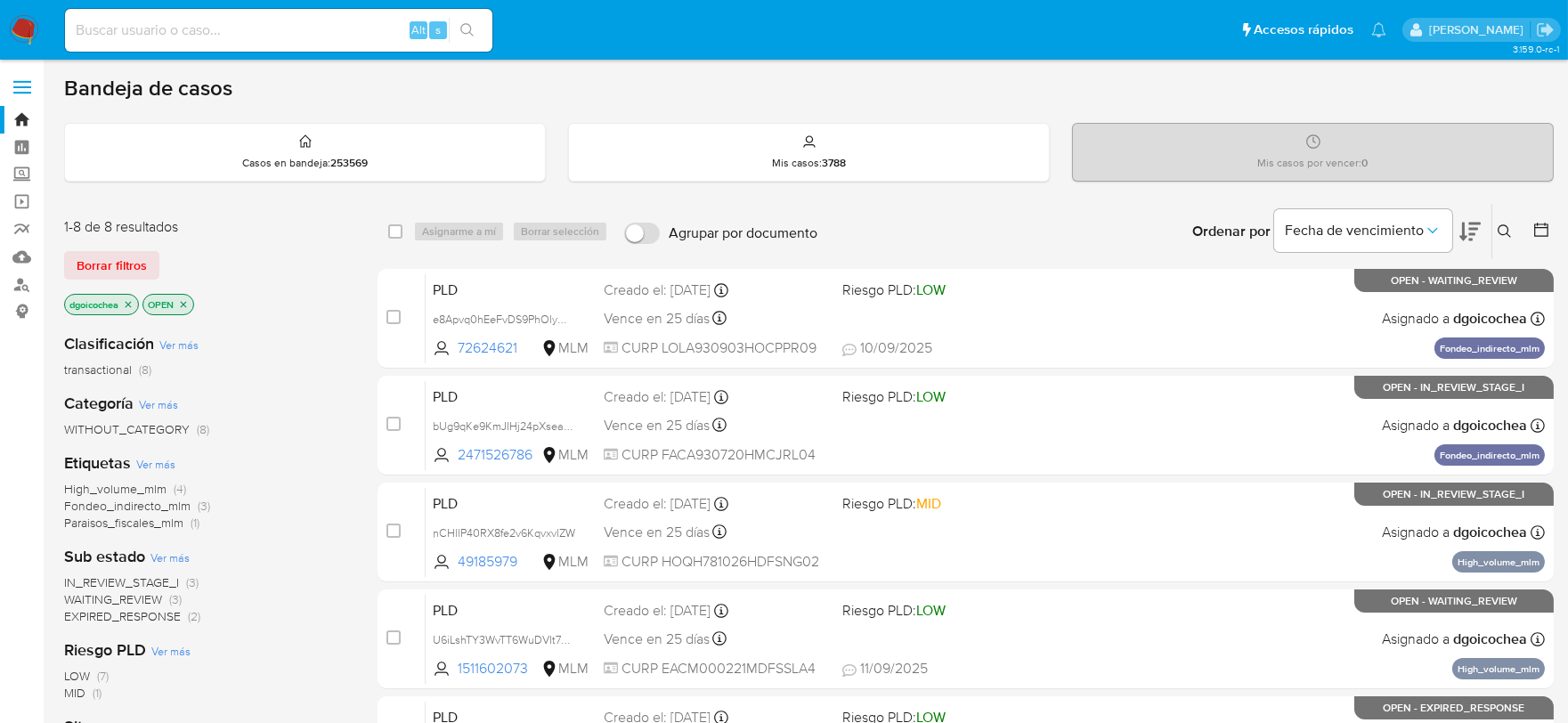
click at [160, 576] on span "IN_REVIEW_STAGE_I" at bounding box center [121, 582] width 115 height 17
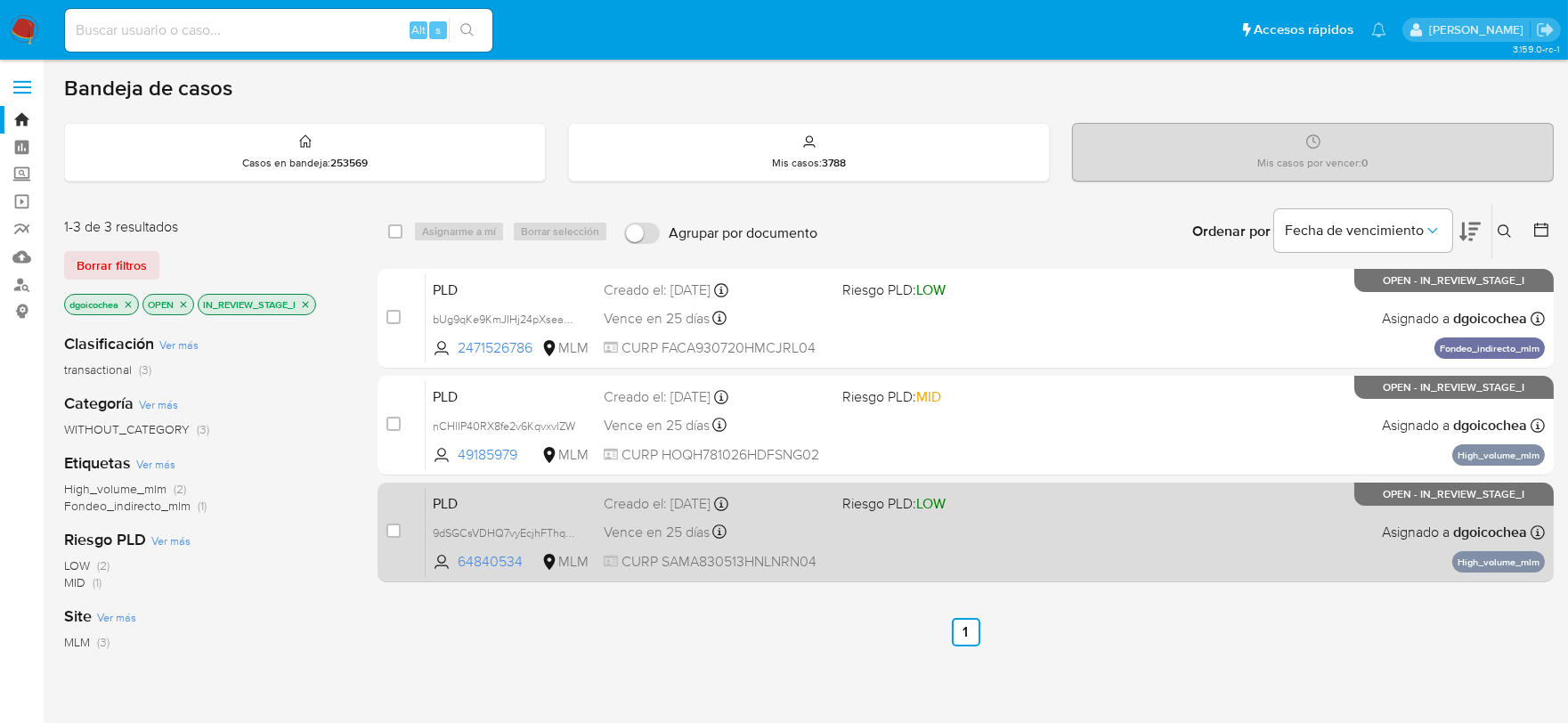
click at [458, 503] on span "PLD" at bounding box center [511, 502] width 156 height 23
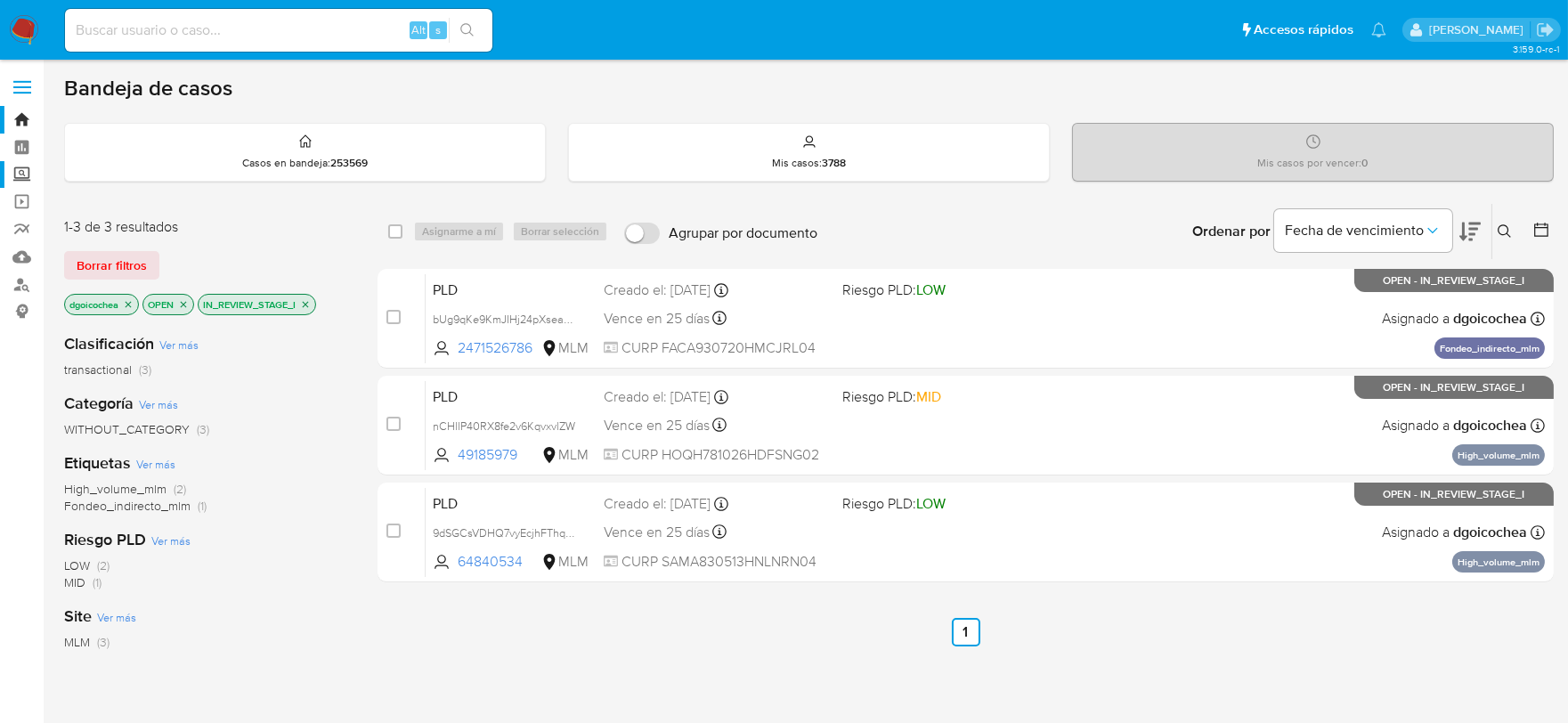
click at [20, 171] on label "Screening" at bounding box center [106, 175] width 212 height 28
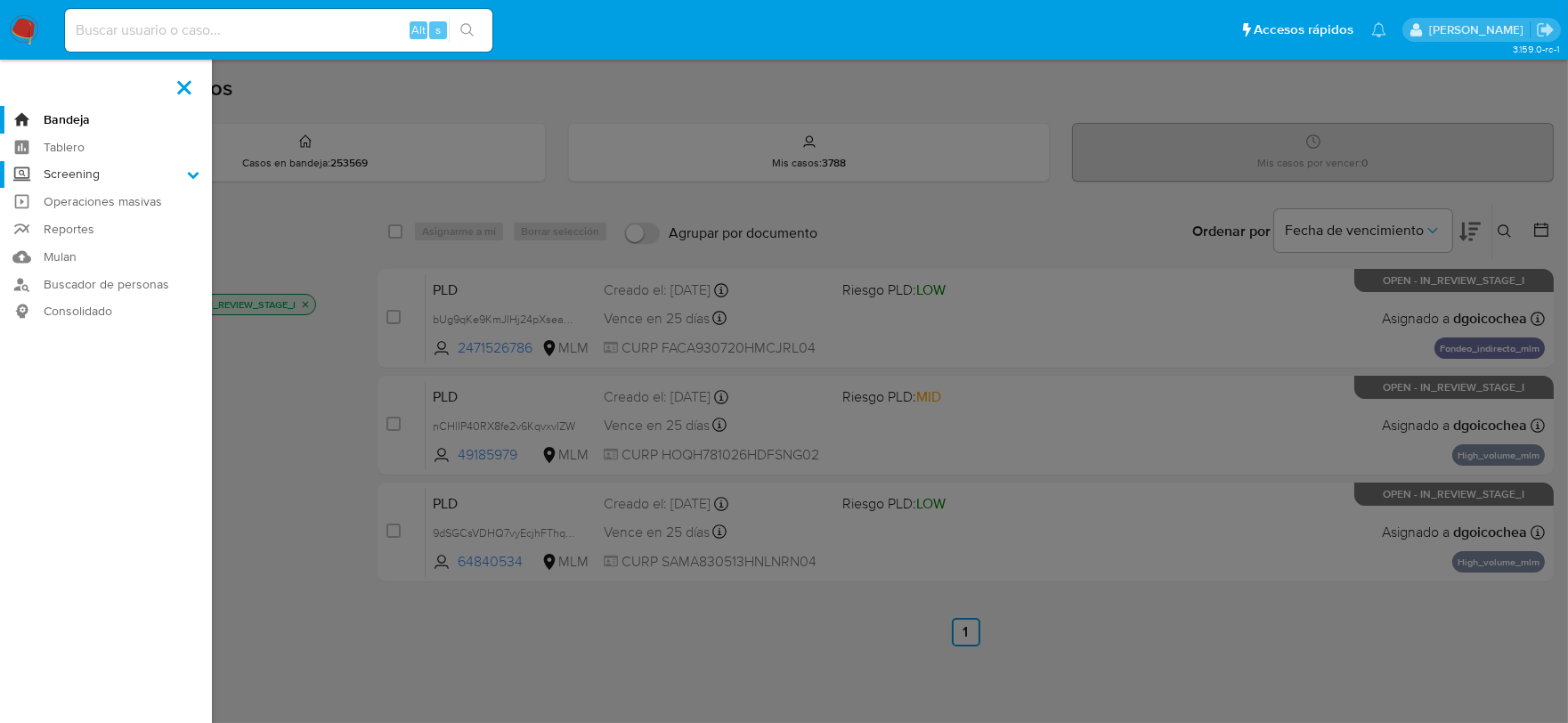
click at [0, 0] on input "Screening" at bounding box center [0, 0] width 0 height 0
click at [76, 243] on link "Herramientas" at bounding box center [106, 244] width 212 height 22
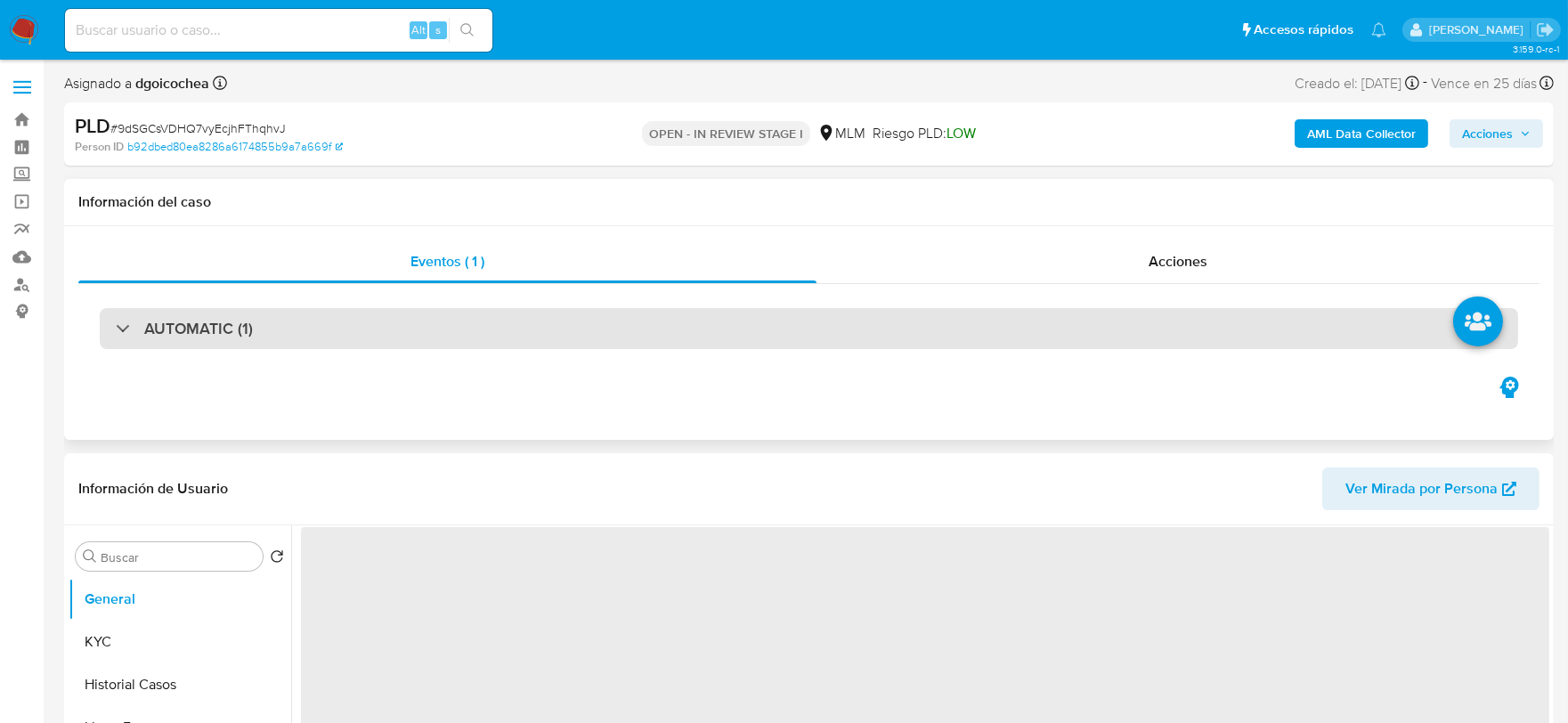
select select "10"
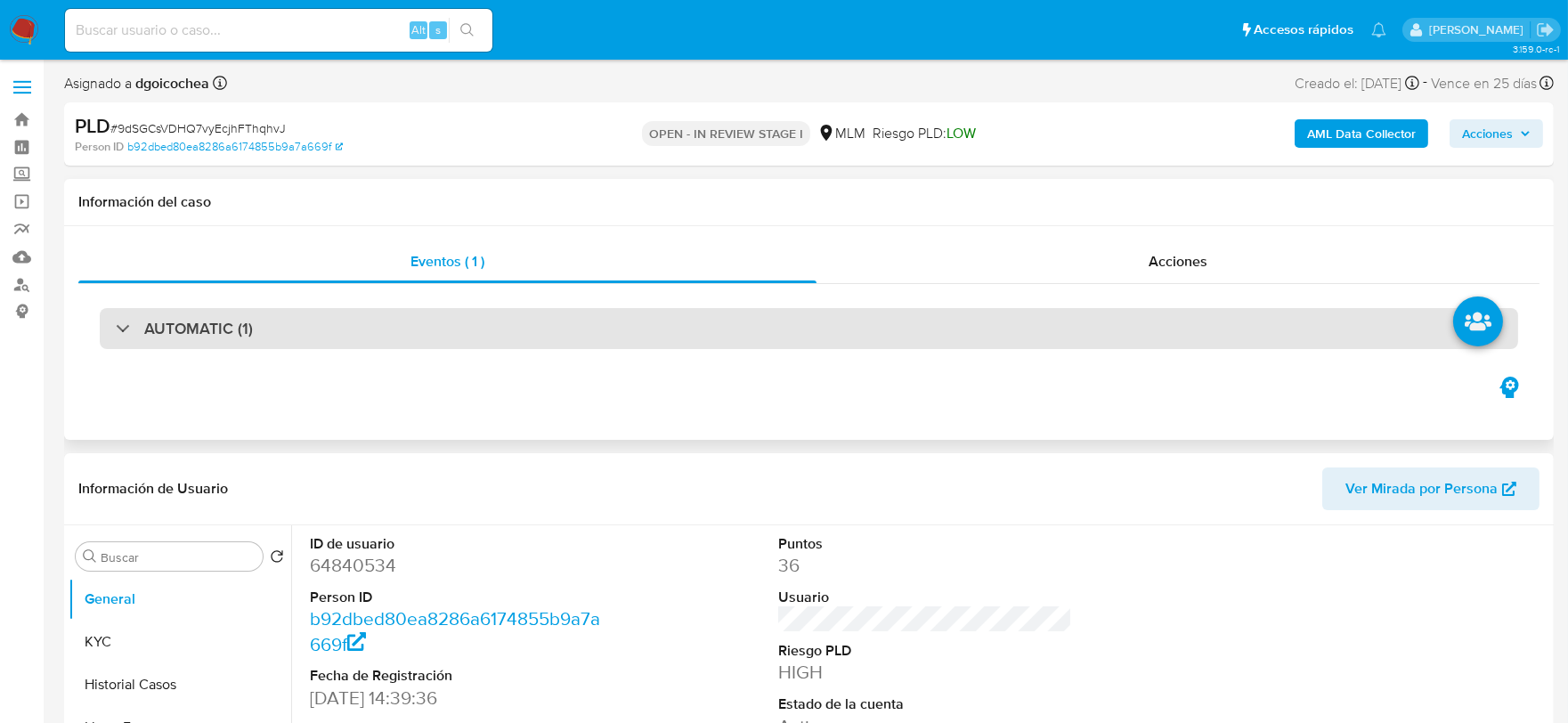
click at [219, 320] on h3 "AUTOMATIC (1)" at bounding box center [198, 328] width 109 height 19
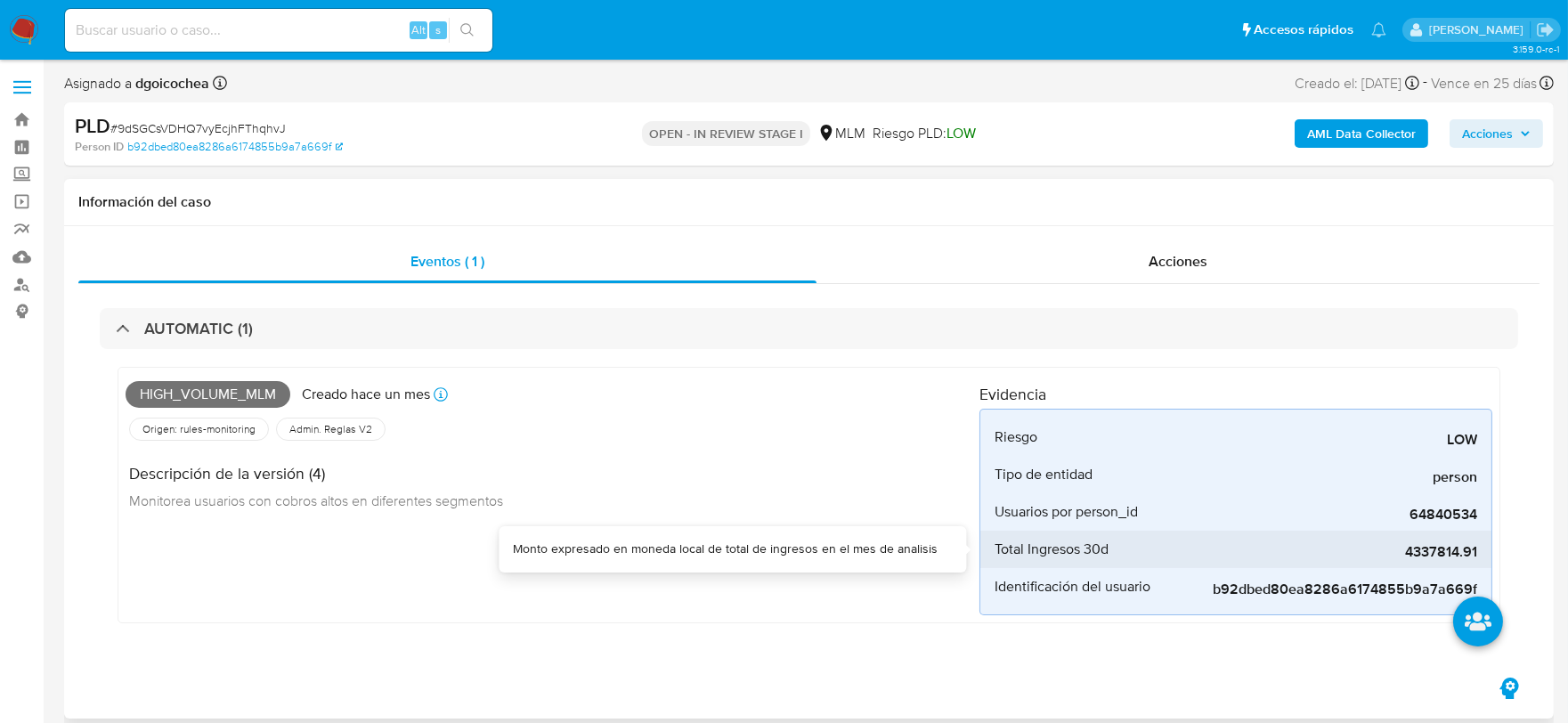
click at [1432, 549] on span "4337814.91" at bounding box center [1344, 552] width 267 height 17
click at [919, 491] on div "Descripción de la versión (4) Monitorea usuarios con cobros altos en diferentes…" at bounding box center [552, 484] width 854 height 80
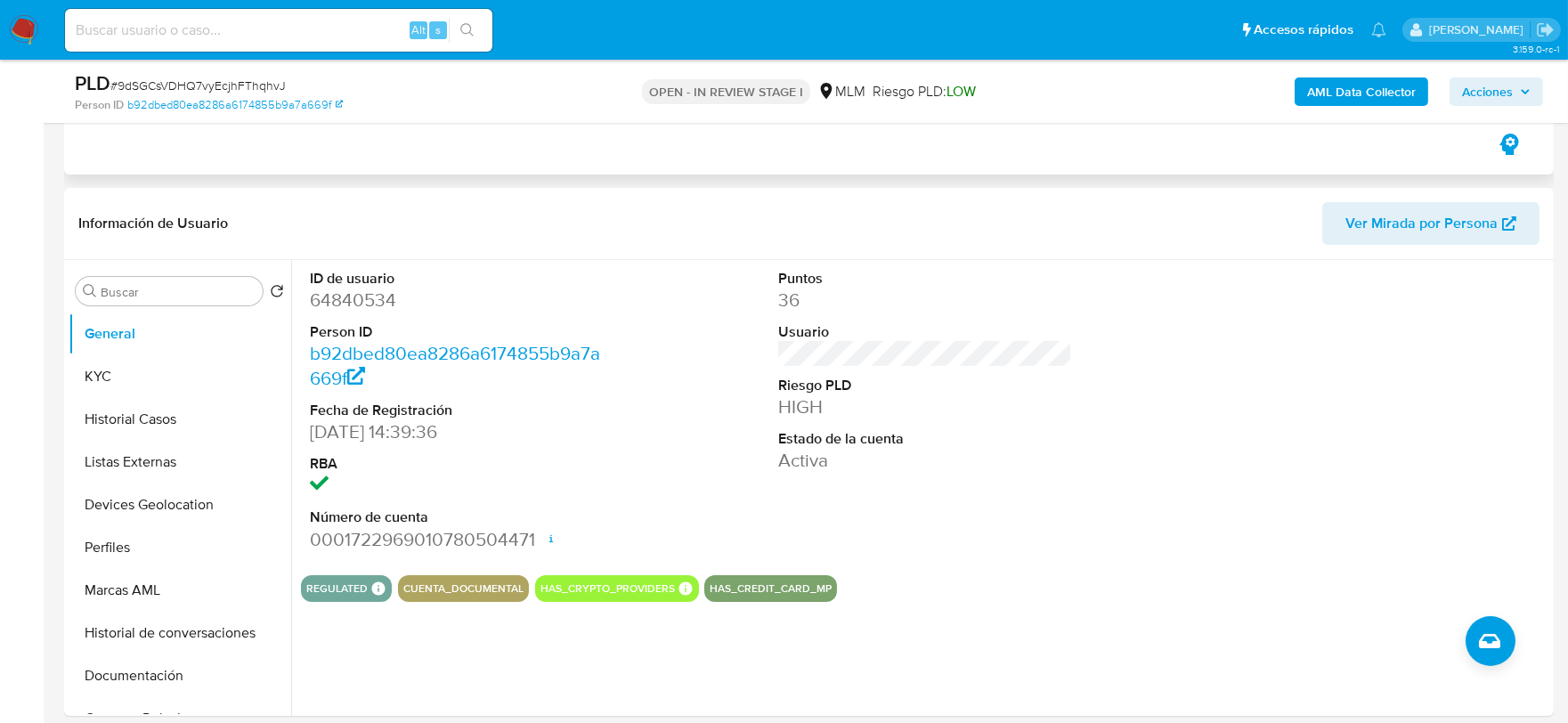
scroll to position [494, 0]
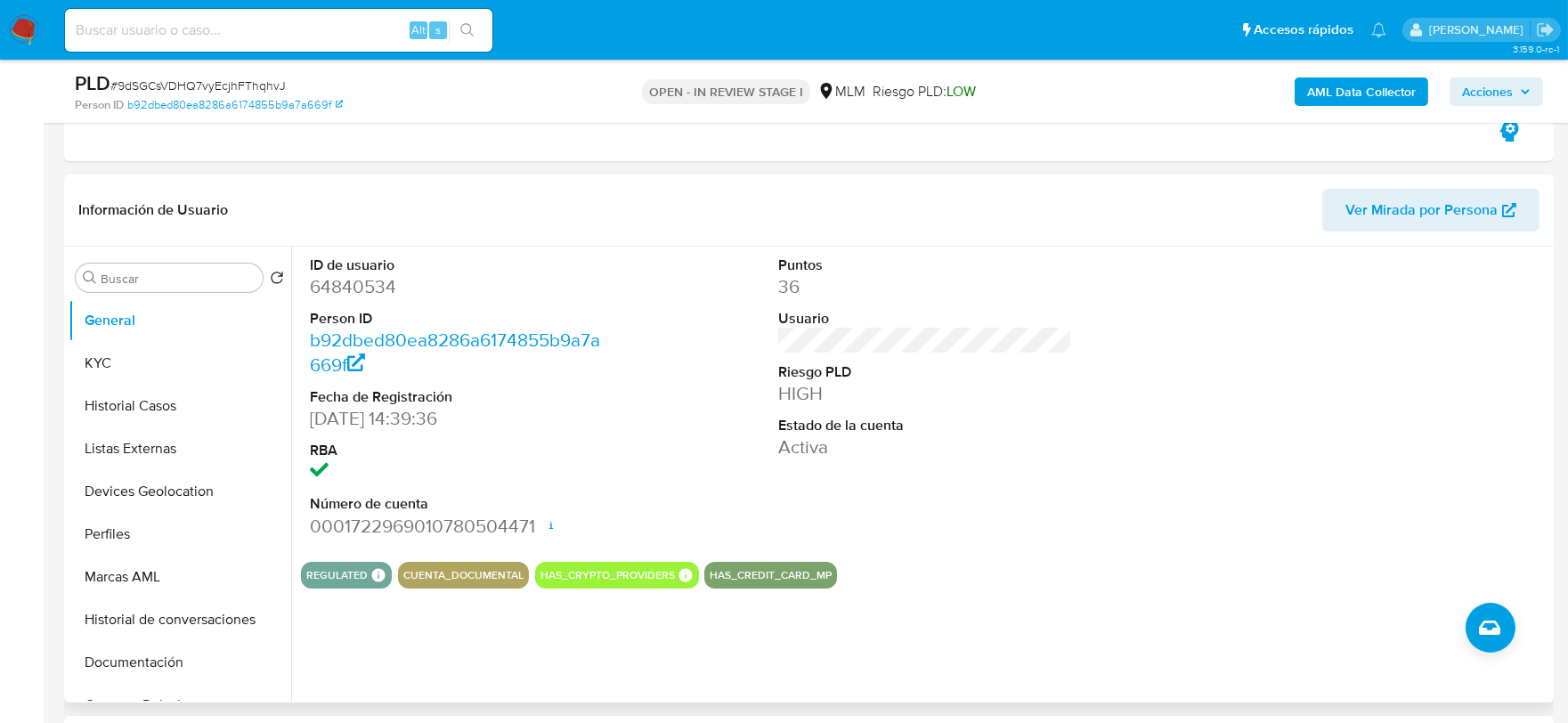
click at [963, 494] on div "Puntos 36 Usuario Riesgo PLD HIGH Estado de la cuenta Activa" at bounding box center [926, 398] width 313 height 301
click at [94, 357] on button "KYC" at bounding box center [173, 363] width 209 height 42
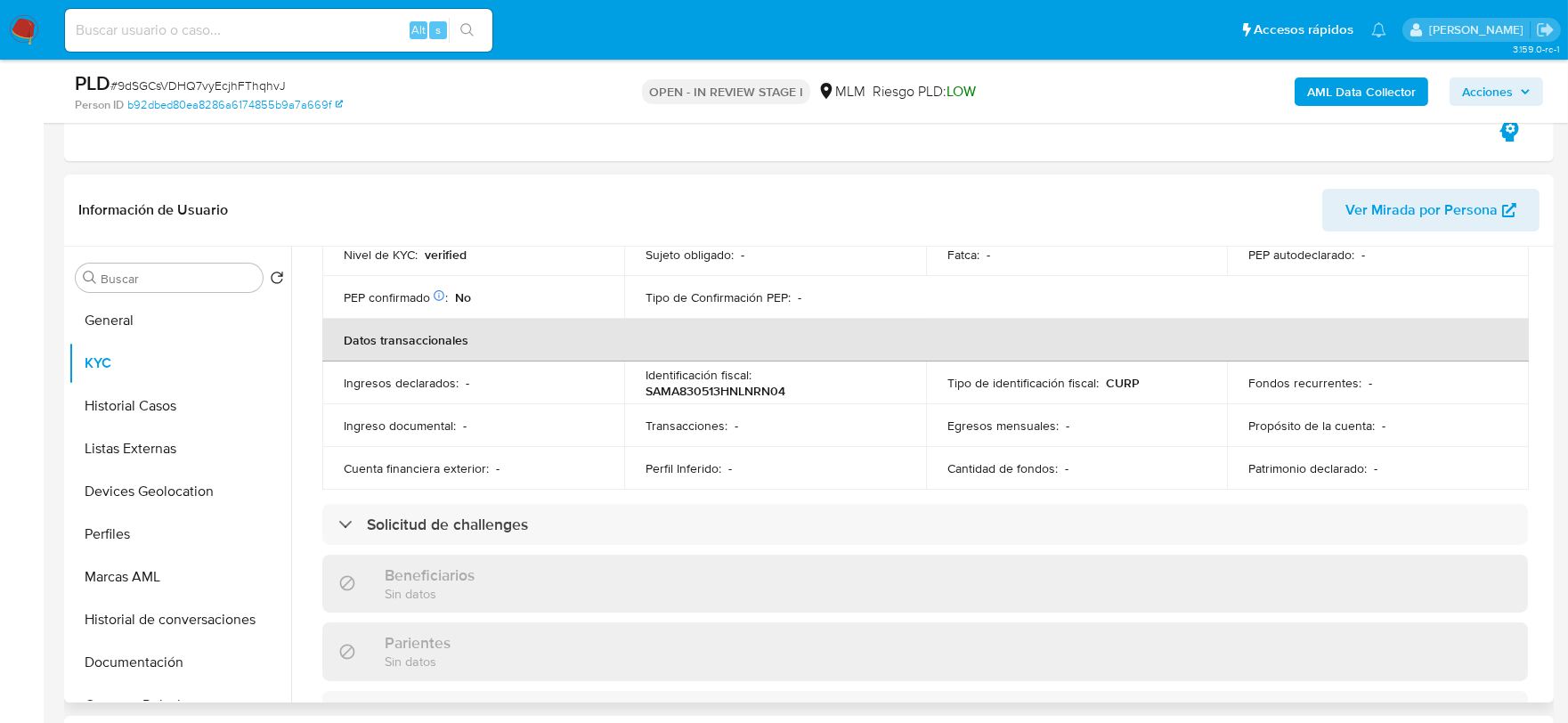
click at [307, 360] on div "Actualizado [DATE] Creado: [DATE] 15:47:09 Actualizado: [DATE] 17:54:57 Datos p…" at bounding box center [925, 558] width 1248 height 1524
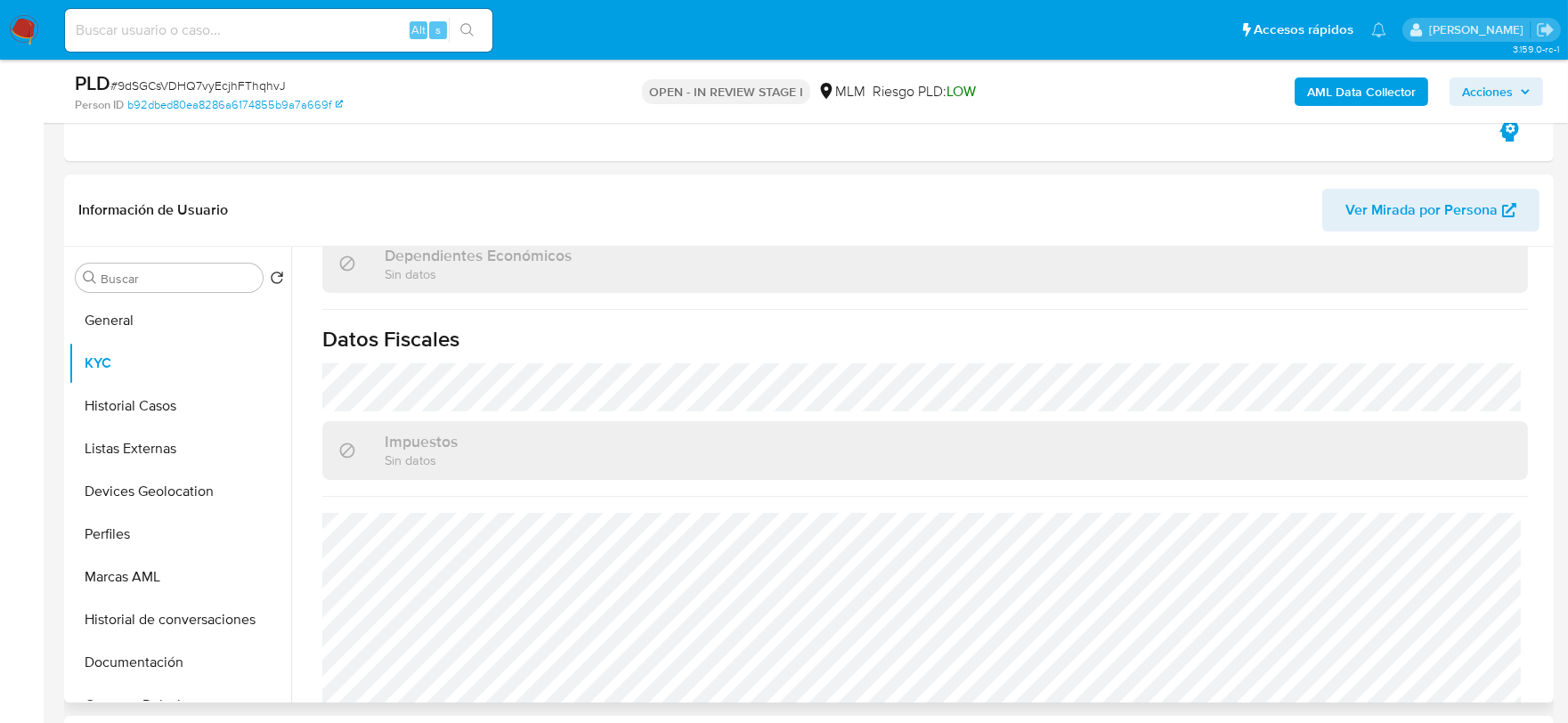
scroll to position [1088, 0]
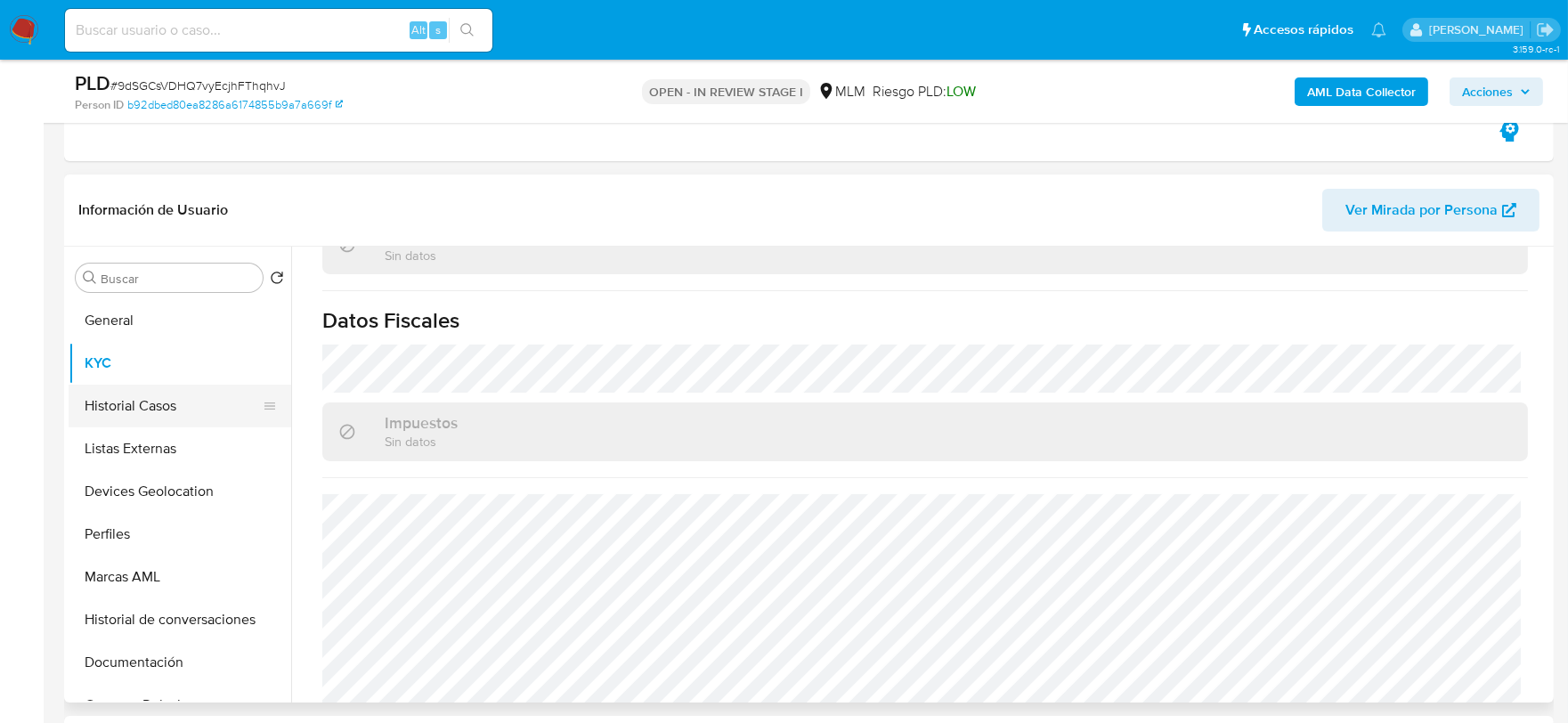
click at [165, 395] on button "Historial Casos" at bounding box center [173, 406] width 209 height 42
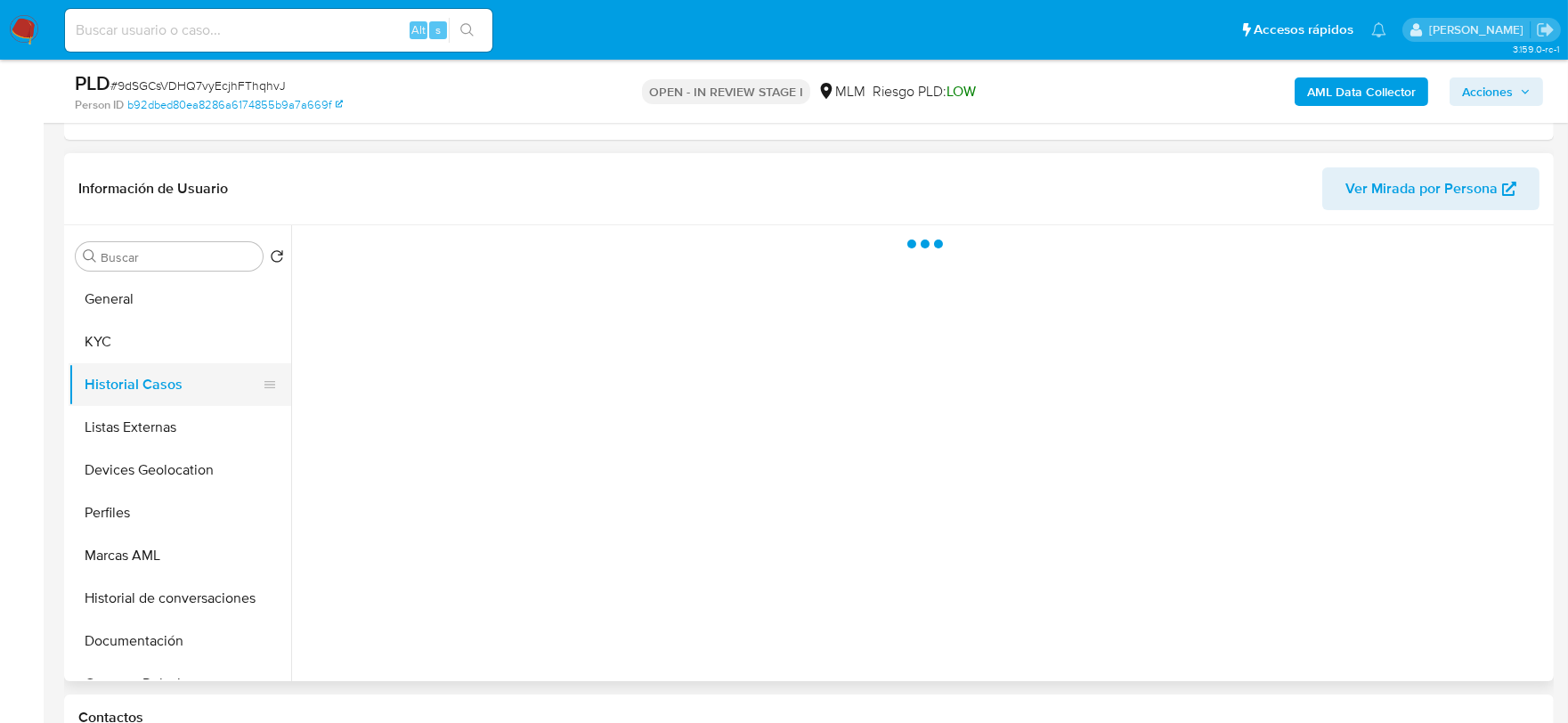
scroll to position [0, 0]
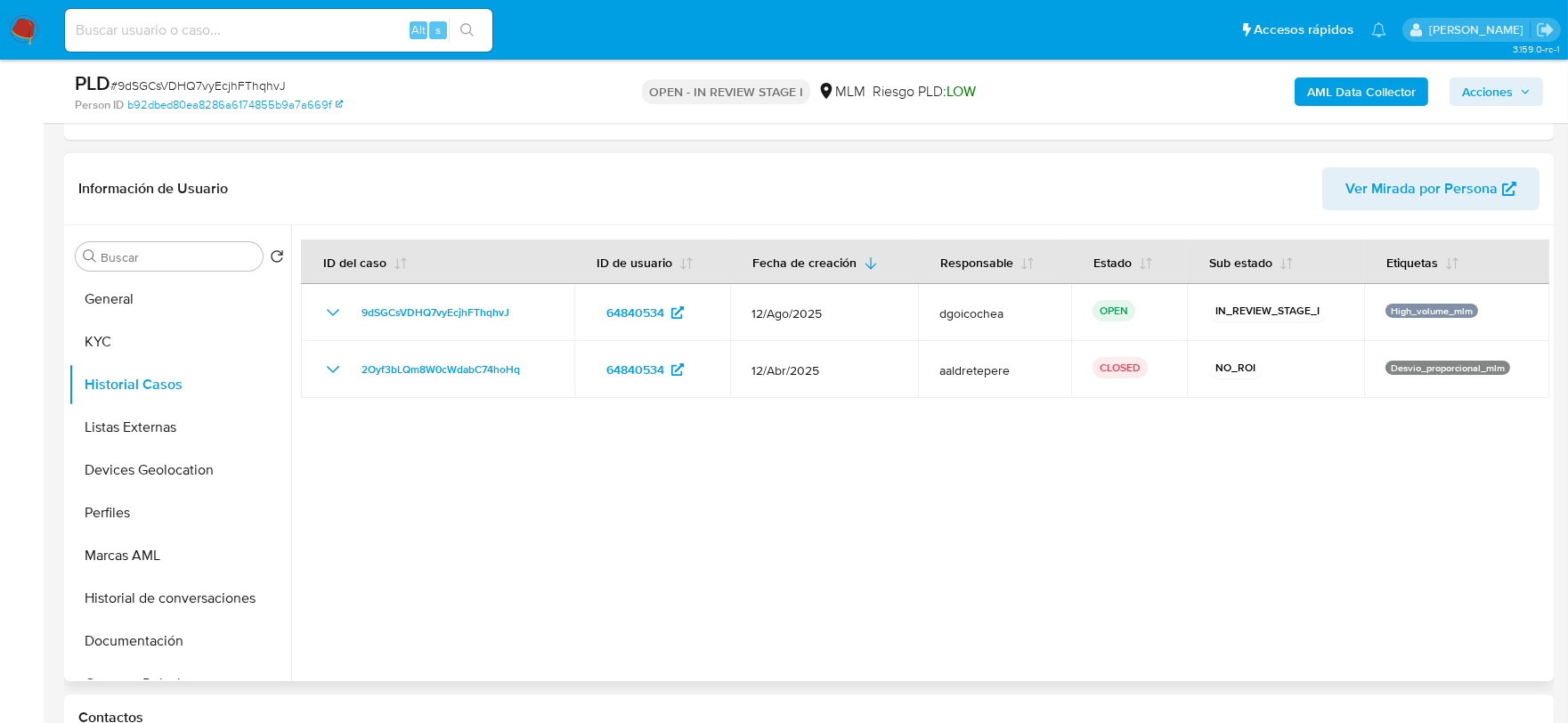
click at [677, 517] on div at bounding box center [920, 453] width 1258 height 456
click at [183, 414] on button "Listas Externas" at bounding box center [173, 428] width 209 height 42
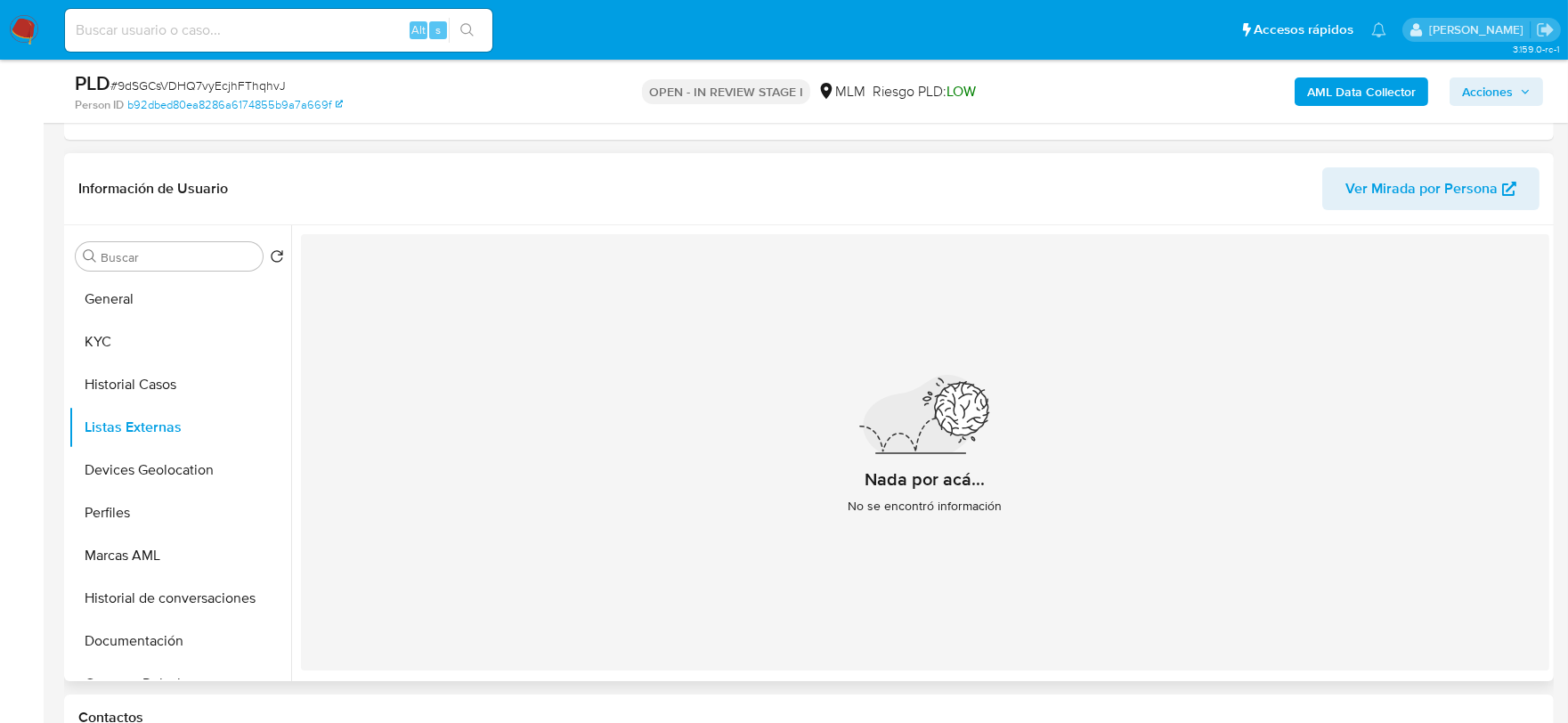
click at [553, 513] on div "Nada por acá... No se encontró información" at bounding box center [925, 453] width 1248 height 436
click at [172, 461] on button "Devices Geolocation" at bounding box center [173, 470] width 209 height 42
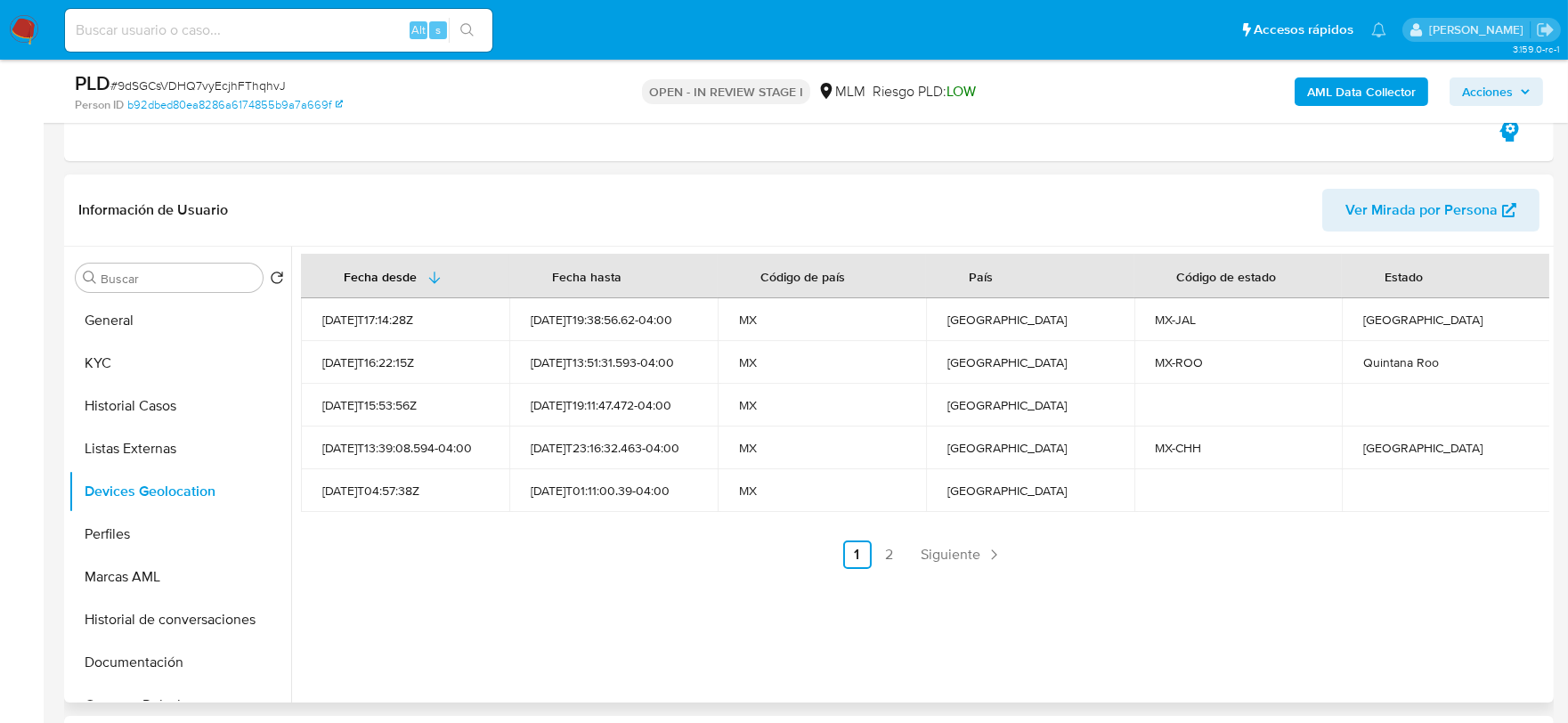
click at [546, 582] on div "Fecha desde [GEOGRAPHIC_DATA] hasta Código de país País Código de estado Estado…" at bounding box center [920, 475] width 1258 height 456
click at [931, 547] on span "Siguiente" at bounding box center [952, 554] width 60 height 14
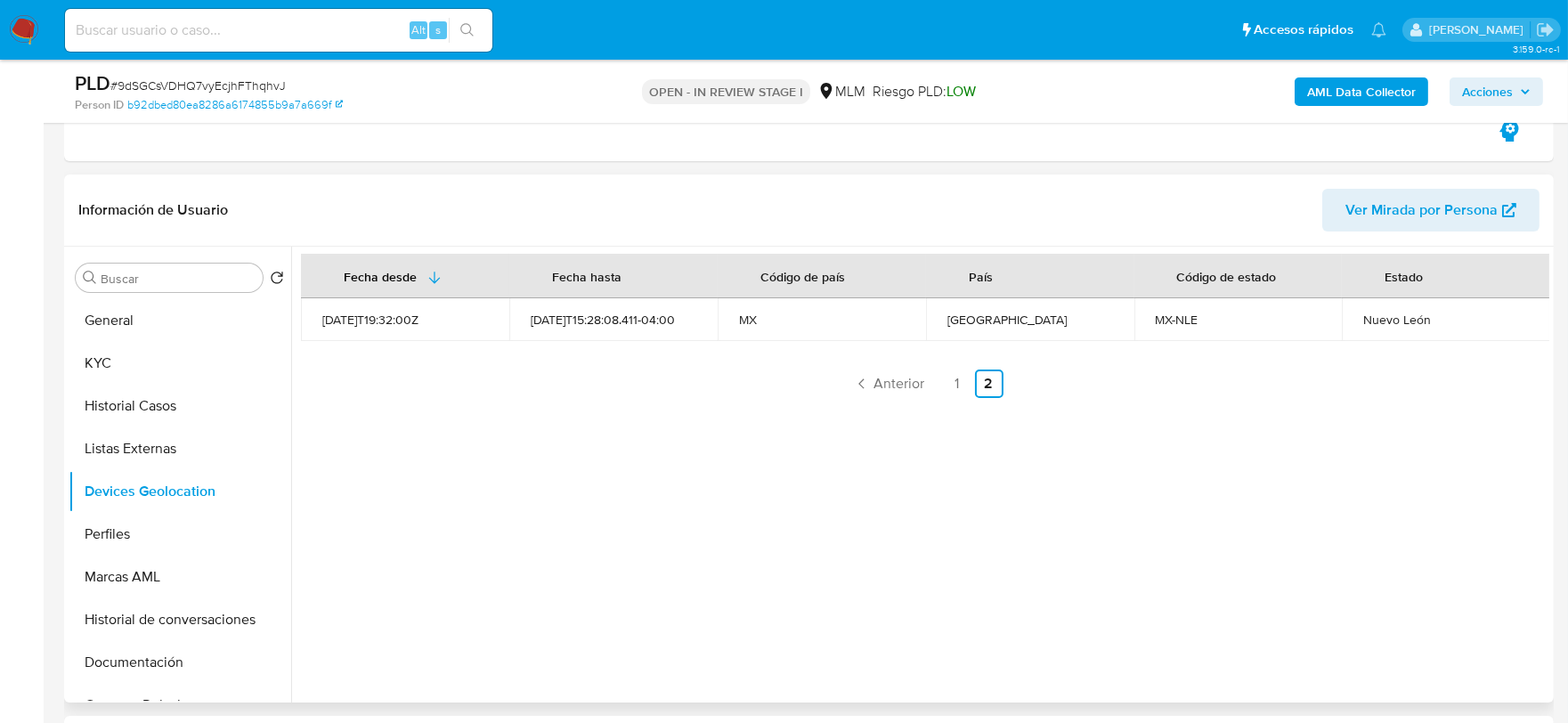
click at [564, 567] on div "Fecha desde [GEOGRAPHIC_DATA] hasta Código de país País Código de estado Estado…" at bounding box center [920, 475] width 1258 height 456
click at [183, 535] on button "Perfiles" at bounding box center [173, 534] width 209 height 42
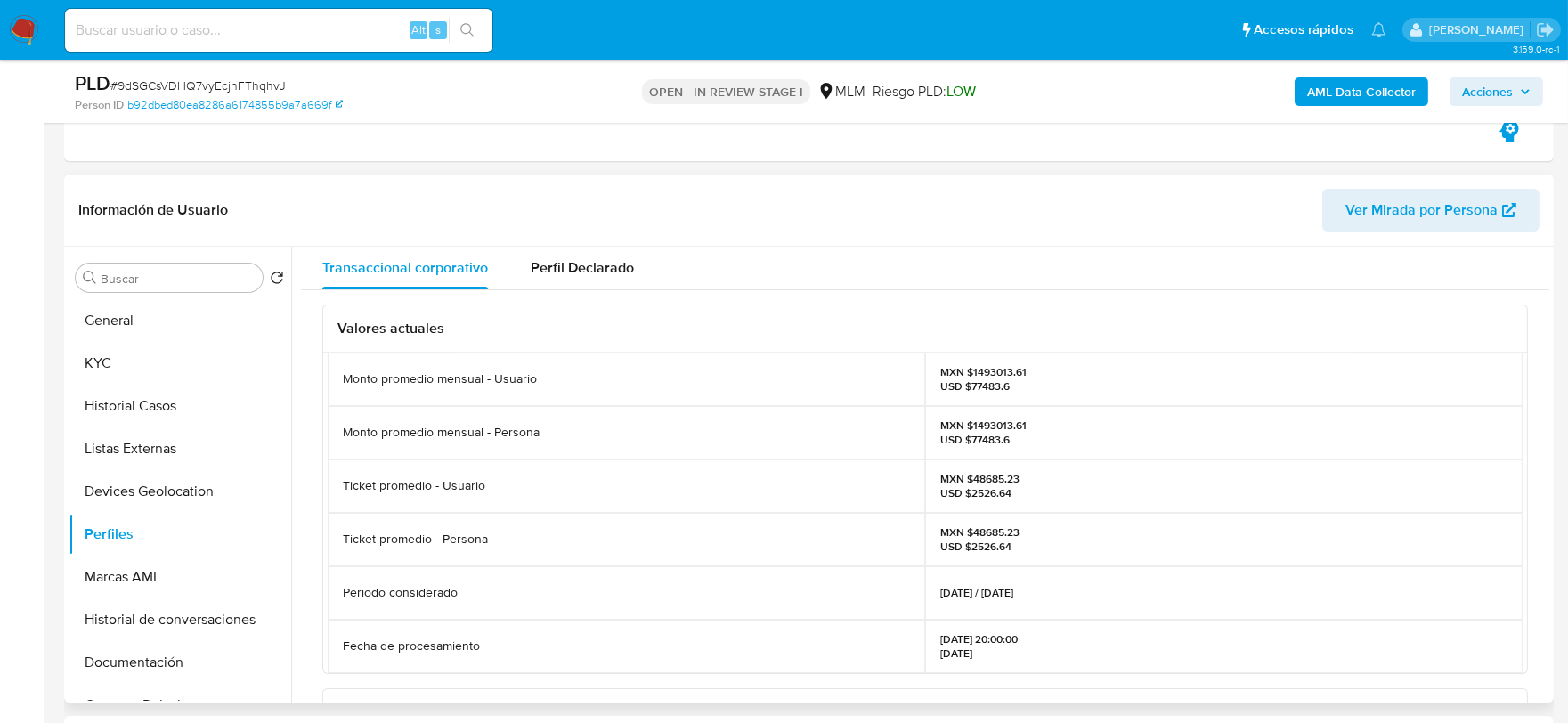
click at [307, 452] on div "Valores actuales Monto promedio mensual - Usuario MXN $1493013.61 USD $77483.6 …" at bounding box center [925, 706] width 1248 height 830
click at [150, 655] on button "Documentación" at bounding box center [173, 662] width 209 height 42
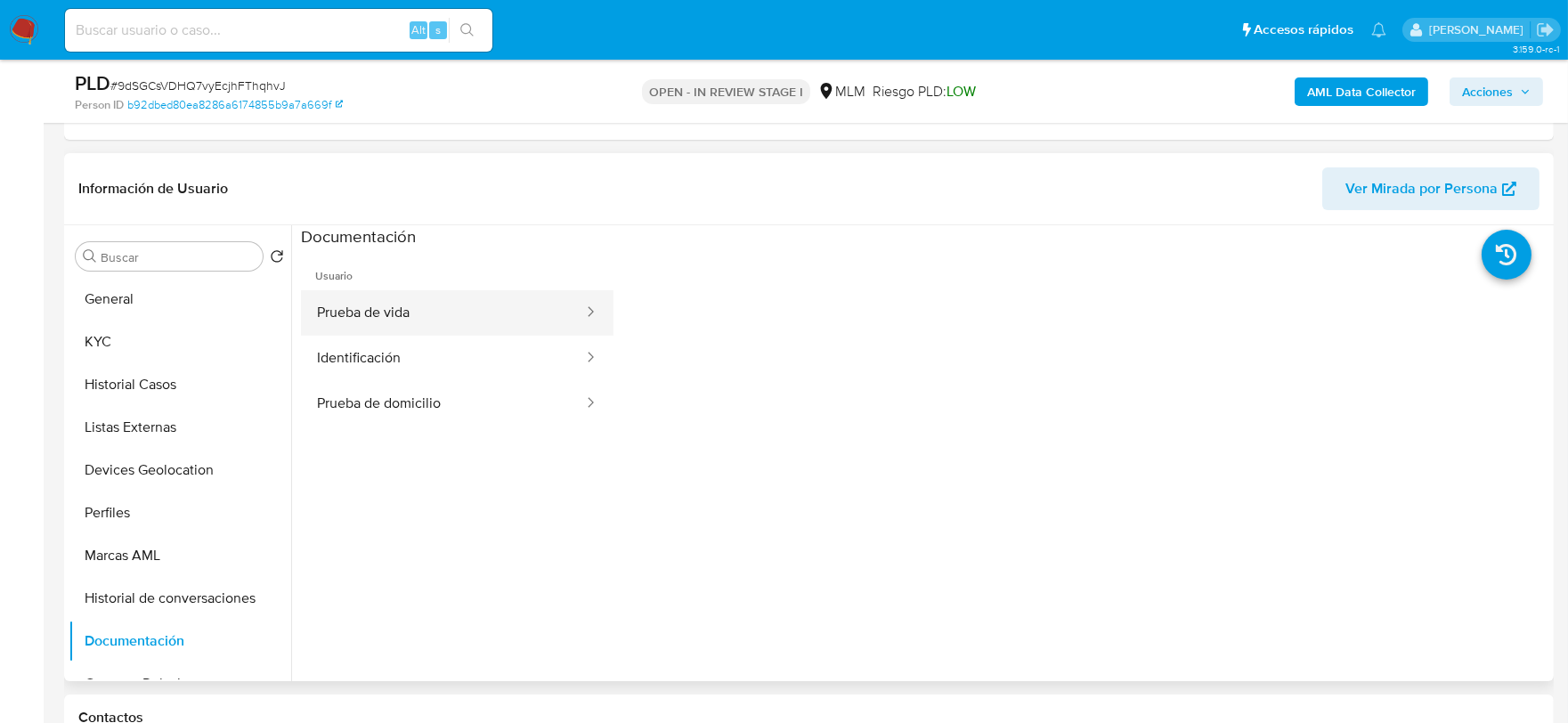
click at [376, 303] on button "Prueba de vida" at bounding box center [443, 313] width 284 height 45
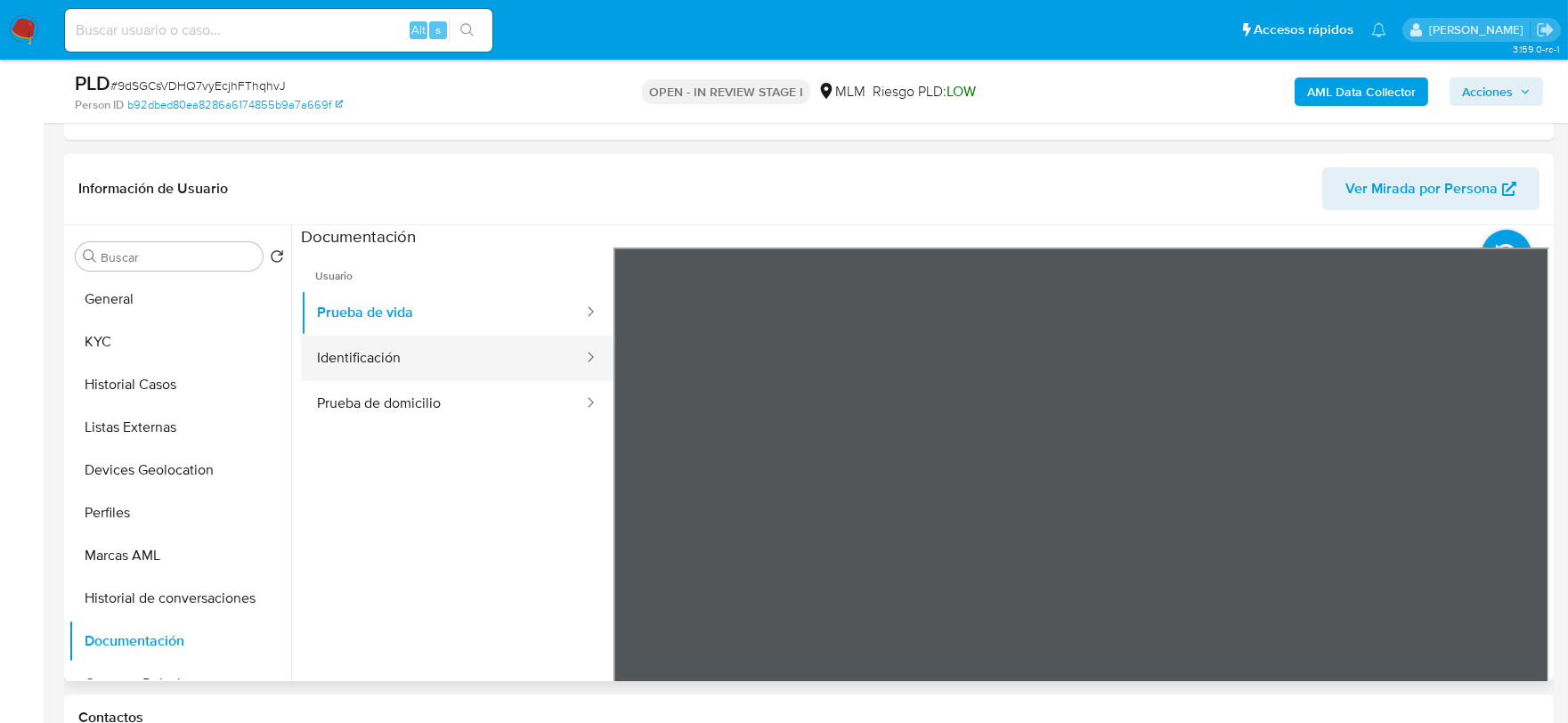
click at [397, 352] on button "Identificación" at bounding box center [443, 358] width 284 height 45
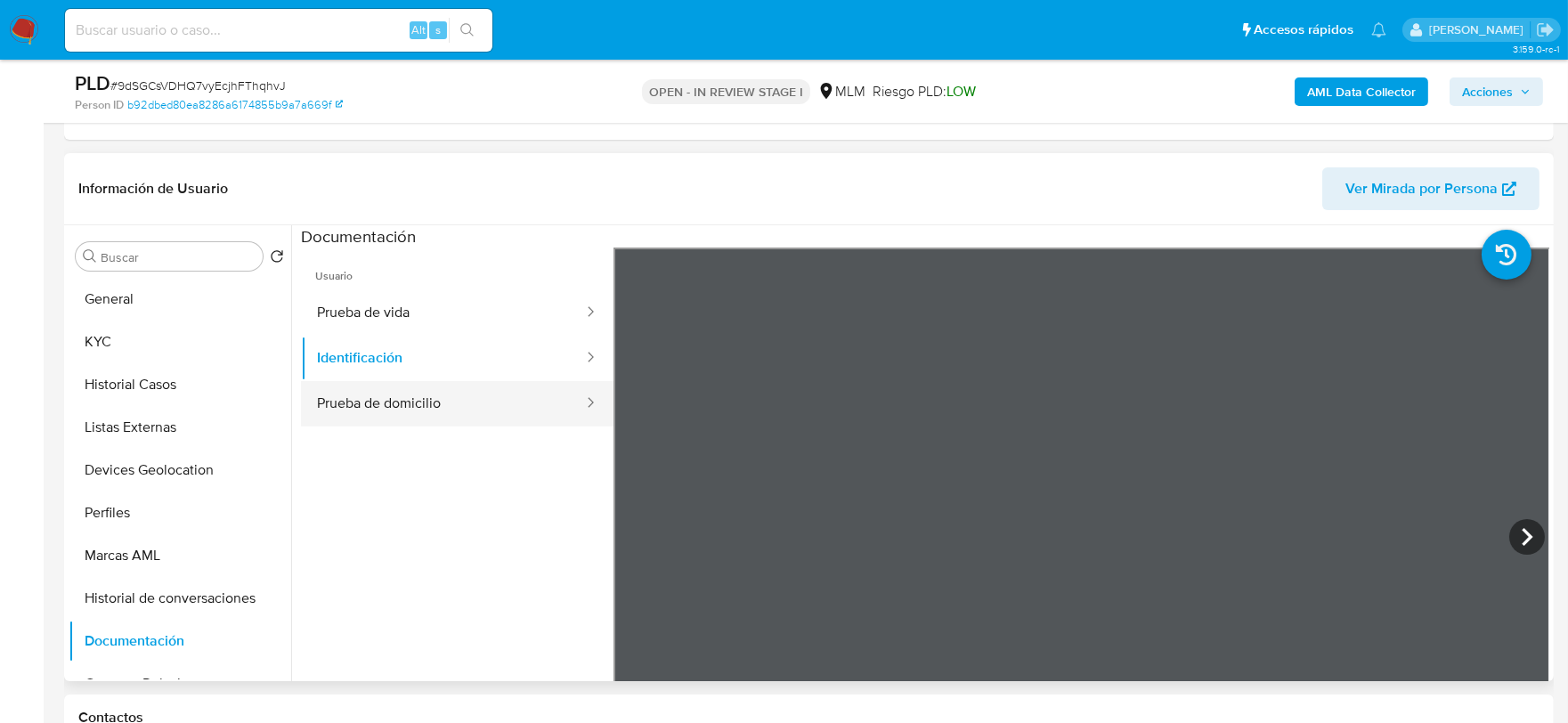
click at [451, 414] on button "Prueba de domicilio" at bounding box center [443, 403] width 284 height 45
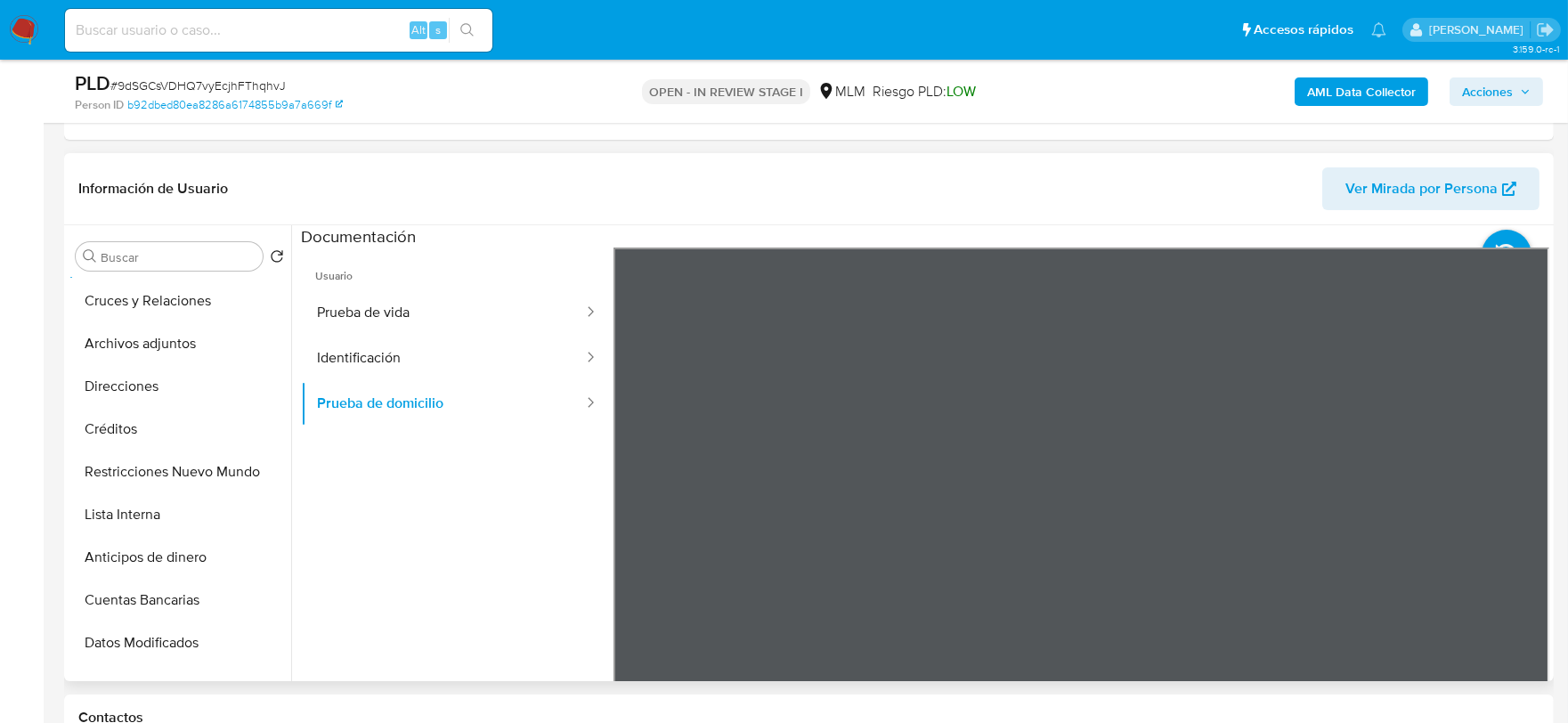
scroll to position [396, 0]
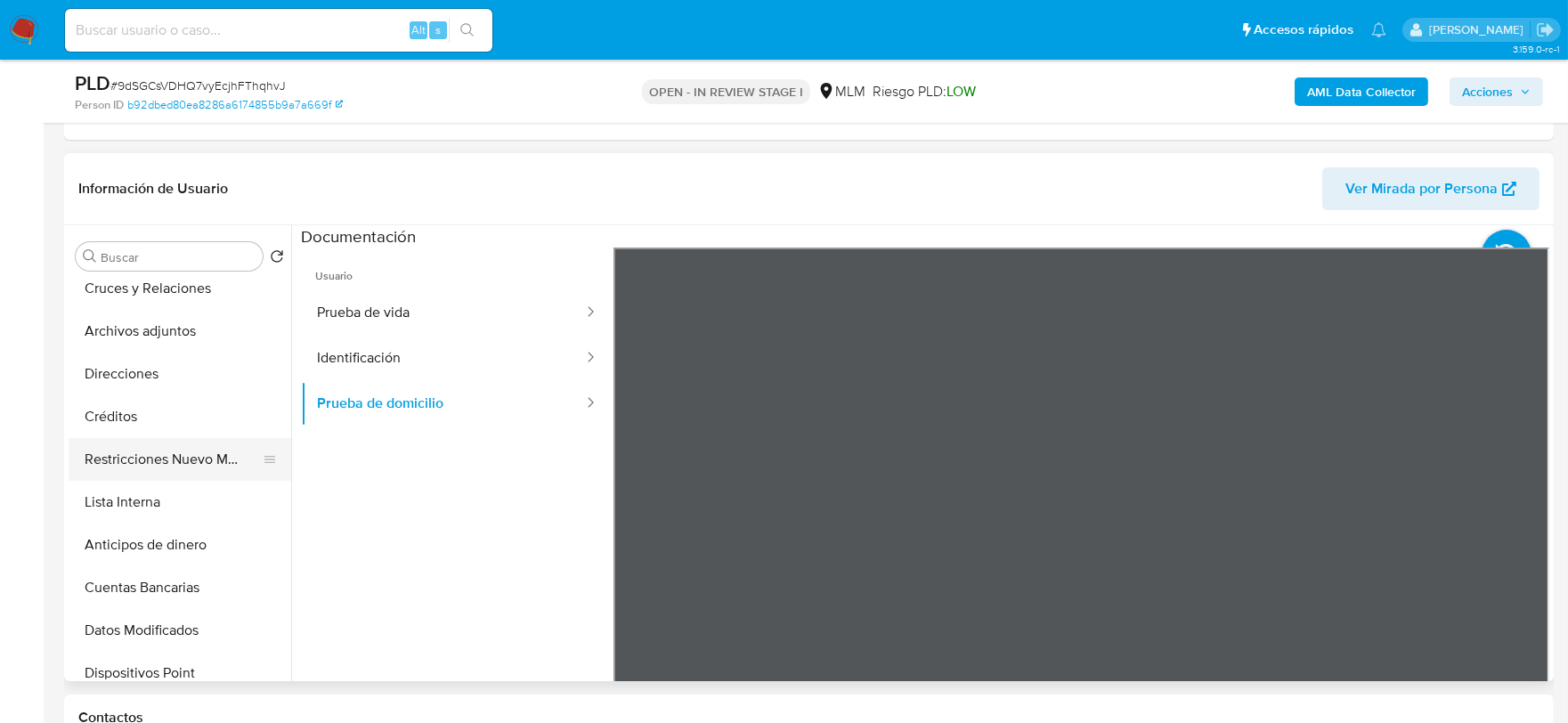
click at [147, 459] on button "Restricciones Nuevo Mundo" at bounding box center [173, 459] width 209 height 42
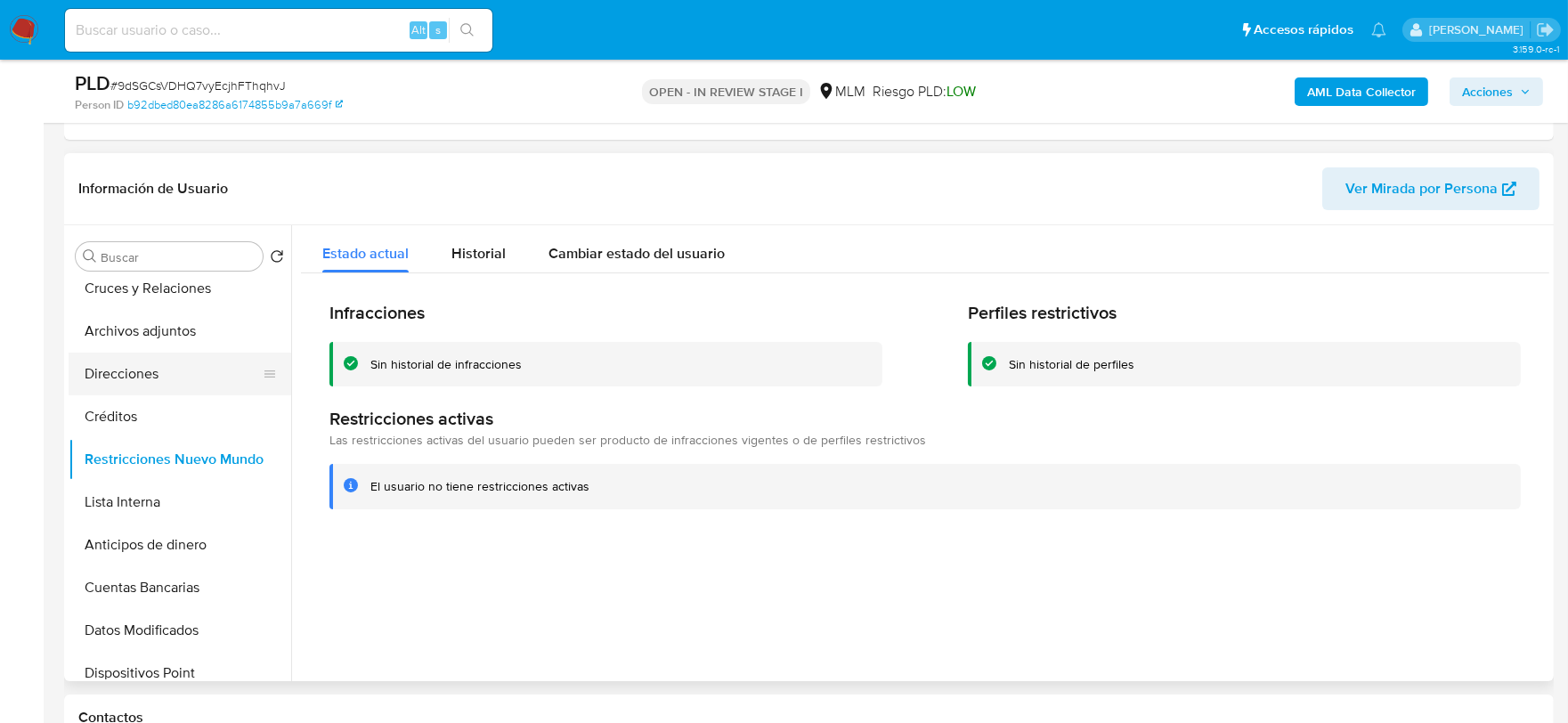
click at [148, 362] on button "Direcciones" at bounding box center [173, 374] width 209 height 42
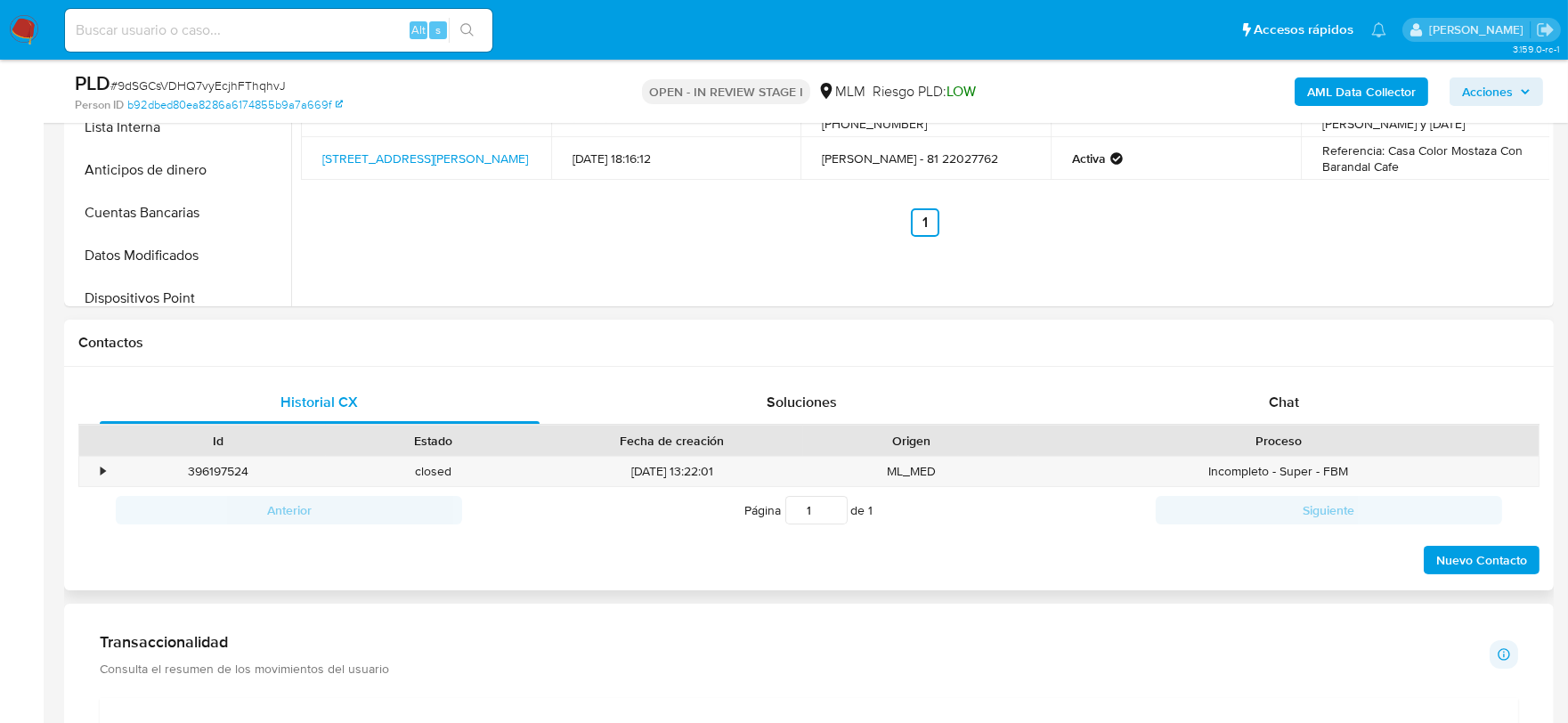
scroll to position [1286, 0]
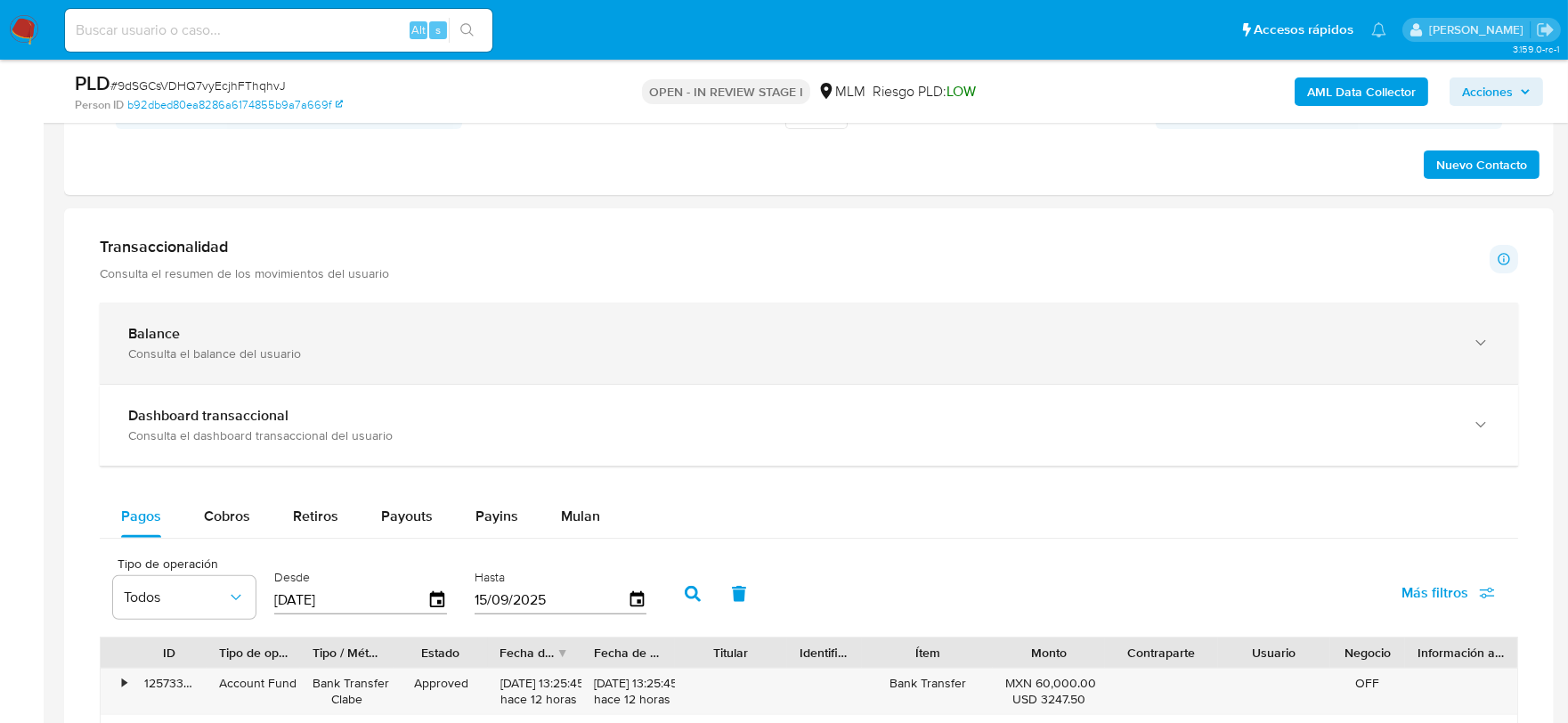
click at [1481, 358] on div "button" at bounding box center [1479, 344] width 21 height 37
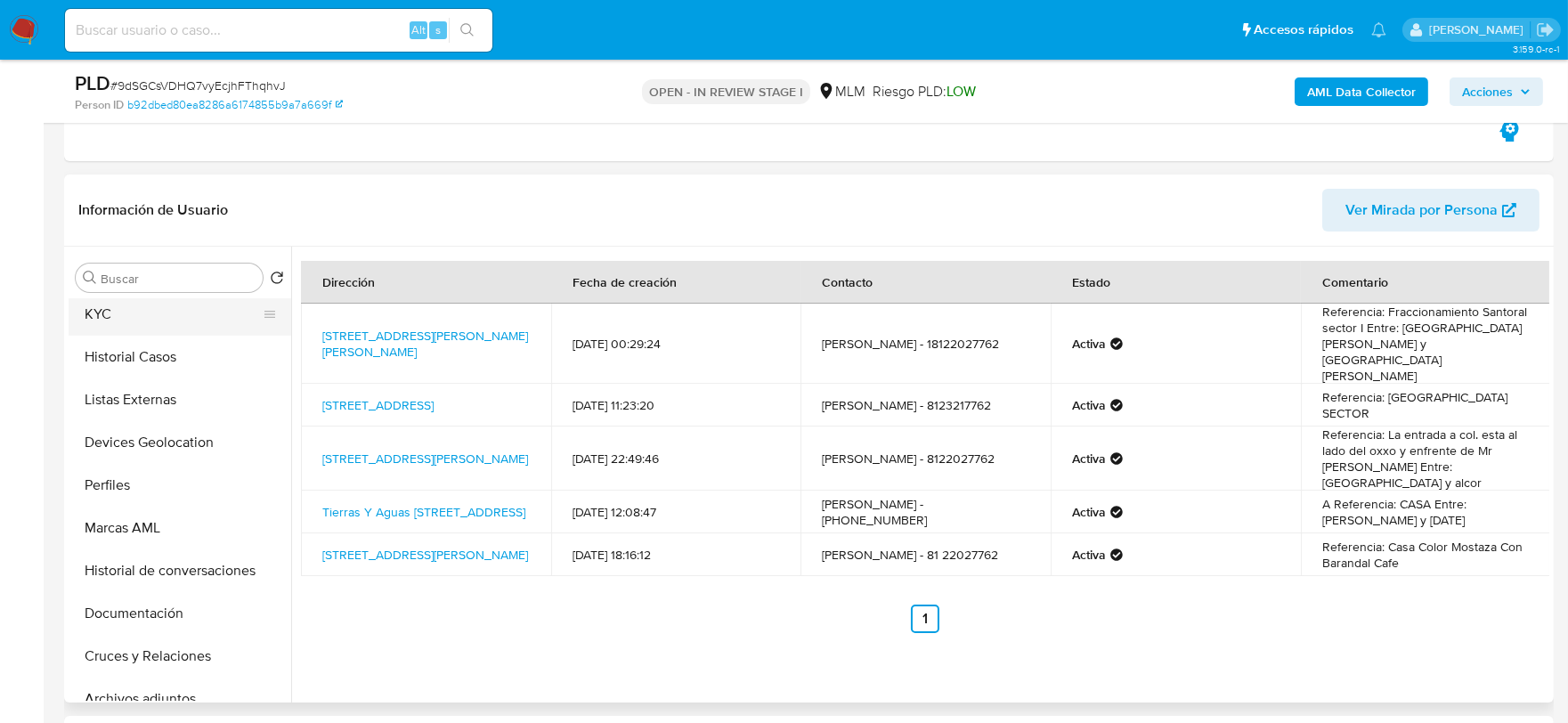
scroll to position [0, 0]
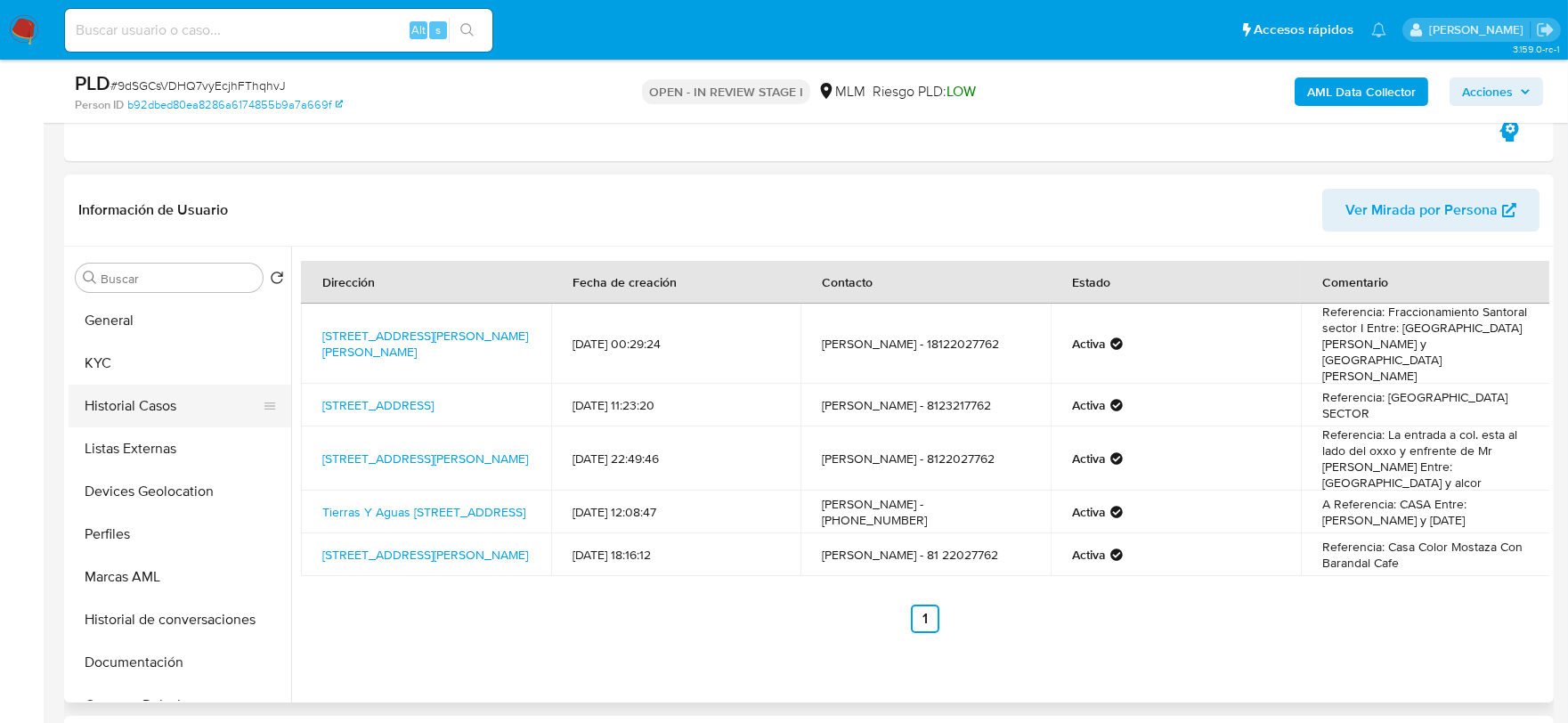
click at [154, 392] on button "Historial Casos" at bounding box center [173, 406] width 209 height 42
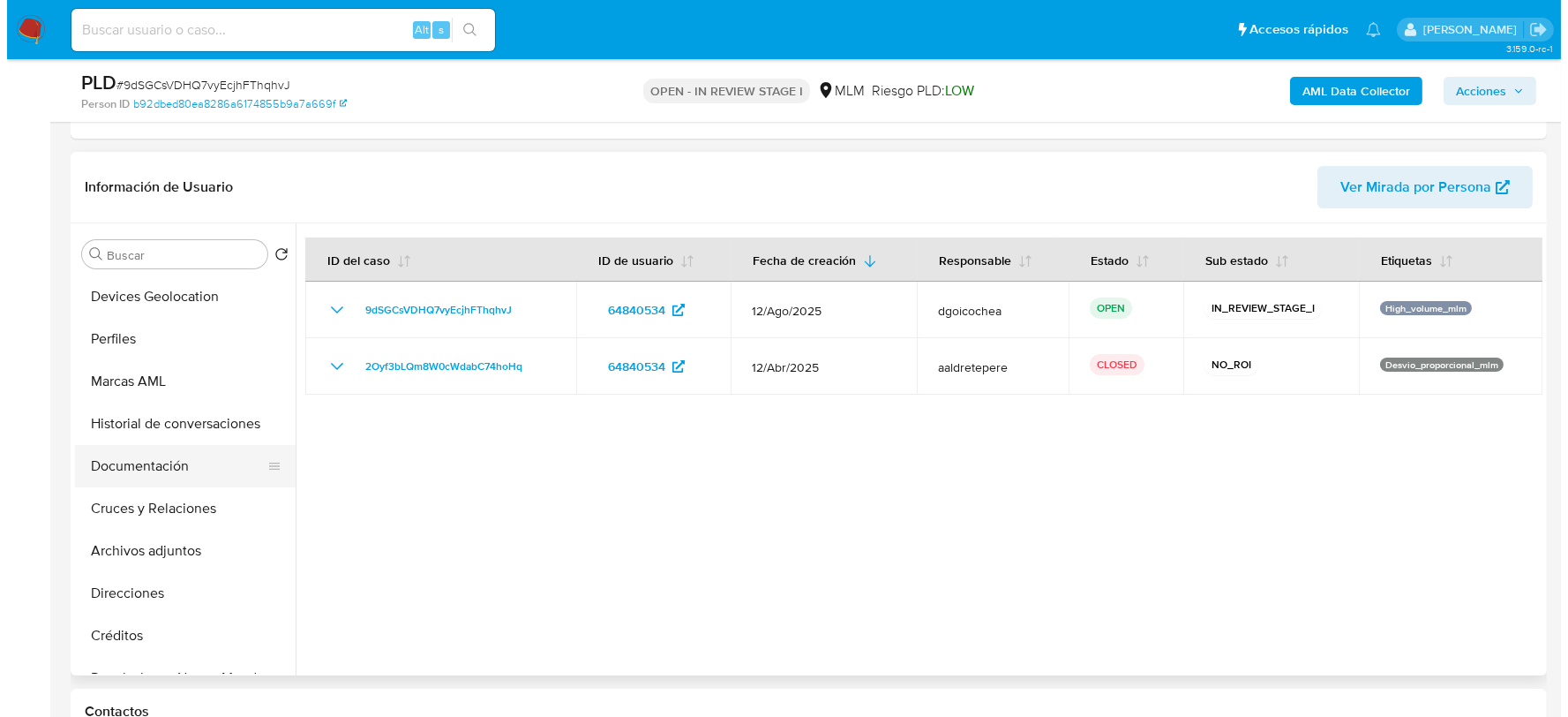
scroll to position [196, 0]
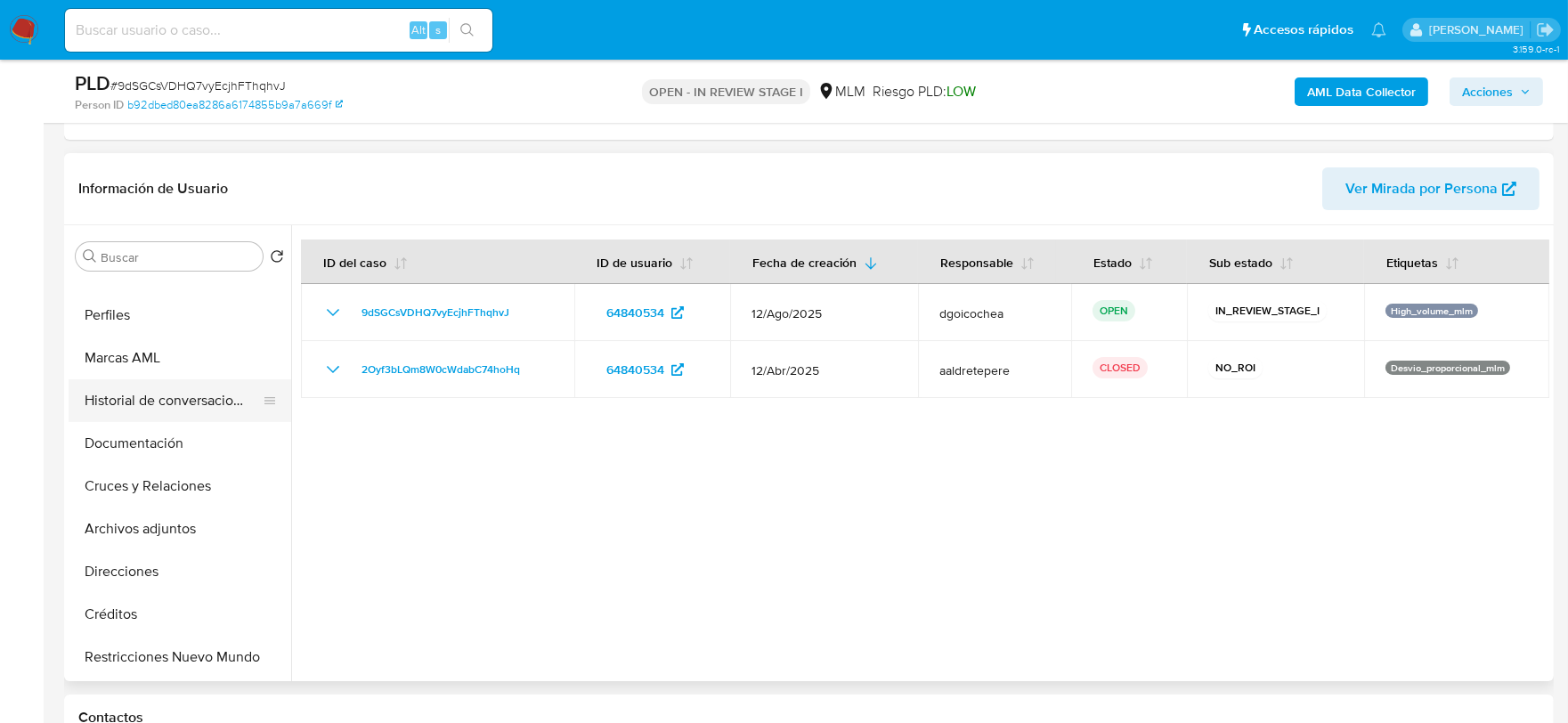
click at [207, 407] on button "Historial de conversaciones" at bounding box center [173, 401] width 209 height 42
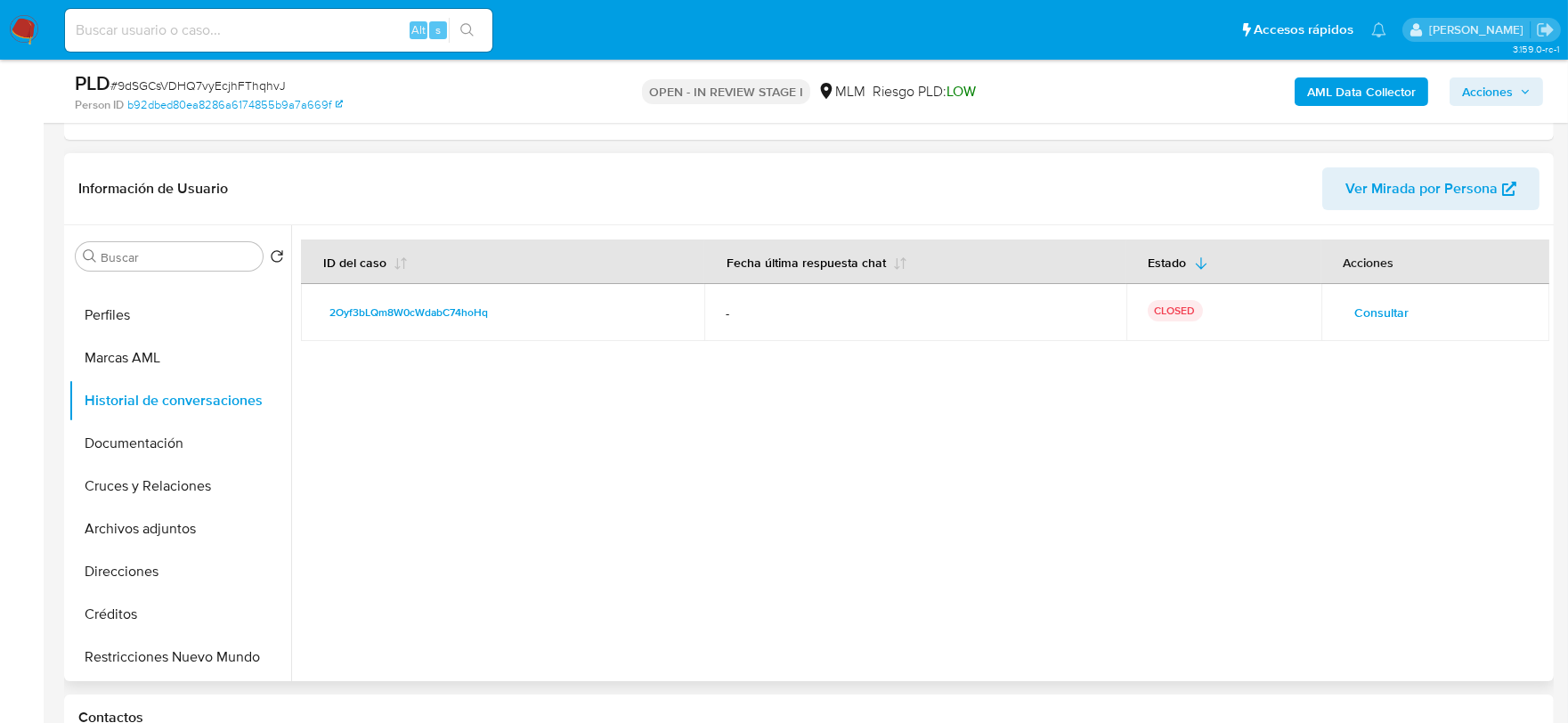
click at [1358, 306] on span "Consultar" at bounding box center [1383, 313] width 54 height 25
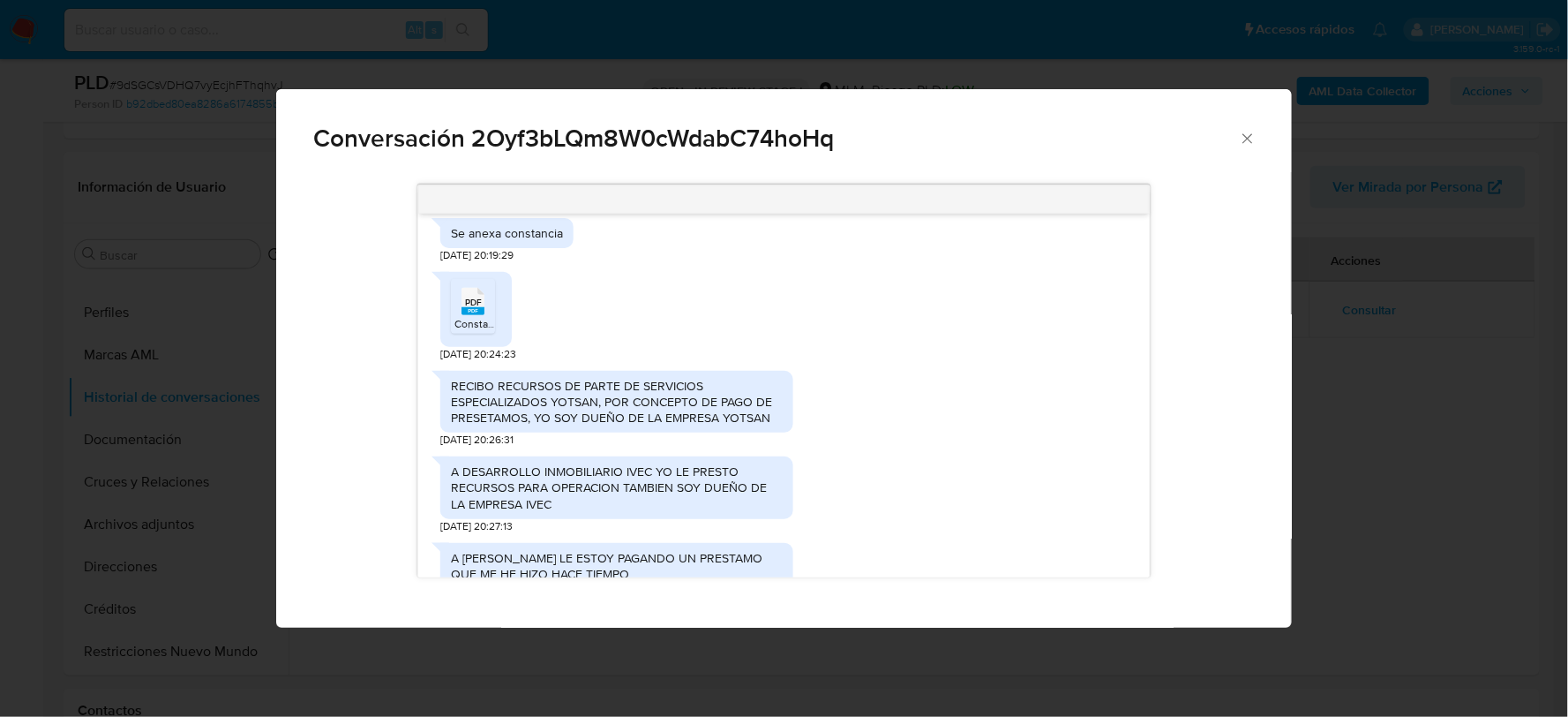
scroll to position [504, 0]
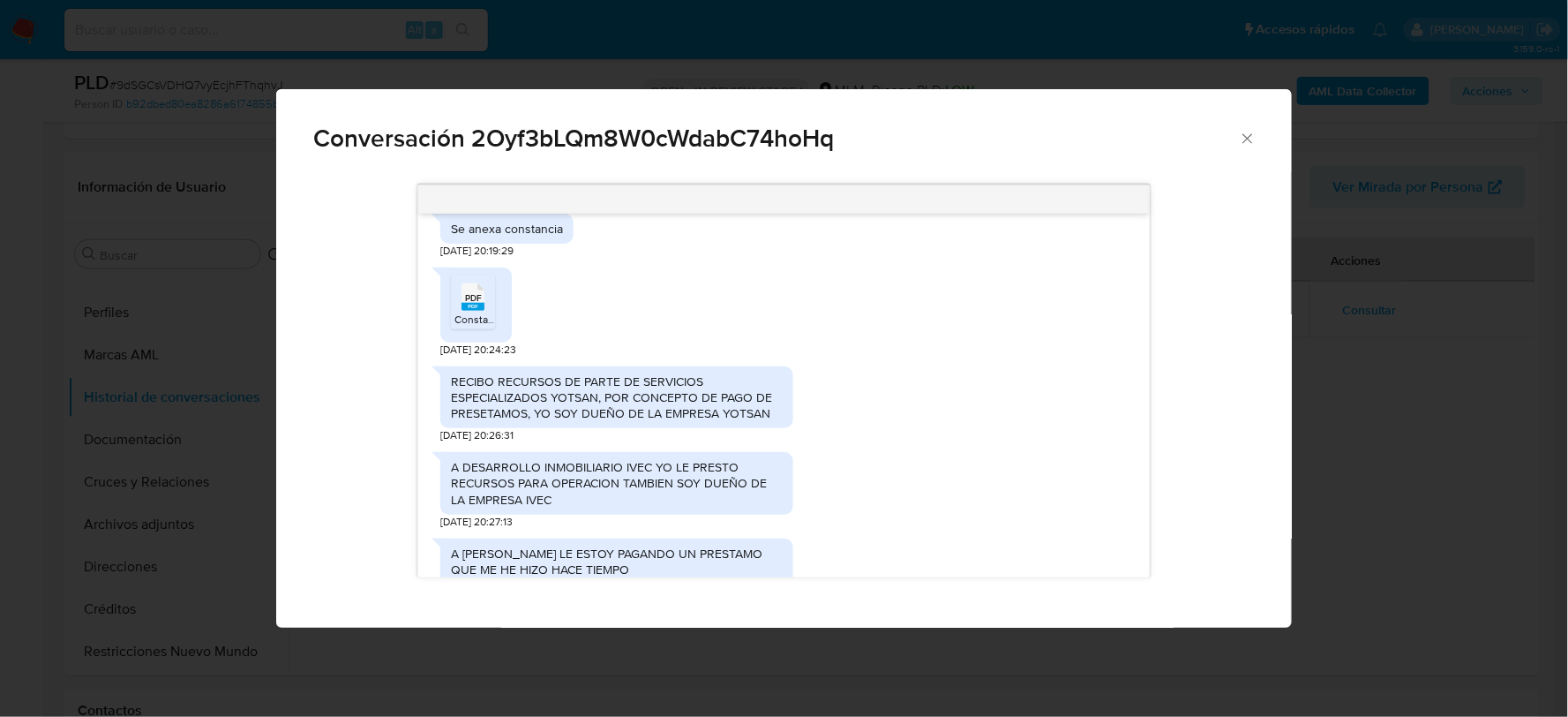
click at [1003, 450] on div "A DESARROLLO INMOBILIARIO IVEC YO LE PRESTO RECURSOS PARA OPERACION TAMBIEN SOY…" at bounding box center [784, 485] width 688 height 85
click at [487, 302] on div "PDF PDF" at bounding box center [473, 296] width 37 height 34
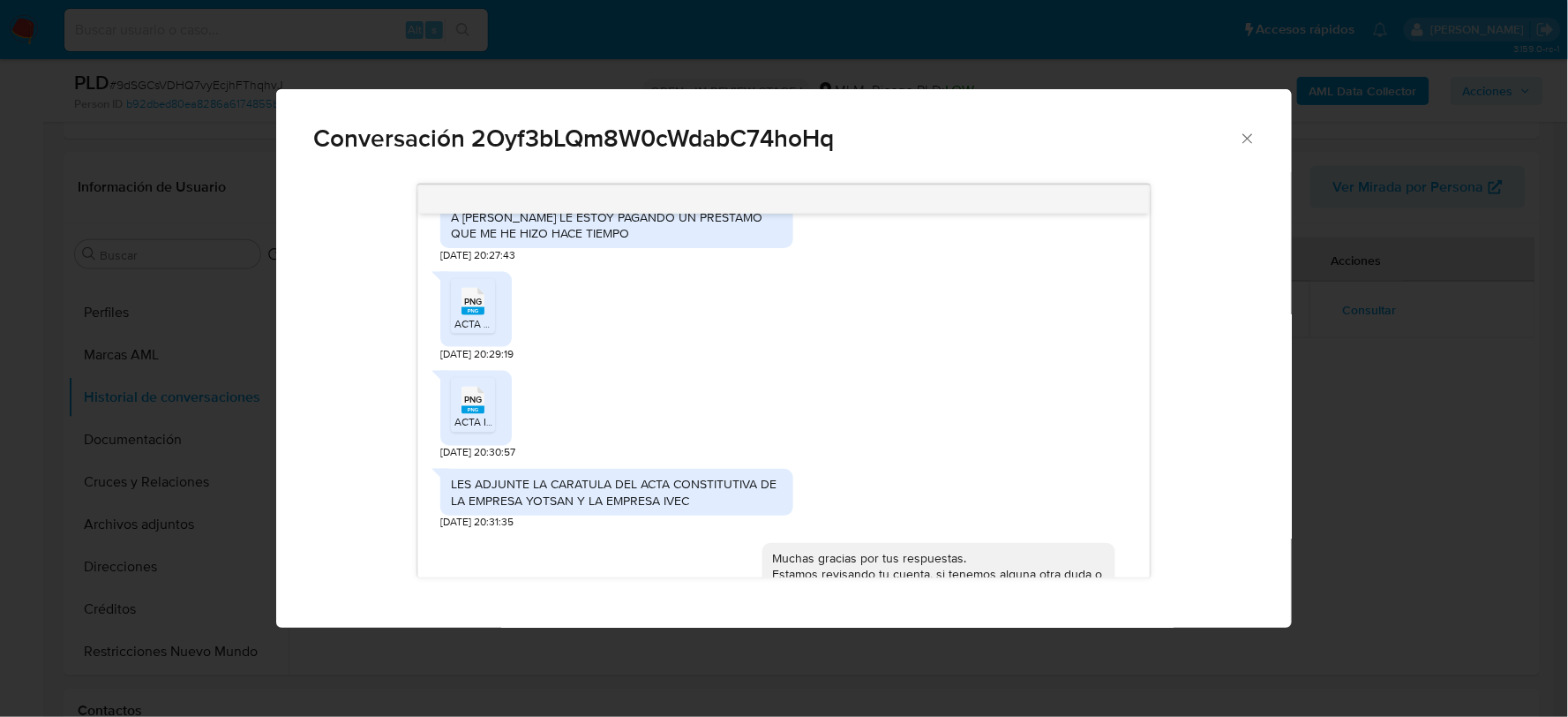
scroll to position [797, 0]
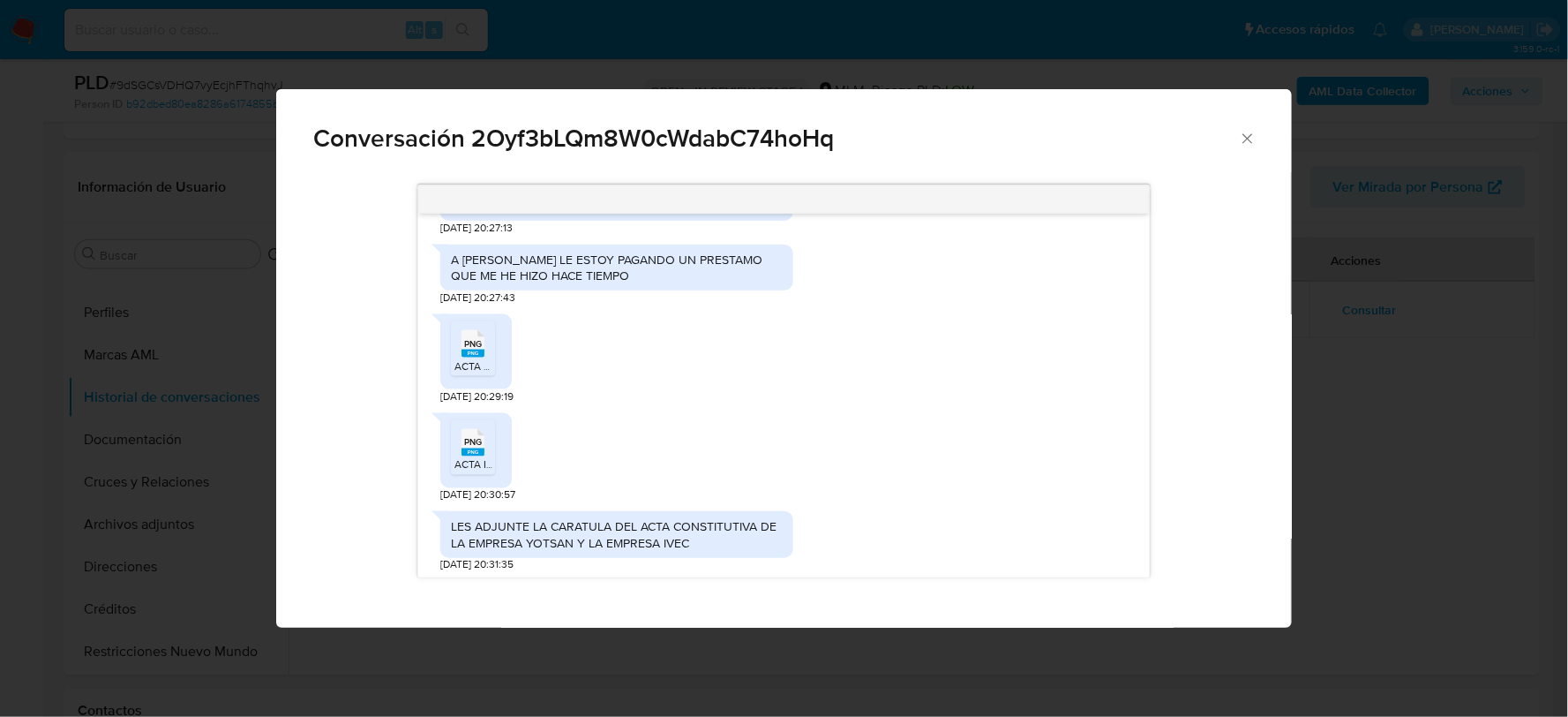
click at [746, 368] on div "PNG PNG ACTA YOTSAN.png 25/04/2025 20:29:19" at bounding box center [784, 354] width 688 height 99
click at [486, 347] on div "PNG PNG" at bounding box center [473, 342] width 37 height 34
click at [474, 437] on span "PNG" at bounding box center [473, 443] width 17 height 11
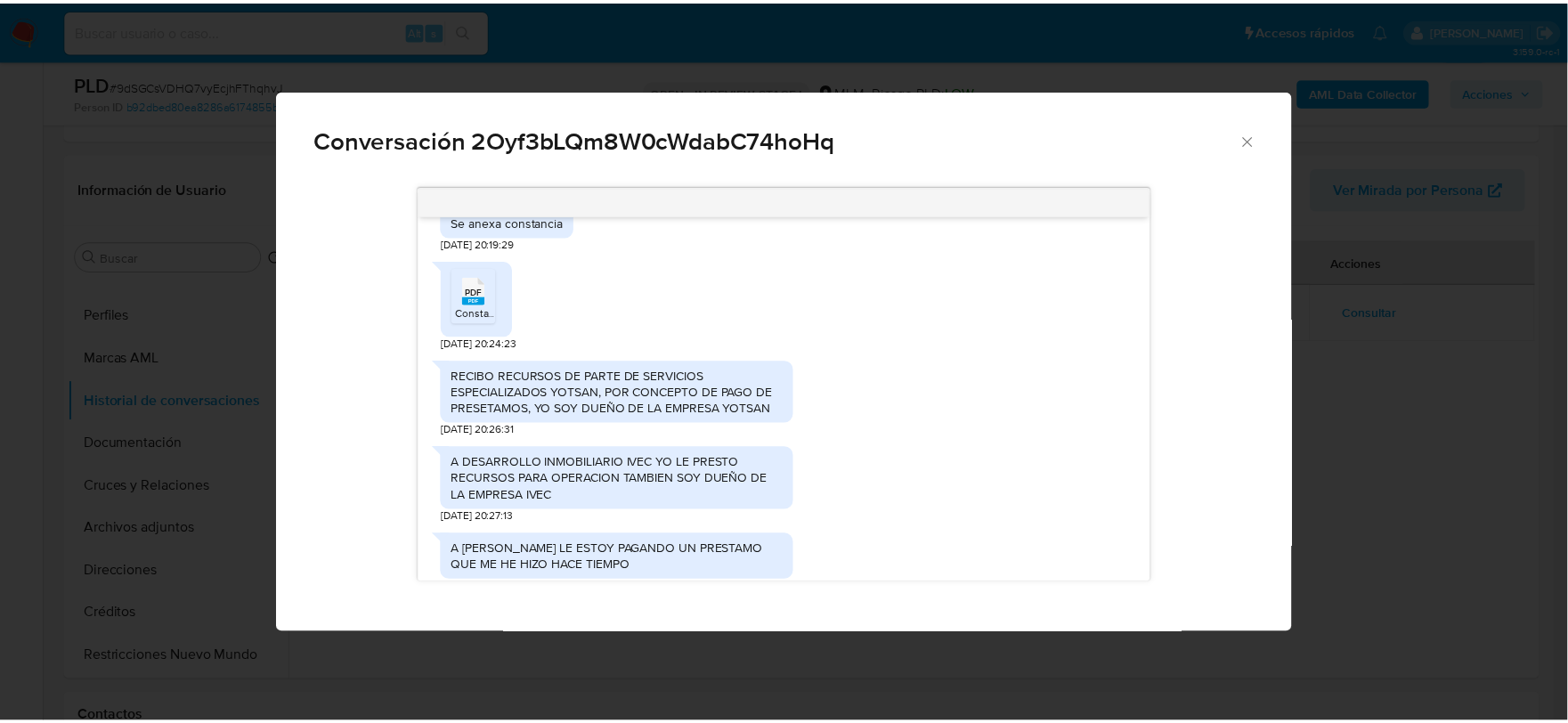
scroll to position [508, 0]
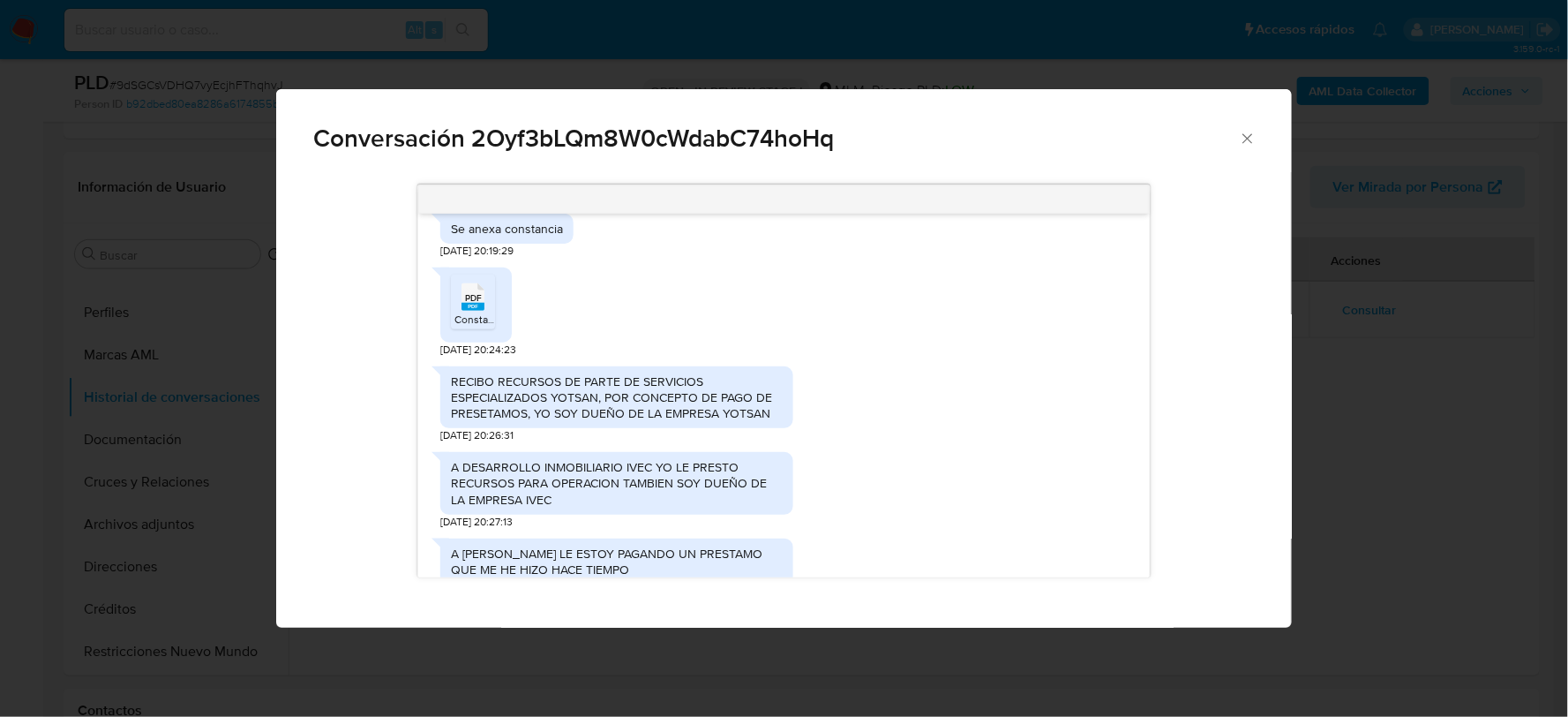
click at [1256, 138] on icon "Cerrar" at bounding box center [1248, 139] width 17 height 17
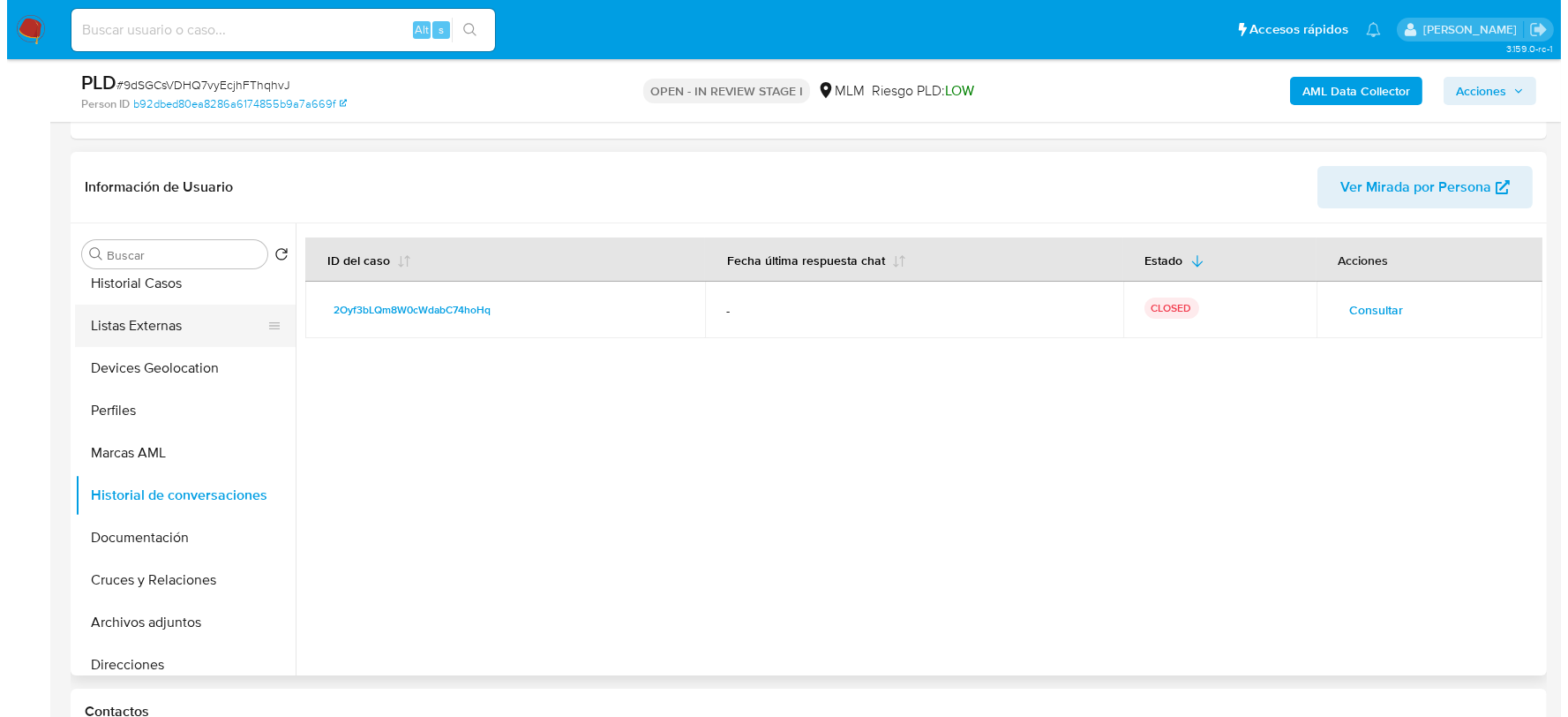
scroll to position [0, 0]
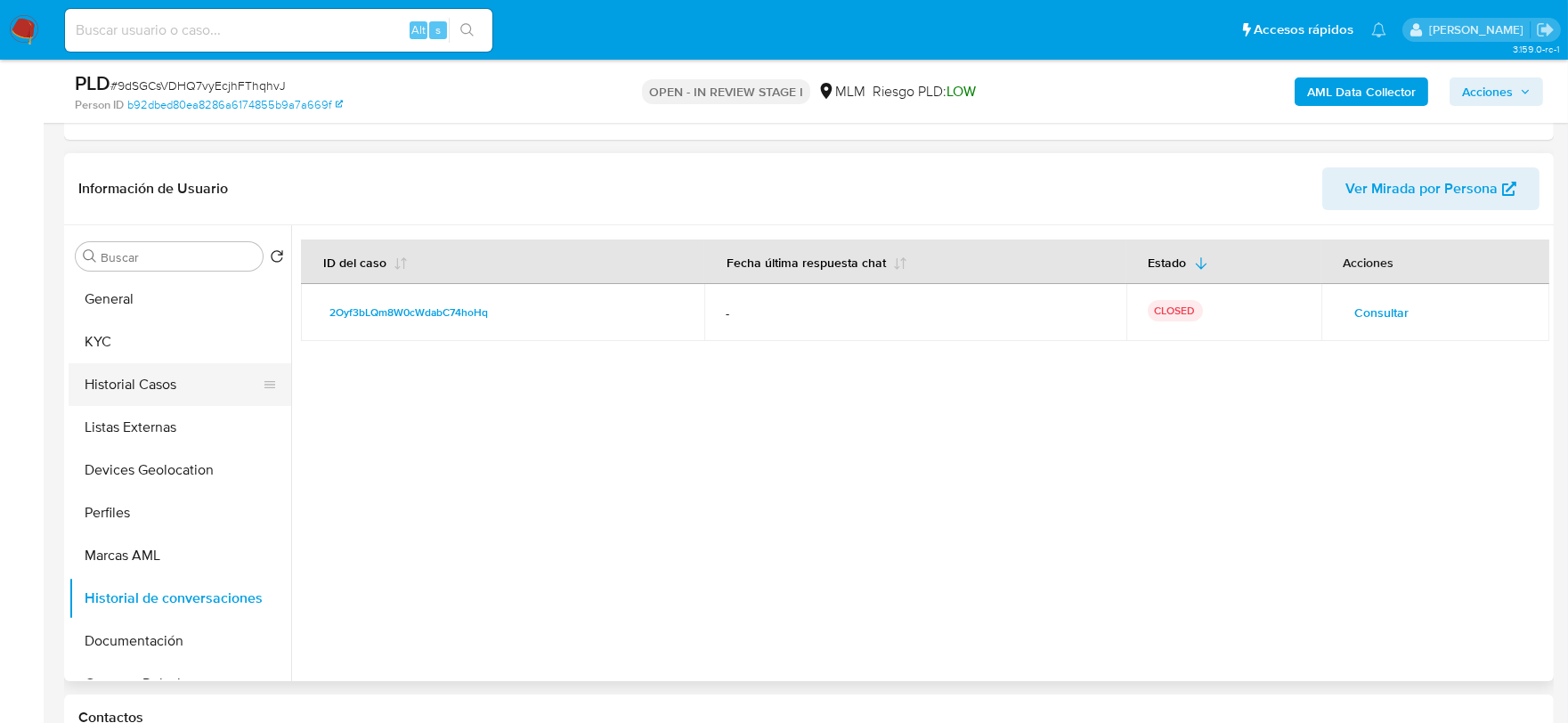
click at [156, 377] on button "Historial Casos" at bounding box center [173, 384] width 209 height 42
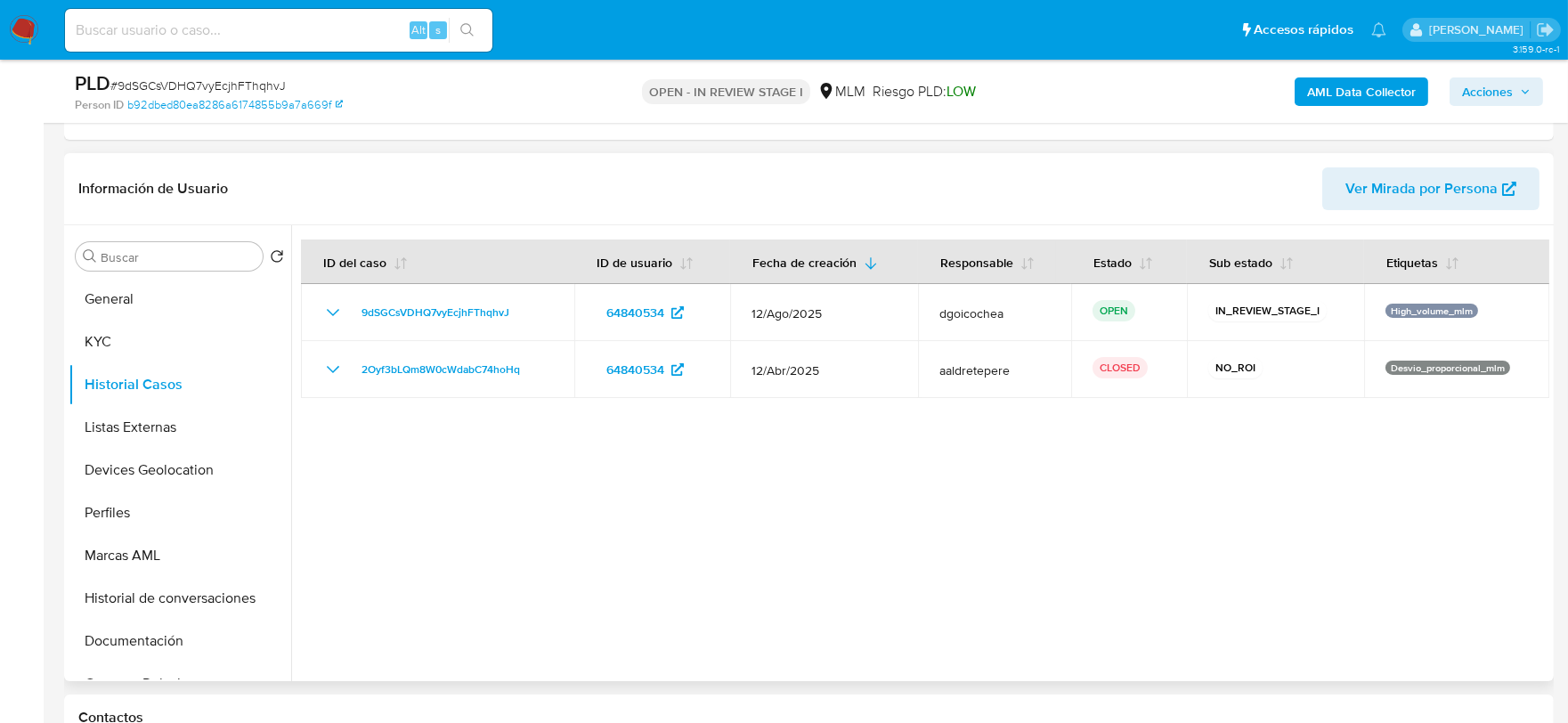
click at [941, 419] on div at bounding box center [920, 453] width 1258 height 456
click at [201, 598] on button "Historial de conversaciones" at bounding box center [173, 598] width 209 height 42
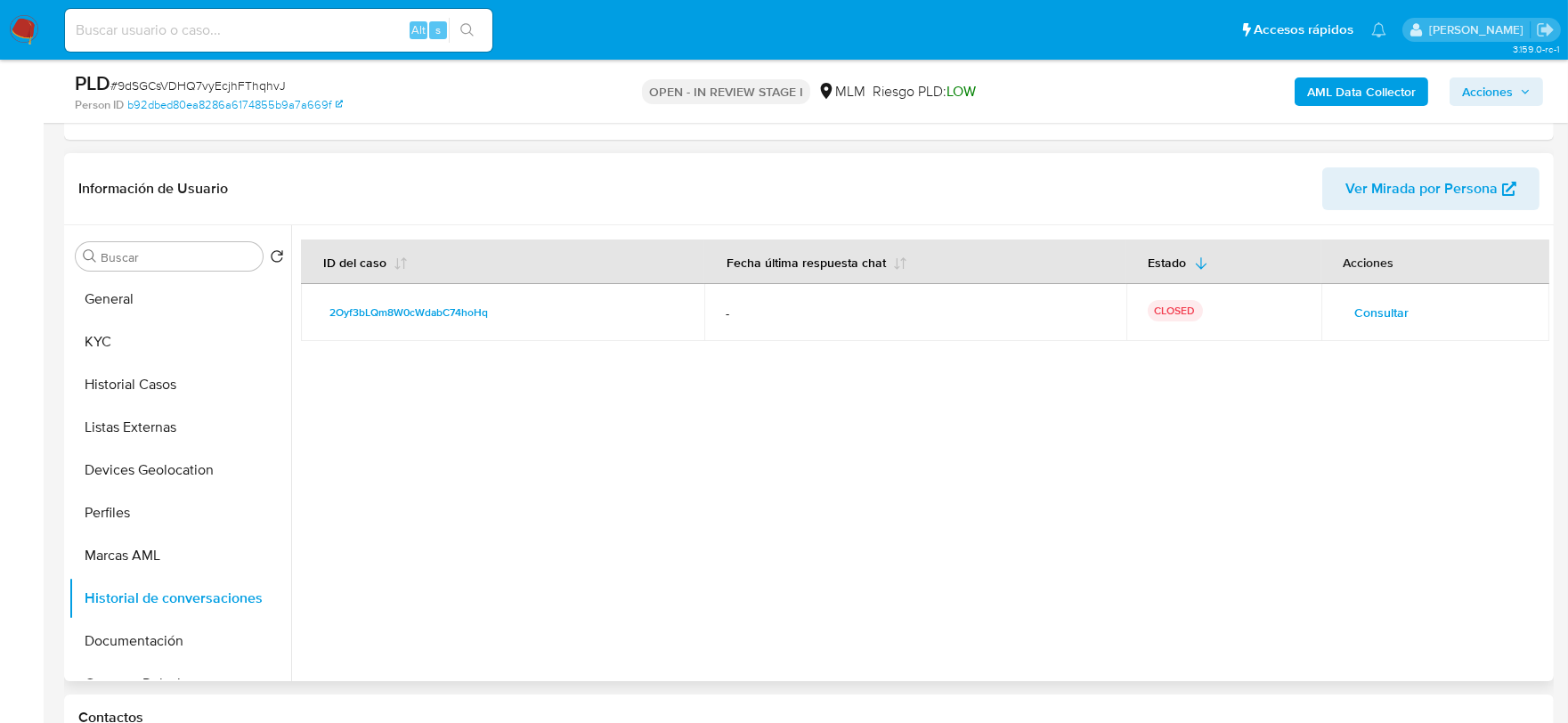
click at [1367, 316] on span "Consultar" at bounding box center [1383, 313] width 54 height 25
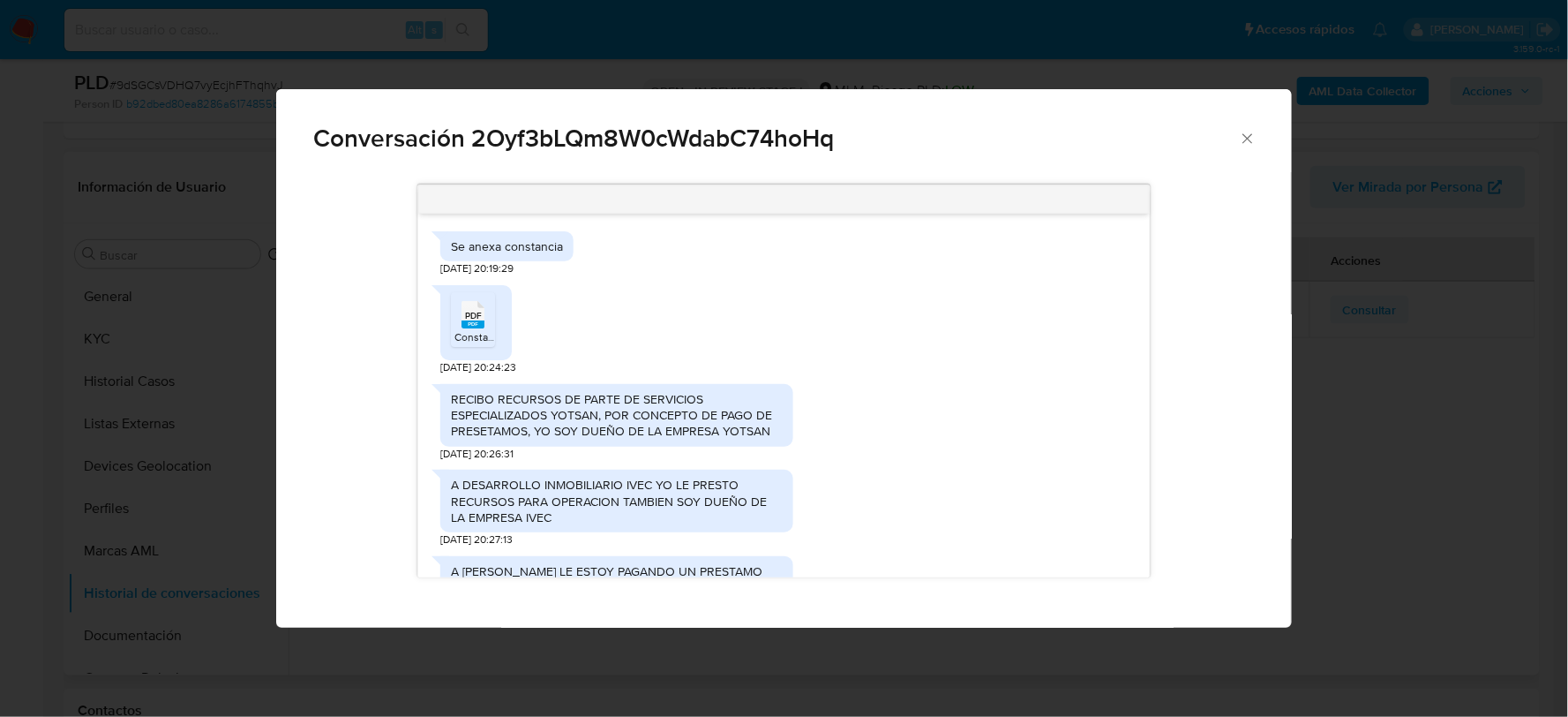
scroll to position [484, 0]
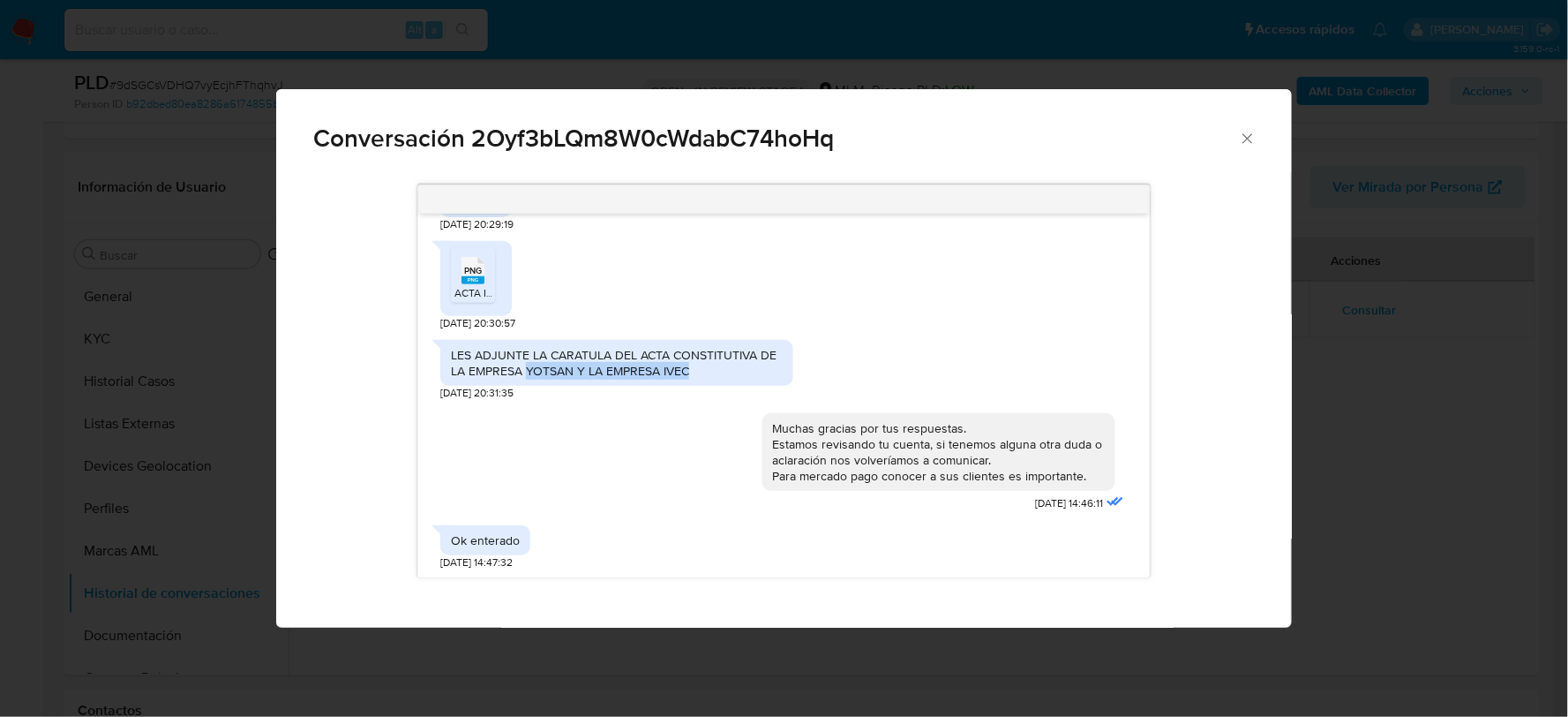
drag, startPoint x: 694, startPoint y: 365, endPoint x: 525, endPoint y: 368, distance: 169.0
click at [525, 368] on div "LES ADJUNTE LA CARATULA DEL ACTA CONSTITUTIVA DE LA EMPRESA YOTSAN Y LA EMPRESA…" at bounding box center [616, 363] width 332 height 32
copy div "YOTSAN Y LA EMPRESA IVEC"
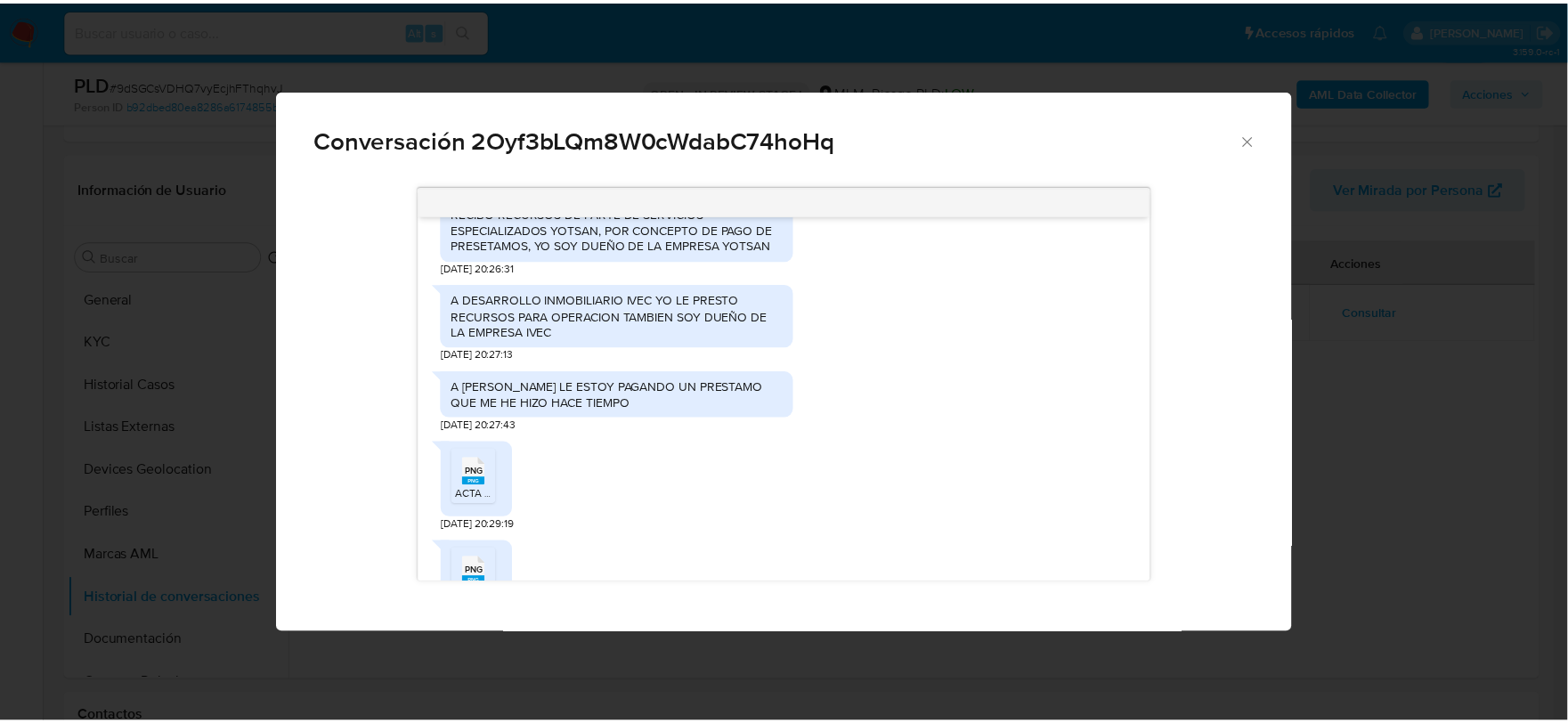
scroll to position [93, 0]
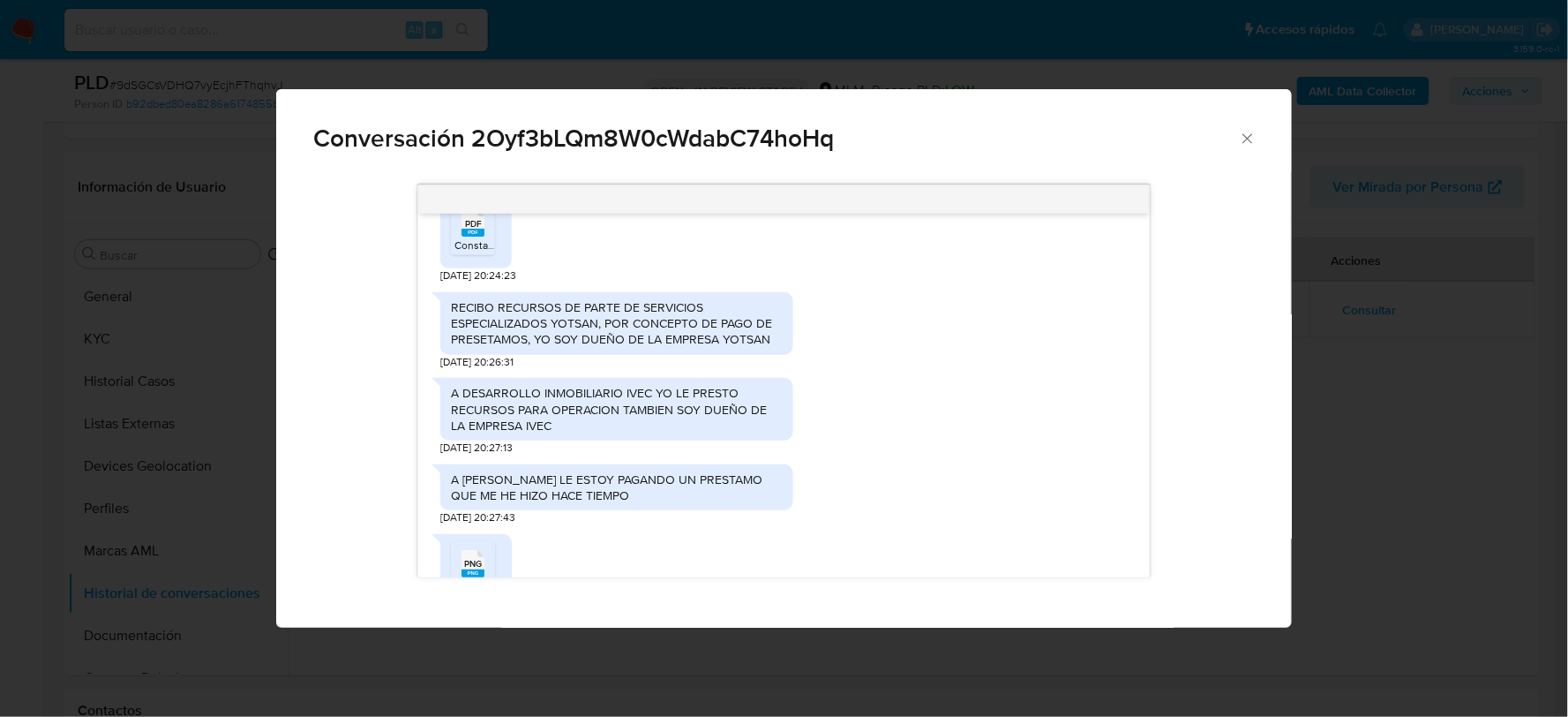
click at [1249, 135] on icon "Cerrar" at bounding box center [1248, 139] width 17 height 17
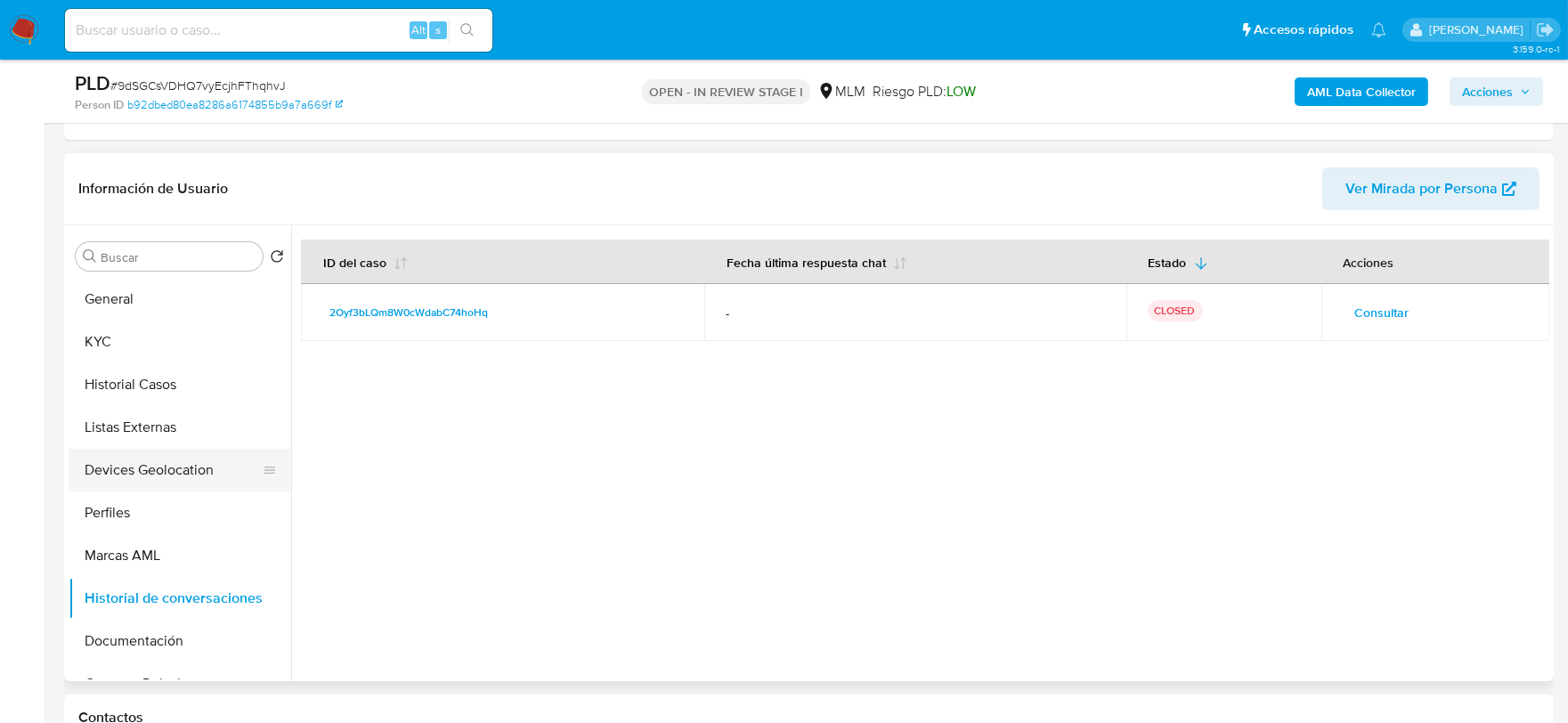
click at [169, 463] on button "Devices Geolocation" at bounding box center [173, 470] width 209 height 42
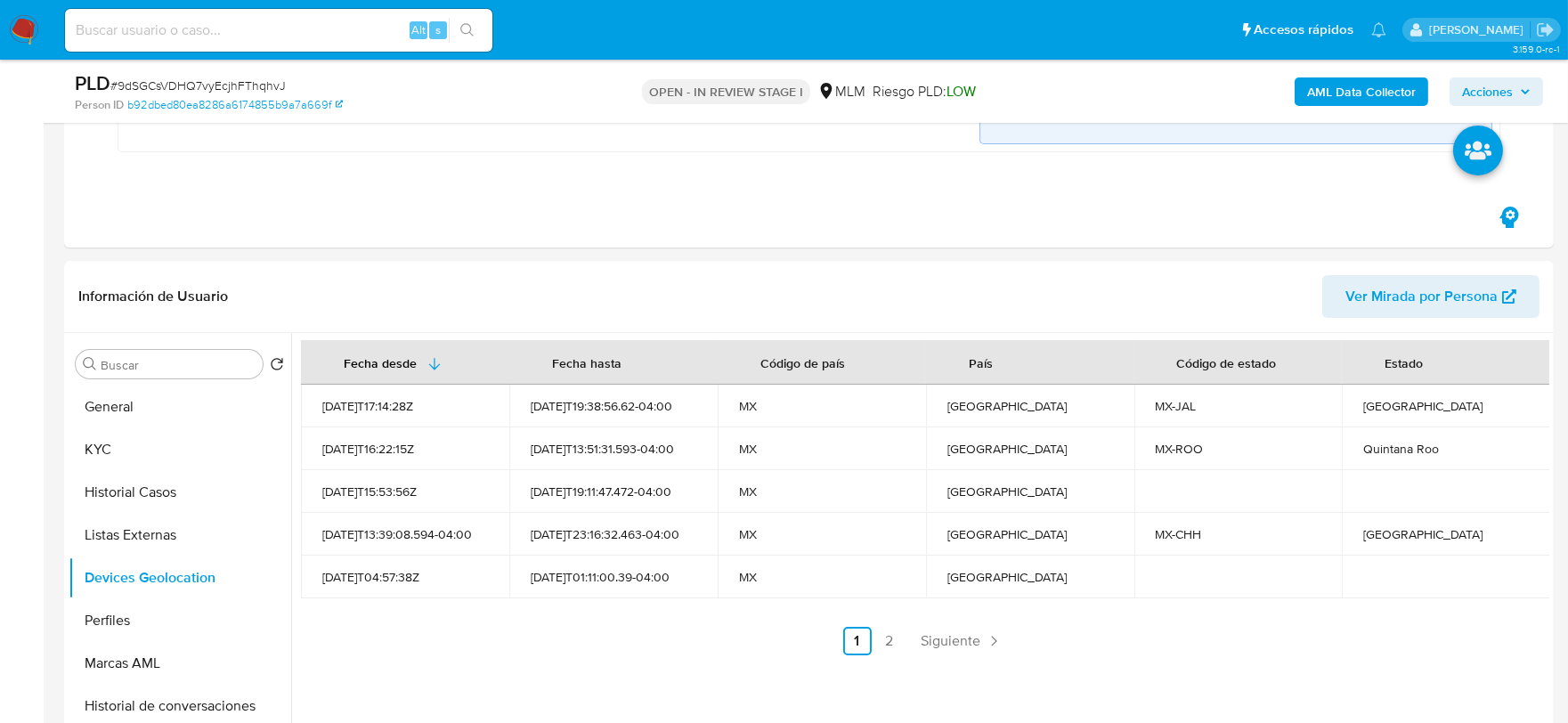
scroll to position [396, 0]
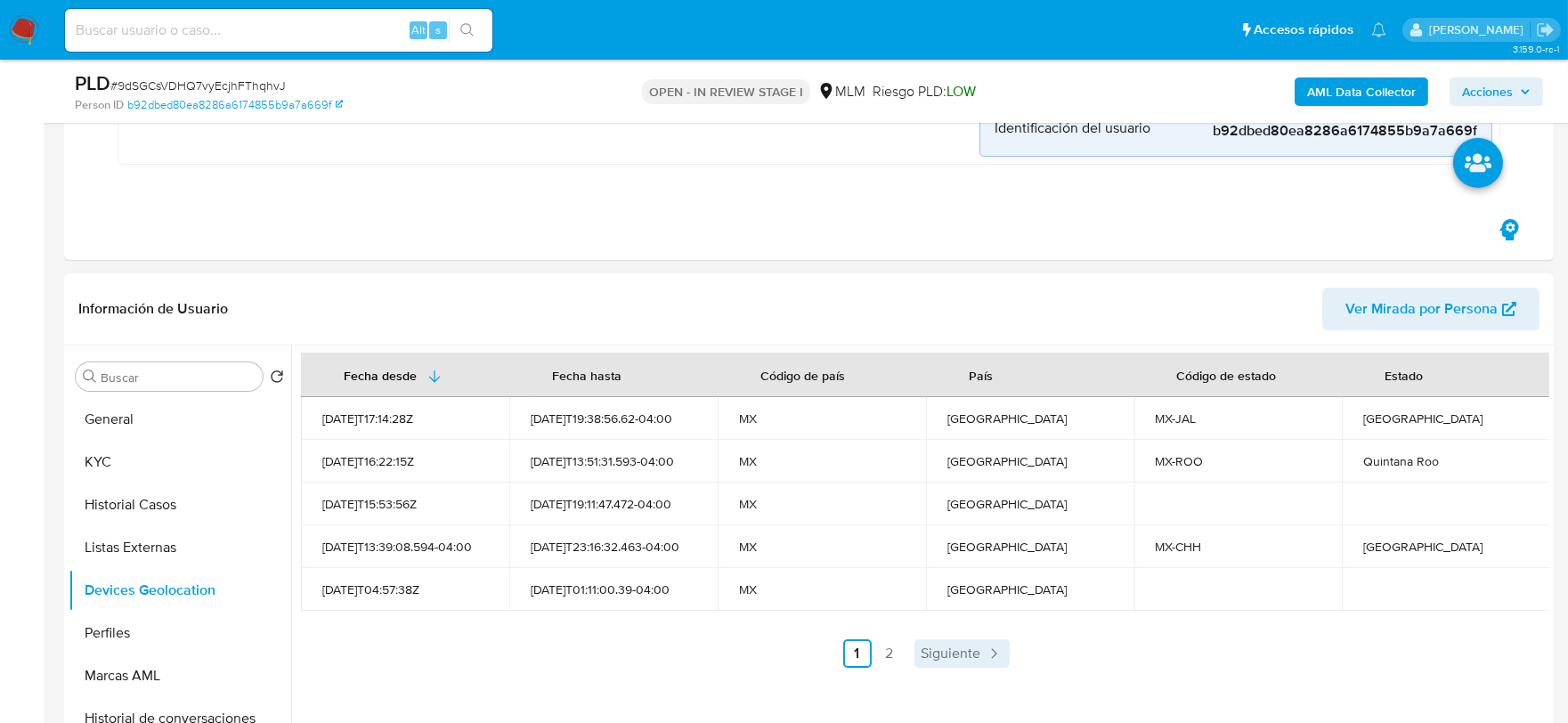
click at [959, 647] on span "Siguiente" at bounding box center [952, 653] width 60 height 14
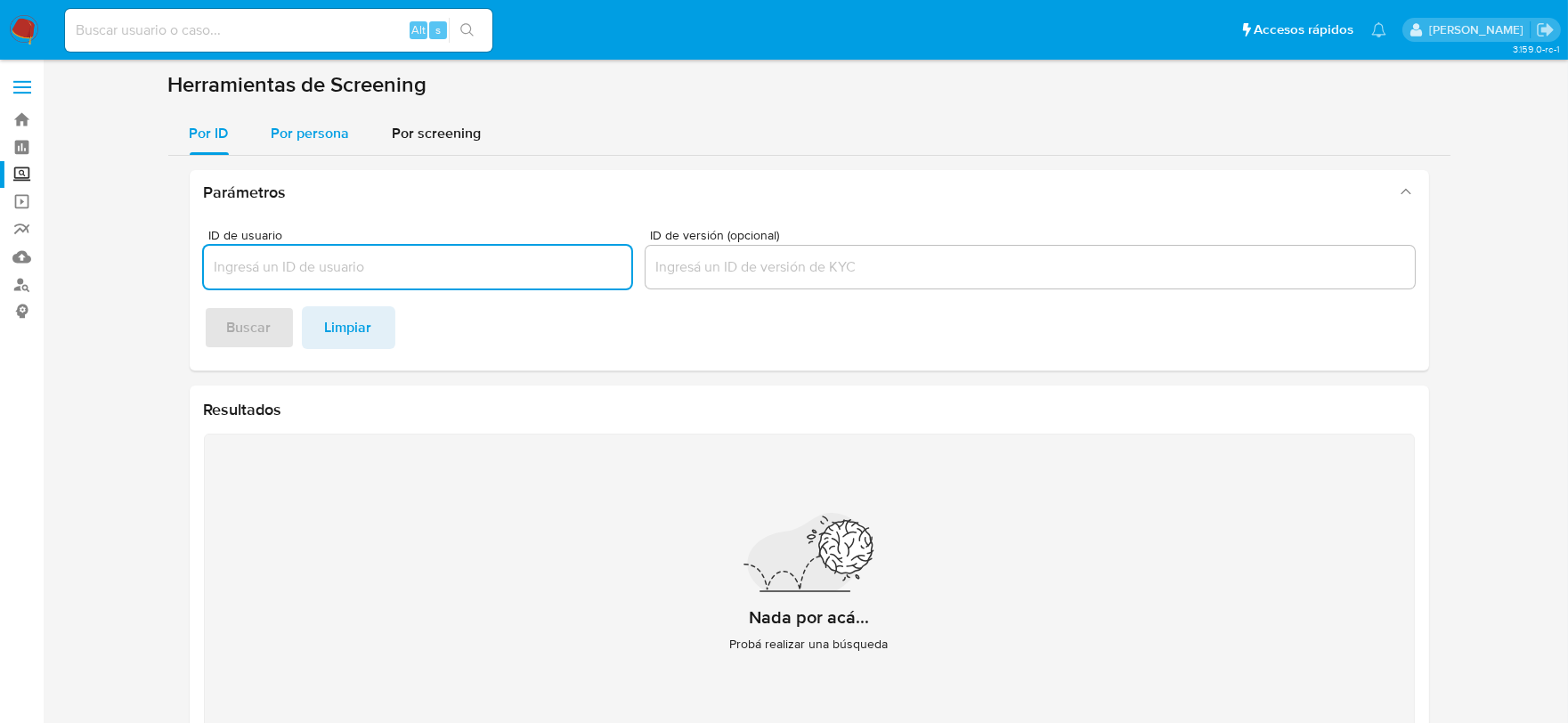
click at [297, 132] on span "Por persona" at bounding box center [310, 132] width 78 height 20
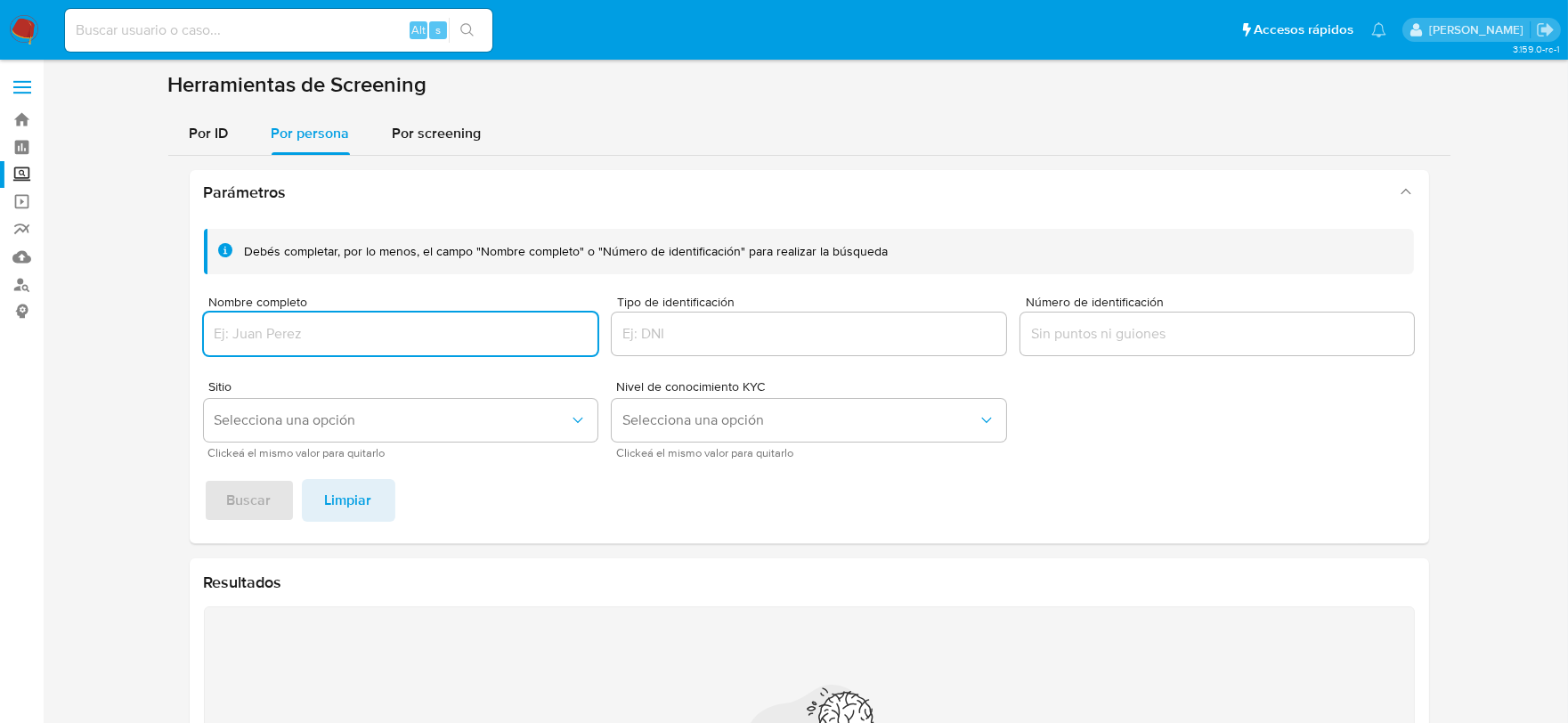
click at [1229, 339] on input "Número de identificación" at bounding box center [1218, 334] width 395 height 23
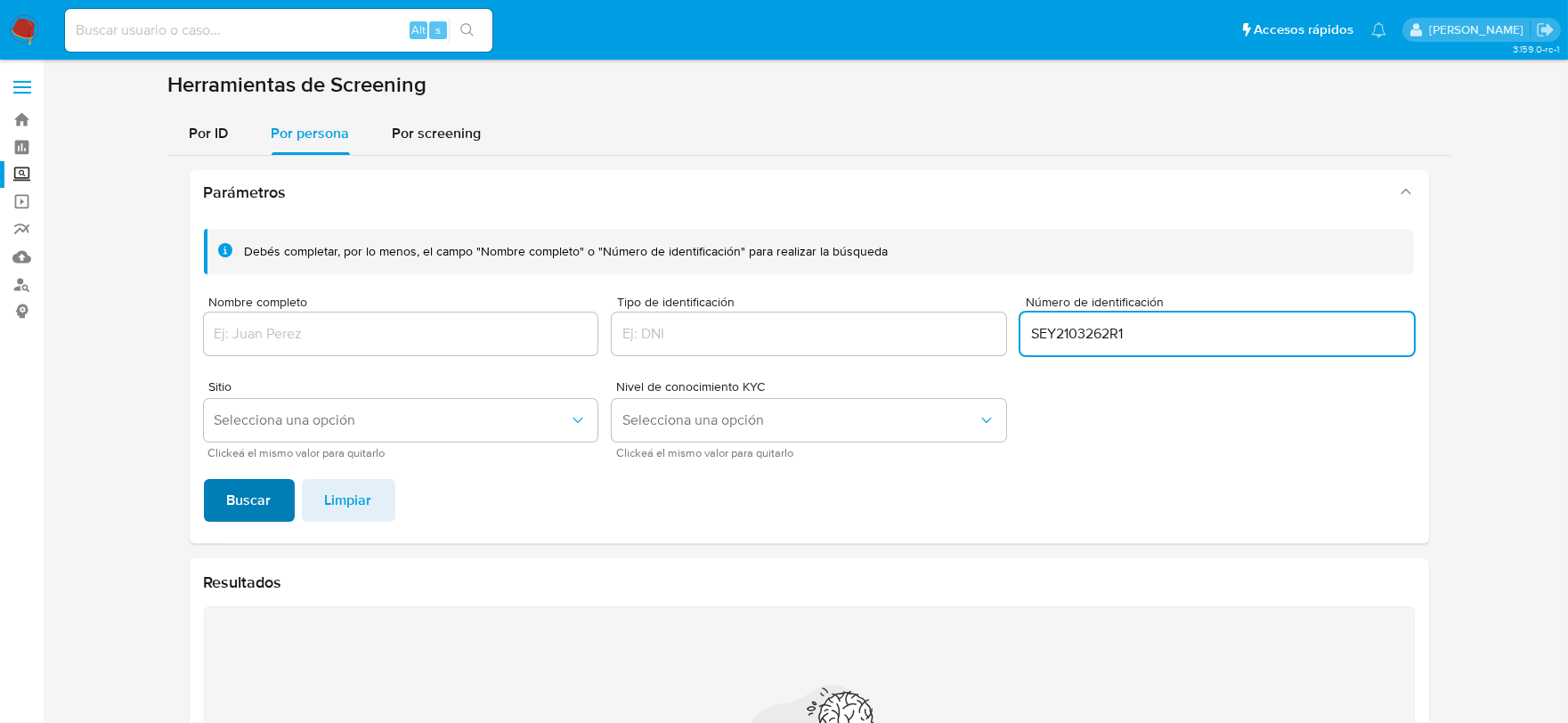
type input "SEY2103262R1"
click at [247, 487] on span "Buscar" at bounding box center [249, 500] width 44 height 40
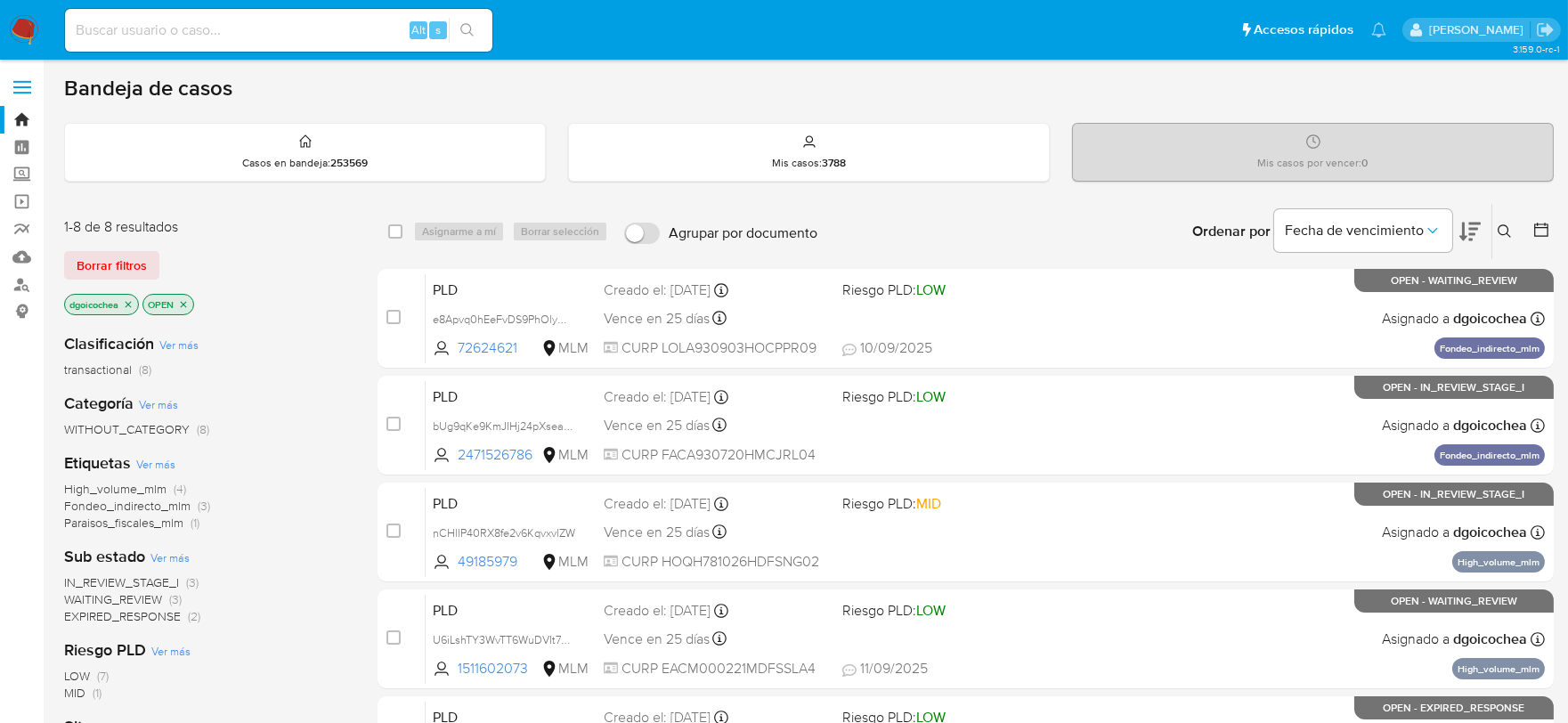
click at [1508, 232] on icon at bounding box center [1505, 231] width 14 height 14
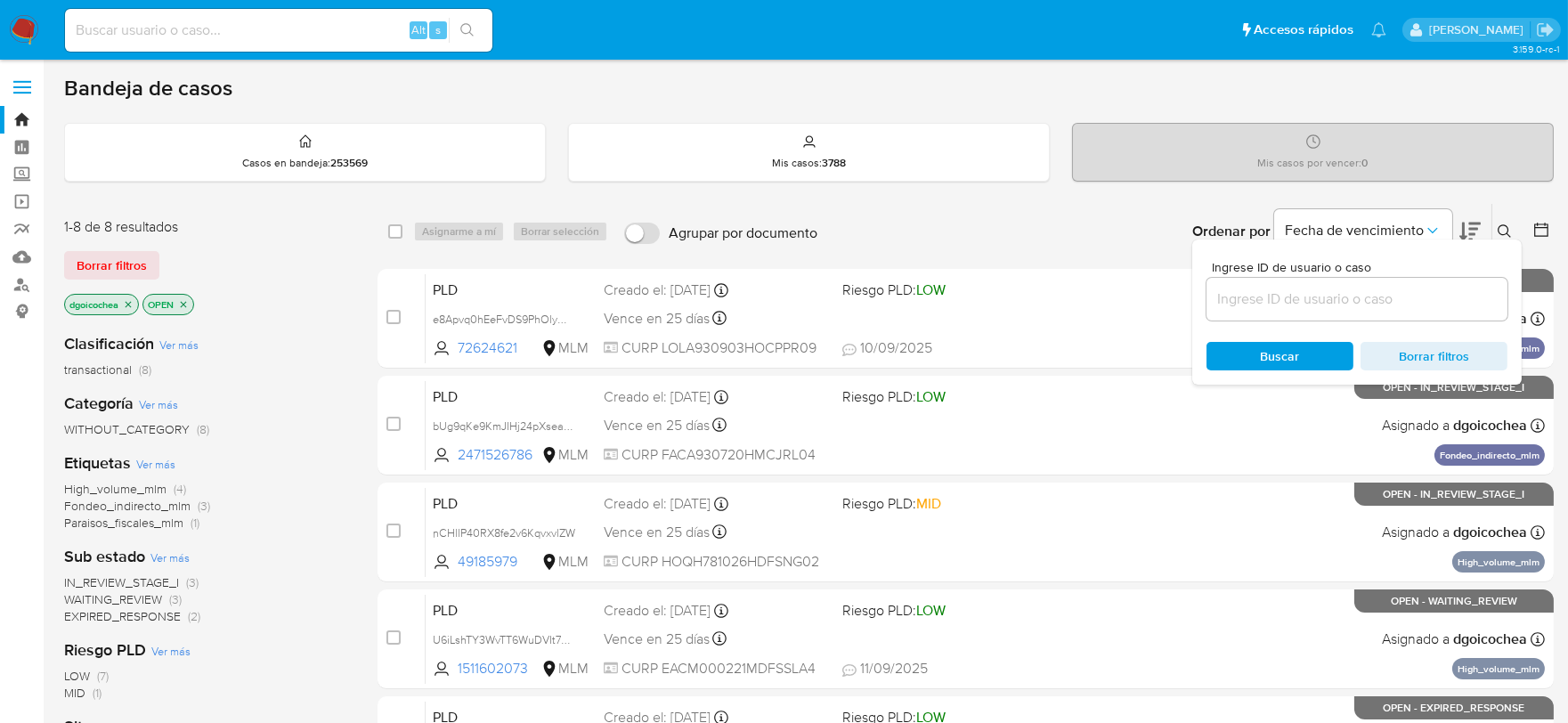
click at [1369, 299] on input at bounding box center [1358, 299] width 301 height 23
type input "134193624"
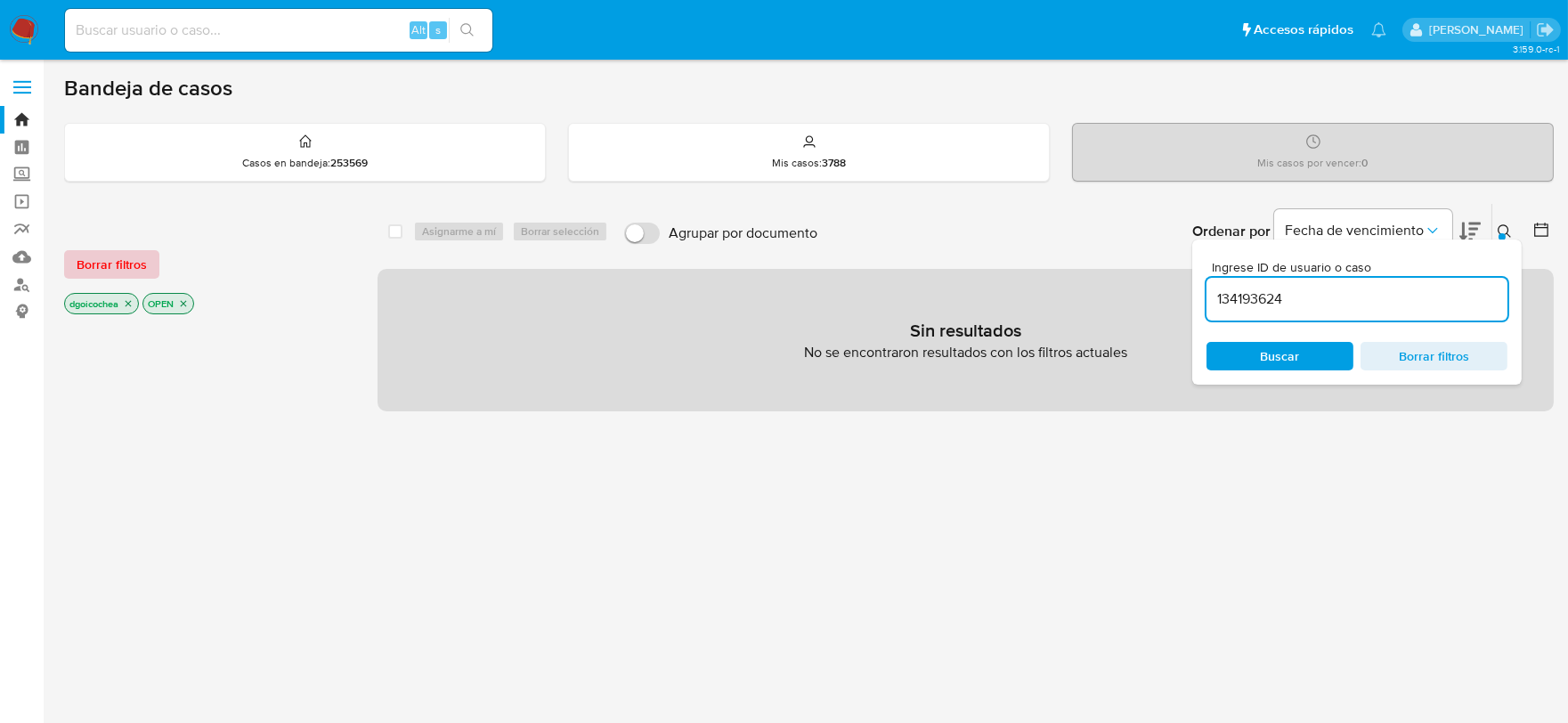
click at [71, 262] on button "Borrar filtros" at bounding box center [111, 264] width 96 height 29
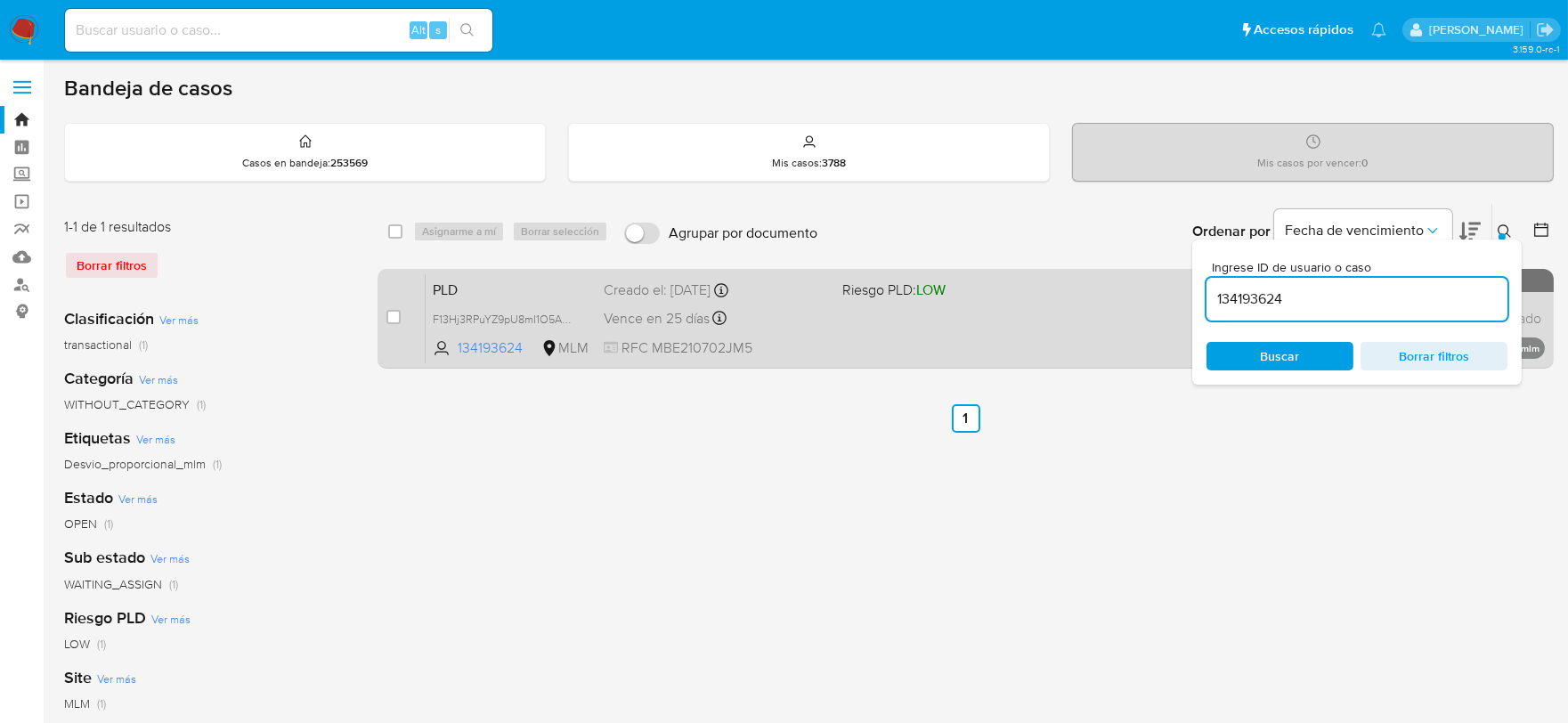
click at [447, 281] on span "PLD" at bounding box center [511, 289] width 156 height 23
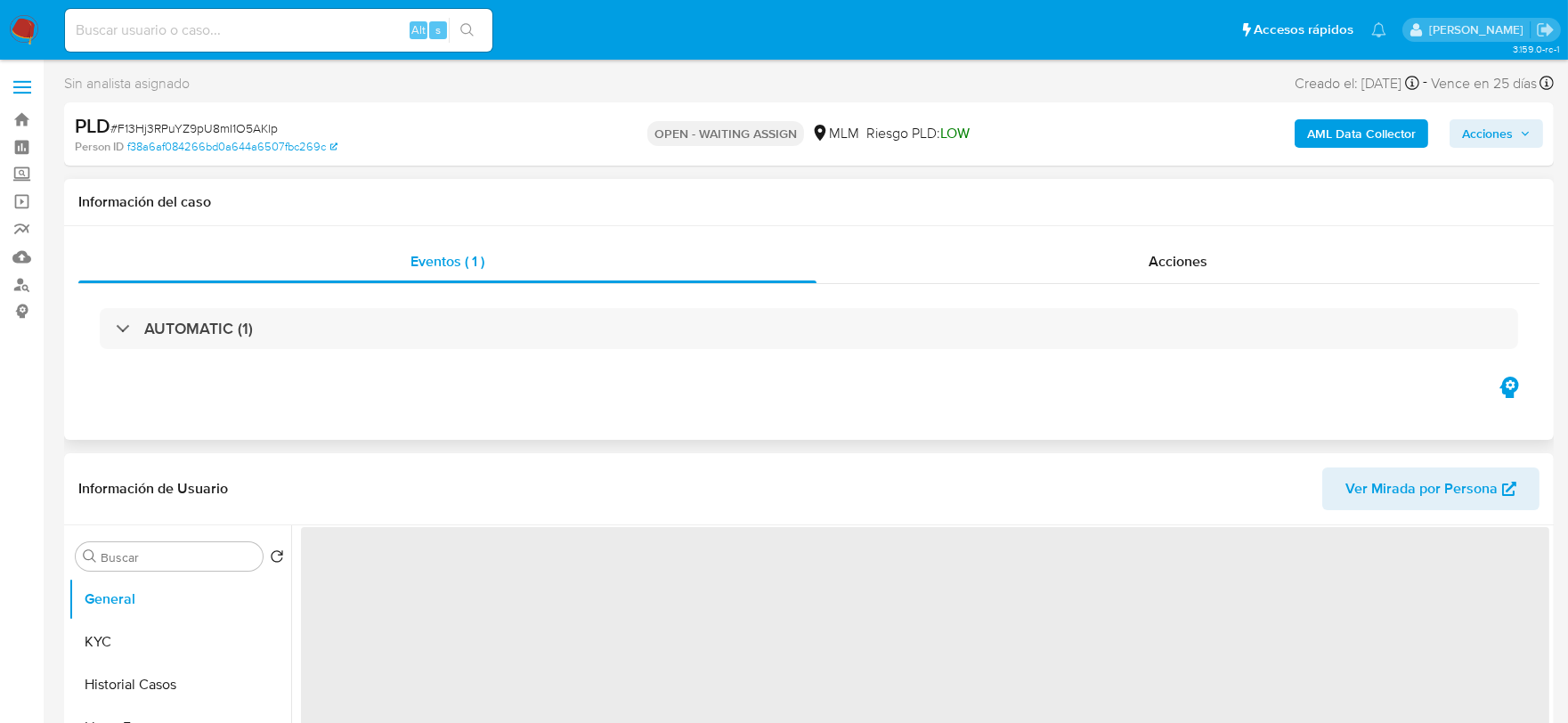
select select "10"
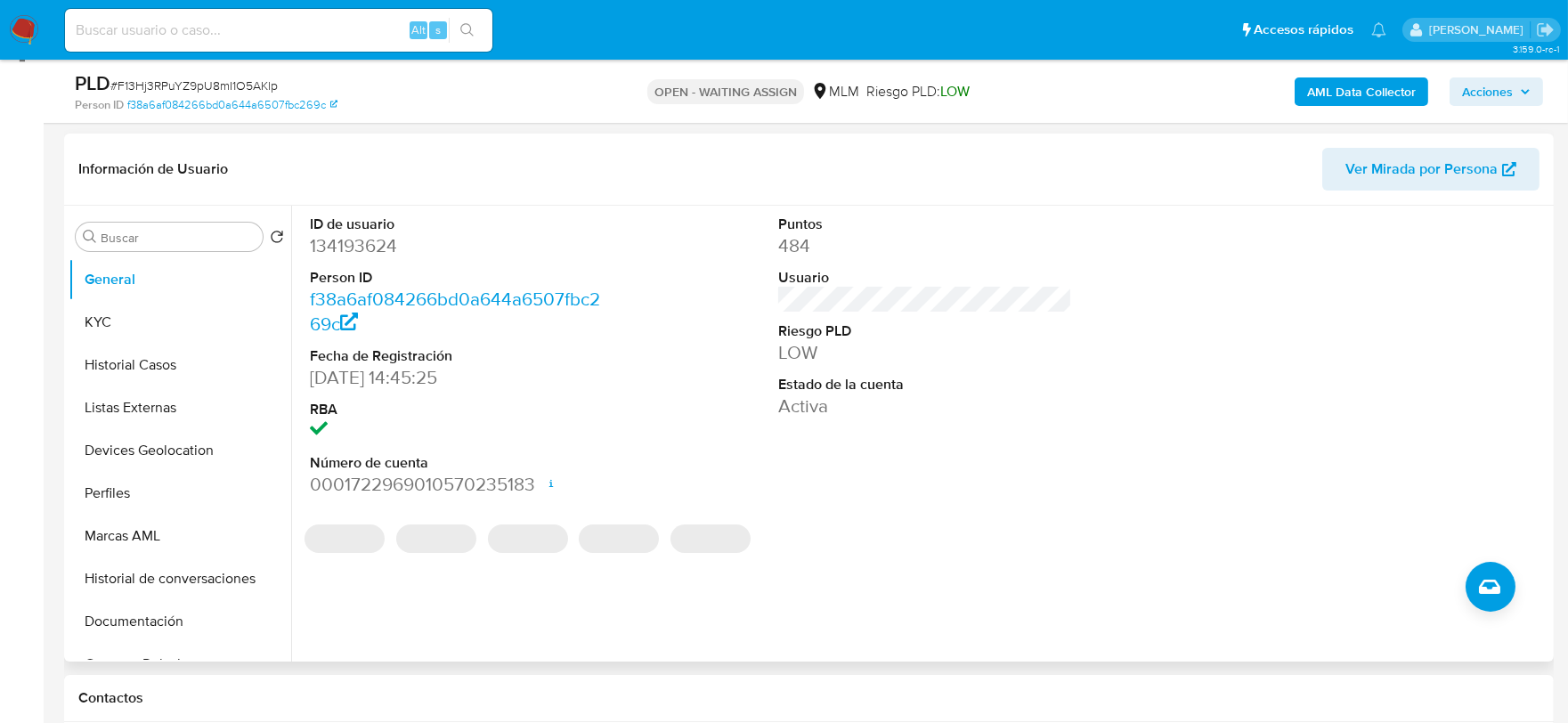
scroll to position [296, 0]
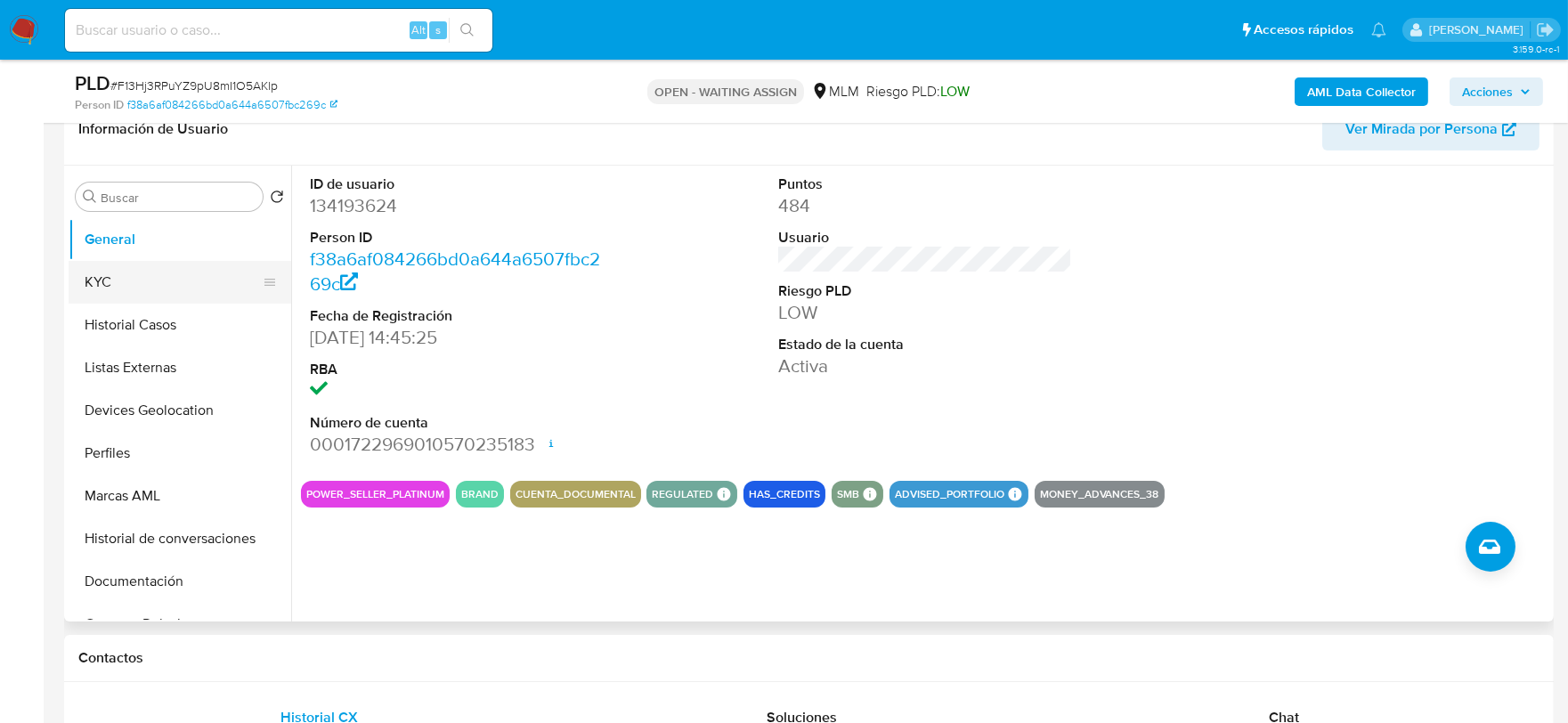
click at [138, 272] on button "KYC" at bounding box center [173, 282] width 209 height 42
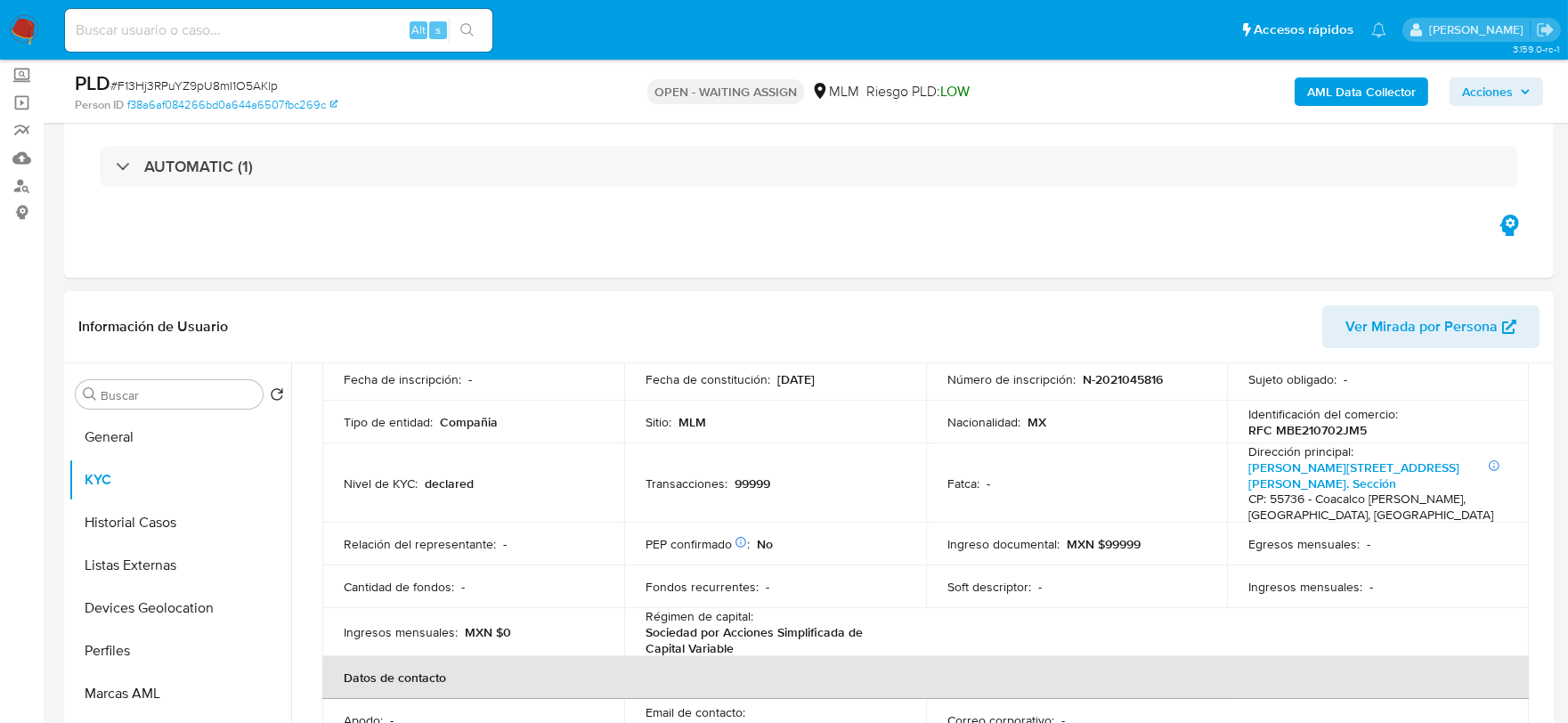
scroll to position [0, 0]
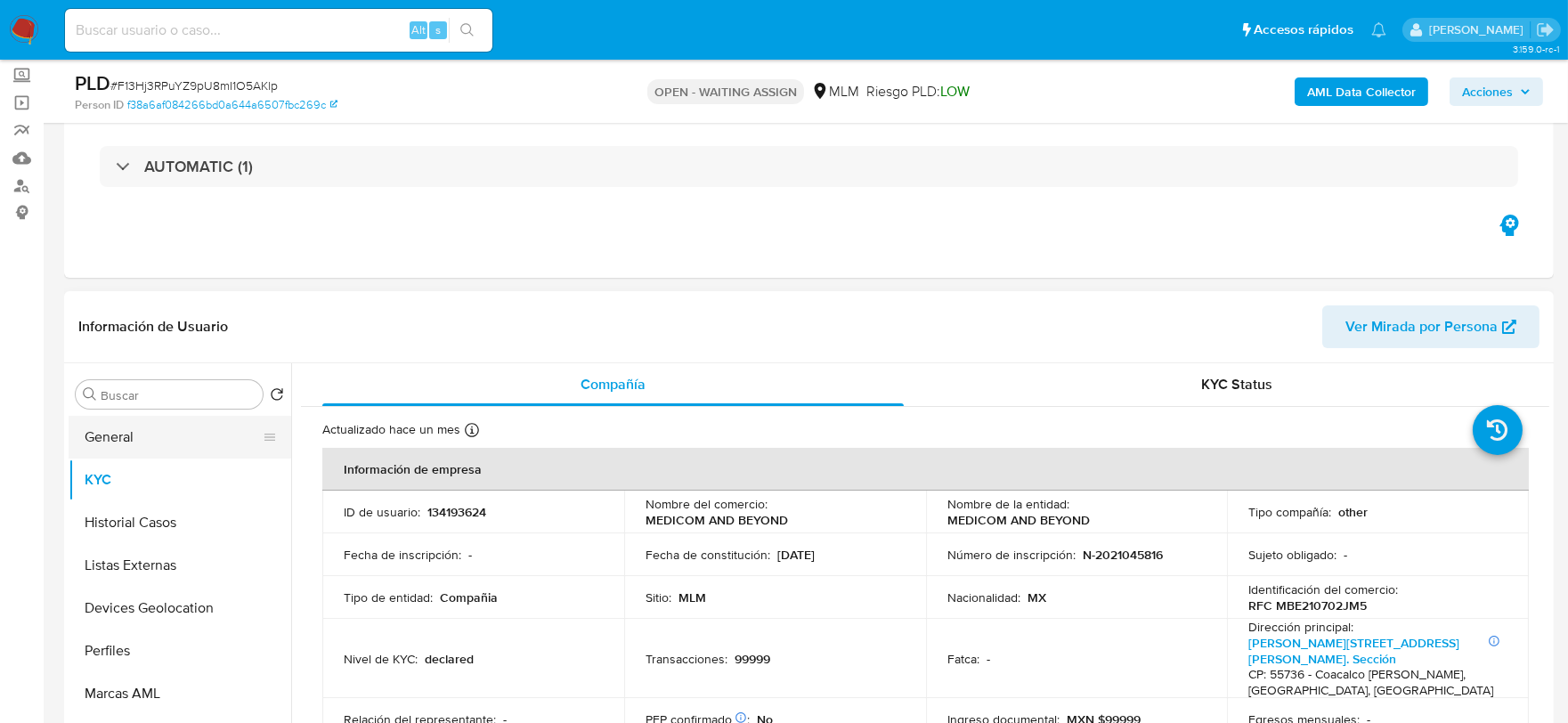
click at [161, 426] on button "General" at bounding box center [173, 437] width 209 height 42
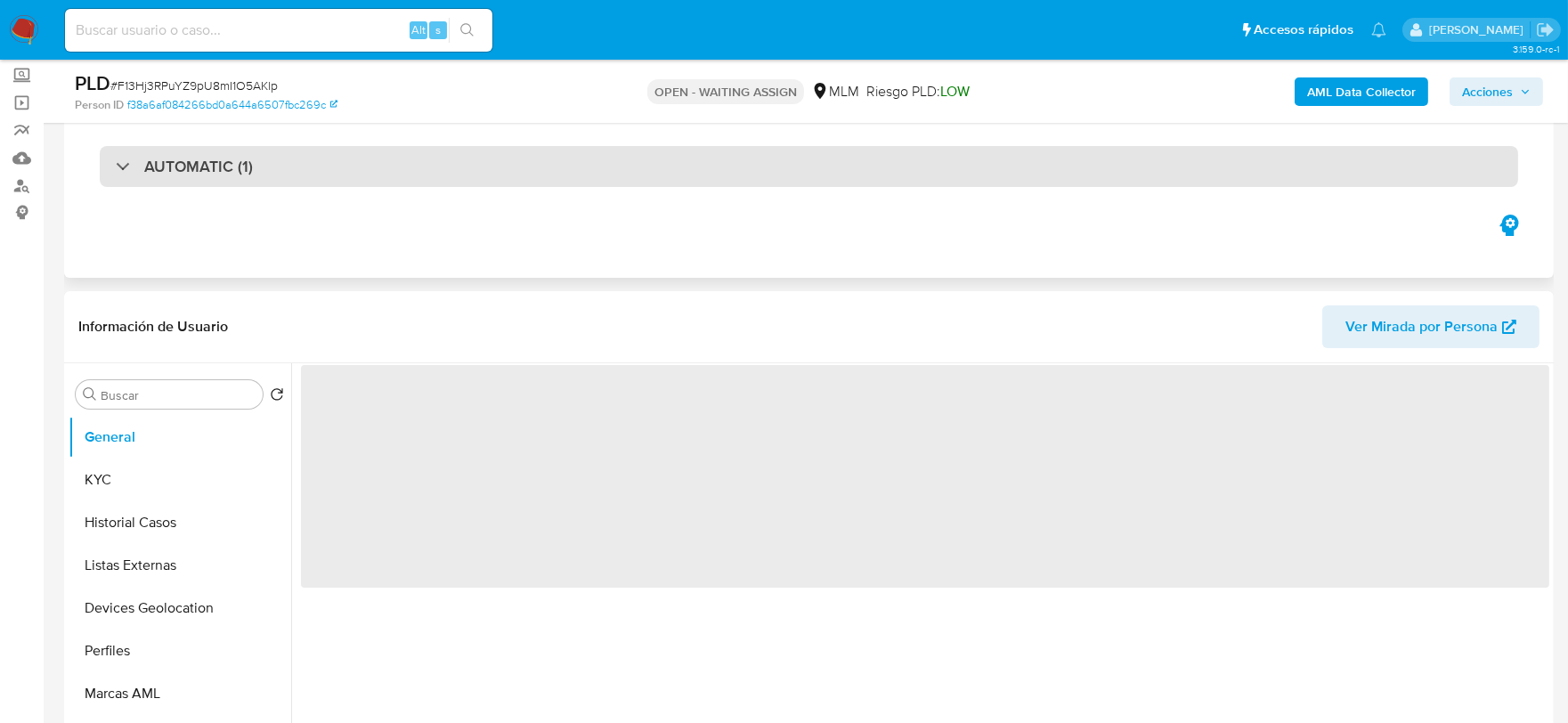
click at [178, 149] on div "AUTOMATIC (1)" at bounding box center [808, 166] width 1418 height 41
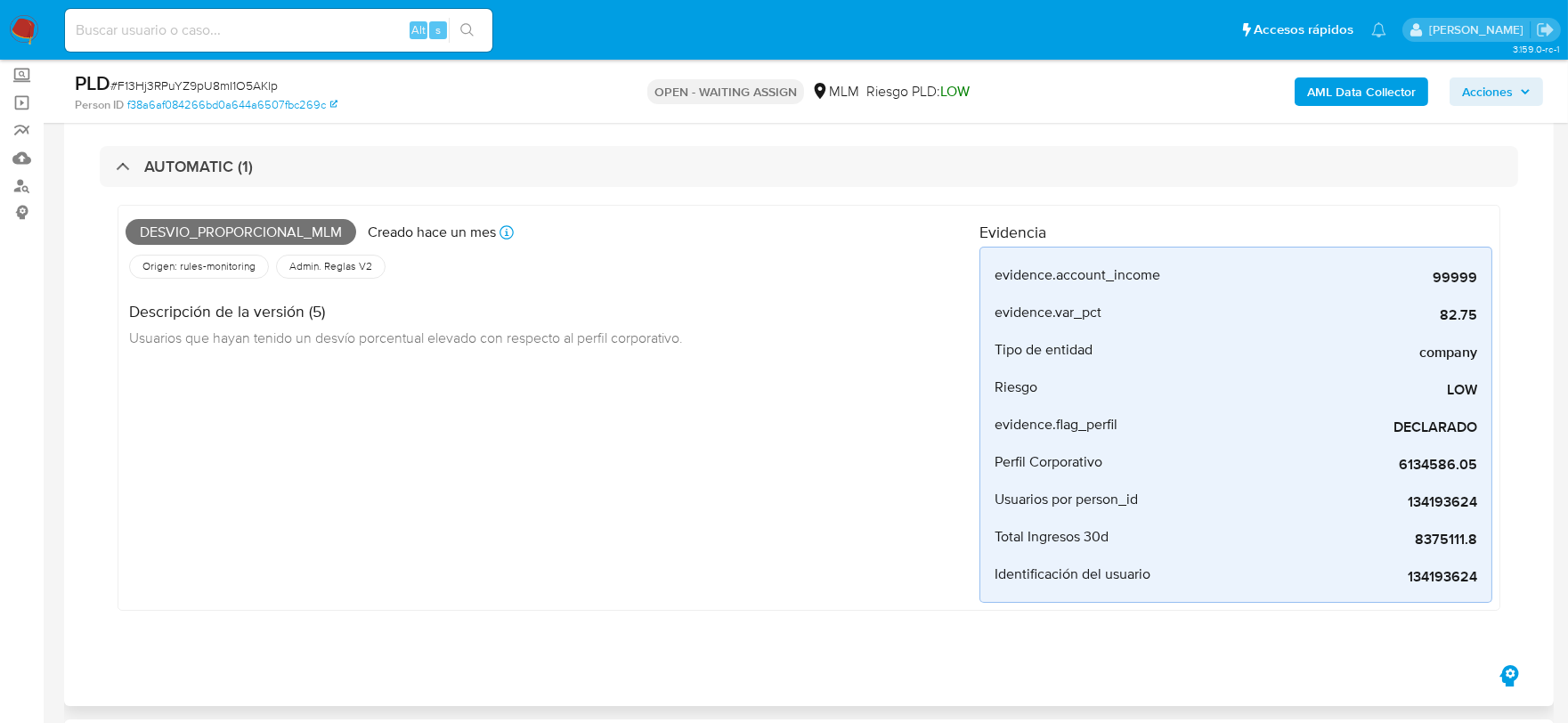
drag, startPoint x: 662, startPoint y: 451, endPoint x: 732, endPoint y: 496, distance: 83.2
click at [662, 451] on div "Desvio_proporcional_mlm Creado [DATE] Creado: [DATE] 03:03:32 Origen: rules-mon…" at bounding box center [552, 407] width 854 height 390
click at [15, 155] on link "Mulan" at bounding box center [106, 157] width 212 height 28
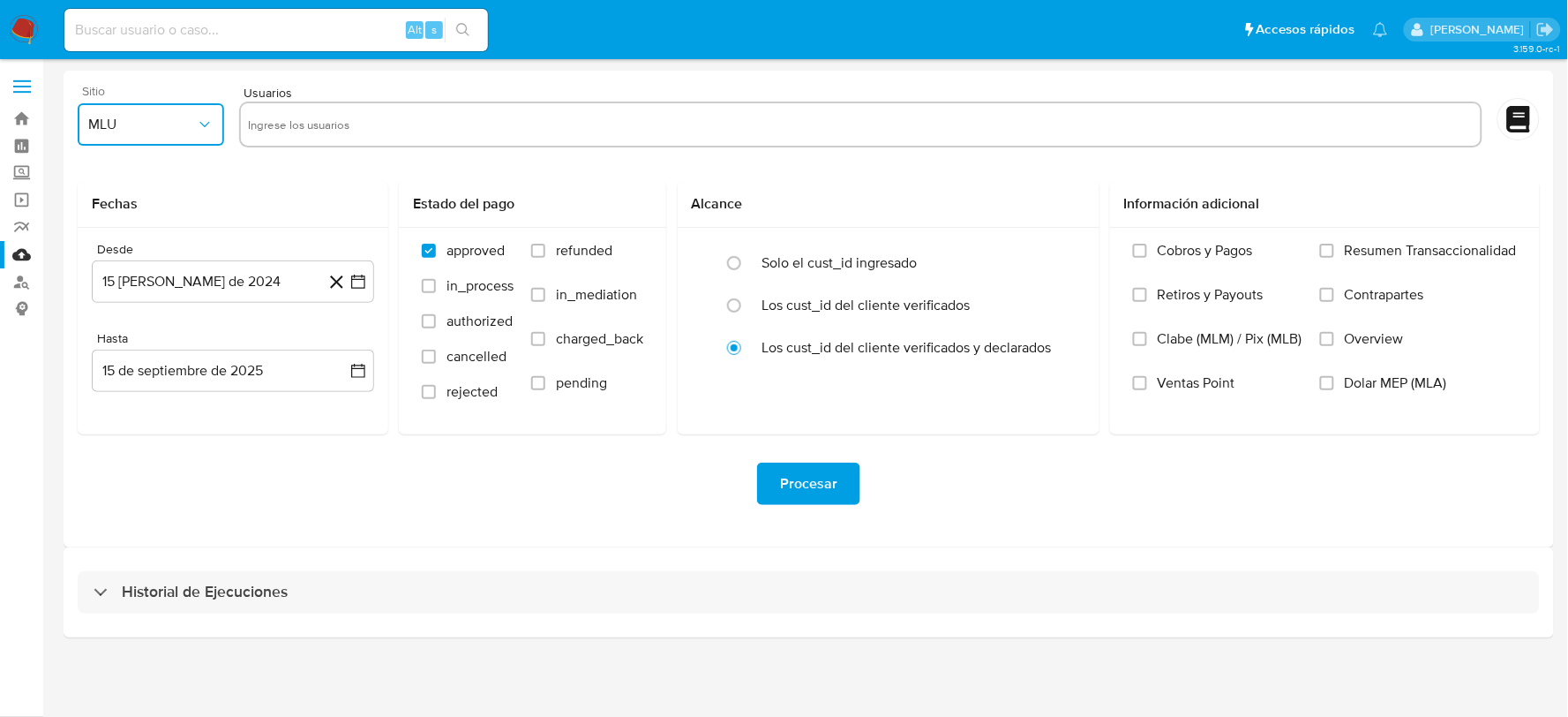
click at [197, 122] on icon "button" at bounding box center [205, 124] width 17 height 17
drag, startPoint x: 104, startPoint y: 371, endPoint x: 115, endPoint y: 364, distance: 13.0
click at [108, 371] on div "MLM" at bounding box center [145, 384] width 115 height 42
click at [339, 120] on input "text" at bounding box center [860, 124] width 1225 height 29
type input "2576414755"
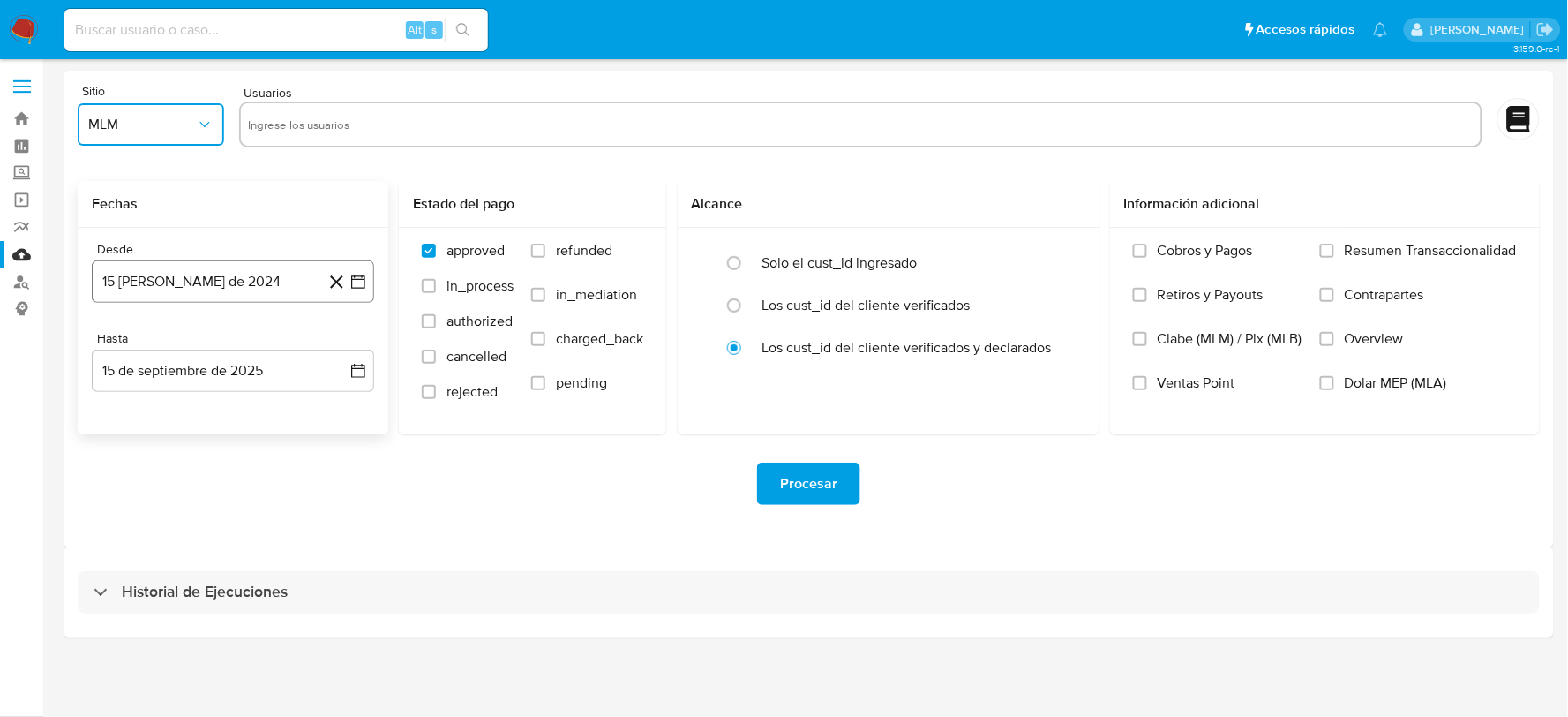
click at [226, 279] on button "15 [PERSON_NAME] de 2024" at bounding box center [232, 281] width 282 height 42
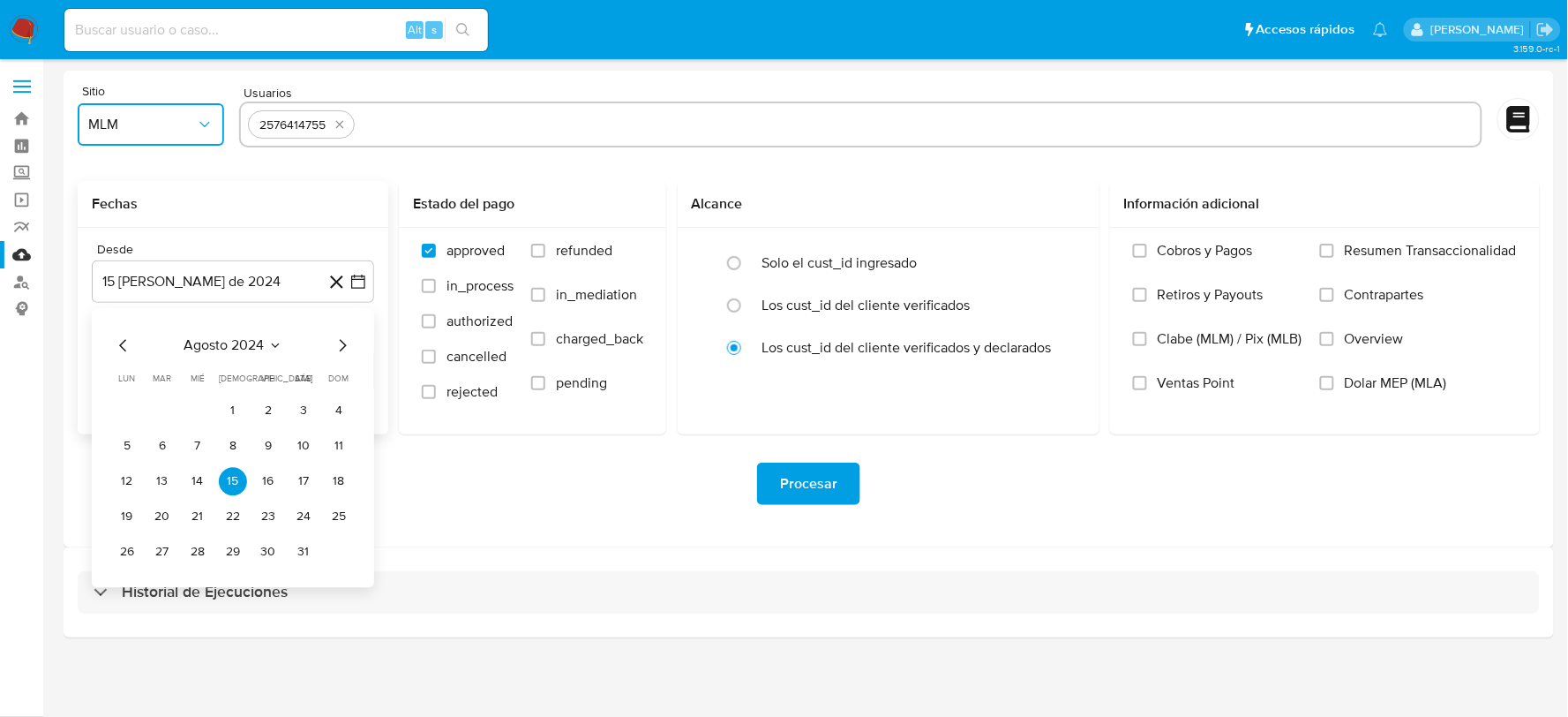
click at [346, 343] on icon "Mes siguiente" at bounding box center [342, 346] width 21 height 21
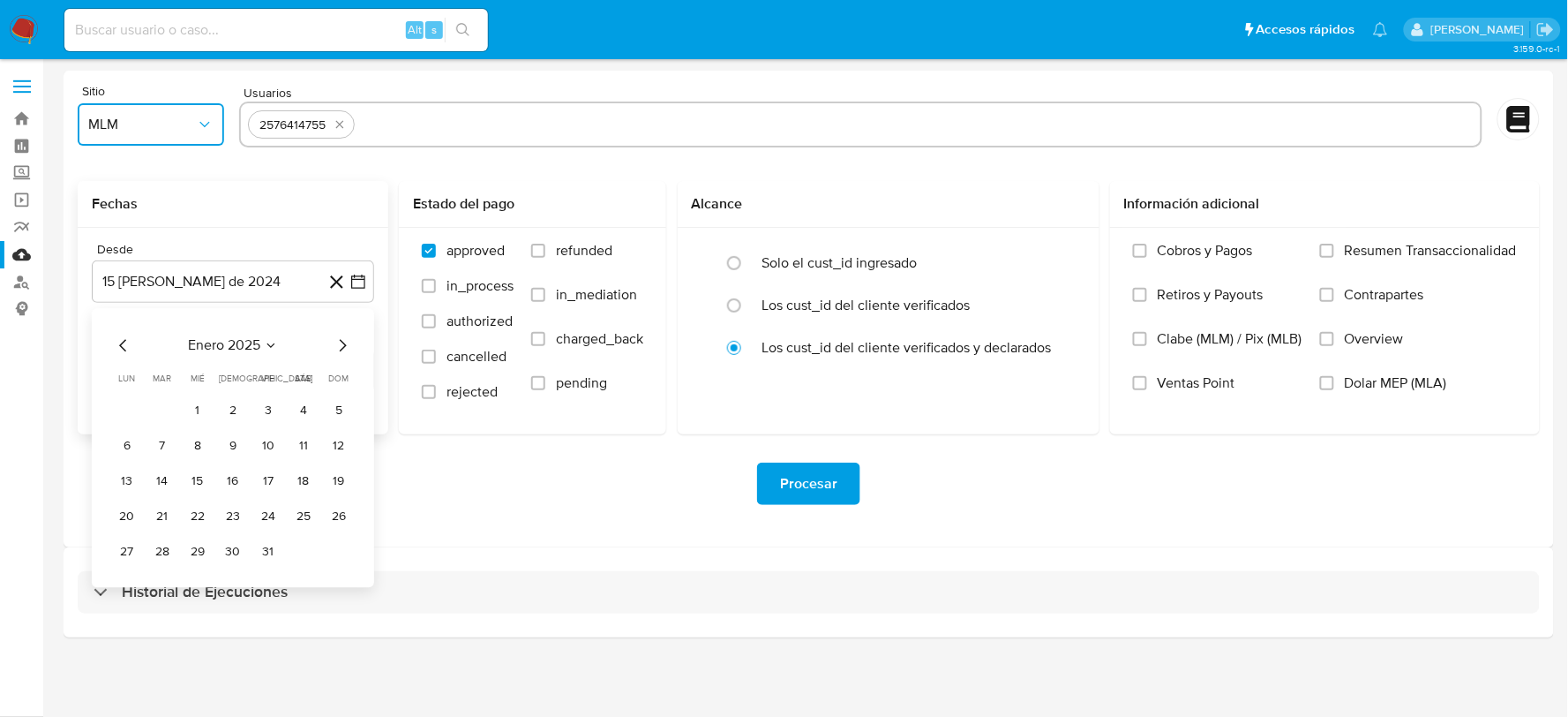
click at [346, 343] on icon "Mes siguiente" at bounding box center [342, 346] width 21 height 21
click at [120, 342] on icon "Mes anterior" at bounding box center [123, 346] width 21 height 21
click at [310, 413] on button "1" at bounding box center [304, 411] width 29 height 29
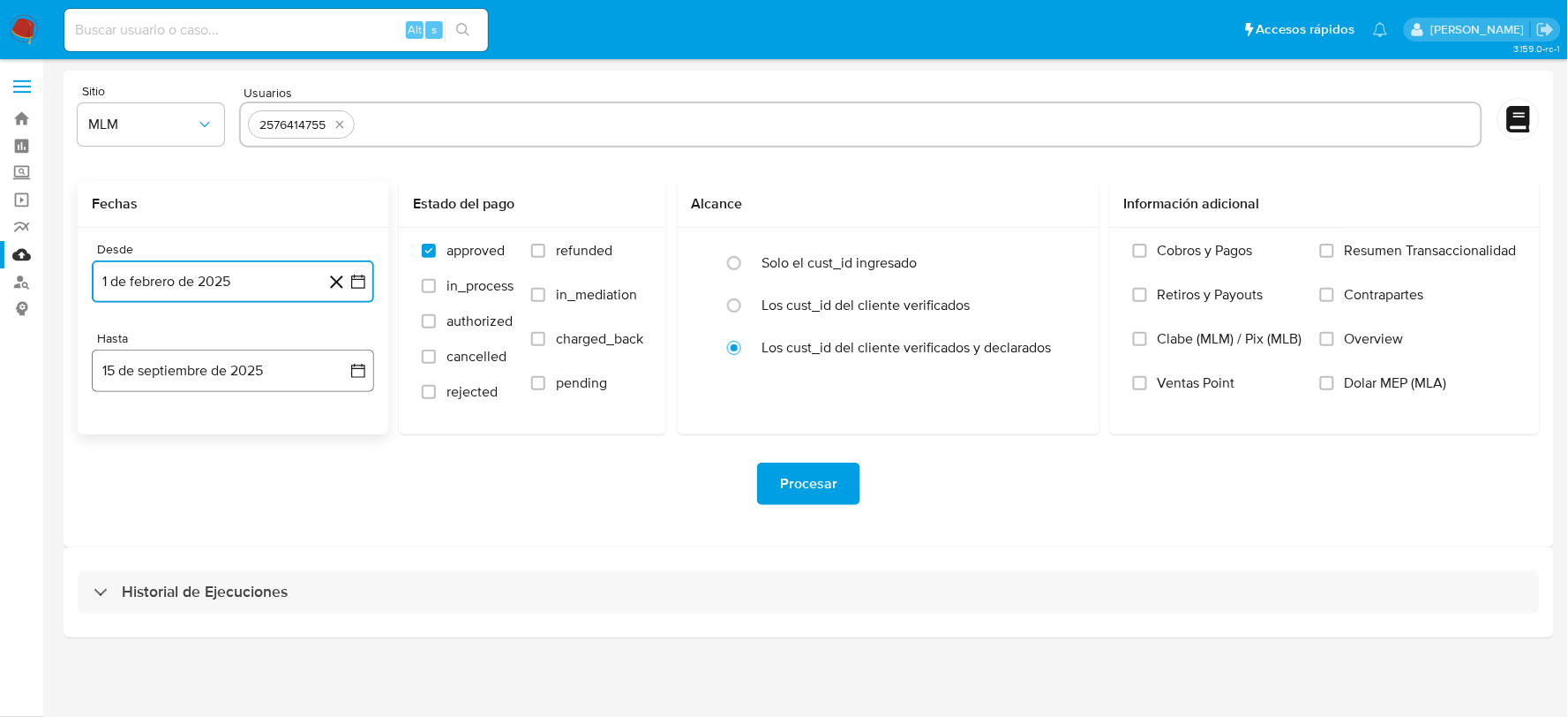
click at [184, 370] on button "15 de septiembre de 2025" at bounding box center [232, 370] width 282 height 42
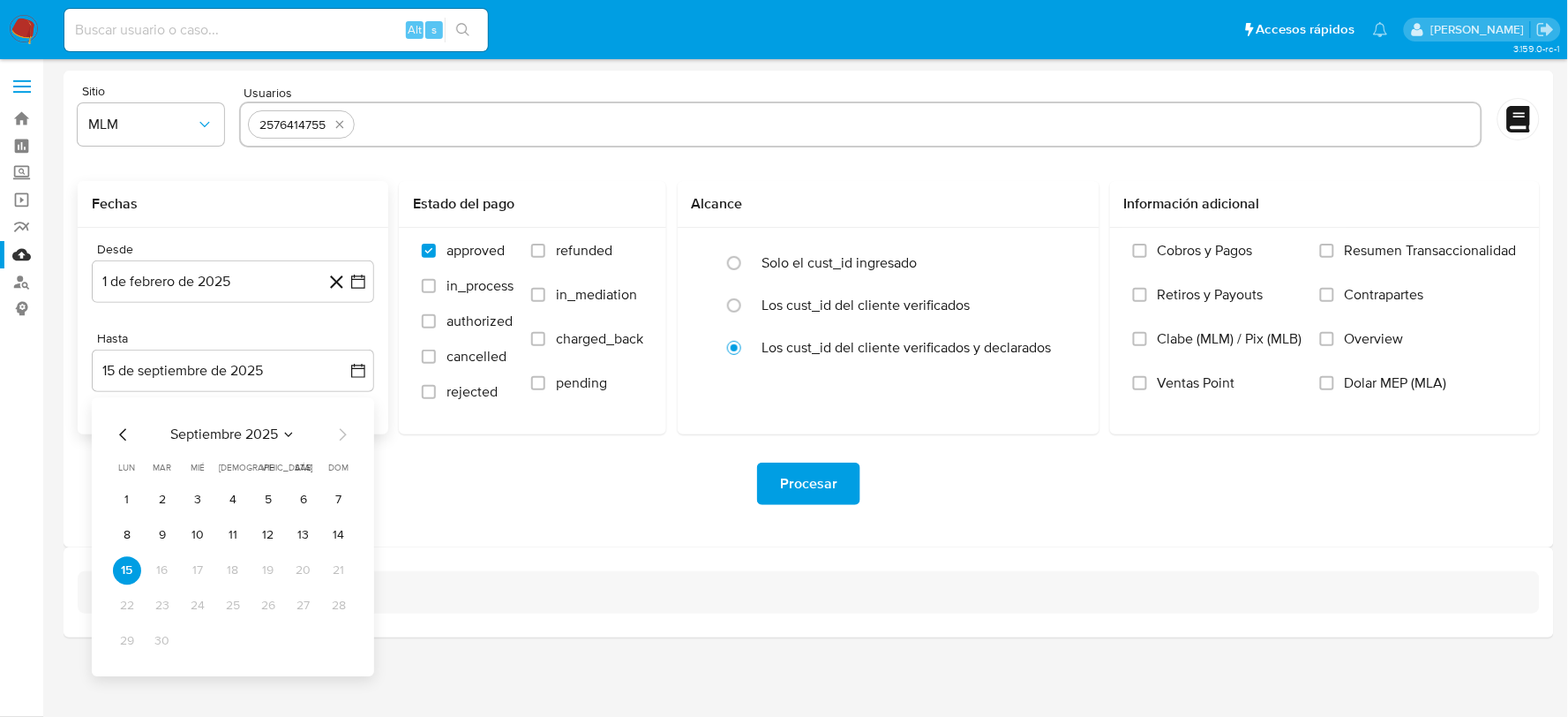
click at [127, 422] on div "septiembre 2025 septiembre 2025 lun lunes mar martes mié miércoles jue jueves v…" at bounding box center [232, 536] width 282 height 279
click at [126, 427] on icon "Mes anterior" at bounding box center [123, 435] width 21 height 21
click at [235, 641] on button "31" at bounding box center [233, 641] width 29 height 29
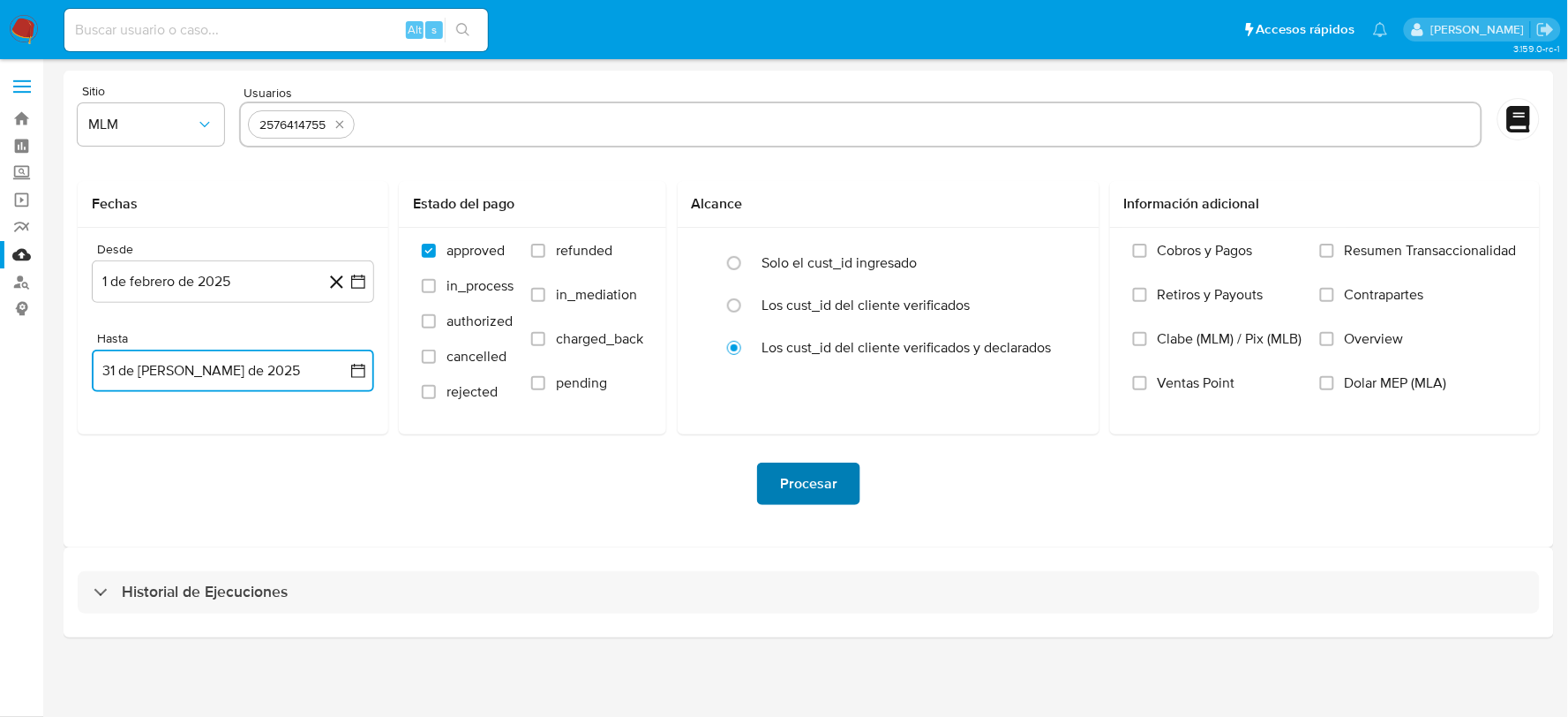
click at [799, 484] on span "Procesar" at bounding box center [808, 483] width 57 height 39
